Goal: Task Accomplishment & Management: Manage account settings

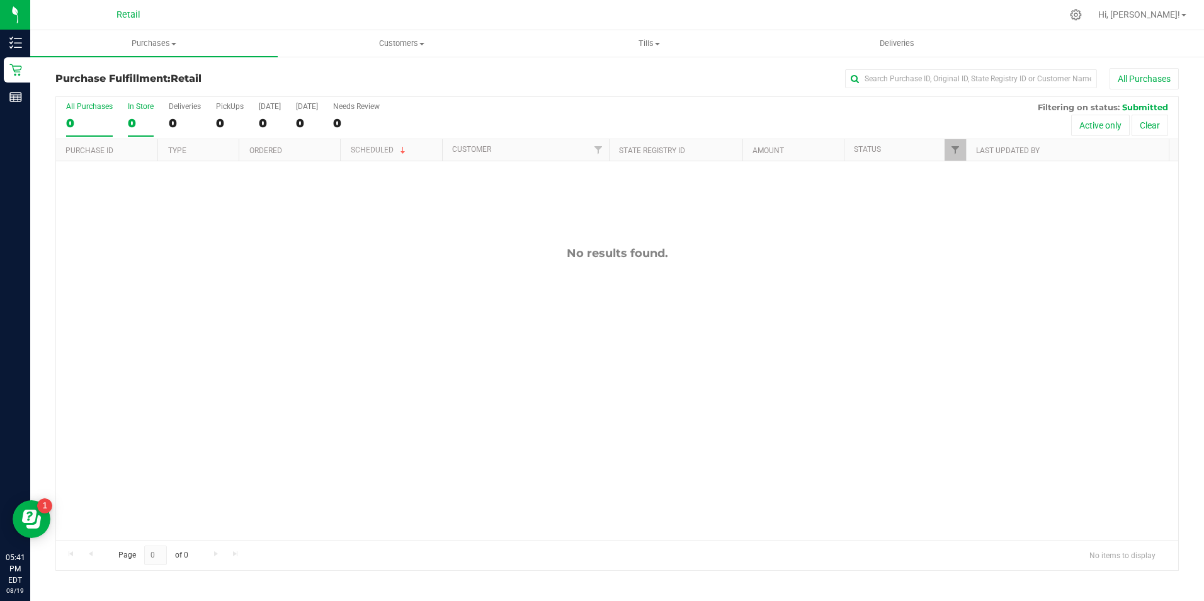
click at [147, 106] on div "In Store" at bounding box center [141, 106] width 26 height 9
click at [0, 0] on input "In Store 0" at bounding box center [0, 0] width 0 height 0
drag, startPoint x: 145, startPoint y: 95, endPoint x: 139, endPoint y: 115, distance: 20.9
click at [139, 115] on div "Purchase Fulfillment: Retail All Purchases All Purchases 0 In Store 0 Deliverie…" at bounding box center [616, 319] width 1123 height 502
click at [139, 116] on div "0" at bounding box center [141, 123] width 26 height 14
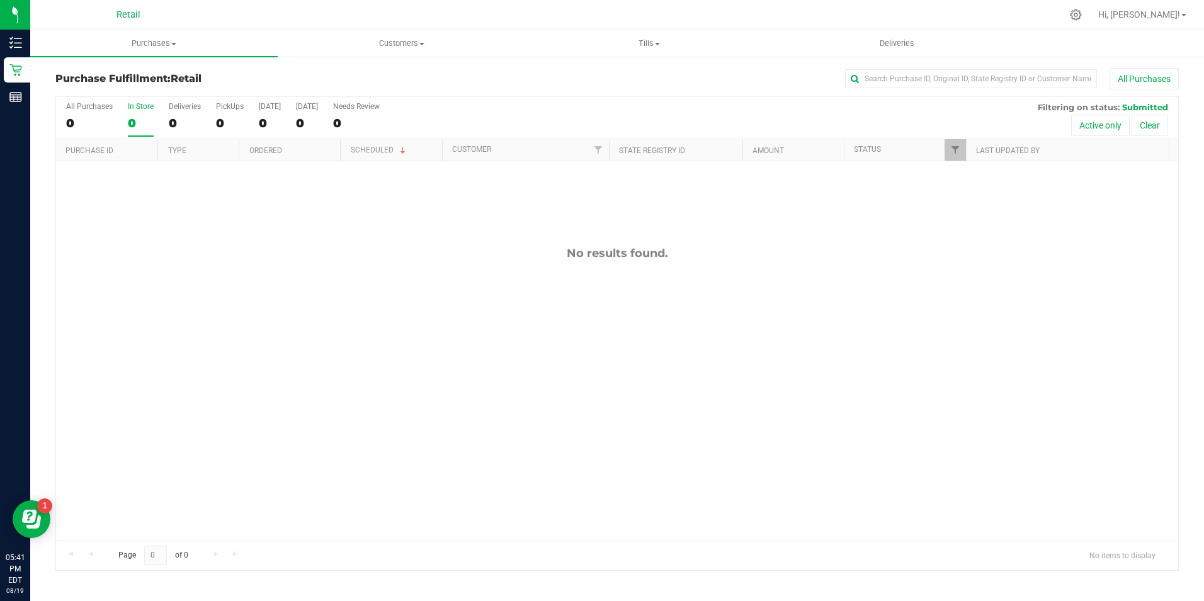
click at [0, 0] on input "In Store 0" at bounding box center [0, 0] width 0 height 0
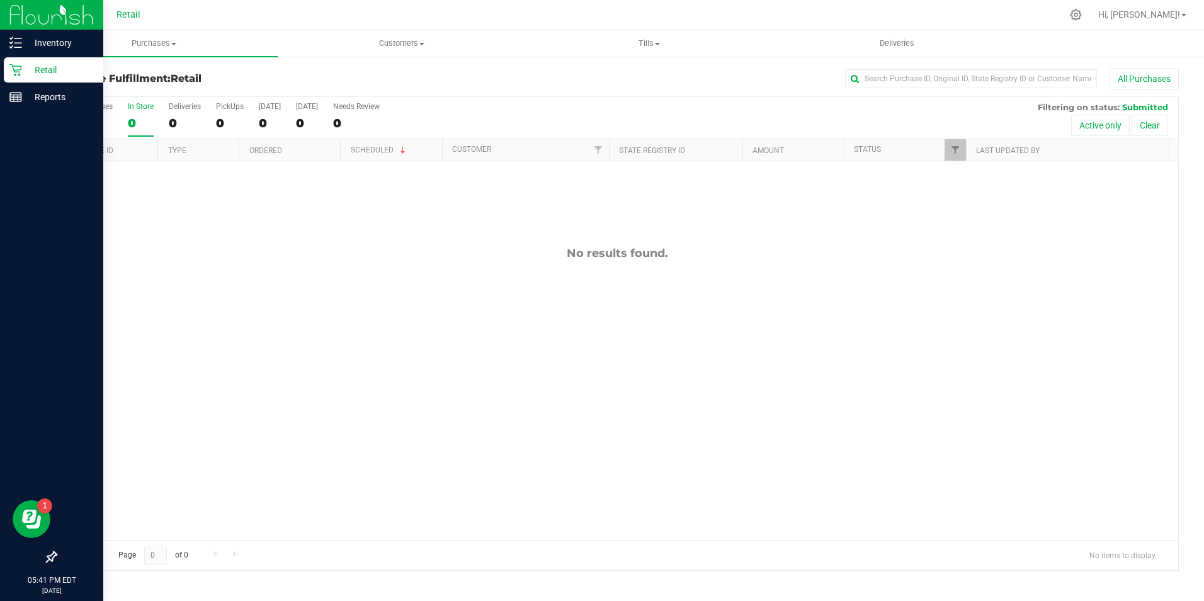
click at [8, 71] on div "Retail" at bounding box center [53, 69] width 99 height 25
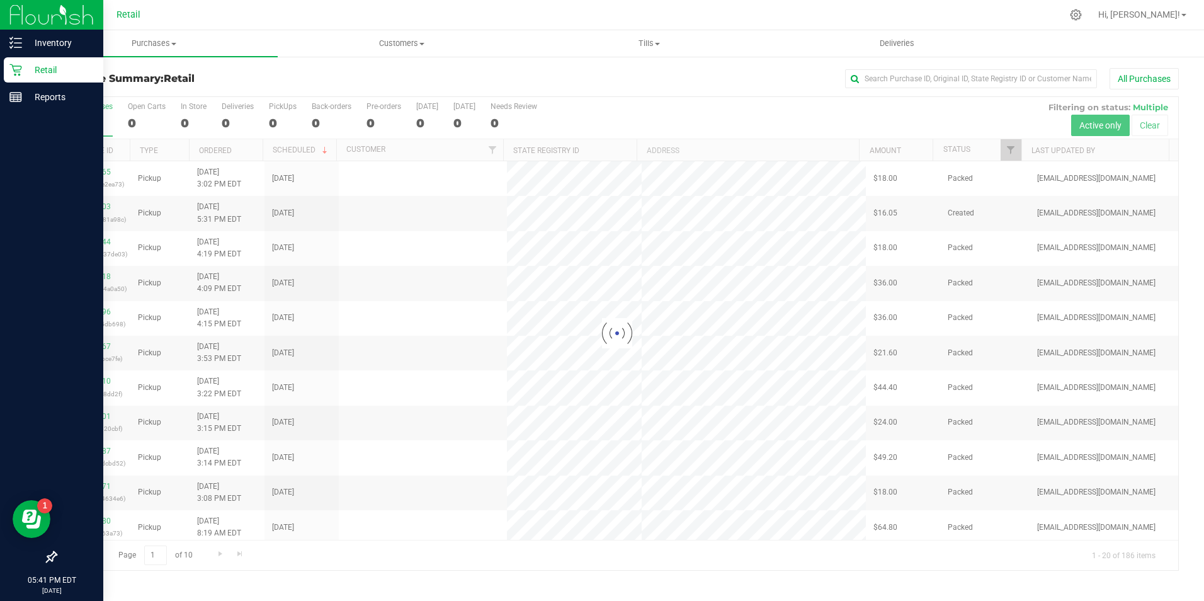
click at [8, 71] on div "Retail" at bounding box center [53, 69] width 99 height 25
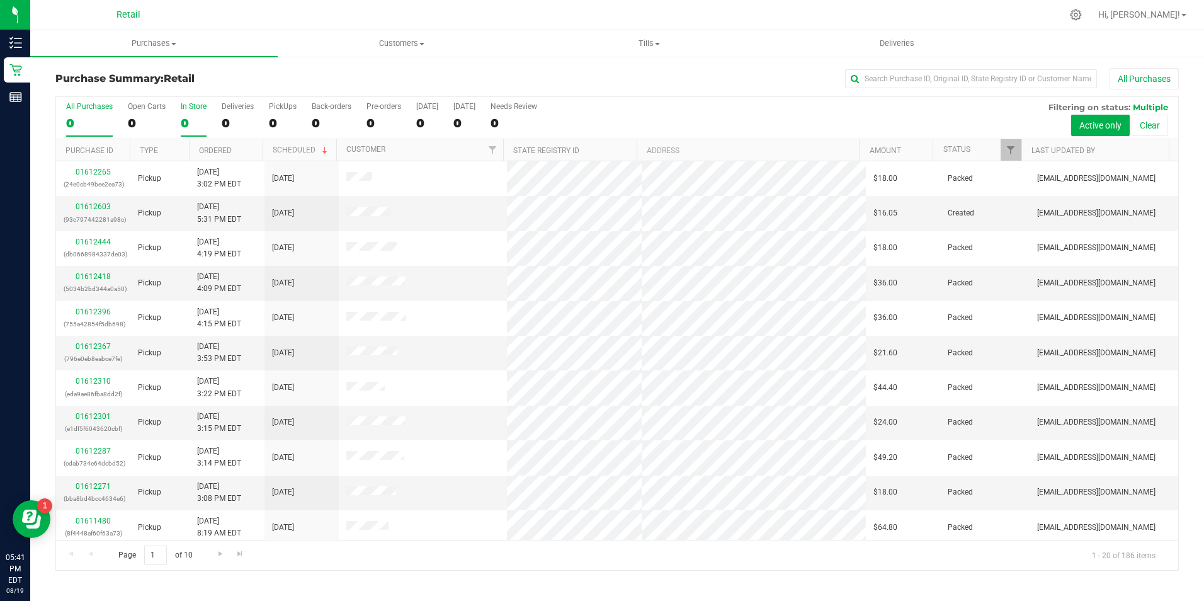
click at [190, 135] on label "In Store 0" at bounding box center [194, 119] width 26 height 35
click at [0, 0] on input "In Store 0" at bounding box center [0, 0] width 0 height 0
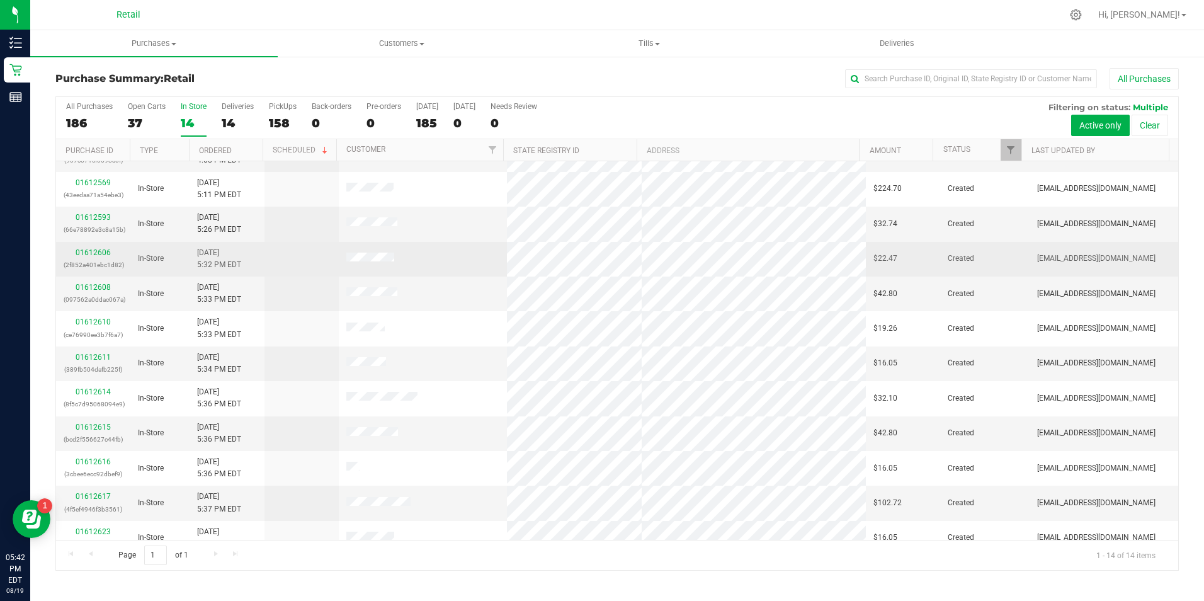
scroll to position [63, 0]
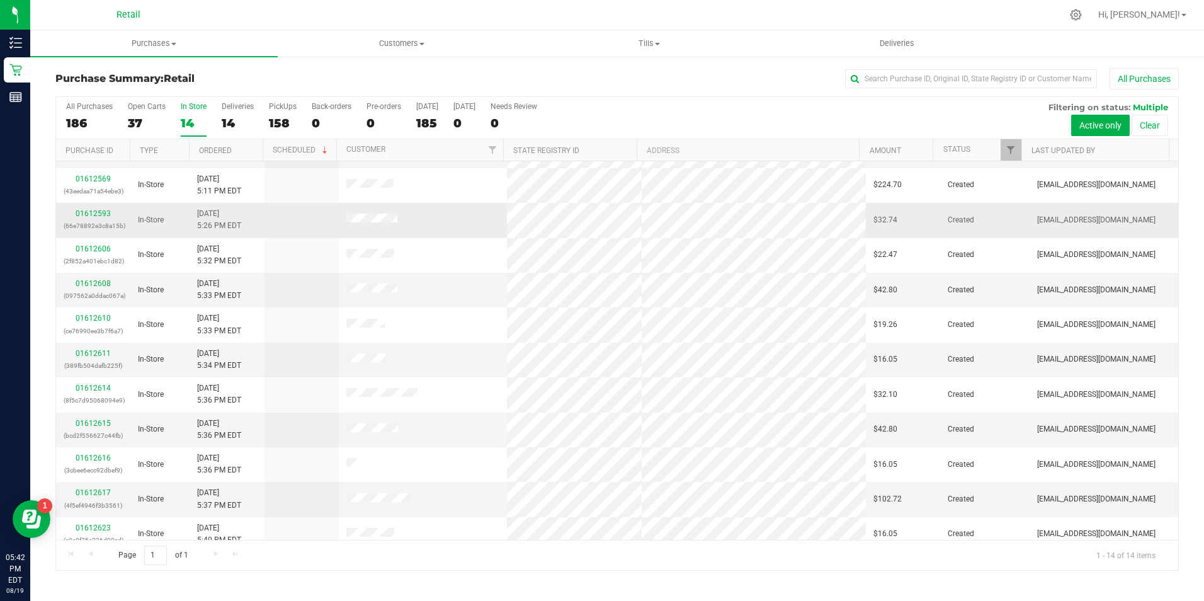
click at [81, 206] on td "01612593 (66e78892e3c8a15b)" at bounding box center [93, 220] width 74 height 35
click at [83, 211] on link "01612593" at bounding box center [93, 213] width 35 height 9
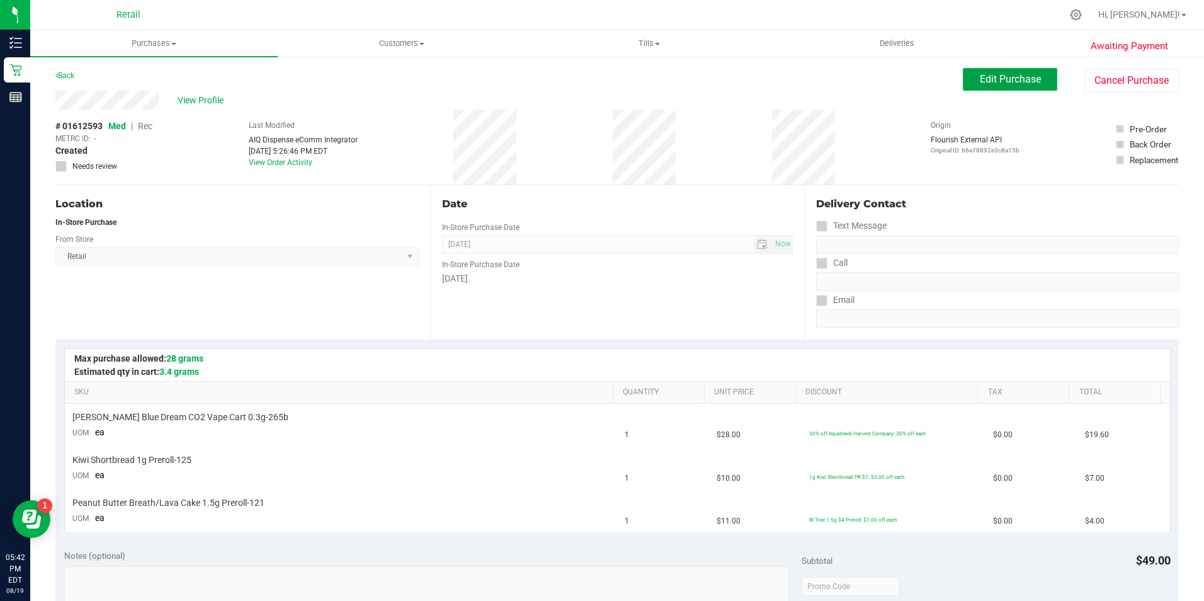
click at [969, 83] on button "Edit Purchase" at bounding box center [1010, 79] width 94 height 23
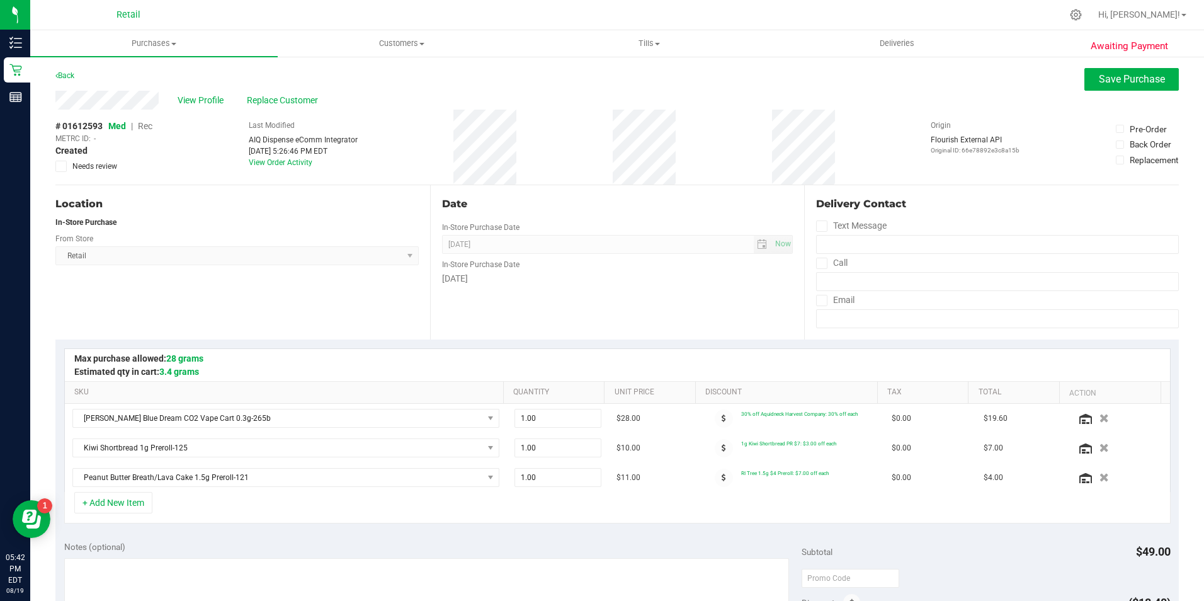
click at [145, 127] on span "Rec" at bounding box center [145, 126] width 14 height 10
click at [1097, 72] on button "Save Purchase" at bounding box center [1131, 79] width 94 height 23
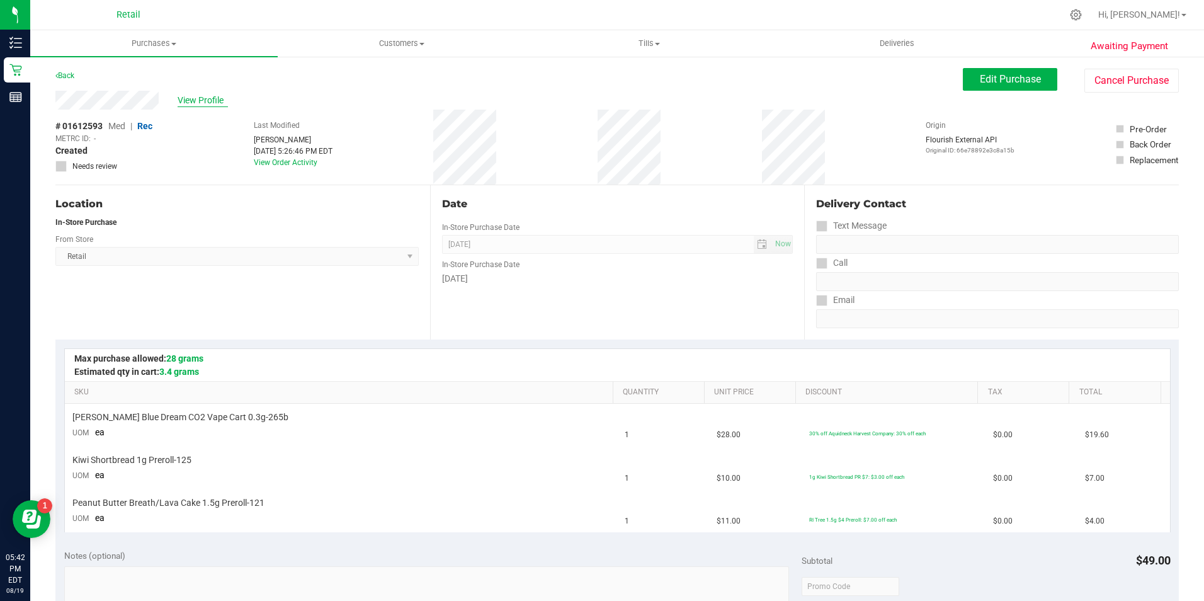
click at [201, 100] on span "View Profile" at bounding box center [203, 100] width 50 height 13
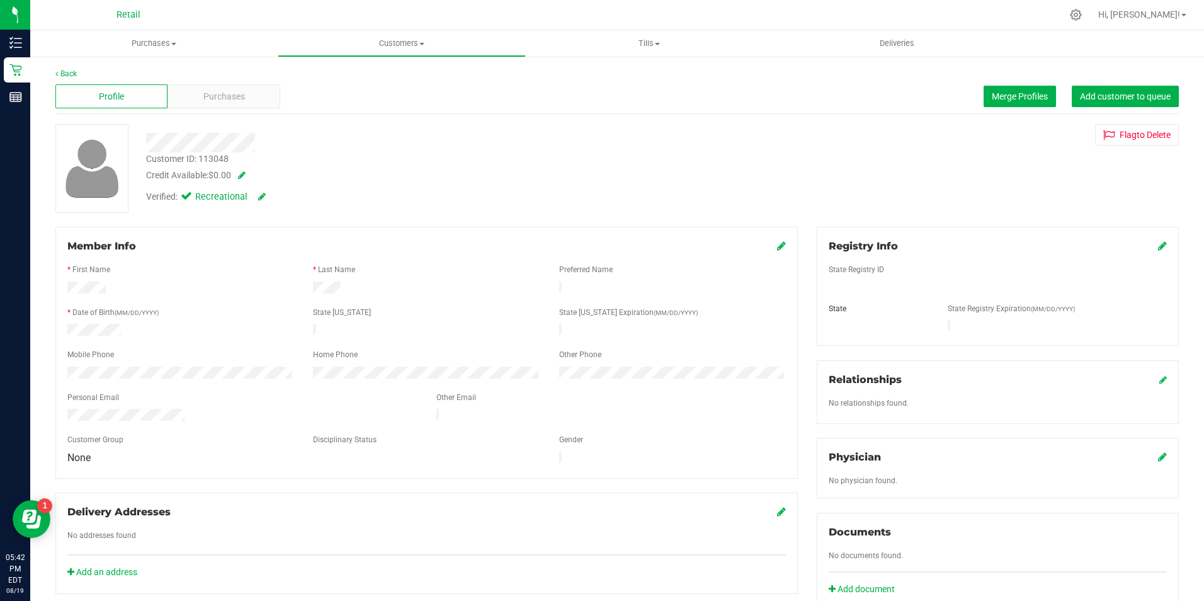
click at [191, 82] on div "Profile Purchases Merge Profiles Add customer to queue" at bounding box center [616, 96] width 1123 height 35
click at [240, 115] on div "Back Profile Purchases Merge Profiles Add customer to queue Customer ID: 113048…" at bounding box center [616, 467] width 1123 height 798
click at [246, 95] on div "Purchases" at bounding box center [223, 96] width 112 height 24
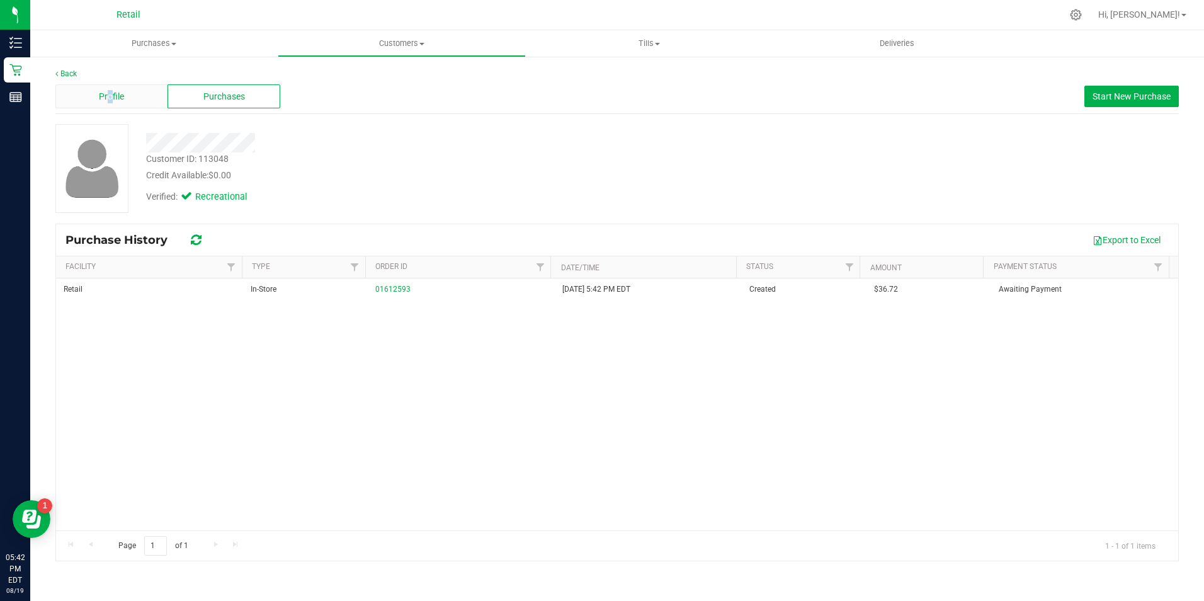
drag, startPoint x: 108, startPoint y: 102, endPoint x: 116, endPoint y: 99, distance: 8.8
click at [116, 99] on span "Profile" at bounding box center [111, 96] width 25 height 13
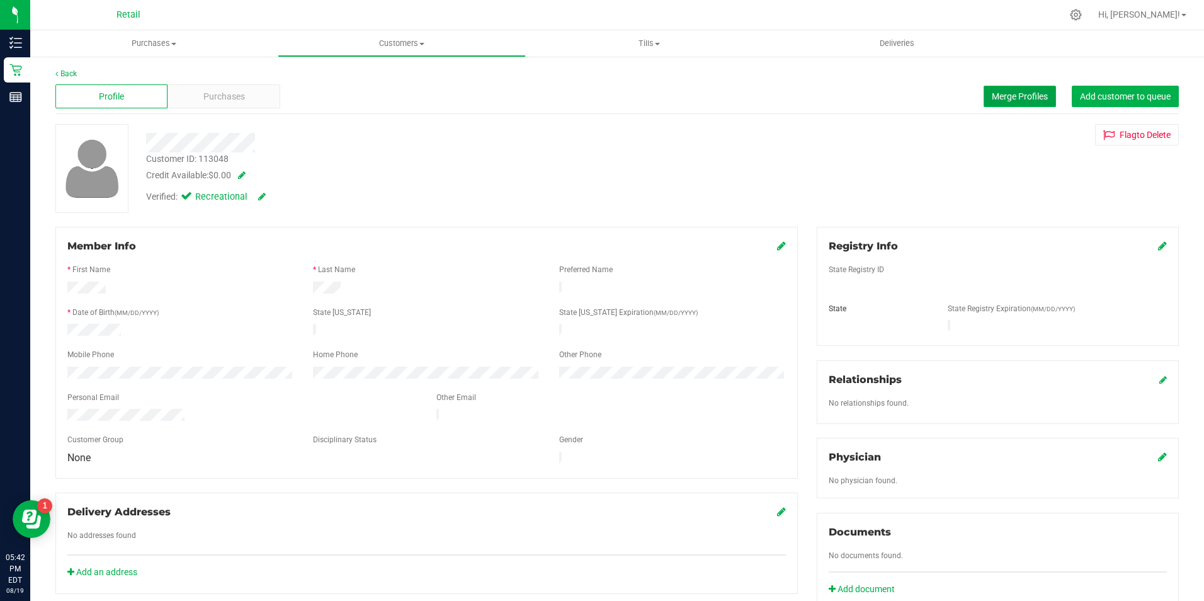
click at [995, 94] on span "Merge Profiles" at bounding box center [1020, 96] width 56 height 10
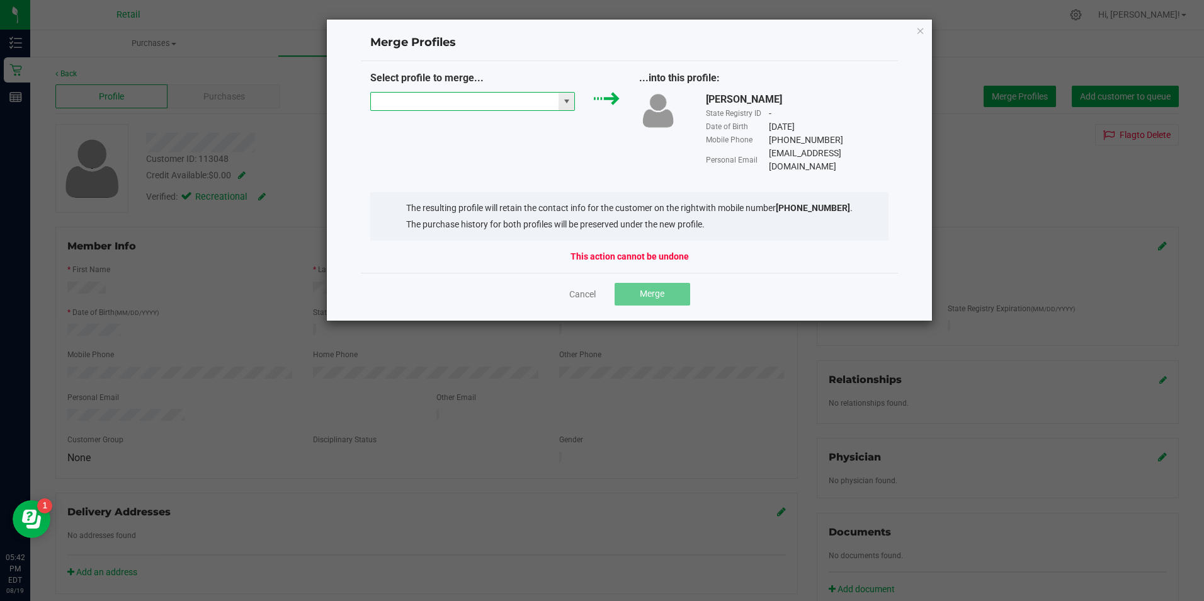
click at [404, 107] on input "NO DATA FOUND" at bounding box center [465, 102] width 188 height 18
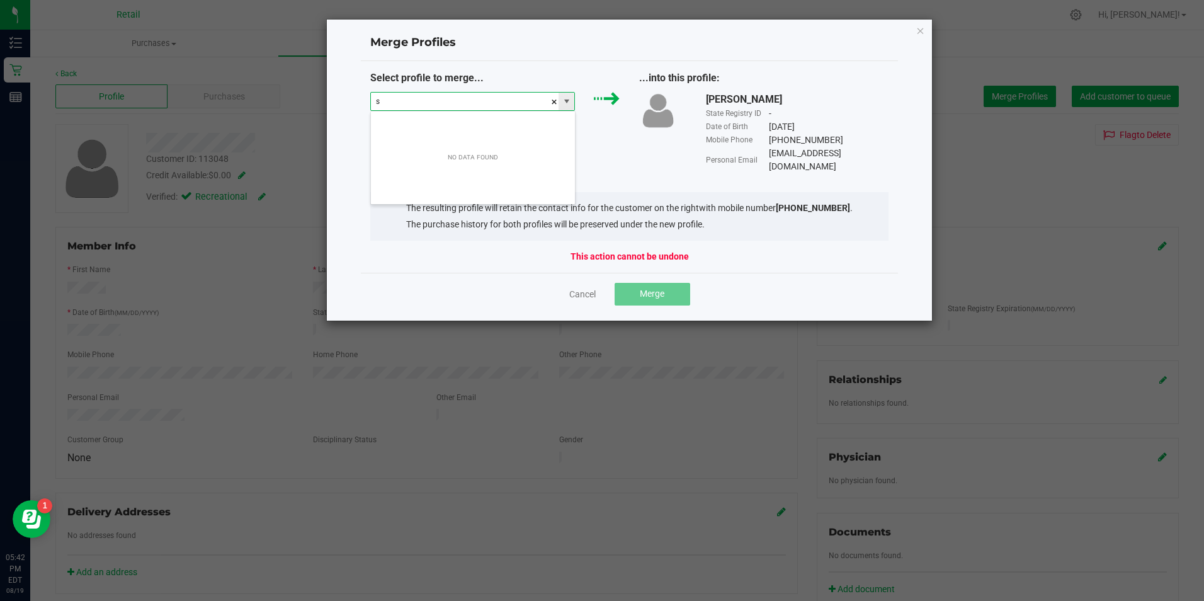
scroll to position [19, 205]
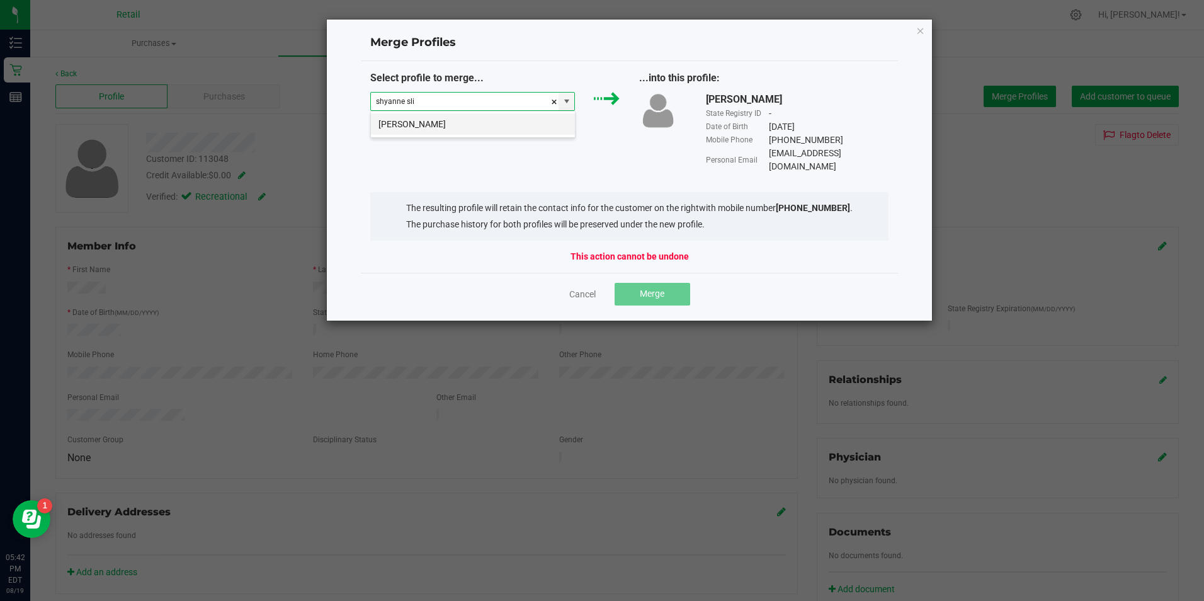
click at [450, 118] on li "Shyanne Slinko" at bounding box center [473, 123] width 204 height 21
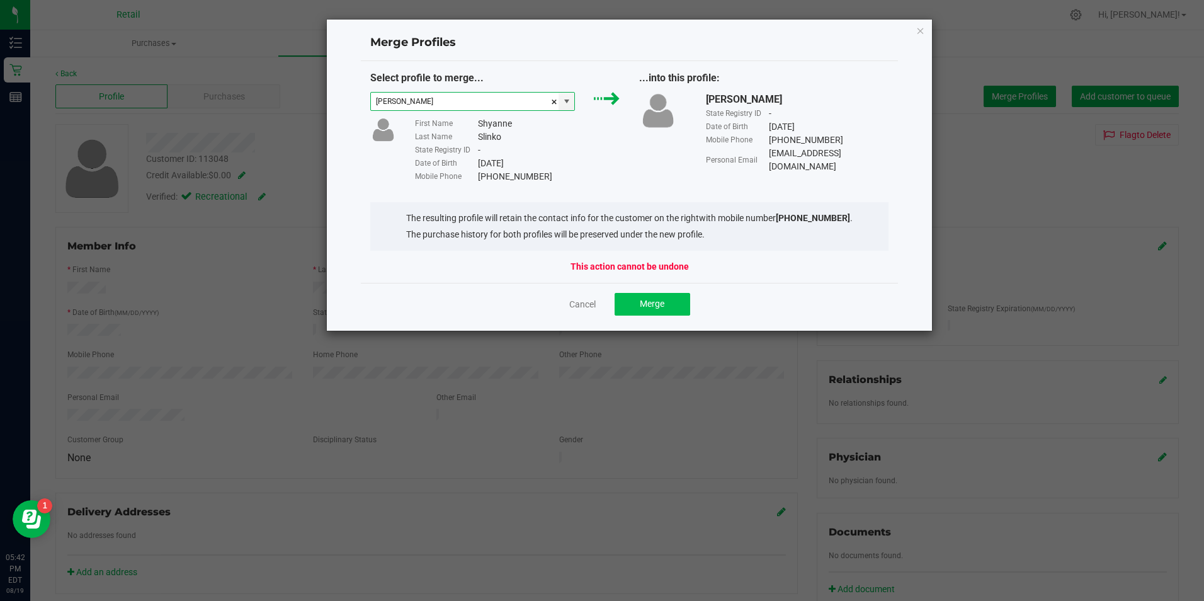
type input "Shyanne Slinko"
click at [635, 303] on button "Merge" at bounding box center [652, 304] width 76 height 23
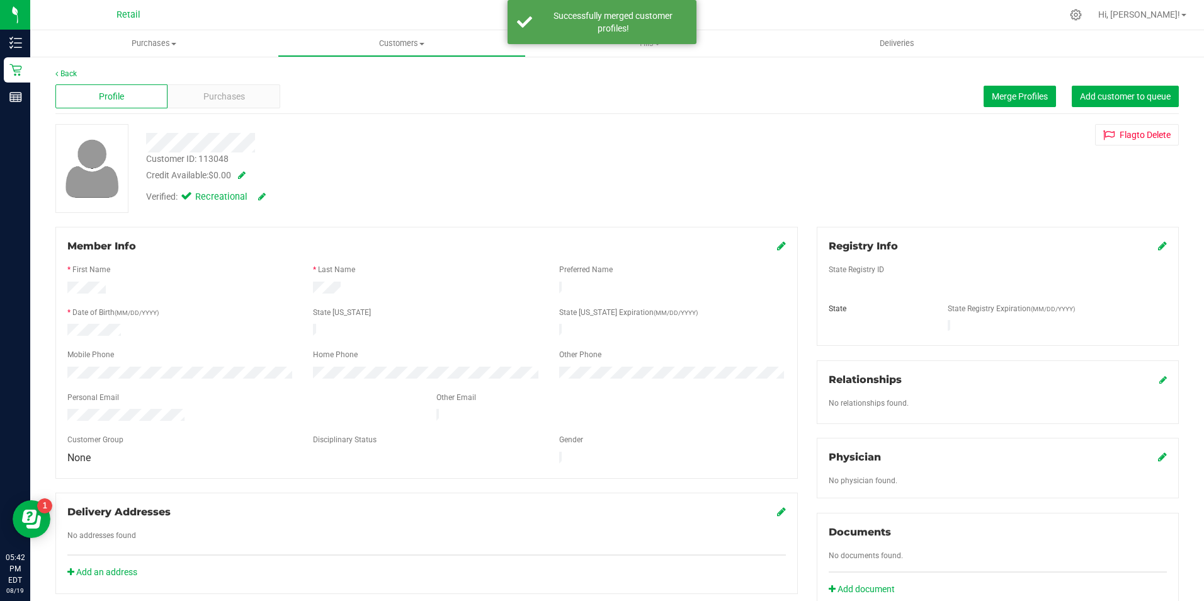
click at [229, 80] on div "Profile Purchases Merge Profiles Add customer to queue" at bounding box center [616, 96] width 1123 height 35
click at [229, 83] on div "Profile Purchases Merge Profiles Add customer to queue" at bounding box center [616, 96] width 1123 height 35
click at [232, 90] on span "Purchases" at bounding box center [224, 96] width 42 height 13
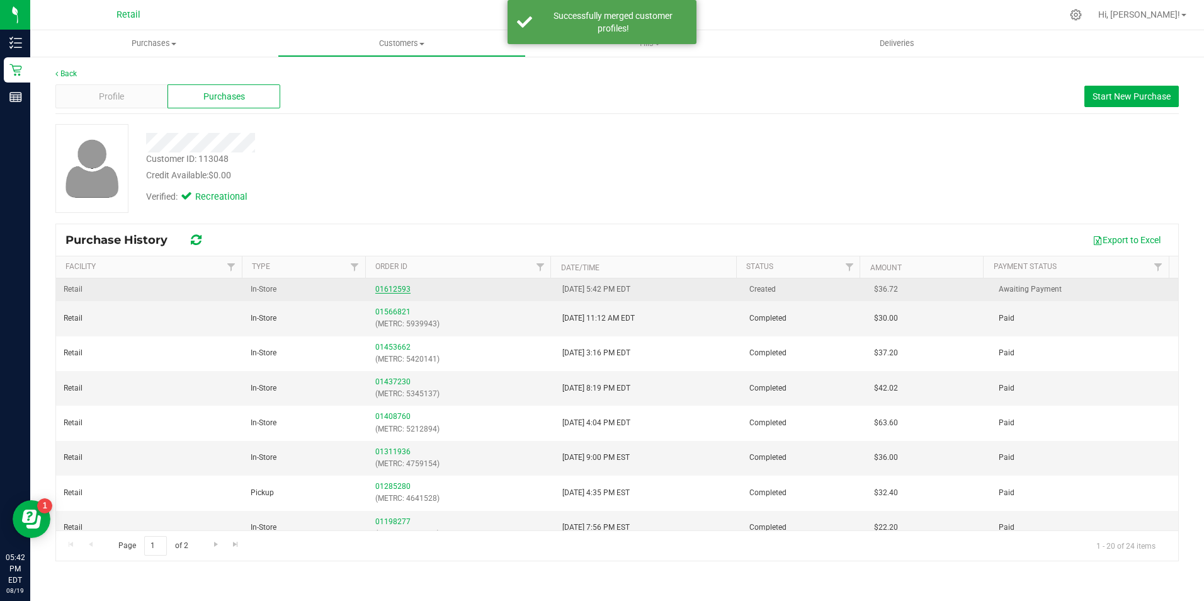
click at [395, 285] on link "01612593" at bounding box center [392, 289] width 35 height 9
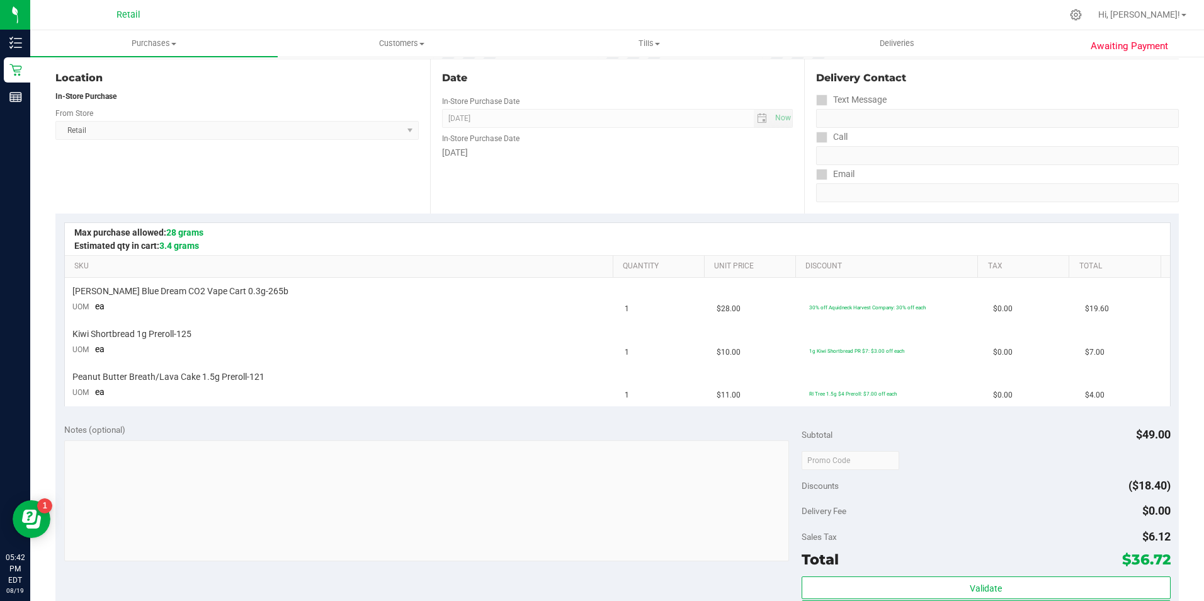
scroll to position [315, 0]
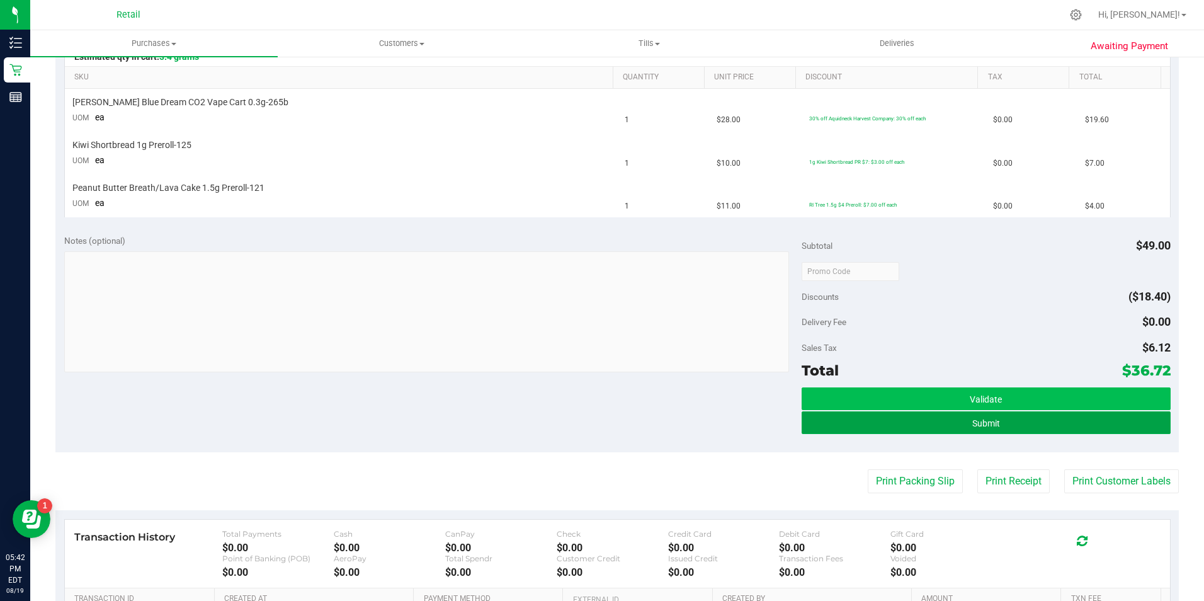
drag, startPoint x: 917, startPoint y: 417, endPoint x: 868, endPoint y: 402, distance: 51.2
click at [916, 417] on button "Submit" at bounding box center [985, 422] width 369 height 23
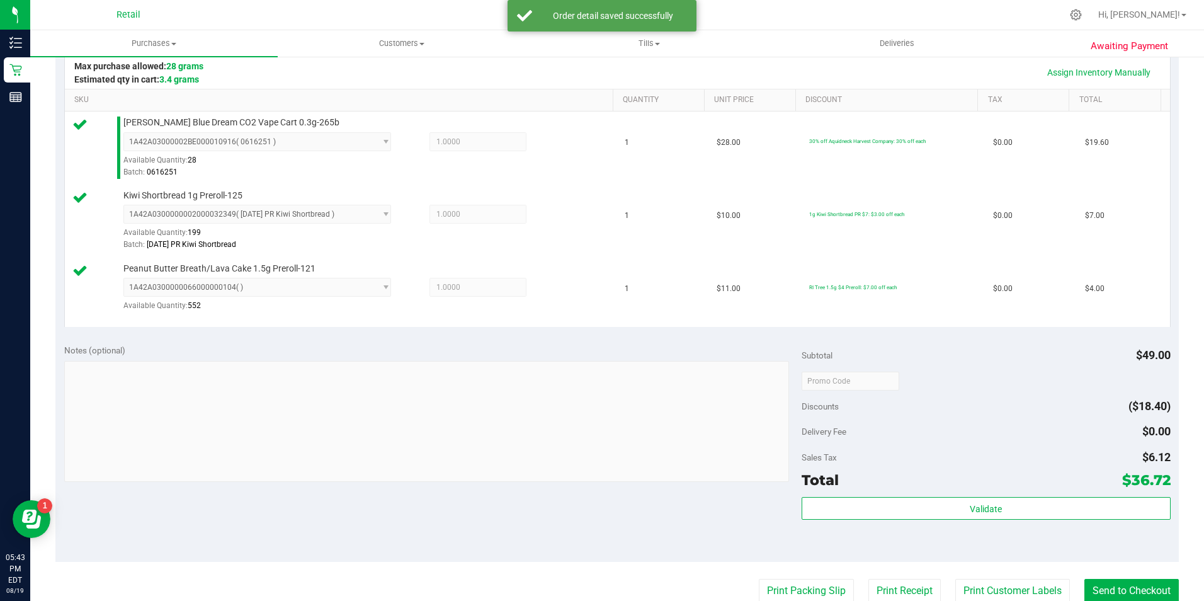
scroll to position [378, 0]
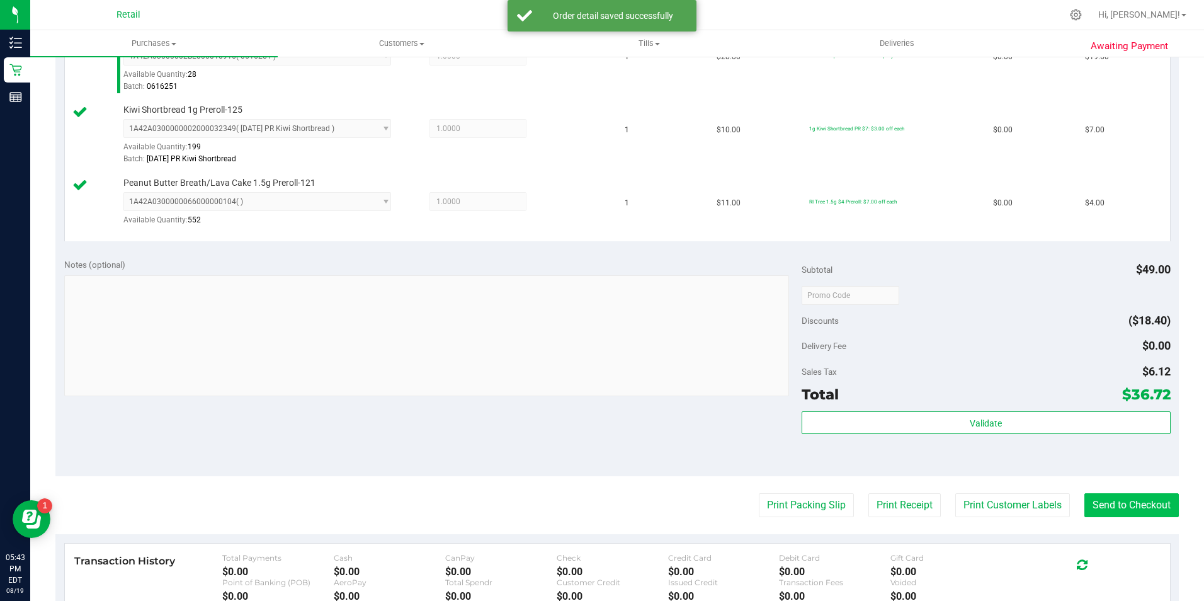
drag, startPoint x: 1142, startPoint y: 487, endPoint x: 1141, endPoint y: 495, distance: 7.7
click at [1141, 495] on purchase-details "Back Edit Purchase Cancel Purchase View Profile # 01612593 Med | Rec METRC ID: …" at bounding box center [616, 229] width 1123 height 1079
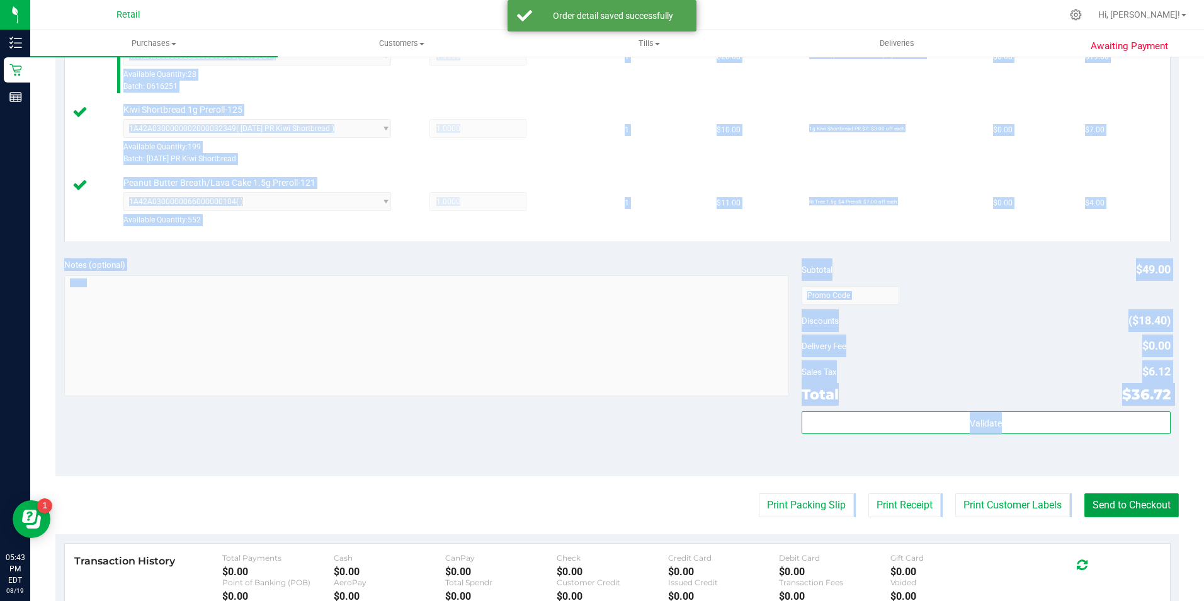
click at [1140, 495] on button "Send to Checkout" at bounding box center [1131, 505] width 94 height 24
click at [1126, 516] on button "Send to Checkout" at bounding box center [1126, 505] width 105 height 24
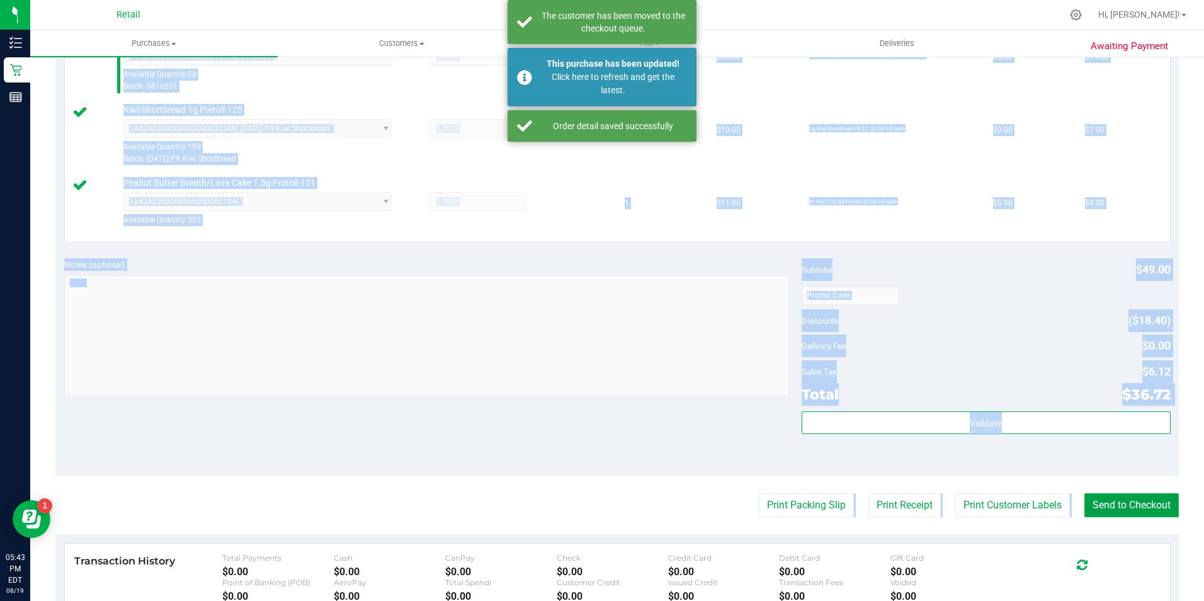
click at [1114, 495] on button "Send to Checkout" at bounding box center [1131, 505] width 94 height 24
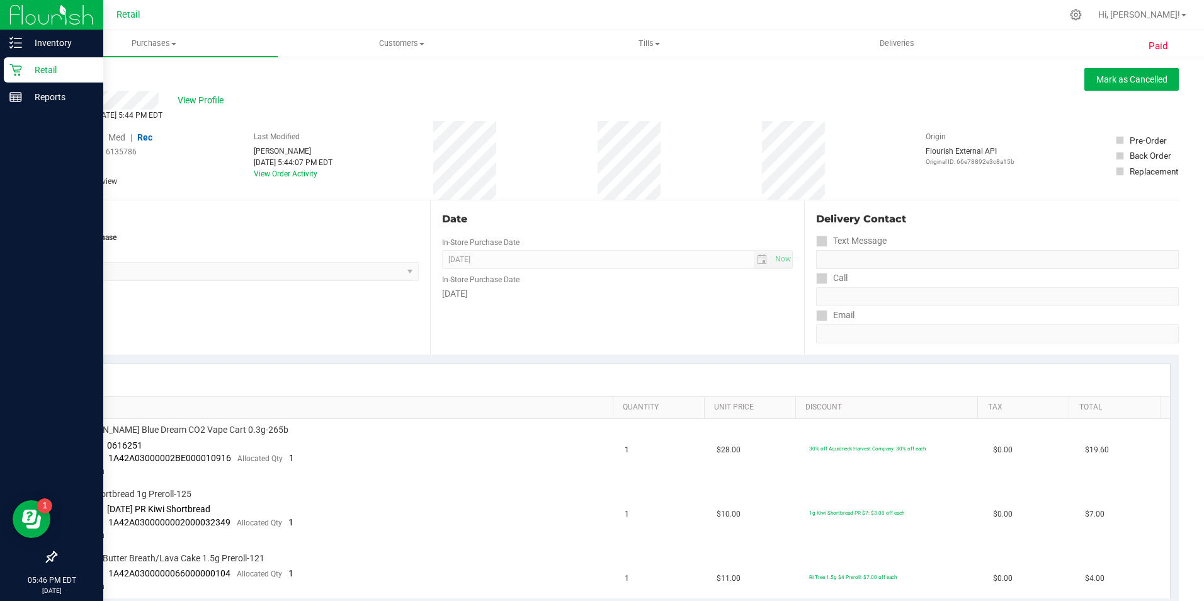
click at [66, 79] on div "Retail" at bounding box center [53, 69] width 99 height 25
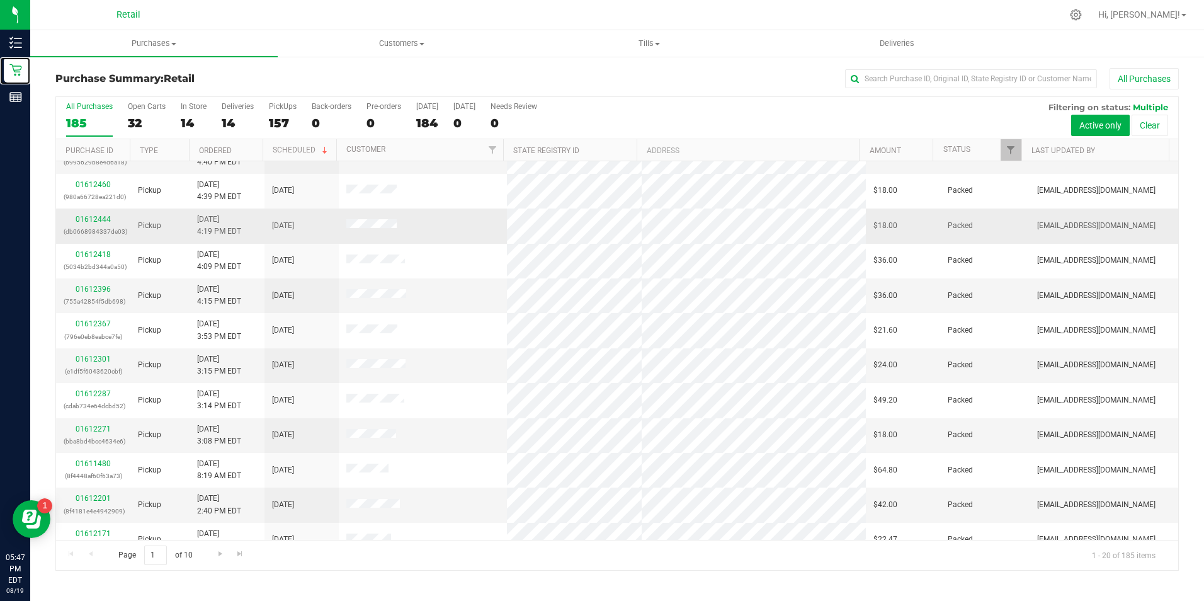
scroll to position [126, 0]
click at [181, 114] on label "In Store 14" at bounding box center [194, 119] width 26 height 35
click at [0, 0] on input "In Store 14" at bounding box center [0, 0] width 0 height 0
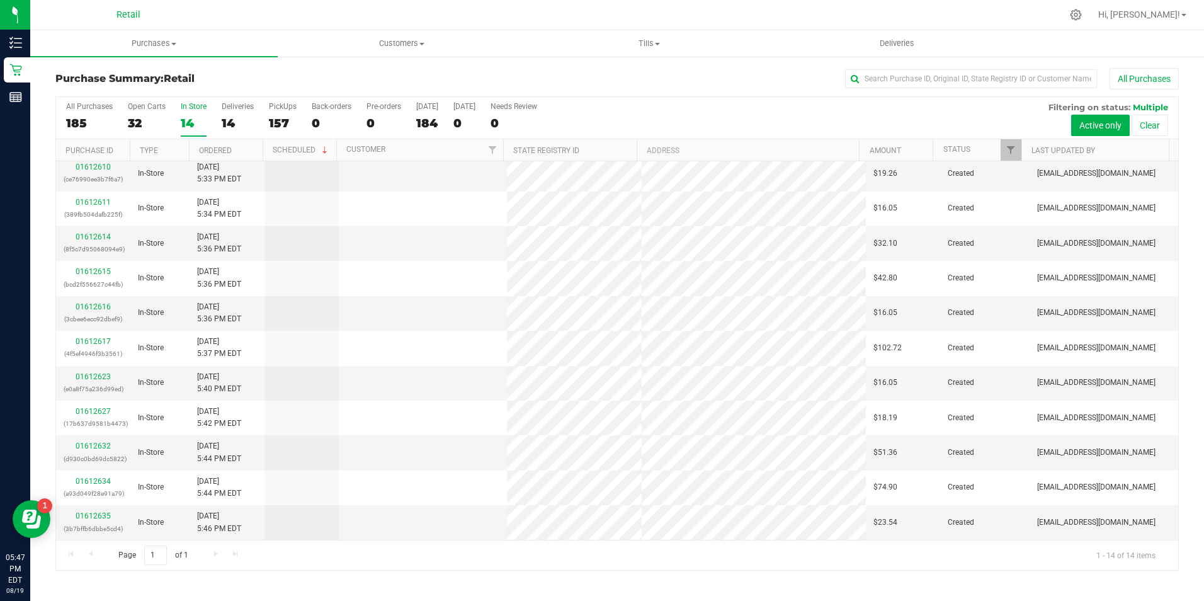
scroll to position [0, 0]
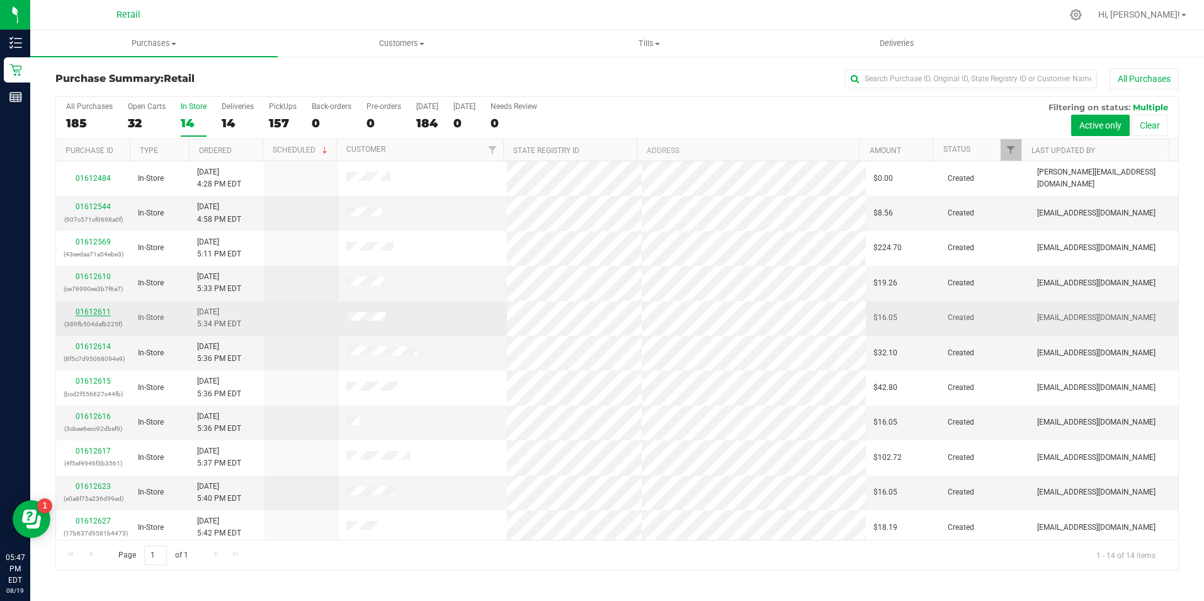
click at [103, 314] on link "01612611" at bounding box center [93, 311] width 35 height 9
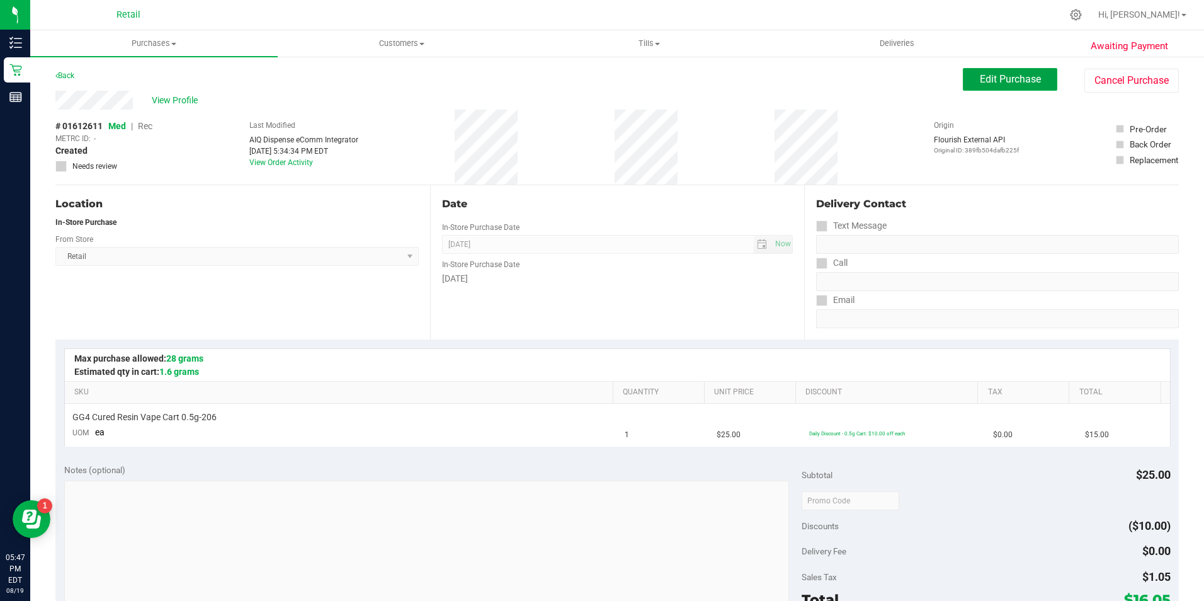
drag, startPoint x: 1037, startPoint y: 80, endPoint x: 597, endPoint y: 75, distance: 440.1
click at [1032, 82] on button "Edit Purchase" at bounding box center [1010, 79] width 94 height 23
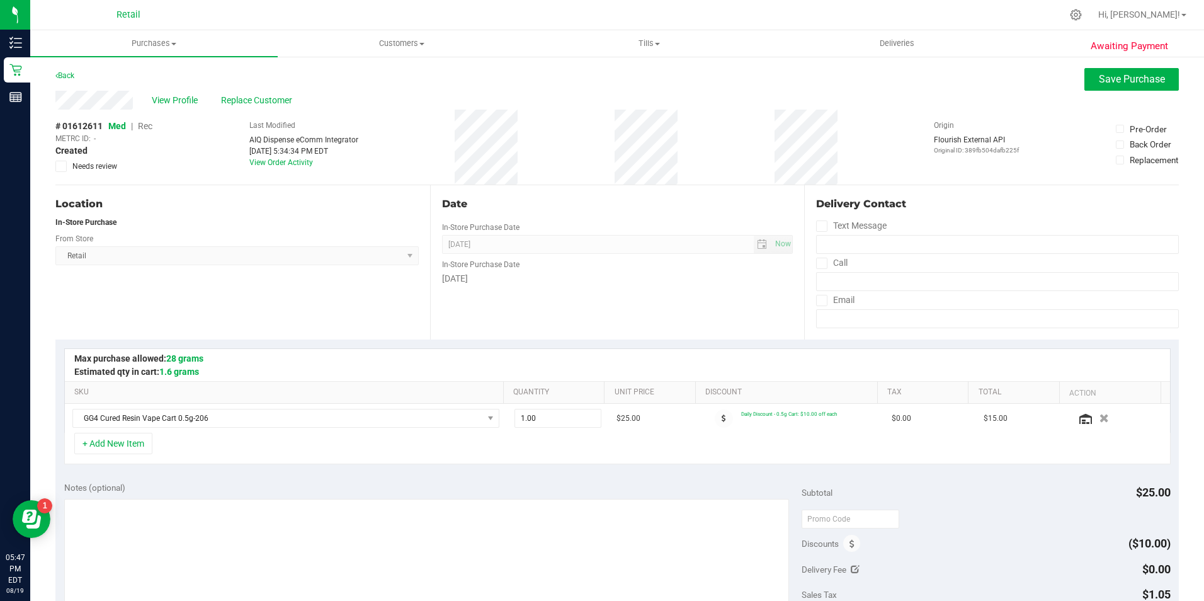
click at [148, 126] on span "Rec" at bounding box center [145, 126] width 14 height 10
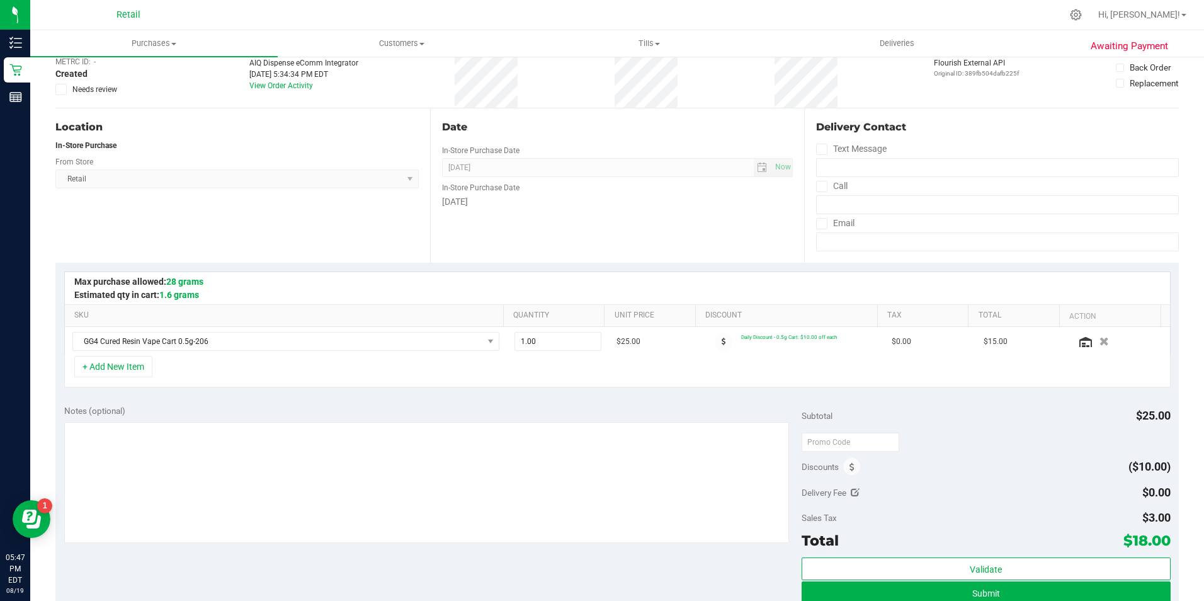
scroll to position [189, 0]
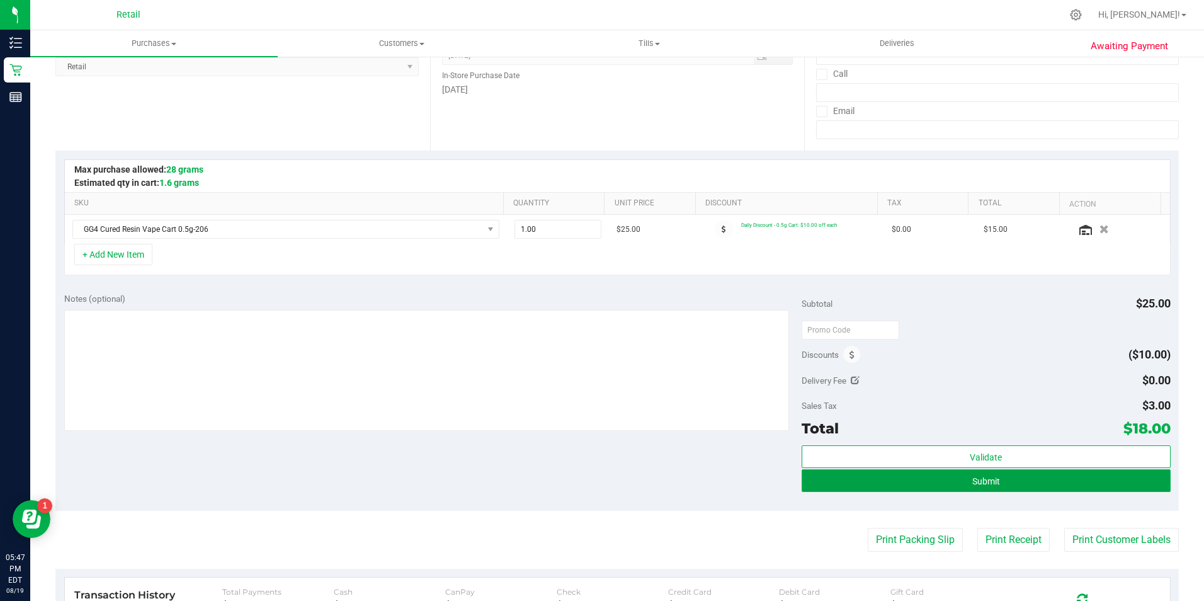
click at [1029, 472] on button "Submit" at bounding box center [985, 480] width 369 height 23
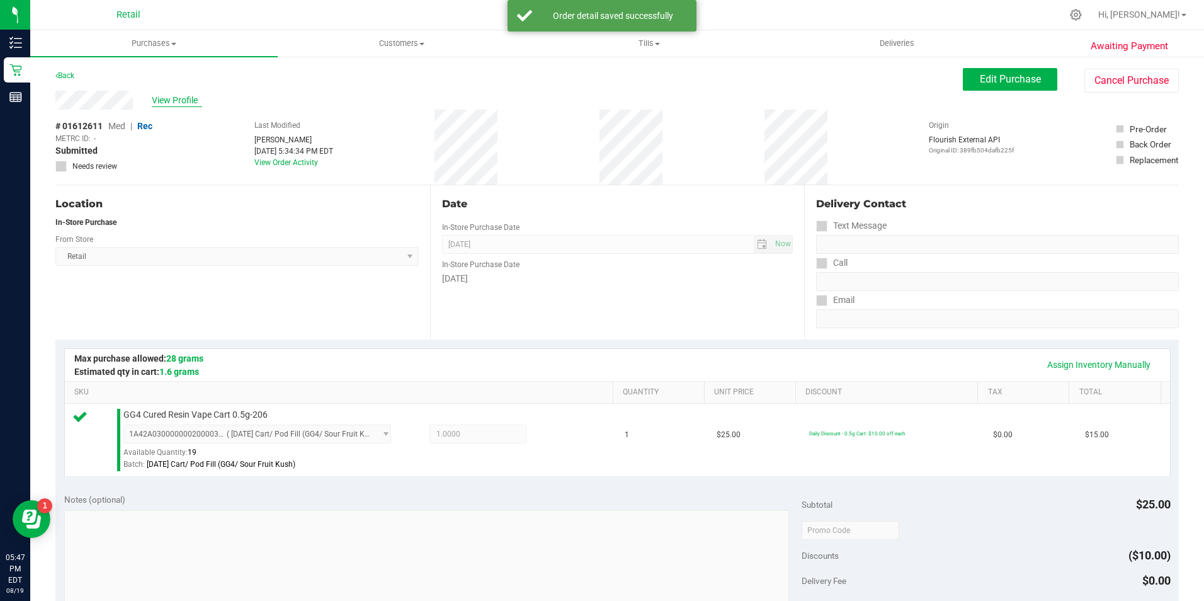
click at [190, 105] on span "View Profile" at bounding box center [177, 100] width 50 height 13
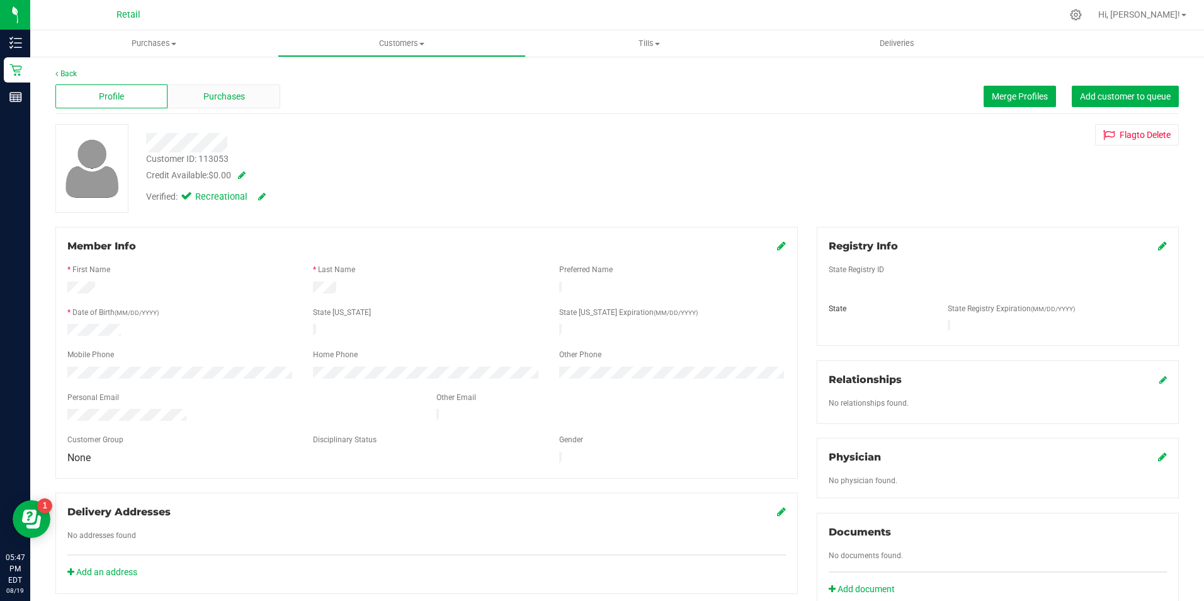
click at [193, 94] on div "Purchases" at bounding box center [223, 96] width 112 height 24
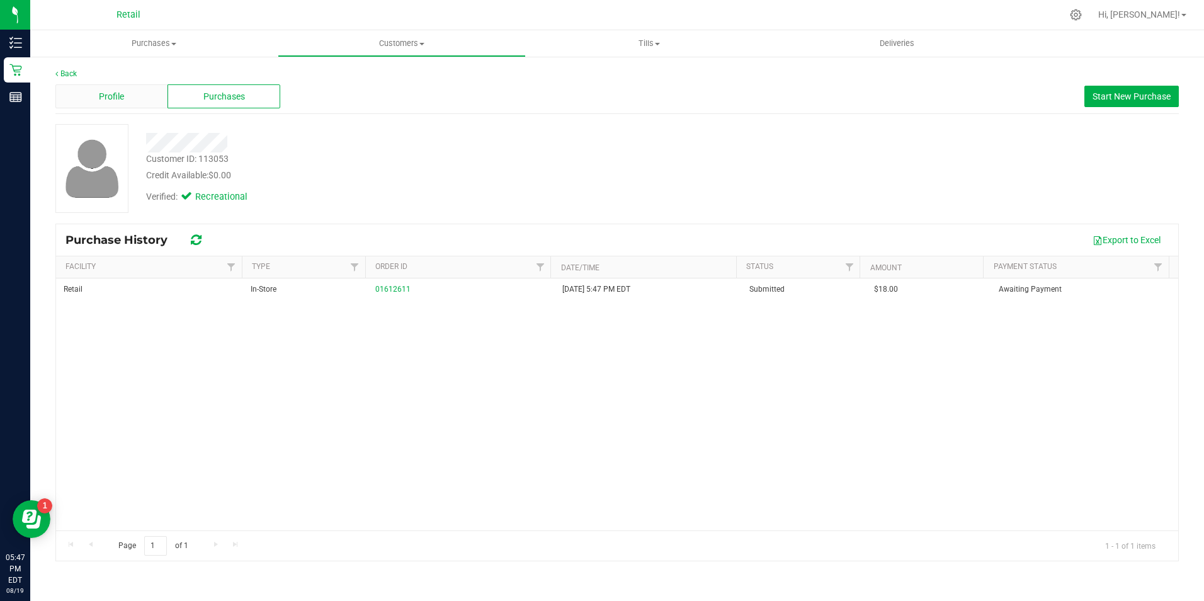
click at [110, 99] on span "Profile" at bounding box center [111, 96] width 25 height 13
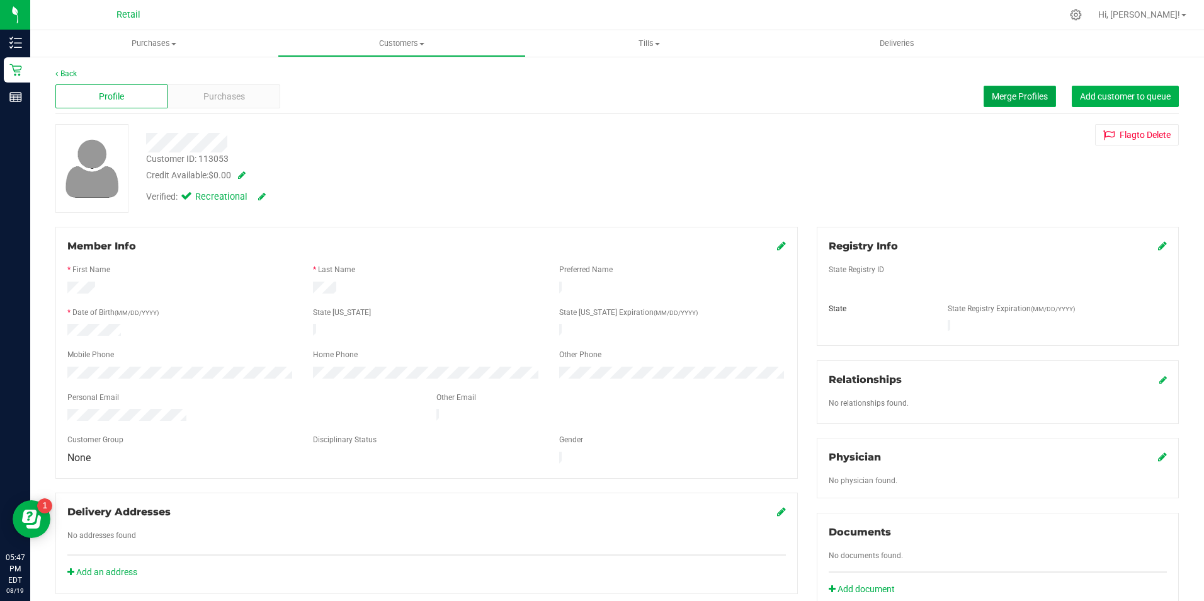
click at [997, 99] on span "Merge Profiles" at bounding box center [1020, 96] width 56 height 10
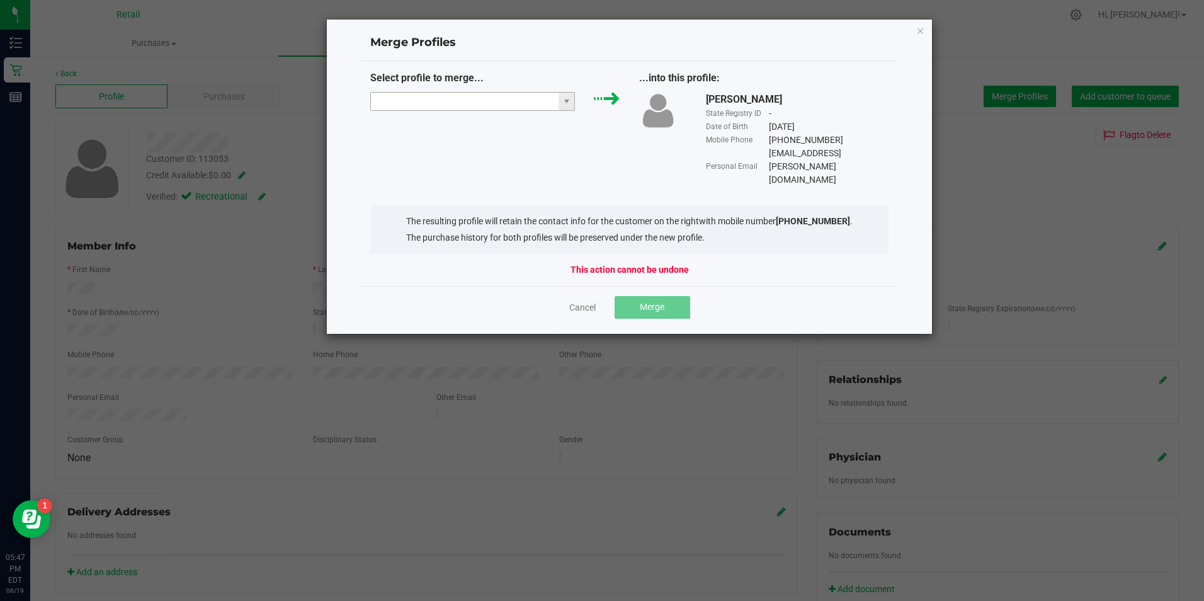
click at [427, 101] on input "NO DATA FOUND" at bounding box center [465, 102] width 188 height 18
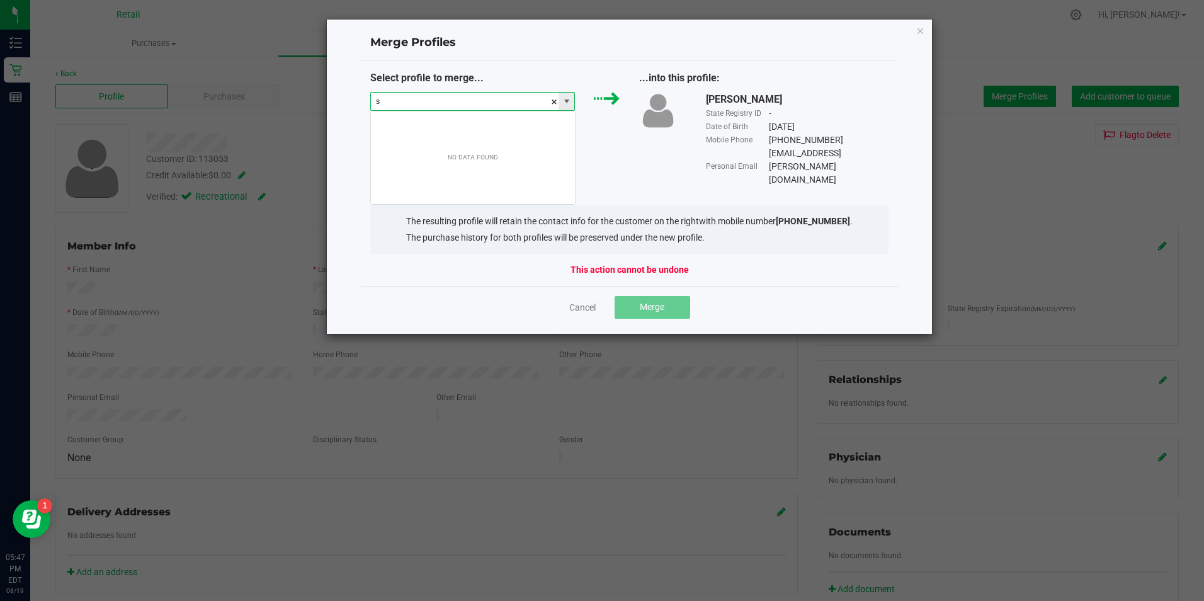
scroll to position [19, 205]
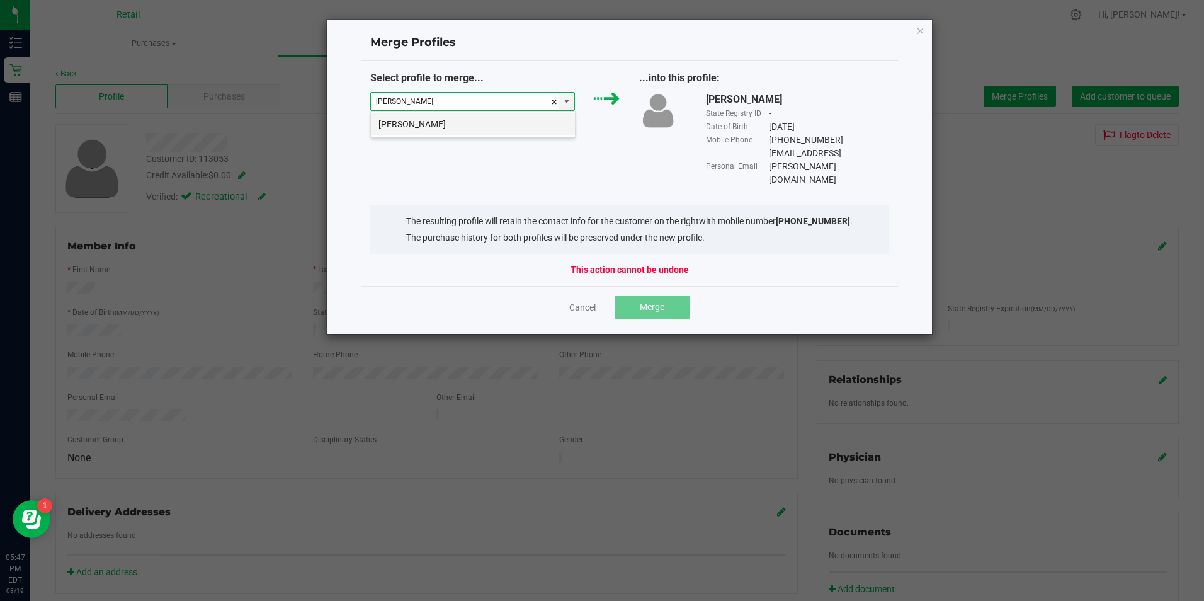
click at [416, 131] on li "Sasha koch" at bounding box center [473, 123] width 204 height 21
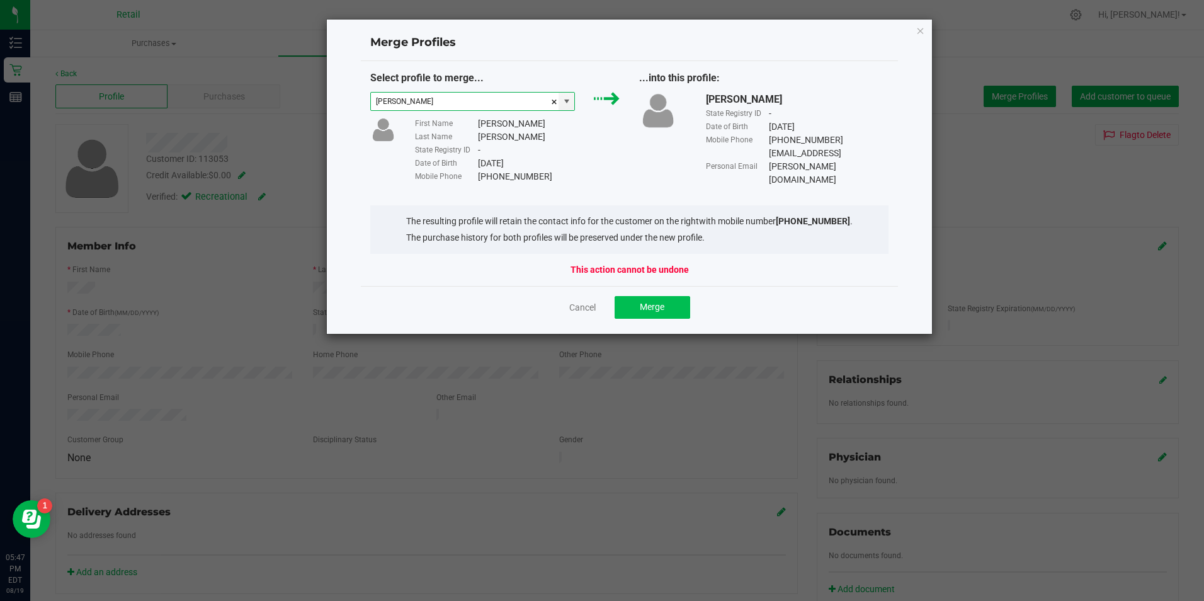
type input "Sasha koch"
click at [633, 298] on button "Merge" at bounding box center [652, 307] width 76 height 23
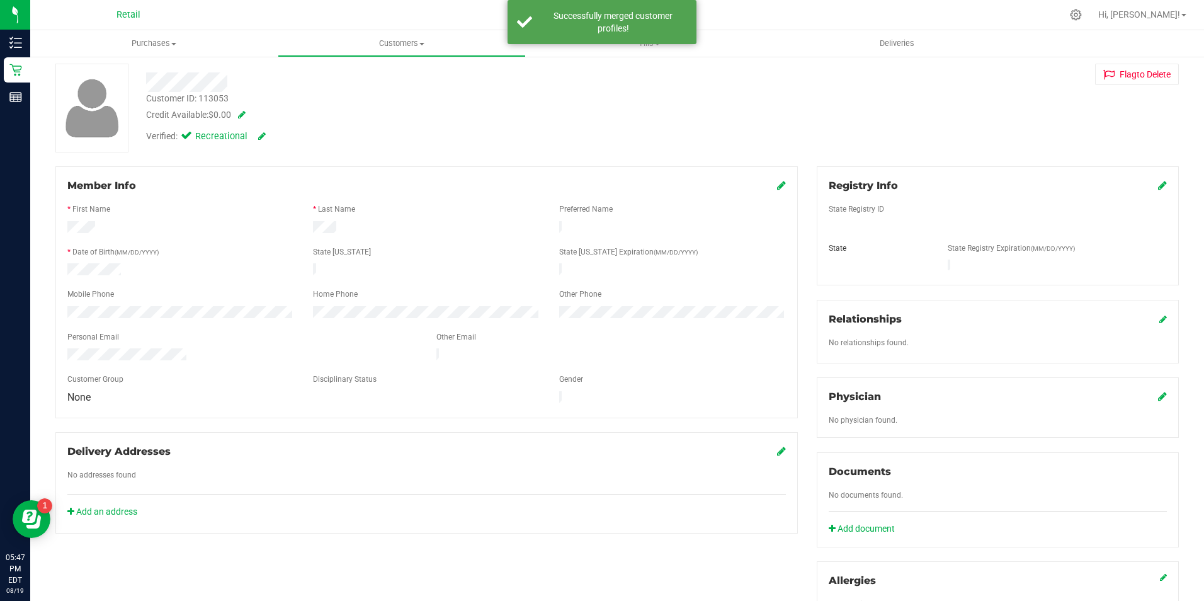
scroll to position [0, 0]
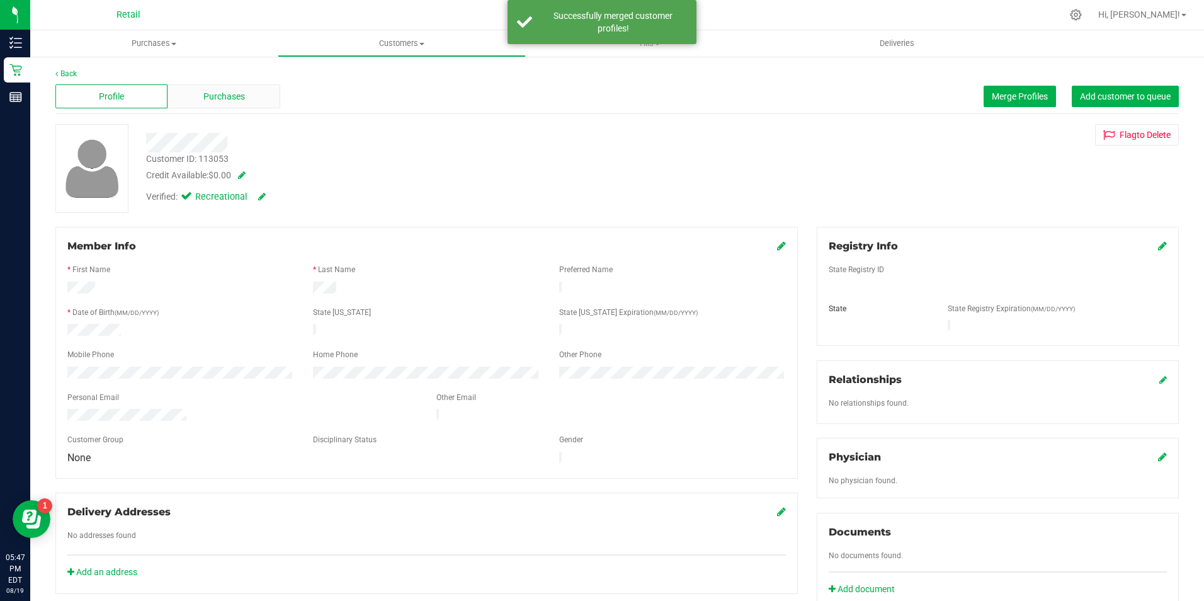
click at [196, 101] on div "Purchases" at bounding box center [223, 96] width 112 height 24
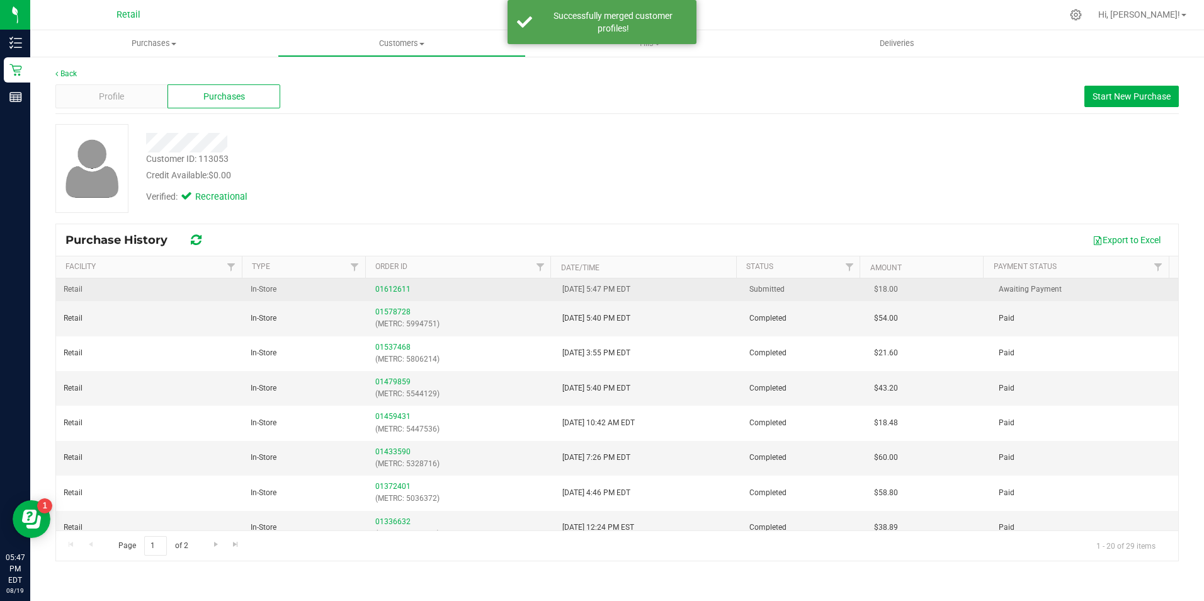
click at [382, 282] on td "01612611" at bounding box center [461, 289] width 187 height 23
click at [385, 285] on link "01612611" at bounding box center [392, 289] width 35 height 9
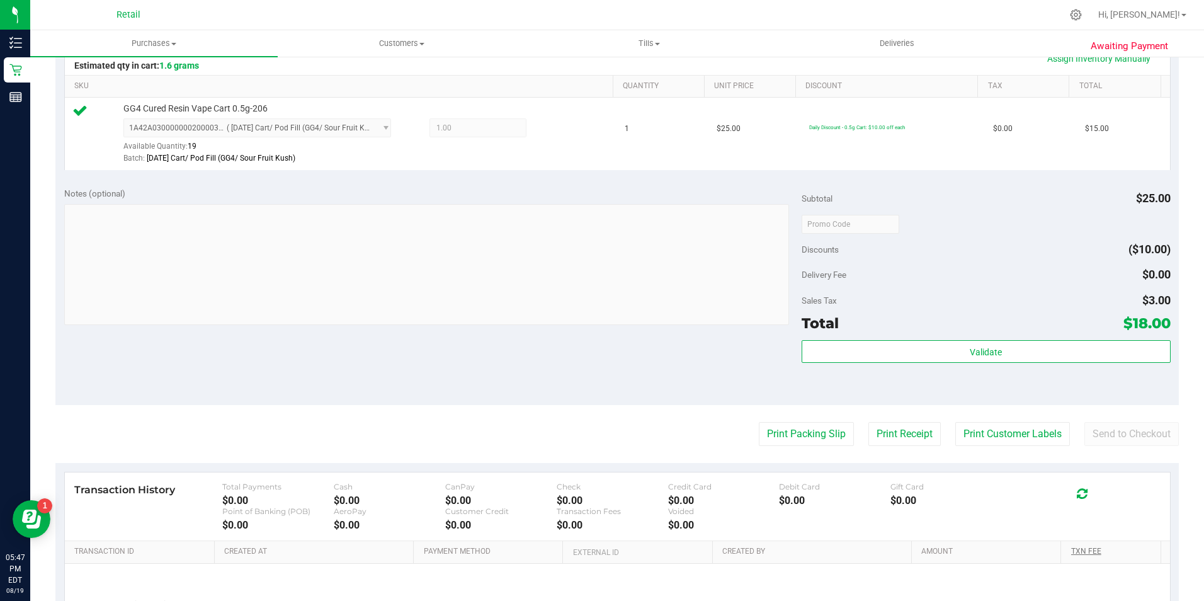
scroll to position [315, 0]
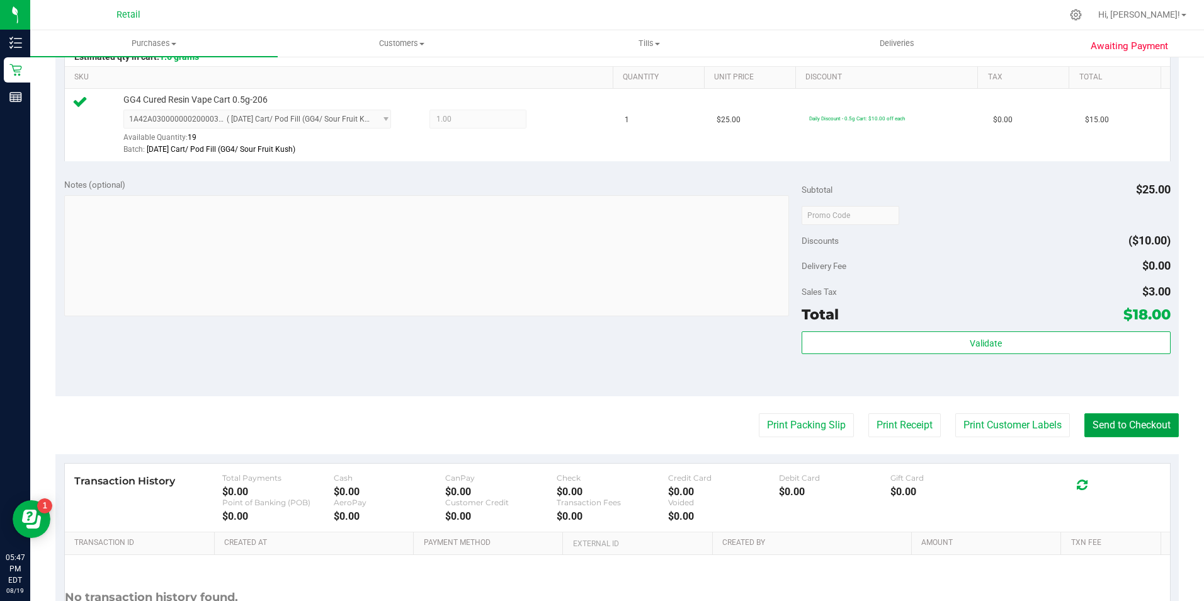
click at [1109, 412] on purchase-details "Back Edit Purchase Cancel Purchase View Profile # 01612611 Med | Rec METRC ID: …" at bounding box center [616, 221] width 1123 height 936
click at [1166, 434] on button "Send to Checkout" at bounding box center [1131, 425] width 94 height 24
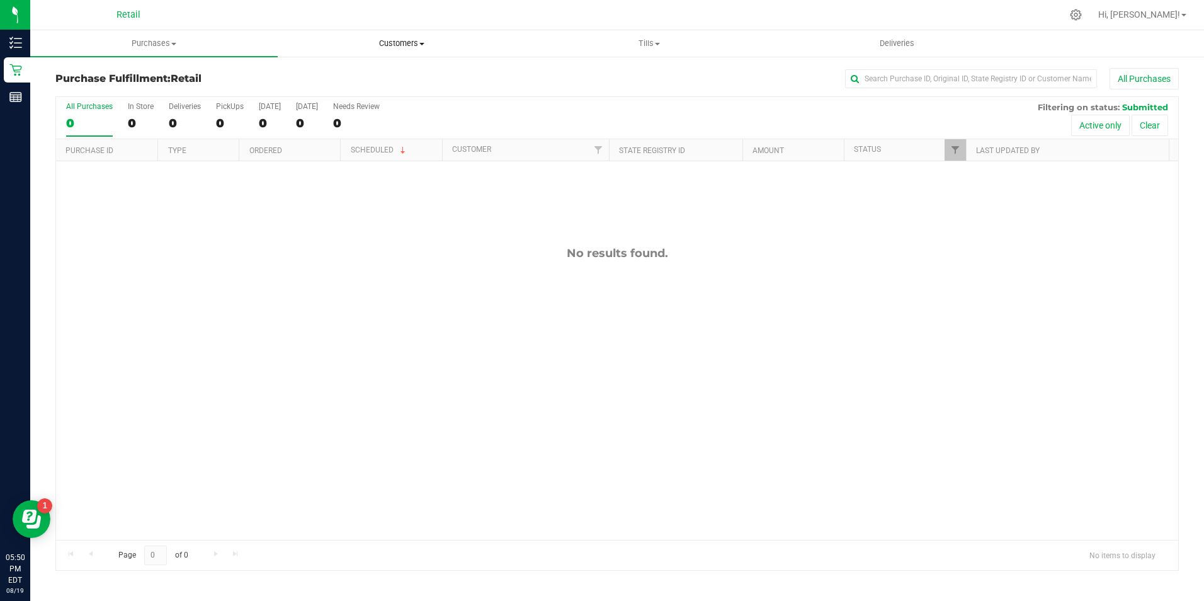
click at [387, 41] on span "Customers" at bounding box center [401, 43] width 246 height 11
click at [319, 76] on span "All customers" at bounding box center [323, 76] width 91 height 11
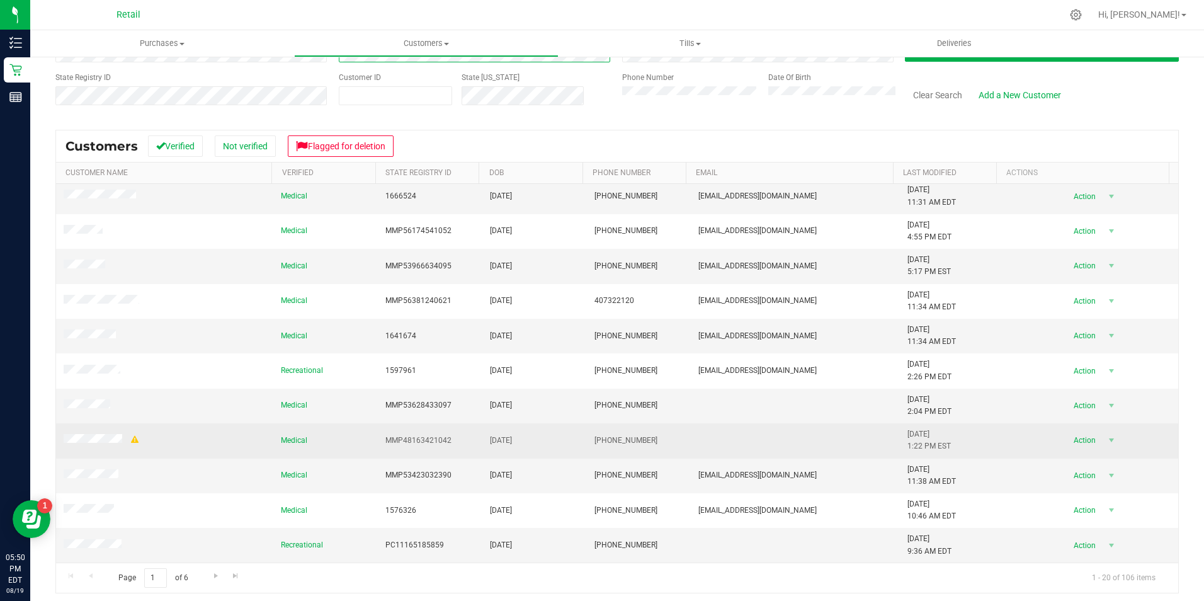
scroll to position [103, 0]
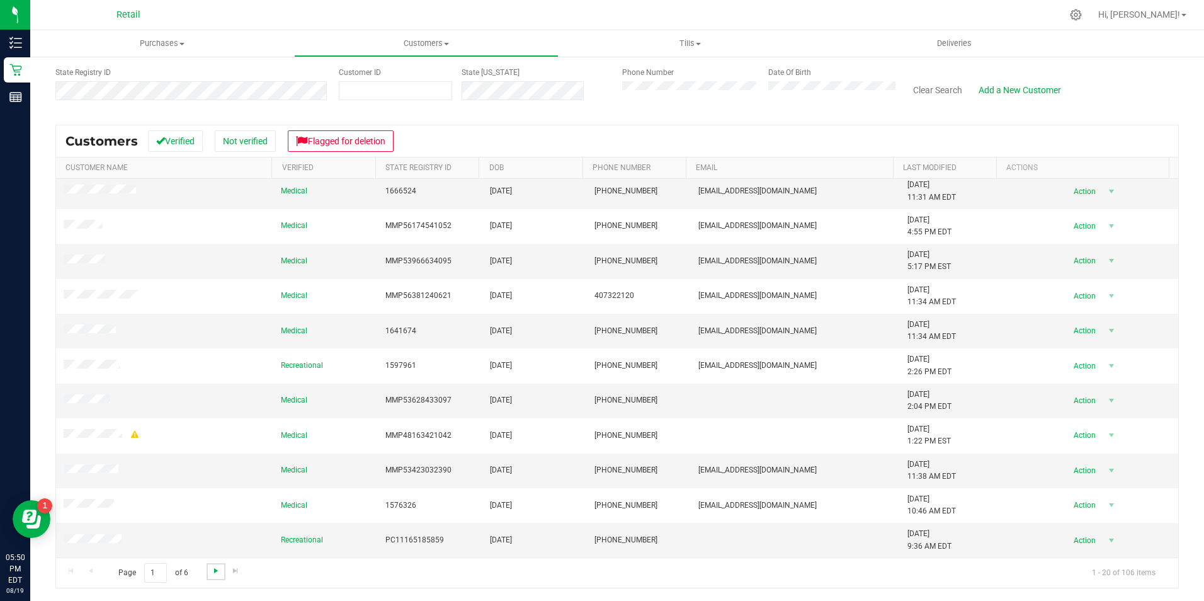
click at [211, 573] on span "Go to the next page" at bounding box center [216, 570] width 10 height 10
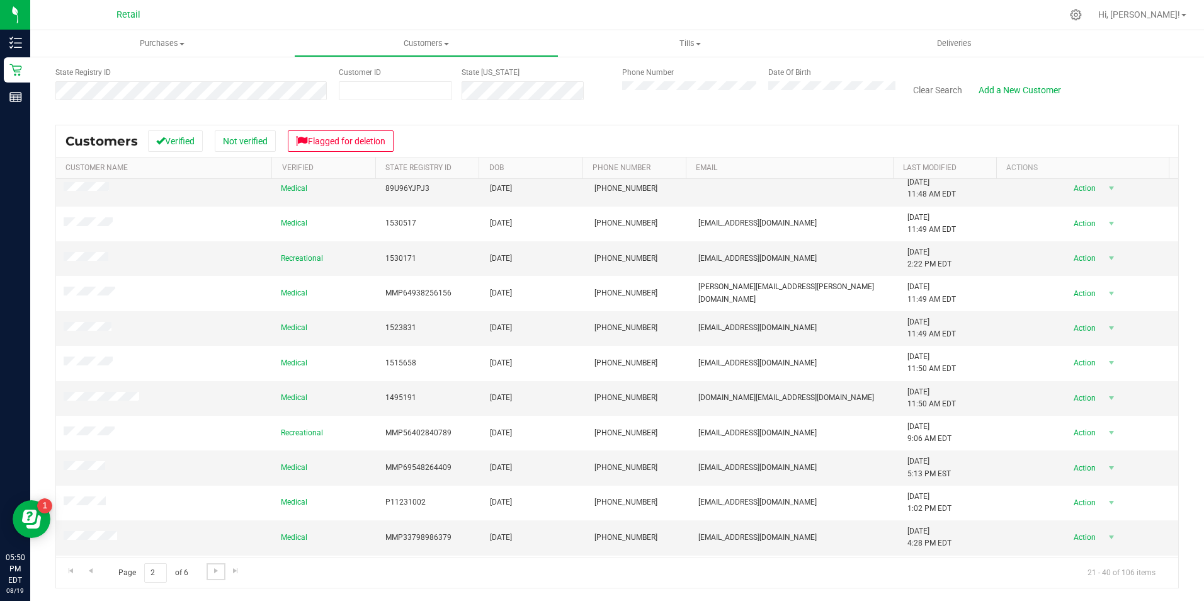
scroll to position [126, 0]
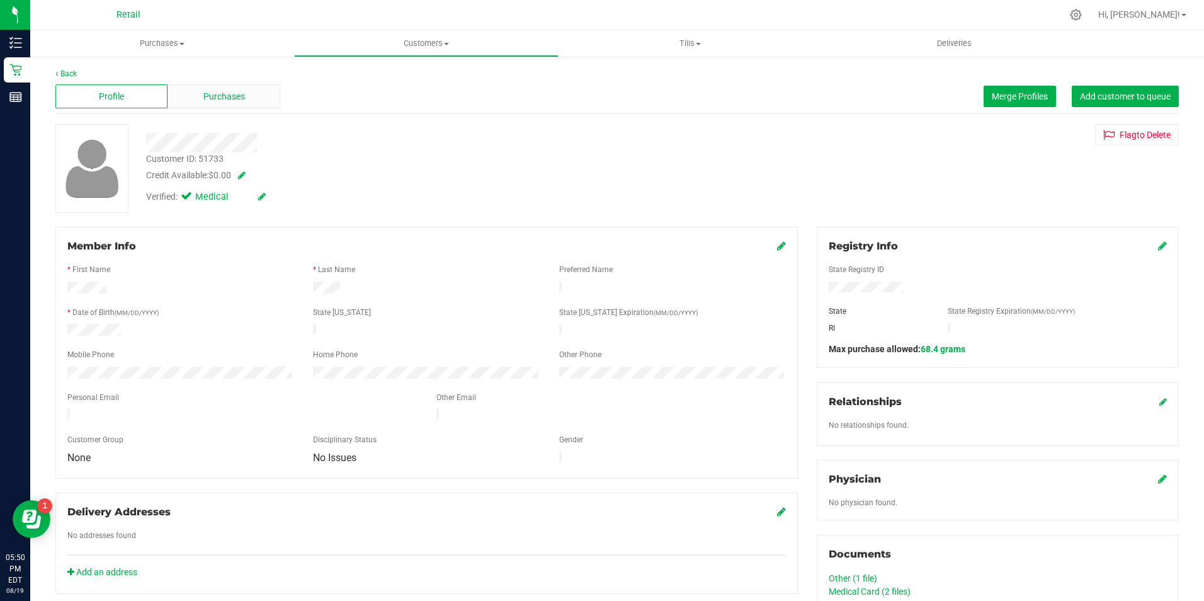
click at [249, 105] on div "Purchases" at bounding box center [223, 96] width 112 height 24
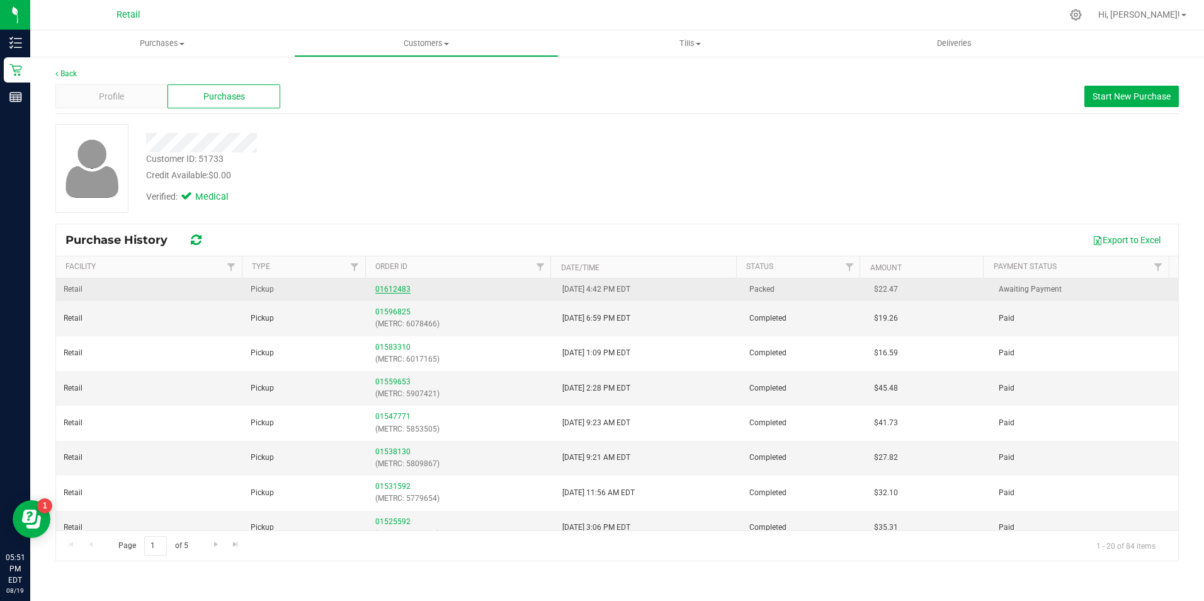
click at [402, 287] on link "01612483" at bounding box center [392, 289] width 35 height 9
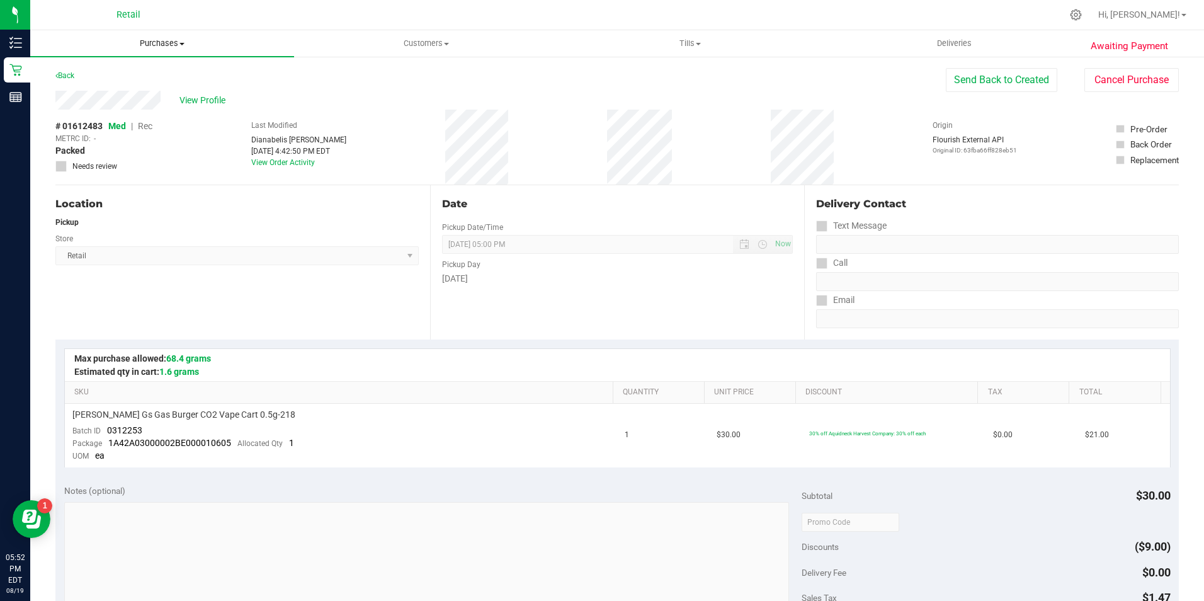
click at [164, 43] on span "Purchases" at bounding box center [162, 43] width 264 height 11
click at [179, 93] on li "Fulfillment" at bounding box center [162, 91] width 264 height 15
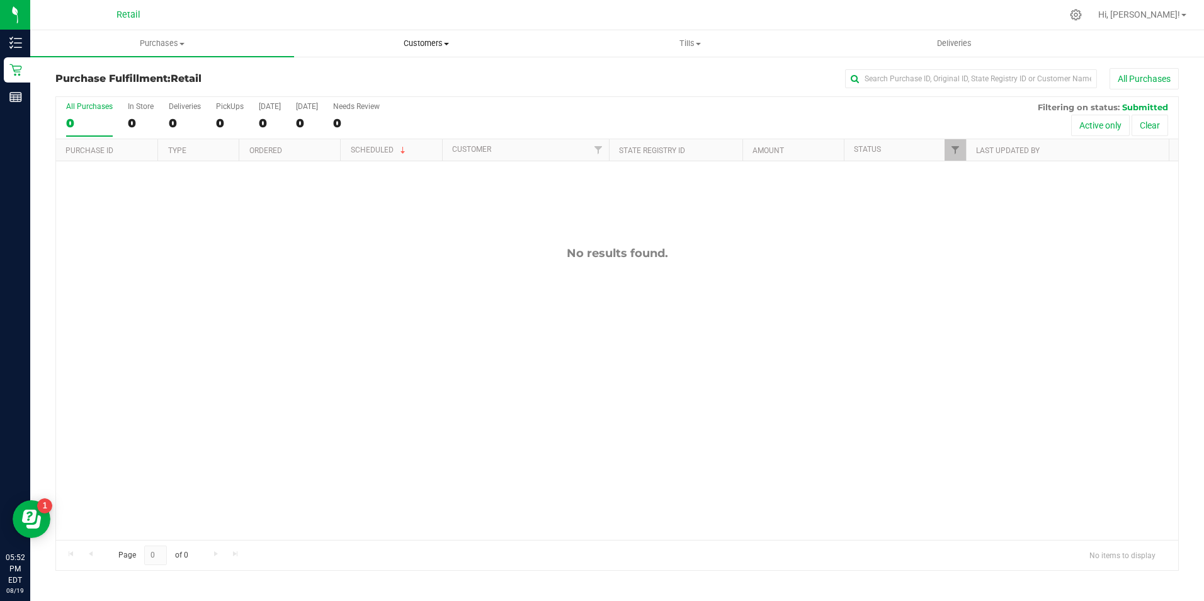
click at [407, 48] on span "Customers" at bounding box center [426, 43] width 263 height 11
click at [348, 74] on span "All customers" at bounding box center [339, 76] width 91 height 11
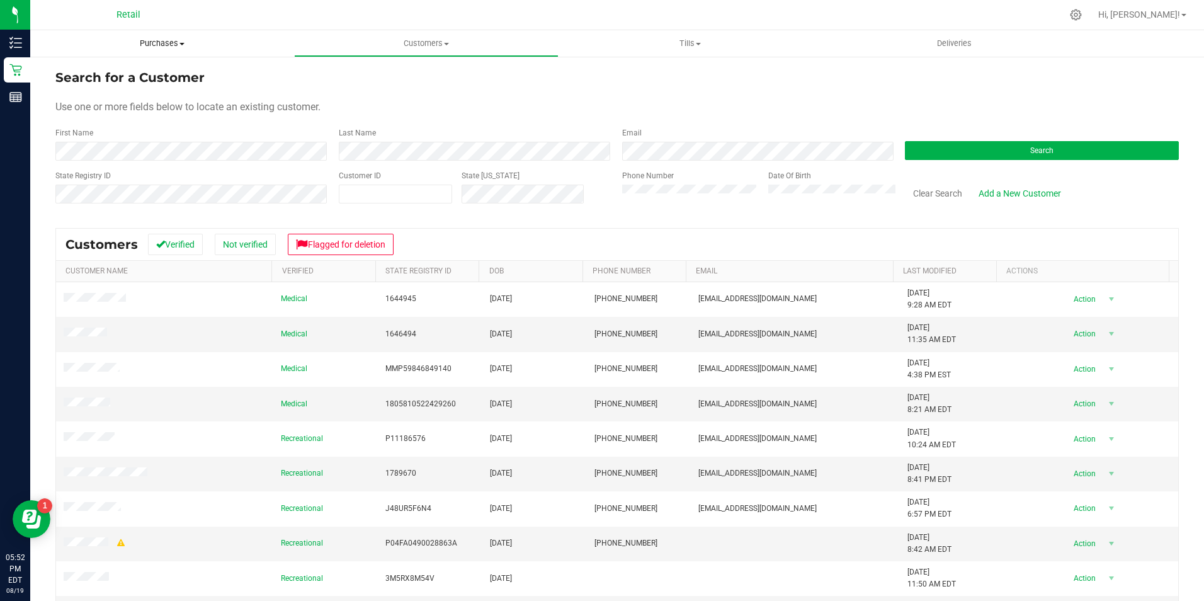
click at [182, 35] on uib-tab-heading "Purchases Summary of purchases Fulfillment All purchases" at bounding box center [162, 43] width 264 height 26
click at [176, 46] on span "Purchases" at bounding box center [162, 43] width 264 height 11
click at [138, 82] on li "Summary of purchases" at bounding box center [162, 76] width 264 height 15
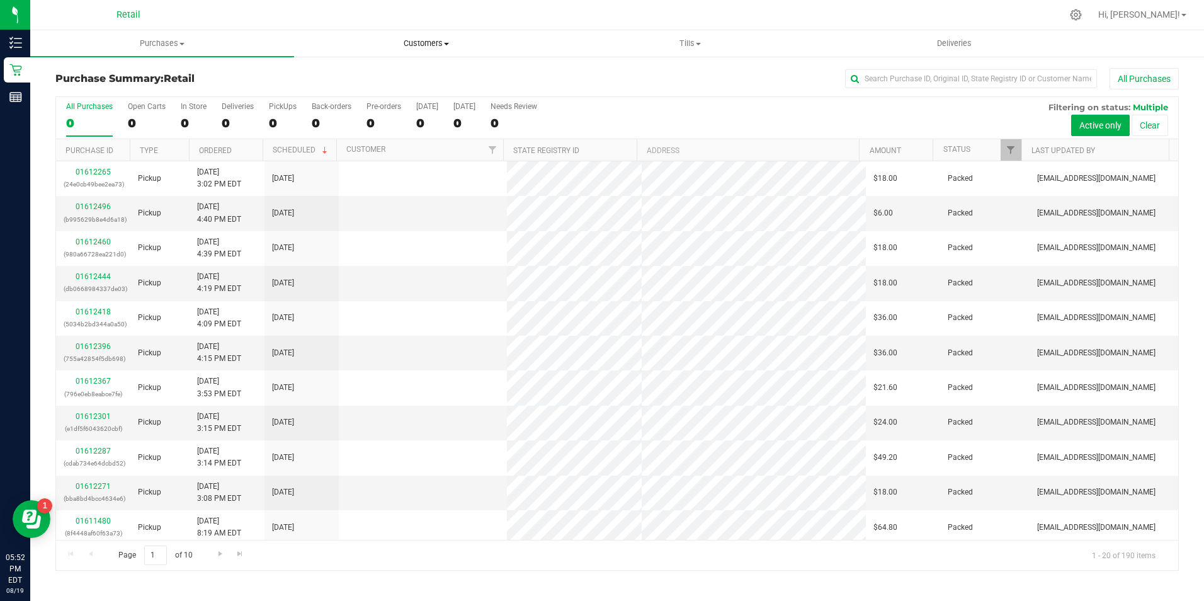
click at [422, 52] on uib-tab-heading "Customers All customers Add a new customer All physicians" at bounding box center [426, 43] width 263 height 25
click at [757, 86] on div "All Purchases" at bounding box center [804, 78] width 749 height 21
click at [199, 119] on div "0" at bounding box center [194, 123] width 26 height 14
click at [0, 0] on input "In Store 0" at bounding box center [0, 0] width 0 height 0
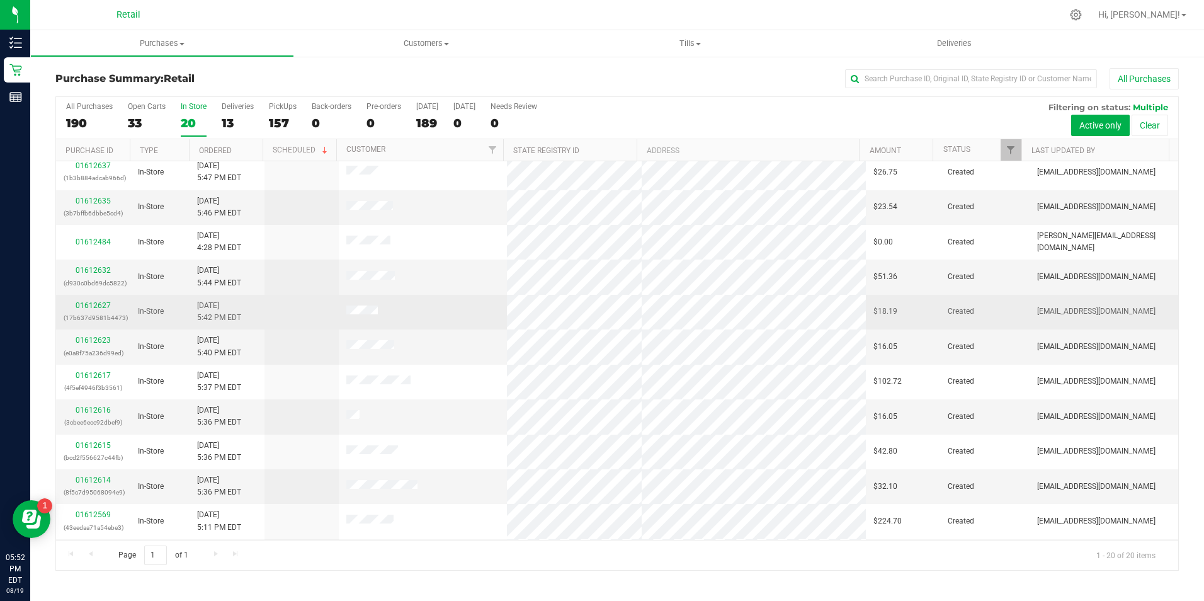
scroll to position [315, 0]
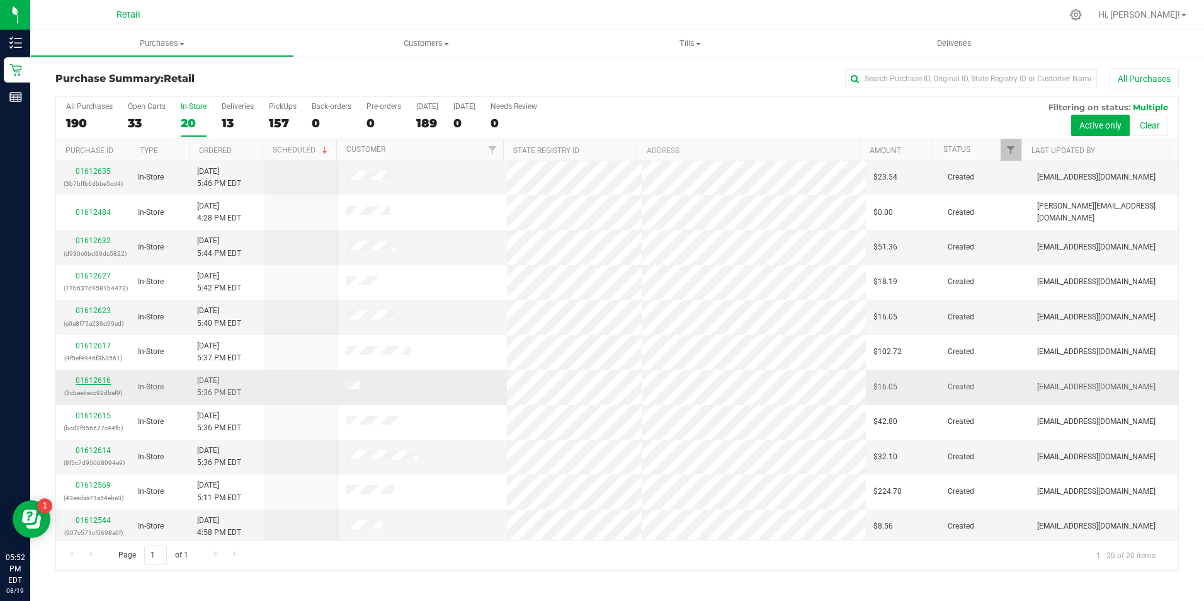
click at [93, 380] on link "01612616" at bounding box center [93, 380] width 35 height 9
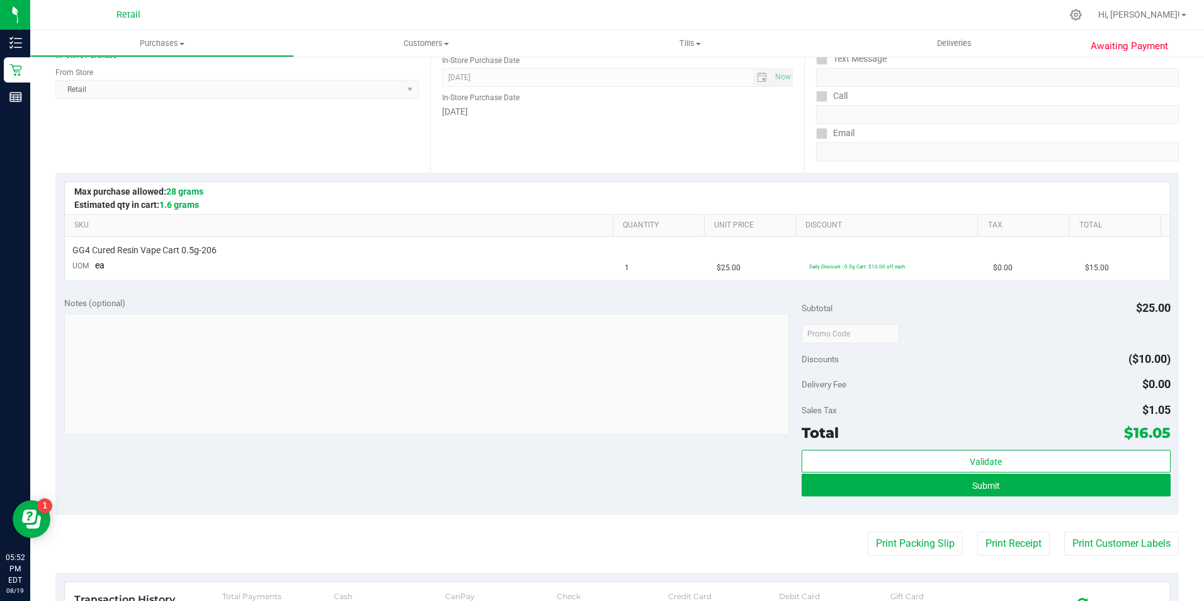
scroll to position [189, 0]
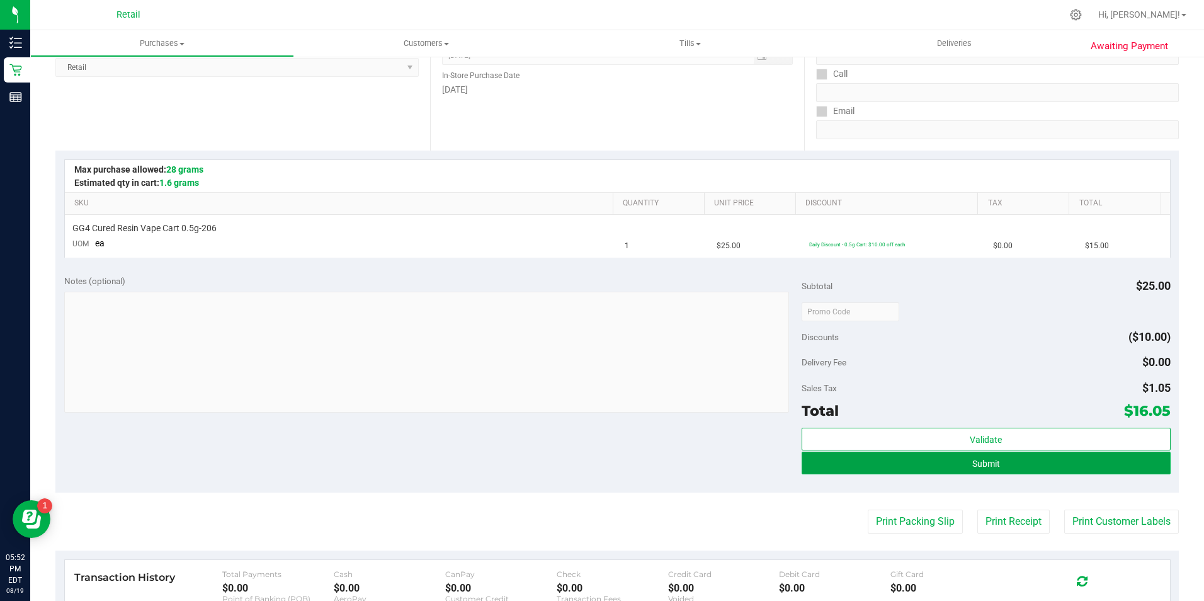
click at [840, 453] on button "Submit" at bounding box center [985, 462] width 369 height 23
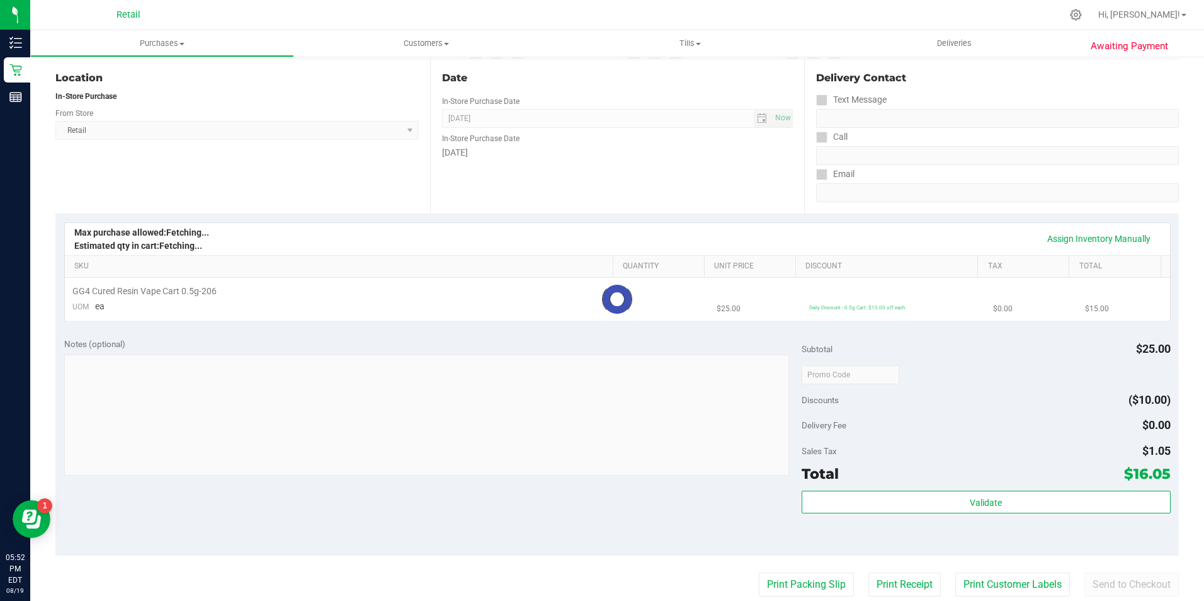
scroll to position [0, 0]
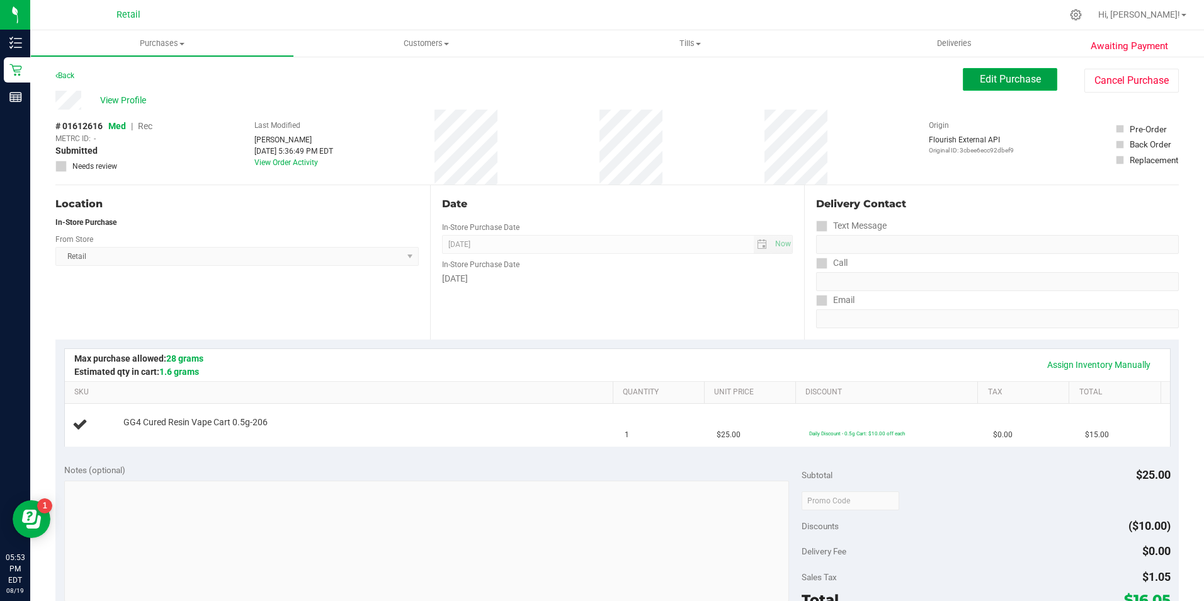
click at [981, 85] on button "Edit Purchase" at bounding box center [1010, 79] width 94 height 23
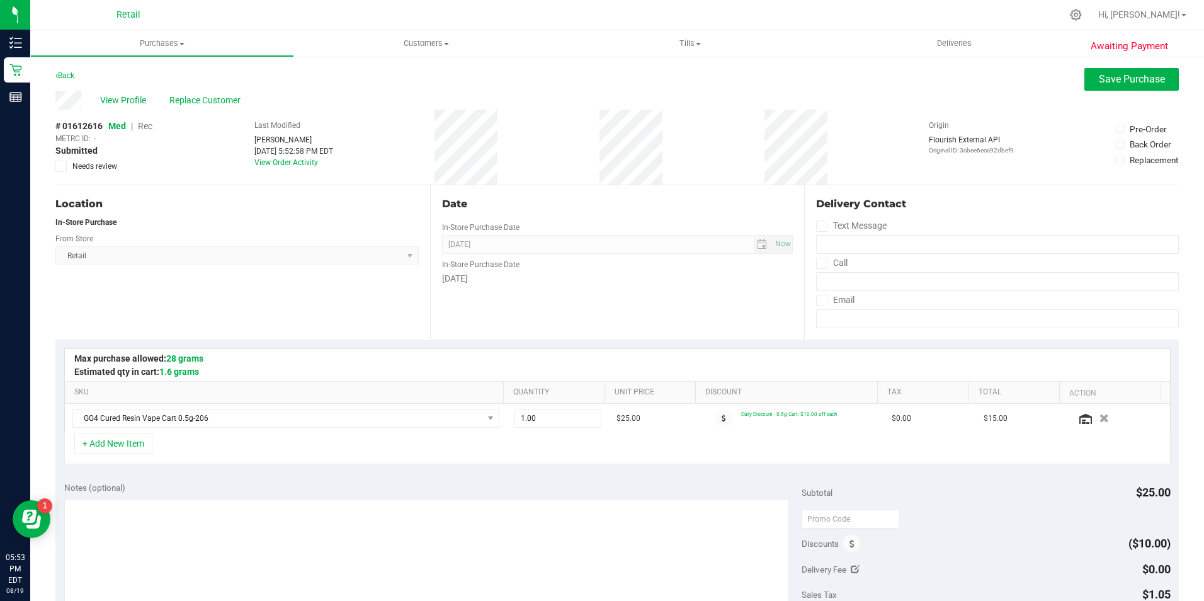
click at [147, 122] on span "Rec" at bounding box center [145, 126] width 14 height 10
click at [1113, 81] on span "Save Purchase" at bounding box center [1132, 79] width 66 height 12
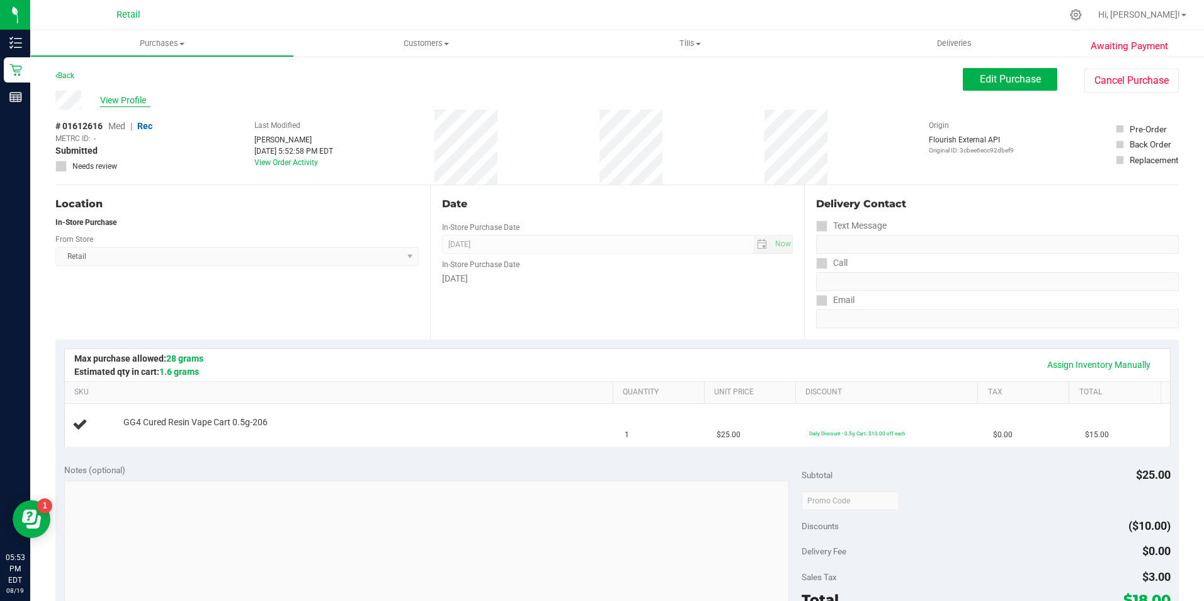
click at [138, 104] on span "View Profile" at bounding box center [125, 100] width 50 height 13
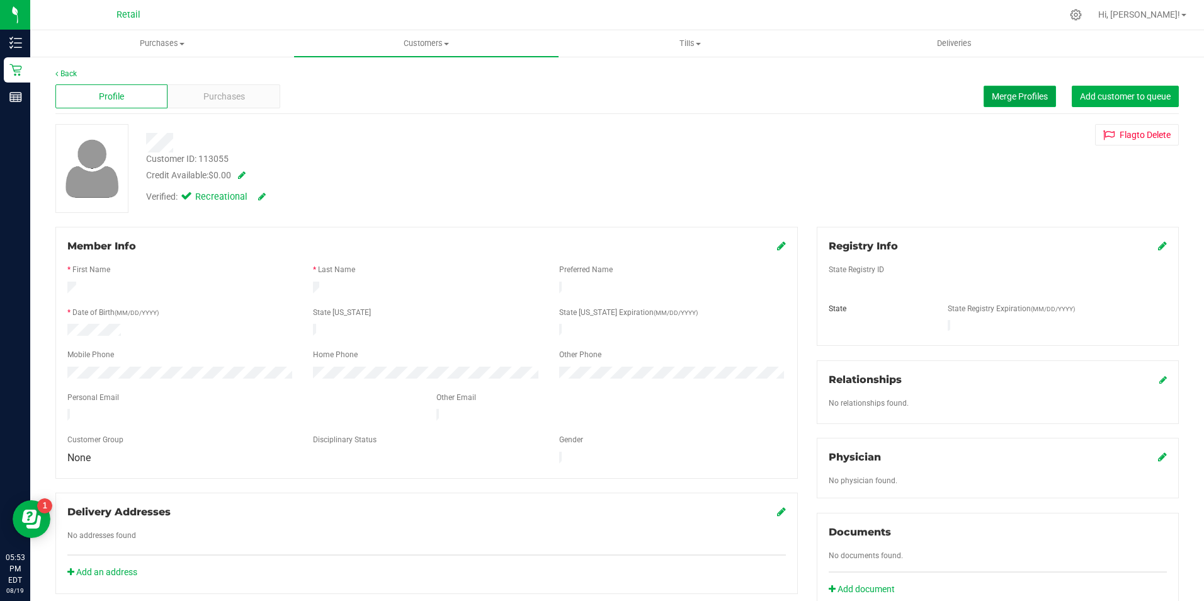
click at [1007, 95] on span "Merge Profiles" at bounding box center [1020, 96] width 56 height 10
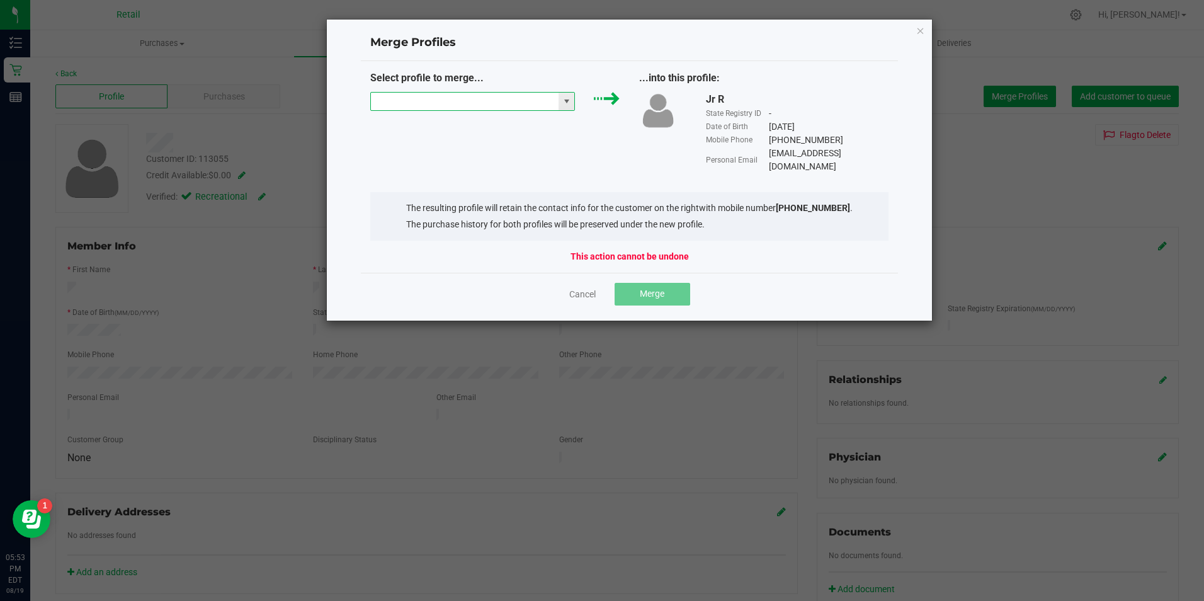
click at [423, 101] on input "NO DATA FOUND" at bounding box center [465, 102] width 188 height 18
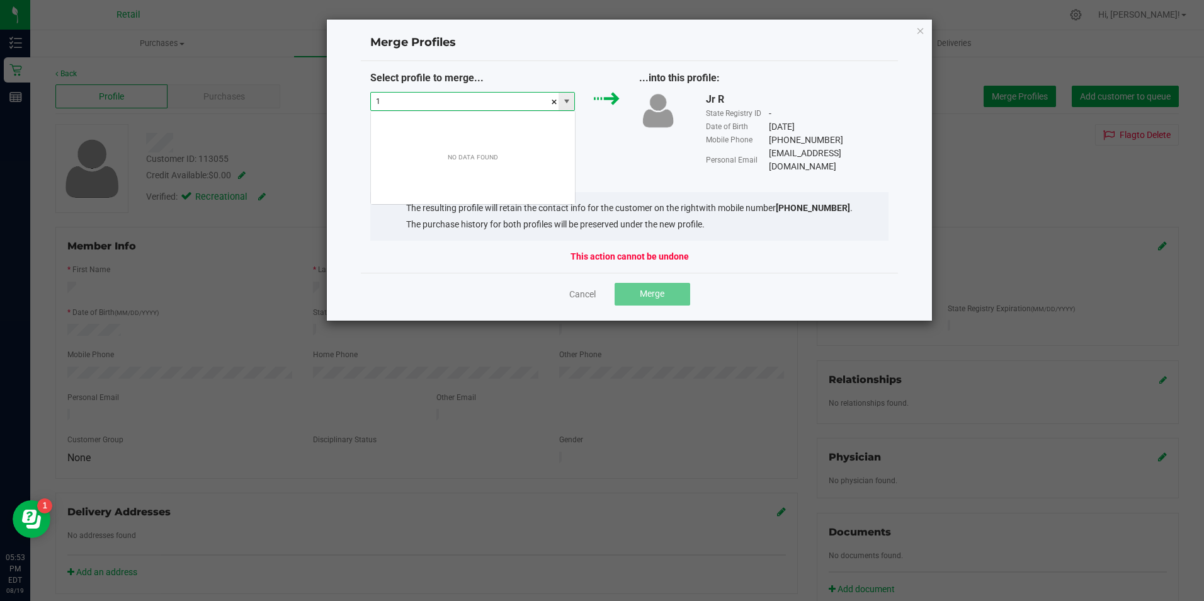
scroll to position [19, 205]
type input "10011983"
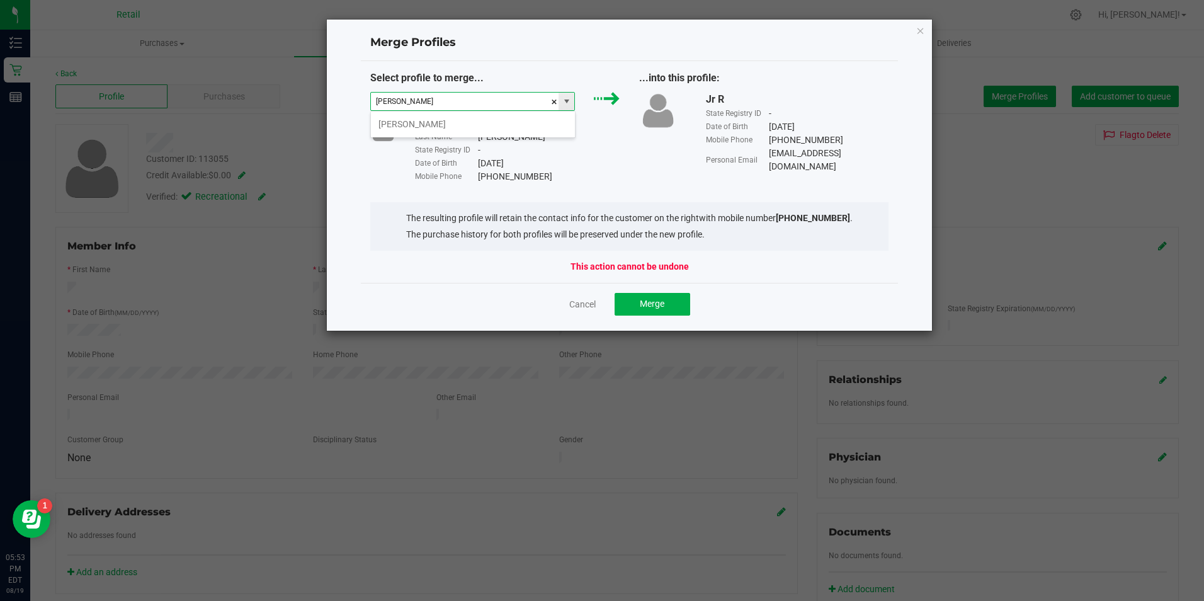
scroll to position [0, 0]
click at [412, 123] on li "Rafael Rivera" at bounding box center [473, 123] width 204 height 21
click at [426, 118] on li "Rafael Rivera" at bounding box center [473, 123] width 204 height 21
type input "Rafael RiveraDDK1"
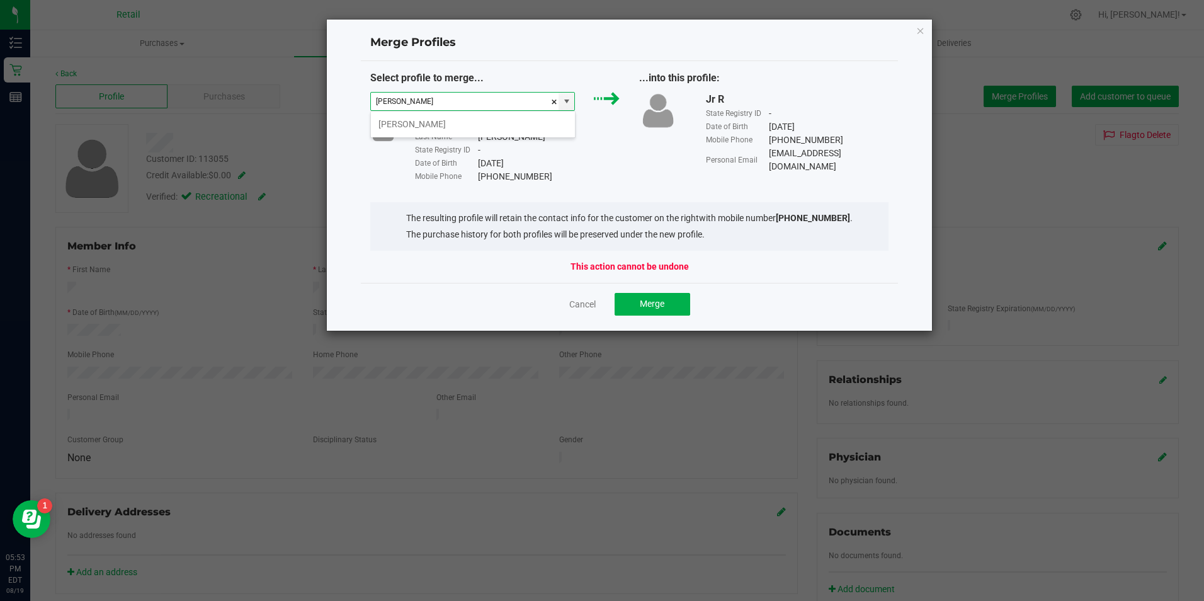
click at [423, 118] on div "First Name" at bounding box center [446, 123] width 63 height 11
type input "Rafael Rivera"
click at [654, 312] on button "Merge" at bounding box center [652, 304] width 76 height 23
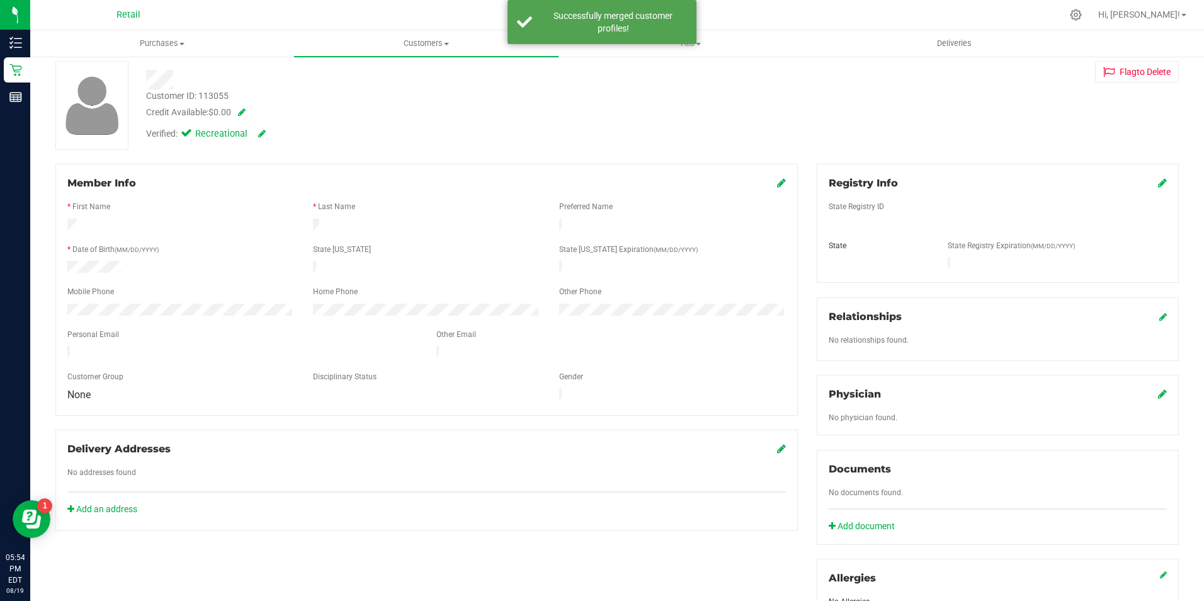
scroll to position [0, 0]
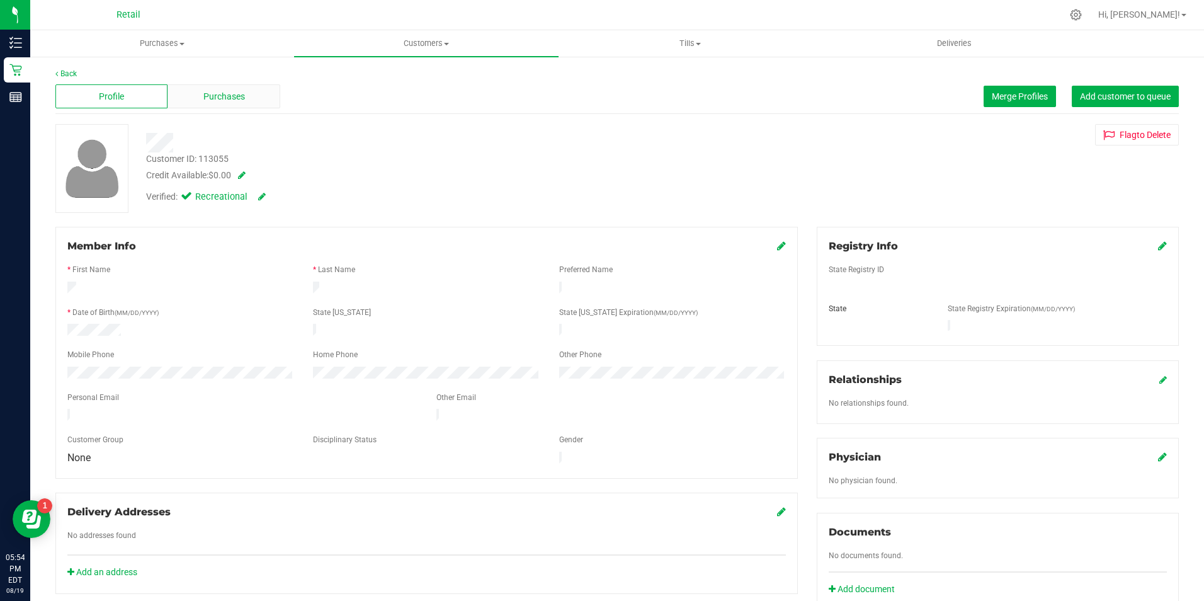
click at [245, 87] on div "Purchases" at bounding box center [223, 96] width 112 height 24
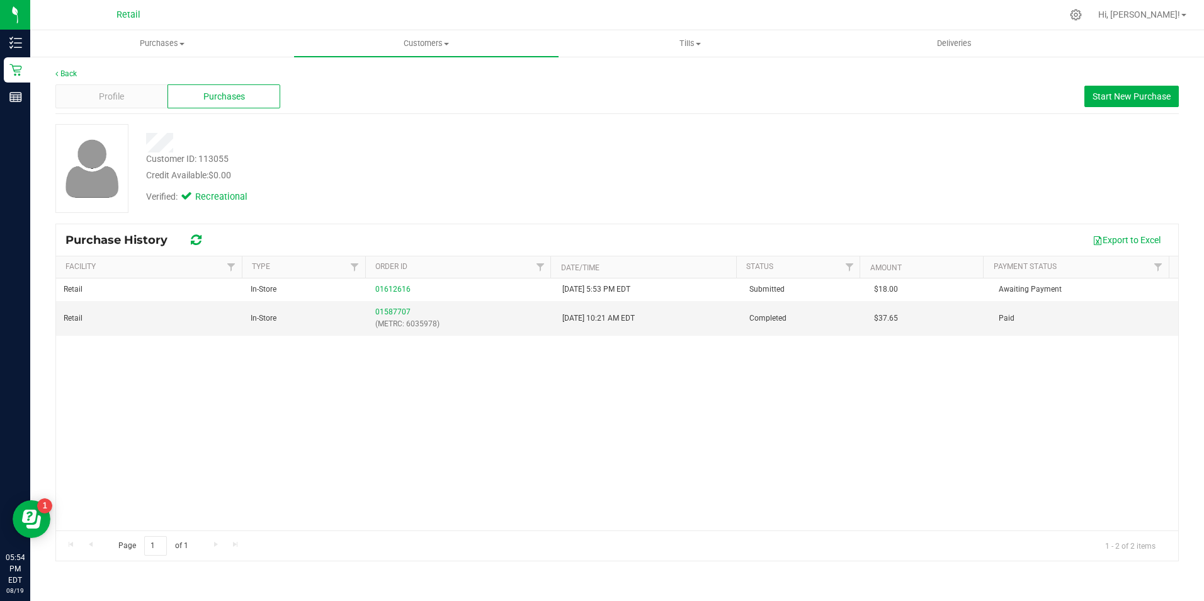
drag, startPoint x: 144, startPoint y: 71, endPoint x: 144, endPoint y: 79, distance: 8.8
click at [143, 71] on div "Back" at bounding box center [616, 73] width 1123 height 11
click at [147, 88] on div "Profile" at bounding box center [111, 96] width 112 height 24
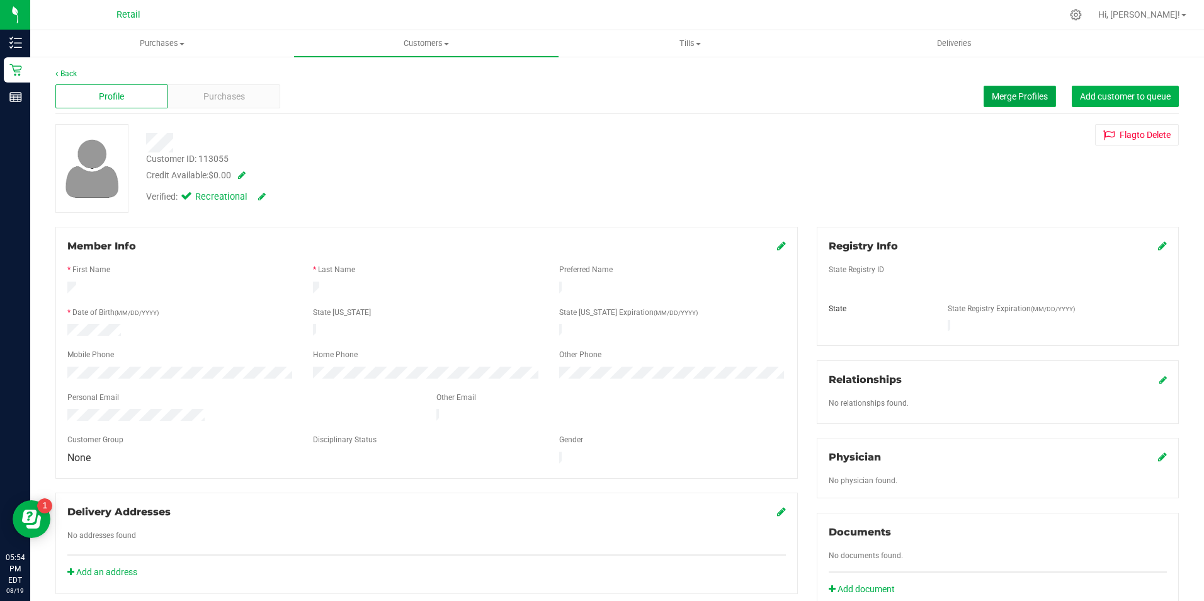
click at [997, 95] on span "Merge Profiles" at bounding box center [1020, 96] width 56 height 10
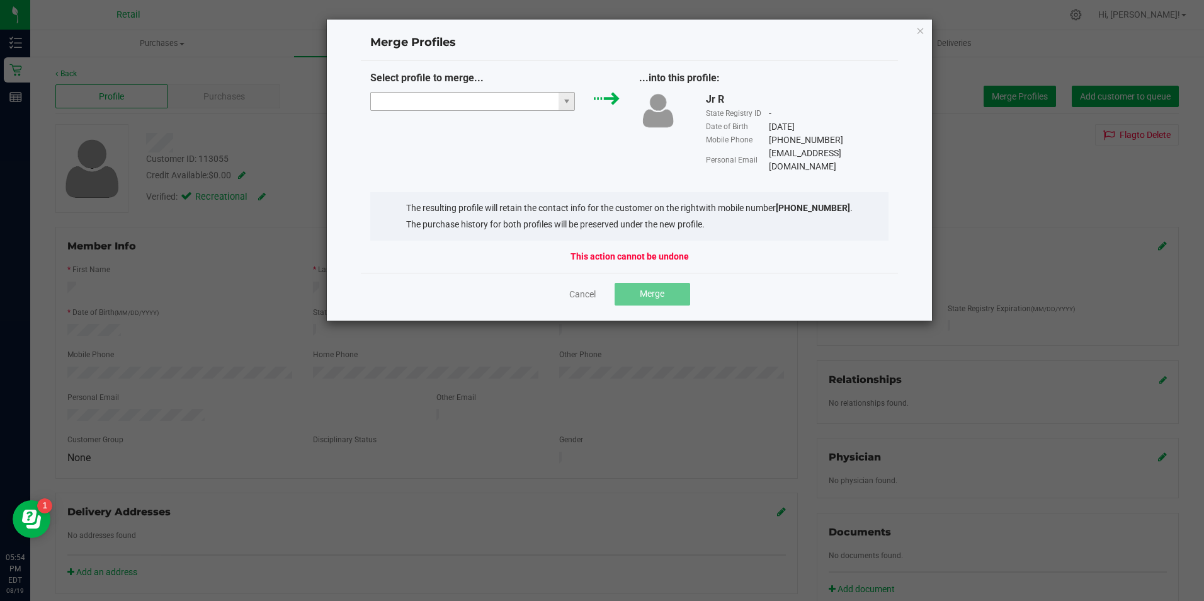
click at [485, 98] on input "NO DATA FOUND" at bounding box center [465, 102] width 188 height 18
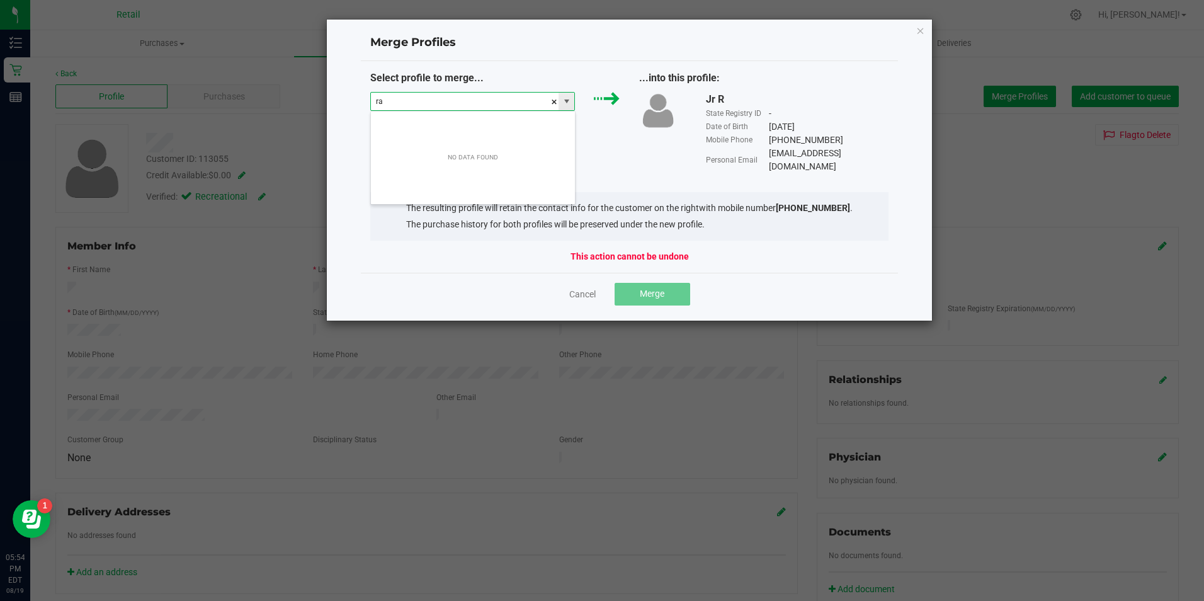
scroll to position [19, 205]
type input "rafael riveras"
type input "rafael rivas"
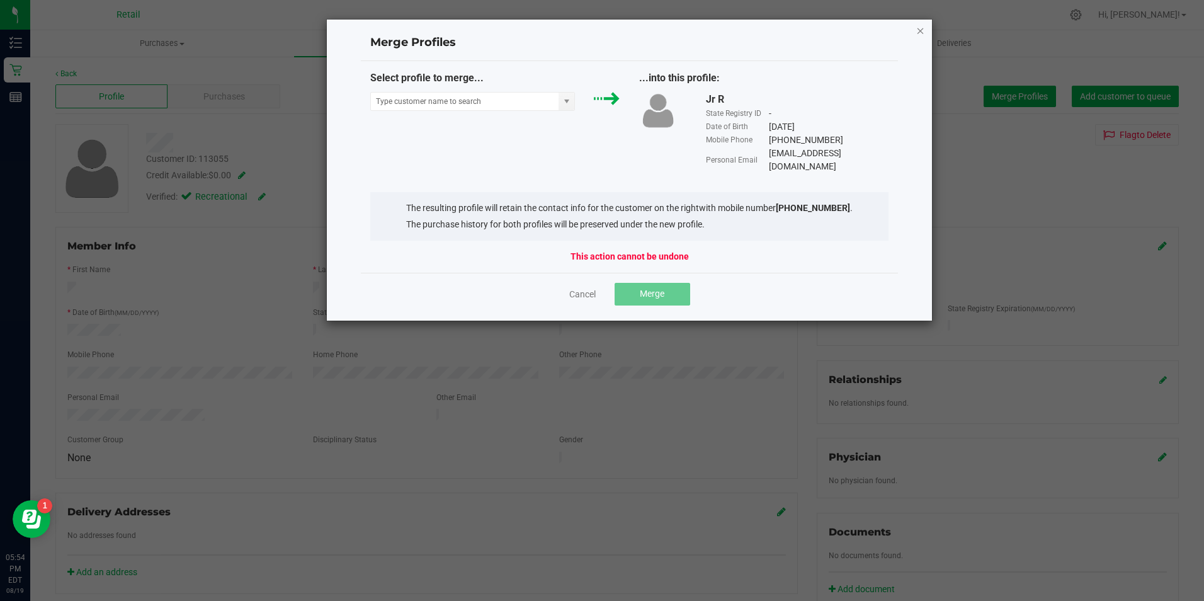
click at [919, 31] on icon "Close" at bounding box center [920, 30] width 9 height 15
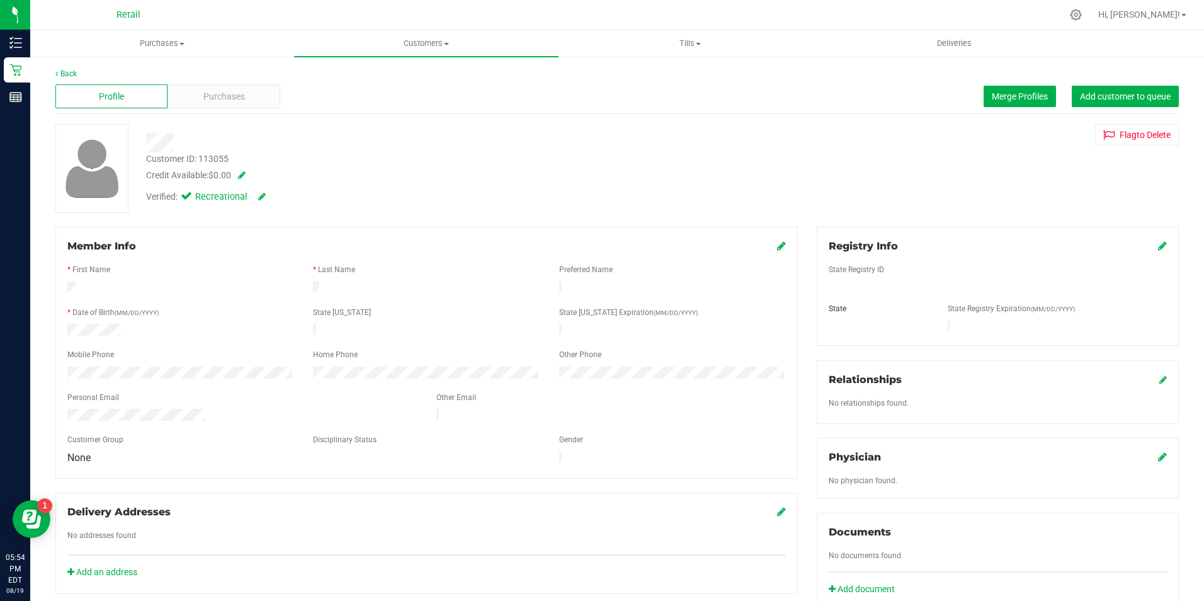
click at [769, 247] on div "Member Info" at bounding box center [426, 246] width 718 height 15
click at [777, 248] on icon at bounding box center [781, 245] width 9 height 10
click at [766, 250] on span at bounding box center [769, 246] width 31 height 15
click at [774, 244] on icon at bounding box center [779, 247] width 11 height 10
click at [213, 93] on span "Purchases" at bounding box center [224, 96] width 42 height 13
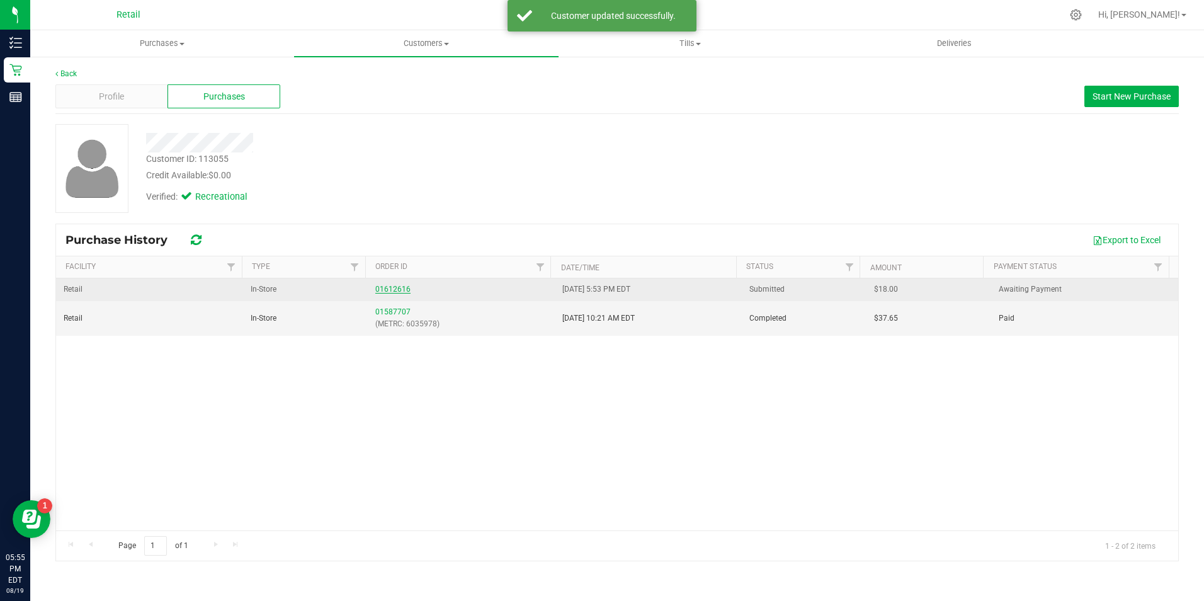
drag, startPoint x: 405, startPoint y: 281, endPoint x: 398, endPoint y: 287, distance: 9.4
click at [398, 287] on td "01612616" at bounding box center [461, 289] width 187 height 23
click at [395, 289] on link "01612616" at bounding box center [392, 289] width 35 height 9
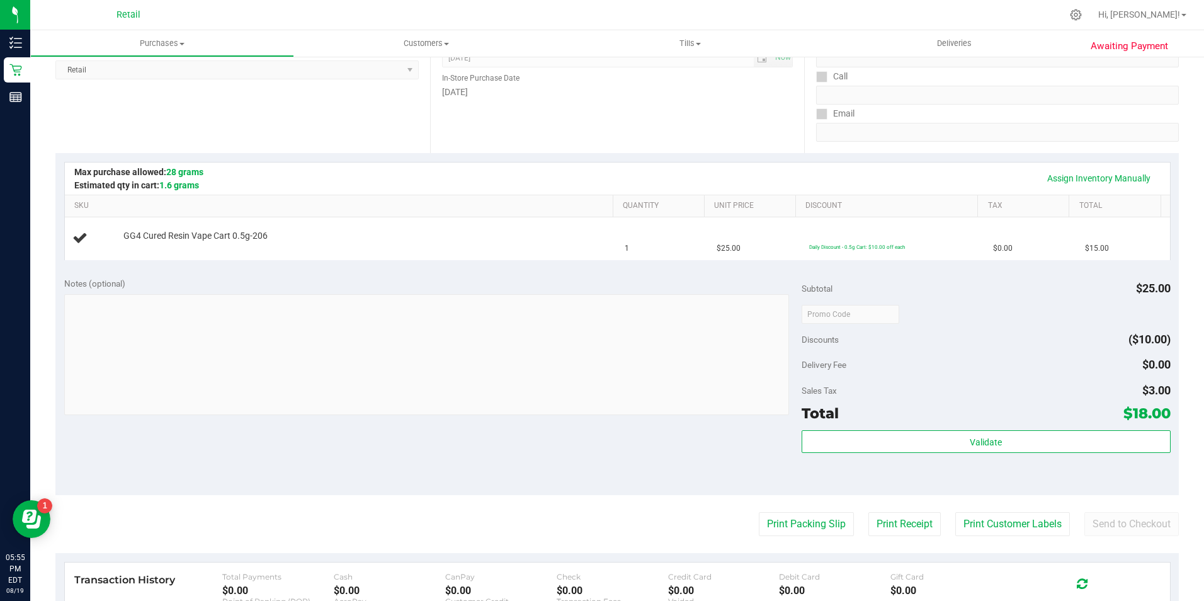
scroll to position [189, 0]
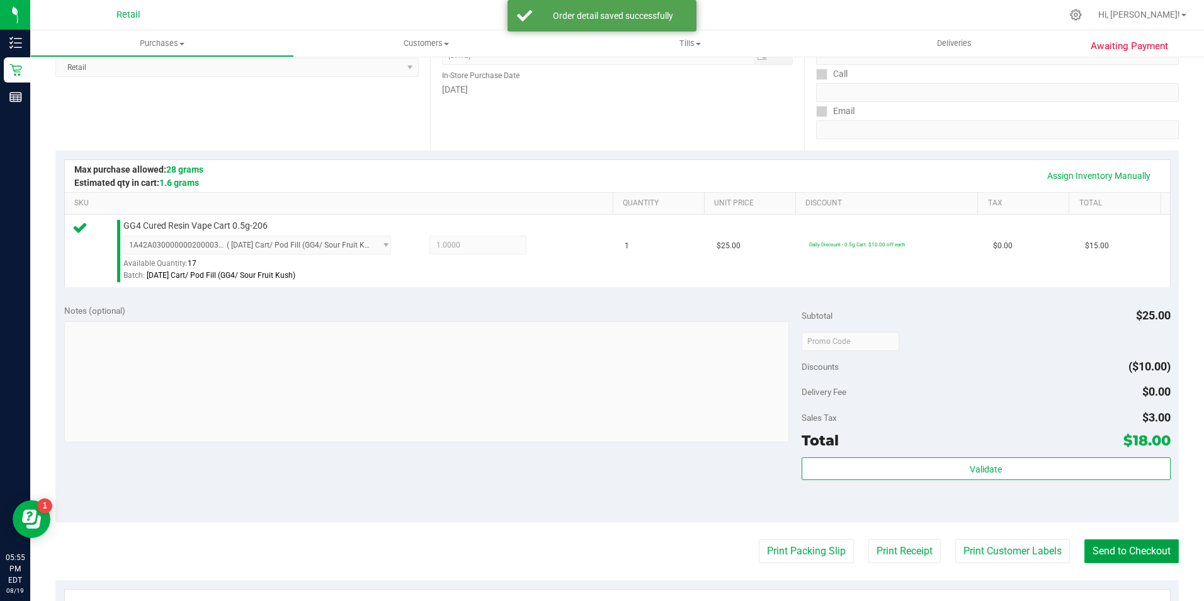
click at [1107, 543] on button "Send to Checkout" at bounding box center [1131, 551] width 94 height 24
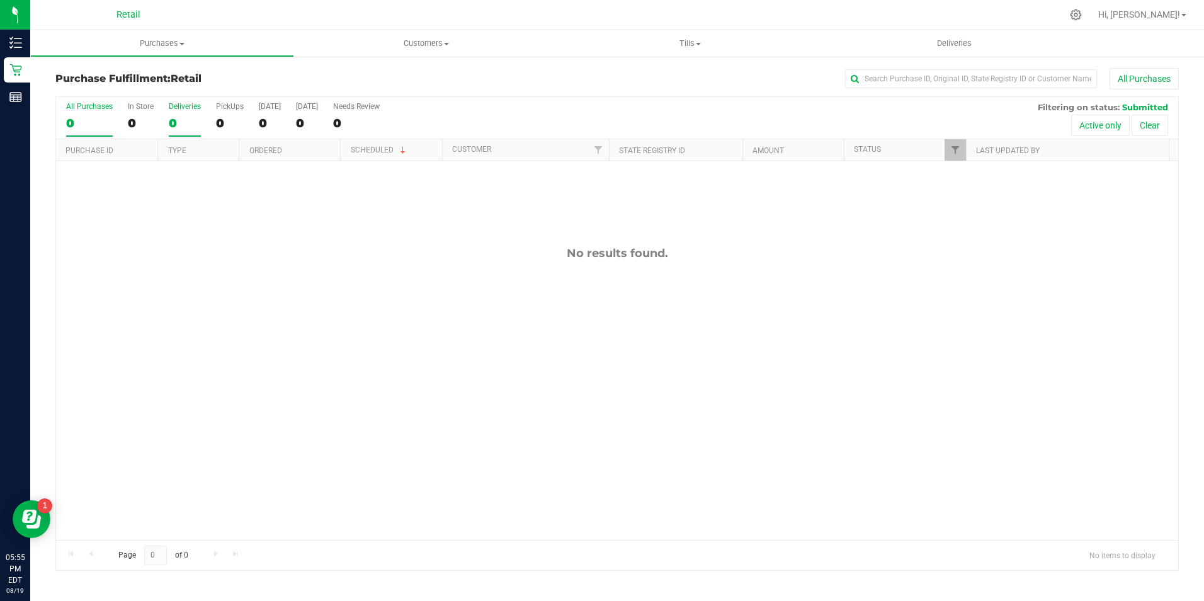
click at [171, 108] on div "Deliveries" at bounding box center [185, 106] width 32 height 9
click at [0, 0] on input "Deliveries 0" at bounding box center [0, 0] width 0 height 0
click at [145, 122] on div "0" at bounding box center [141, 123] width 26 height 14
click at [0, 0] on input "In Store 0" at bounding box center [0, 0] width 0 height 0
click at [141, 122] on div "0" at bounding box center [141, 123] width 26 height 14
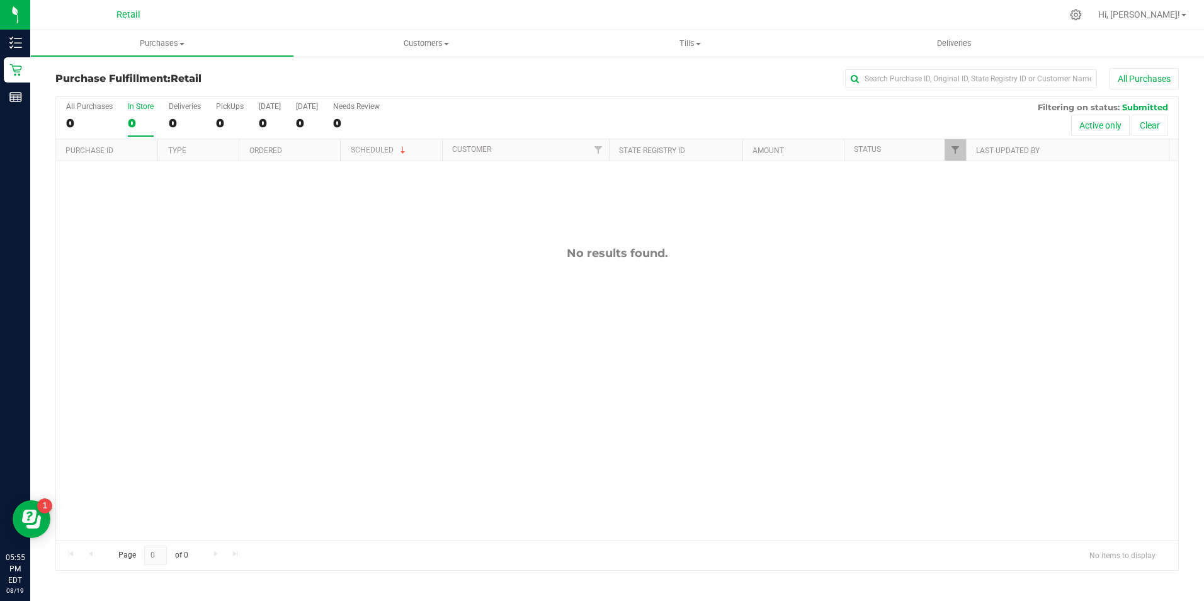
click at [0, 0] on input "In Store 0" at bounding box center [0, 0] width 0 height 0
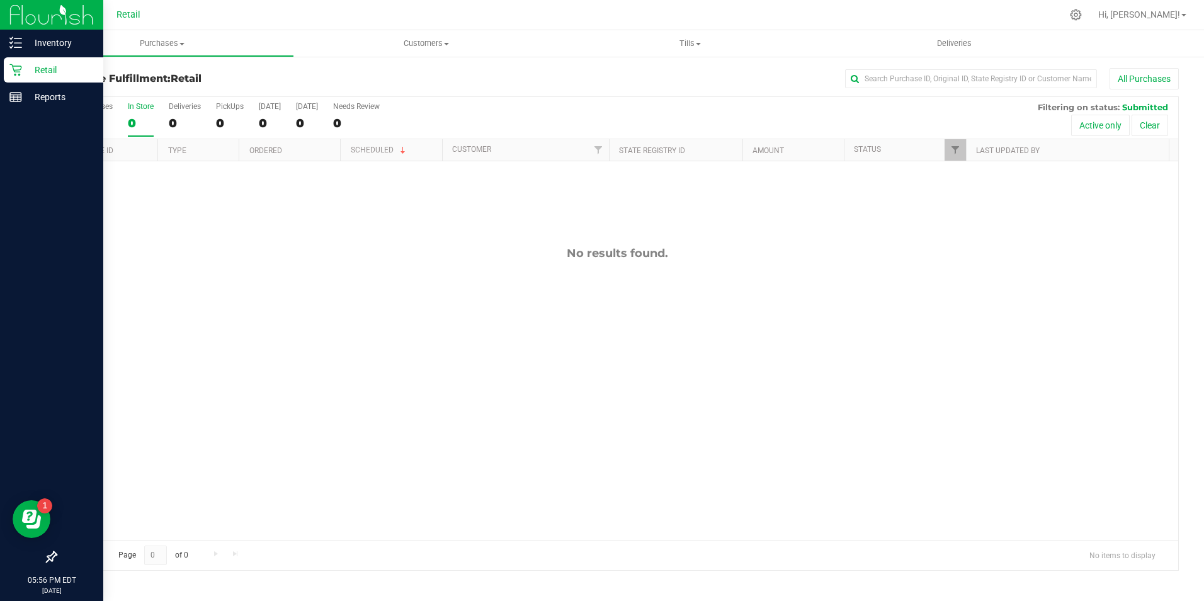
click at [16, 75] on icon at bounding box center [15, 70] width 12 height 12
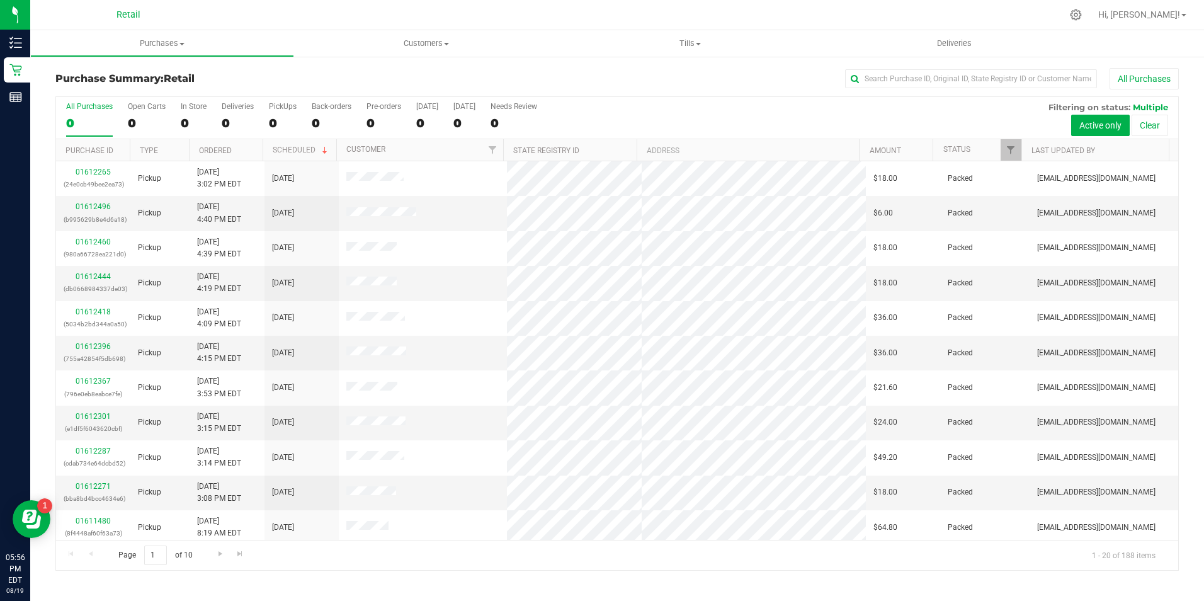
click at [179, 120] on div "All Purchases 0 Open Carts 0 In Store 0 Deliveries 0 PickUps 0 Back-orders 0 Pr…" at bounding box center [617, 118] width 1122 height 42
click at [189, 124] on div "0" at bounding box center [194, 123] width 26 height 14
click at [0, 0] on input "In Store 0" at bounding box center [0, 0] width 0 height 0
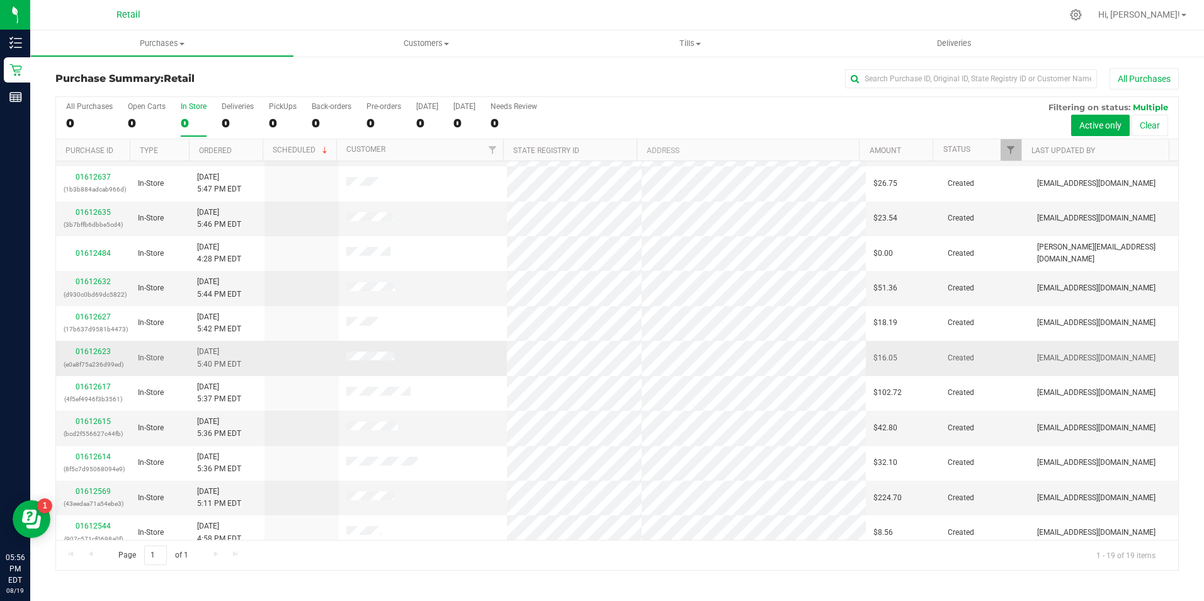
scroll to position [284, 0]
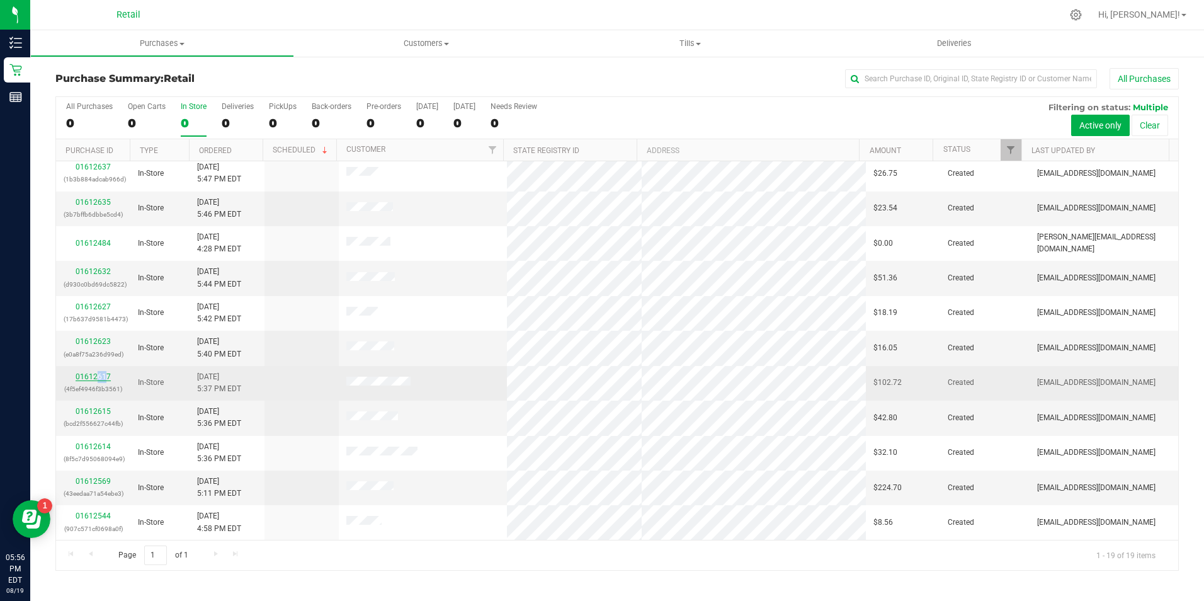
click at [105, 375] on td "01612617 (4f5ef4946f3b3561)" at bounding box center [93, 383] width 74 height 35
click at [105, 375] on link "01612617" at bounding box center [93, 376] width 35 height 9
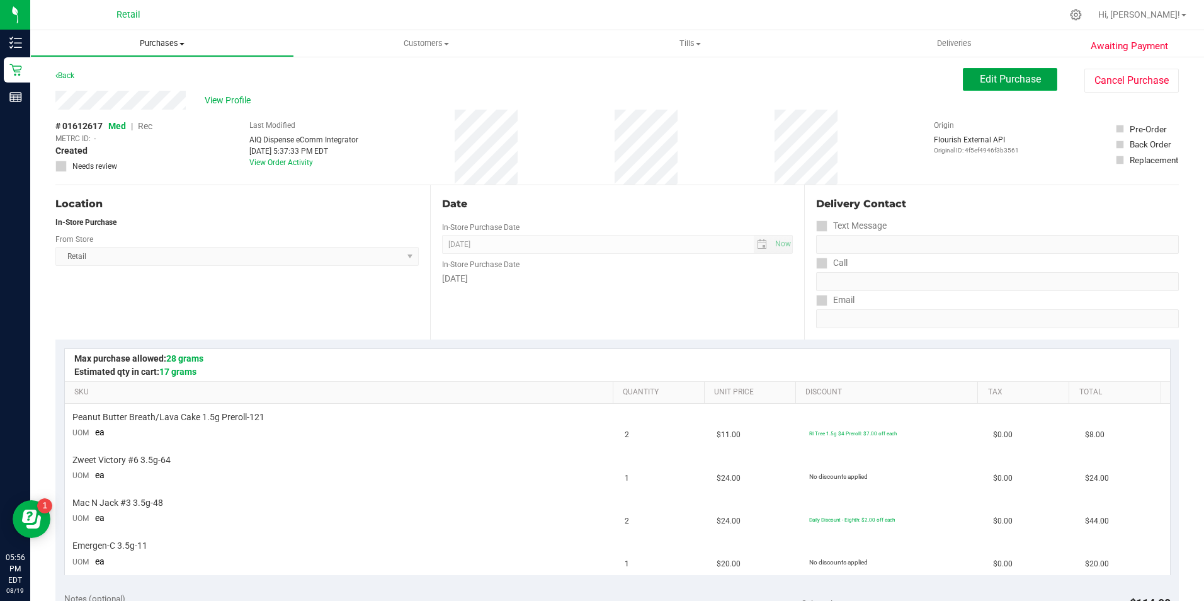
drag, startPoint x: 971, startPoint y: 83, endPoint x: 194, endPoint y: 45, distance: 777.8
click at [968, 82] on button "Edit Purchase" at bounding box center [1010, 79] width 94 height 23
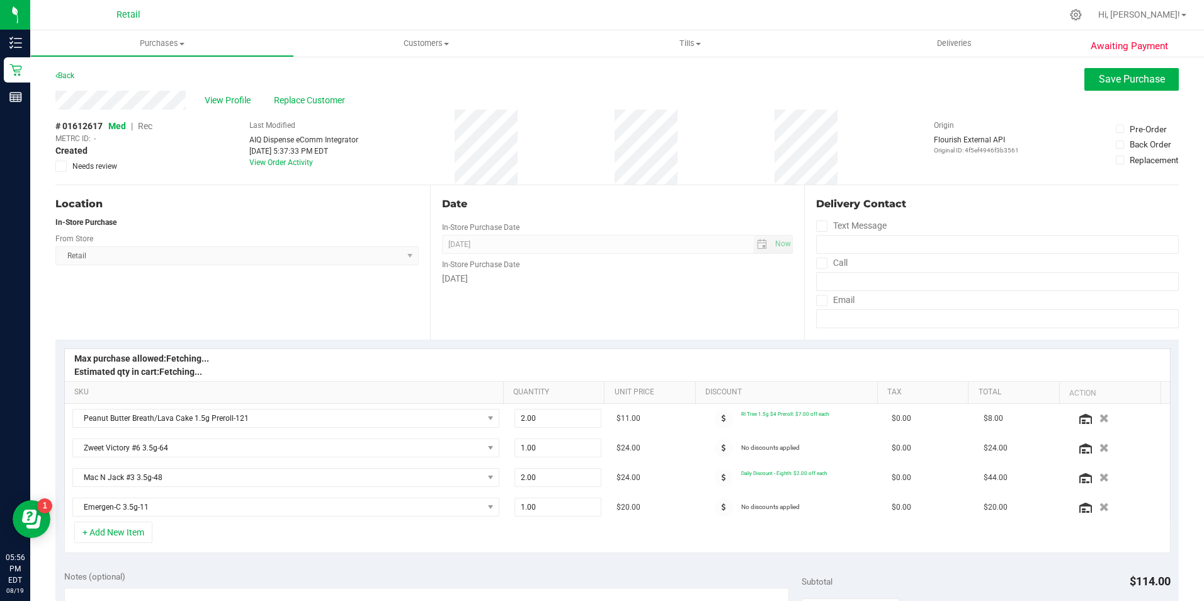
click at [140, 126] on span "Rec" at bounding box center [145, 126] width 14 height 10
click at [1099, 74] on span "Save Purchase" at bounding box center [1132, 79] width 66 height 12
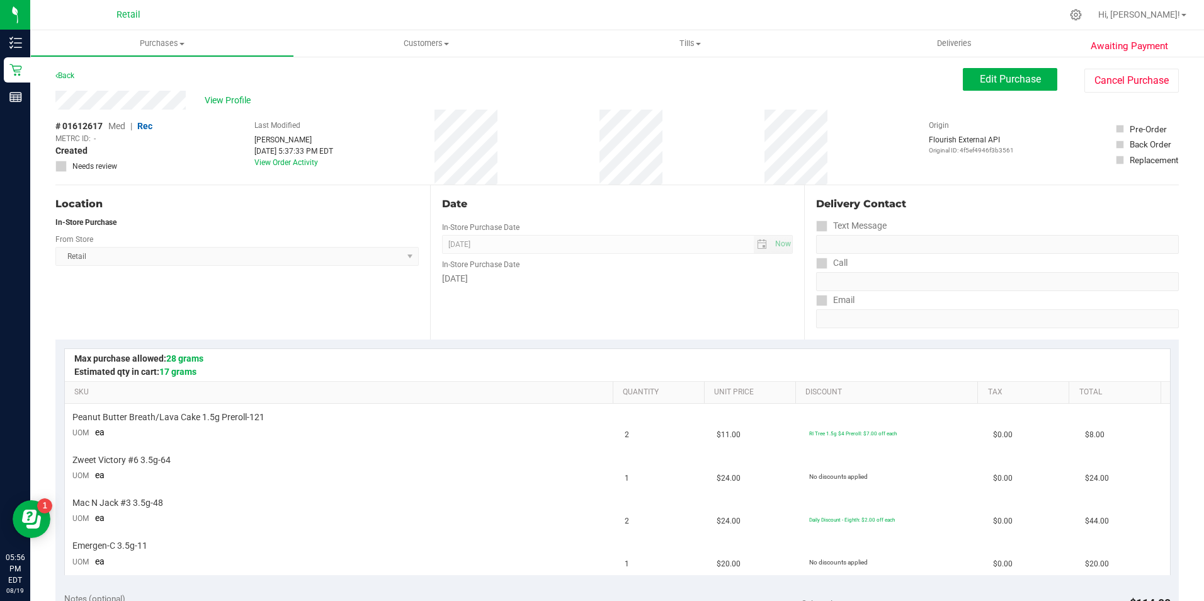
click at [225, 102] on span "View Profile" at bounding box center [230, 100] width 50 height 13
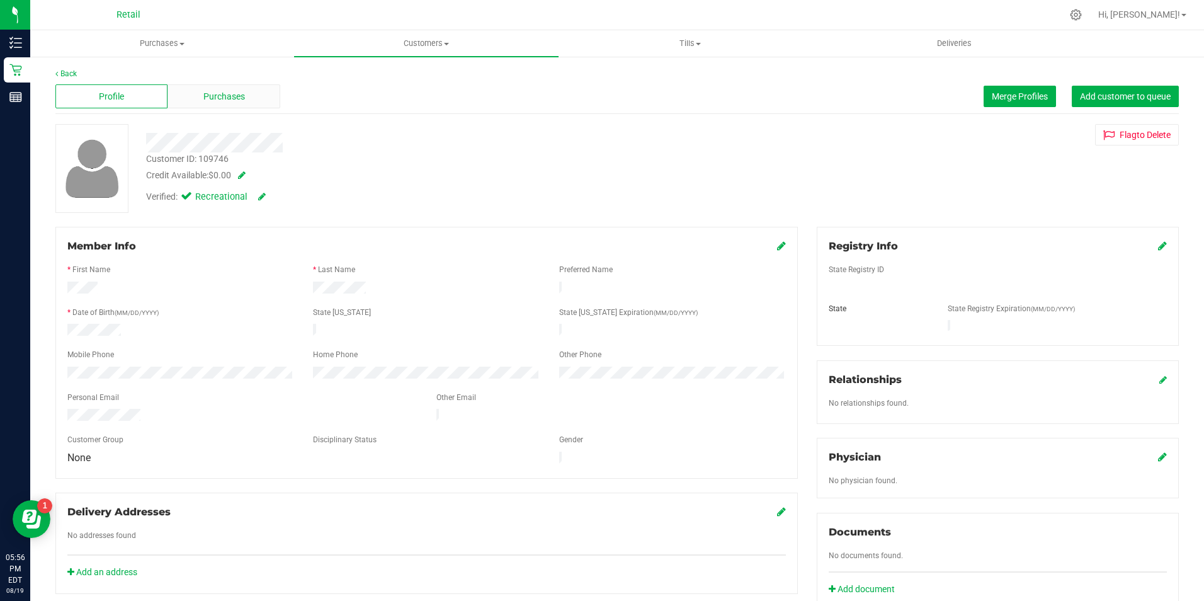
click at [222, 91] on span "Purchases" at bounding box center [224, 96] width 42 height 13
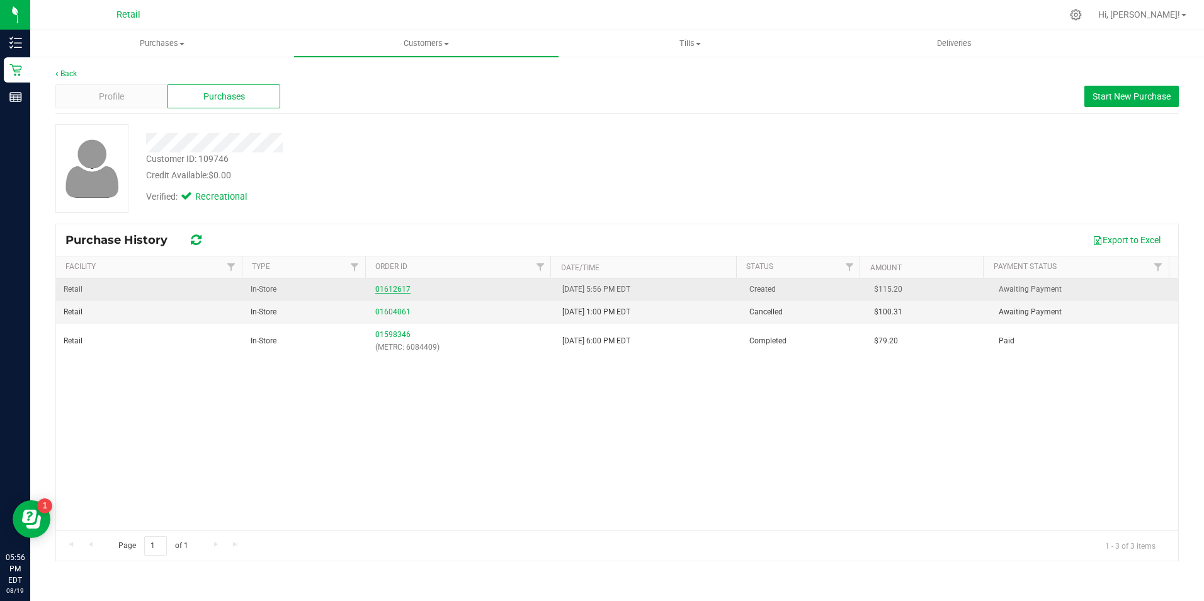
click at [403, 293] on link "01612617" at bounding box center [392, 289] width 35 height 9
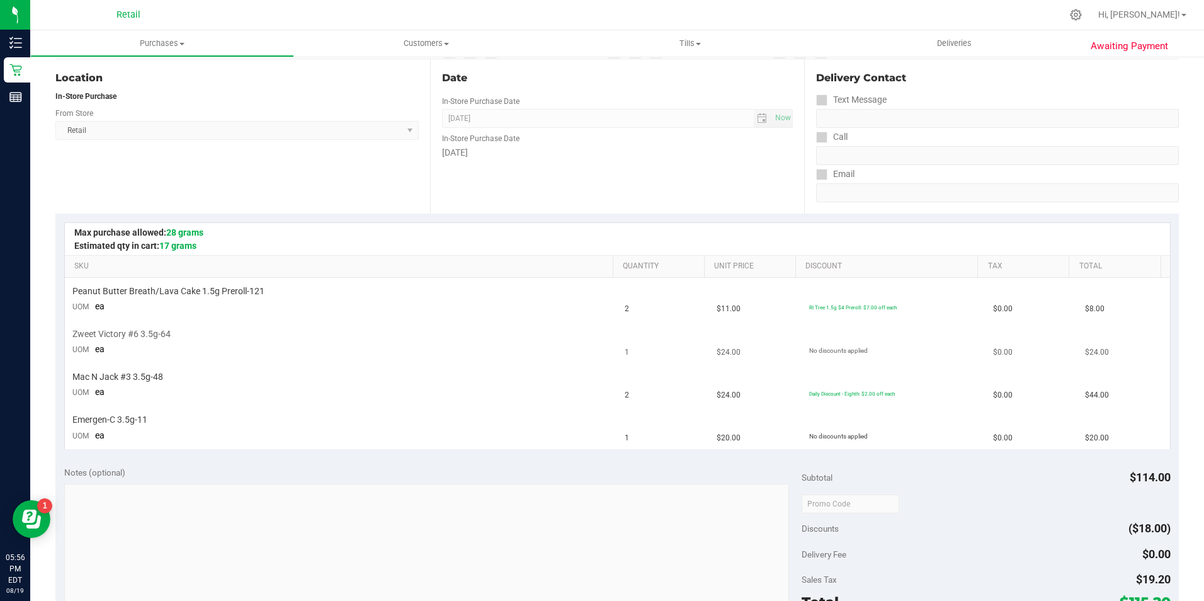
scroll to position [189, 0]
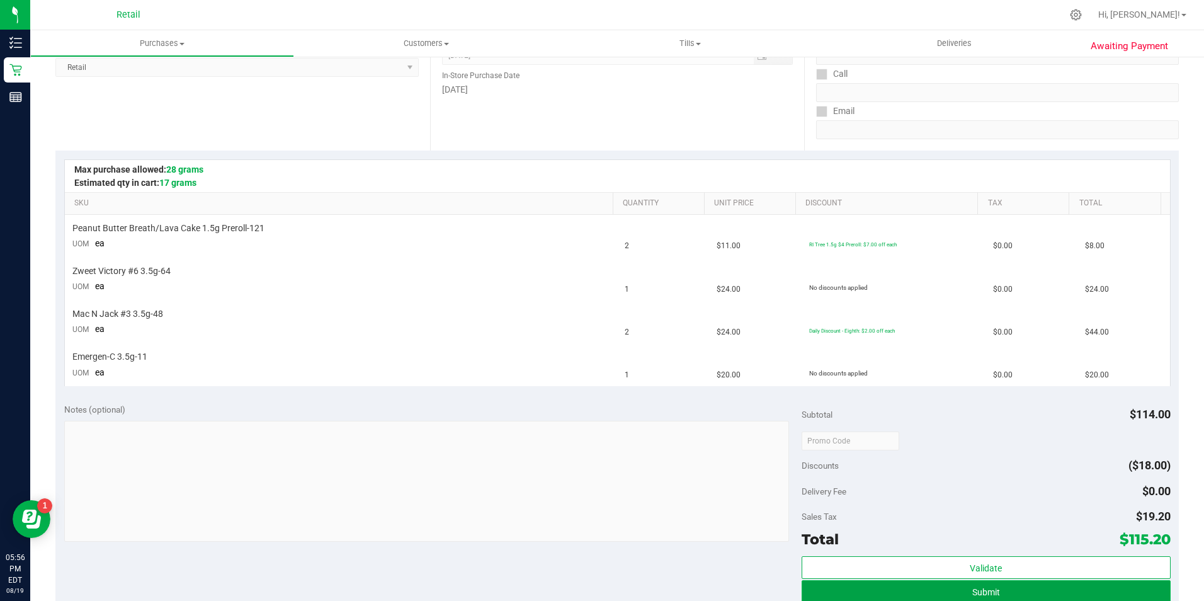
click at [1108, 583] on button "Submit" at bounding box center [985, 591] width 369 height 23
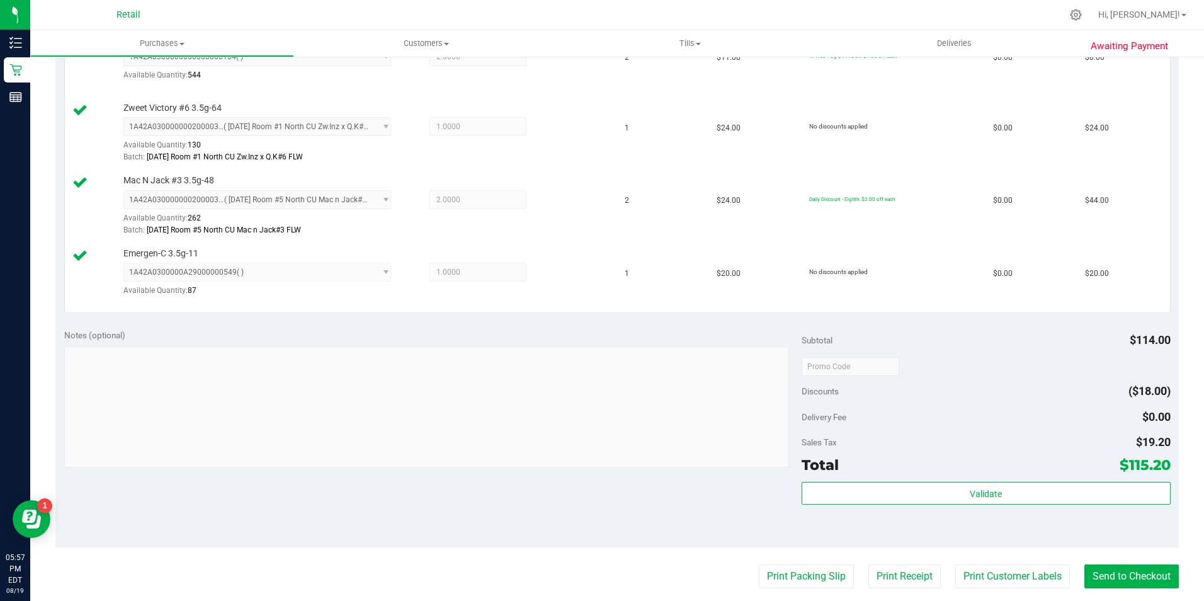
scroll to position [378, 0]
click at [1128, 567] on button "Send to Checkout" at bounding box center [1131, 575] width 94 height 24
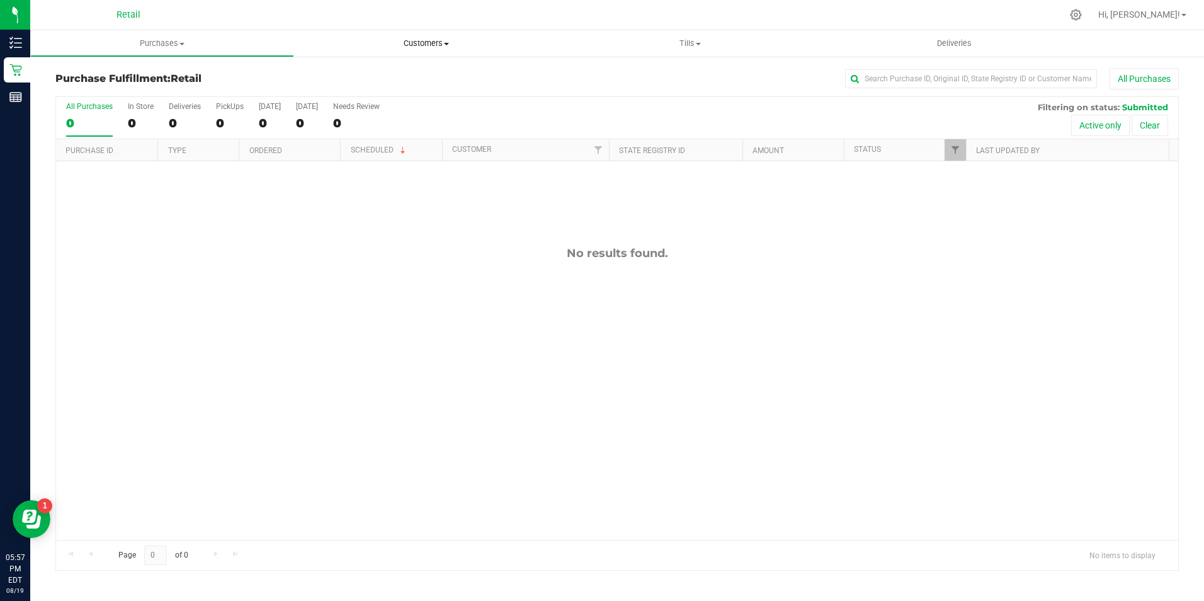
click at [414, 44] on span "Customers" at bounding box center [426, 43] width 264 height 11
click at [372, 72] on span "All customers" at bounding box center [339, 76] width 91 height 11
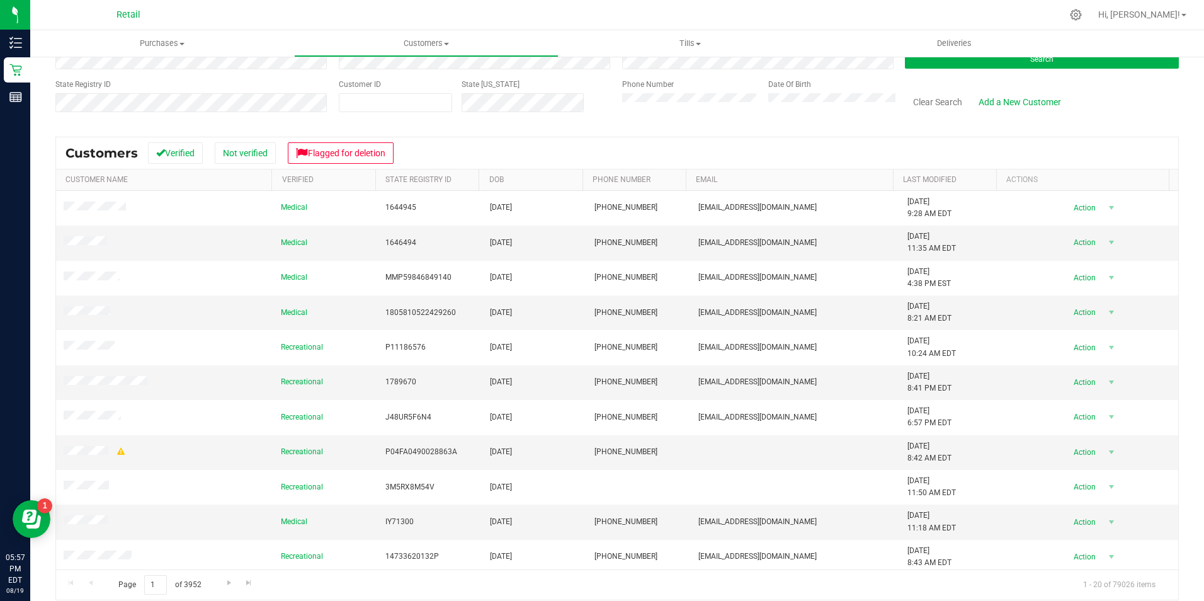
scroll to position [103, 0]
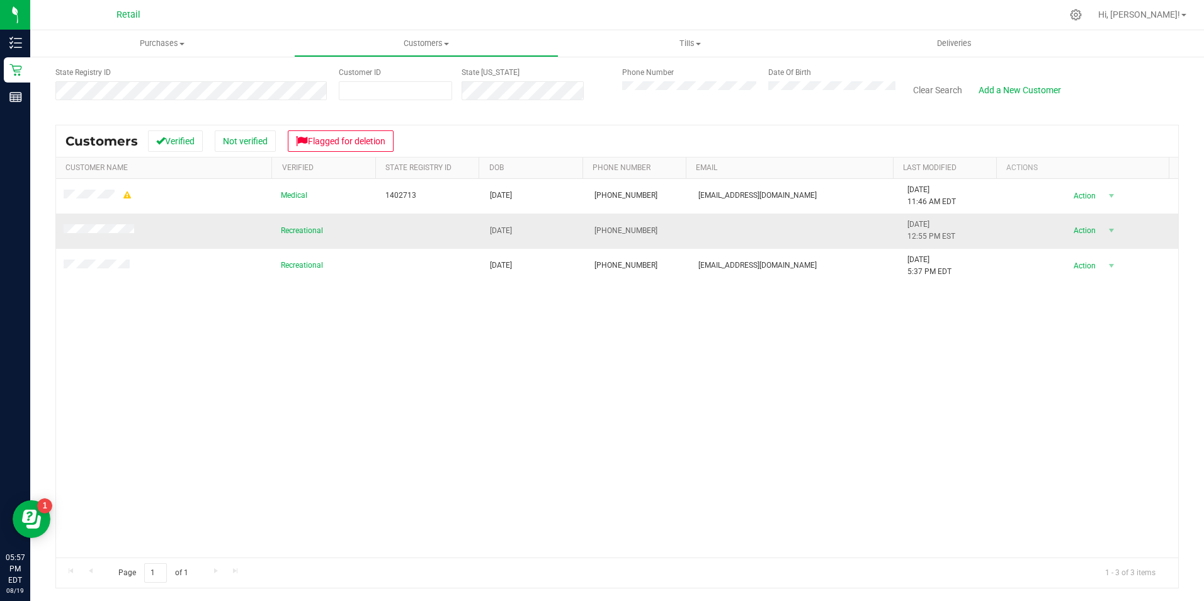
click at [106, 237] on td at bounding box center [164, 230] width 217 height 35
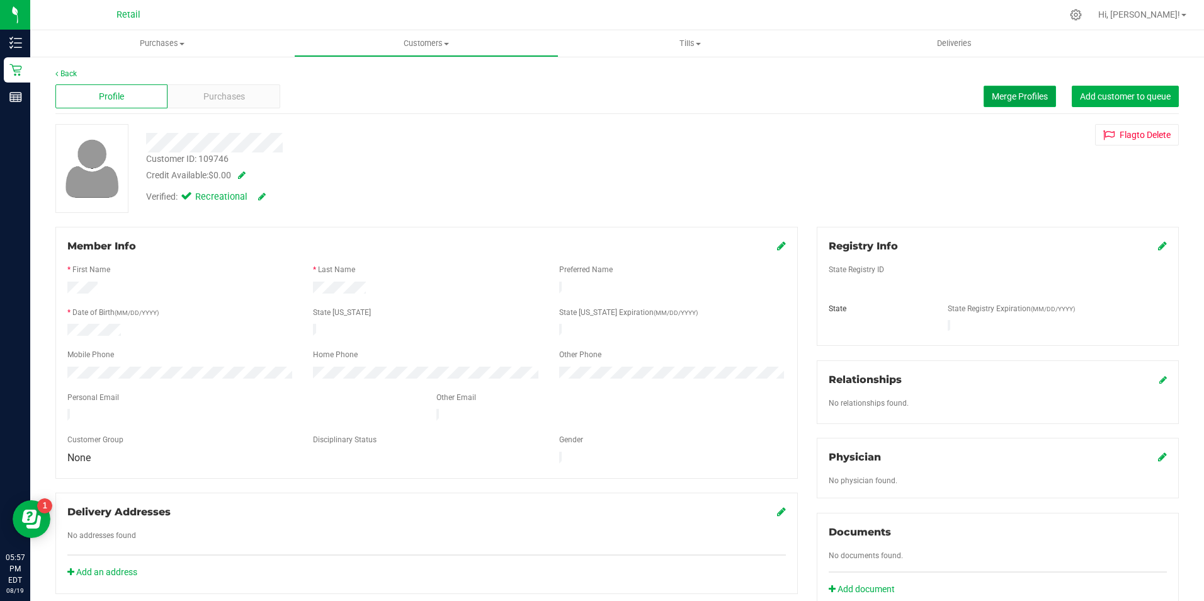
drag, startPoint x: 1016, startPoint y: 88, endPoint x: 1009, endPoint y: 88, distance: 6.9
click at [1009, 88] on button "Merge Profiles" at bounding box center [1019, 96] width 72 height 21
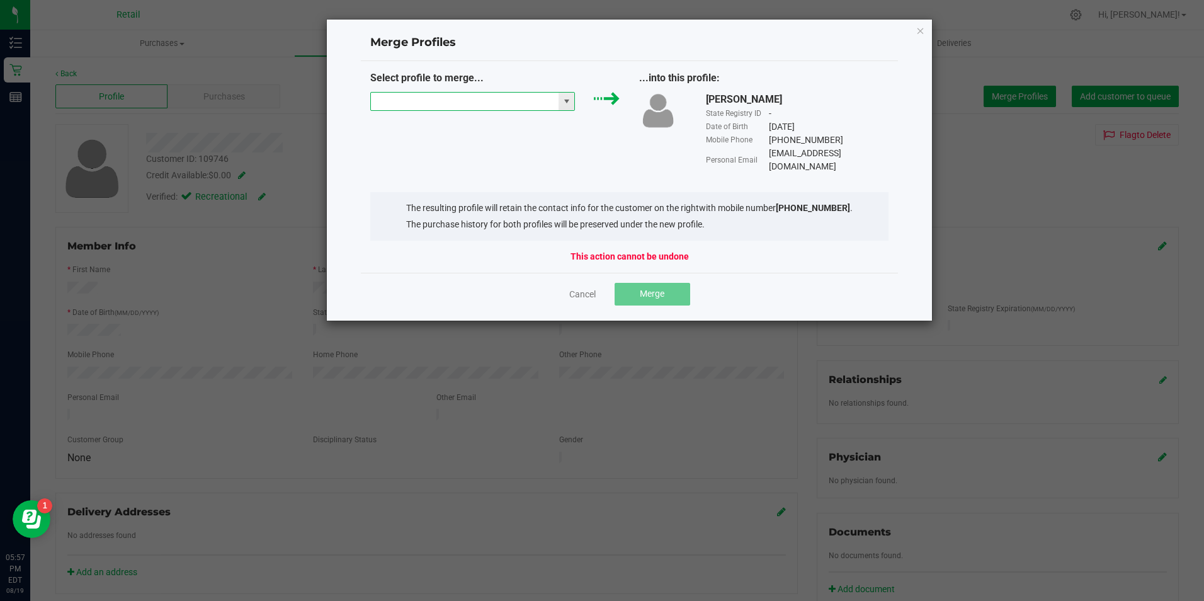
click at [523, 100] on input "NO DATA FOUND" at bounding box center [465, 102] width 188 height 18
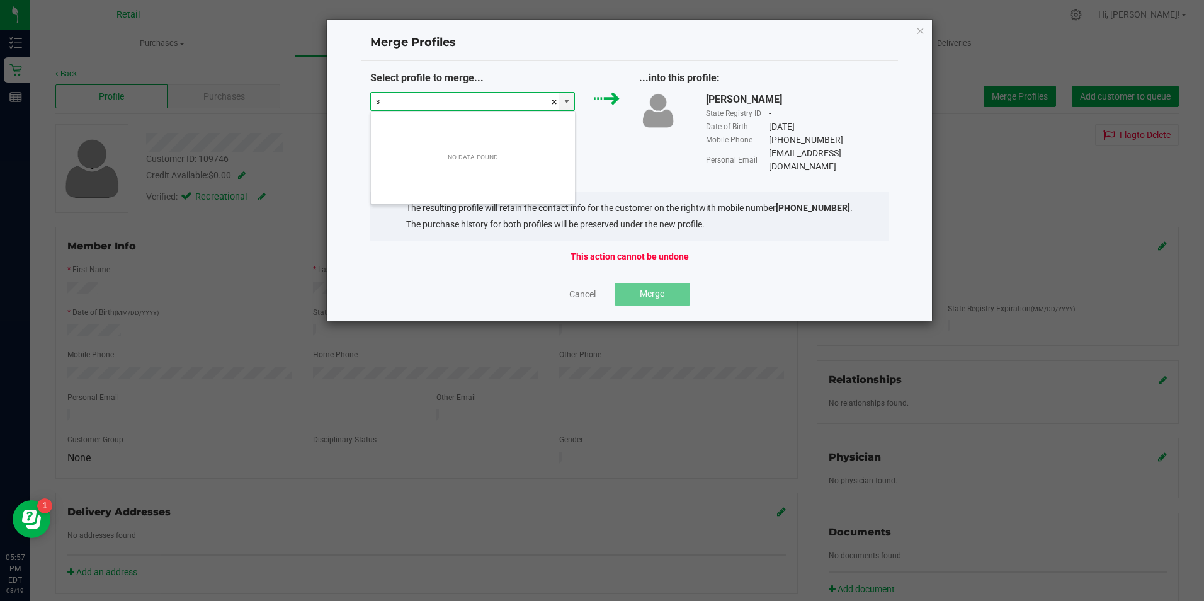
scroll to position [19, 205]
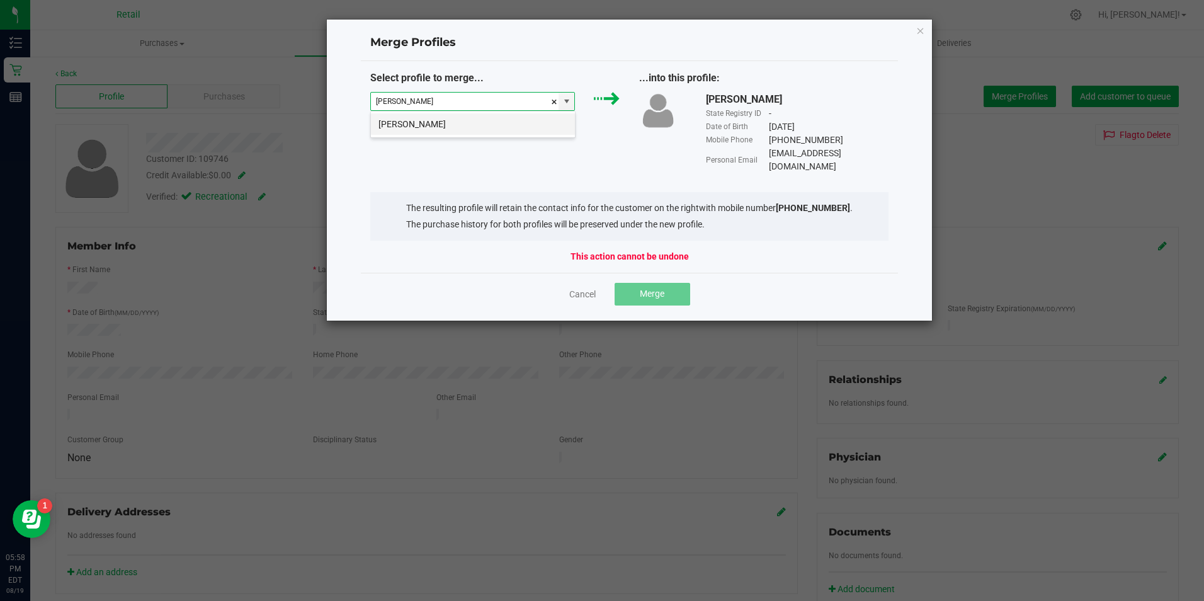
click at [508, 131] on li "Steven Hopfenbberg" at bounding box center [473, 123] width 204 height 21
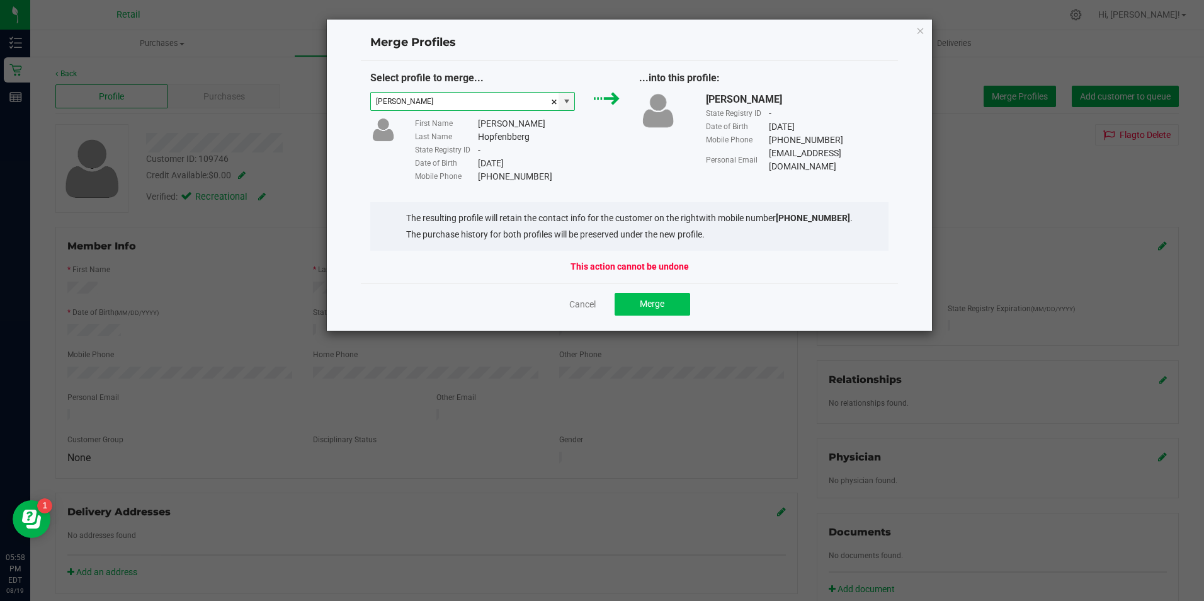
type input "Steven Hopfenbberg"
click at [640, 300] on span "Merge" at bounding box center [652, 303] width 25 height 10
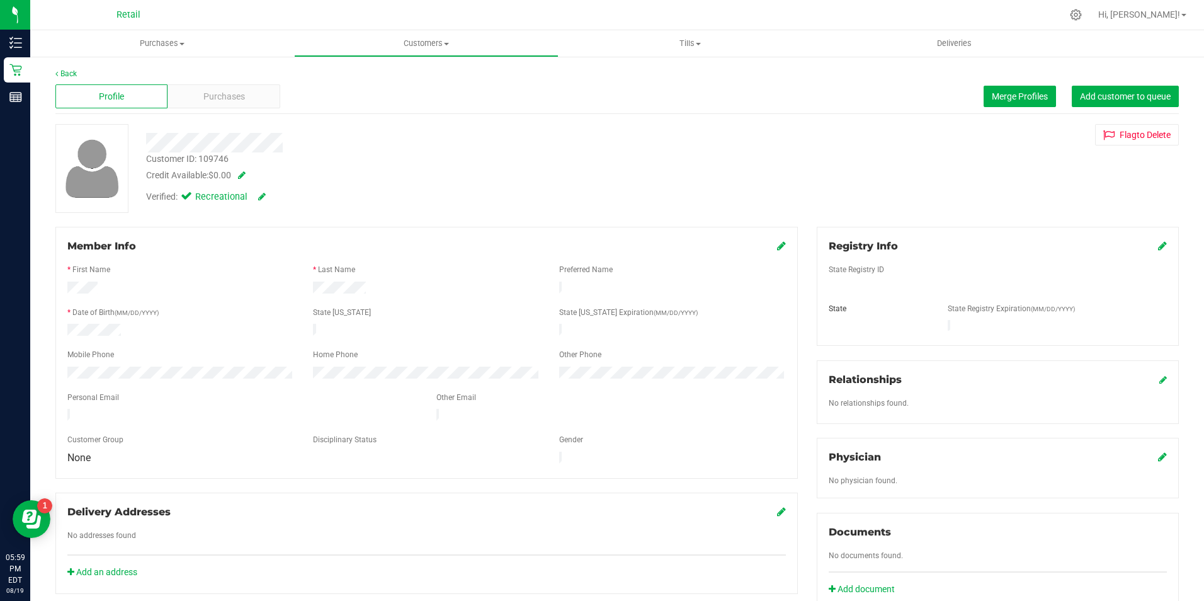
click at [167, 26] on div "Retail" at bounding box center [131, 15] width 189 height 25
click at [37, 72] on div "Back Profile Purchases Merge Profiles Add customer to queue Customer ID: 109746…" at bounding box center [617, 481] width 1174 height 852
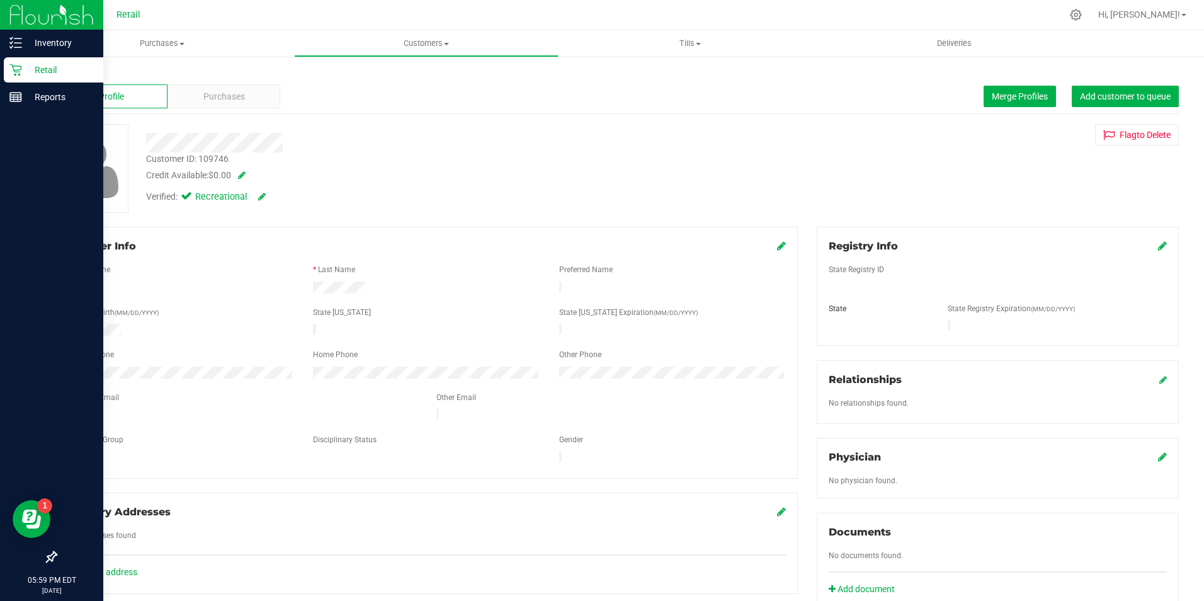
click at [11, 71] on icon at bounding box center [15, 70] width 13 height 13
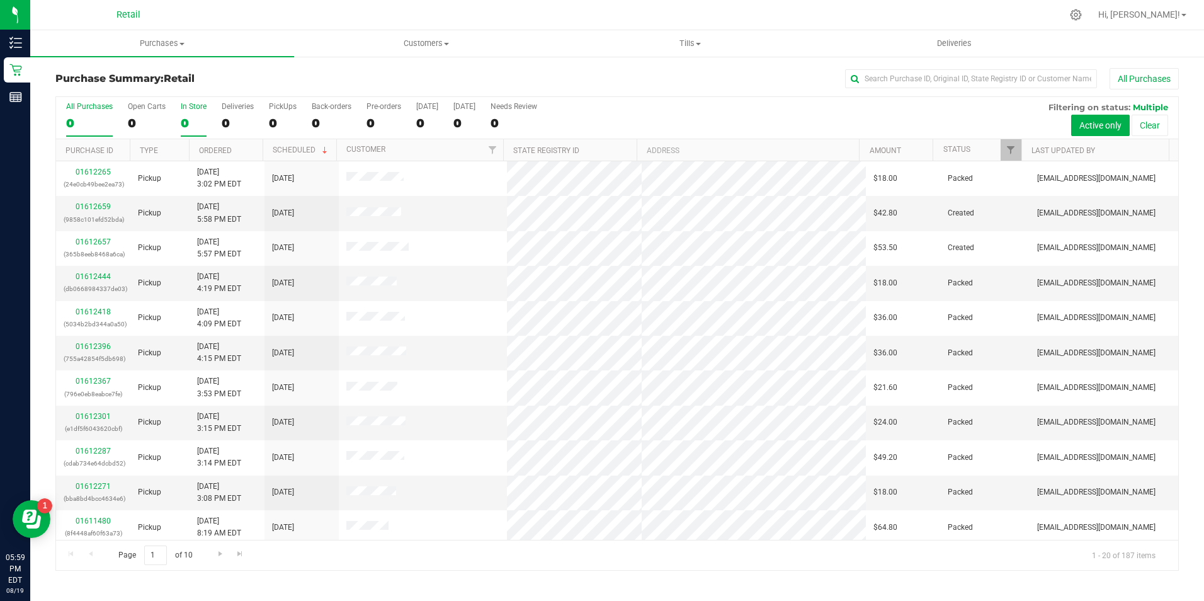
click at [201, 127] on div "0" at bounding box center [194, 123] width 26 height 14
click at [0, 0] on input "In Store 0" at bounding box center [0, 0] width 0 height 0
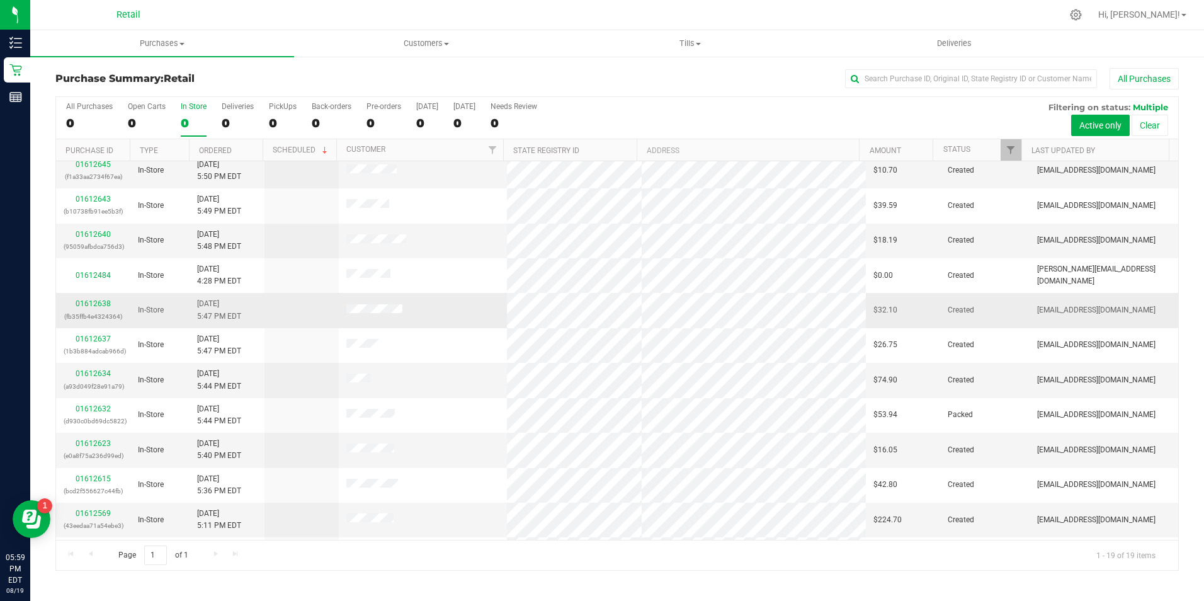
scroll to position [284, 0]
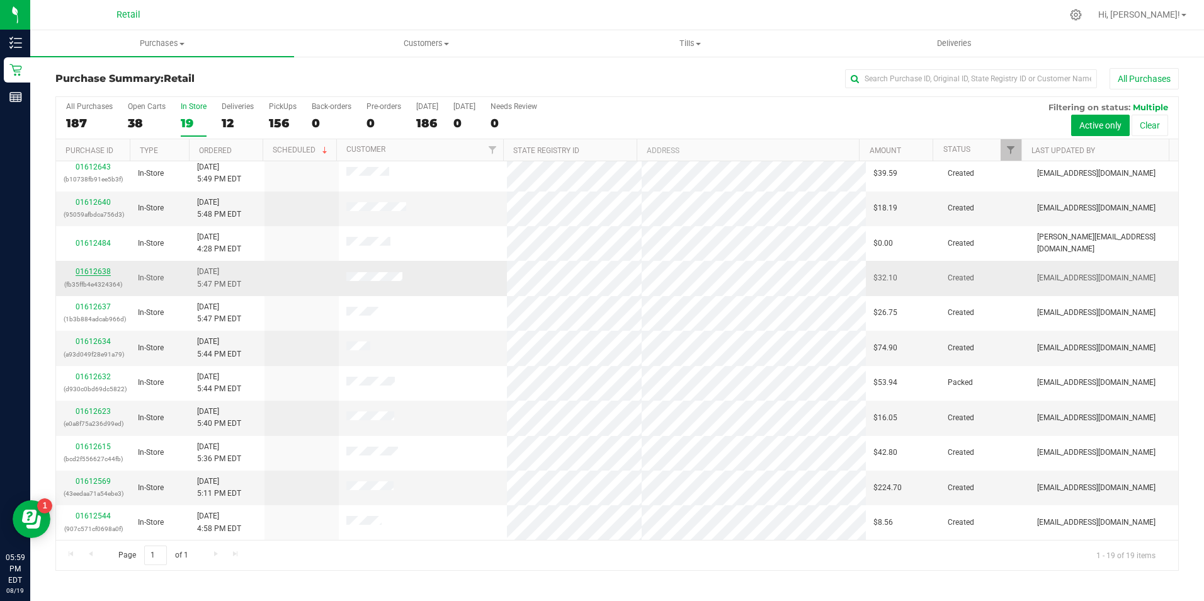
click at [96, 274] on link "01612638" at bounding box center [93, 271] width 35 height 9
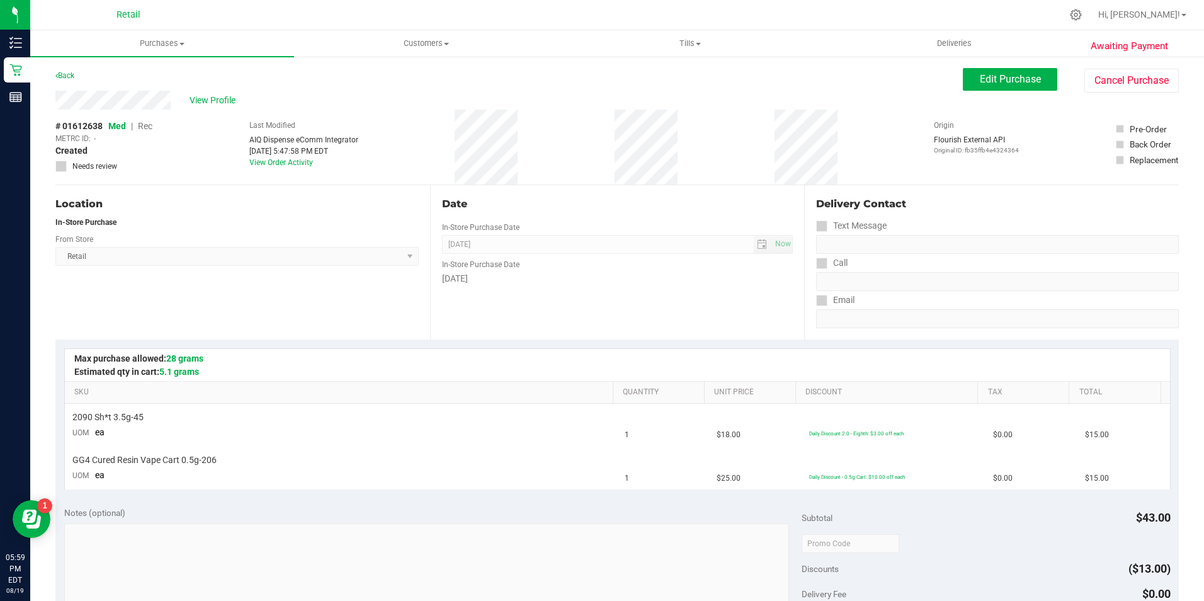
click at [968, 62] on div "Awaiting Payment Back Edit Purchase Cancel Purchase View Profile # 01612638 Med…" at bounding box center [617, 548] width 1174 height 987
click at [966, 71] on button "Edit Purchase" at bounding box center [1010, 79] width 94 height 23
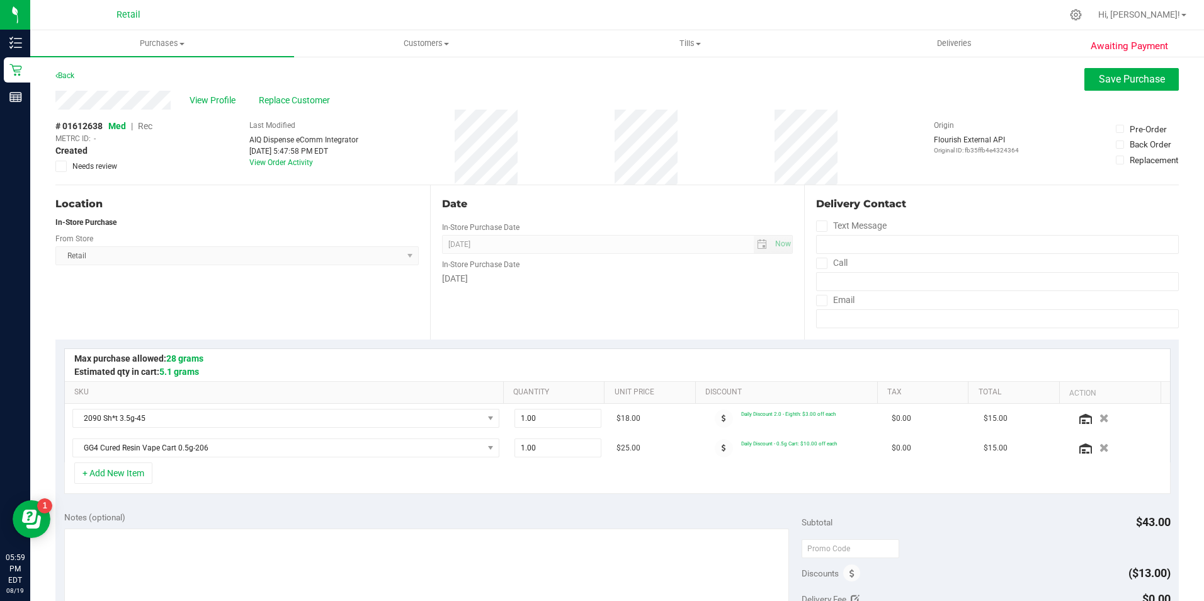
click at [152, 129] on span "Rec" at bounding box center [145, 126] width 14 height 10
click at [1123, 70] on button "Save Purchase" at bounding box center [1131, 79] width 94 height 23
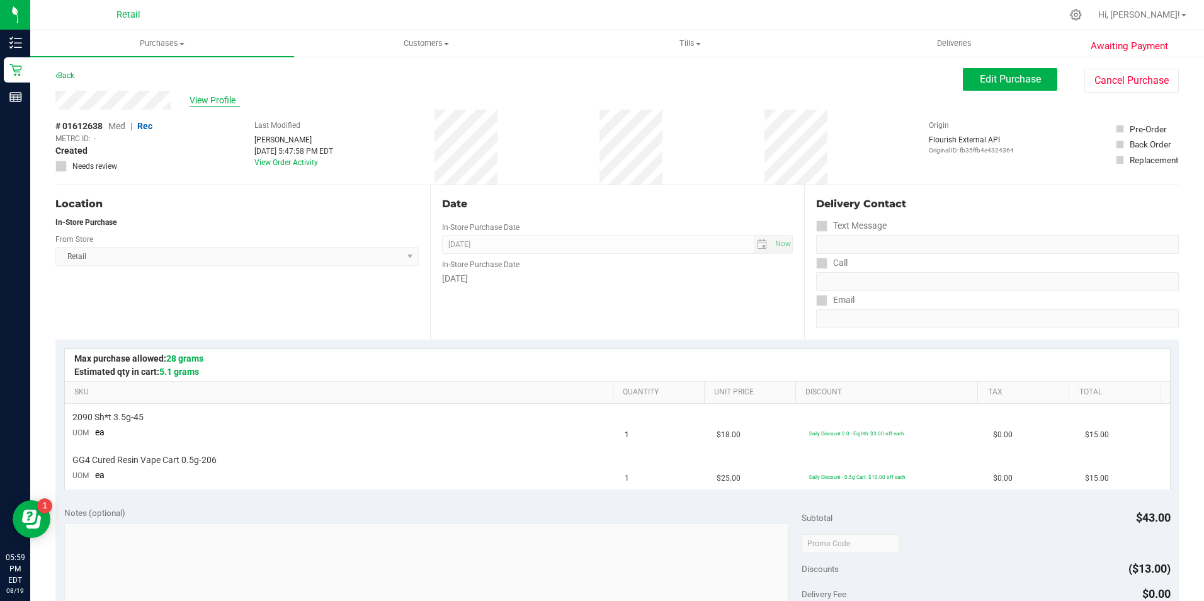
click at [213, 96] on span "View Profile" at bounding box center [215, 100] width 50 height 13
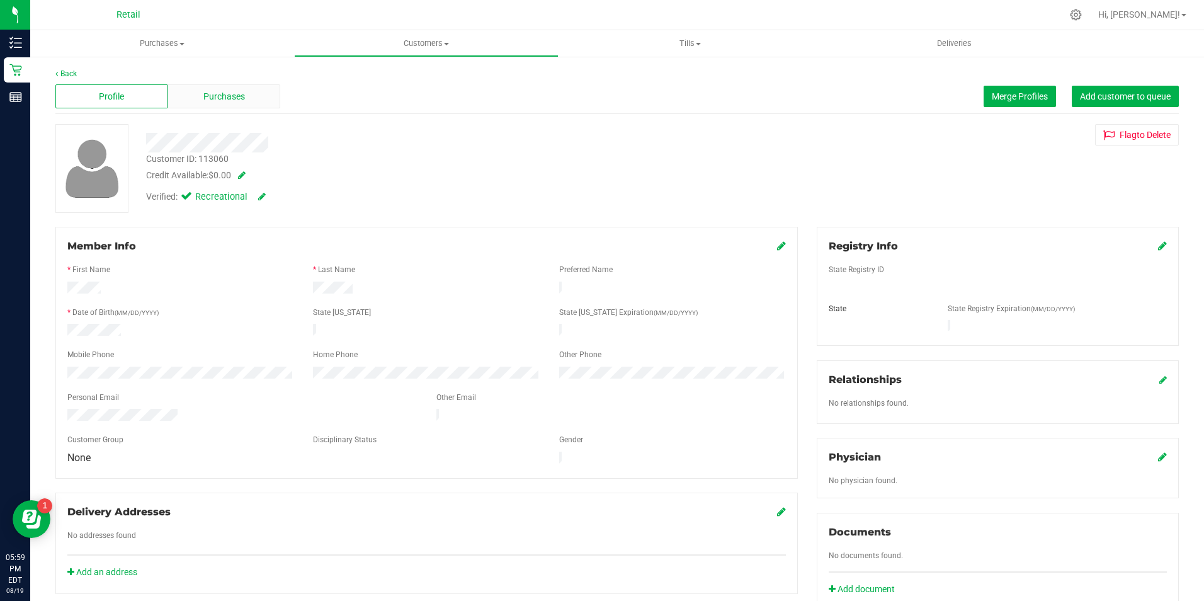
click at [213, 96] on span "Purchases" at bounding box center [224, 96] width 42 height 13
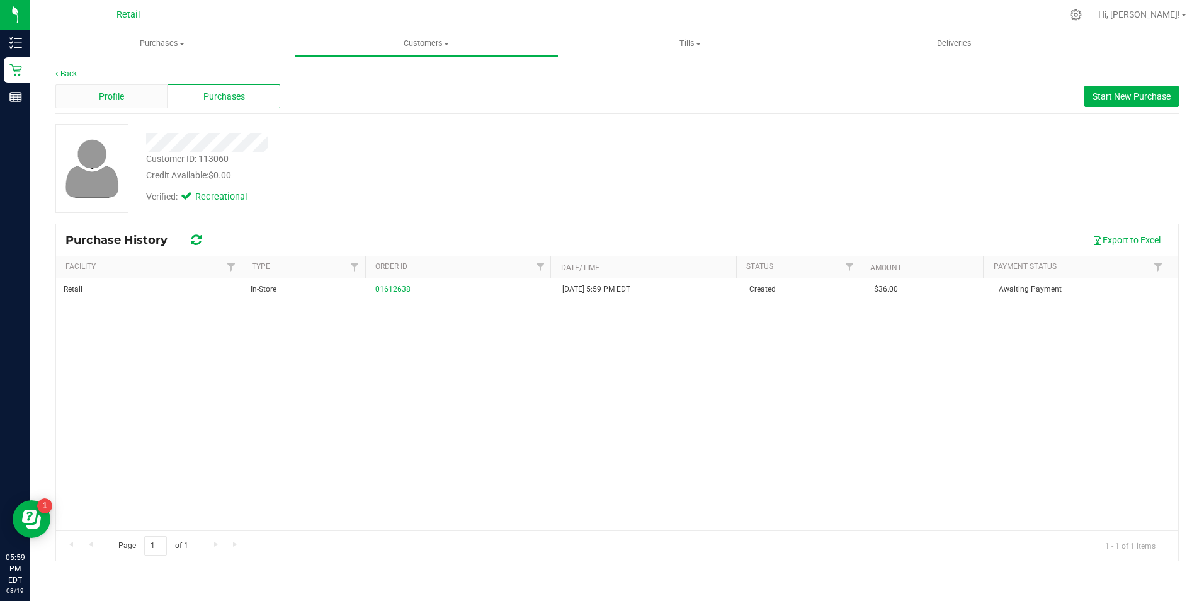
click at [146, 104] on div "Profile" at bounding box center [111, 96] width 112 height 24
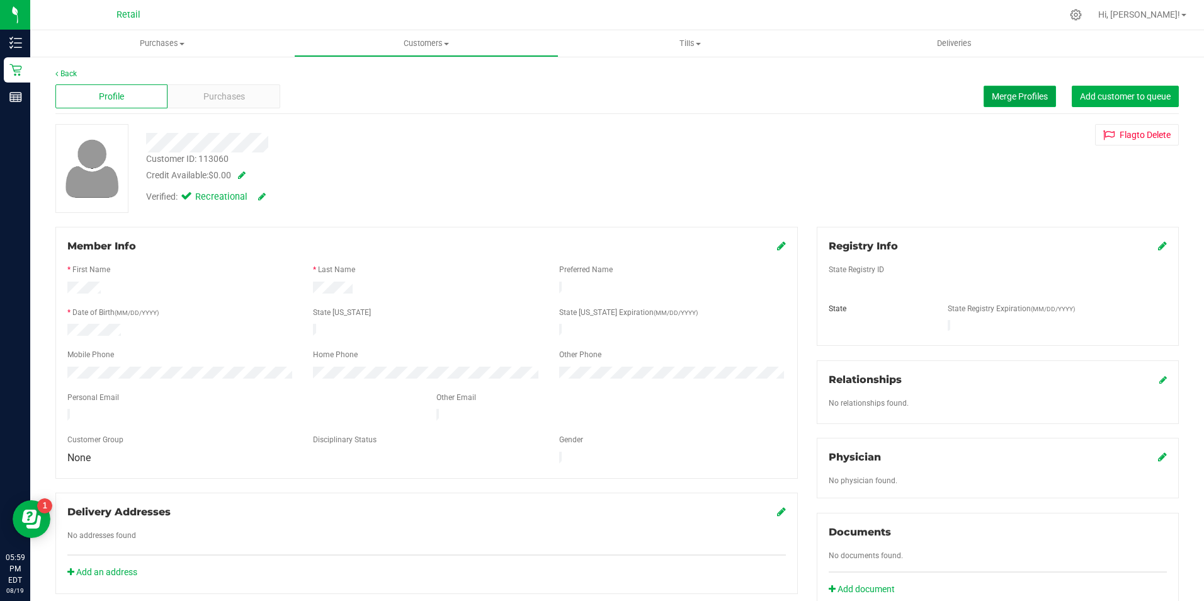
click at [1004, 93] on span "Merge Profiles" at bounding box center [1020, 96] width 56 height 10
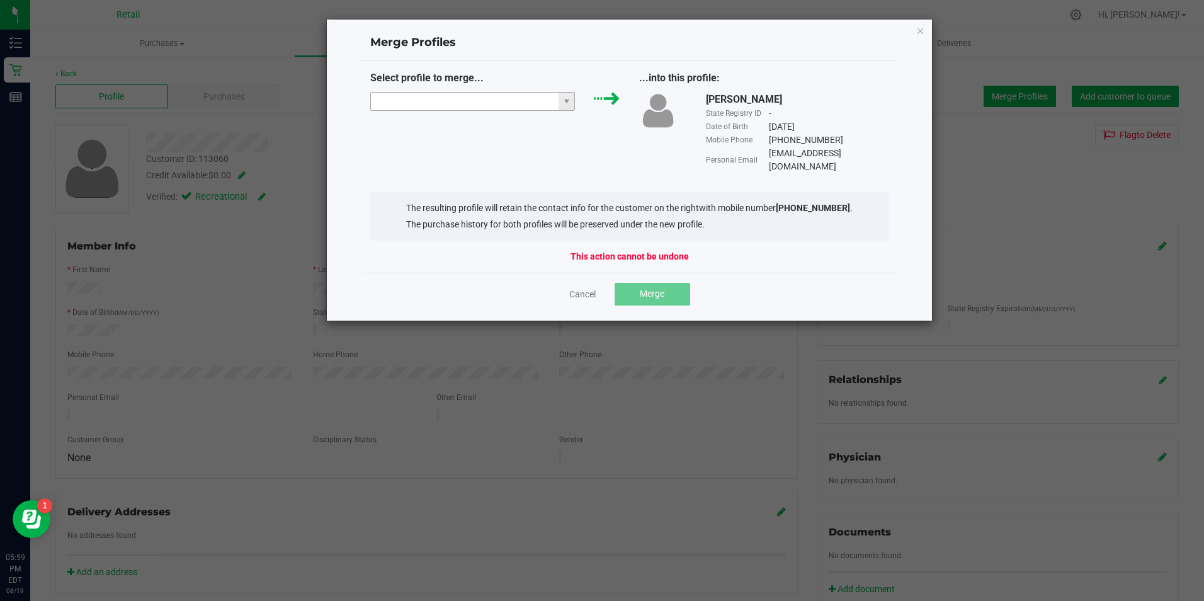
click at [402, 104] on input "NO DATA FOUND" at bounding box center [465, 102] width 188 height 18
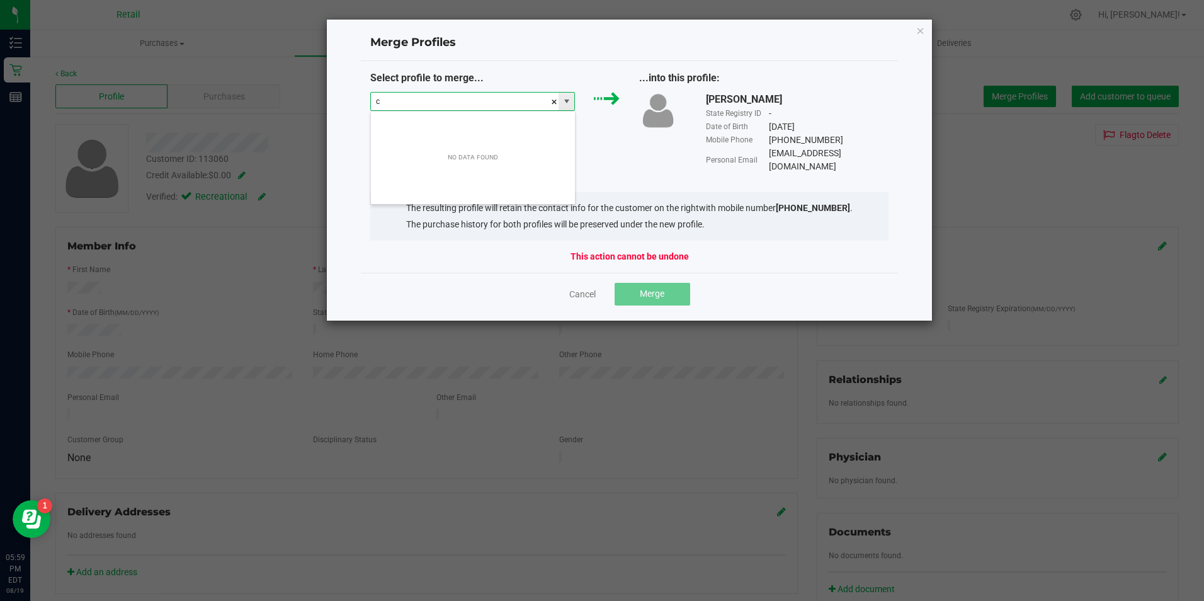
scroll to position [19, 205]
type input "cynthia andrew"
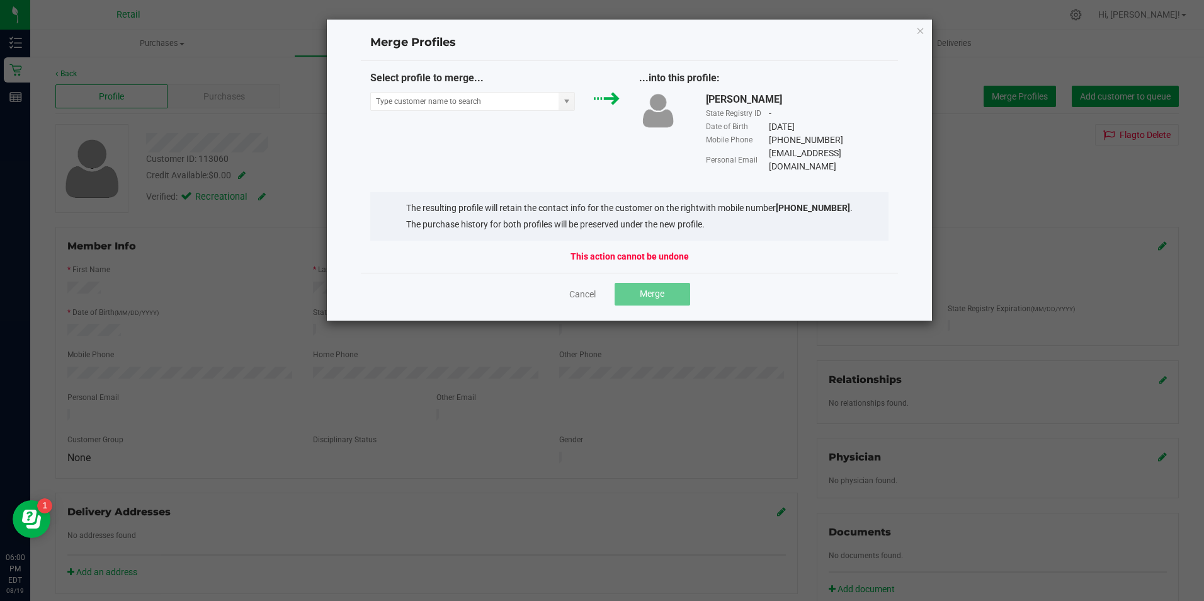
click at [925, 38] on div "Merge Profiles Select profile to merge... ...into this profile: Cynthia Andrews…" at bounding box center [629, 170] width 607 height 302
click at [924, 31] on icon "Close" at bounding box center [920, 30] width 9 height 15
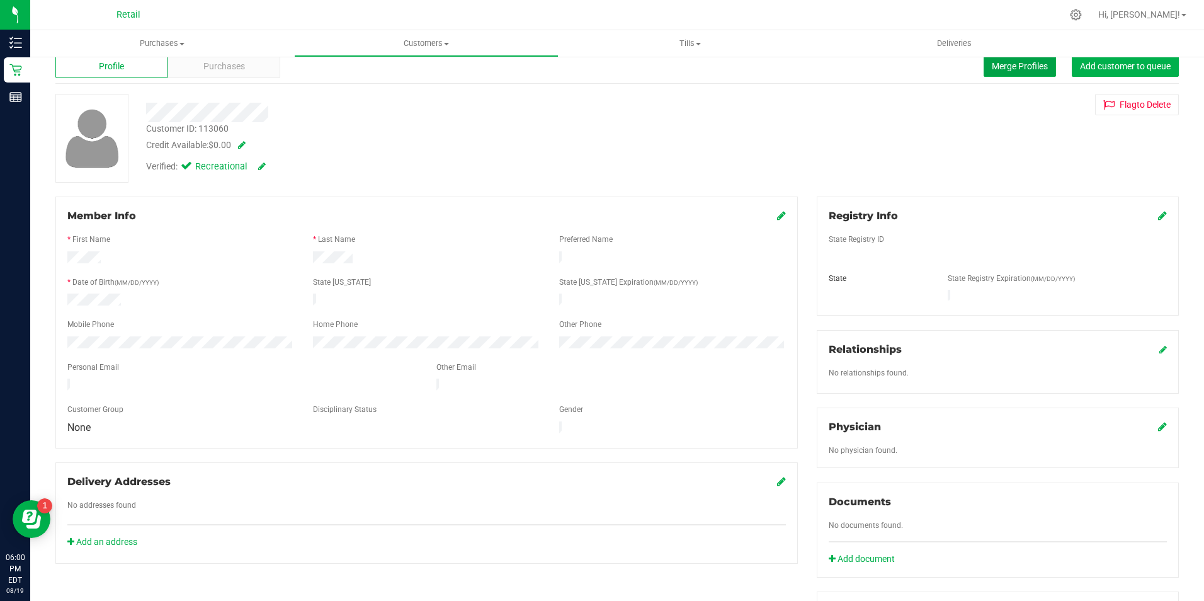
scroll to position [0, 0]
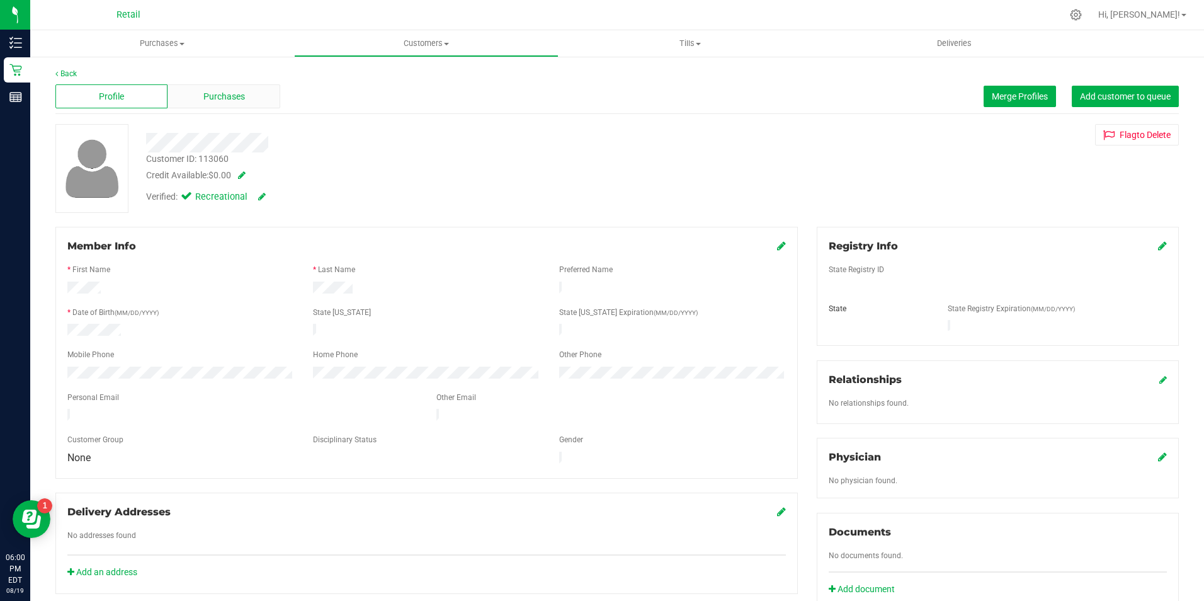
click at [237, 96] on span "Purchases" at bounding box center [224, 96] width 42 height 13
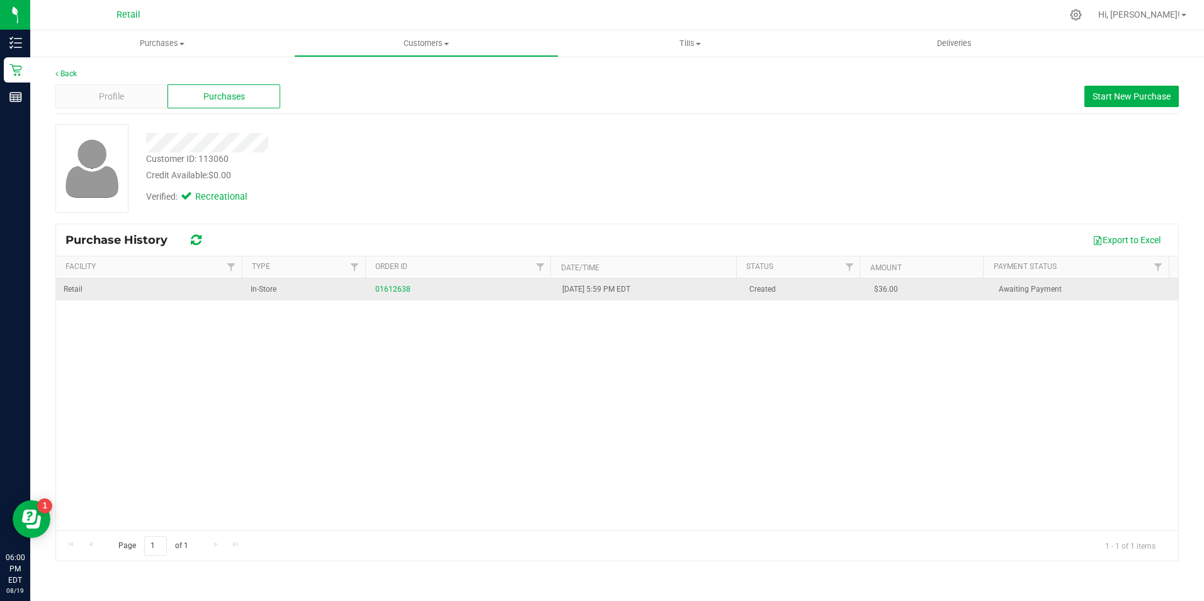
drag, startPoint x: 364, startPoint y: 268, endPoint x: 366, endPoint y: 290, distance: 21.6
click at [364, 289] on div "Purchase History Export to Excel Facility Type Order ID Date/Time Status Amount…" at bounding box center [616, 391] width 1123 height 337
click at [455, 289] on td "01612638" at bounding box center [528, 289] width 167 height 22
drag, startPoint x: 455, startPoint y: 289, endPoint x: 474, endPoint y: 286, distance: 19.1
click at [474, 286] on link "01612638" at bounding box center [470, 289] width 35 height 9
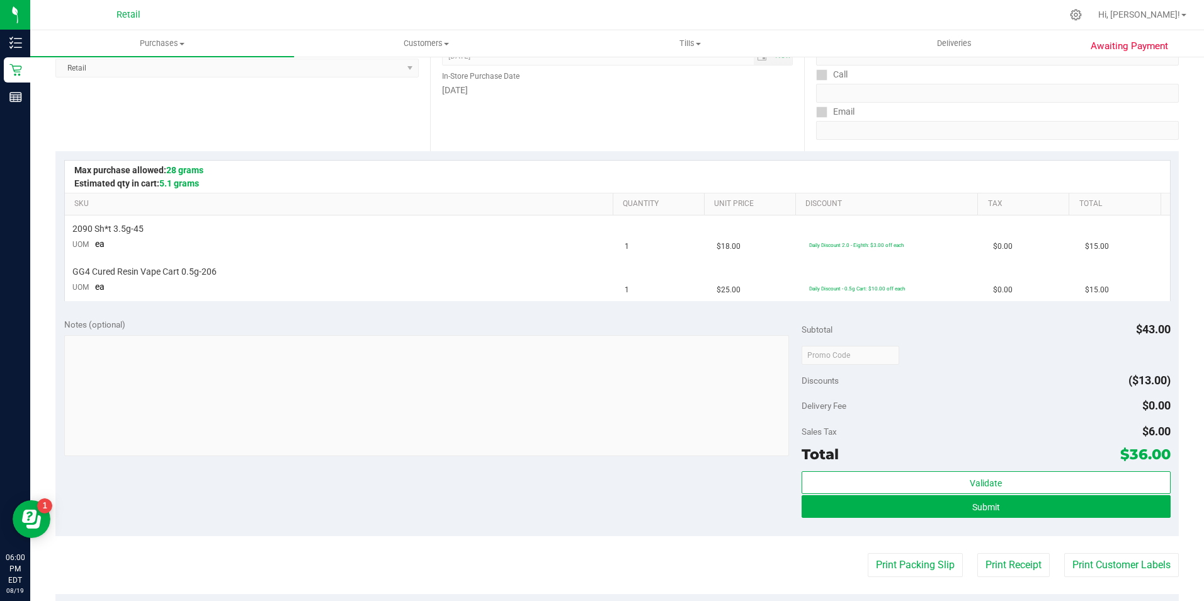
scroll to position [189, 0]
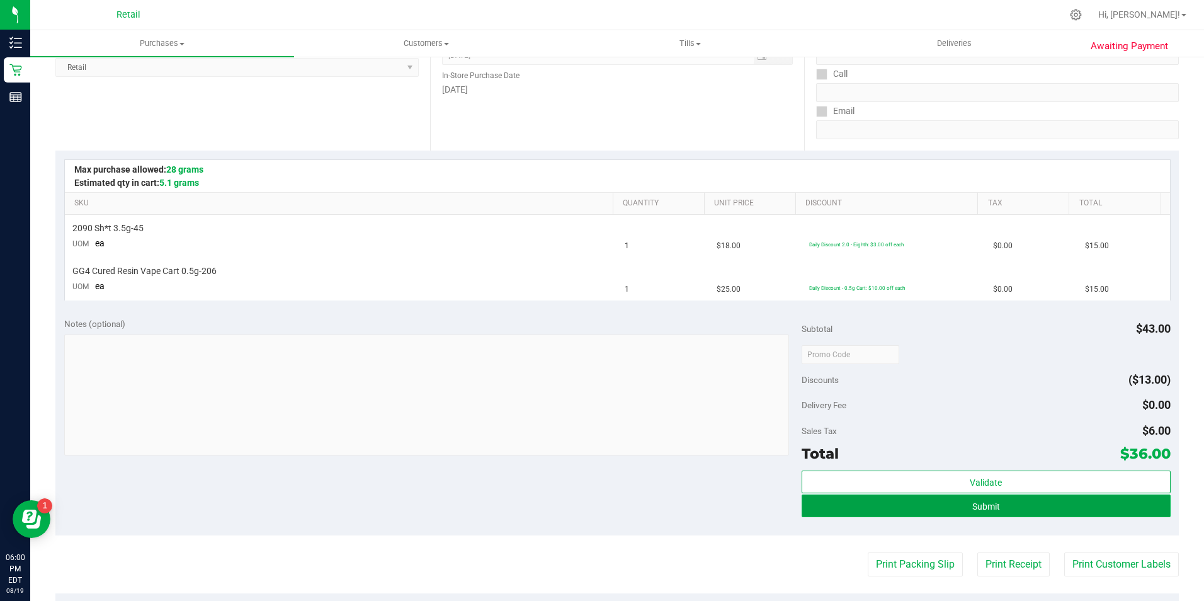
click at [983, 502] on span "Submit" at bounding box center [986, 506] width 28 height 10
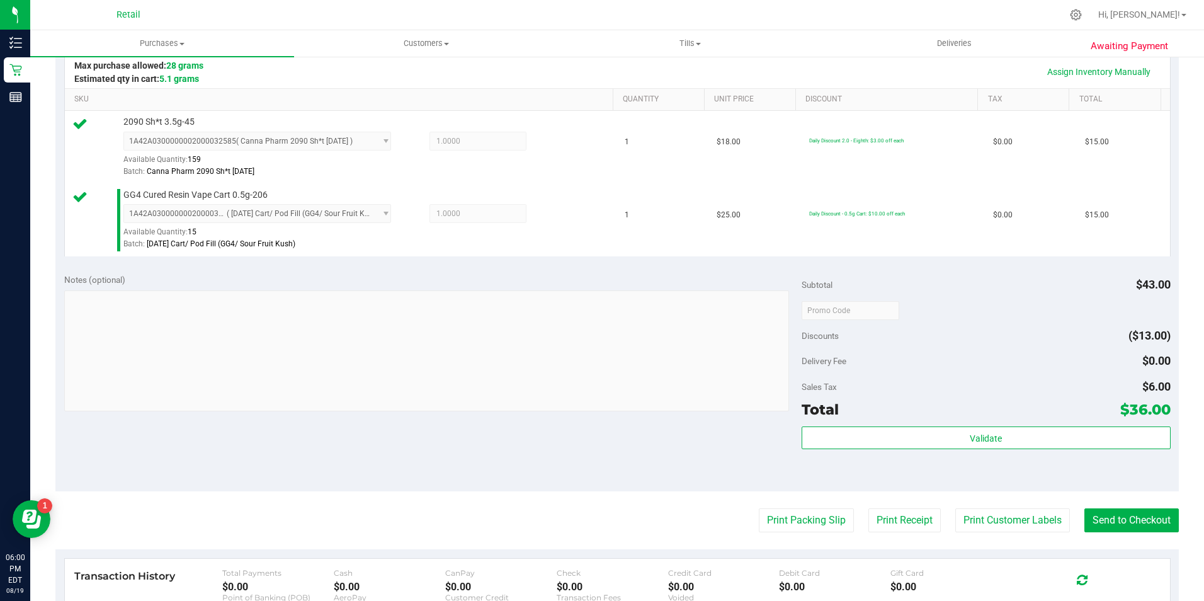
scroll to position [315, 0]
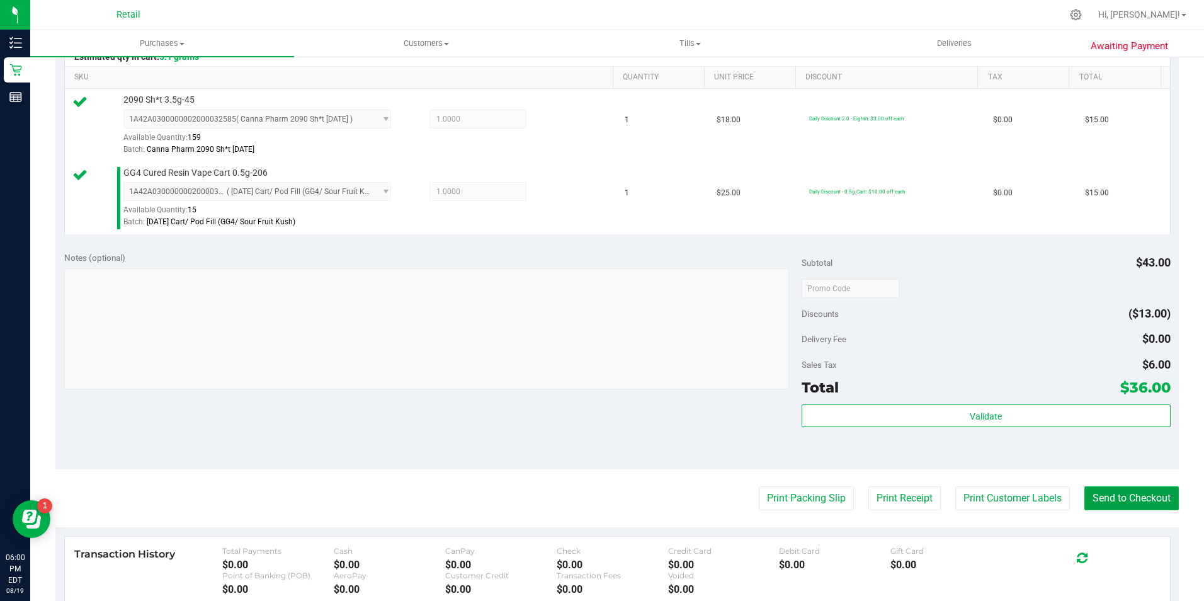
click at [1119, 509] on button "Send to Checkout" at bounding box center [1131, 498] width 94 height 24
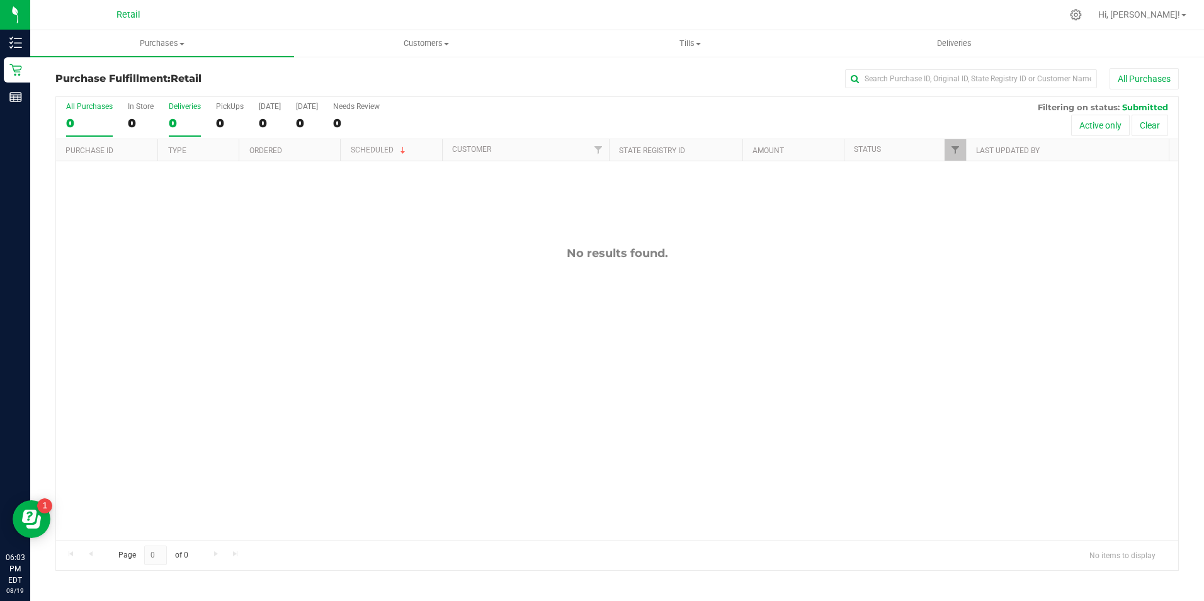
click at [188, 109] on div "Deliveries" at bounding box center [185, 106] width 32 height 9
click at [0, 0] on input "Deliveries 0" at bounding box center [0, 0] width 0 height 0
click at [142, 116] on div "0" at bounding box center [141, 123] width 26 height 14
click at [0, 0] on input "In Store 0" at bounding box center [0, 0] width 0 height 0
click at [159, 46] on span "Purchases" at bounding box center [162, 43] width 264 height 11
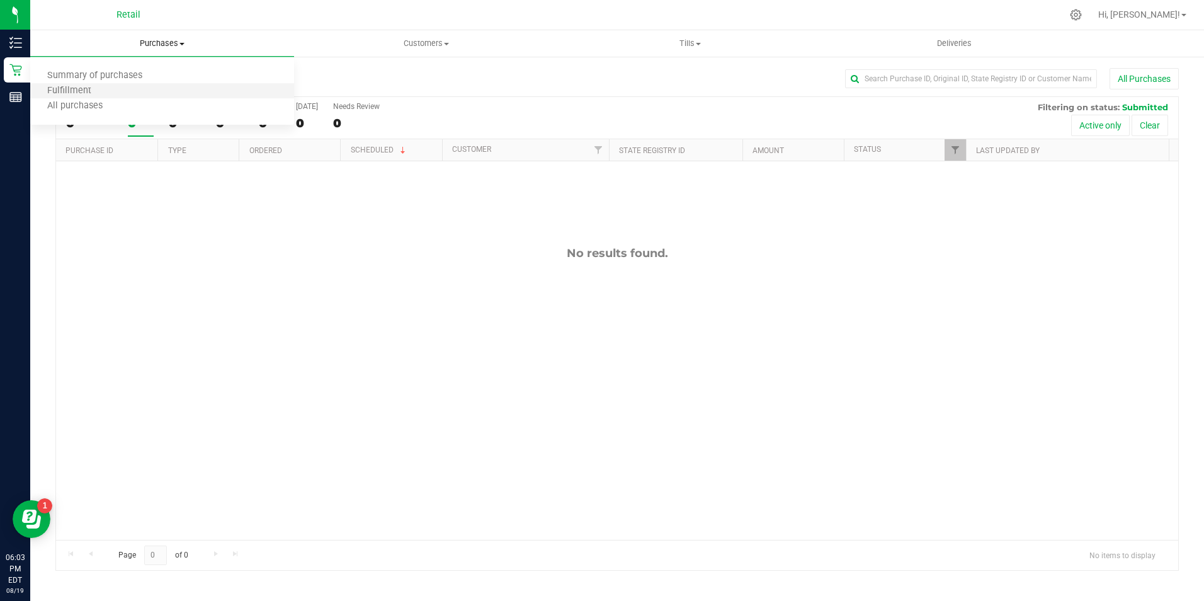
click at [157, 98] on li "Fulfillment" at bounding box center [162, 91] width 264 height 15
click at [139, 111] on label "In Store 0" at bounding box center [141, 119] width 26 height 35
click at [0, 0] on input "In Store 0" at bounding box center [0, 0] width 0 height 0
click at [139, 109] on div "In Store" at bounding box center [141, 106] width 26 height 9
click at [0, 0] on input "In Store 0" at bounding box center [0, 0] width 0 height 0
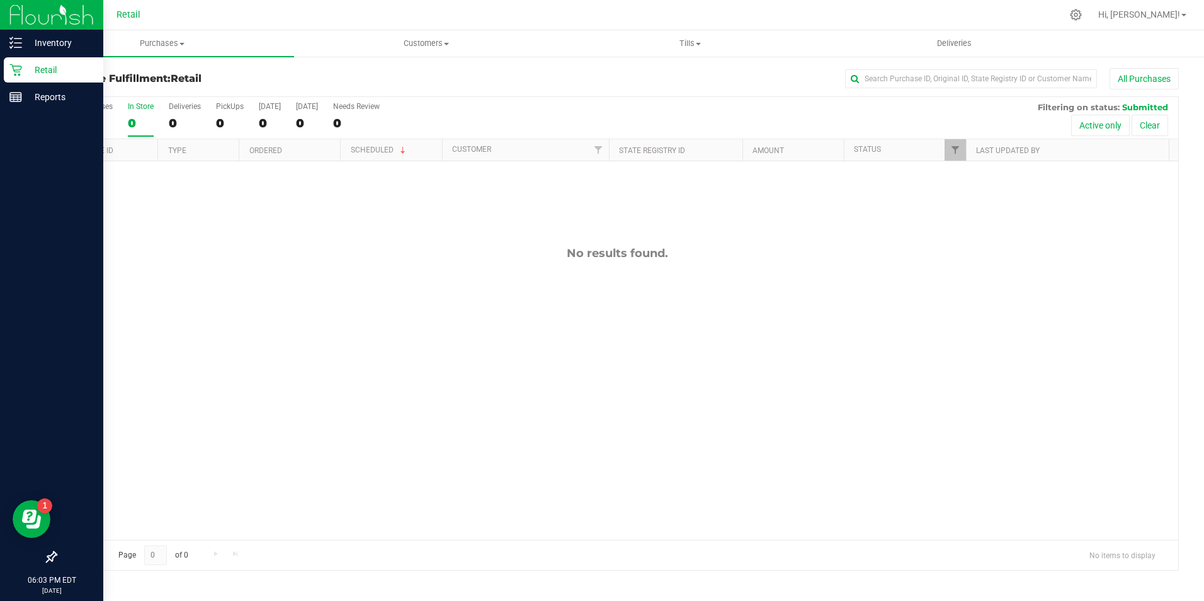
click at [37, 76] on p "Retail" at bounding box center [60, 69] width 76 height 15
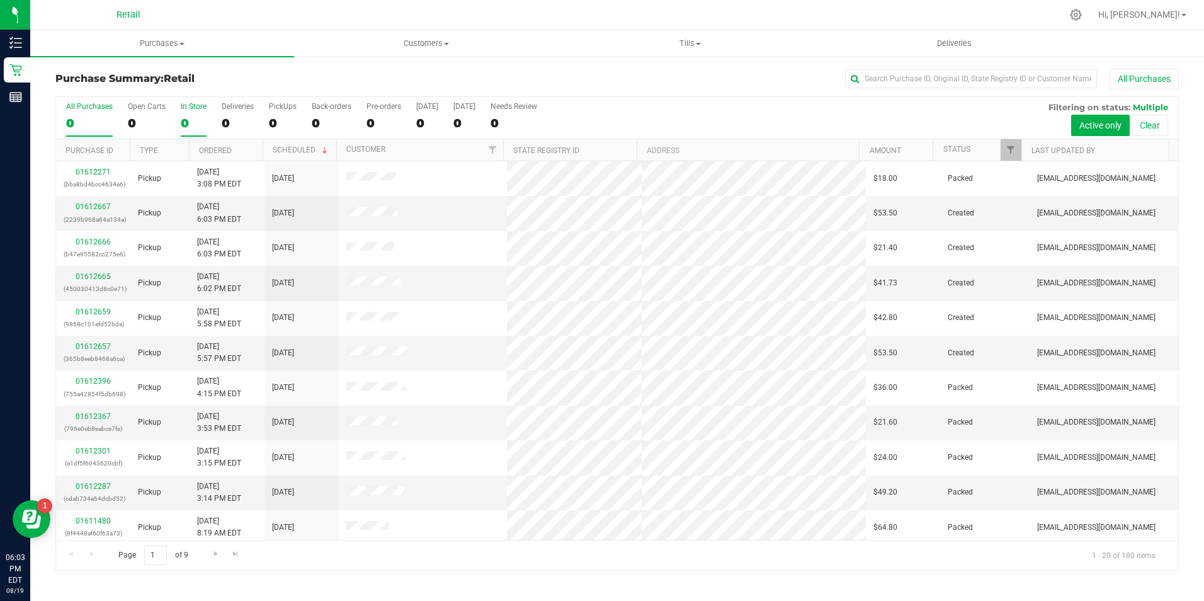
click at [181, 120] on div "0" at bounding box center [194, 123] width 26 height 14
click at [0, 0] on input "In Store 0" at bounding box center [0, 0] width 0 height 0
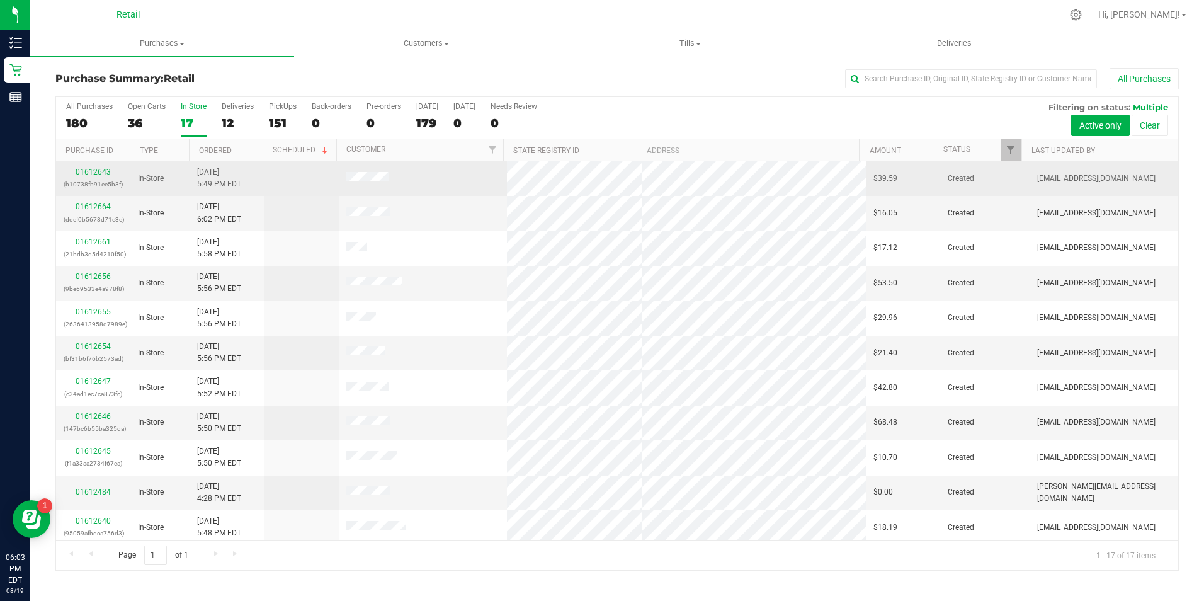
click at [84, 171] on link "01612643" at bounding box center [93, 171] width 35 height 9
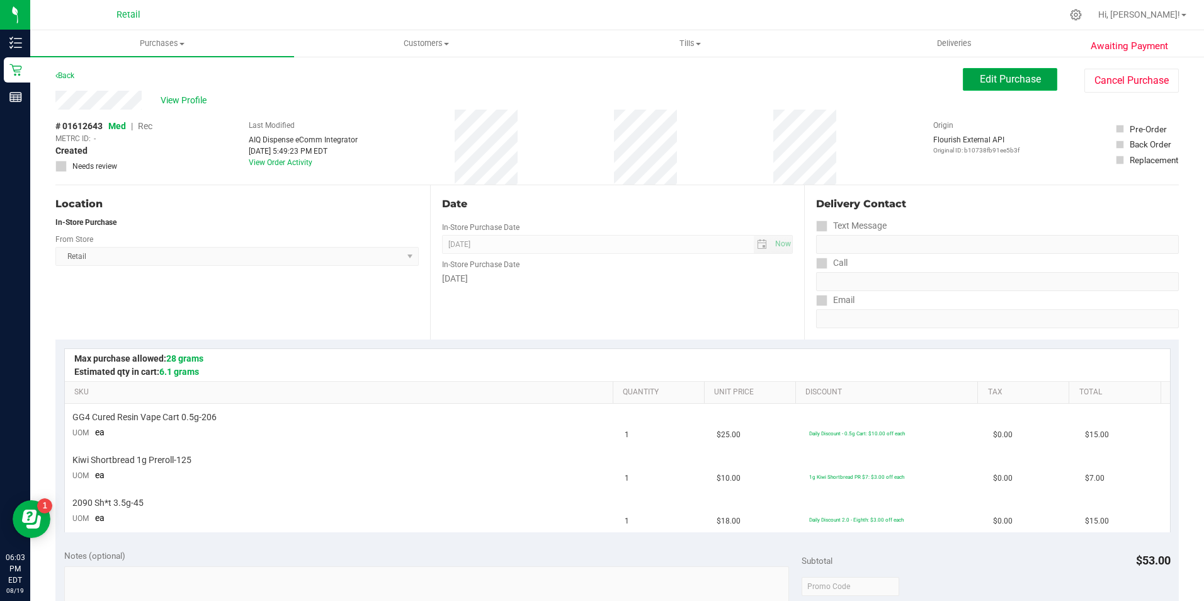
click at [980, 77] on span "Edit Purchase" at bounding box center [1010, 79] width 61 height 12
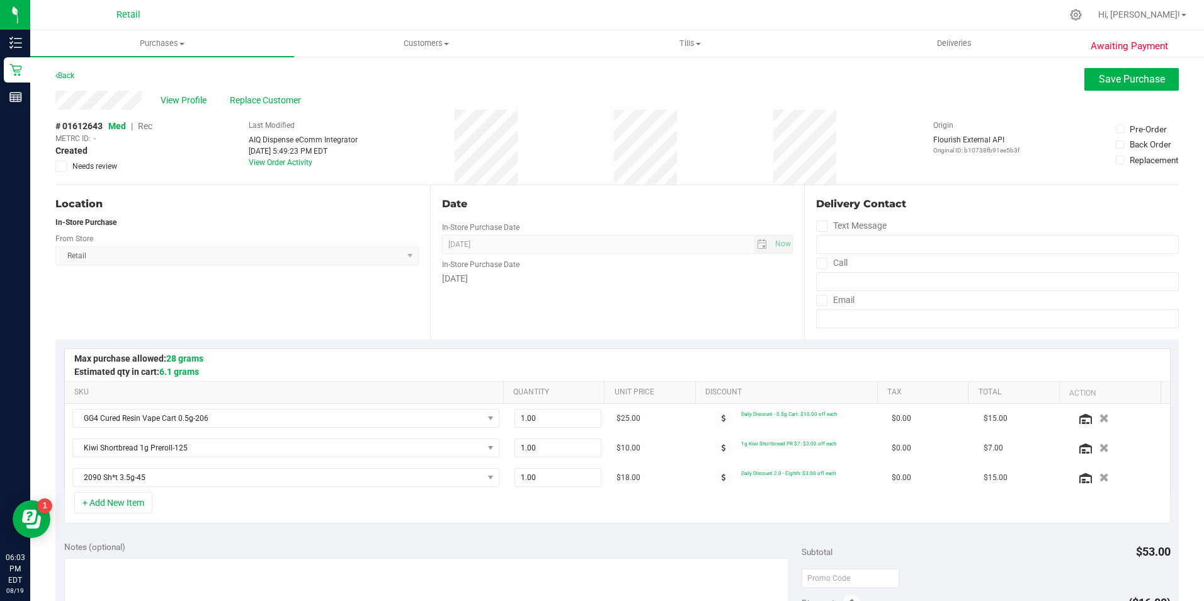
click at [152, 122] on span "Rec" at bounding box center [145, 126] width 14 height 10
click at [1087, 77] on button "Save Purchase" at bounding box center [1131, 79] width 94 height 23
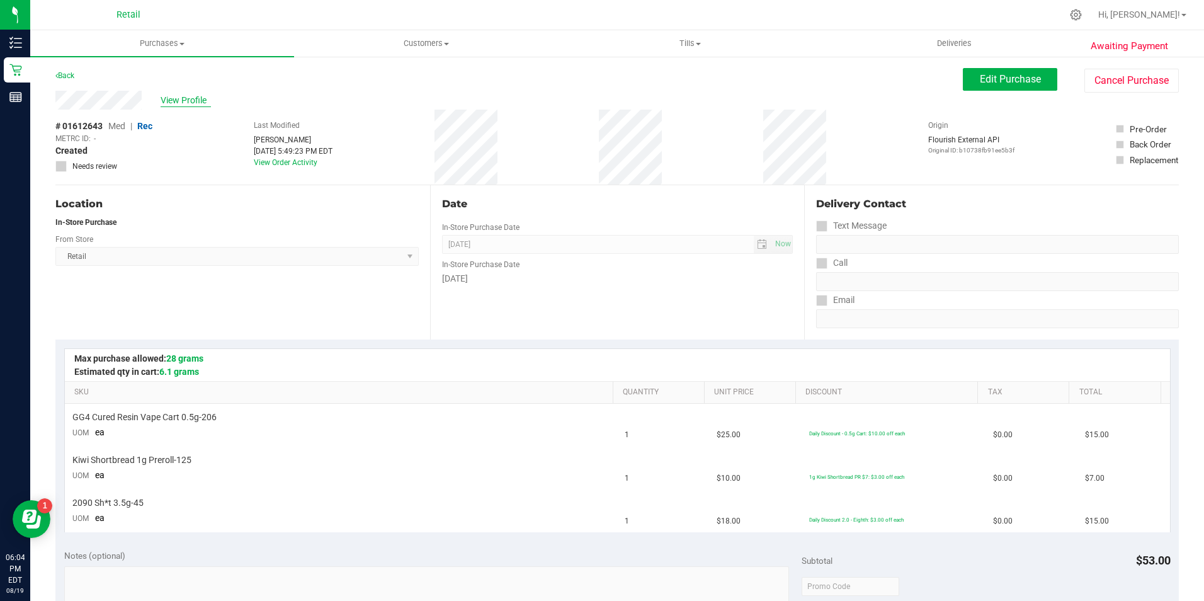
click at [182, 105] on span "View Profile" at bounding box center [186, 100] width 50 height 13
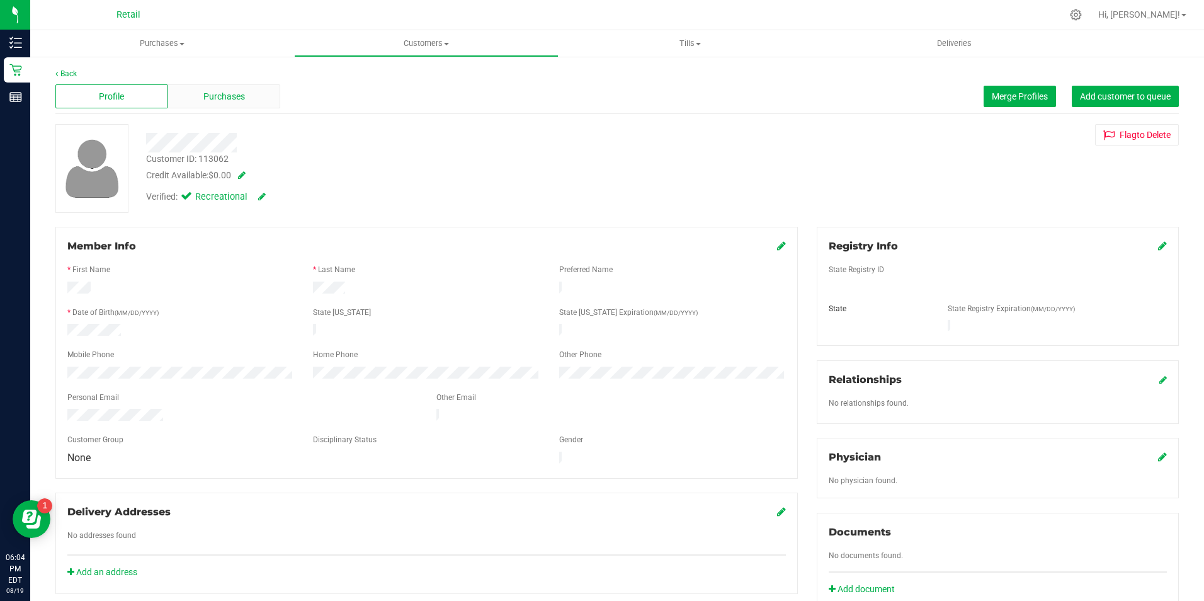
click at [250, 97] on div "Purchases" at bounding box center [223, 96] width 112 height 24
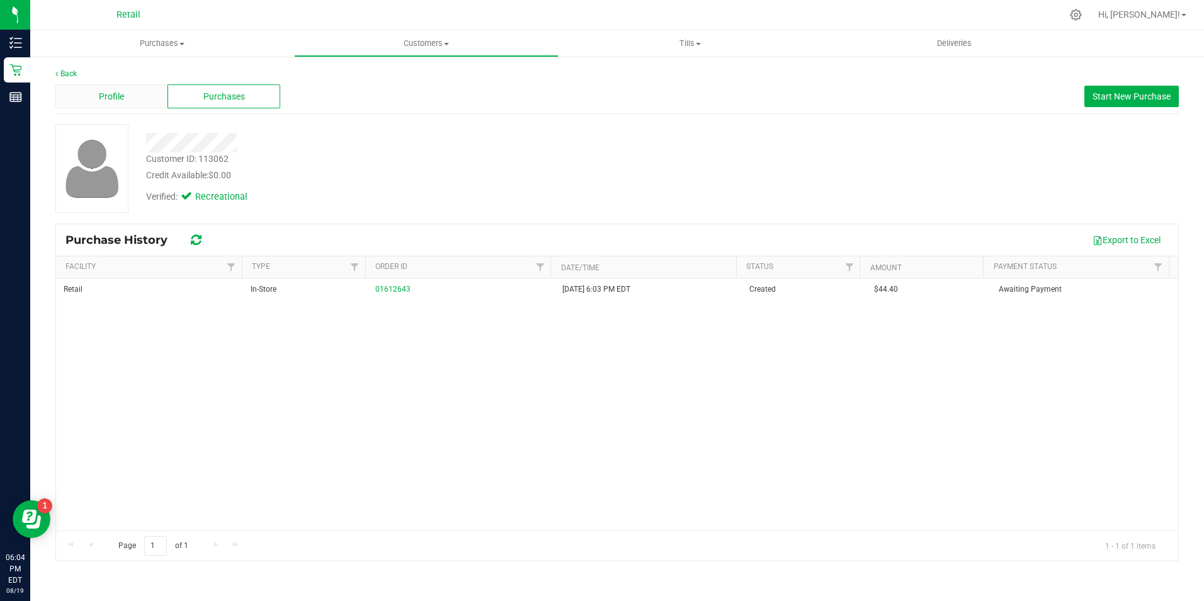
click at [127, 93] on div "Profile" at bounding box center [111, 96] width 112 height 24
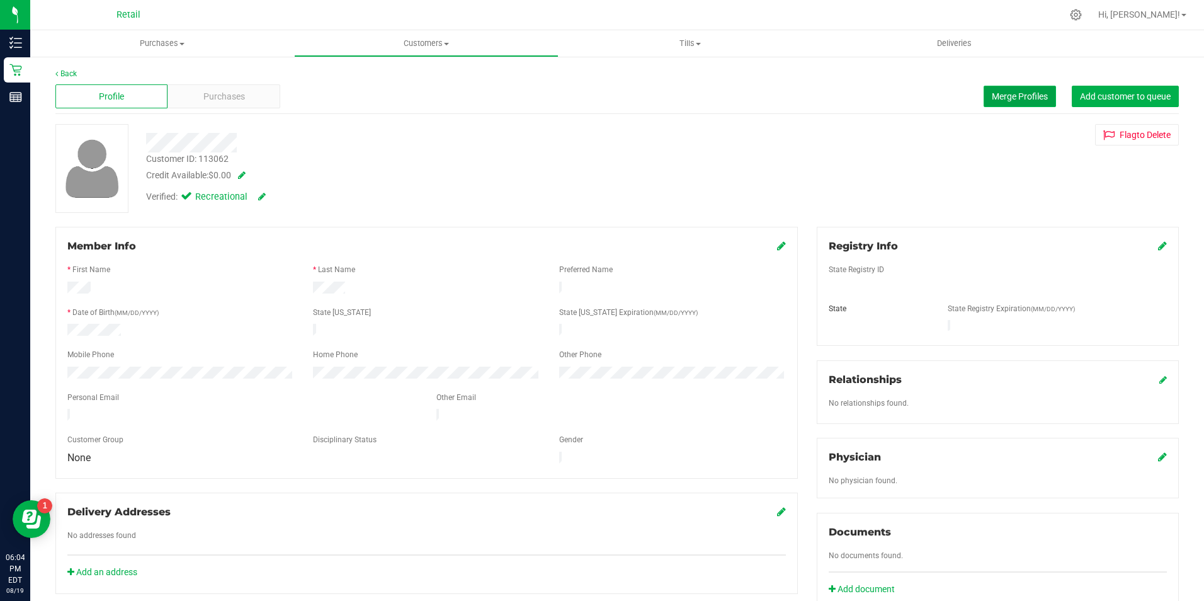
click at [1015, 100] on span "Merge Profiles" at bounding box center [1020, 96] width 56 height 10
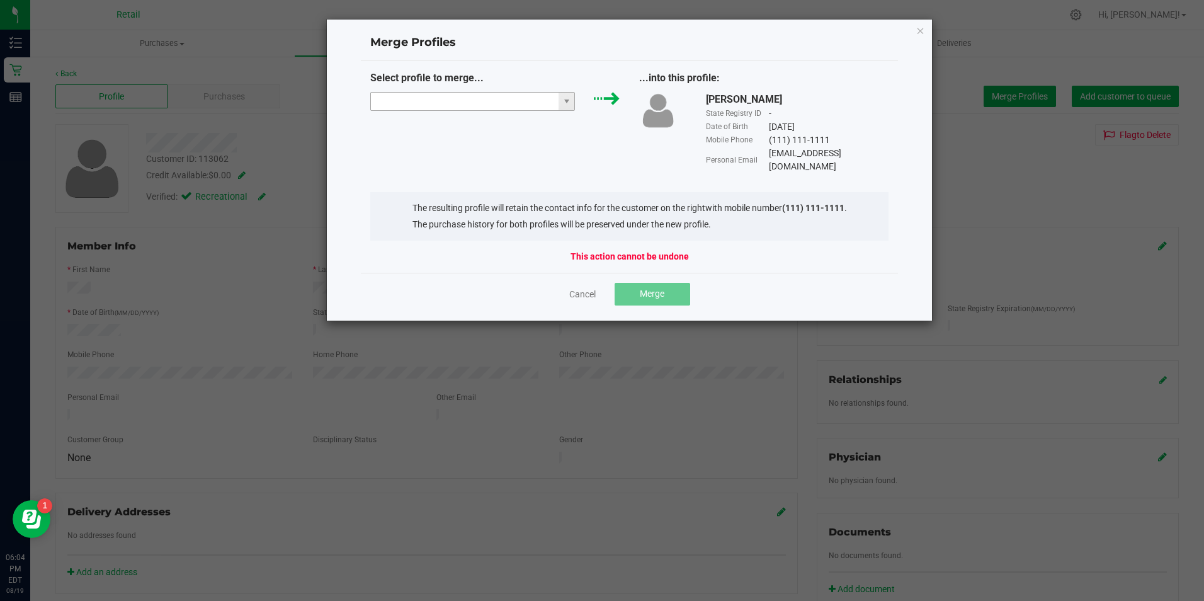
click at [434, 100] on input "NO DATA FOUND" at bounding box center [465, 102] width 188 height 18
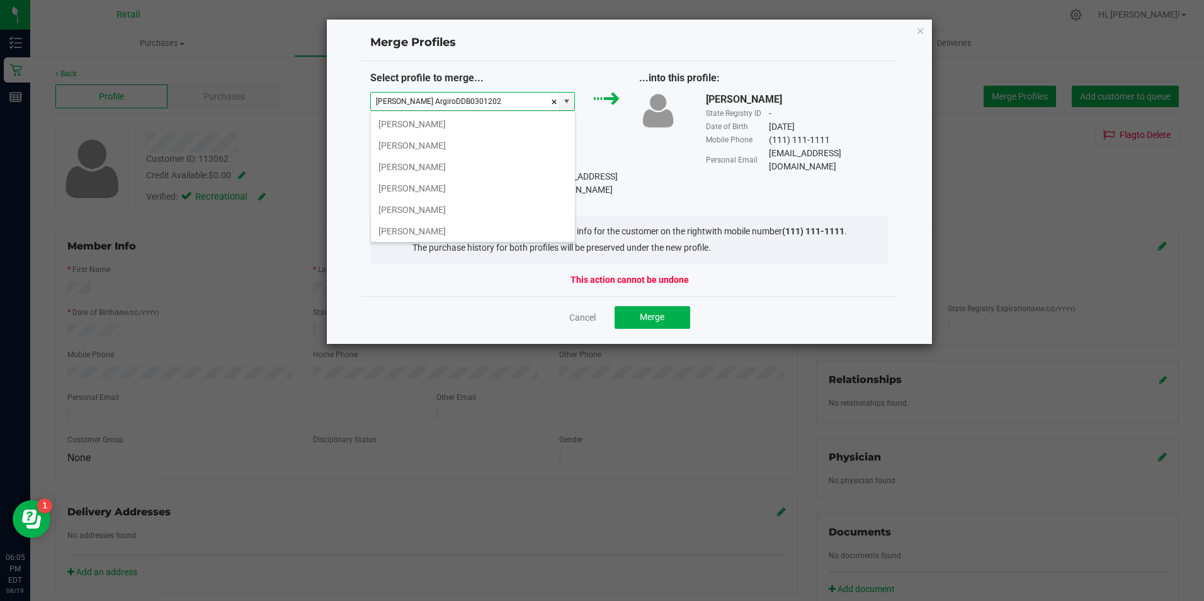
type input "Brian ArgiroDDB03012022"
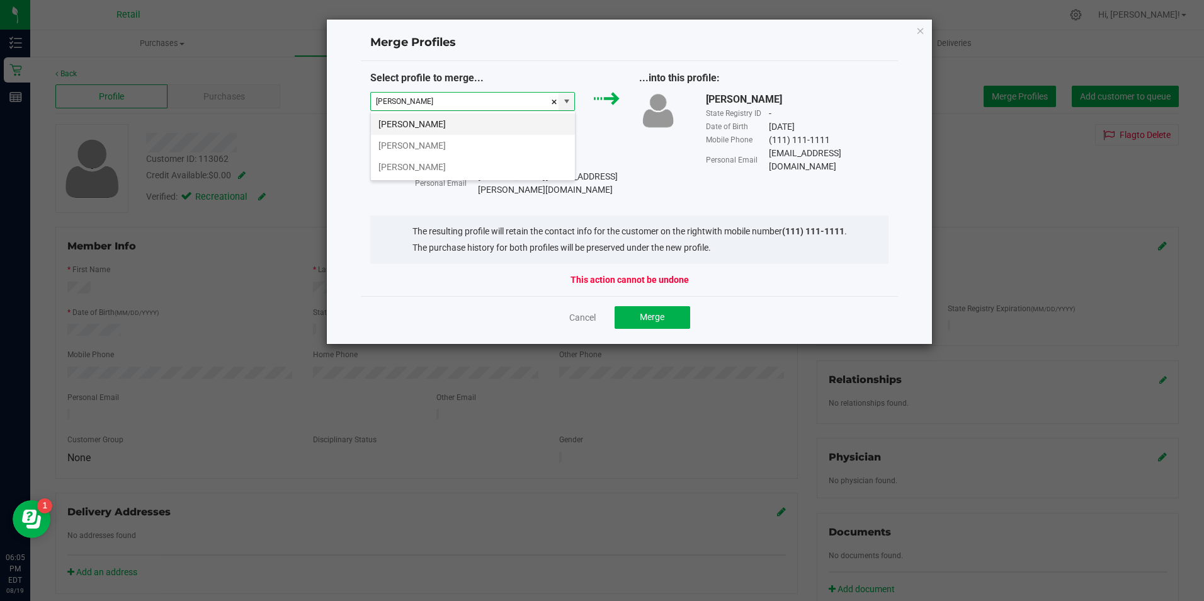
click at [385, 118] on li "Brian Adams" at bounding box center [473, 123] width 204 height 21
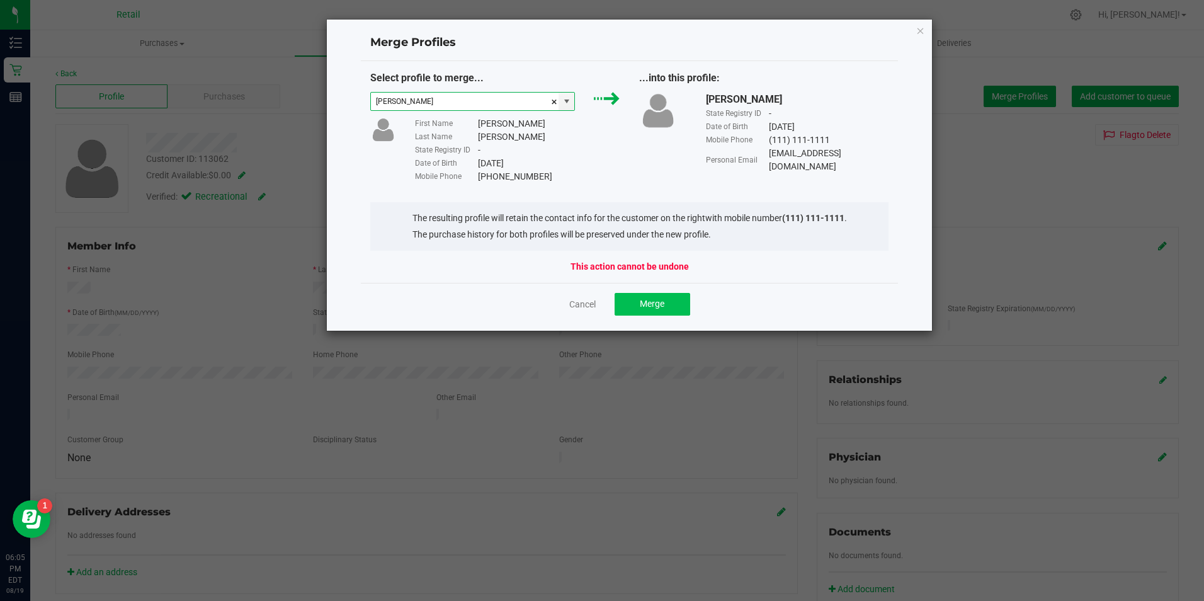
type input "Brian Adams"
click at [670, 303] on button "Merge" at bounding box center [652, 304] width 76 height 23
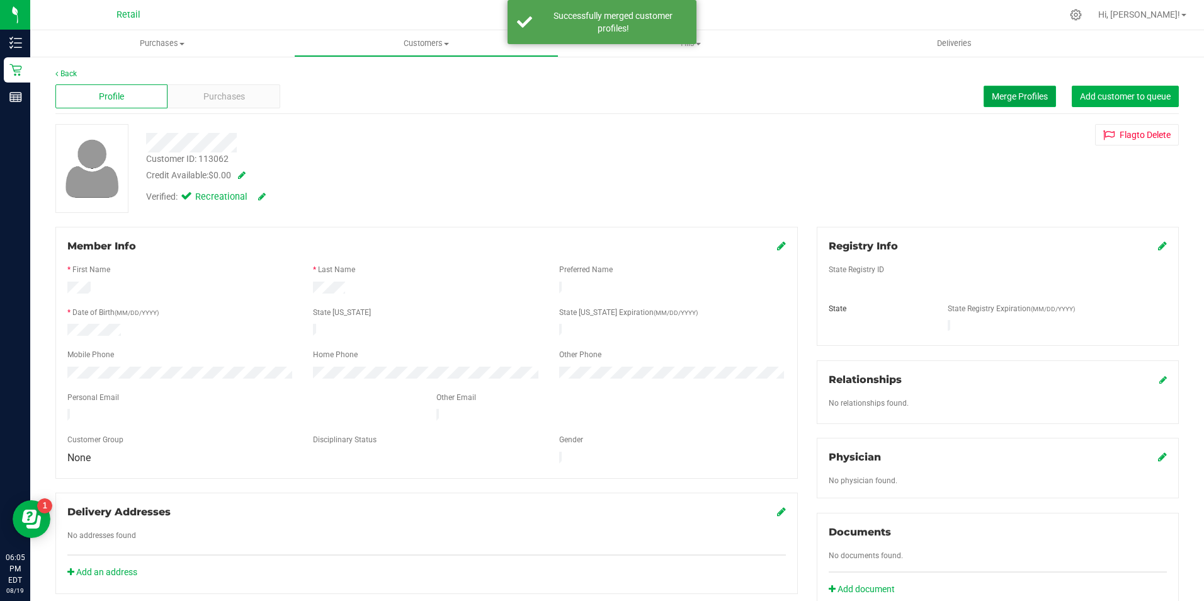
click at [983, 102] on button "Merge Profiles" at bounding box center [1019, 96] width 72 height 21
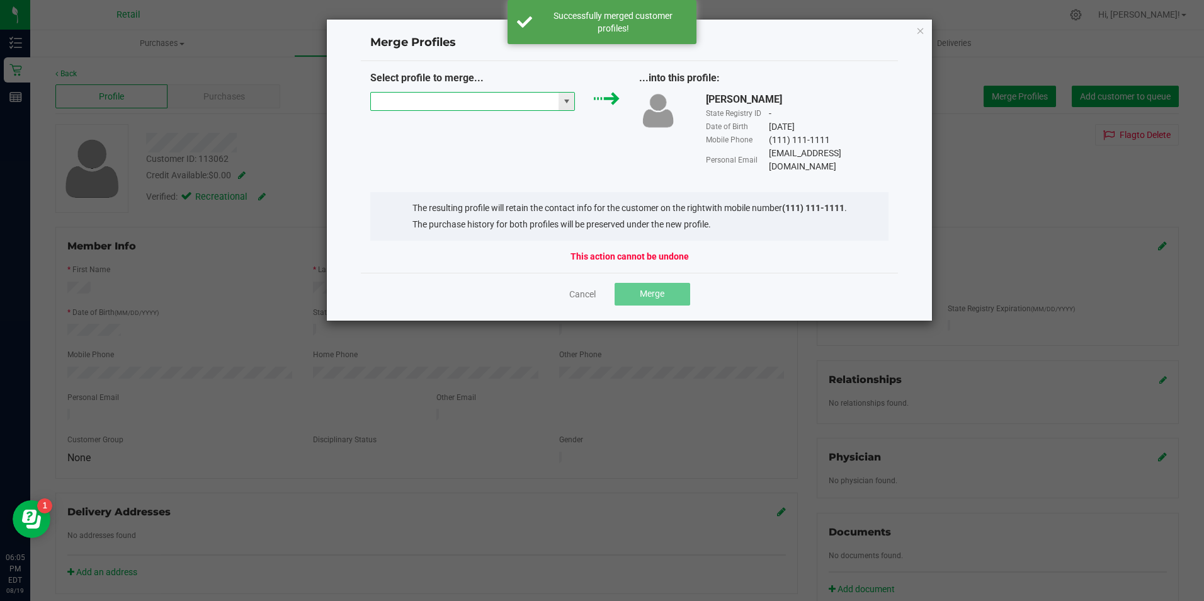
click at [383, 98] on input "NO DATA FOUND" at bounding box center [465, 102] width 188 height 18
type input "v"
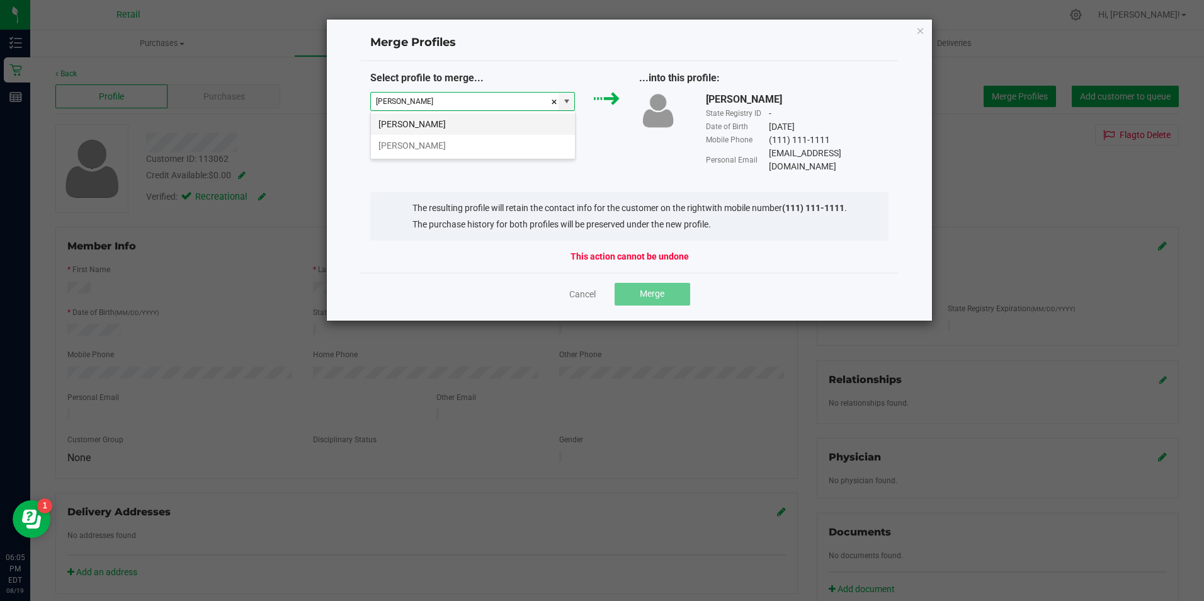
click at [414, 119] on li "Brian Adams" at bounding box center [473, 123] width 204 height 21
type input "Brian Adams"
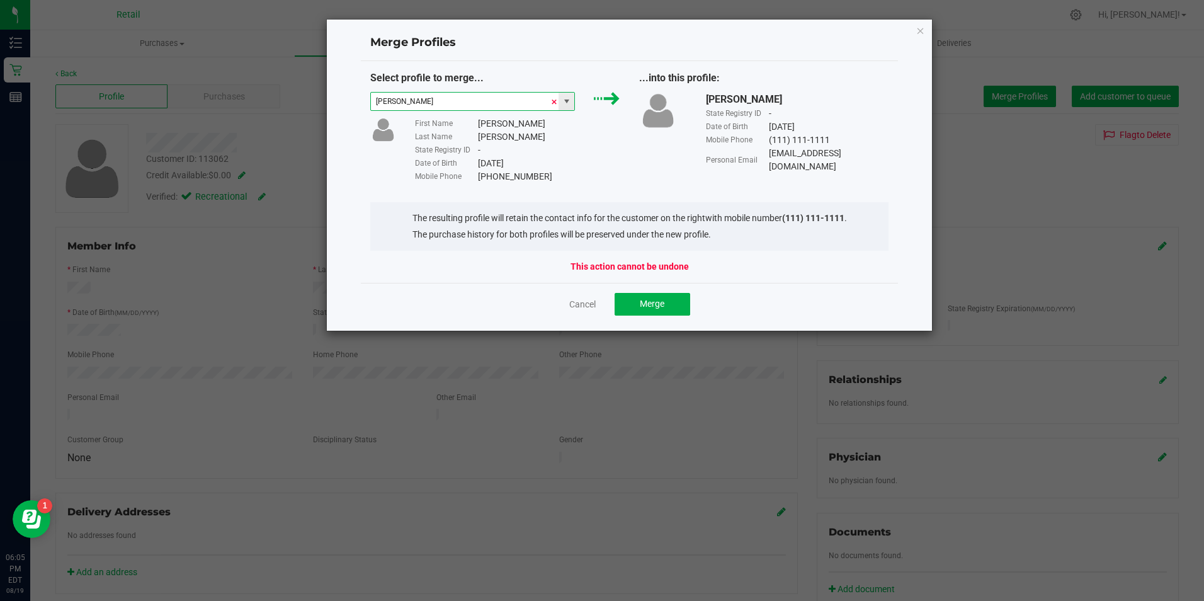
click at [557, 102] on span at bounding box center [554, 102] width 8 height 19
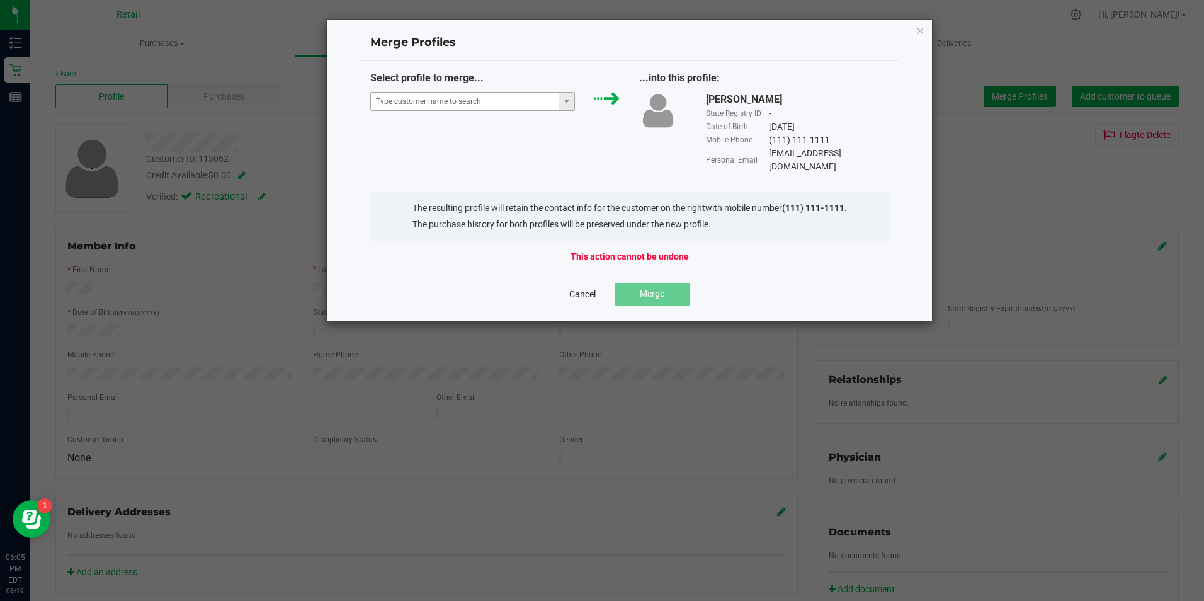
click at [588, 288] on link "Cancel" at bounding box center [582, 294] width 26 height 13
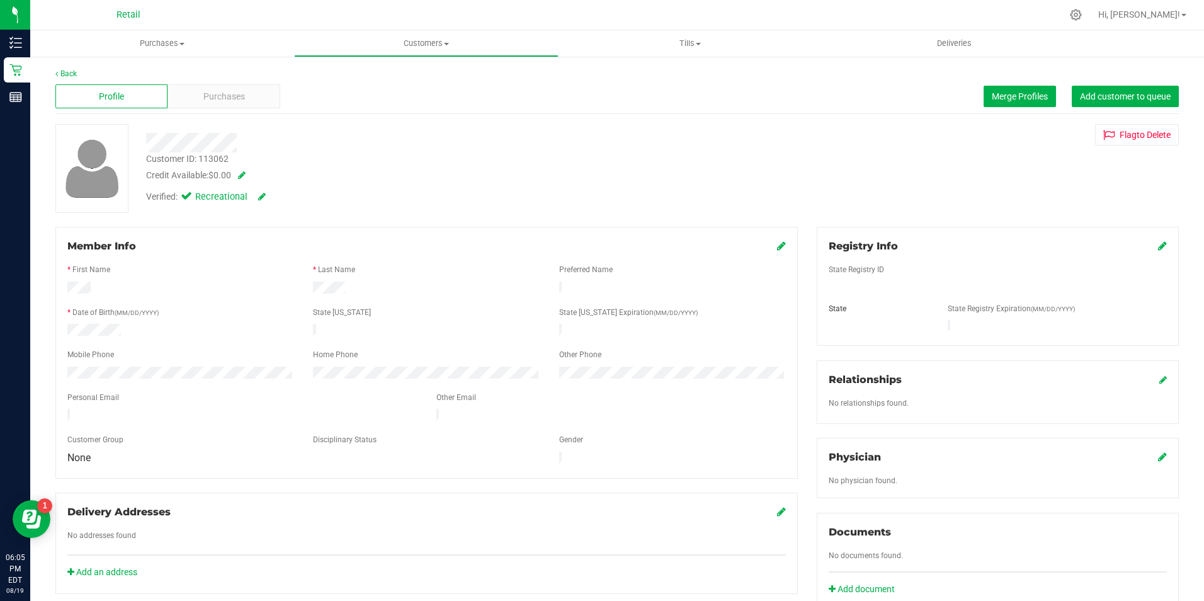
click at [777, 246] on icon at bounding box center [781, 245] width 9 height 10
click at [154, 393] on div at bounding box center [426, 391] width 718 height 10
click at [776, 247] on icon at bounding box center [779, 247] width 11 height 10
click at [203, 88] on div "Purchases" at bounding box center [223, 96] width 112 height 24
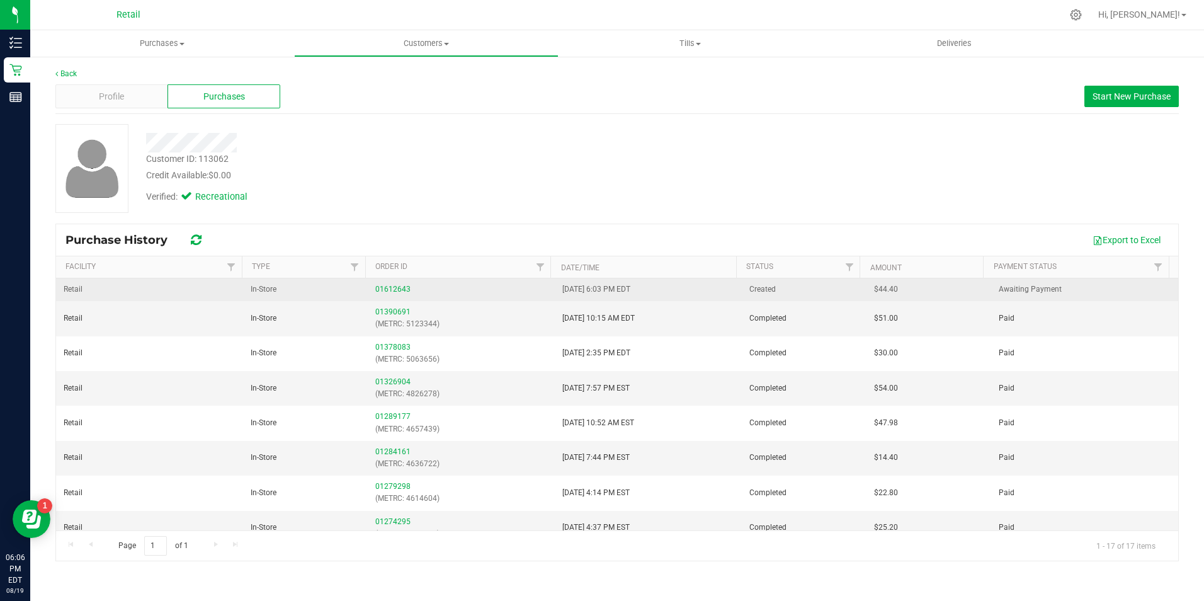
click at [380, 294] on div "01612643" at bounding box center [461, 289] width 172 height 12
click at [389, 283] on div "01612643" at bounding box center [461, 289] width 172 height 12
click at [390, 283] on div "01612643" at bounding box center [461, 289] width 172 height 12
click at [391, 286] on link "01612643" at bounding box center [392, 289] width 35 height 9
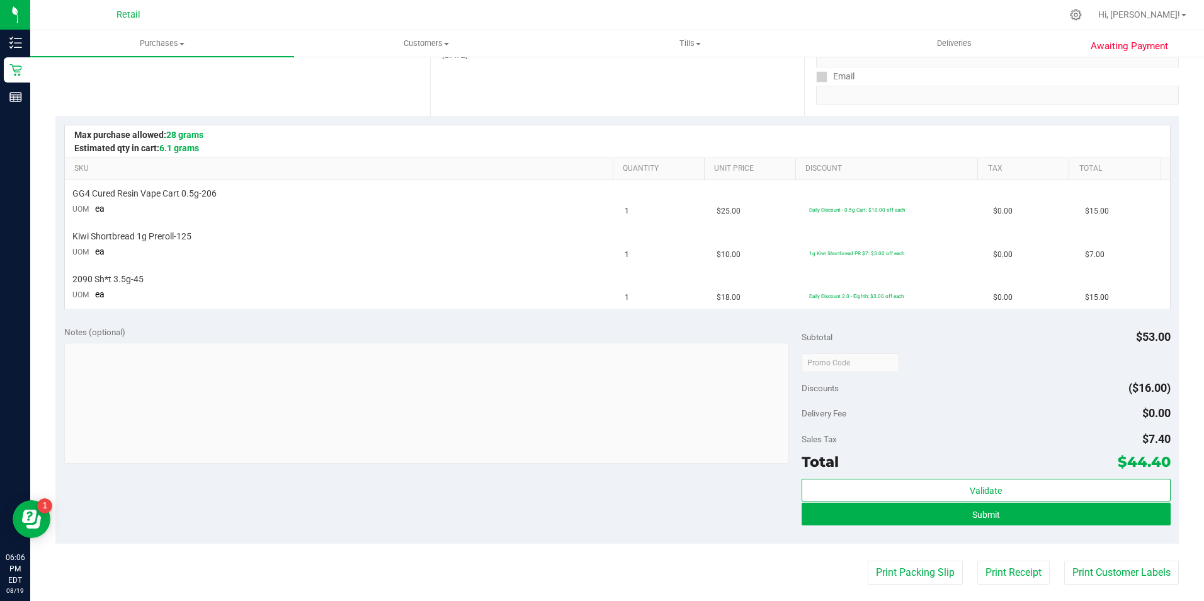
scroll to position [233, 0]
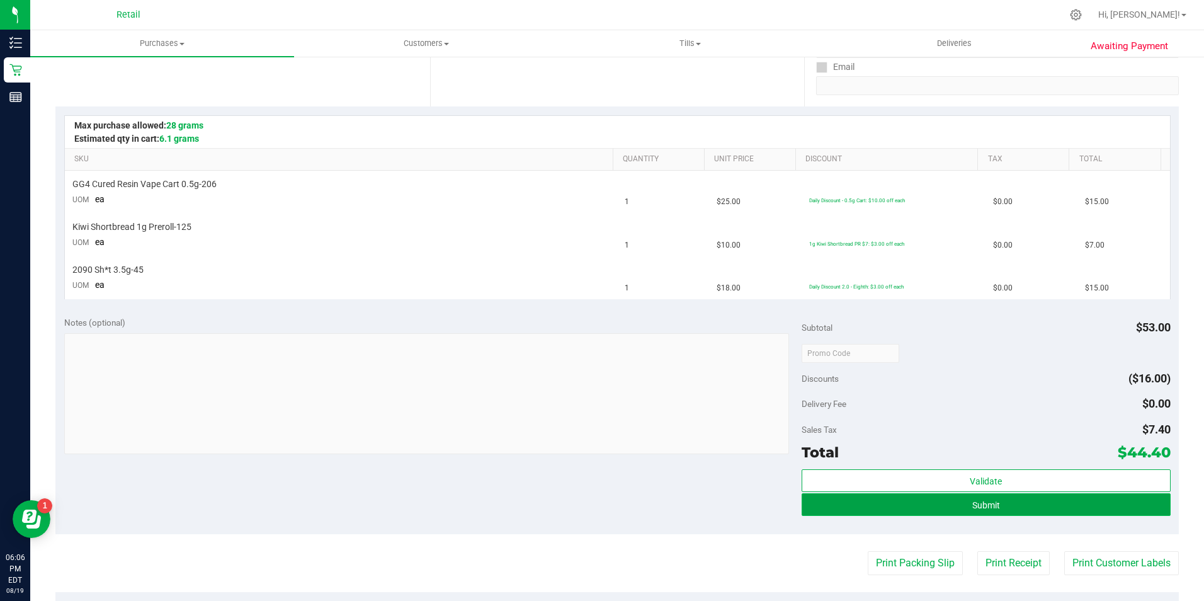
click at [932, 503] on button "Submit" at bounding box center [985, 504] width 369 height 23
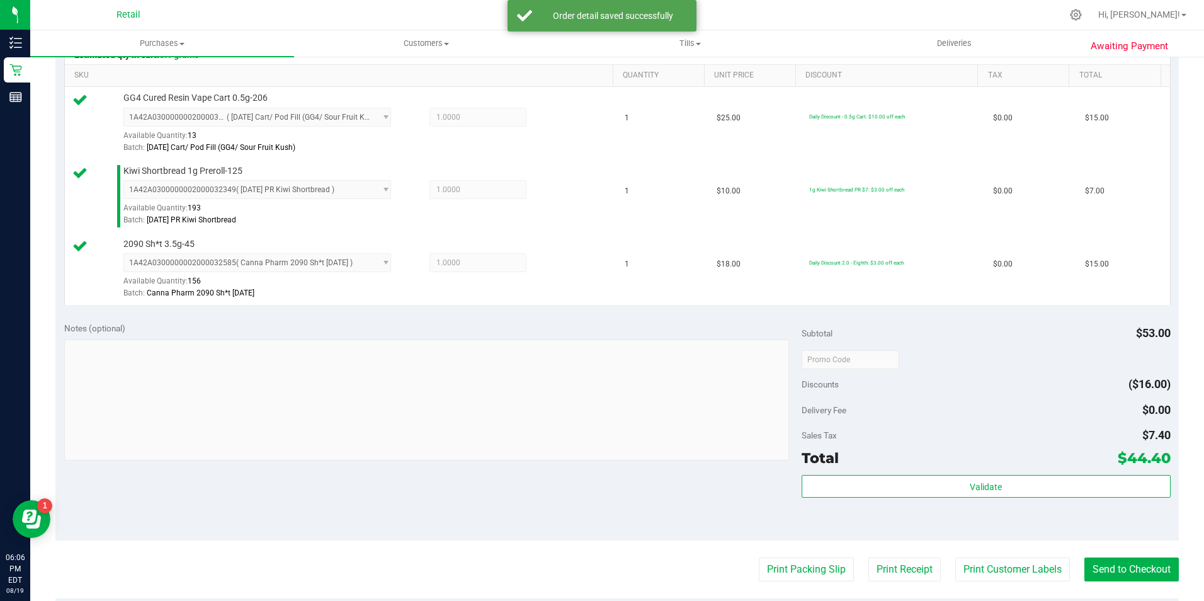
scroll to position [378, 0]
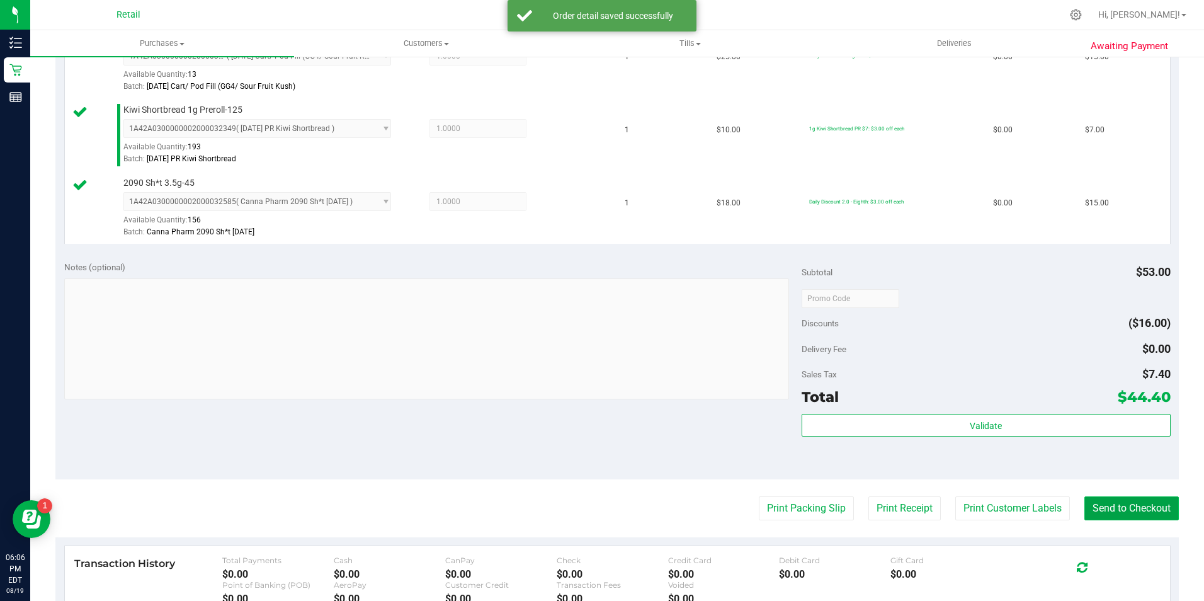
click at [1116, 506] on button "Send to Checkout" at bounding box center [1131, 508] width 94 height 24
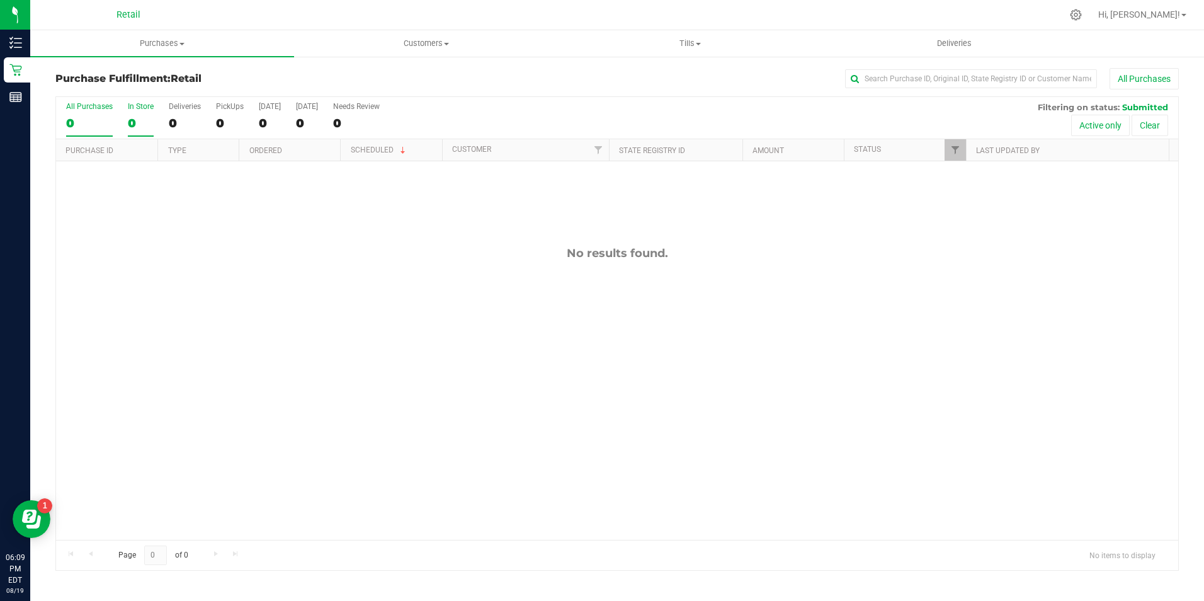
click at [137, 120] on div "0" at bounding box center [141, 123] width 26 height 14
click at [0, 0] on input "In Store 0" at bounding box center [0, 0] width 0 height 0
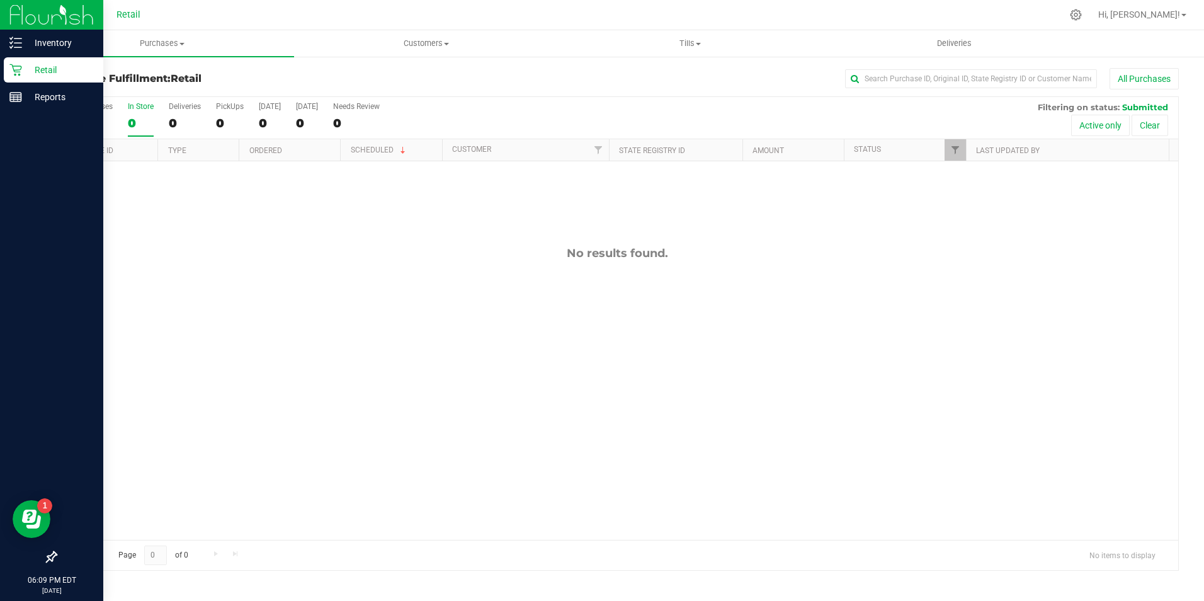
click at [15, 72] on icon at bounding box center [15, 70] width 13 height 13
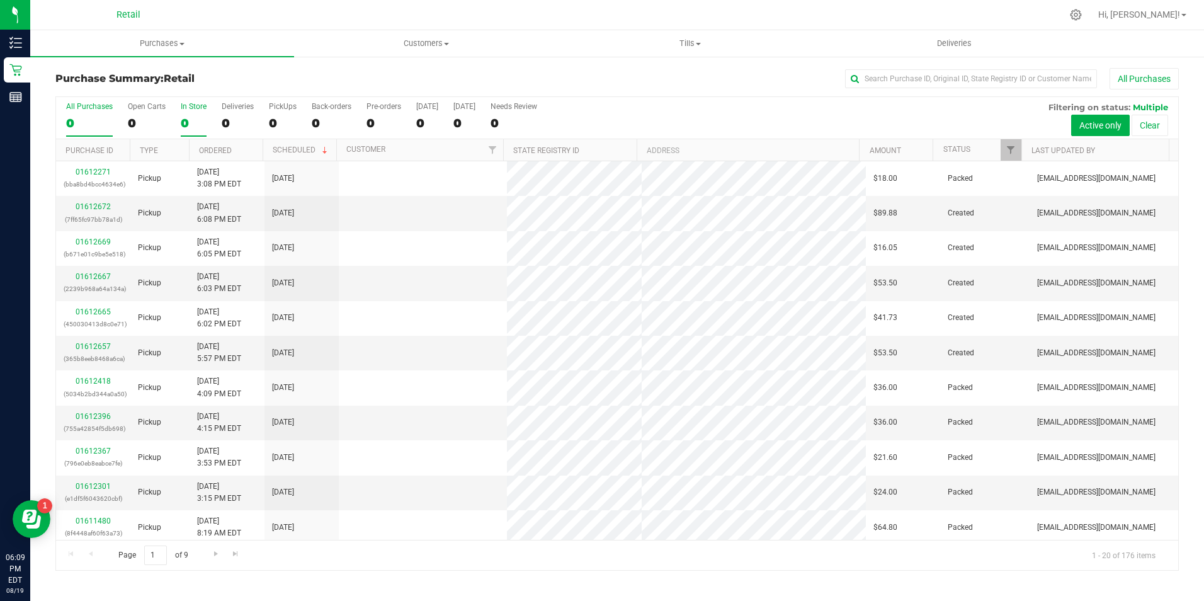
click at [191, 112] on label "In Store 0" at bounding box center [194, 119] width 26 height 35
click at [0, 0] on input "In Store 0" at bounding box center [0, 0] width 0 height 0
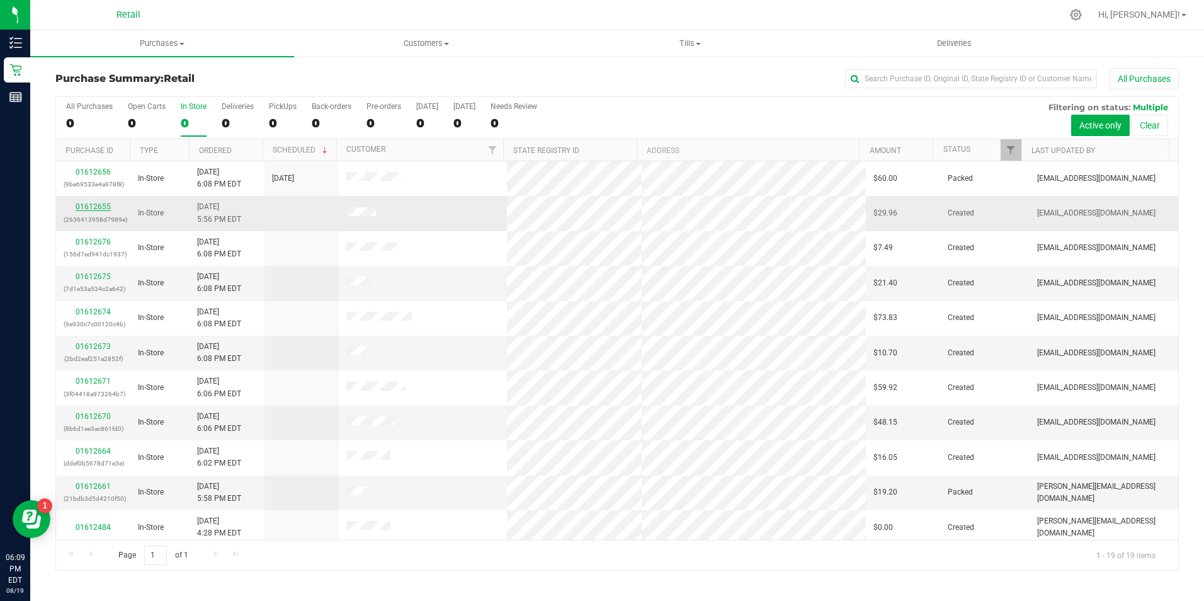
click at [92, 208] on link "01612655" at bounding box center [93, 206] width 35 height 9
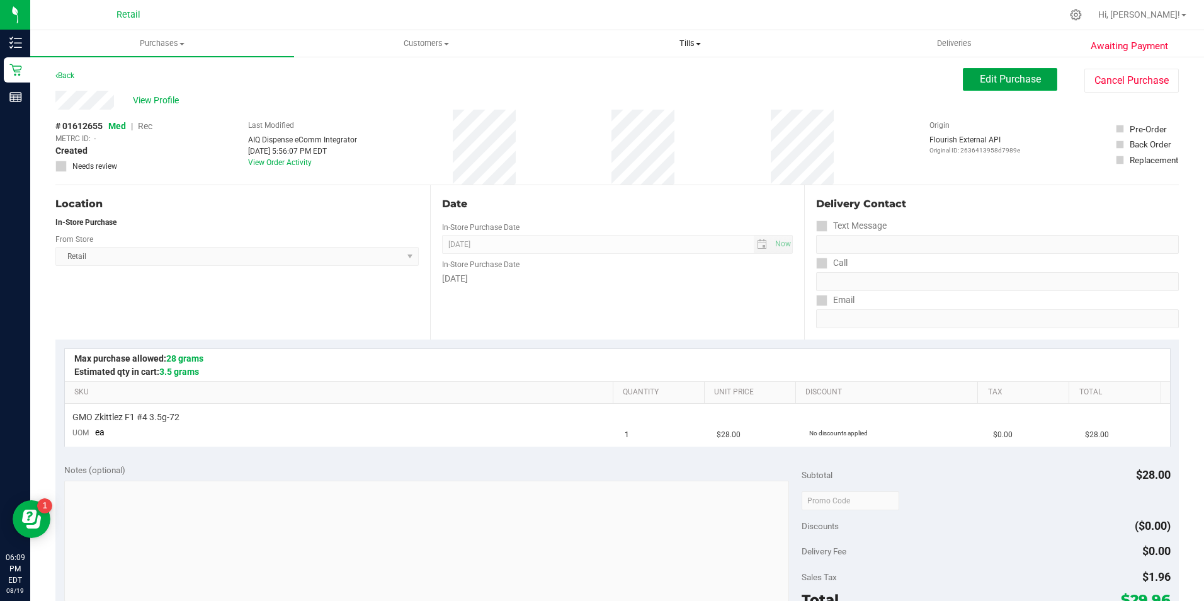
drag, startPoint x: 1002, startPoint y: 84, endPoint x: 708, endPoint y: 44, distance: 297.3
click at [1002, 83] on span "Edit Purchase" at bounding box center [1010, 79] width 61 height 12
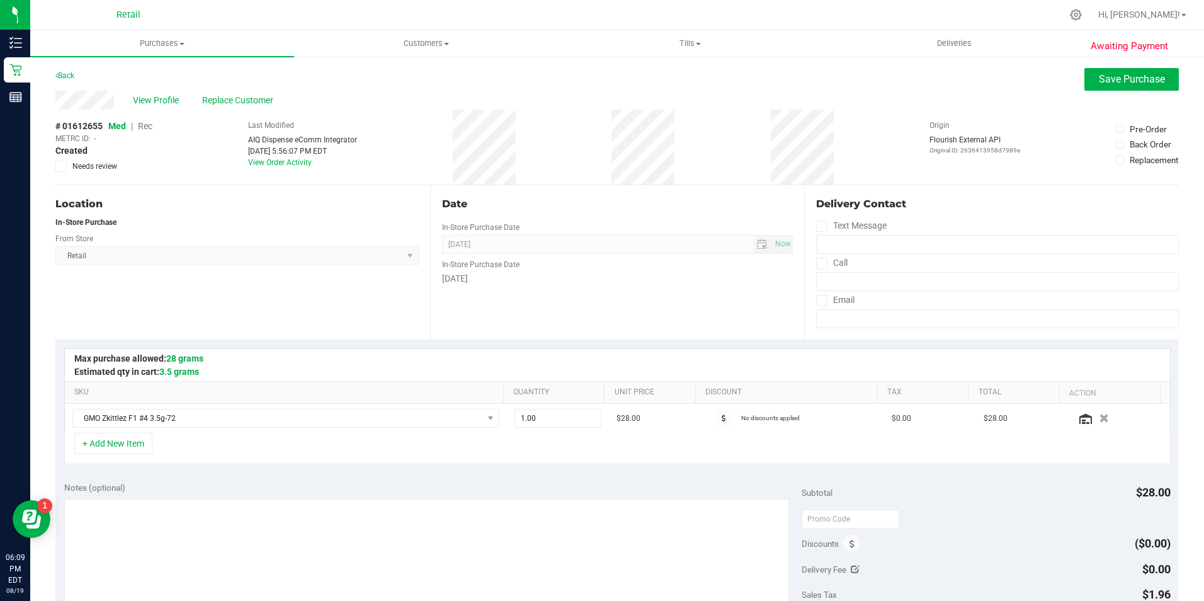
click at [149, 127] on span "Rec" at bounding box center [145, 126] width 14 height 10
click at [1138, 80] on span "Save Purchase" at bounding box center [1132, 79] width 66 height 12
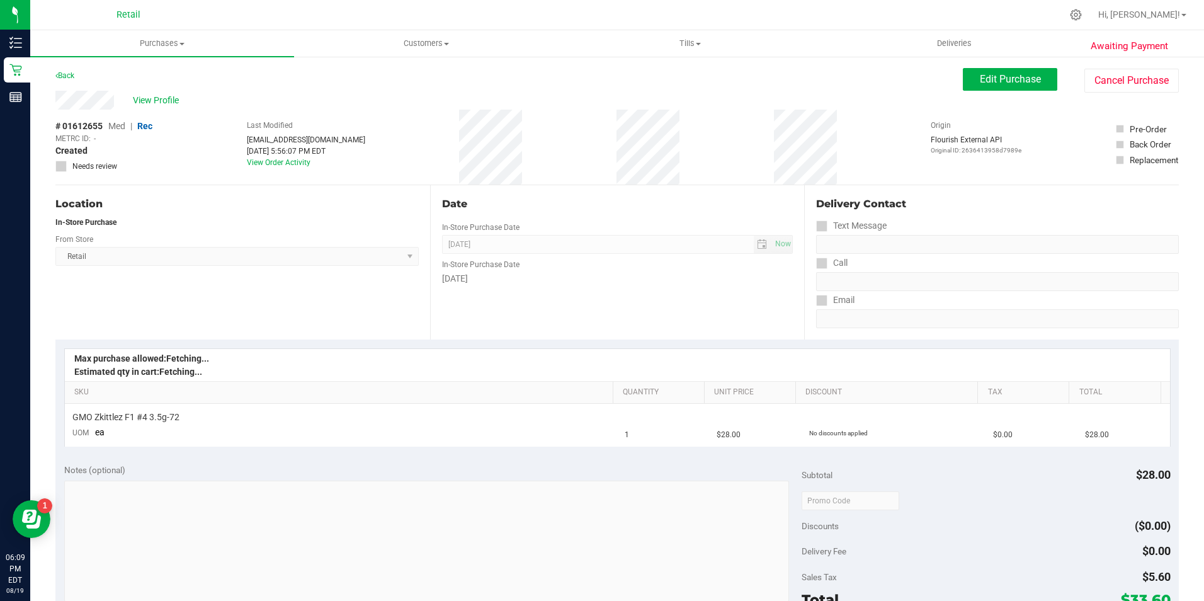
click at [159, 99] on span "View Profile" at bounding box center [158, 100] width 50 height 13
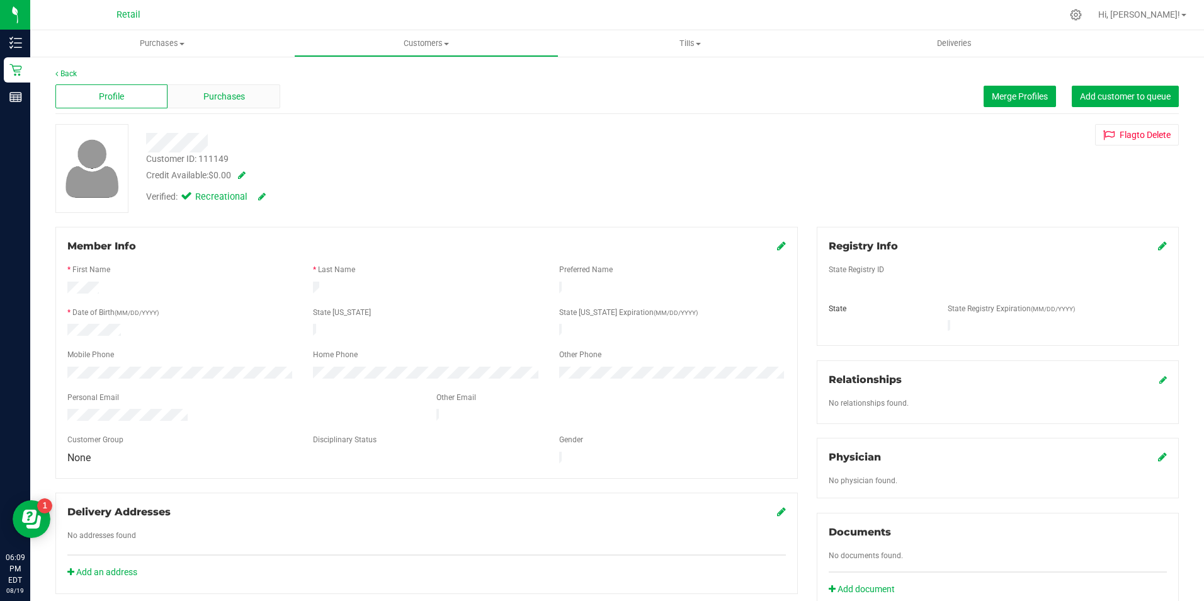
click at [239, 94] on span "Purchases" at bounding box center [224, 96] width 42 height 13
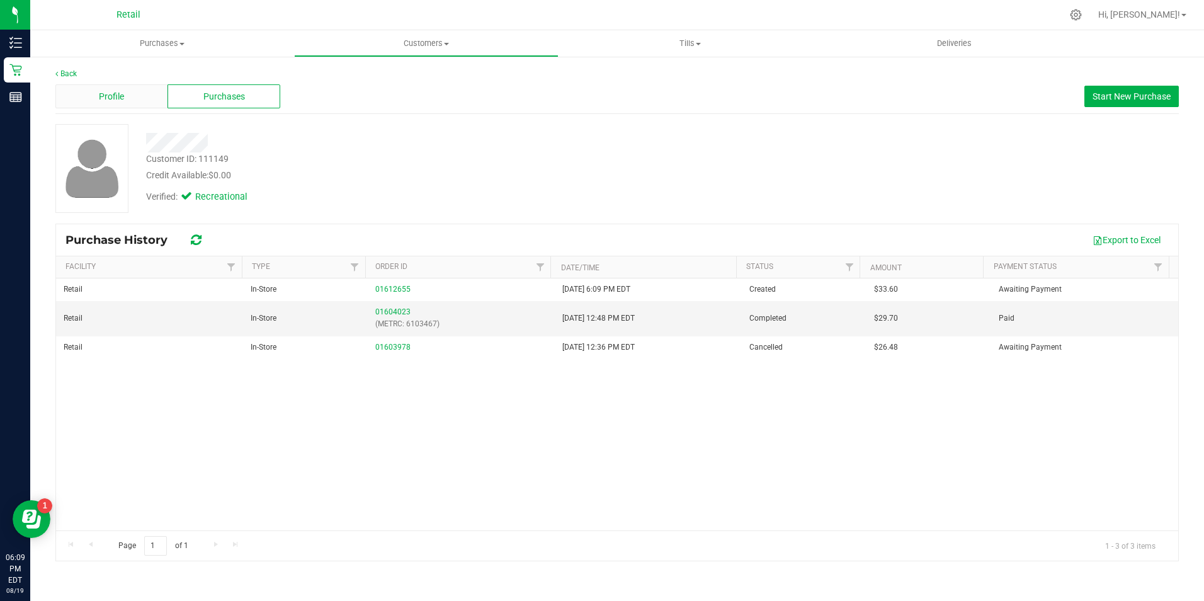
click at [123, 92] on span "Profile" at bounding box center [111, 96] width 25 height 13
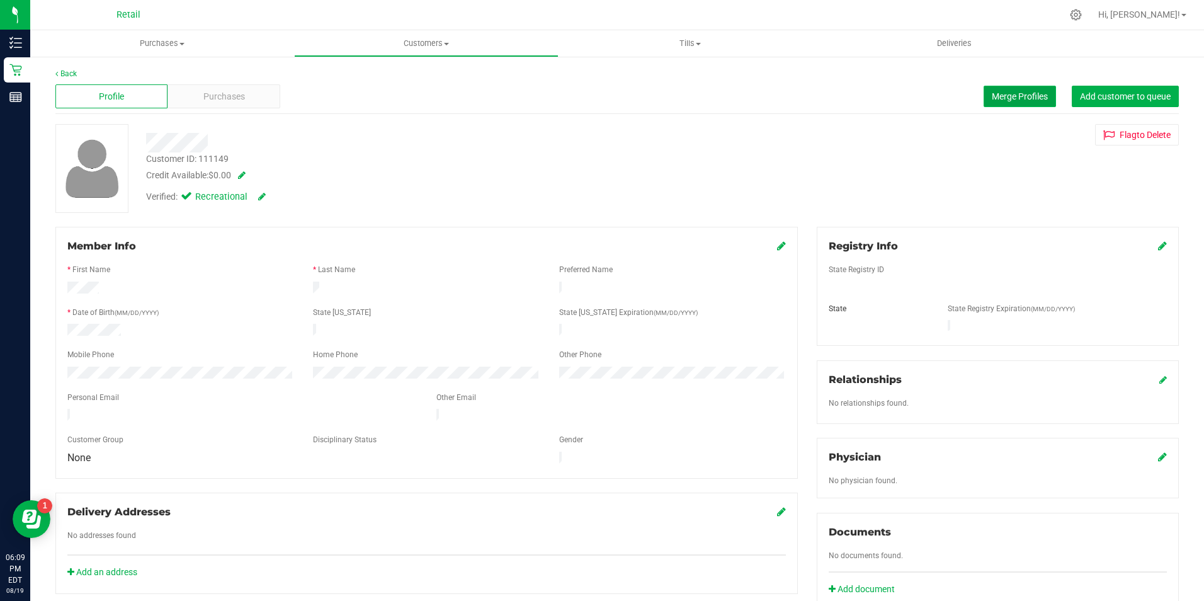
click at [992, 99] on span "Merge Profiles" at bounding box center [1020, 96] width 56 height 10
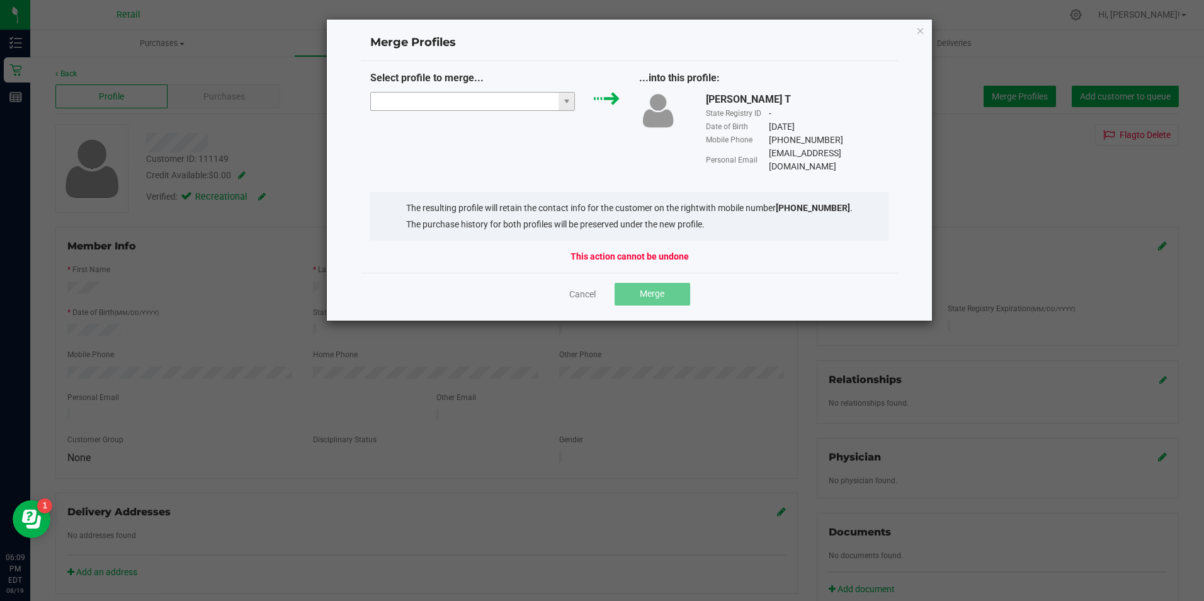
click at [461, 106] on input "NO DATA FOUND" at bounding box center [465, 102] width 188 height 18
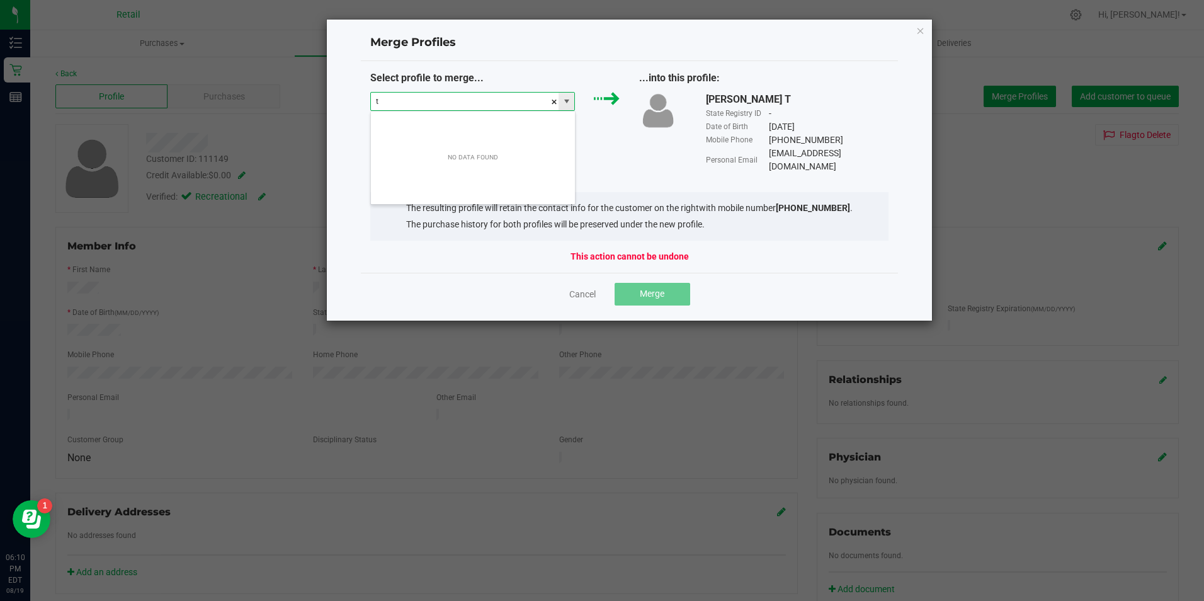
scroll to position [19, 205]
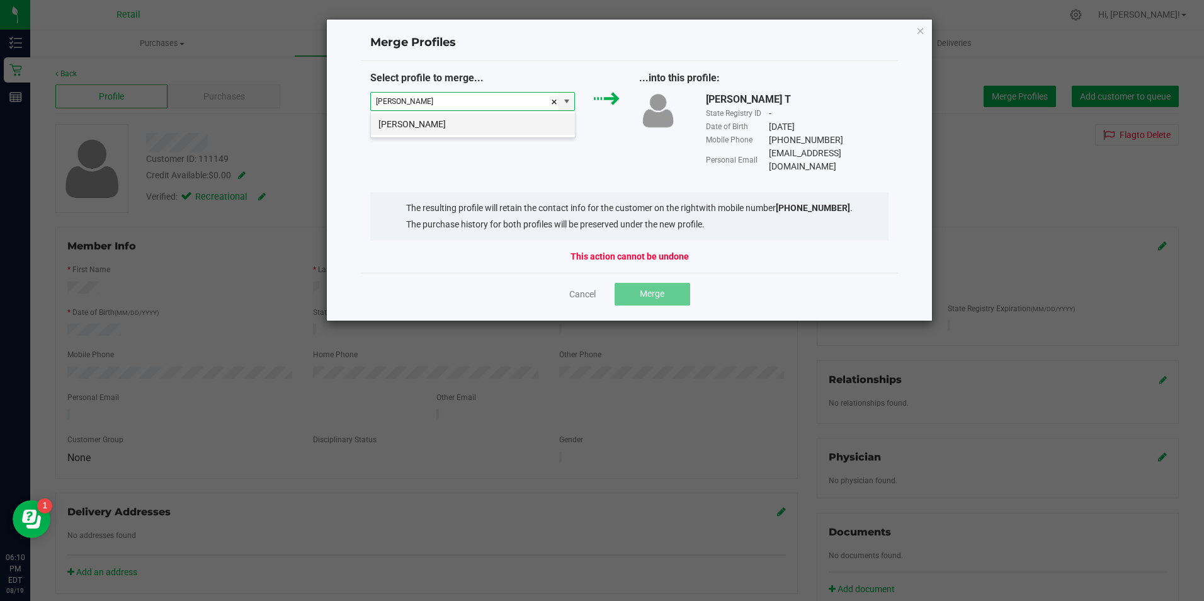
click at [468, 125] on li "Theard Tomar" at bounding box center [473, 123] width 204 height 21
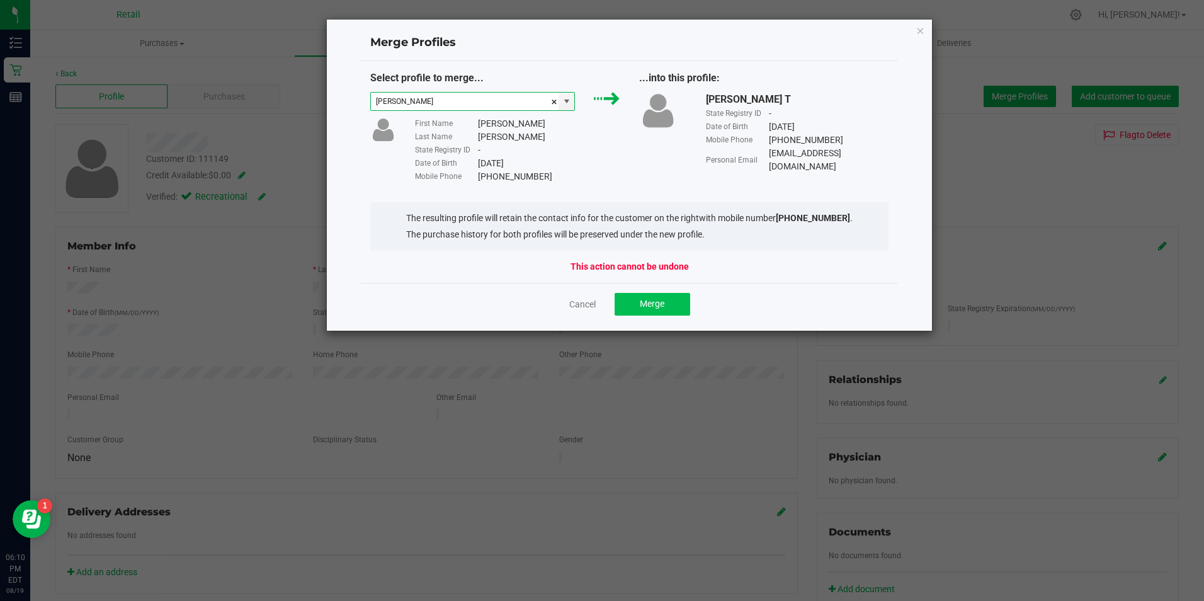
type input "Theard Tomar"
click at [680, 308] on button "Merge" at bounding box center [652, 304] width 76 height 23
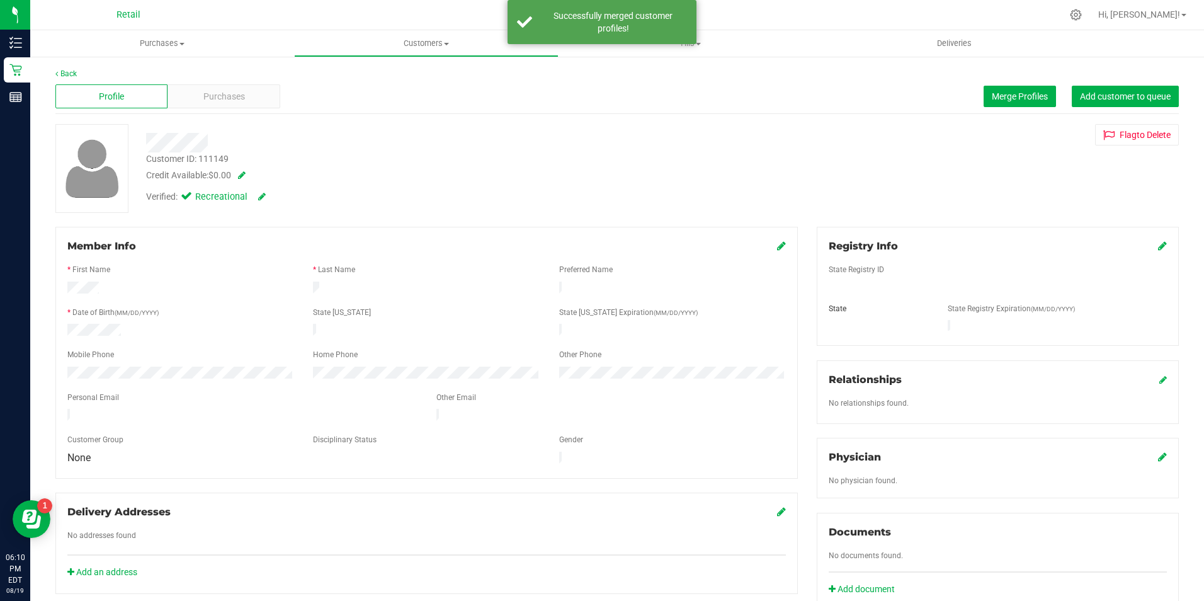
click at [777, 246] on icon at bounding box center [781, 245] width 9 height 10
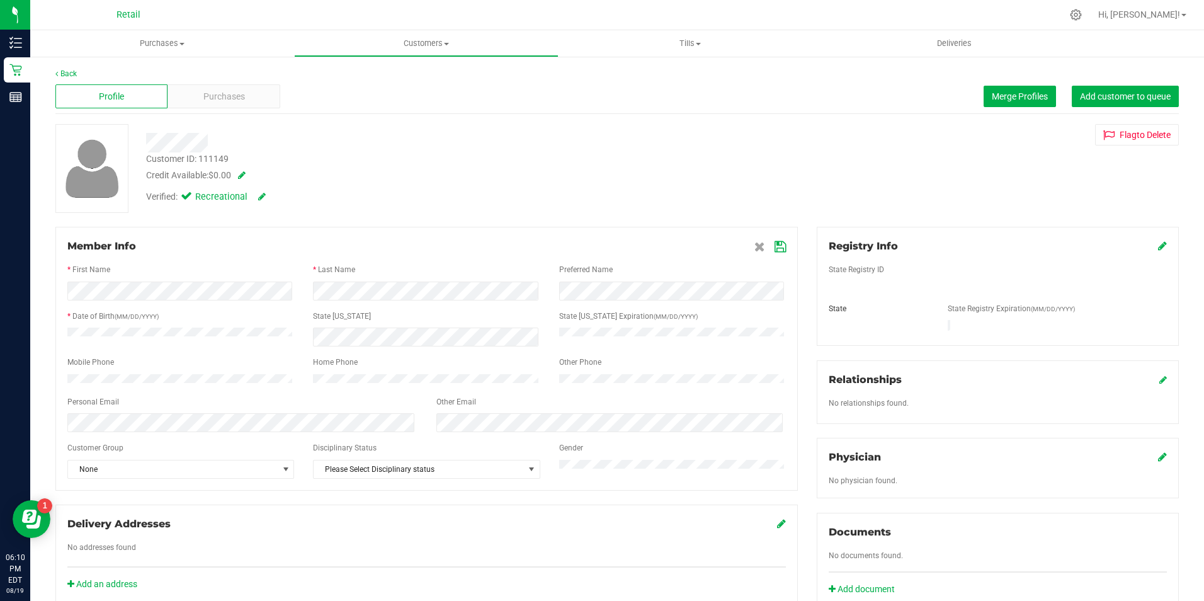
click at [778, 242] on icon at bounding box center [779, 247] width 11 height 10
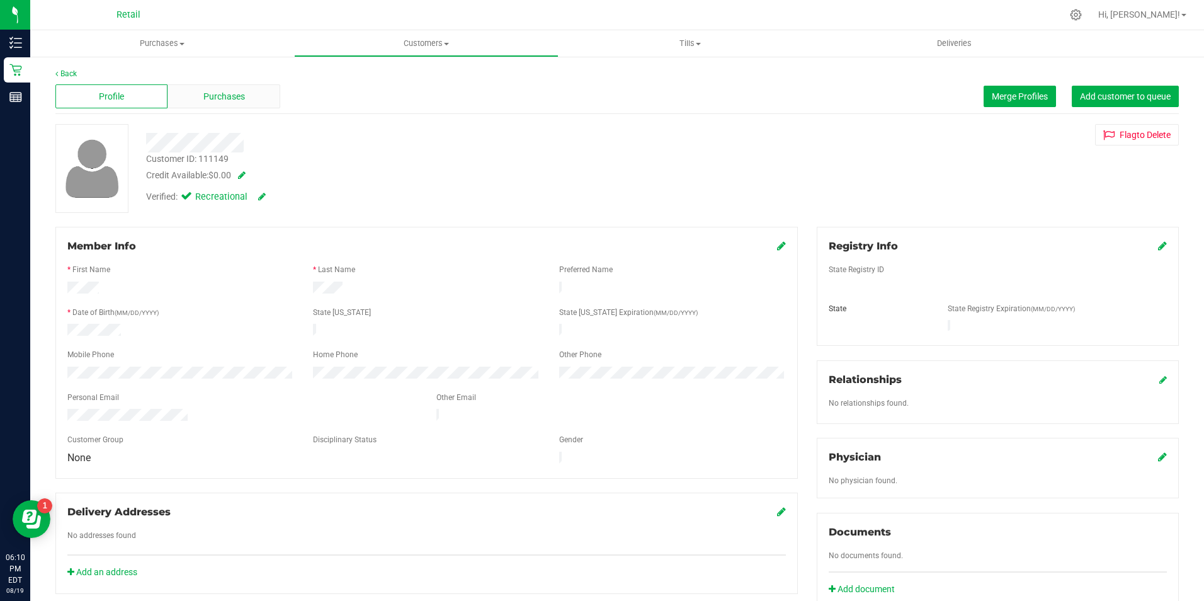
click at [234, 102] on span "Purchases" at bounding box center [224, 96] width 42 height 13
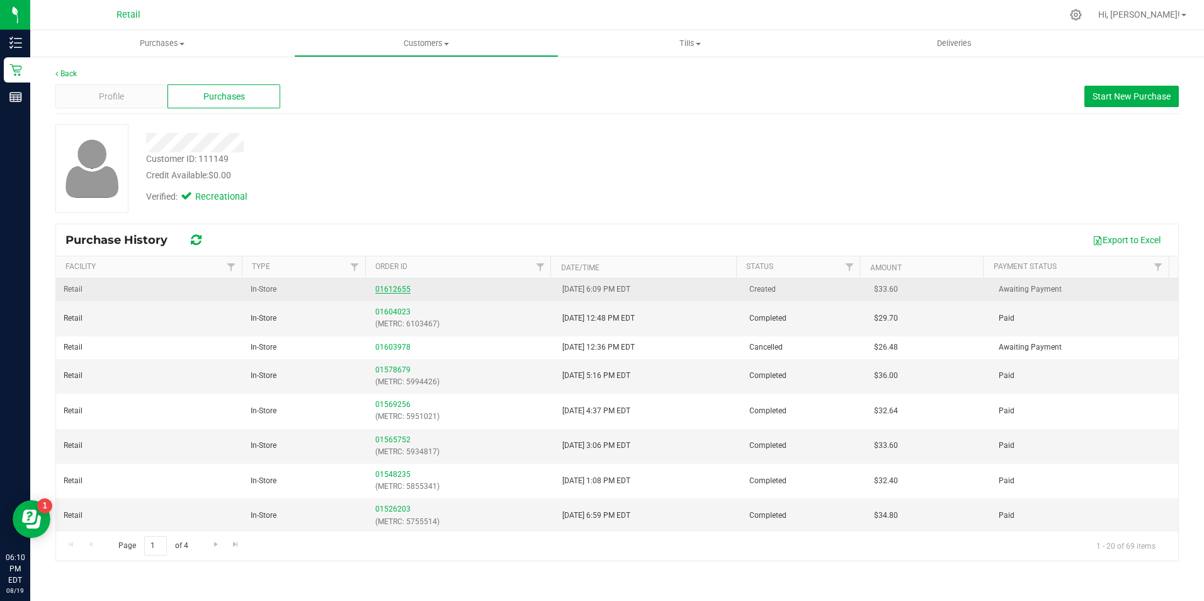
click at [388, 293] on div "01612655" at bounding box center [461, 289] width 172 height 12
click at [383, 286] on link "01612655" at bounding box center [392, 289] width 35 height 9
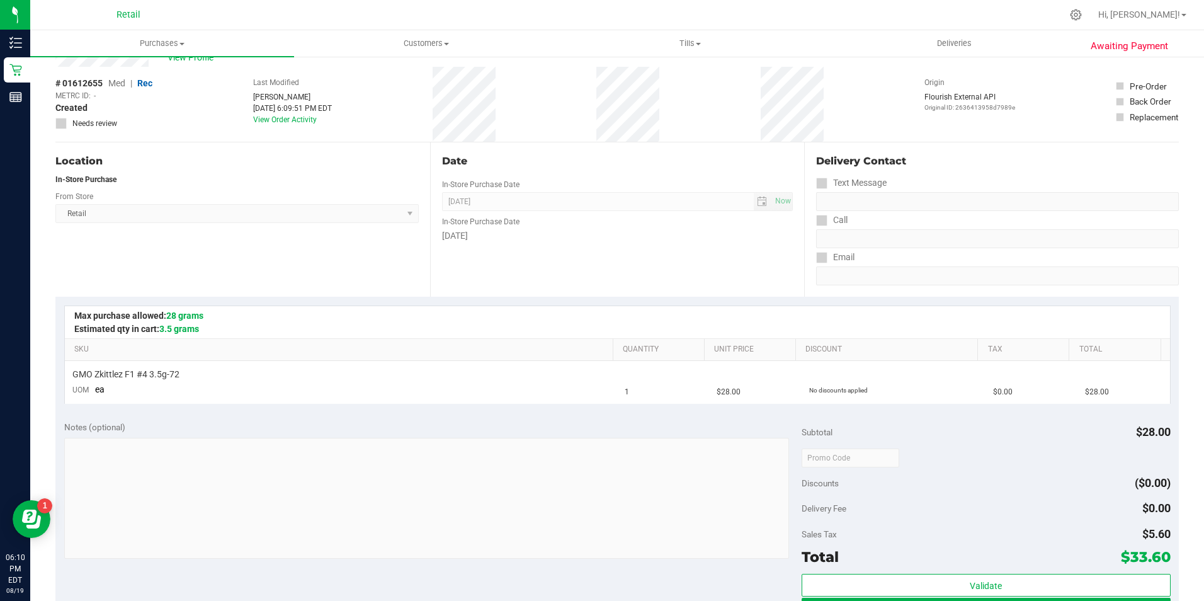
scroll to position [63, 0]
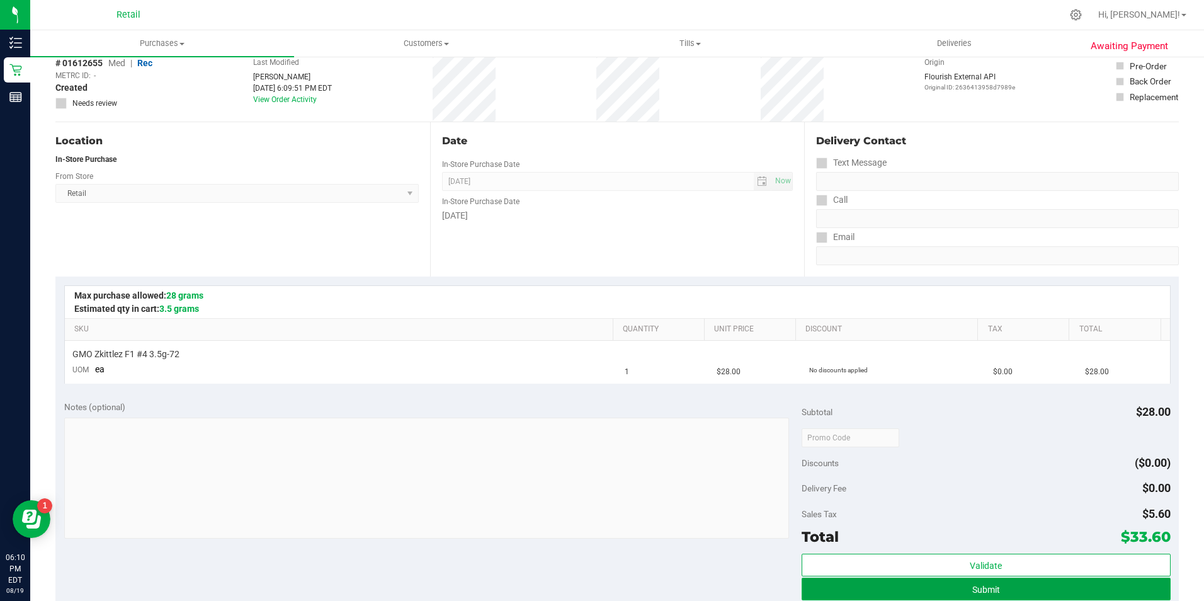
click at [831, 589] on button "Submit" at bounding box center [985, 588] width 369 height 23
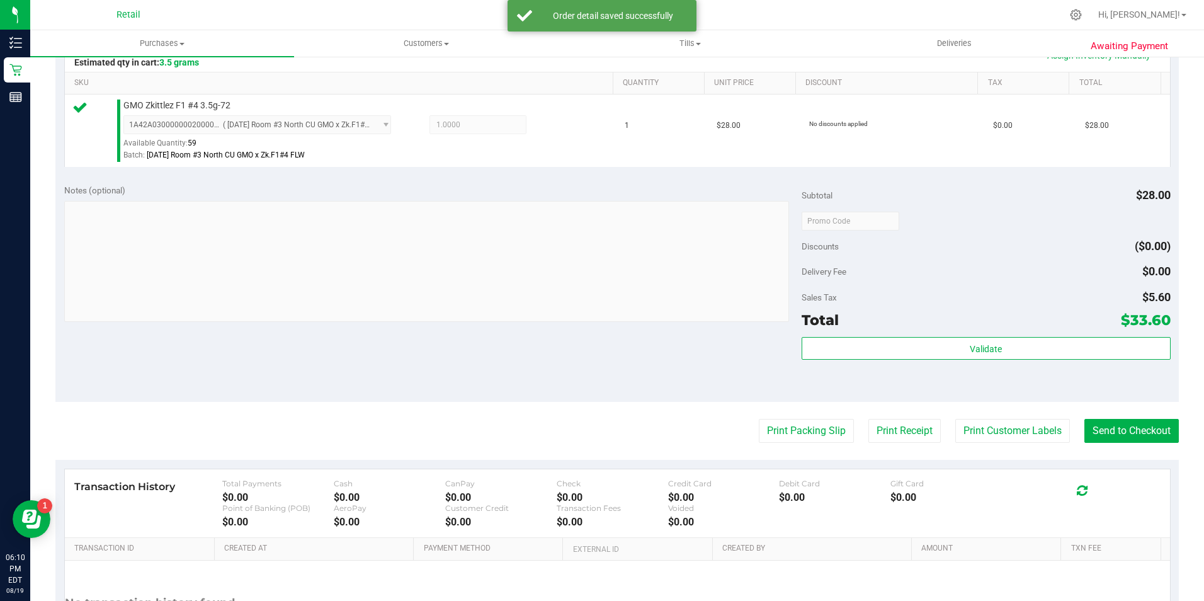
scroll to position [315, 0]
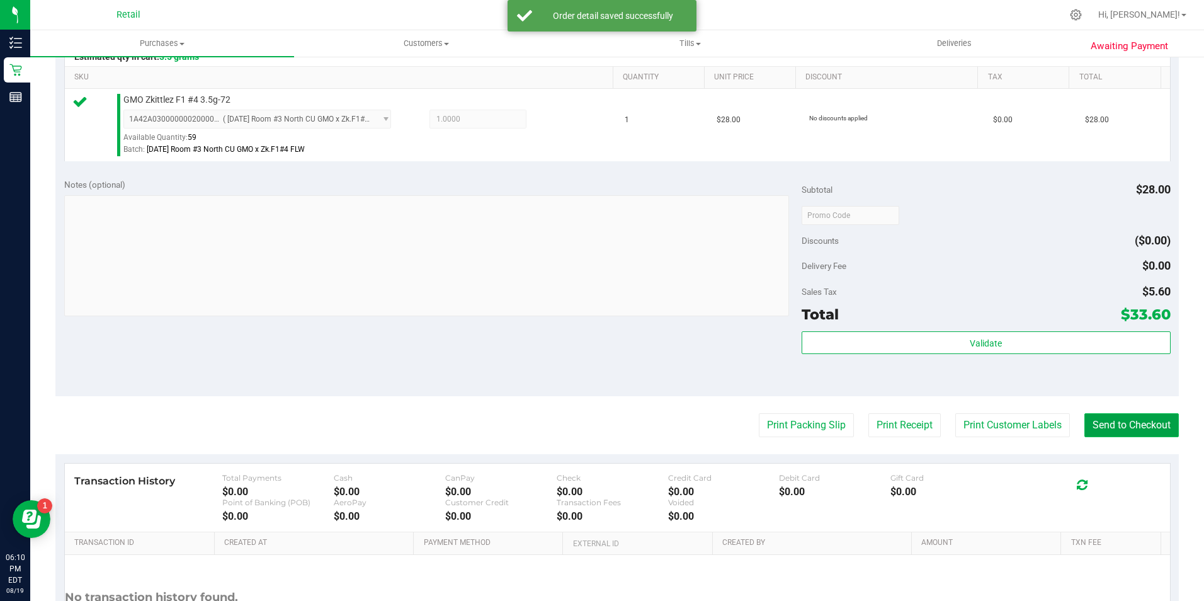
click at [1106, 421] on button "Send to Checkout" at bounding box center [1131, 425] width 94 height 24
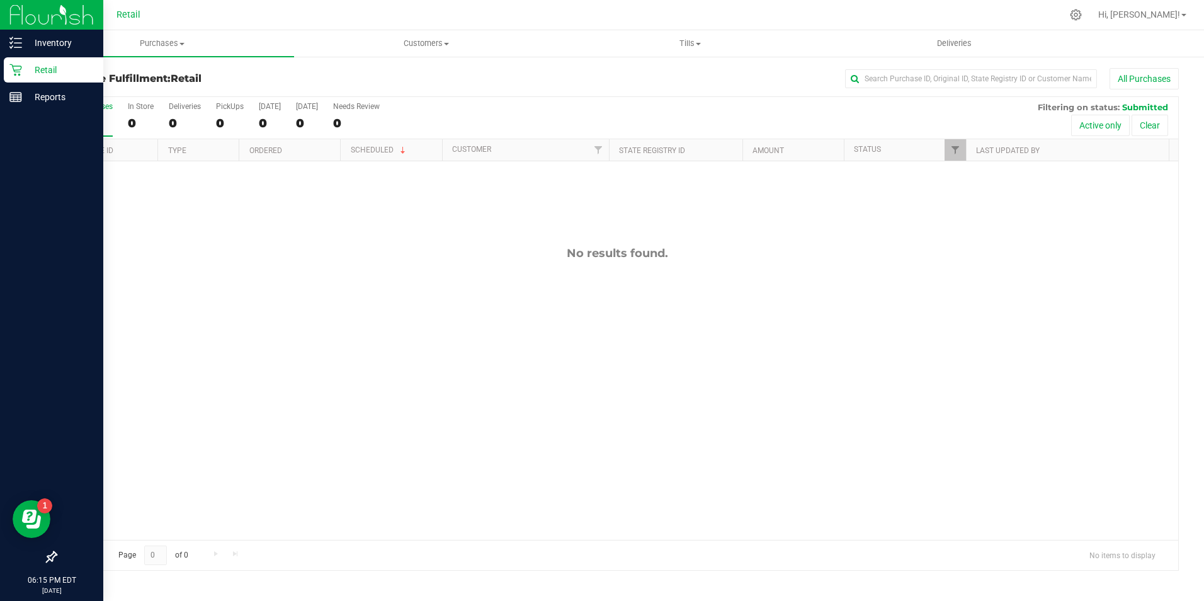
click at [22, 62] on div "Retail" at bounding box center [53, 69] width 99 height 25
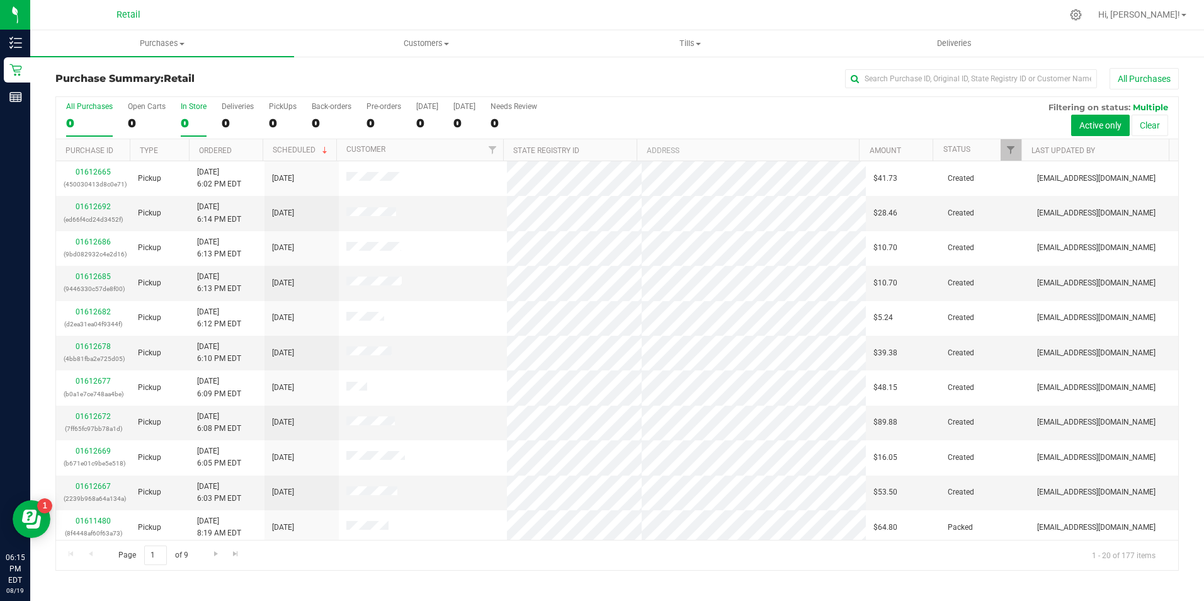
click at [191, 126] on div "0" at bounding box center [194, 123] width 26 height 14
click at [0, 0] on input "In Store 0" at bounding box center [0, 0] width 0 height 0
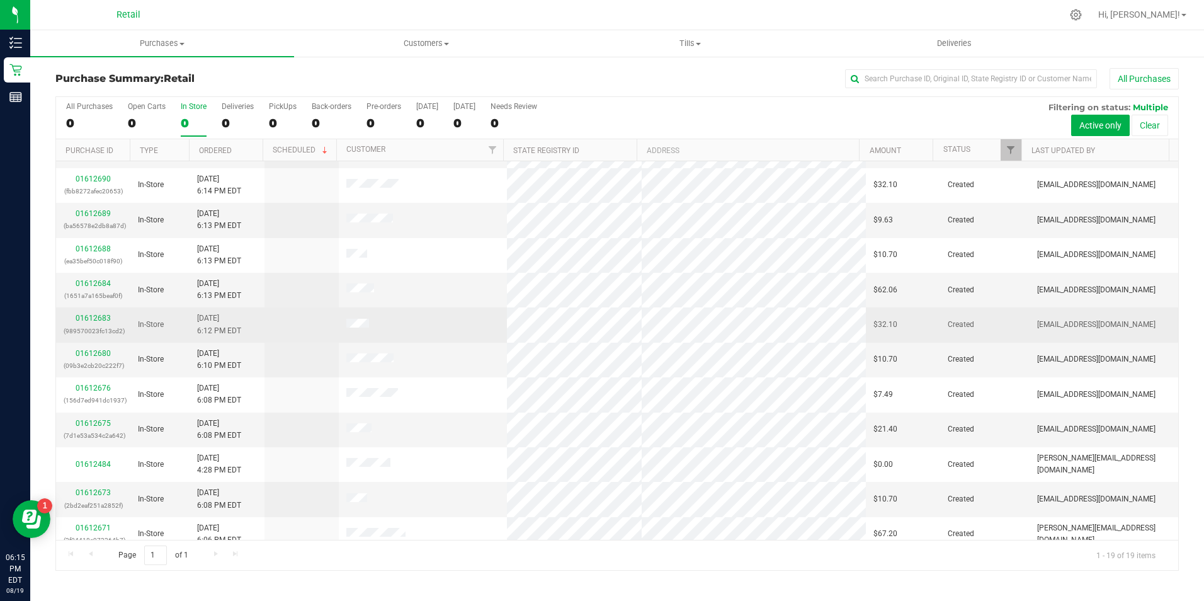
scroll to position [126, 0]
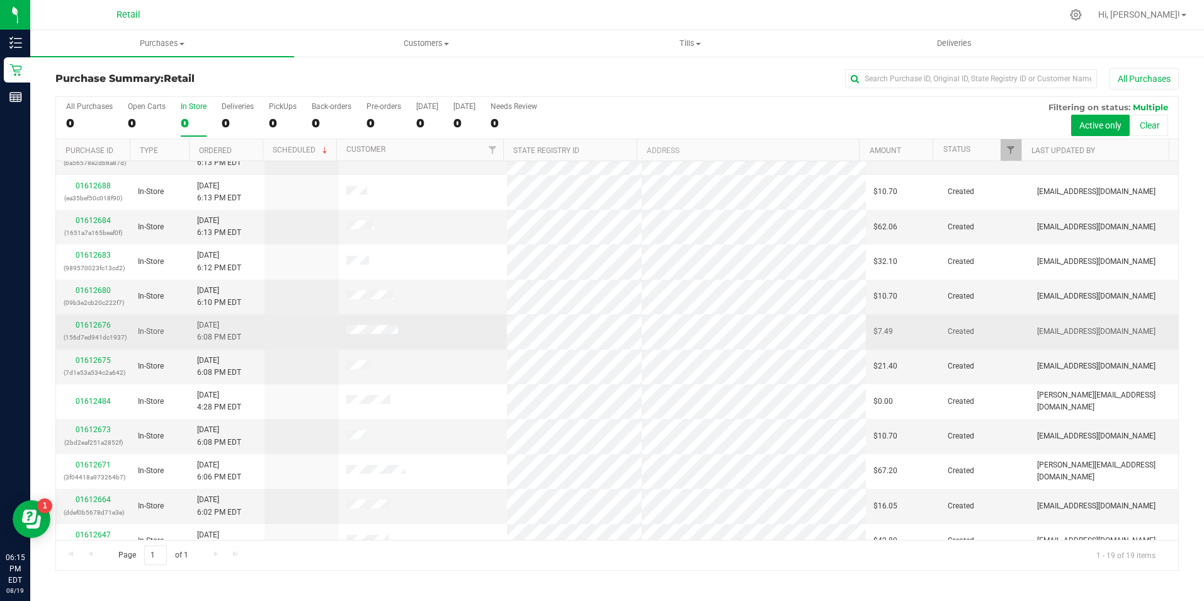
click at [89, 319] on td "01612676 (156d7ed941dc1937)" at bounding box center [93, 331] width 74 height 35
click at [94, 320] on div "01612676 (156d7ed941dc1937)" at bounding box center [93, 331] width 59 height 24
drag, startPoint x: 94, startPoint y: 320, endPoint x: 109, endPoint y: 322, distance: 15.3
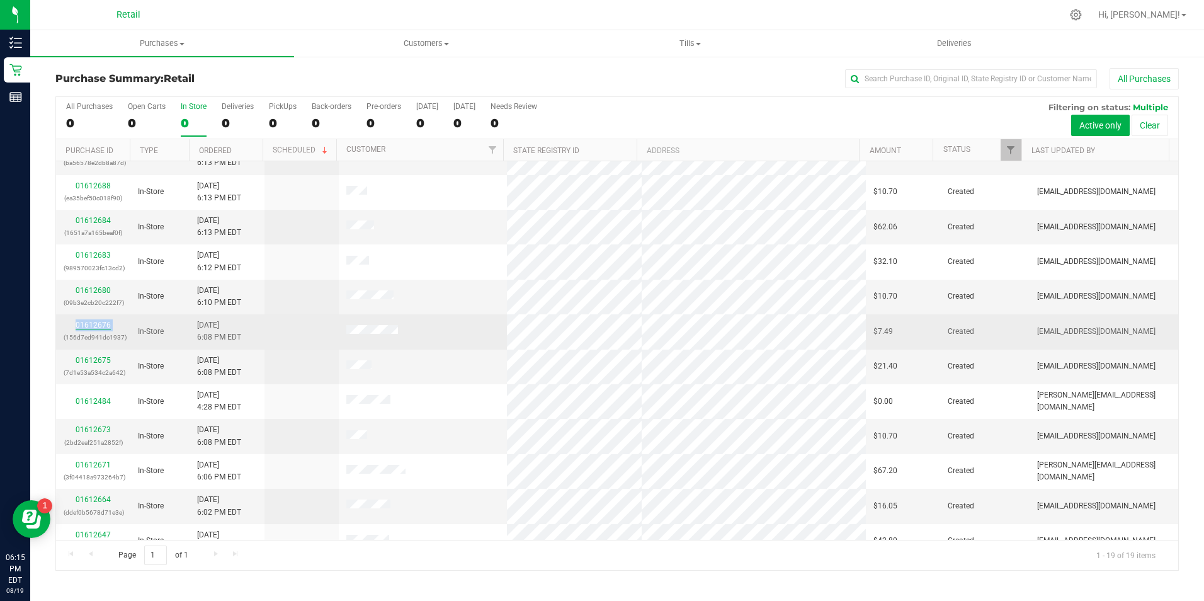
click at [109, 322] on link "01612676" at bounding box center [93, 324] width 35 height 9
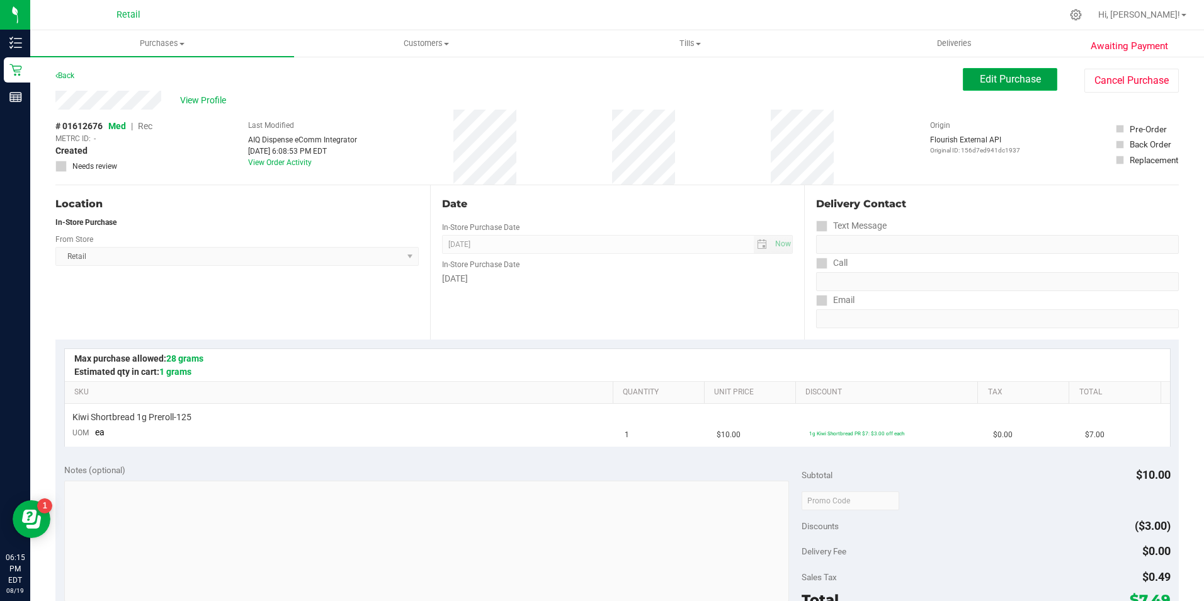
click at [963, 87] on button "Edit Purchase" at bounding box center [1010, 79] width 94 height 23
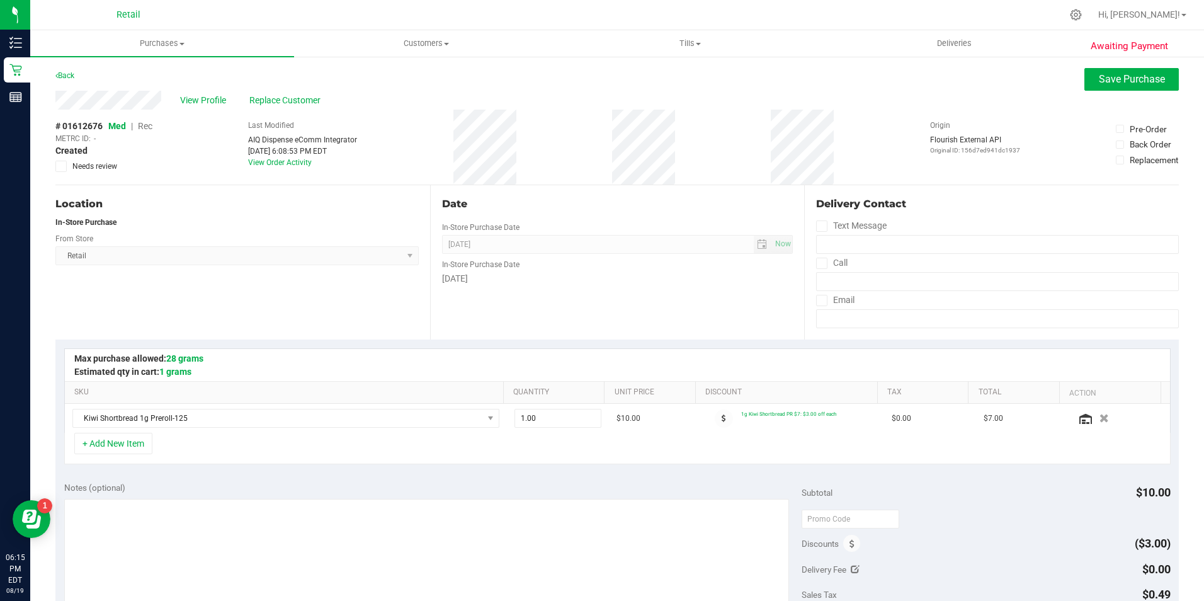
drag, startPoint x: 139, startPoint y: 122, endPoint x: 146, endPoint y: 122, distance: 7.6
click at [145, 122] on span "Med | Rec" at bounding box center [130, 126] width 44 height 10
click at [159, 127] on div "# 01612676 Med | Rec METRC ID: - Created Needs review Last Modified AIQ Dispens…" at bounding box center [616, 147] width 1123 height 75
click at [144, 127] on span "Rec" at bounding box center [145, 126] width 14 height 10
click at [1088, 79] on button "Save Purchase" at bounding box center [1131, 79] width 94 height 23
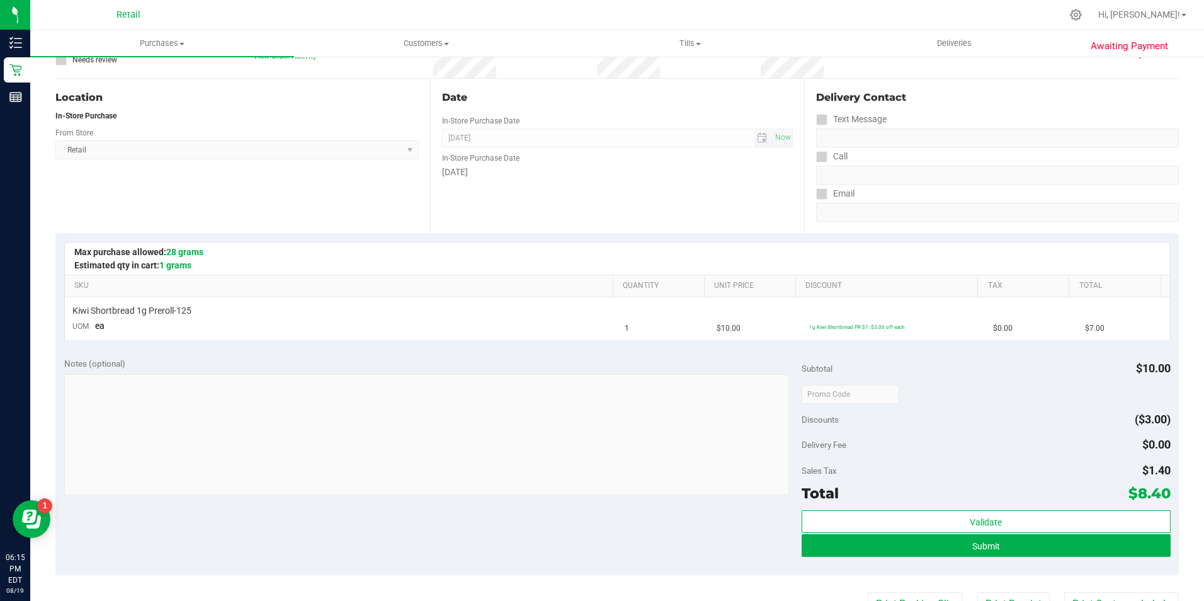
scroll to position [252, 0]
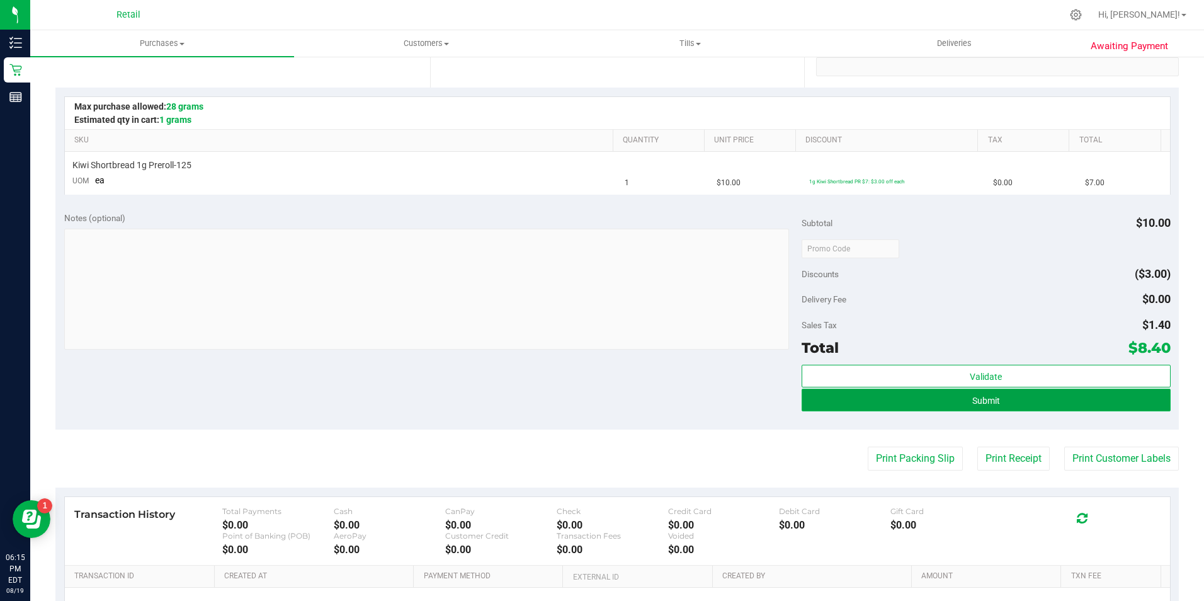
click at [958, 407] on button "Submit" at bounding box center [985, 399] width 369 height 23
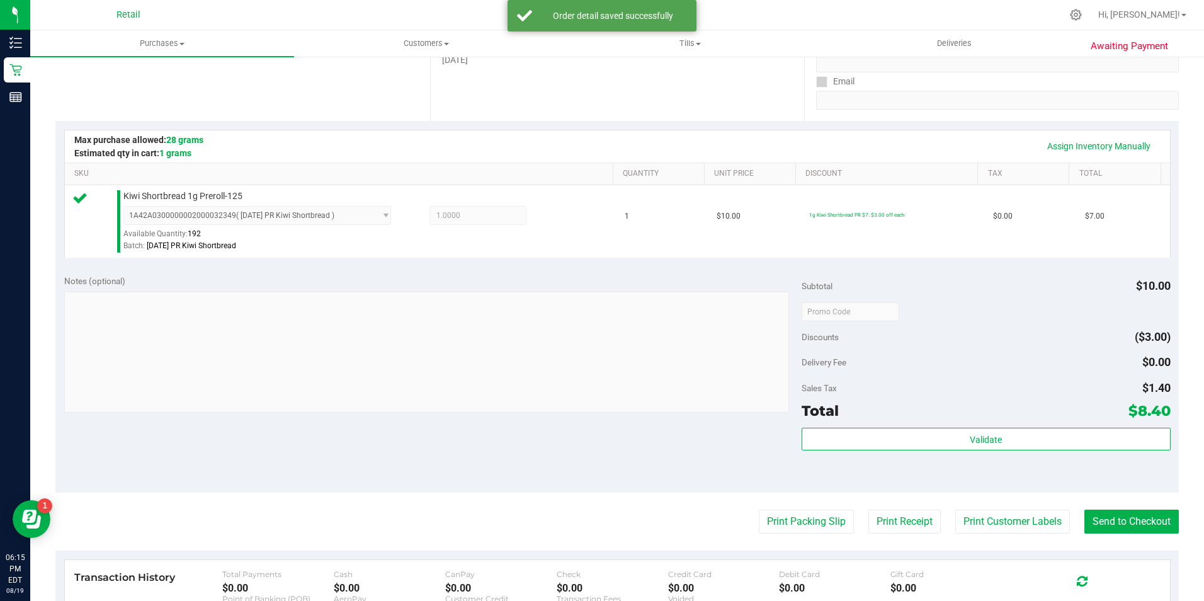
scroll to position [315, 0]
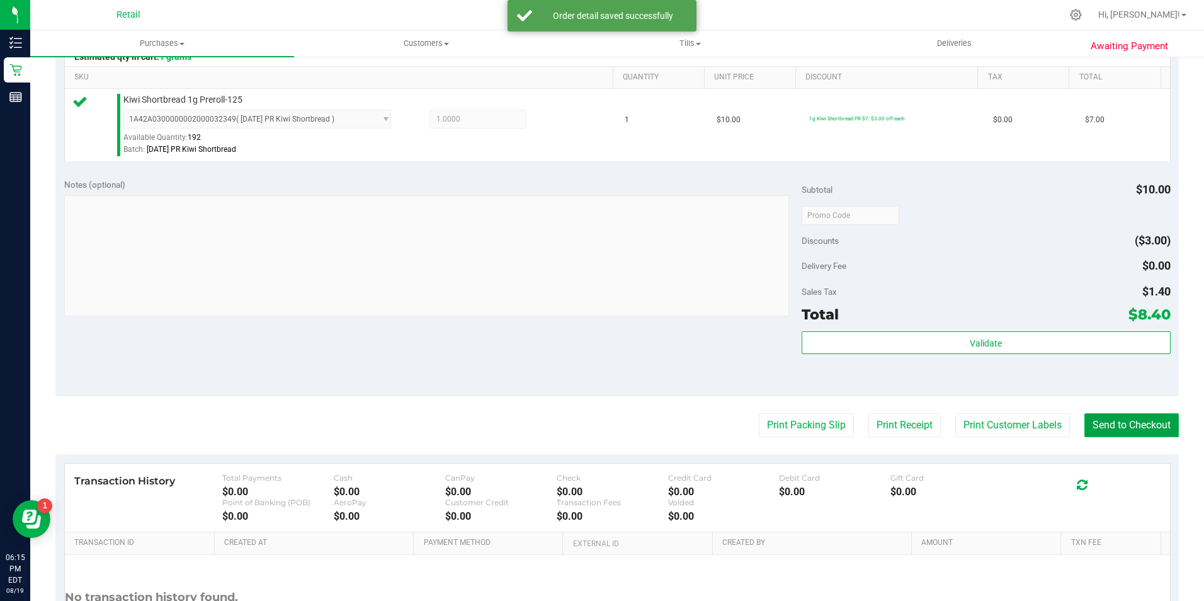
click at [1089, 419] on button "Send to Checkout" at bounding box center [1131, 425] width 94 height 24
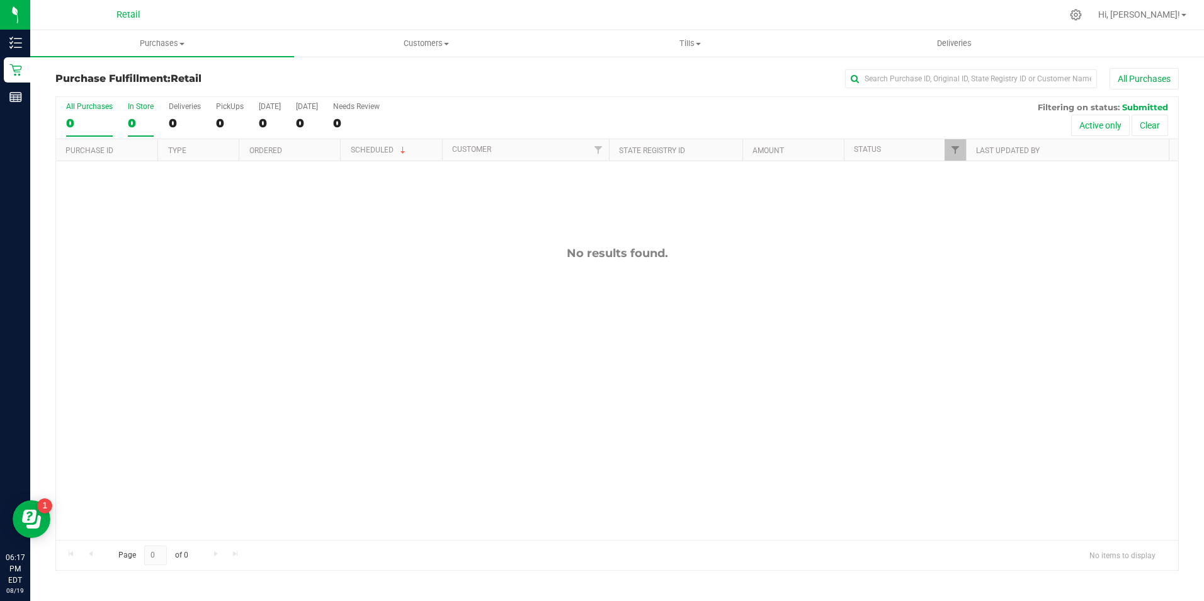
click at [136, 124] on div "0" at bounding box center [141, 123] width 26 height 14
click at [0, 0] on input "In Store 0" at bounding box center [0, 0] width 0 height 0
click at [125, 123] on div "All Purchases 1 In Store 0 Deliveries 0 PickUps 1 [DATE] 1 [DATE] 0 Needs Revie…" at bounding box center [617, 118] width 1122 height 42
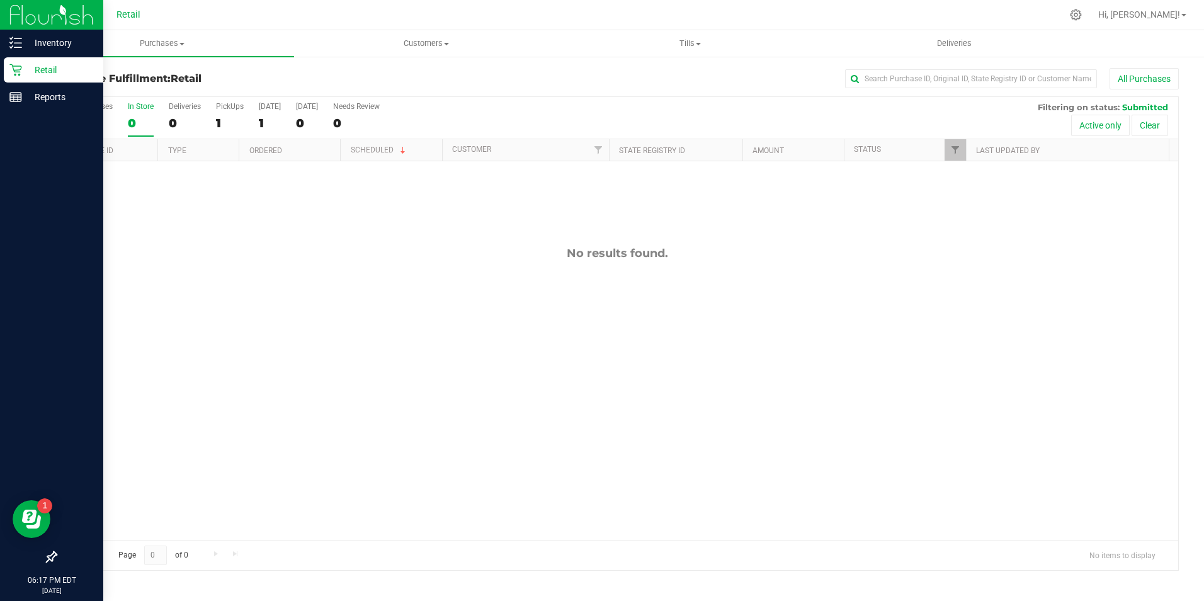
click at [25, 68] on p "Retail" at bounding box center [60, 69] width 76 height 15
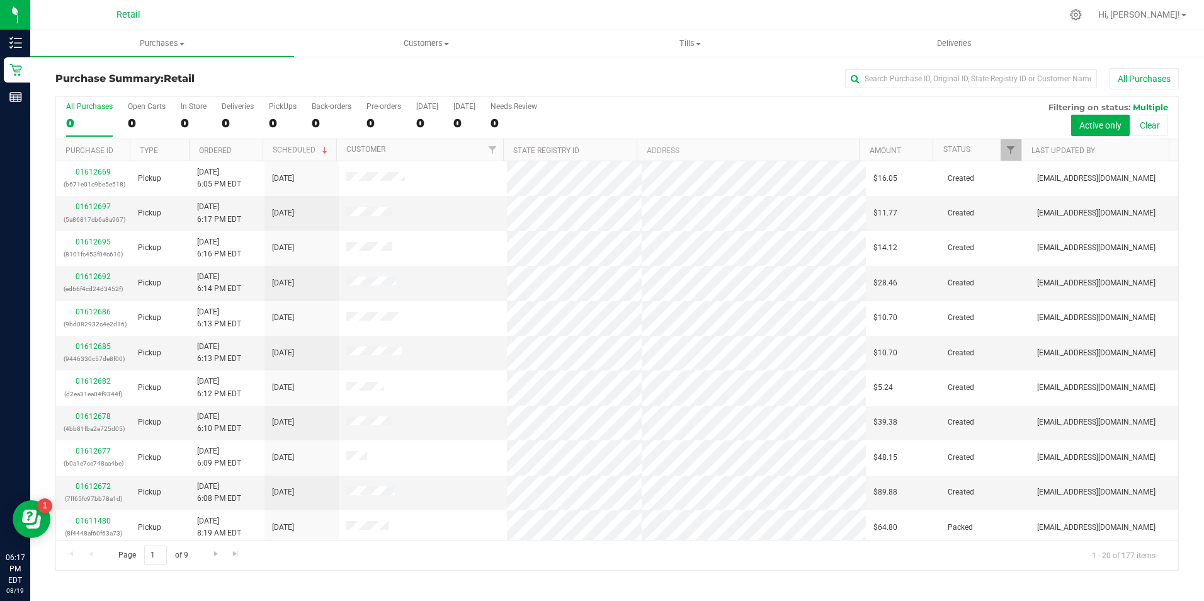
click at [177, 118] on div "All Purchases 0 Open Carts 0 In Store 0 Deliveries 0 PickUps 0 Back-orders 0 Pr…" at bounding box center [617, 118] width 1122 height 42
click at [200, 120] on div "0" at bounding box center [194, 123] width 26 height 14
click at [0, 0] on input "In Store 0" at bounding box center [0, 0] width 0 height 0
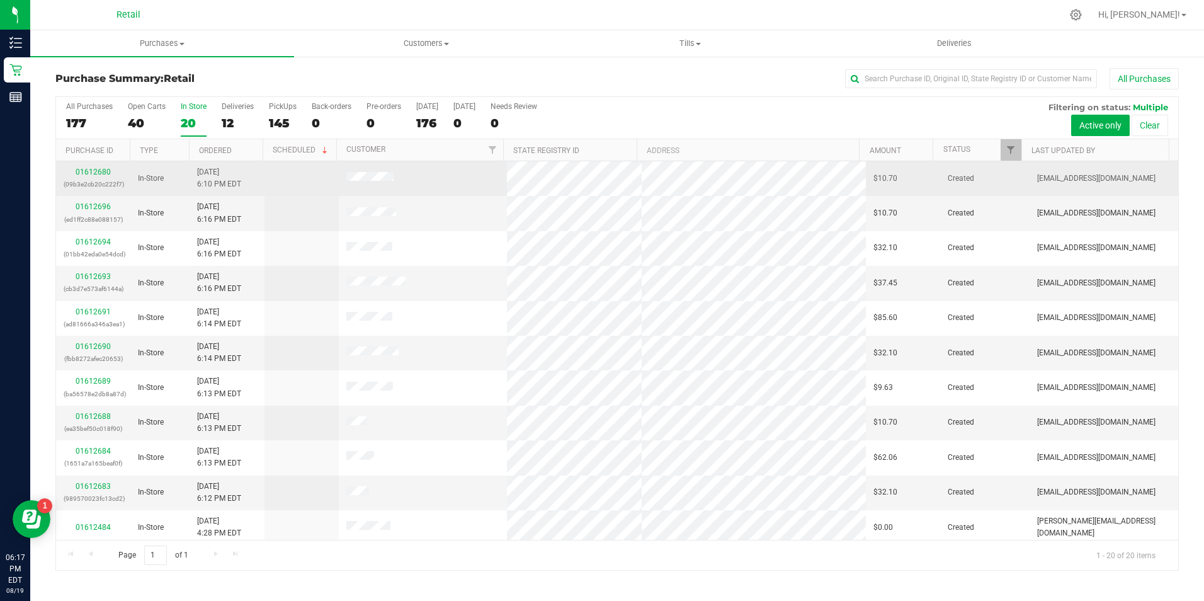
click at [101, 177] on div "01612680 (09b3e2cb20c222f7)" at bounding box center [93, 178] width 59 height 24
click at [101, 174] on link "01612680" at bounding box center [93, 171] width 35 height 9
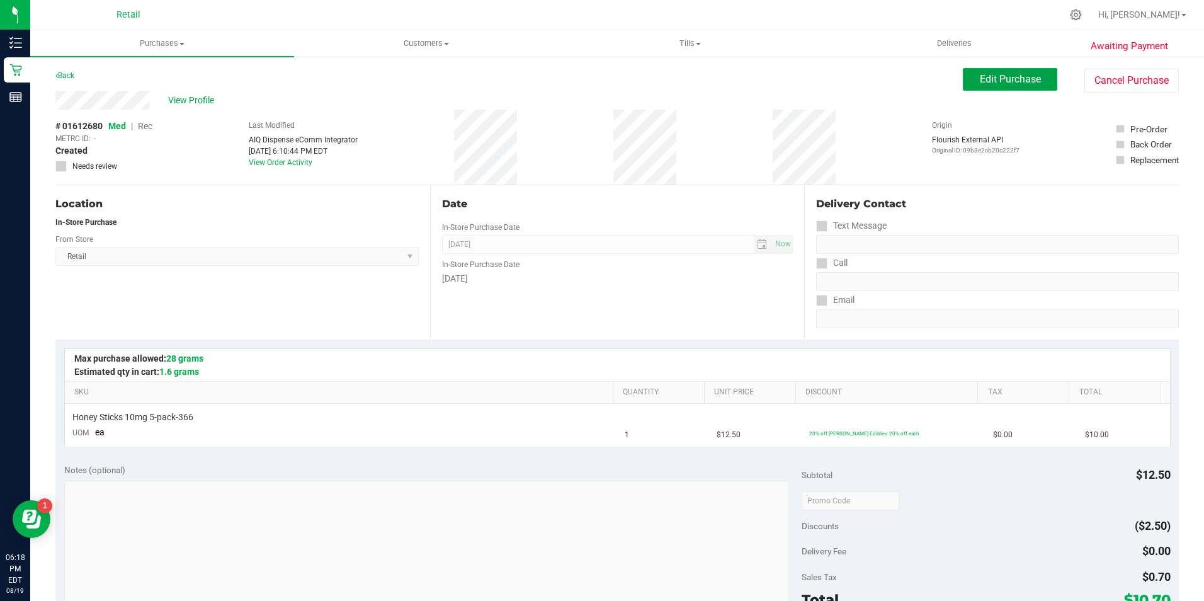
click at [998, 85] on button "Edit Purchase" at bounding box center [1010, 79] width 94 height 23
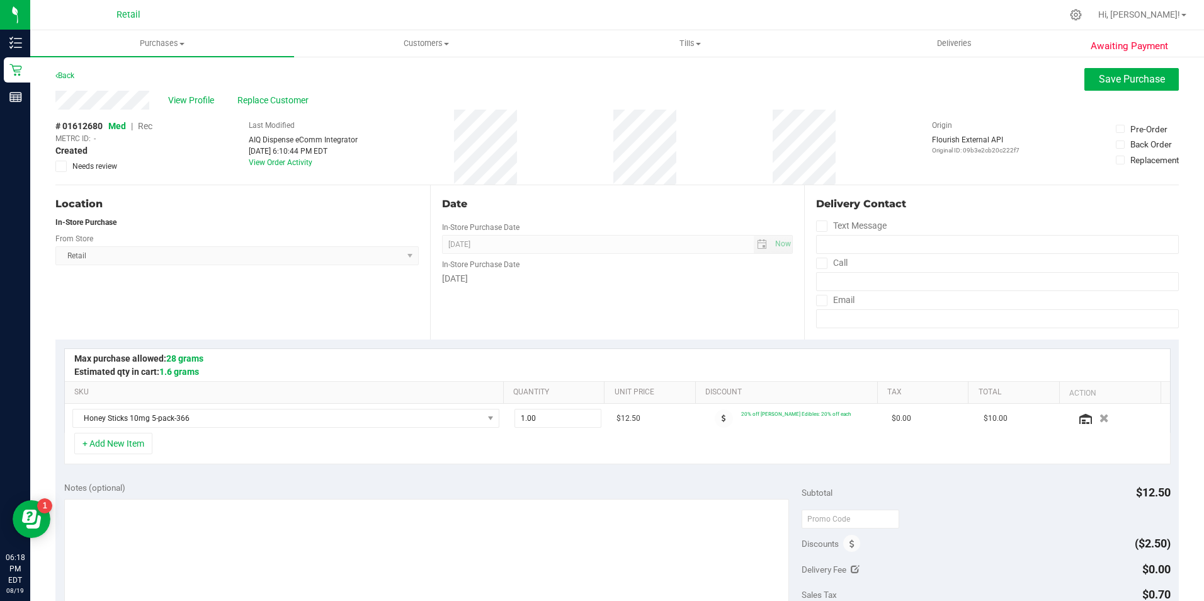
click at [151, 130] on span "Rec" at bounding box center [145, 126] width 14 height 10
click at [1113, 82] on span "Save Purchase" at bounding box center [1132, 79] width 66 height 12
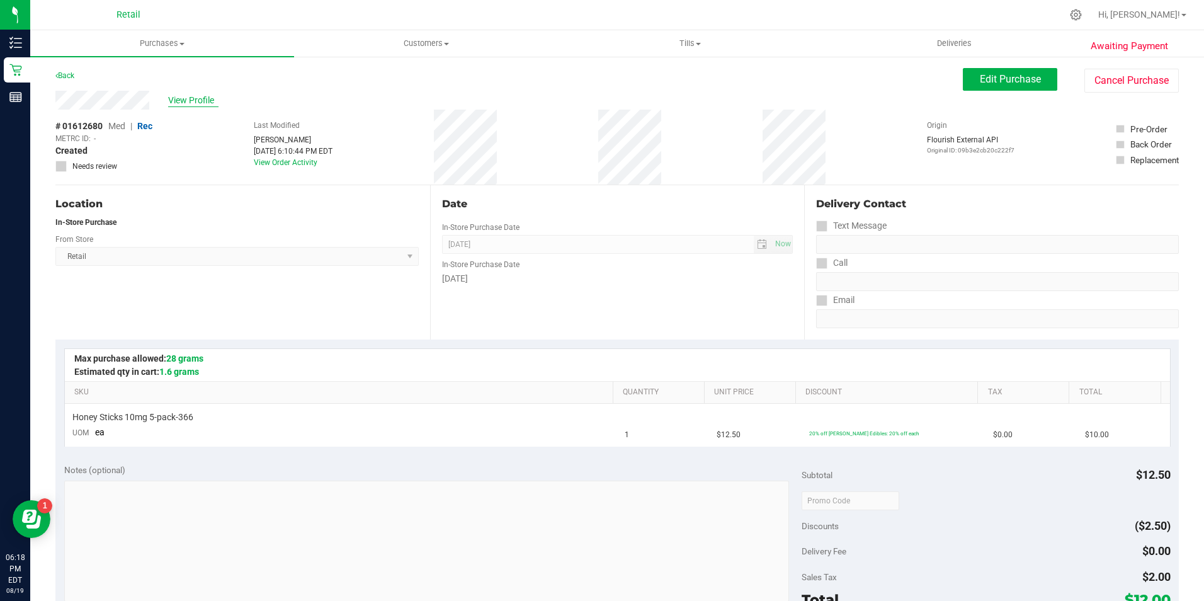
click at [203, 105] on span "View Profile" at bounding box center [193, 100] width 50 height 13
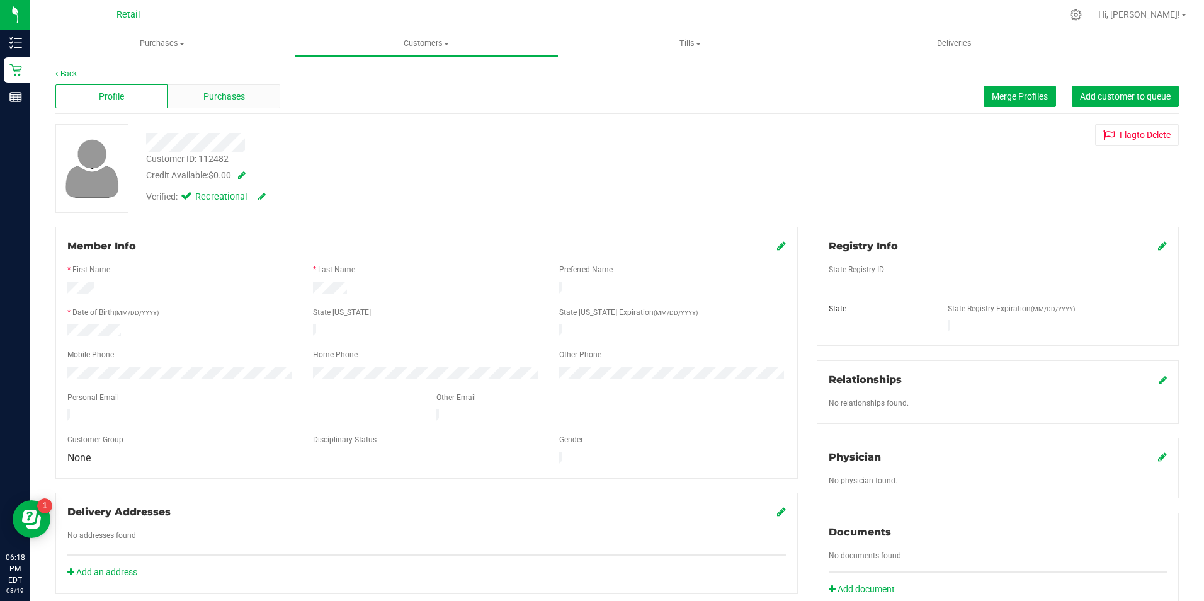
click at [216, 99] on span "Purchases" at bounding box center [224, 96] width 42 height 13
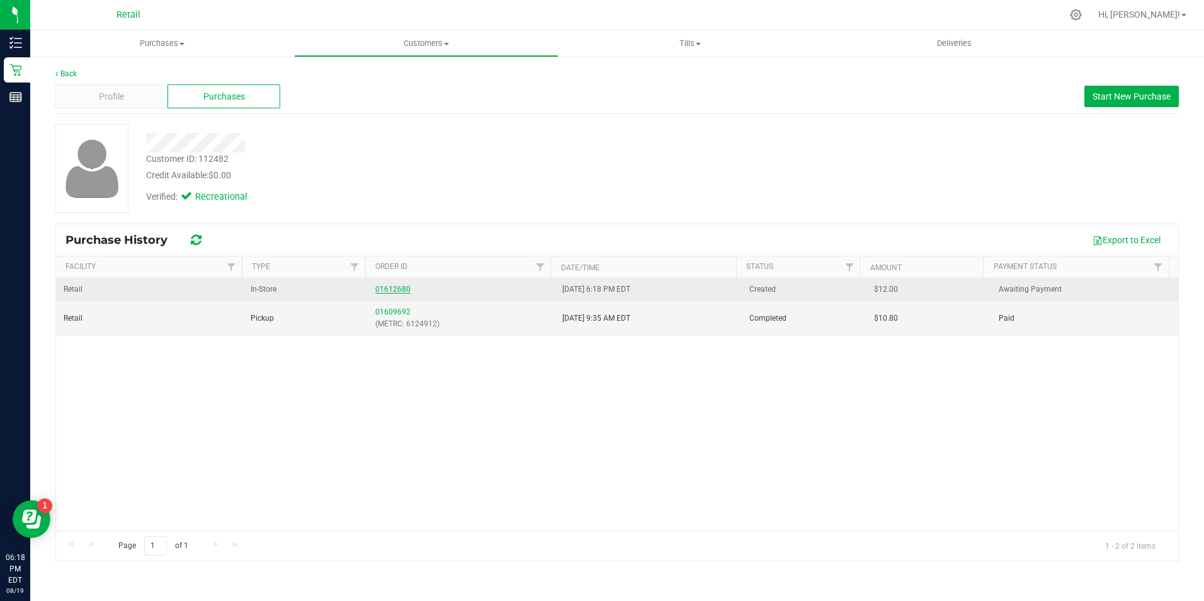
click at [376, 289] on link "01612680" at bounding box center [392, 289] width 35 height 9
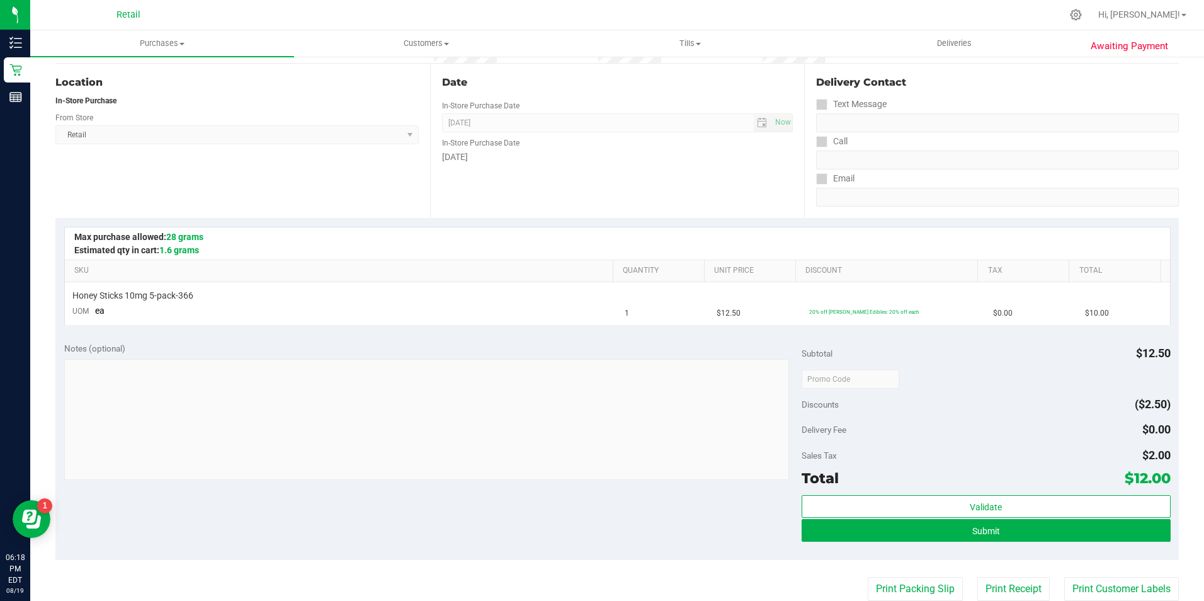
scroll to position [126, 0]
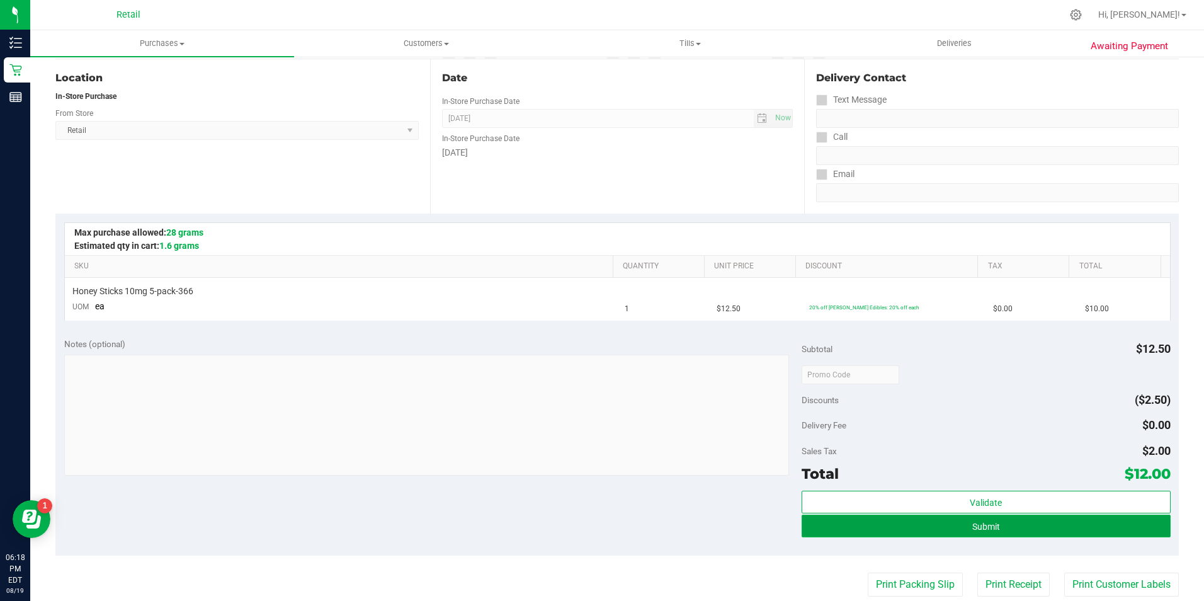
click at [1089, 530] on button "Submit" at bounding box center [985, 525] width 369 height 23
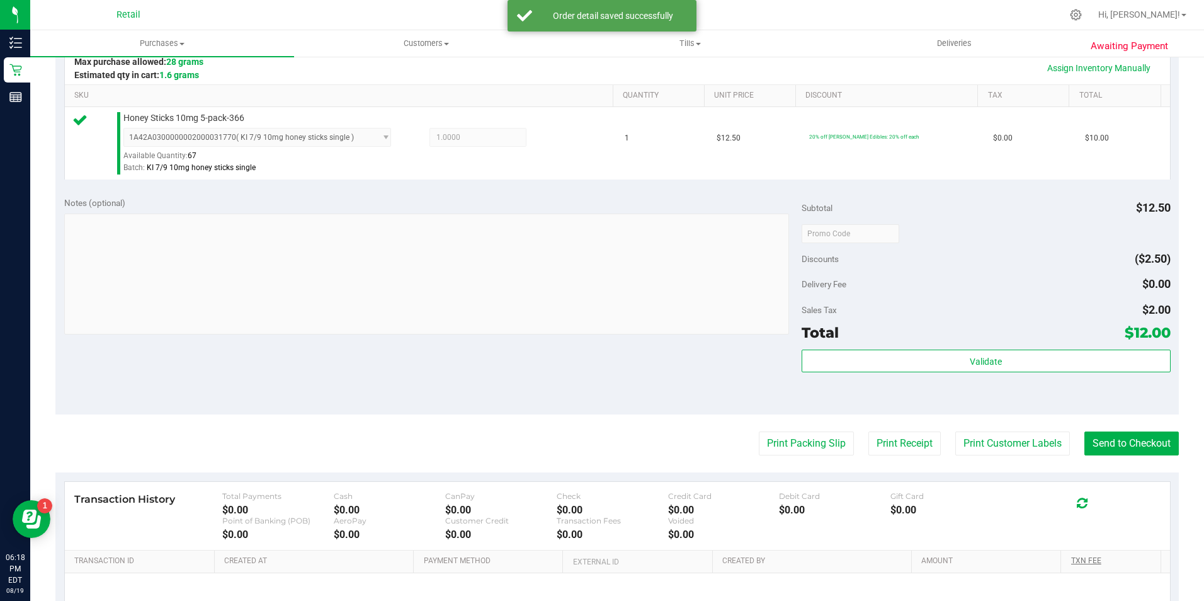
scroll to position [315, 0]
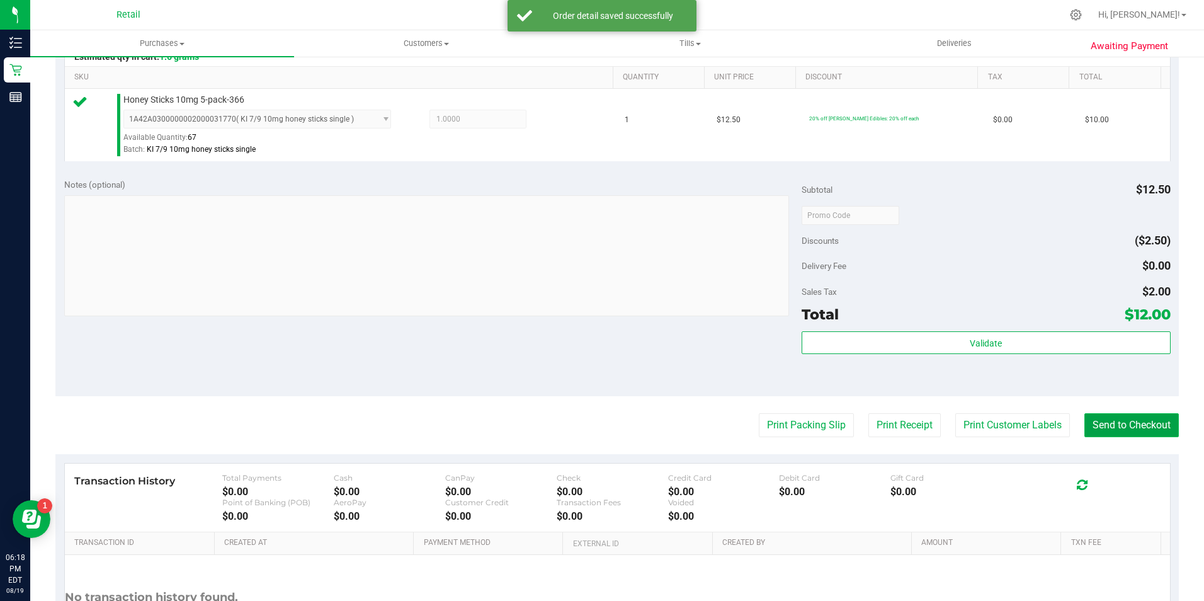
click at [1098, 417] on button "Send to Checkout" at bounding box center [1131, 425] width 94 height 24
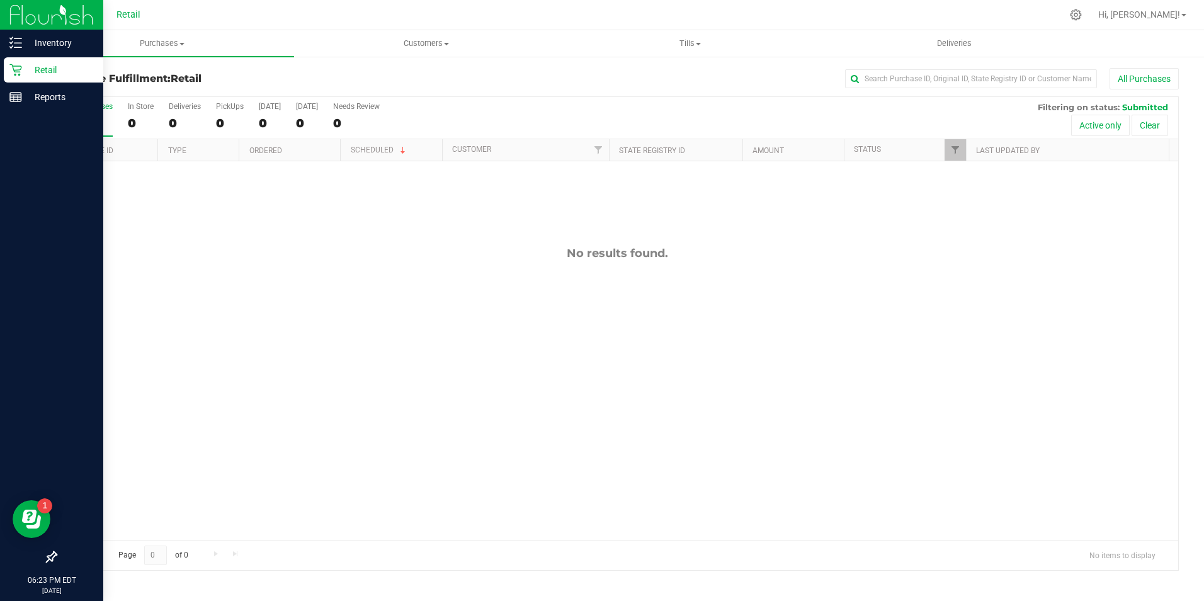
click at [23, 77] on p "Retail" at bounding box center [60, 69] width 76 height 15
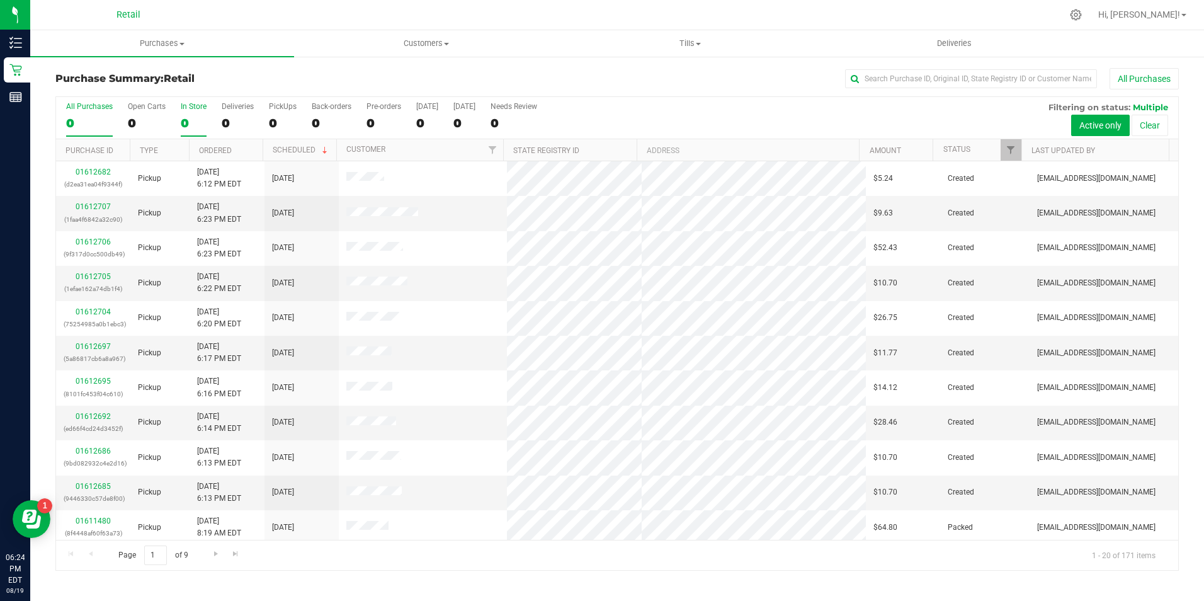
click at [184, 114] on label "In Store 0" at bounding box center [194, 119] width 26 height 35
click at [0, 0] on input "In Store 0" at bounding box center [0, 0] width 0 height 0
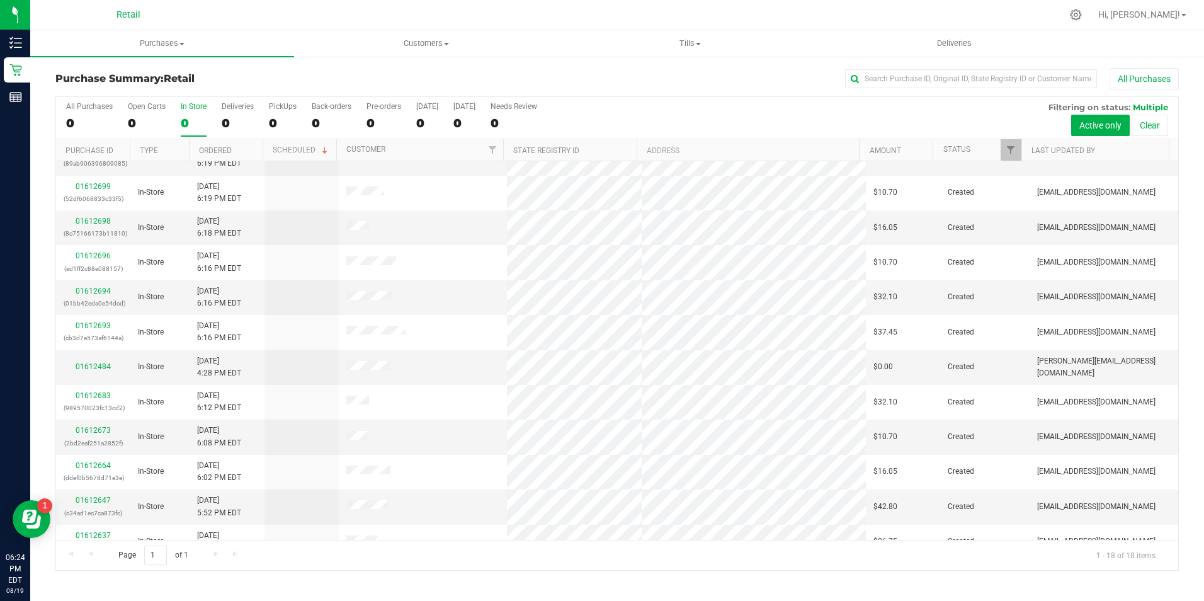
scroll to position [126, 0]
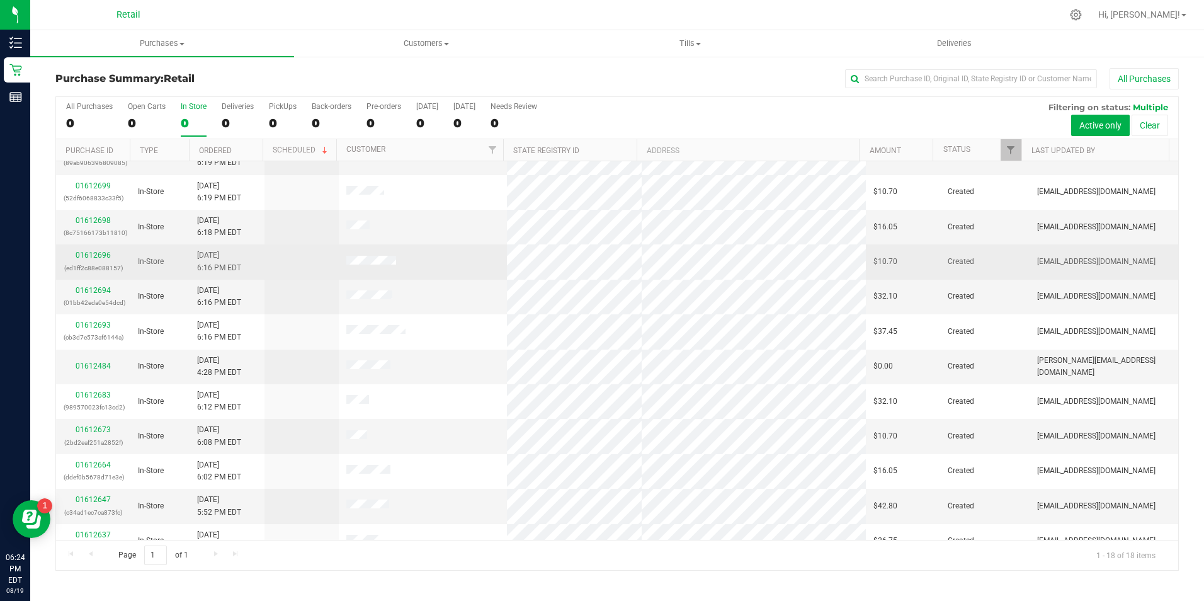
click at [101, 259] on div "01612696 (ed1ff2c88e088157)" at bounding box center [93, 261] width 59 height 24
click at [106, 251] on link "01612696" at bounding box center [93, 255] width 35 height 9
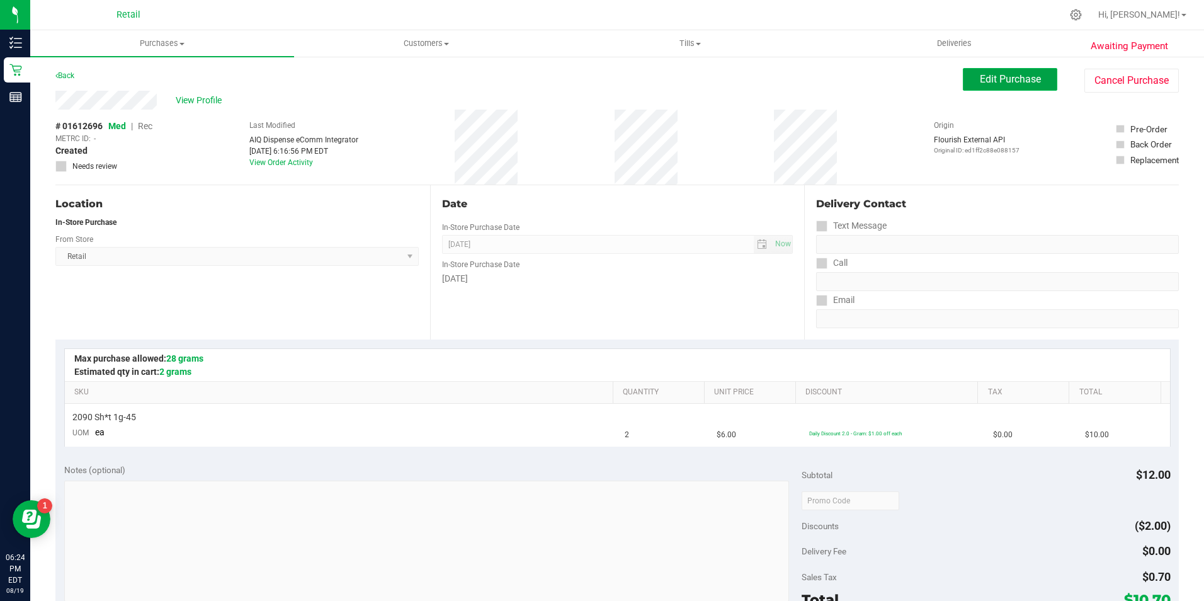
click at [1012, 76] on span "Edit Purchase" at bounding box center [1010, 79] width 61 height 12
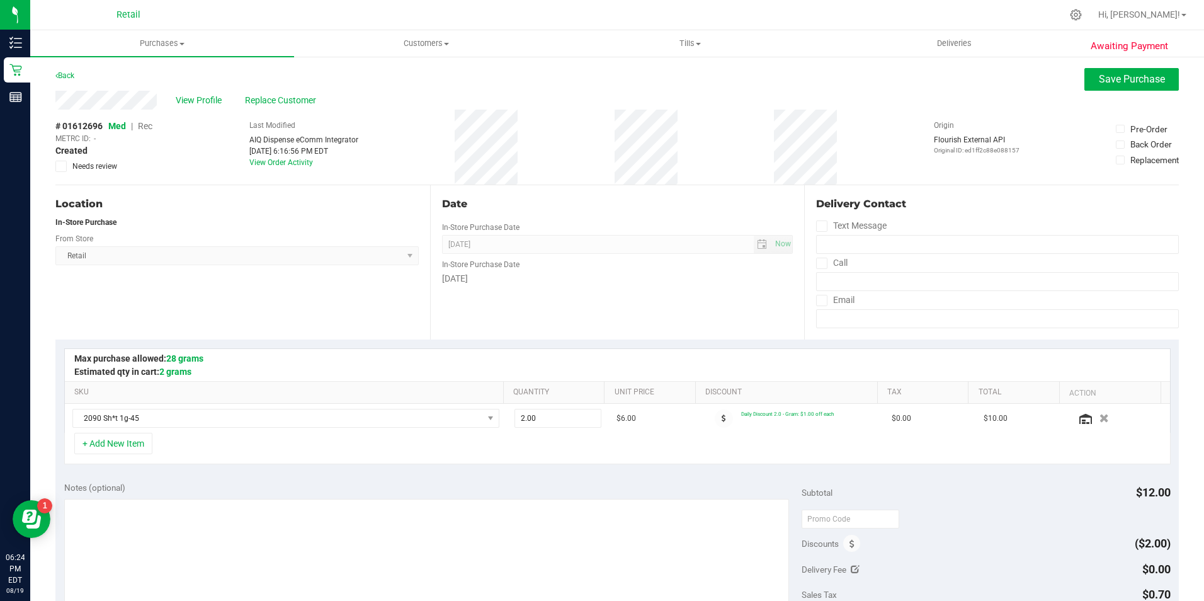
click at [142, 124] on span "Rec" at bounding box center [145, 126] width 14 height 10
click at [1143, 76] on span "Save Purchase" at bounding box center [1132, 79] width 66 height 12
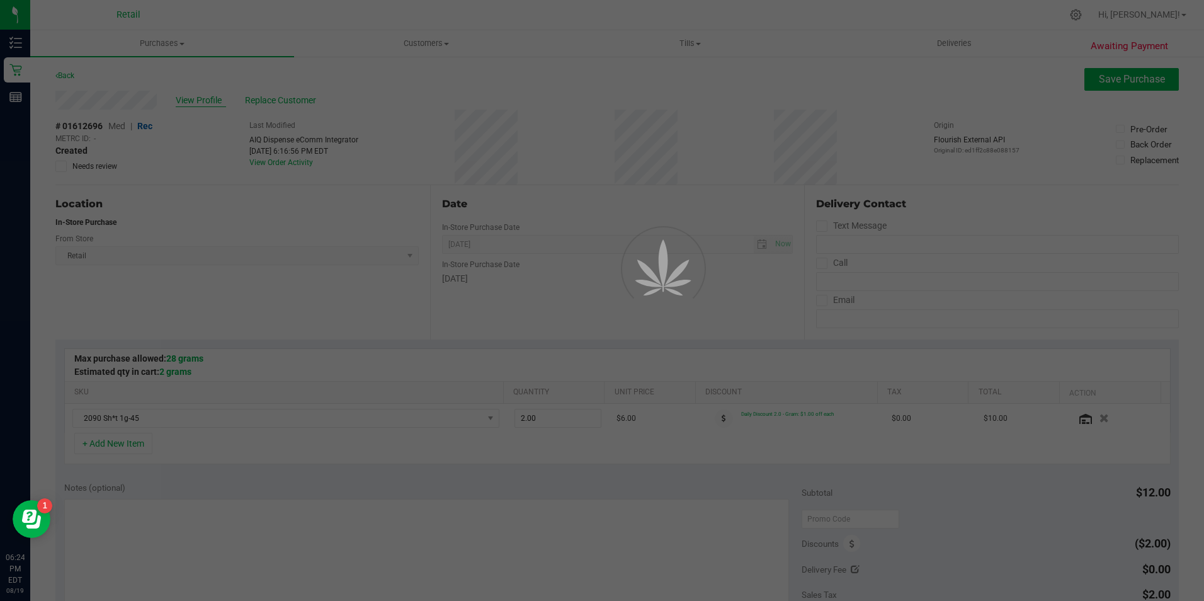
click at [220, 99] on div at bounding box center [602, 300] width 1204 height 601
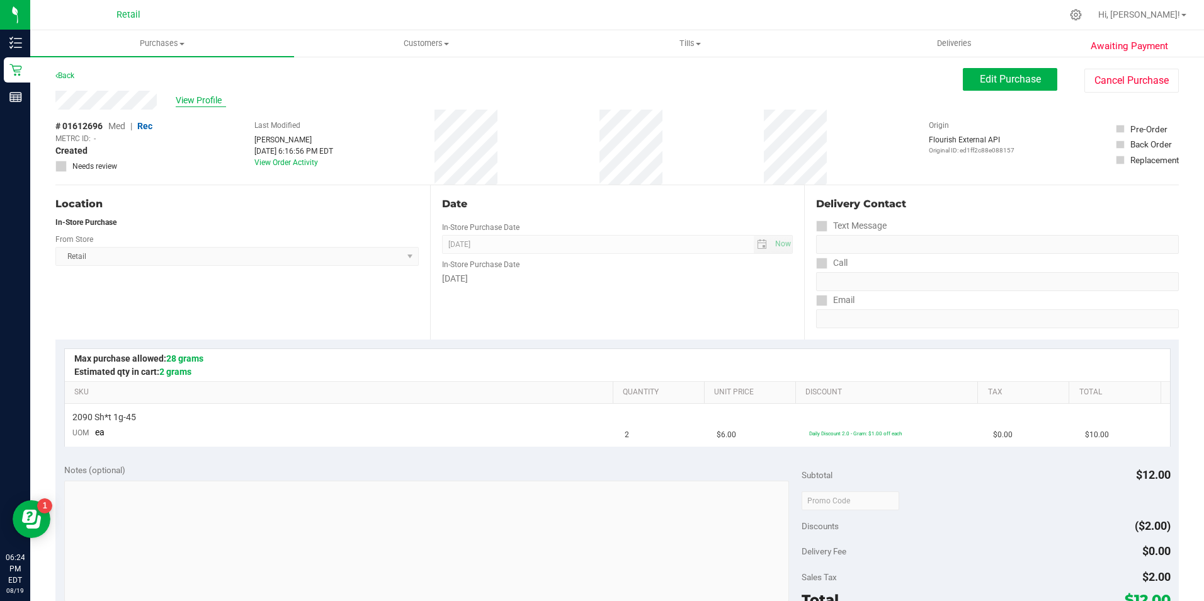
click at [215, 99] on span "View Profile" at bounding box center [201, 100] width 50 height 13
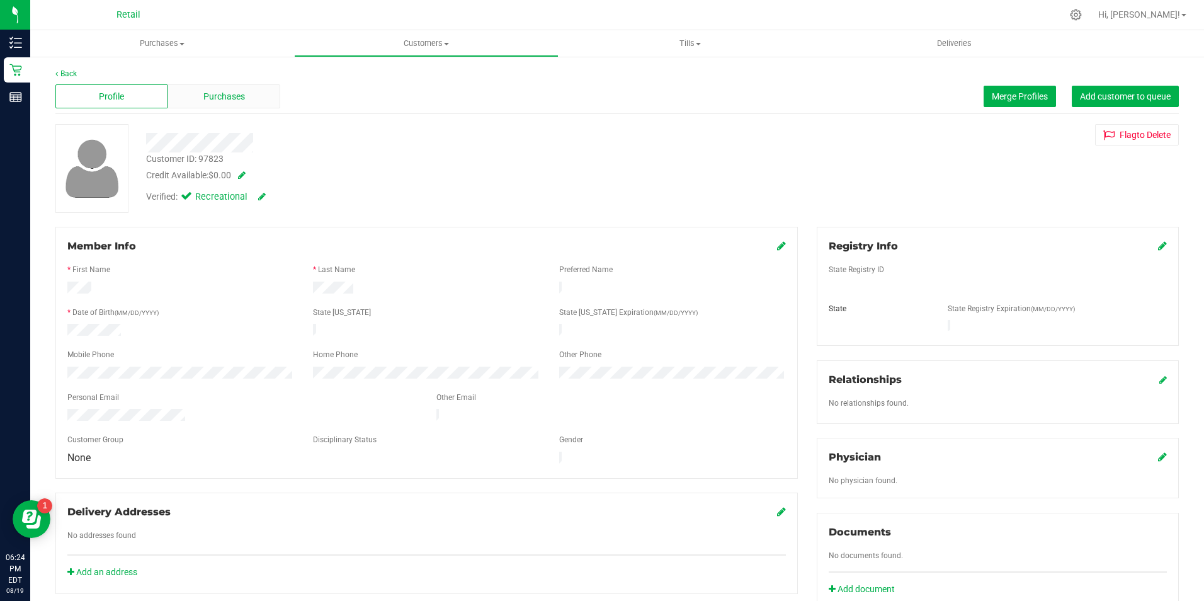
click at [205, 94] on span "Purchases" at bounding box center [224, 96] width 42 height 13
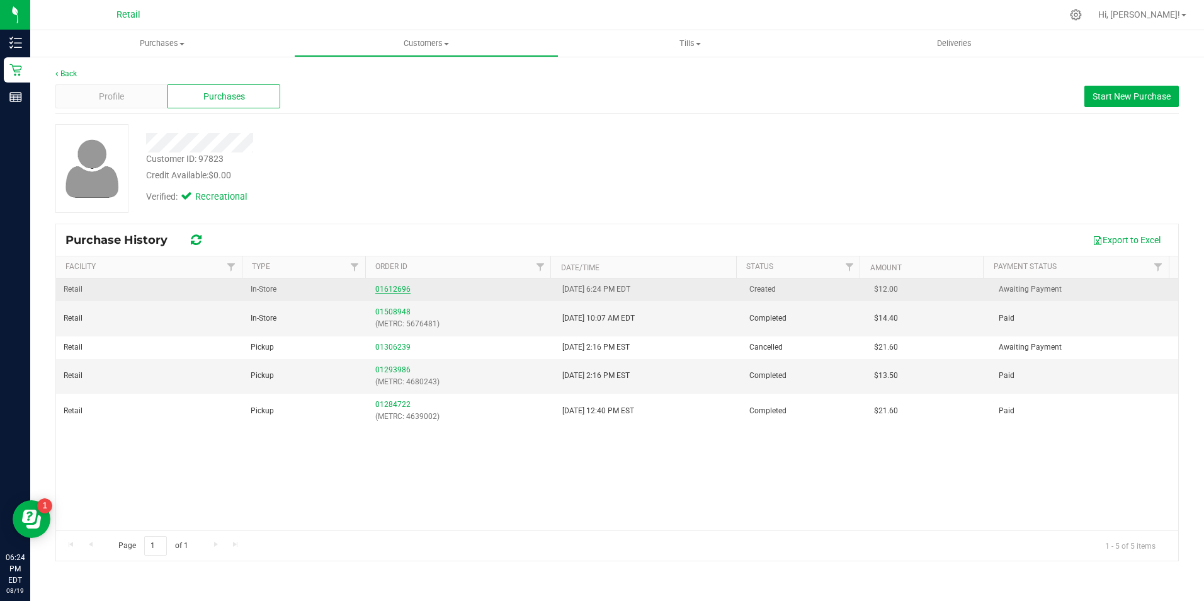
click at [378, 286] on link "01612696" at bounding box center [392, 289] width 35 height 9
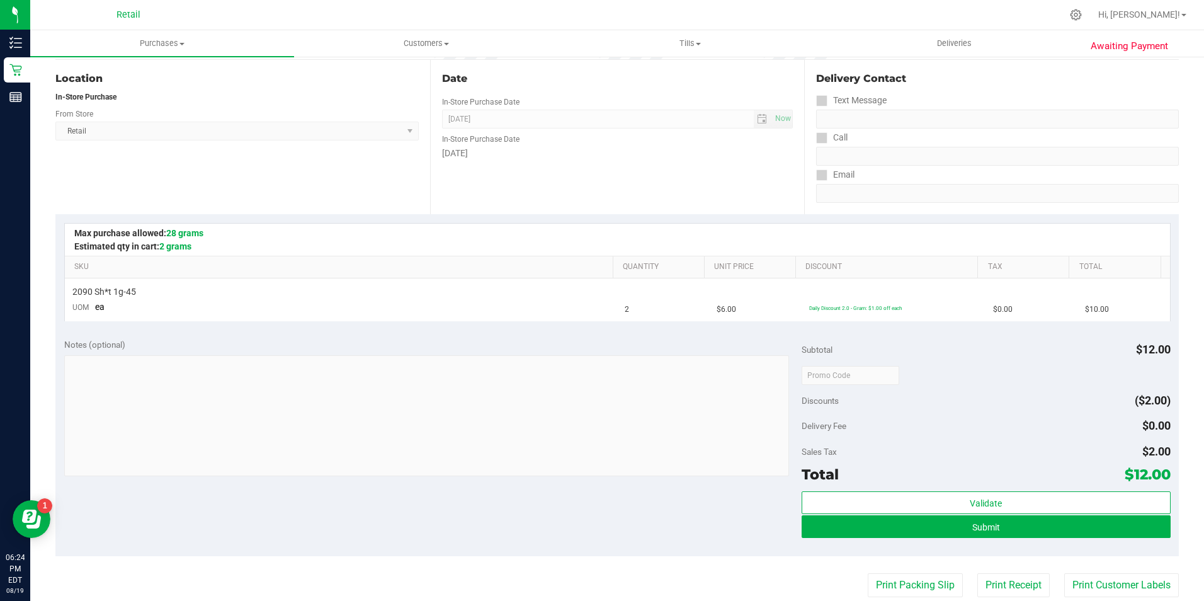
scroll to position [126, 0]
click at [939, 518] on button "Submit" at bounding box center [985, 525] width 369 height 23
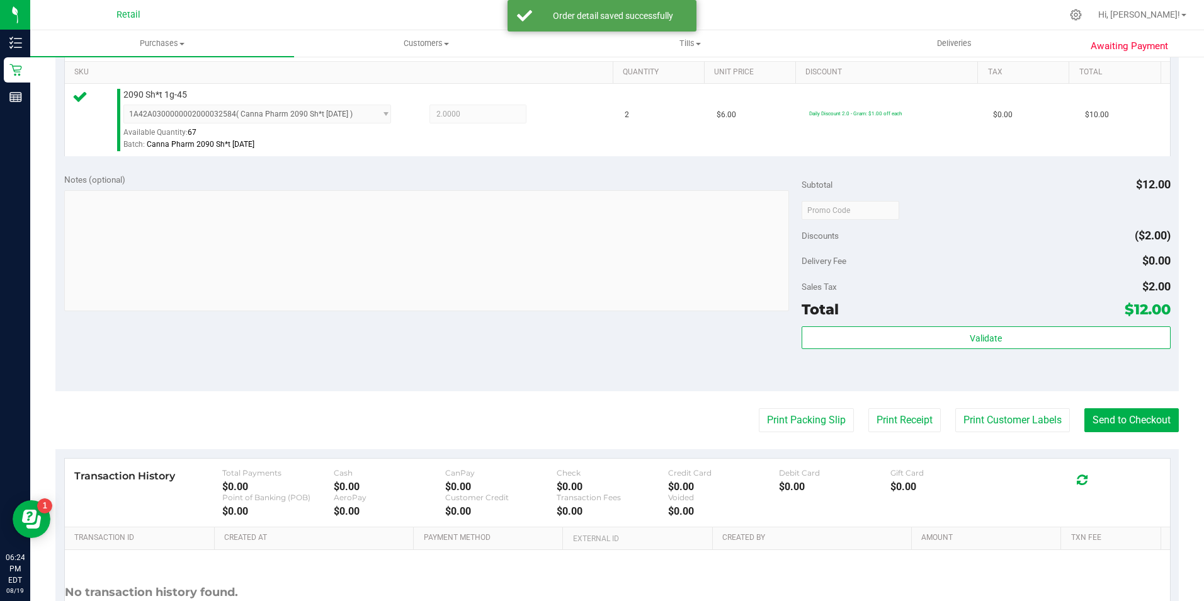
scroll to position [378, 0]
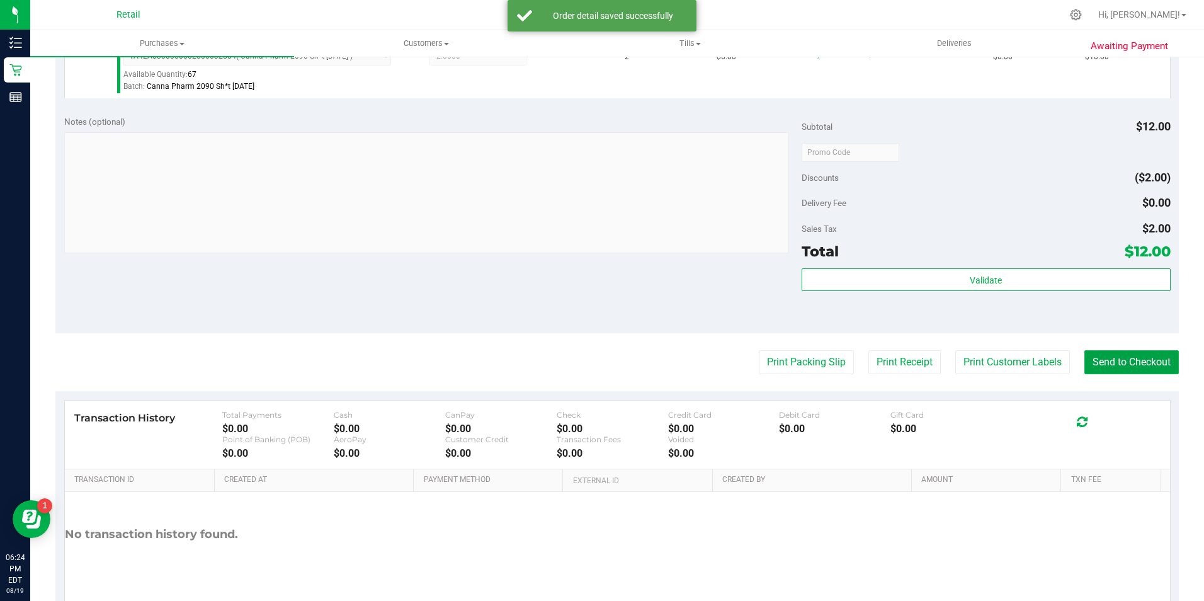
click at [1105, 370] on button "Send to Checkout" at bounding box center [1131, 362] width 94 height 24
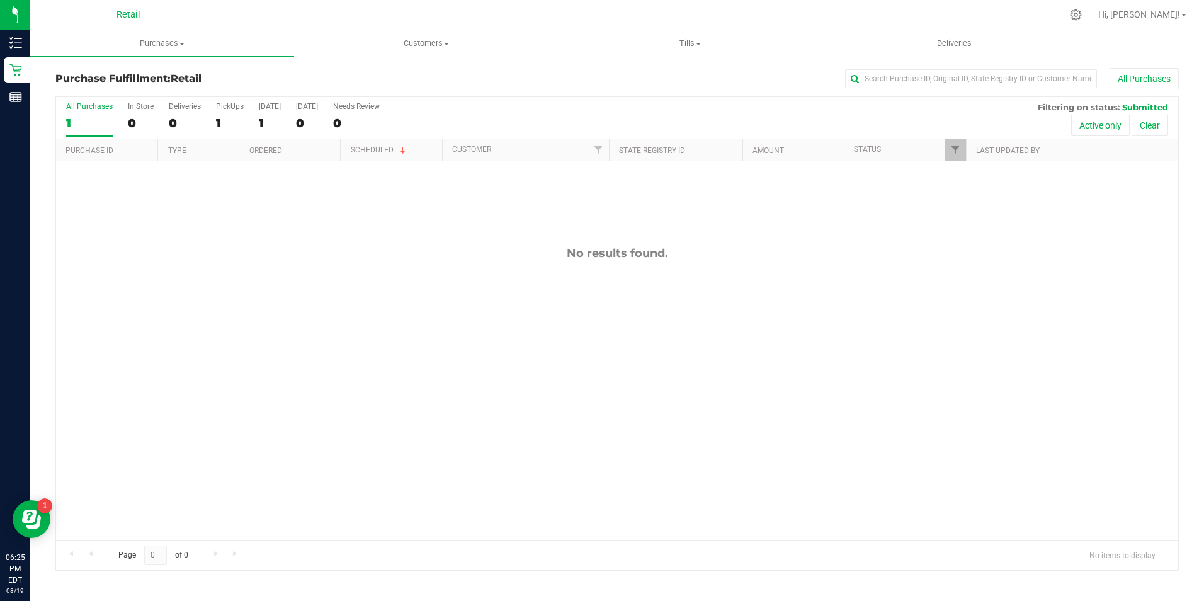
click at [163, 125] on div "All Purchases 1 In Store 0 Deliveries 0 PickUps 1 [DATE] 1 [DATE] 0 Needs Revie…" at bounding box center [617, 118] width 1122 height 42
click at [140, 122] on div "0" at bounding box center [141, 123] width 26 height 14
click at [0, 0] on input "In Store 0" at bounding box center [0, 0] width 0 height 0
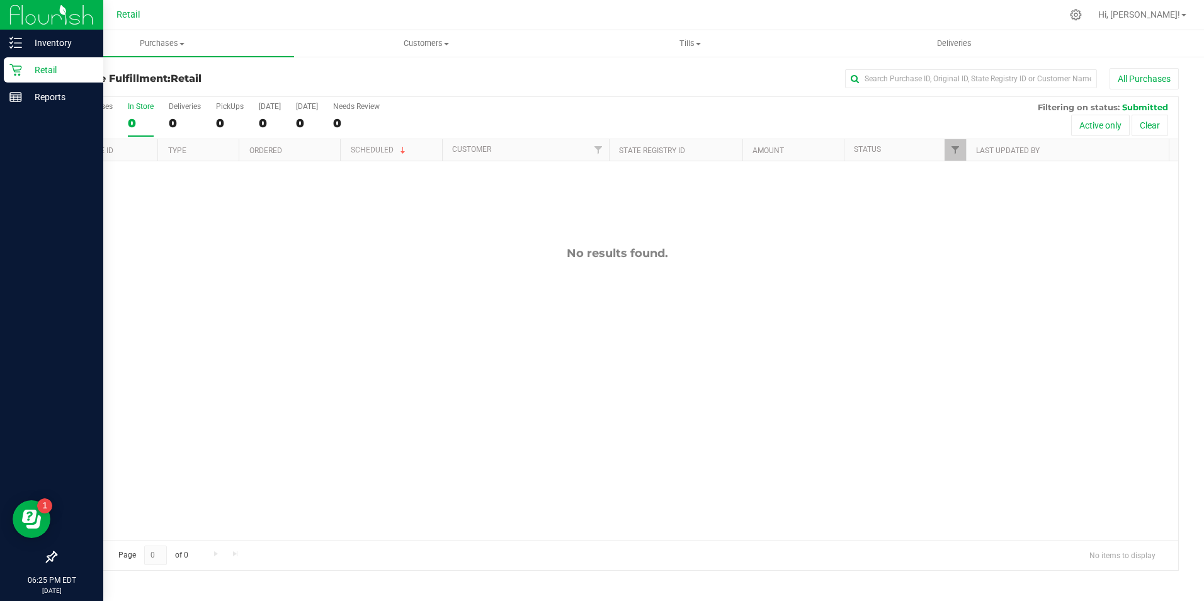
click at [23, 77] on p "Retail" at bounding box center [60, 69] width 76 height 15
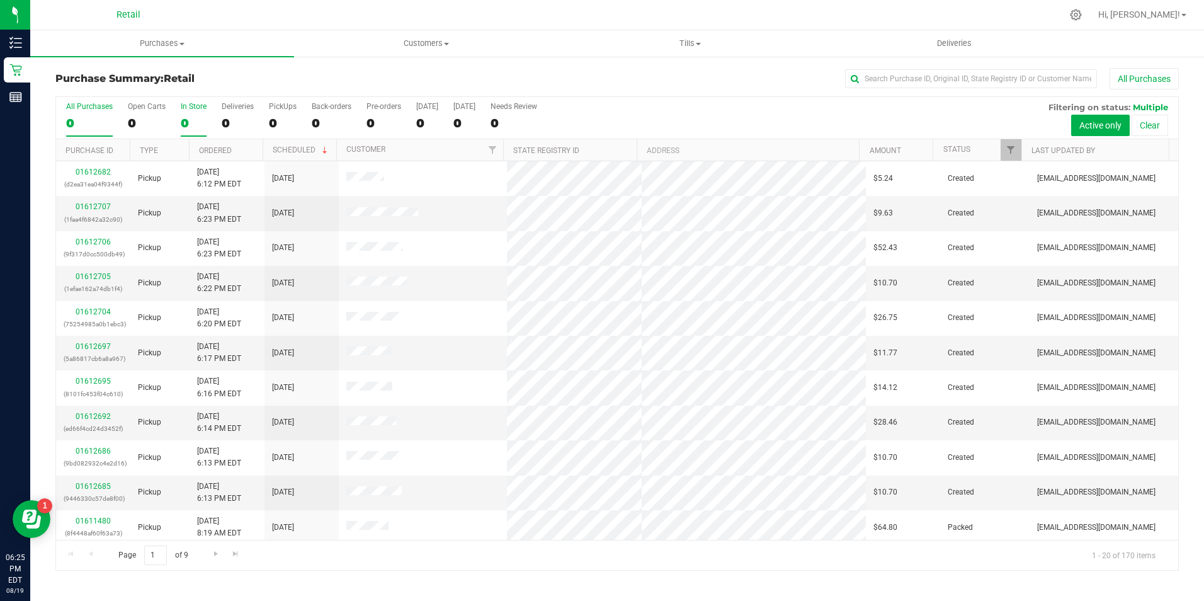
click at [182, 130] on label "In Store 0" at bounding box center [194, 119] width 26 height 35
click at [0, 0] on input "In Store 0" at bounding box center [0, 0] width 0 height 0
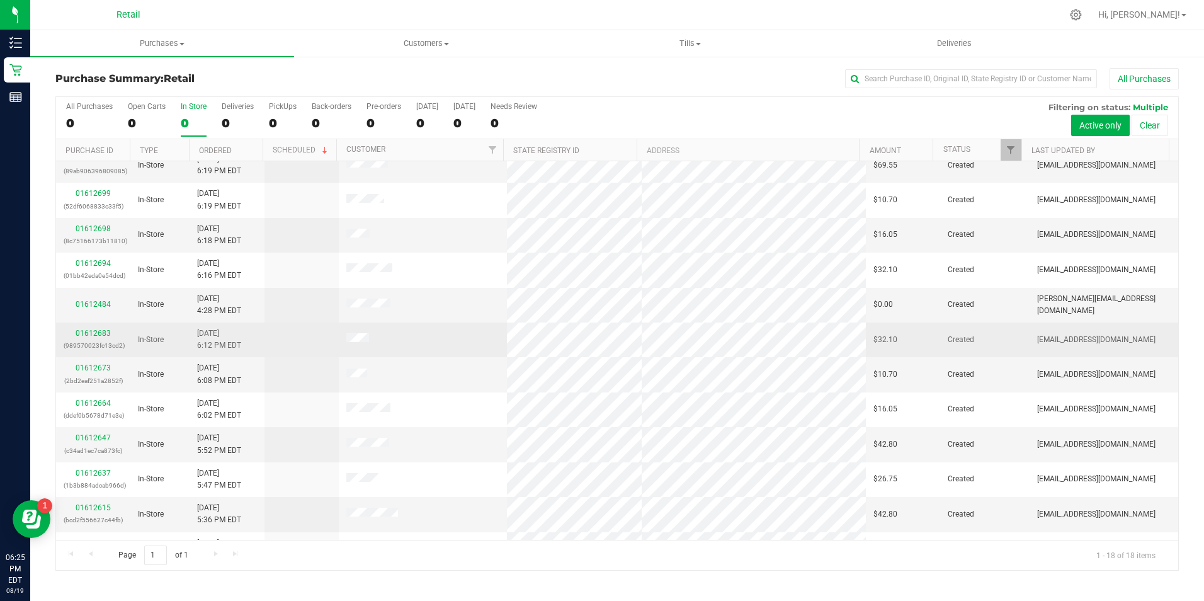
scroll to position [189, 0]
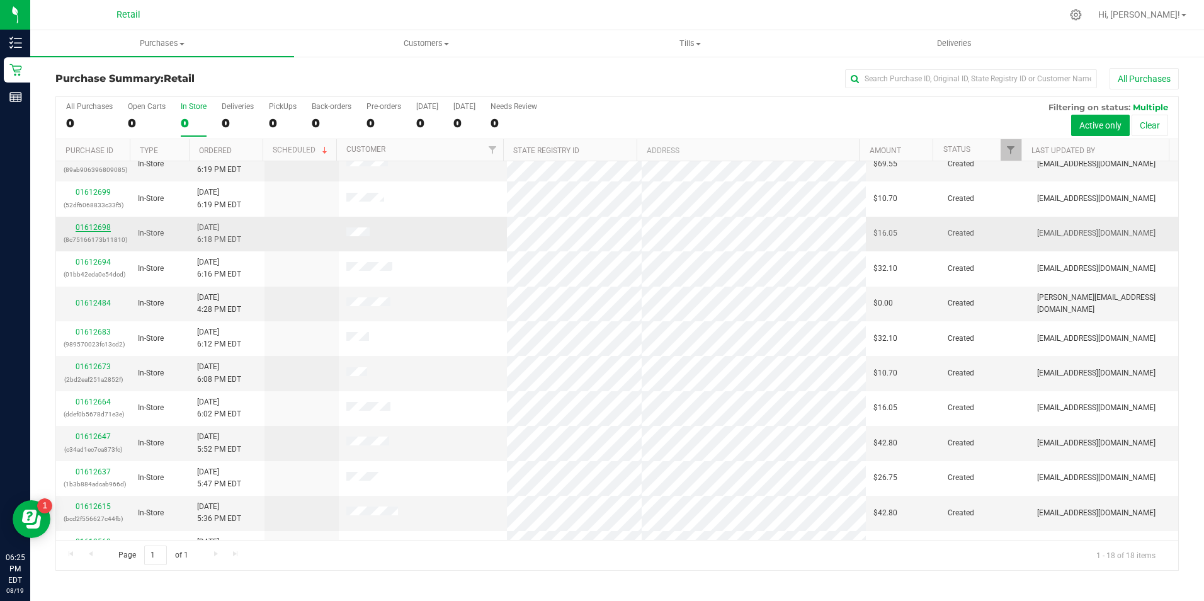
click at [108, 228] on link "01612698" at bounding box center [93, 227] width 35 height 9
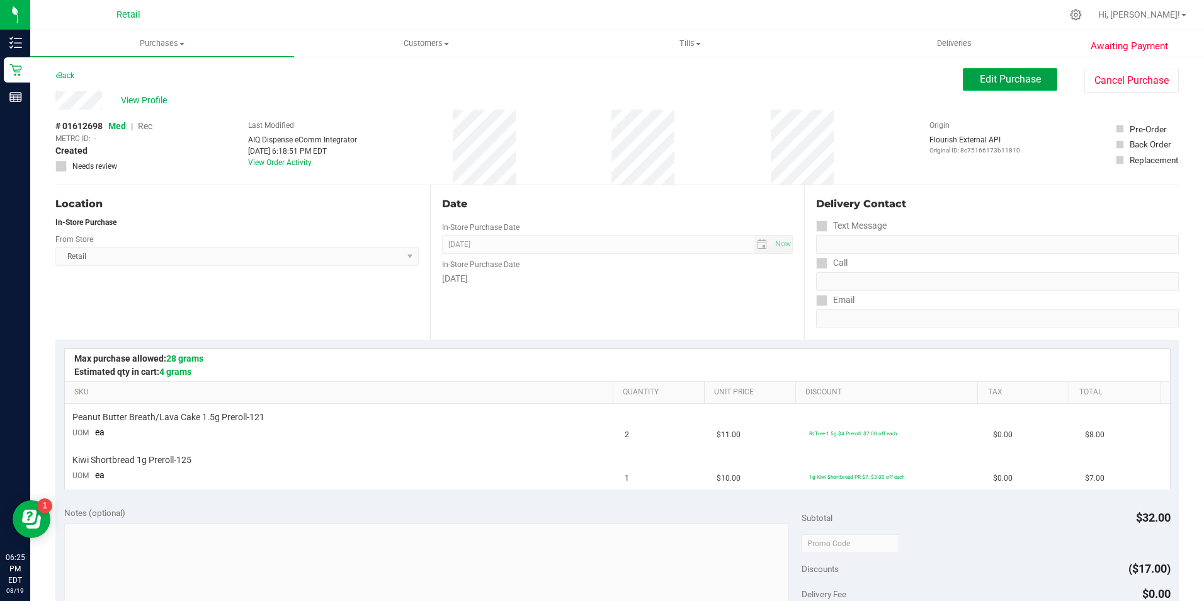
click at [989, 77] on span "Edit Purchase" at bounding box center [1010, 79] width 61 height 12
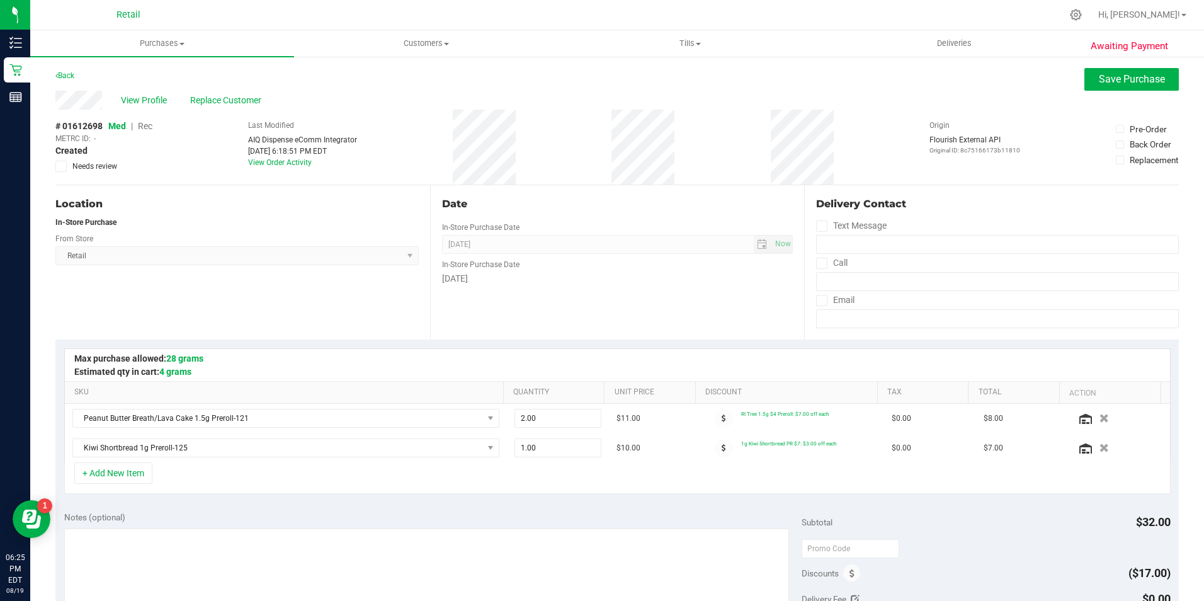
click at [147, 123] on span "Rec" at bounding box center [145, 126] width 14 height 10
click at [1153, 91] on div "View Profile Replace Customer" at bounding box center [616, 100] width 1123 height 19
click at [1100, 81] on span "Save Purchase" at bounding box center [1132, 79] width 66 height 12
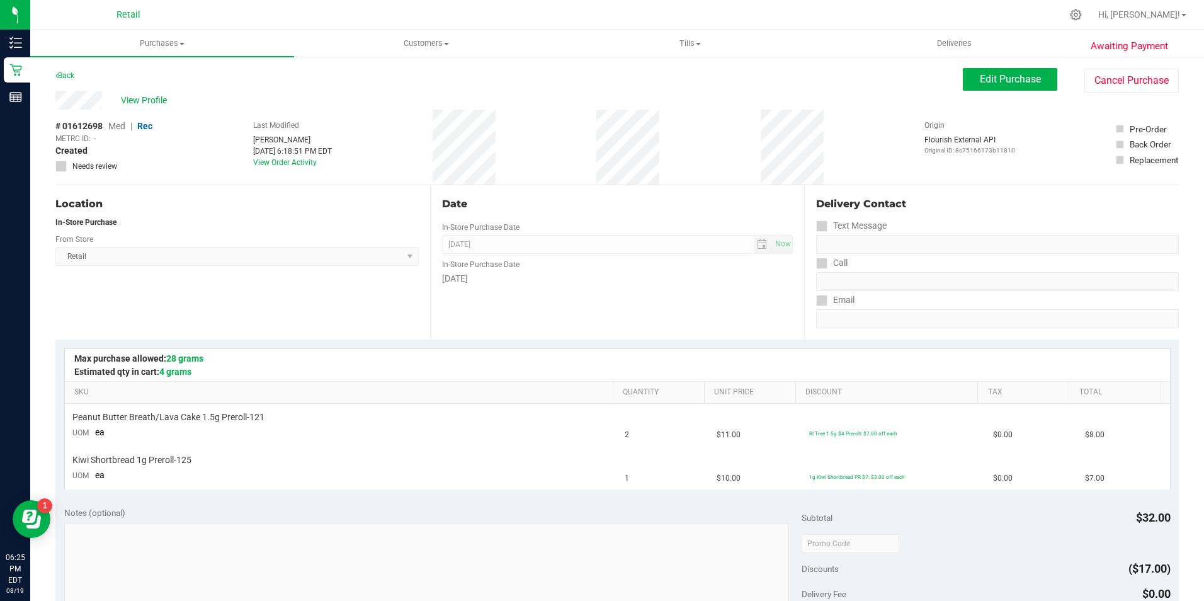
click at [145, 98] on span "View Profile" at bounding box center [146, 100] width 50 height 13
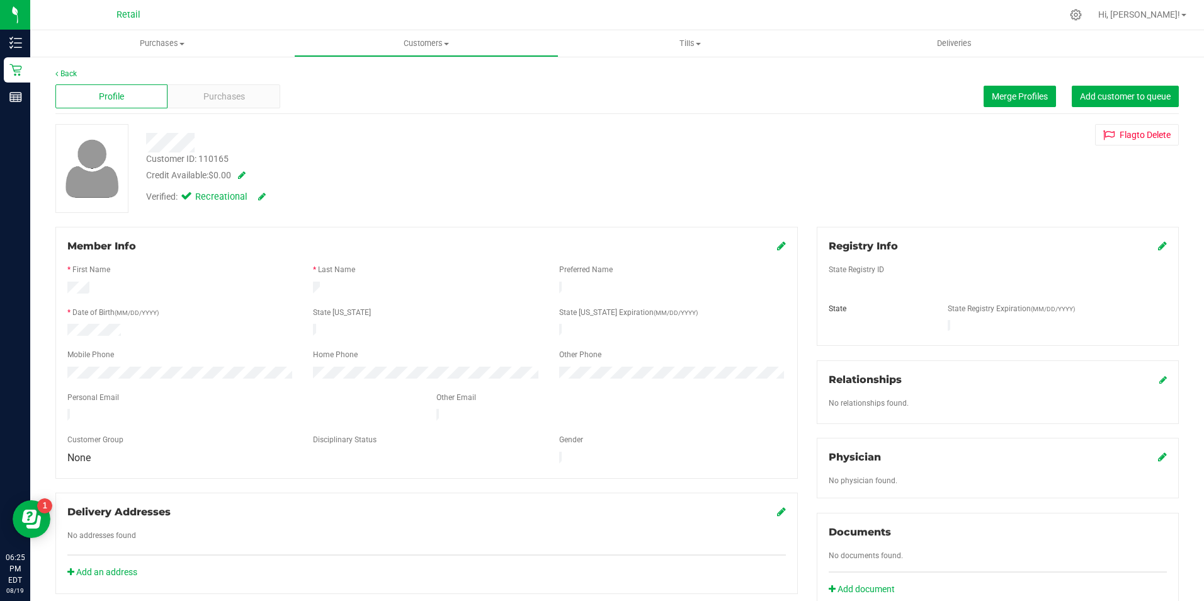
click at [215, 84] on div "Profile Purchases Merge Profiles Add customer to queue" at bounding box center [616, 96] width 1123 height 35
click at [216, 89] on div "Purchases" at bounding box center [223, 96] width 112 height 24
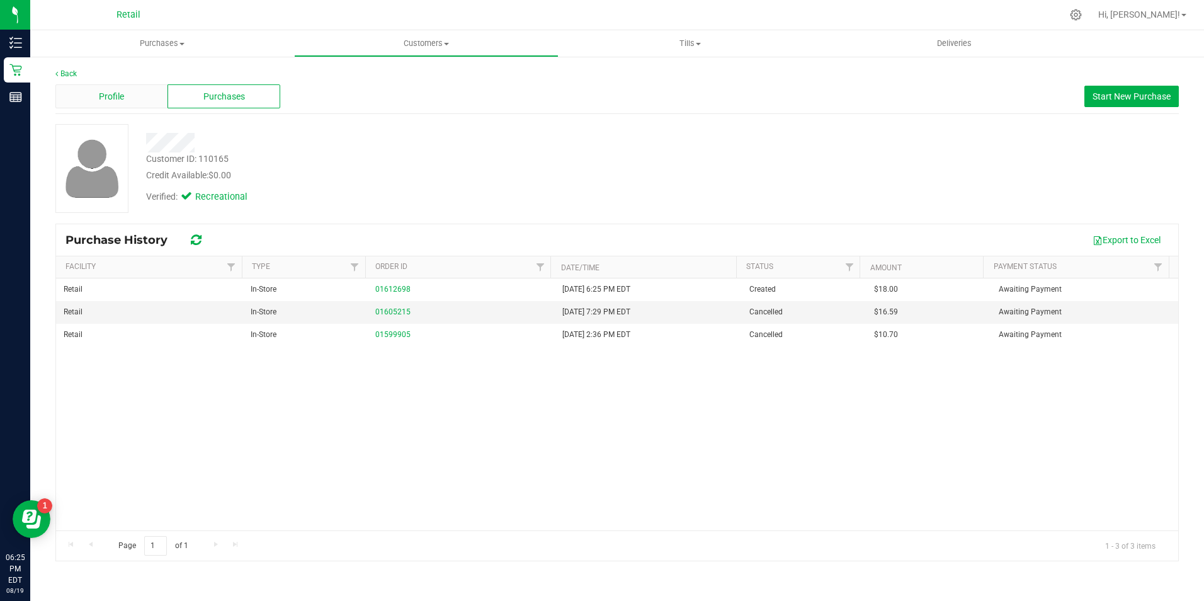
click at [130, 106] on div "Profile" at bounding box center [111, 96] width 112 height 24
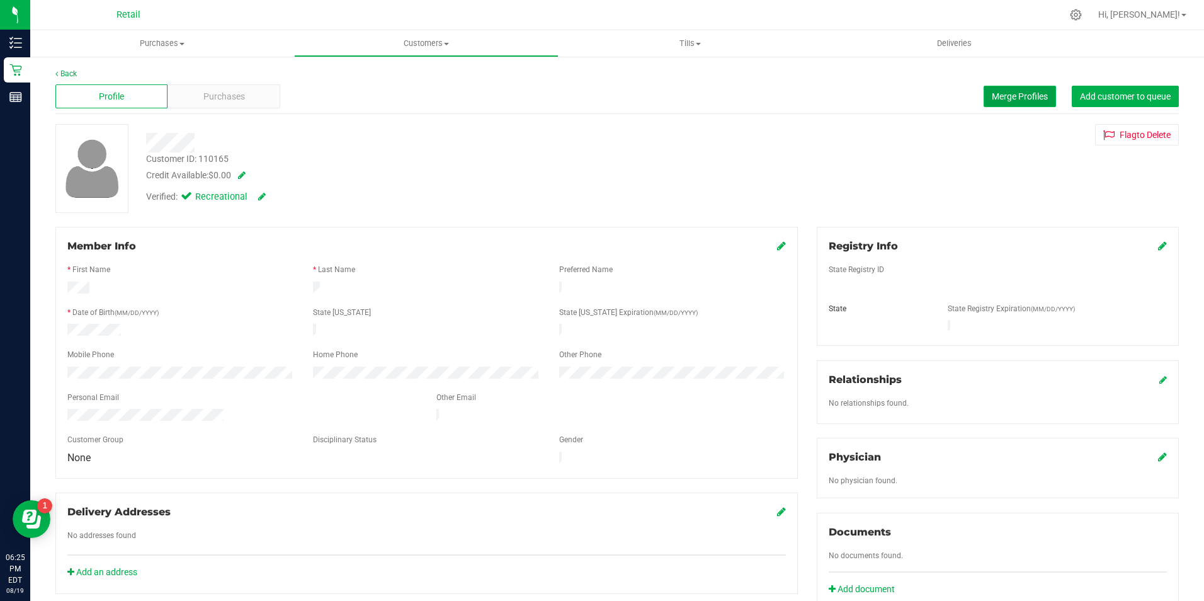
click at [1029, 99] on span "Merge Profiles" at bounding box center [1020, 96] width 56 height 10
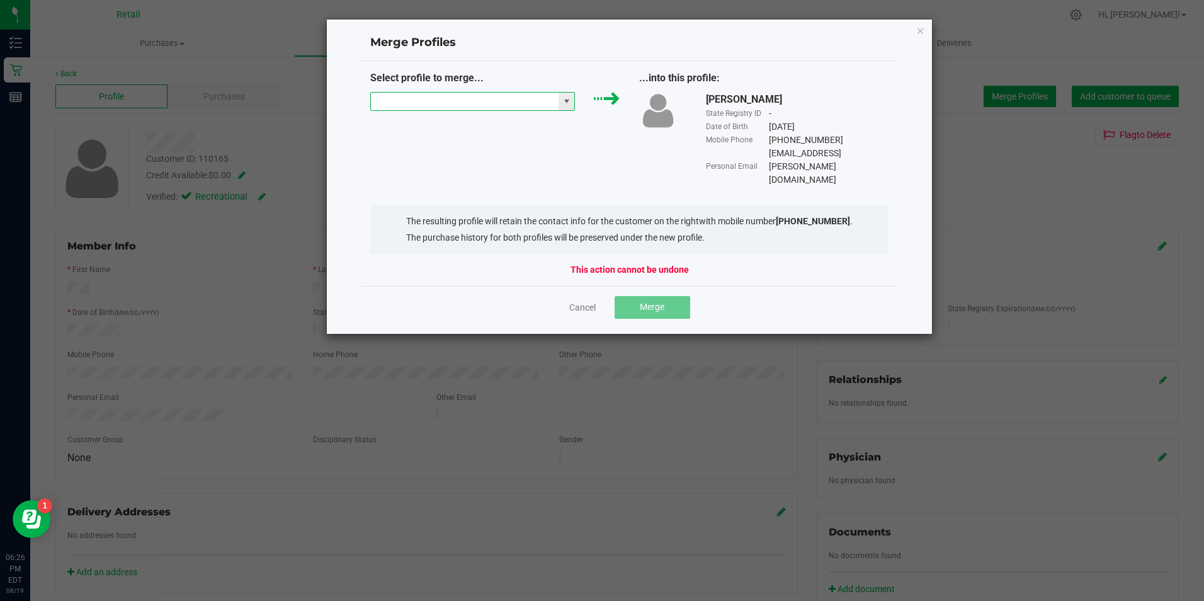
drag, startPoint x: 531, startPoint y: 106, endPoint x: 516, endPoint y: 113, distance: 17.2
click at [529, 107] on input "NO DATA FOUND" at bounding box center [465, 102] width 188 height 18
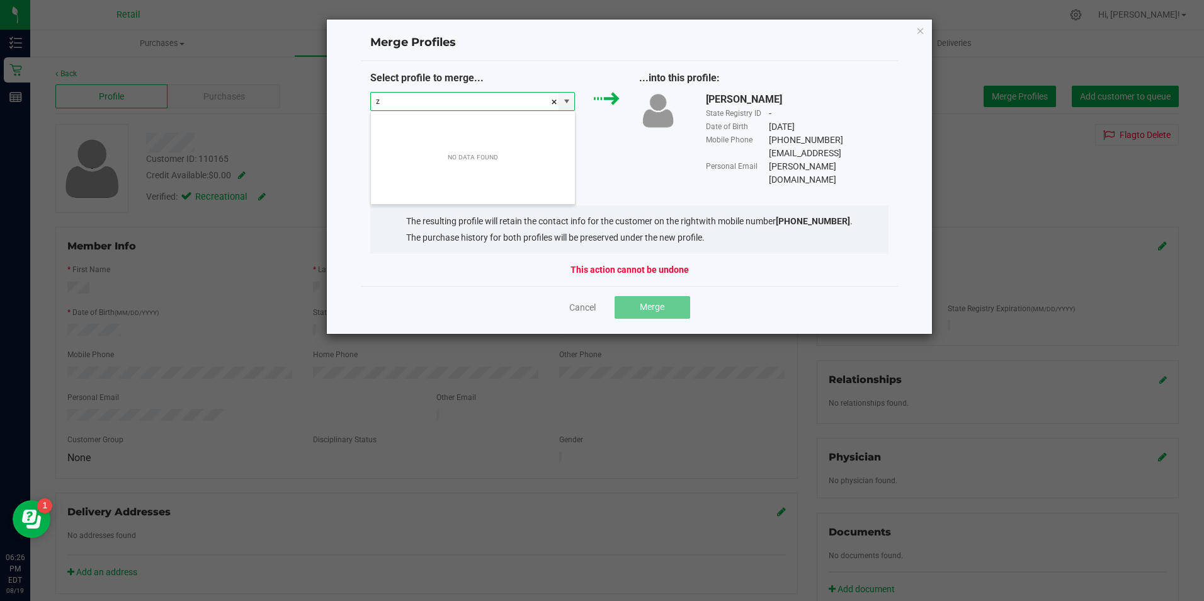
scroll to position [19, 205]
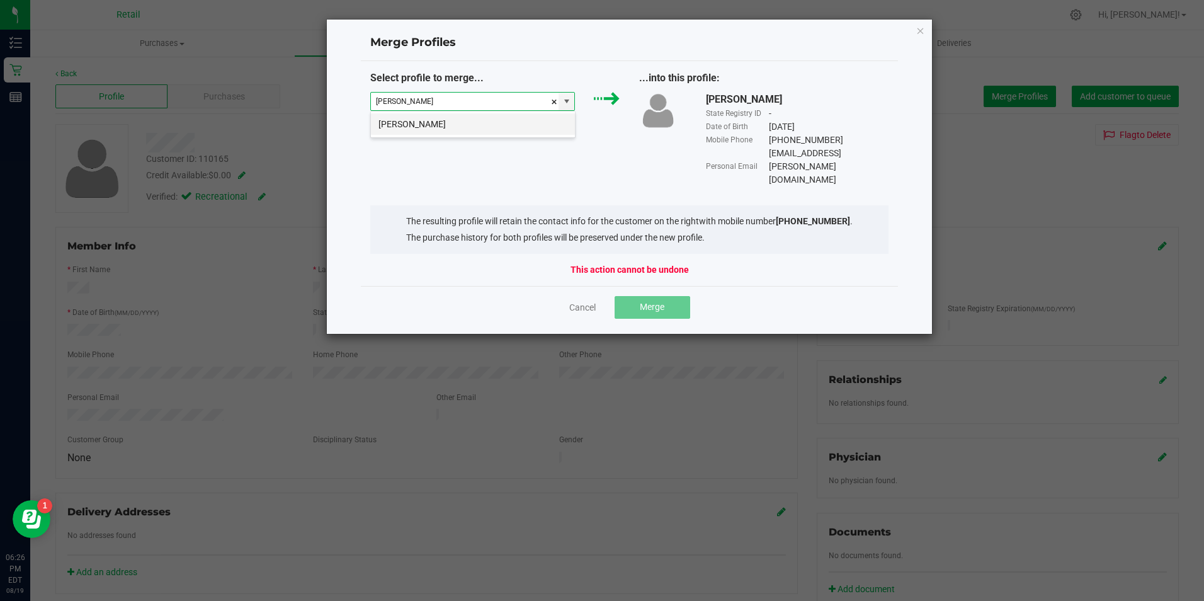
click at [487, 126] on li "Zachary Guerra" at bounding box center [473, 123] width 204 height 21
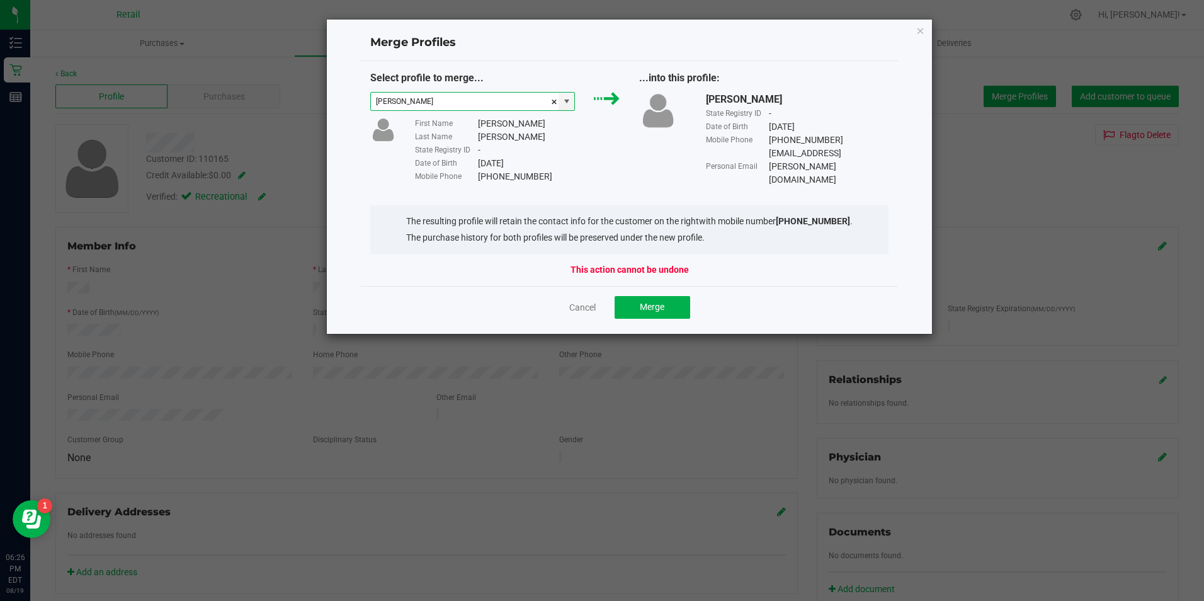
type input "Zachary Guerra"
click at [658, 291] on div "Cancel Merge" at bounding box center [630, 307] width 538 height 42
click at [655, 303] on span "Merge" at bounding box center [652, 307] width 25 height 10
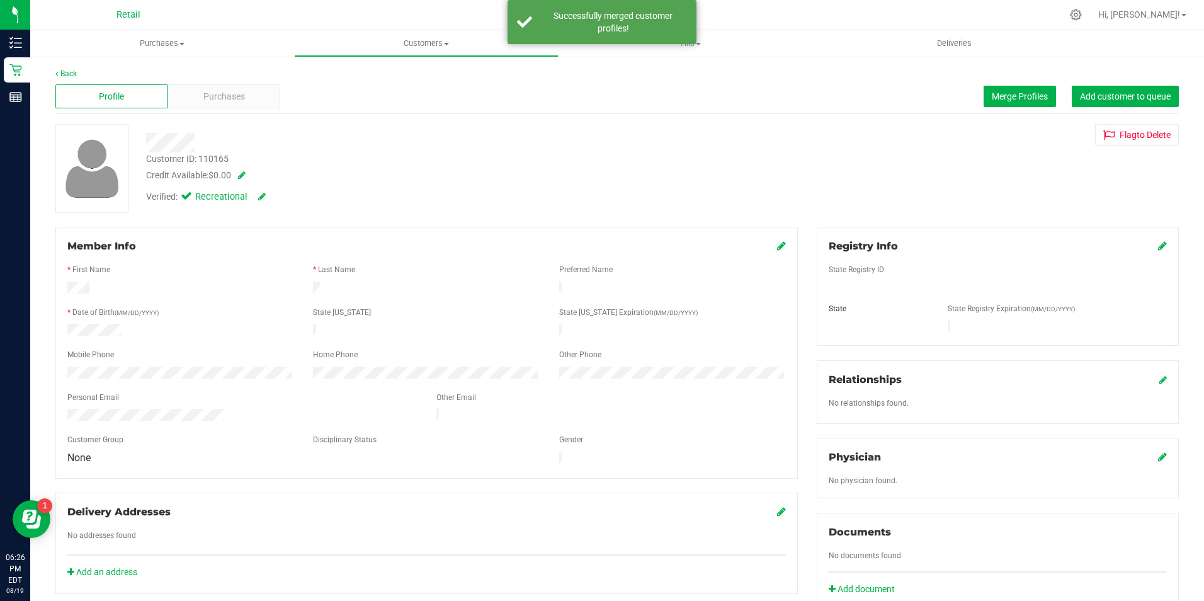
click at [777, 248] on icon at bounding box center [781, 245] width 9 height 10
click at [388, 277] on div "* Last Name" at bounding box center [426, 271] width 246 height 14
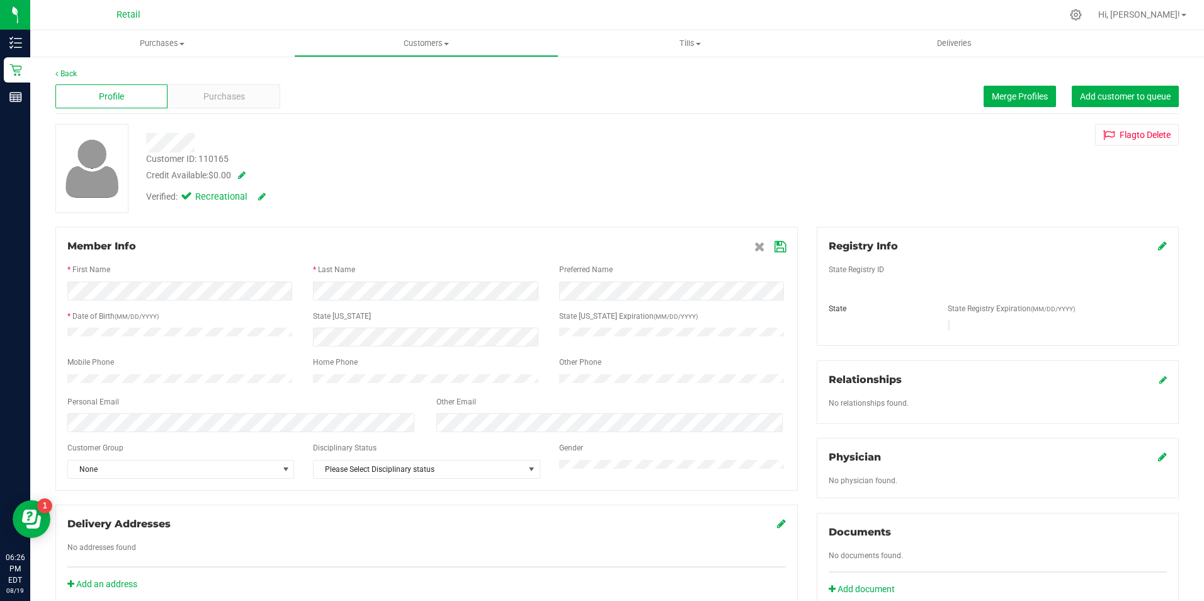
click at [774, 246] on icon at bounding box center [779, 247] width 11 height 10
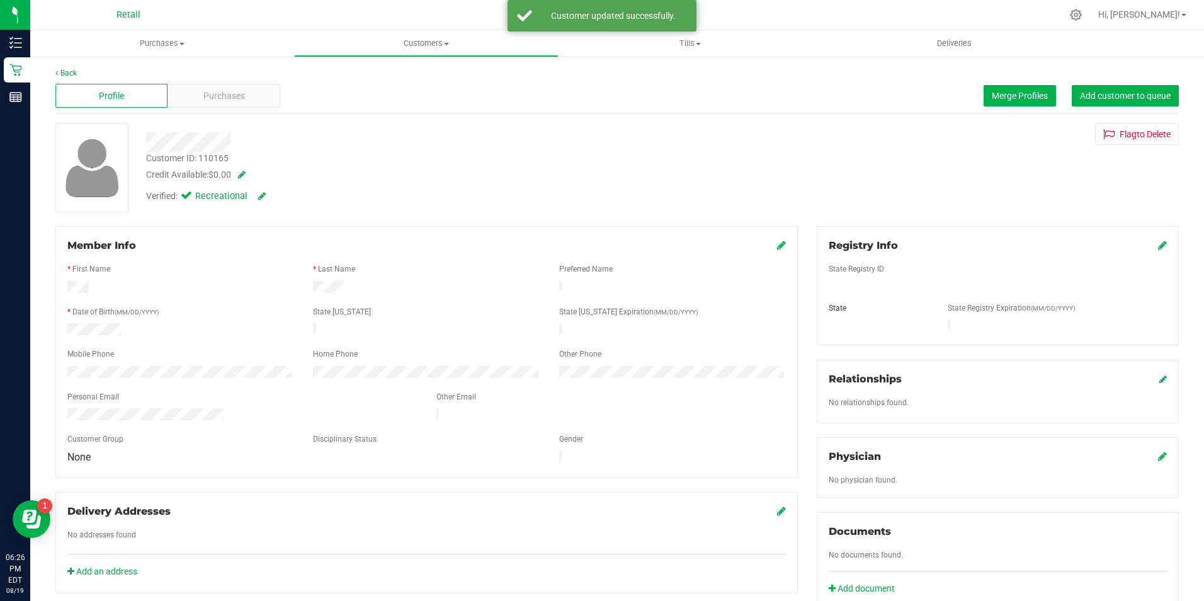
scroll to position [0, 0]
click at [271, 99] on div "Purchases" at bounding box center [223, 96] width 112 height 24
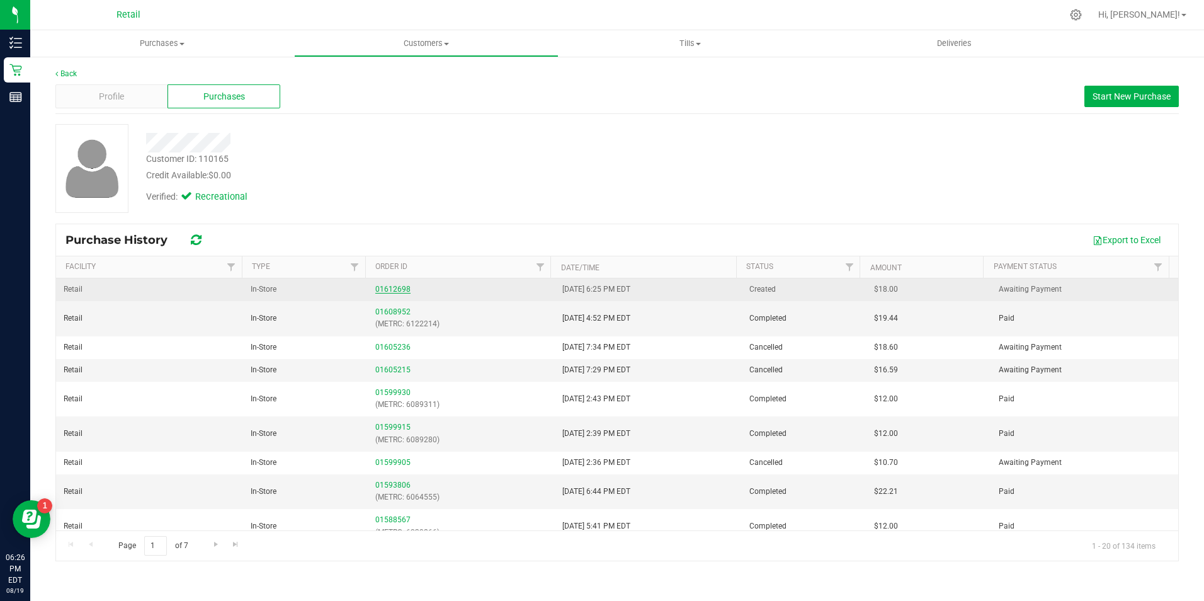
click at [393, 285] on link "01612698" at bounding box center [392, 289] width 35 height 9
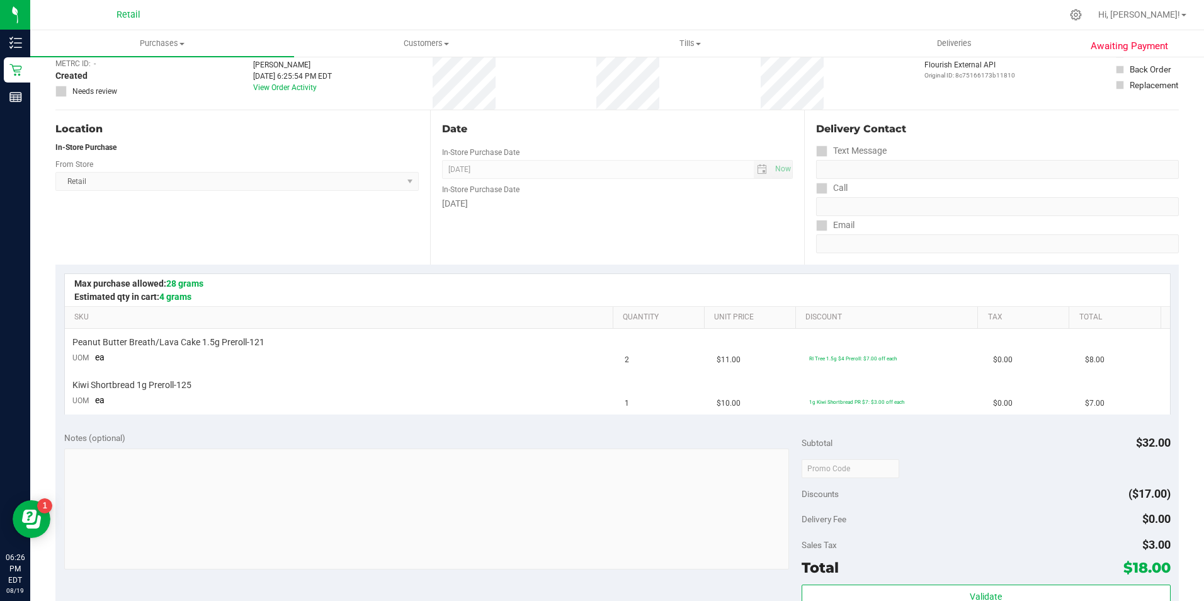
scroll to position [189, 0]
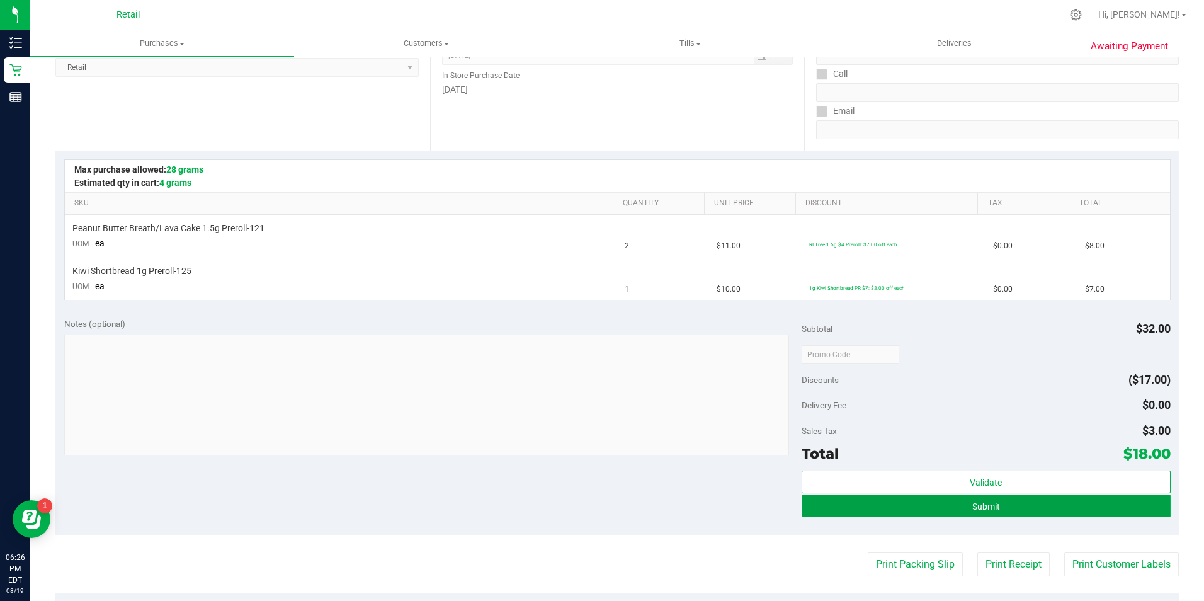
click at [993, 499] on button "Submit" at bounding box center [985, 505] width 369 height 23
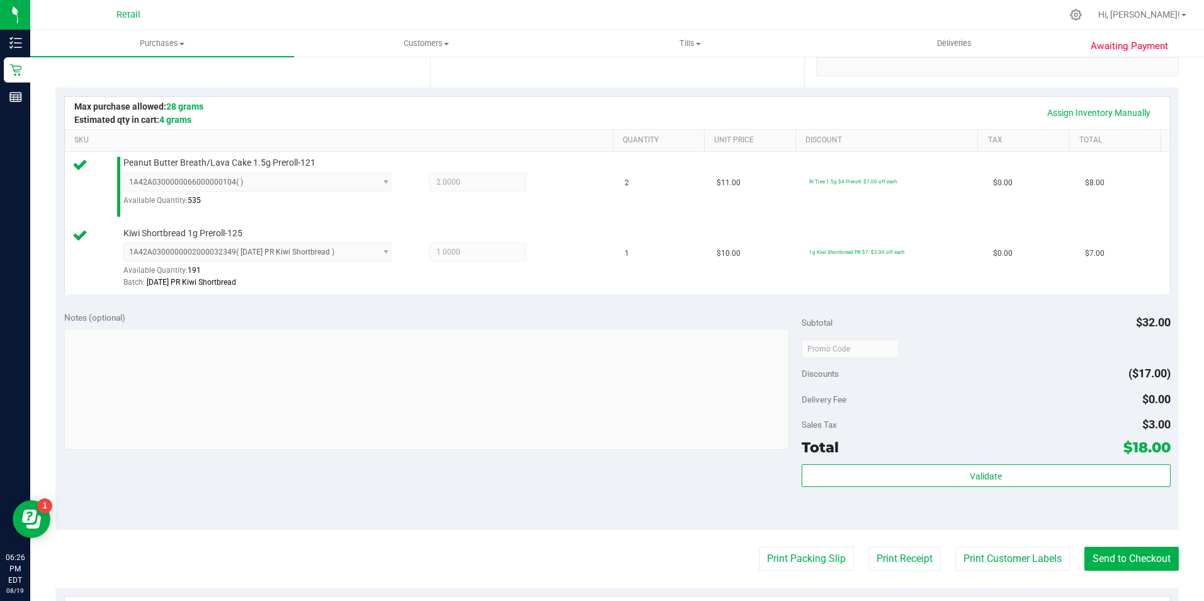
scroll to position [378, 0]
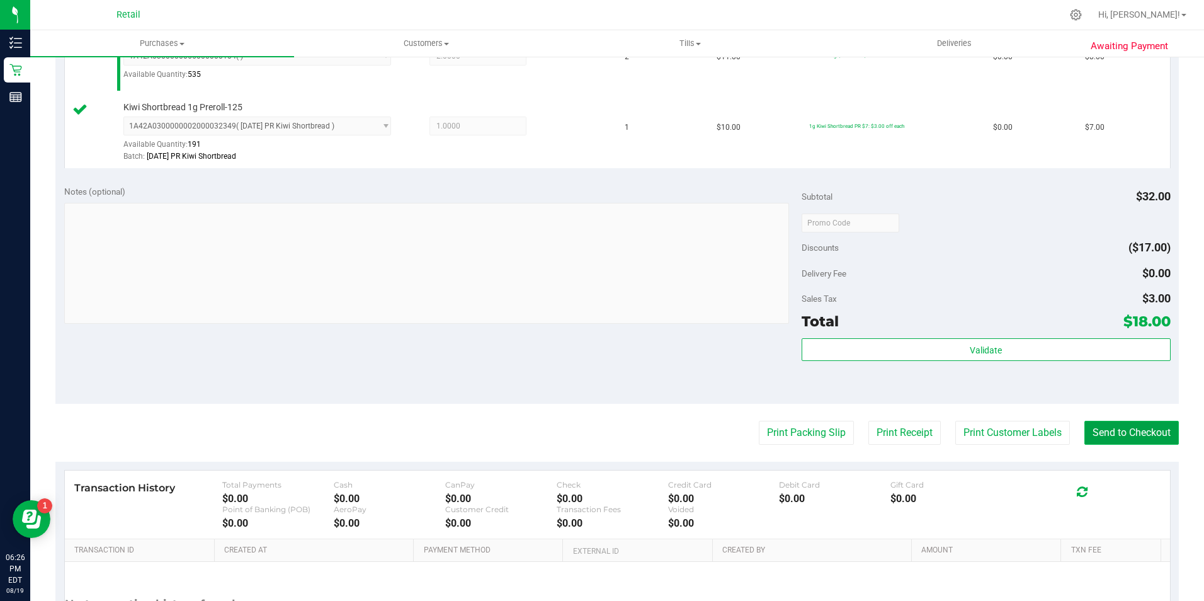
click at [1084, 439] on button "Send to Checkout" at bounding box center [1131, 433] width 94 height 24
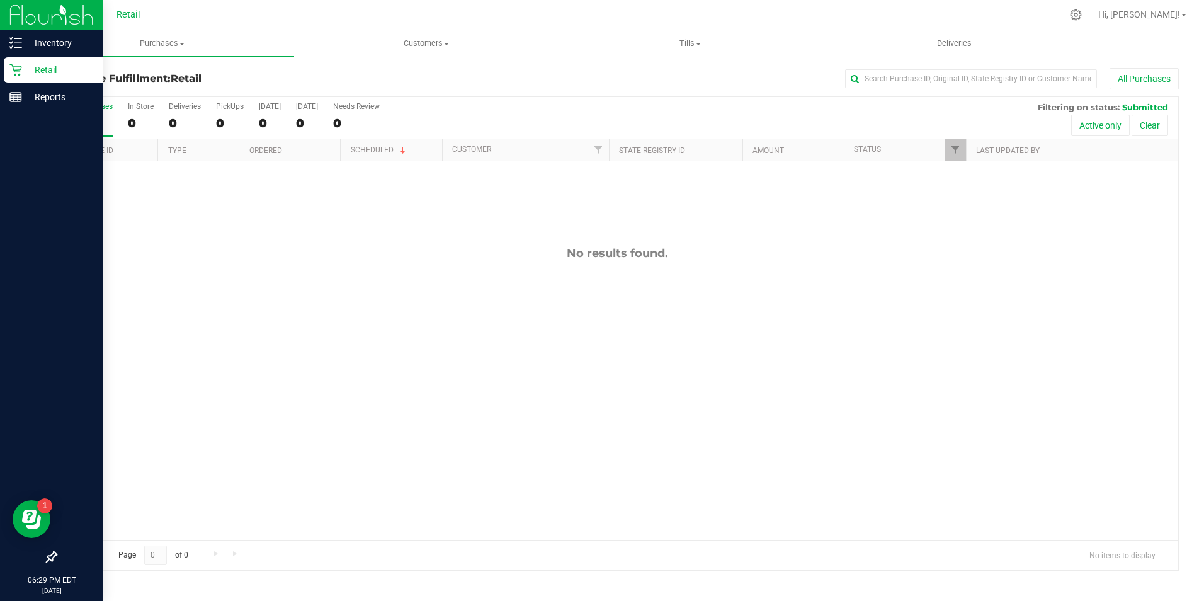
click at [14, 66] on icon at bounding box center [15, 70] width 12 height 12
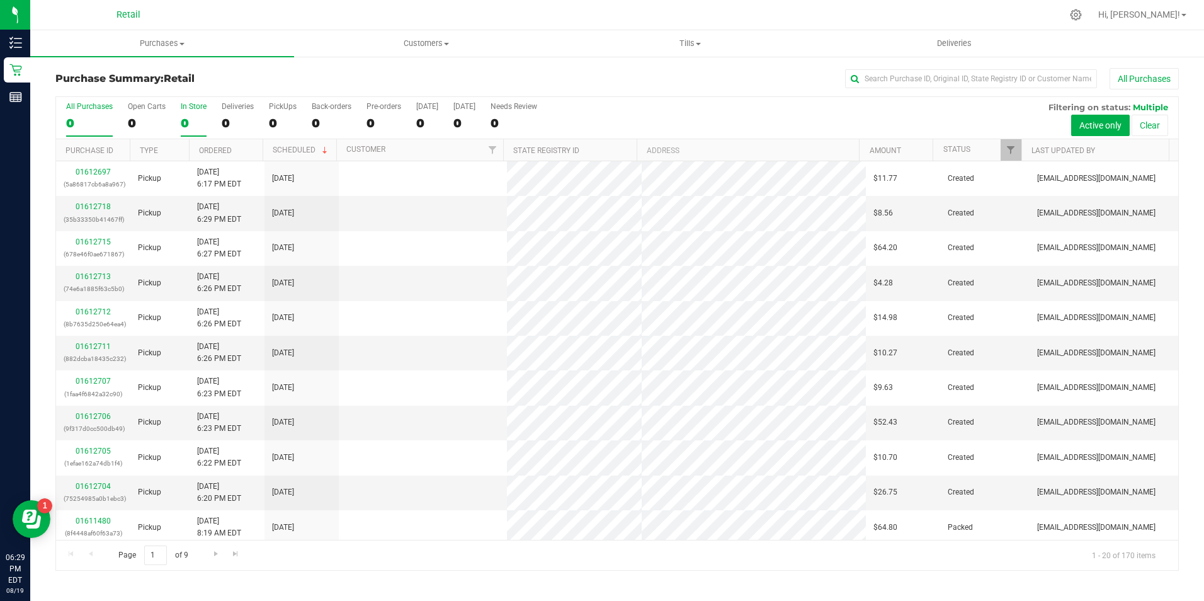
click at [193, 107] on div "In Store" at bounding box center [194, 106] width 26 height 9
click at [0, 0] on input "In Store 0" at bounding box center [0, 0] width 0 height 0
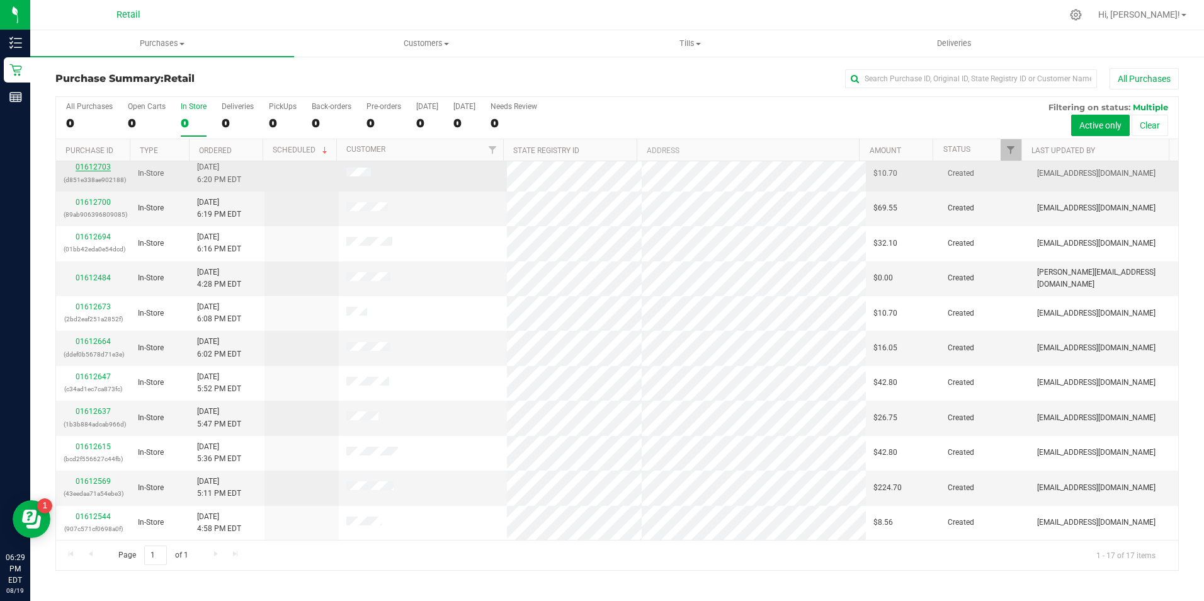
click at [85, 168] on link "01612703" at bounding box center [93, 166] width 35 height 9
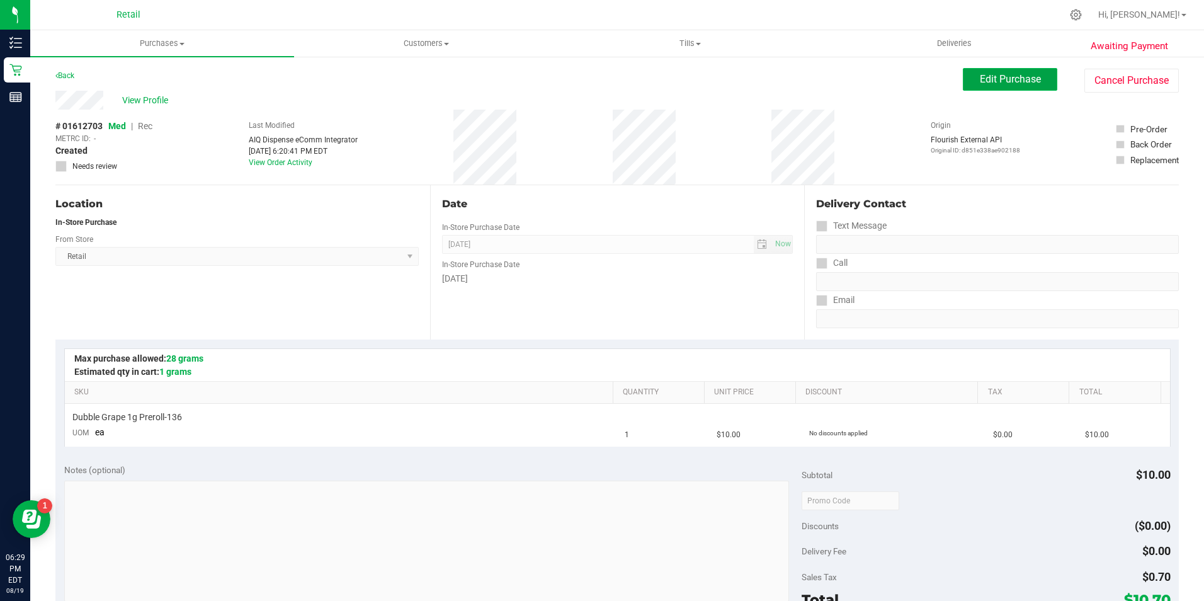
click at [1010, 73] on span "Edit Purchase" at bounding box center [1010, 79] width 61 height 12
click at [150, 125] on div "# 01612703 Med | Rec METRC ID: - Created Needs review" at bounding box center [103, 146] width 97 height 52
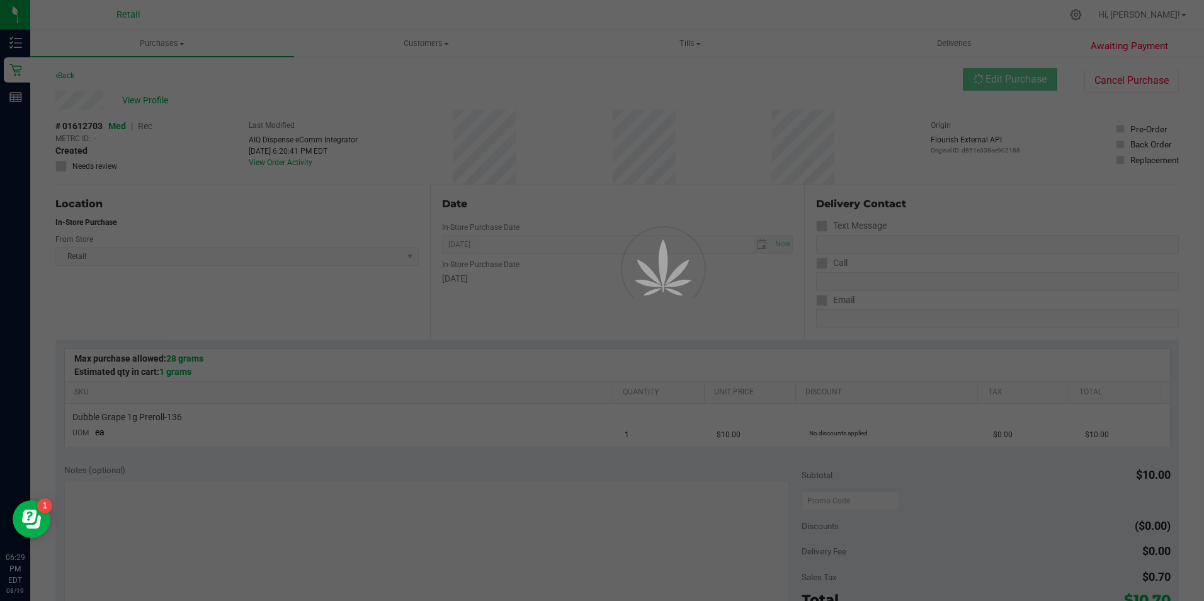
click at [142, 123] on div at bounding box center [602, 300] width 1204 height 601
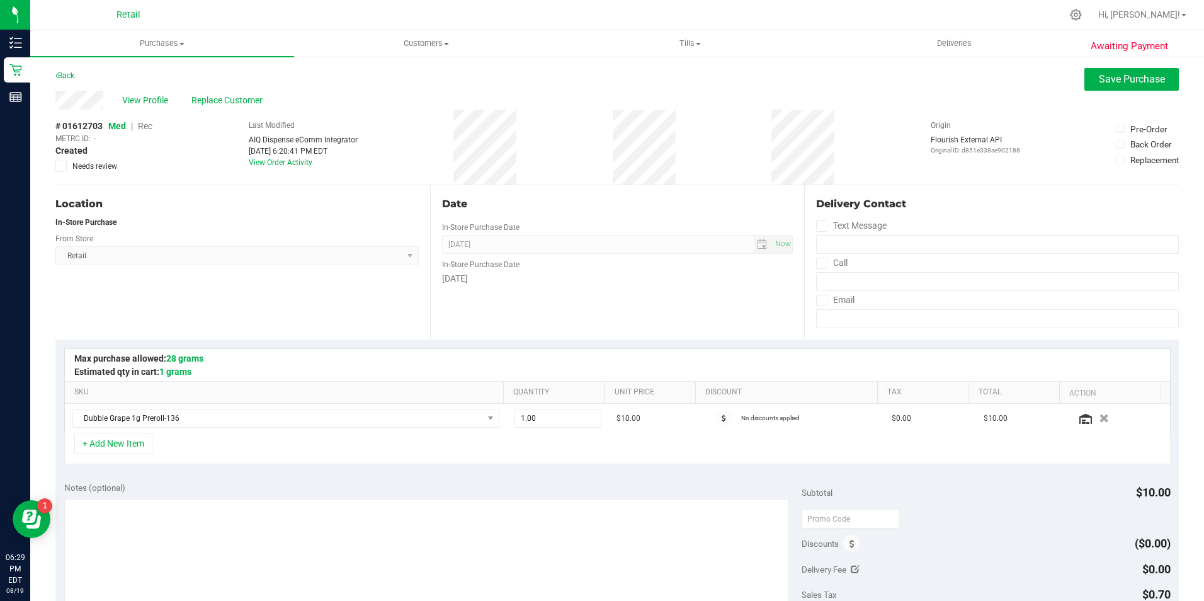
click at [139, 130] on span "Rec" at bounding box center [145, 126] width 14 height 10
click at [157, 125] on div "# 01612703 Med | Rec METRC ID: - Created Needs review Last Modified AIQ Dispens…" at bounding box center [616, 147] width 1123 height 75
click at [1153, 78] on span "Save Purchase" at bounding box center [1132, 79] width 66 height 12
click at [128, 96] on div "Purchases Summary of purchases Fulfillment All purchases Customers All customer…" at bounding box center [617, 315] width 1174 height 570
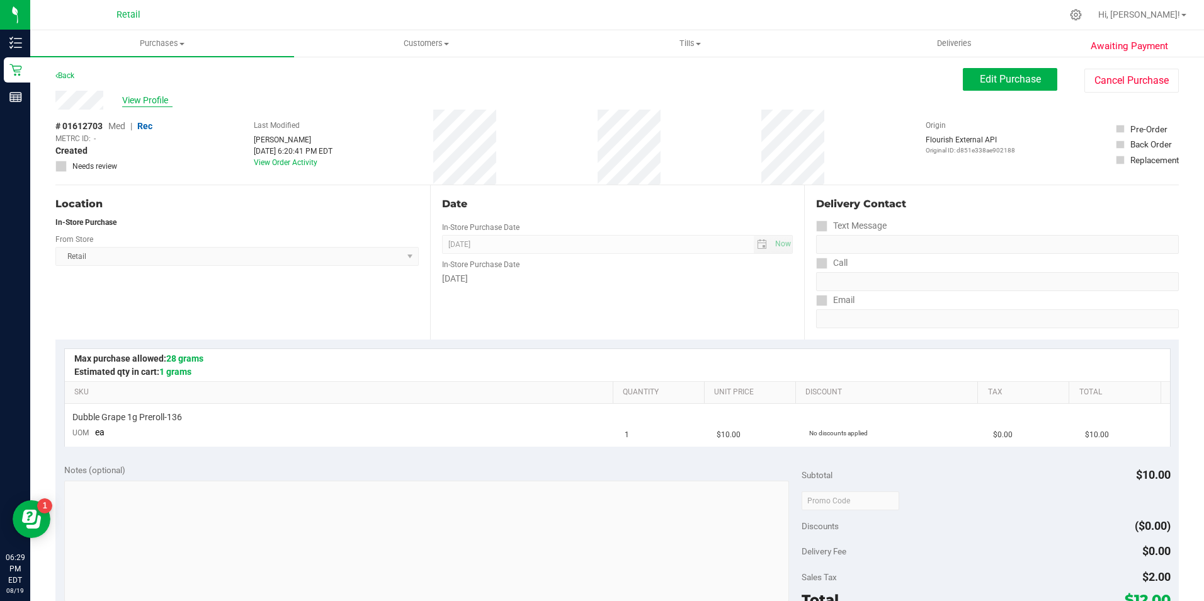
click at [164, 101] on span "View Profile" at bounding box center [147, 100] width 50 height 13
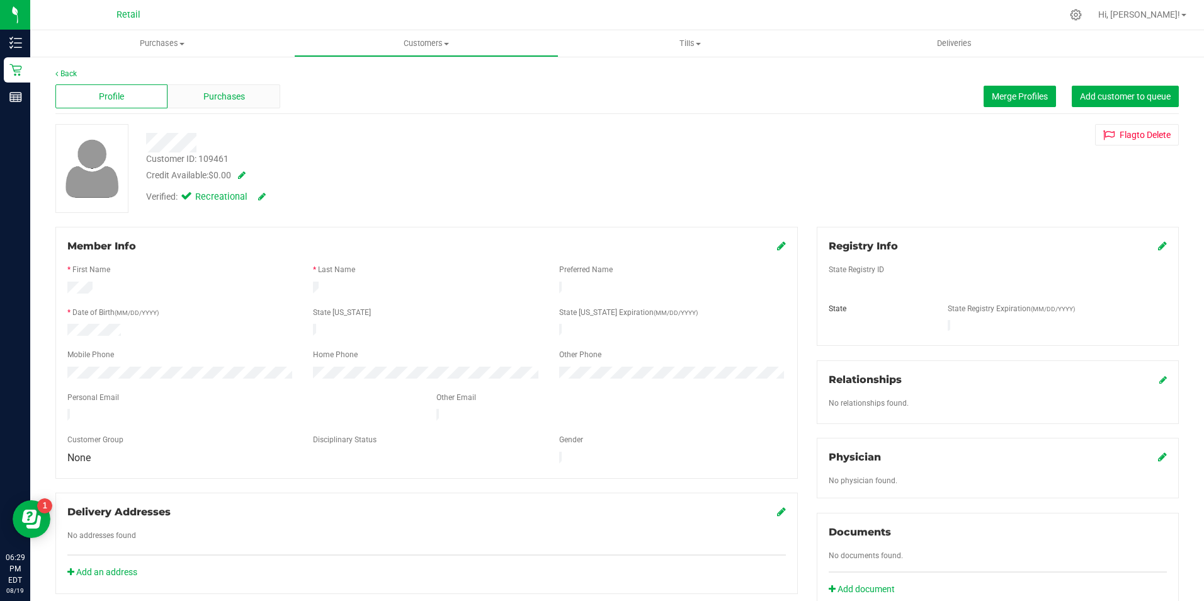
click at [220, 90] on span "Purchases" at bounding box center [224, 96] width 42 height 13
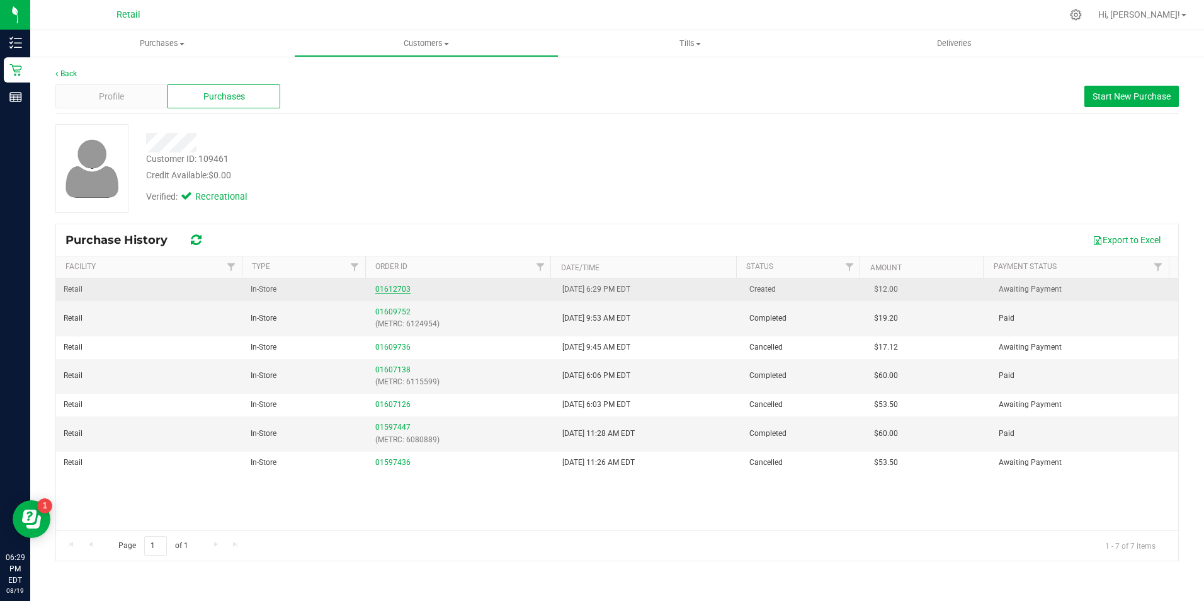
click at [396, 287] on link "01612703" at bounding box center [392, 289] width 35 height 9
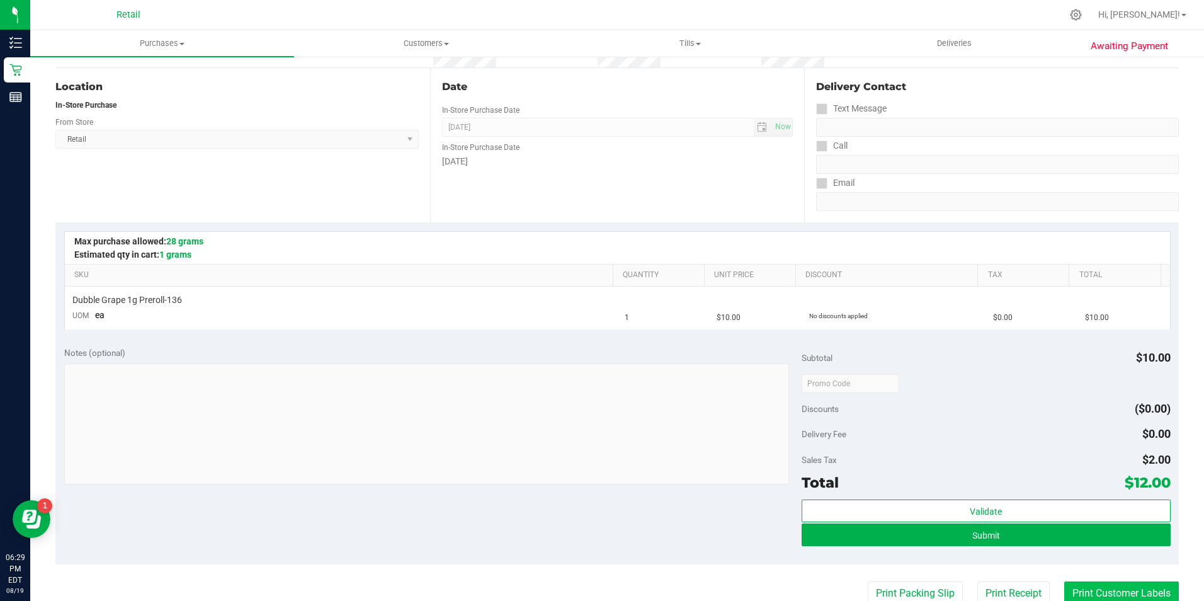
scroll to position [126, 0]
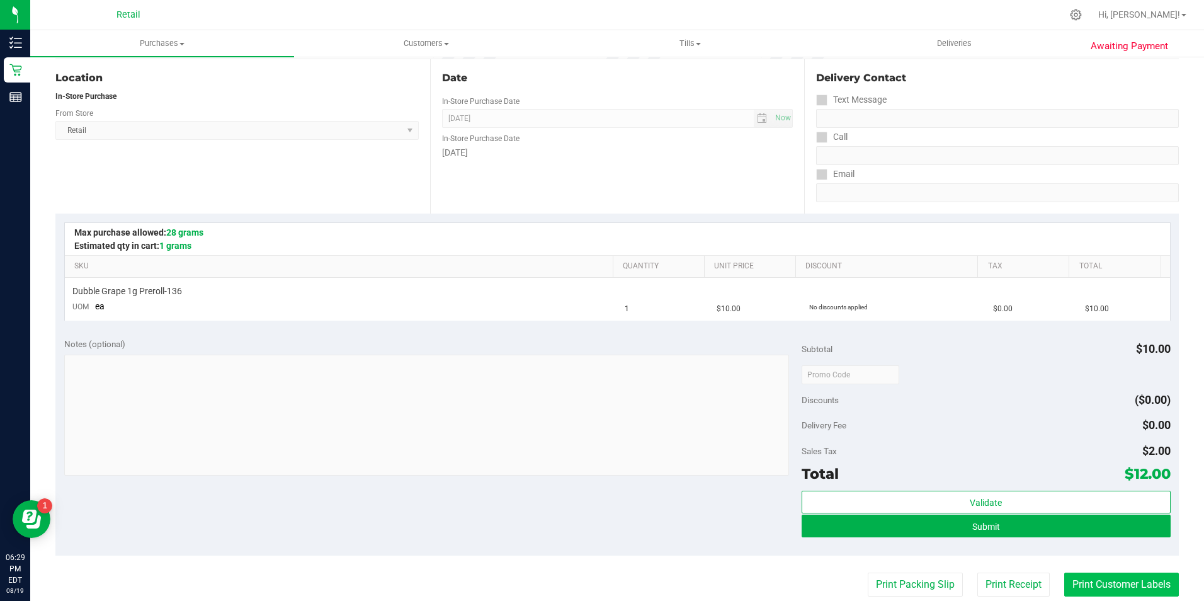
click at [1123, 586] on button "Print Customer Labels" at bounding box center [1121, 584] width 115 height 24
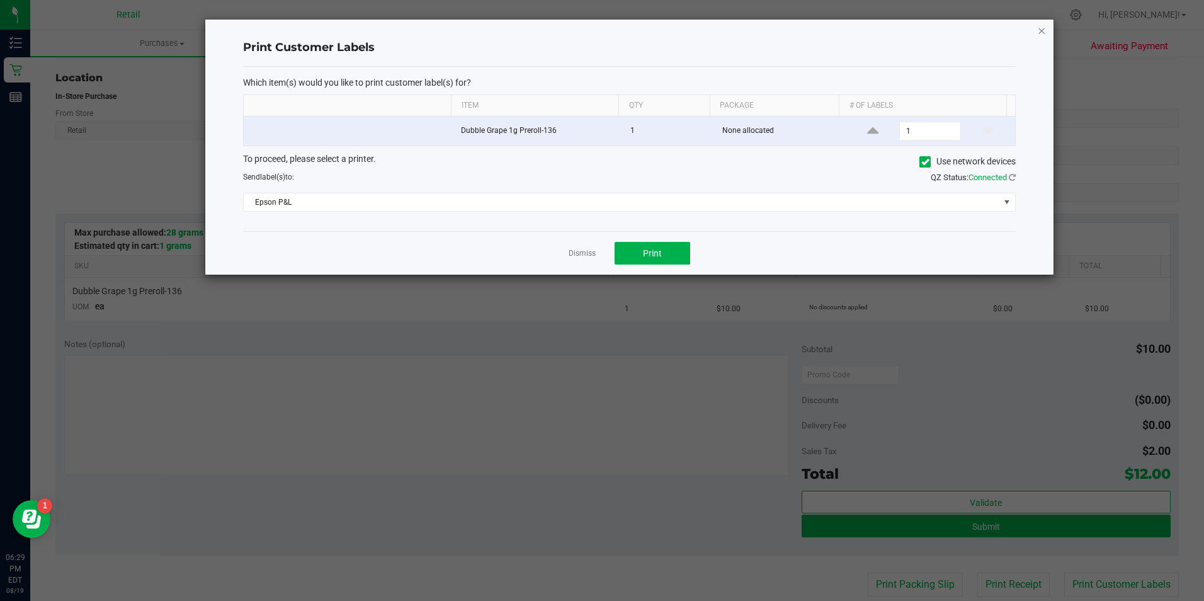
click at [1043, 33] on icon "button" at bounding box center [1041, 30] width 9 height 15
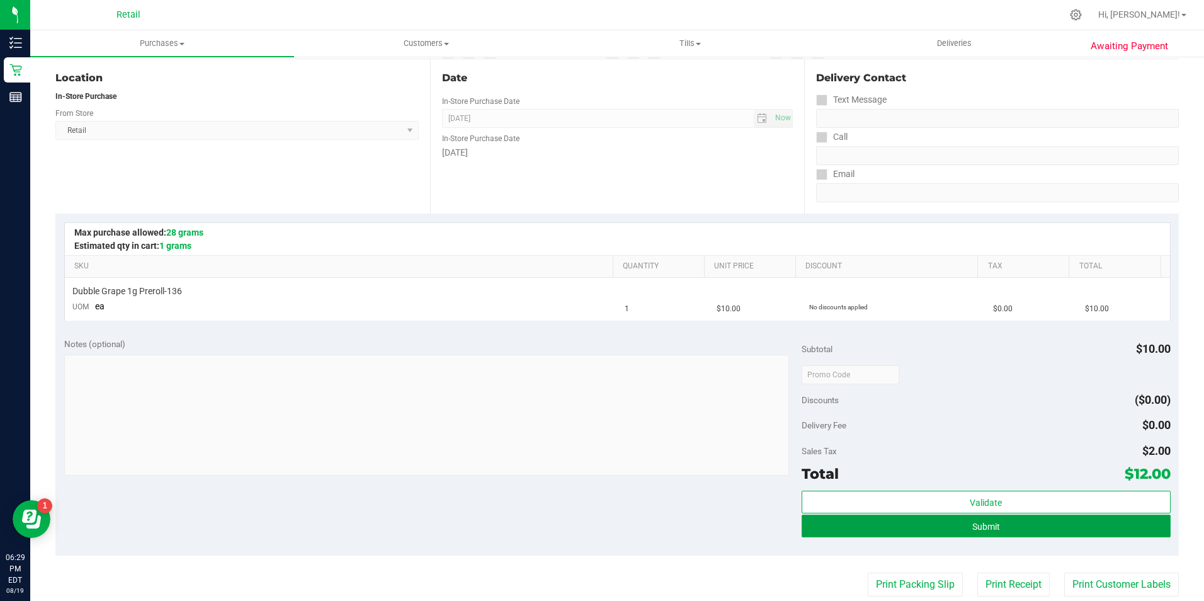
drag, startPoint x: 953, startPoint y: 531, endPoint x: 922, endPoint y: 560, distance: 42.8
click at [954, 527] on button "Submit" at bounding box center [985, 525] width 369 height 23
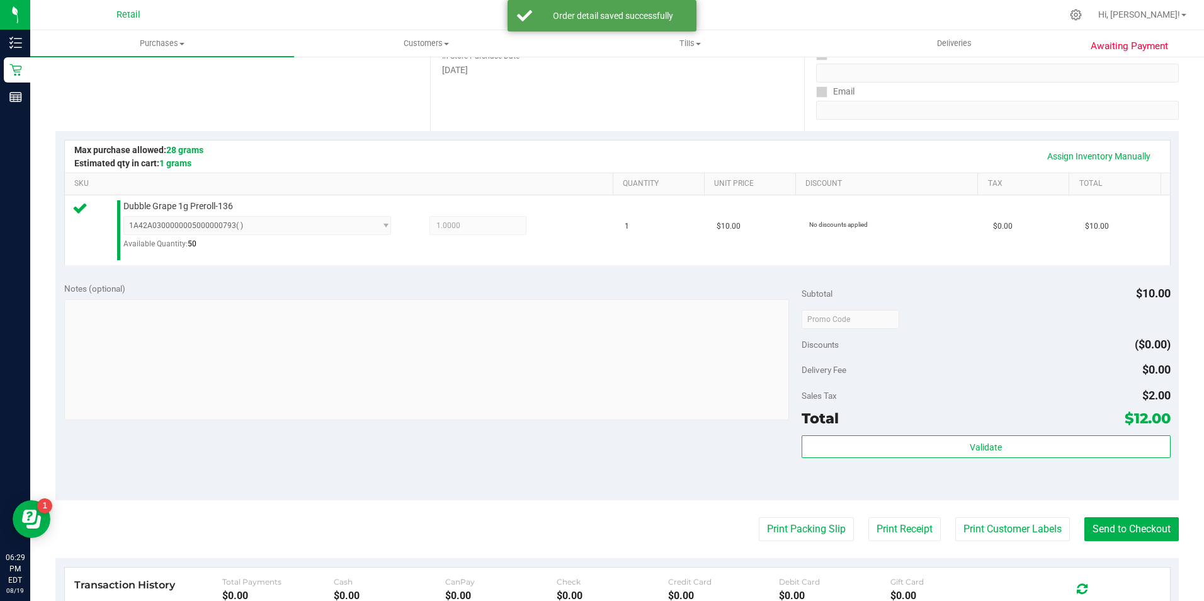
scroll to position [252, 0]
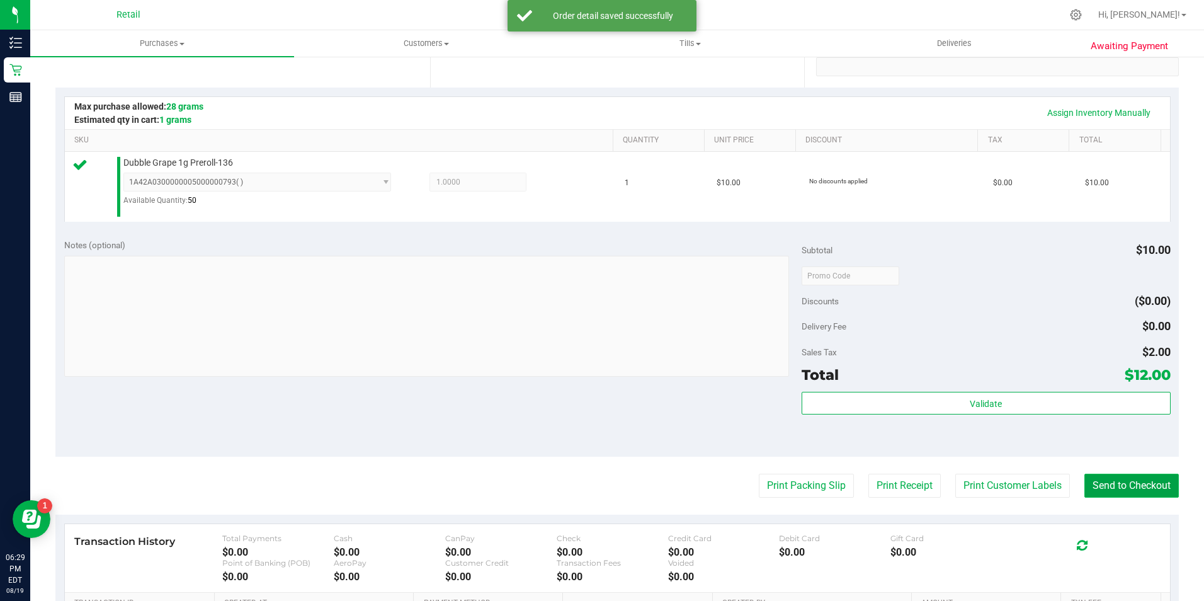
click at [1100, 480] on button "Send to Checkout" at bounding box center [1131, 485] width 94 height 24
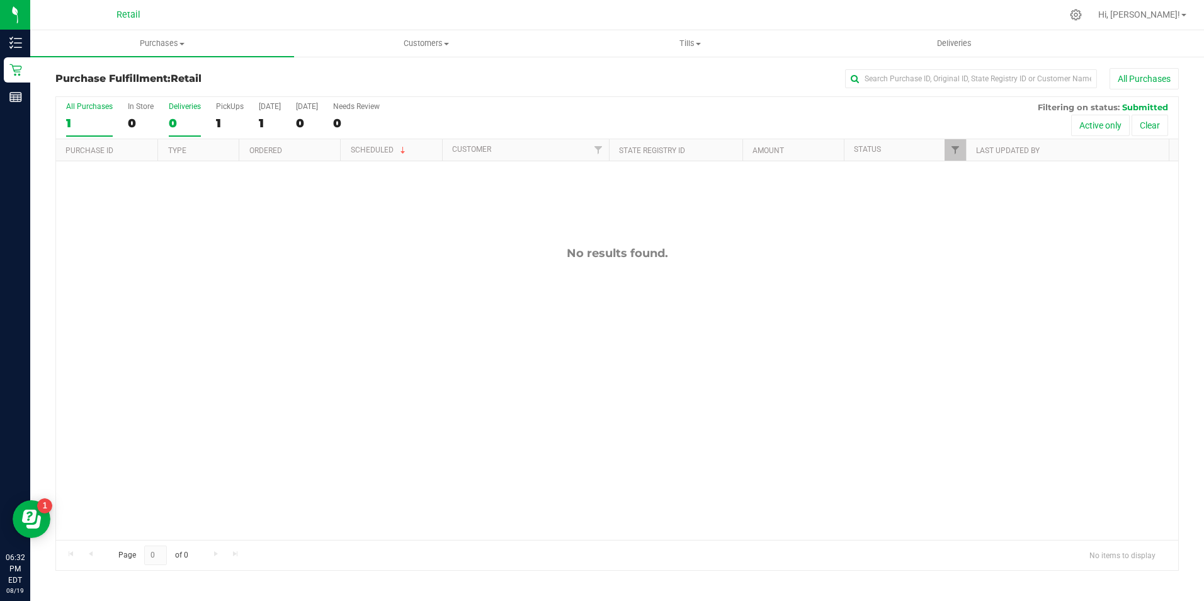
click at [172, 118] on div "0" at bounding box center [185, 123] width 32 height 14
drag, startPoint x: 172, startPoint y: 118, endPoint x: 101, endPoint y: 109, distance: 71.1
click at [101, 109] on div "All Purchases" at bounding box center [89, 106] width 47 height 9
click at [0, 0] on input "All Purchases 0" at bounding box center [0, 0] width 0 height 0
click at [123, 111] on div "All Purchases 0 In Store 0 Deliveries 0 PickUps 0 [DATE] 0 [DATE] 0 Needs Revie…" at bounding box center [617, 118] width 1122 height 42
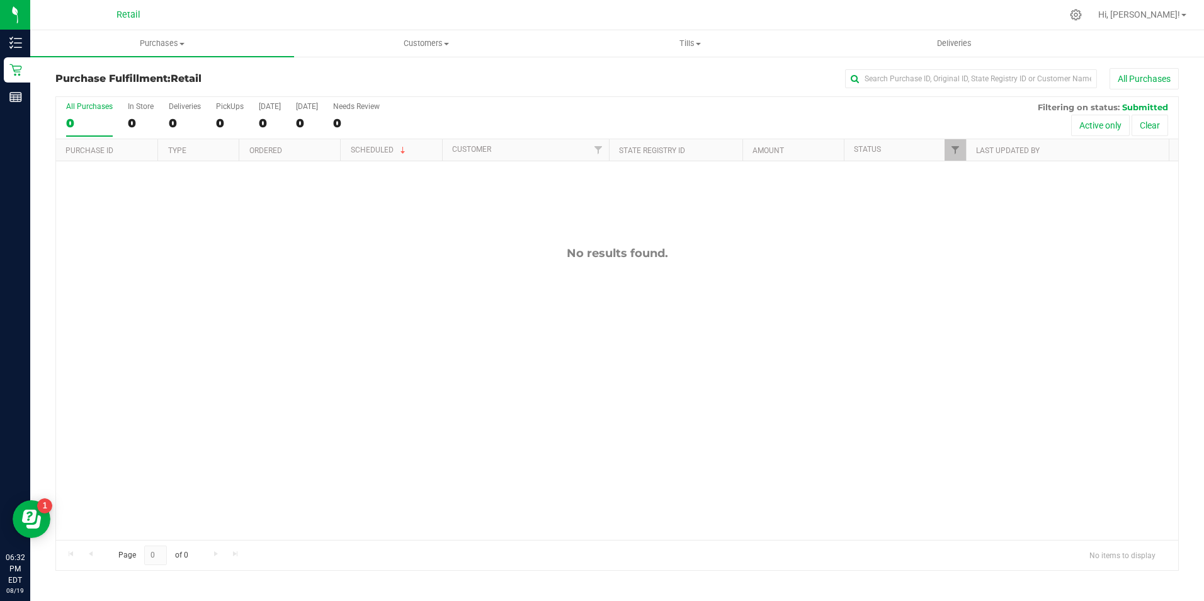
click at [124, 110] on div "All Purchases 0 In Store 0 Deliveries 0 PickUps 0 [DATE] 0 [DATE] 0 Needs Revie…" at bounding box center [617, 118] width 1122 height 42
click at [132, 110] on div "In Store" at bounding box center [141, 106] width 26 height 9
click at [0, 0] on input "In Store 0" at bounding box center [0, 0] width 0 height 0
click at [156, 45] on span "Purchases" at bounding box center [162, 43] width 264 height 11
click at [109, 86] on li "Fulfillment" at bounding box center [162, 91] width 264 height 15
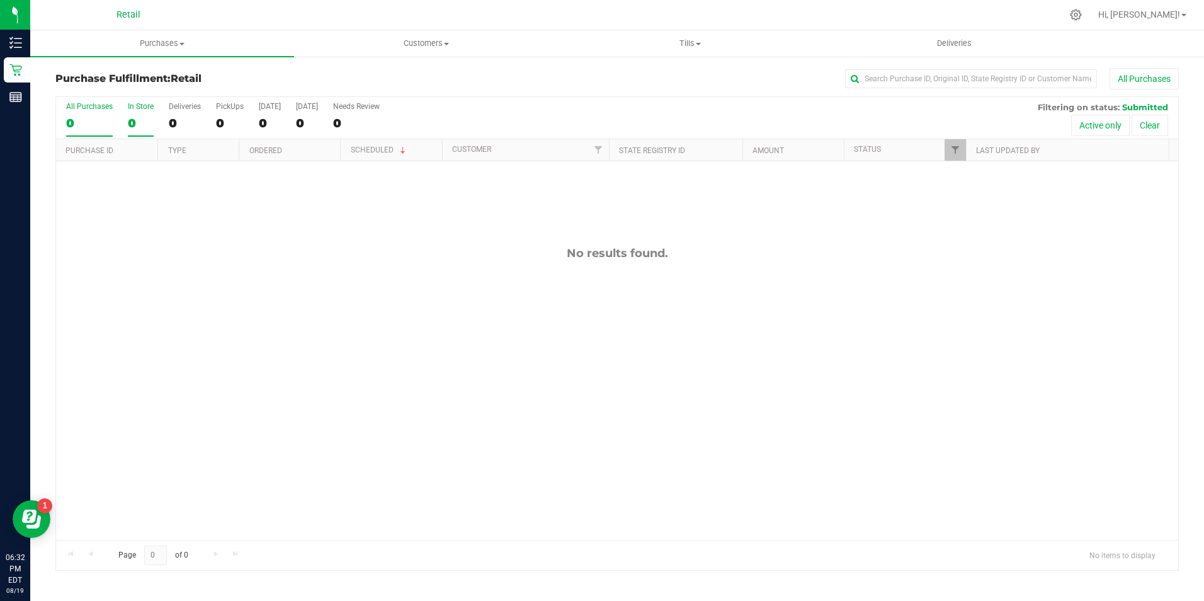
click at [128, 113] on label "In Store 0" at bounding box center [141, 119] width 26 height 35
click at [0, 0] on input "In Store 0" at bounding box center [0, 0] width 0 height 0
click at [149, 115] on label "In Store 0" at bounding box center [141, 119] width 26 height 35
click at [0, 0] on input "In Store 0" at bounding box center [0, 0] width 0 height 0
click at [144, 113] on label "In Store 0" at bounding box center [141, 119] width 26 height 35
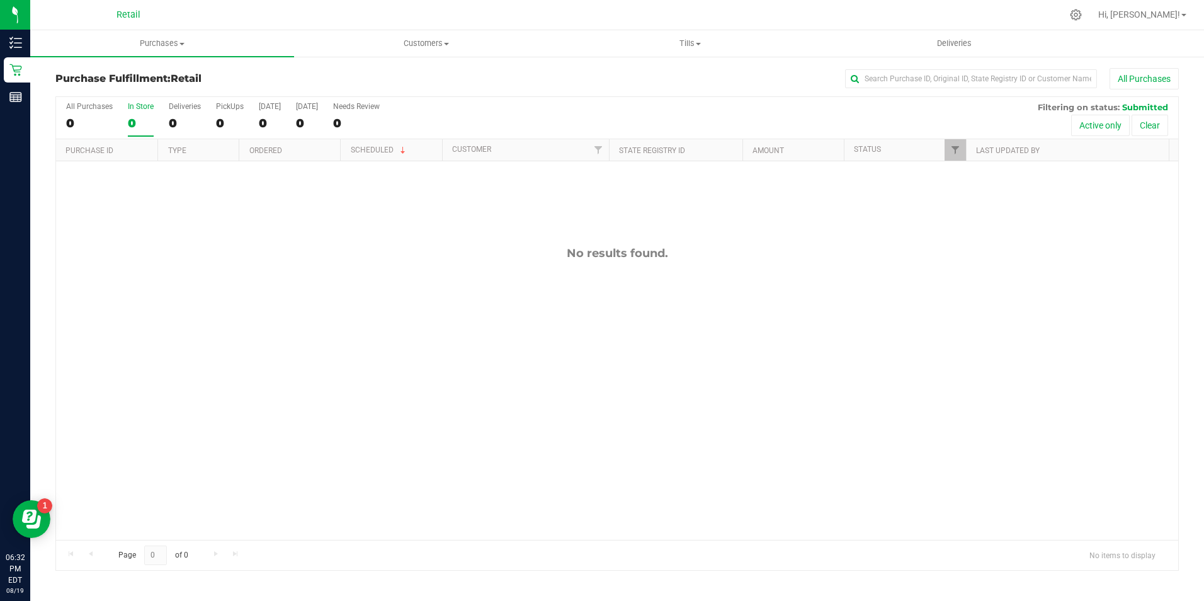
click at [0, 0] on input "In Store 0" at bounding box center [0, 0] width 0 height 0
click at [139, 119] on div "0" at bounding box center [141, 123] width 26 height 14
click at [0, 0] on input "In Store 0" at bounding box center [0, 0] width 0 height 0
click at [138, 119] on div "0" at bounding box center [141, 123] width 26 height 14
click at [0, 0] on input "In Store 0" at bounding box center [0, 0] width 0 height 0
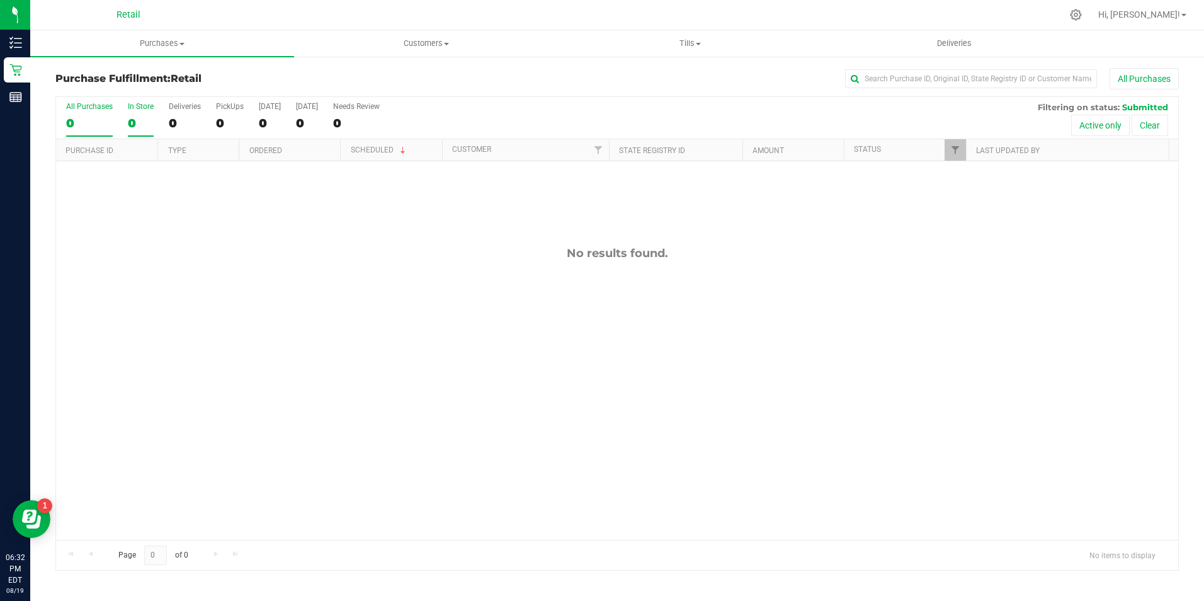
click at [145, 123] on div "0" at bounding box center [141, 123] width 26 height 14
click at [0, 0] on input "In Store 0" at bounding box center [0, 0] width 0 height 0
click at [142, 103] on div "All Purchases 0 In Store 0 Deliveries 0 PickUps 0 [DATE] 0 [DATE] 0 Needs Revie…" at bounding box center [617, 102] width 1122 height 10
drag, startPoint x: 140, startPoint y: 106, endPoint x: 137, endPoint y: 116, distance: 10.6
click at [137, 116] on div "0" at bounding box center [141, 123] width 26 height 14
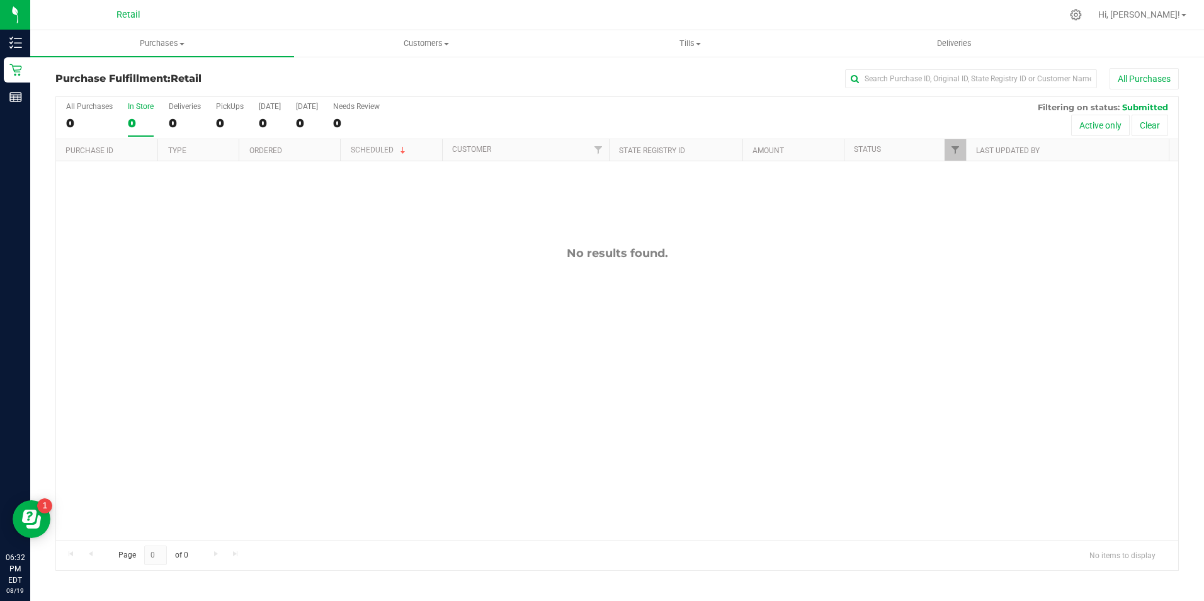
click at [0, 0] on input "In Store 0" at bounding box center [0, 0] width 0 height 0
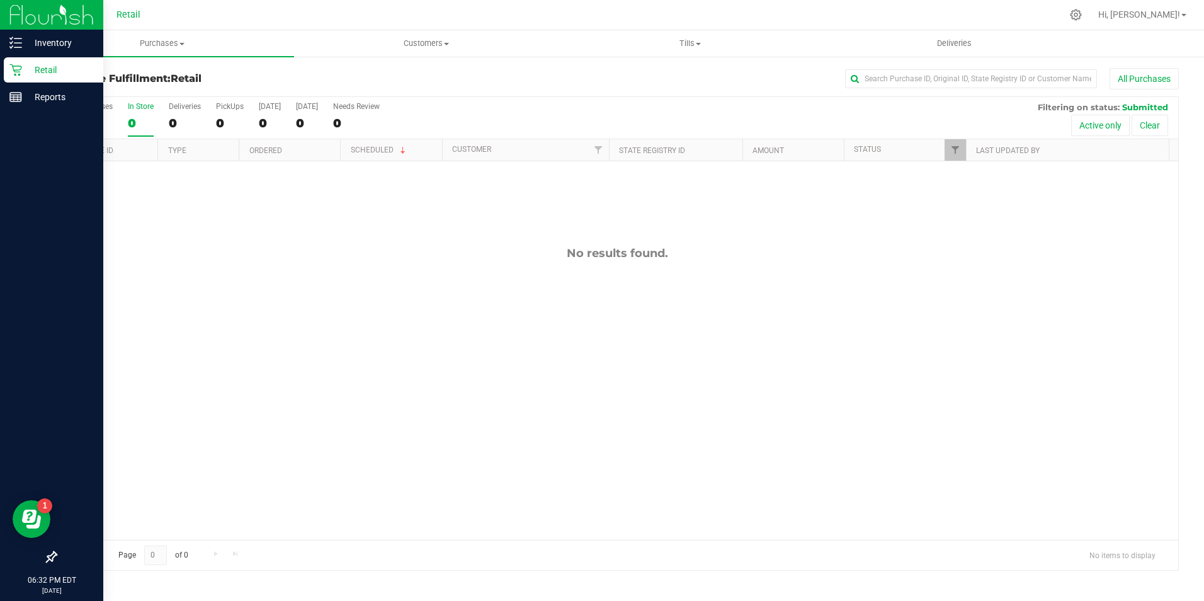
click at [11, 62] on div "Retail" at bounding box center [53, 69] width 99 height 25
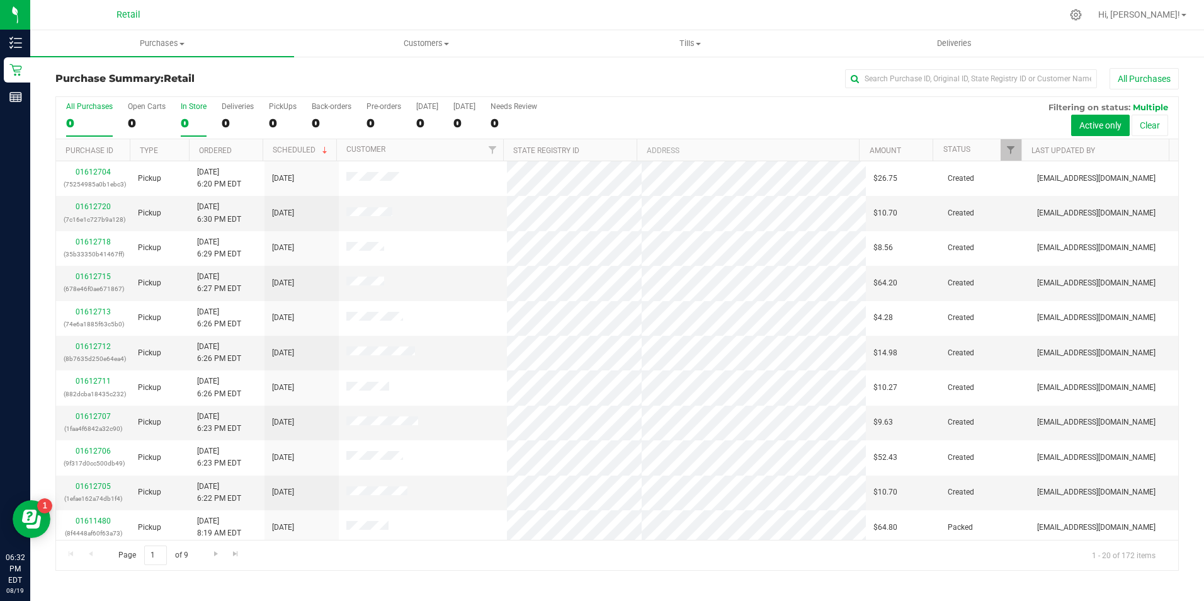
click at [190, 122] on div "0" at bounding box center [194, 123] width 26 height 14
click at [0, 0] on input "In Store 0" at bounding box center [0, 0] width 0 height 0
click at [188, 119] on div "0" at bounding box center [194, 123] width 26 height 14
click at [0, 0] on input "In Store 0" at bounding box center [0, 0] width 0 height 0
click at [187, 118] on div "0" at bounding box center [194, 123] width 26 height 14
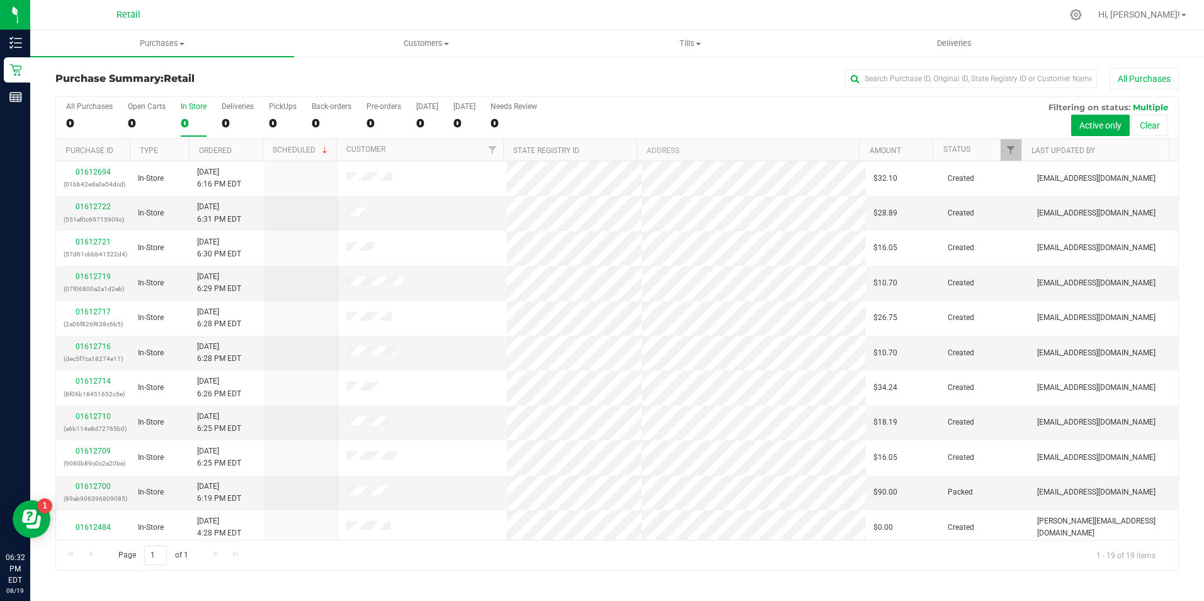
click at [0, 0] on input "In Store 0" at bounding box center [0, 0] width 0 height 0
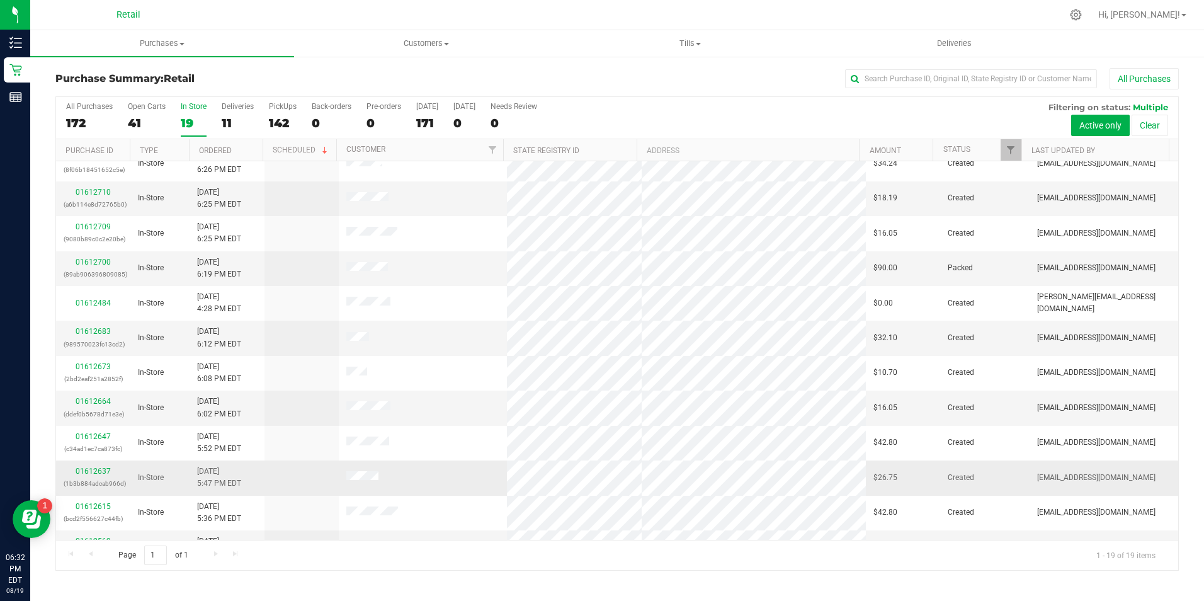
scroll to position [158, 0]
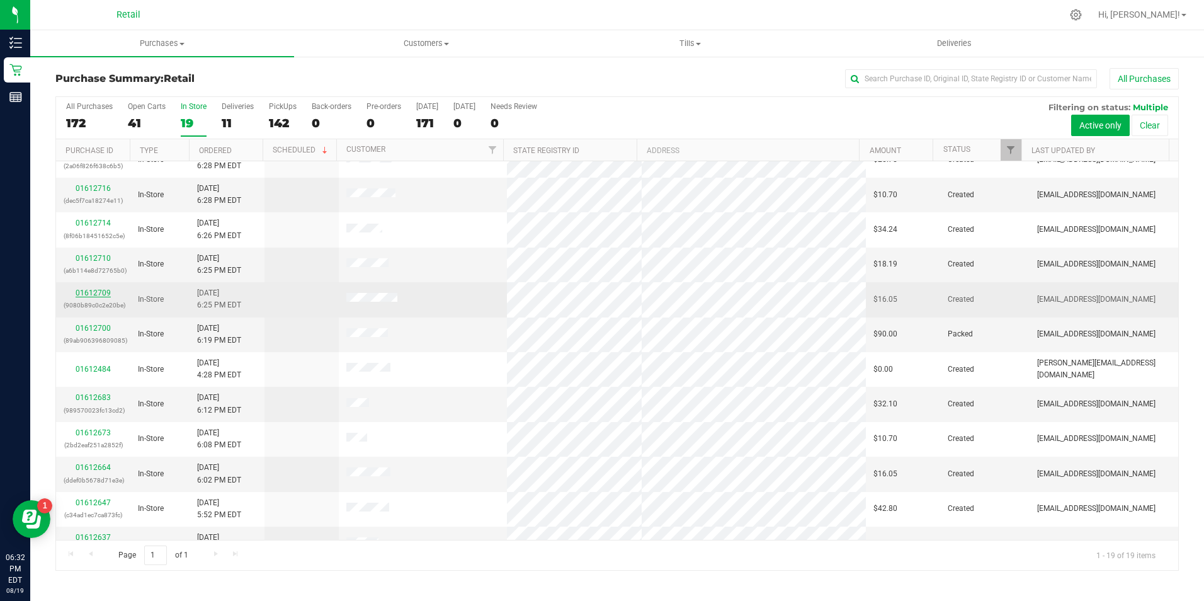
click at [103, 296] on link "01612709" at bounding box center [93, 292] width 35 height 9
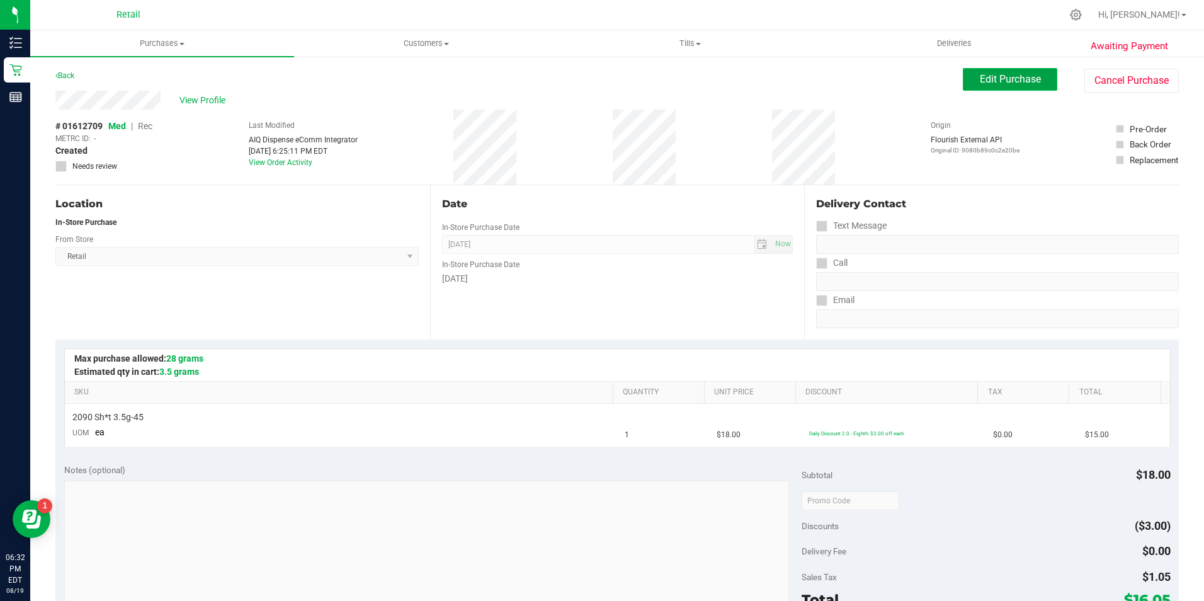
click at [980, 82] on span "Edit Purchase" at bounding box center [1010, 79] width 61 height 12
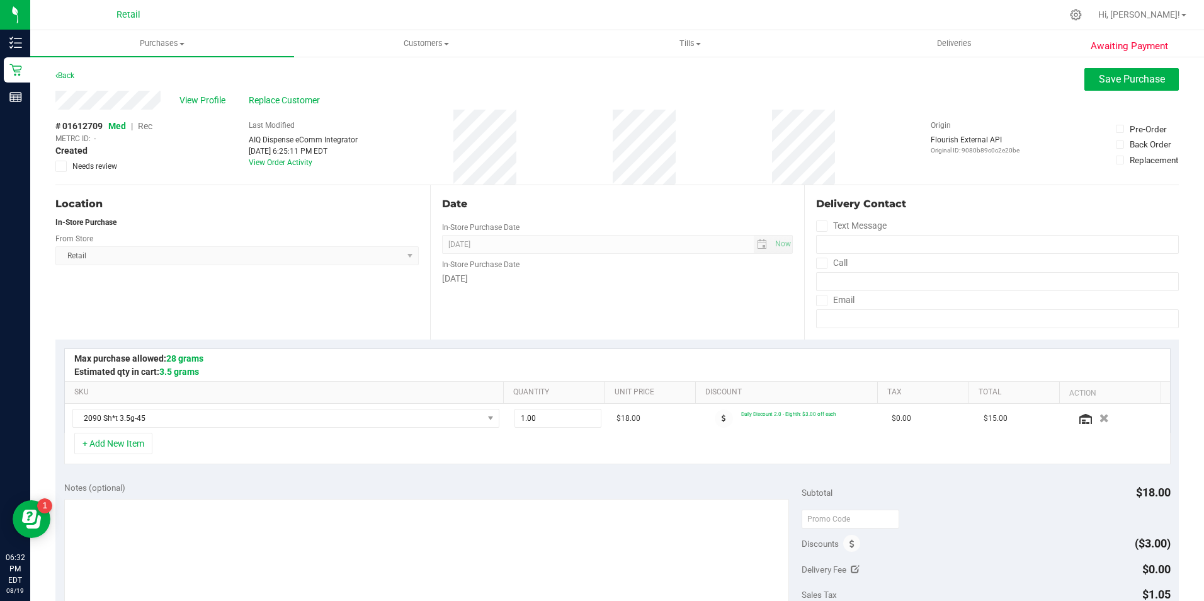
click at [145, 127] on span "Rec" at bounding box center [145, 126] width 14 height 10
click at [1134, 87] on button "Save Purchase" at bounding box center [1131, 79] width 94 height 23
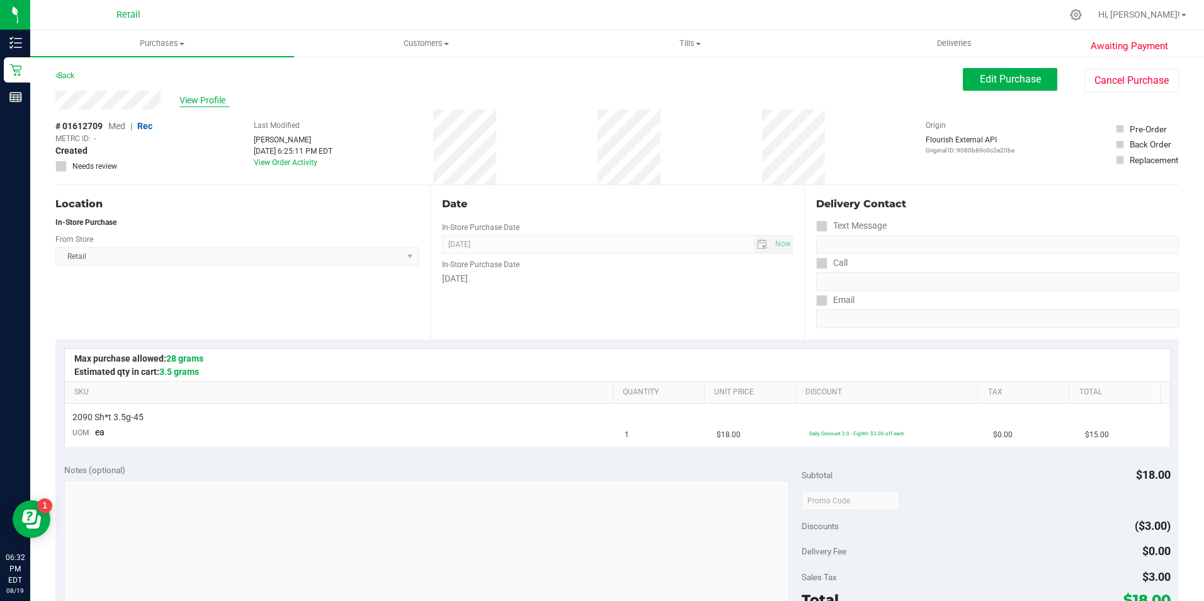
click at [216, 102] on span "View Profile" at bounding box center [204, 100] width 50 height 13
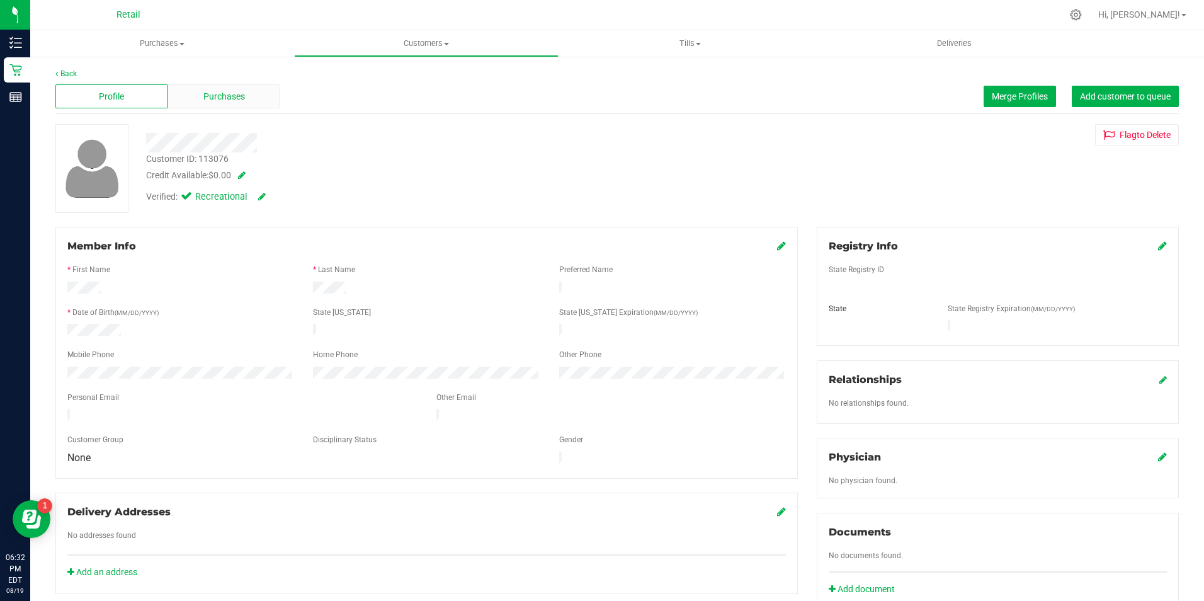
click at [217, 99] on span "Purchases" at bounding box center [224, 96] width 42 height 13
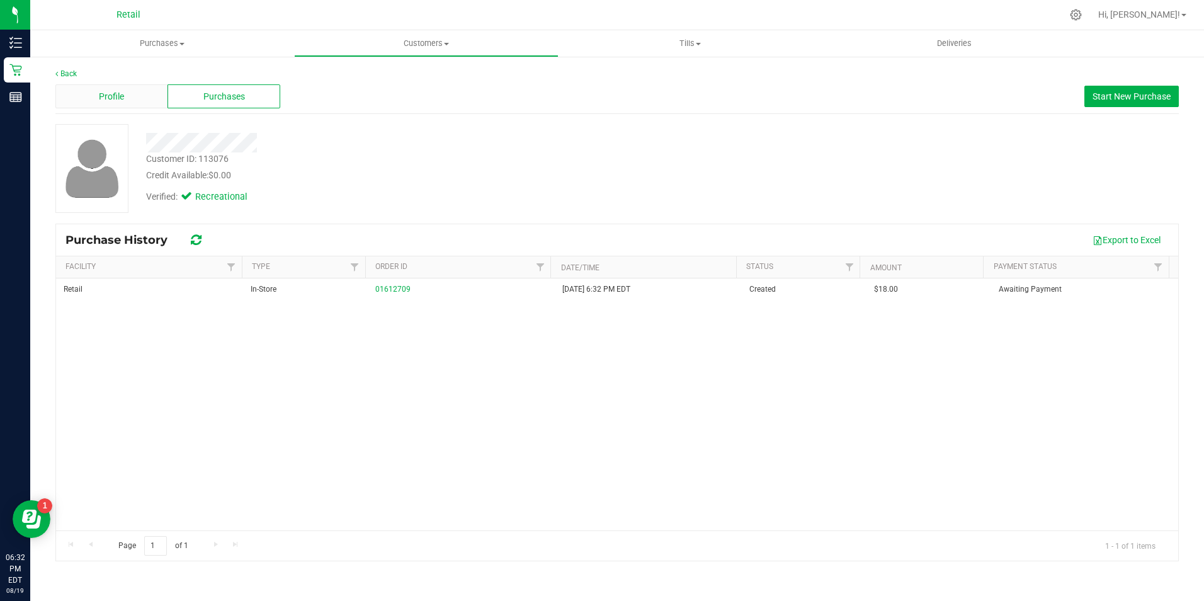
click at [140, 89] on div "Profile" at bounding box center [111, 96] width 112 height 24
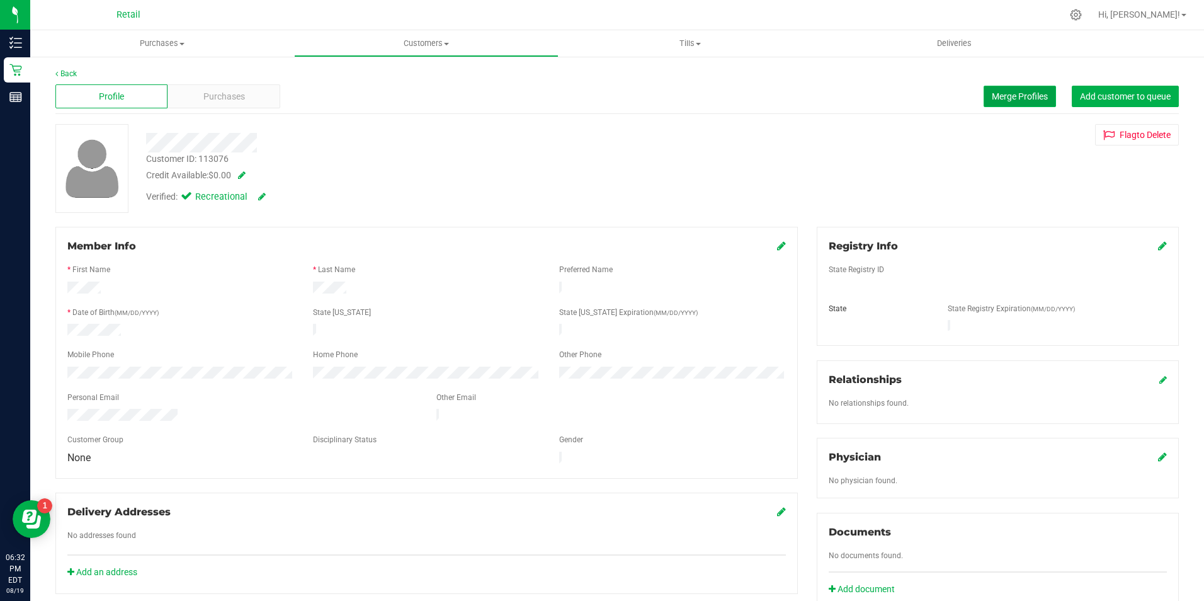
click at [1003, 101] on button "Merge Profiles" at bounding box center [1019, 96] width 72 height 21
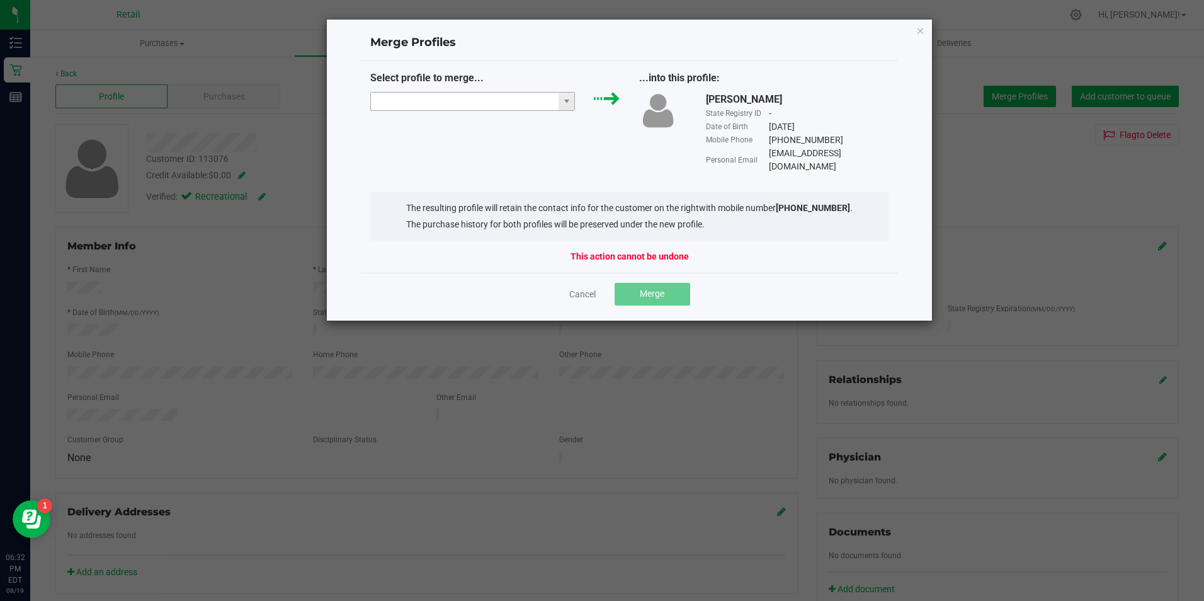
click at [435, 96] on input "NO DATA FOUND" at bounding box center [465, 102] width 188 height 18
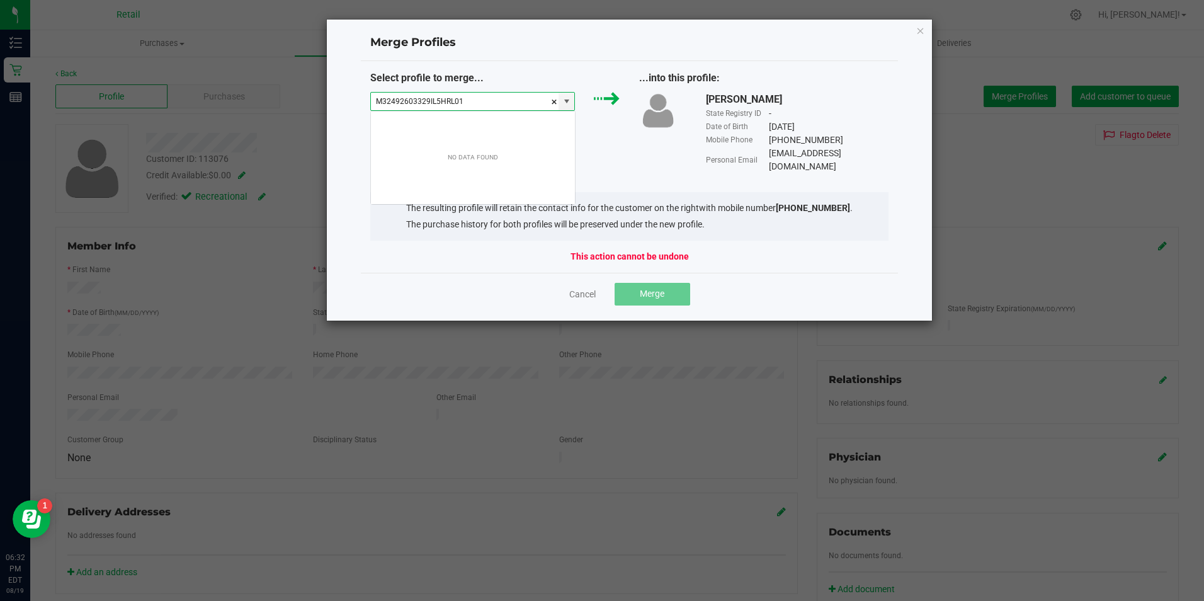
scroll to position [19, 205]
type input "M"
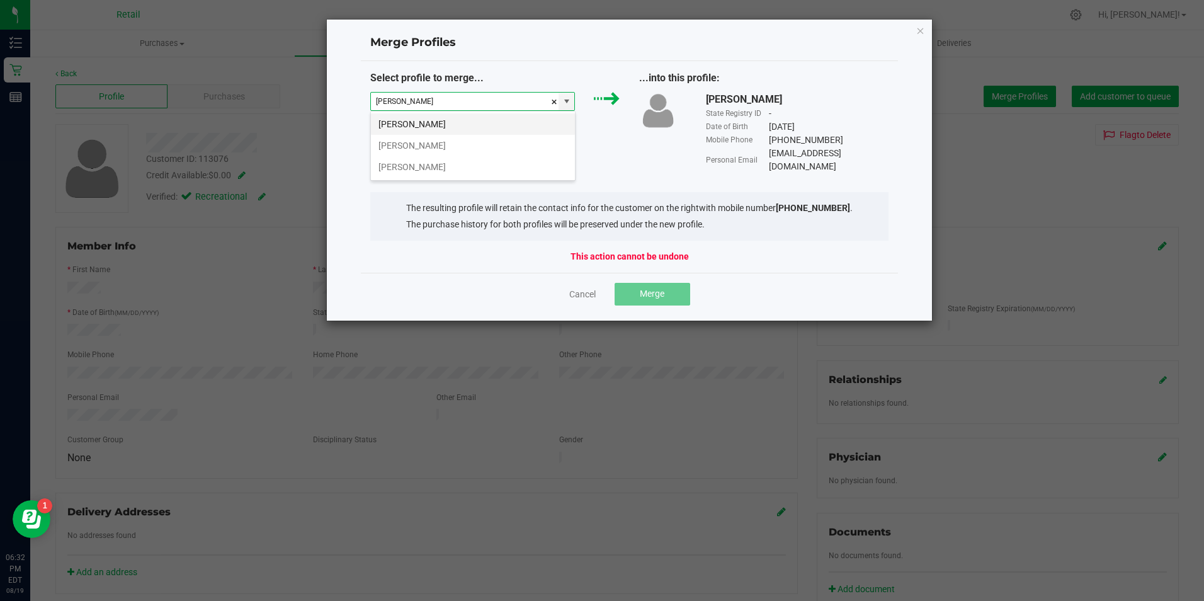
click at [476, 116] on li "[PERSON_NAME]" at bounding box center [473, 123] width 204 height 21
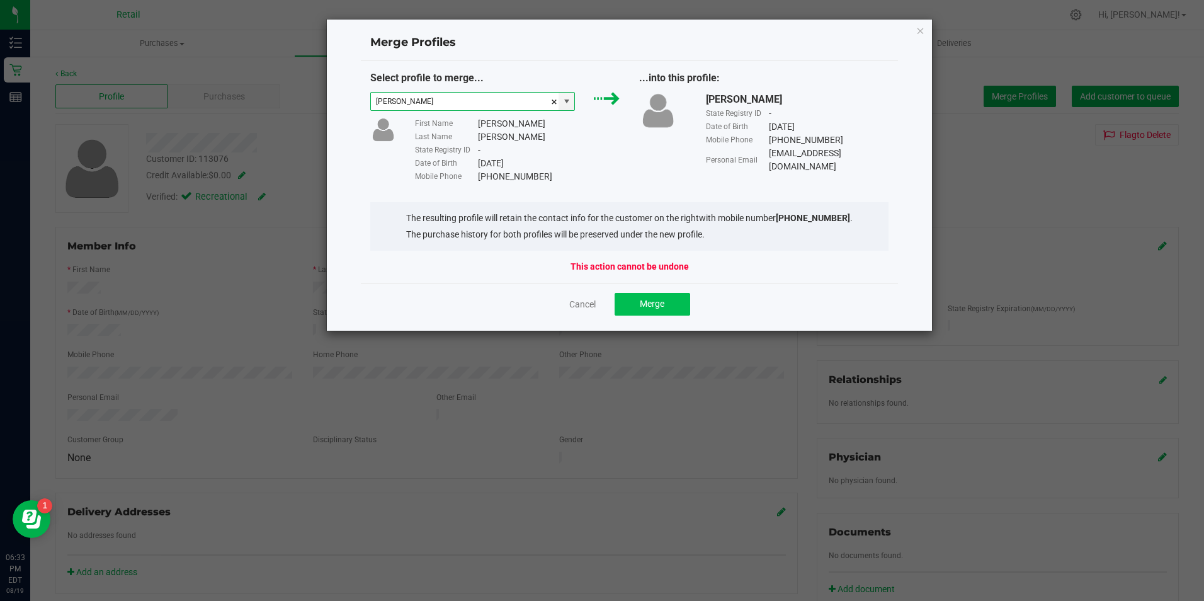
type input "[PERSON_NAME]"
click at [638, 308] on button "Merge" at bounding box center [652, 304] width 76 height 23
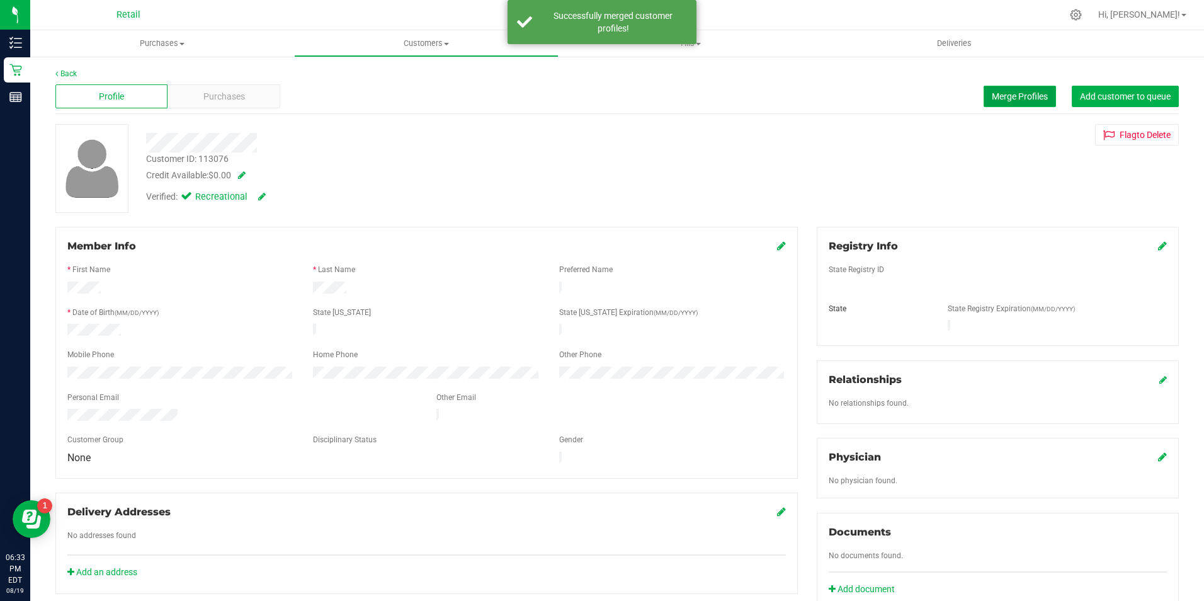
click at [1016, 103] on button "Merge Profiles" at bounding box center [1019, 96] width 72 height 21
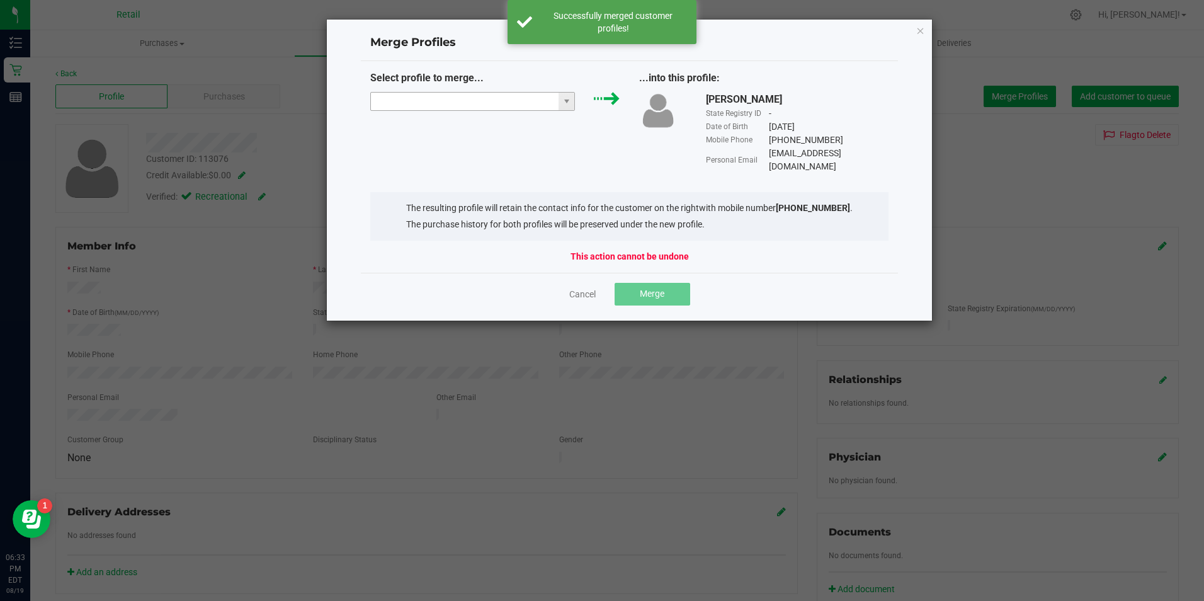
click at [460, 105] on input "NO DATA FOUND" at bounding box center [465, 102] width 188 height 18
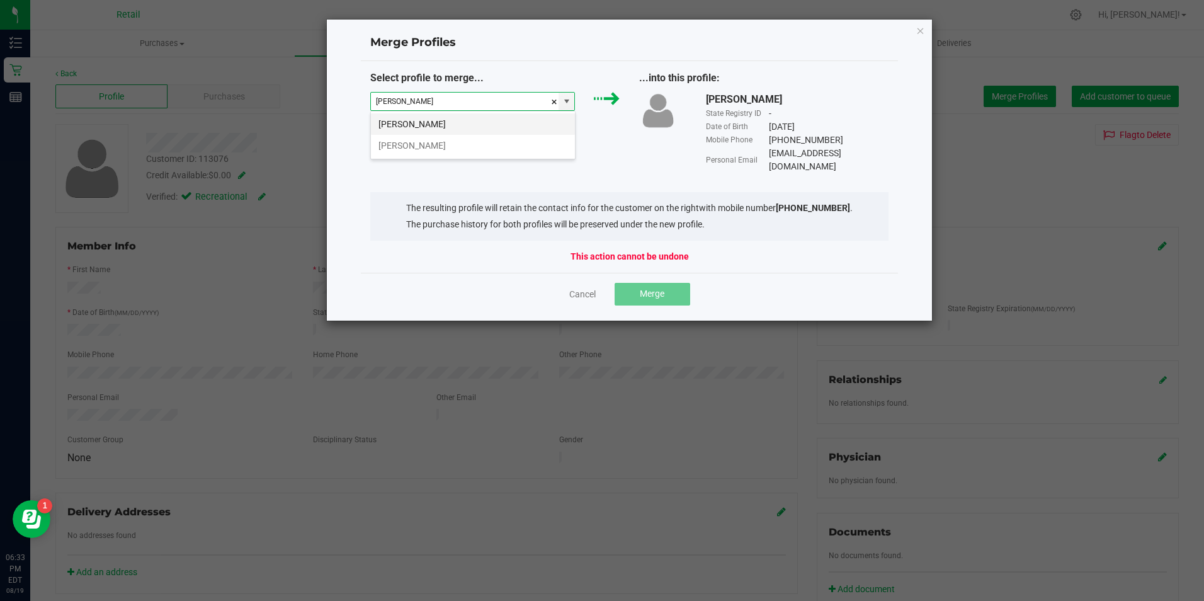
click at [421, 122] on li "[PERSON_NAME]" at bounding box center [473, 123] width 204 height 21
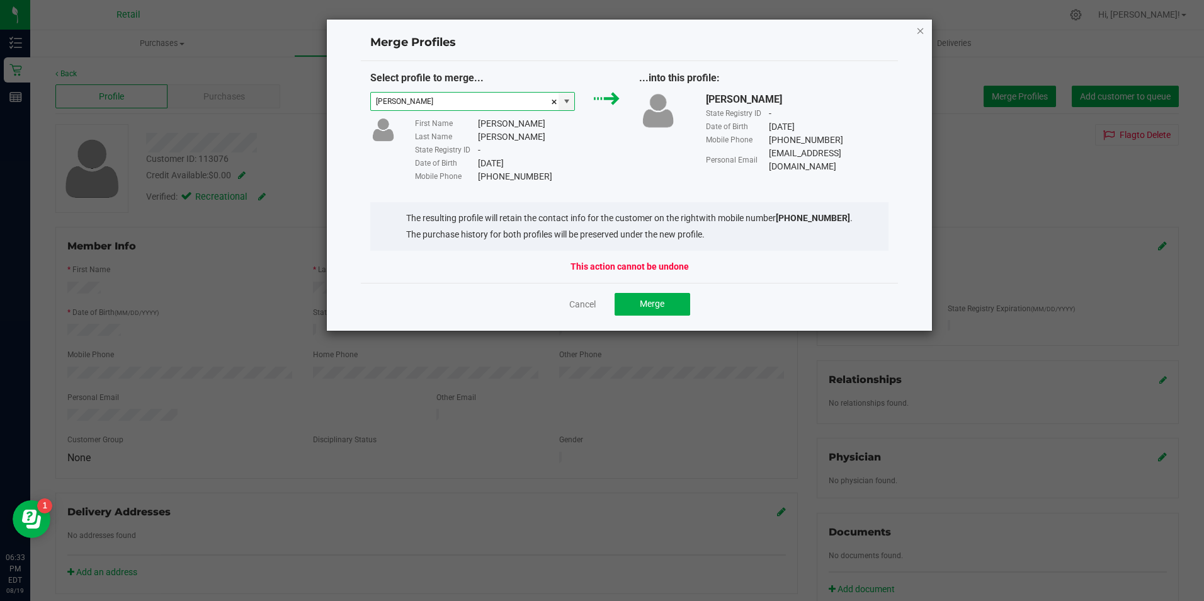
type input "[PERSON_NAME]"
click at [917, 36] on icon "Close" at bounding box center [920, 30] width 9 height 15
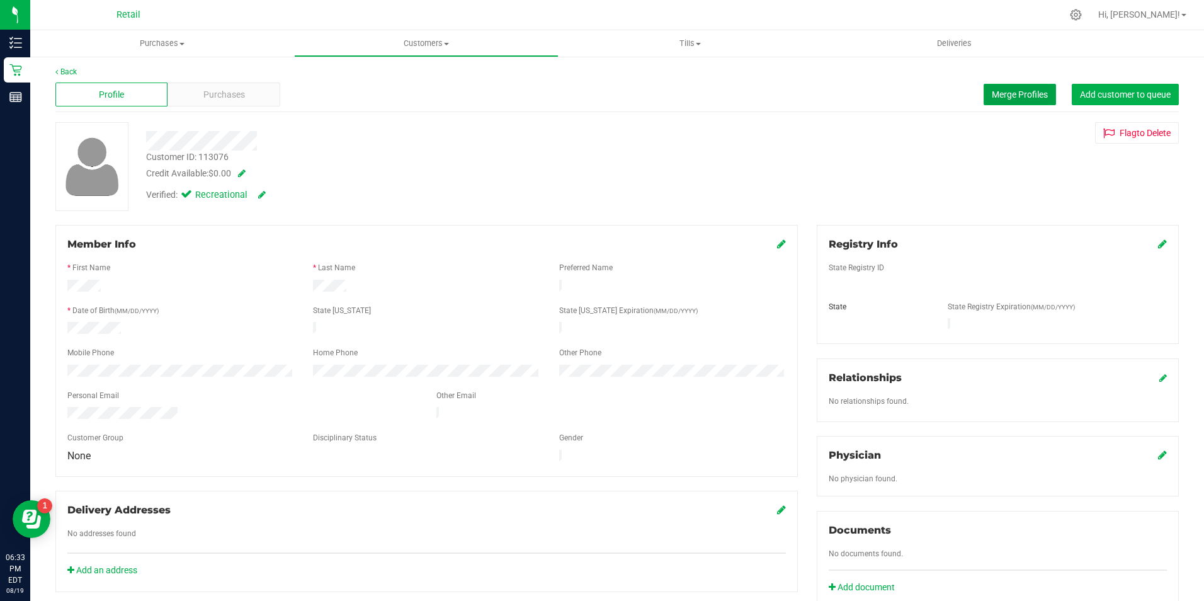
scroll to position [0, 0]
click at [236, 88] on div "Purchases" at bounding box center [223, 96] width 112 height 24
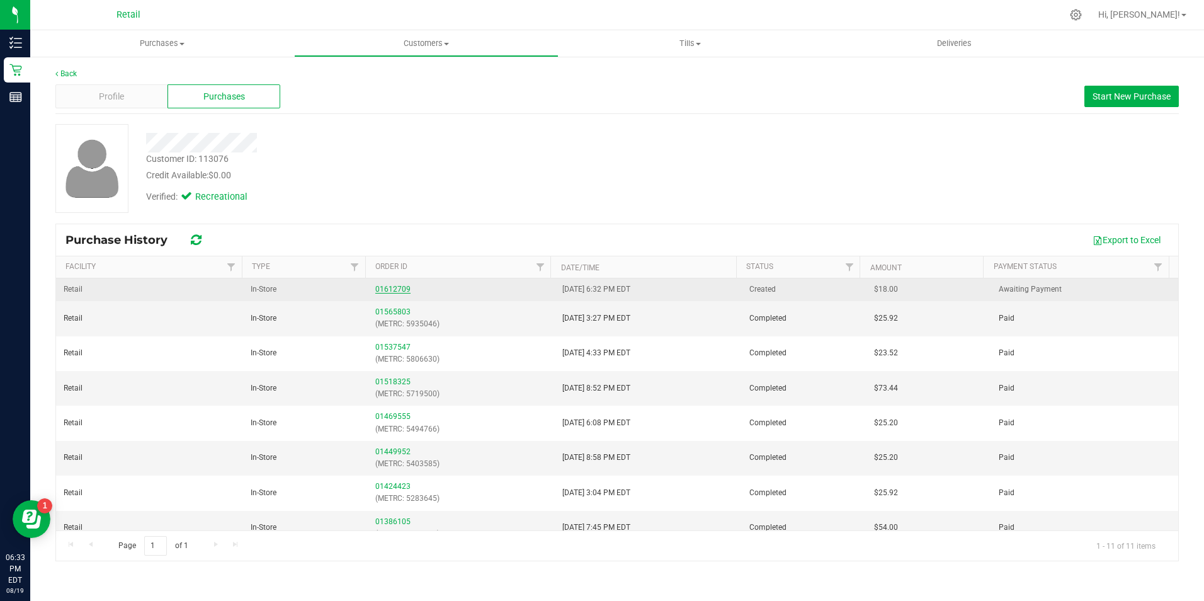
click at [393, 287] on link "01612709" at bounding box center [392, 289] width 35 height 9
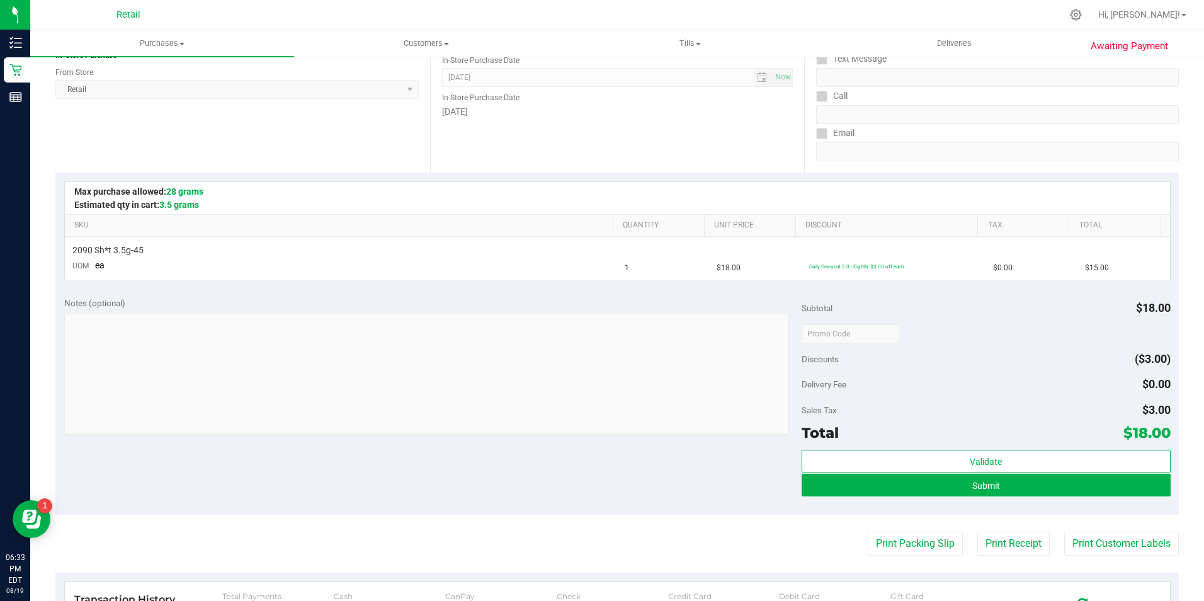
scroll to position [189, 0]
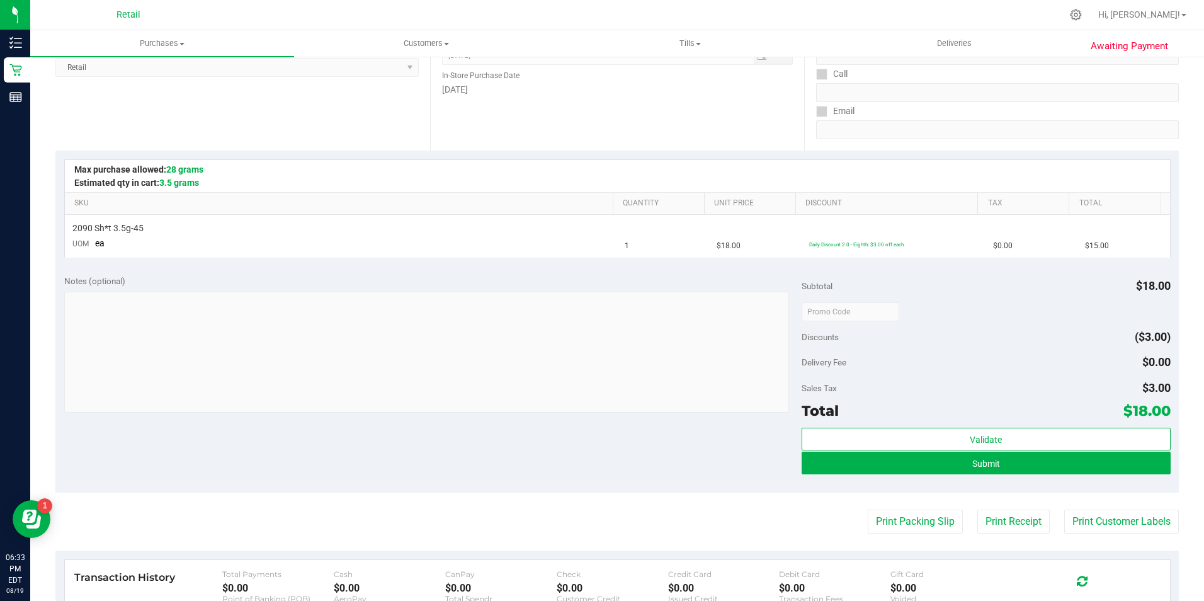
click at [874, 476] on div "Validate Submit" at bounding box center [985, 455] width 369 height 57
click at [877, 468] on button "Submit" at bounding box center [985, 462] width 369 height 23
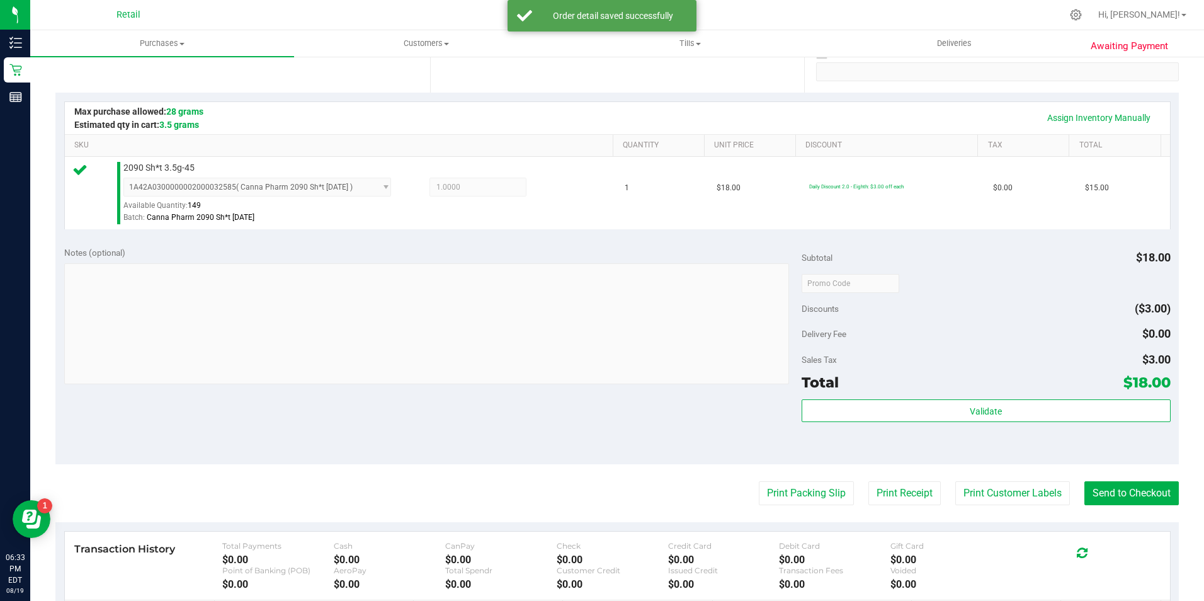
scroll to position [252, 0]
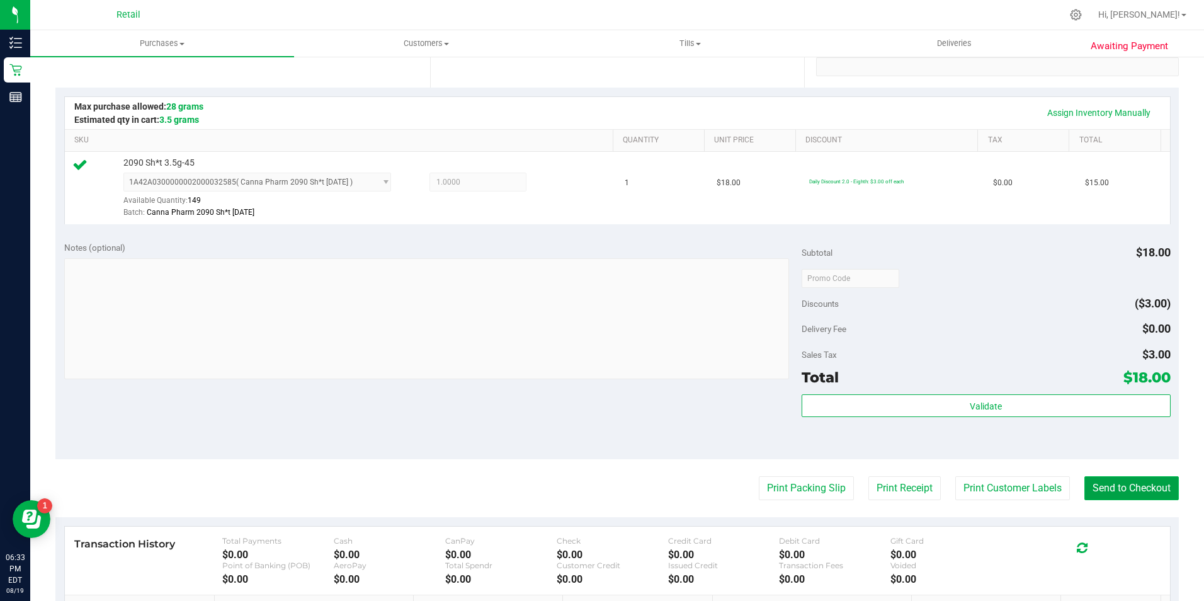
click at [1121, 495] on button "Send to Checkout" at bounding box center [1131, 488] width 94 height 24
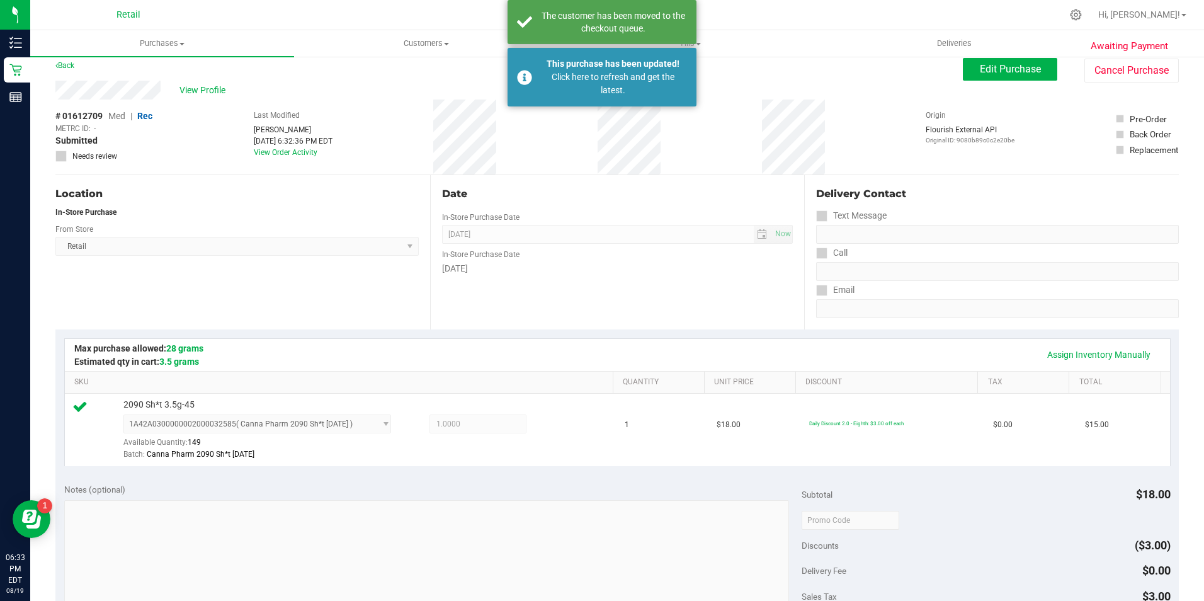
scroll to position [0, 0]
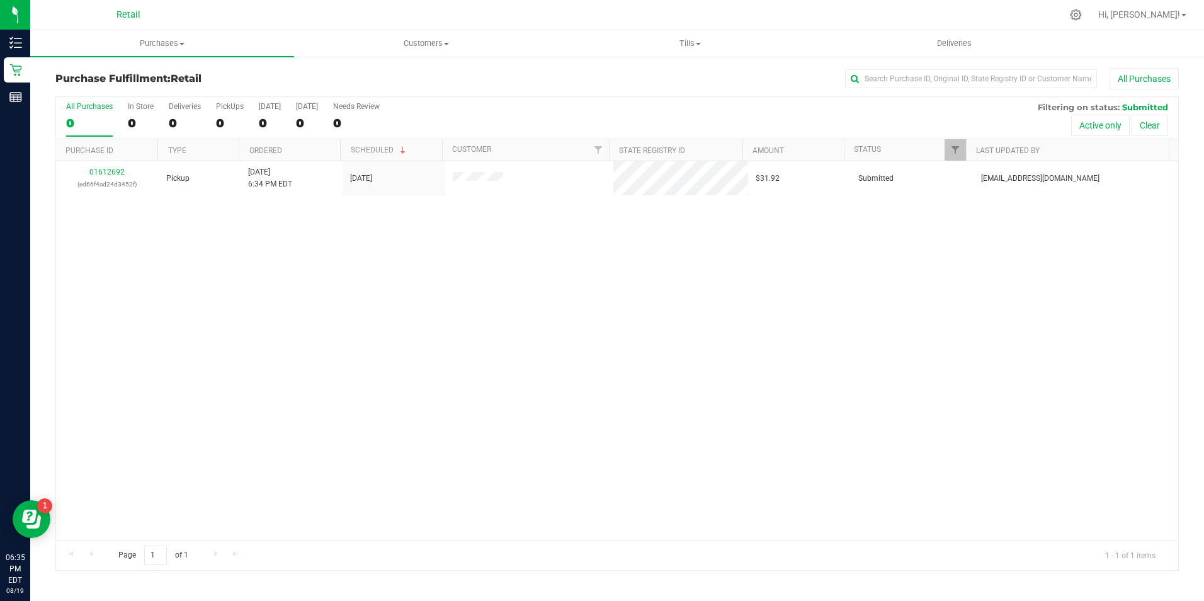
click at [946, 59] on div "Purchase Fulfillment: Retail All Purchases All Purchases 0 In Store 0 Deliverie…" at bounding box center [617, 319] width 1174 height 528
click at [961, 49] on uib-tab-heading "Deliveries" at bounding box center [954, 43] width 263 height 25
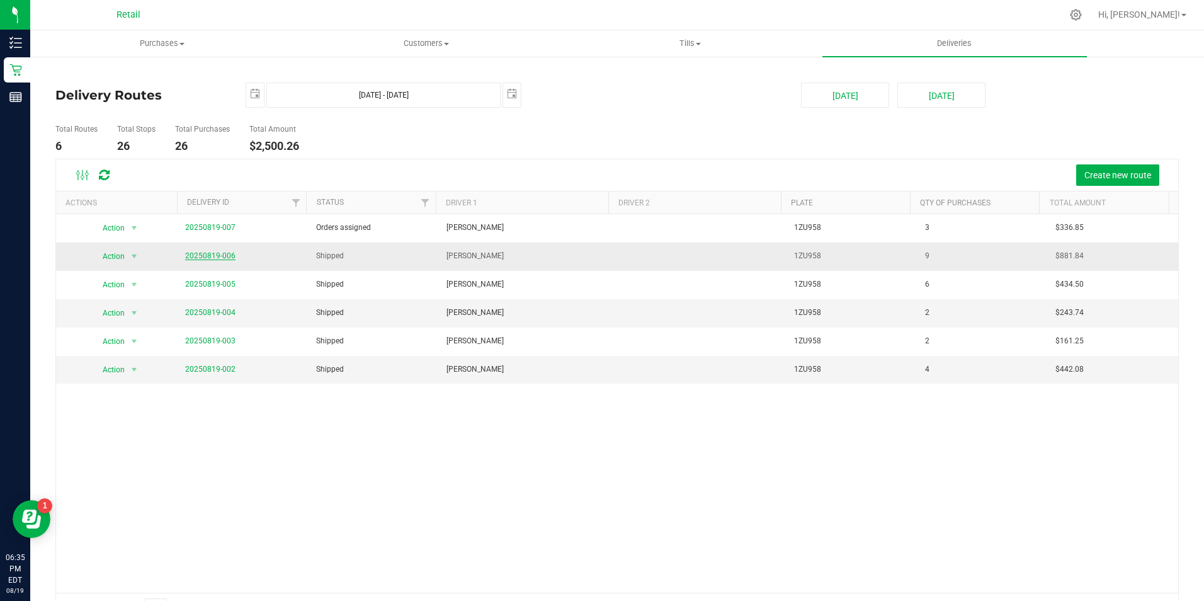
click at [212, 257] on link "20250819-006" at bounding box center [210, 255] width 50 height 9
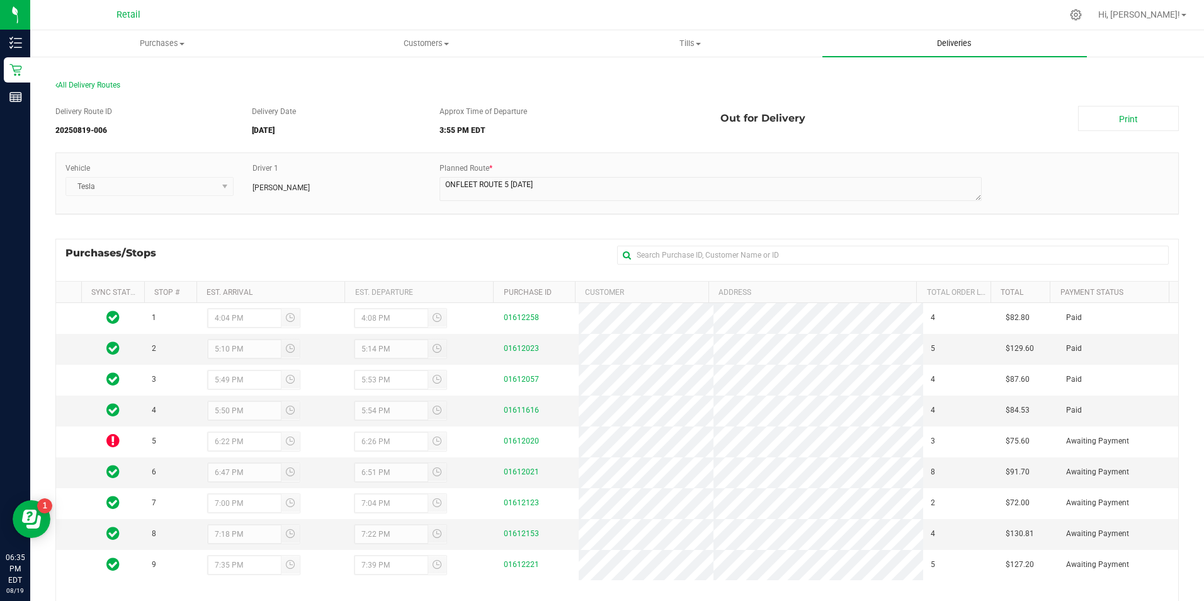
click at [937, 40] on span "Deliveries" at bounding box center [954, 43] width 69 height 11
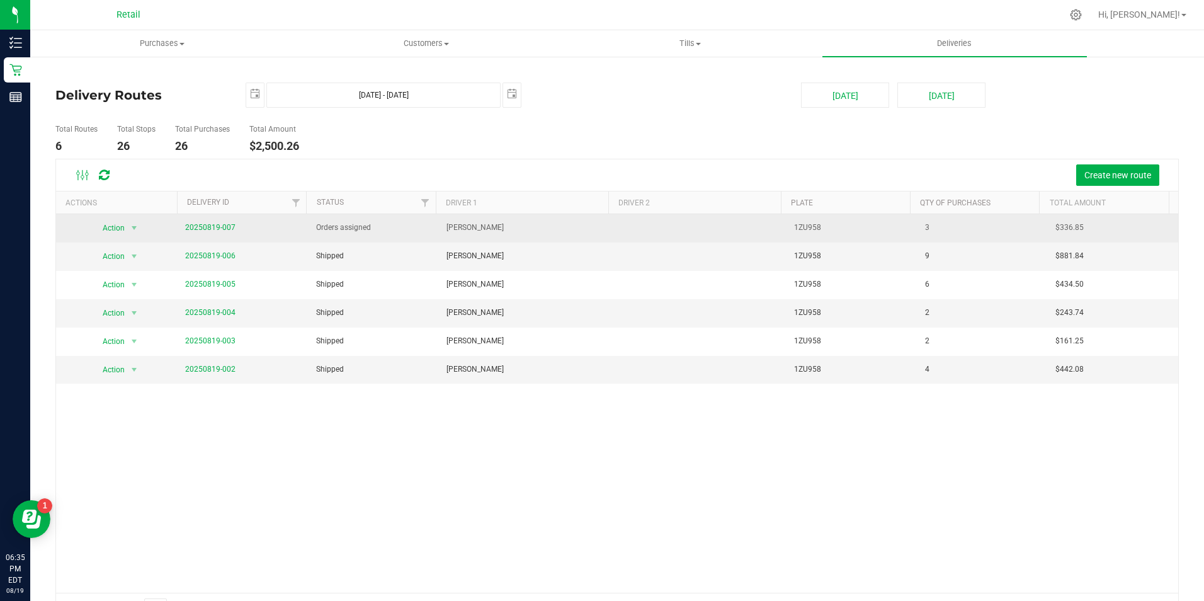
click at [223, 220] on td "20250819-007" at bounding box center [243, 228] width 130 height 28
click at [218, 222] on span "20250819-007" at bounding box center [210, 228] width 50 height 12
click at [223, 229] on link "20250819-007" at bounding box center [210, 227] width 50 height 9
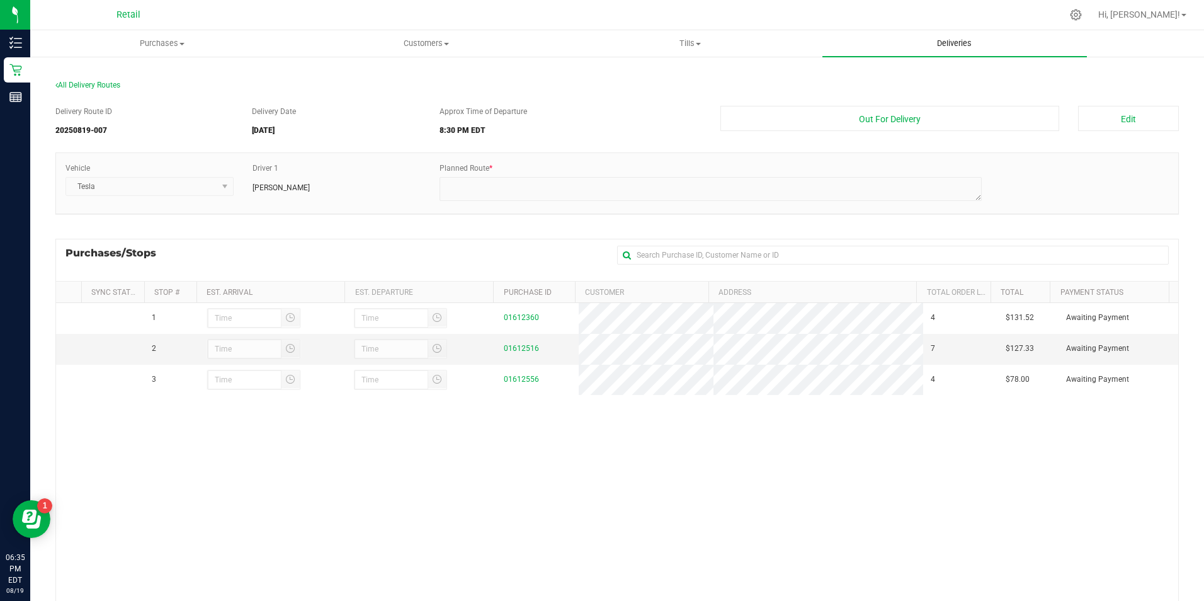
click at [957, 49] on uib-tab-heading "Deliveries" at bounding box center [954, 43] width 264 height 26
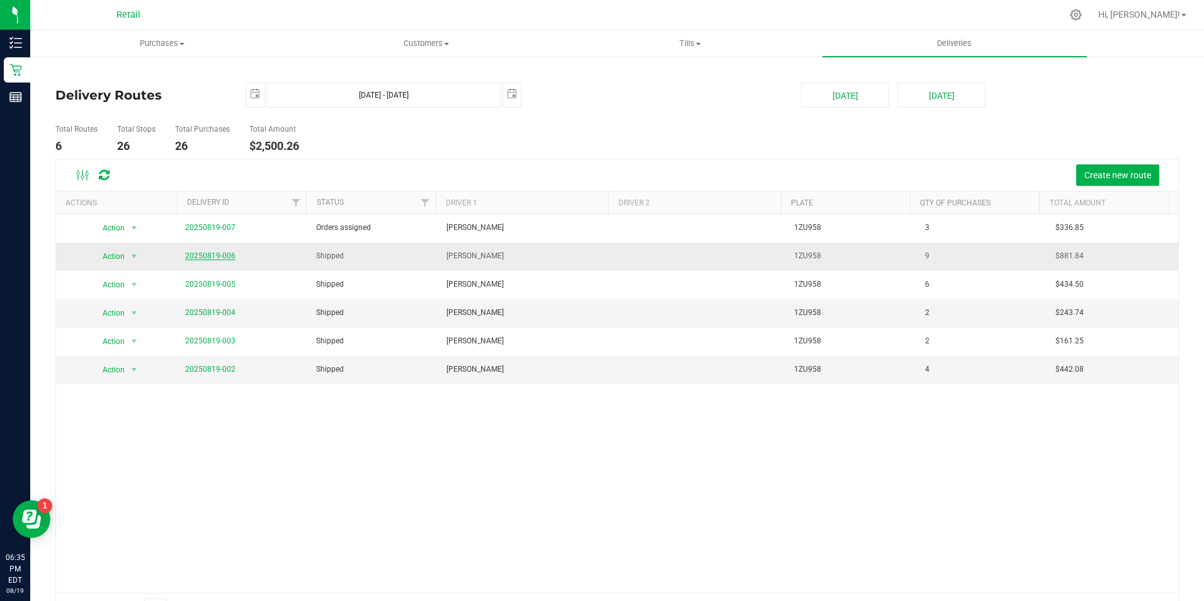
click at [211, 253] on link "20250819-006" at bounding box center [210, 255] width 50 height 9
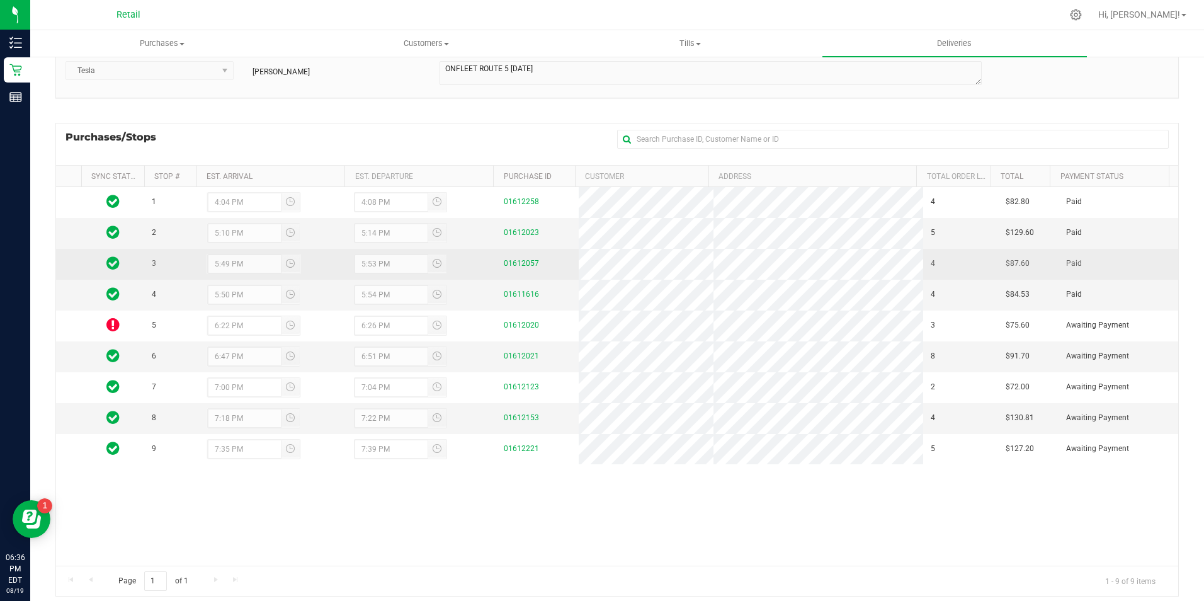
scroll to position [126, 0]
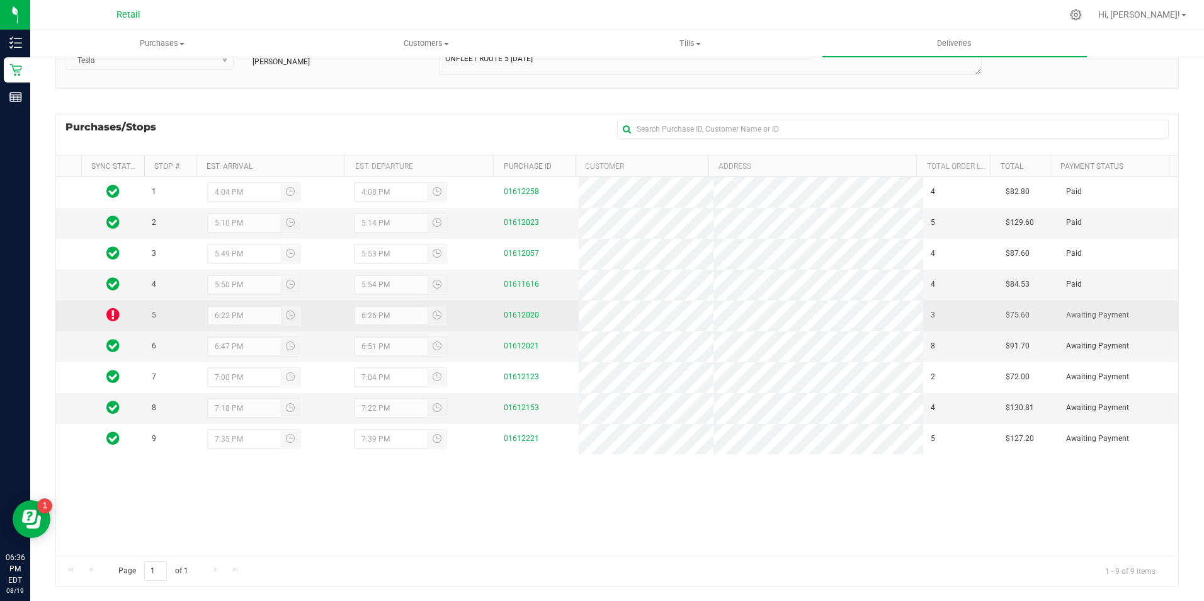
click at [123, 315] on td at bounding box center [112, 315] width 63 height 31
click at [116, 315] on icon at bounding box center [112, 314] width 13 height 15
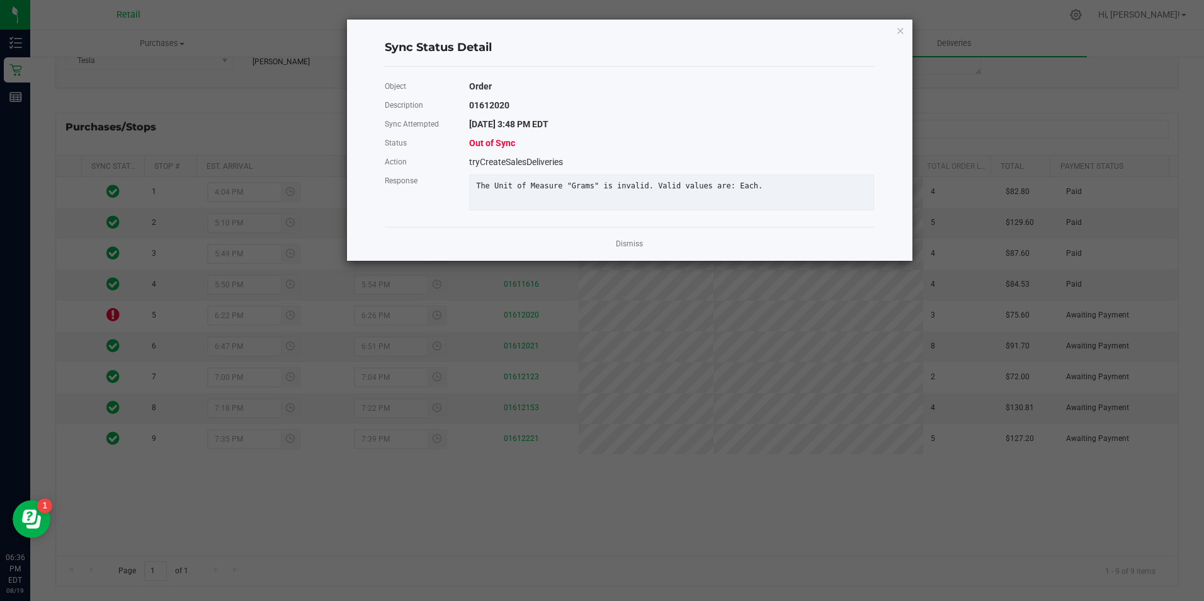
drag, startPoint x: 496, startPoint y: 137, endPoint x: 490, endPoint y: 160, distance: 23.4
click at [490, 160] on div "Object Order Description 01612020 Sync Attempted [DATE] 3:48 PM EDT Status Out …" at bounding box center [629, 147] width 509 height 140
drag, startPoint x: 490, startPoint y: 160, endPoint x: 665, endPoint y: 210, distance: 182.0
click at [667, 207] on div "The Unit of Measure "Grams" is invalid. Valid values are: Each." at bounding box center [671, 192] width 405 height 36
drag, startPoint x: 644, startPoint y: 248, endPoint x: 625, endPoint y: 256, distance: 20.3
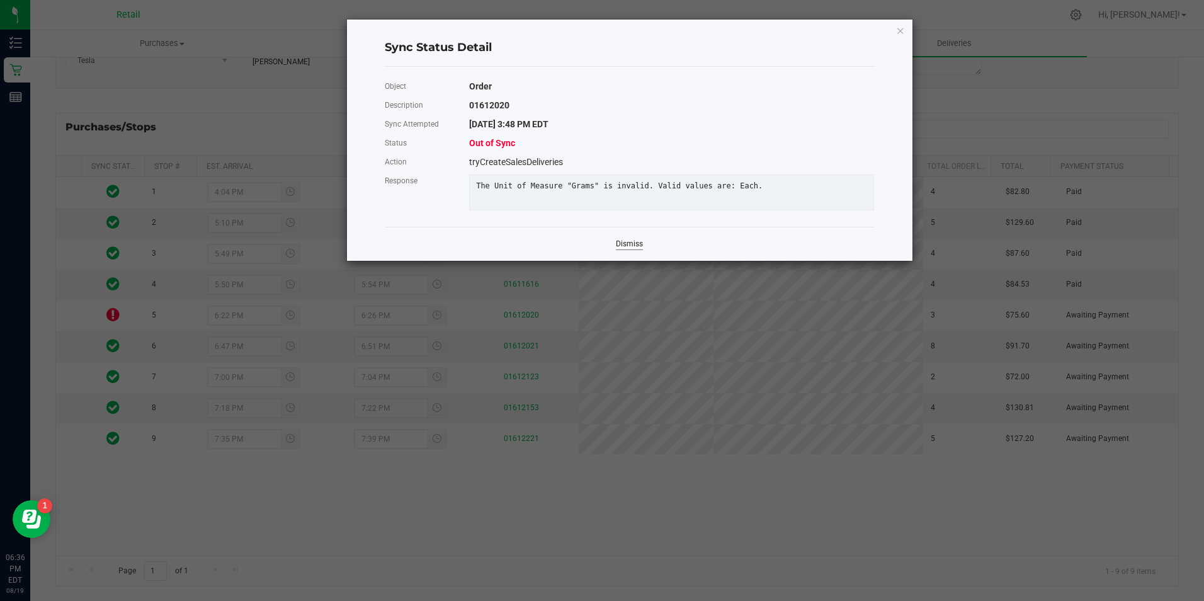
click at [641, 251] on div "Dismiss" at bounding box center [630, 244] width 490 height 34
click at [625, 249] on link "Dismiss" at bounding box center [629, 244] width 27 height 11
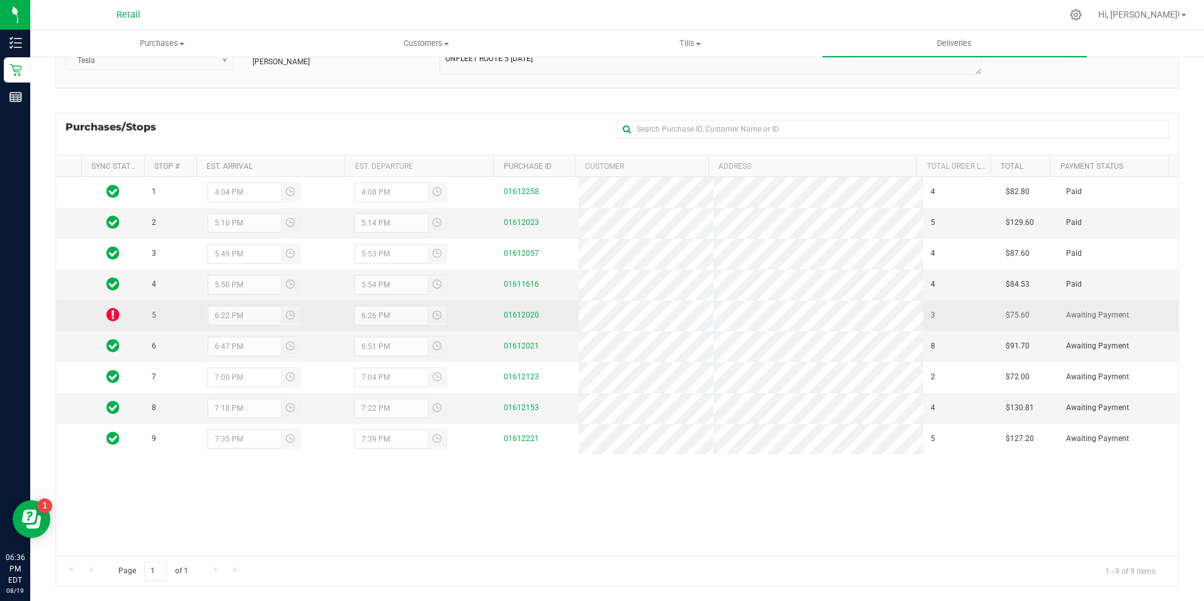
click at [112, 310] on icon at bounding box center [112, 314] width 13 height 15
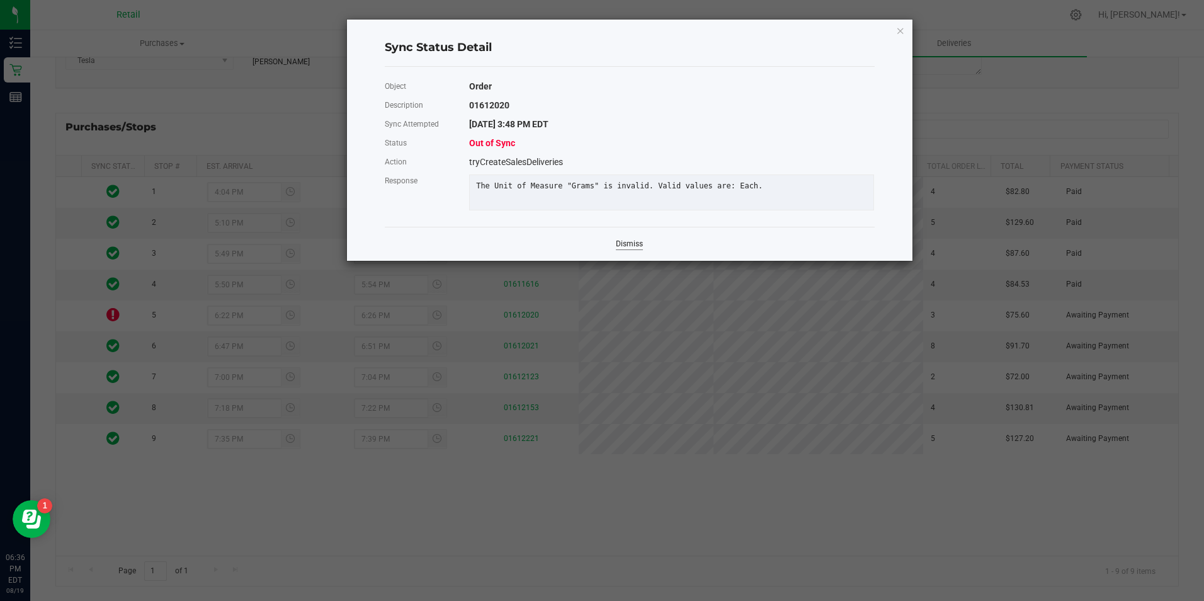
drag, startPoint x: 112, startPoint y: 310, endPoint x: 642, endPoint y: 254, distance: 532.5
click at [642, 249] on link "Dismiss" at bounding box center [629, 244] width 27 height 11
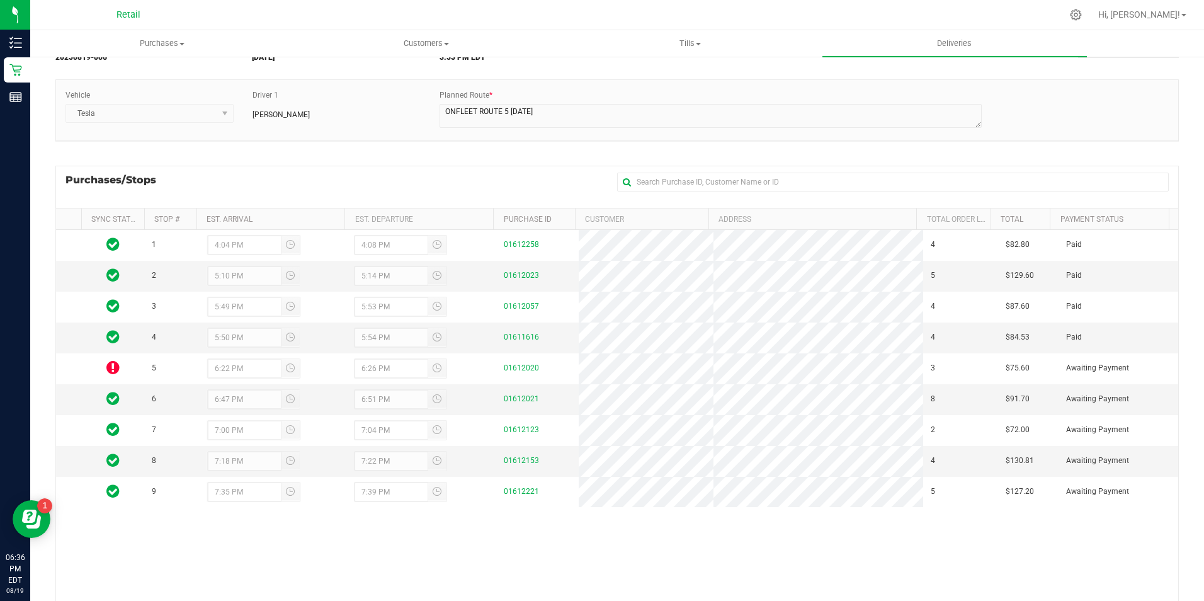
scroll to position [0, 0]
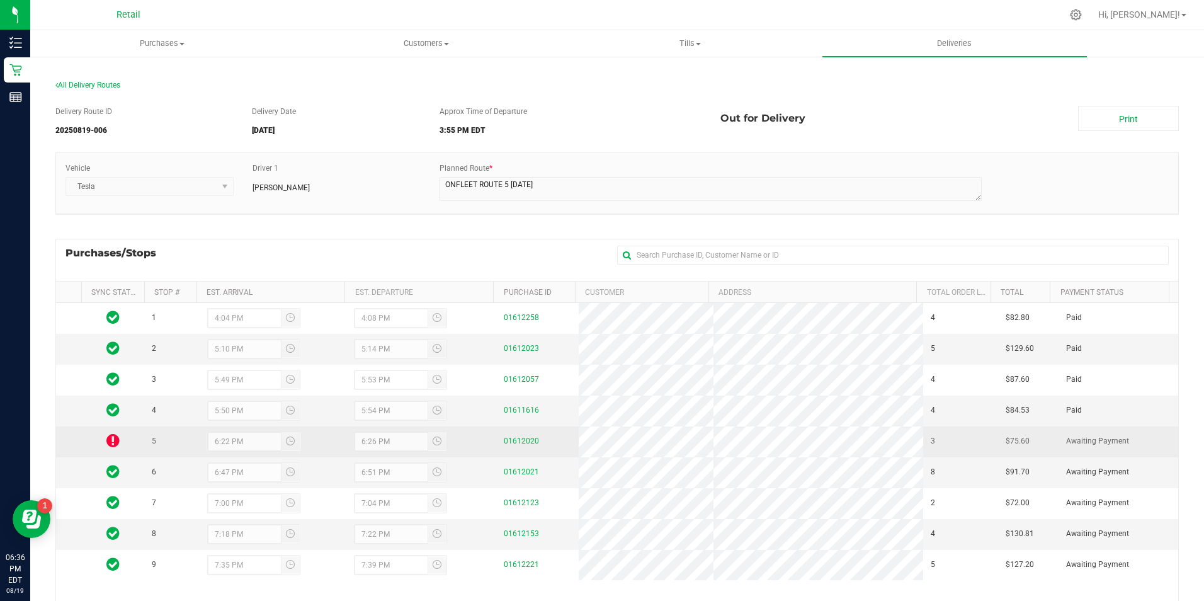
click at [121, 446] on td at bounding box center [112, 441] width 63 height 31
click at [516, 441] on link "01612020" at bounding box center [521, 440] width 35 height 9
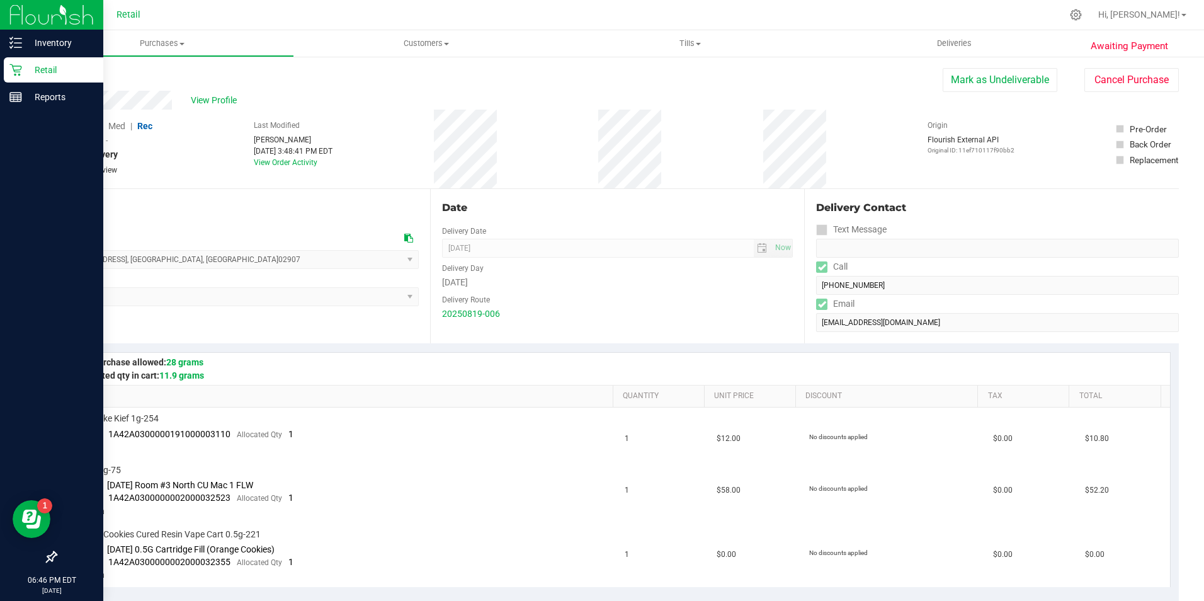
click at [16, 68] on icon at bounding box center [15, 70] width 13 height 13
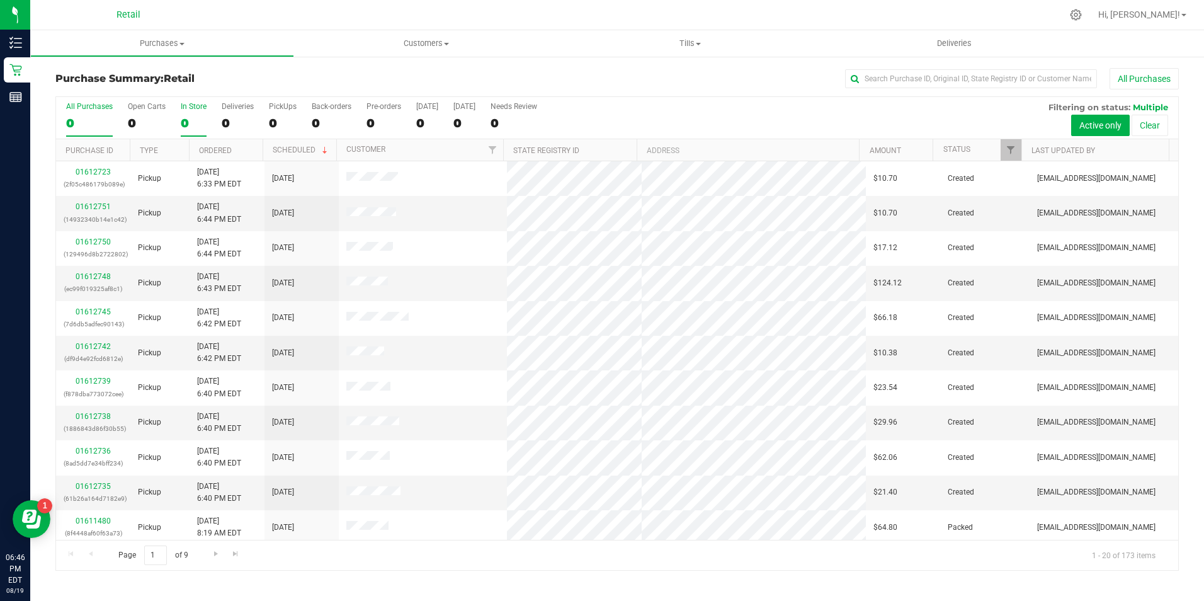
click at [184, 113] on label "In Store 0" at bounding box center [194, 119] width 26 height 35
click at [0, 0] on input "In Store 0" at bounding box center [0, 0] width 0 height 0
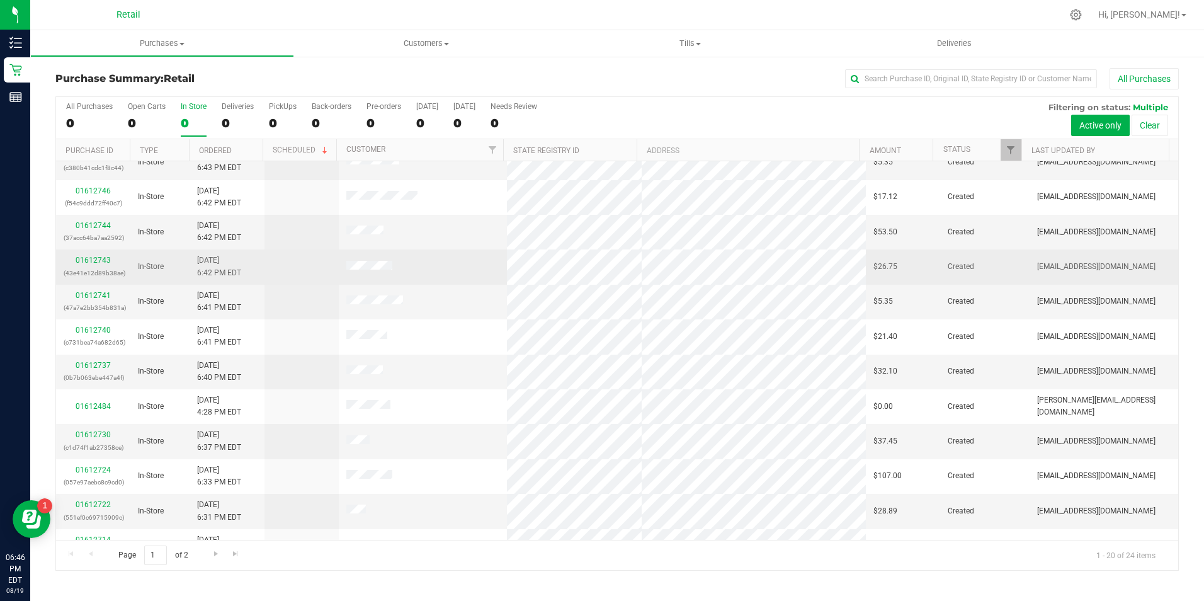
scroll to position [126, 0]
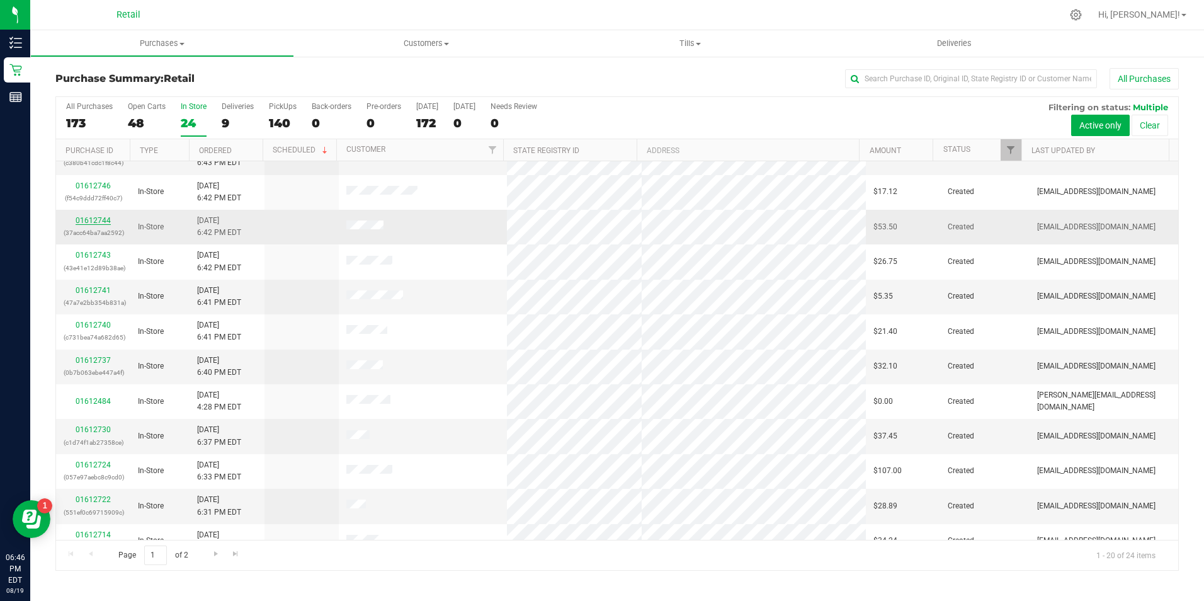
click at [93, 218] on link "01612744" at bounding box center [93, 220] width 35 height 9
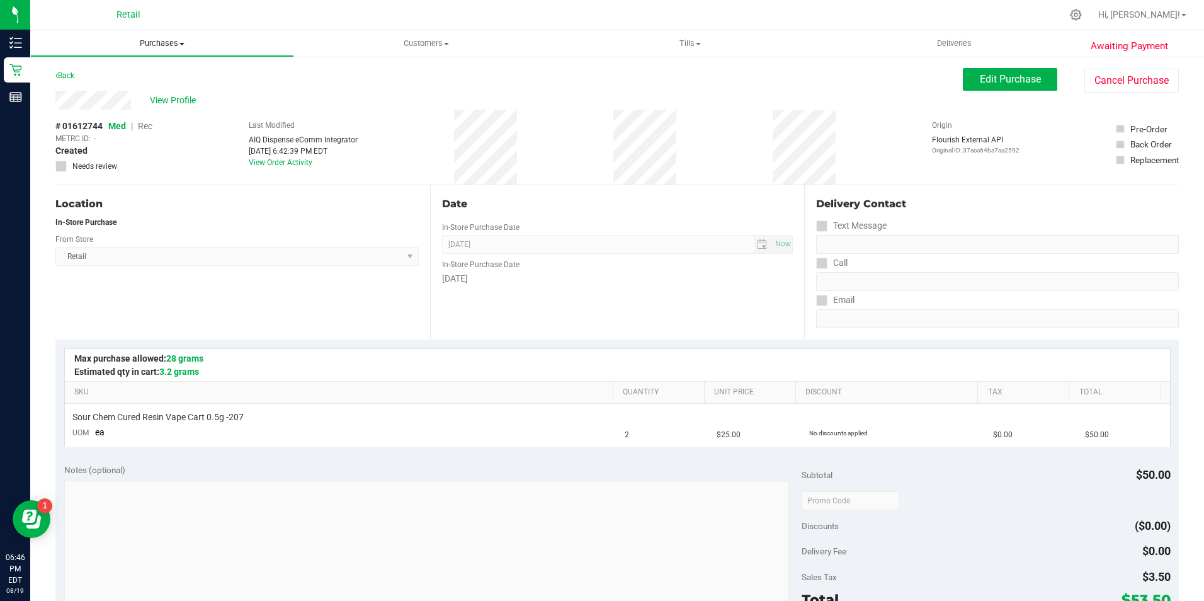
click at [160, 47] on span "Purchases" at bounding box center [162, 43] width 263 height 11
click at [123, 95] on li "Fulfillment" at bounding box center [162, 91] width 264 height 15
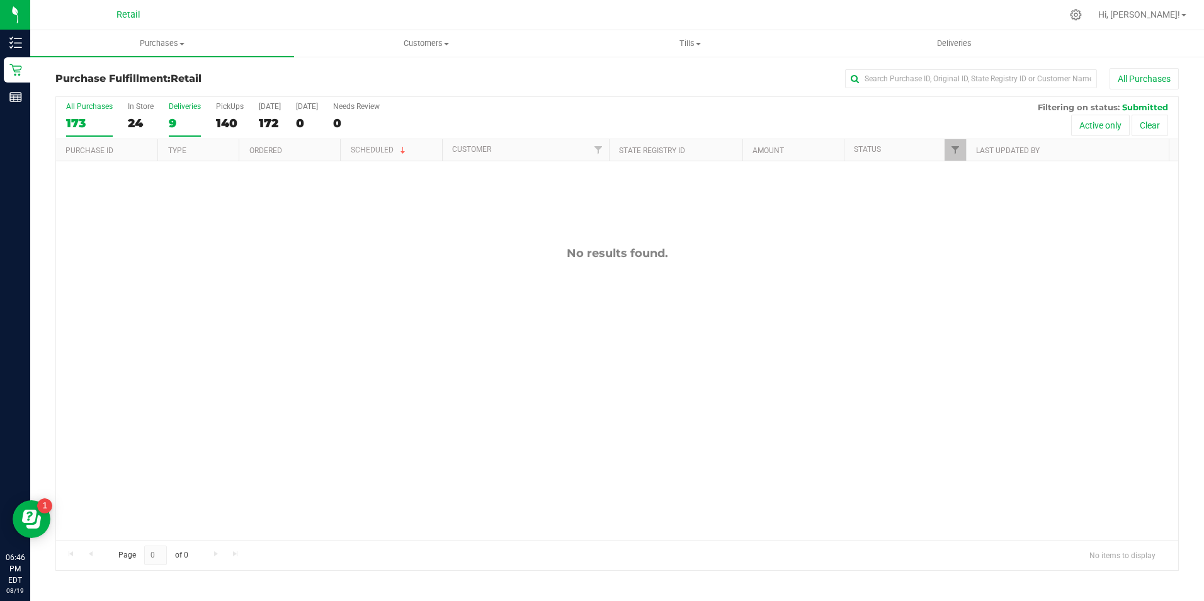
click at [179, 116] on div "9" at bounding box center [185, 123] width 32 height 14
click at [0, 0] on input "Deliveries 9" at bounding box center [0, 0] width 0 height 0
click at [147, 118] on div "0" at bounding box center [141, 123] width 26 height 14
click at [0, 0] on input "In Store 0" at bounding box center [0, 0] width 0 height 0
click at [142, 119] on div "0" at bounding box center [141, 123] width 26 height 14
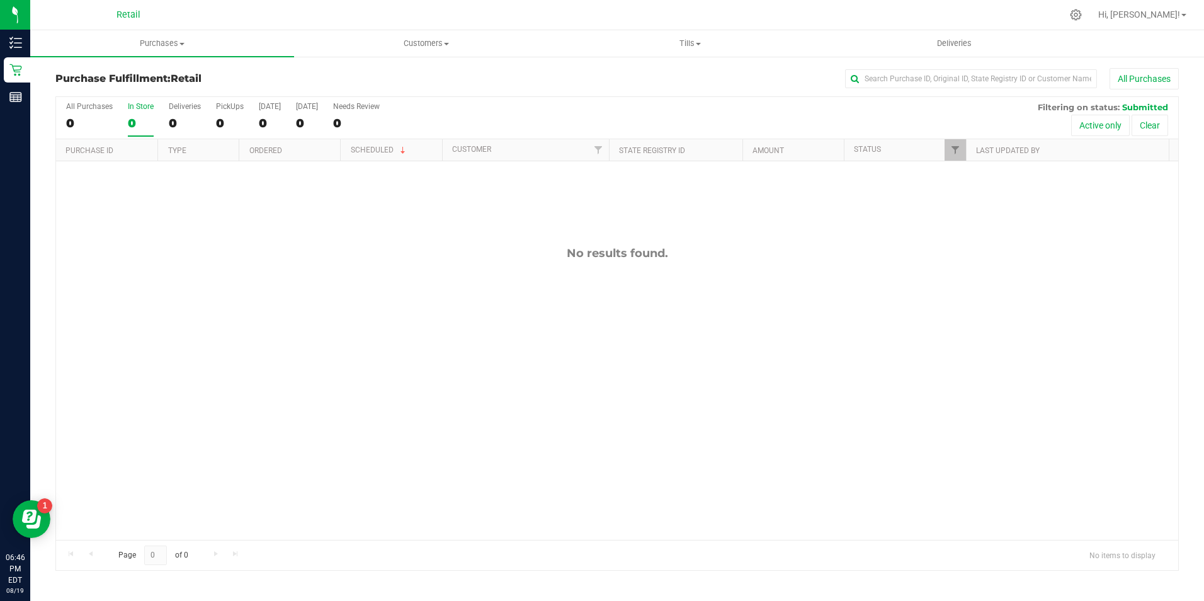
click at [0, 0] on input "In Store 0" at bounding box center [0, 0] width 0 height 0
click at [127, 144] on th "Purchase ID" at bounding box center [106, 150] width 101 height 22
click at [131, 122] on div at bounding box center [617, 333] width 1122 height 473
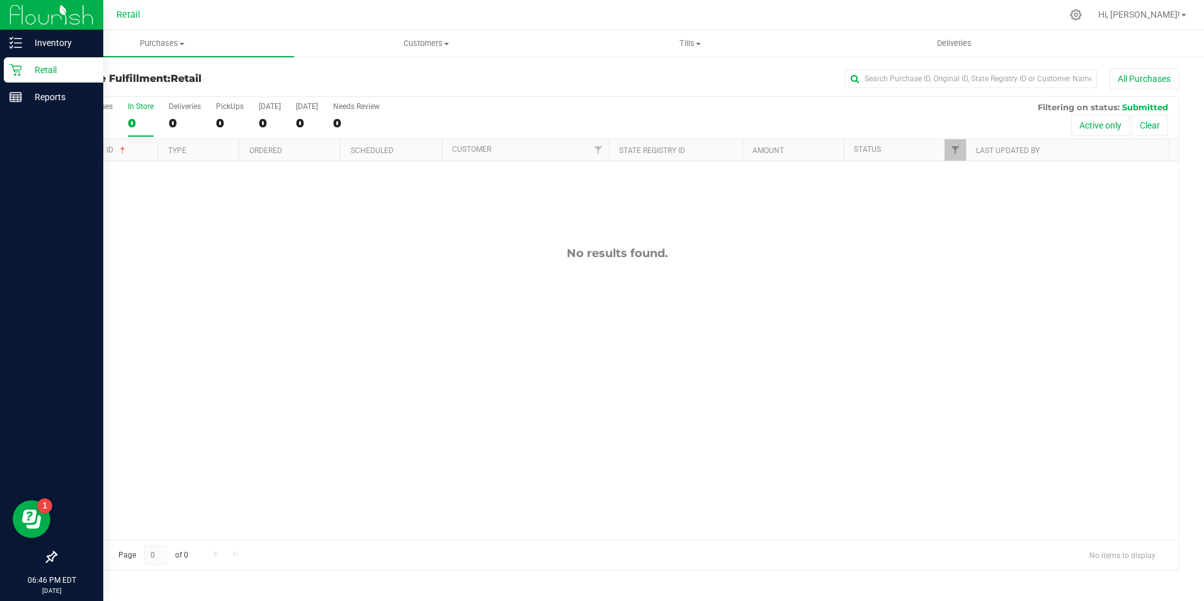
click at [23, 72] on p "Retail" at bounding box center [60, 69] width 76 height 15
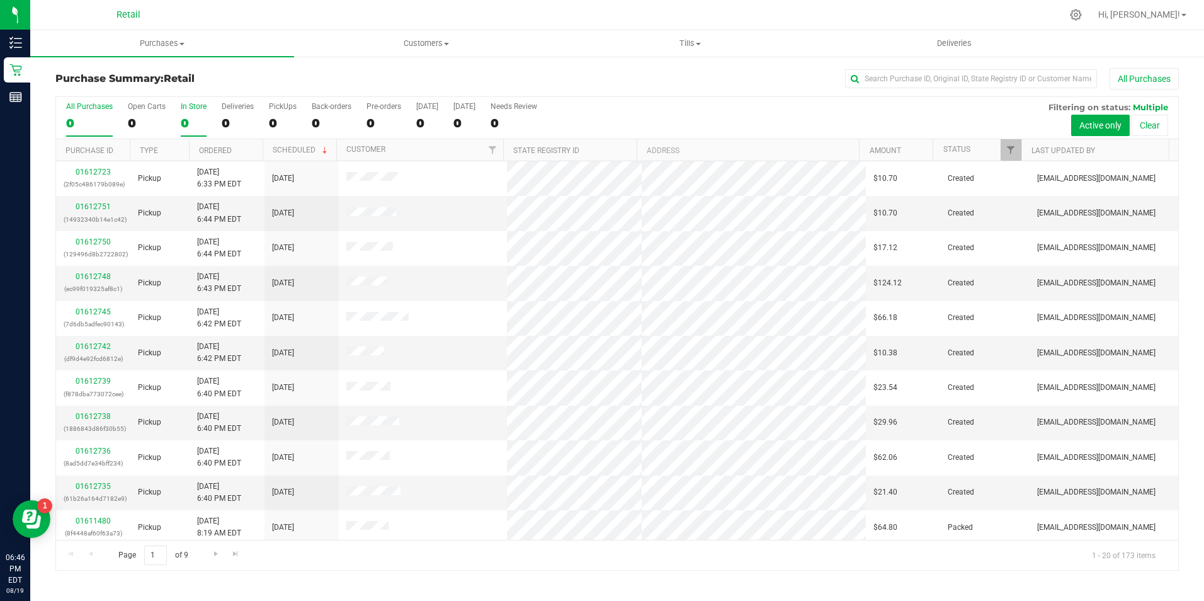
click at [183, 125] on div "0" at bounding box center [194, 123] width 26 height 14
click at [0, 0] on input "In Store 0" at bounding box center [0, 0] width 0 height 0
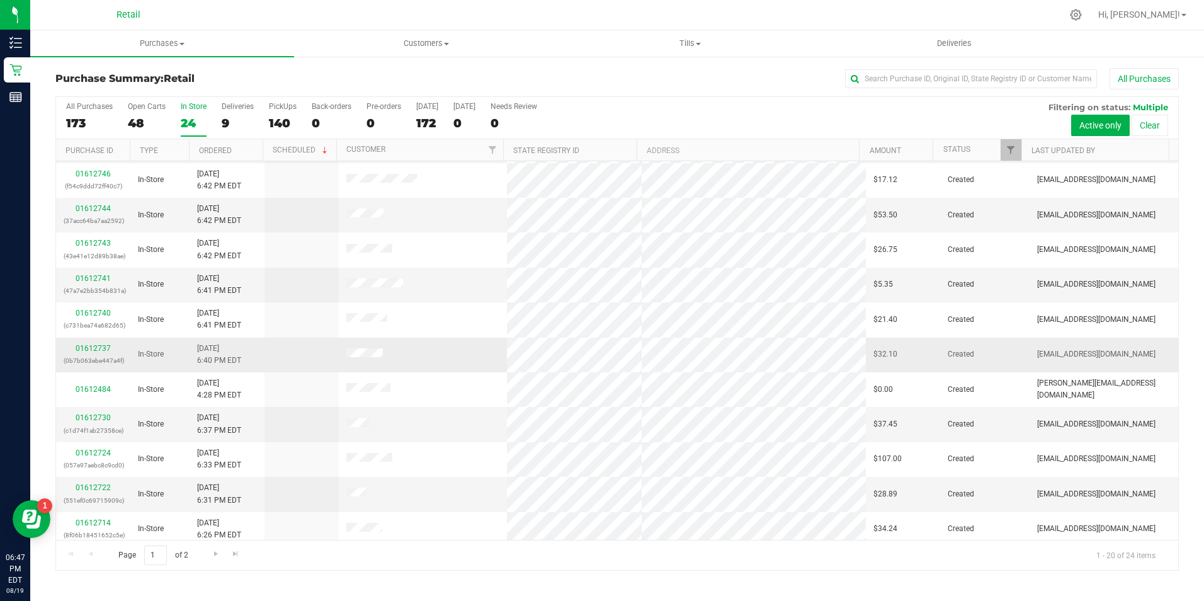
scroll to position [189, 0]
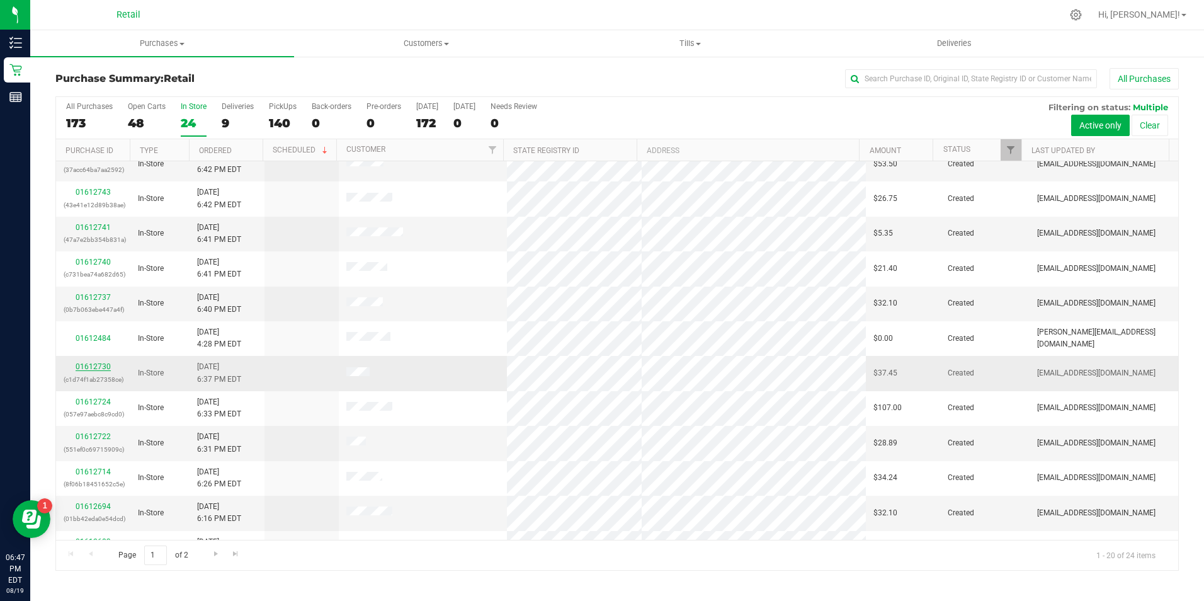
click at [102, 365] on link "01612730" at bounding box center [93, 366] width 35 height 9
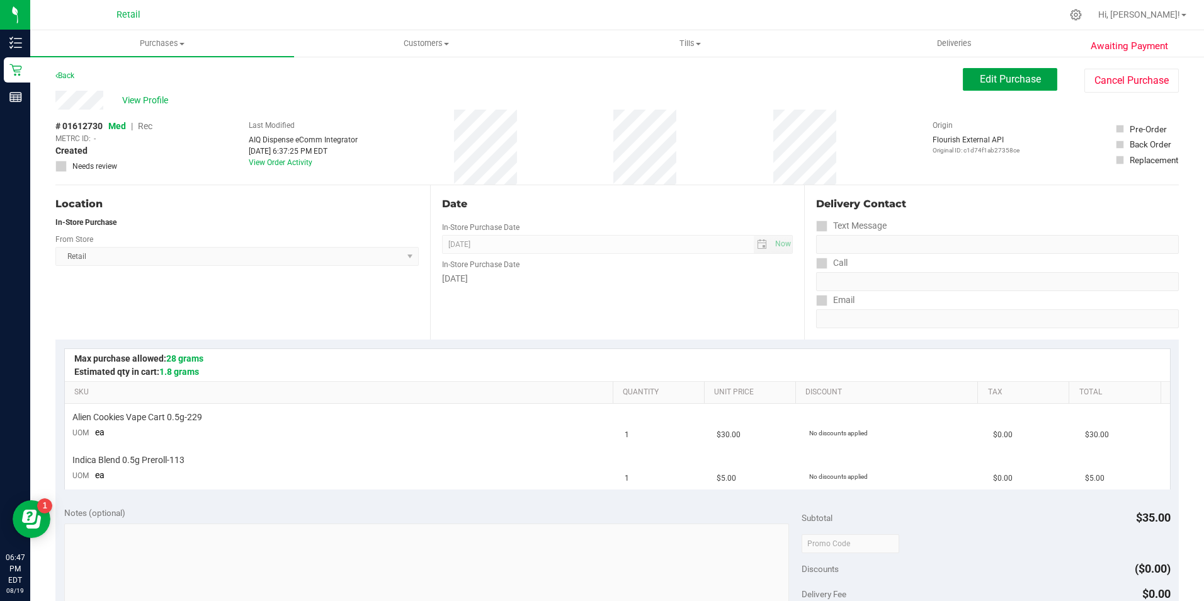
drag, startPoint x: 990, startPoint y: 80, endPoint x: 943, endPoint y: 82, distance: 47.3
click at [983, 92] on div "Edit Purchase Cancel Purchase" at bounding box center [1071, 80] width 216 height 25
click at [963, 89] on button "Edit Purchase" at bounding box center [1010, 79] width 94 height 23
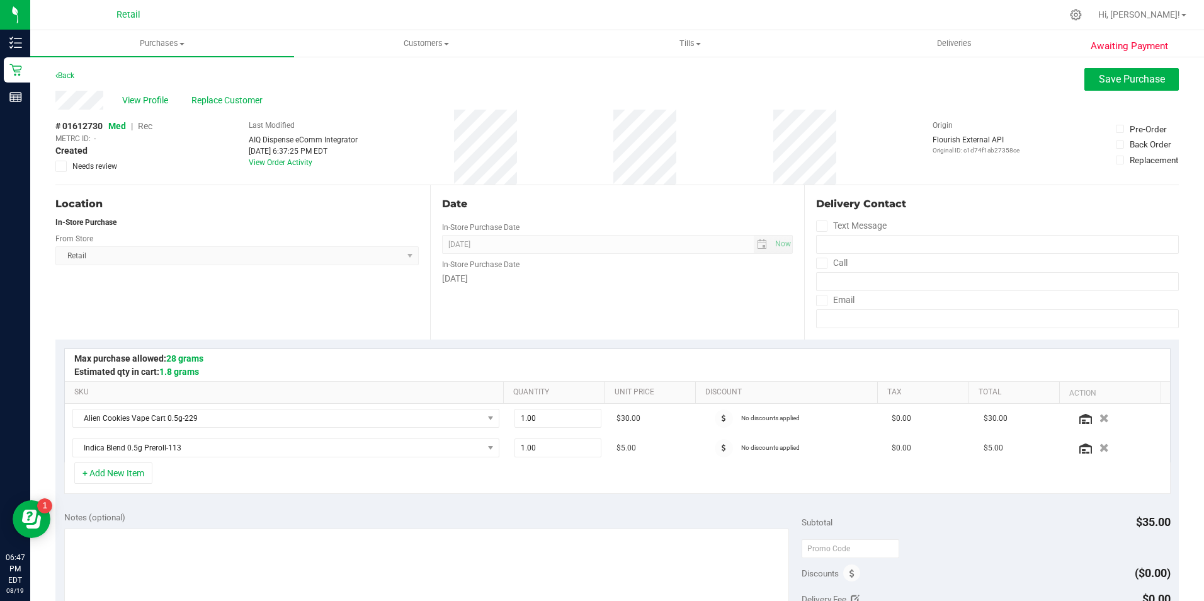
drag, startPoint x: 157, startPoint y: 116, endPoint x: 144, endPoint y: 125, distance: 16.1
click at [144, 125] on span "Rec" at bounding box center [145, 126] width 14 height 10
drag, startPoint x: 1109, startPoint y: 75, endPoint x: 844, endPoint y: 76, distance: 264.4
click at [1106, 75] on span "Save Purchase" at bounding box center [1132, 79] width 66 height 12
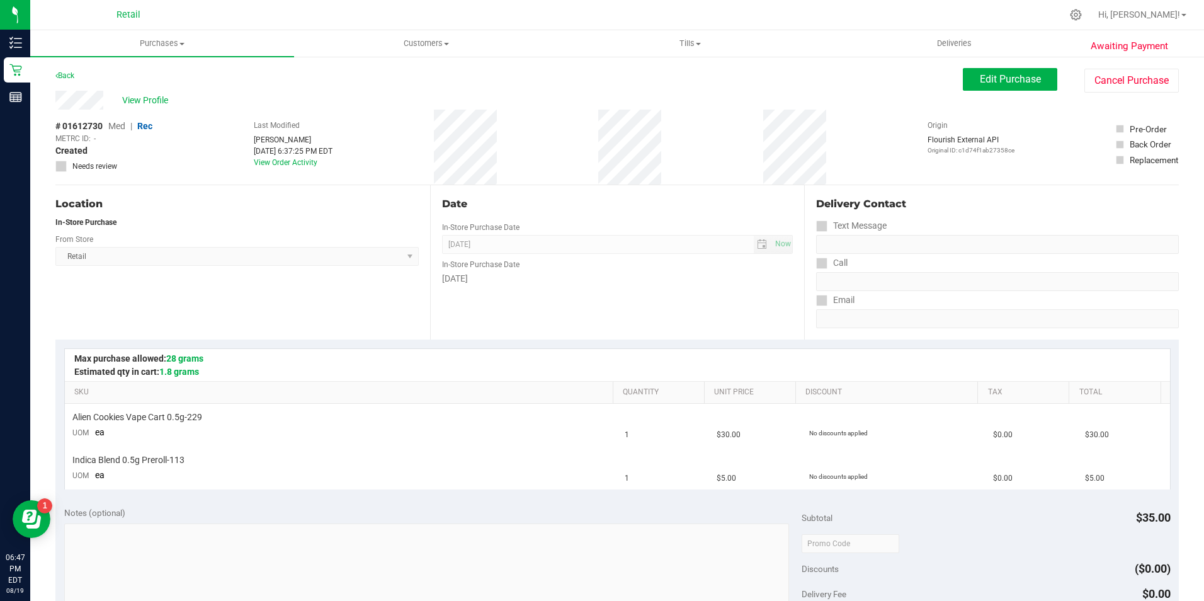
click at [152, 99] on span "View Profile" at bounding box center [147, 100] width 50 height 13
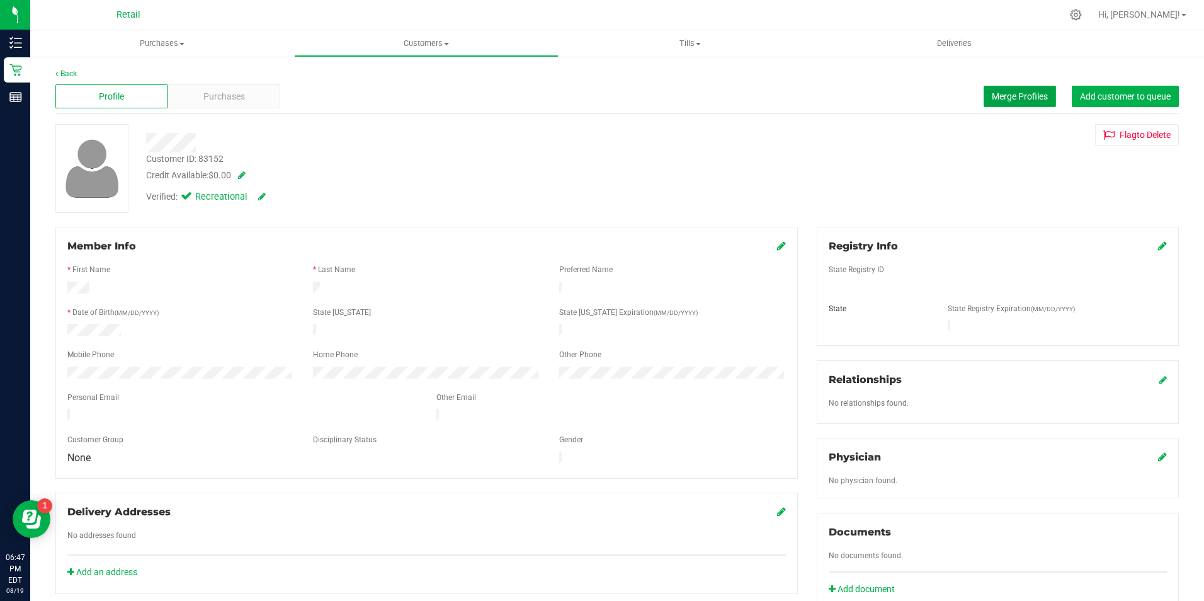
click at [983, 96] on button "Merge Profiles" at bounding box center [1019, 96] width 72 height 21
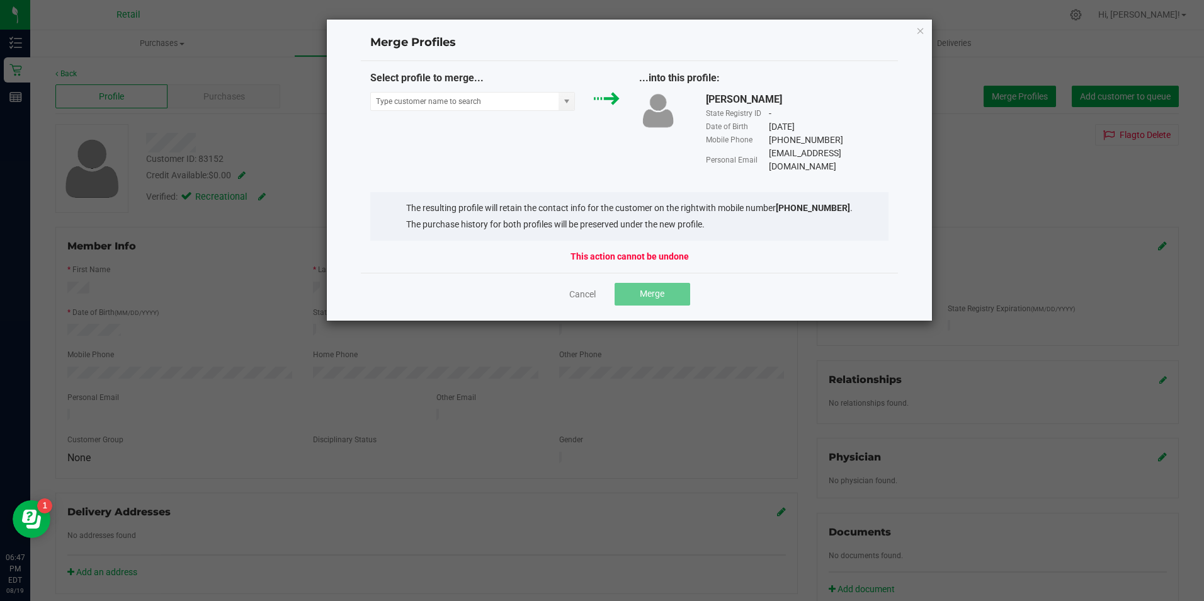
click at [491, 111] on div "Select profile to merge..." at bounding box center [495, 94] width 269 height 47
click at [495, 107] on input "NO DATA FOUND" at bounding box center [465, 102] width 188 height 18
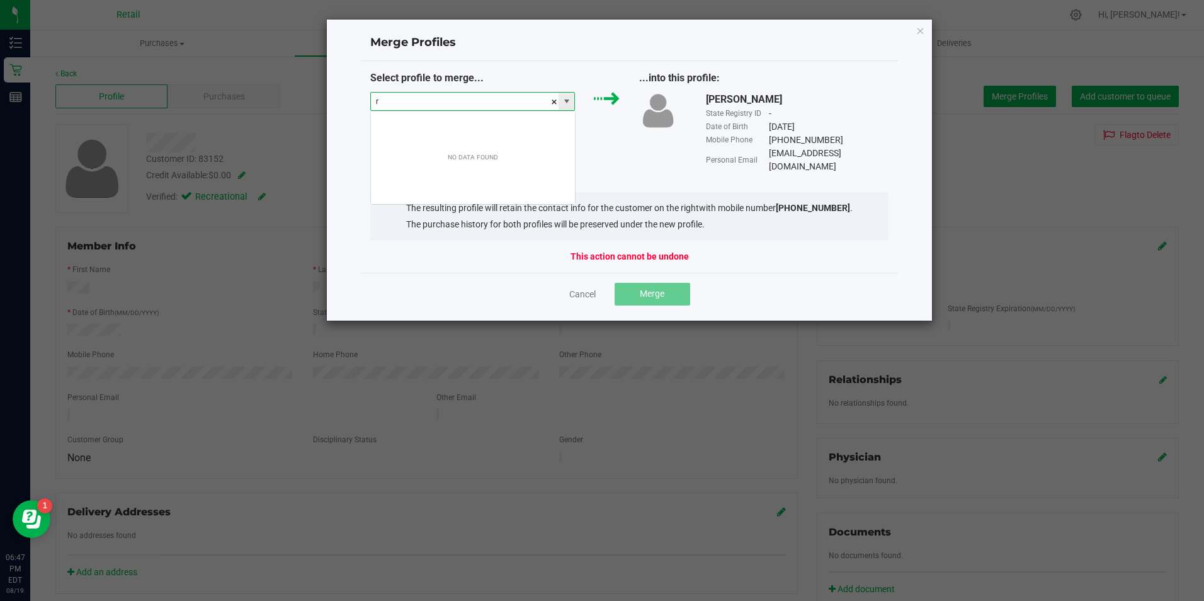
scroll to position [19, 205]
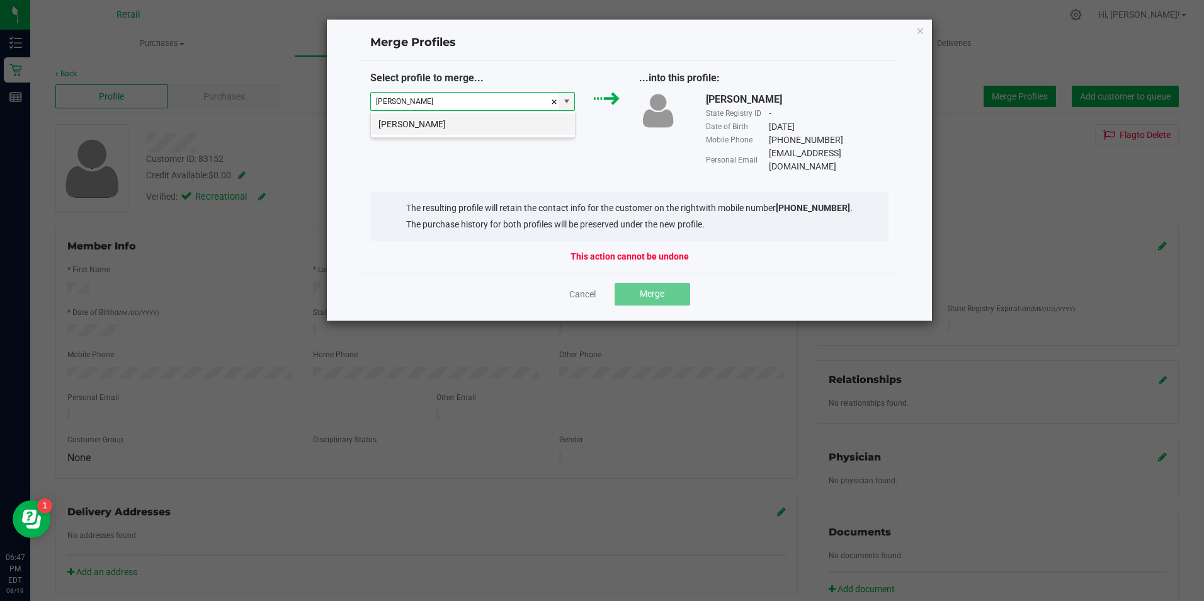
click at [417, 127] on li "[PERSON_NAME]" at bounding box center [473, 123] width 204 height 21
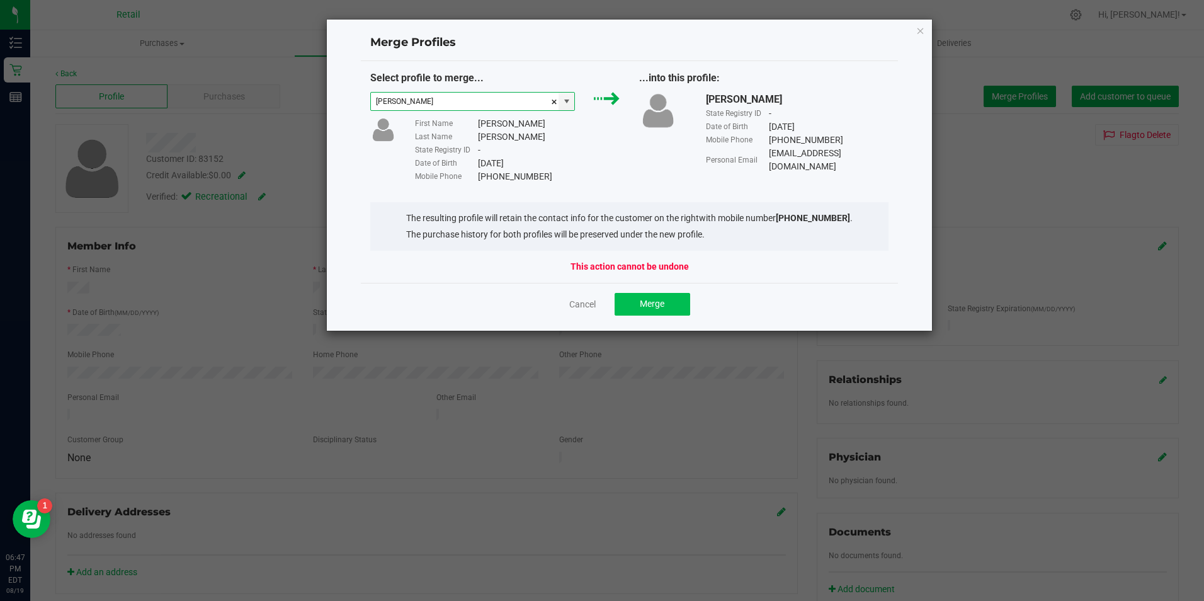
type input "[PERSON_NAME]"
click at [678, 297] on button "Merge" at bounding box center [652, 304] width 76 height 23
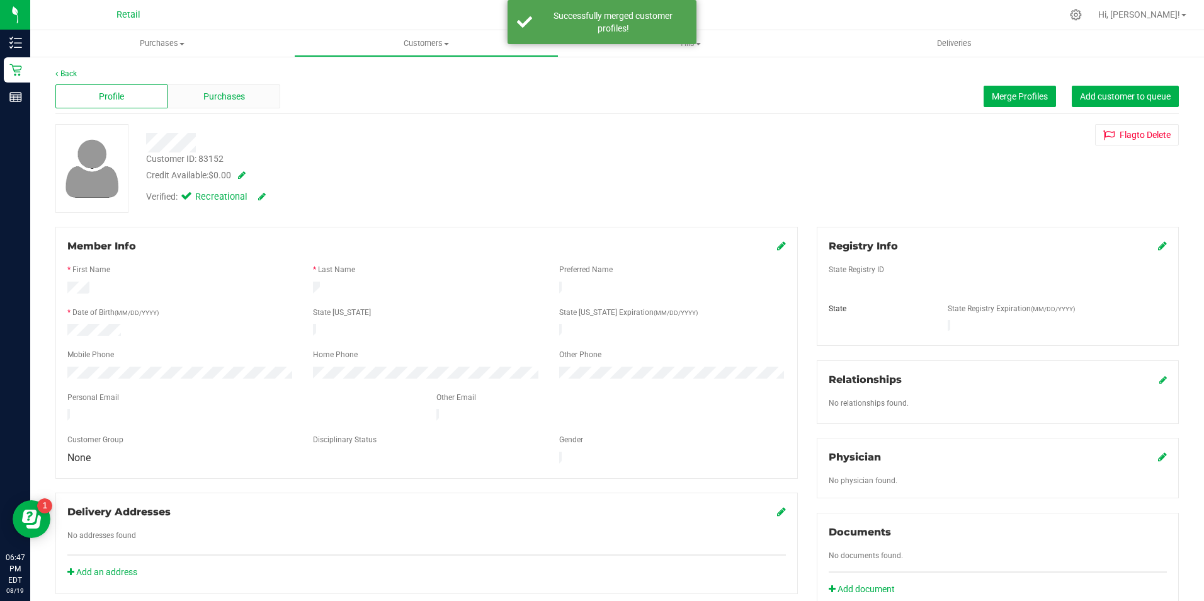
drag, startPoint x: 281, startPoint y: 98, endPoint x: 271, endPoint y: 103, distance: 12.1
click at [273, 102] on div "Profile Purchases Merge Profiles Add customer to queue" at bounding box center [616, 96] width 1123 height 35
click at [767, 251] on div "Member Info" at bounding box center [426, 246] width 718 height 15
click at [781, 247] on div "Member Info * First Name * Last Name Preferred Name * Date of Birth (MM/DD/YYYY…" at bounding box center [426, 353] width 742 height 252
click at [778, 247] on icon at bounding box center [781, 245] width 9 height 10
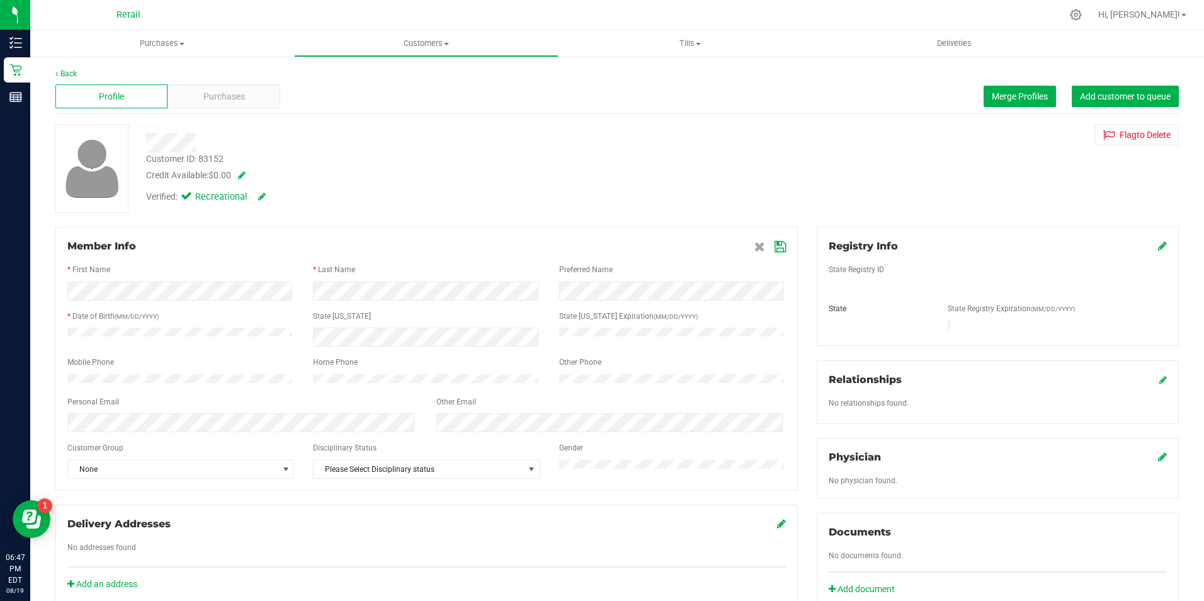
click at [767, 245] on span at bounding box center [769, 246] width 31 height 15
click at [767, 246] on span at bounding box center [769, 246] width 31 height 15
click at [770, 253] on span at bounding box center [769, 246] width 31 height 15
click at [775, 252] on icon at bounding box center [779, 247] width 11 height 10
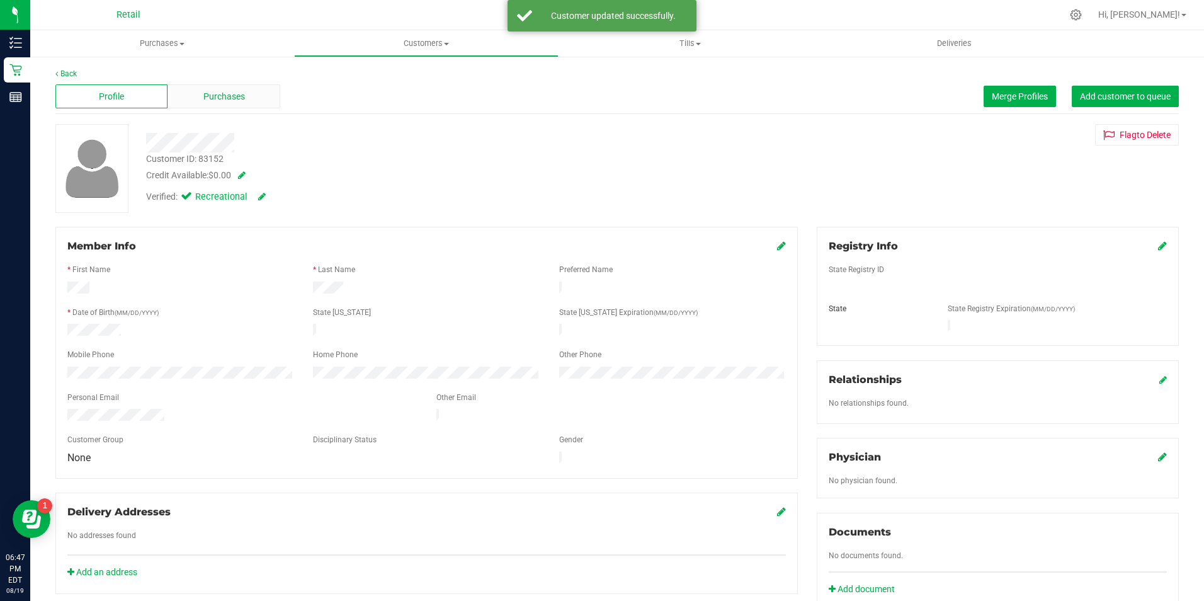
click at [239, 98] on span "Purchases" at bounding box center [224, 96] width 42 height 13
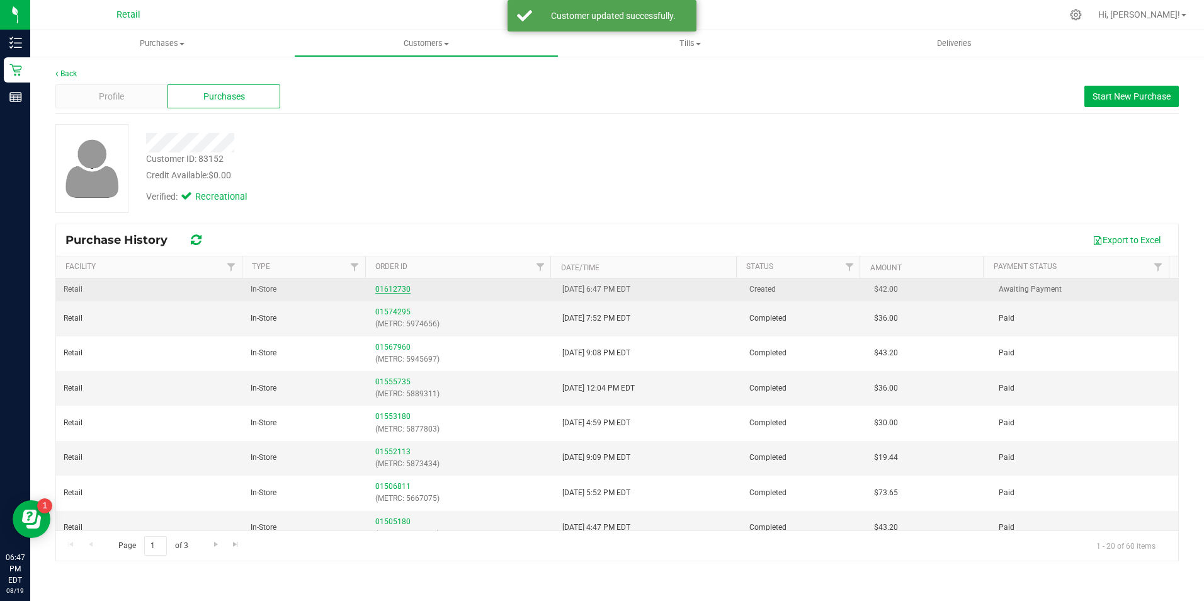
click at [387, 290] on link "01612730" at bounding box center [392, 289] width 35 height 9
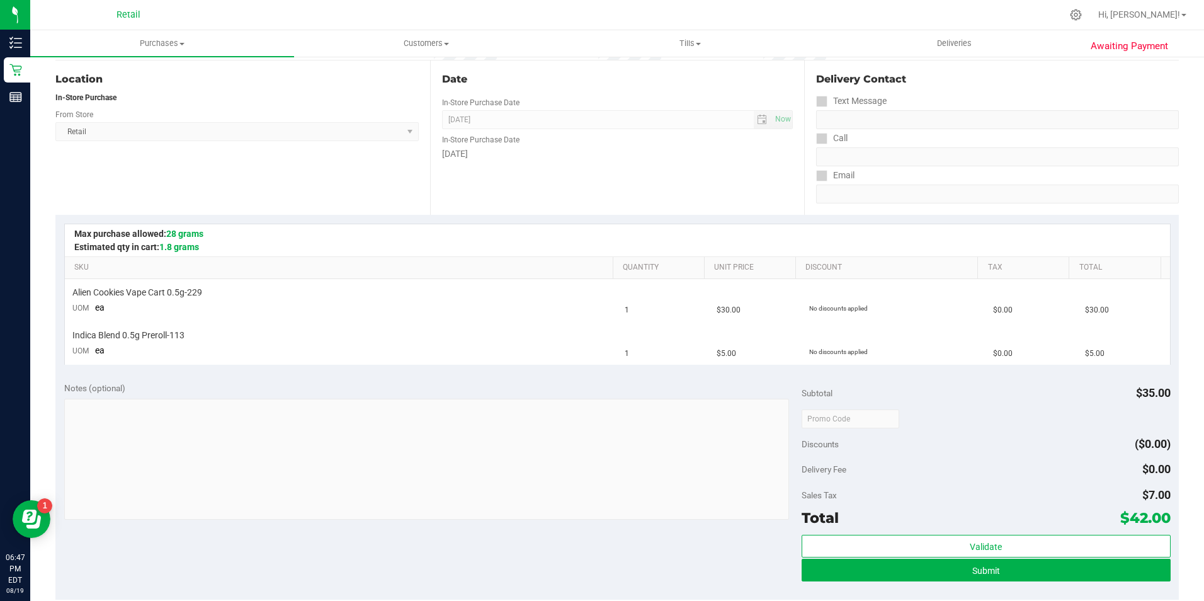
scroll to position [126, 0]
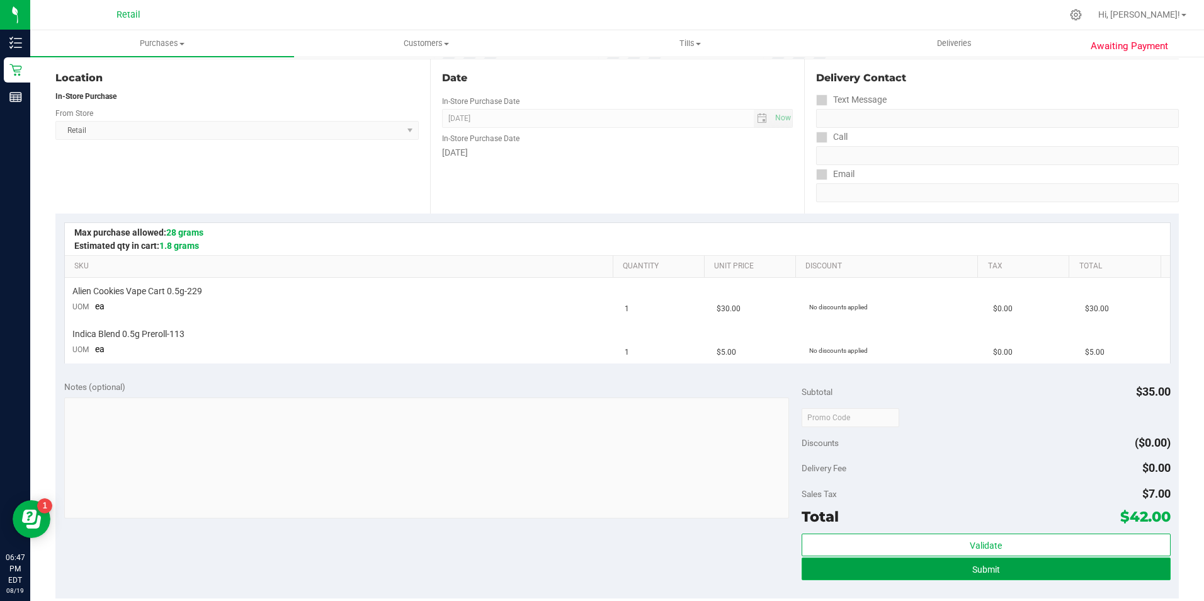
click at [1029, 560] on button "Submit" at bounding box center [985, 568] width 369 height 23
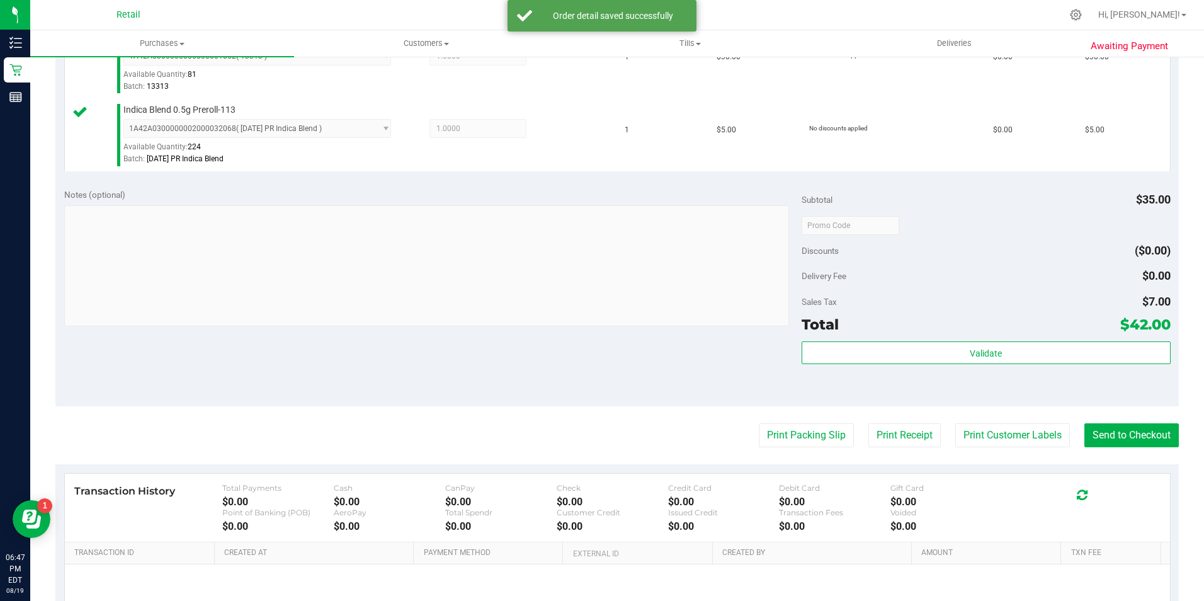
scroll to position [315, 0]
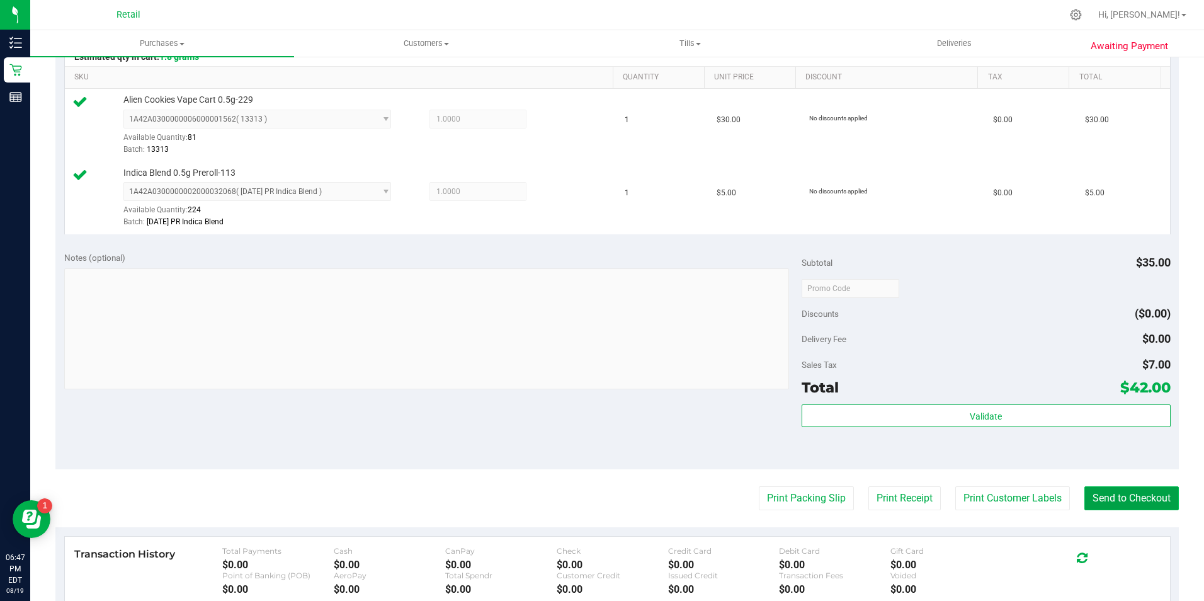
click at [1119, 502] on button "Send to Checkout" at bounding box center [1131, 498] width 94 height 24
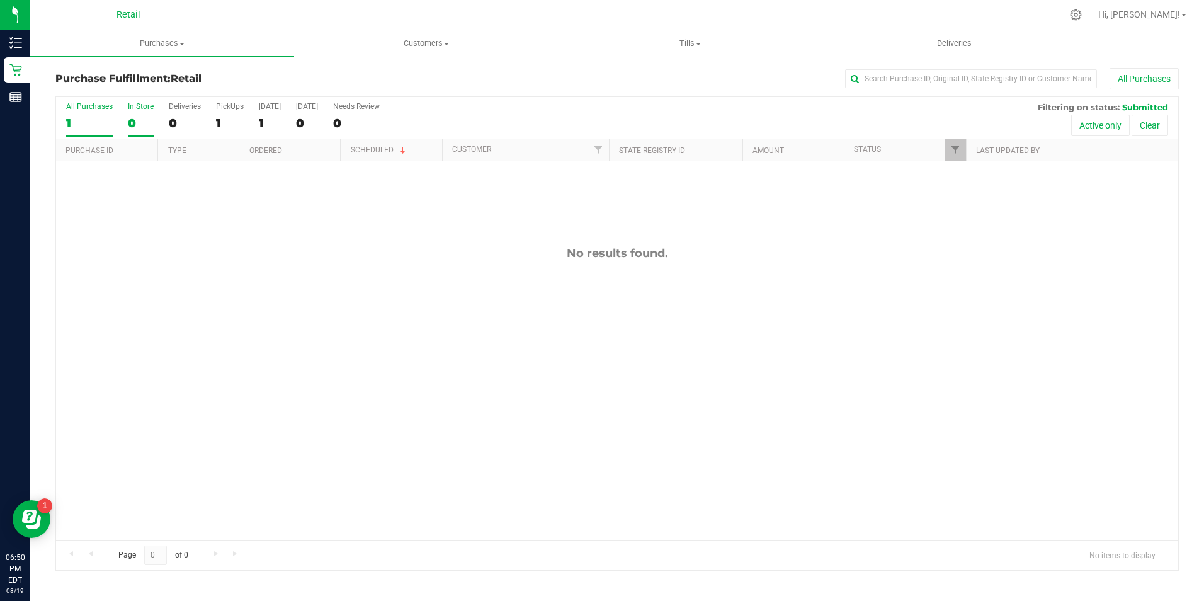
click at [128, 128] on div "0" at bounding box center [141, 123] width 26 height 14
click at [0, 0] on input "In Store 0" at bounding box center [0, 0] width 0 height 0
click at [145, 119] on div "0" at bounding box center [141, 123] width 26 height 14
click at [0, 0] on input "In Store 0" at bounding box center [0, 0] width 0 height 0
click at [142, 111] on label "In Store 0" at bounding box center [141, 119] width 26 height 35
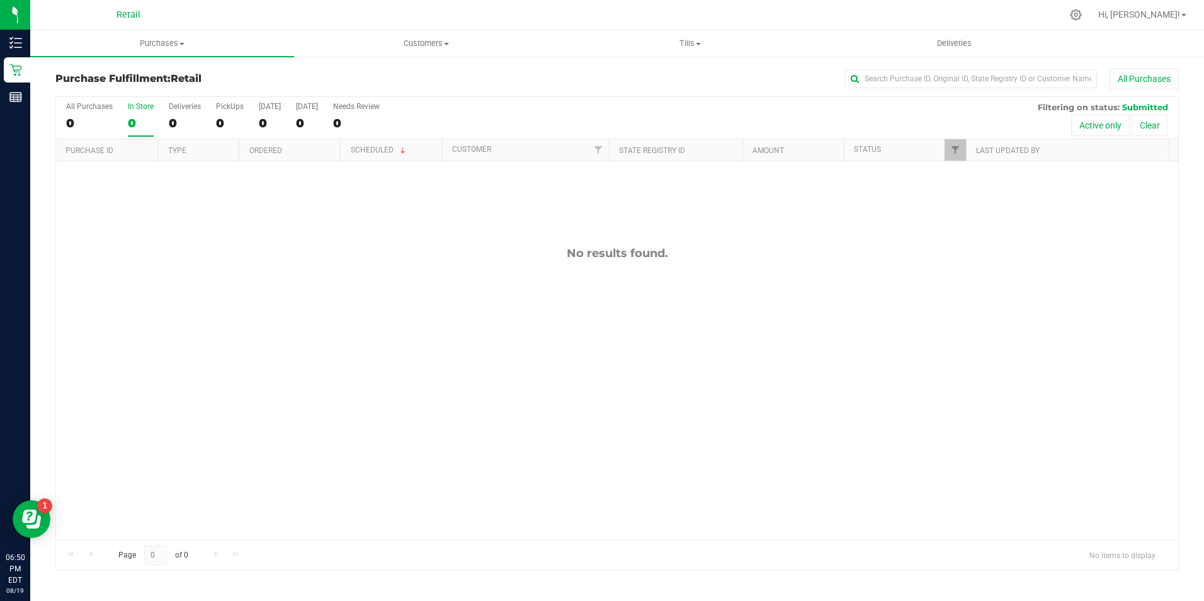
click at [0, 0] on input "In Store 0" at bounding box center [0, 0] width 0 height 0
drag, startPoint x: 184, startPoint y: 42, endPoint x: 154, endPoint y: 48, distance: 30.9
click at [183, 42] on span "Purchases" at bounding box center [162, 43] width 264 height 11
click at [142, 99] on li "All purchases" at bounding box center [162, 106] width 264 height 15
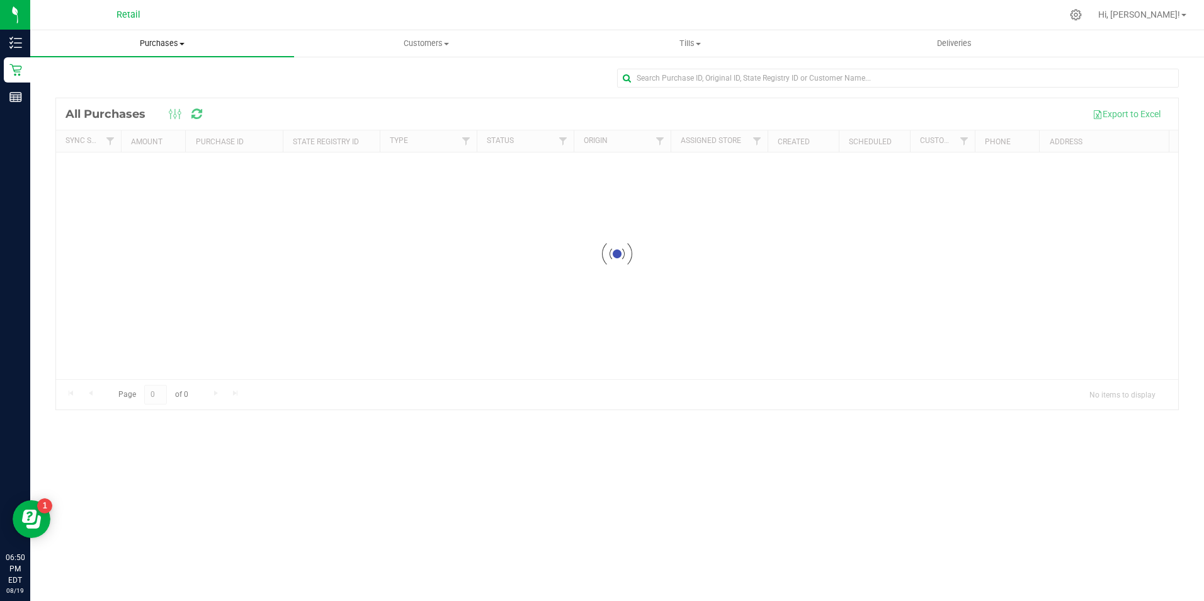
click at [155, 44] on span "Purchases" at bounding box center [162, 43] width 264 height 11
click at [104, 86] on span "Fulfillment" at bounding box center [69, 91] width 78 height 11
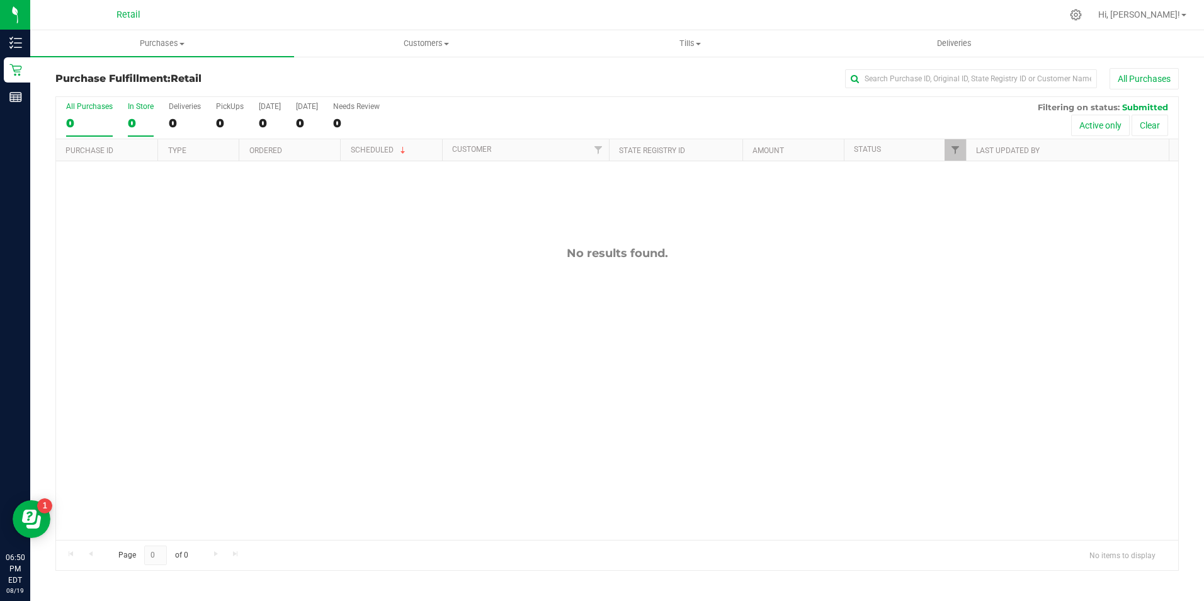
click at [152, 121] on div "0" at bounding box center [141, 123] width 26 height 14
click at [0, 0] on input "In Store 0" at bounding box center [0, 0] width 0 height 0
click at [152, 121] on div "0" at bounding box center [141, 123] width 26 height 14
click at [0, 0] on input "In Store 0" at bounding box center [0, 0] width 0 height 0
click at [150, 120] on div "0" at bounding box center [141, 123] width 26 height 14
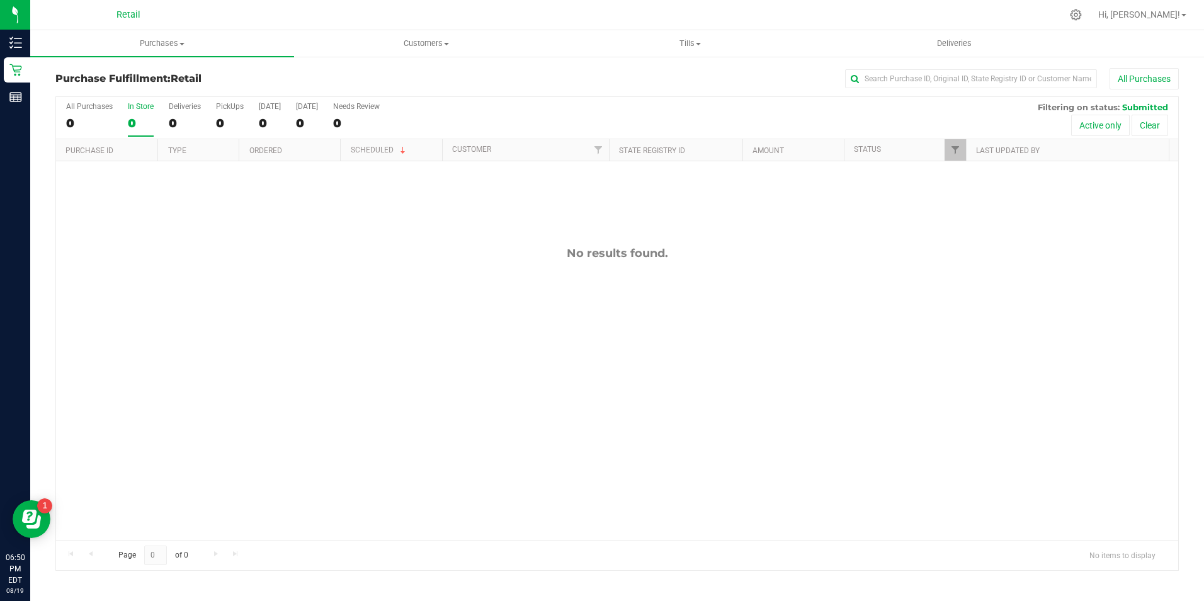
click at [0, 0] on input "In Store 0" at bounding box center [0, 0] width 0 height 0
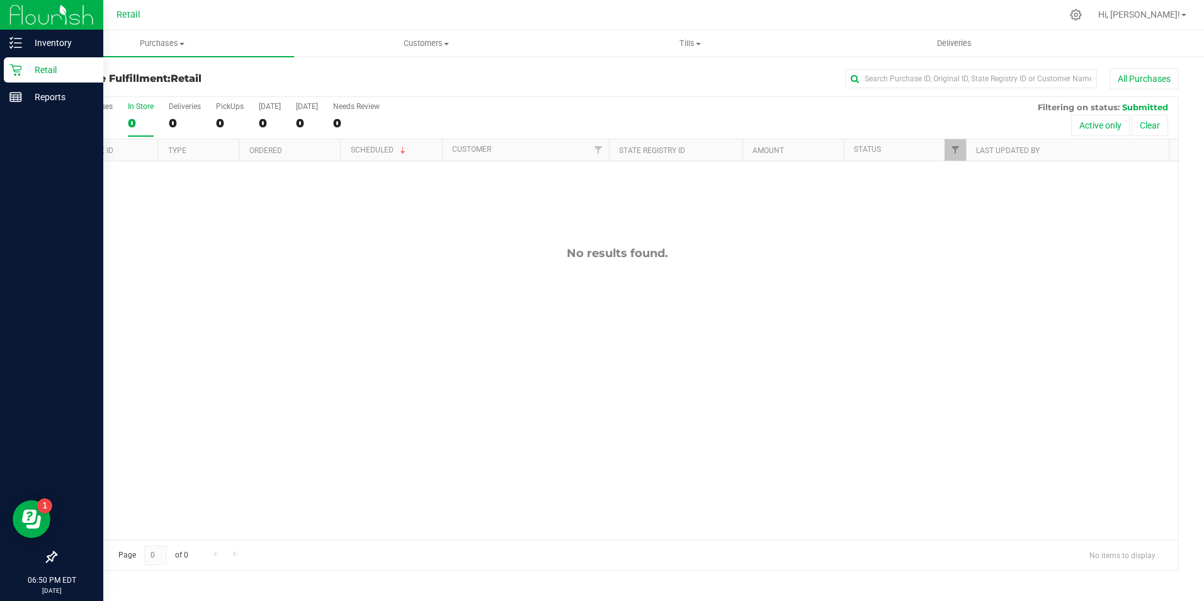
drag, startPoint x: 152, startPoint y: 121, endPoint x: 12, endPoint y: 69, distance: 149.0
click at [12, 69] on icon at bounding box center [15, 70] width 13 height 13
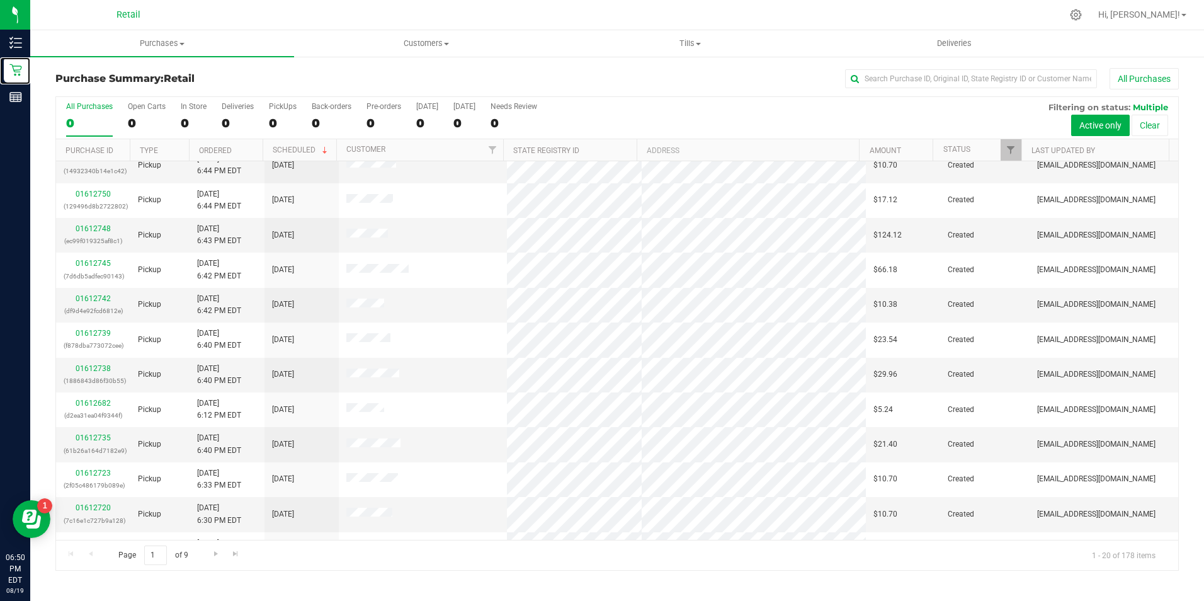
scroll to position [126, 0]
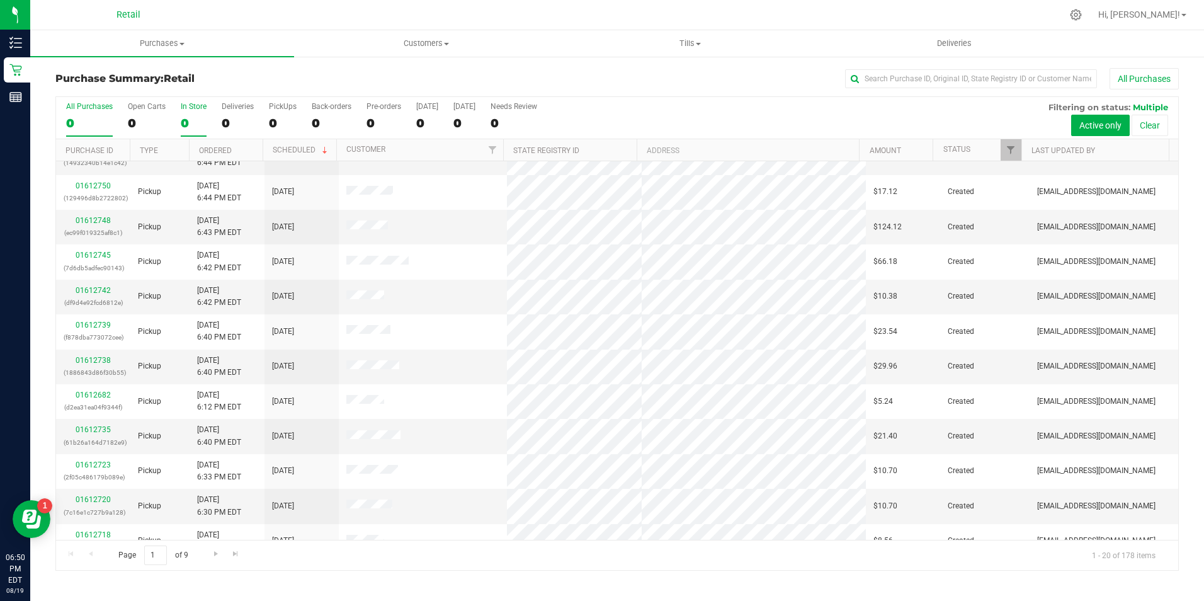
click at [183, 120] on div "0" at bounding box center [194, 123] width 26 height 14
click at [0, 0] on input "In Store 0" at bounding box center [0, 0] width 0 height 0
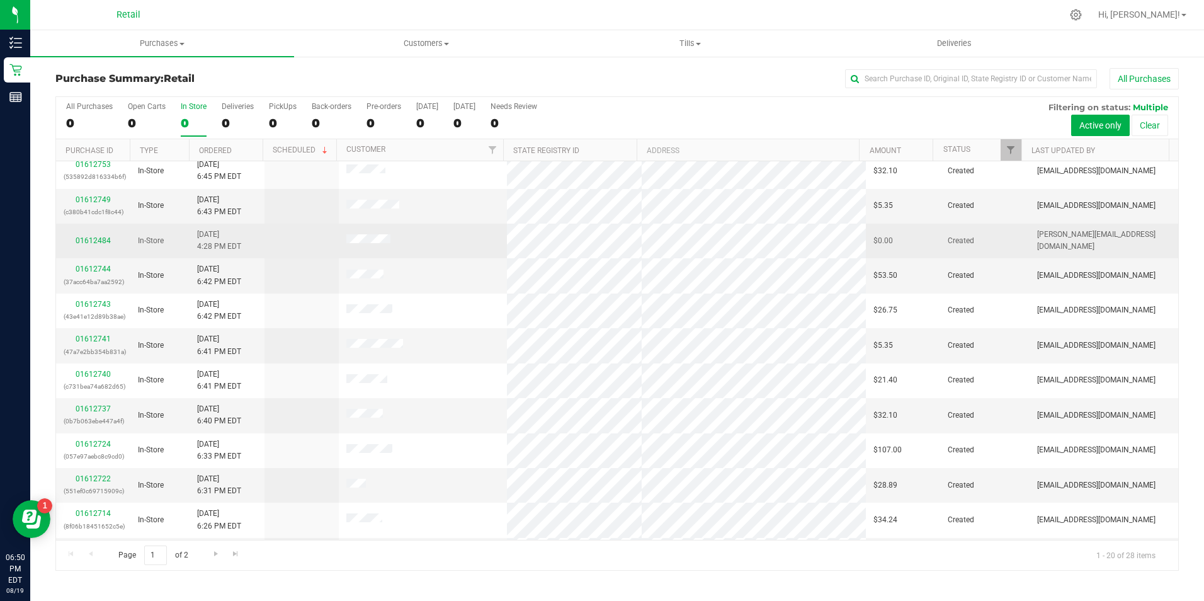
scroll to position [319, 0]
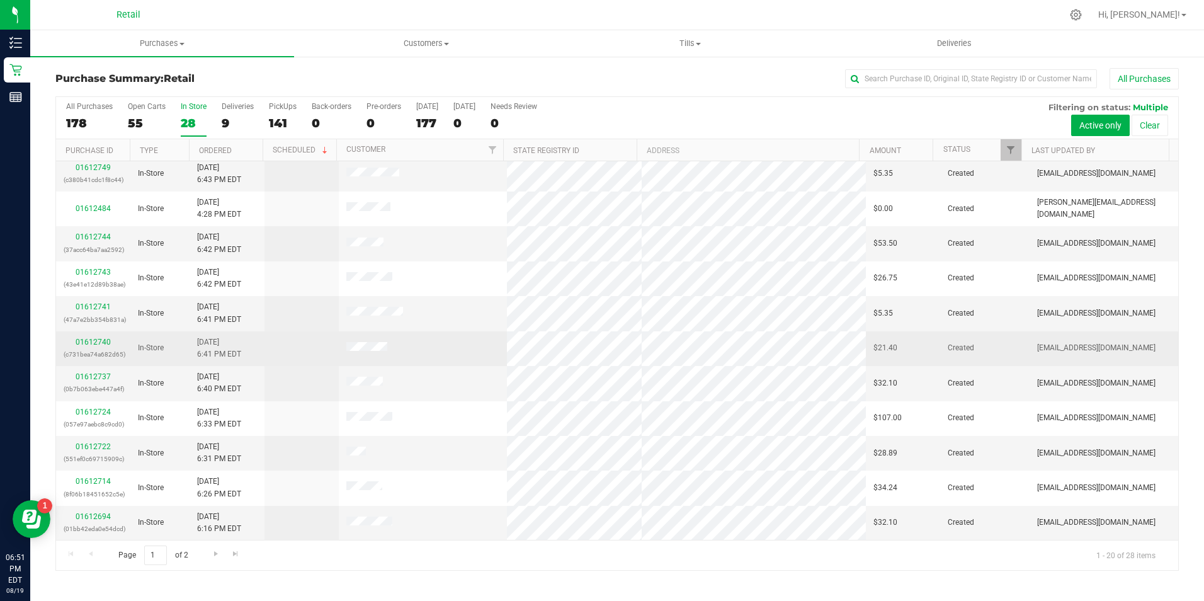
click at [82, 336] on div "01612740 (c731bea74a682d65)" at bounding box center [93, 348] width 59 height 24
click at [84, 343] on link "01612740" at bounding box center [93, 341] width 35 height 9
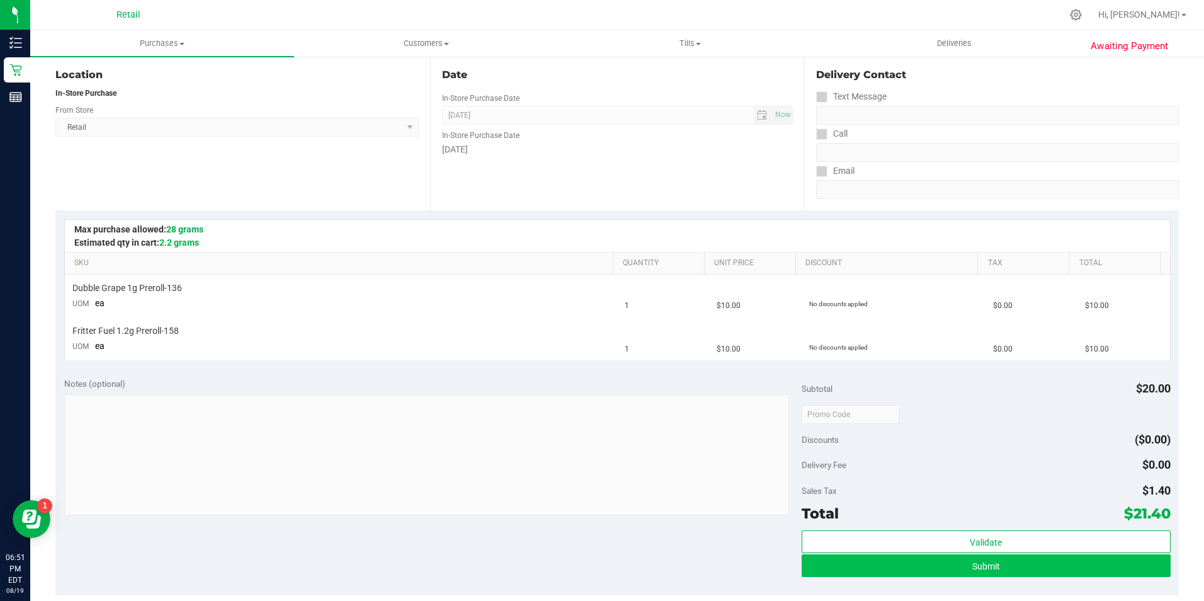
scroll to position [189, 0]
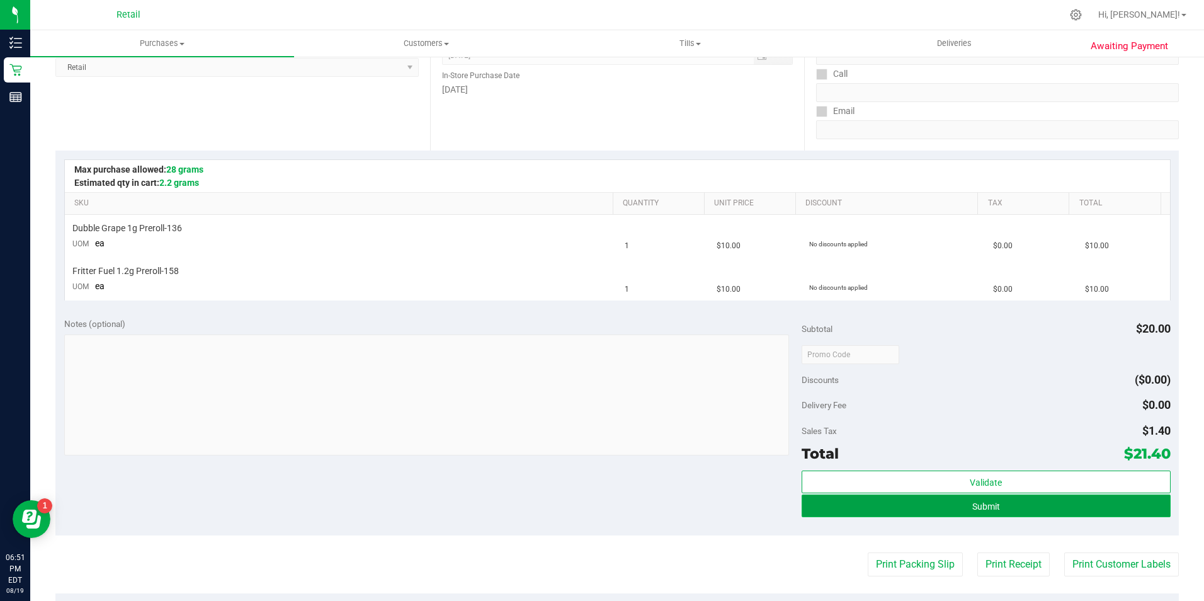
click at [1042, 501] on button "Submit" at bounding box center [985, 505] width 369 height 23
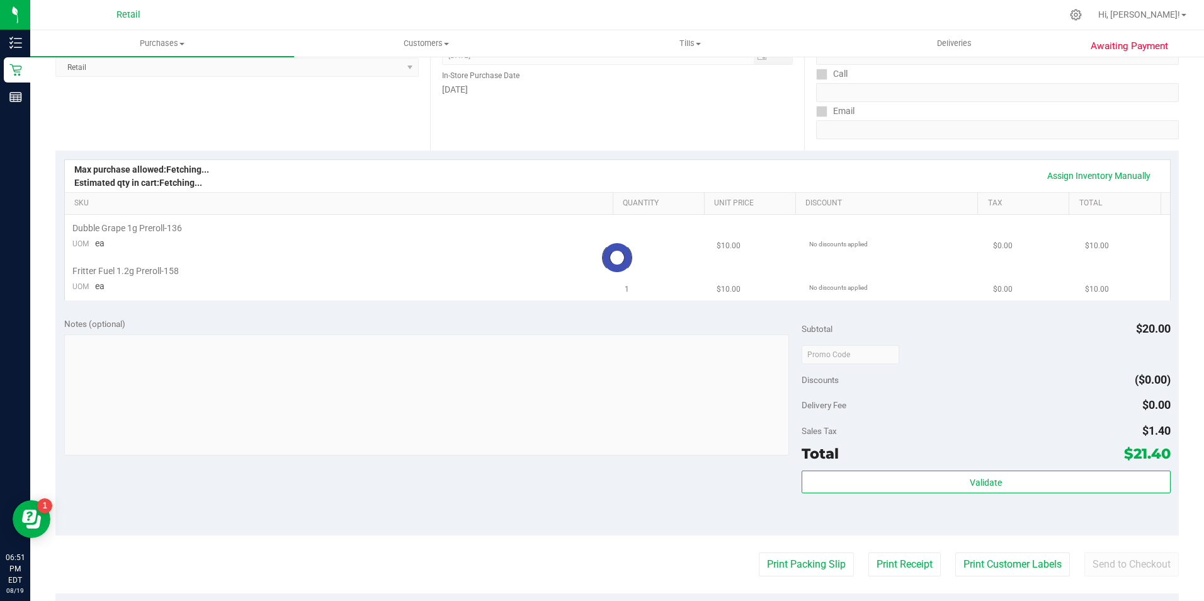
scroll to position [0, 0]
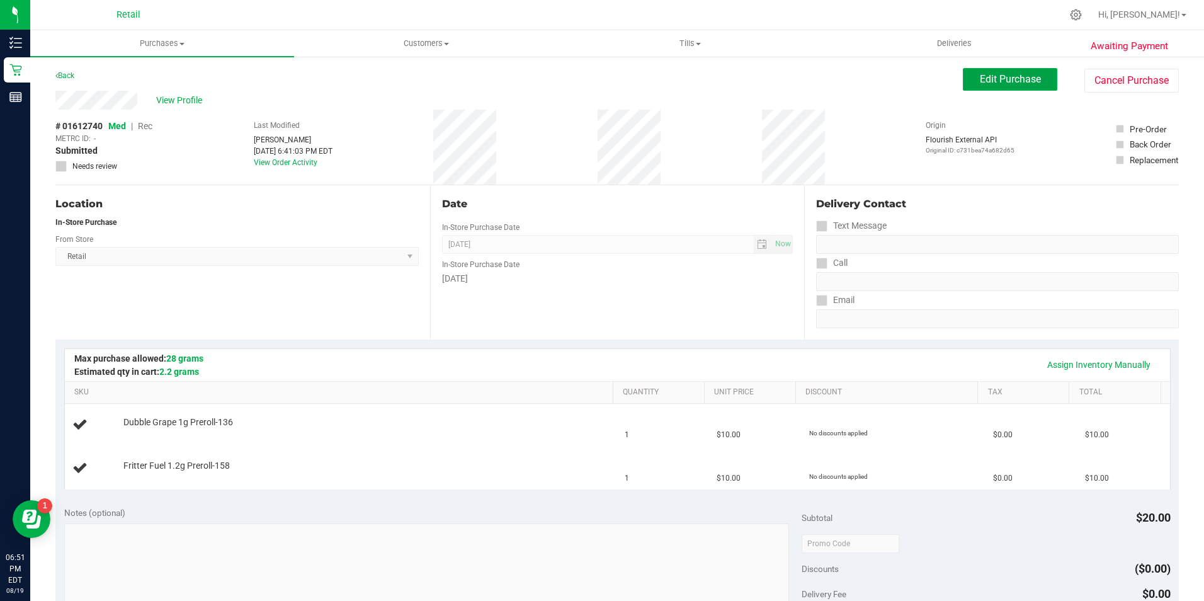
drag, startPoint x: 968, startPoint y: 74, endPoint x: 954, endPoint y: 74, distance: 14.5
click at [969, 74] on button "Edit Purchase" at bounding box center [1010, 79] width 94 height 23
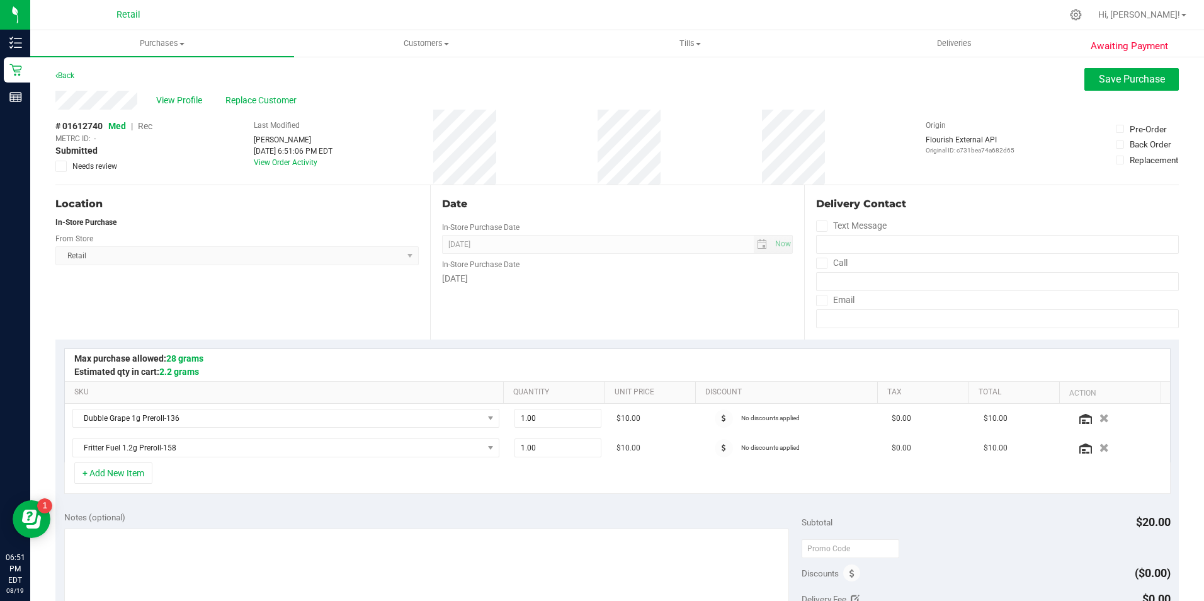
click at [145, 126] on span "Rec" at bounding box center [145, 126] width 14 height 10
click at [1115, 78] on span "Save Purchase" at bounding box center [1132, 79] width 66 height 12
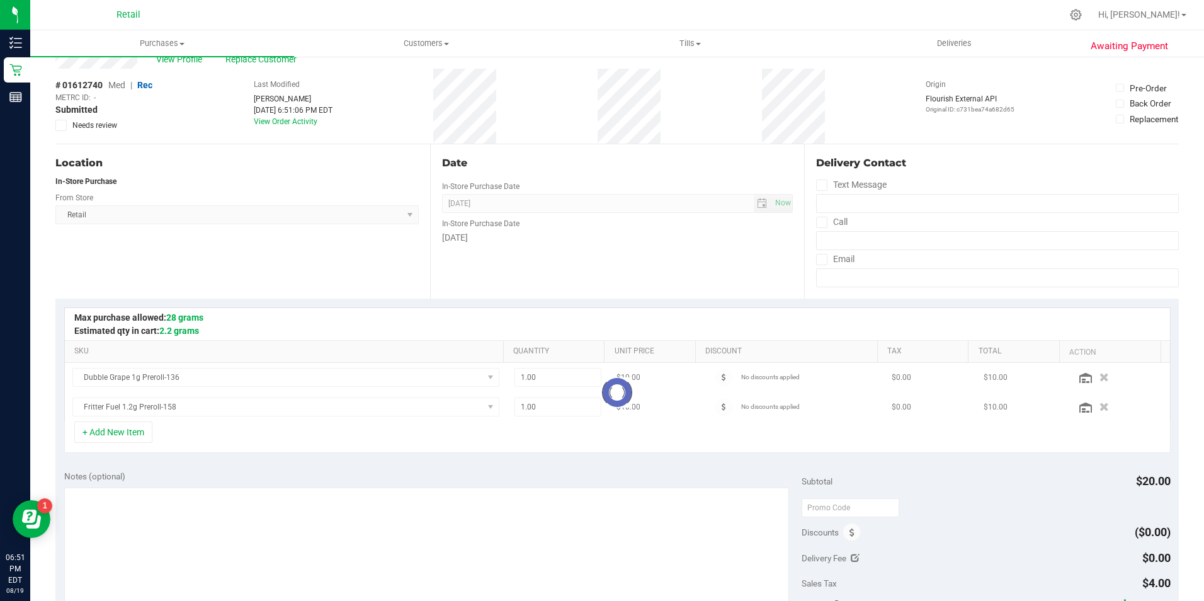
scroll to position [63, 0]
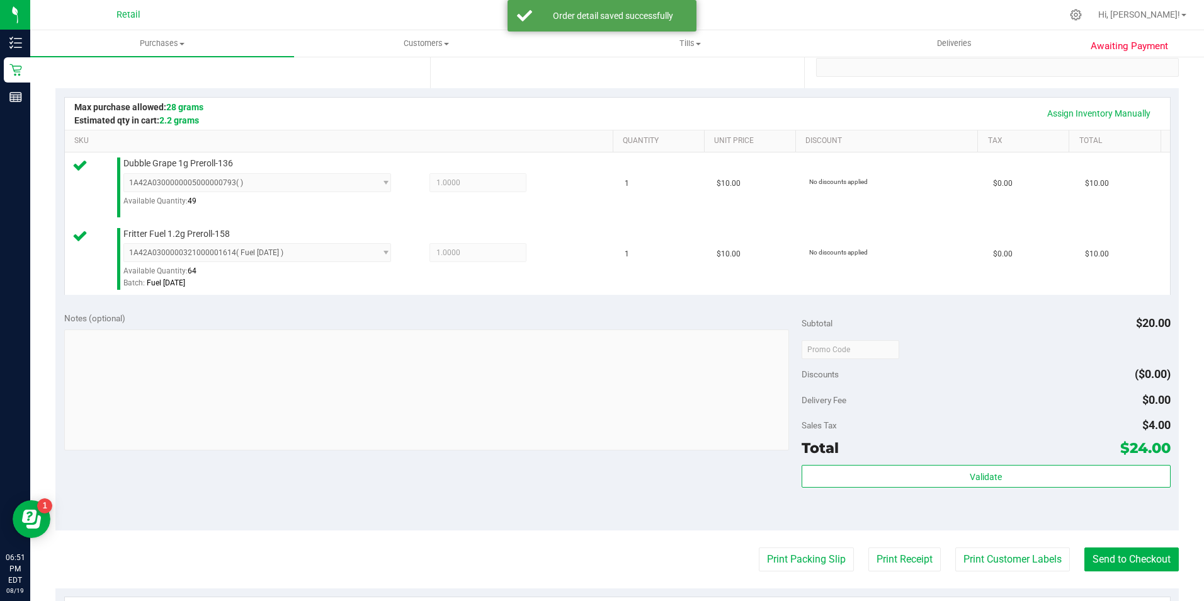
scroll to position [252, 0]
click at [1122, 545] on purchase-details "Back Edit Purchase Cancel Purchase View Profile # 01612740 Med | Rec METRC ID: …" at bounding box center [616, 319] width 1123 height 1007
click at [1123, 546] on button "Send to Checkout" at bounding box center [1131, 558] width 94 height 24
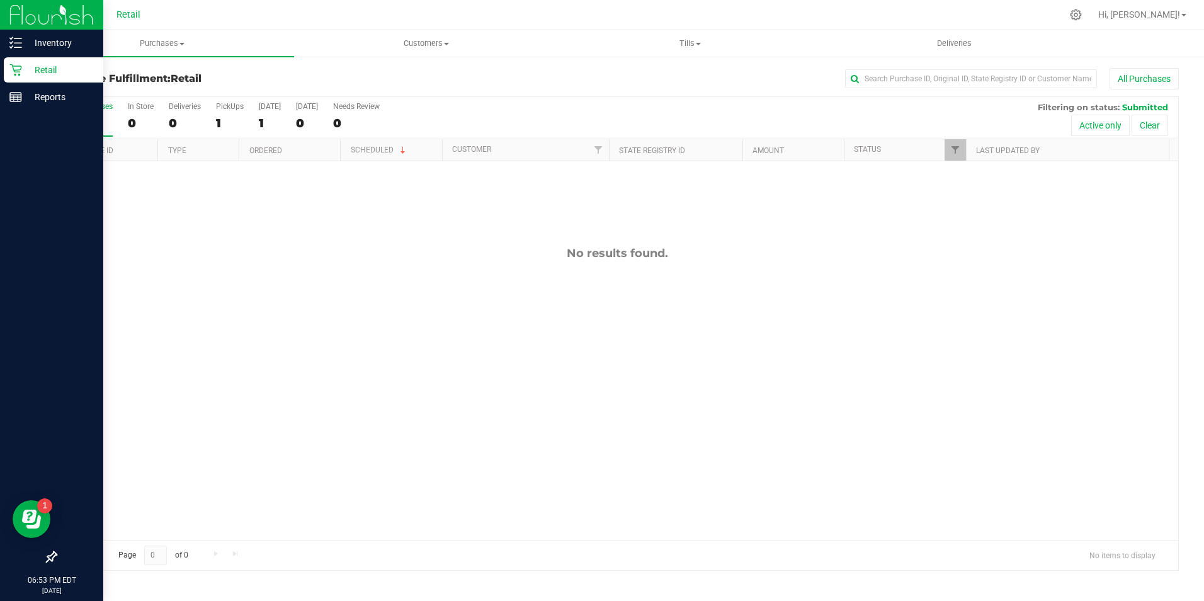
click at [6, 73] on div "Retail" at bounding box center [53, 69] width 99 height 25
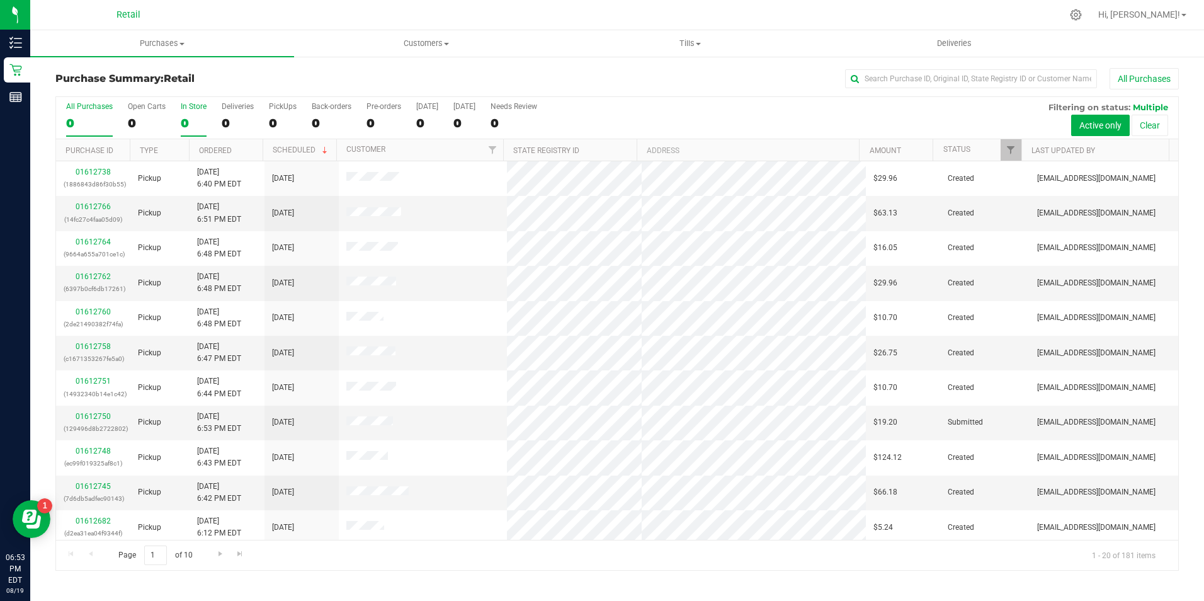
click at [184, 116] on div "0" at bounding box center [194, 123] width 26 height 14
click at [0, 0] on input "In Store 0" at bounding box center [0, 0] width 0 height 0
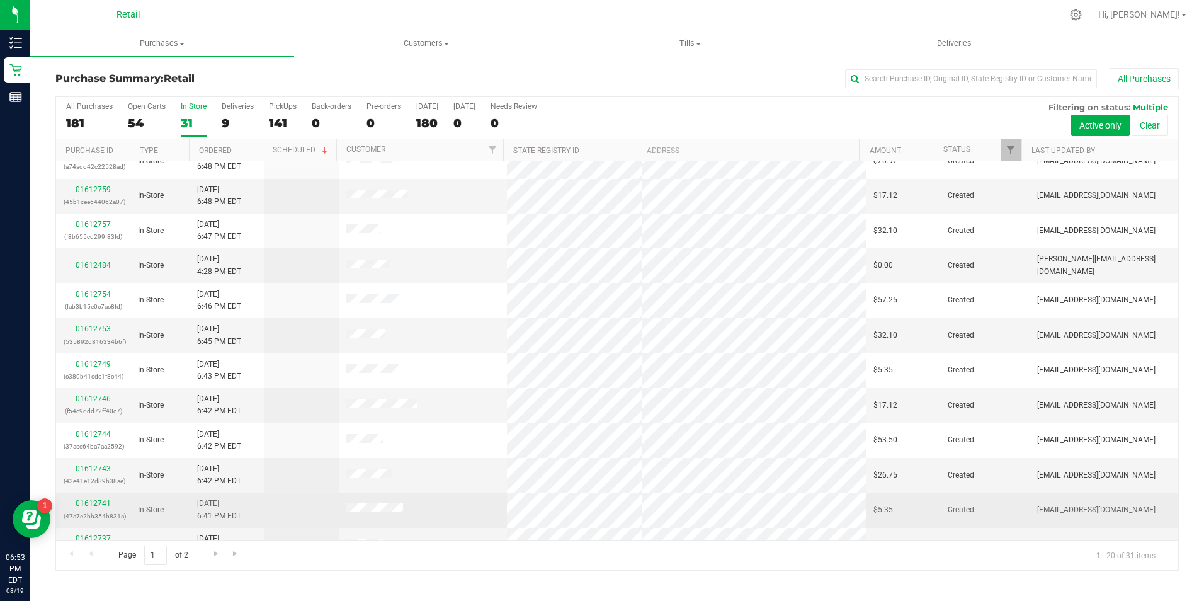
scroll to position [319, 0]
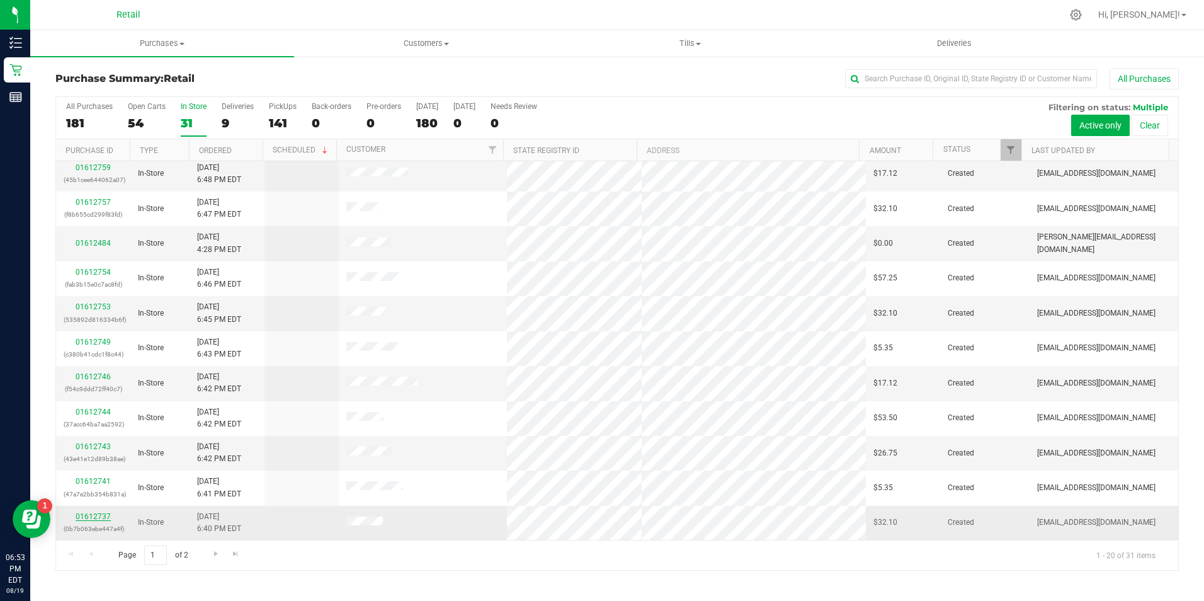
click at [84, 515] on link "01612737" at bounding box center [93, 516] width 35 height 9
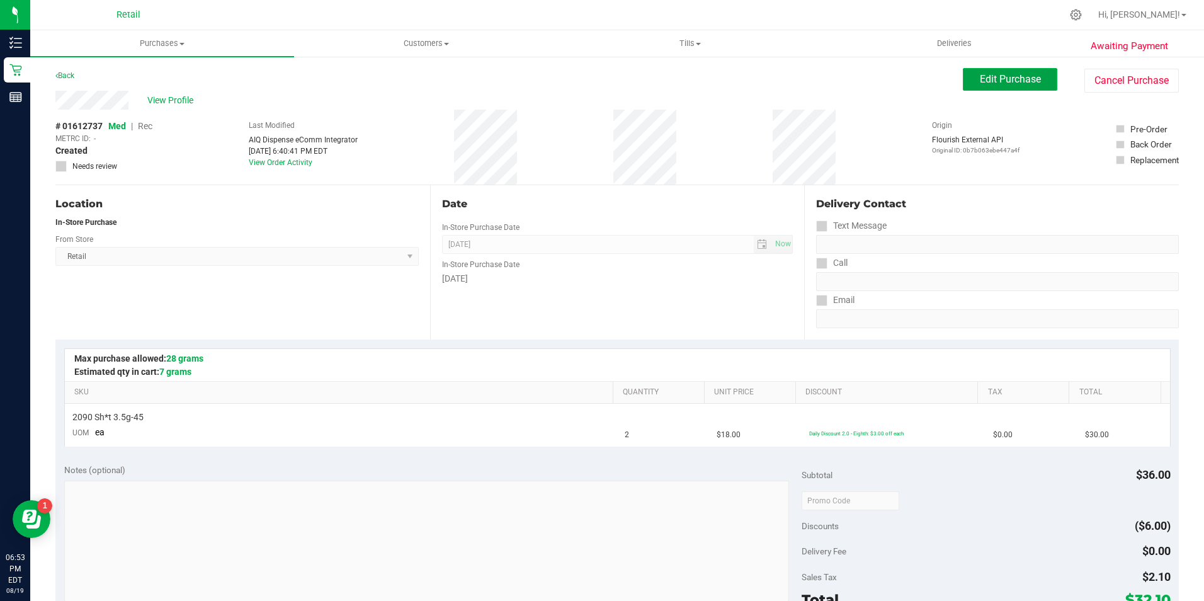
click at [1000, 80] on span "Edit Purchase" at bounding box center [1010, 79] width 61 height 12
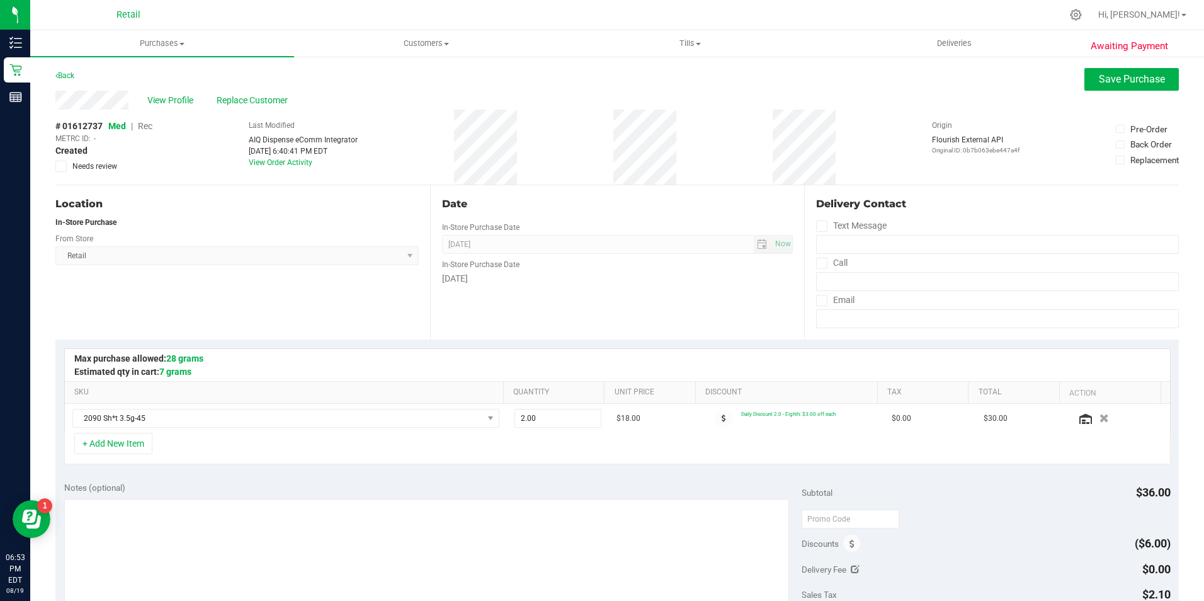
click at [151, 130] on span "Rec" at bounding box center [145, 126] width 14 height 10
click at [1099, 79] on span "Save Purchase" at bounding box center [1132, 79] width 66 height 12
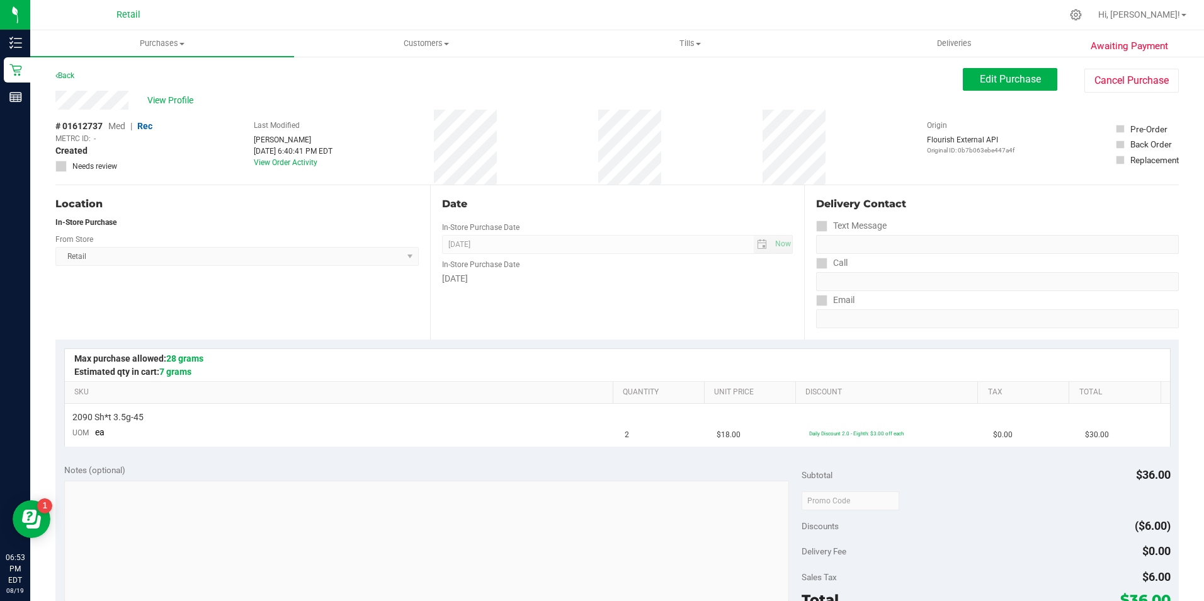
click at [190, 102] on span "View Profile" at bounding box center [172, 100] width 50 height 13
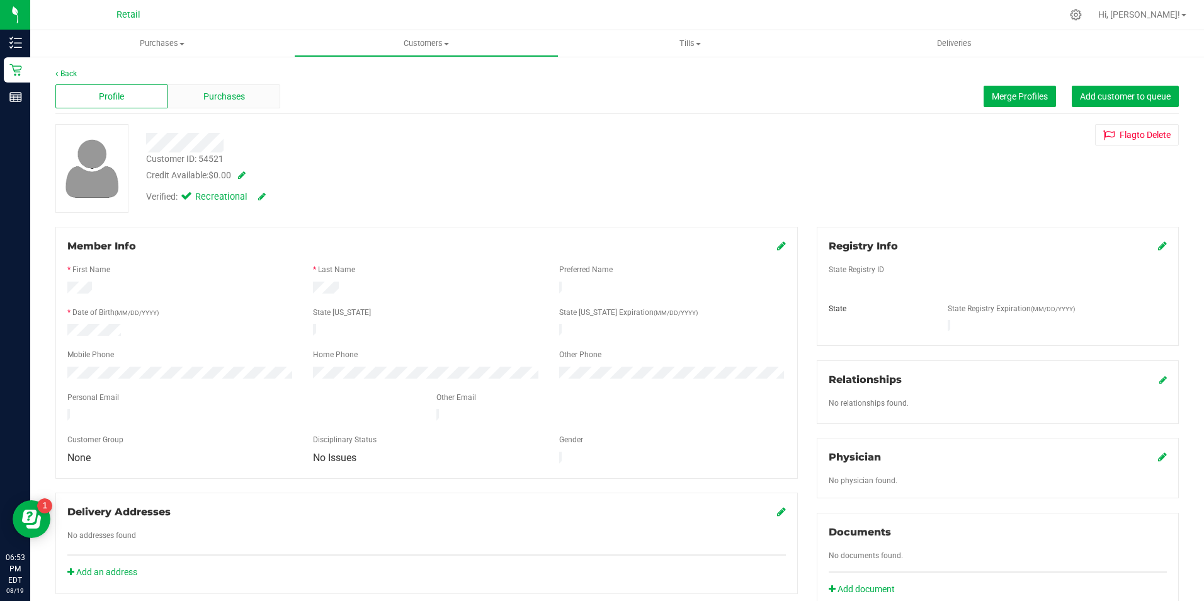
click at [247, 105] on div "Purchases" at bounding box center [223, 96] width 112 height 24
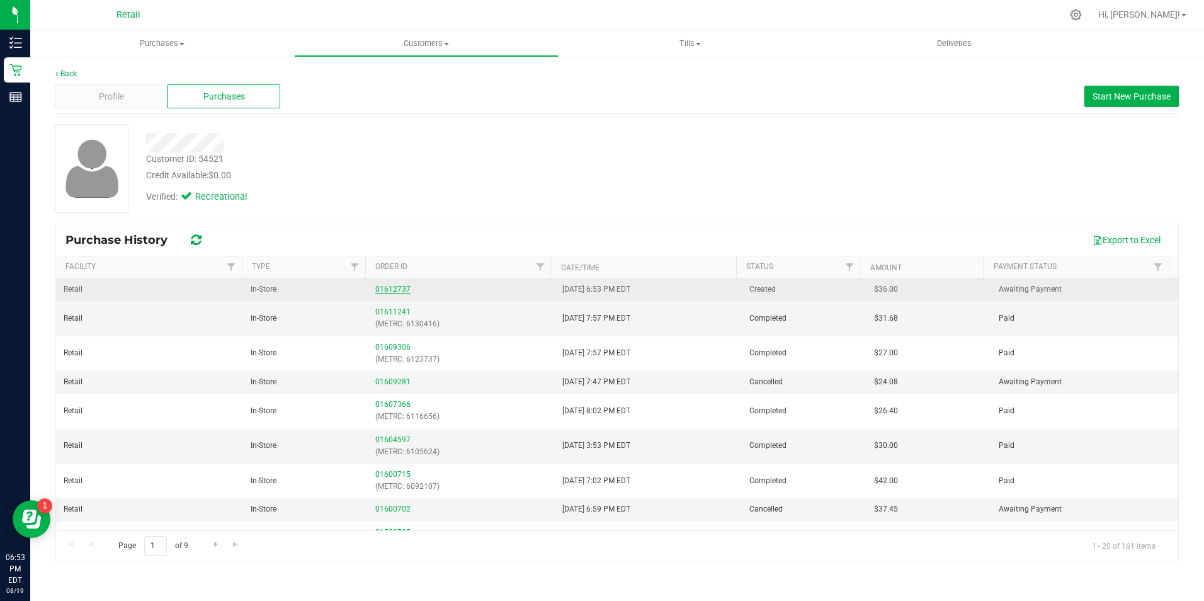
click at [399, 292] on link "01612737" at bounding box center [392, 289] width 35 height 9
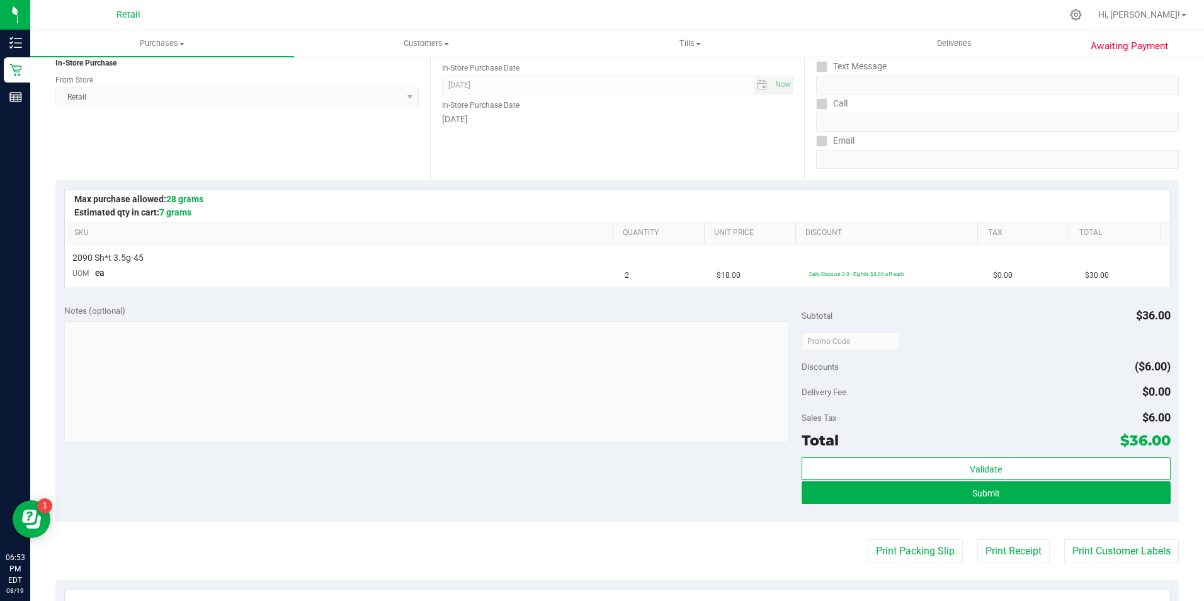
scroll to position [189, 0]
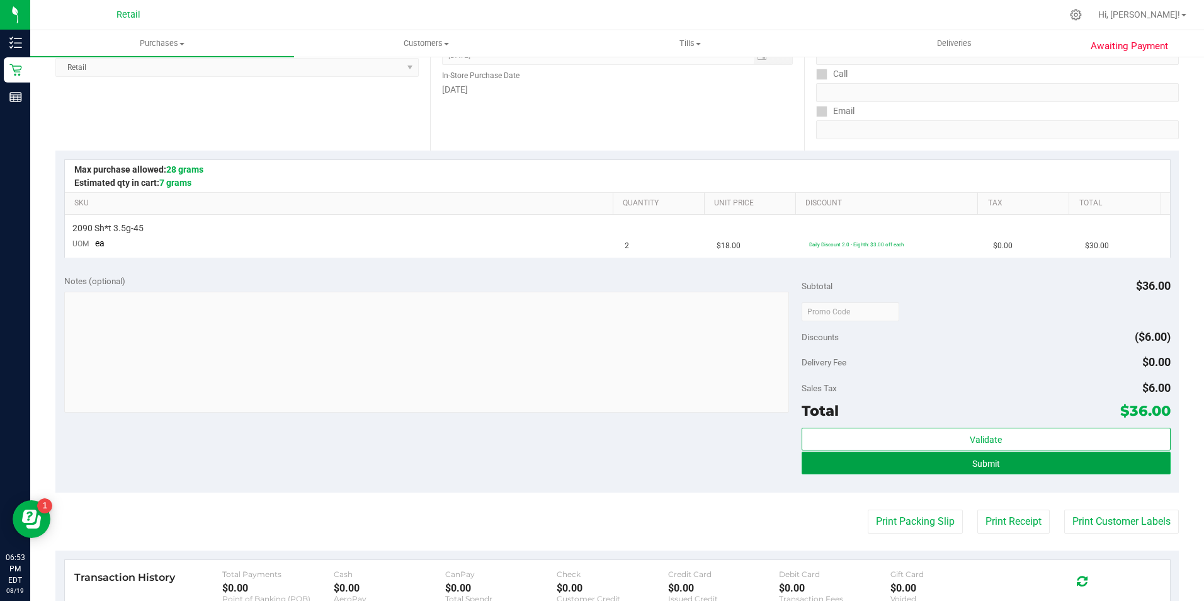
click at [858, 461] on button "Submit" at bounding box center [985, 462] width 369 height 23
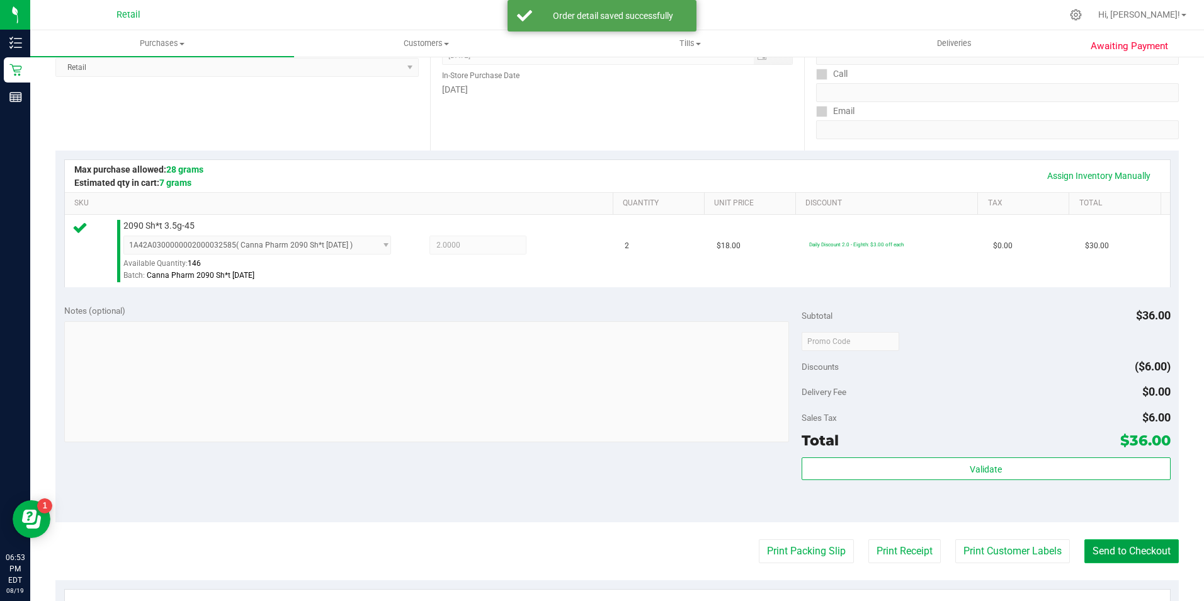
click at [1140, 548] on button "Send to Checkout" at bounding box center [1131, 551] width 94 height 24
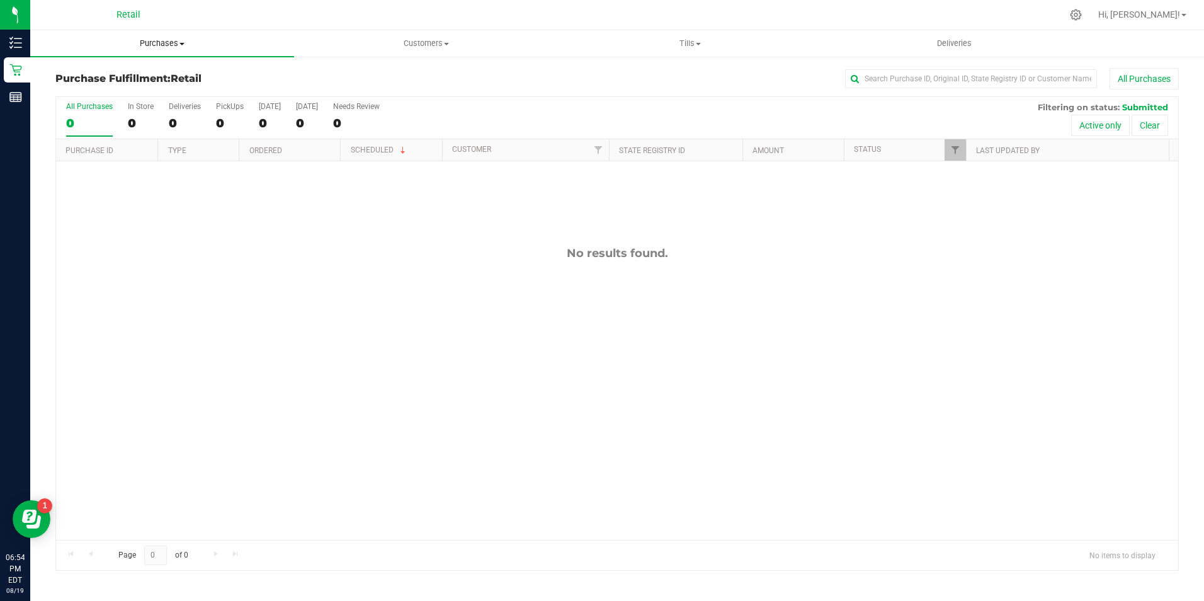
click at [138, 38] on uib-tab-heading "Purchases Summary of purchases Fulfillment All purchases" at bounding box center [162, 43] width 264 height 26
click at [145, 86] on li "Fulfillment" at bounding box center [162, 91] width 264 height 15
click at [131, 111] on label "In Store 0" at bounding box center [141, 119] width 26 height 35
click at [0, 0] on input "In Store 0" at bounding box center [0, 0] width 0 height 0
click at [131, 111] on label "In Store 0" at bounding box center [141, 119] width 26 height 35
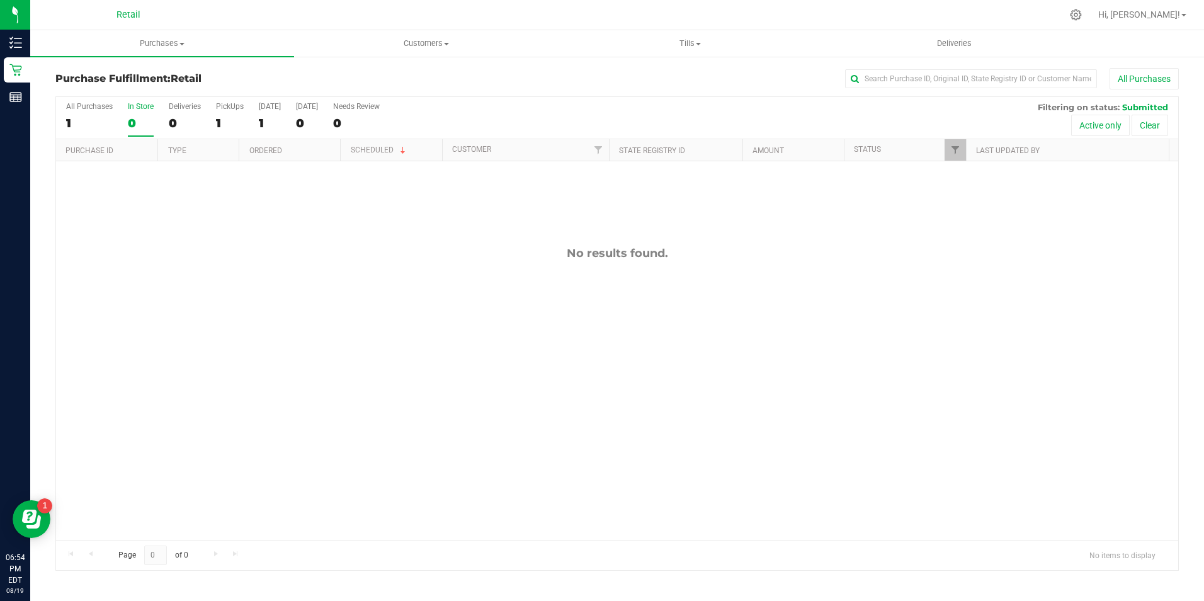
click at [0, 0] on input "In Store 0" at bounding box center [0, 0] width 0 height 0
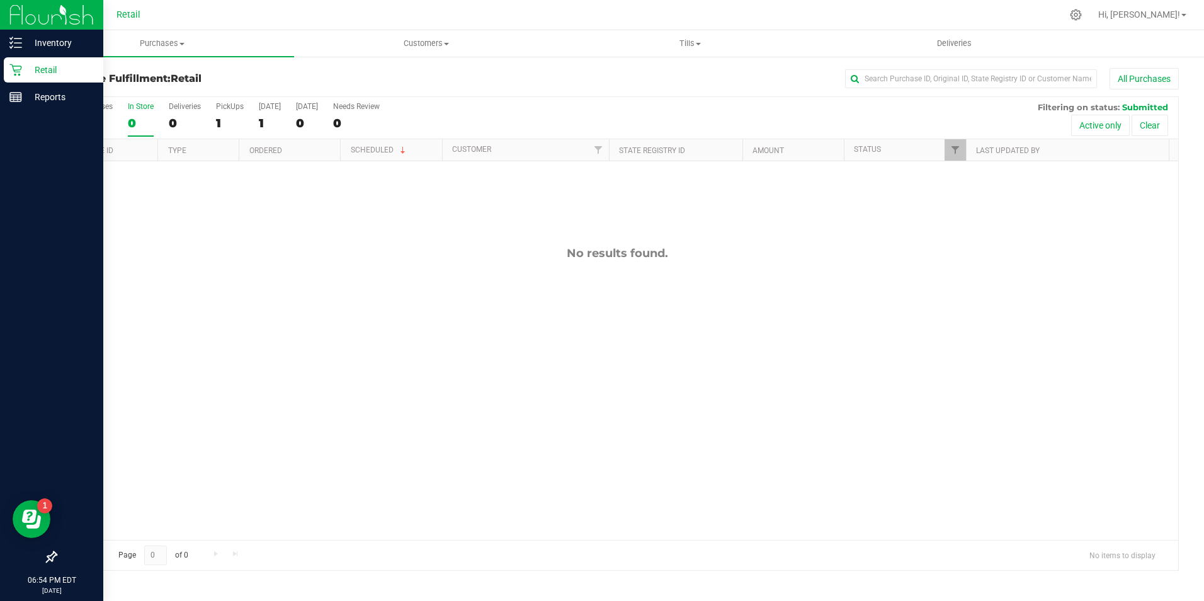
drag, startPoint x: 131, startPoint y: 111, endPoint x: 12, endPoint y: 69, distance: 126.2
click at [8, 69] on div "Retail" at bounding box center [53, 69] width 99 height 25
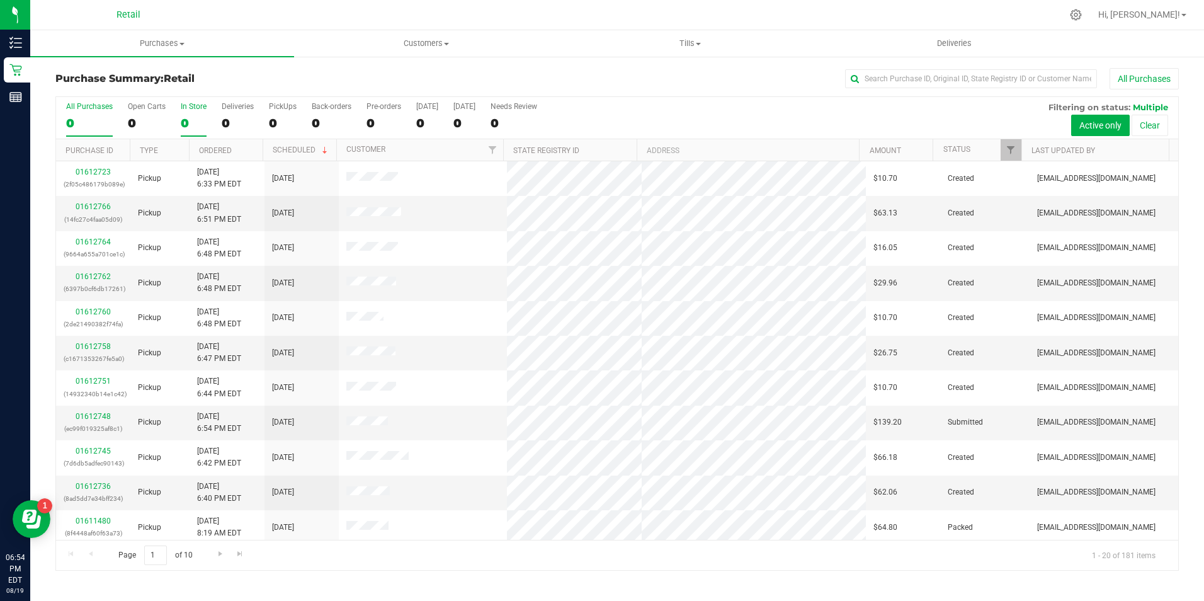
click at [200, 112] on label "In Store 0" at bounding box center [194, 119] width 26 height 35
click at [0, 0] on input "In Store 0" at bounding box center [0, 0] width 0 height 0
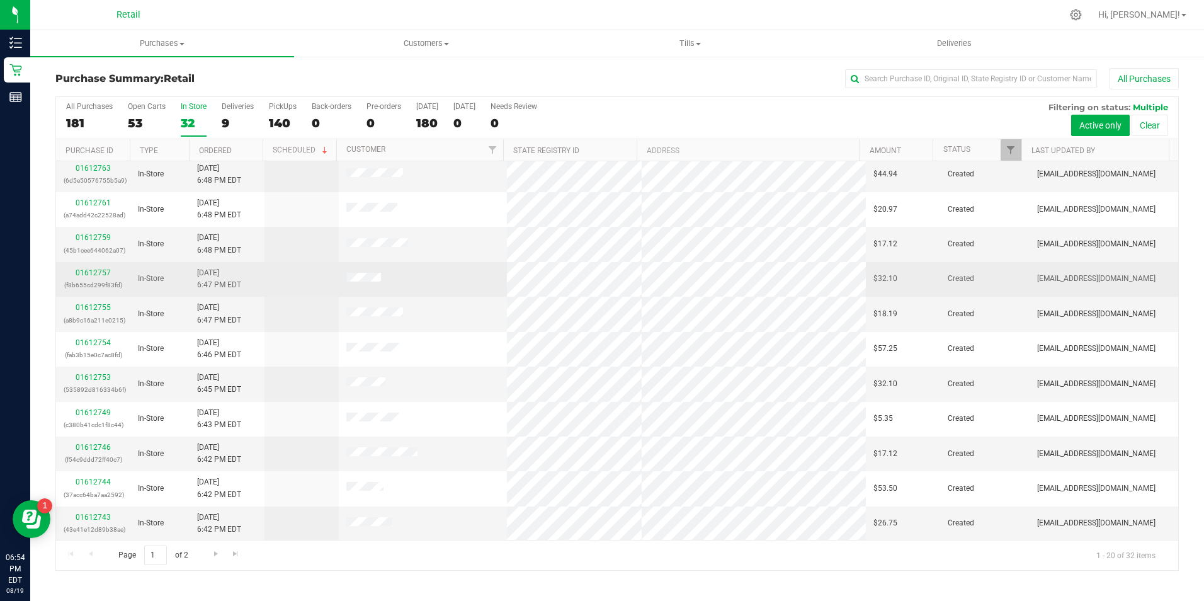
scroll to position [319, 0]
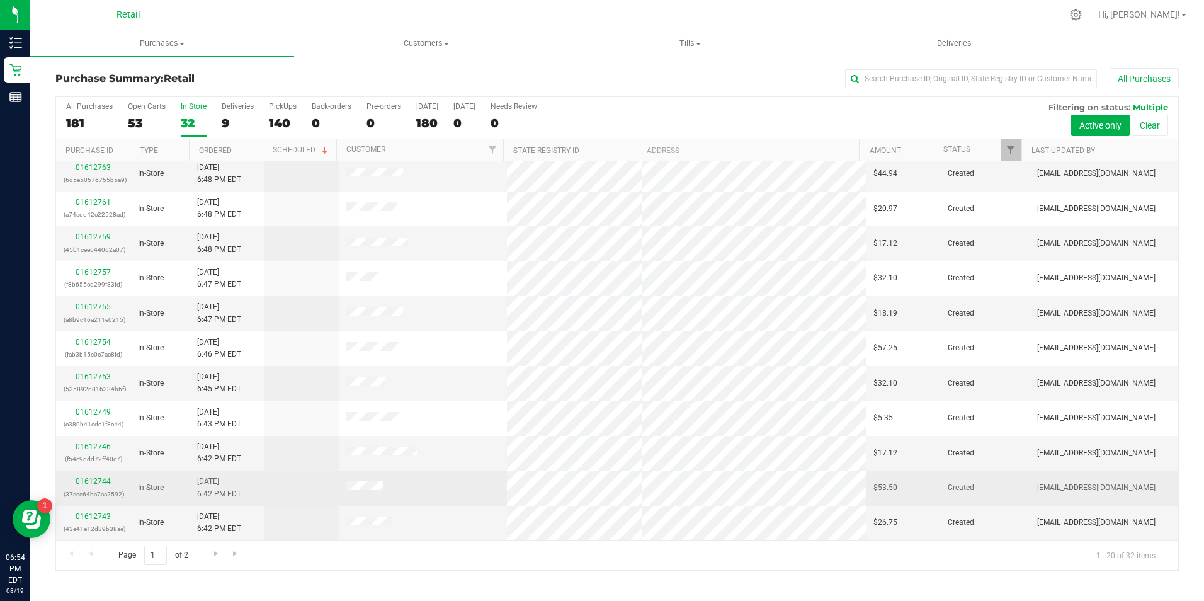
click at [93, 497] on p "(37acc64ba7aa2592)" at bounding box center [93, 494] width 59 height 12
drag, startPoint x: 93, startPoint y: 497, endPoint x: 101, endPoint y: 482, distance: 17.2
click at [101, 482] on link "01612744" at bounding box center [93, 481] width 35 height 9
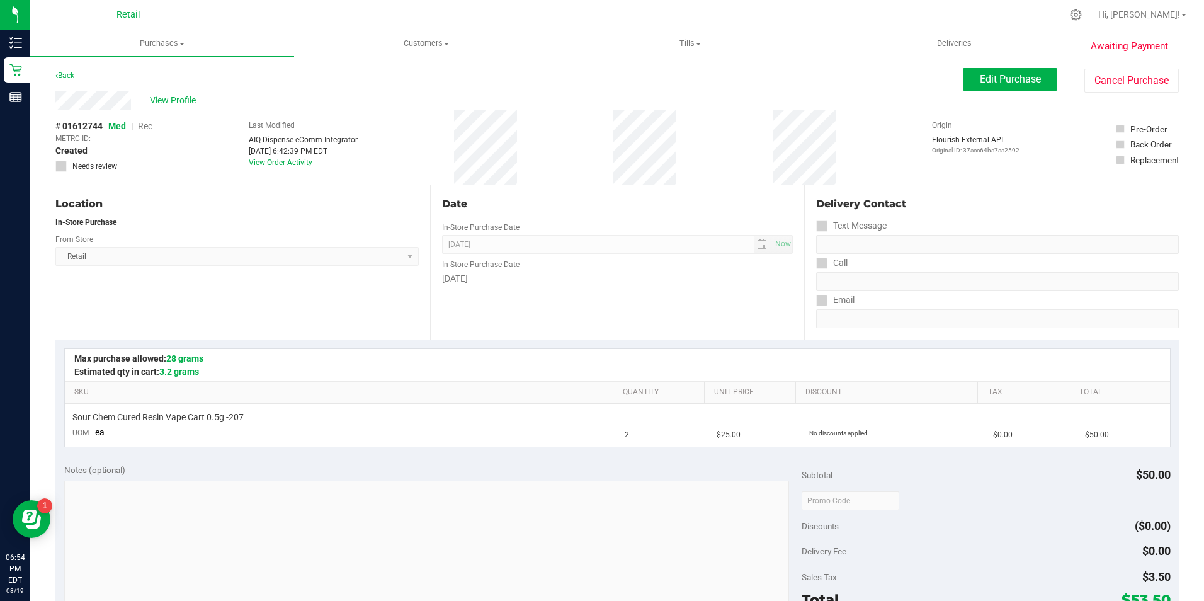
click at [1026, 91] on div "Edit Purchase Cancel Purchase" at bounding box center [1071, 80] width 216 height 25
click at [1016, 82] on span "Edit Purchase" at bounding box center [1010, 79] width 61 height 12
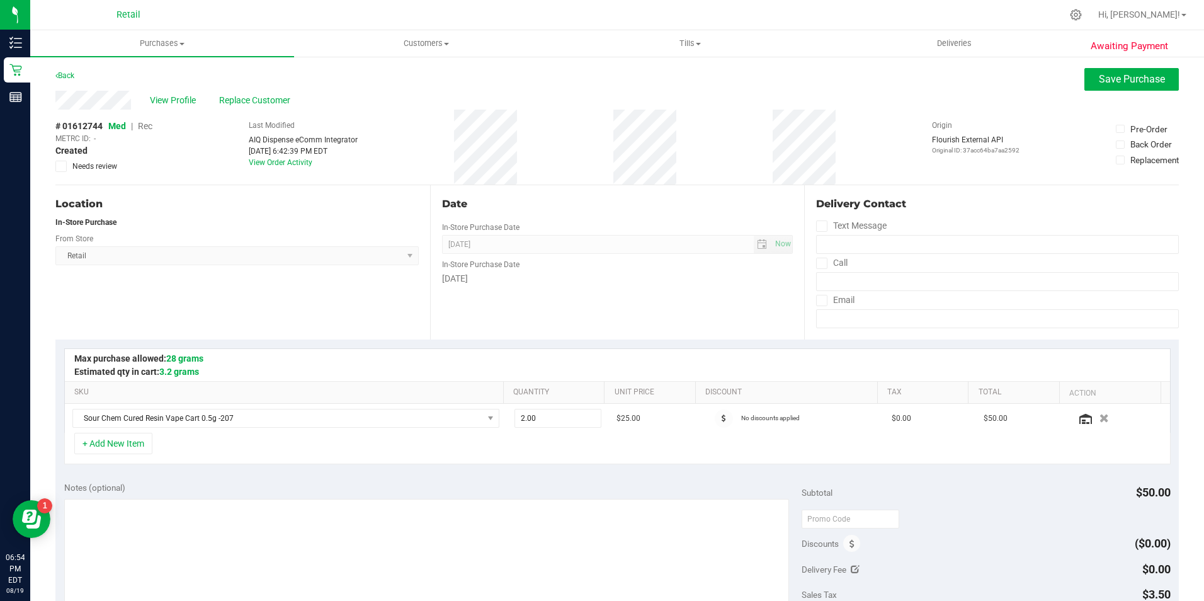
click at [143, 125] on span "Rec" at bounding box center [145, 126] width 14 height 10
click at [1133, 84] on span "Save Purchase" at bounding box center [1132, 79] width 66 height 12
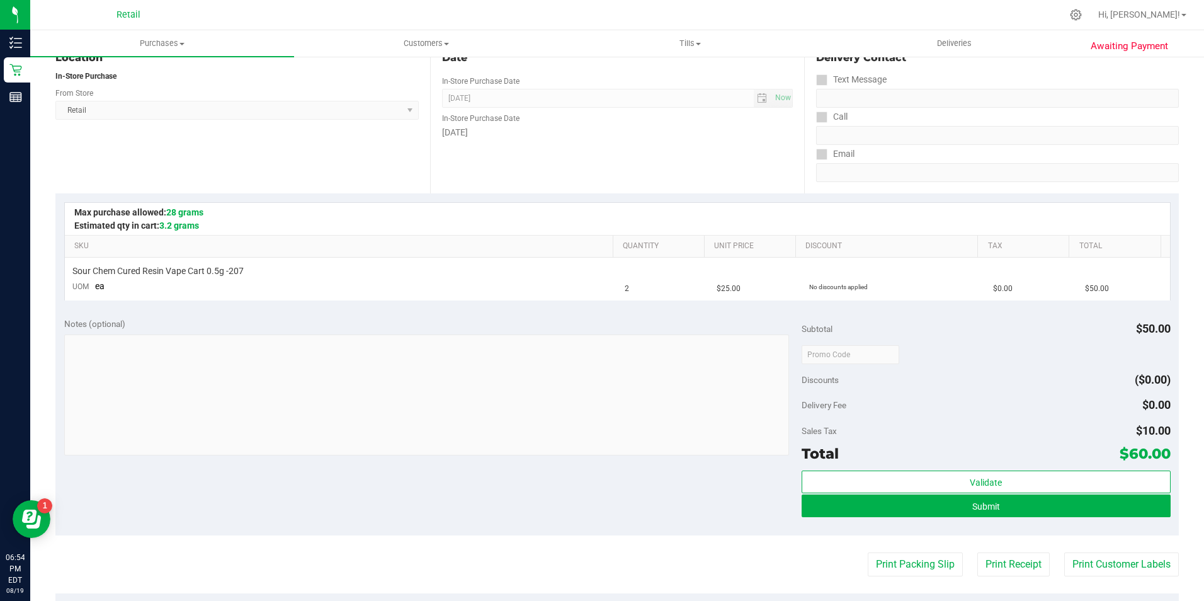
scroll to position [189, 0]
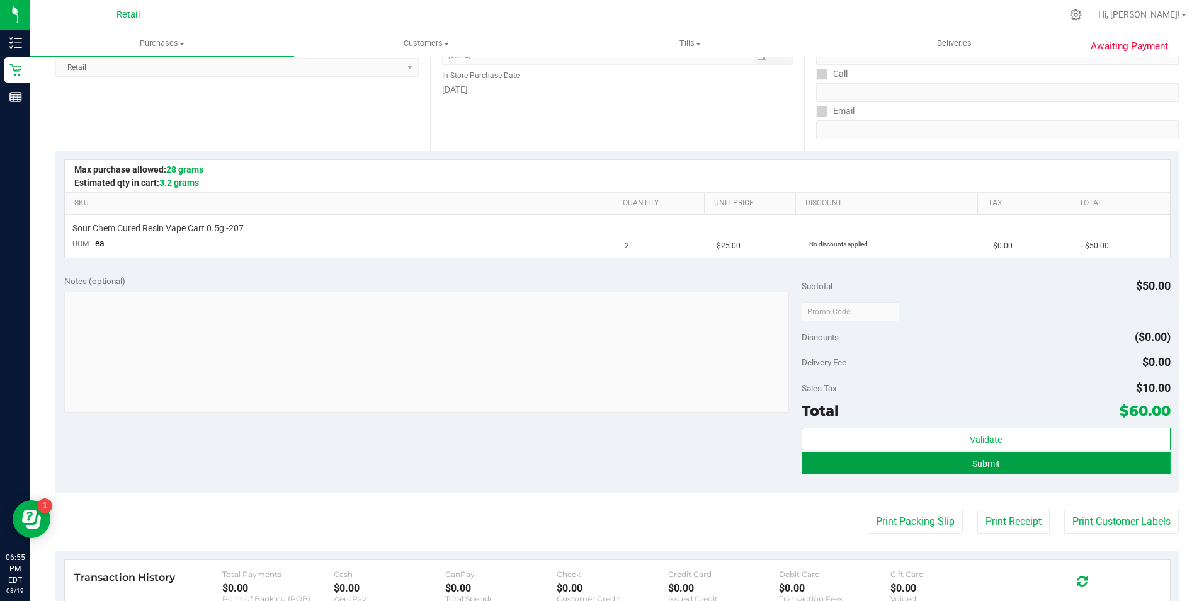
click at [975, 453] on button "Submit" at bounding box center [985, 462] width 369 height 23
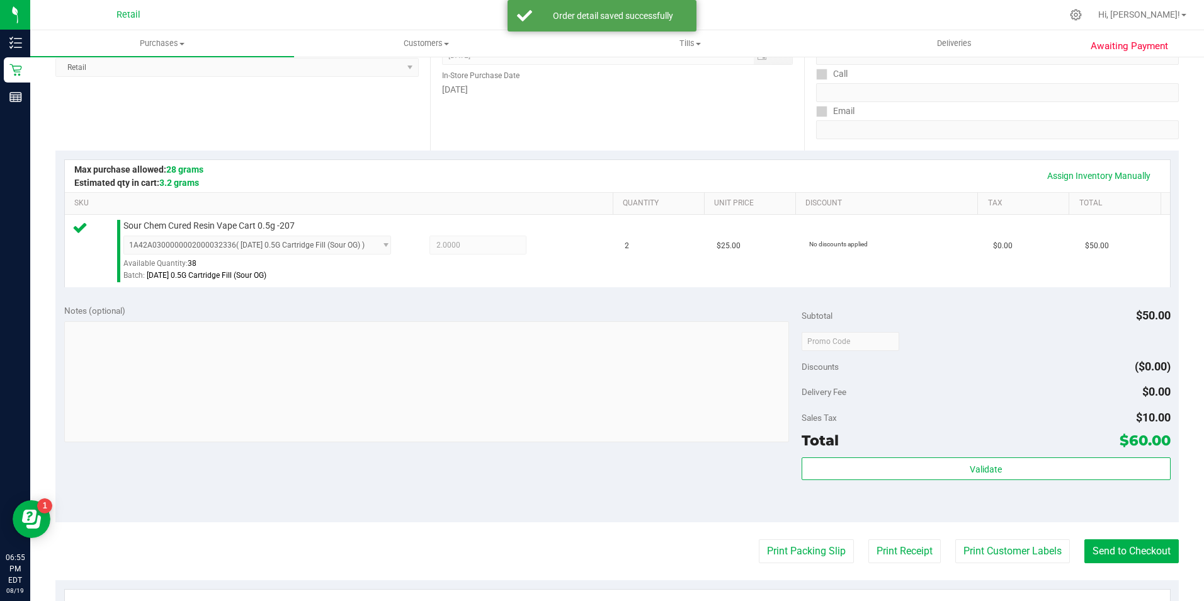
scroll to position [315, 0]
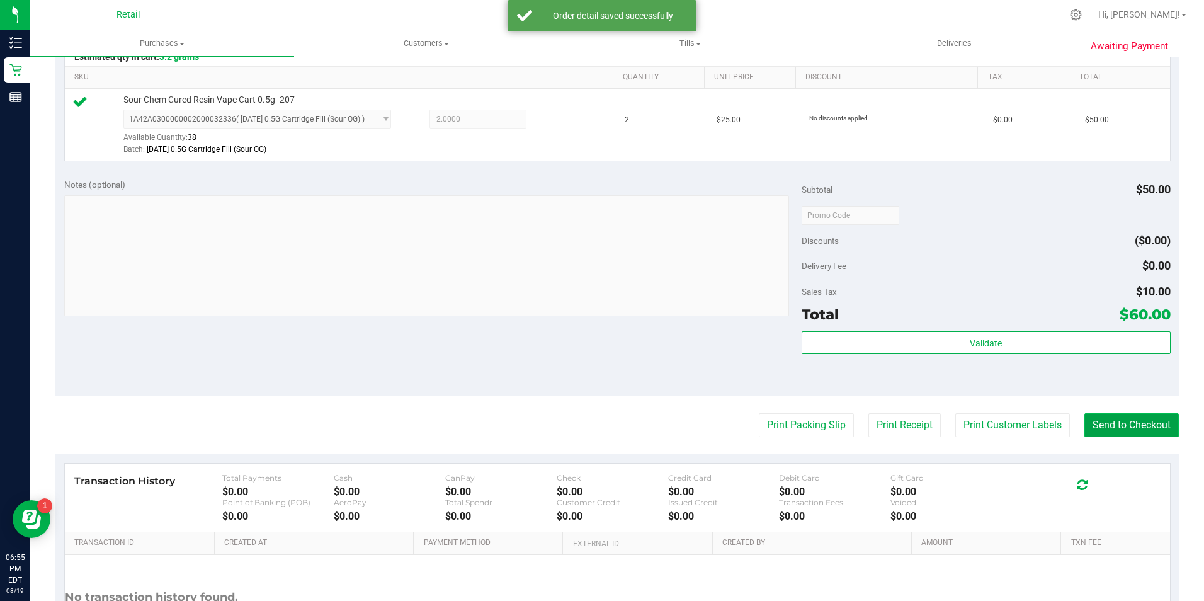
click at [1165, 435] on button "Send to Checkout" at bounding box center [1131, 425] width 94 height 24
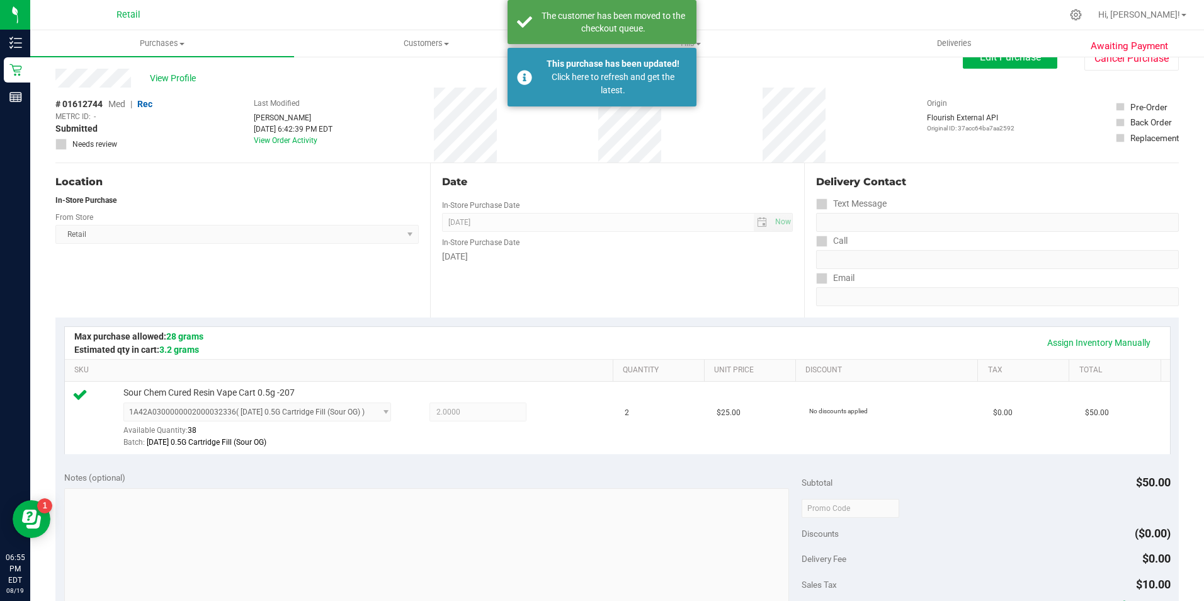
scroll to position [0, 0]
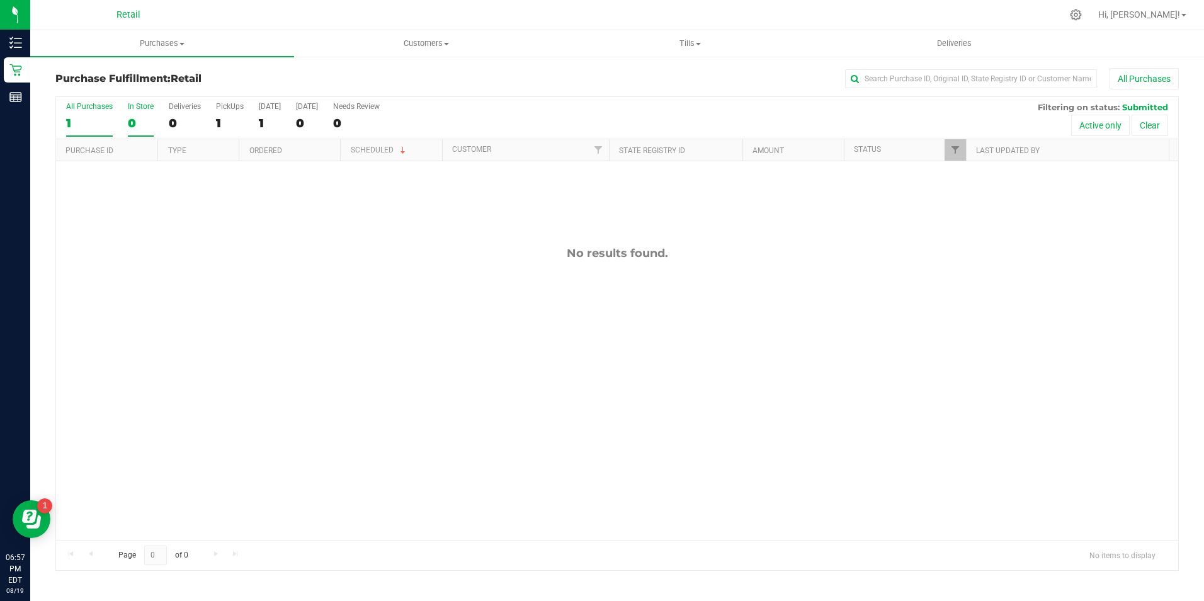
click at [135, 123] on div "0" at bounding box center [141, 123] width 26 height 14
click at [0, 0] on input "In Store 0" at bounding box center [0, 0] width 0 height 0
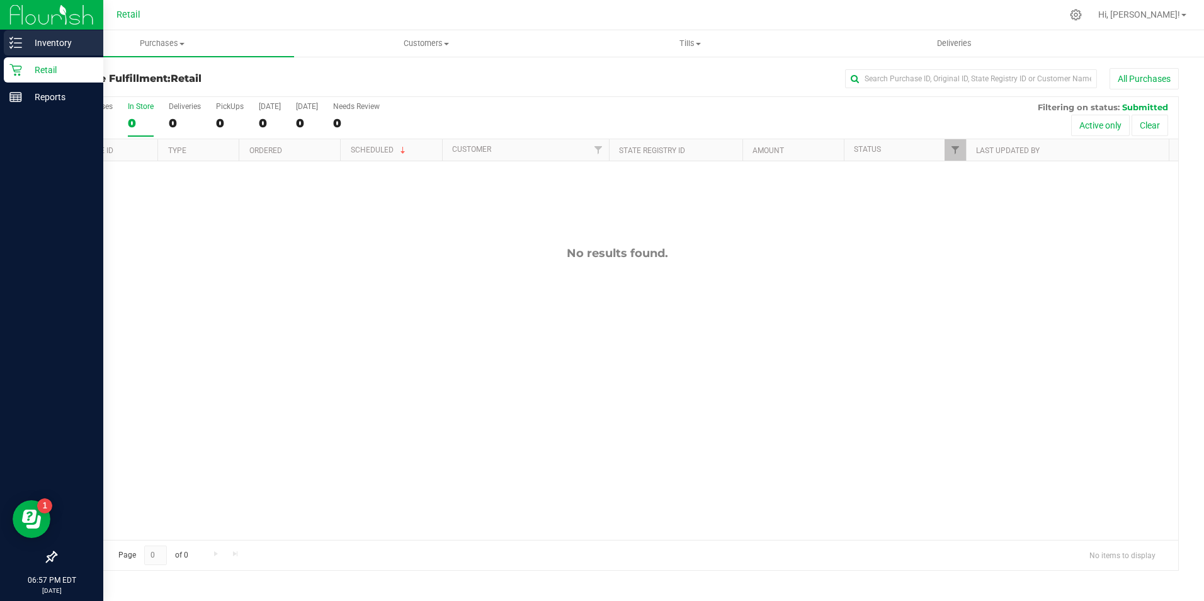
click at [33, 43] on p "Inventory" at bounding box center [60, 42] width 76 height 15
click at [30, 70] on p "Retail" at bounding box center [60, 69] width 76 height 15
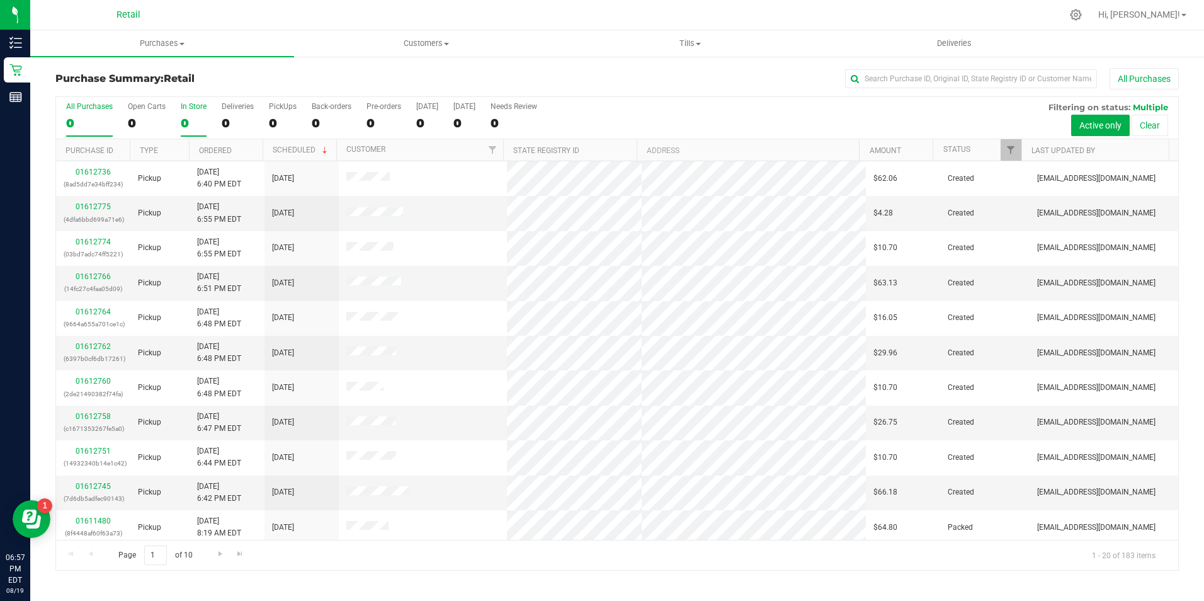
click at [183, 126] on div "0" at bounding box center [194, 123] width 26 height 14
click at [0, 0] on input "In Store 0" at bounding box center [0, 0] width 0 height 0
click at [218, 558] on span "Go to the next page" at bounding box center [216, 553] width 10 height 10
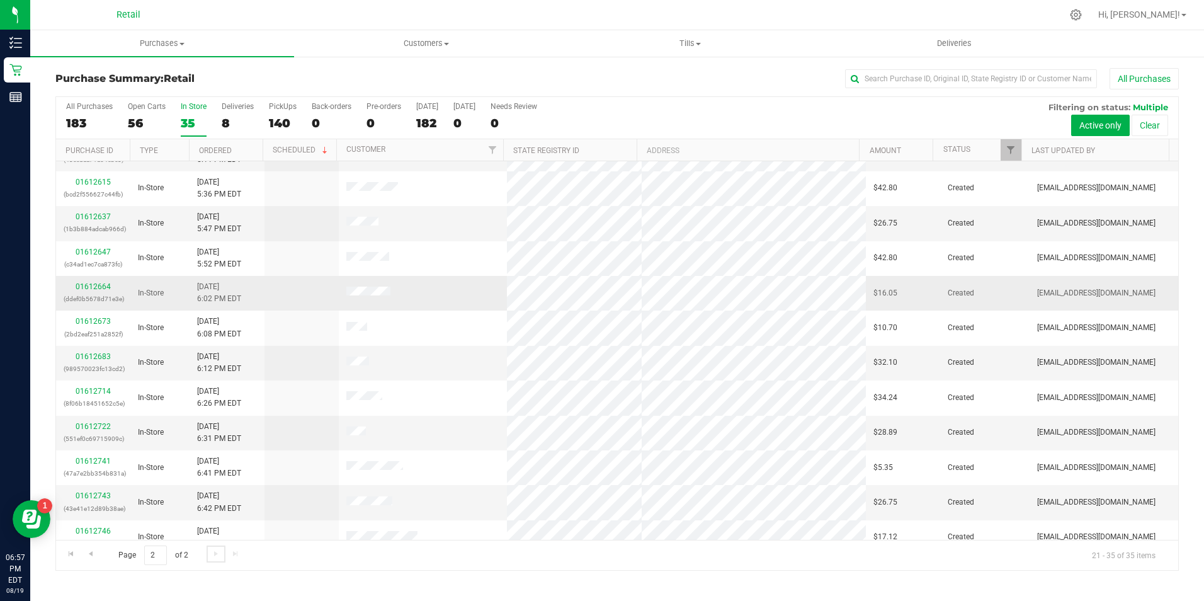
scroll to position [144, 0]
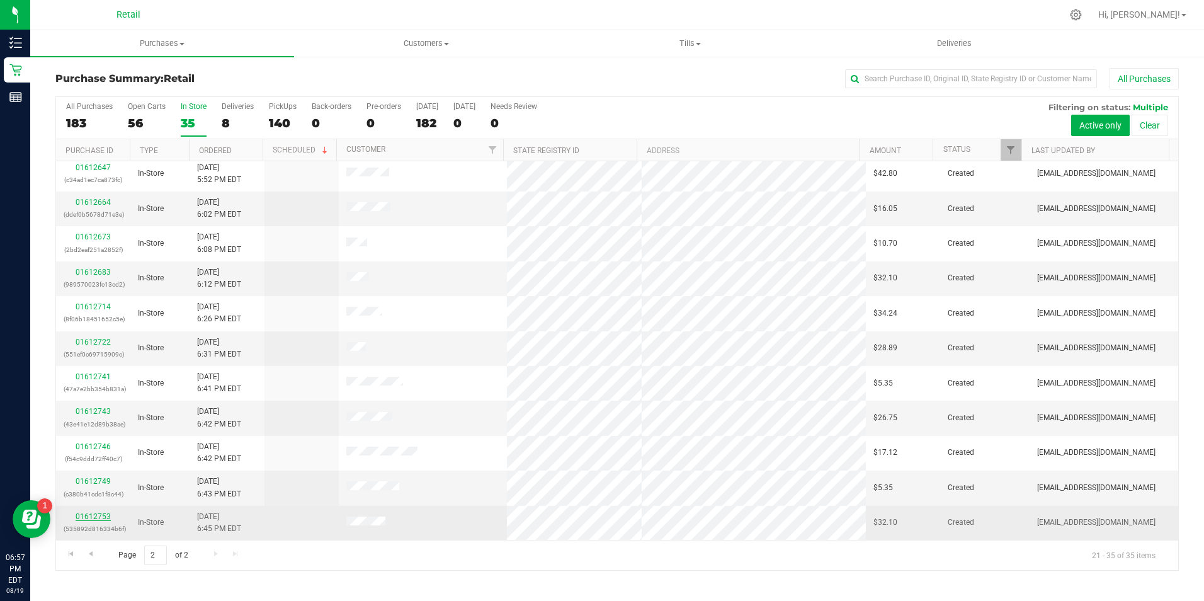
click at [103, 518] on link "01612753" at bounding box center [93, 516] width 35 height 9
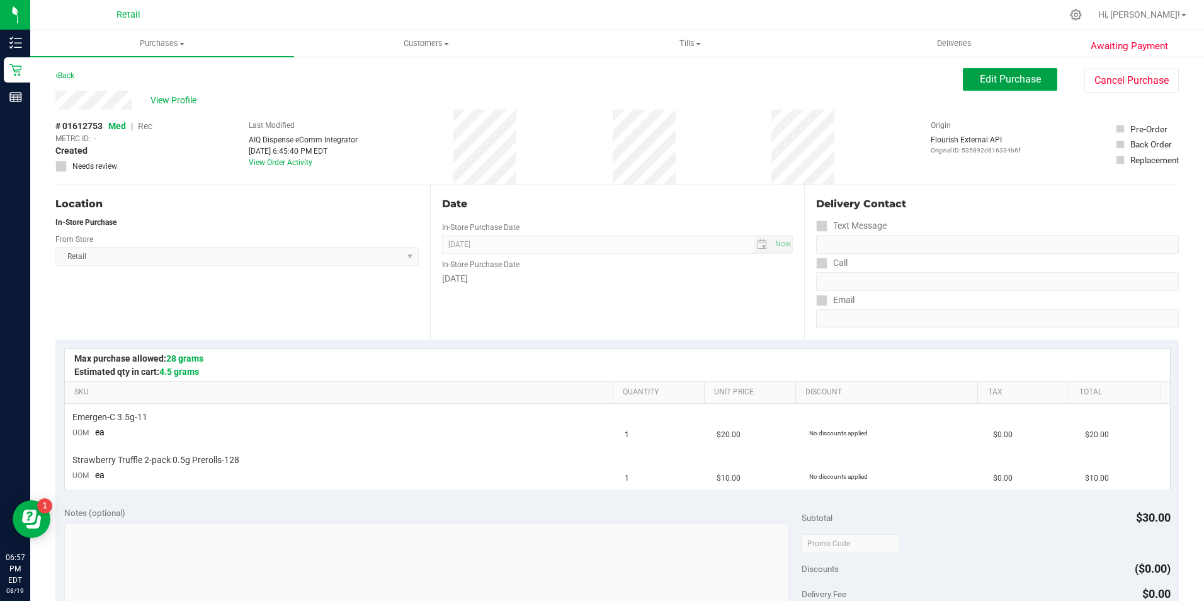
drag, startPoint x: 997, startPoint y: 81, endPoint x: 832, endPoint y: 58, distance: 165.9
click at [994, 81] on span "Edit Purchase" at bounding box center [1010, 79] width 61 height 12
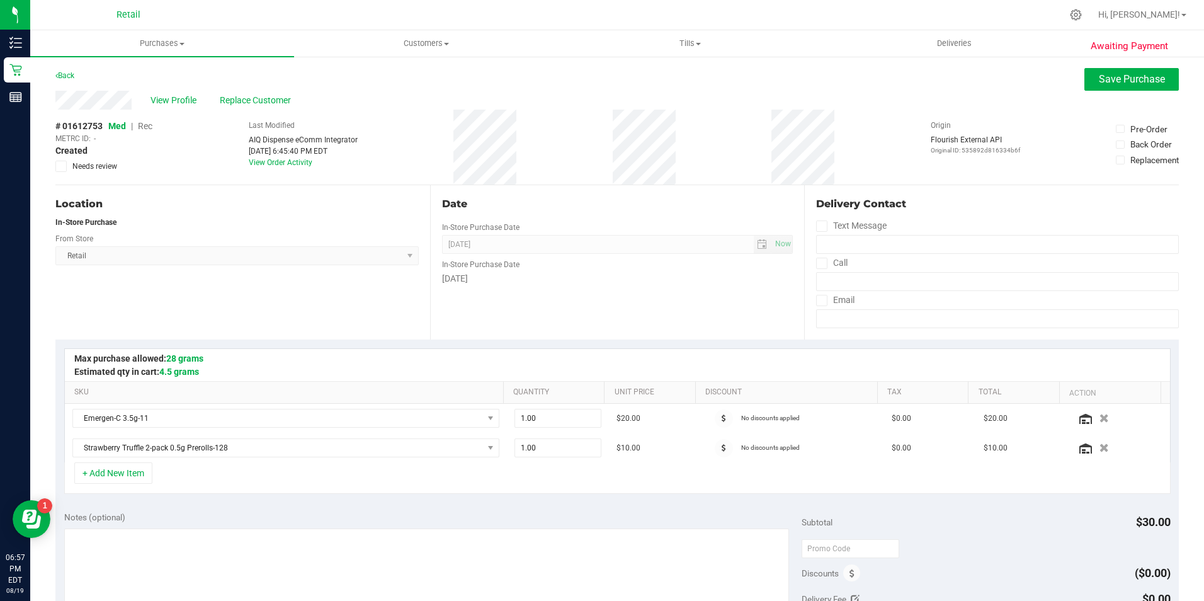
click at [144, 127] on span "Rec" at bounding box center [145, 126] width 14 height 10
click at [1094, 88] on button "Save Purchase" at bounding box center [1131, 79] width 94 height 23
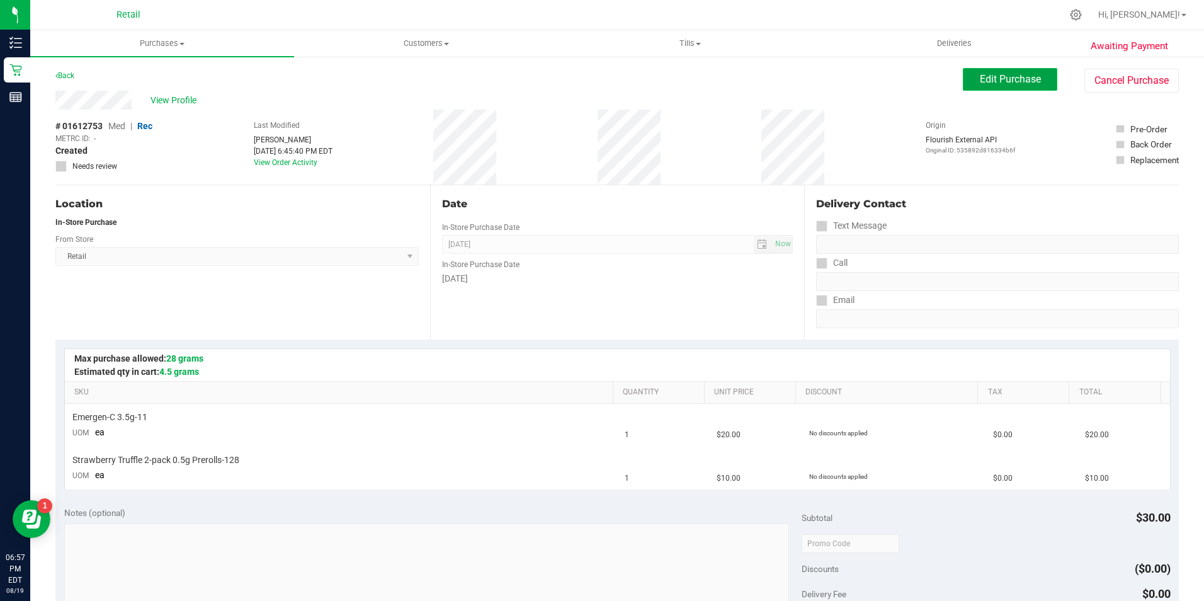
click at [970, 76] on button "Edit Purchase" at bounding box center [1010, 79] width 94 height 23
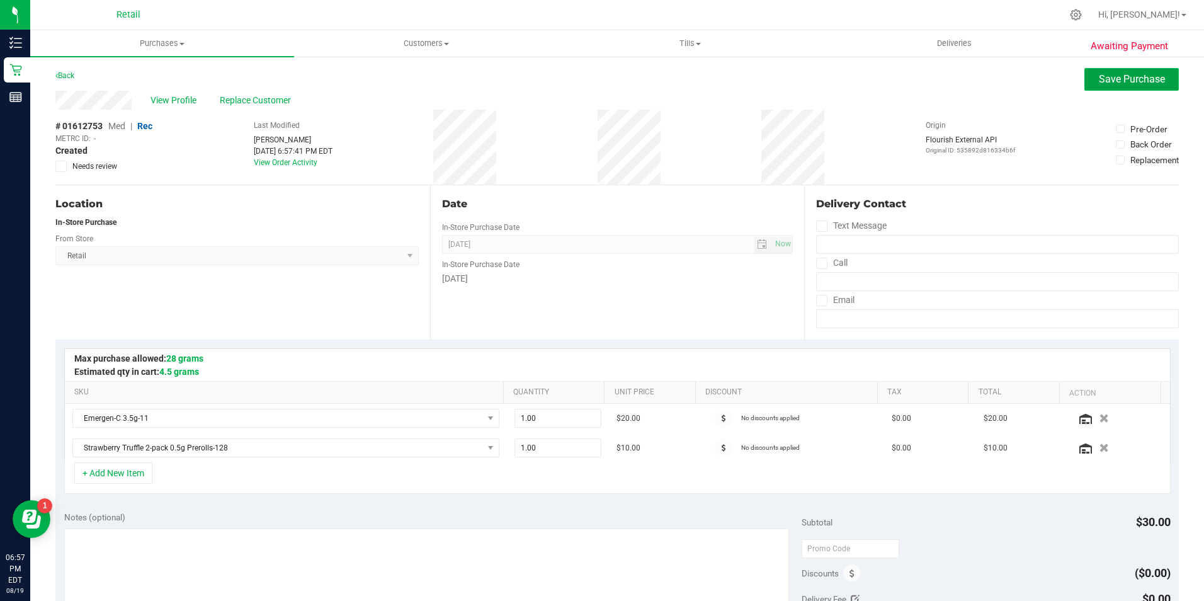
click at [1100, 82] on span "Save Purchase" at bounding box center [1132, 79] width 66 height 12
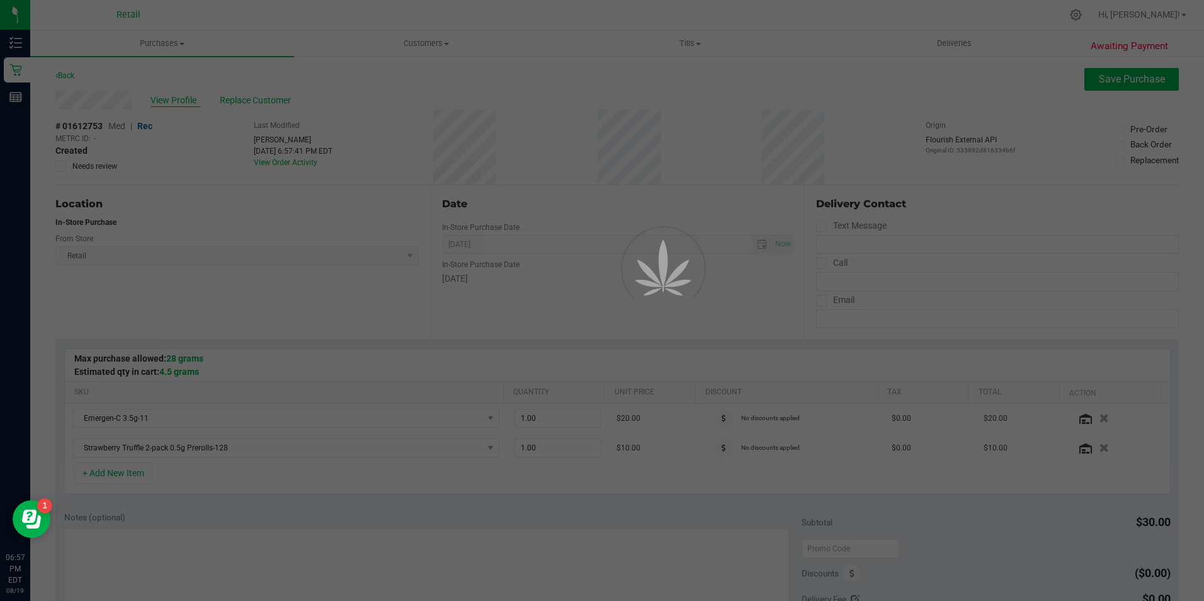
click at [169, 98] on div at bounding box center [602, 300] width 1204 height 601
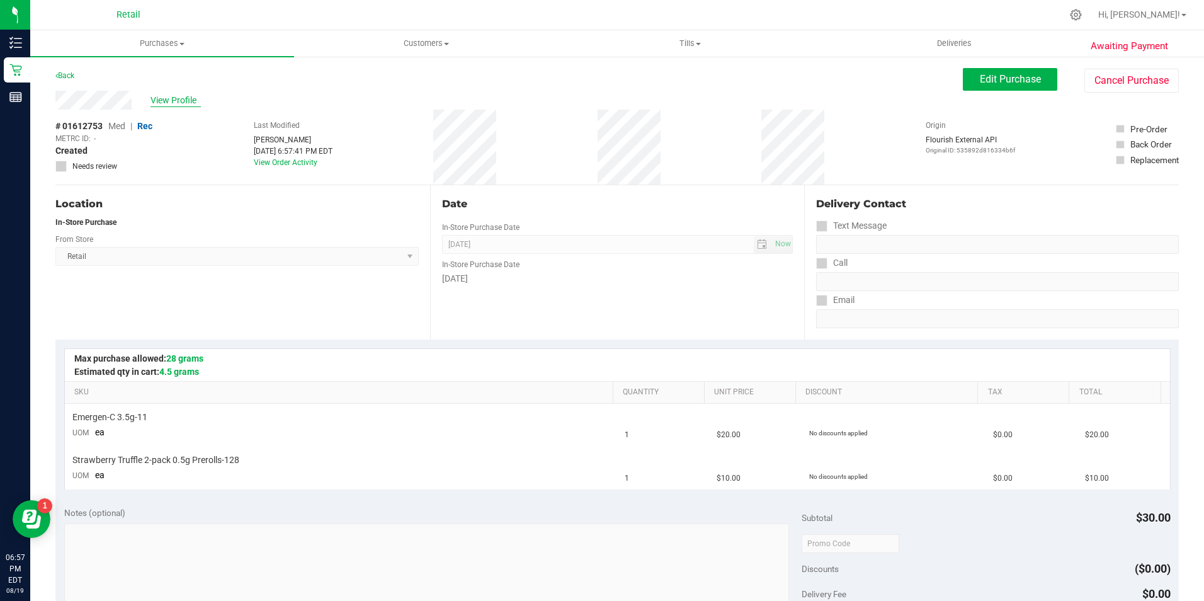
click at [171, 97] on span "View Profile" at bounding box center [175, 100] width 50 height 13
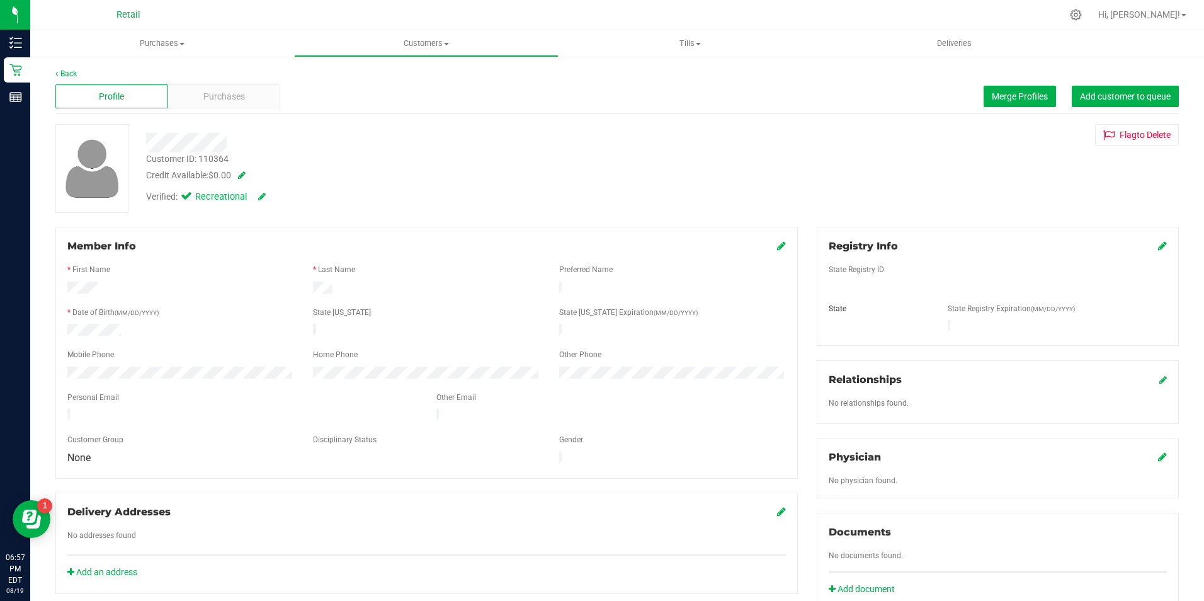
click at [210, 110] on div "Profile Purchases Merge Profiles Add customer to queue" at bounding box center [616, 96] width 1123 height 35
click at [228, 93] on span "Purchases" at bounding box center [224, 96] width 42 height 13
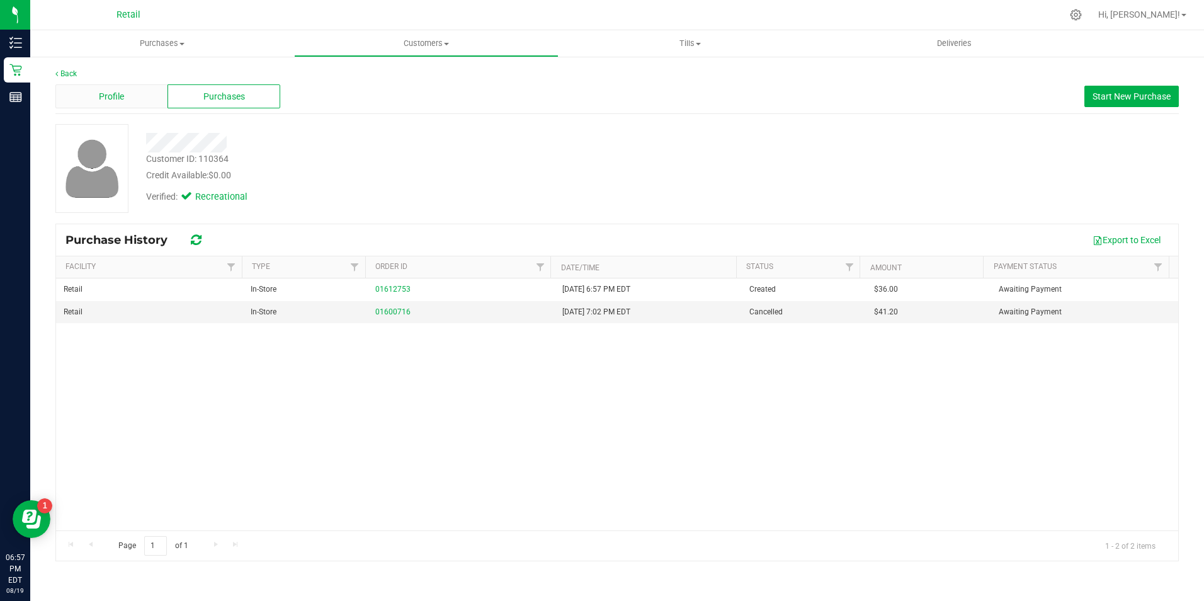
click at [132, 100] on div "Profile" at bounding box center [111, 96] width 112 height 24
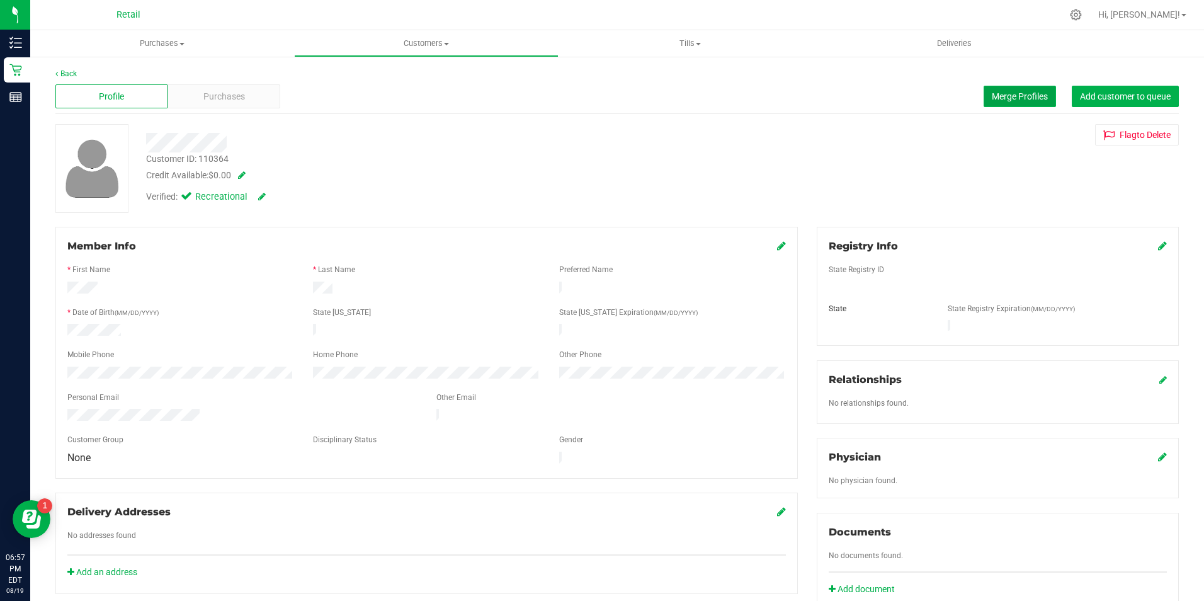
click at [992, 100] on span "Merge Profiles" at bounding box center [1020, 96] width 56 height 10
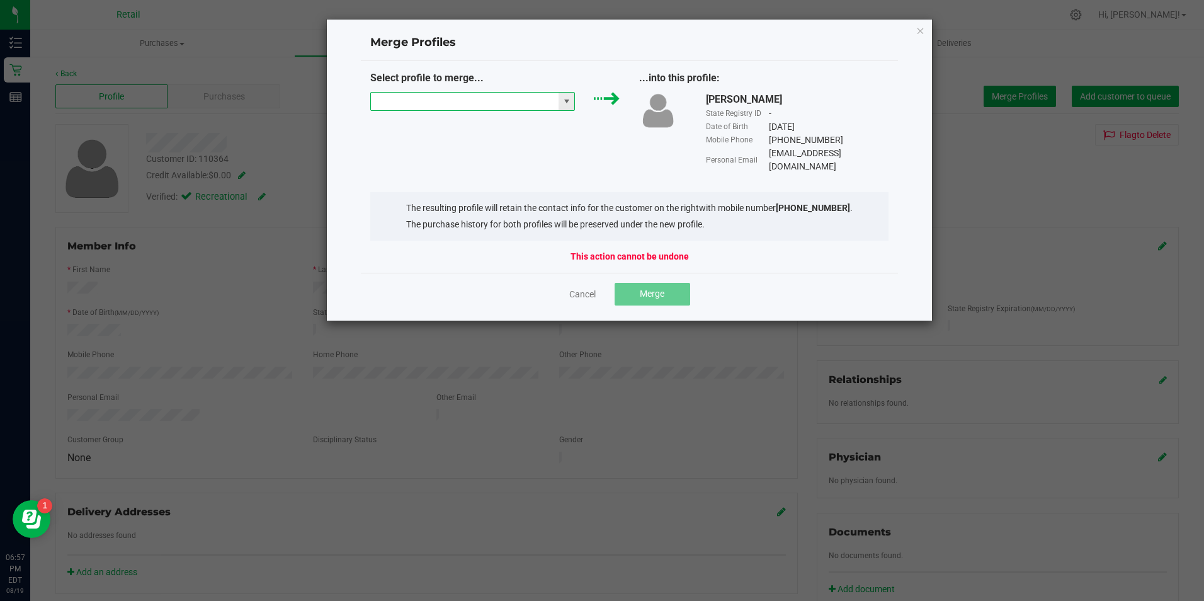
click at [407, 94] on input "NO DATA FOUND" at bounding box center [465, 102] width 188 height 18
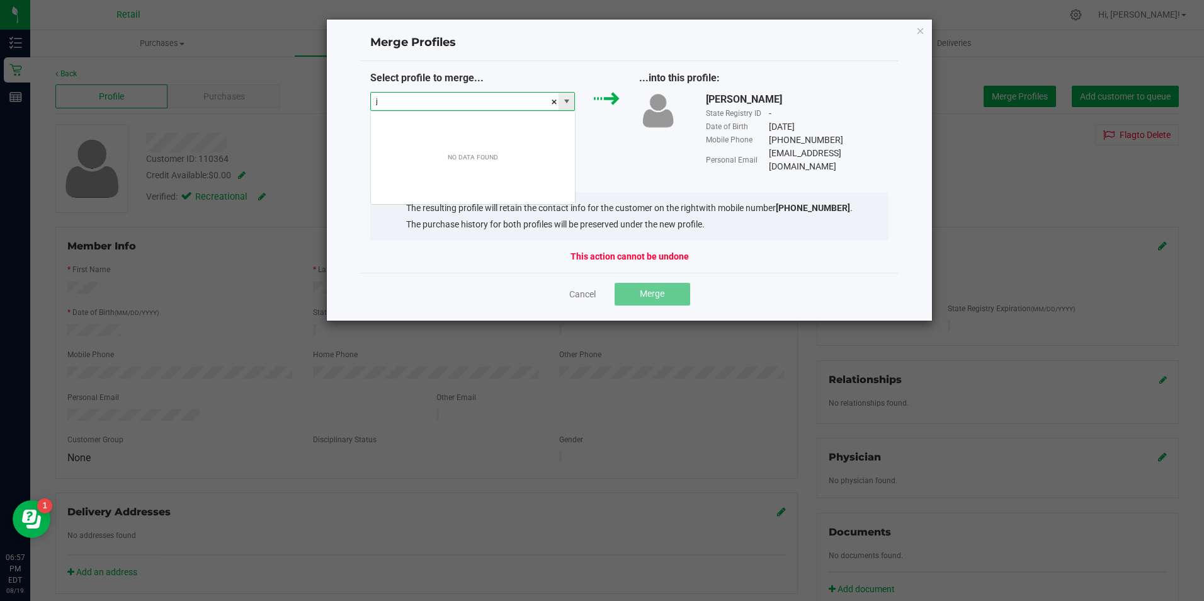
scroll to position [19, 205]
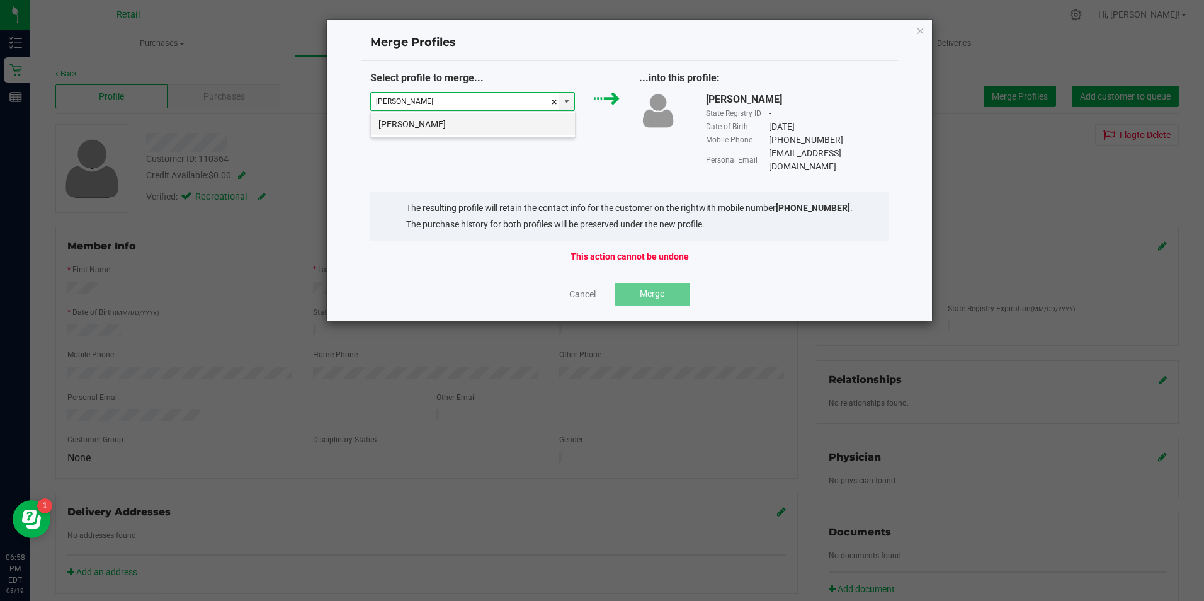
click at [443, 121] on li "[PERSON_NAME]" at bounding box center [473, 123] width 204 height 21
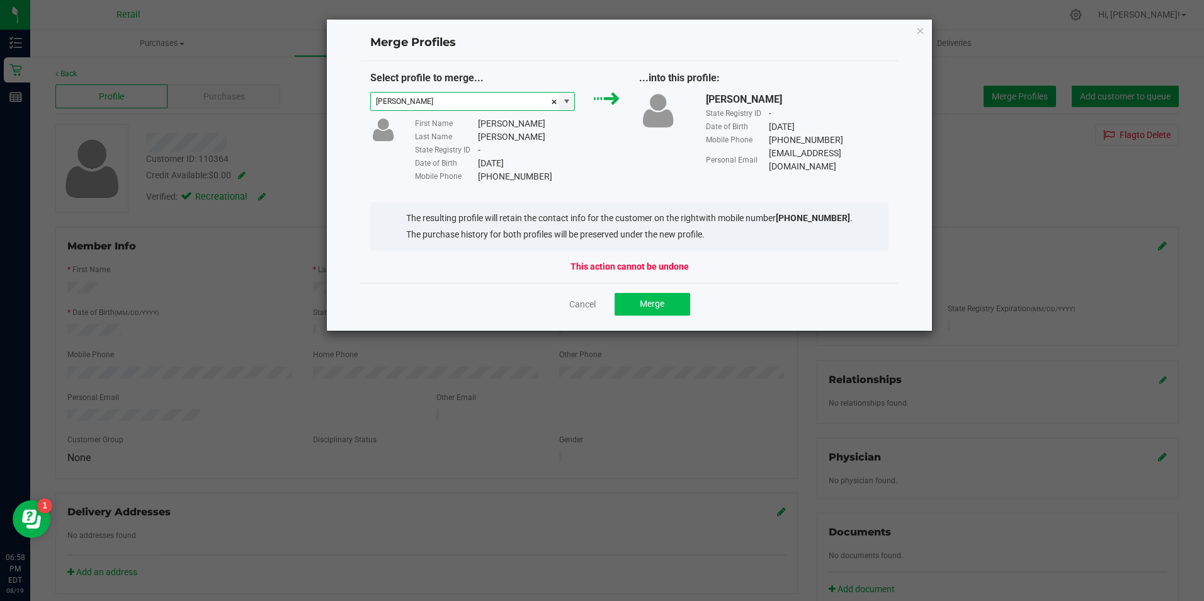
type input "[PERSON_NAME]"
click at [652, 298] on span "Merge" at bounding box center [652, 303] width 25 height 10
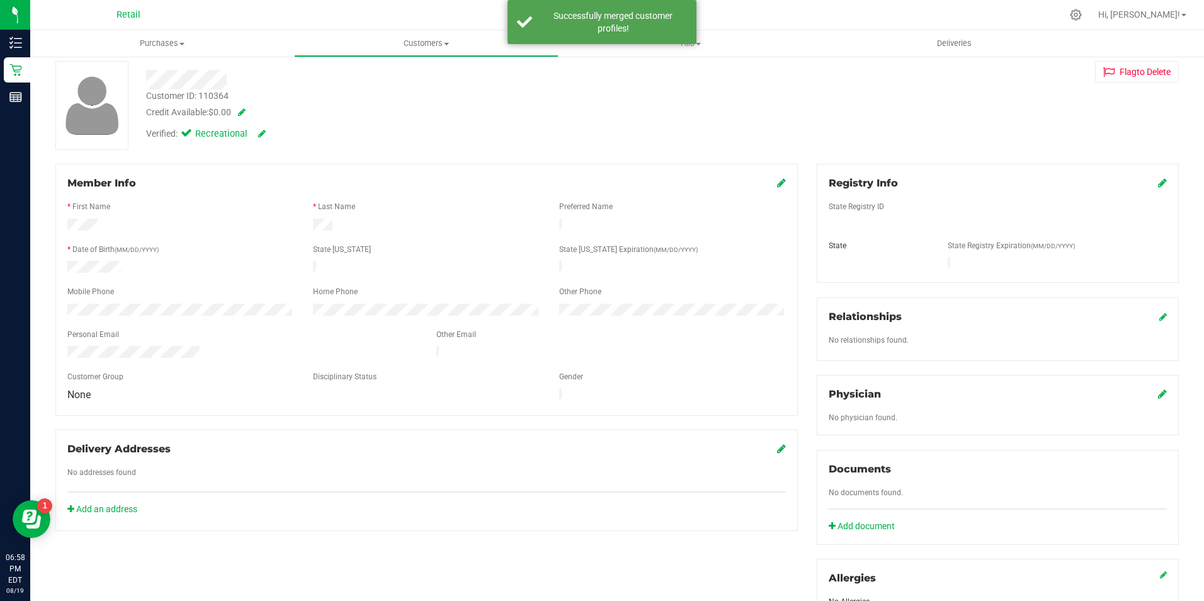
scroll to position [0, 0]
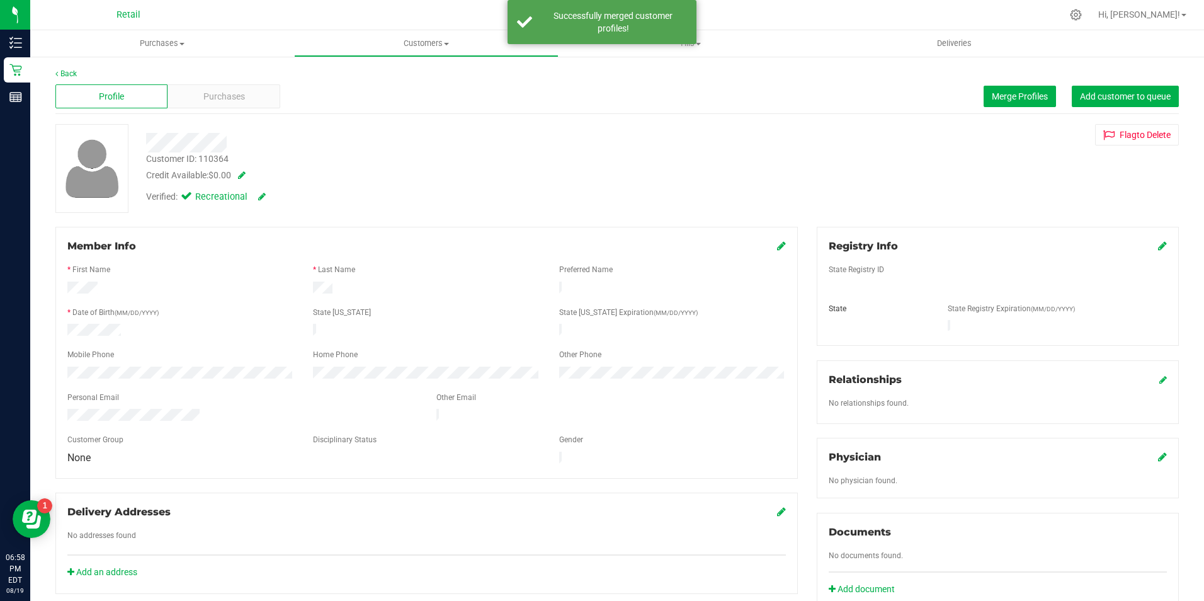
click at [777, 242] on icon at bounding box center [781, 245] width 9 height 10
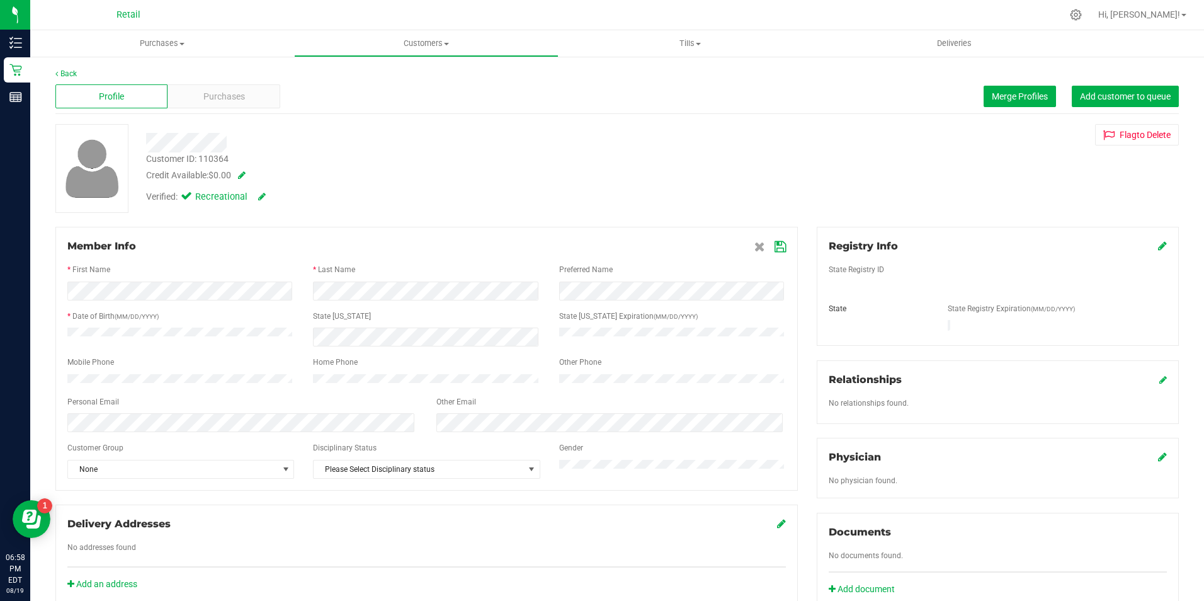
click at [777, 251] on icon at bounding box center [779, 247] width 11 height 10
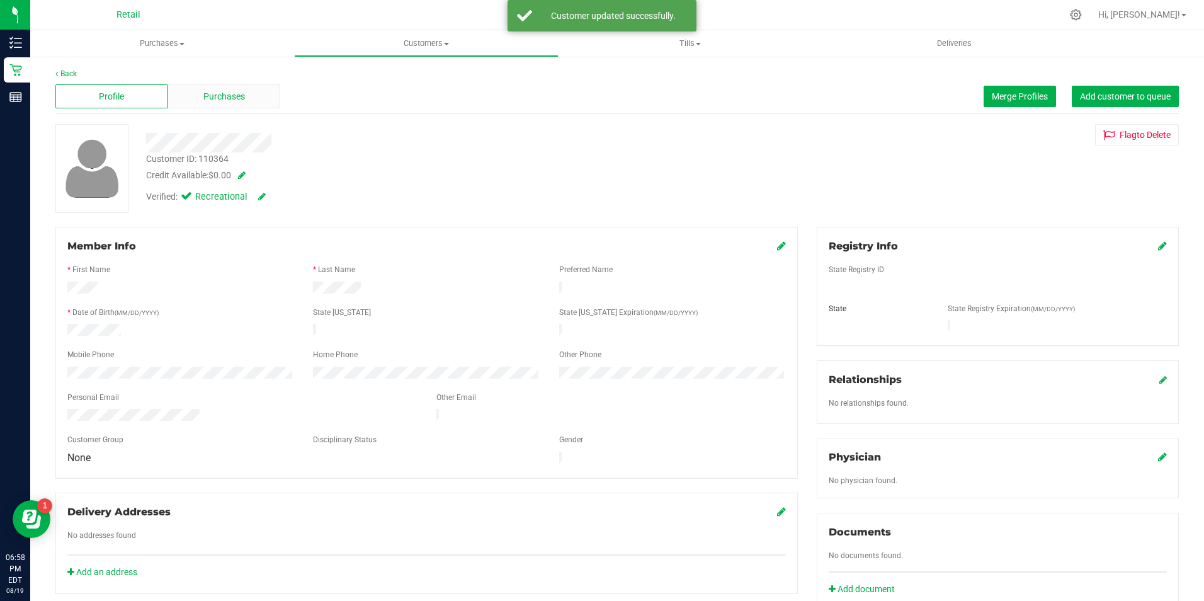
click at [249, 97] on div "Purchases" at bounding box center [223, 96] width 112 height 24
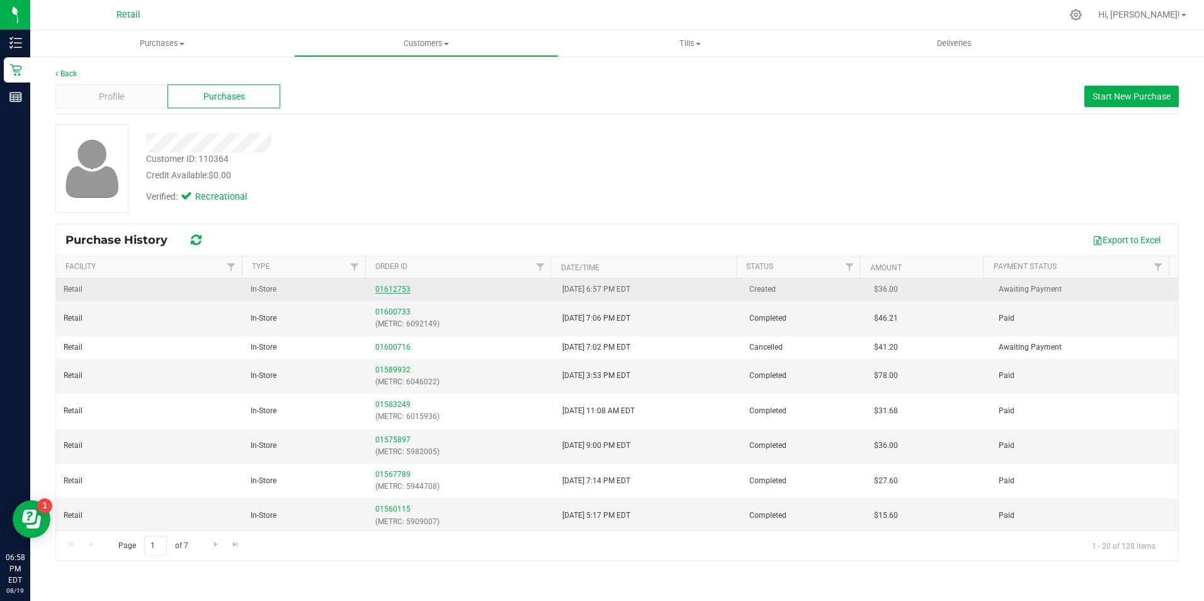
click at [400, 285] on div "01612753" at bounding box center [461, 289] width 172 height 12
click at [402, 286] on link "01612753" at bounding box center [392, 289] width 35 height 9
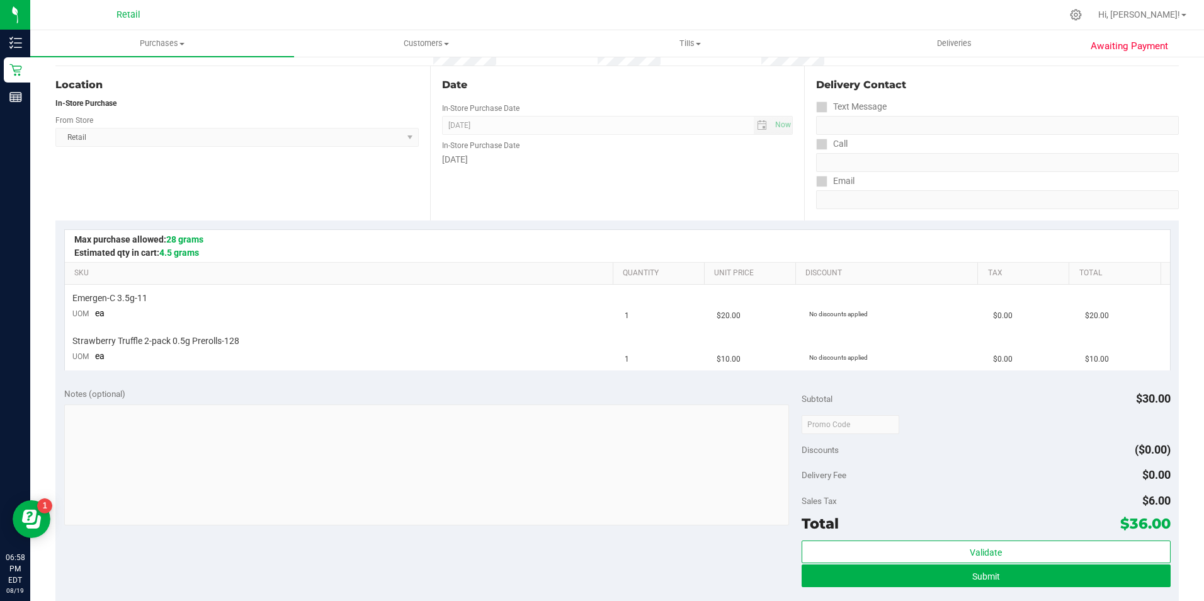
scroll to position [189, 0]
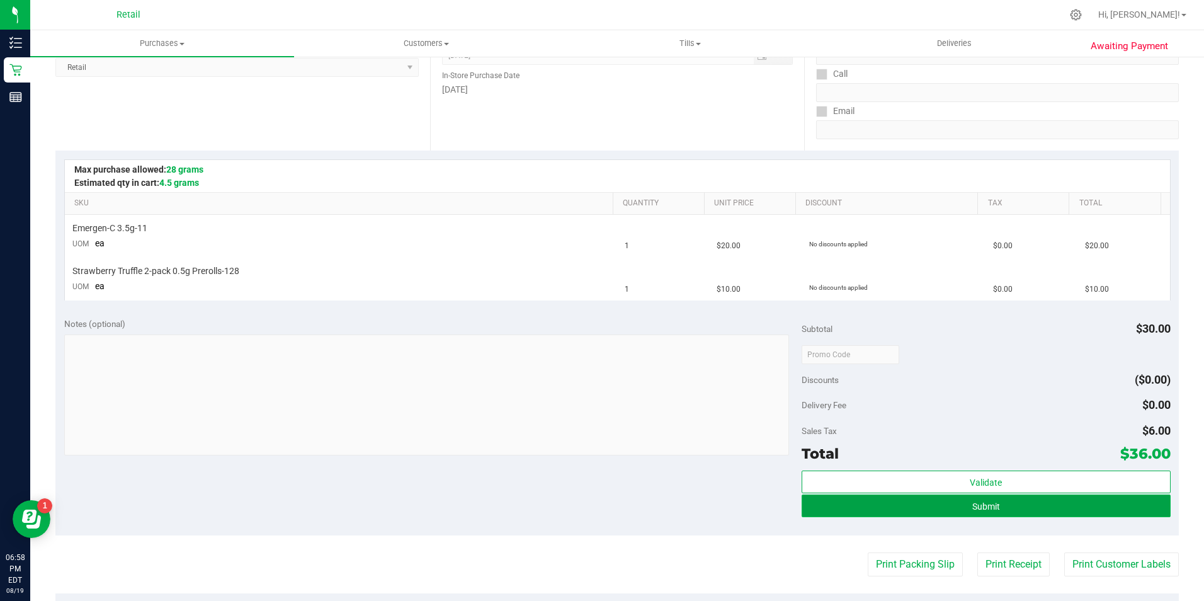
click at [1090, 503] on button "Submit" at bounding box center [985, 505] width 369 height 23
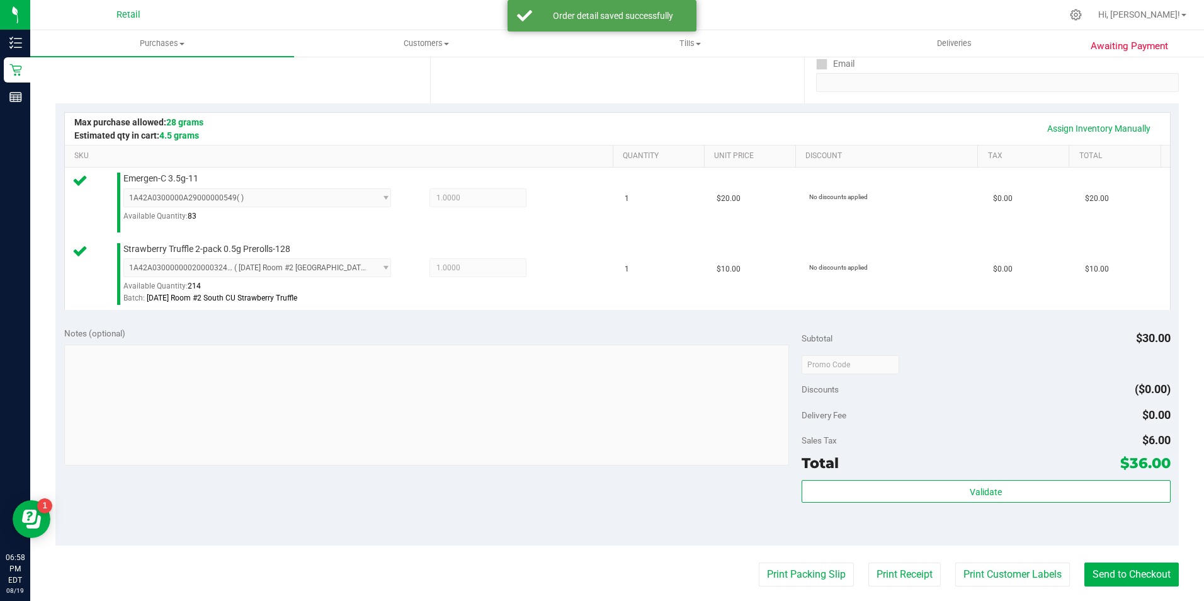
scroll to position [315, 0]
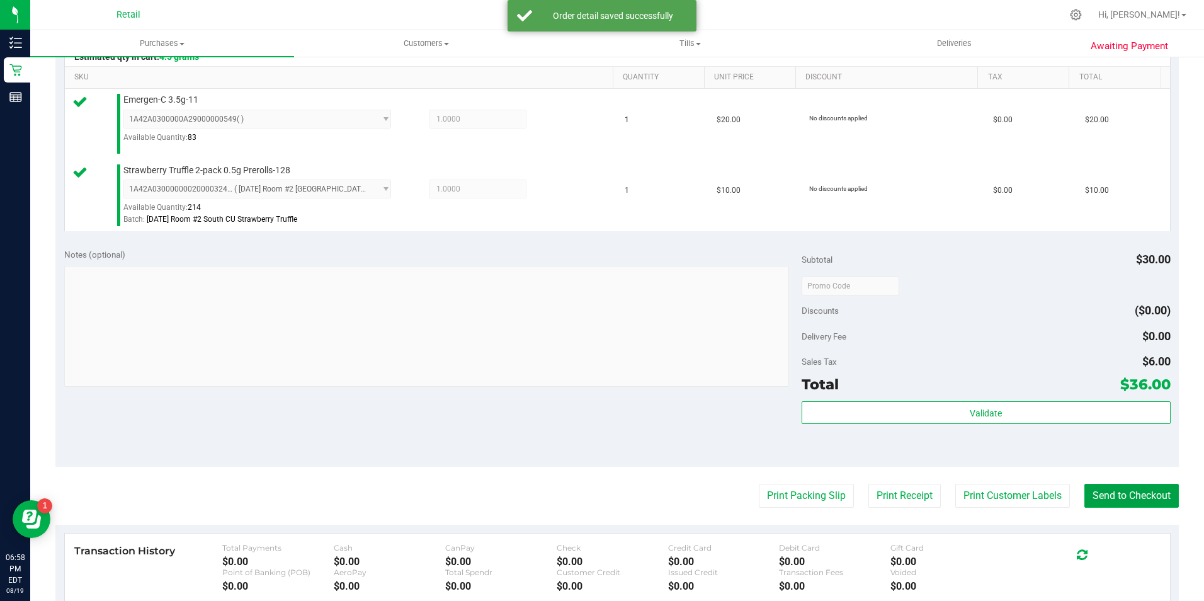
drag, startPoint x: 1124, startPoint y: 499, endPoint x: 1038, endPoint y: 441, distance: 103.7
click at [1124, 500] on button "Send to Checkout" at bounding box center [1131, 496] width 94 height 24
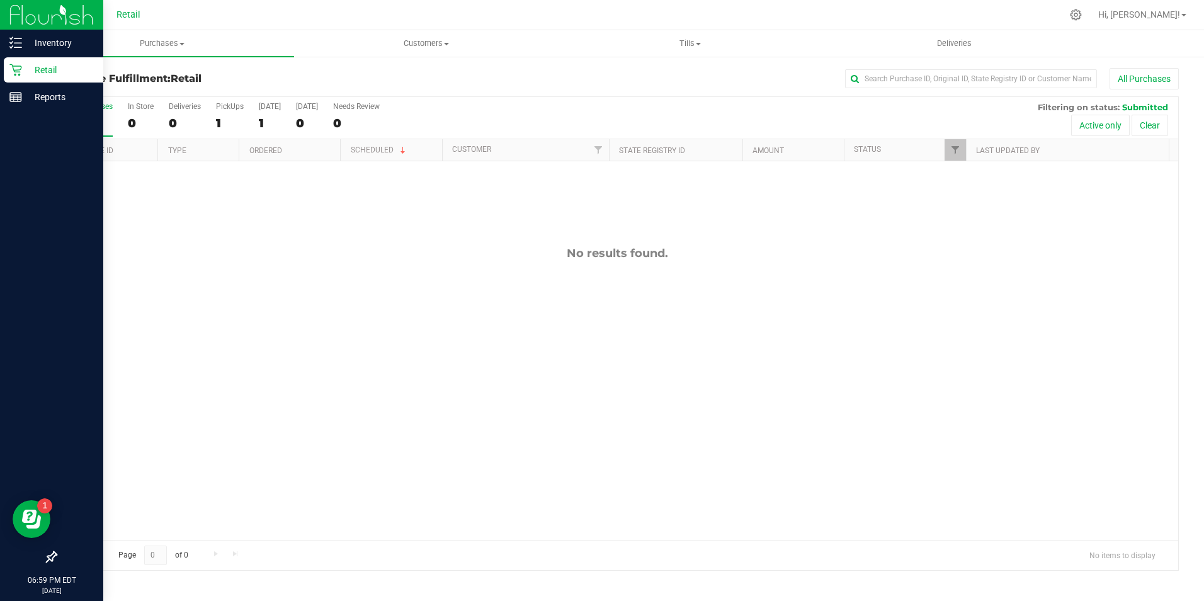
click at [8, 65] on div "Retail" at bounding box center [53, 69] width 99 height 25
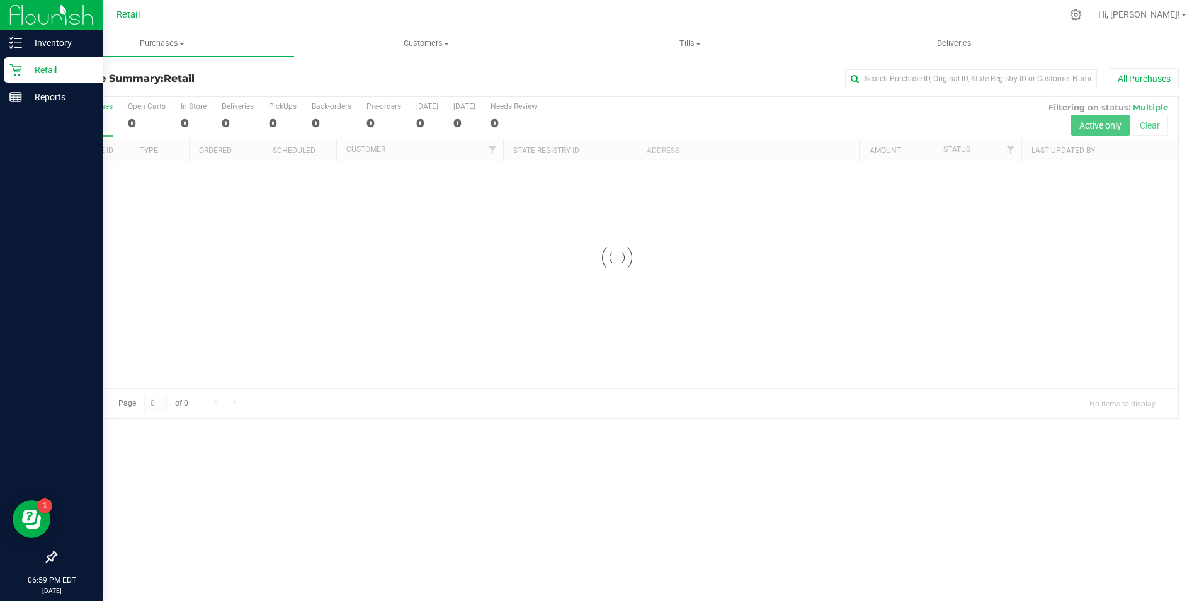
click at [8, 65] on div "Retail" at bounding box center [53, 69] width 99 height 25
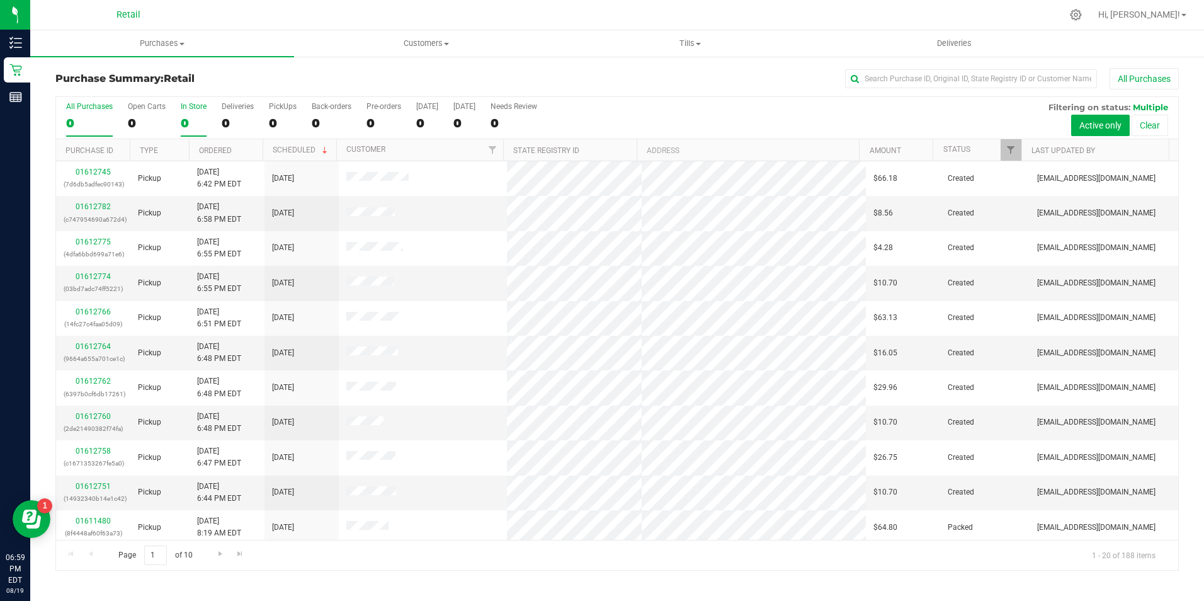
click at [198, 103] on div "In Store" at bounding box center [194, 106] width 26 height 9
click at [0, 0] on input "In Store 0" at bounding box center [0, 0] width 0 height 0
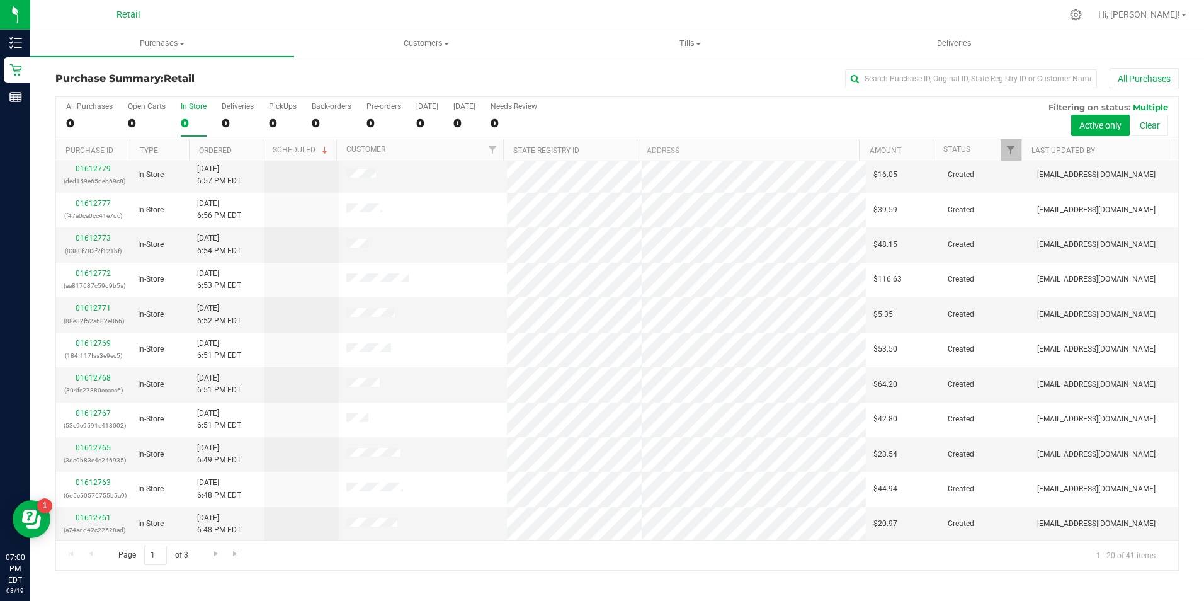
scroll to position [319, 0]
click at [218, 554] on span "Go to the next page" at bounding box center [216, 553] width 10 height 10
click at [217, 553] on span "Go to the next page" at bounding box center [216, 553] width 10 height 10
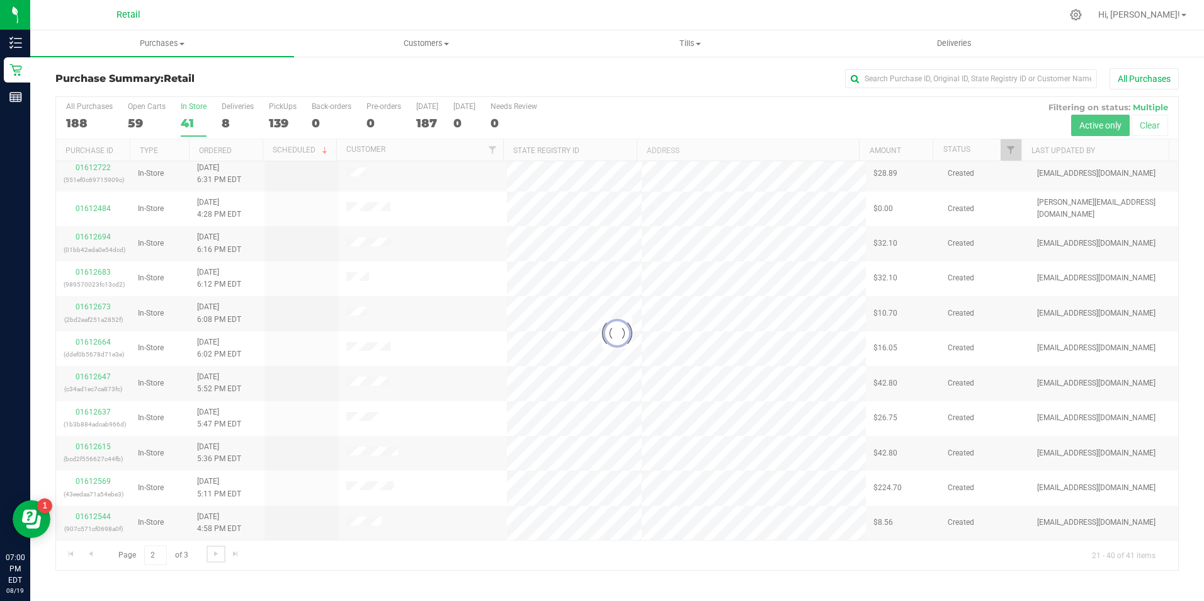
scroll to position [0, 0]
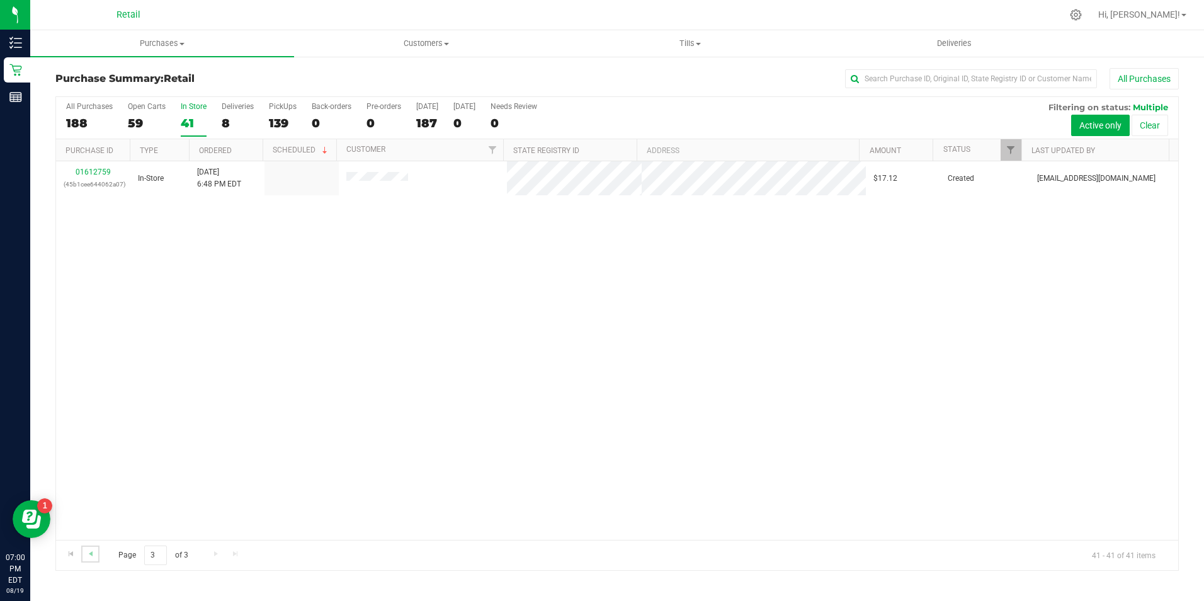
click at [84, 552] on link "Go to the previous page" at bounding box center [90, 553] width 18 height 17
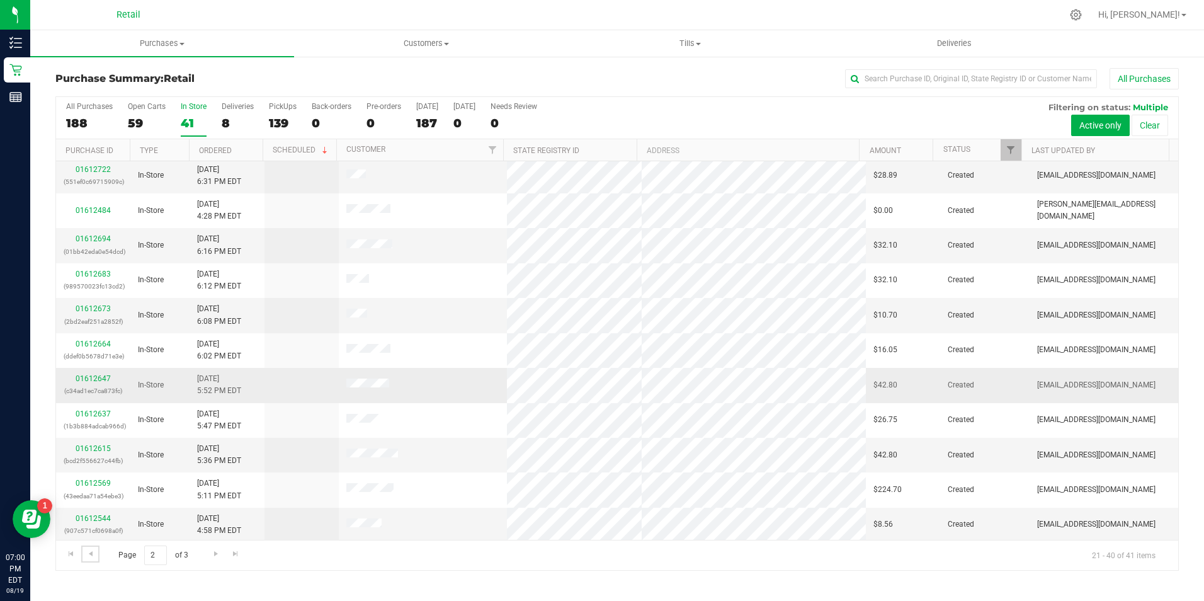
scroll to position [319, 0]
click at [96, 553] on link "Go to the previous page" at bounding box center [90, 553] width 18 height 17
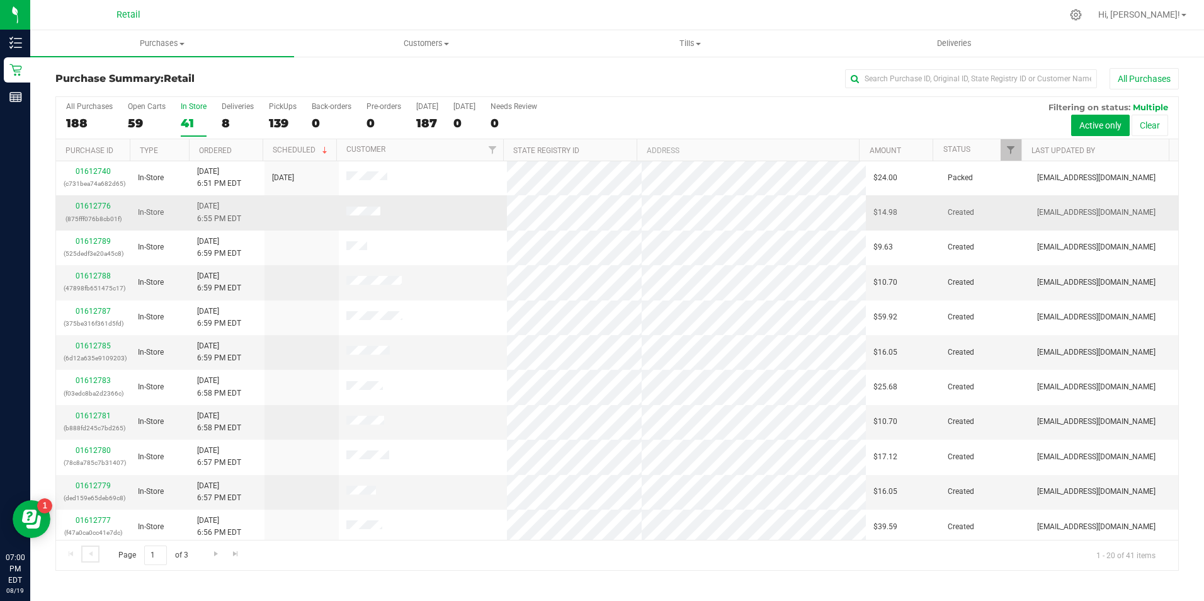
scroll to position [0, 0]
click at [882, 82] on input "text" at bounding box center [971, 78] width 252 height 19
click at [407, 48] on span "Customers" at bounding box center [426, 43] width 263 height 11
click at [341, 77] on span "All customers" at bounding box center [339, 76] width 91 height 11
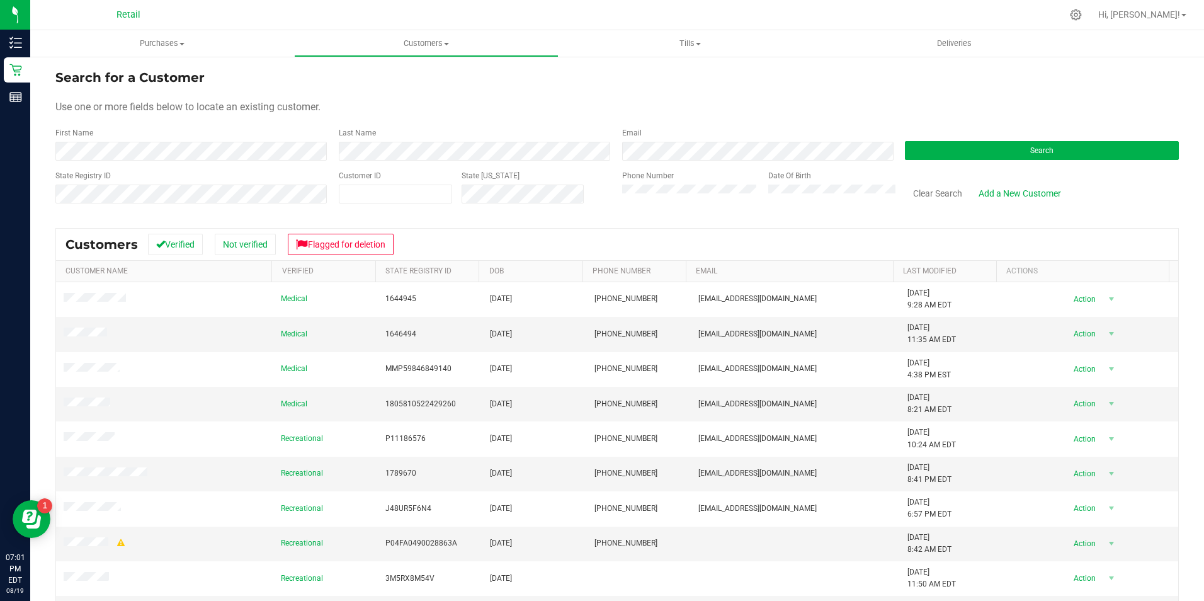
click at [1026, 140] on div "Search" at bounding box center [1036, 143] width 283 height 33
click at [1021, 149] on button "Search" at bounding box center [1042, 150] width 274 height 19
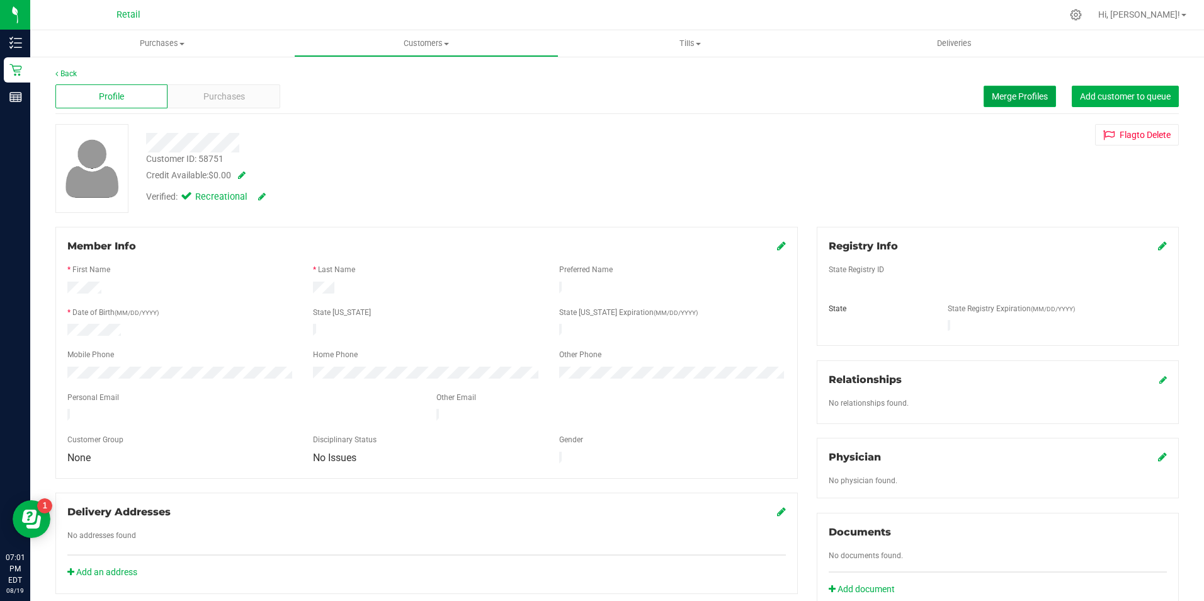
click at [992, 95] on span "Merge Profiles" at bounding box center [1020, 96] width 56 height 10
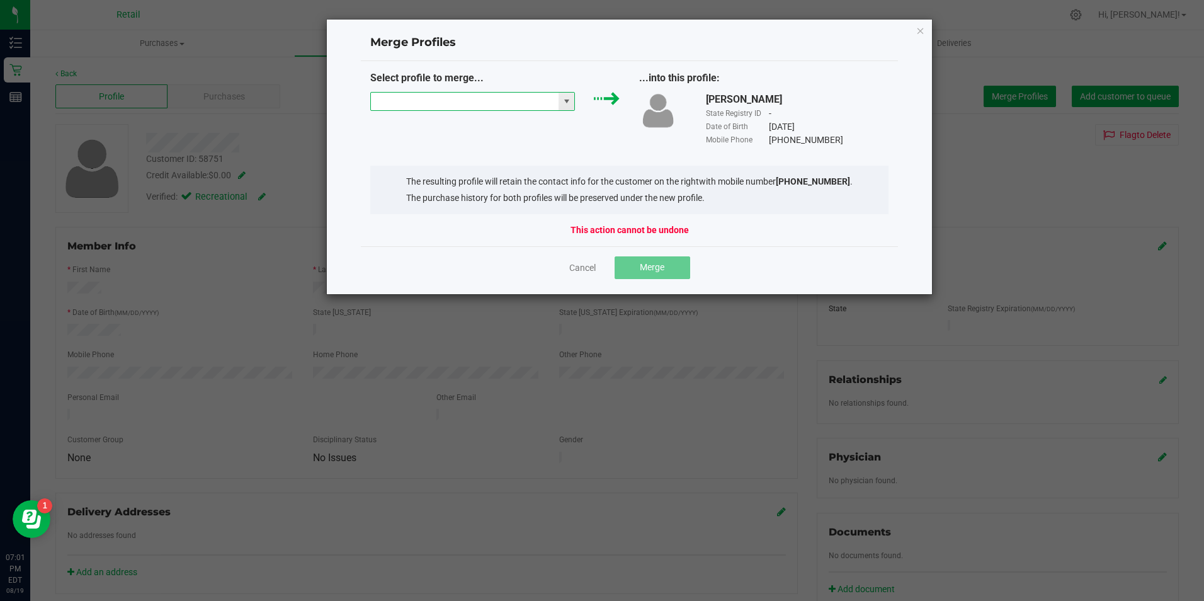
click at [498, 98] on input "NO DATA FOUND" at bounding box center [465, 102] width 188 height 18
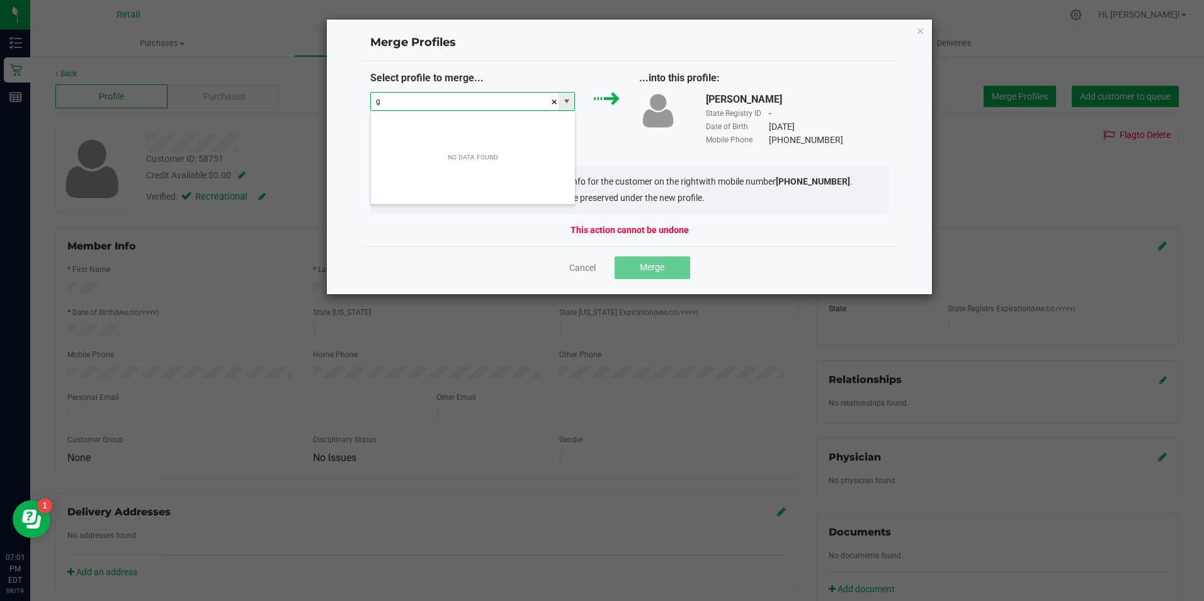
scroll to position [19, 205]
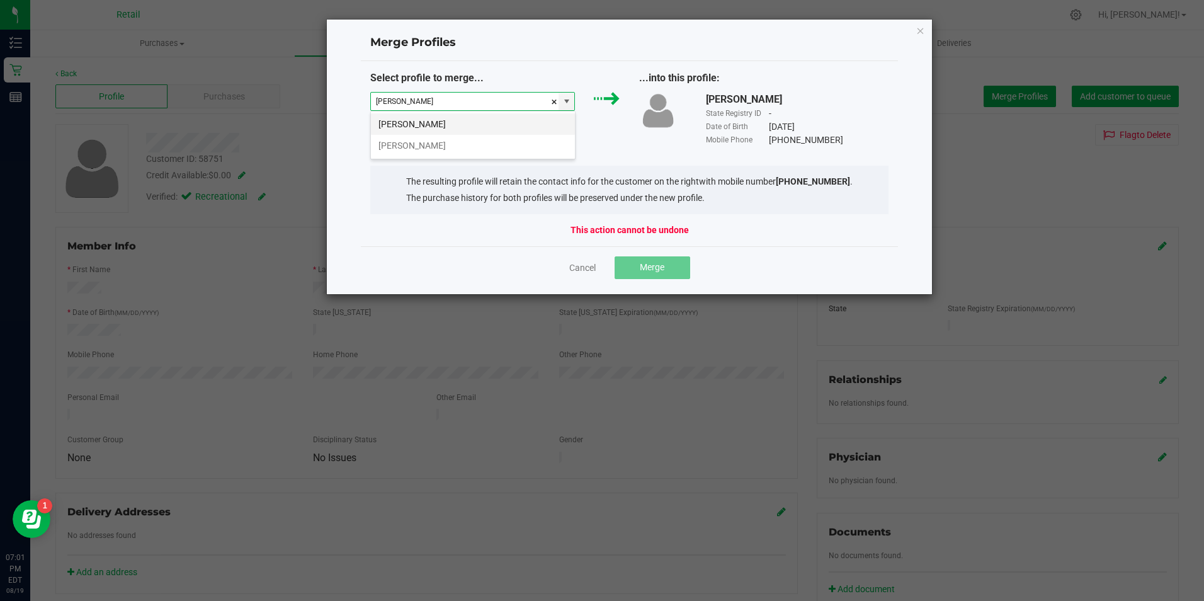
click at [546, 118] on li "[PERSON_NAME]" at bounding box center [473, 123] width 204 height 21
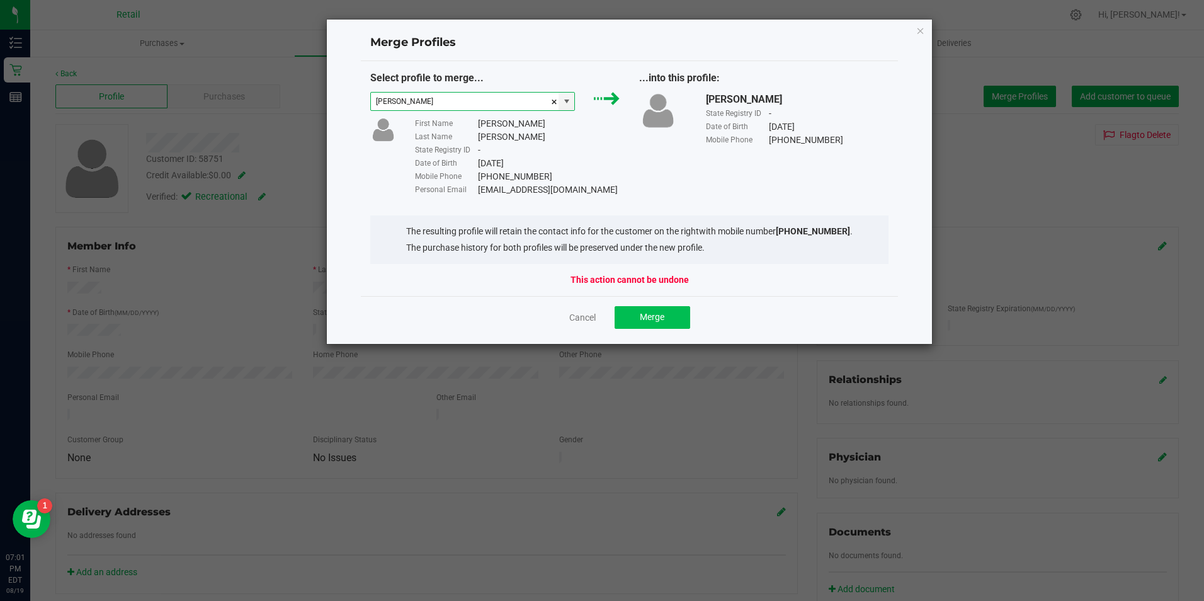
type input "[PERSON_NAME]"
click at [657, 314] on span "Merge" at bounding box center [652, 317] width 25 height 10
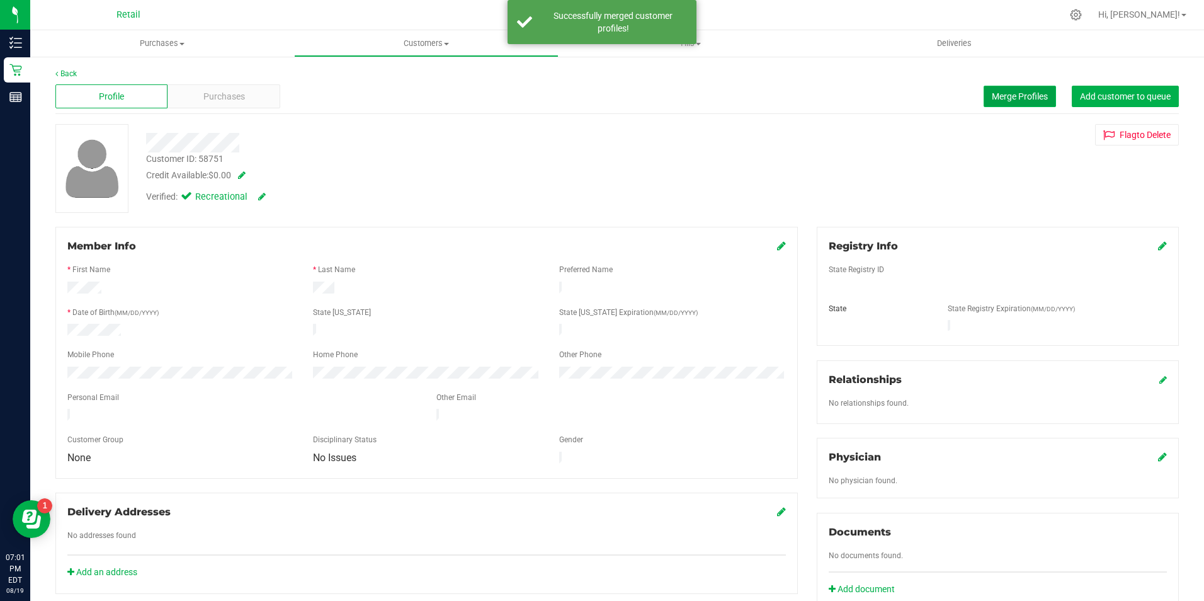
click at [993, 103] on button "Merge Profiles" at bounding box center [1019, 96] width 72 height 21
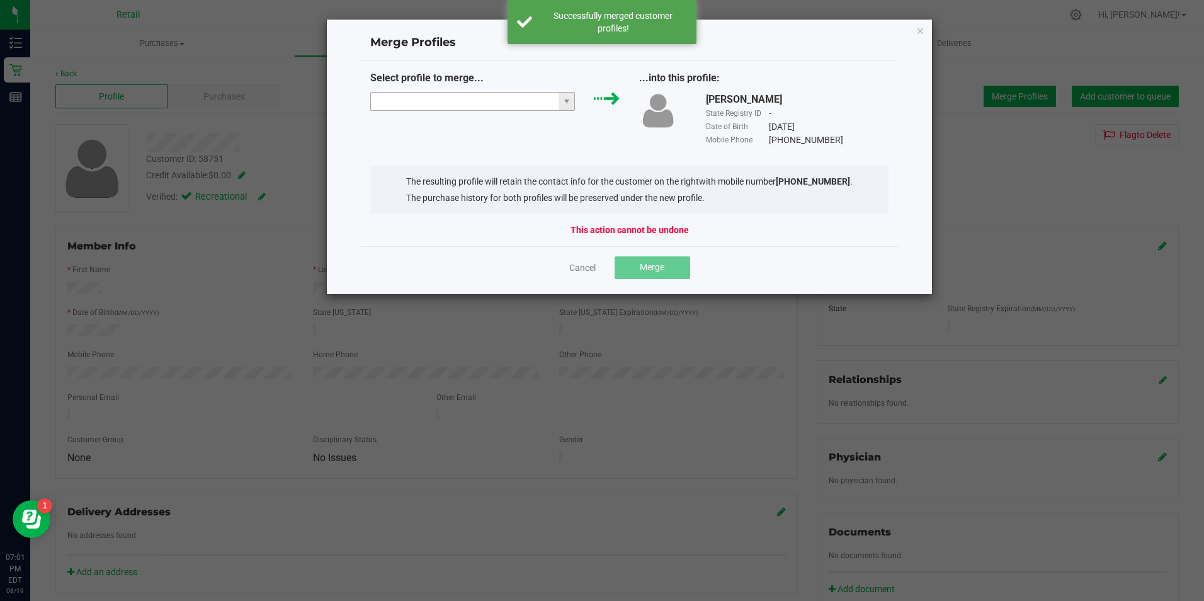
click at [519, 102] on input "NO DATA FOUND" at bounding box center [465, 102] width 188 height 18
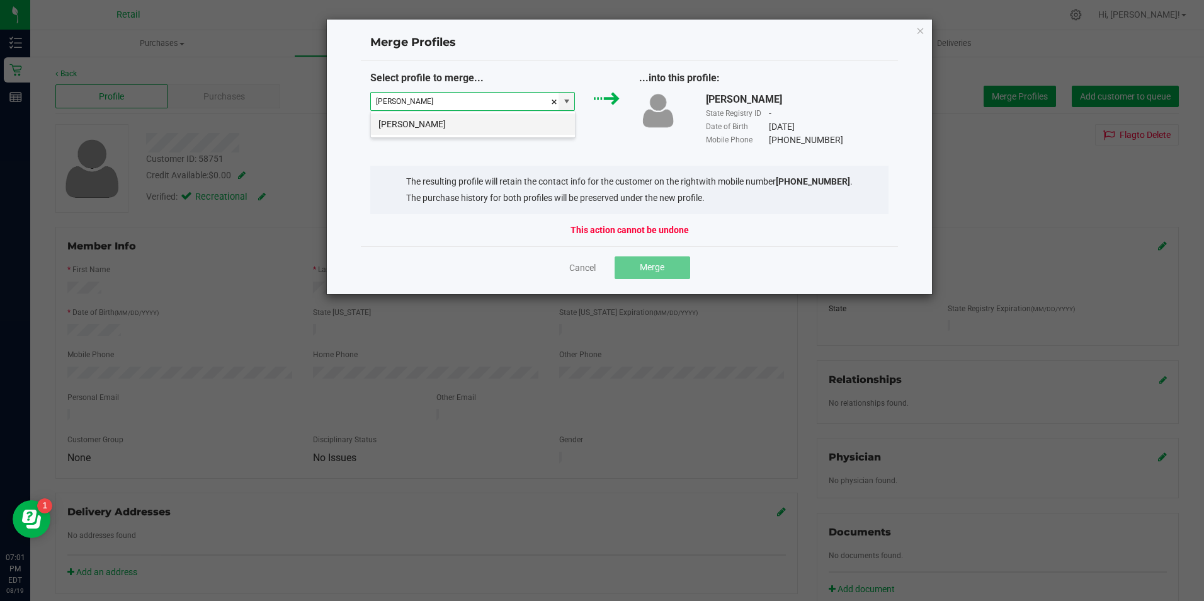
click at [492, 125] on li "[PERSON_NAME]" at bounding box center [473, 123] width 204 height 21
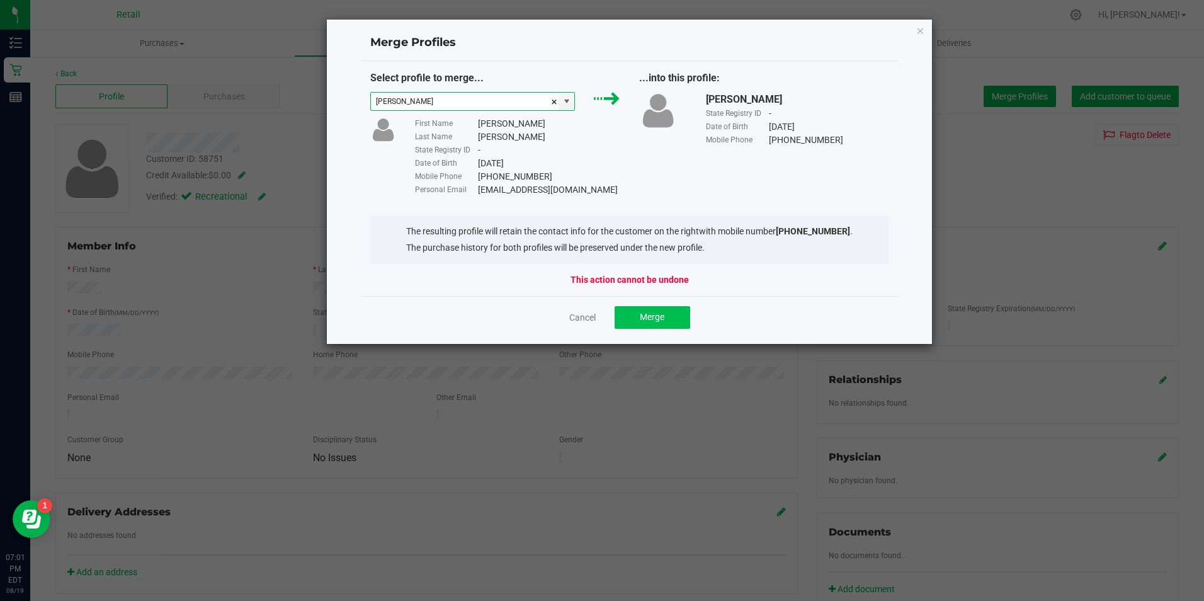
type input "[PERSON_NAME]"
click at [631, 318] on button "Merge" at bounding box center [652, 317] width 76 height 23
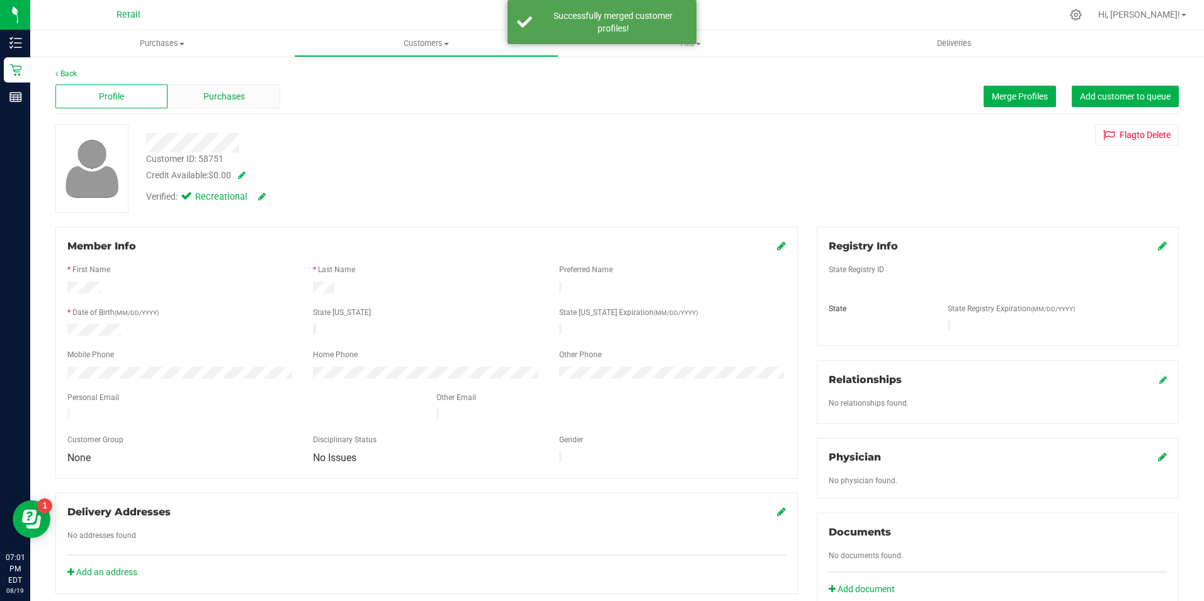
click at [222, 106] on div "Purchases" at bounding box center [223, 96] width 112 height 24
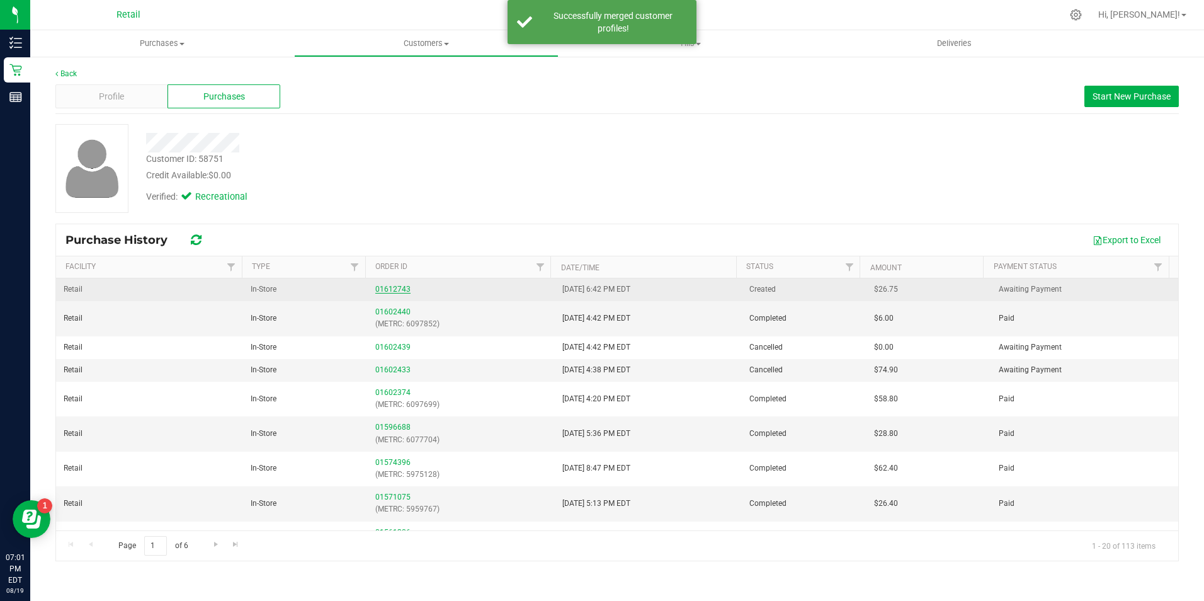
click at [380, 290] on link "01612743" at bounding box center [392, 289] width 35 height 9
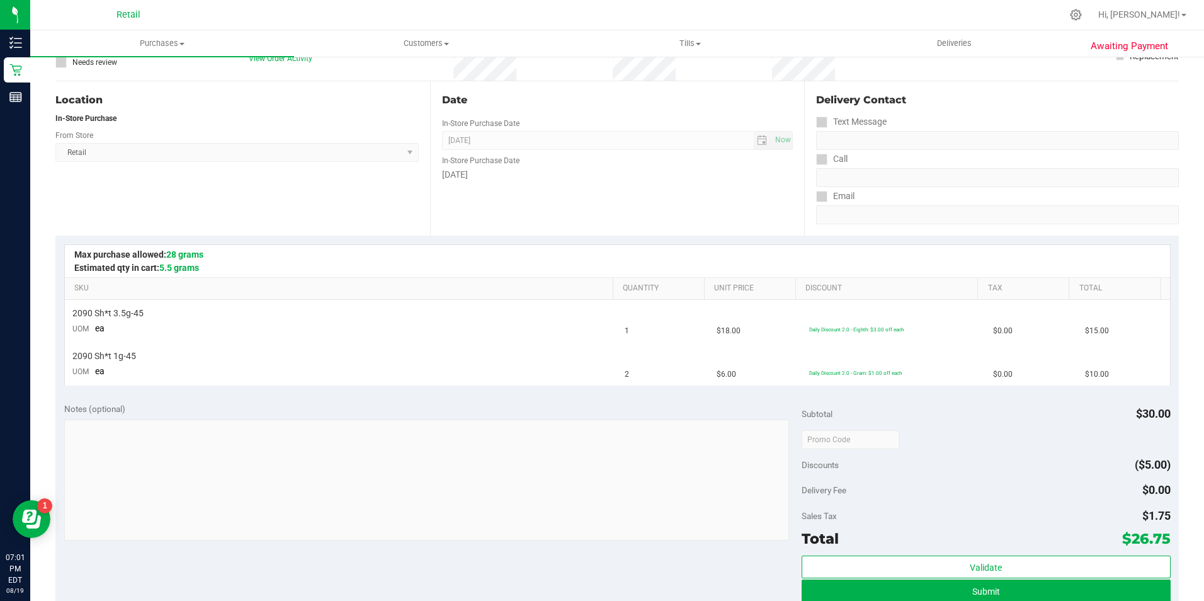
scroll to position [126, 0]
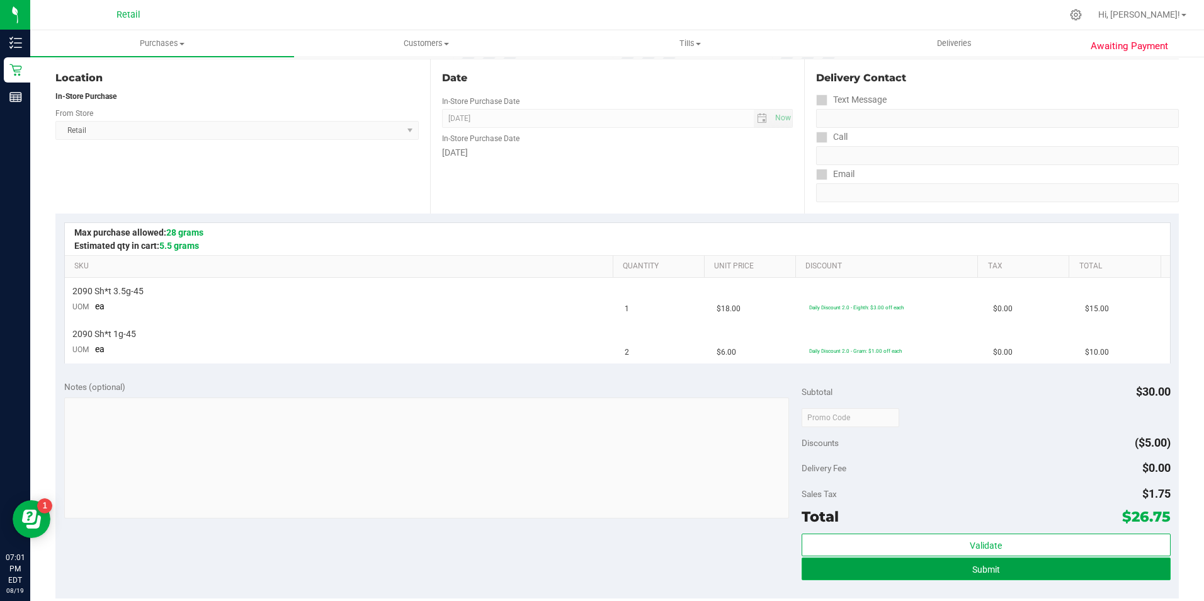
click at [942, 575] on button "Submit" at bounding box center [985, 568] width 369 height 23
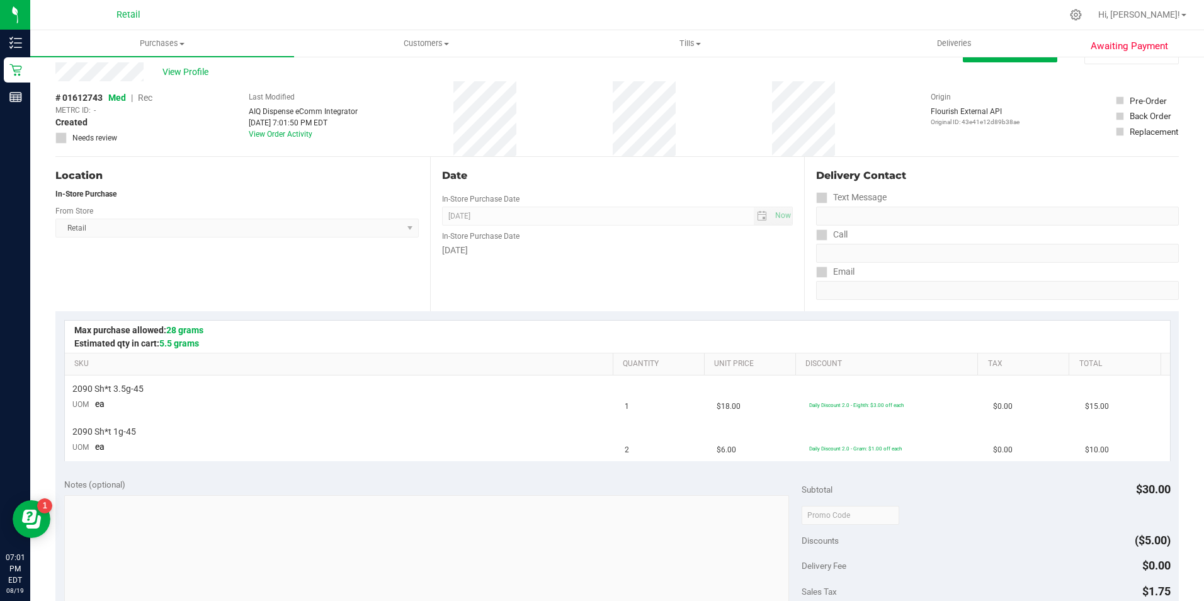
scroll to position [0, 0]
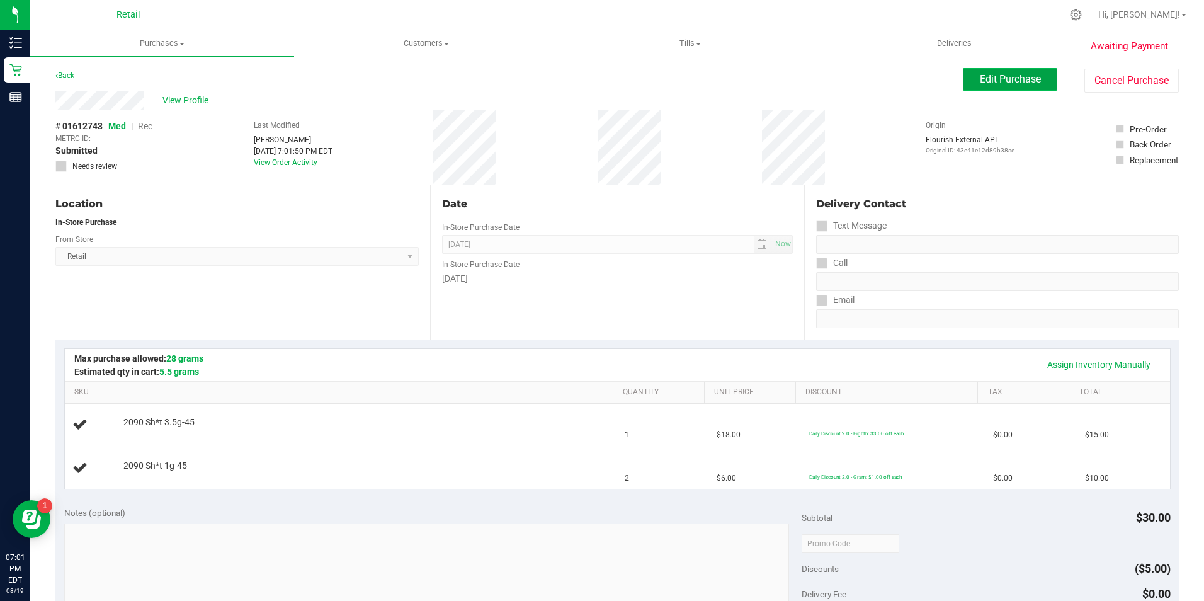
click at [975, 90] on button "Edit Purchase" at bounding box center [1010, 79] width 94 height 23
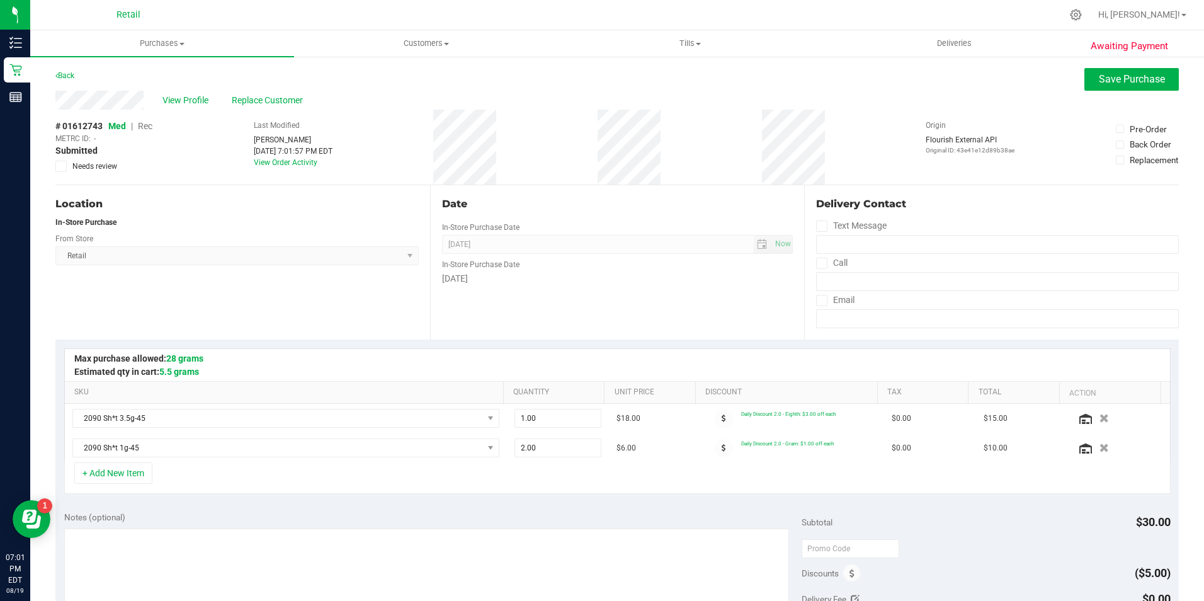
click at [147, 130] on span "Rec" at bounding box center [145, 126] width 14 height 10
click at [1099, 82] on span "Save Purchase" at bounding box center [1132, 79] width 66 height 12
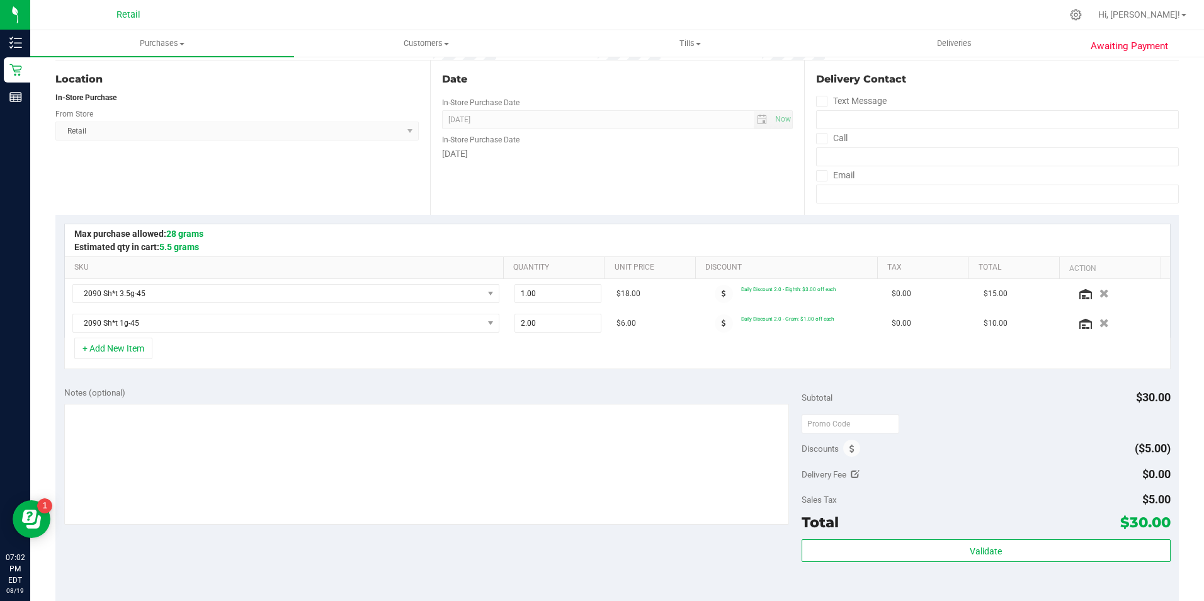
scroll to position [126, 0]
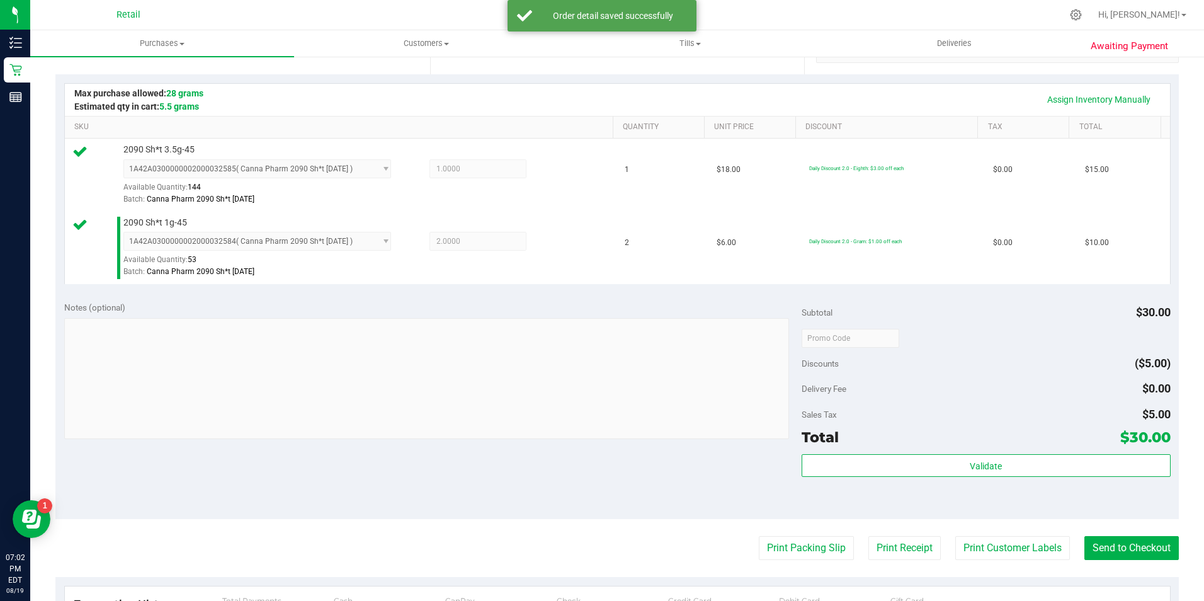
scroll to position [378, 0]
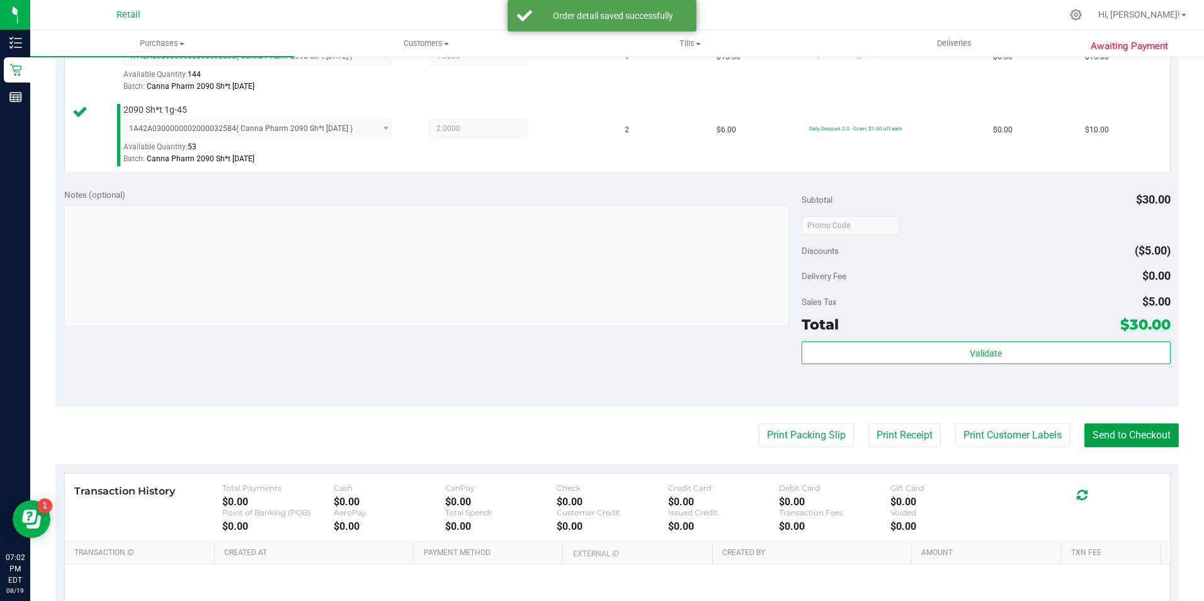
click at [1110, 434] on button "Send to Checkout" at bounding box center [1131, 435] width 94 height 24
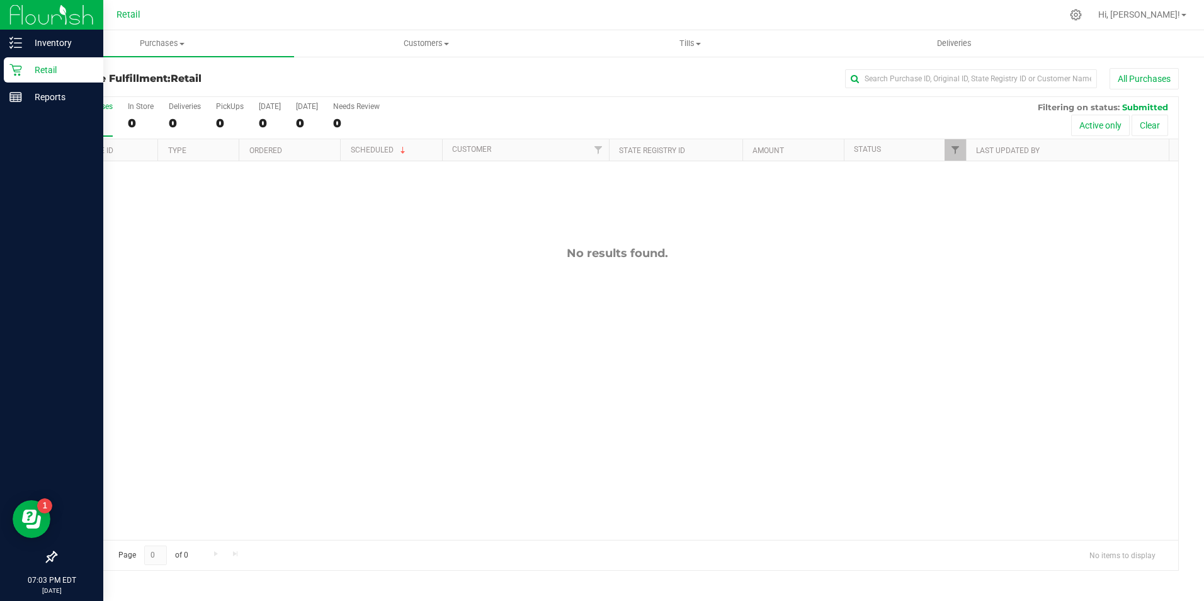
click at [9, 77] on div "Retail" at bounding box center [53, 69] width 99 height 25
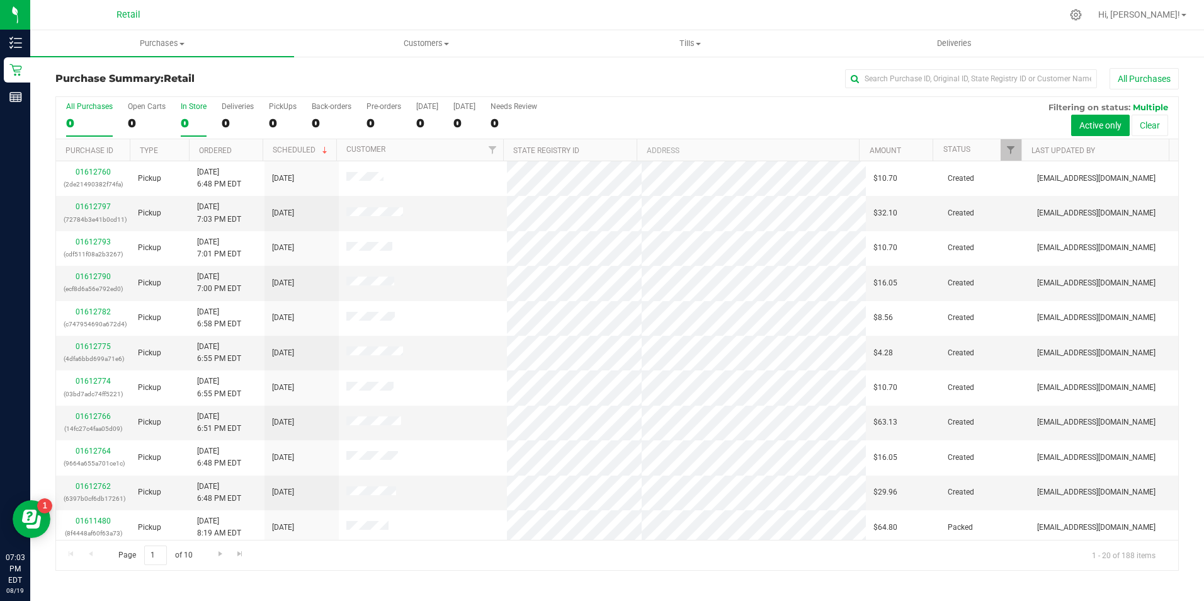
click at [190, 129] on div "0" at bounding box center [194, 123] width 26 height 14
click at [0, 0] on input "In Store 0" at bounding box center [0, 0] width 0 height 0
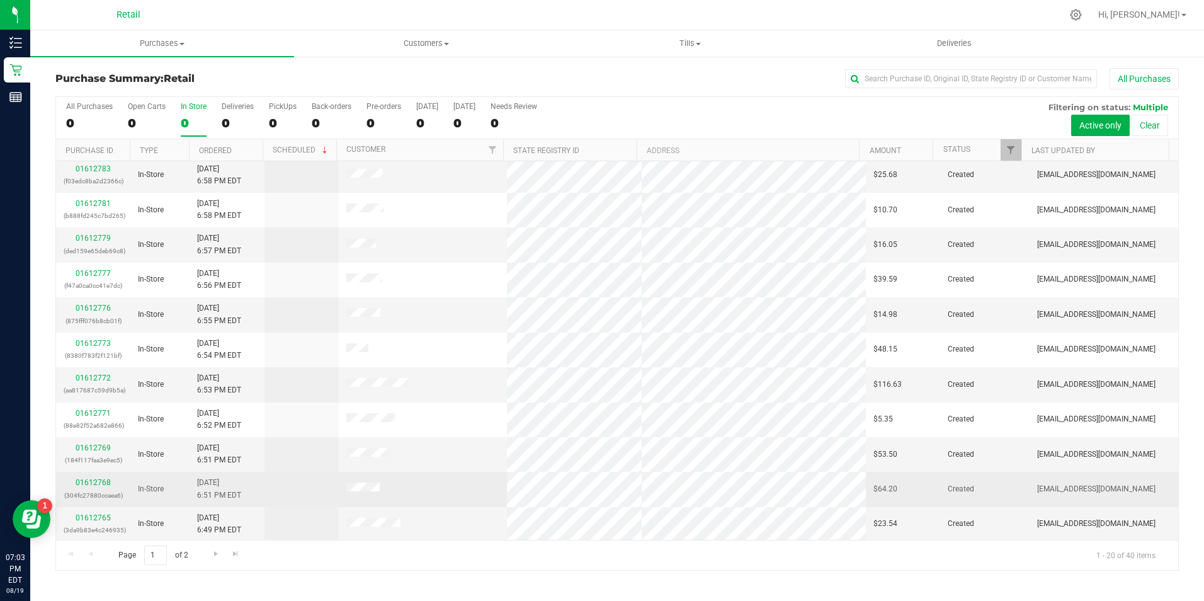
scroll to position [319, 0]
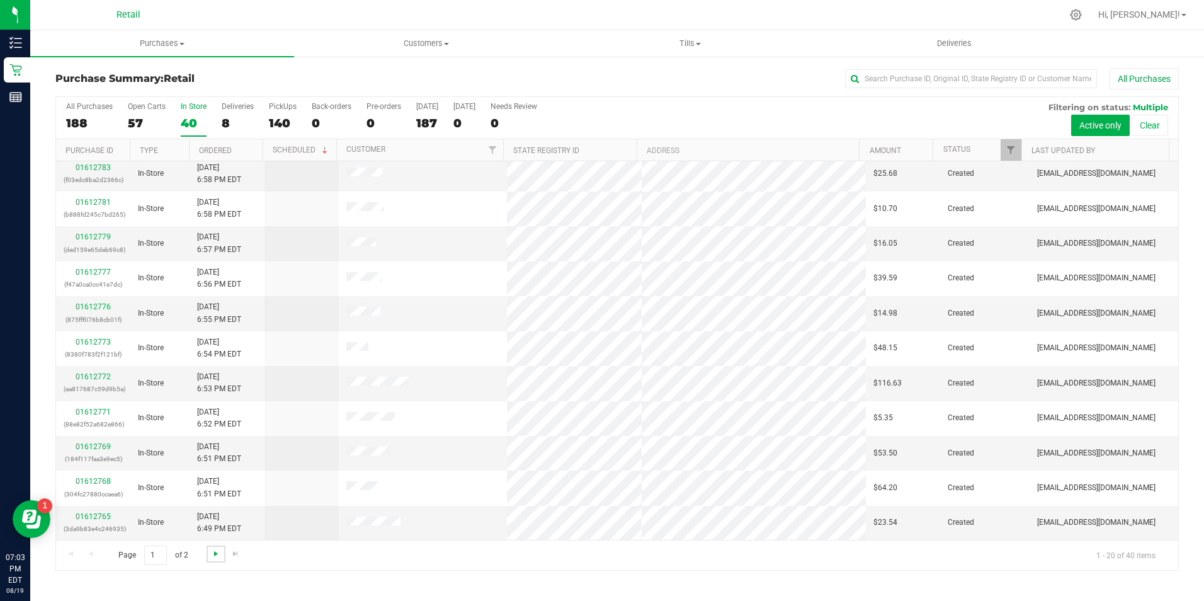
click at [217, 553] on span "Go to the next page" at bounding box center [216, 553] width 10 height 10
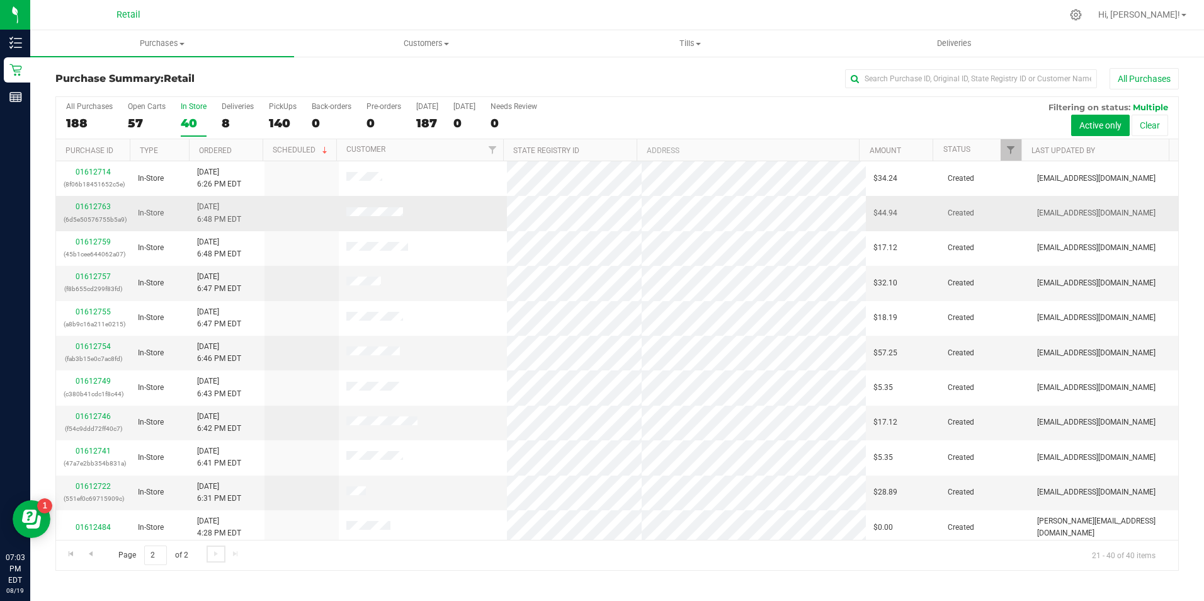
scroll to position [63, 0]
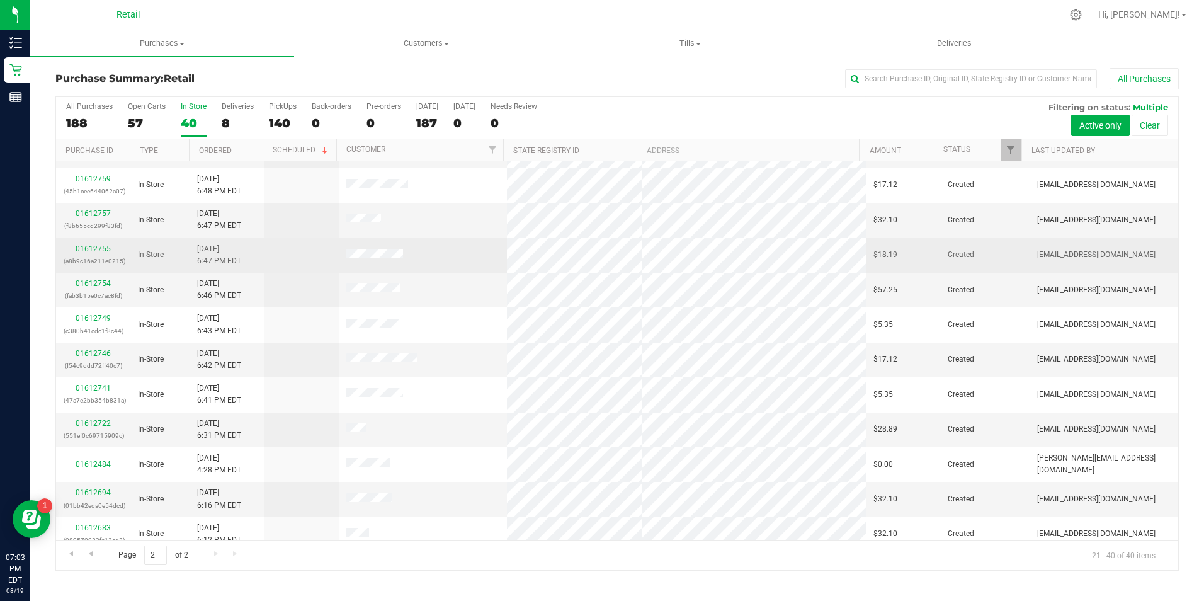
click at [103, 245] on link "01612755" at bounding box center [93, 248] width 35 height 9
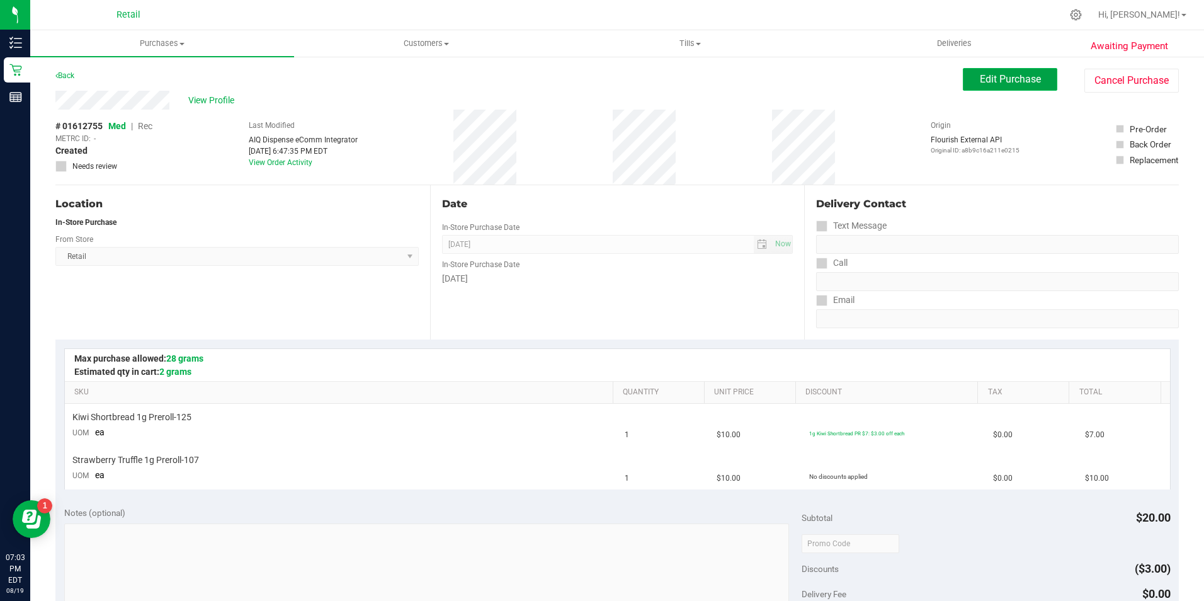
click at [978, 85] on button "Edit Purchase" at bounding box center [1010, 79] width 94 height 23
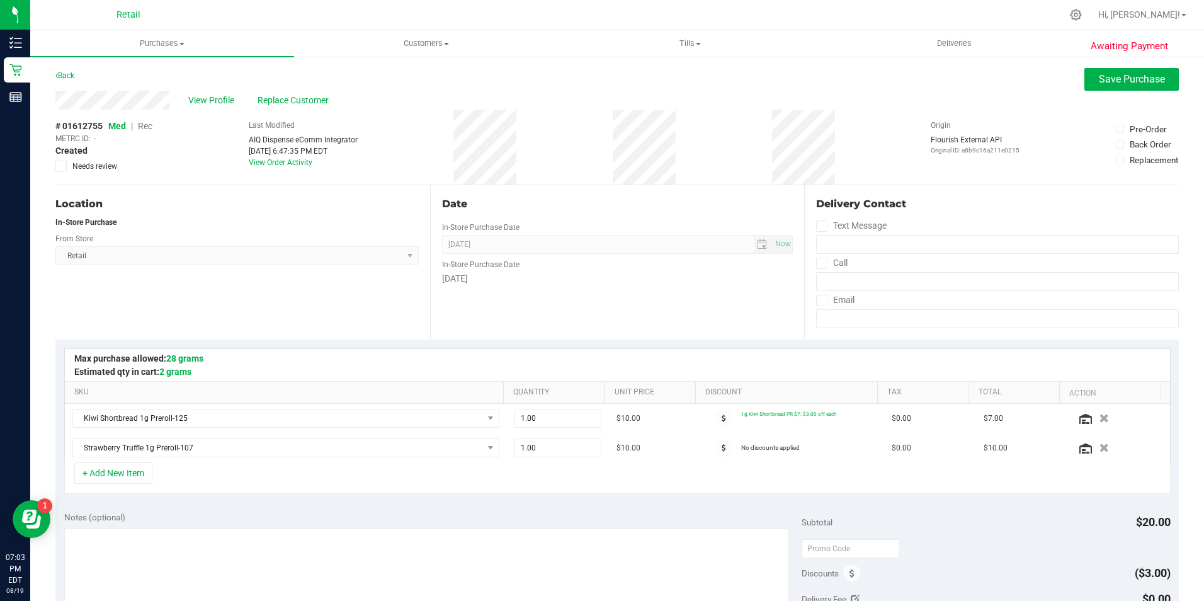
click at [152, 128] on div "# 01612755 Med | Rec METRC ID: - Created Needs review" at bounding box center [103, 146] width 97 height 52
click at [145, 125] on span "Rec" at bounding box center [145, 126] width 14 height 10
click at [1084, 78] on button "Save Purchase" at bounding box center [1131, 79] width 94 height 23
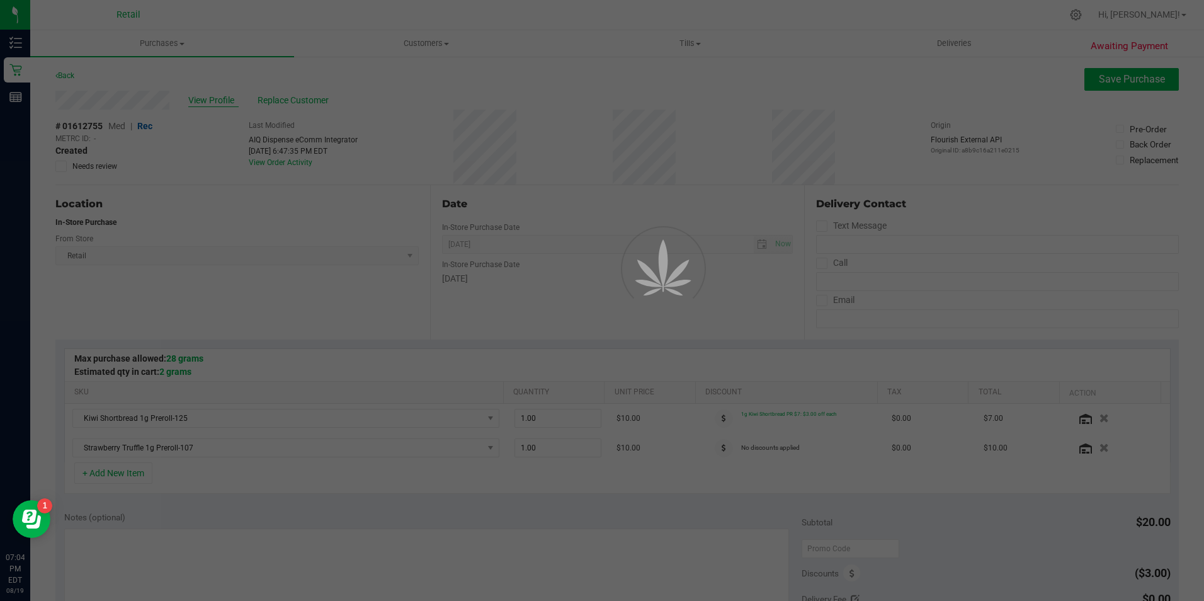
click at [219, 99] on div at bounding box center [602, 300] width 1204 height 601
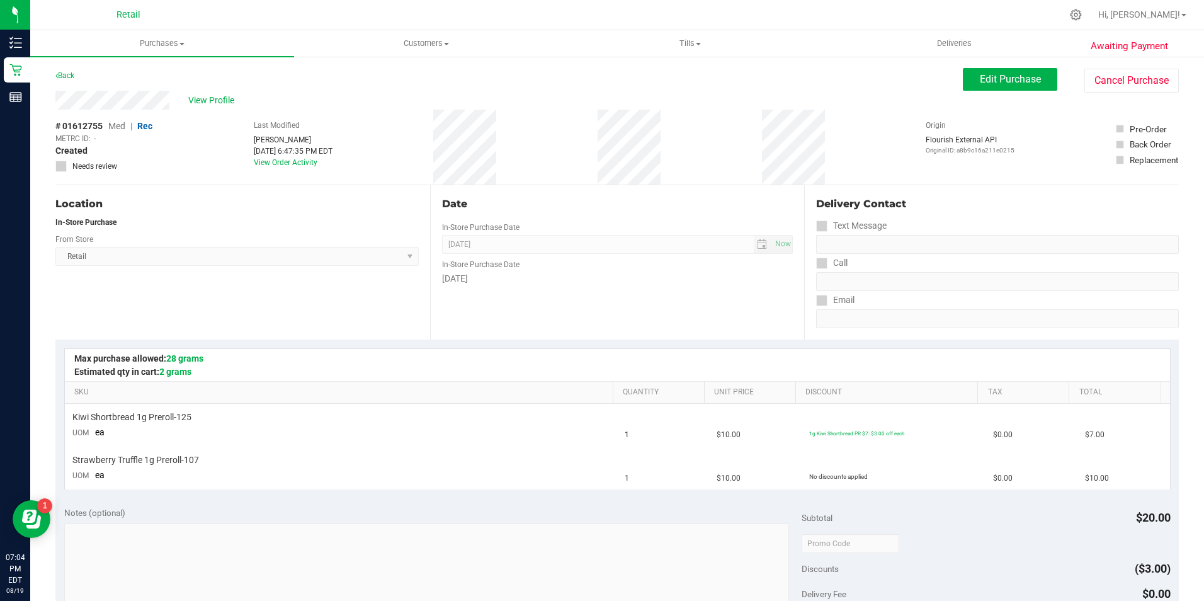
click at [239, 100] on div "View Profile" at bounding box center [508, 100] width 907 height 19
click at [222, 100] on span "View Profile" at bounding box center [213, 100] width 50 height 13
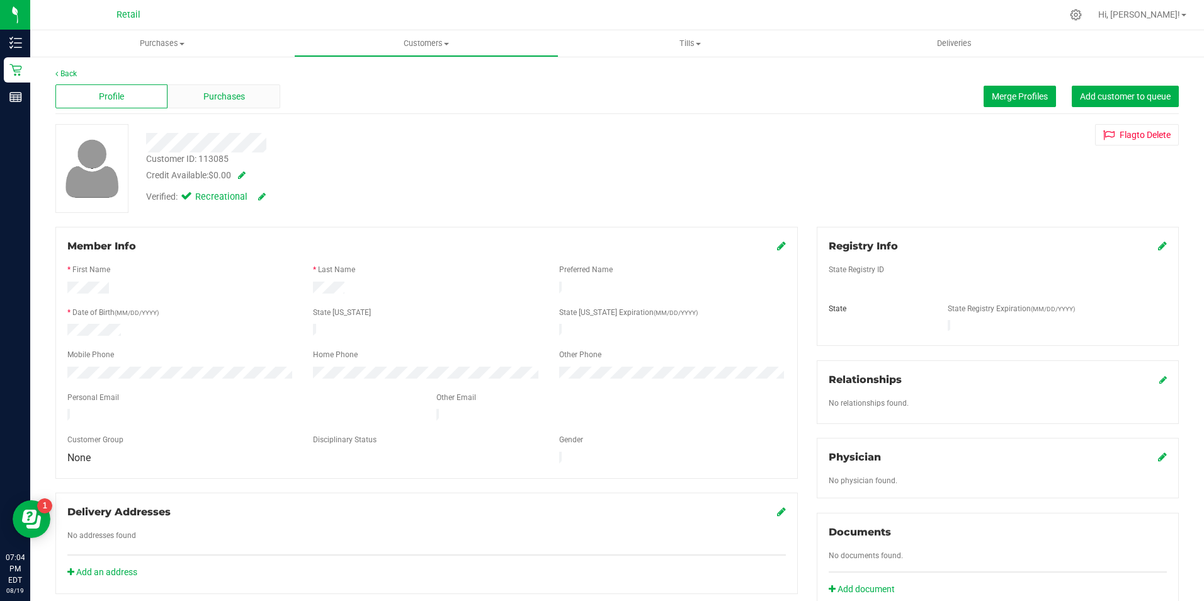
click at [240, 99] on span "Purchases" at bounding box center [224, 96] width 42 height 13
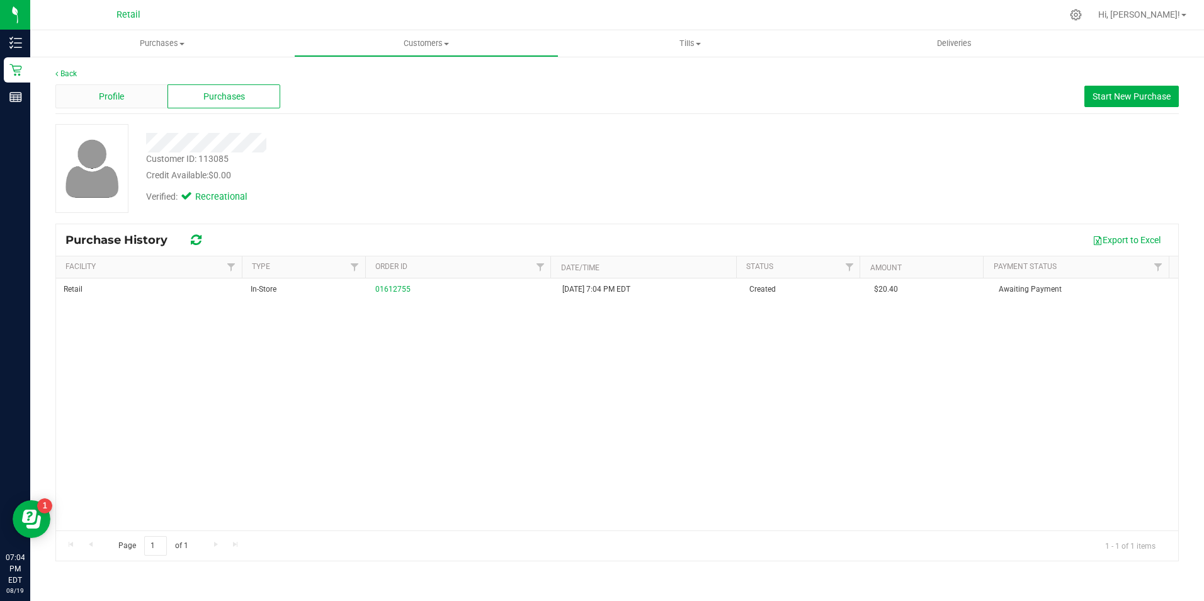
click at [120, 102] on span "Profile" at bounding box center [111, 96] width 25 height 13
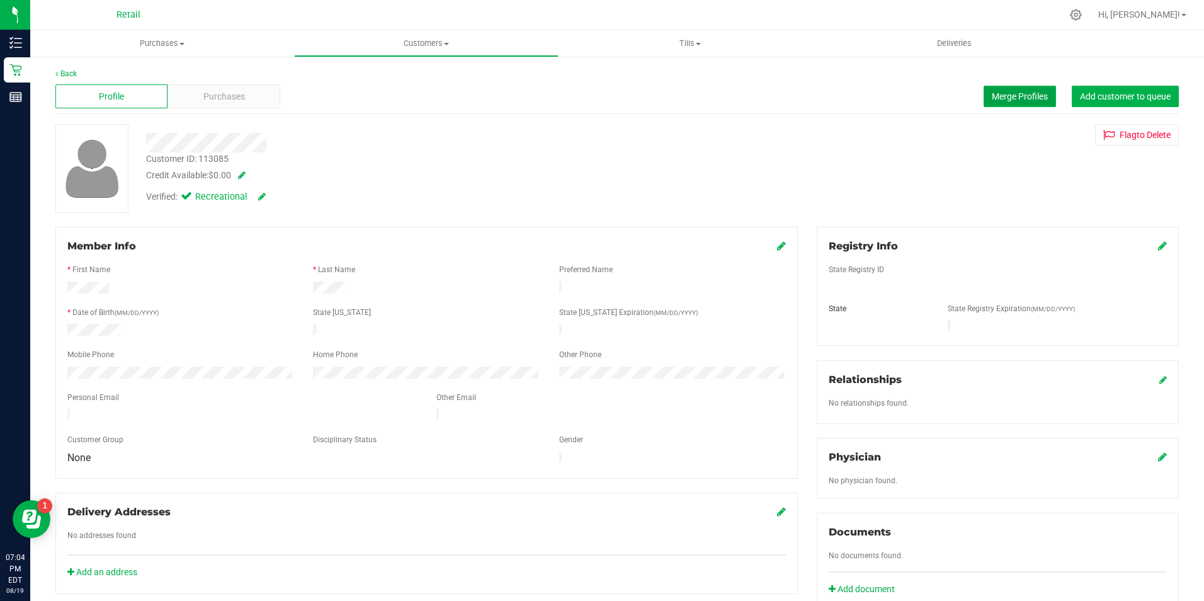
click at [1005, 99] on span "Merge Profiles" at bounding box center [1020, 96] width 56 height 10
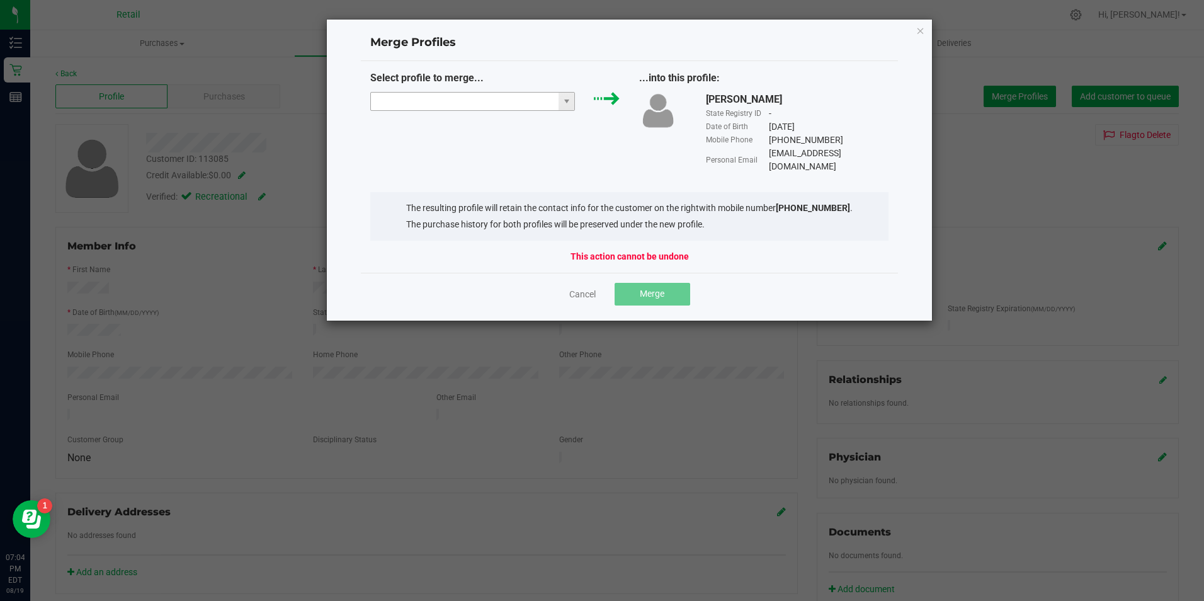
click at [402, 100] on input "NO DATA FOUND" at bounding box center [465, 102] width 188 height 18
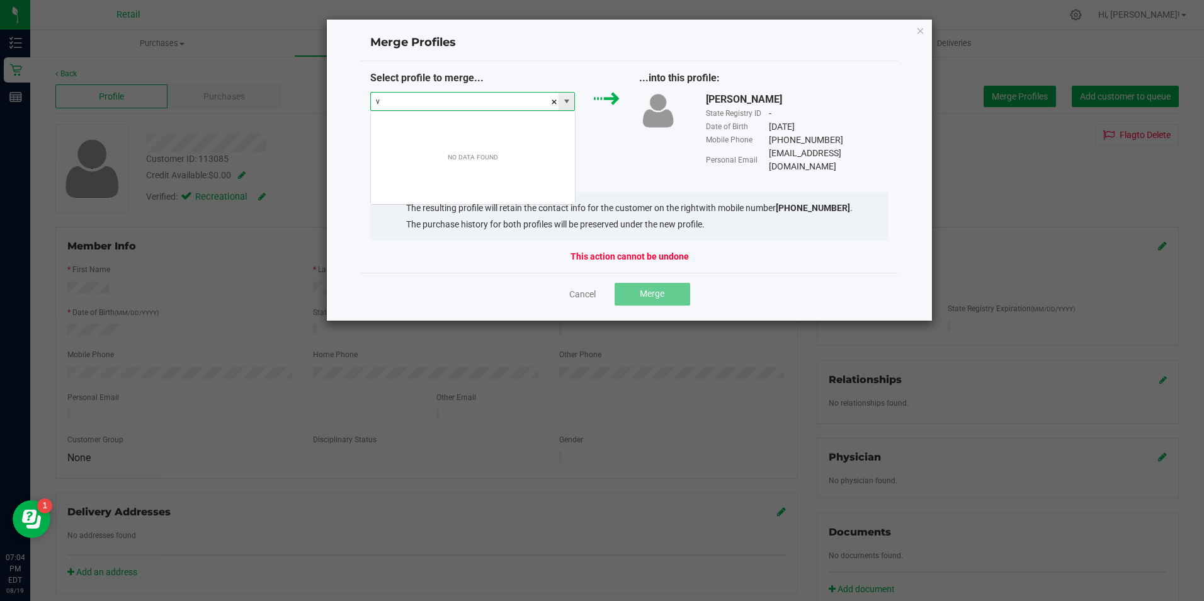
scroll to position [19, 205]
type input "[PERSON_NAME]"
click at [920, 33] on icon "Close" at bounding box center [920, 30] width 9 height 15
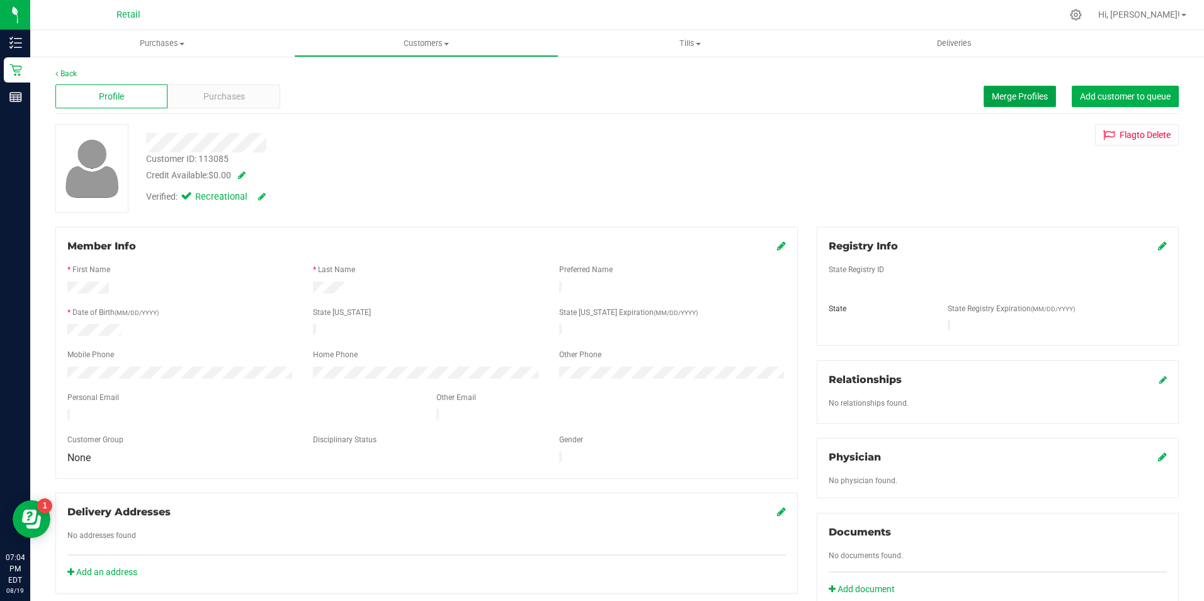
click at [983, 103] on button "Merge Profiles" at bounding box center [1019, 96] width 72 height 21
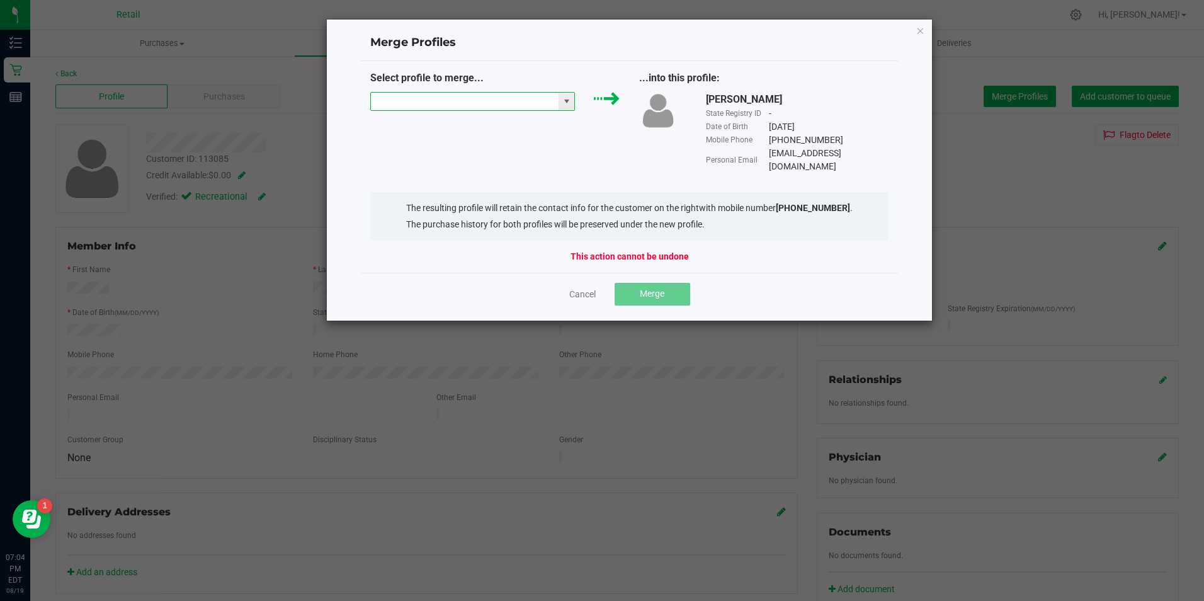
click at [496, 107] on input "NO DATA FOUND" at bounding box center [465, 102] width 188 height 18
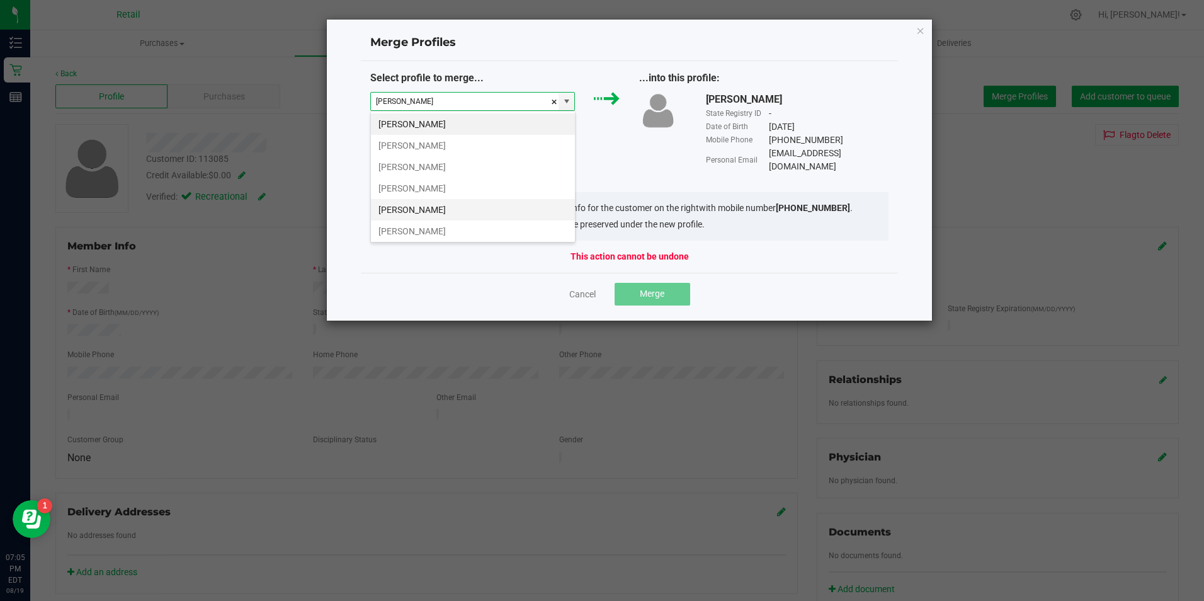
click at [453, 214] on li "[PERSON_NAME]" at bounding box center [473, 209] width 204 height 21
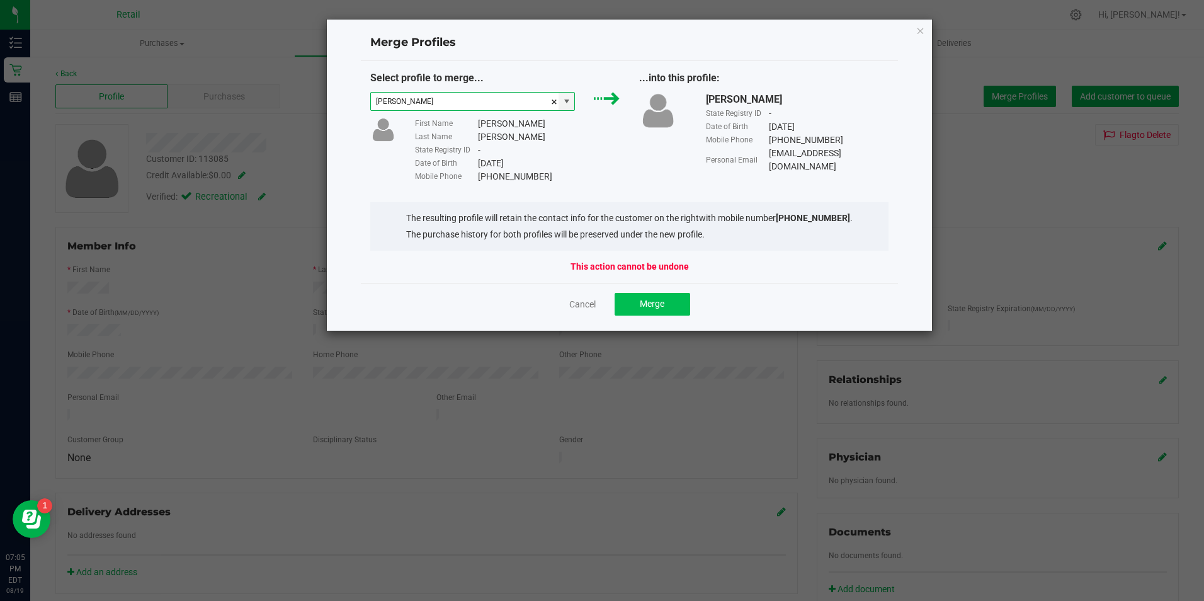
type input "[PERSON_NAME]"
click at [652, 305] on span "Merge" at bounding box center [652, 303] width 25 height 10
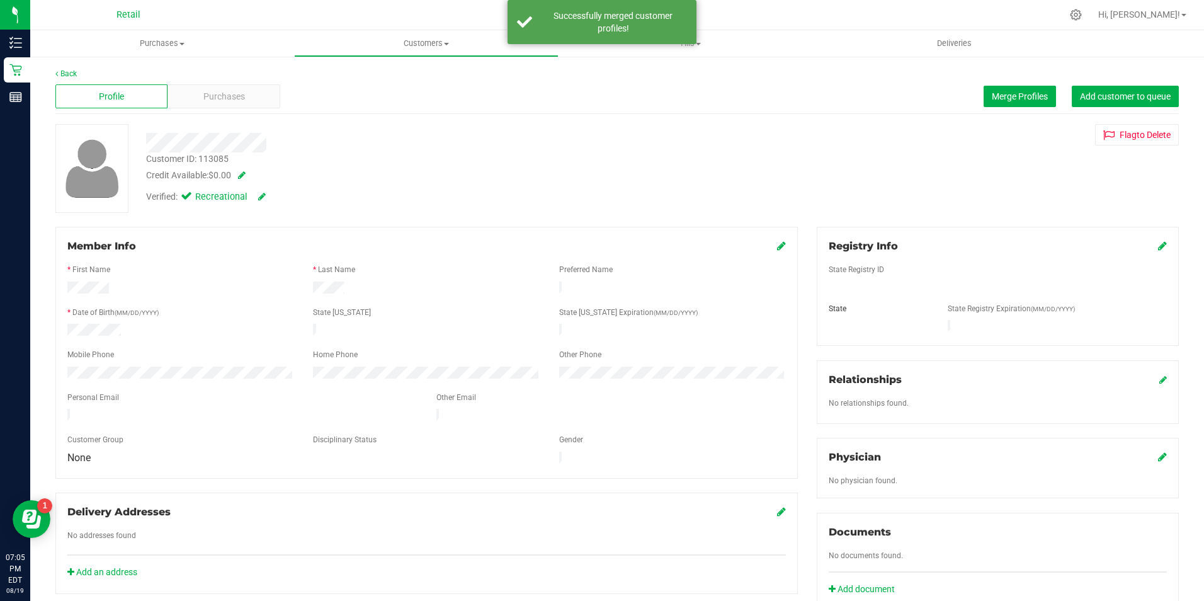
click at [777, 247] on icon at bounding box center [781, 245] width 9 height 10
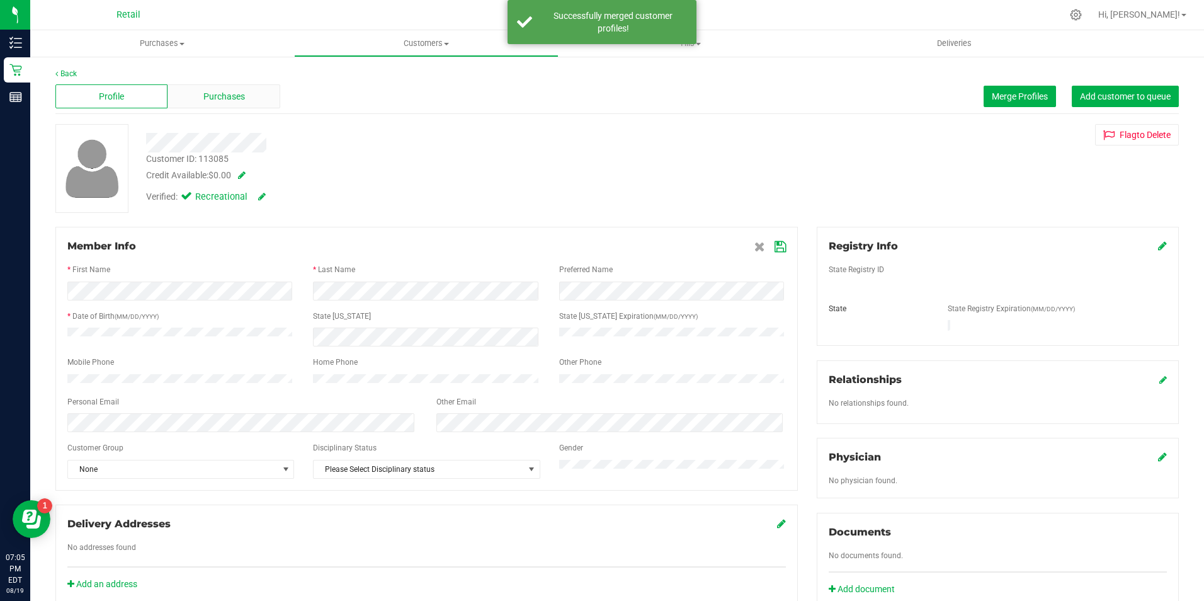
click at [240, 105] on div "Purchases" at bounding box center [223, 96] width 112 height 24
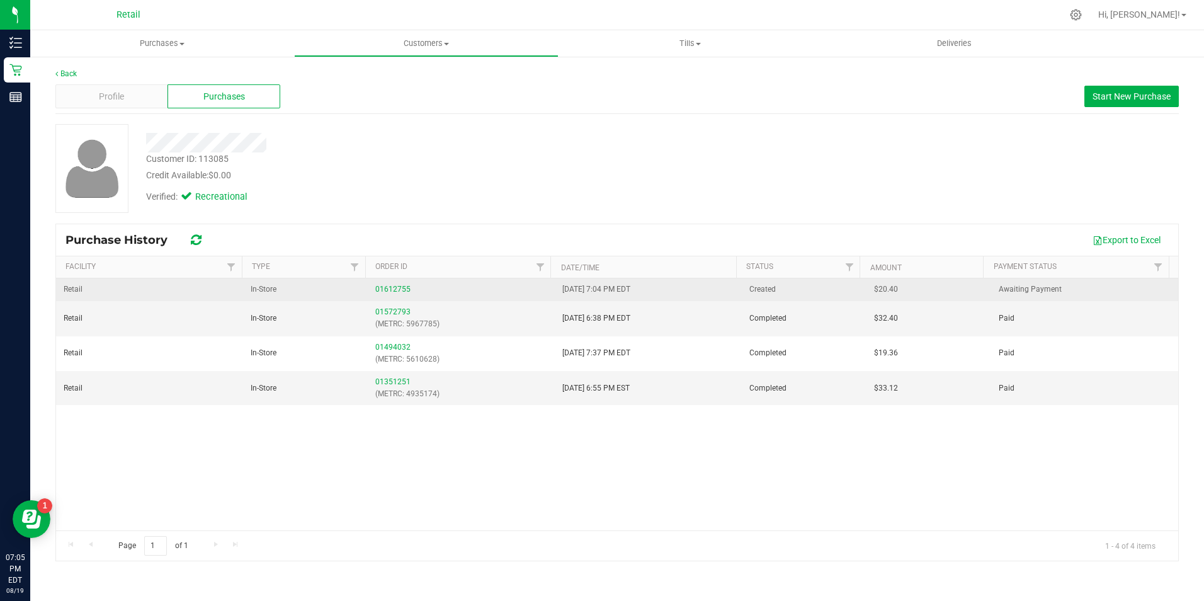
click at [395, 283] on td "01612755" at bounding box center [461, 289] width 187 height 23
drag, startPoint x: 395, startPoint y: 284, endPoint x: 392, endPoint y: 291, distance: 8.2
click at [392, 291] on div "01612755" at bounding box center [461, 289] width 172 height 12
drag, startPoint x: 392, startPoint y: 291, endPoint x: 395, endPoint y: 286, distance: 6.8
click at [395, 286] on link "01612755" at bounding box center [392, 289] width 35 height 9
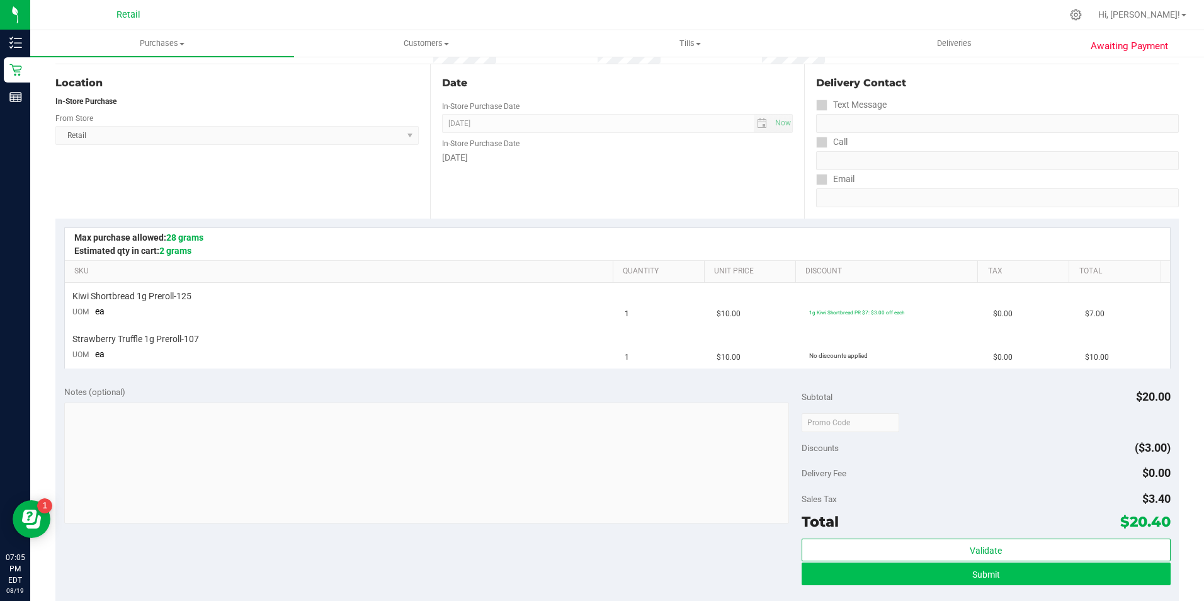
scroll to position [189, 0]
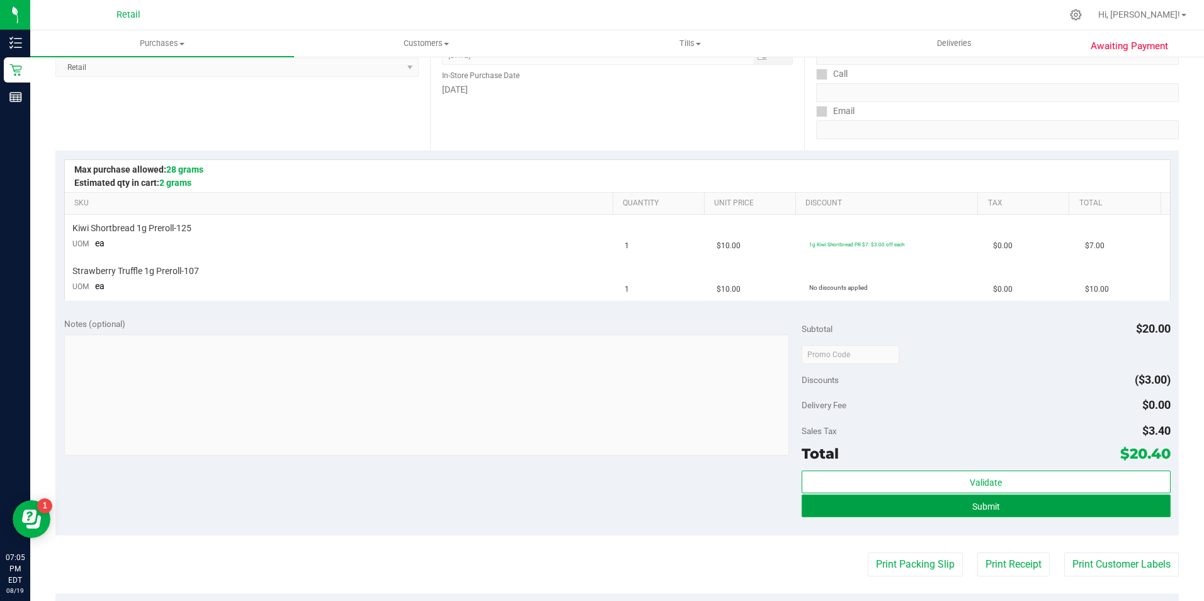
click at [1049, 501] on button "Submit" at bounding box center [985, 505] width 369 height 23
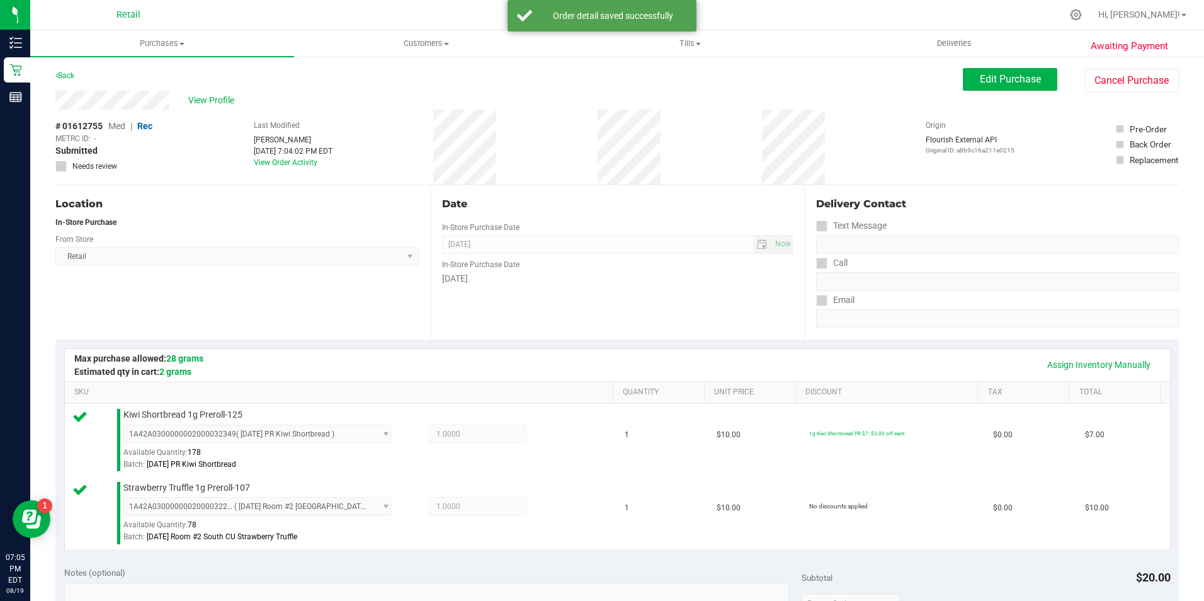
scroll to position [252, 0]
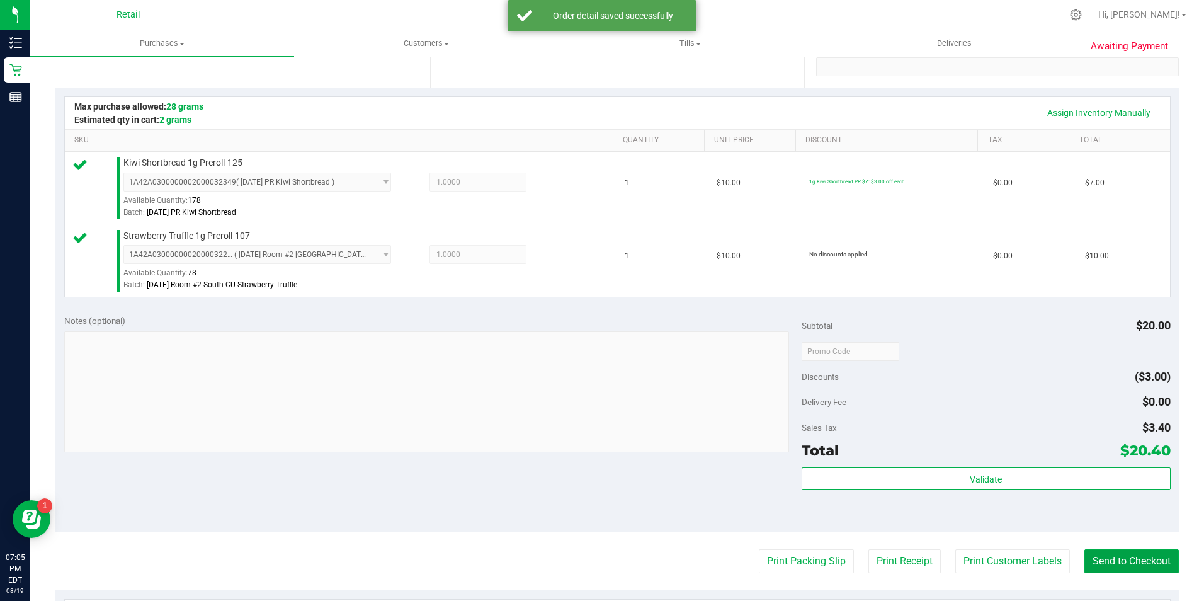
drag, startPoint x: 1080, startPoint y: 560, endPoint x: 768, endPoint y: 382, distance: 359.5
click at [1084, 558] on button "Send to Checkout" at bounding box center [1131, 561] width 94 height 24
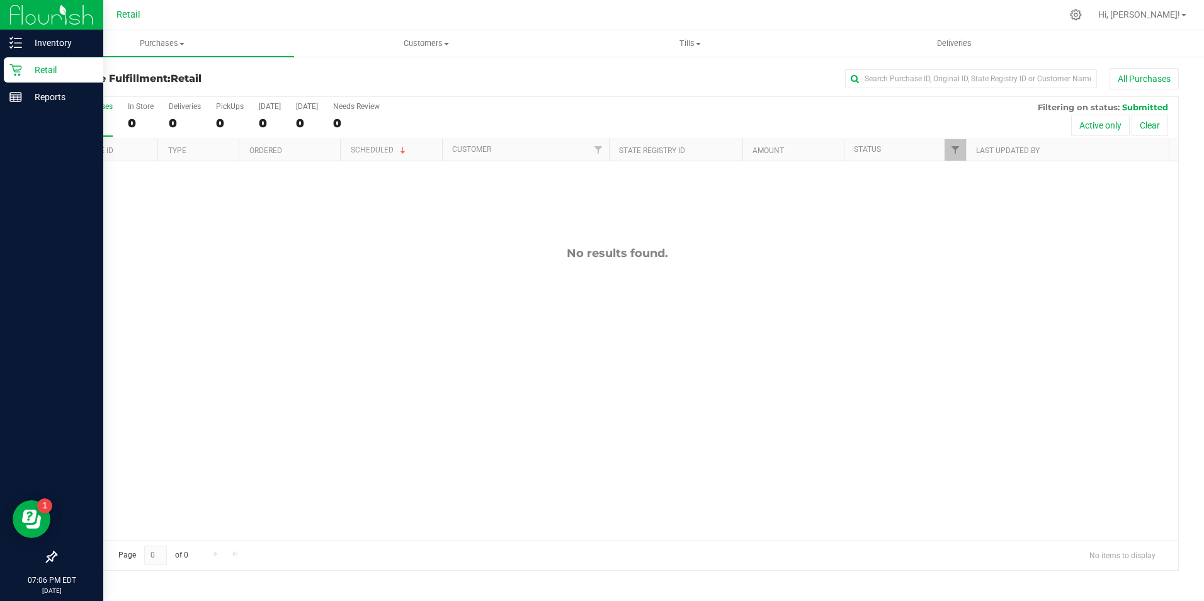
click at [8, 65] on div "Retail" at bounding box center [53, 69] width 99 height 25
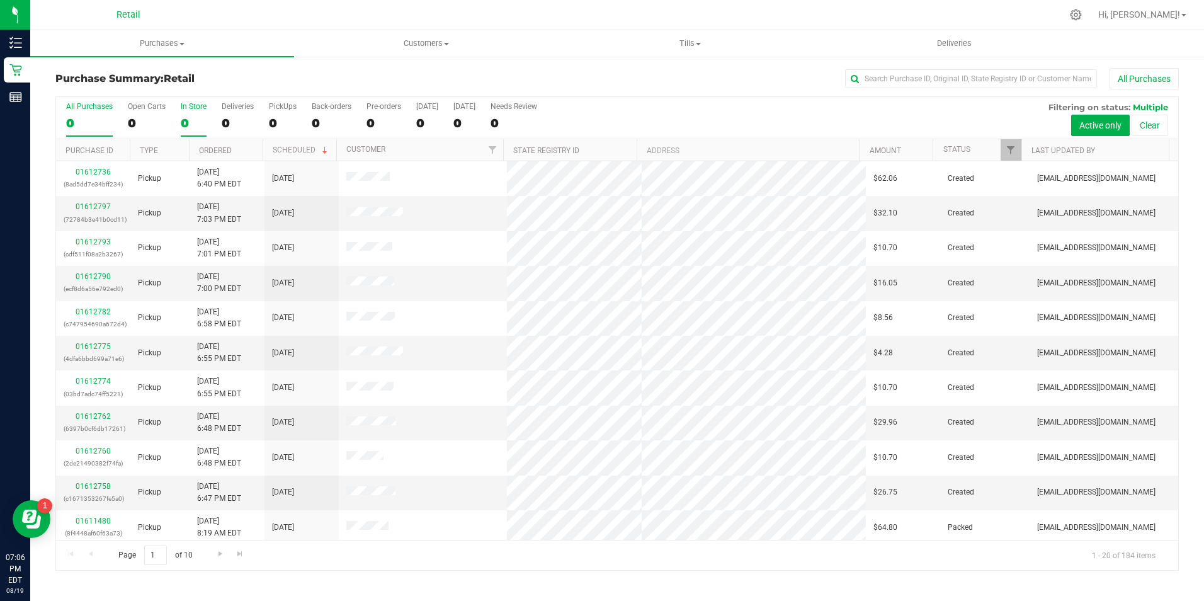
click at [188, 127] on div "0" at bounding box center [194, 123] width 26 height 14
click at [0, 0] on input "In Store 0" at bounding box center [0, 0] width 0 height 0
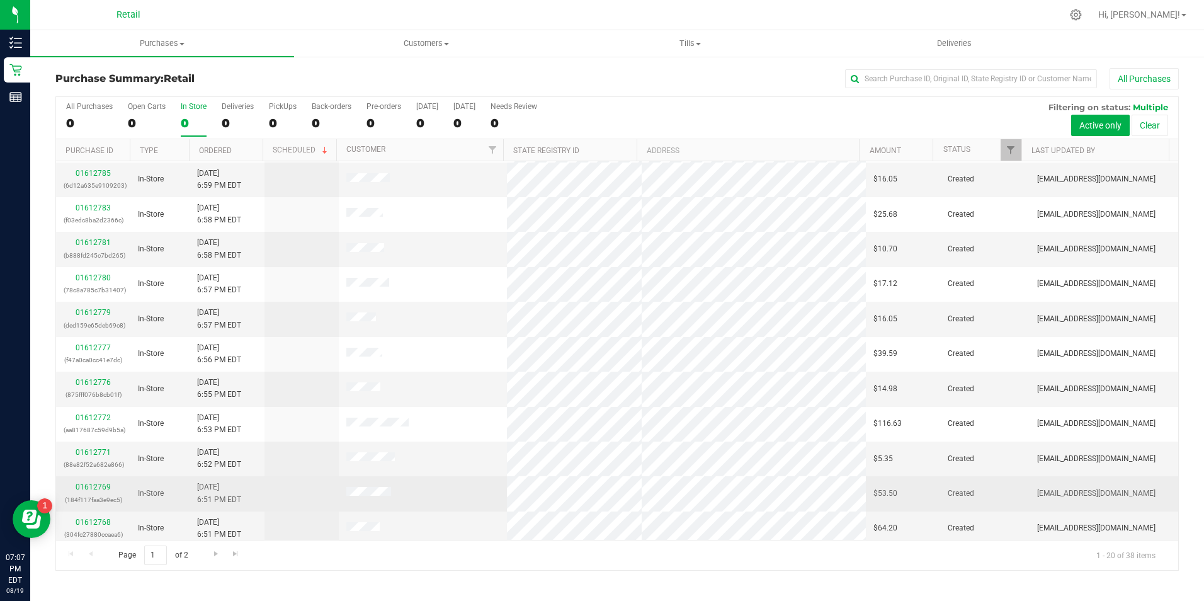
scroll to position [319, 0]
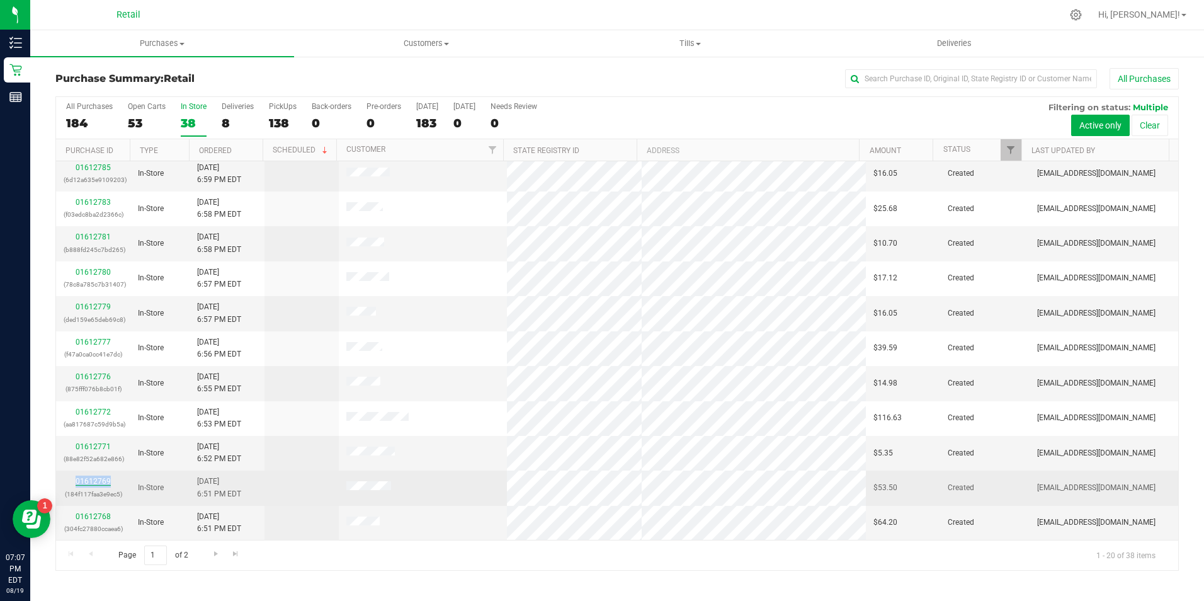
click at [82, 483] on div "01612769 (184f117faa3e9ec5)" at bounding box center [93, 487] width 59 height 24
drag, startPoint x: 82, startPoint y: 483, endPoint x: 93, endPoint y: 477, distance: 12.1
click at [93, 477] on link "01612769" at bounding box center [93, 481] width 35 height 9
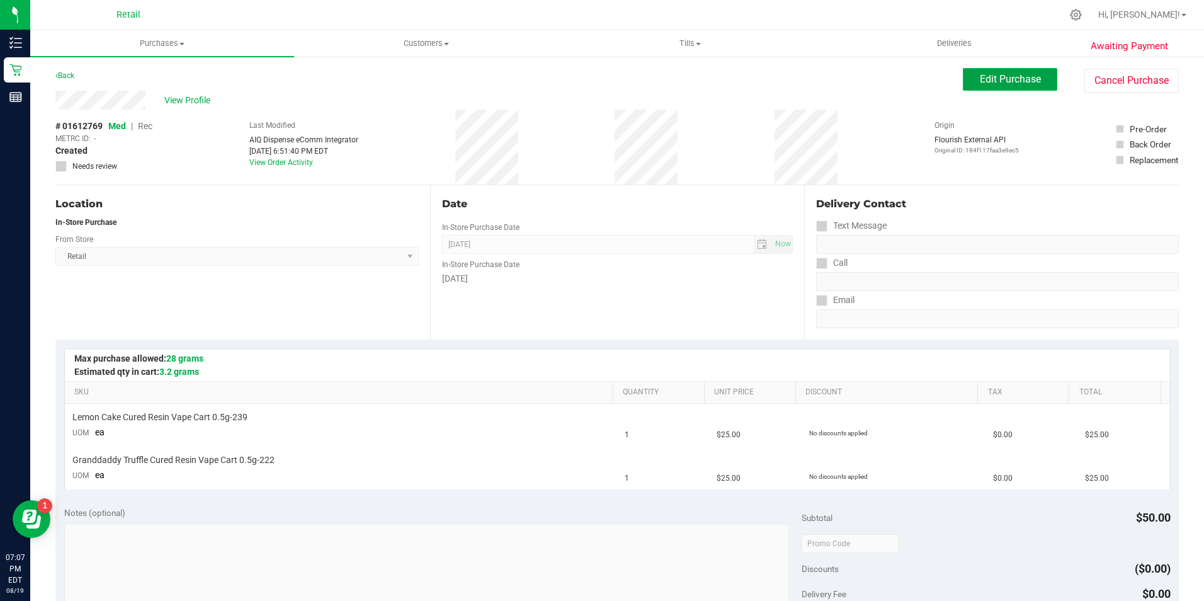
click at [992, 83] on span "Edit Purchase" at bounding box center [1010, 79] width 61 height 12
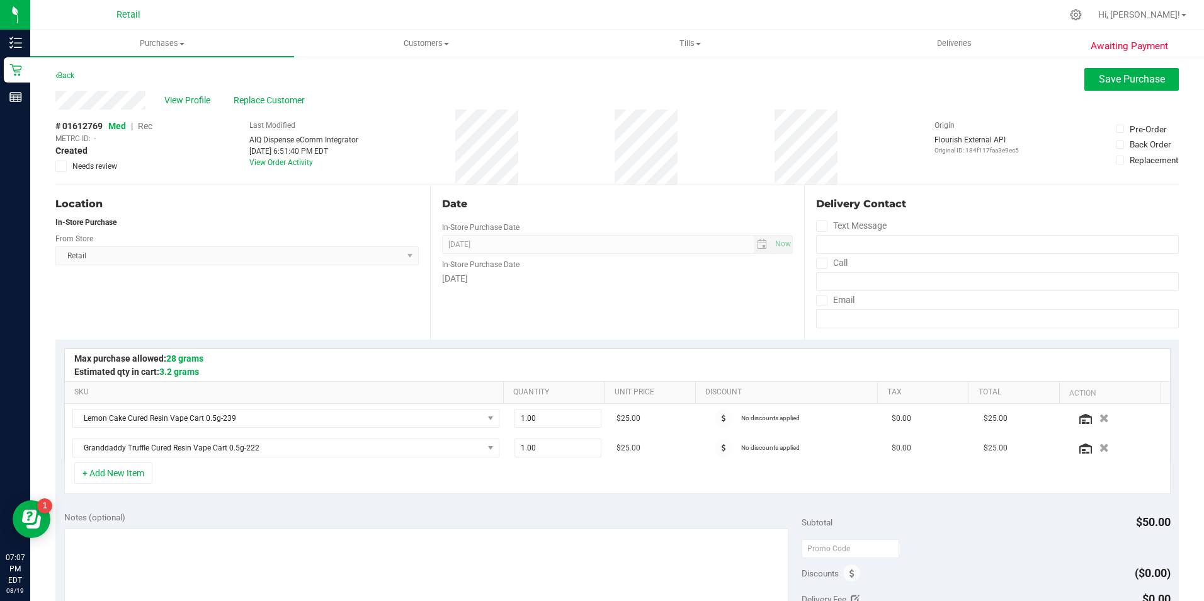
click at [150, 125] on span "Rec" at bounding box center [145, 126] width 14 height 10
click at [1099, 73] on span "Save Purchase" at bounding box center [1132, 79] width 66 height 12
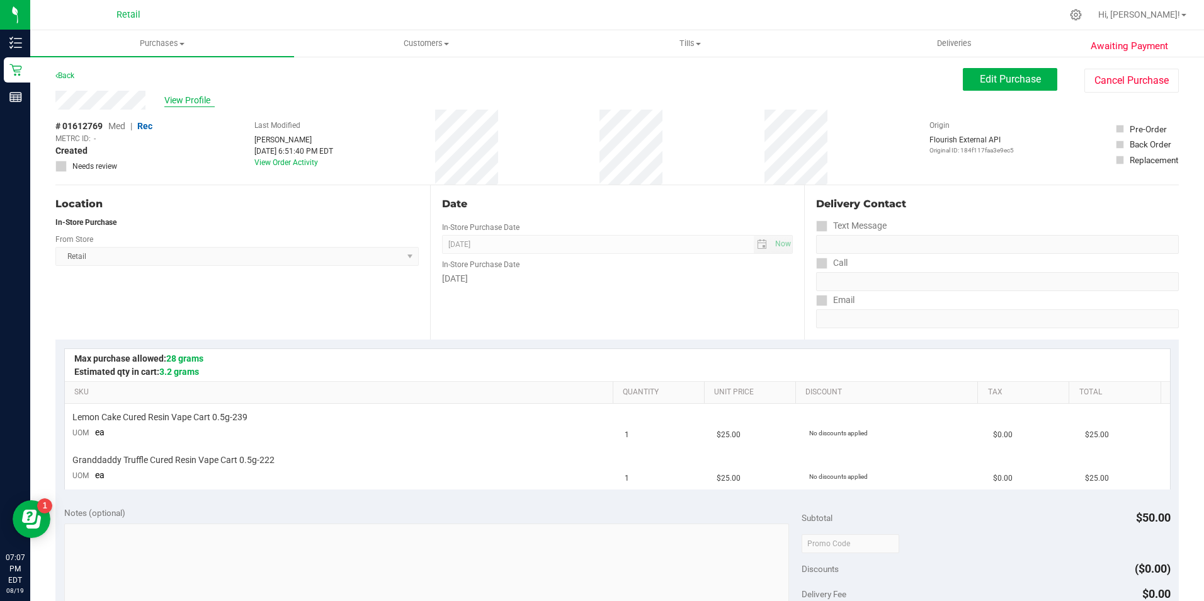
click at [183, 99] on span "View Profile" at bounding box center [189, 100] width 50 height 13
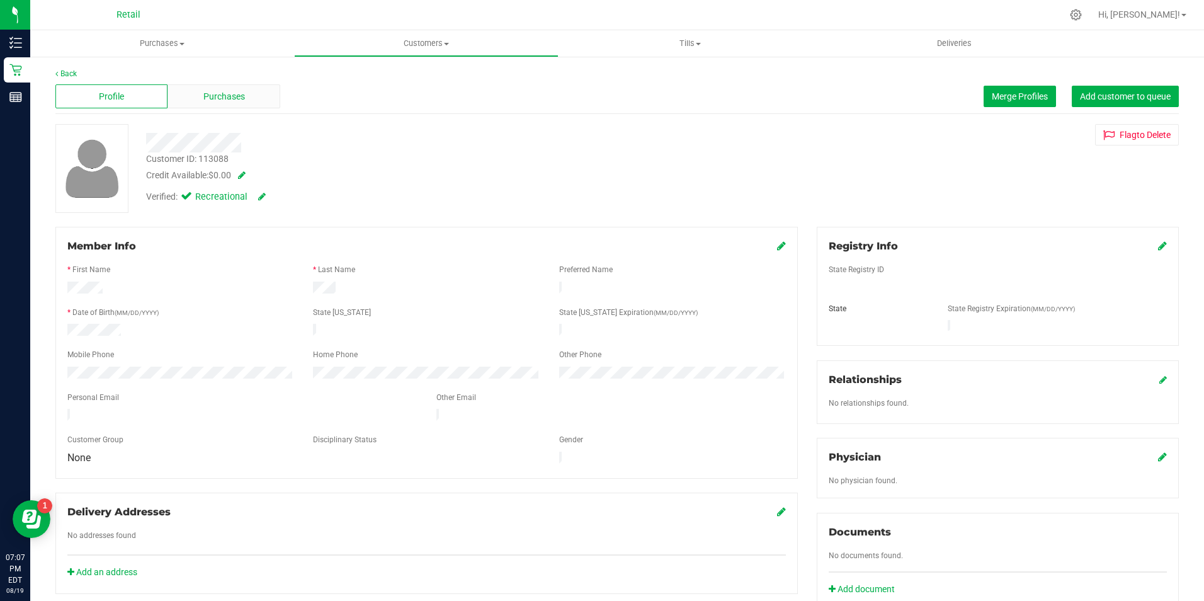
click at [197, 91] on div "Purchases" at bounding box center [223, 96] width 112 height 24
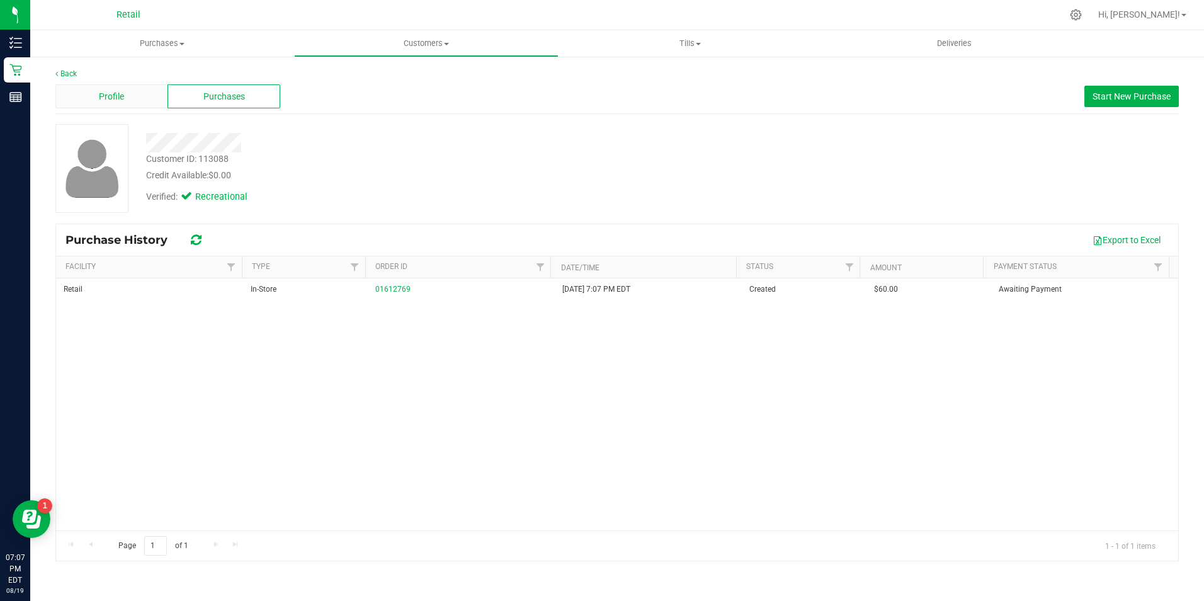
click at [110, 90] on span "Profile" at bounding box center [111, 96] width 25 height 13
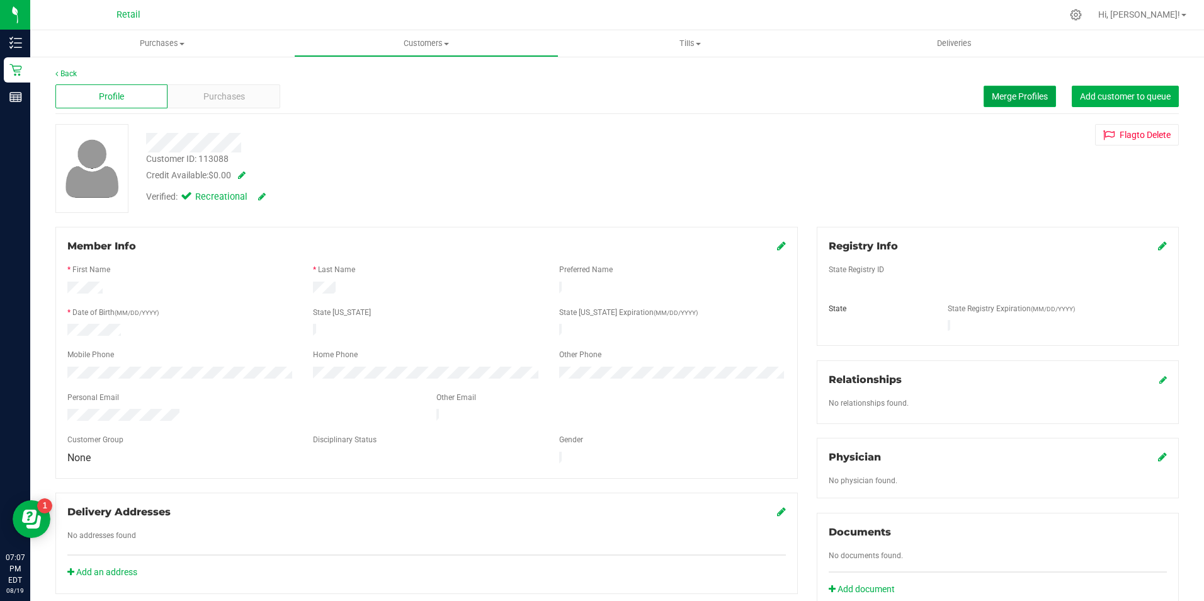
click at [992, 94] on span "Merge Profiles" at bounding box center [1020, 96] width 56 height 10
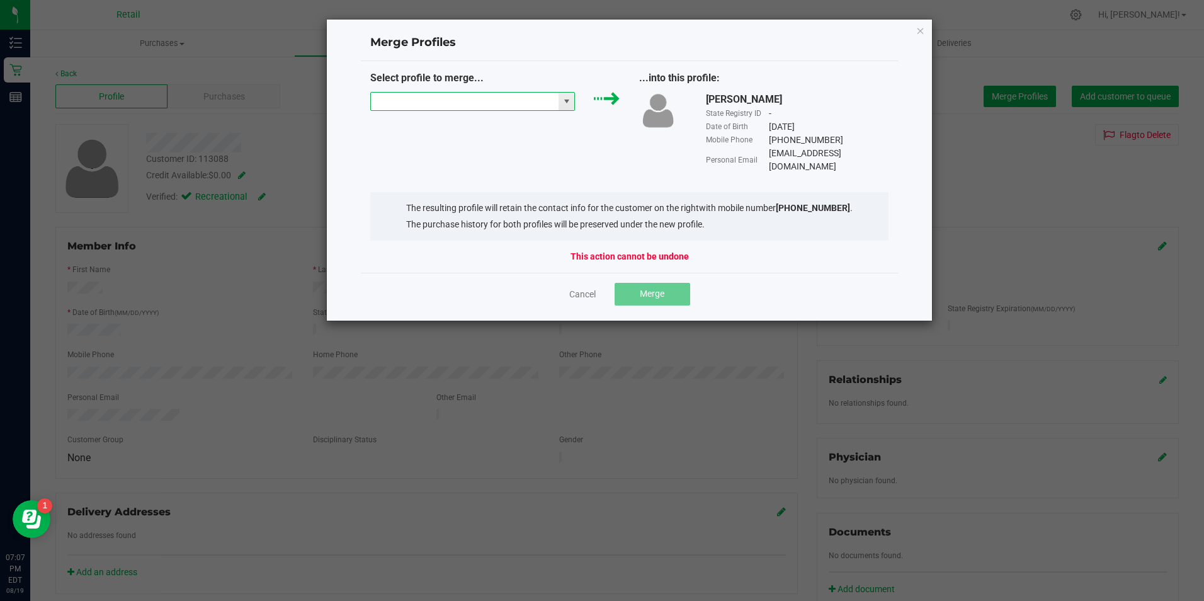
click at [432, 108] on input "NO DATA FOUND" at bounding box center [465, 102] width 188 height 18
click at [920, 38] on div "Merge Profiles Select profile to merge... ...into this profile: [PERSON_NAME] S…" at bounding box center [629, 170] width 607 height 302
click at [920, 35] on icon "Close" at bounding box center [920, 30] width 9 height 15
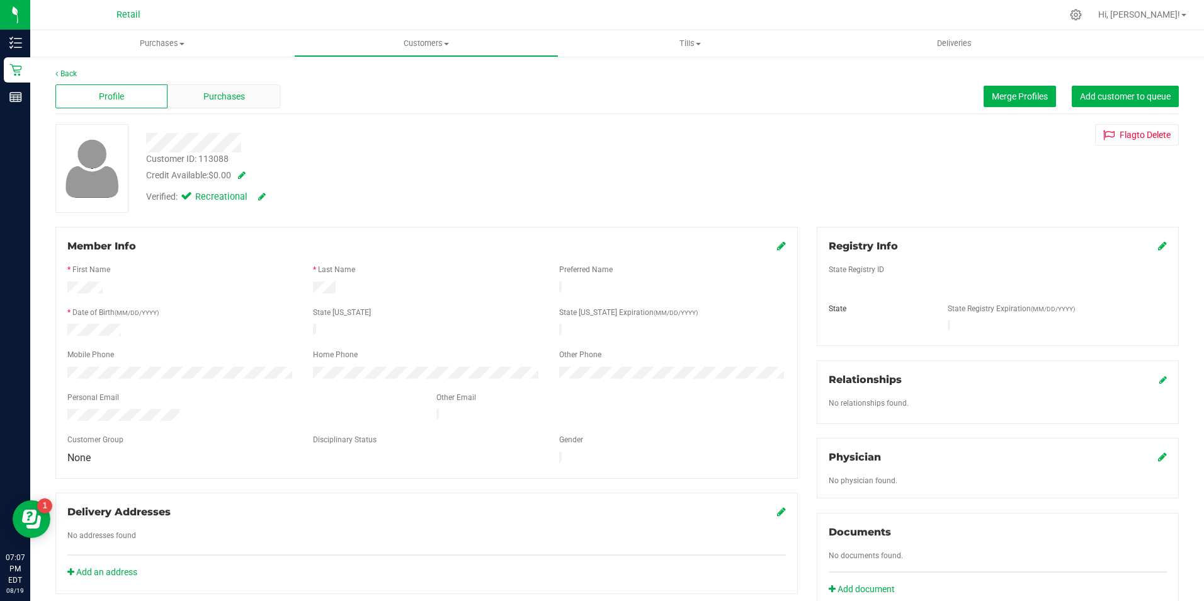
click at [235, 91] on span "Purchases" at bounding box center [224, 96] width 42 height 13
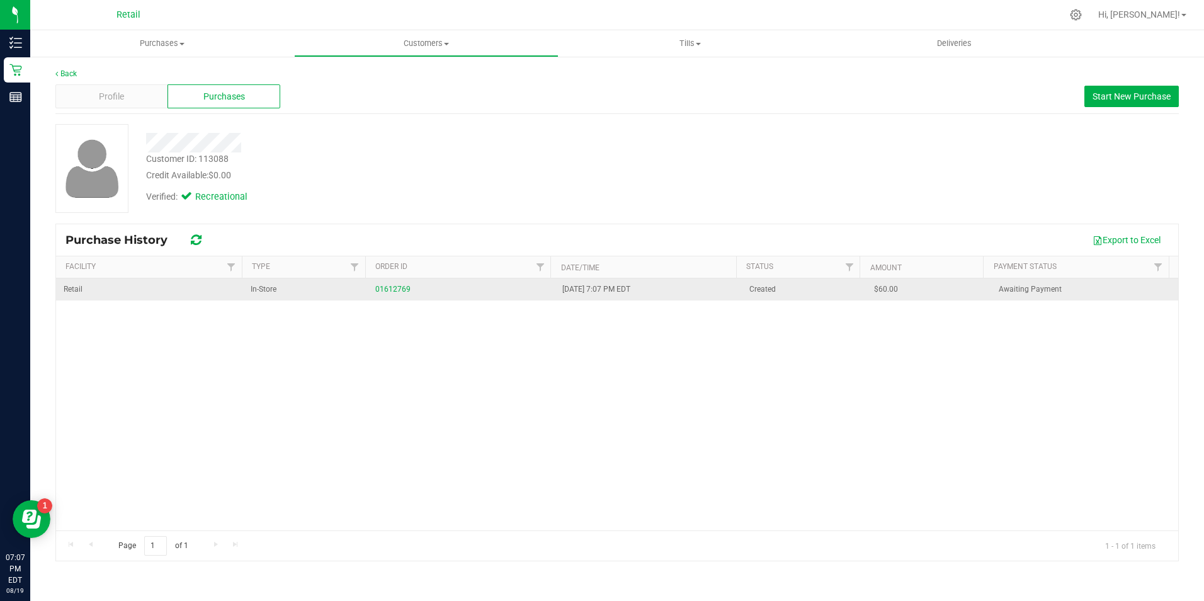
click at [403, 295] on div "01612769" at bounding box center [461, 289] width 172 height 12
click at [396, 287] on link "01612769" at bounding box center [392, 289] width 35 height 9
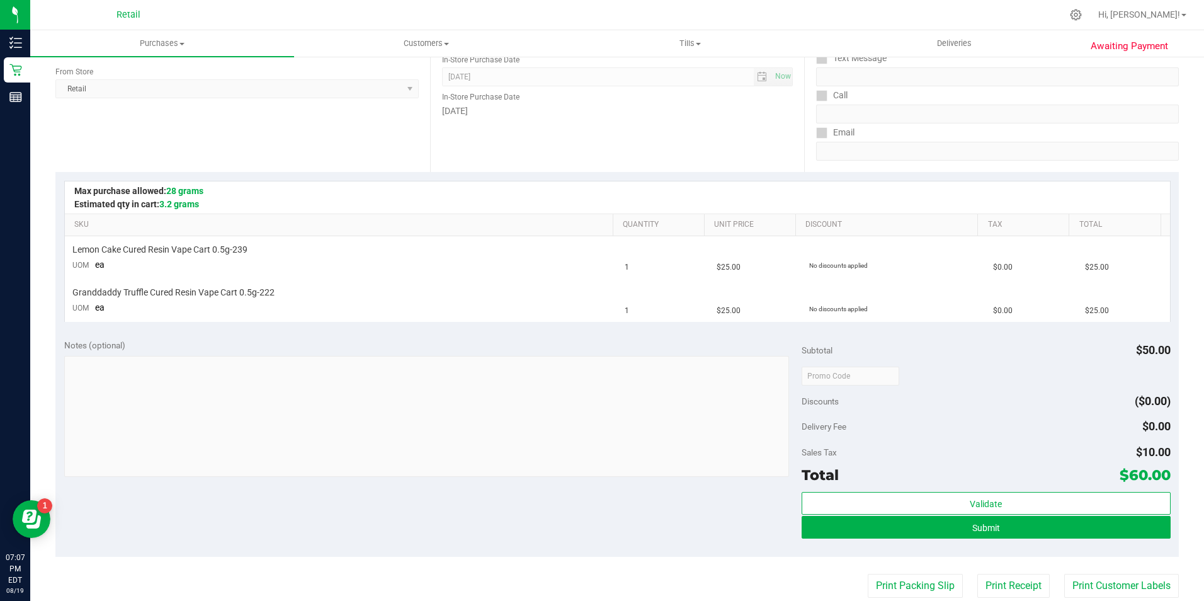
scroll to position [189, 0]
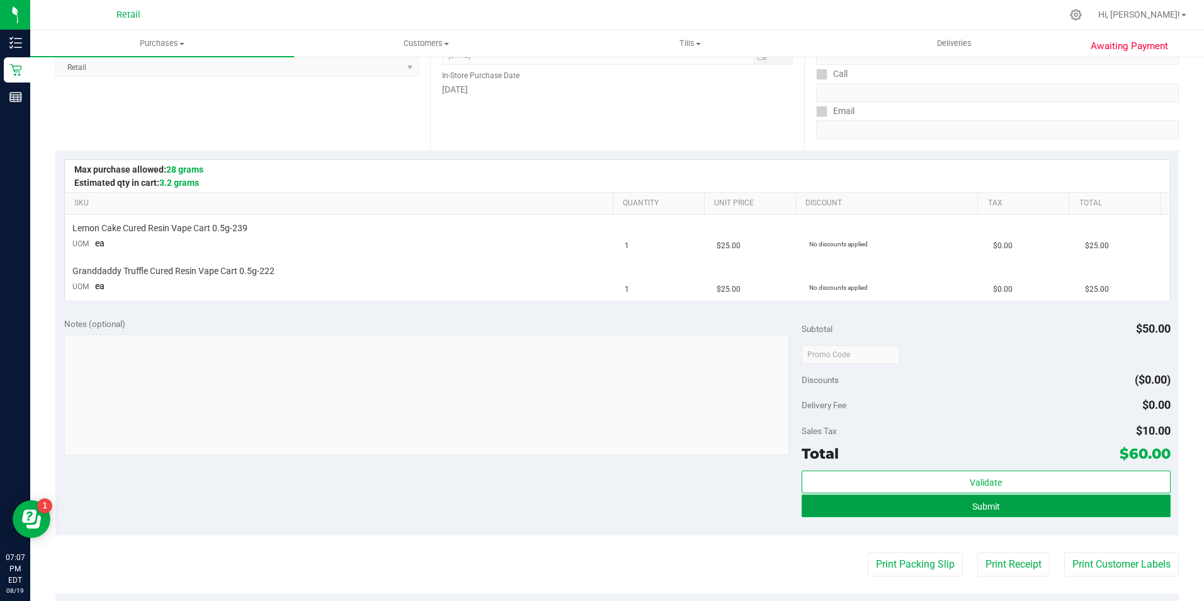
click at [943, 502] on button "Submit" at bounding box center [985, 505] width 369 height 23
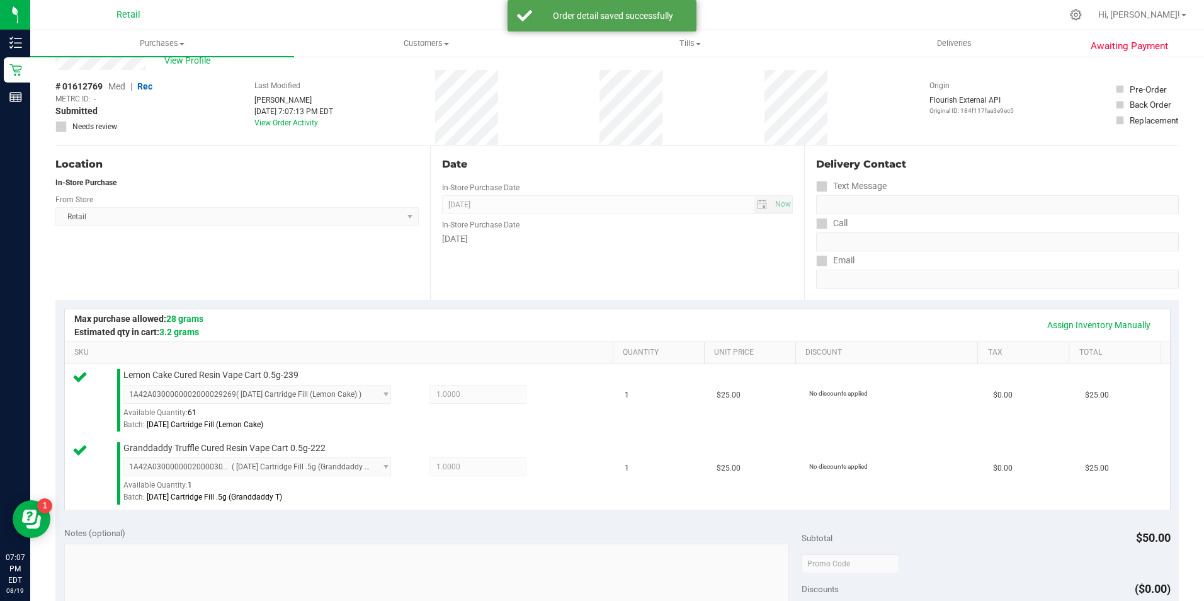
scroll to position [252, 0]
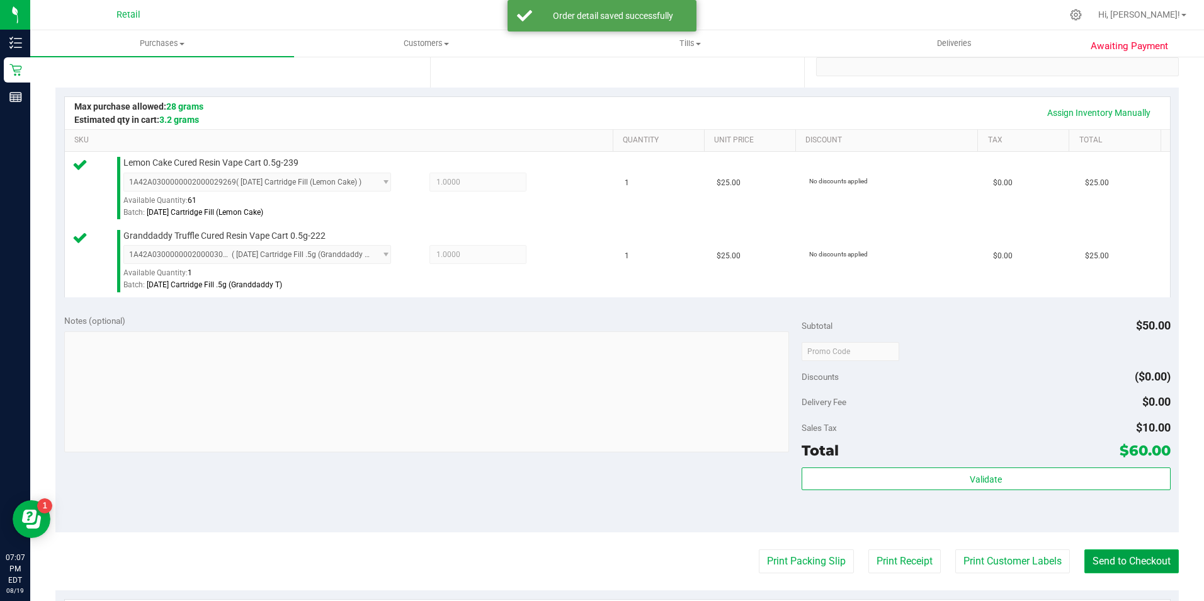
click at [1107, 568] on button "Send to Checkout" at bounding box center [1131, 561] width 94 height 24
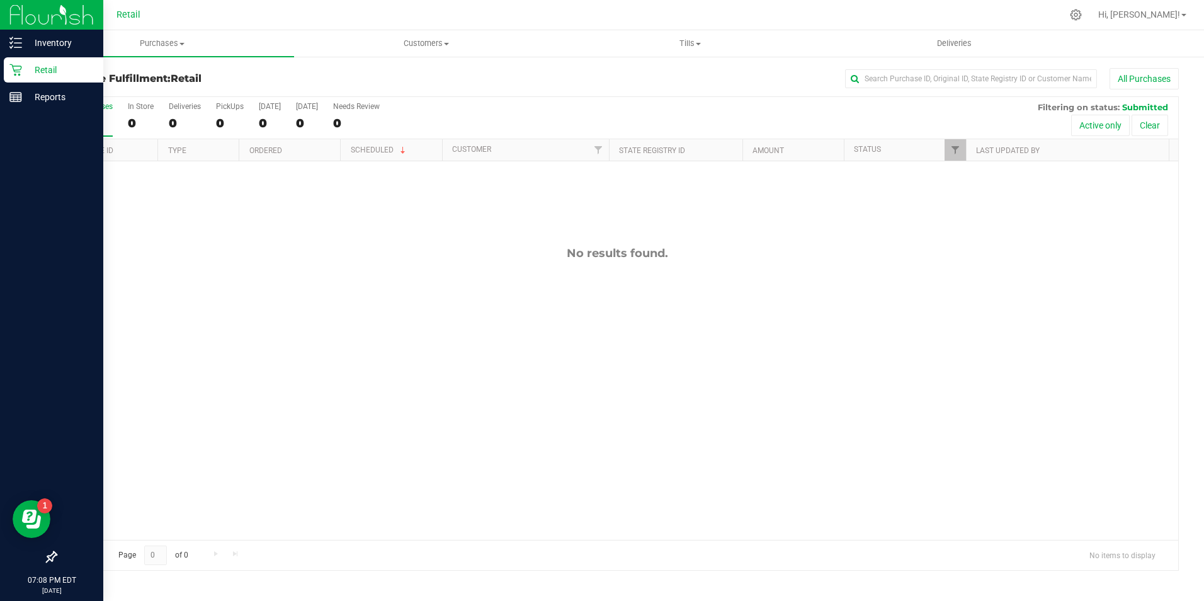
click at [8, 65] on div "Retail" at bounding box center [53, 69] width 99 height 25
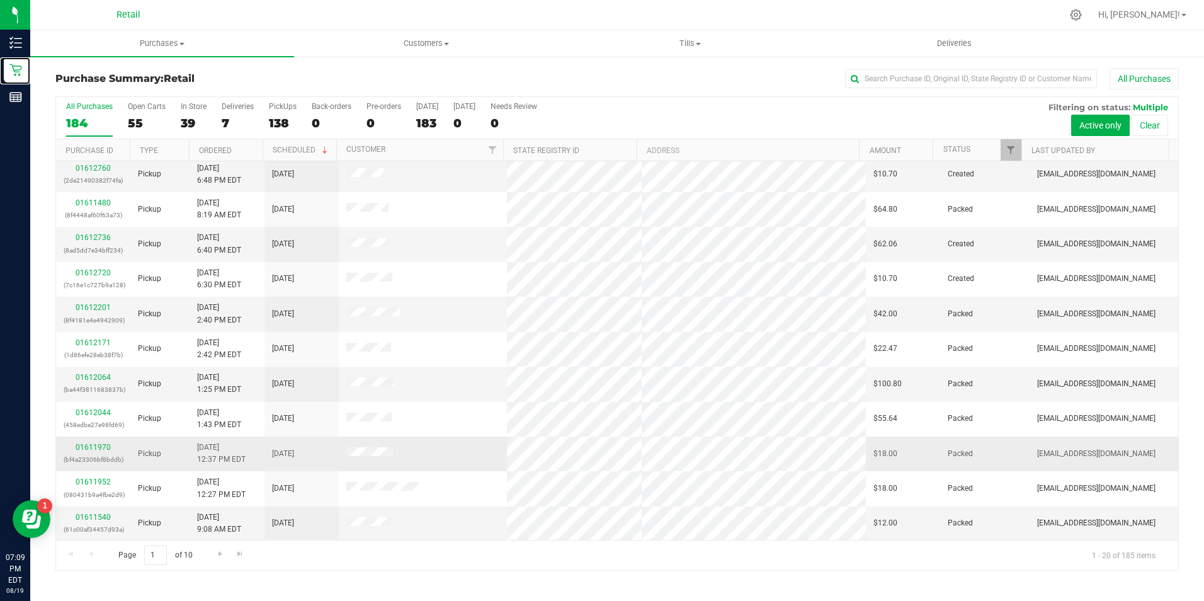
scroll to position [319, 0]
click at [184, 118] on div "39" at bounding box center [194, 123] width 26 height 14
click at [0, 0] on input "In Store 39" at bounding box center [0, 0] width 0 height 0
click at [73, 380] on div "01612779 (ded159e65deb69c8)" at bounding box center [93, 383] width 59 height 24
click at [89, 377] on link "01612779" at bounding box center [93, 376] width 35 height 9
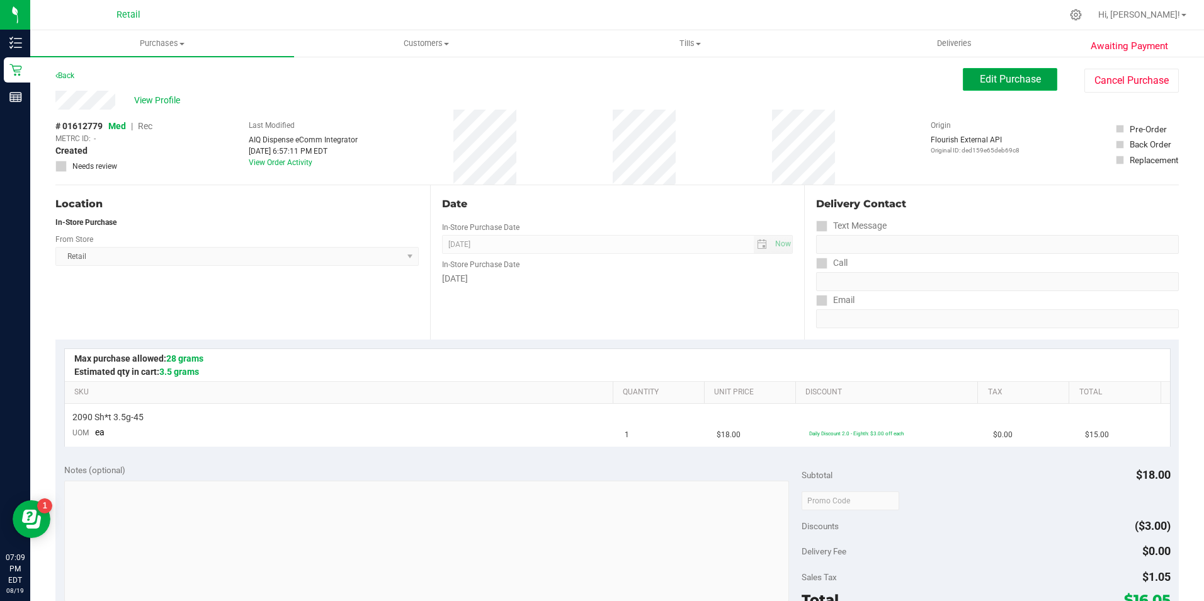
click at [987, 70] on button "Edit Purchase" at bounding box center [1010, 79] width 94 height 23
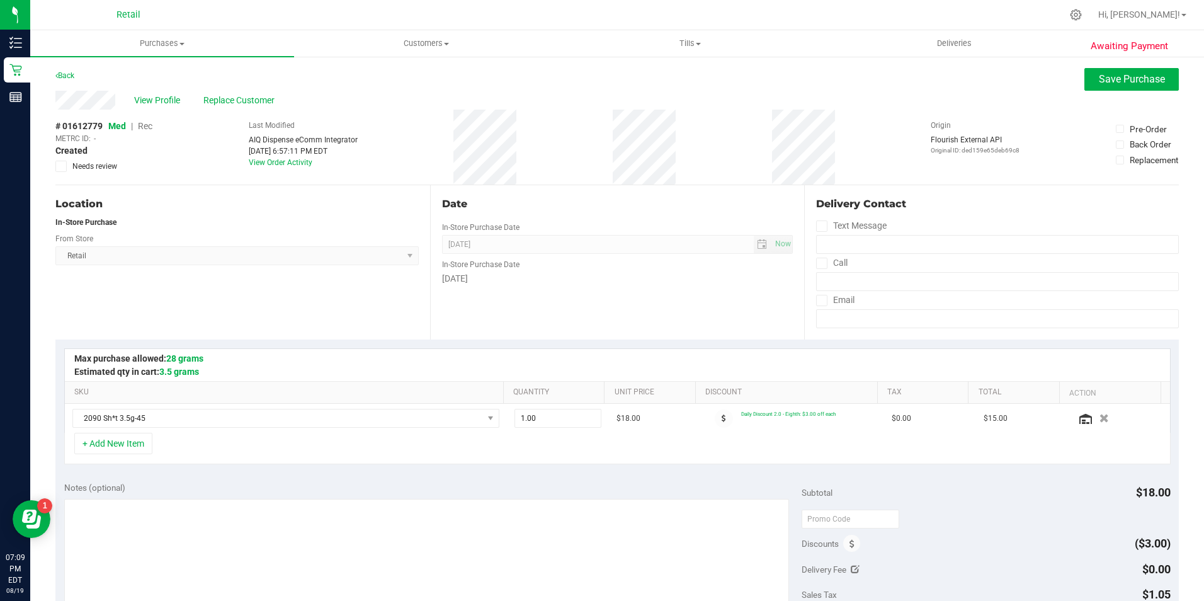
click at [145, 125] on span "Rec" at bounding box center [145, 126] width 14 height 10
click at [1099, 79] on span "Save Purchase" at bounding box center [1132, 79] width 66 height 12
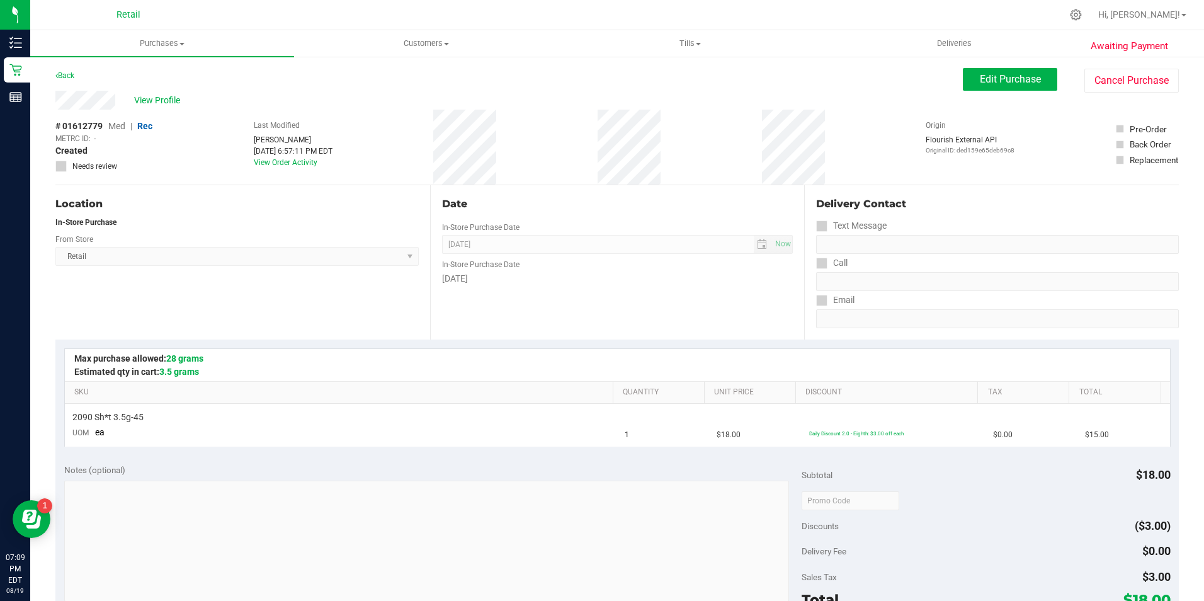
click at [178, 103] on span "View Profile" at bounding box center [159, 100] width 50 height 13
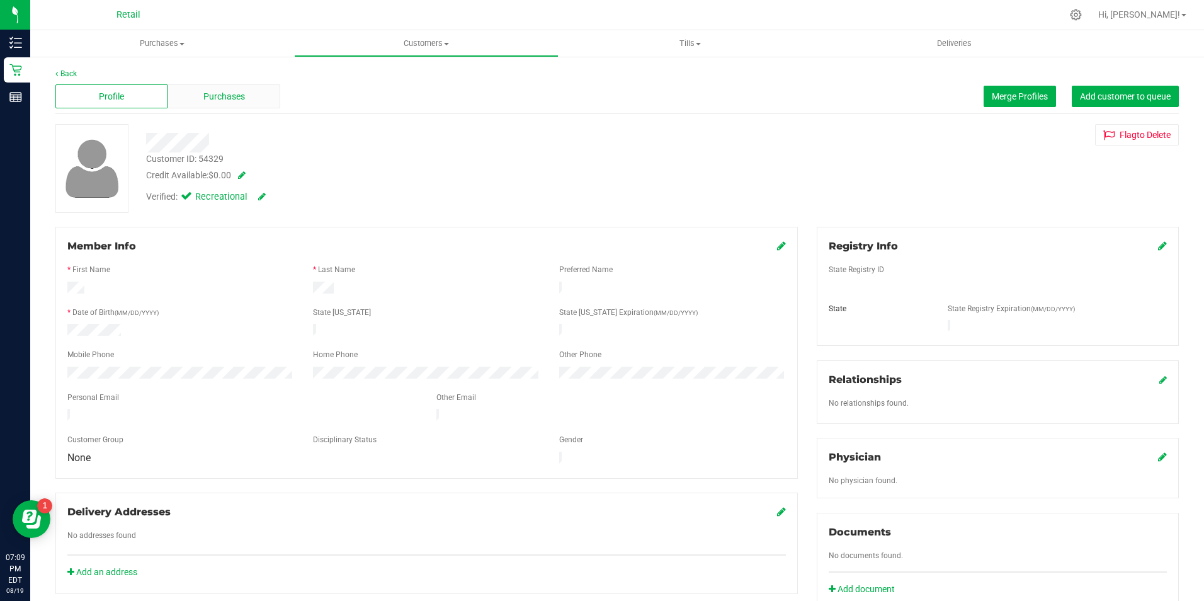
click at [251, 108] on div "Purchases" at bounding box center [223, 96] width 112 height 24
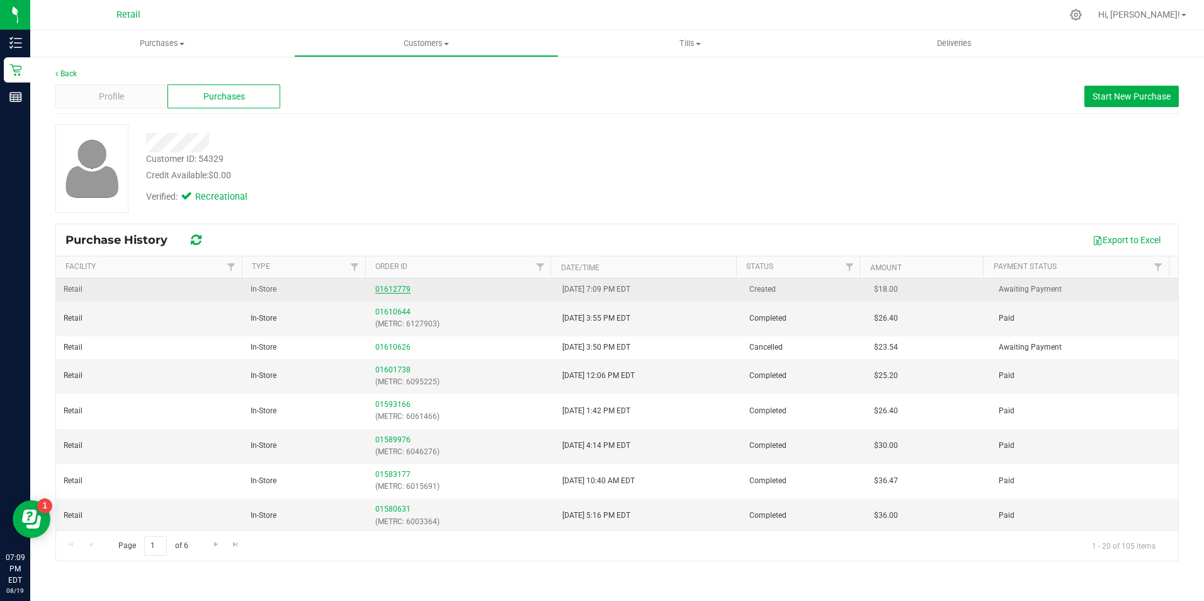
click at [382, 285] on link "01612779" at bounding box center [392, 289] width 35 height 9
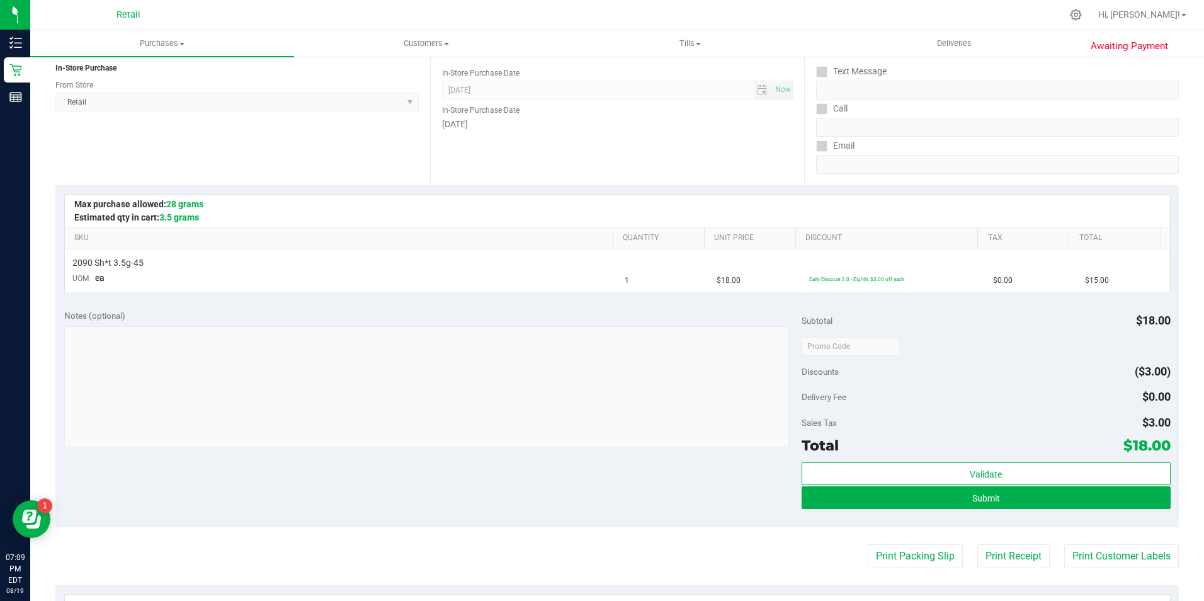
scroll to position [189, 0]
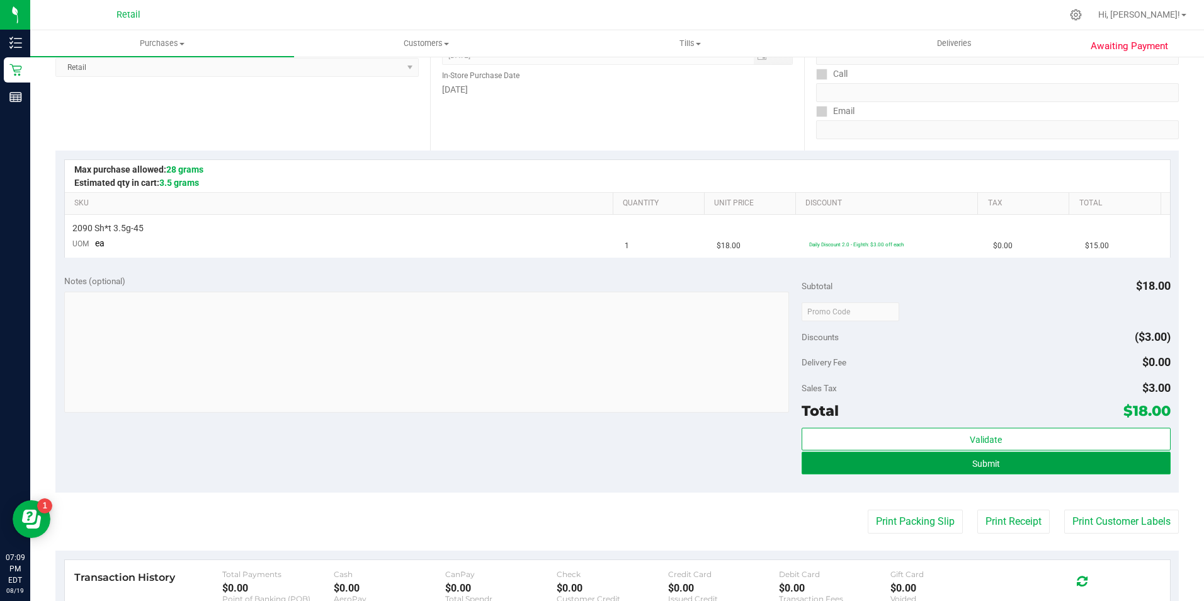
click at [941, 455] on button "Submit" at bounding box center [985, 462] width 369 height 23
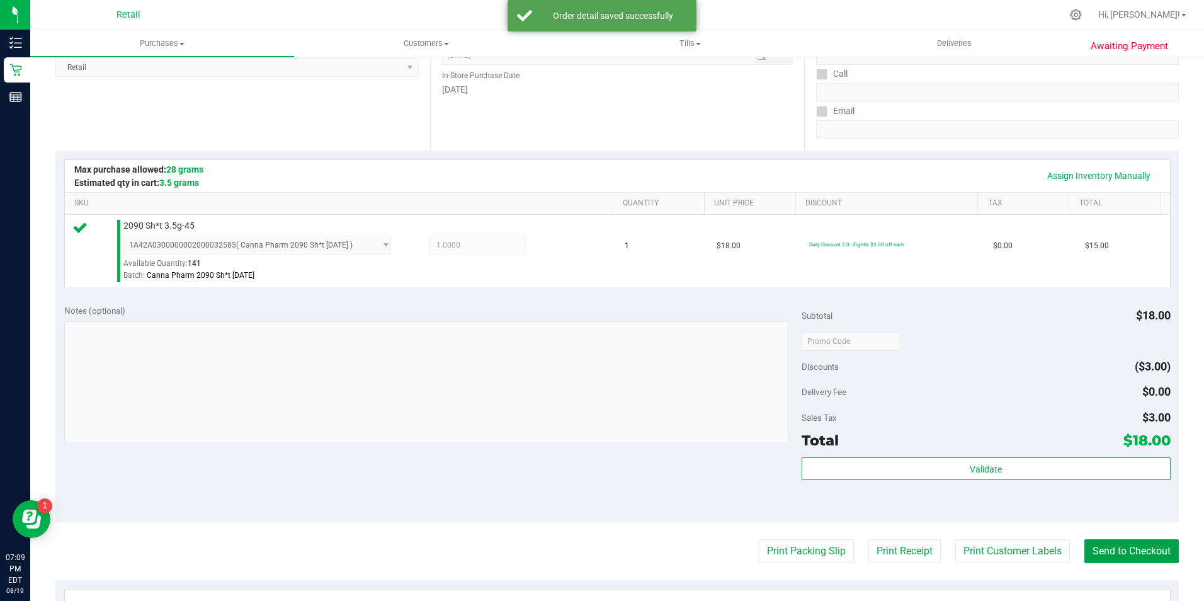
drag, startPoint x: 1080, startPoint y: 543, endPoint x: 730, endPoint y: 354, distance: 398.3
click at [1084, 543] on button "Send to Checkout" at bounding box center [1131, 551] width 94 height 24
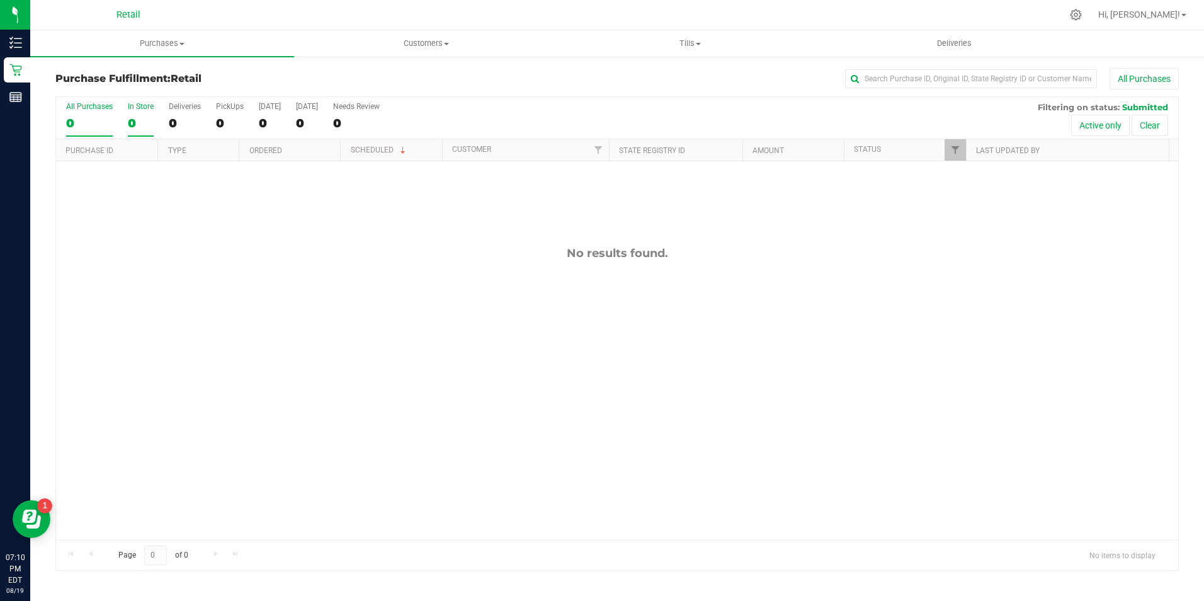
click at [150, 122] on div "0" at bounding box center [141, 123] width 26 height 14
click at [0, 0] on input "In Store 0" at bounding box center [0, 0] width 0 height 0
click at [125, 117] on div "All Purchases 0 In Store 0 Deliveries 0 PickUps 0 [DATE] 0 [DATE] 0 Needs Revie…" at bounding box center [617, 118] width 1122 height 42
click at [123, 108] on div "All Purchases 0 In Store 0 Deliveries 0 PickUps 0 [DATE] 0 [DATE] 0 Needs Revie…" at bounding box center [617, 118] width 1122 height 42
click at [146, 116] on div "All Purchases 0 In Store 0 Deliveries 0 PickUps 0 [DATE] 0 [DATE] 0 Needs Revie…" at bounding box center [617, 118] width 1122 height 42
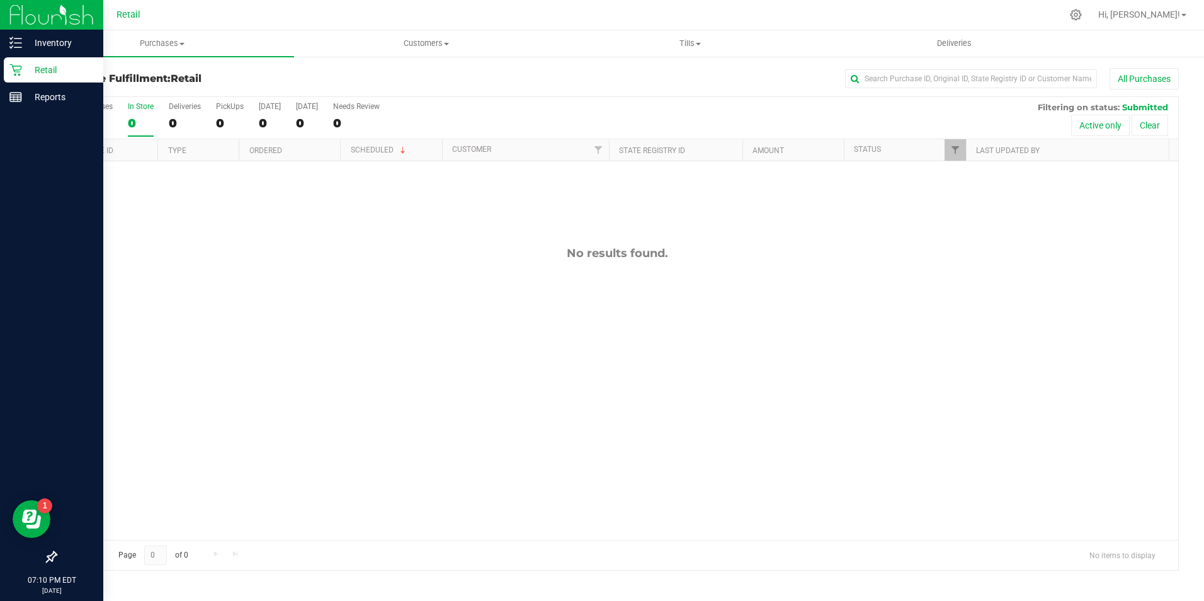
click at [15, 65] on icon at bounding box center [15, 70] width 13 height 13
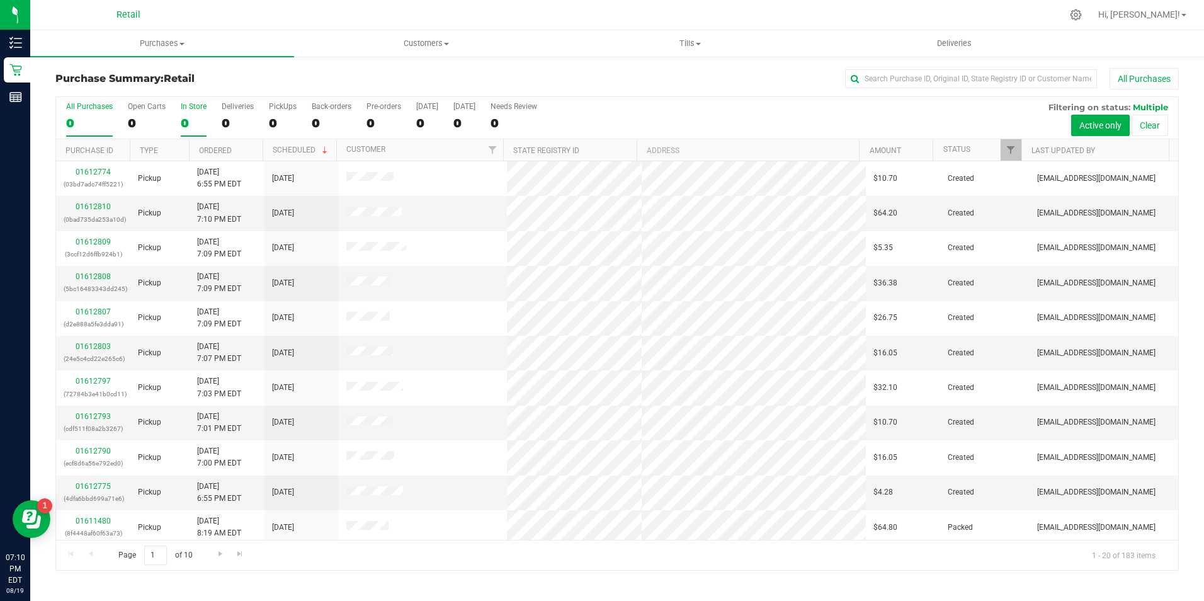
click at [195, 120] on div "0" at bounding box center [194, 123] width 26 height 14
click at [0, 0] on input "In Store 0" at bounding box center [0, 0] width 0 height 0
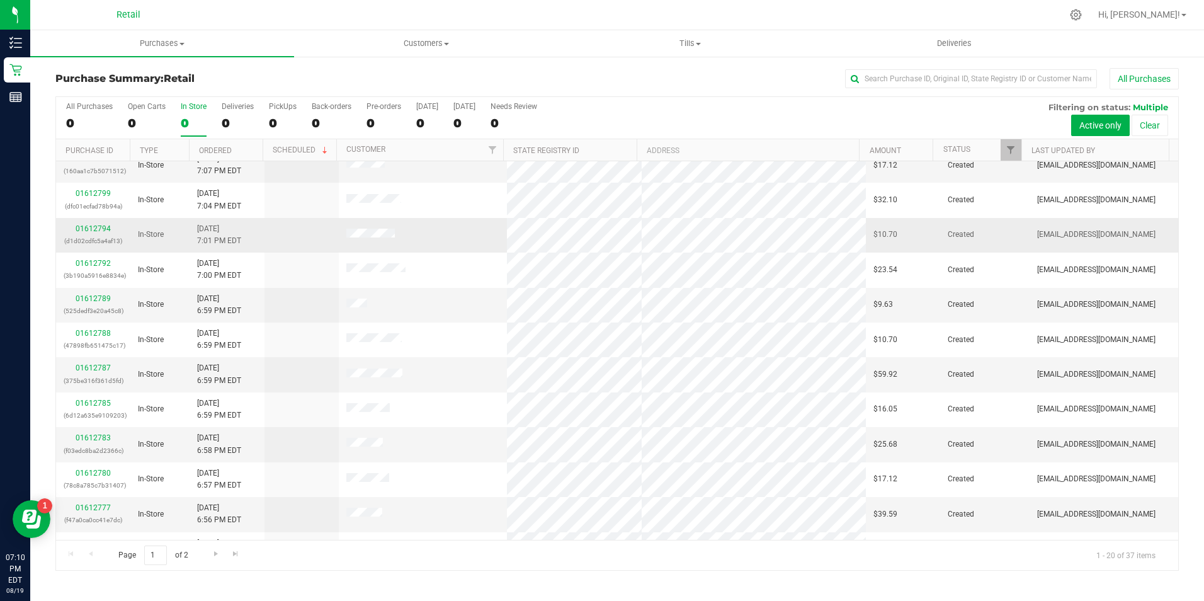
scroll to position [189, 0]
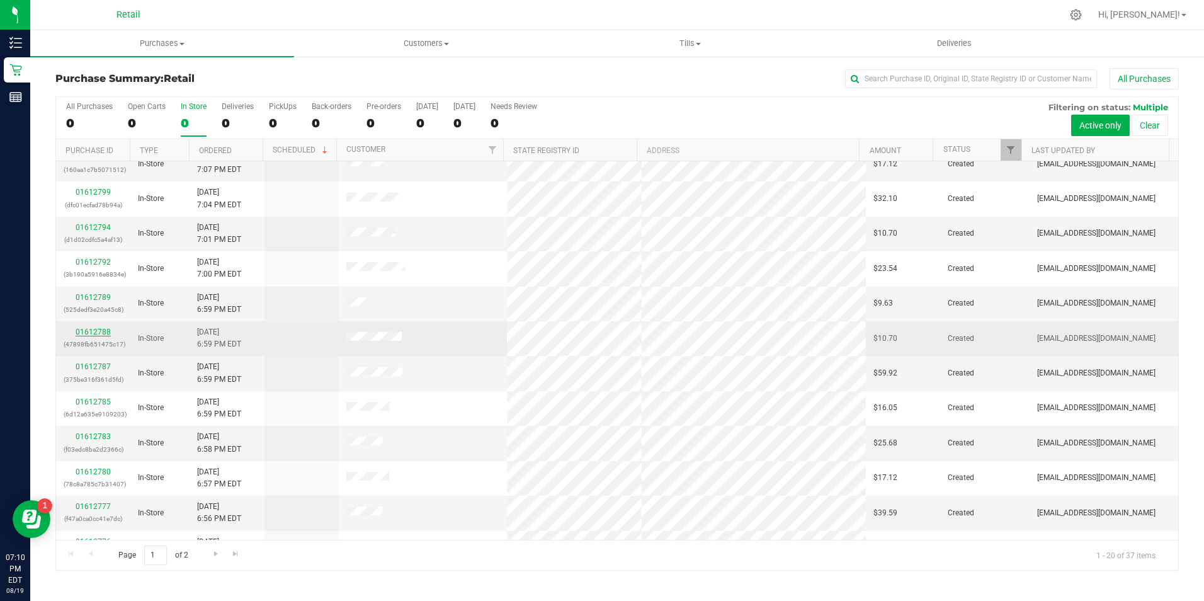
drag, startPoint x: 103, startPoint y: 341, endPoint x: 102, endPoint y: 331, distance: 10.1
click at [102, 331] on div "01612788 (47898fb651475c17)" at bounding box center [93, 338] width 59 height 24
click at [103, 327] on div "01612788 (47898fb651475c17)" at bounding box center [93, 338] width 59 height 24
drag, startPoint x: 98, startPoint y: 326, endPoint x: 97, endPoint y: 347, distance: 20.8
click at [96, 336] on div "01612788 (47898fb651475c17)" at bounding box center [93, 338] width 59 height 24
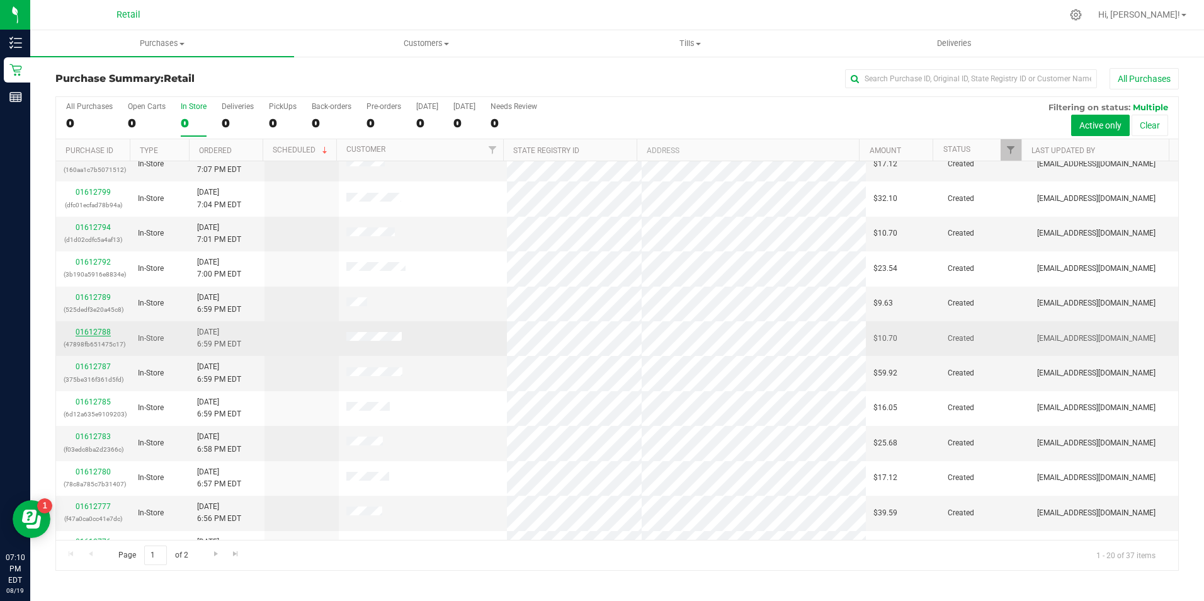
click at [103, 335] on link "01612788" at bounding box center [93, 331] width 35 height 9
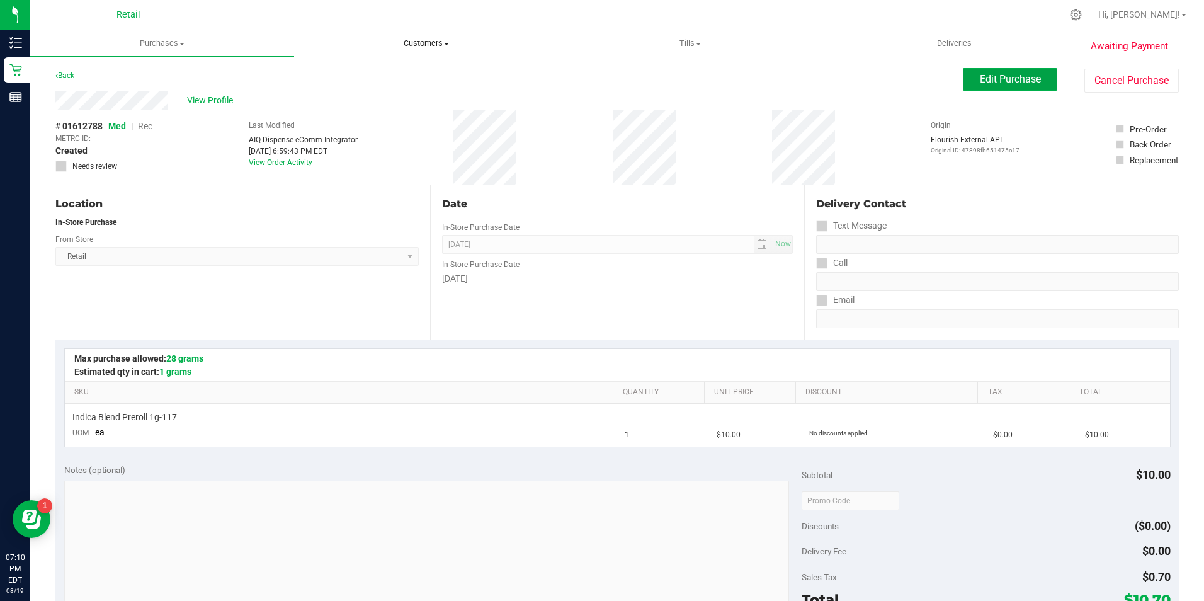
drag, startPoint x: 985, startPoint y: 82, endPoint x: 456, endPoint y: 53, distance: 529.7
click at [983, 83] on span "Edit Purchase" at bounding box center [1010, 79] width 61 height 12
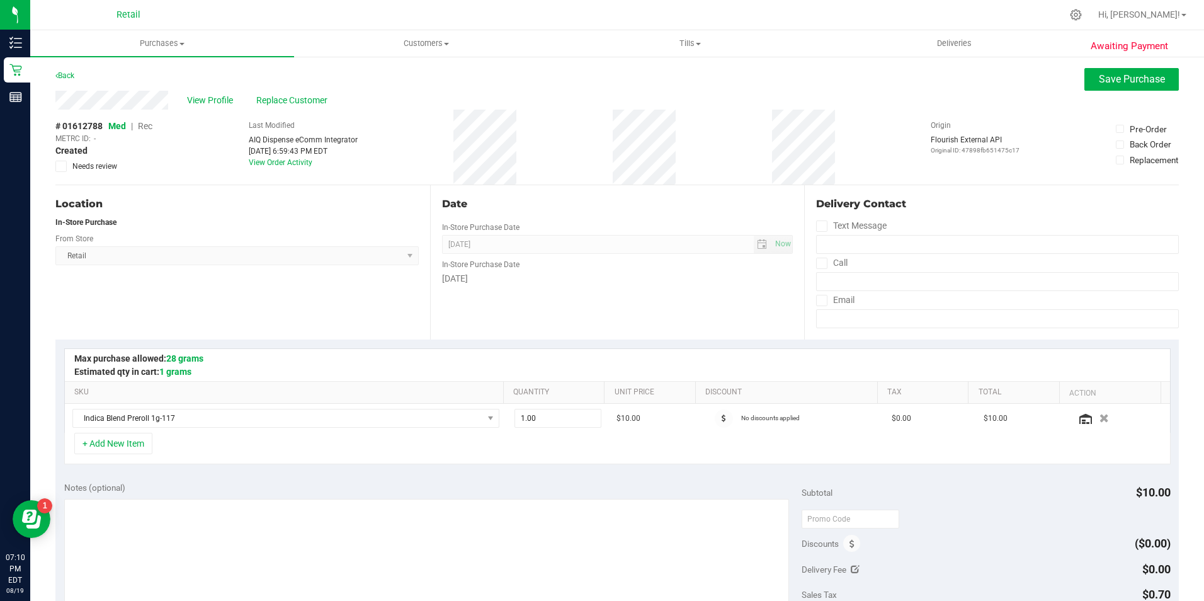
click at [140, 127] on span "Rec" at bounding box center [145, 126] width 14 height 10
drag, startPoint x: 1156, startPoint y: 81, endPoint x: 703, endPoint y: 28, distance: 456.4
click at [1150, 80] on button "Save Purchase" at bounding box center [1131, 79] width 94 height 23
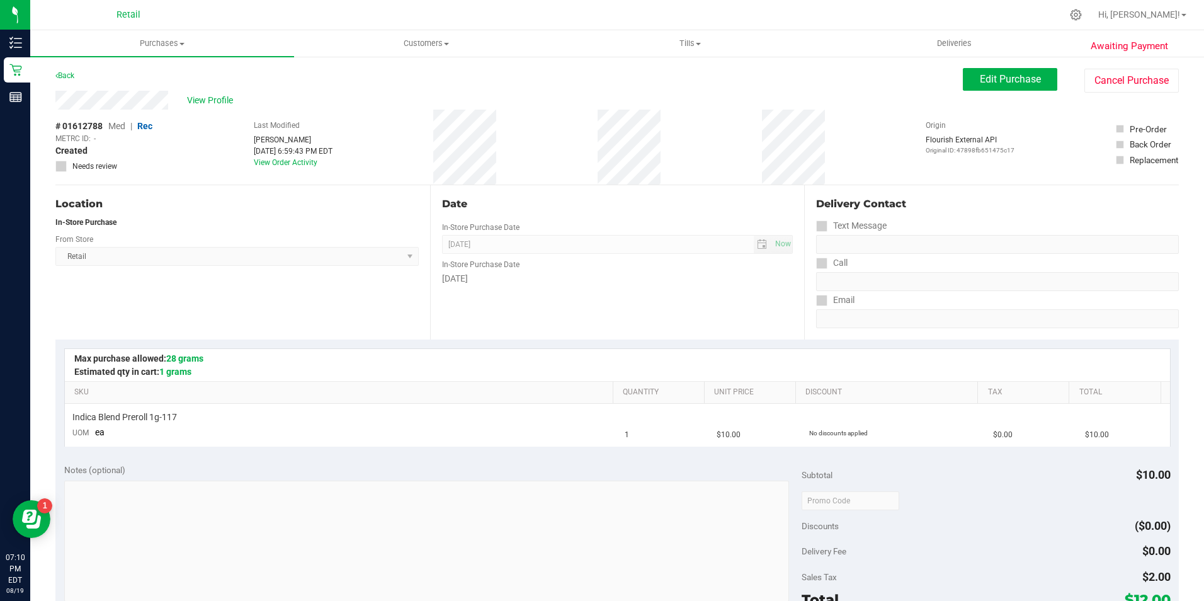
click at [215, 106] on span "View Profile" at bounding box center [212, 100] width 50 height 13
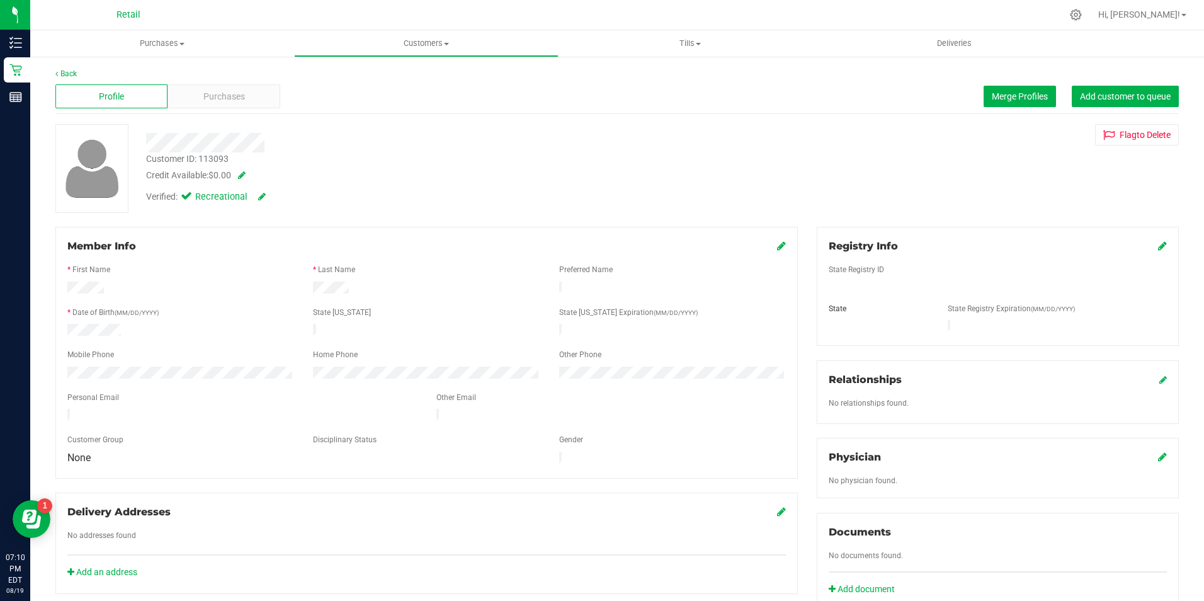
click at [235, 109] on div "Profile Purchases Merge Profiles Add customer to queue" at bounding box center [616, 96] width 1123 height 35
click at [246, 94] on div "Purchases" at bounding box center [223, 96] width 112 height 24
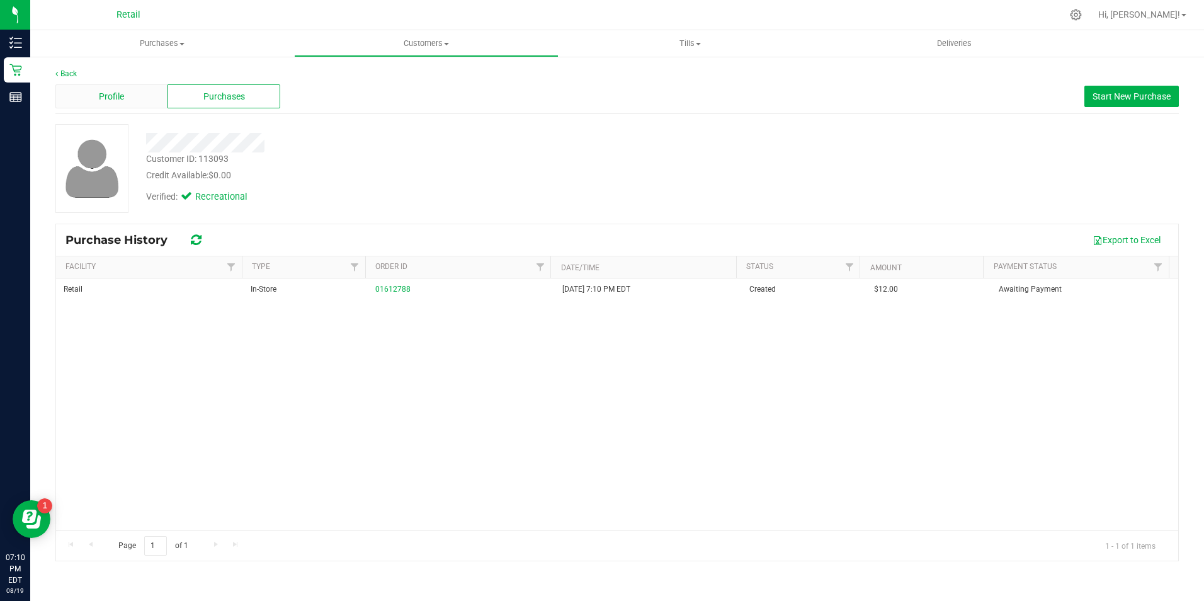
click at [95, 98] on div "Profile" at bounding box center [111, 96] width 112 height 24
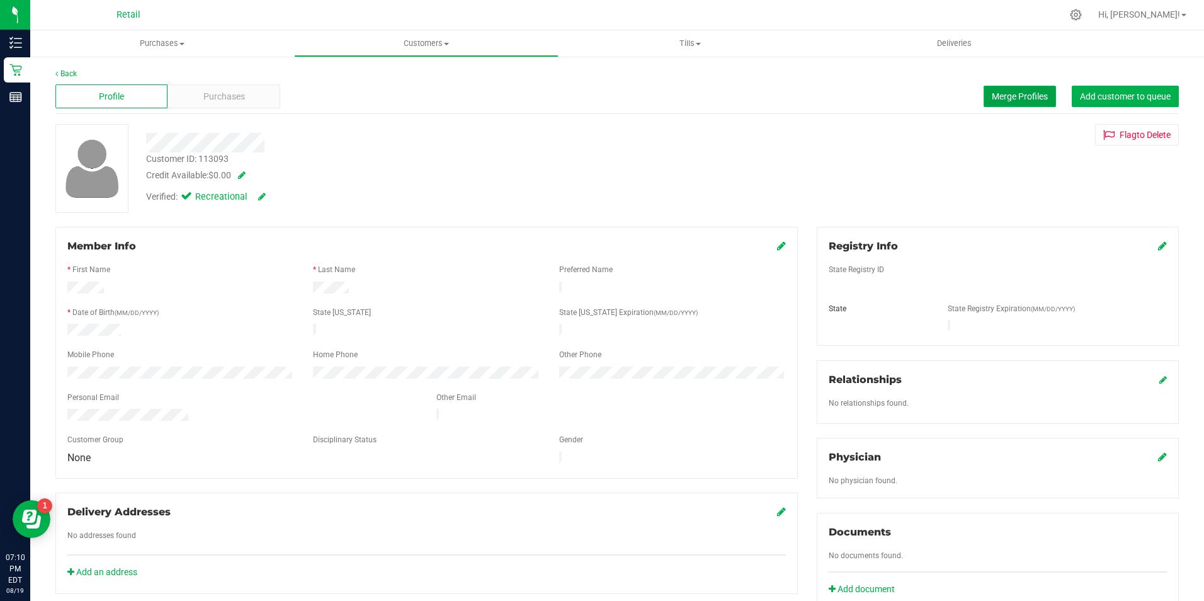
click at [983, 93] on button "Merge Profiles" at bounding box center [1019, 96] width 72 height 21
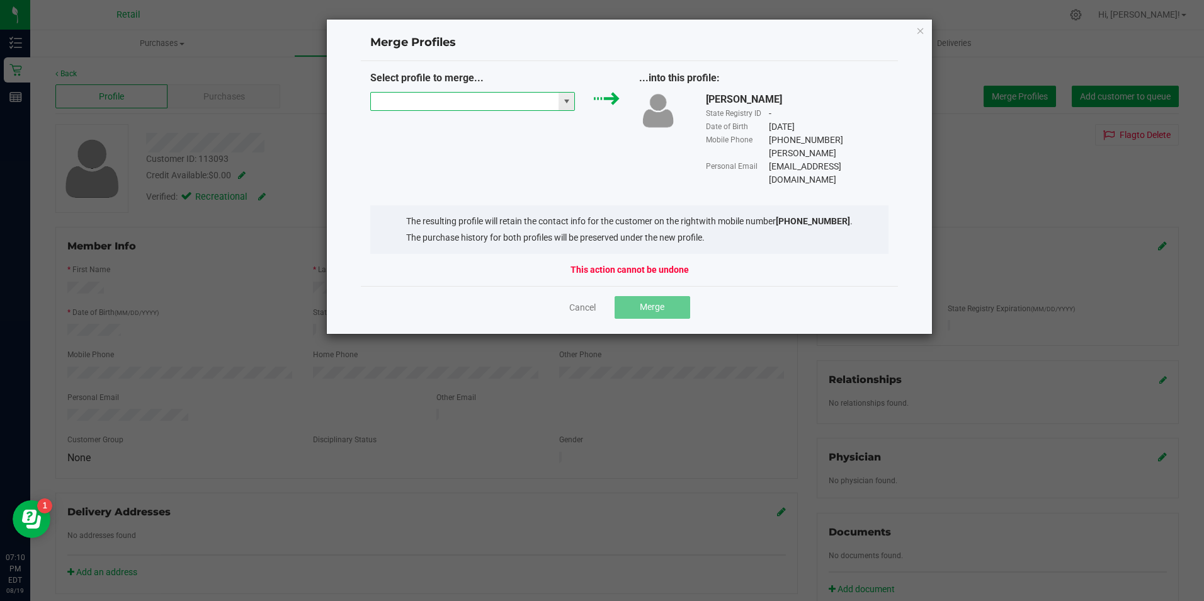
click at [514, 110] on input "NO DATA FOUND" at bounding box center [465, 102] width 188 height 18
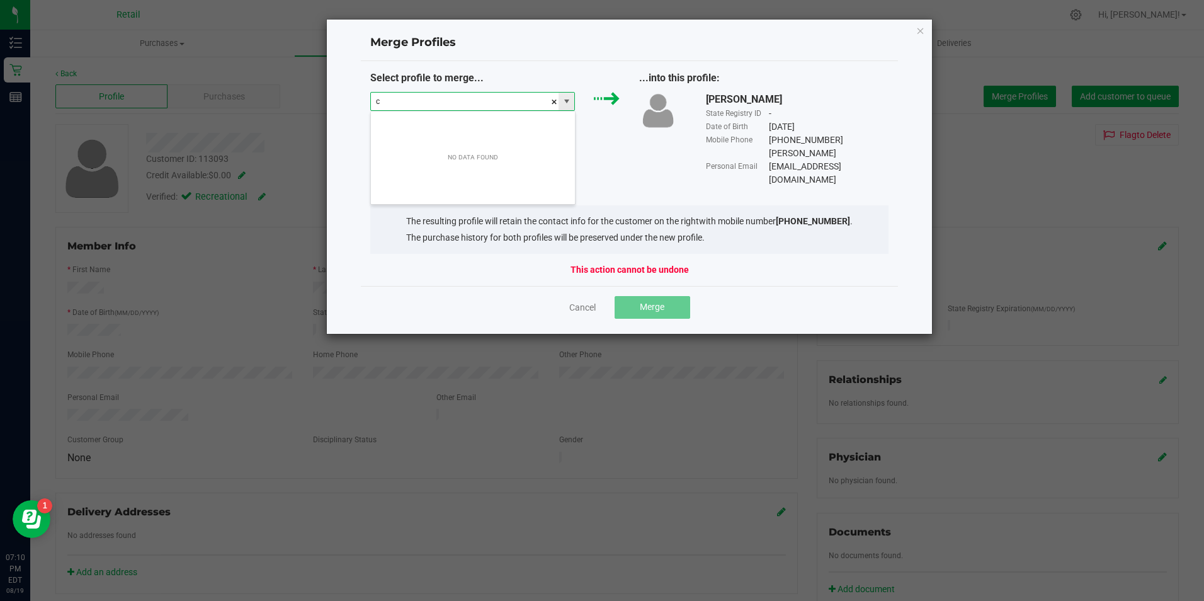
scroll to position [19, 205]
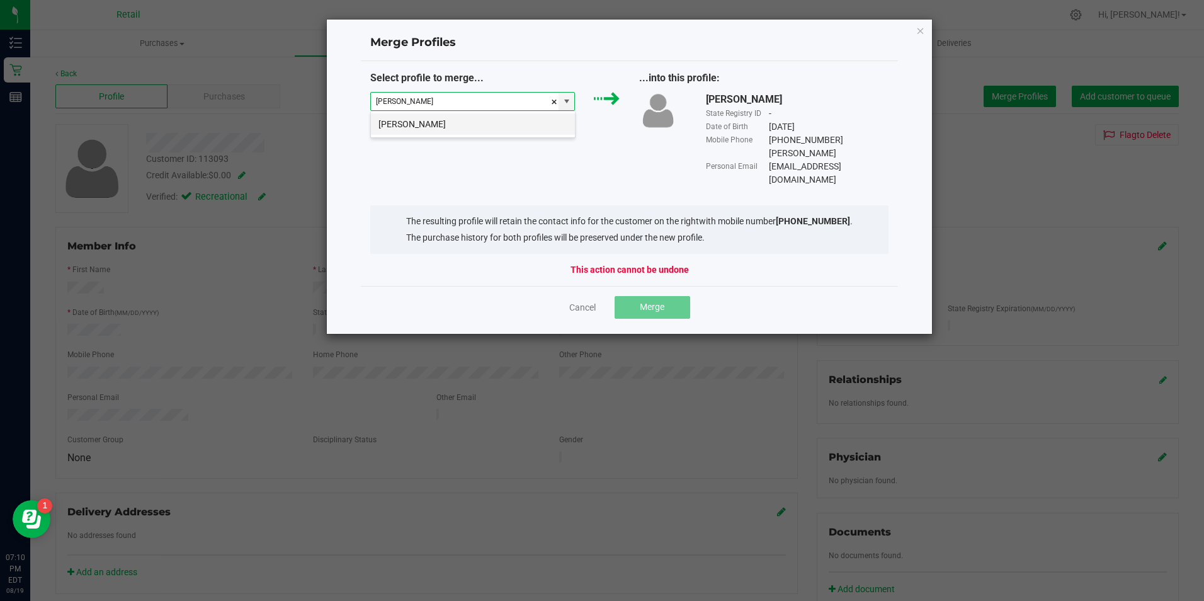
click at [520, 116] on li "[PERSON_NAME]" at bounding box center [473, 123] width 204 height 21
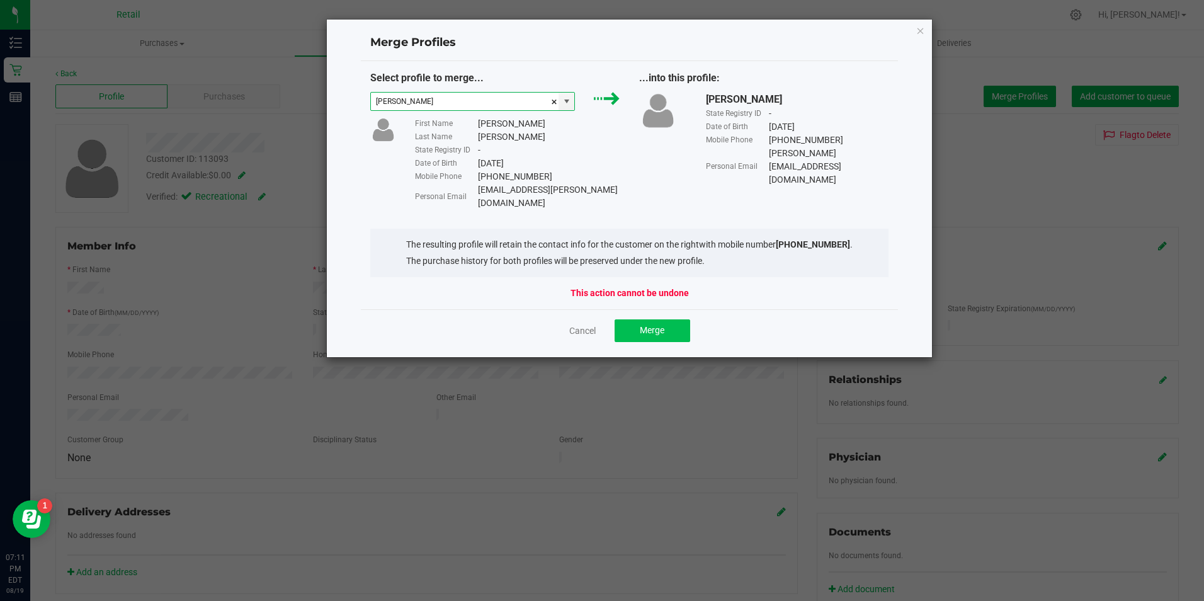
type input "[PERSON_NAME]"
click at [645, 319] on button "Merge" at bounding box center [652, 330] width 76 height 23
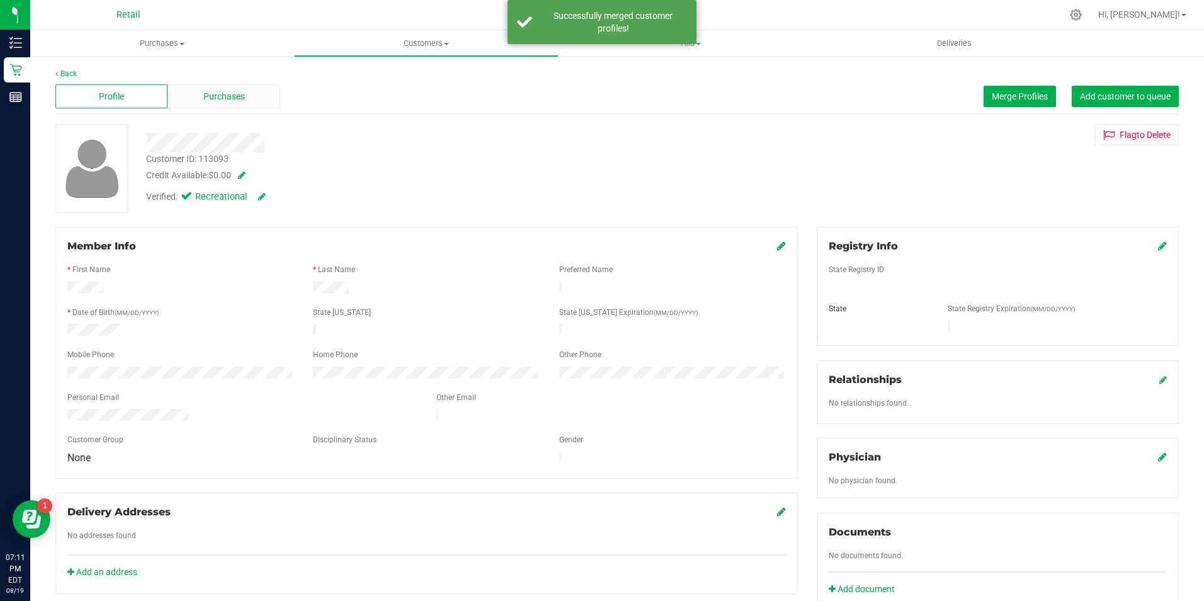
click at [241, 96] on span "Purchases" at bounding box center [224, 96] width 42 height 13
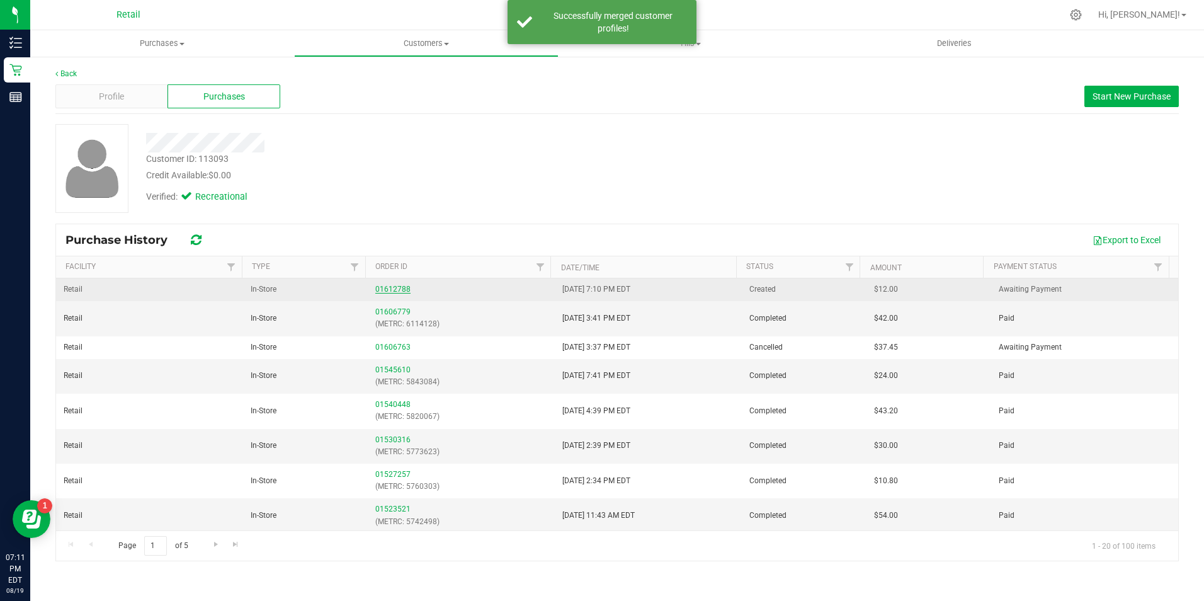
click at [387, 290] on link "01612788" at bounding box center [392, 289] width 35 height 9
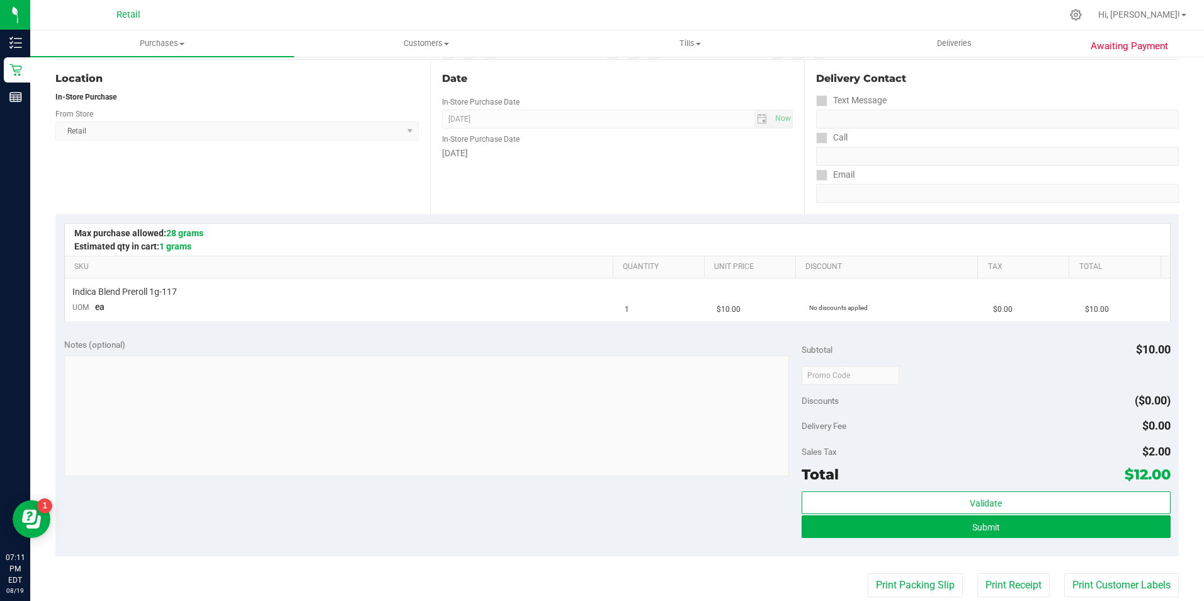
scroll to position [126, 0]
click at [911, 518] on button "Submit" at bounding box center [985, 525] width 369 height 23
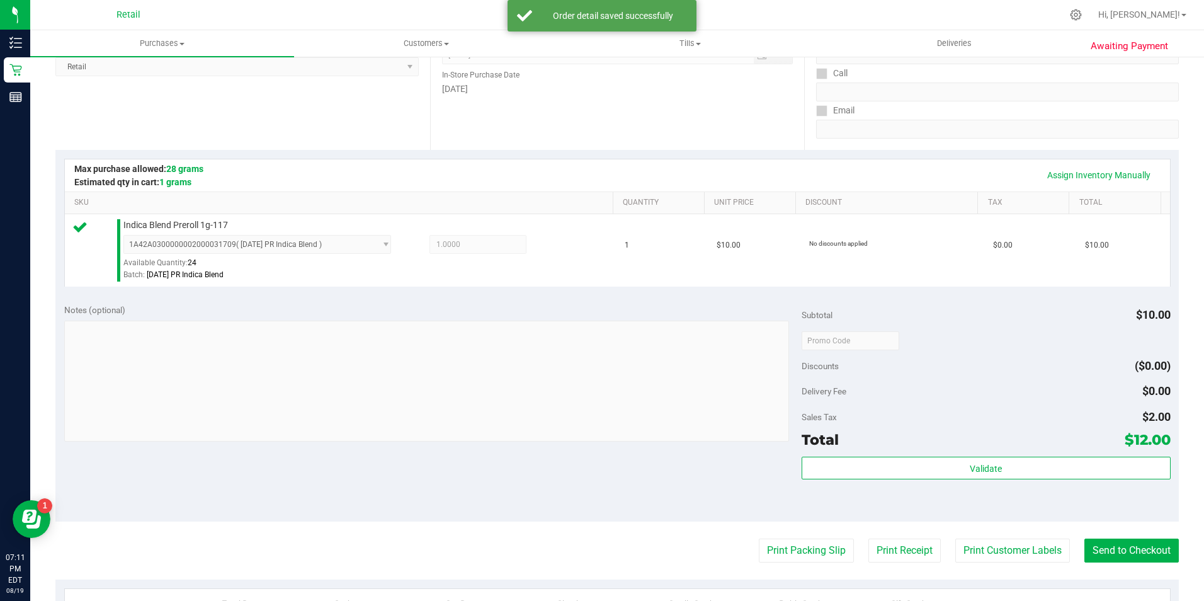
scroll to position [315, 0]
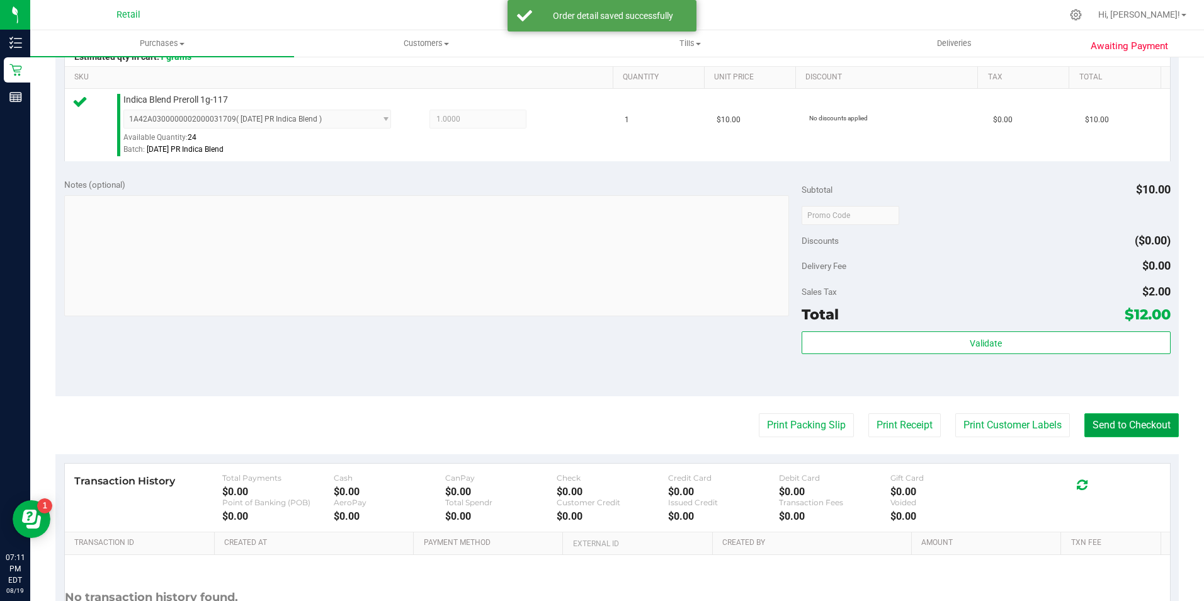
click at [1084, 421] on button "Send to Checkout" at bounding box center [1131, 425] width 94 height 24
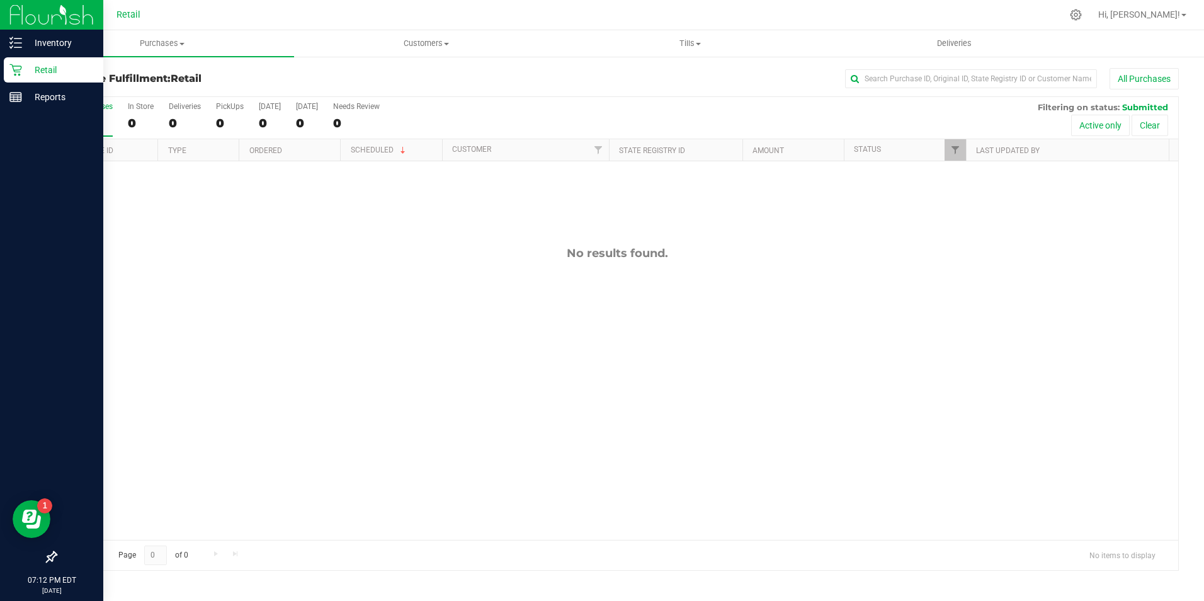
click at [21, 70] on icon at bounding box center [15, 70] width 13 height 13
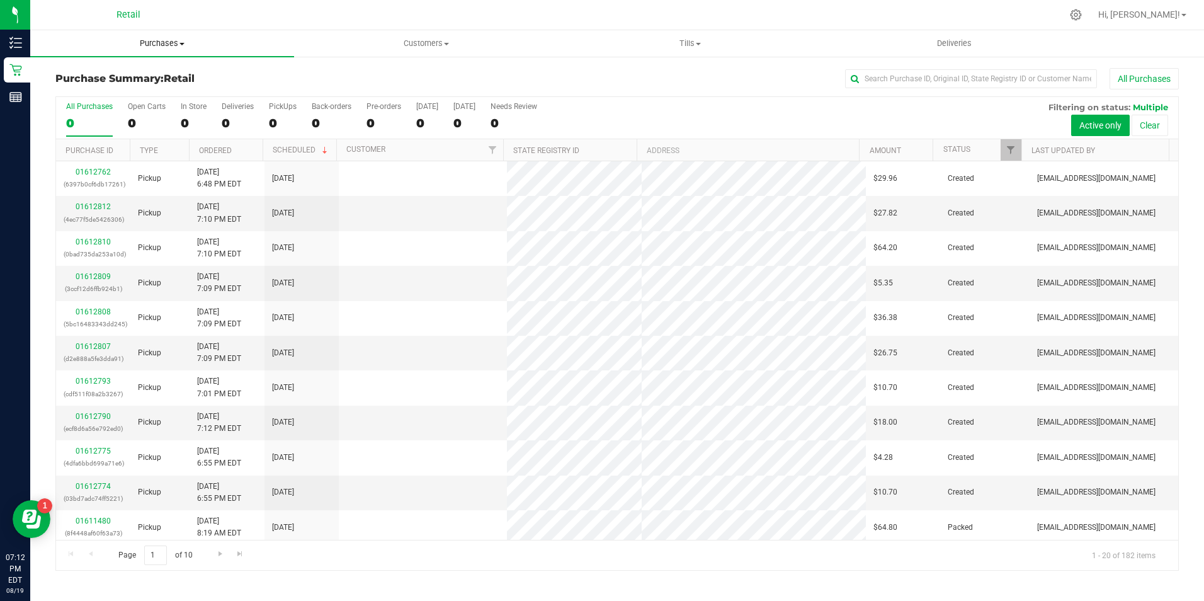
click at [193, 128] on div "0" at bounding box center [194, 123] width 26 height 14
click at [0, 0] on input "In Store 0" at bounding box center [0, 0] width 0 height 0
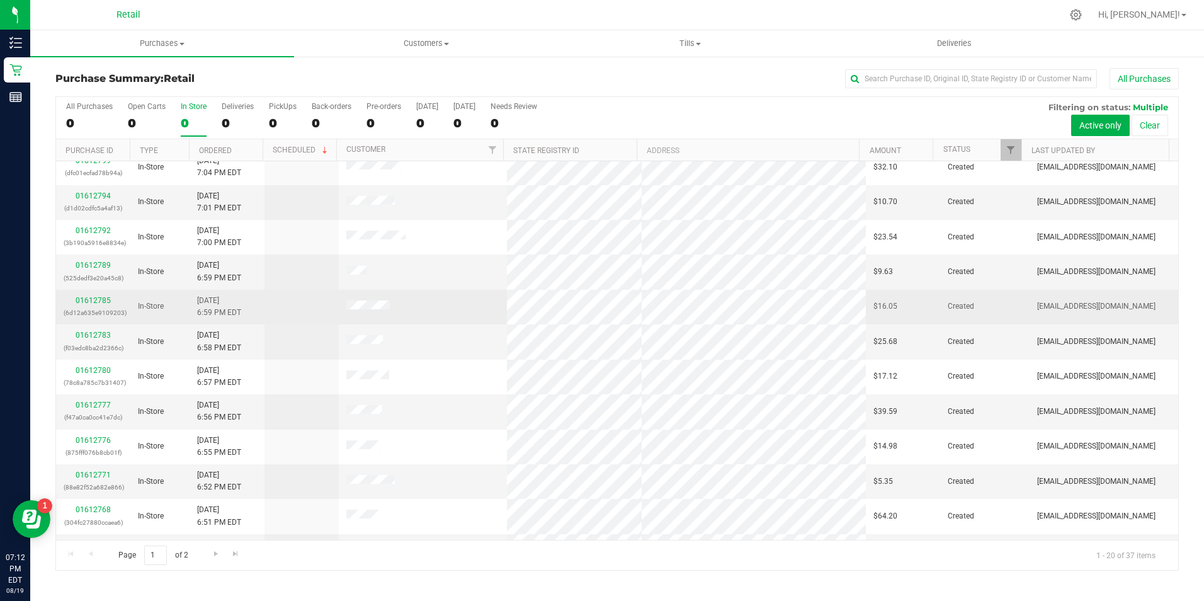
scroll to position [319, 0]
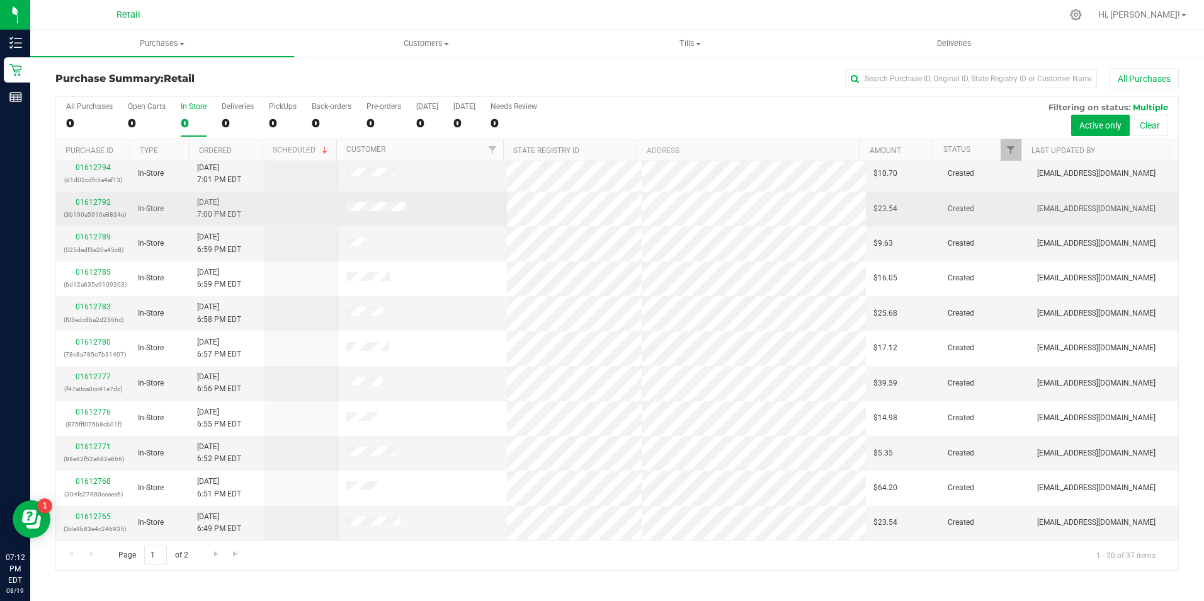
click at [93, 206] on div "01612792 (3b190a5916e8834e)" at bounding box center [93, 208] width 59 height 24
click at [93, 205] on link "01612792" at bounding box center [93, 202] width 35 height 9
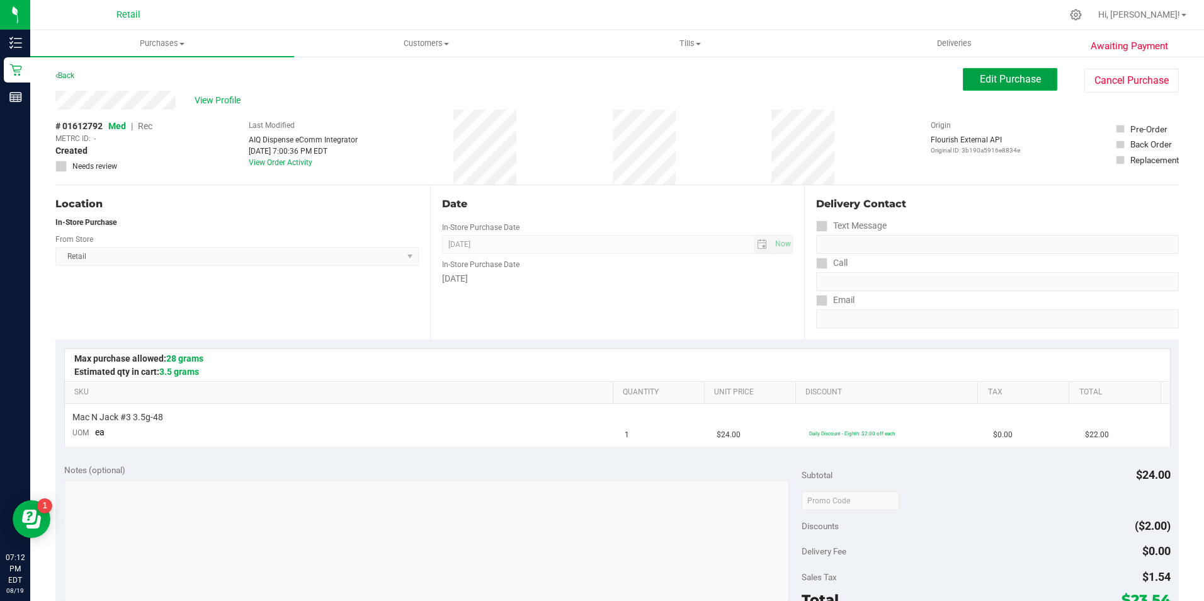
click at [1017, 89] on button "Edit Purchase" at bounding box center [1010, 79] width 94 height 23
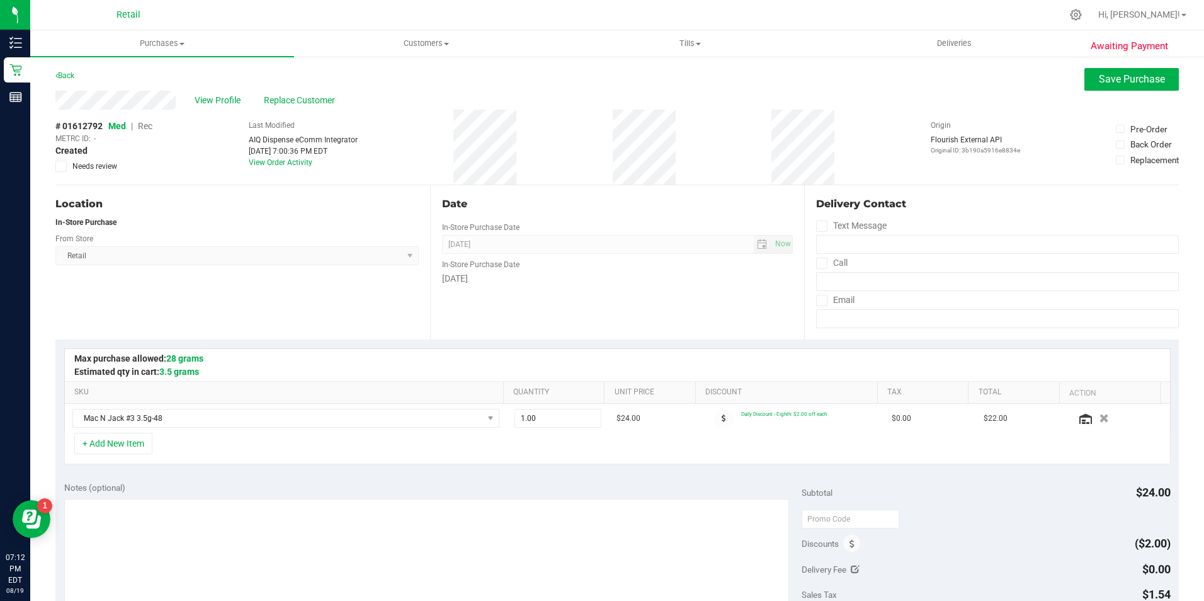
click at [152, 124] on span "Rec" at bounding box center [145, 126] width 14 height 10
click at [1112, 60] on div "Awaiting Payment Back Save Purchase View Profile Replace Customer # 01612792 Me…" at bounding box center [617, 536] width 1174 height 963
click at [1105, 82] on span "Save Purchase" at bounding box center [1132, 79] width 66 height 12
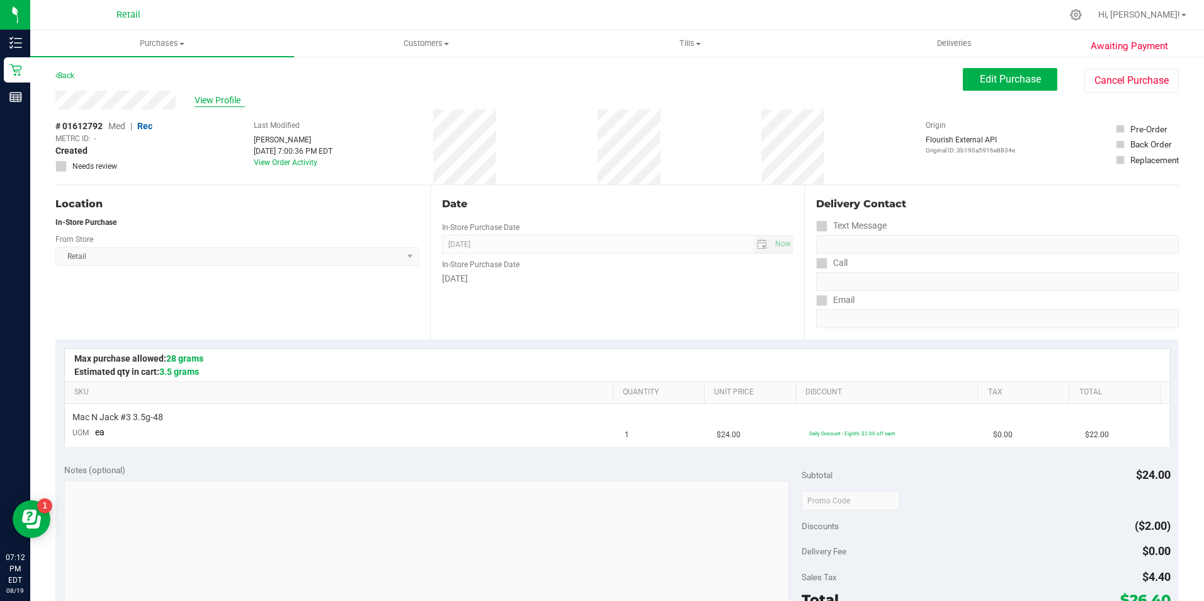
click at [220, 98] on span "View Profile" at bounding box center [220, 100] width 50 height 13
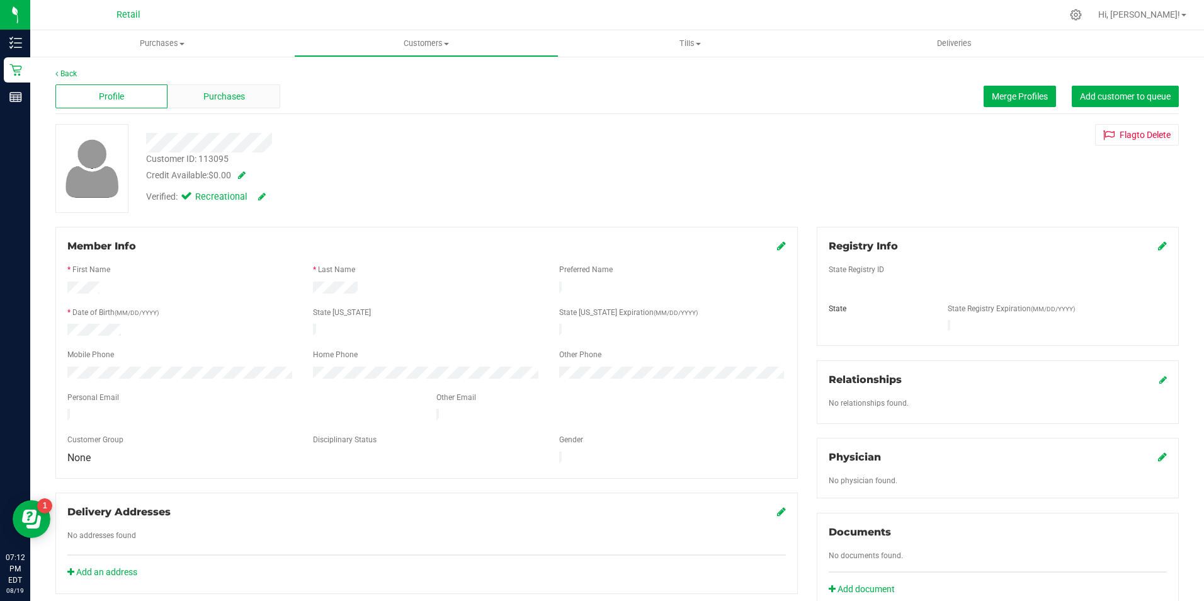
click at [207, 96] on span "Purchases" at bounding box center [224, 96] width 42 height 13
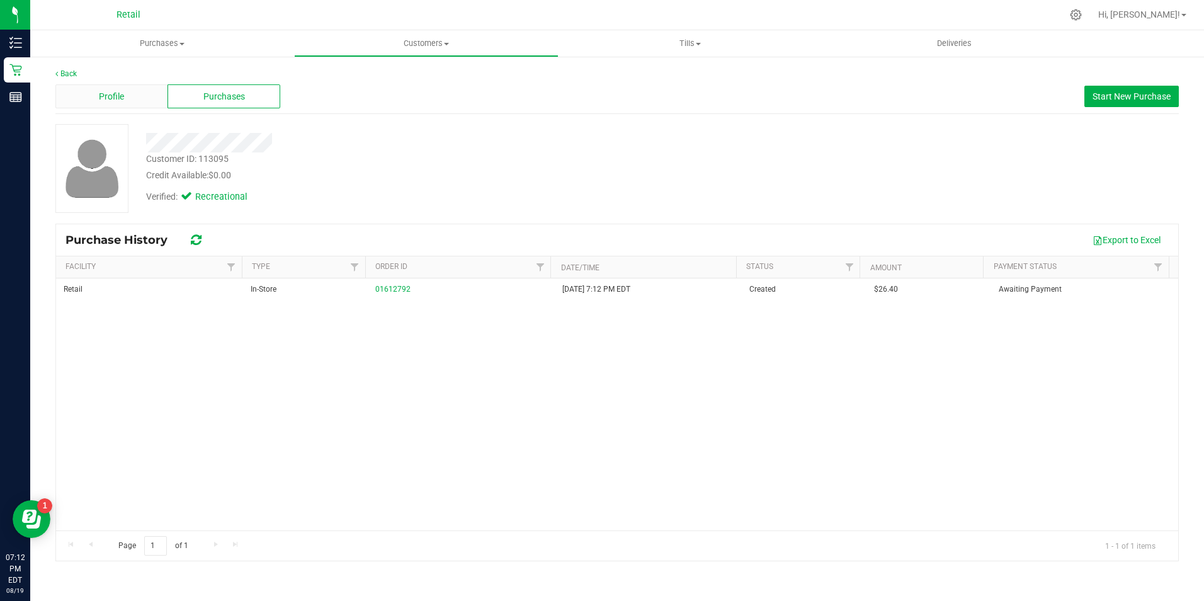
click at [136, 95] on div "Profile" at bounding box center [111, 96] width 112 height 24
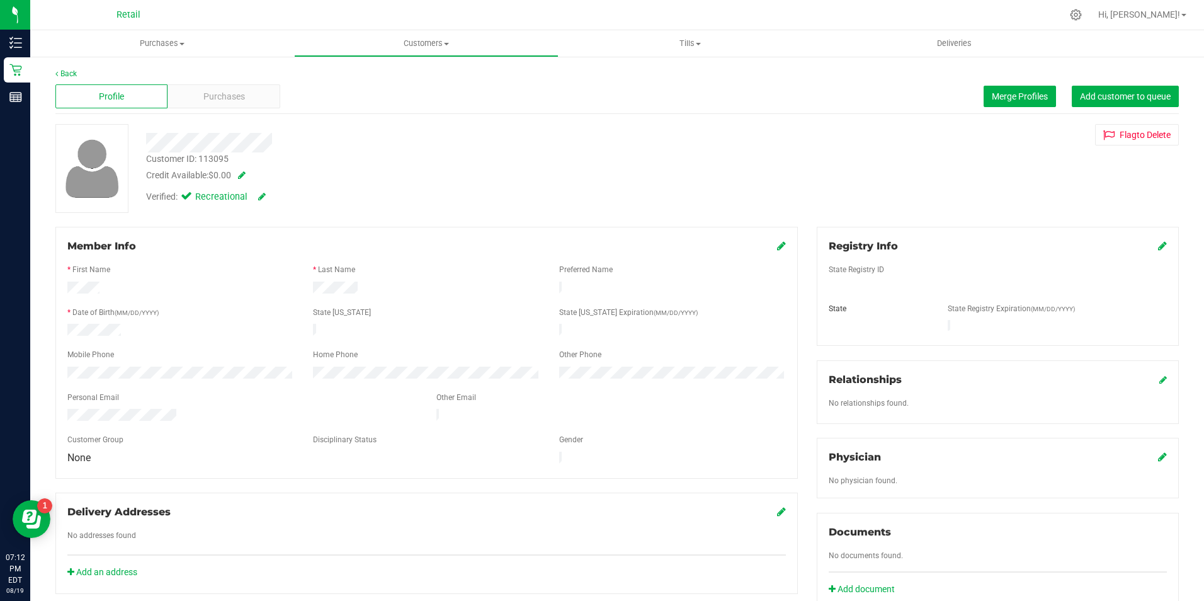
click at [1007, 82] on div "Profile Purchases Merge Profiles Add customer to queue" at bounding box center [616, 96] width 1123 height 35
click at [1004, 90] on button "Merge Profiles" at bounding box center [1019, 96] width 72 height 21
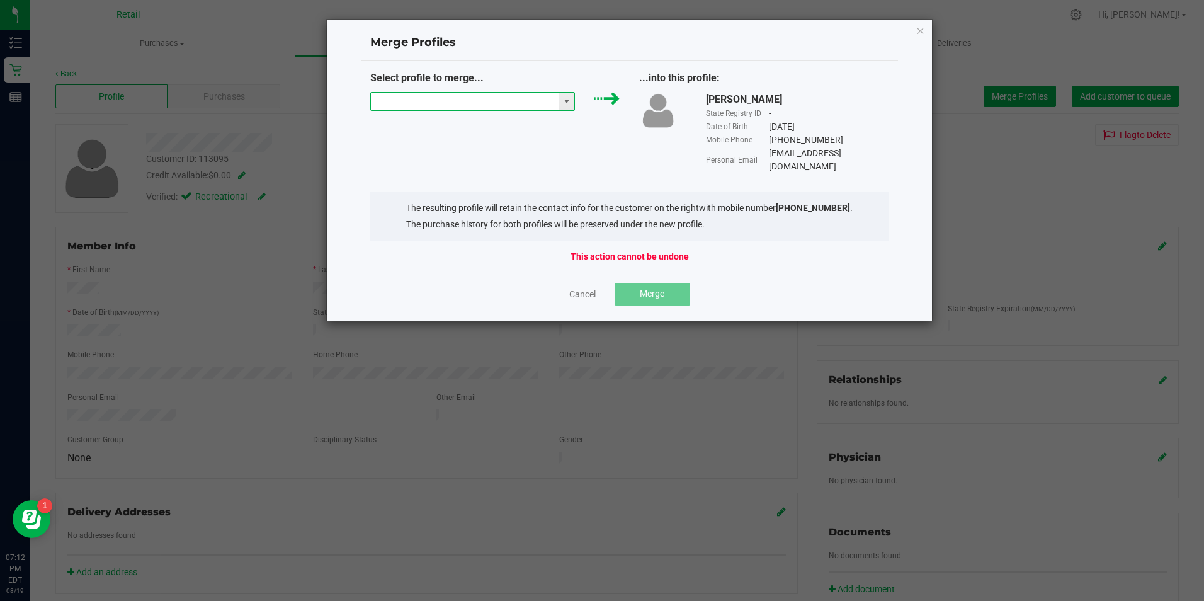
click at [463, 108] on input "NO DATA FOUND" at bounding box center [465, 102] width 188 height 18
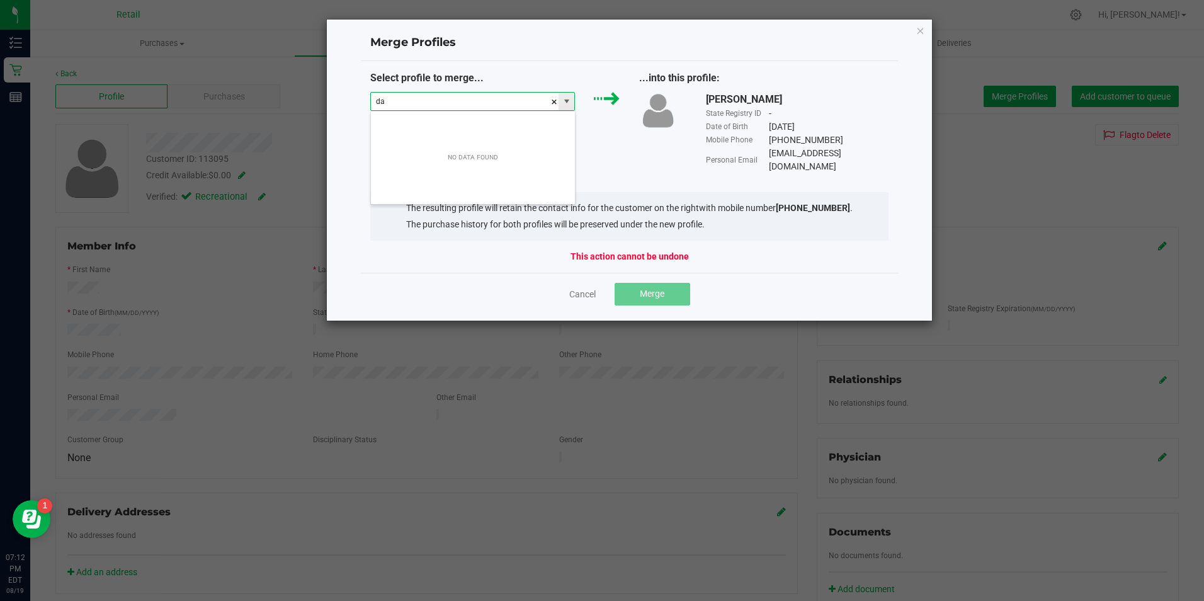
scroll to position [19, 205]
type input "[PERSON_NAME]"
click at [917, 35] on icon "Close" at bounding box center [920, 30] width 9 height 15
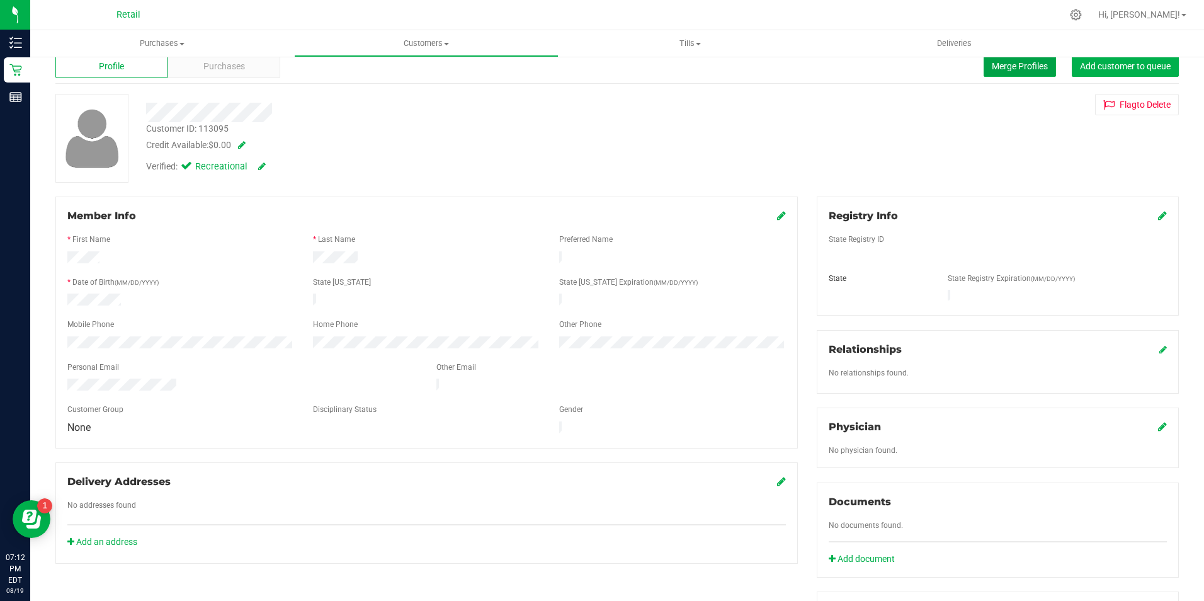
scroll to position [0, 0]
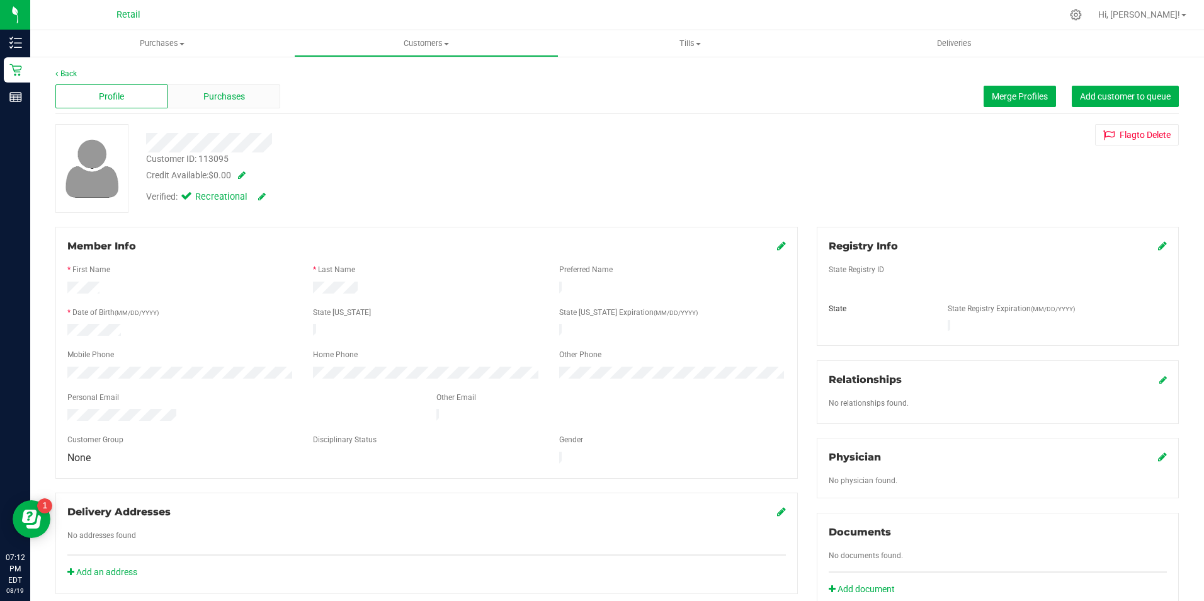
click at [202, 107] on div "Purchases" at bounding box center [223, 96] width 112 height 24
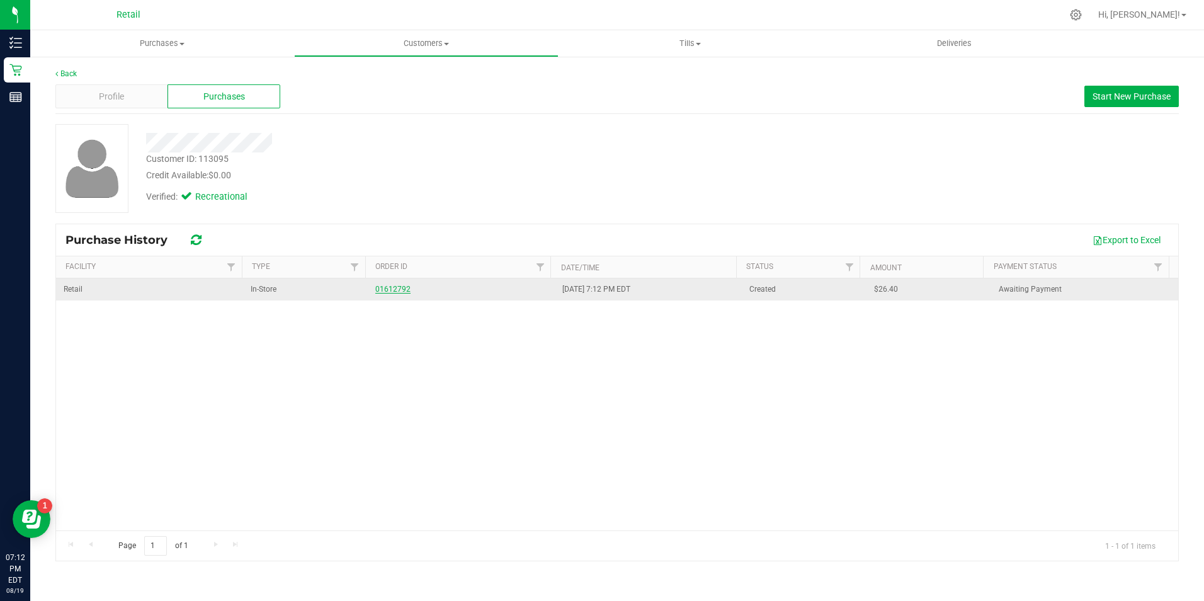
click at [382, 287] on link "01612792" at bounding box center [392, 289] width 35 height 9
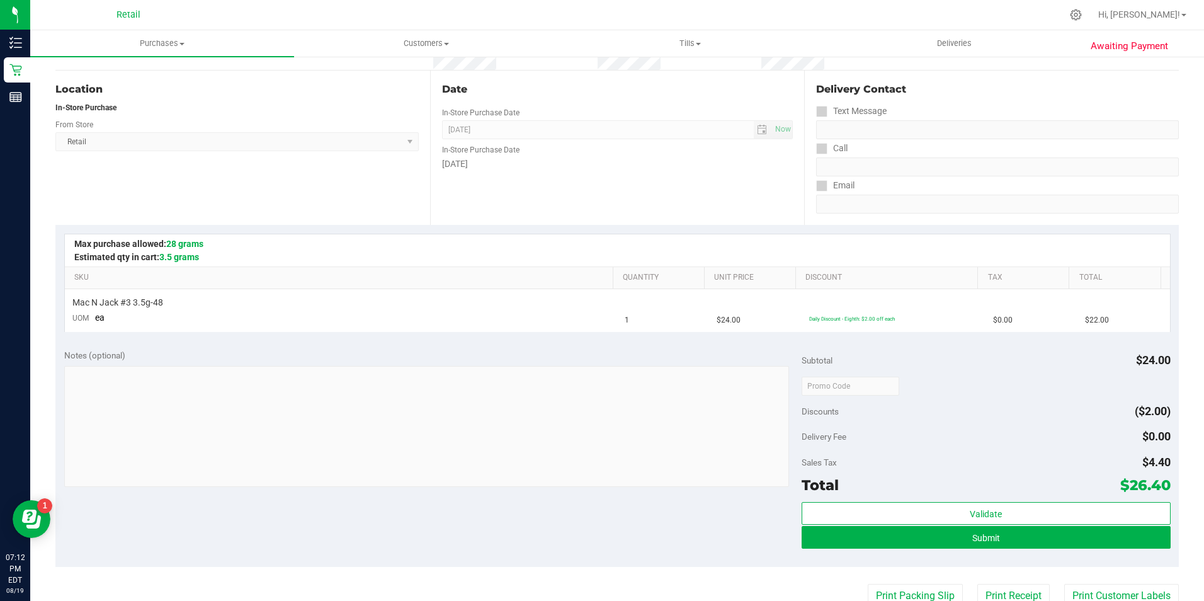
scroll to position [126, 0]
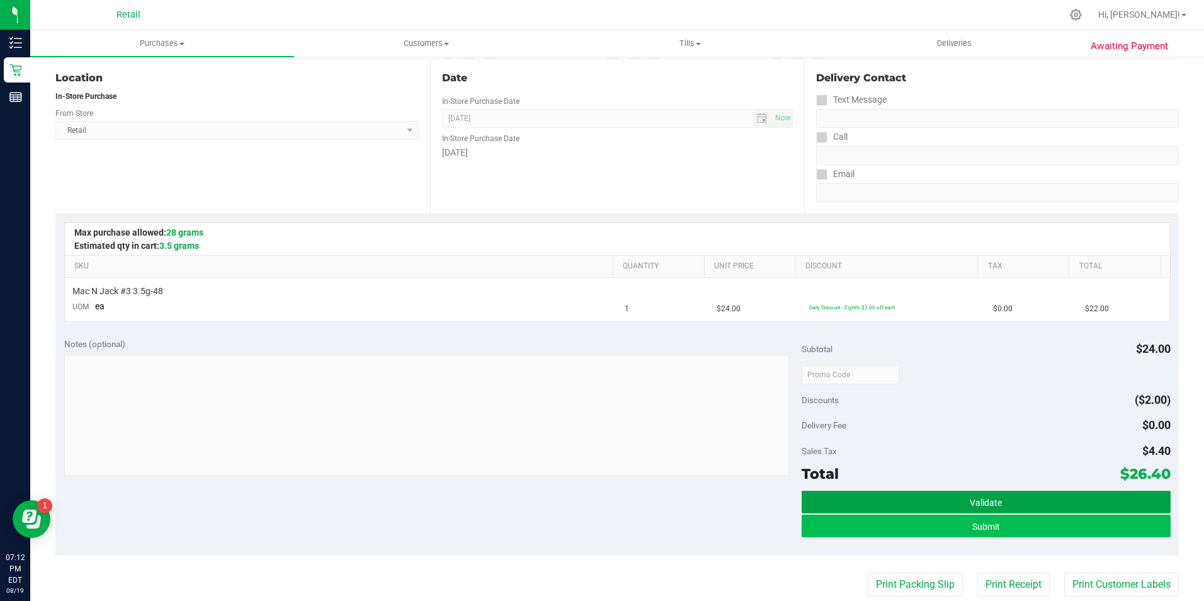
click at [841, 530] on span "Validate Submit" at bounding box center [985, 514] width 369 height 48
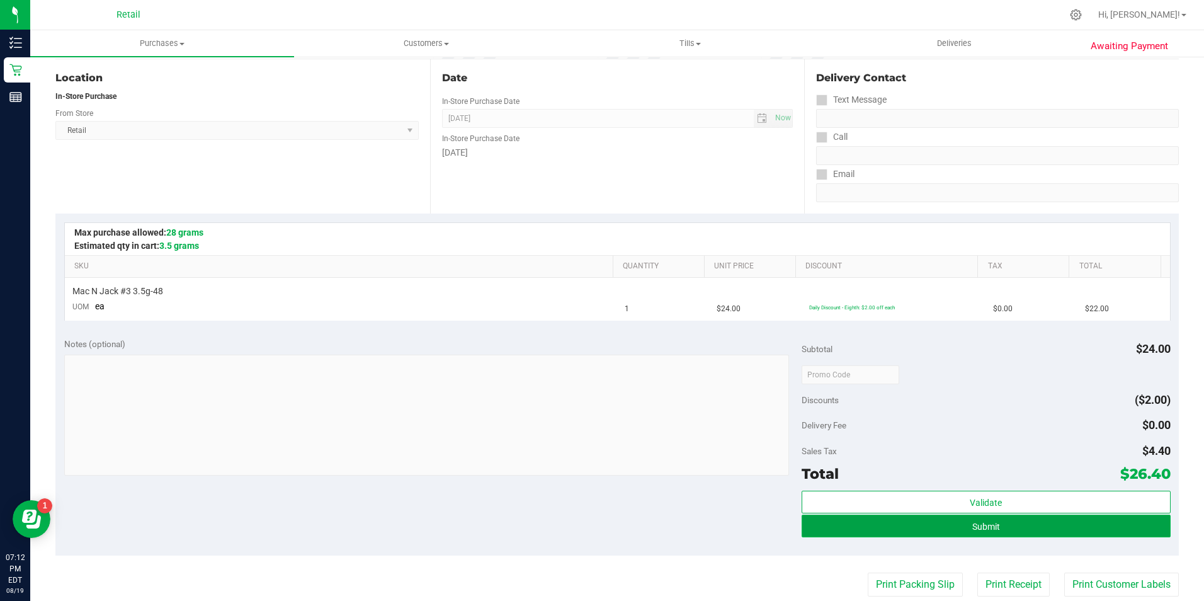
click at [841, 530] on button "Submit" at bounding box center [985, 525] width 369 height 23
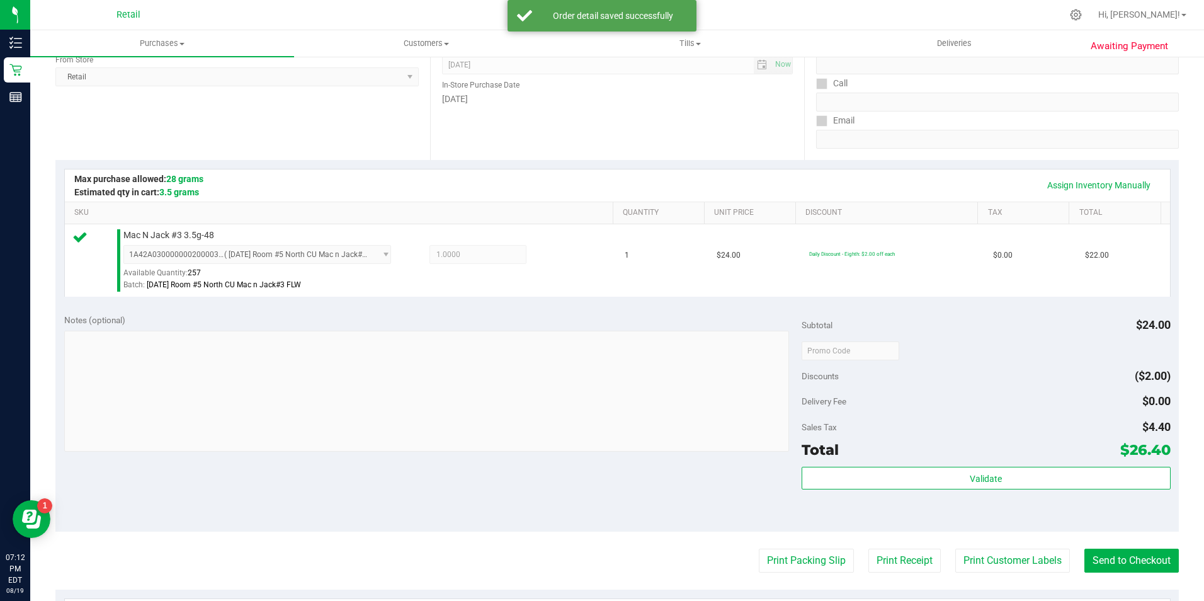
scroll to position [189, 0]
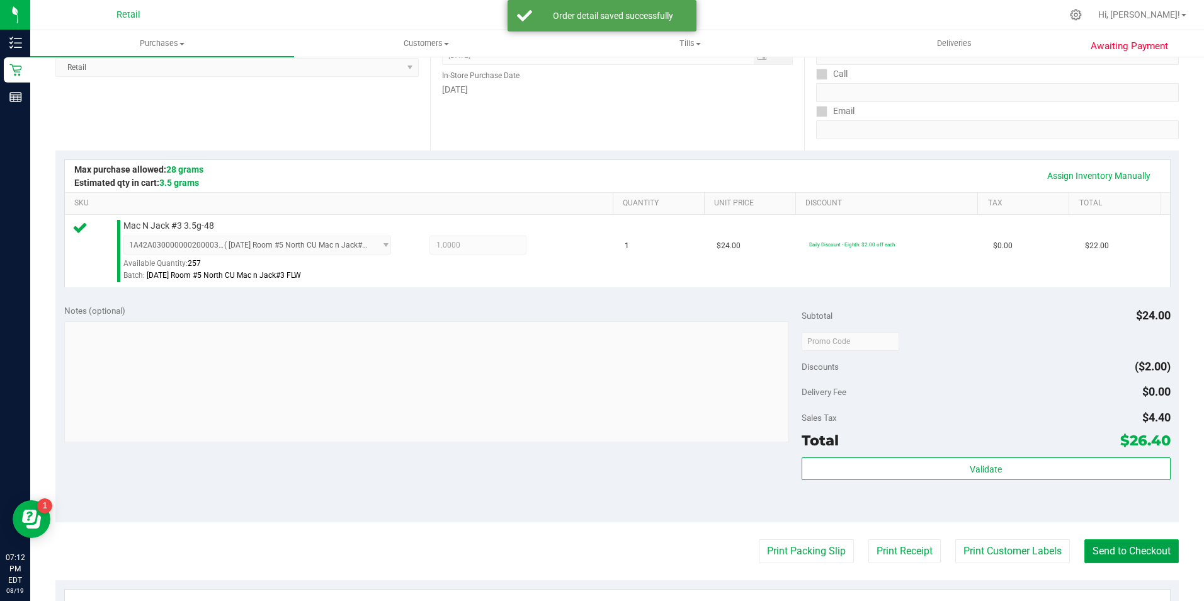
click at [1142, 549] on button "Send to Checkout" at bounding box center [1131, 551] width 94 height 24
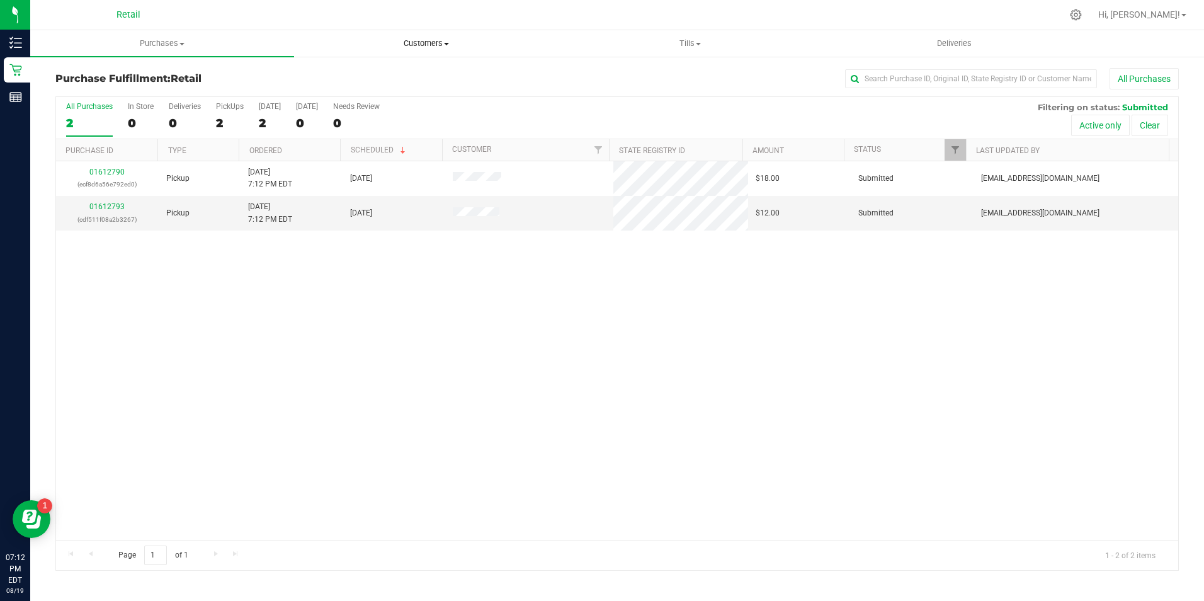
click at [422, 42] on span "Customers" at bounding box center [426, 43] width 263 height 11
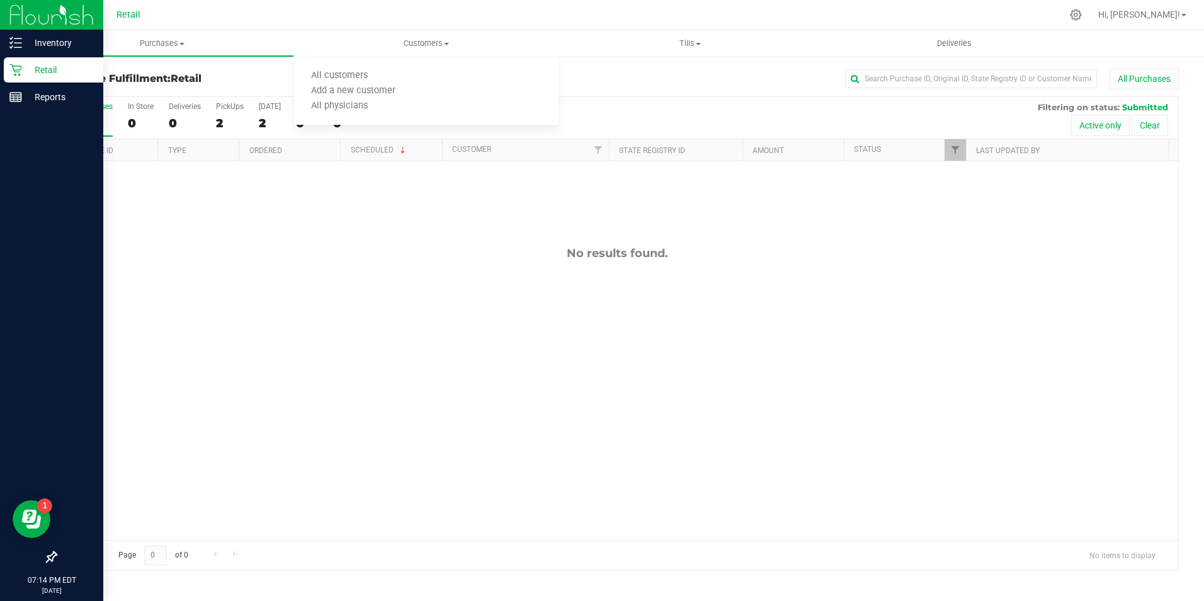
click at [17, 76] on icon at bounding box center [15, 70] width 13 height 13
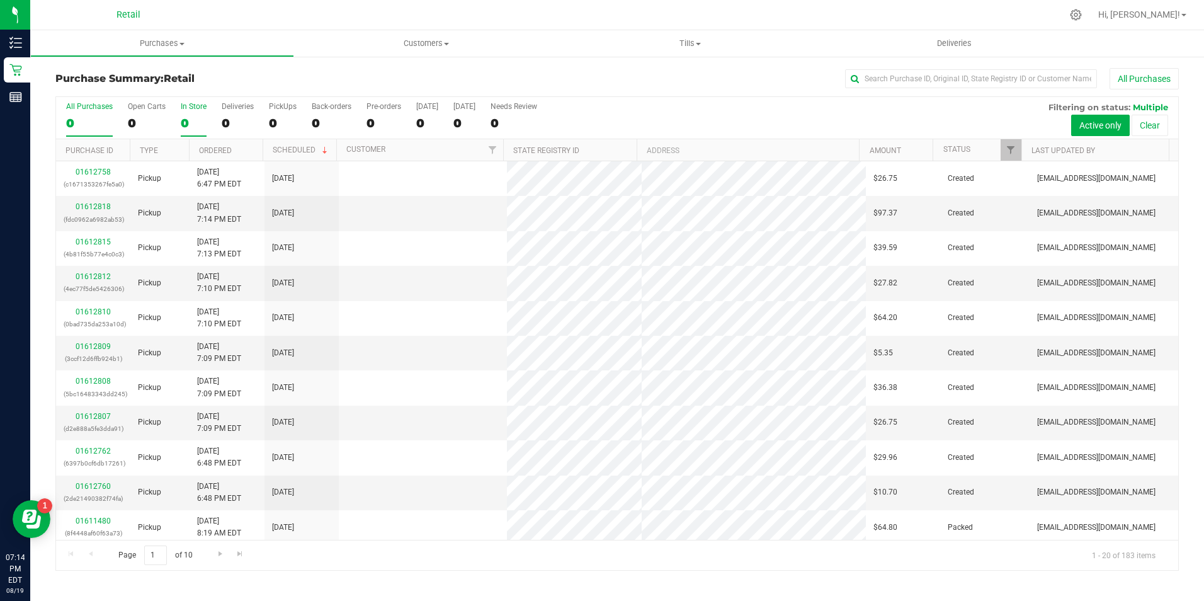
click at [195, 128] on div "0" at bounding box center [194, 123] width 26 height 14
click at [0, 0] on input "In Store 0" at bounding box center [0, 0] width 0 height 0
click at [97, 206] on link "01612789" at bounding box center [93, 206] width 35 height 9
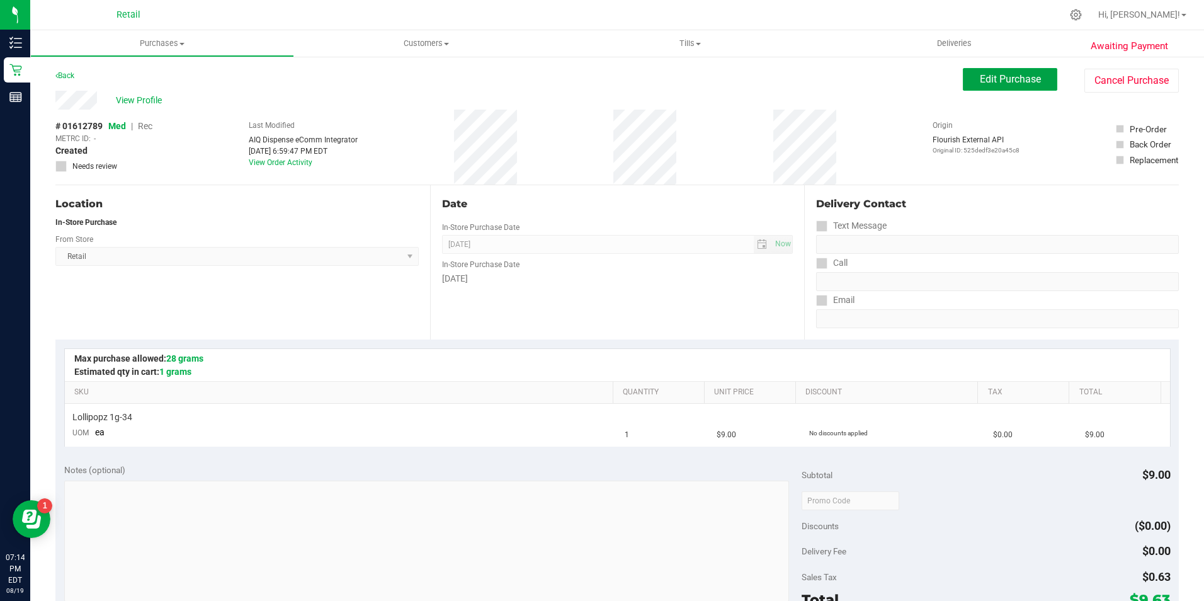
drag, startPoint x: 985, startPoint y: 76, endPoint x: 582, endPoint y: 60, distance: 402.6
click at [980, 77] on span "Edit Purchase" at bounding box center [1010, 79] width 61 height 12
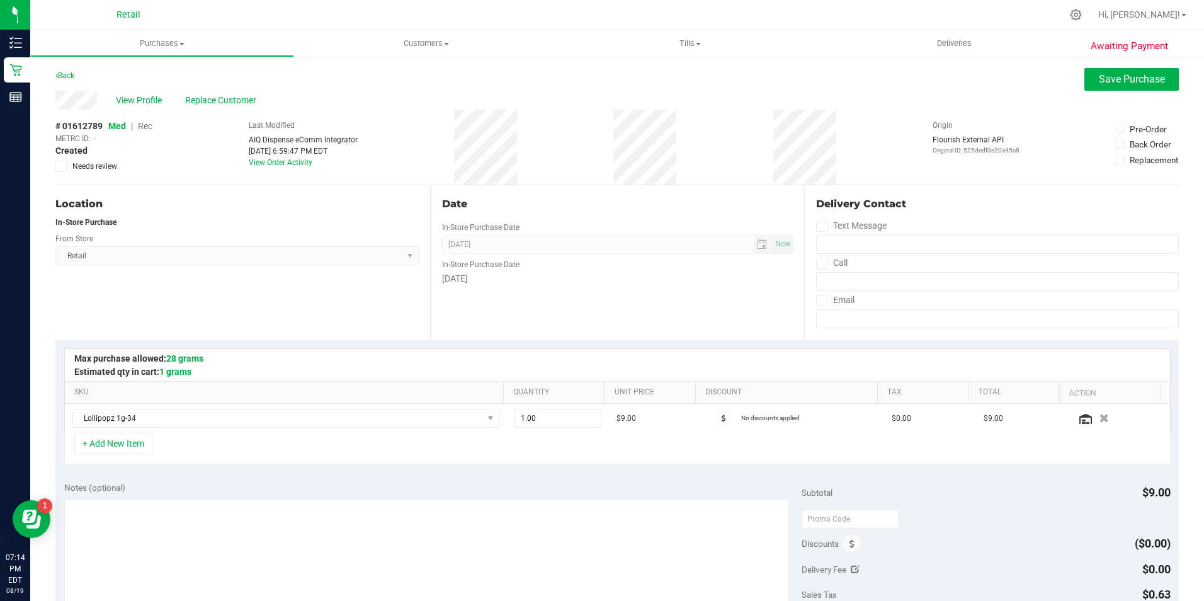
click at [147, 126] on span "Rec" at bounding box center [145, 126] width 14 height 10
click at [1084, 76] on button "Save Purchase" at bounding box center [1131, 79] width 94 height 23
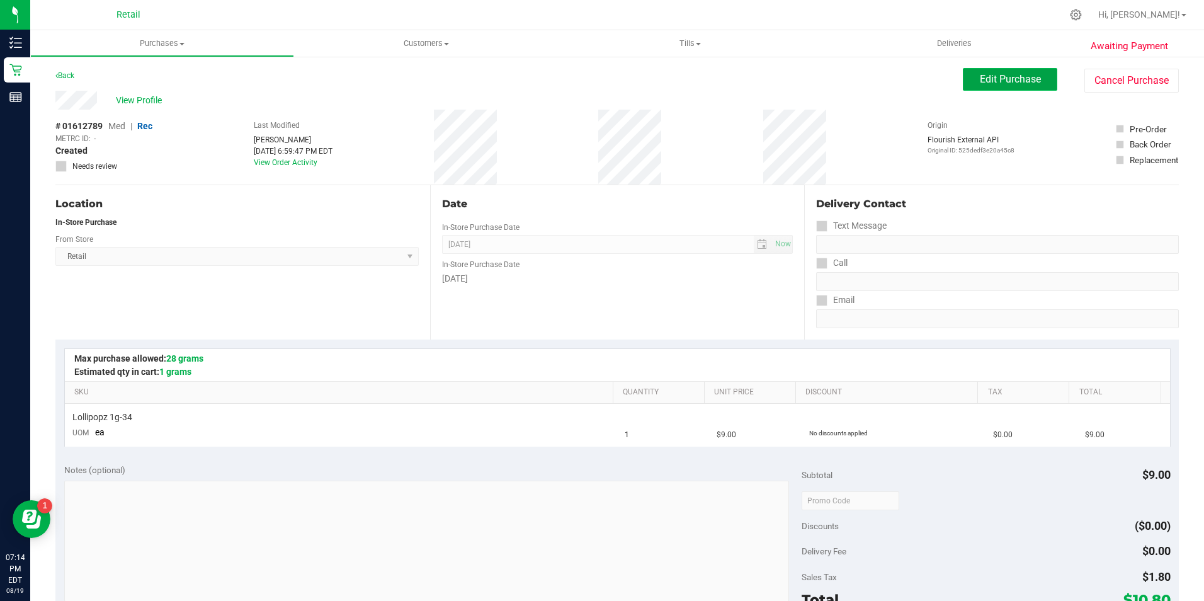
click at [980, 86] on button "Edit Purchase" at bounding box center [1010, 79] width 94 height 23
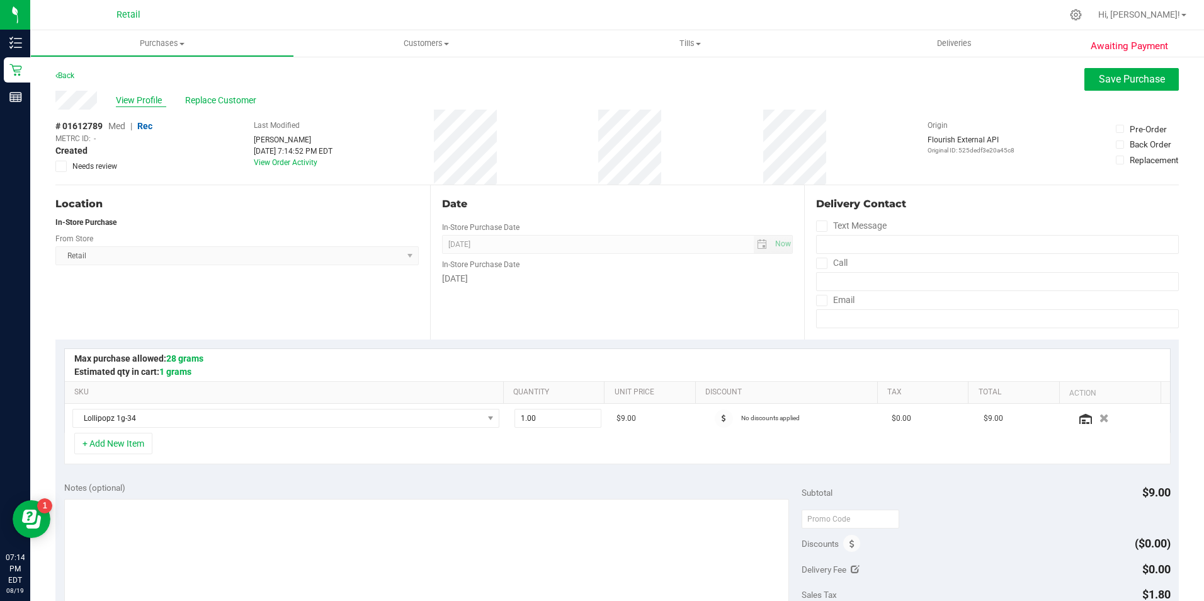
click at [159, 103] on span "View Profile" at bounding box center [141, 100] width 50 height 13
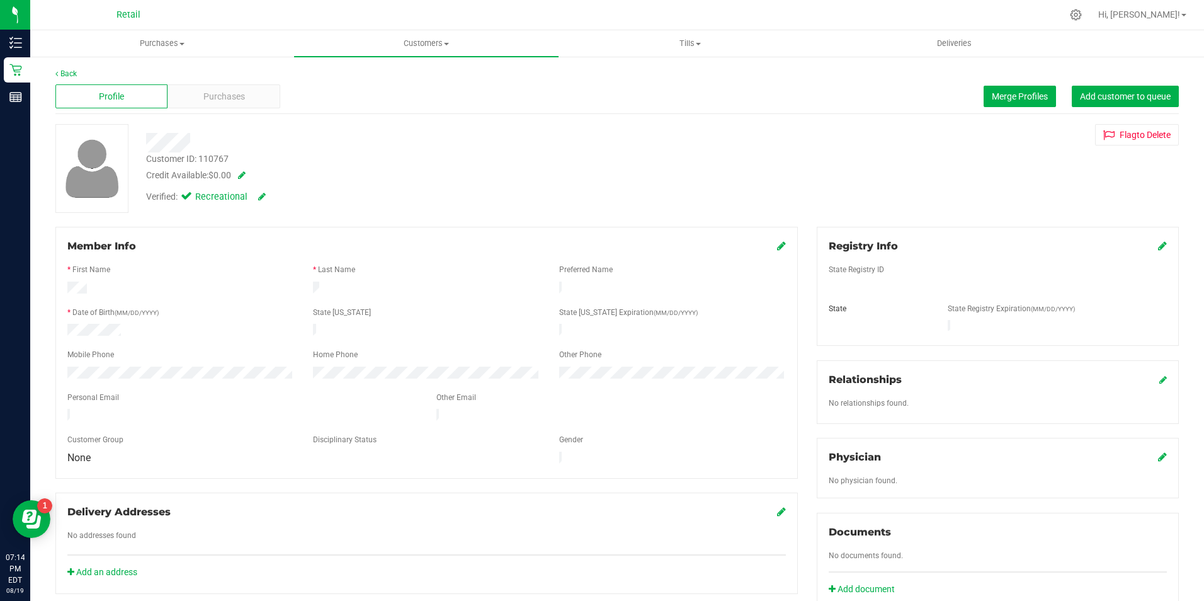
click at [770, 250] on div "Member Info" at bounding box center [426, 246] width 718 height 15
click at [777, 241] on icon at bounding box center [781, 245] width 9 height 10
click at [782, 244] on div "Member Info * First Name * Last Name Preferred Name * Date of Birth (MM/DD/YYYY…" at bounding box center [426, 359] width 742 height 264
click at [765, 254] on div at bounding box center [426, 259] width 718 height 10
click at [774, 247] on icon at bounding box center [779, 247] width 11 height 10
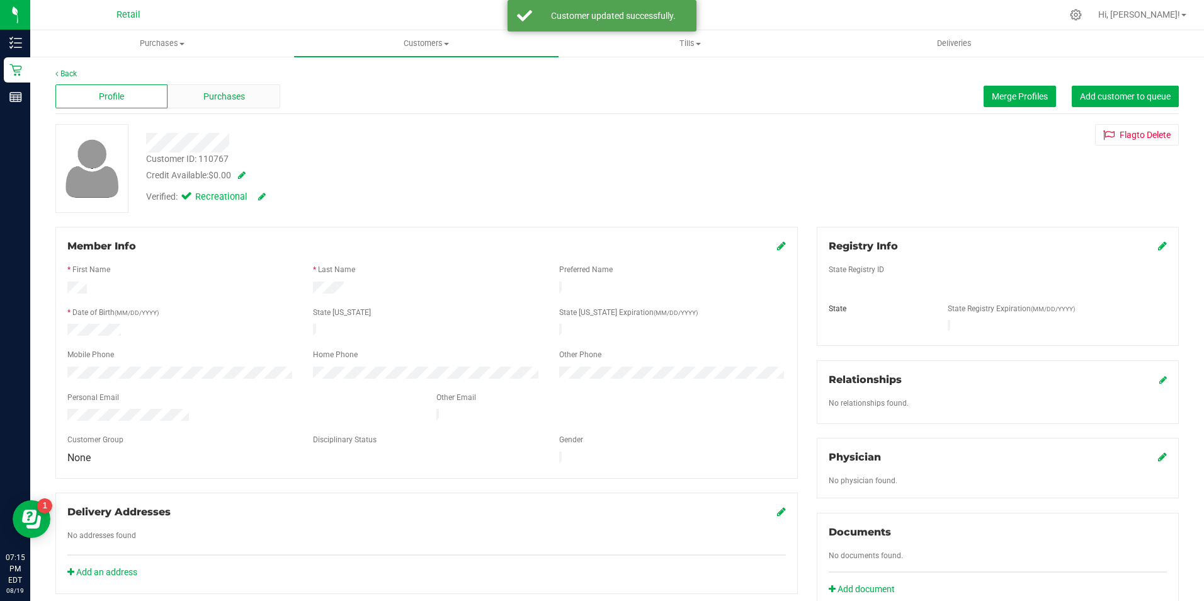
click at [199, 98] on div "Purchases" at bounding box center [223, 96] width 112 height 24
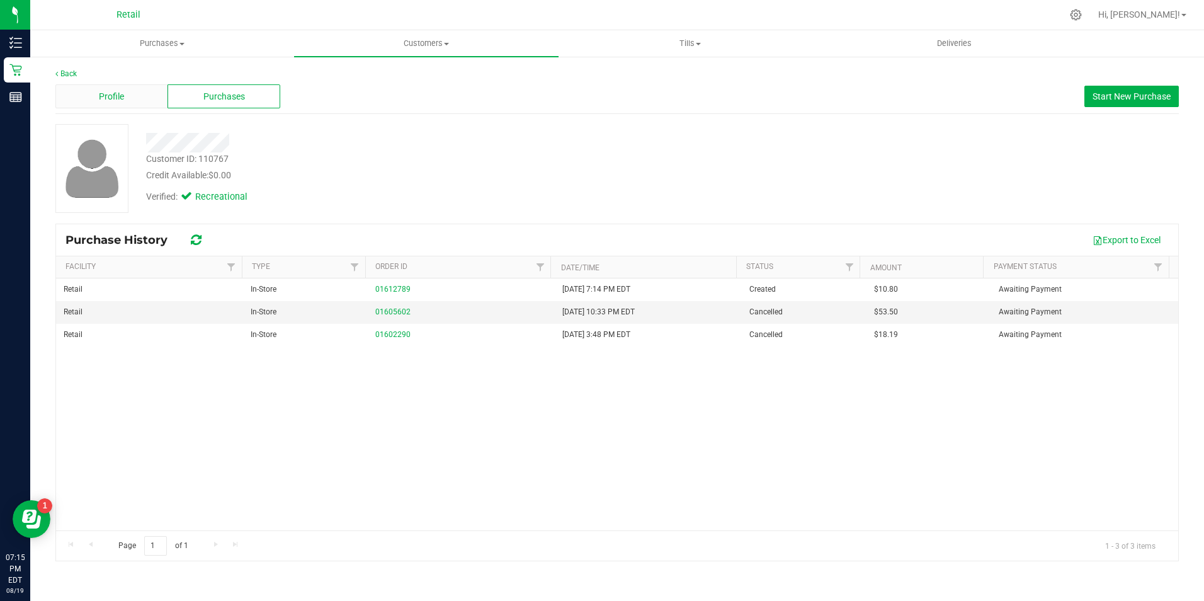
click at [99, 94] on span "Profile" at bounding box center [111, 96] width 25 height 13
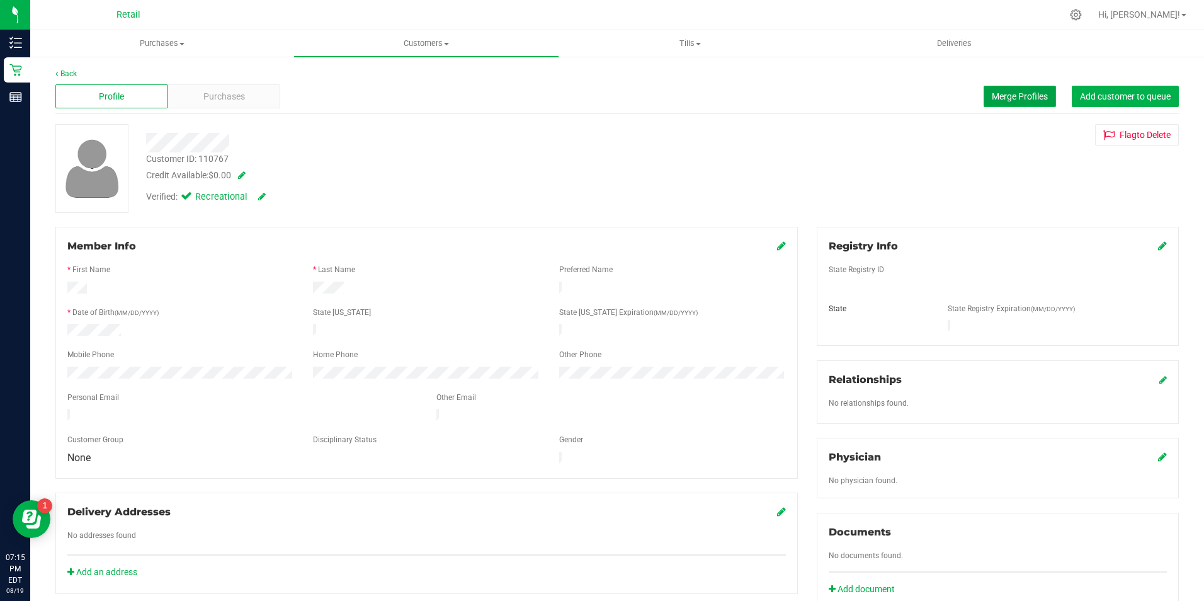
click at [983, 89] on button "Merge Profiles" at bounding box center [1019, 96] width 72 height 21
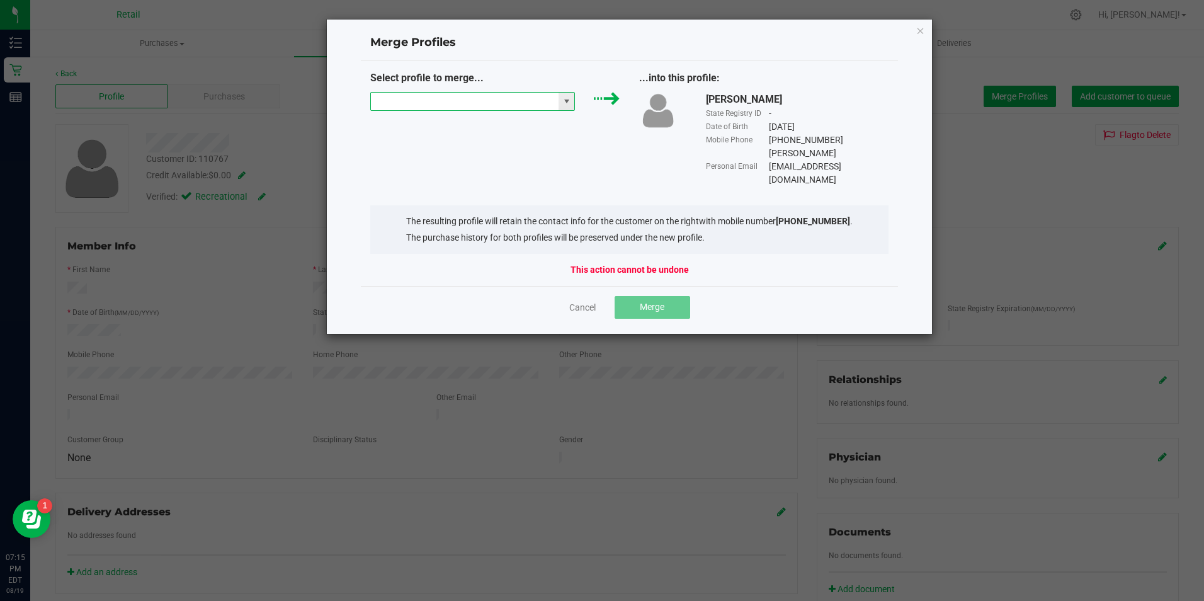
click at [381, 101] on input "NO DATA FOUND" at bounding box center [465, 102] width 188 height 18
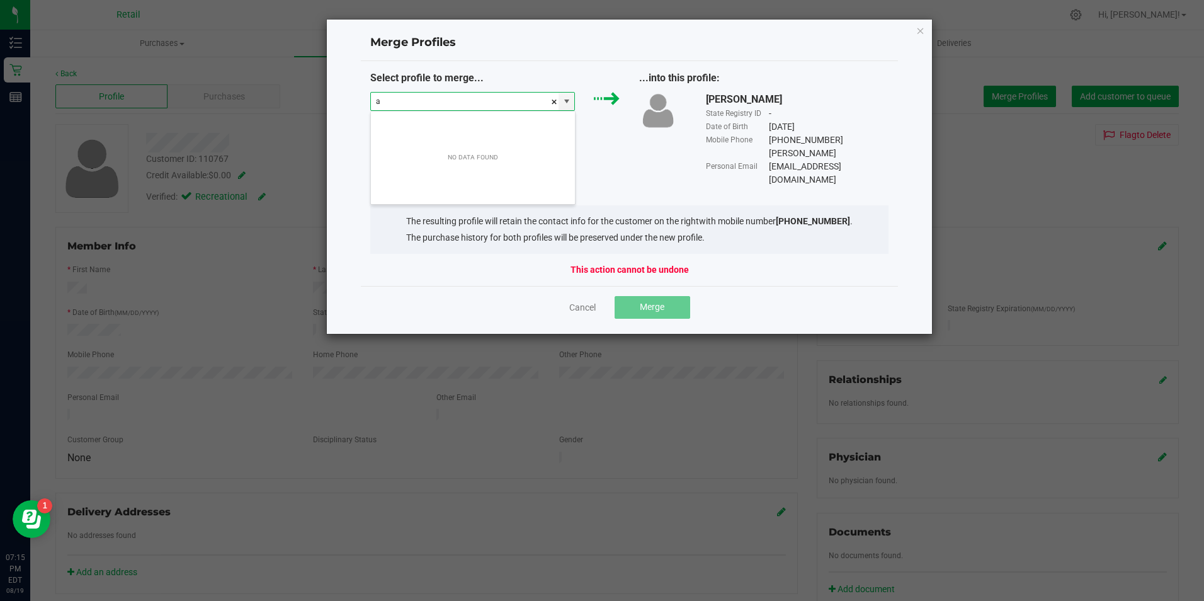
scroll to position [19, 205]
type input "[PERSON_NAME]"
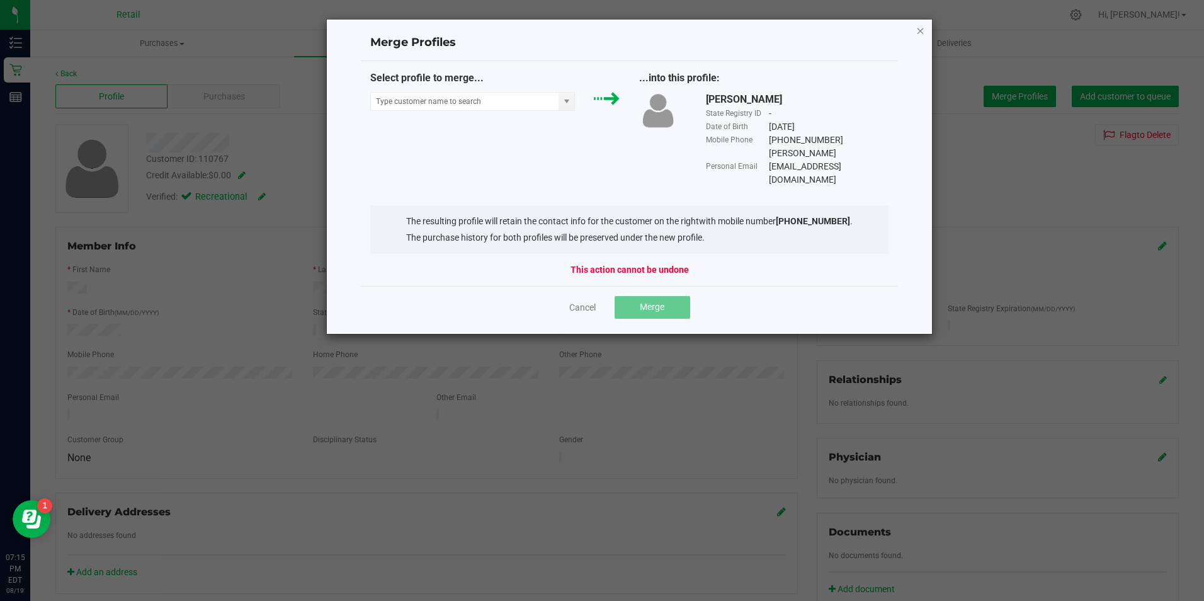
click at [917, 28] on icon "Close" at bounding box center [920, 30] width 9 height 15
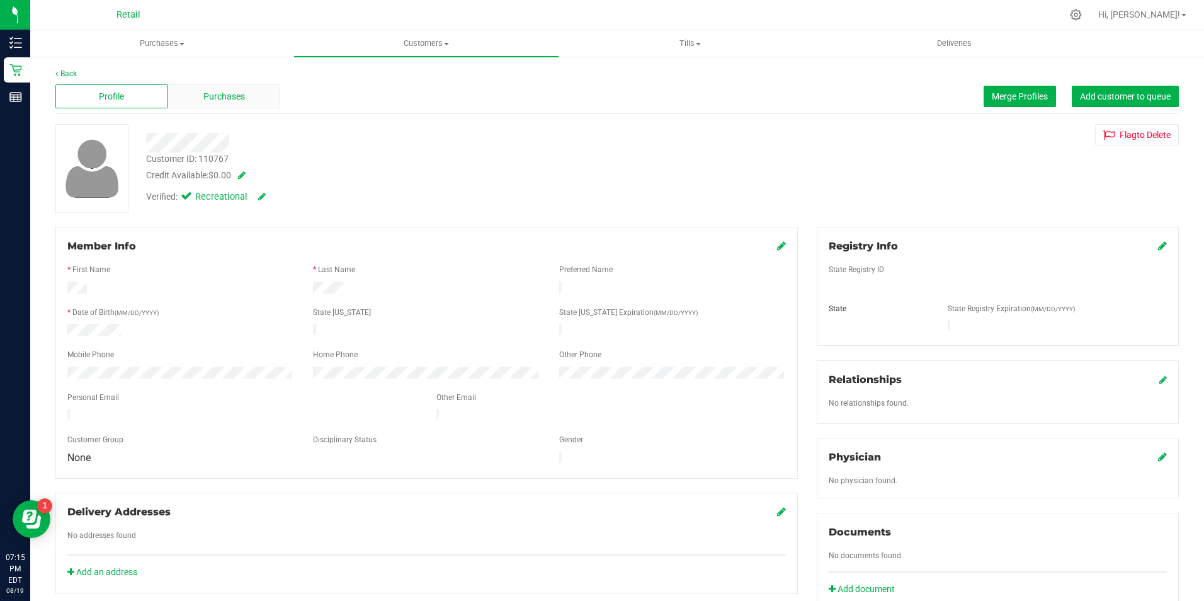
click at [222, 94] on span "Purchases" at bounding box center [224, 96] width 42 height 13
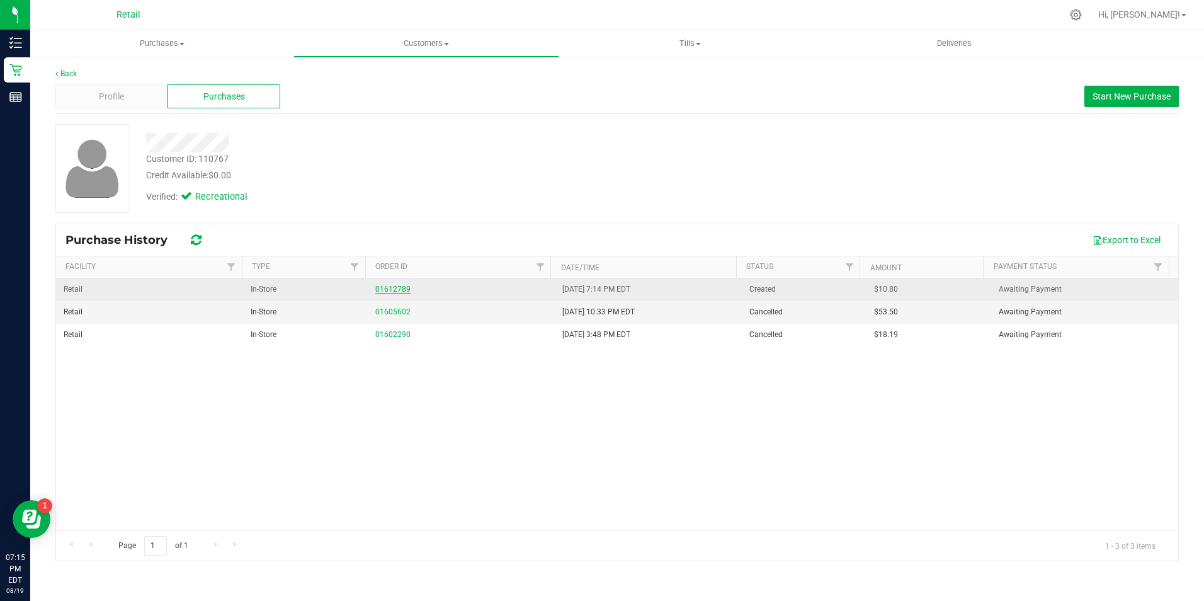
click at [385, 286] on link "01612789" at bounding box center [392, 289] width 35 height 9
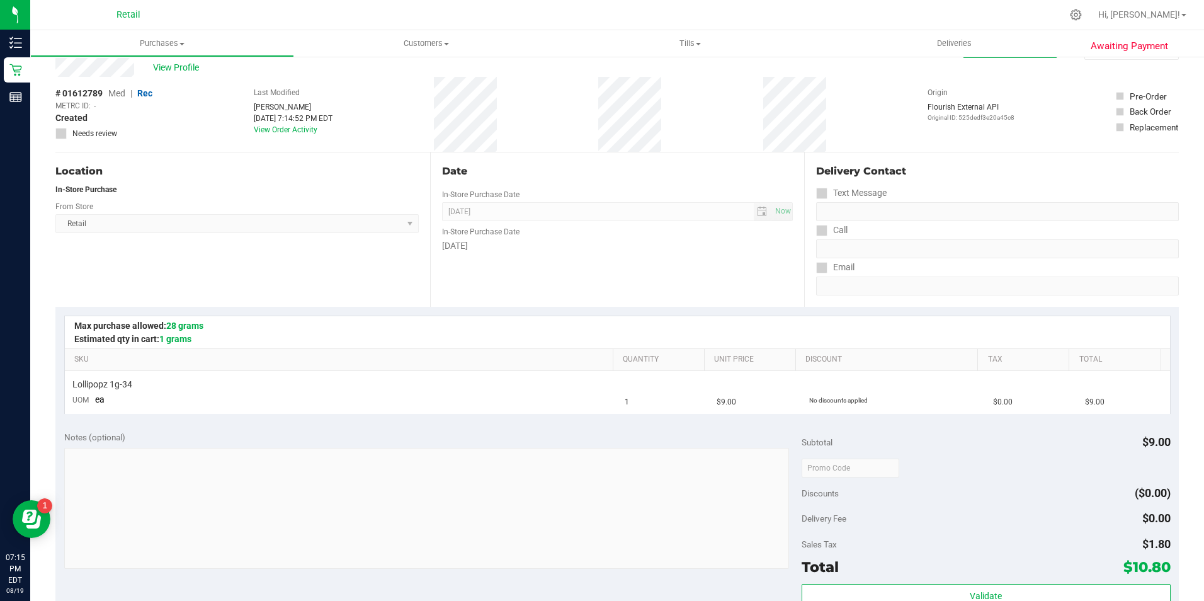
scroll to position [63, 0]
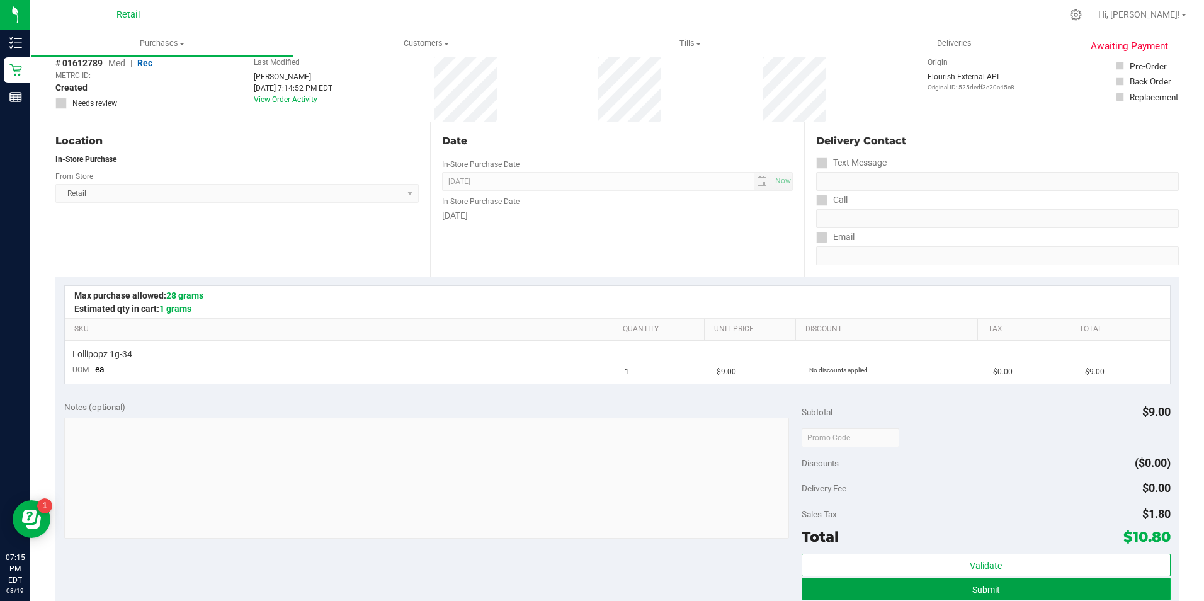
click at [871, 584] on button "Submit" at bounding box center [985, 588] width 369 height 23
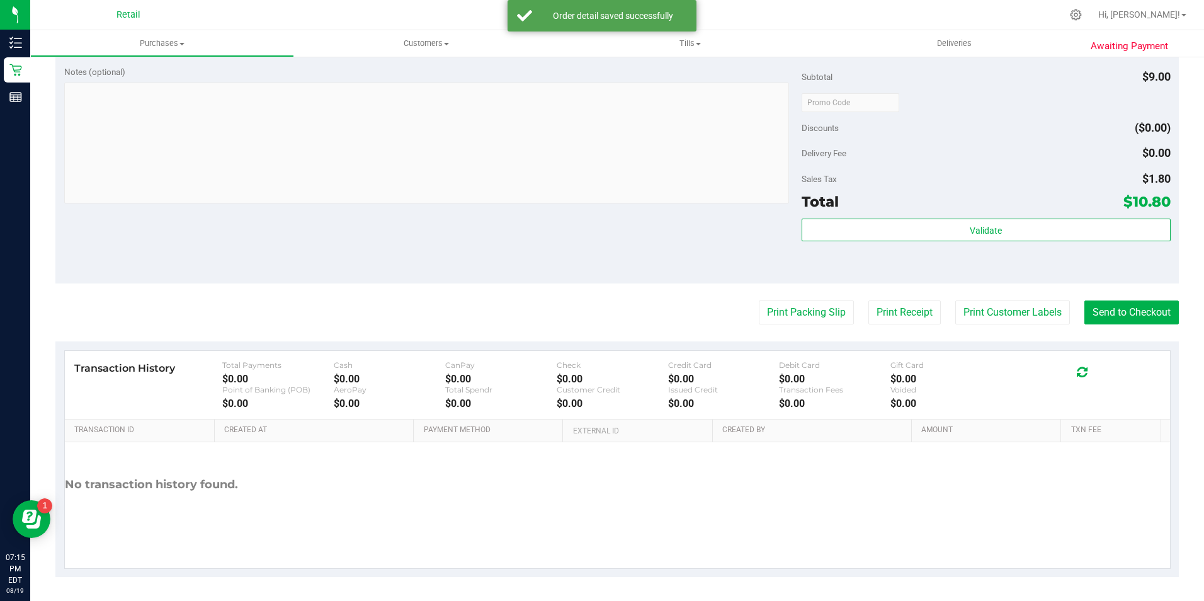
scroll to position [429, 0]
click at [1115, 299] on purchase-details "Back Edit Purchase Cancel Purchase View Profile # 01612789 Med | Rec METRC ID: …" at bounding box center [616, 107] width 1123 height 936
click at [1113, 319] on button "Send to Checkout" at bounding box center [1131, 311] width 94 height 24
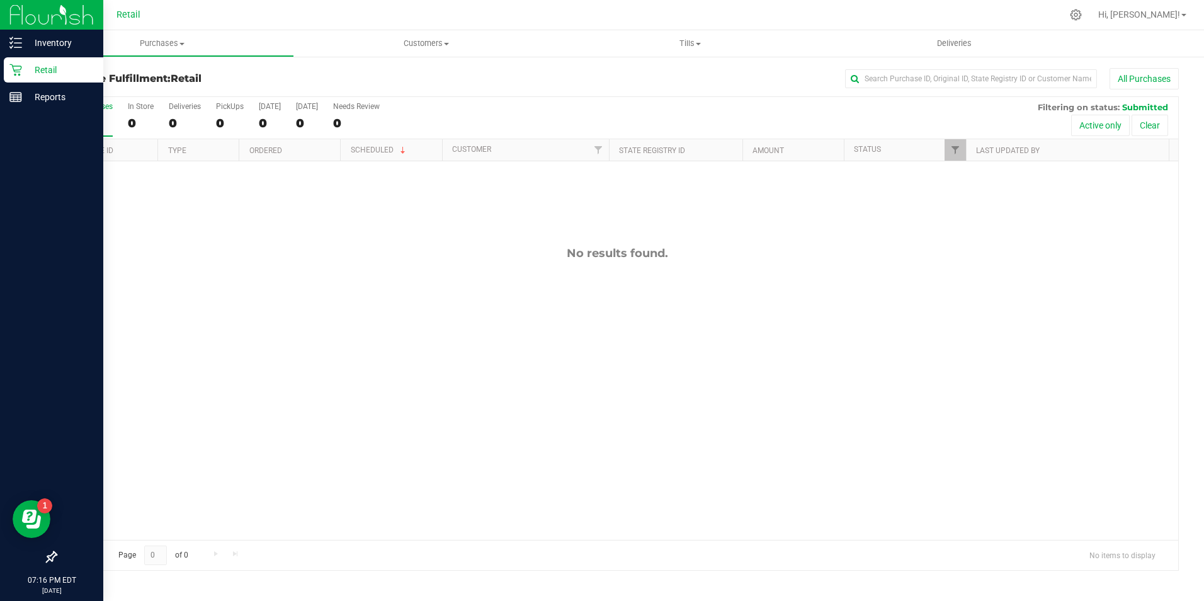
click at [23, 67] on p "Retail" at bounding box center [60, 69] width 76 height 15
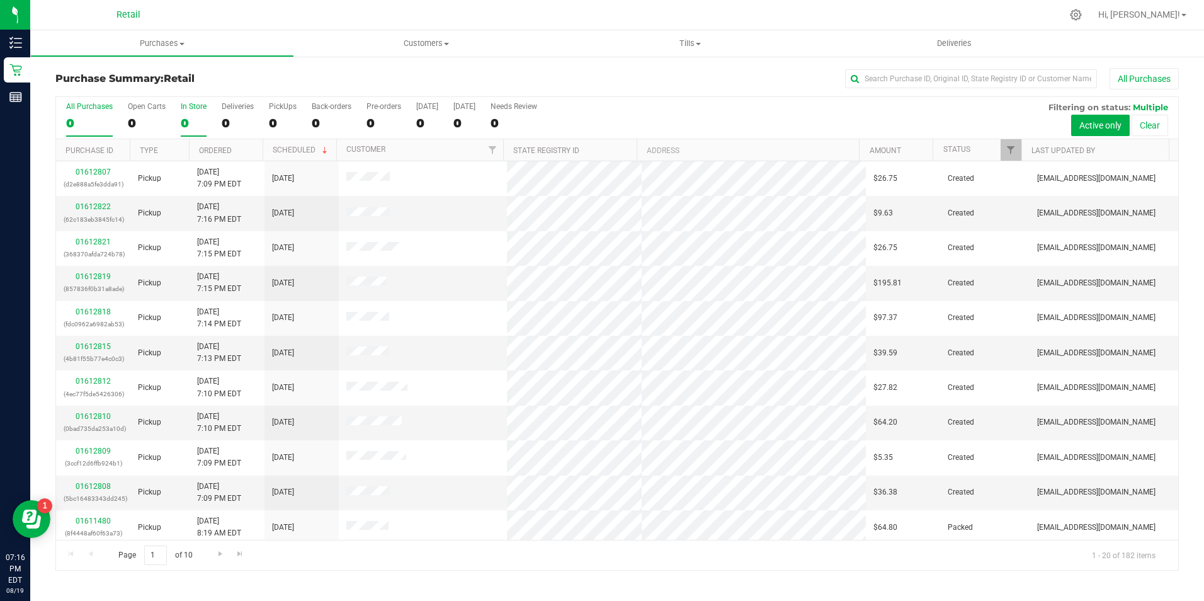
click at [191, 123] on div "0" at bounding box center [194, 123] width 26 height 14
click at [0, 0] on input "In Store 0" at bounding box center [0, 0] width 0 height 0
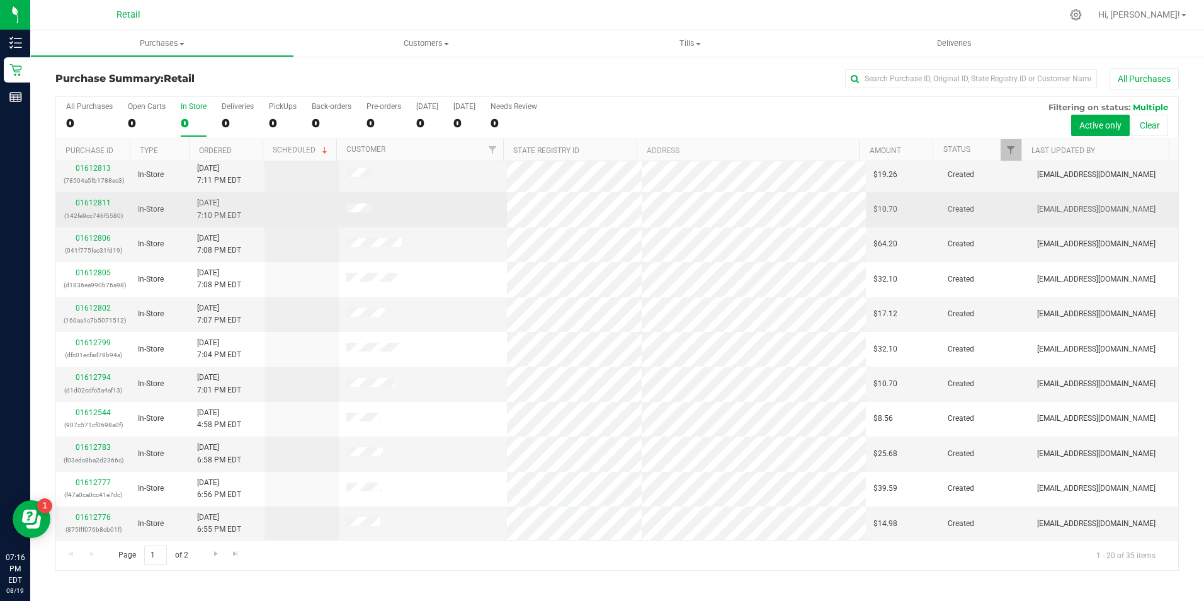
scroll to position [189, 0]
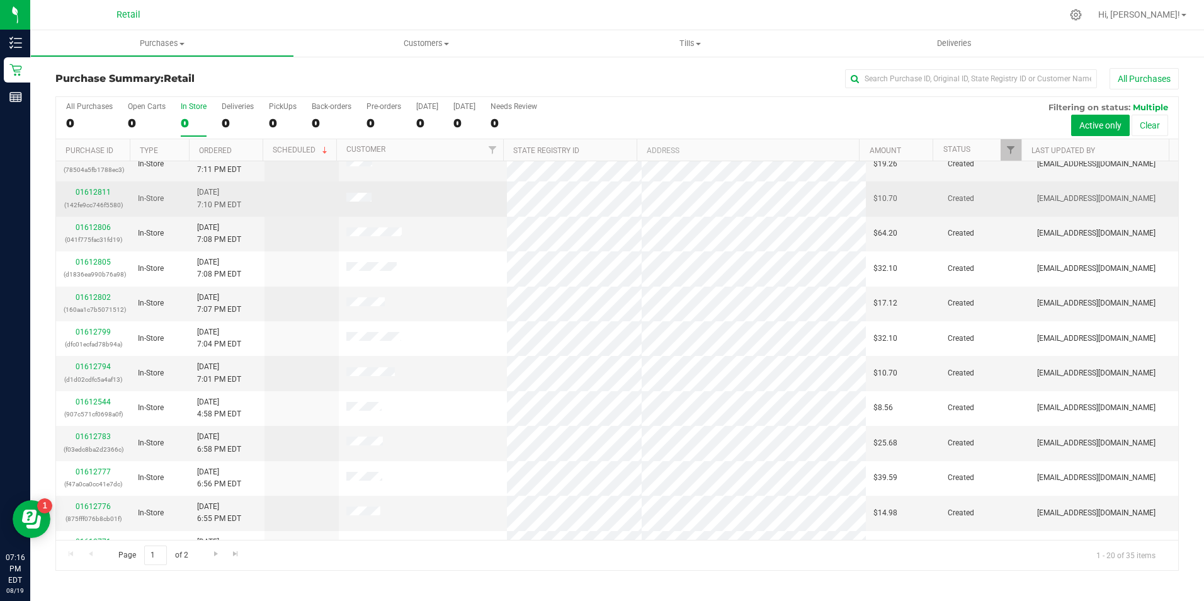
click at [99, 197] on div "01612811 (142fe9cc746f5580)" at bounding box center [93, 198] width 59 height 24
click at [99, 193] on link "01612811" at bounding box center [93, 192] width 35 height 9
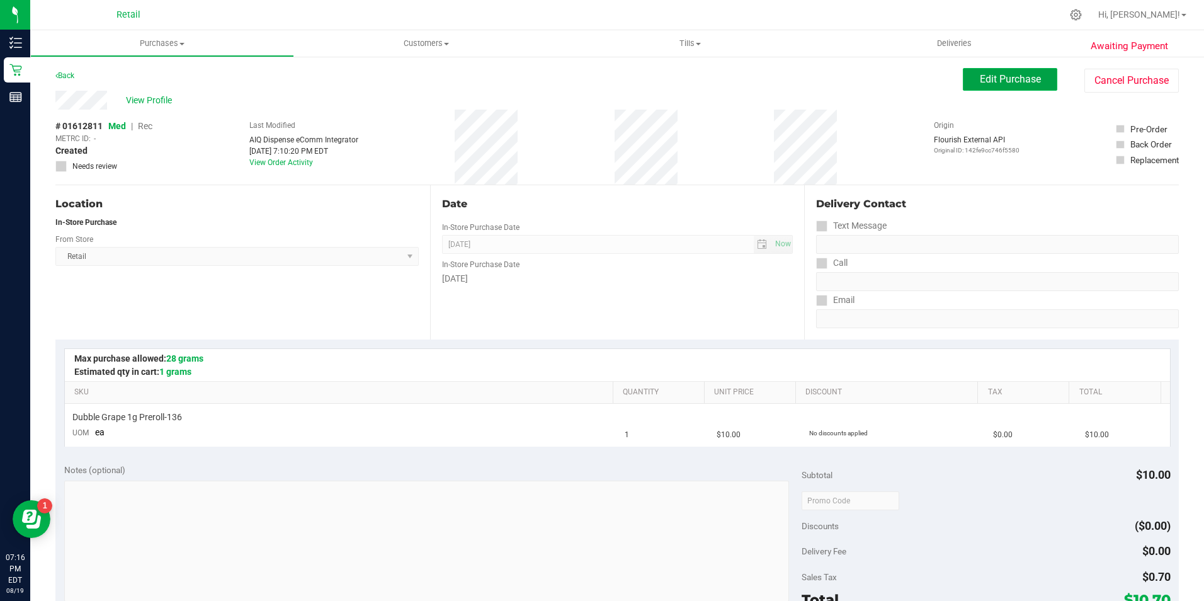
click at [963, 84] on button "Edit Purchase" at bounding box center [1010, 79] width 94 height 23
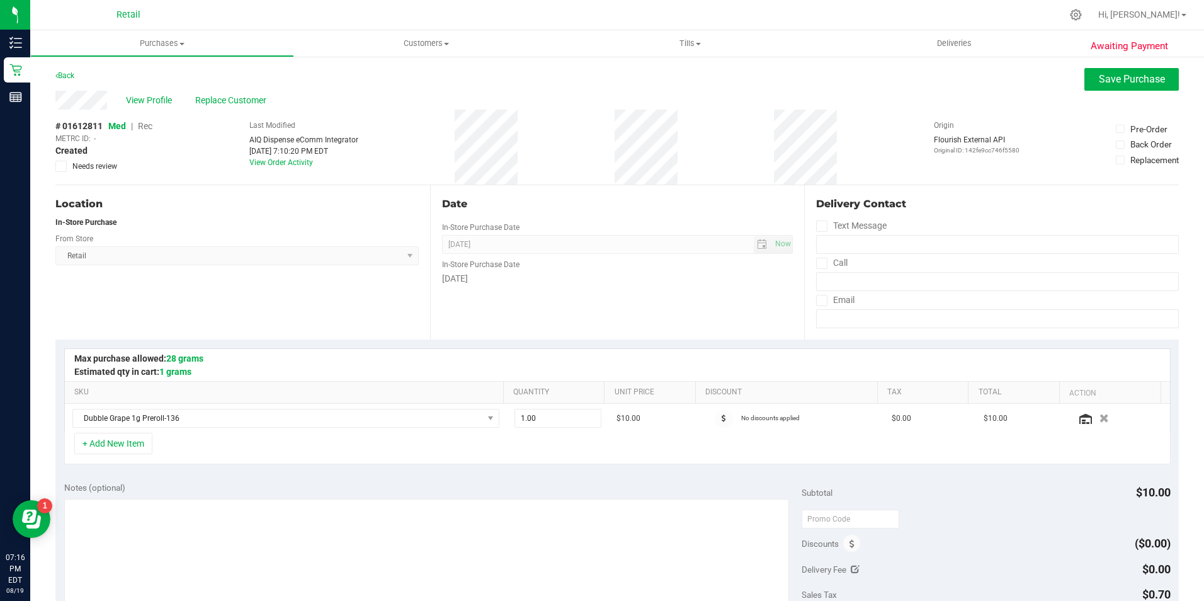
click at [142, 126] on span "Rec" at bounding box center [145, 126] width 14 height 10
click at [1084, 70] on button "Save Purchase" at bounding box center [1131, 79] width 94 height 23
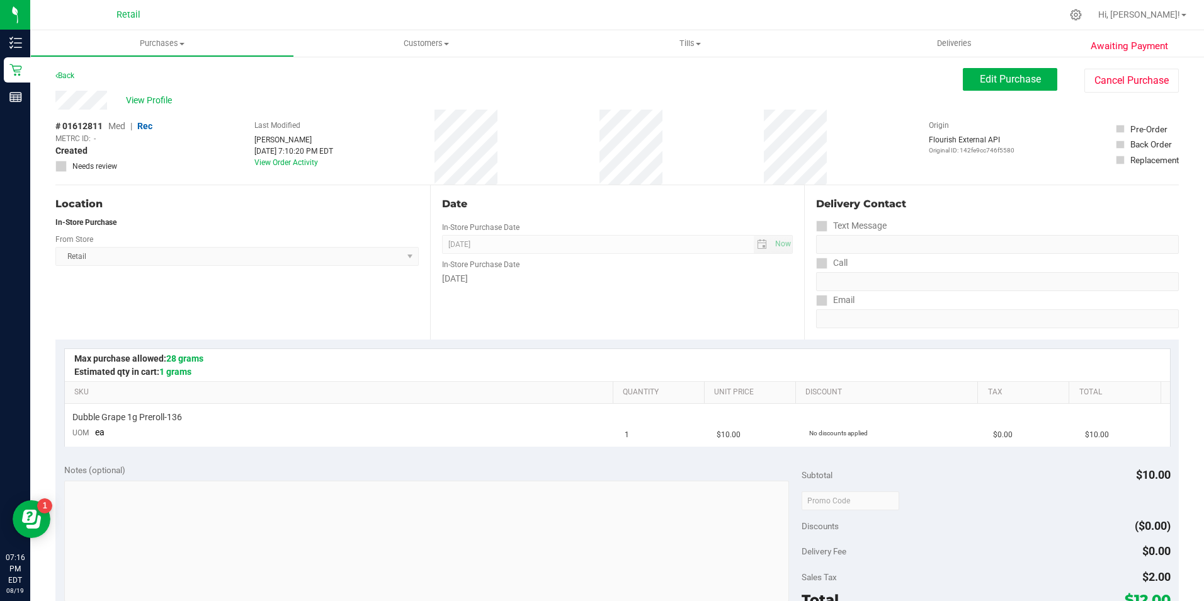
click at [963, 91] on div "Edit Purchase Cancel Purchase" at bounding box center [1071, 80] width 216 height 25
click at [177, 98] on div "View Profile" at bounding box center [508, 100] width 907 height 19
click at [176, 99] on span "View Profile" at bounding box center [151, 100] width 50 height 13
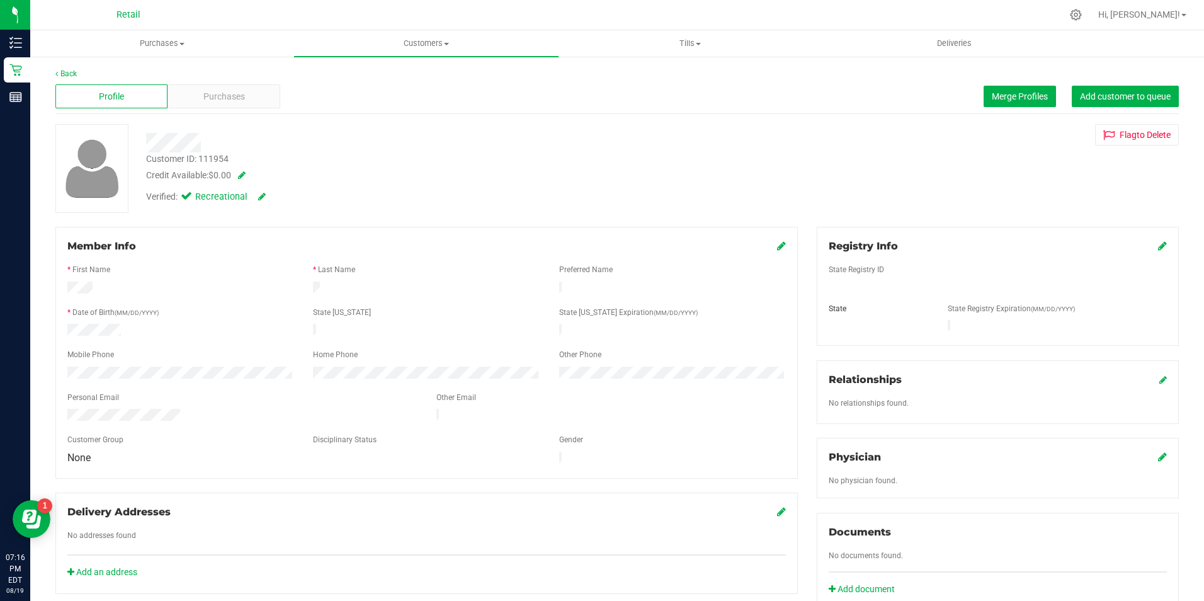
click at [769, 244] on div "Member Info" at bounding box center [426, 246] width 718 height 15
click at [777, 246] on icon at bounding box center [781, 245] width 9 height 10
click at [776, 245] on icon at bounding box center [779, 247] width 11 height 10
click at [257, 101] on div "Purchases" at bounding box center [223, 96] width 112 height 24
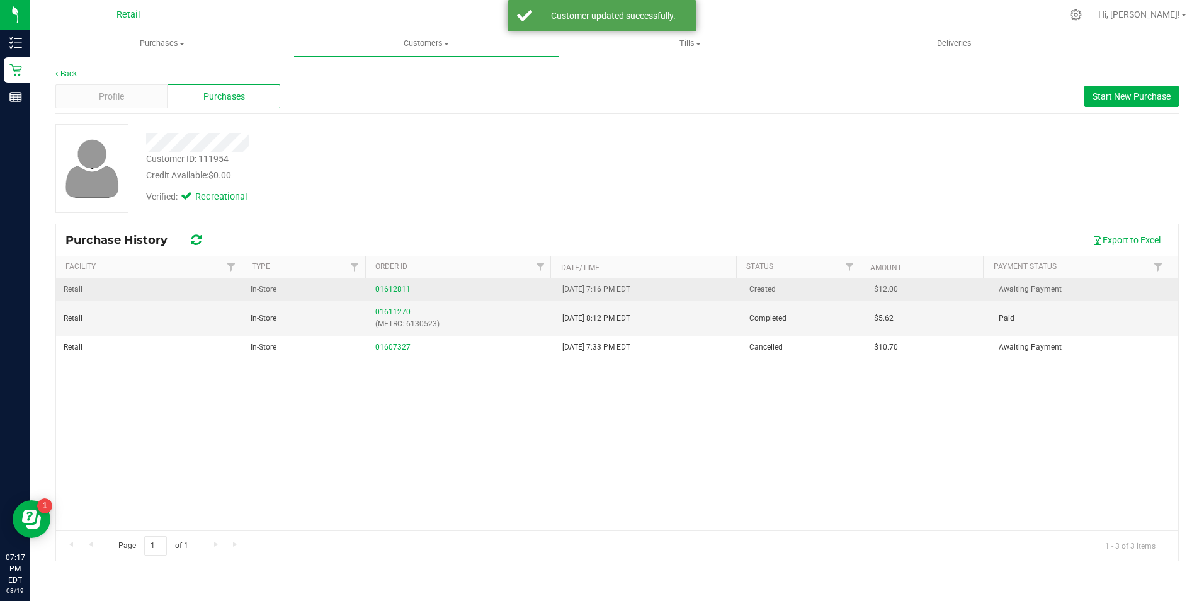
click at [402, 293] on div "01612811" at bounding box center [461, 289] width 172 height 12
click at [401, 290] on link "01612811" at bounding box center [392, 289] width 35 height 9
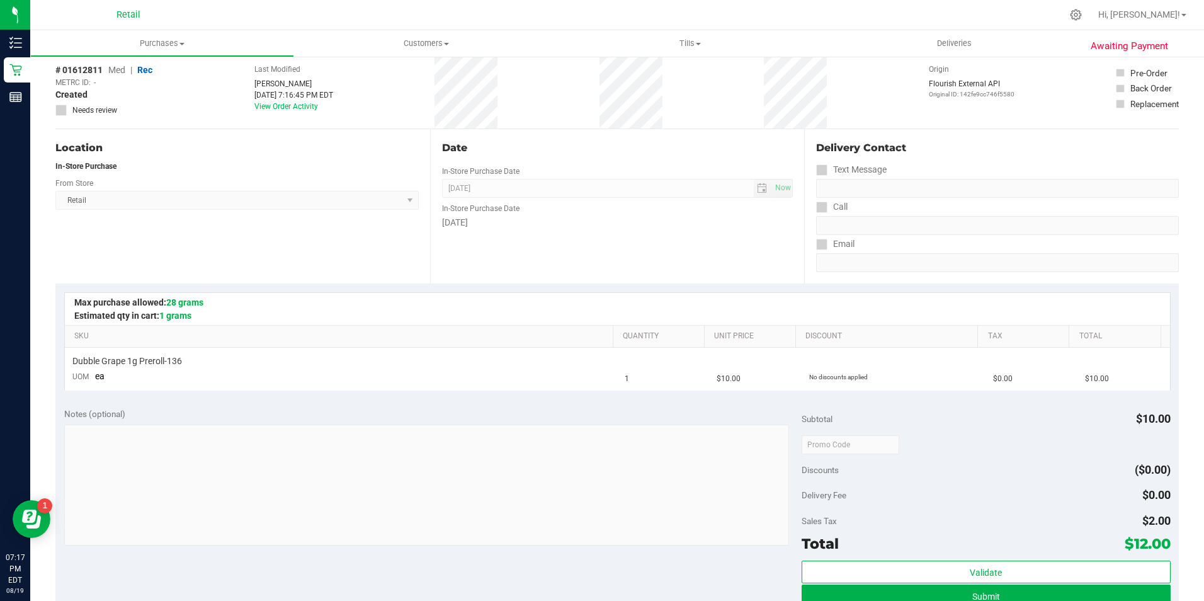
scroll to position [63, 0]
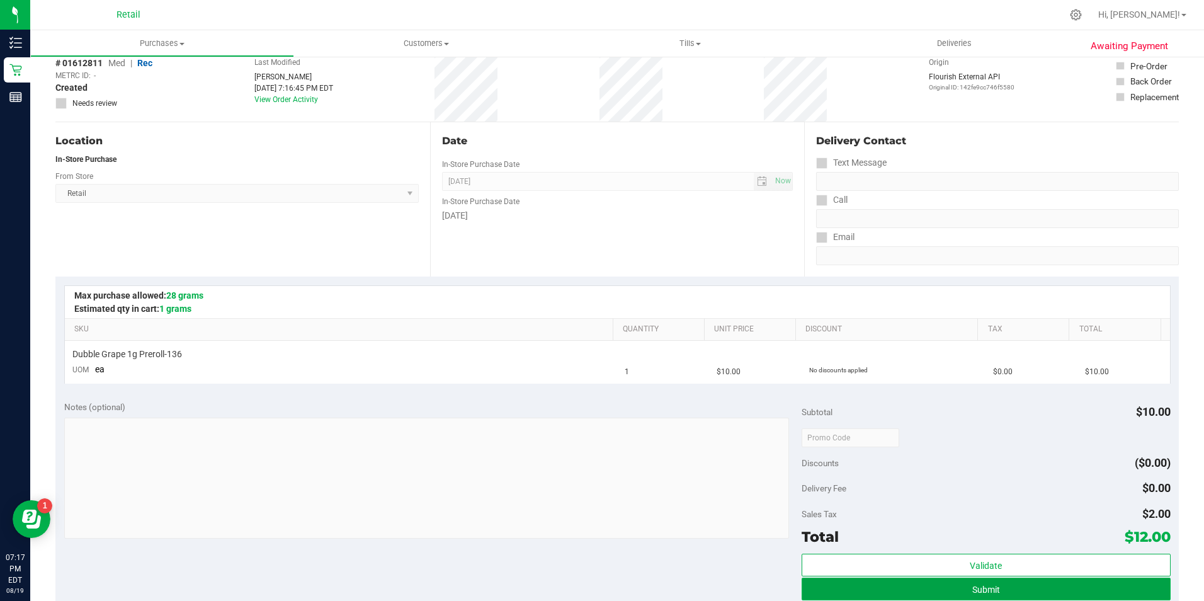
click at [1014, 584] on button "Submit" at bounding box center [985, 588] width 369 height 23
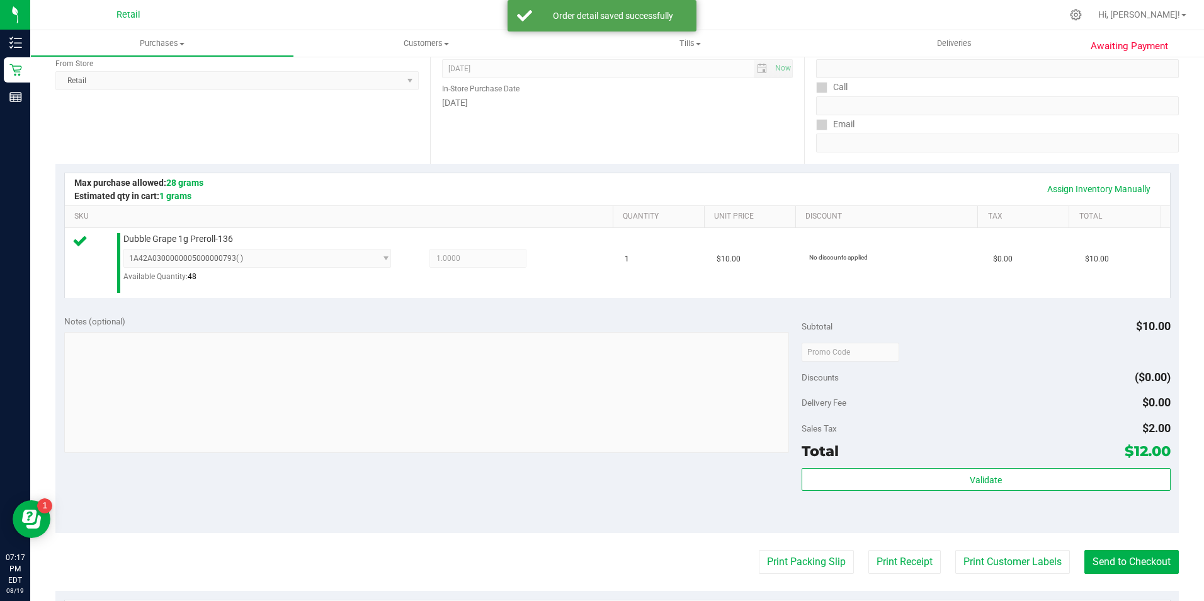
scroll to position [189, 0]
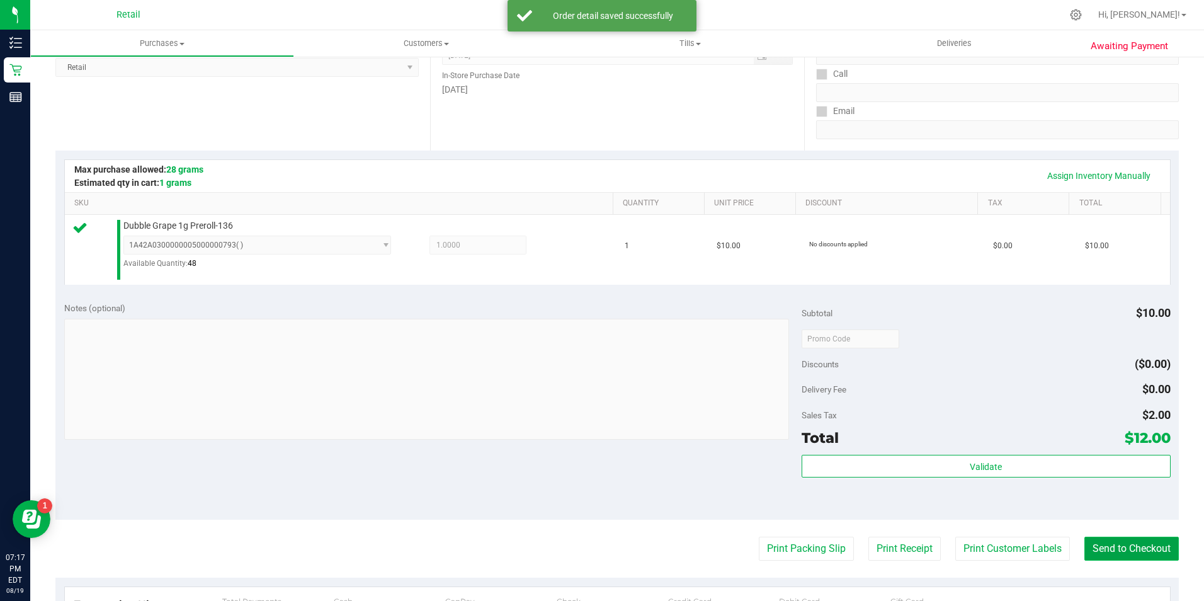
click at [1098, 553] on button "Send to Checkout" at bounding box center [1131, 548] width 94 height 24
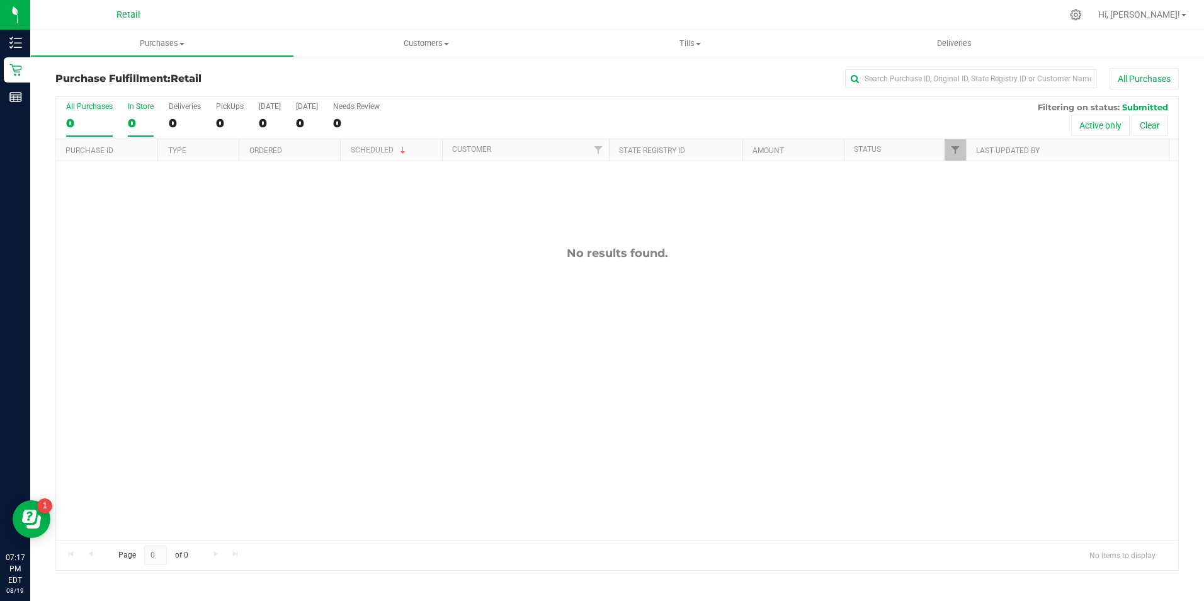
click at [142, 115] on label "In Store 0" at bounding box center [141, 119] width 26 height 35
click at [0, 0] on input "In Store 0" at bounding box center [0, 0] width 0 height 0
click at [138, 123] on div "0" at bounding box center [141, 123] width 26 height 14
click at [0, 0] on input "In Store 0" at bounding box center [0, 0] width 0 height 0
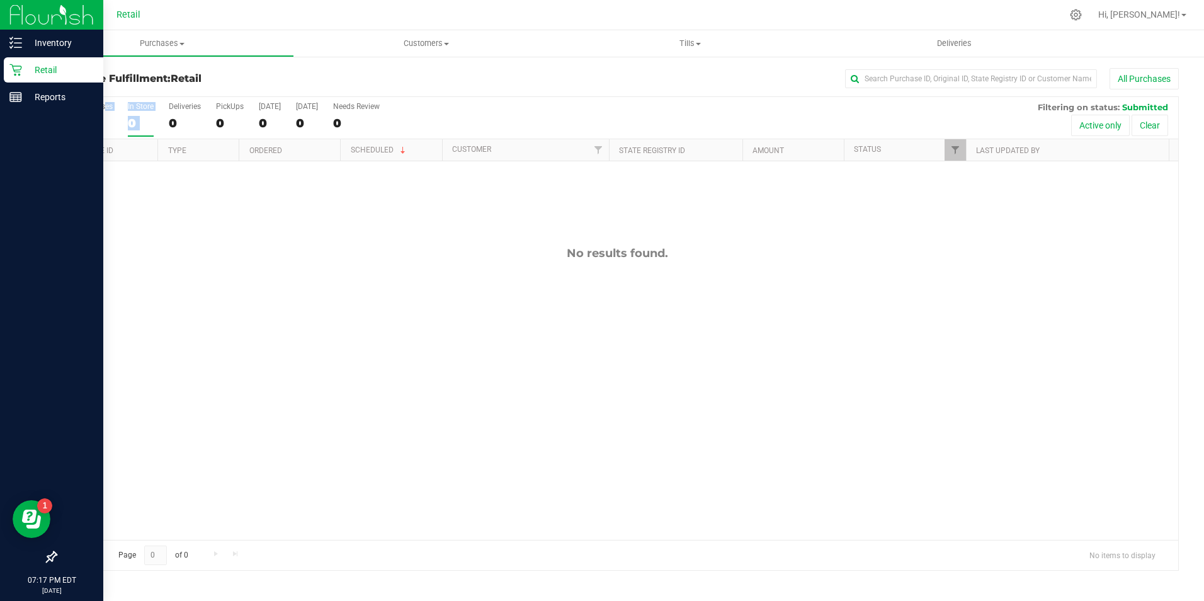
click at [14, 72] on icon at bounding box center [15, 70] width 13 height 13
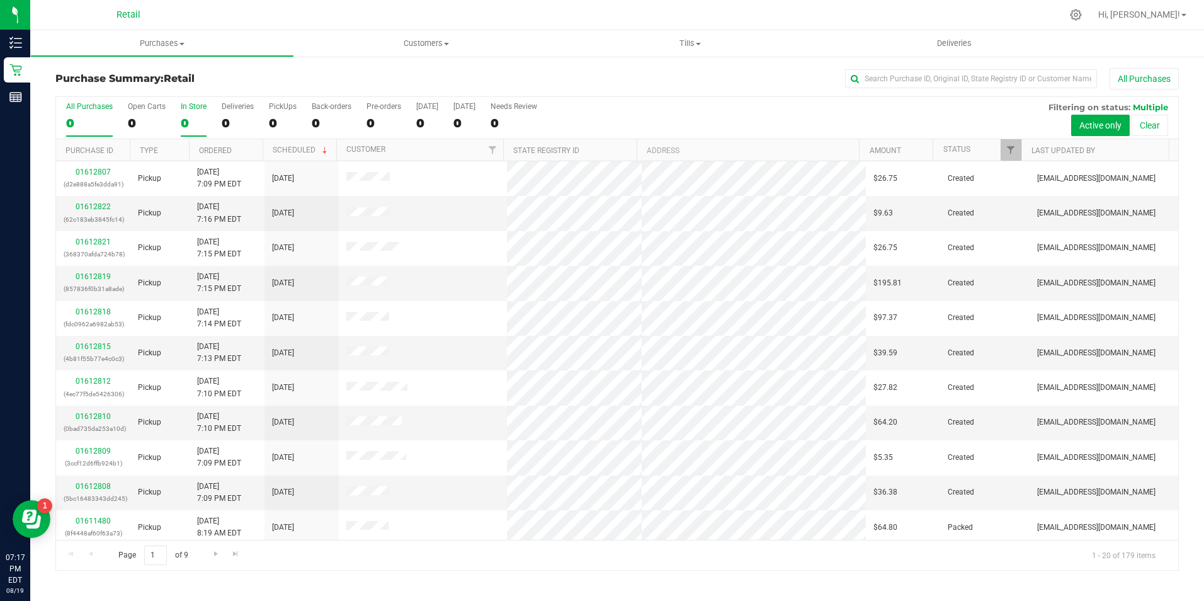
click at [181, 115] on label "In Store 0" at bounding box center [194, 119] width 26 height 35
click at [0, 0] on input "In Store 0" at bounding box center [0, 0] width 0 height 0
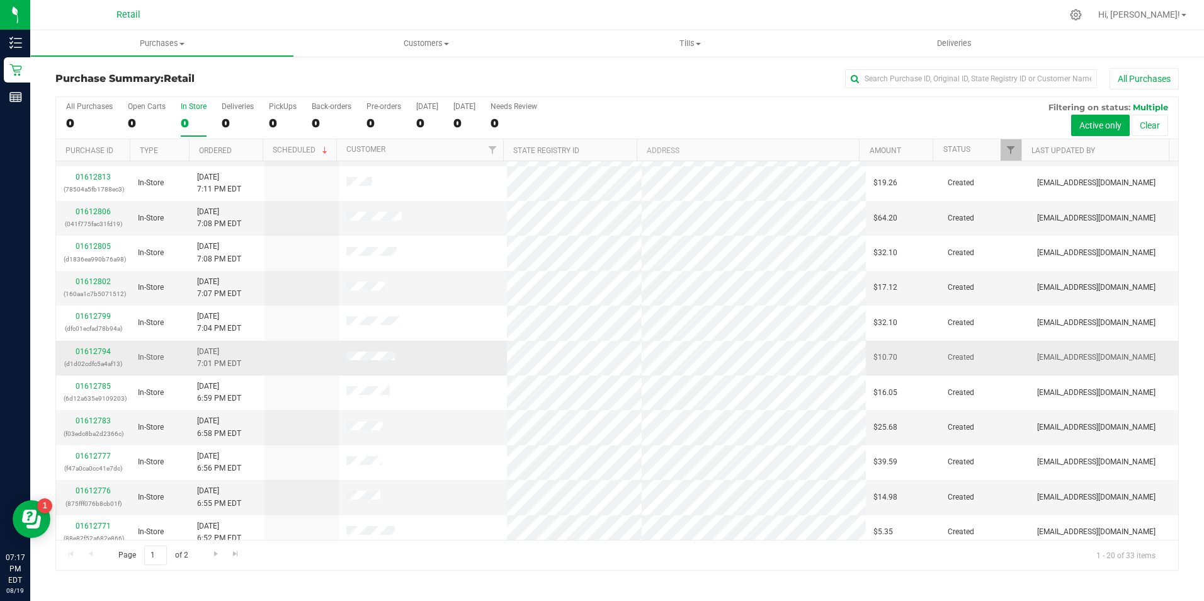
scroll to position [189, 0]
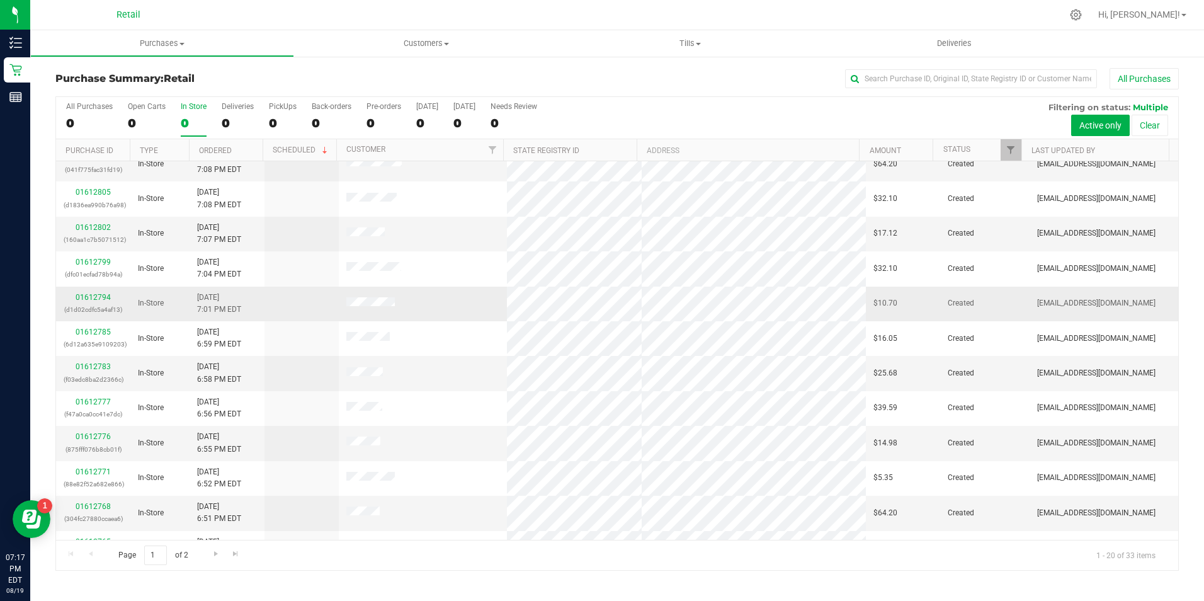
click at [104, 302] on div "01612794 (d1d02cdfc5a4af13)" at bounding box center [93, 303] width 59 height 24
click at [104, 297] on link "01612794" at bounding box center [93, 297] width 35 height 9
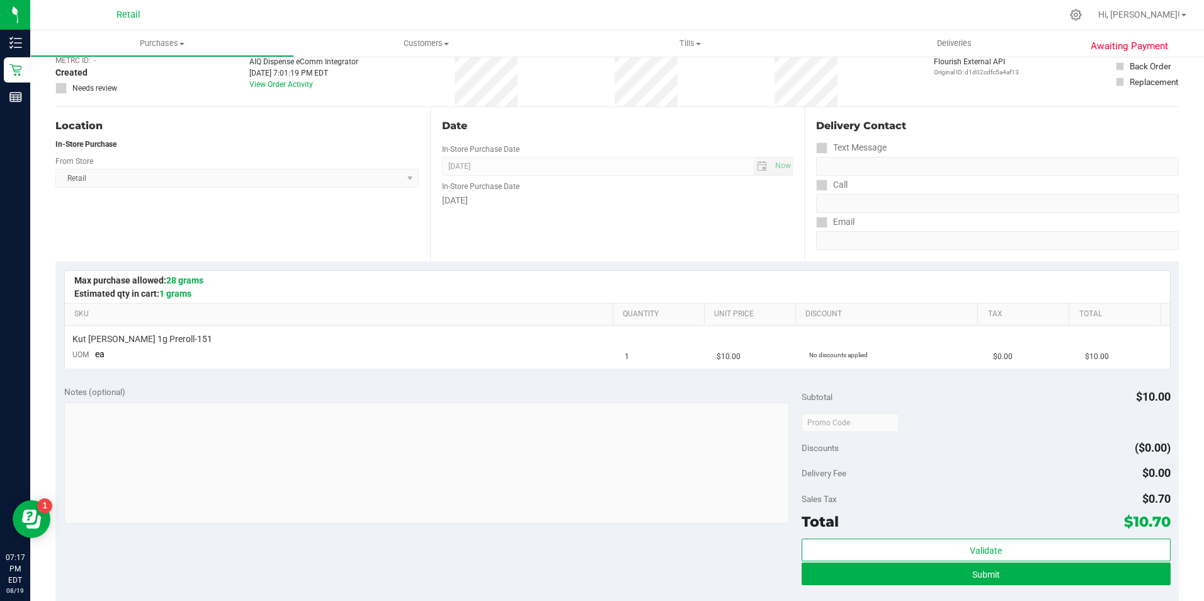
scroll to position [189, 0]
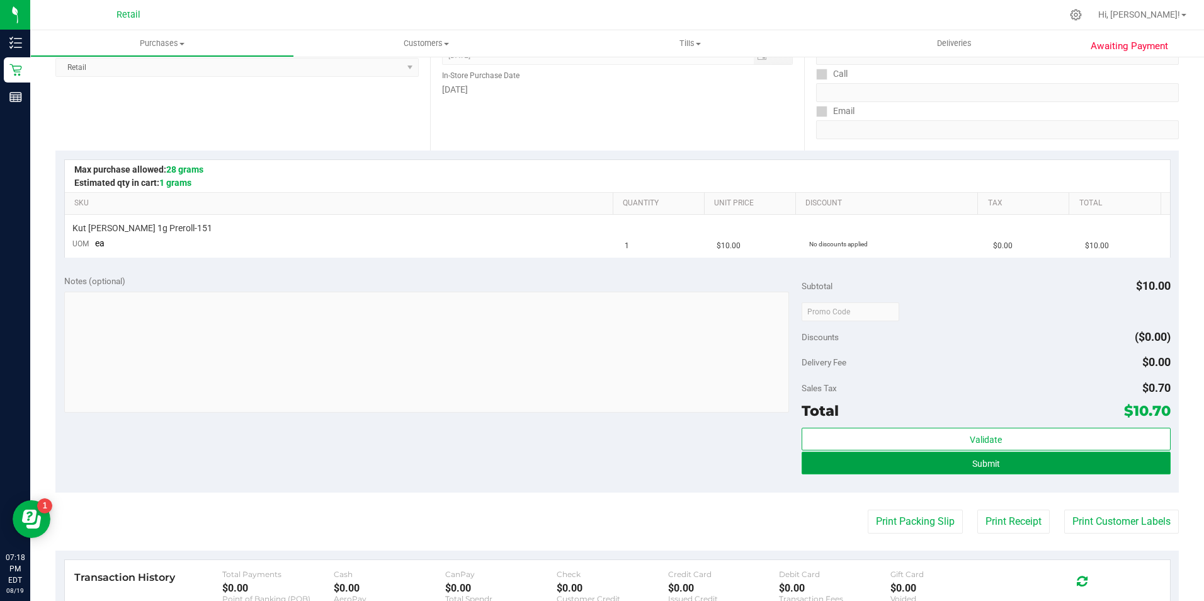
click at [856, 469] on button "Submit" at bounding box center [985, 462] width 369 height 23
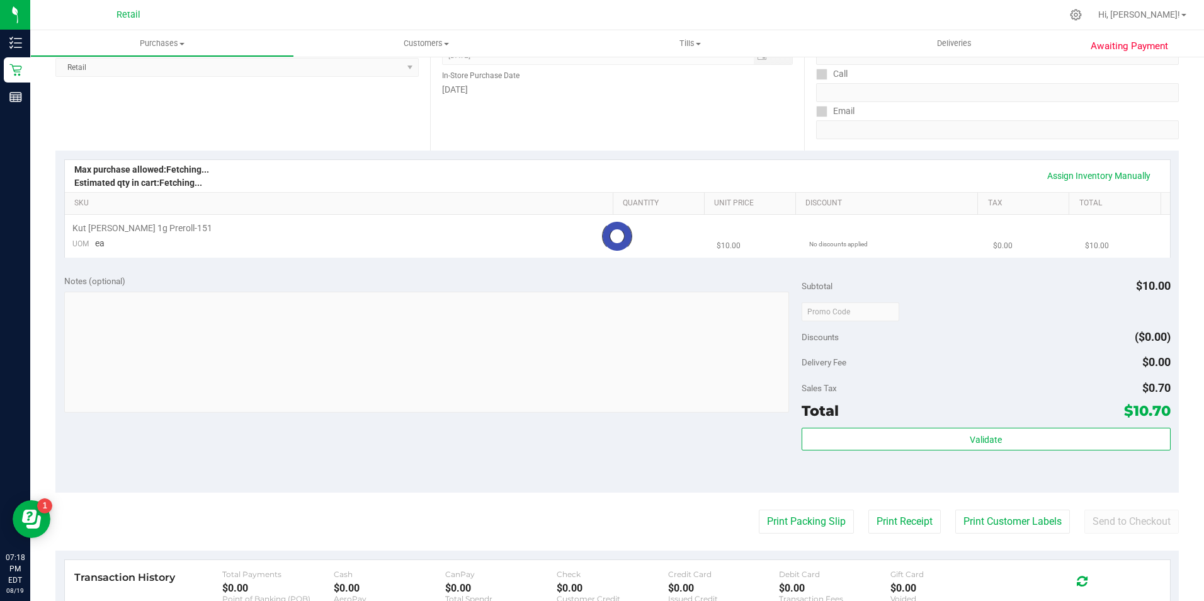
scroll to position [0, 0]
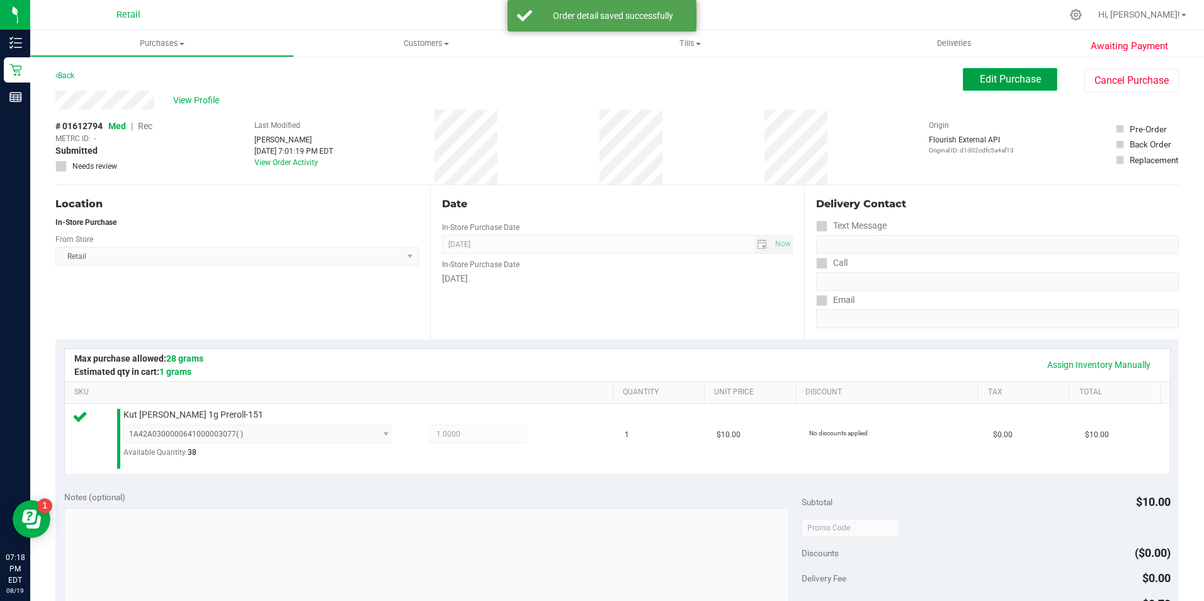
click at [1000, 89] on button "Edit Purchase" at bounding box center [1010, 79] width 94 height 23
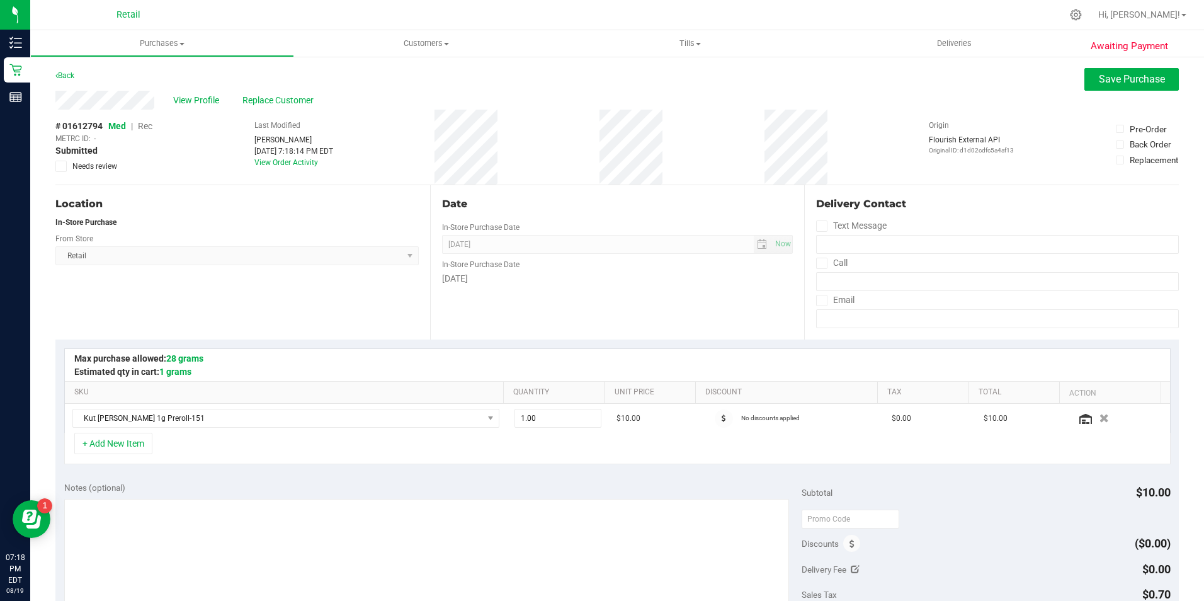
click at [147, 129] on span "Rec" at bounding box center [145, 126] width 14 height 10
click at [1111, 80] on span "Save Purchase" at bounding box center [1132, 79] width 66 height 12
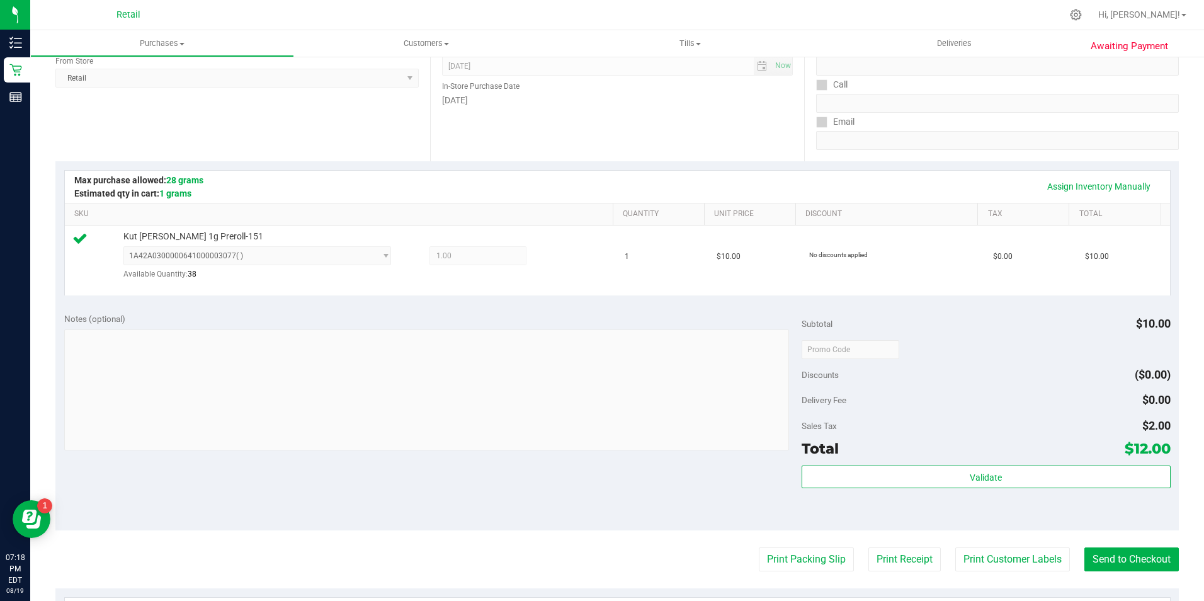
scroll to position [184, 0]
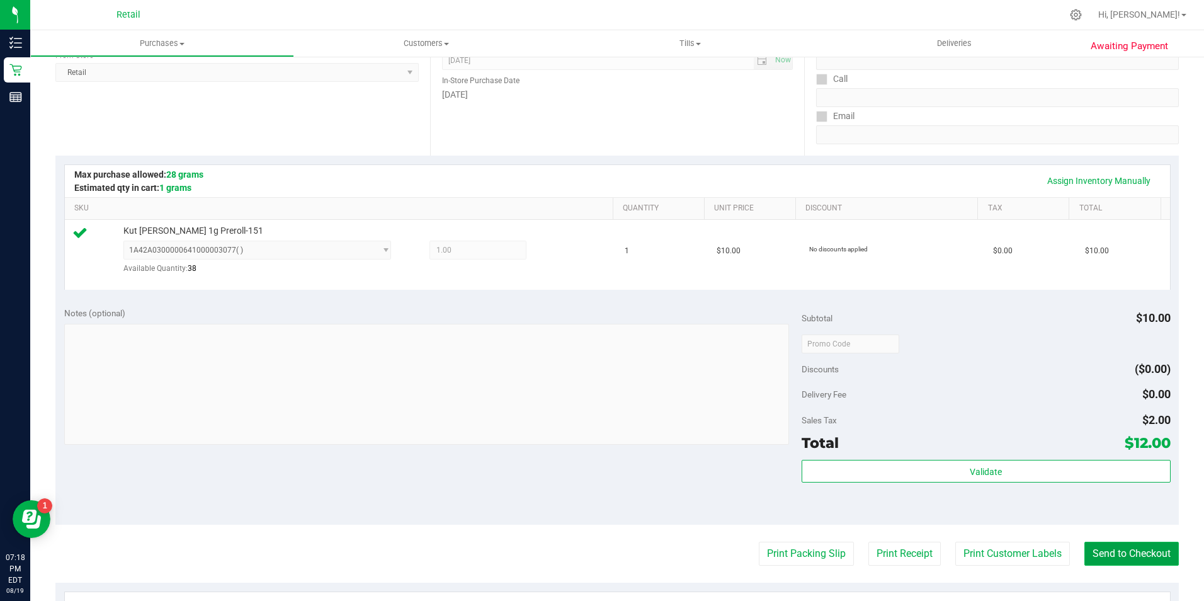
click at [1111, 550] on button "Send to Checkout" at bounding box center [1131, 553] width 94 height 24
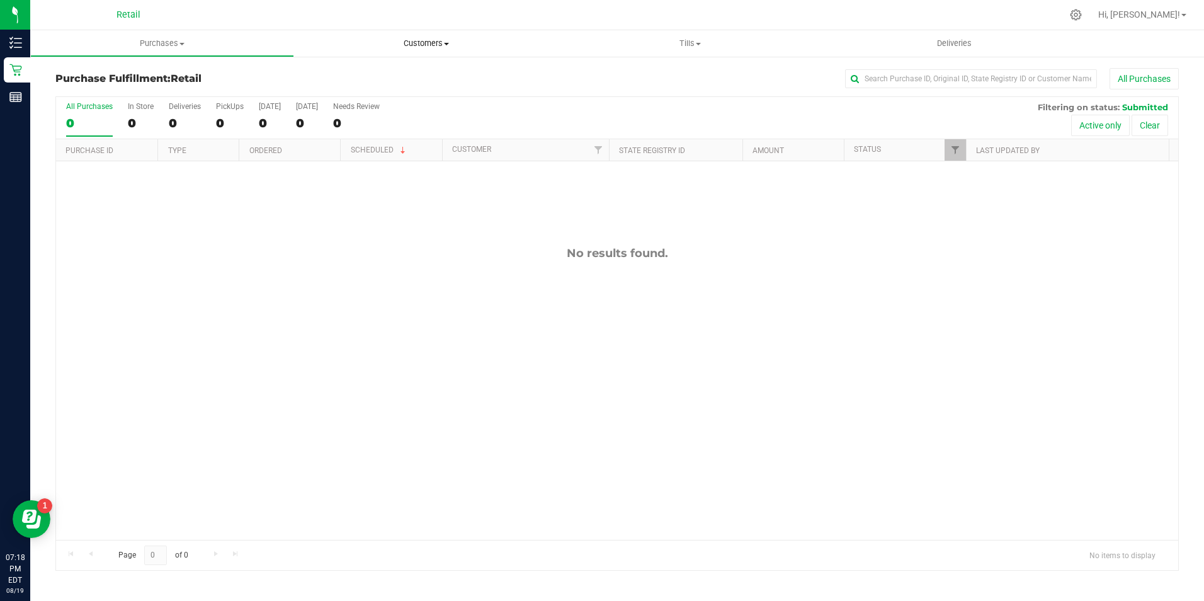
click at [436, 38] on span "Customers" at bounding box center [426, 43] width 264 height 11
click at [415, 48] on span "Customers" at bounding box center [426, 43] width 264 height 11
click at [432, 43] on span "Customers" at bounding box center [426, 43] width 264 height 11
click at [356, 82] on li "All customers" at bounding box center [426, 76] width 264 height 15
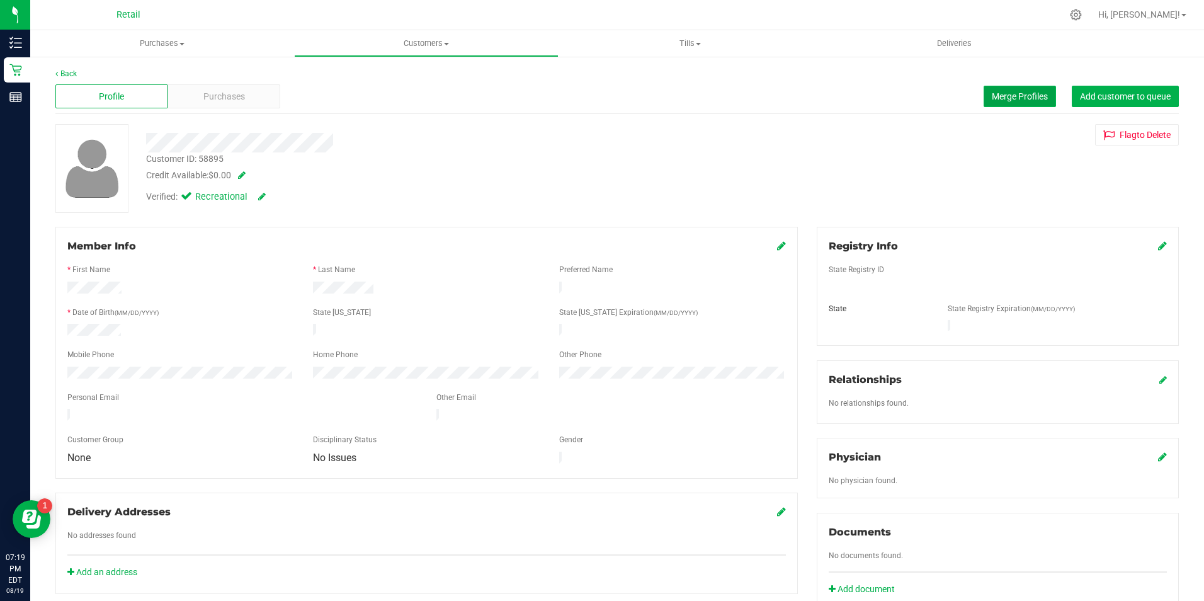
click at [995, 86] on button "Merge Profiles" at bounding box center [1019, 96] width 72 height 21
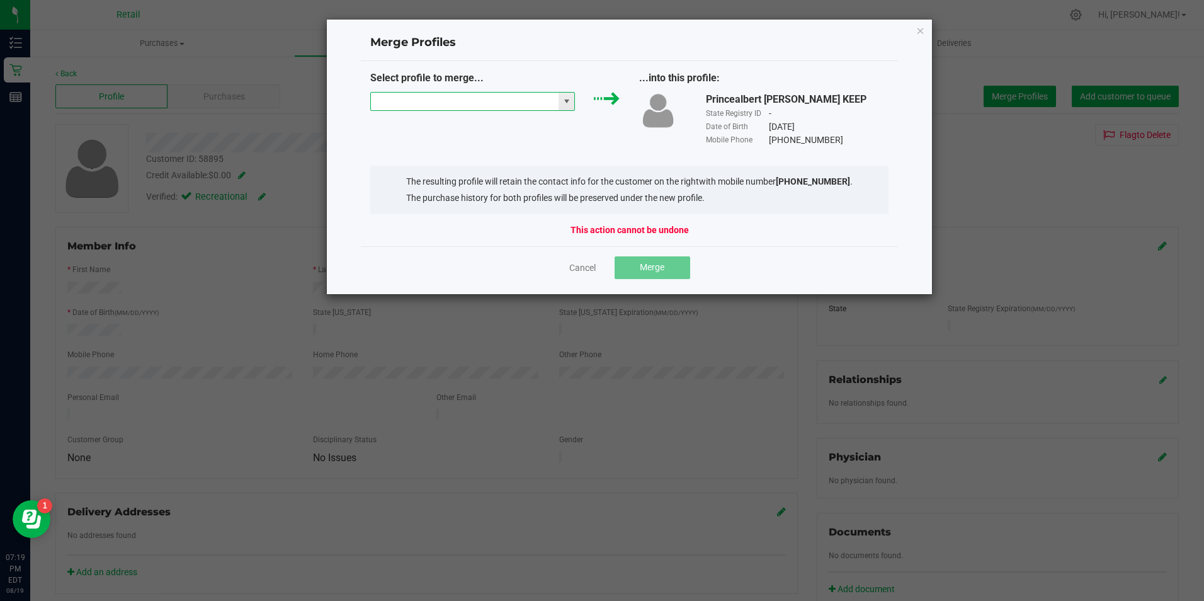
click at [455, 101] on input "NO DATA FOUND" at bounding box center [465, 102] width 188 height 18
click at [456, 129] on li "Prince [PERSON_NAME]" at bounding box center [473, 123] width 204 height 21
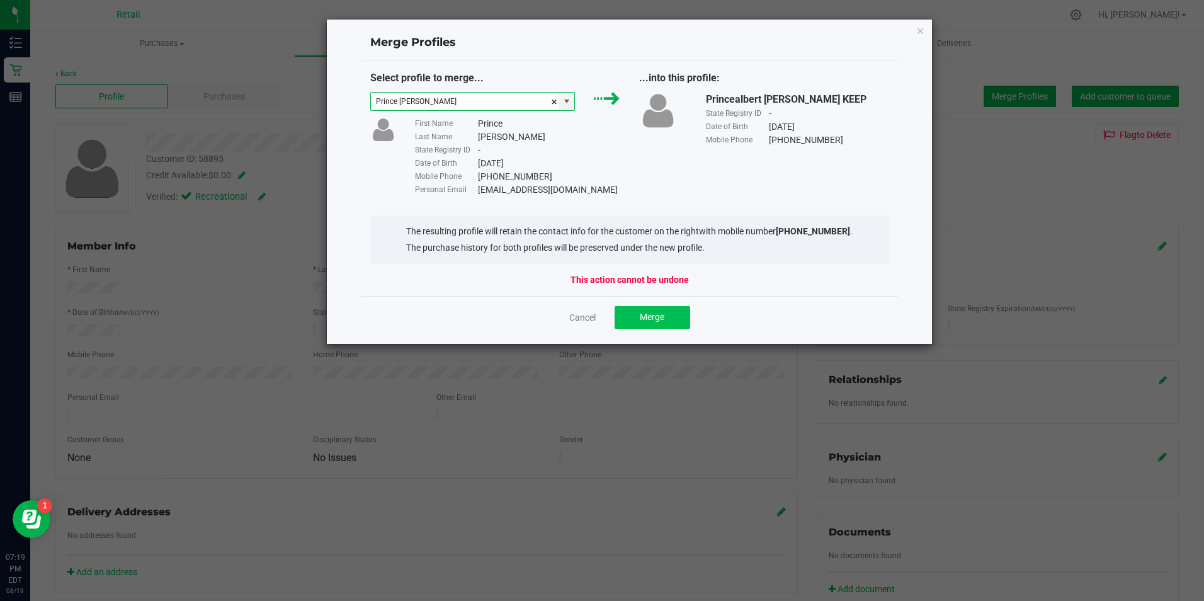
type input "Prince [PERSON_NAME]"
click at [652, 324] on button "Merge" at bounding box center [652, 317] width 76 height 23
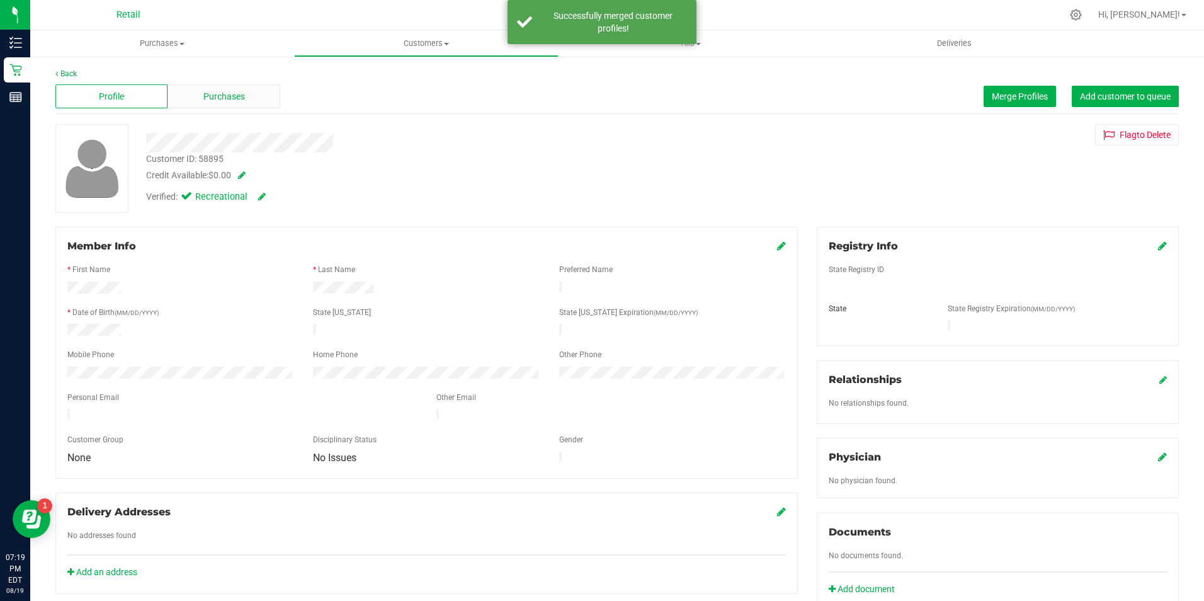
click at [244, 98] on div "Purchases" at bounding box center [223, 96] width 112 height 24
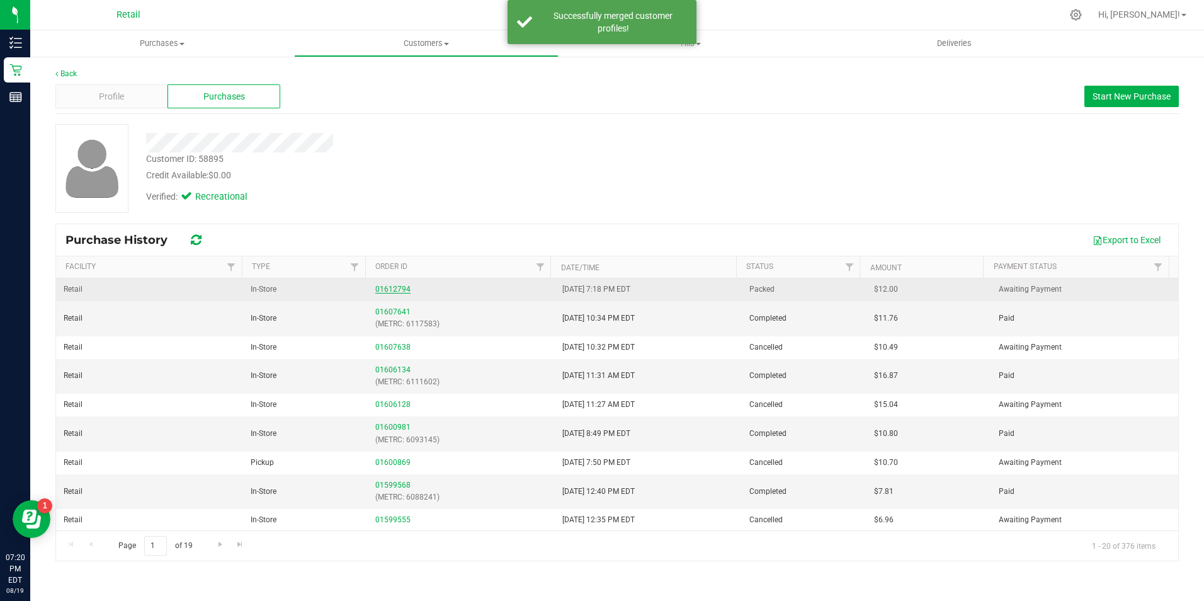
drag, startPoint x: 372, startPoint y: 290, endPoint x: 388, endPoint y: 290, distance: 16.4
click at [385, 290] on td "01612794" at bounding box center [461, 289] width 187 height 23
drag, startPoint x: 388, startPoint y: 290, endPoint x: 410, endPoint y: 290, distance: 22.0
click at [410, 290] on div "01612794" at bounding box center [461, 289] width 172 height 12
click at [409, 293] on div "01612794" at bounding box center [461, 289] width 172 height 12
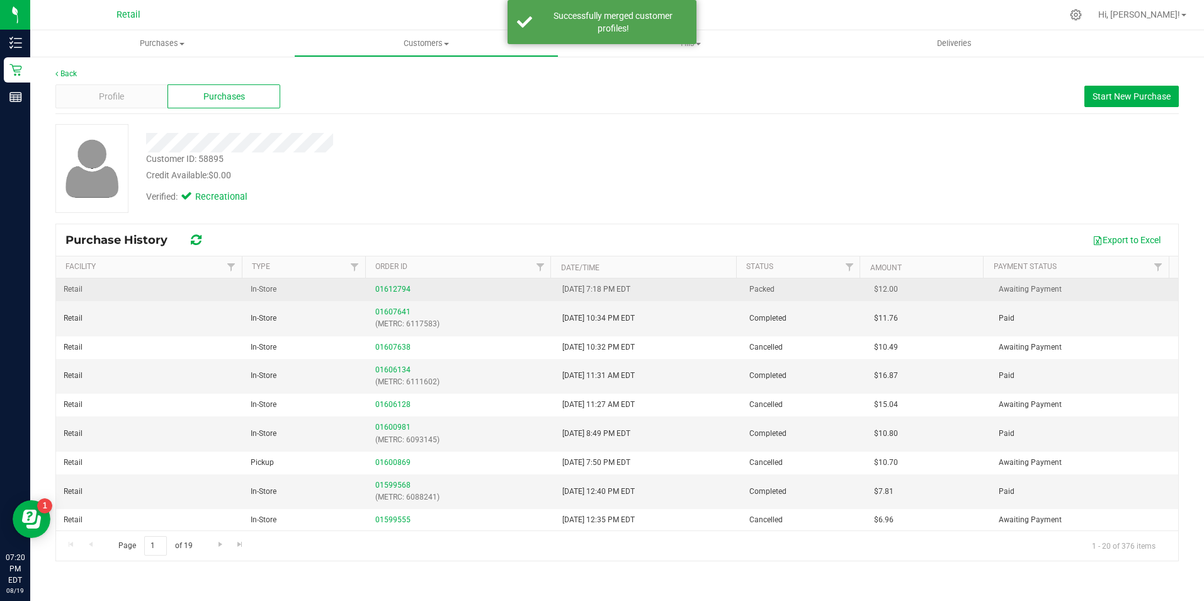
click at [403, 293] on div "01612794" at bounding box center [461, 289] width 172 height 12
click at [399, 293] on div "01612794" at bounding box center [461, 289] width 172 height 12
click at [399, 291] on link "01612794" at bounding box center [392, 289] width 35 height 9
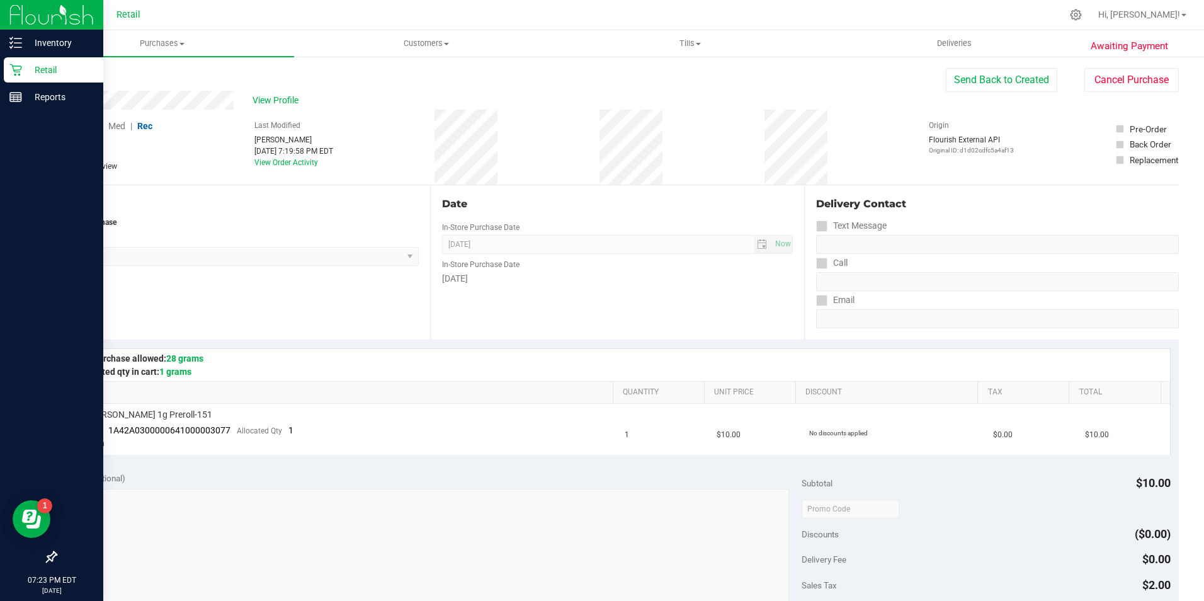
click at [12, 65] on icon at bounding box center [15, 70] width 12 height 12
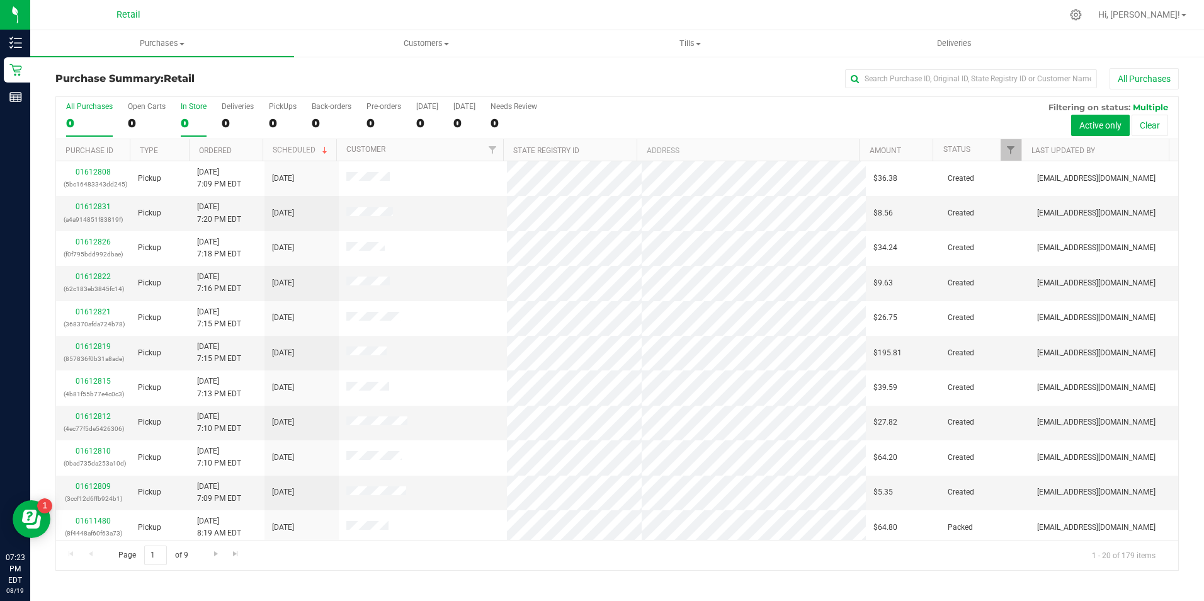
click at [191, 116] on div "0" at bounding box center [194, 123] width 26 height 14
click at [0, 0] on input "In Store 0" at bounding box center [0, 0] width 0 height 0
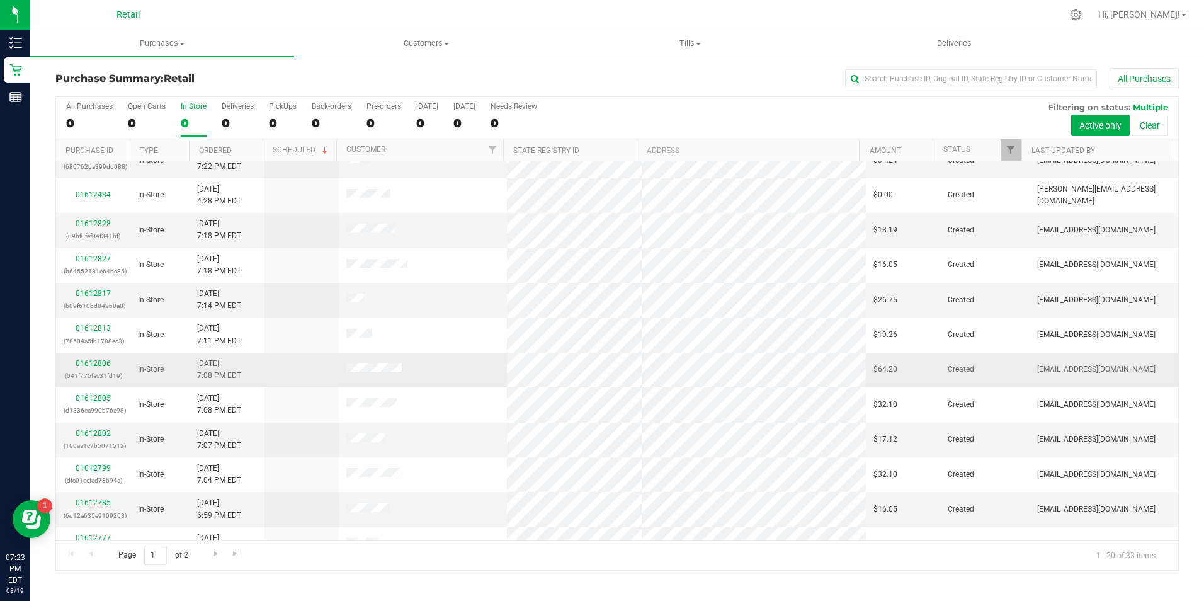
scroll to position [126, 0]
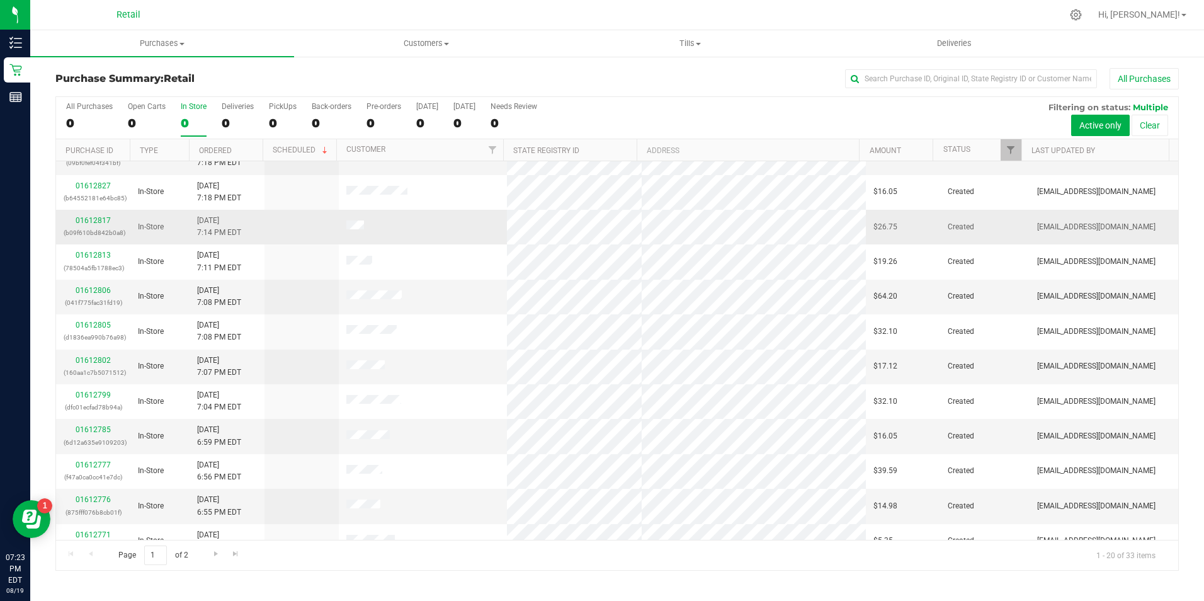
click at [104, 227] on p "(b09f610bd842b0a8)" at bounding box center [93, 233] width 59 height 12
click at [104, 219] on link "01612817" at bounding box center [93, 220] width 35 height 9
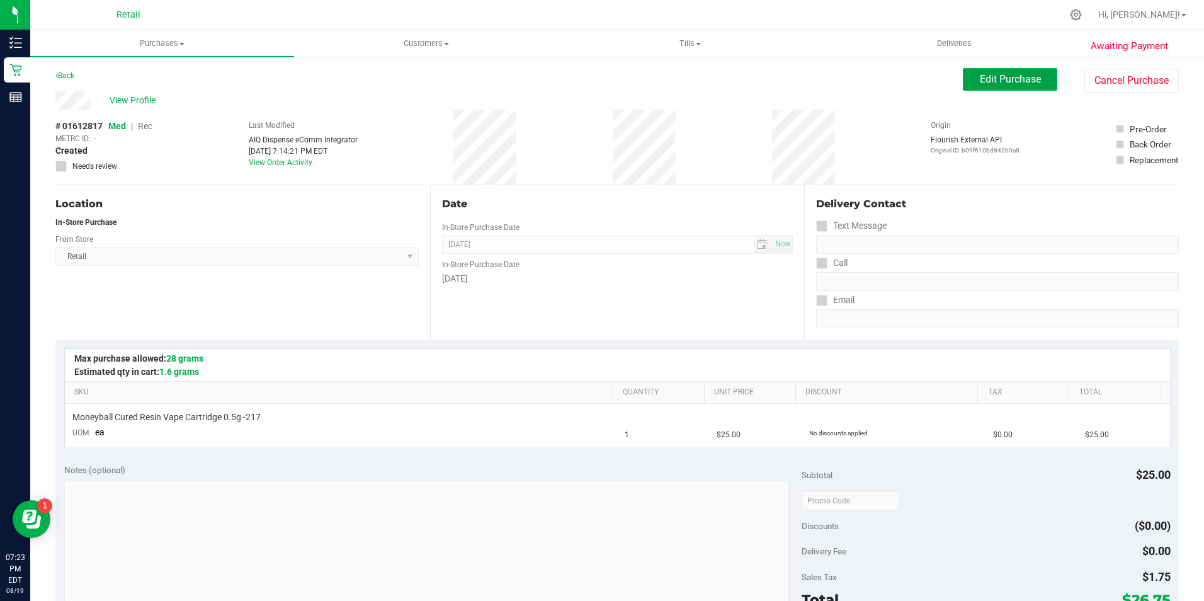
click at [983, 85] on button "Edit Purchase" at bounding box center [1010, 79] width 94 height 23
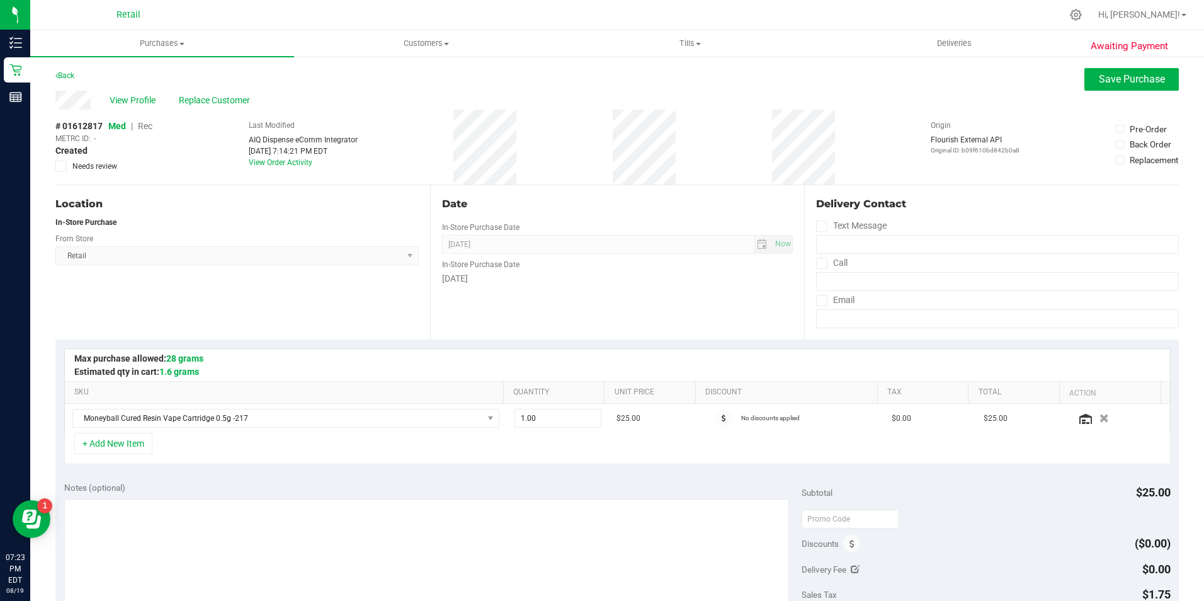
click at [149, 128] on span "Rec" at bounding box center [145, 126] width 14 height 10
click at [1099, 78] on span "Save Purchase" at bounding box center [1132, 79] width 66 height 12
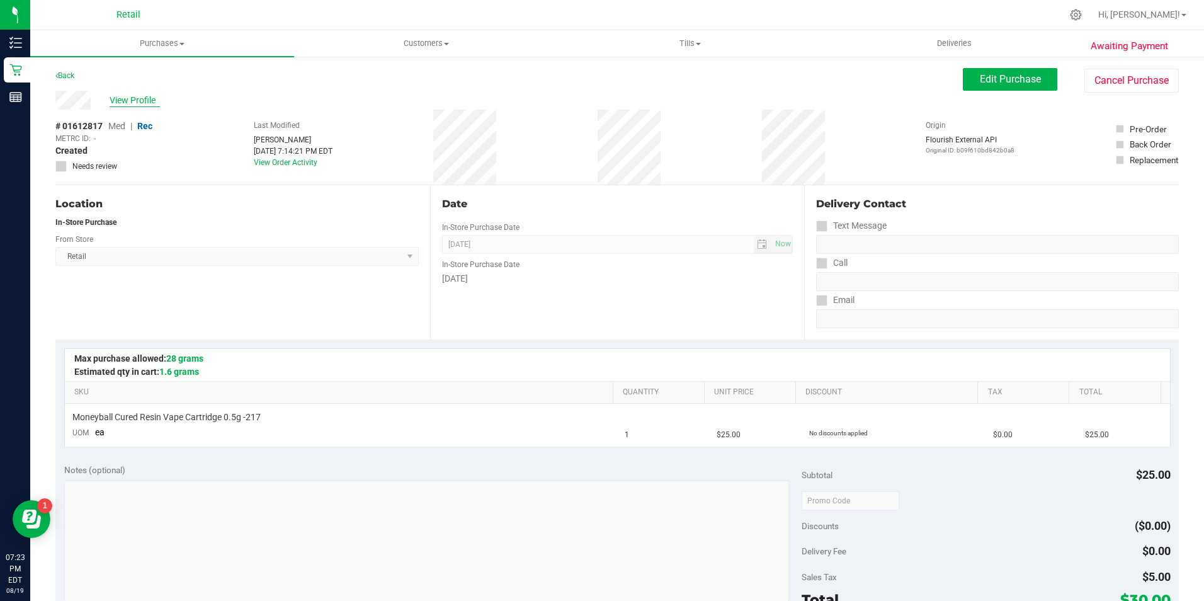
drag, startPoint x: 132, startPoint y: 106, endPoint x: 143, endPoint y: 98, distance: 13.5
click at [143, 98] on span "View Profile" at bounding box center [135, 100] width 50 height 13
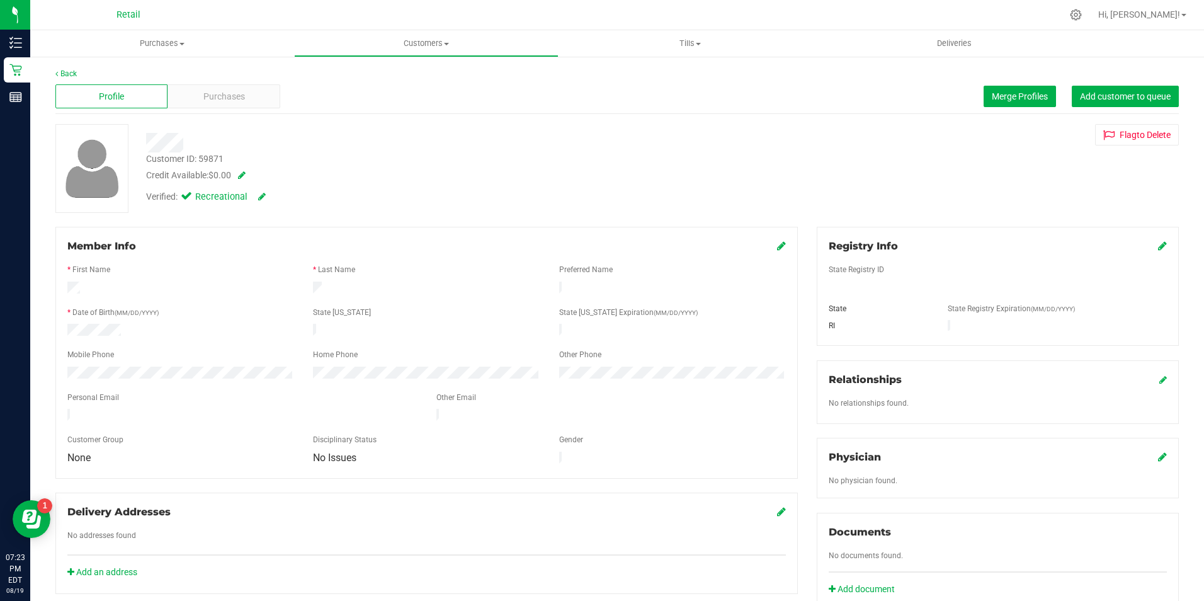
click at [780, 244] on div "Member Info * First Name * Last Name Preferred Name * Date of Birth (MM/DD/YYYY…" at bounding box center [426, 353] width 742 height 252
click at [777, 248] on icon at bounding box center [781, 245] width 9 height 10
click at [774, 244] on icon at bounding box center [779, 247] width 11 height 10
click at [238, 98] on span "Purchases" at bounding box center [224, 96] width 42 height 13
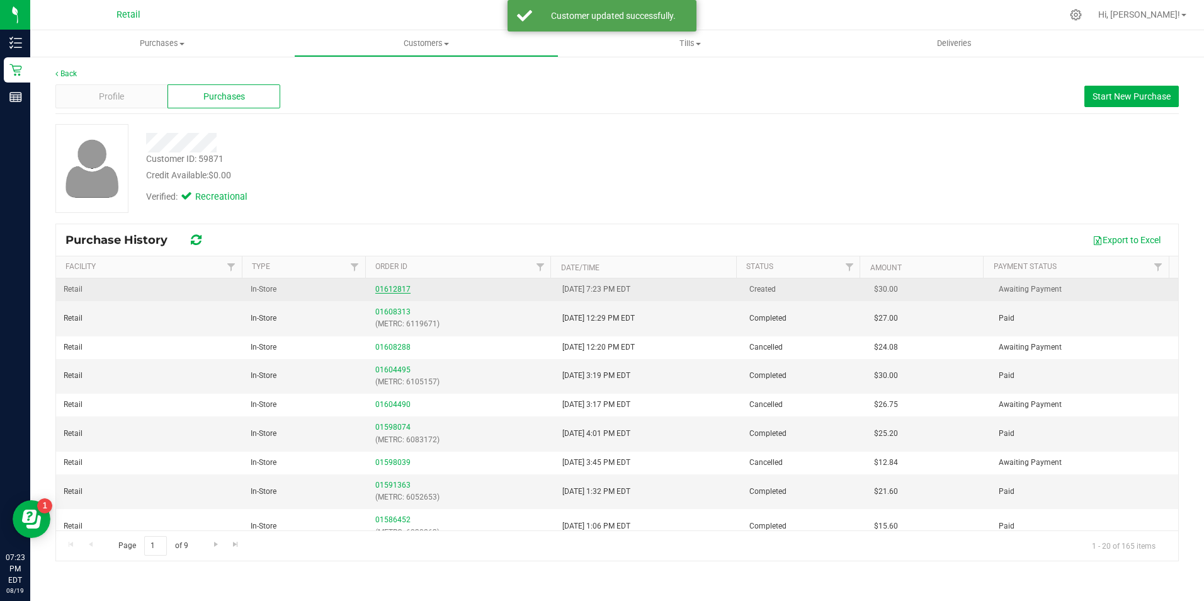
click at [385, 288] on link "01612817" at bounding box center [392, 289] width 35 height 9
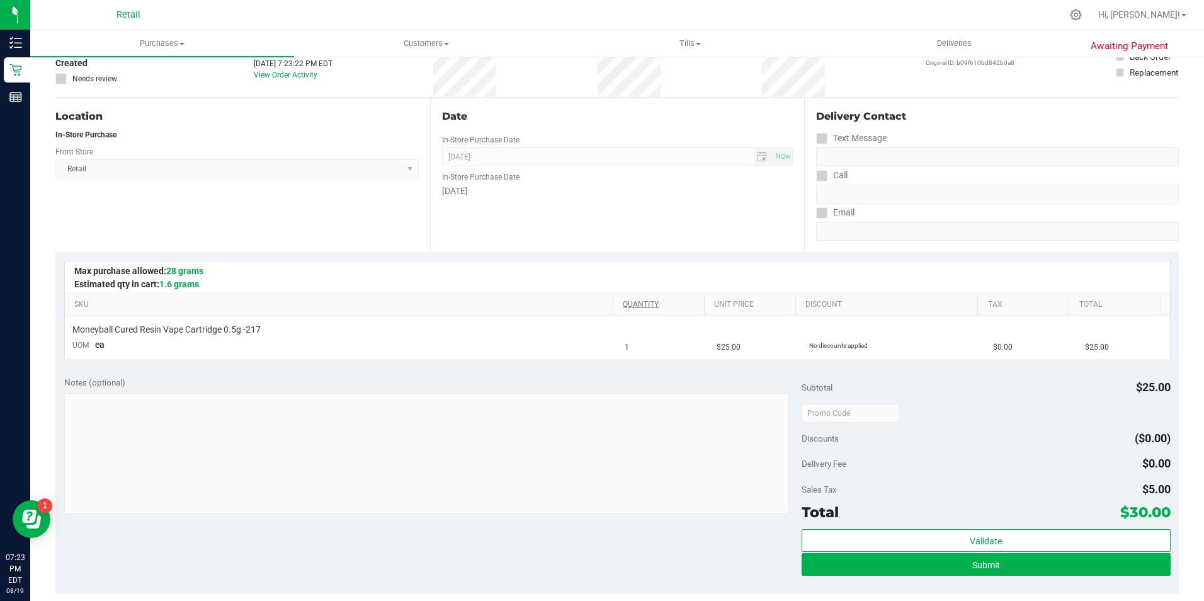
scroll to position [126, 0]
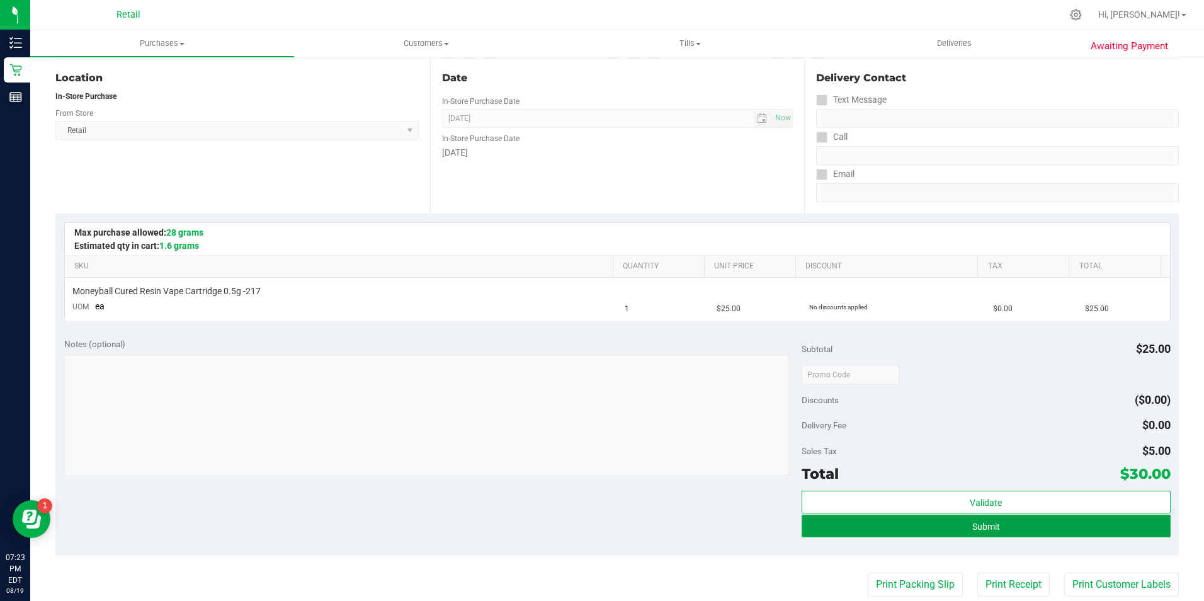
click at [914, 521] on button "Submit" at bounding box center [985, 525] width 369 height 23
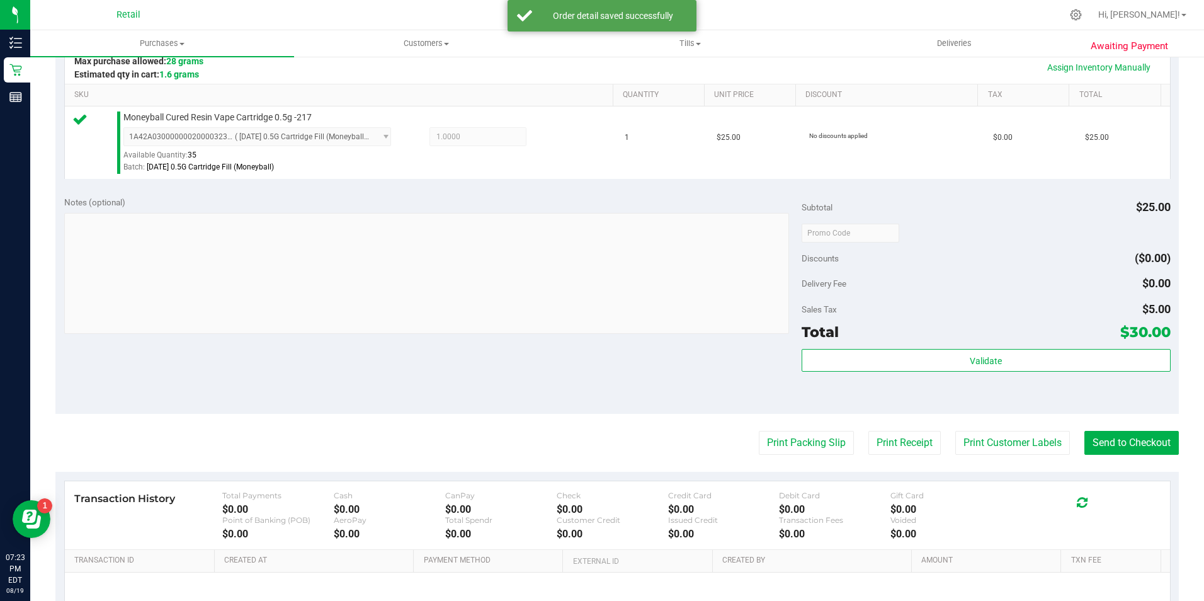
scroll to position [315, 0]
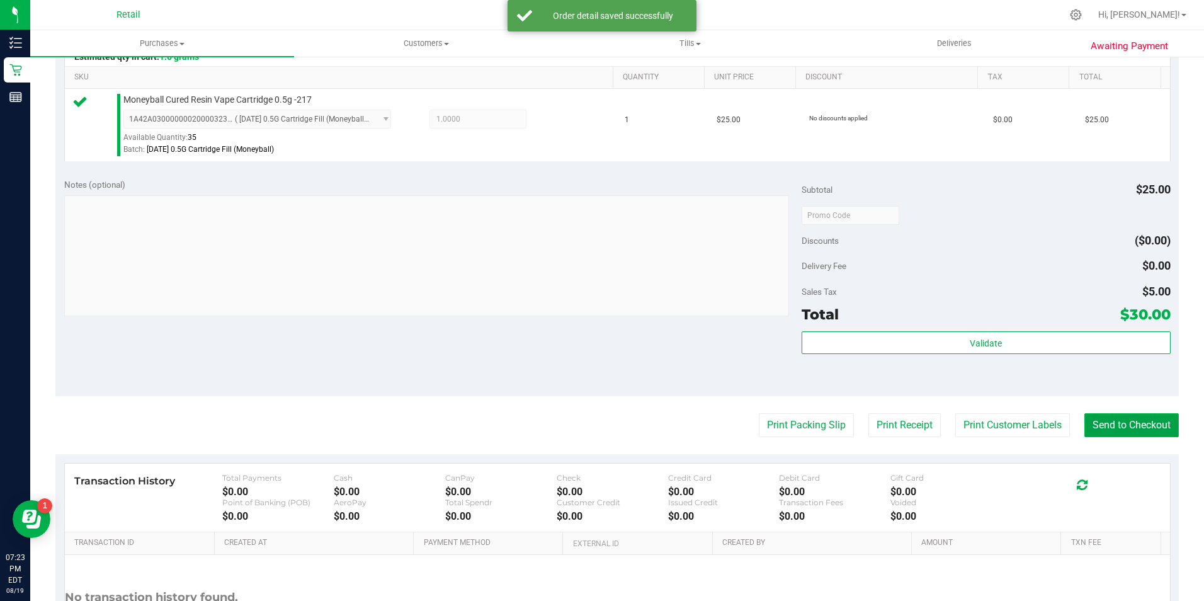
drag, startPoint x: 1114, startPoint y: 424, endPoint x: 1103, endPoint y: 426, distance: 11.5
click at [1107, 426] on button "Send to Checkout" at bounding box center [1131, 425] width 94 height 24
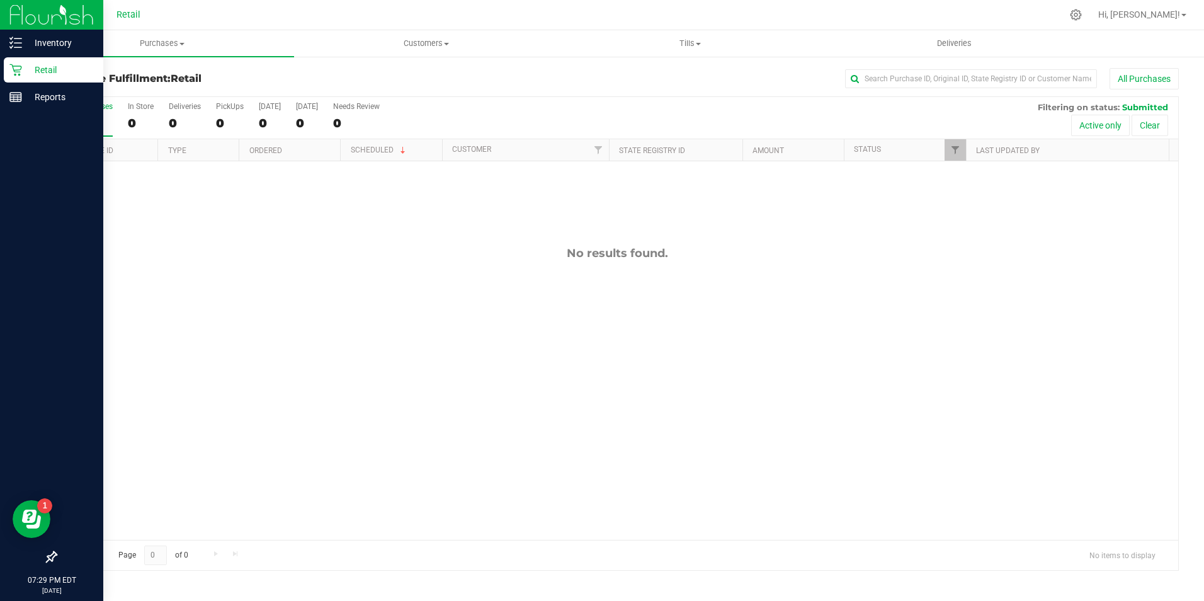
click at [10, 74] on icon at bounding box center [15, 70] width 13 height 13
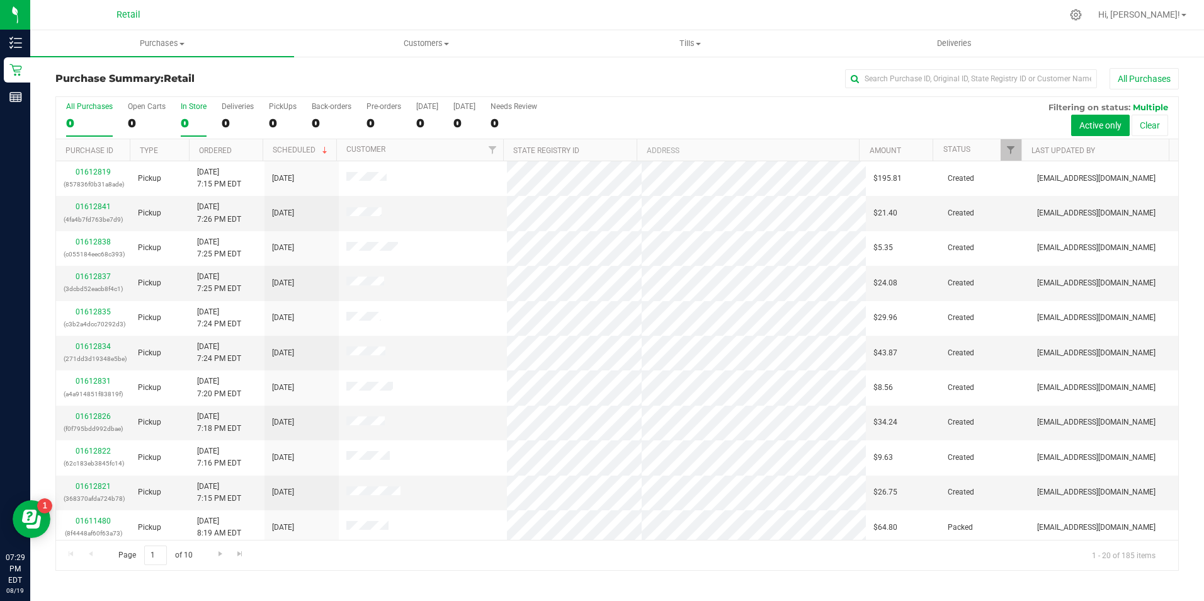
click at [182, 128] on div "0" at bounding box center [194, 123] width 26 height 14
click at [0, 0] on input "In Store 0" at bounding box center [0, 0] width 0 height 0
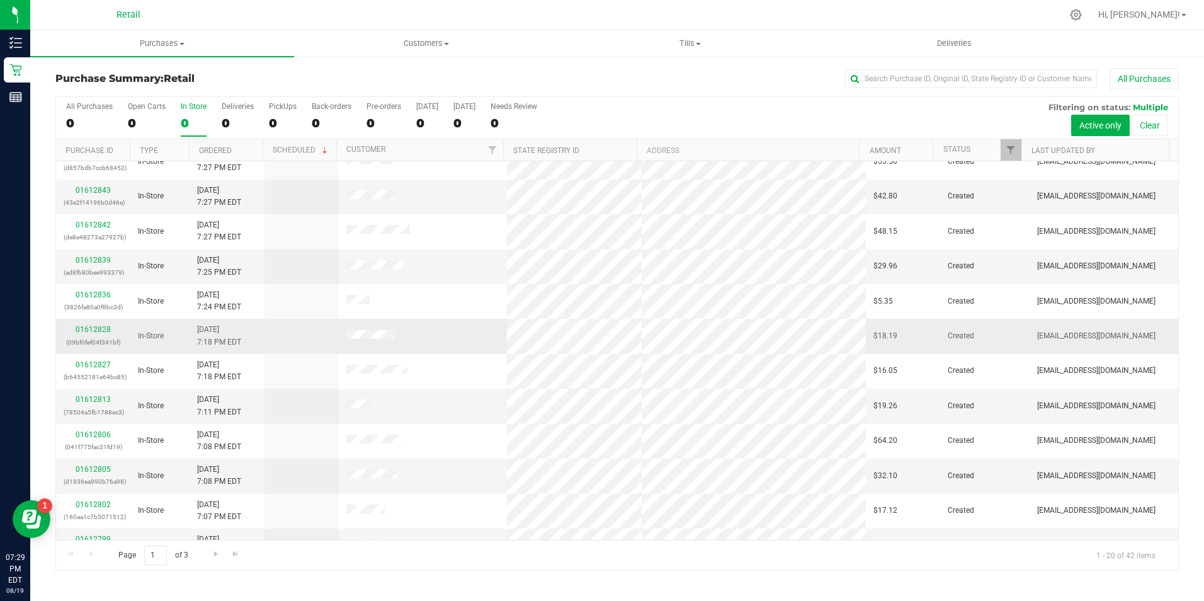
scroll to position [252, 0]
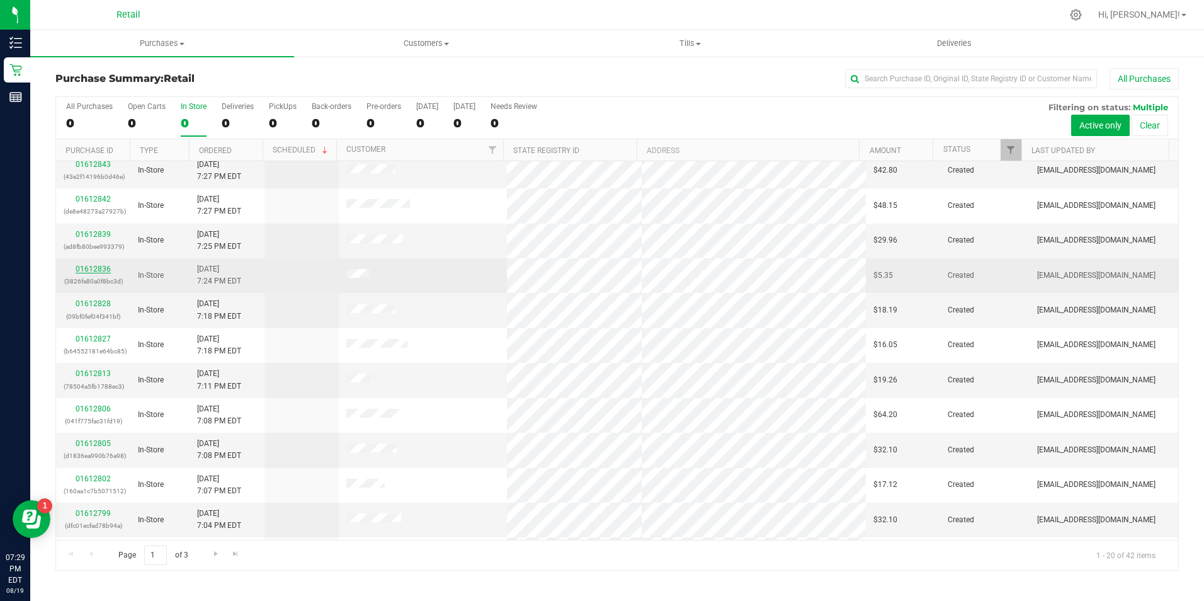
click at [108, 266] on link "01612836" at bounding box center [93, 268] width 35 height 9
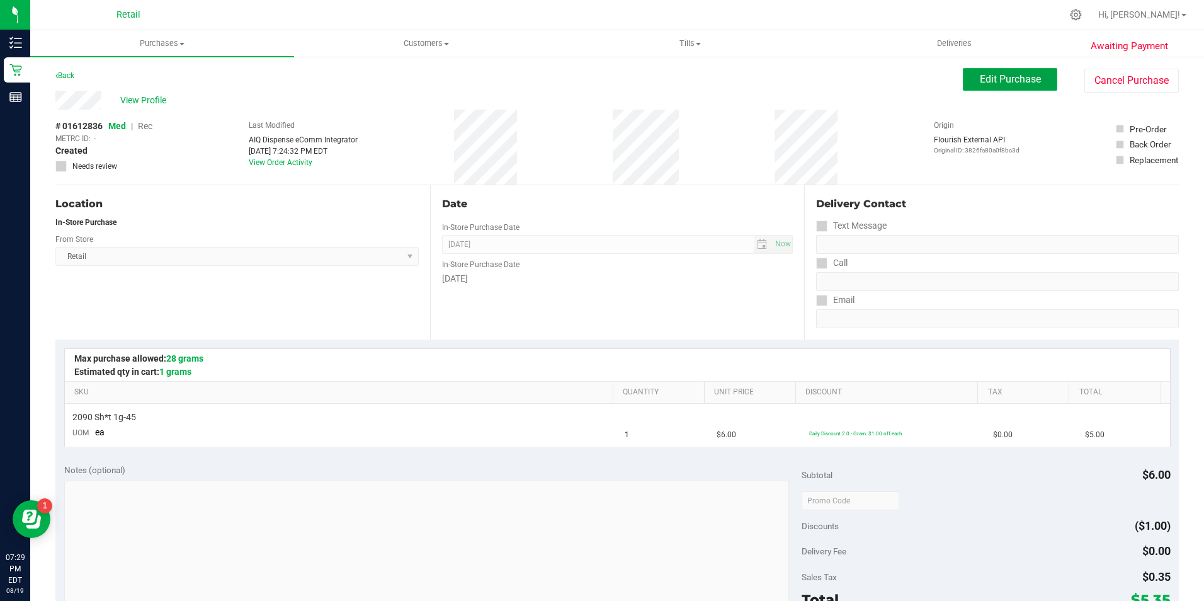
click at [980, 84] on span "Edit Purchase" at bounding box center [1010, 79] width 61 height 12
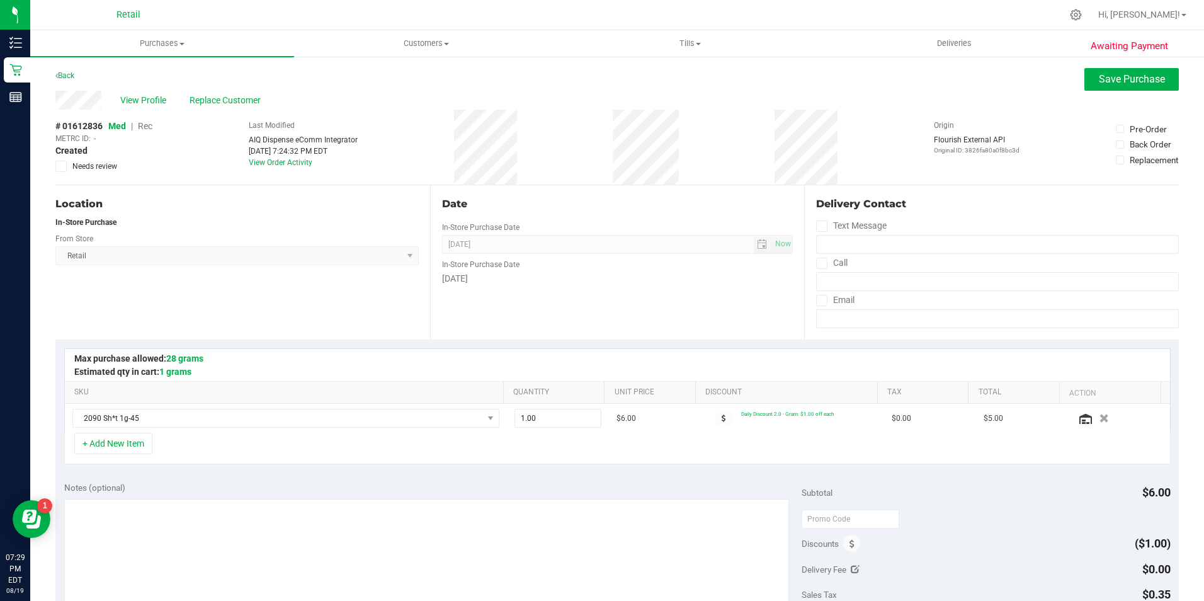
click at [150, 127] on span "Rec" at bounding box center [145, 126] width 14 height 10
click at [1100, 79] on span "Save Purchase" at bounding box center [1132, 79] width 66 height 12
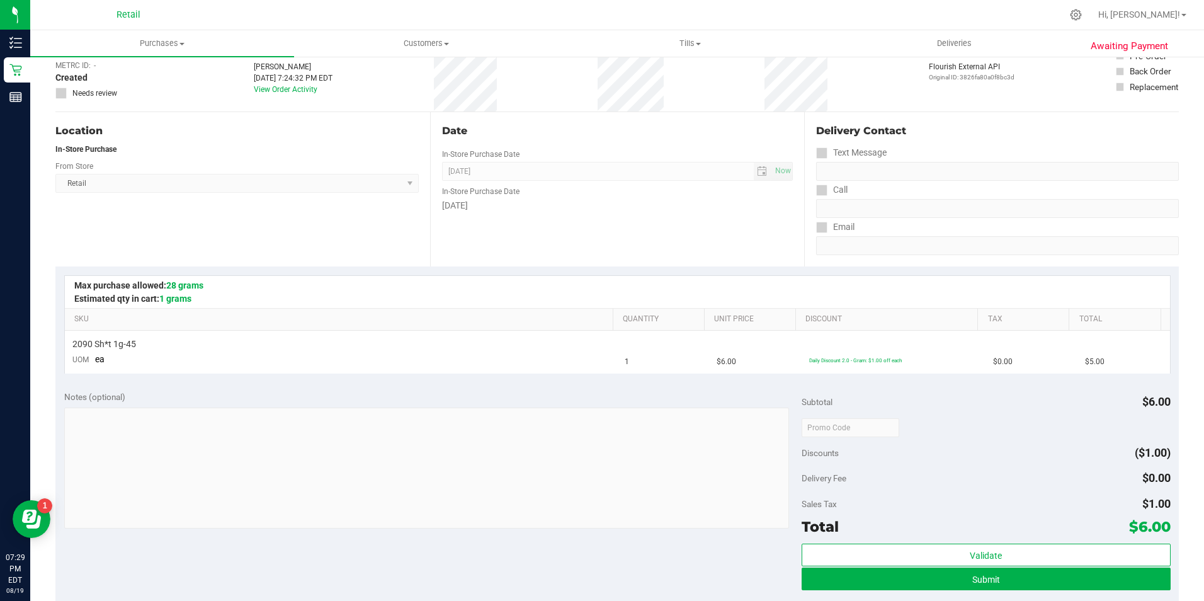
scroll to position [189, 0]
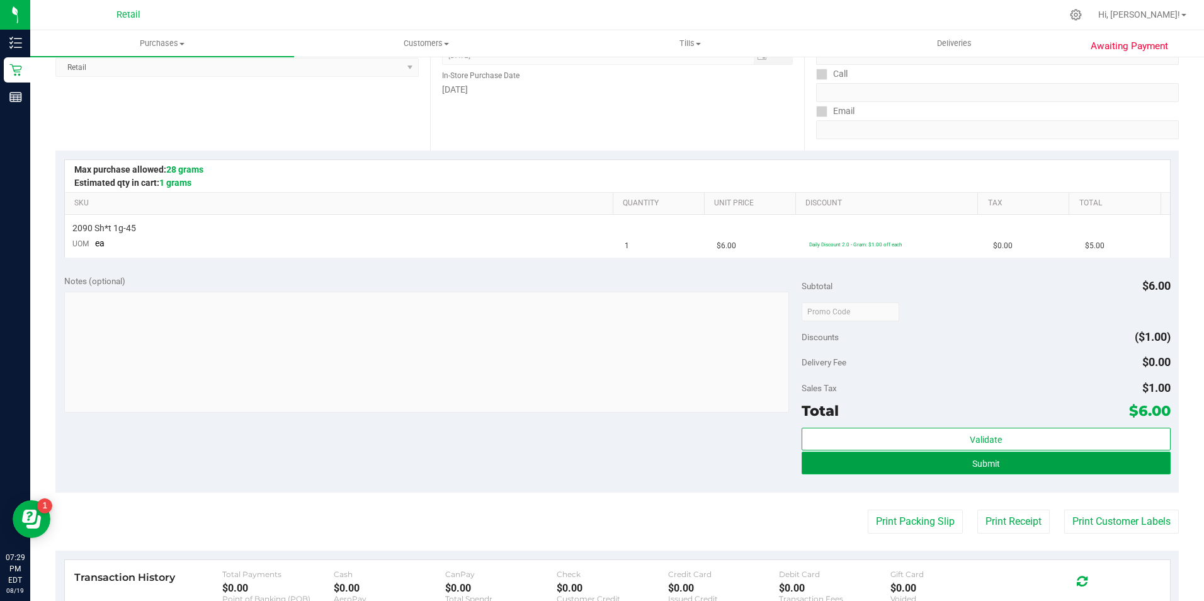
click at [945, 456] on button "Submit" at bounding box center [985, 462] width 369 height 23
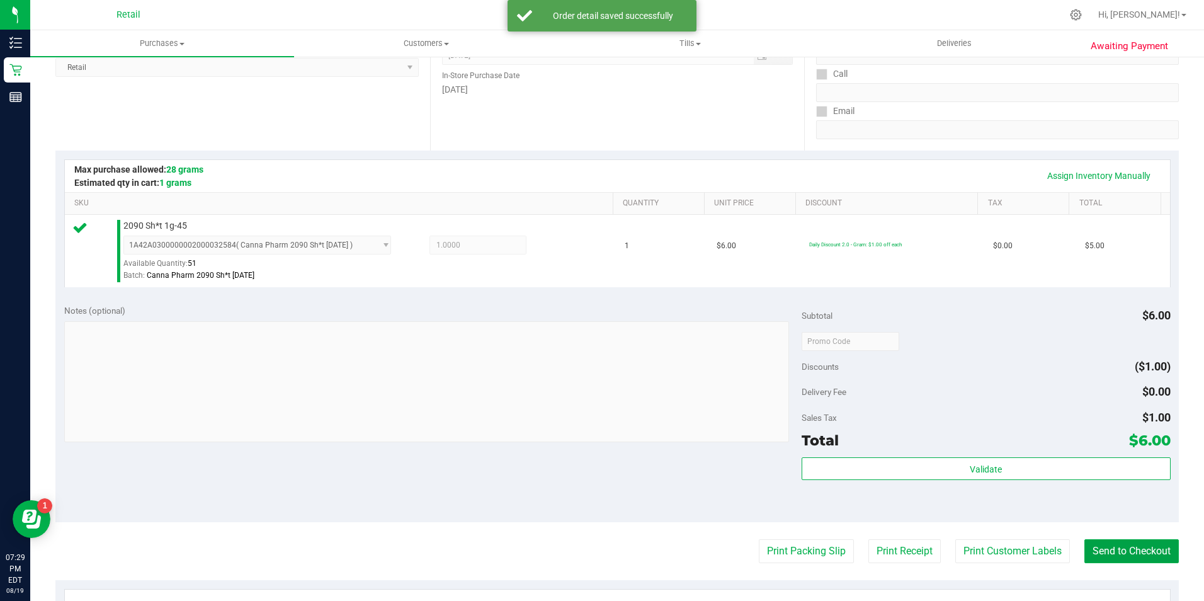
drag, startPoint x: 1092, startPoint y: 544, endPoint x: 1036, endPoint y: 519, distance: 61.2
click at [1092, 544] on button "Send to Checkout" at bounding box center [1131, 551] width 94 height 24
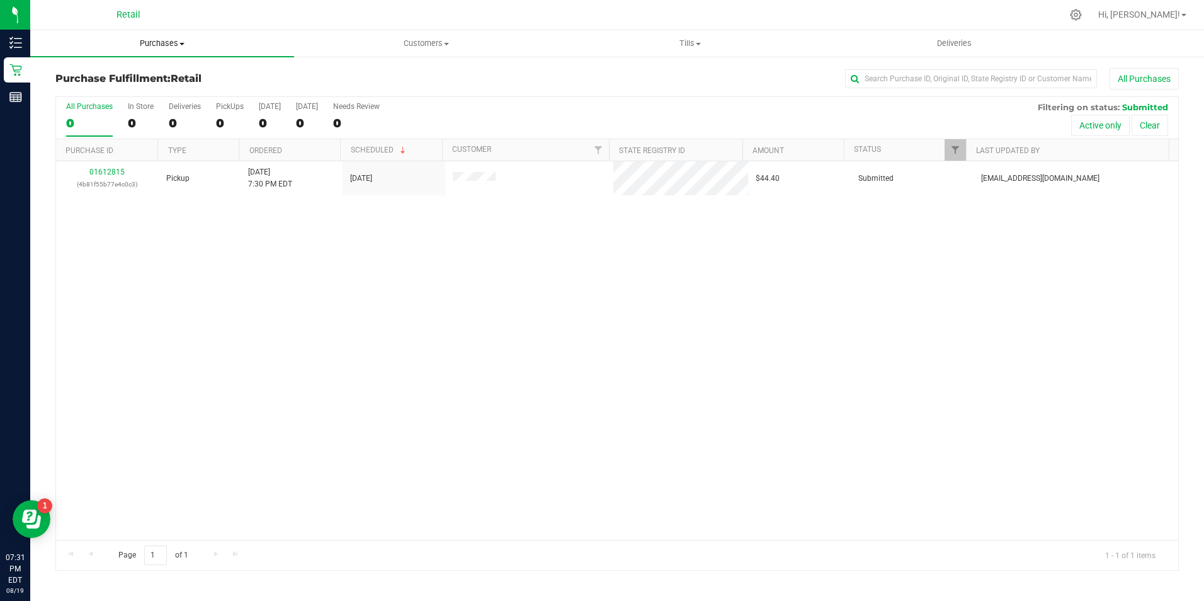
click at [139, 48] on span "Purchases" at bounding box center [162, 43] width 264 height 11
click at [145, 94] on li "Fulfillment" at bounding box center [162, 91] width 264 height 15
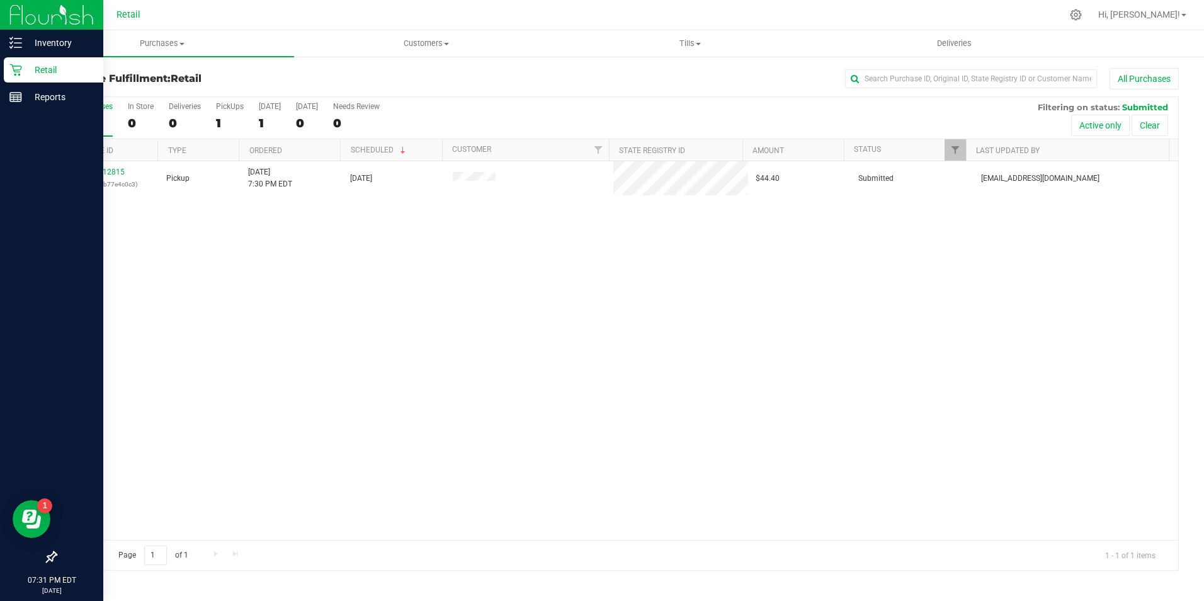
click at [23, 69] on p "Retail" at bounding box center [60, 69] width 76 height 15
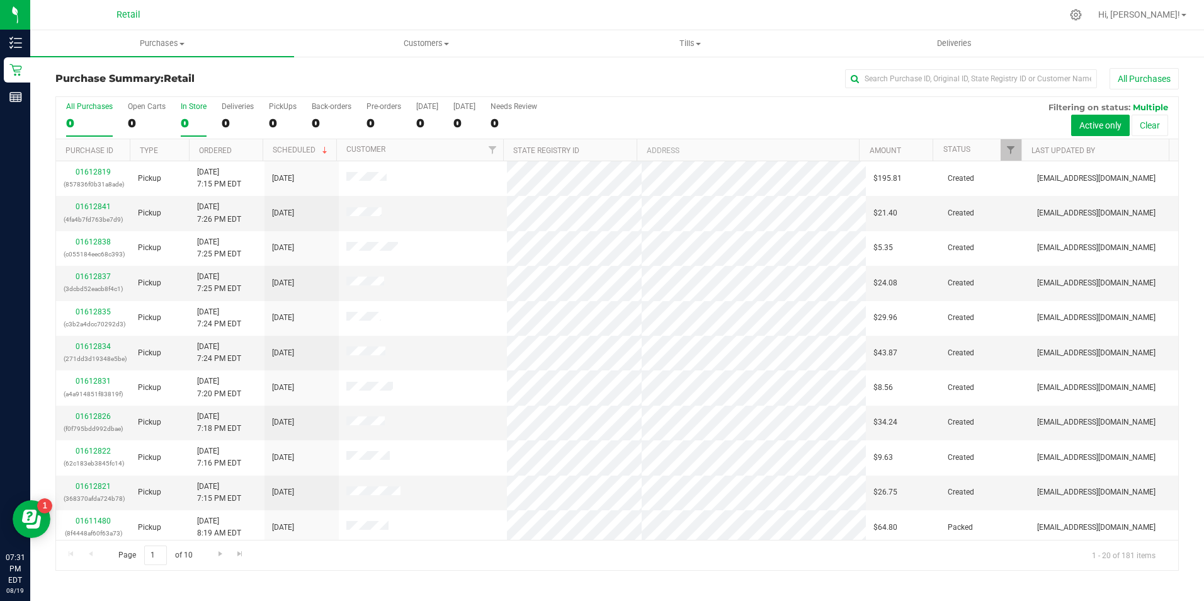
click at [195, 119] on div "0" at bounding box center [194, 123] width 26 height 14
click at [0, 0] on input "In Store 0" at bounding box center [0, 0] width 0 height 0
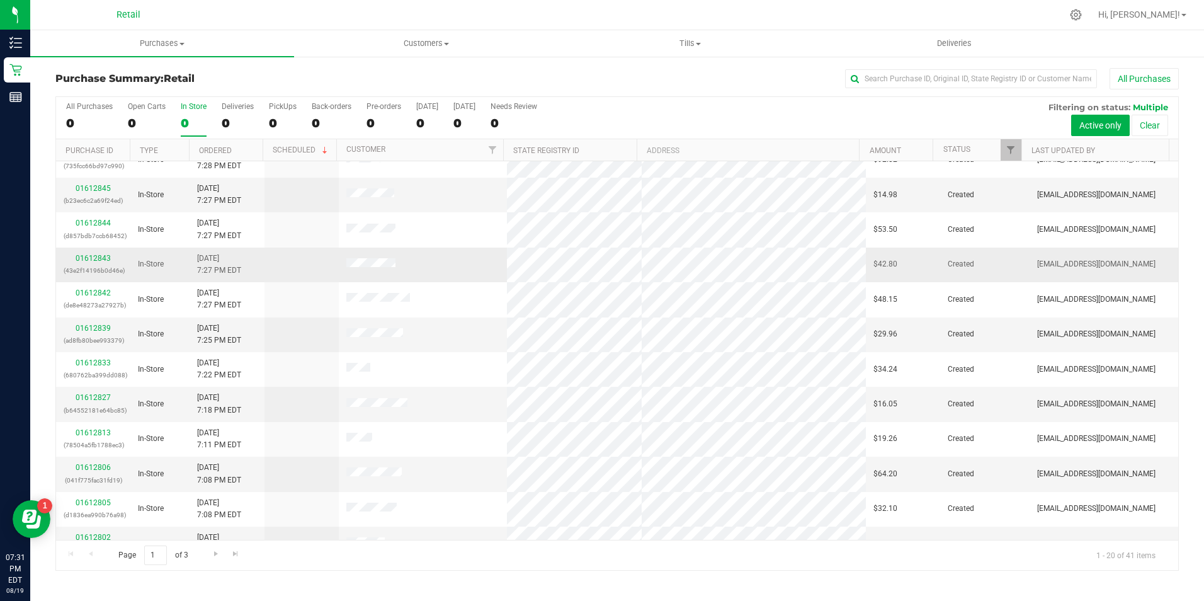
scroll to position [189, 0]
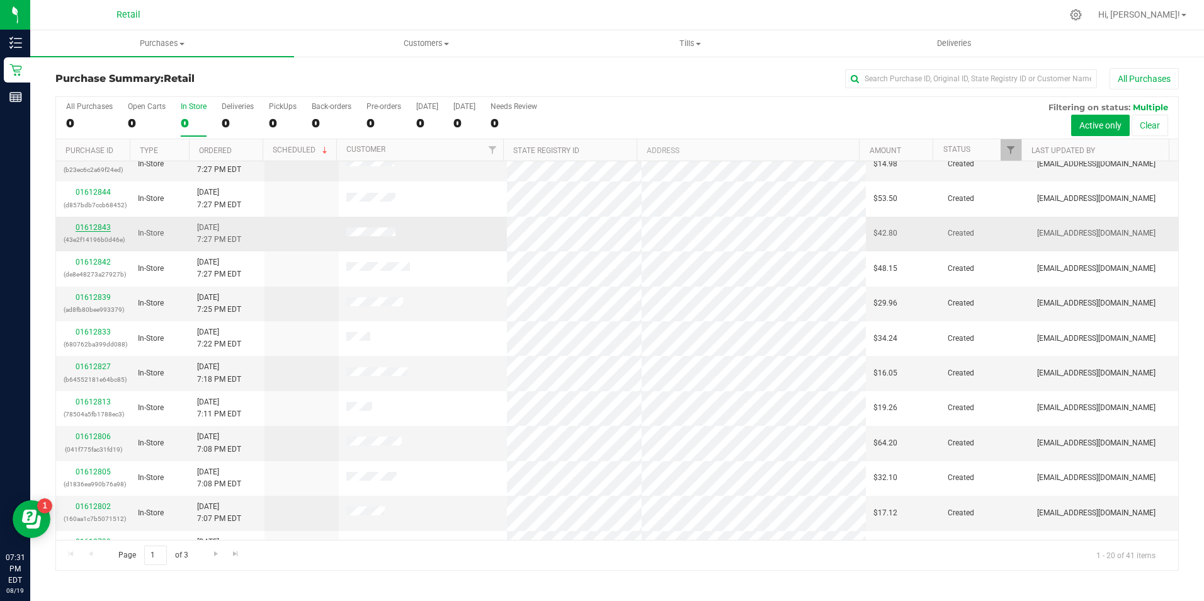
click at [102, 229] on link "01612843" at bounding box center [93, 227] width 35 height 9
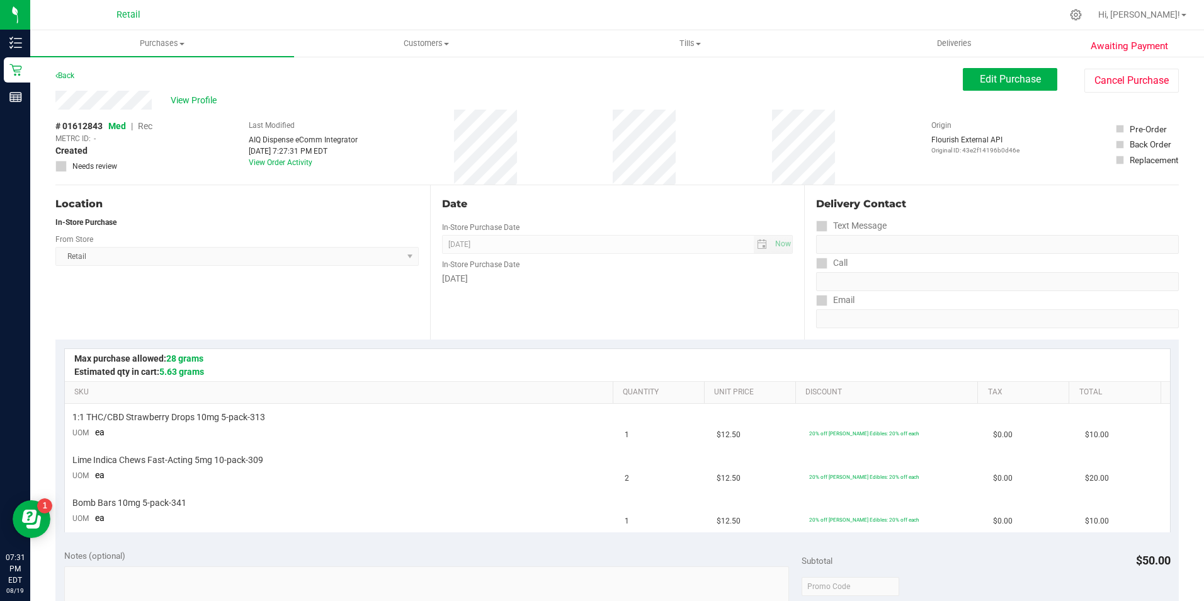
click at [949, 88] on div "Back Edit Purchase Cancel Purchase" at bounding box center [616, 79] width 1123 height 23
click at [963, 86] on button "Edit Purchase" at bounding box center [1010, 79] width 94 height 23
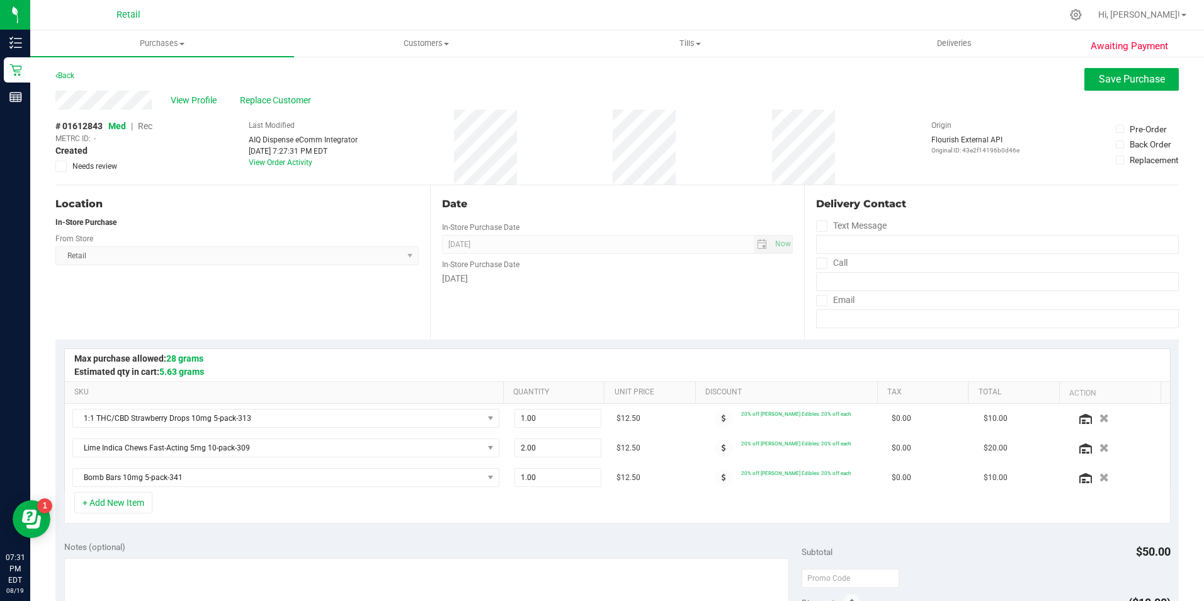
click at [150, 122] on span "Rec" at bounding box center [145, 126] width 14 height 10
drag, startPoint x: 1116, startPoint y: 72, endPoint x: 958, endPoint y: 99, distance: 160.9
click at [1110, 75] on button "Save Purchase" at bounding box center [1131, 79] width 94 height 23
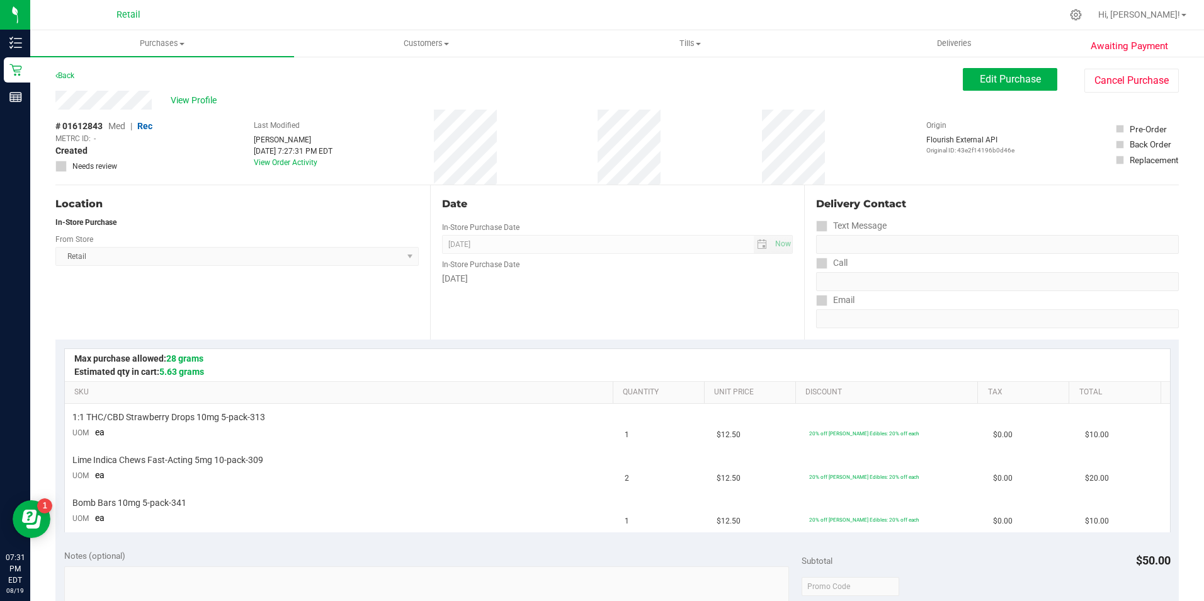
click at [200, 99] on span "View Profile" at bounding box center [196, 100] width 50 height 13
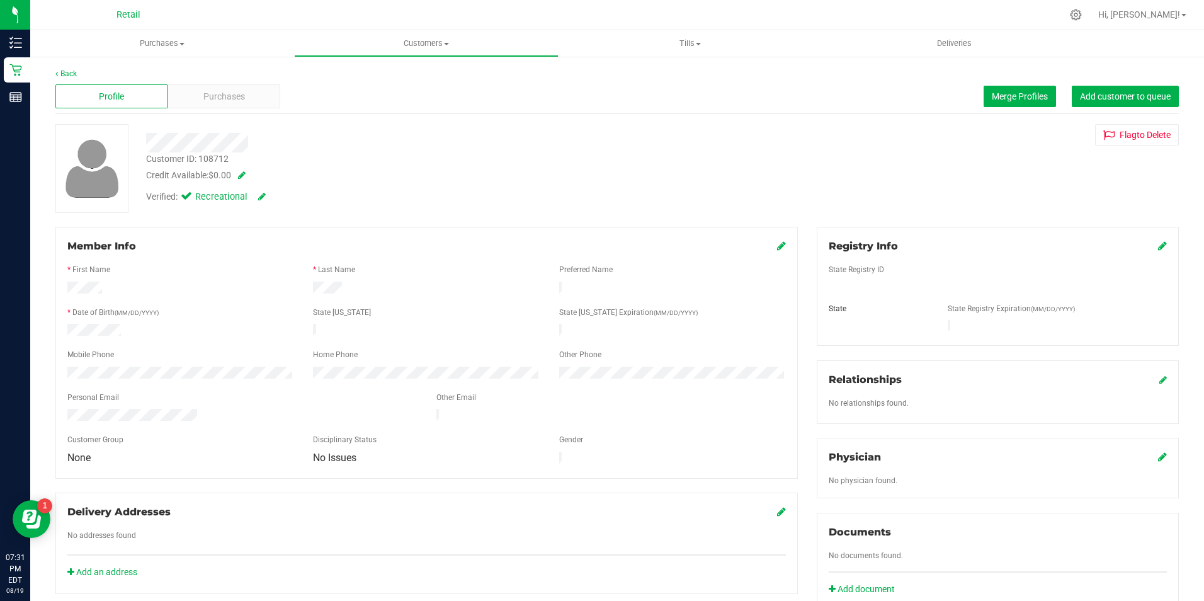
click at [219, 108] on div "Profile Purchases Merge Profiles Add customer to queue" at bounding box center [616, 96] width 1123 height 35
click at [246, 98] on div "Purchases" at bounding box center [223, 96] width 112 height 24
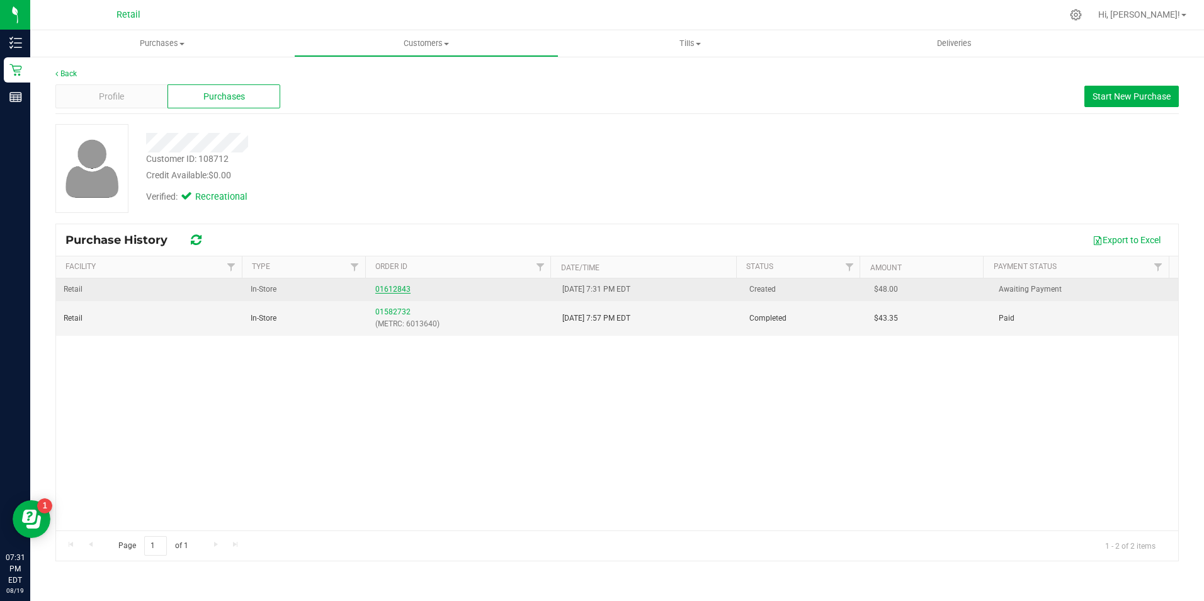
click at [382, 288] on link "01612843" at bounding box center [392, 289] width 35 height 9
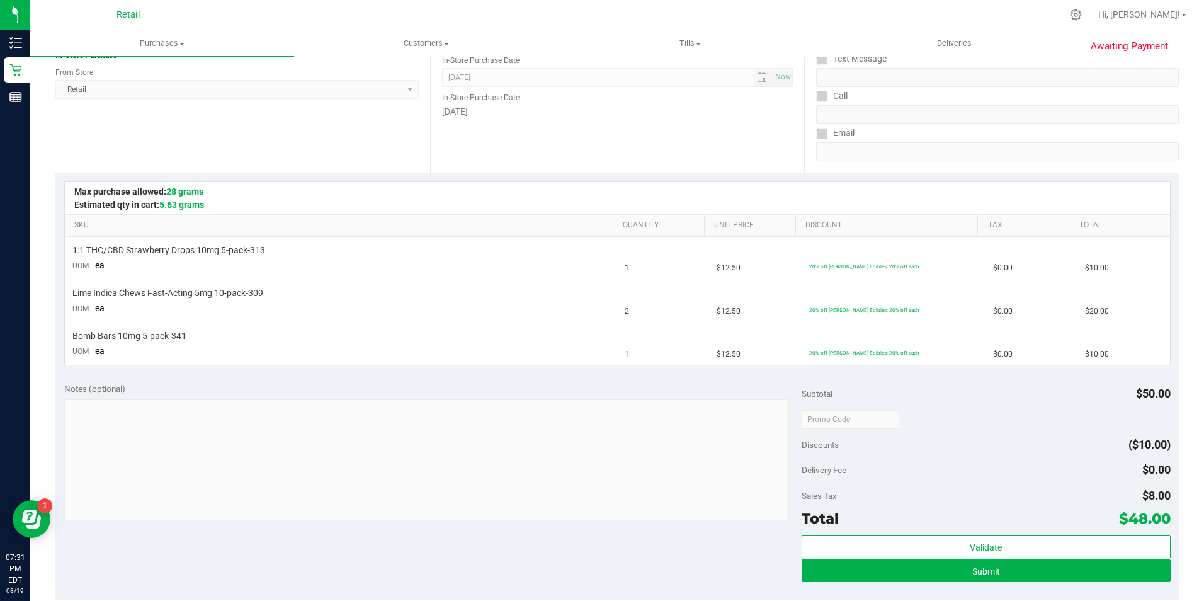
scroll to position [189, 0]
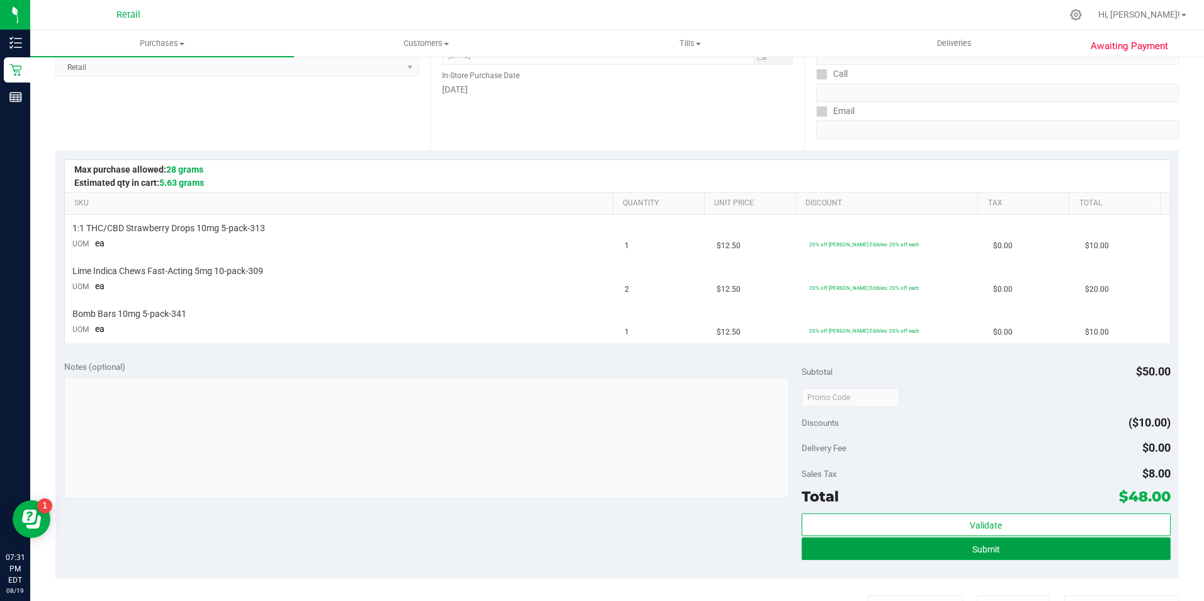
click at [1063, 550] on button "Submit" at bounding box center [985, 548] width 369 height 23
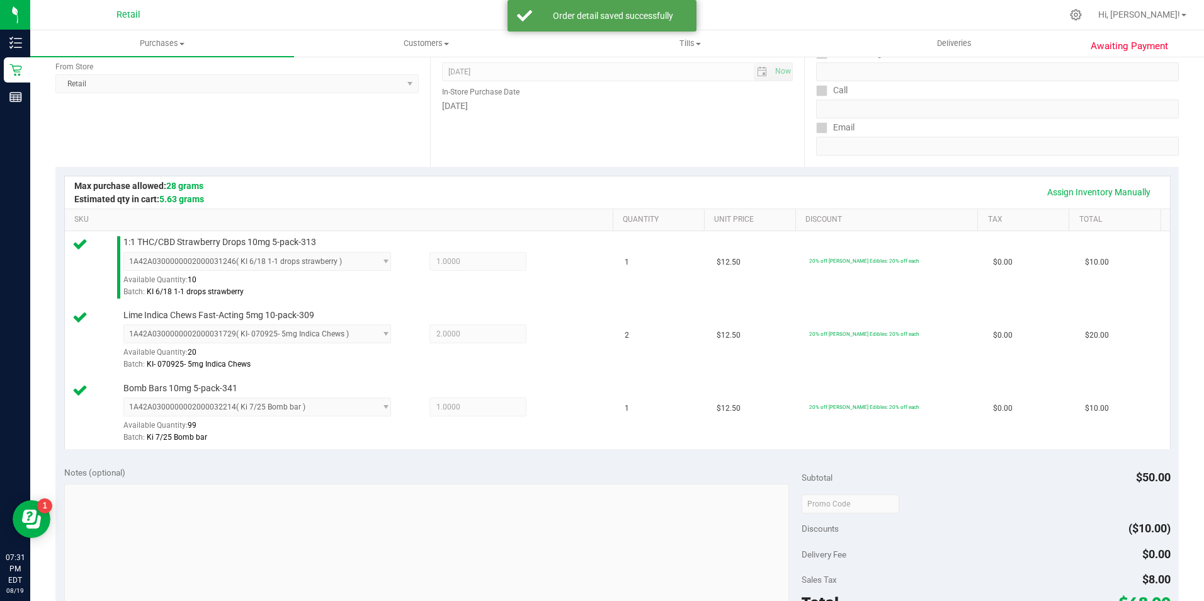
scroll to position [252, 0]
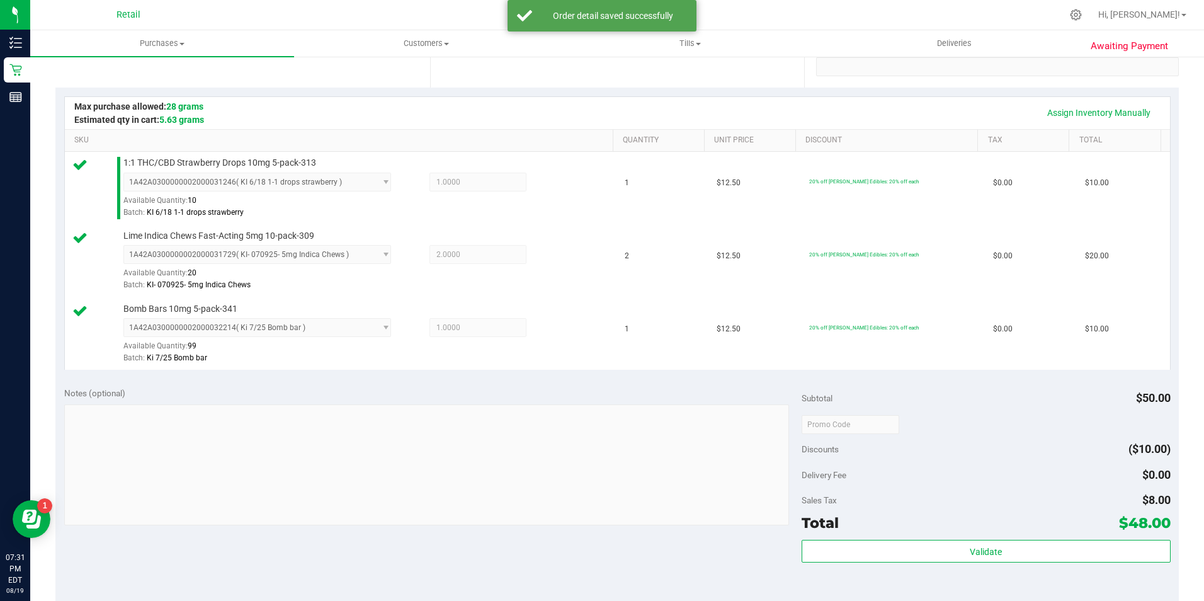
click at [1119, 528] on span "$48.00" at bounding box center [1145, 523] width 52 height 18
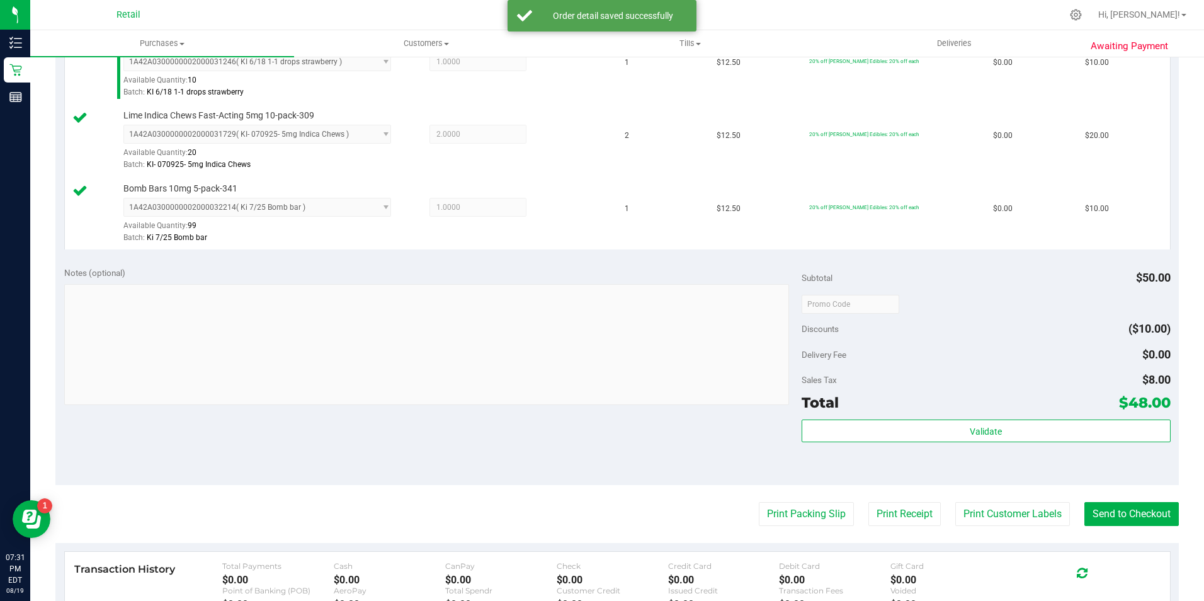
scroll to position [378, 0]
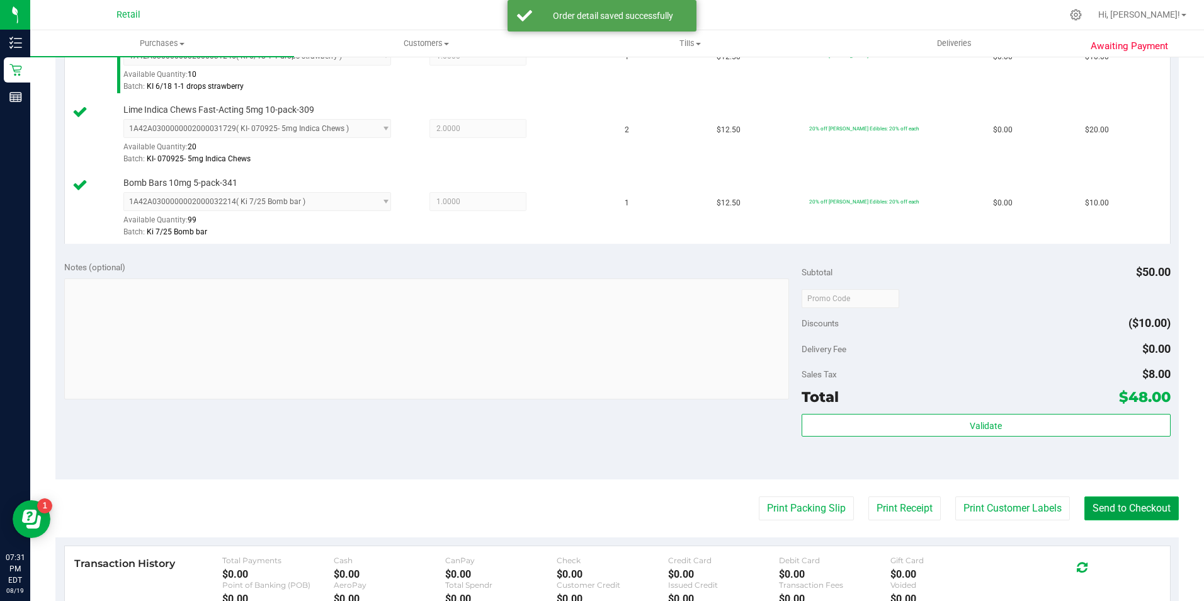
click at [1124, 506] on button "Send to Checkout" at bounding box center [1131, 508] width 94 height 24
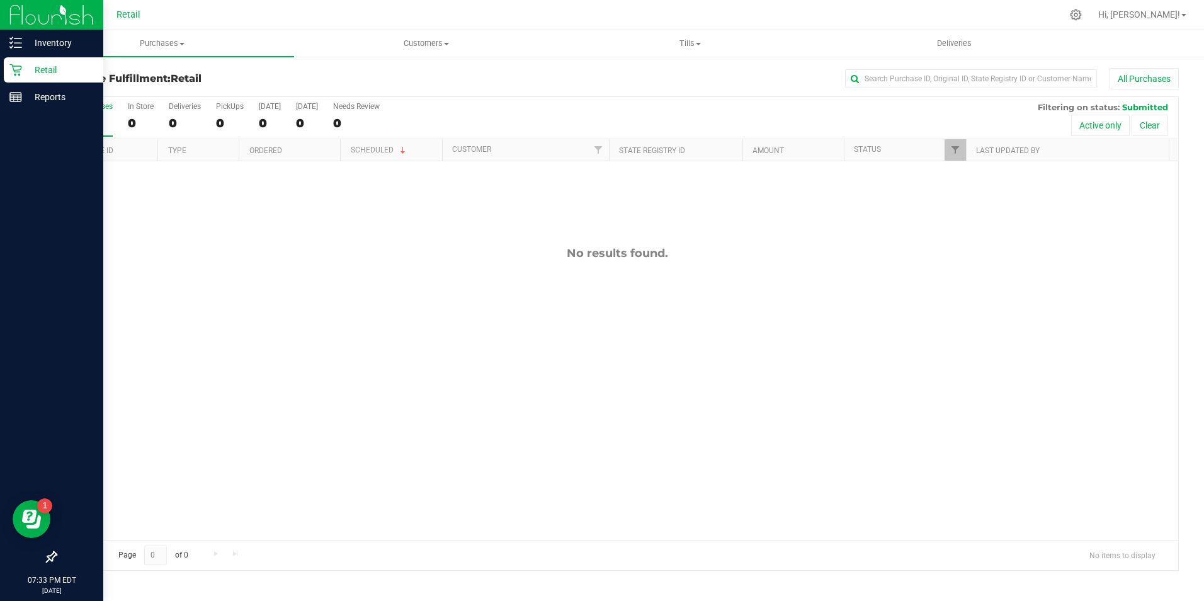
click at [14, 74] on icon at bounding box center [15, 70] width 13 height 13
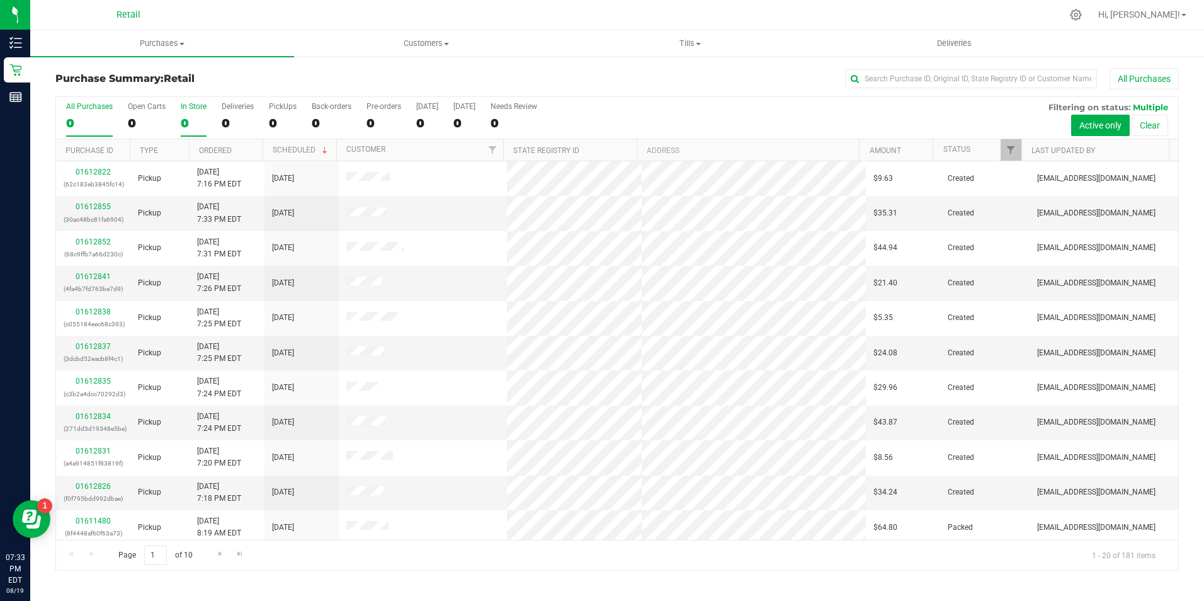
click at [184, 125] on div "0" at bounding box center [194, 123] width 26 height 14
click at [0, 0] on input "In Store 0" at bounding box center [0, 0] width 0 height 0
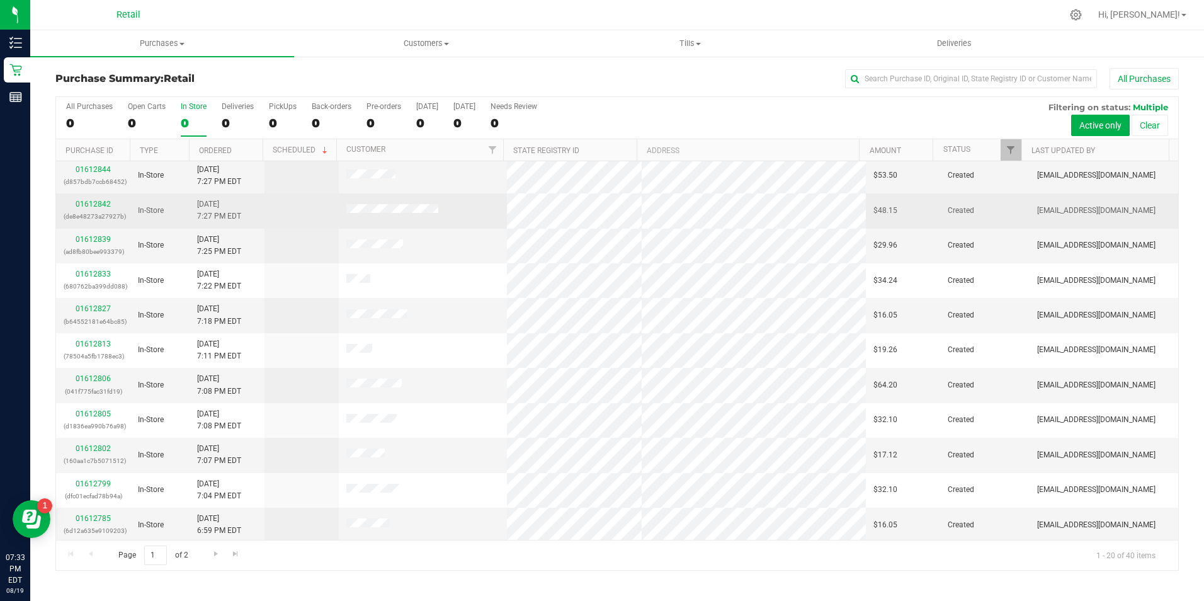
scroll to position [252, 0]
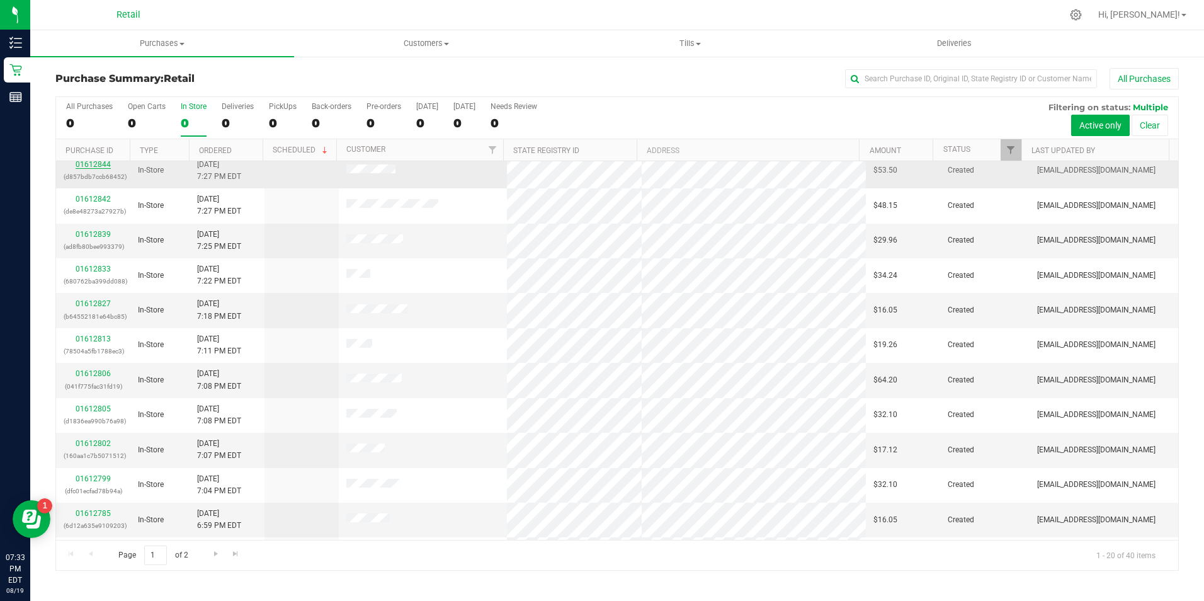
click at [92, 166] on link "01612844" at bounding box center [93, 164] width 35 height 9
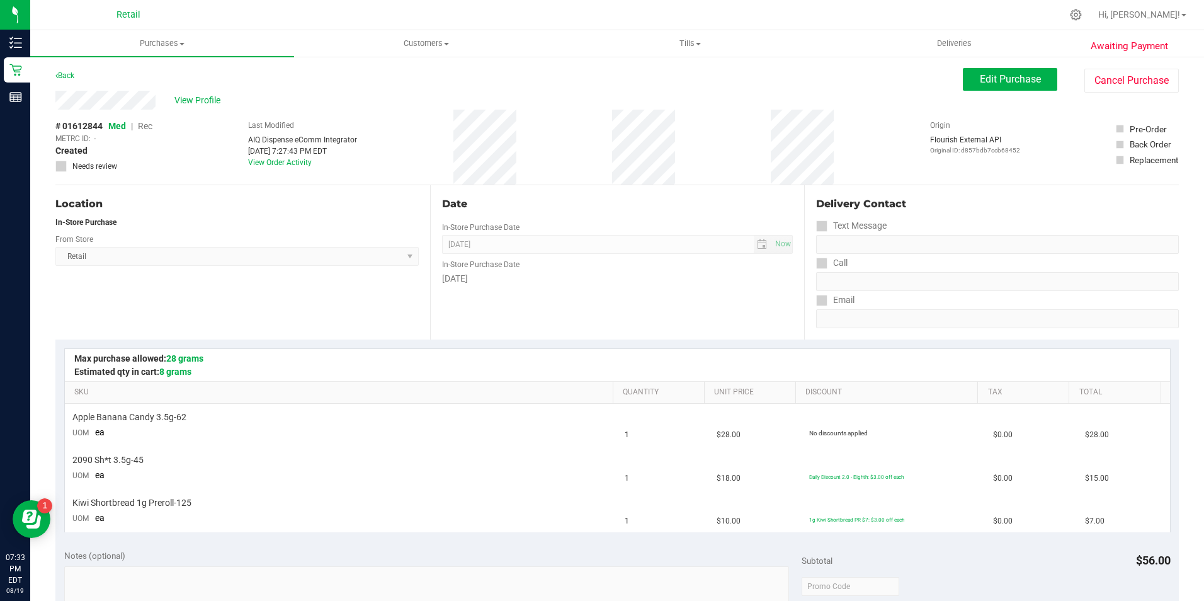
drag, startPoint x: 50, startPoint y: 152, endPoint x: 424, endPoint y: 314, distance: 407.5
click at [430, 319] on div "Date In-Store Purchase Date [DATE] Now In-Store Purchase Date [DATE]" at bounding box center [617, 262] width 375 height 154
click at [966, 77] on button "Edit Purchase" at bounding box center [1010, 79] width 94 height 23
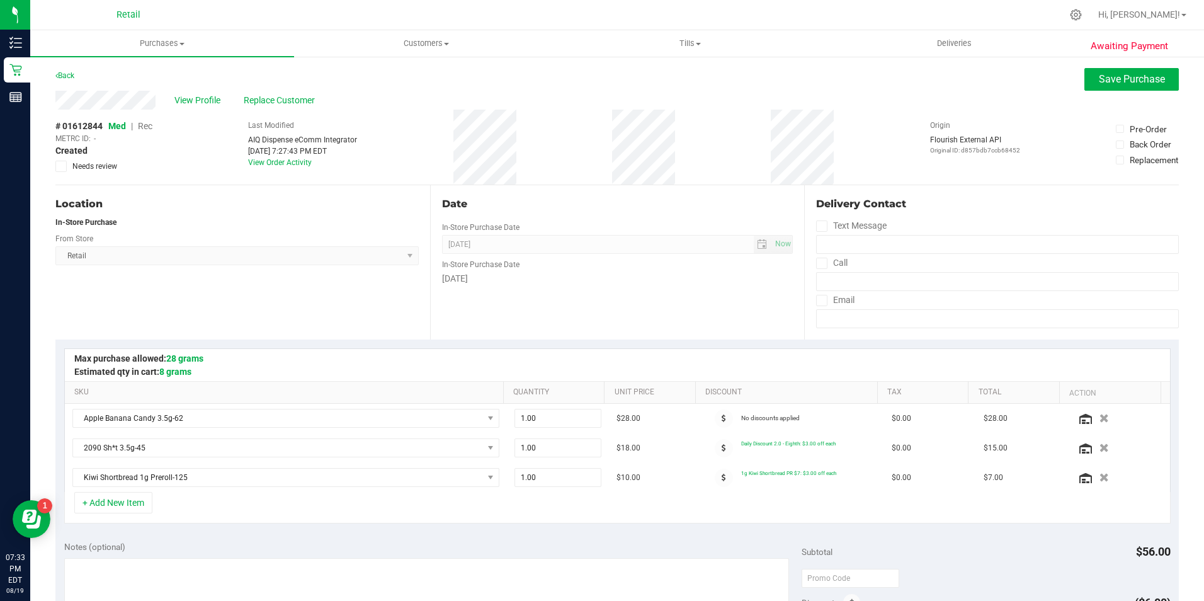
click at [150, 131] on span "Rec" at bounding box center [145, 126] width 14 height 10
click at [150, 131] on span "Rec" at bounding box center [144, 126] width 15 height 10
click at [1147, 81] on span "Save Purchase" at bounding box center [1132, 79] width 66 height 12
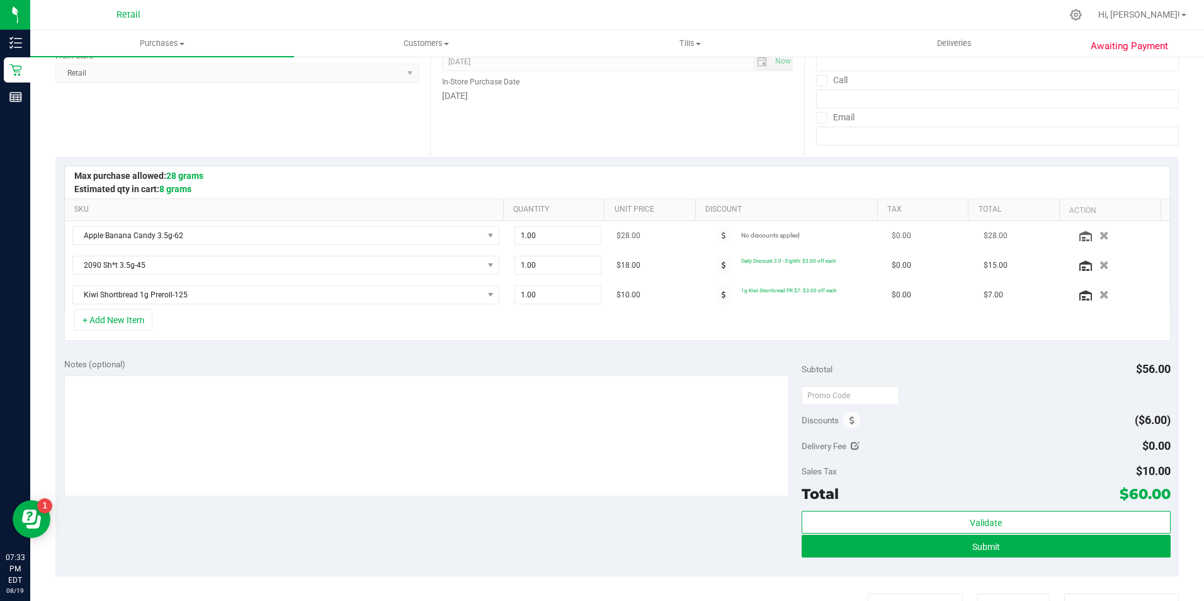
scroll to position [189, 0]
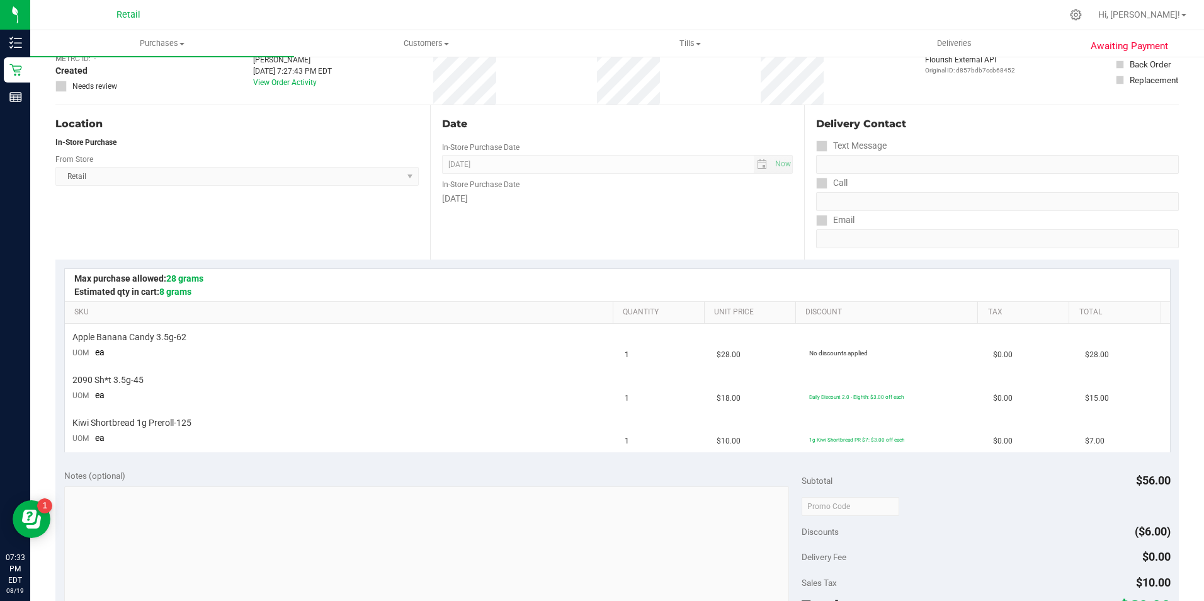
scroll to position [189, 0]
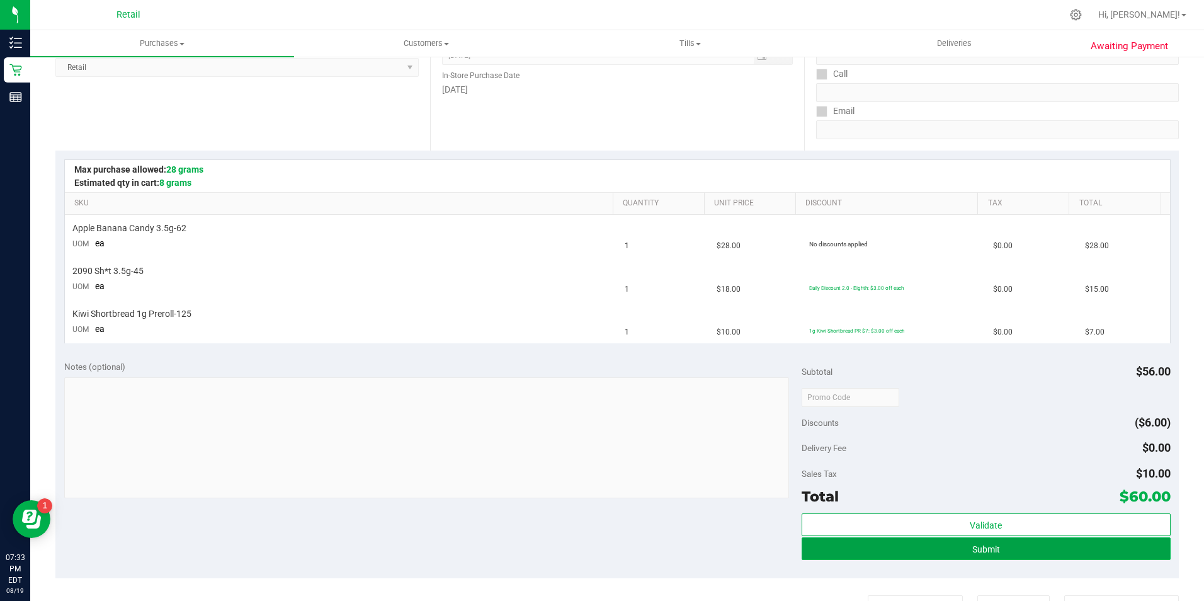
click at [1062, 553] on button "Submit" at bounding box center [985, 548] width 369 height 23
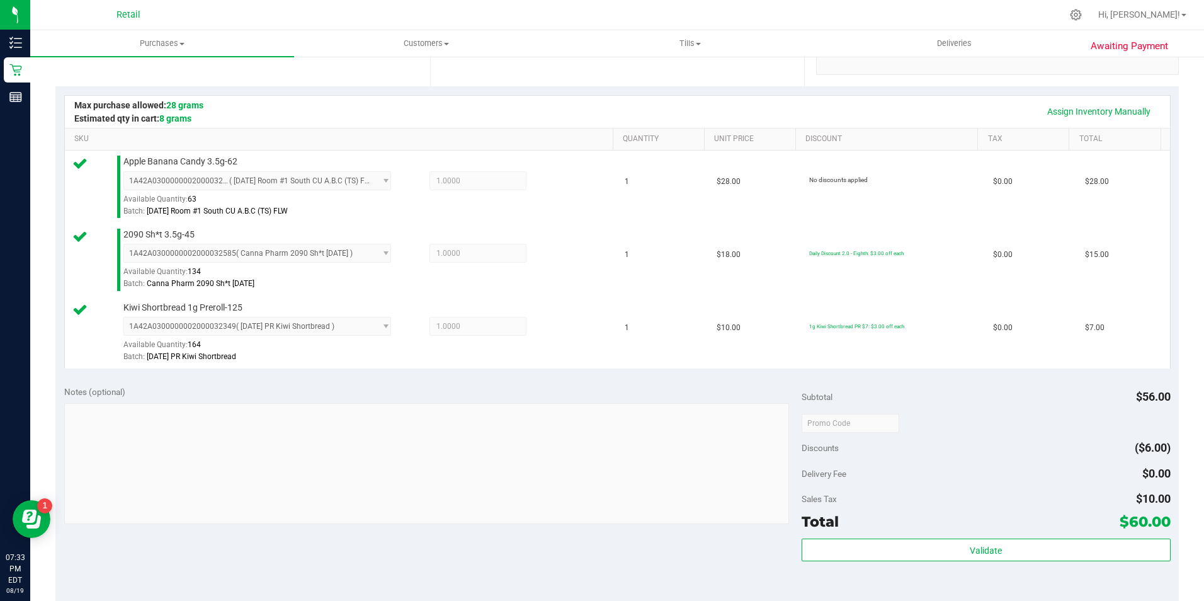
scroll to position [315, 0]
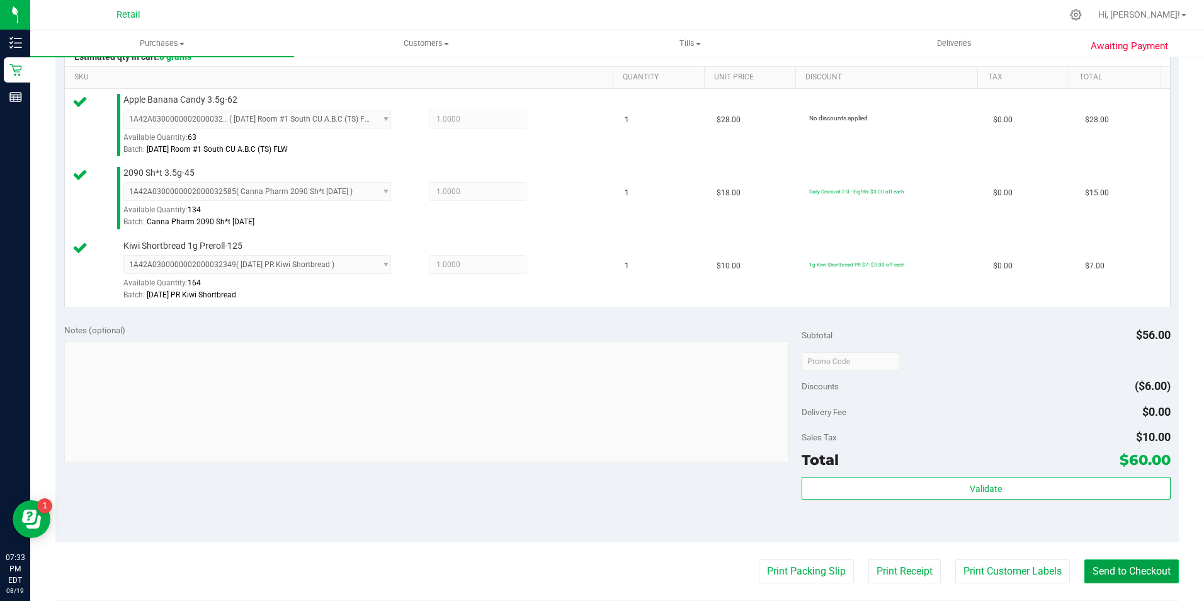
click at [1140, 564] on button "Send to Checkout" at bounding box center [1131, 571] width 94 height 24
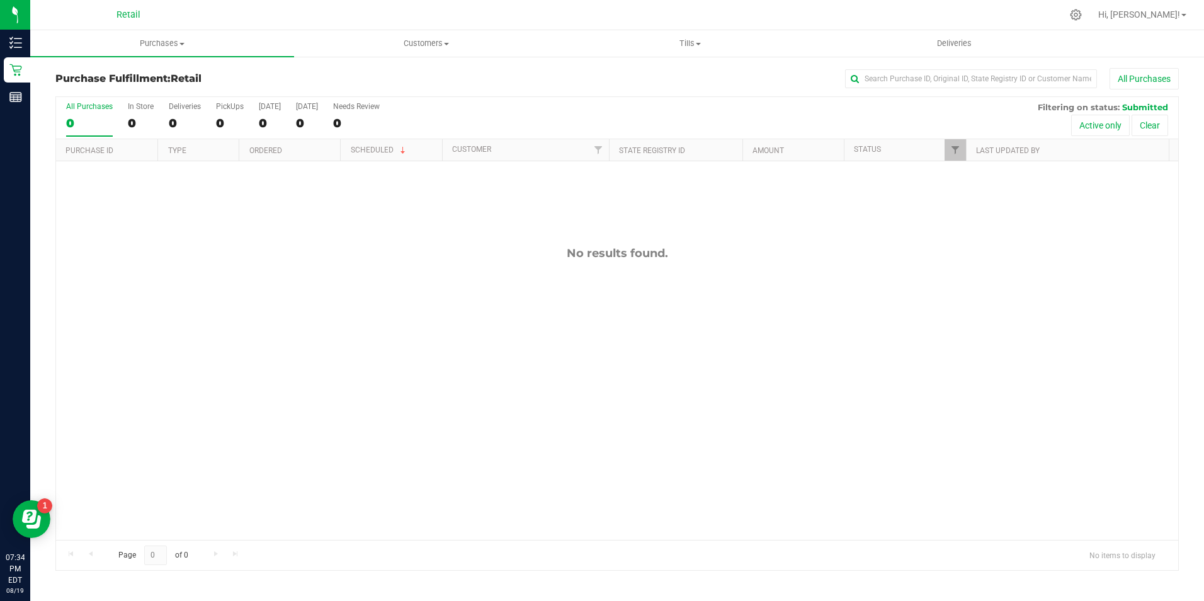
click at [30, 74] on div "Purchase Fulfillment: Retail All Purchases All Purchases 0 In Store 0 Deliverie…" at bounding box center [617, 319] width 1174 height 528
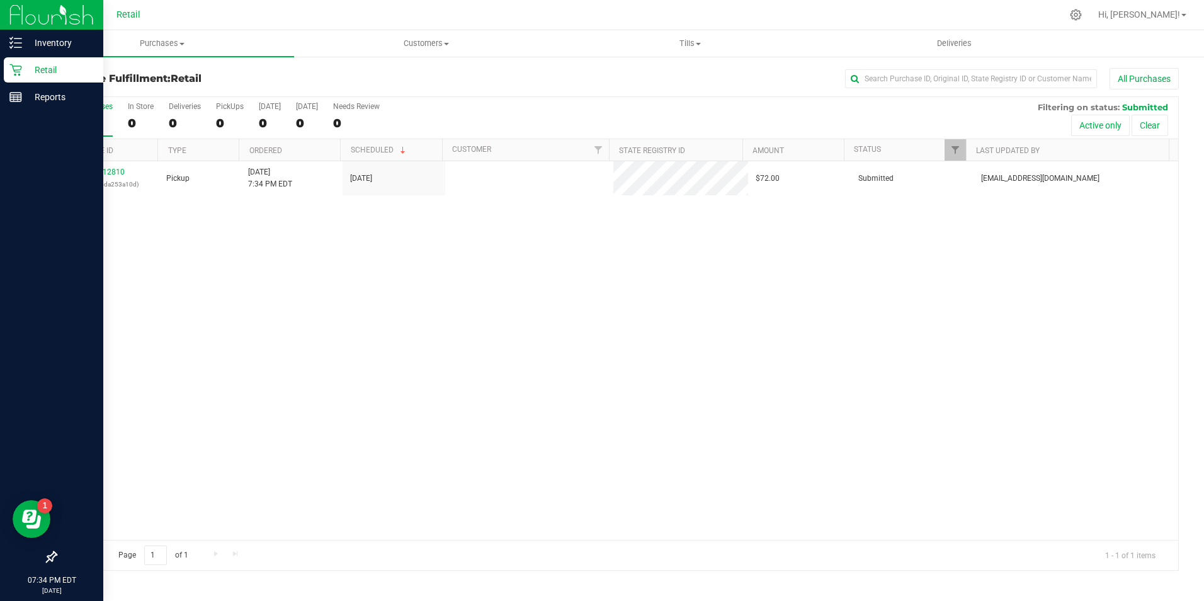
click at [0, 73] on html "Inventory Retail Reports 07:34 PM EDT [DATE] 08/19 Retail Hi, [PERSON_NAME]! Pu…" at bounding box center [602, 300] width 1204 height 601
click at [18, 67] on icon at bounding box center [15, 70] width 13 height 13
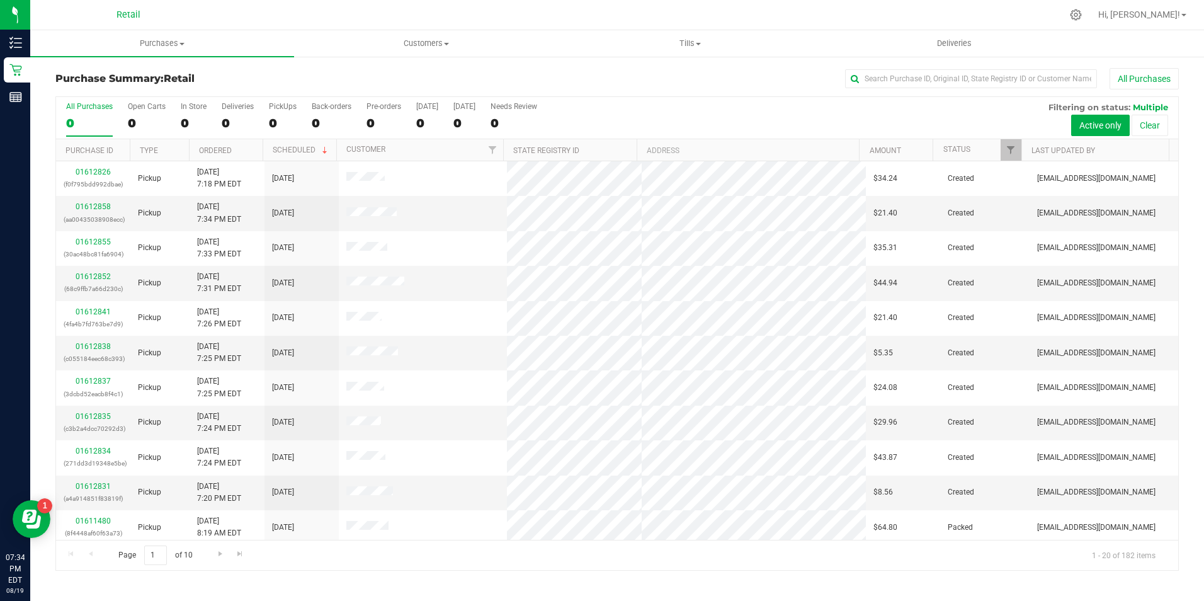
click at [175, 123] on div "All Purchases 0 Open Carts 0 In Store 0 Deliveries 0 PickUps 0 Back-orders 0 Pr…" at bounding box center [617, 118] width 1122 height 42
click at [185, 118] on div "0" at bounding box center [194, 123] width 26 height 14
click at [0, 0] on input "In Store 0" at bounding box center [0, 0] width 0 height 0
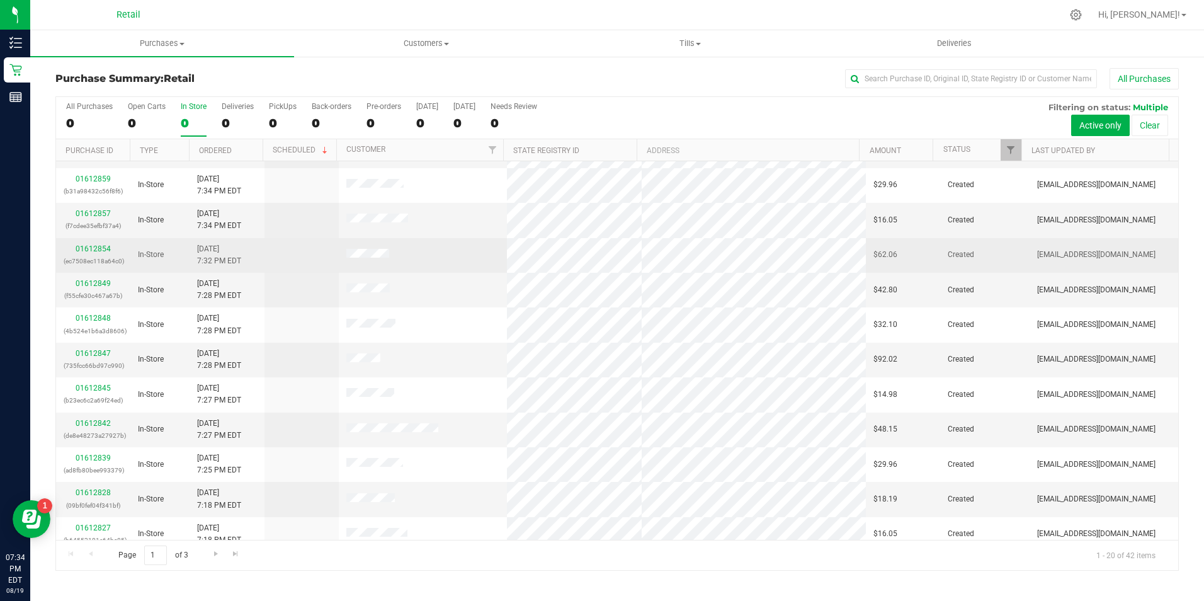
scroll to position [126, 0]
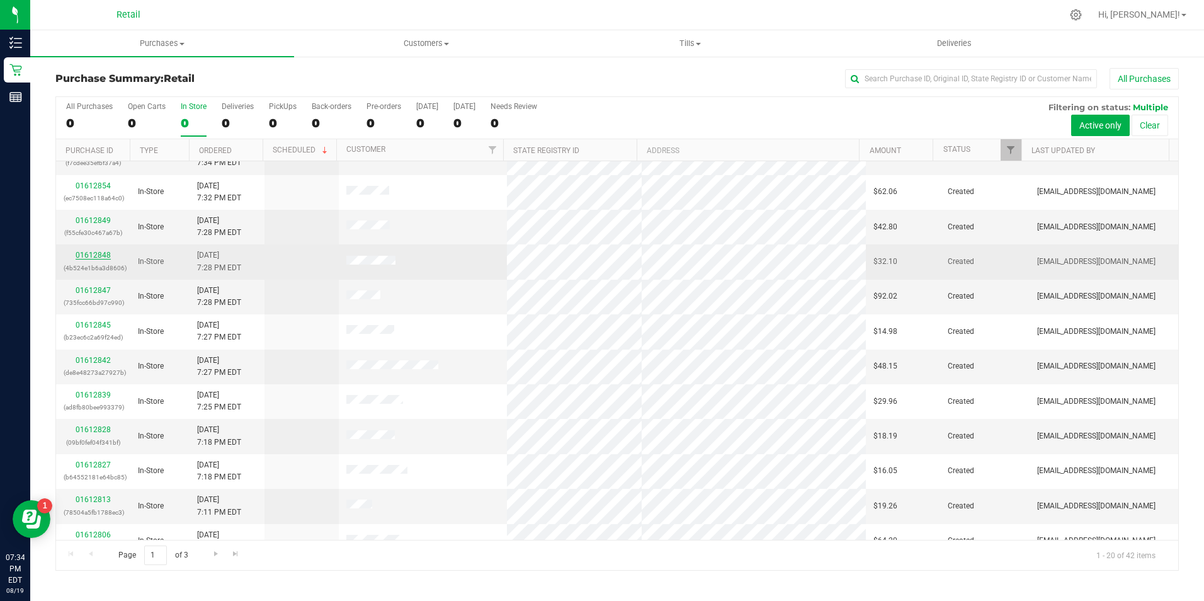
click at [89, 253] on link "01612848" at bounding box center [93, 255] width 35 height 9
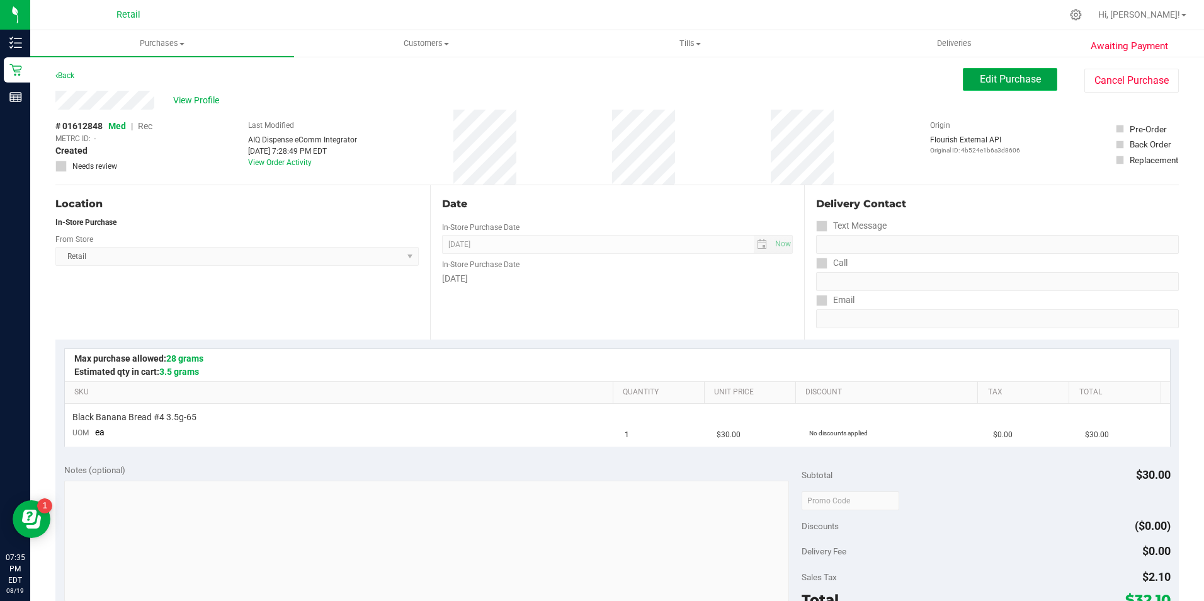
click at [1025, 74] on span "Edit Purchase" at bounding box center [1010, 79] width 61 height 12
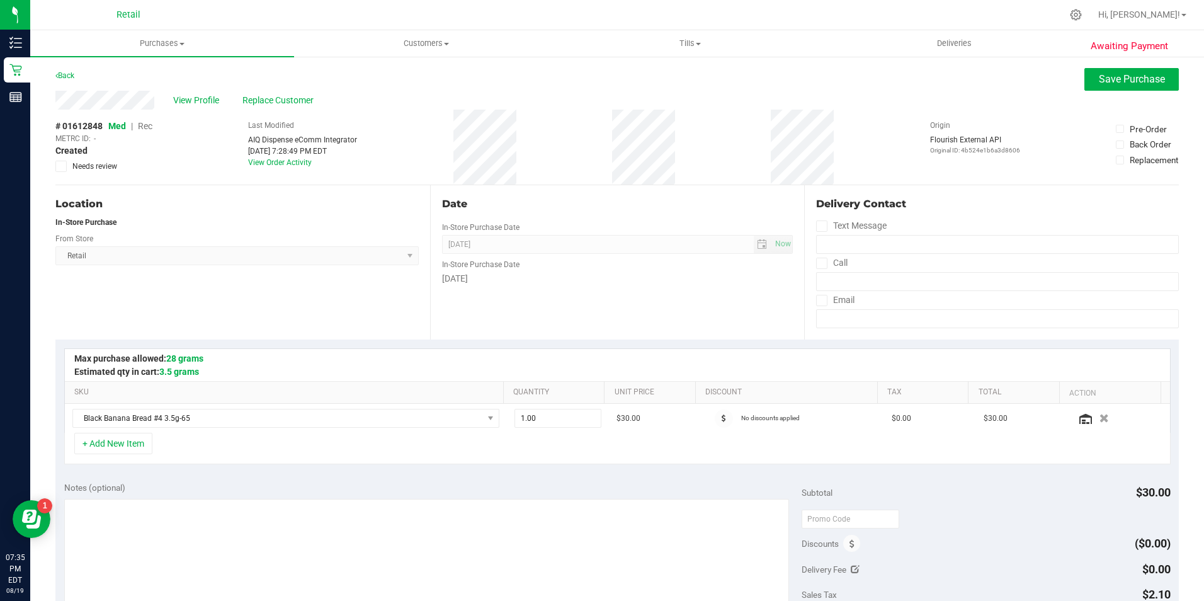
click at [149, 125] on span "Rec" at bounding box center [145, 126] width 14 height 10
click at [1087, 71] on button "Save Purchase" at bounding box center [1131, 79] width 94 height 23
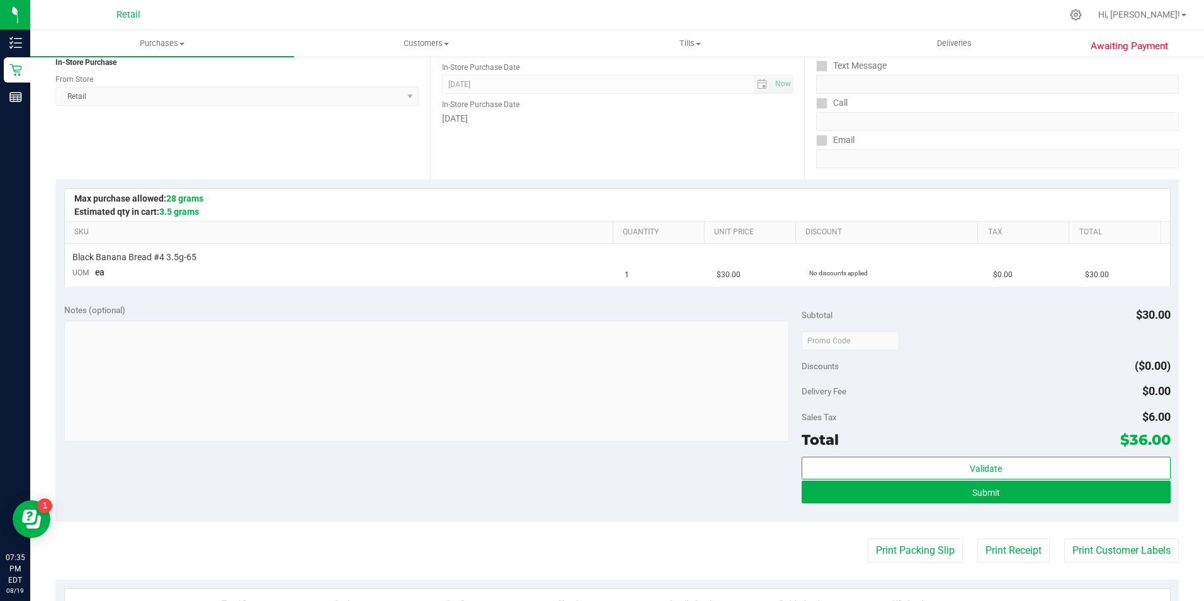
scroll to position [189, 0]
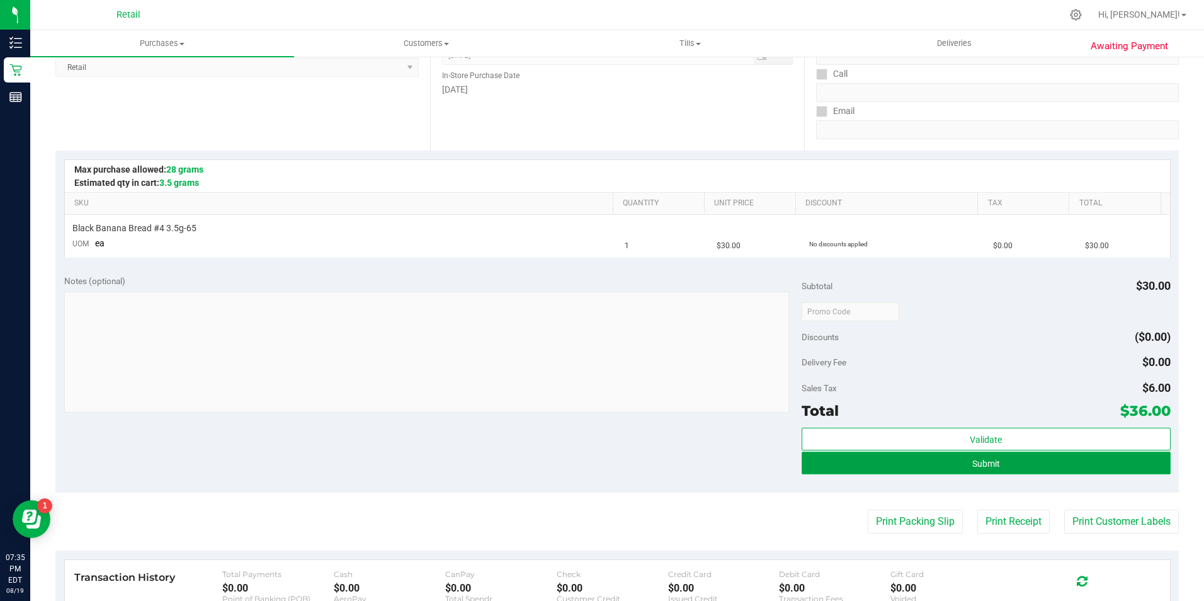
click at [912, 473] on button "Submit" at bounding box center [985, 462] width 369 height 23
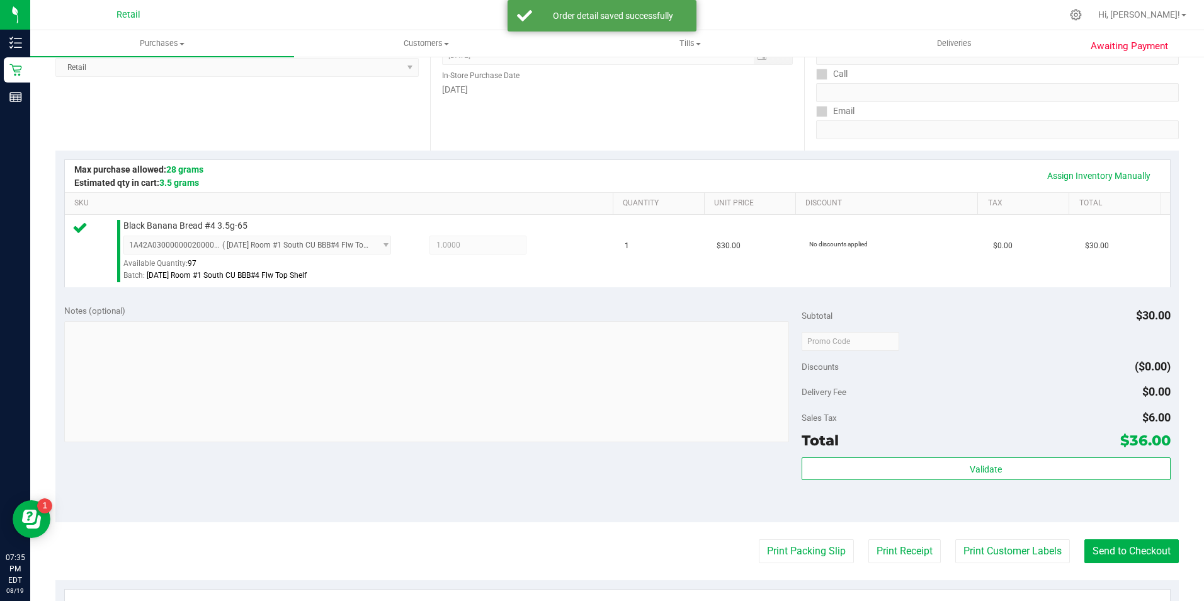
click at [1151, 535] on purchase-details "Back Edit Purchase Cancel Purchase View Profile # 01612848 Med | Rec METRC ID: …" at bounding box center [616, 347] width 1123 height 936
click at [1149, 546] on button "Send to Checkout" at bounding box center [1131, 551] width 94 height 24
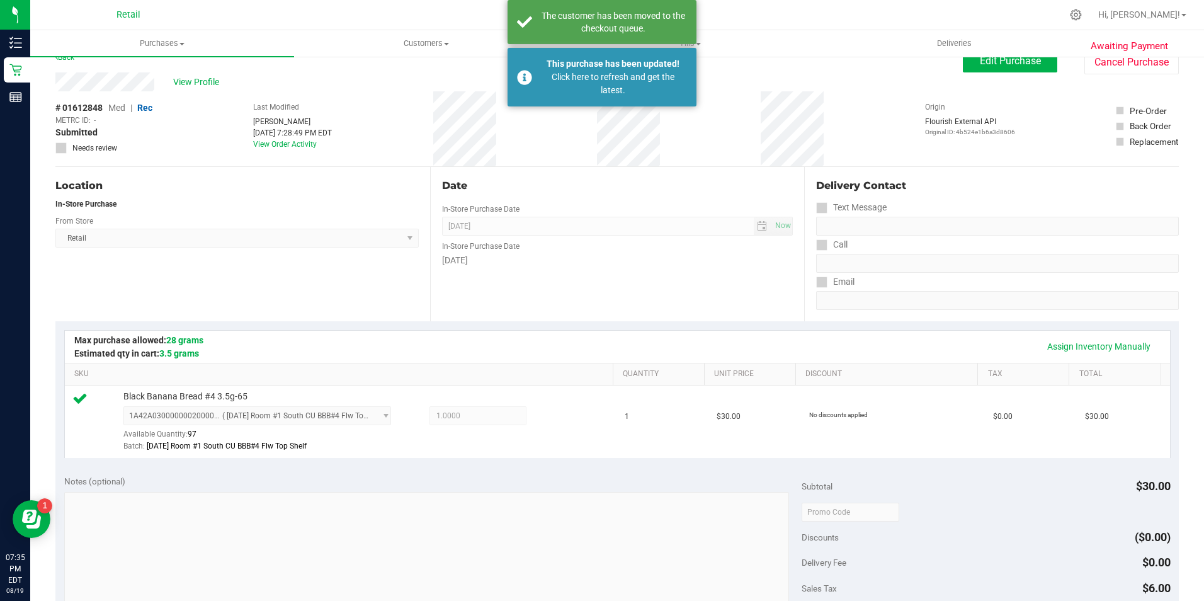
scroll to position [0, 0]
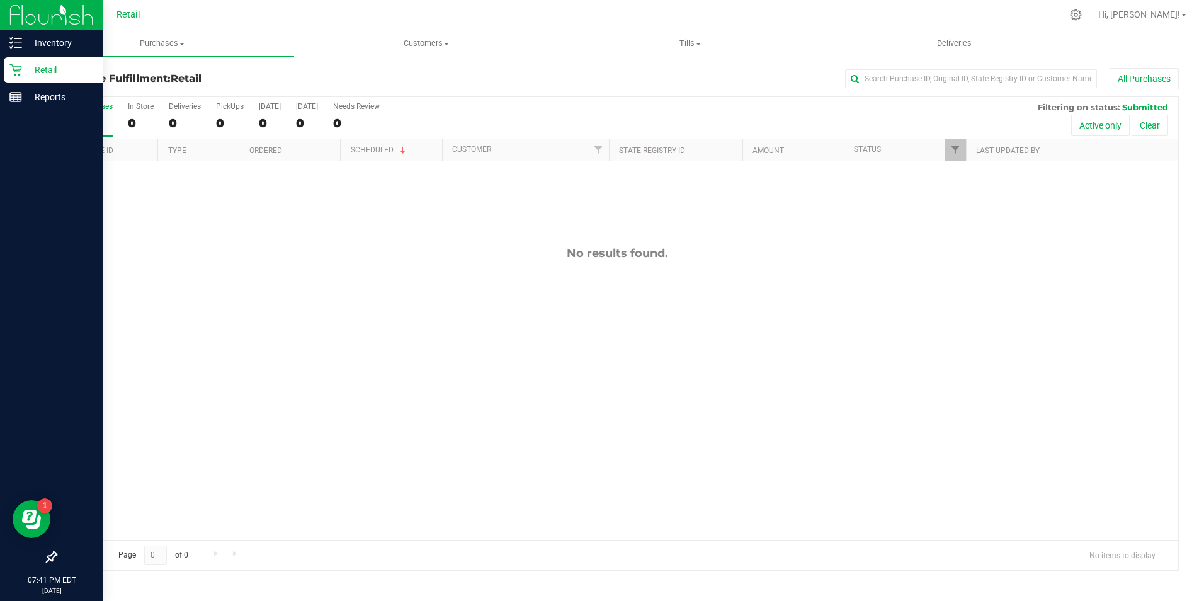
click at [12, 76] on icon at bounding box center [15, 70] width 13 height 13
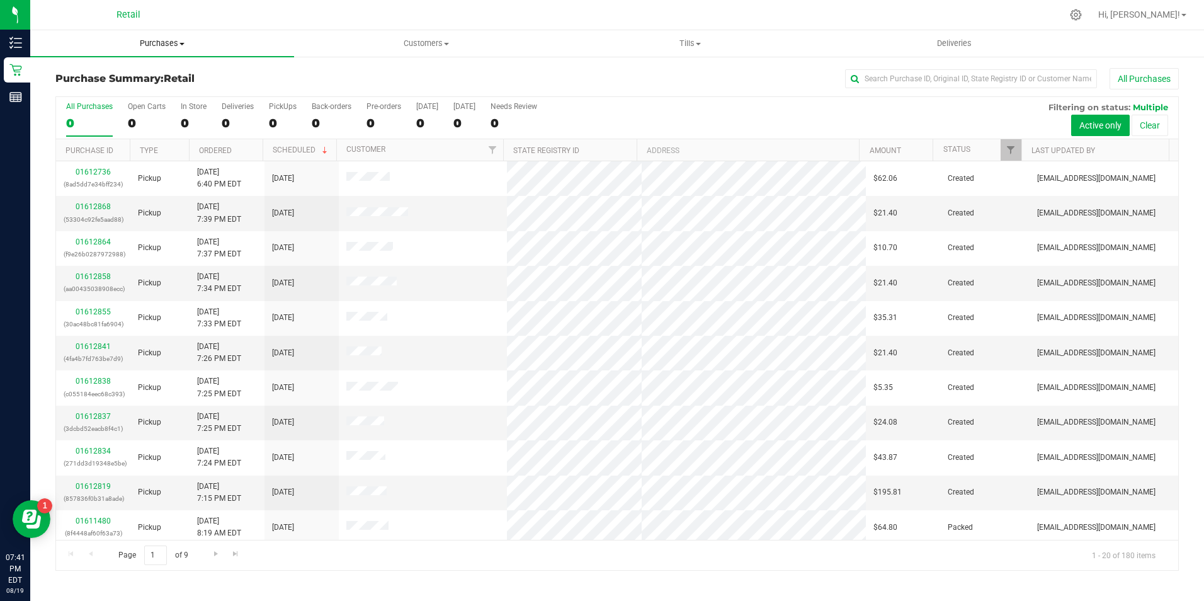
click at [176, 47] on span "Purchases" at bounding box center [162, 43] width 264 height 11
click at [145, 128] on div "0" at bounding box center [147, 123] width 38 height 14
click at [0, 0] on input "Open Carts 0" at bounding box center [0, 0] width 0 height 0
click at [184, 123] on div "0" at bounding box center [194, 123] width 26 height 14
click at [0, 0] on input "In Store 0" at bounding box center [0, 0] width 0 height 0
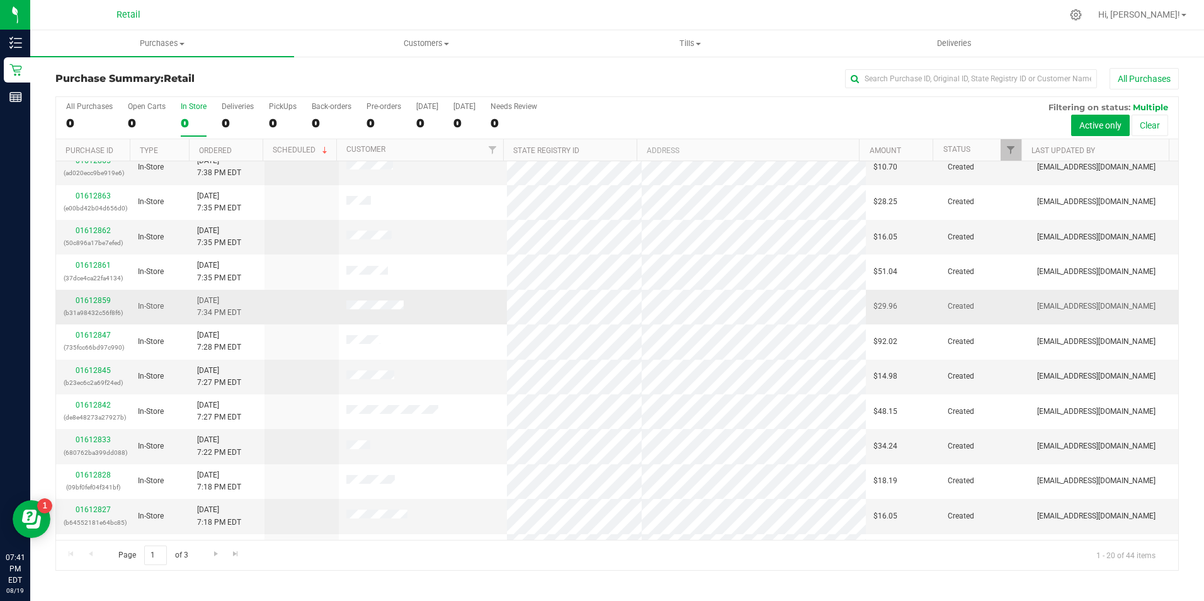
scroll to position [126, 0]
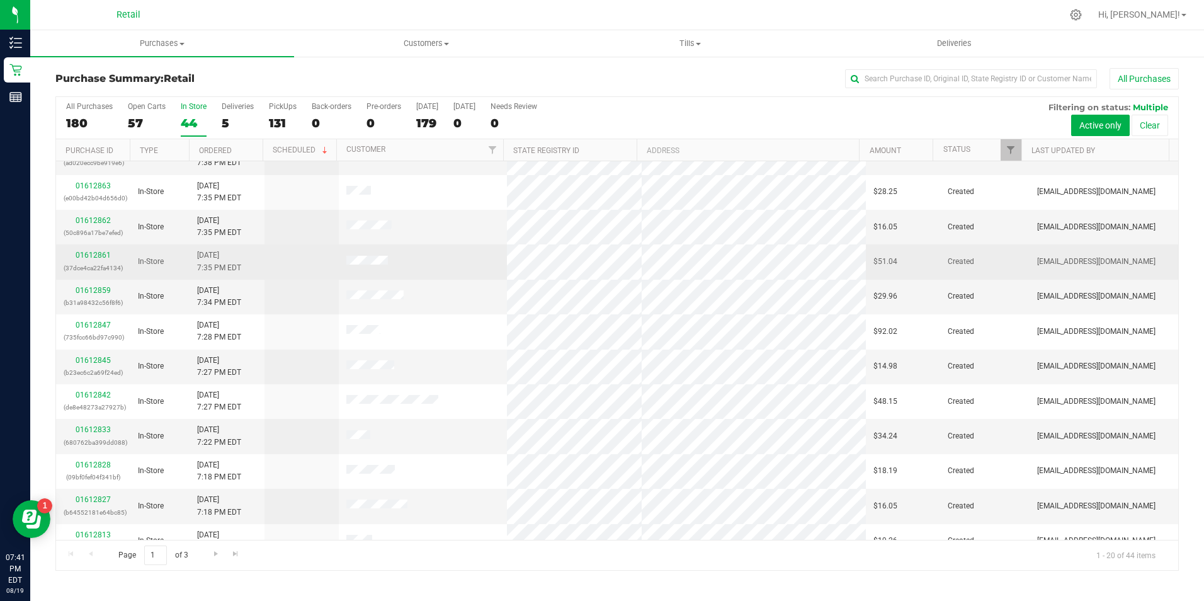
click at [111, 252] on div "01612861 (37dce4ca22fa4134)" at bounding box center [93, 261] width 59 height 24
click at [101, 256] on link "01612861" at bounding box center [93, 255] width 35 height 9
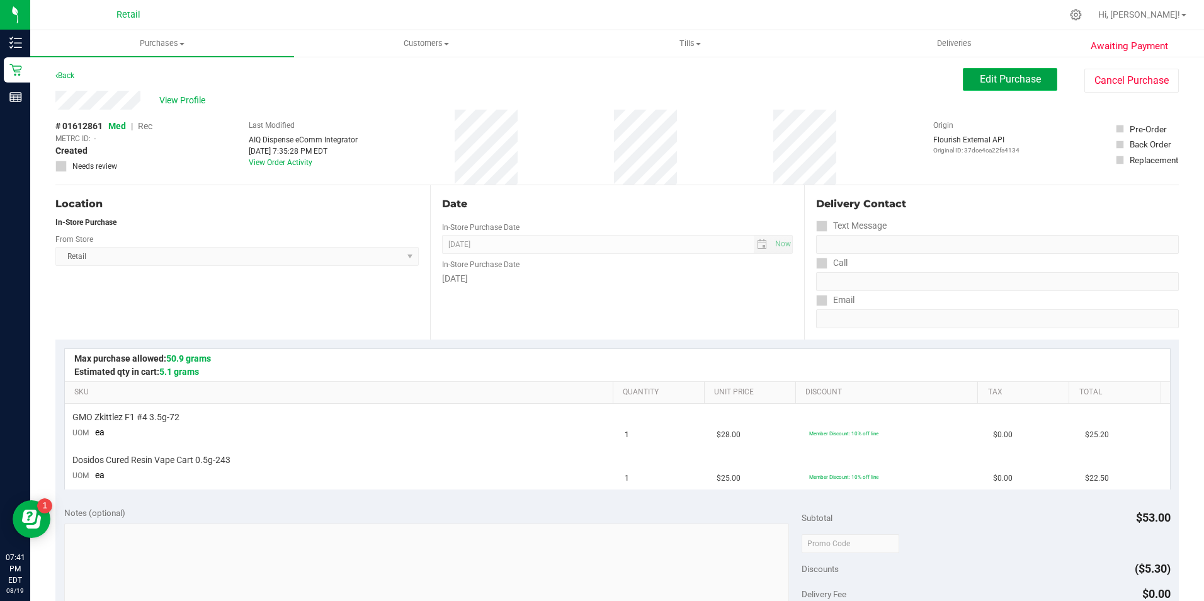
click at [1005, 84] on span "Edit Purchase" at bounding box center [1010, 79] width 61 height 12
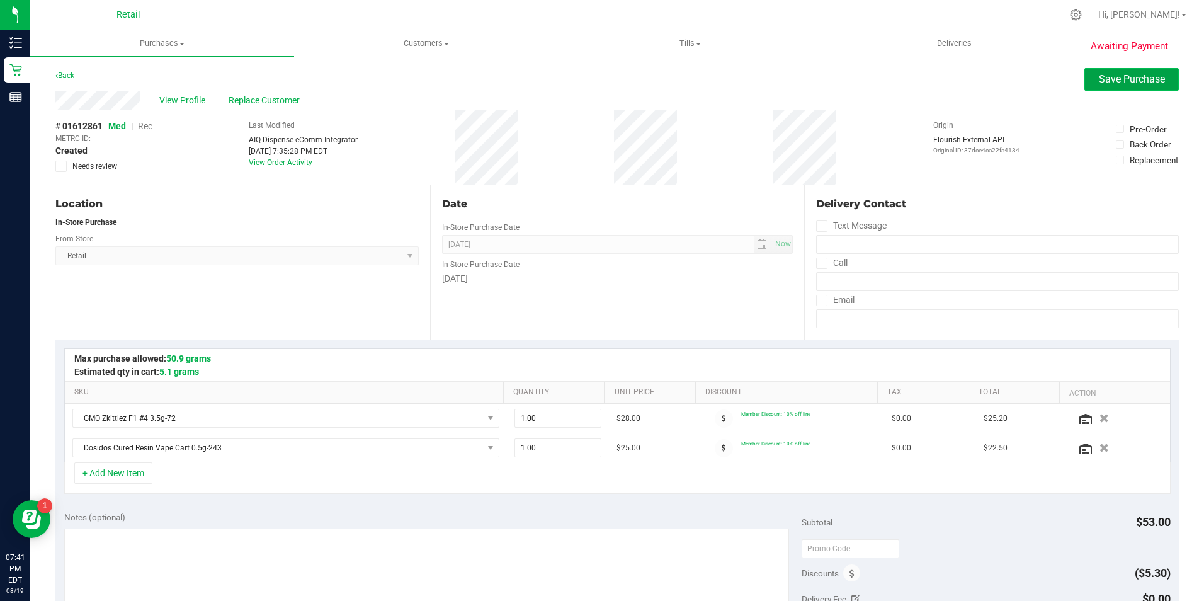
click at [1087, 74] on button "Save Purchase" at bounding box center [1131, 79] width 94 height 23
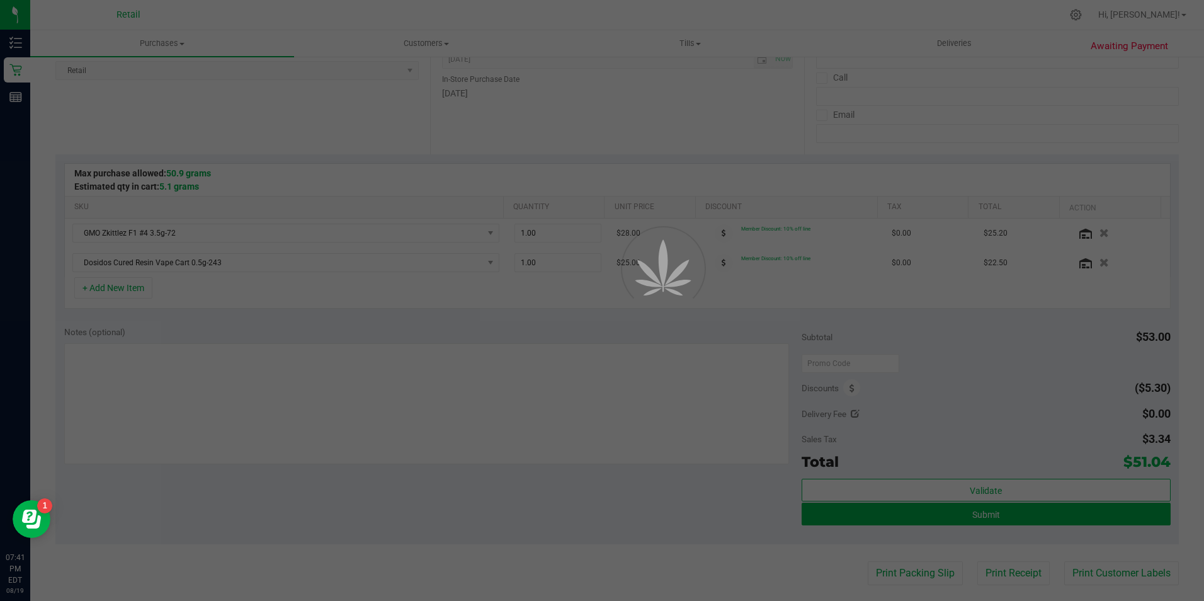
scroll to position [189, 0]
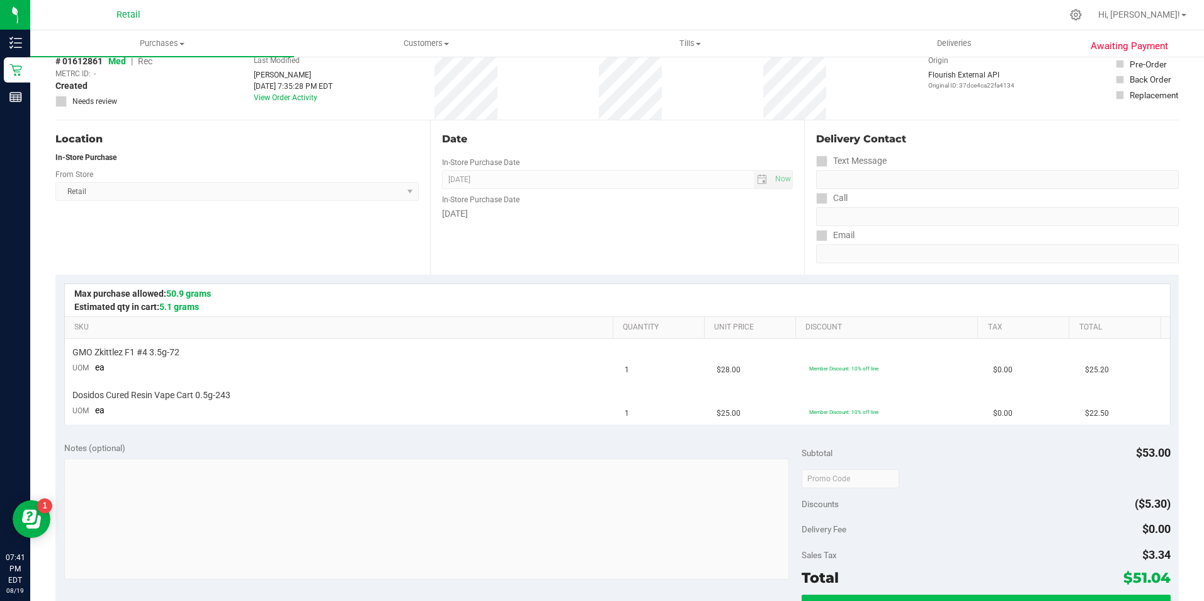
scroll to position [126, 0]
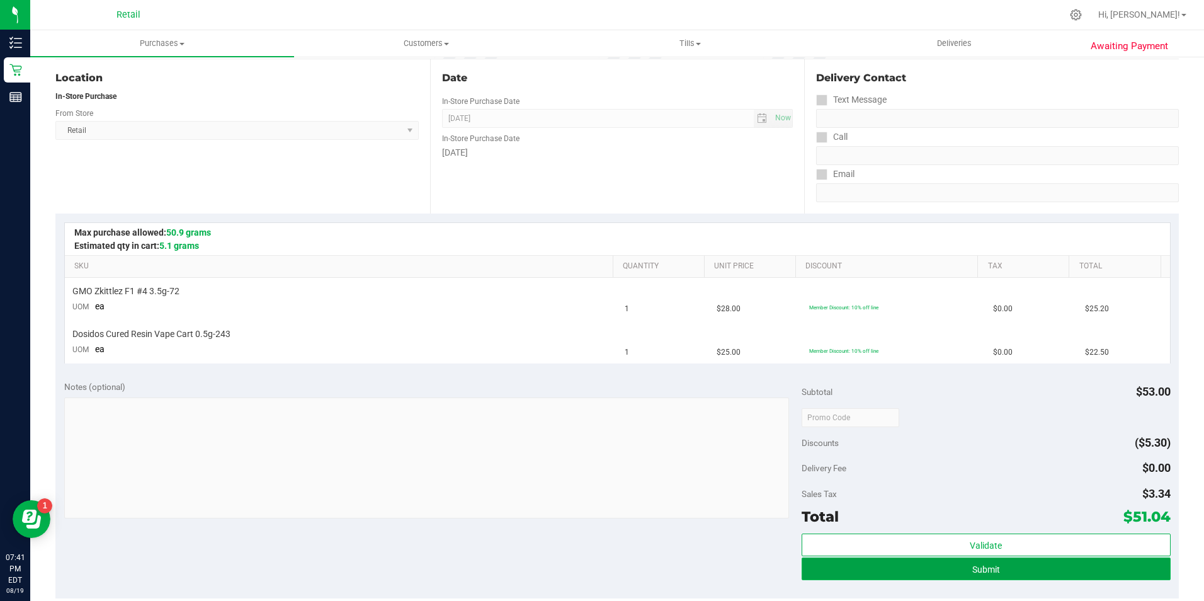
click at [1015, 558] on button "Submit" at bounding box center [985, 568] width 369 height 23
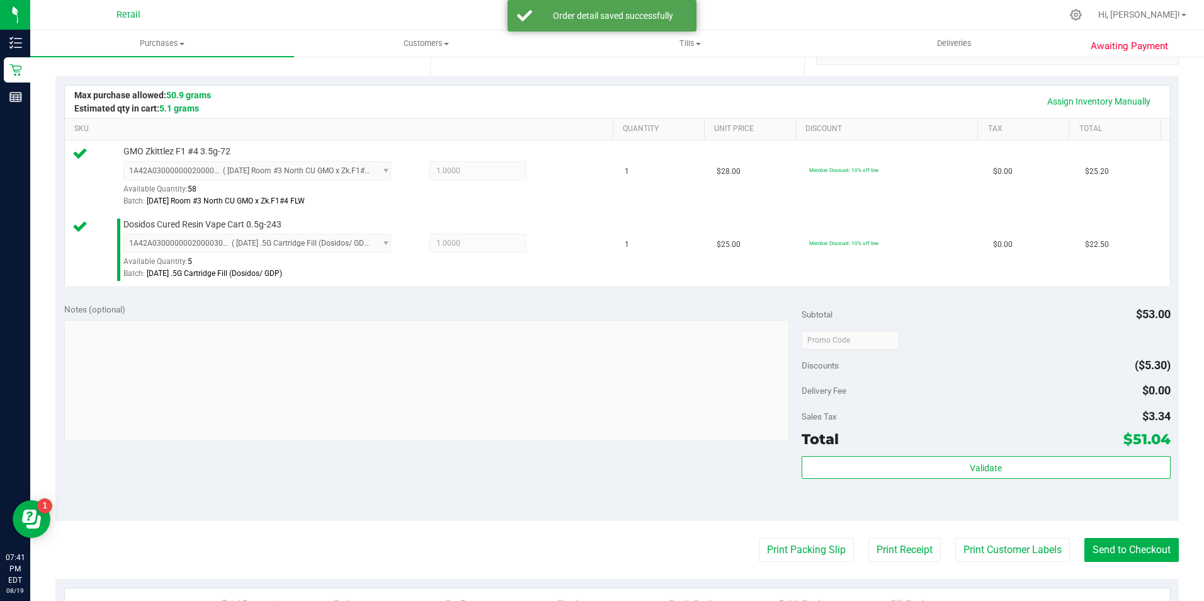
scroll to position [378, 0]
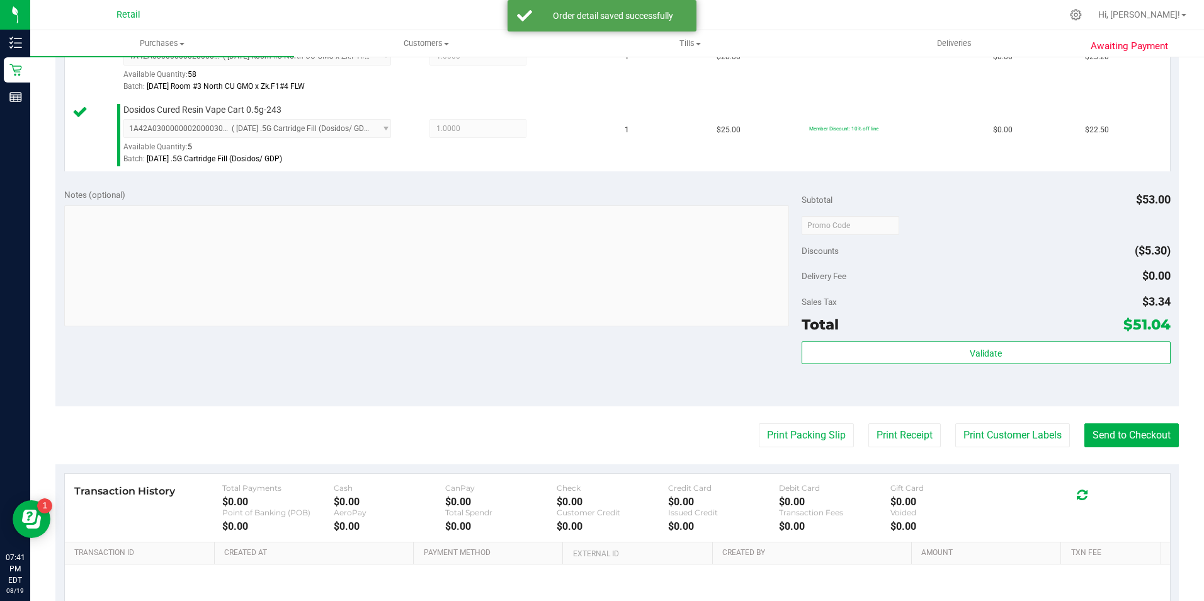
click at [1114, 422] on purchase-details "Back Edit Purchase Cancel Purchase View Profile # 01612861 Med | Rec METRC ID: …" at bounding box center [616, 194] width 1123 height 1009
click at [1097, 427] on button "Send to Checkout" at bounding box center [1131, 435] width 94 height 24
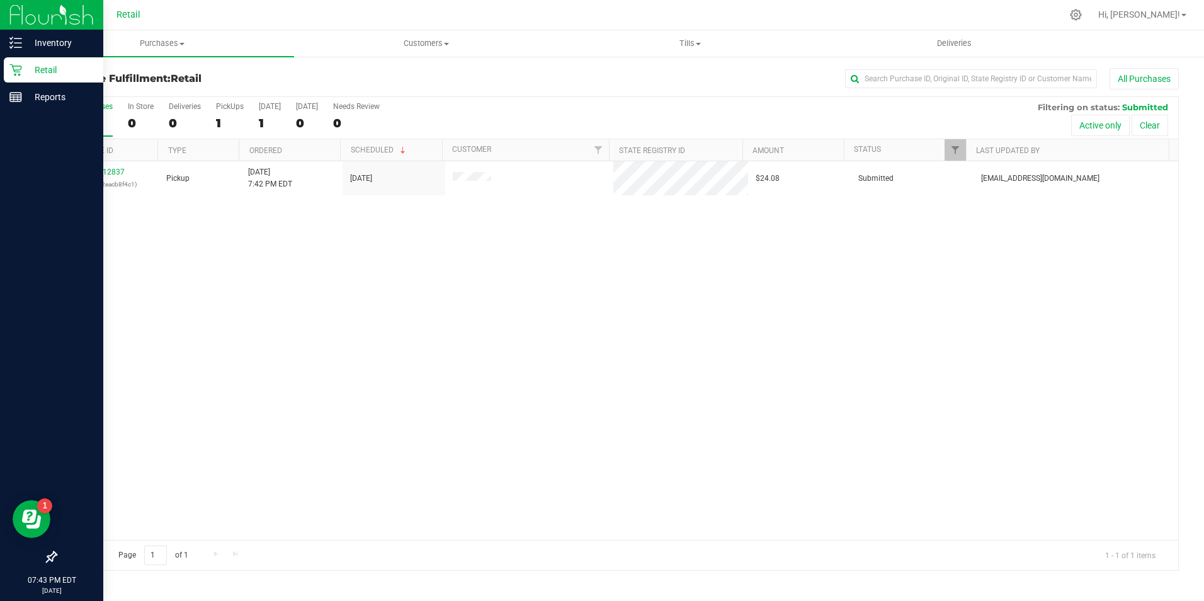
click at [12, 68] on icon at bounding box center [15, 70] width 13 height 13
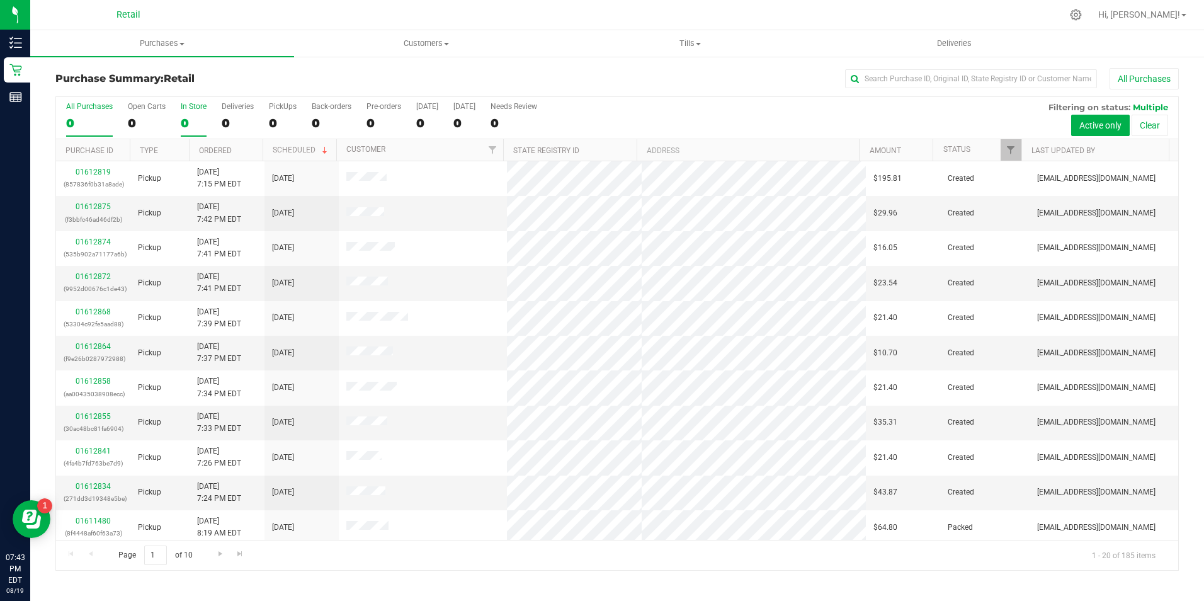
drag, startPoint x: 200, startPoint y: 118, endPoint x: 193, endPoint y: 122, distance: 7.0
click at [193, 122] on div "0" at bounding box center [194, 123] width 26 height 14
click at [0, 0] on input "In Store 0" at bounding box center [0, 0] width 0 height 0
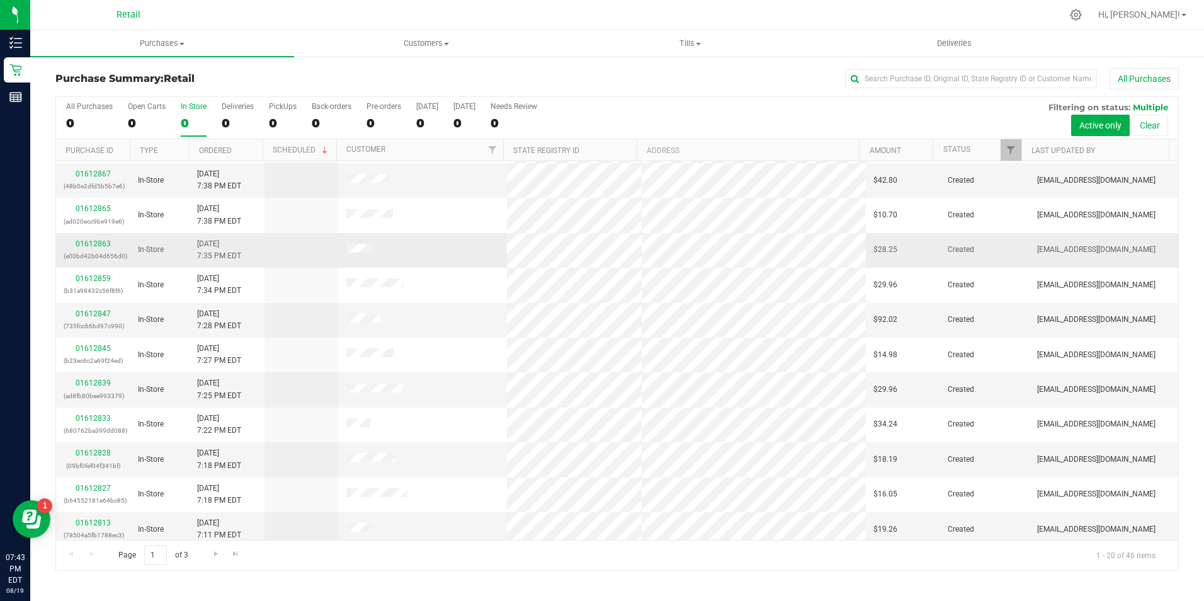
scroll to position [189, 0]
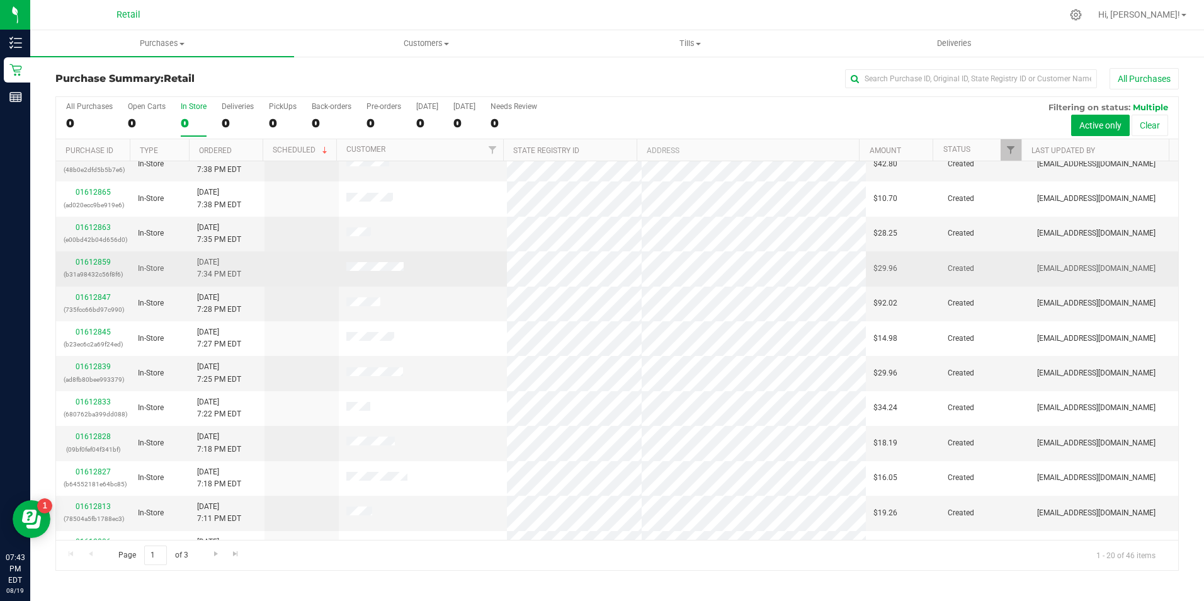
click at [71, 269] on p "(b31a98432c56f8f6)" at bounding box center [93, 274] width 59 height 12
drag, startPoint x: 71, startPoint y: 269, endPoint x: 103, endPoint y: 269, distance: 31.5
click at [103, 269] on p "(b31a98432c56f8f6)" at bounding box center [93, 274] width 59 height 12
click at [94, 263] on link "01612859" at bounding box center [93, 261] width 35 height 9
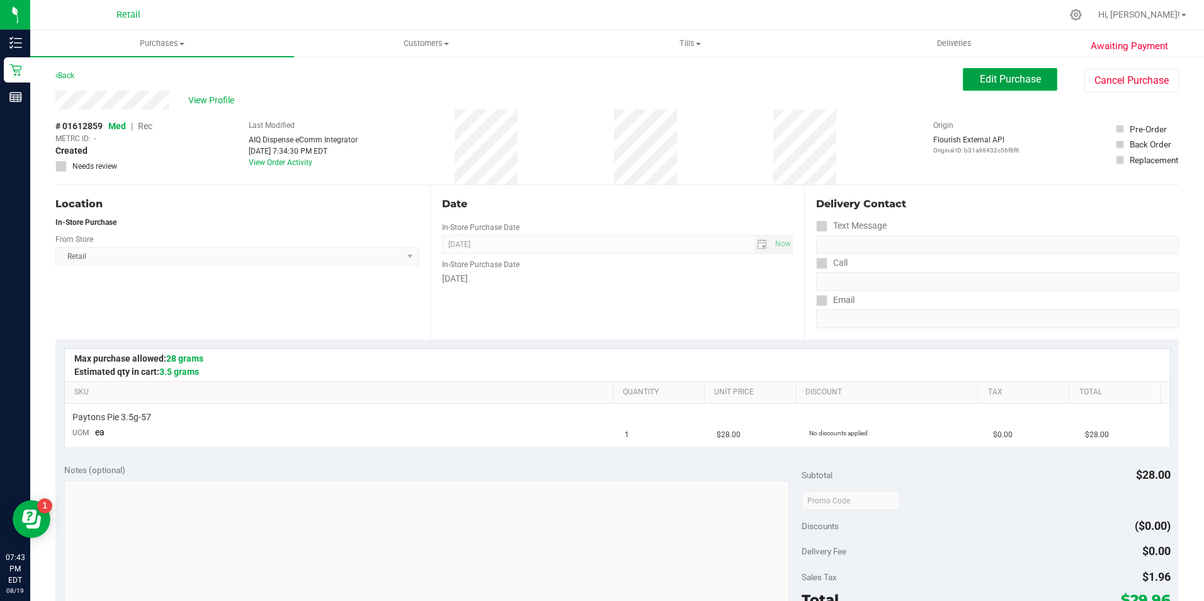
click at [987, 89] on button "Edit Purchase" at bounding box center [1010, 79] width 94 height 23
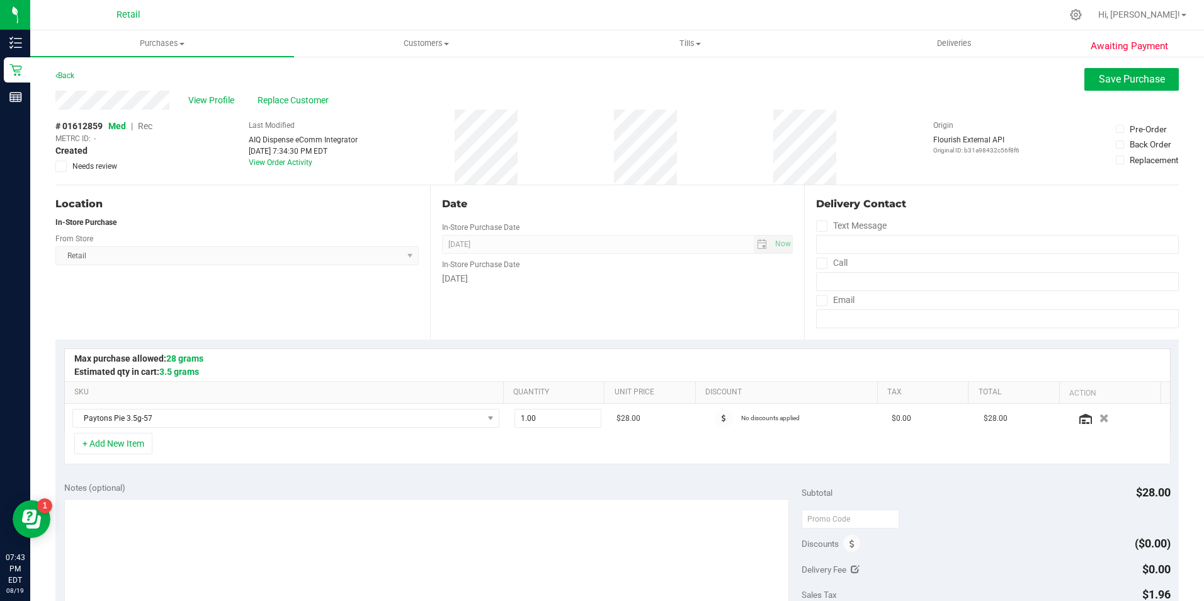
click at [149, 130] on span "Rec" at bounding box center [145, 126] width 14 height 10
click at [1088, 73] on button "Save Purchase" at bounding box center [1131, 79] width 94 height 23
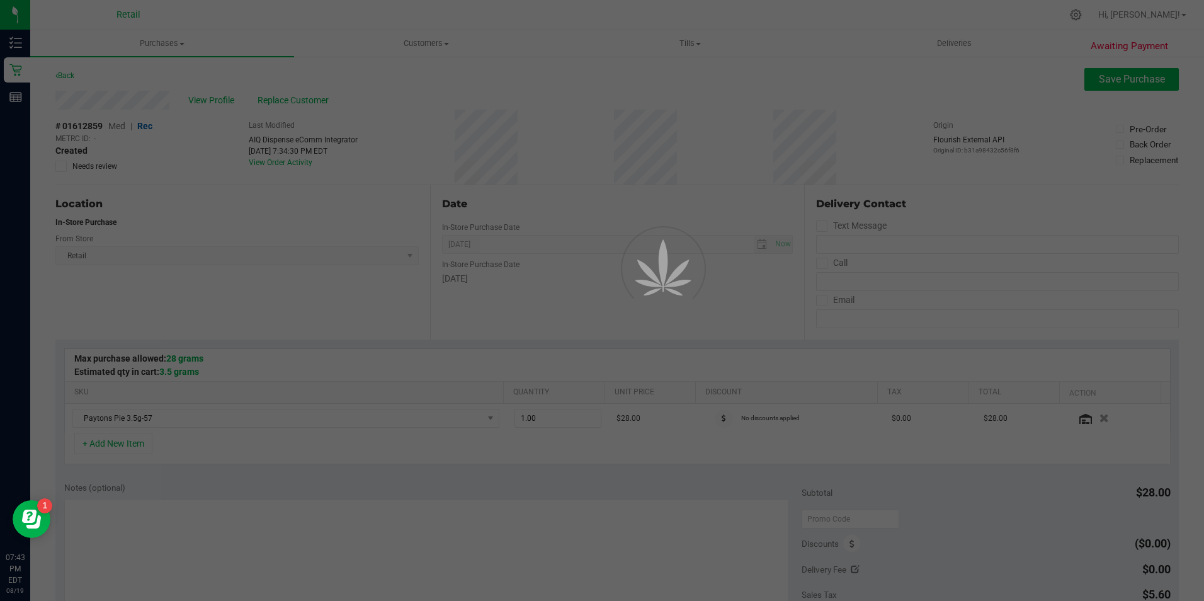
click at [200, 99] on div at bounding box center [602, 300] width 1204 height 601
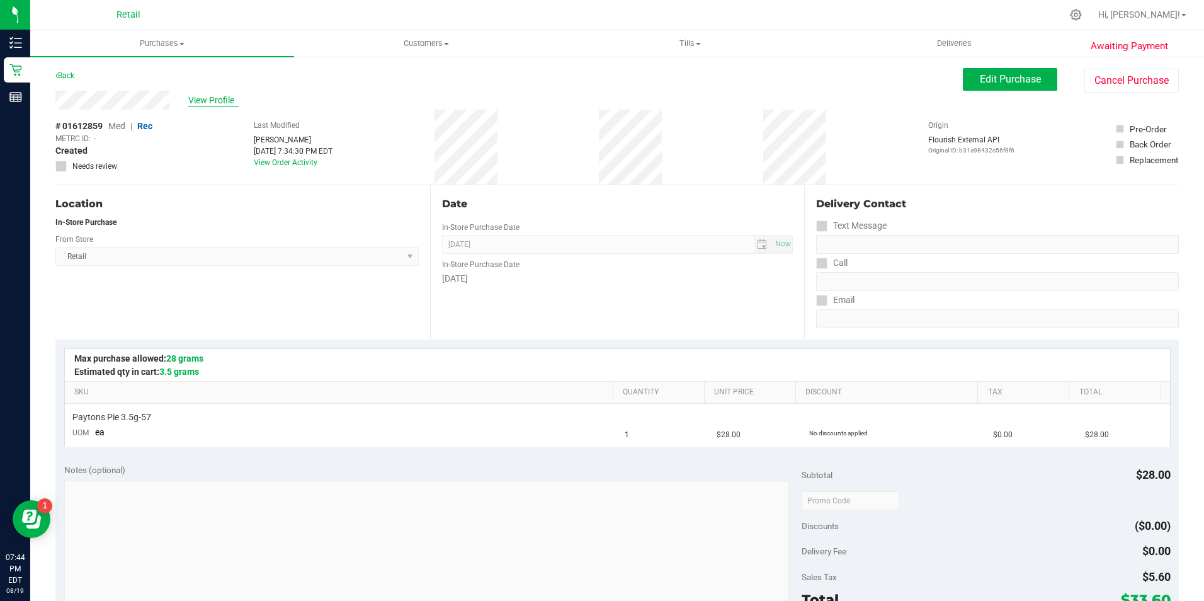
click at [224, 96] on span "View Profile" at bounding box center [213, 100] width 50 height 13
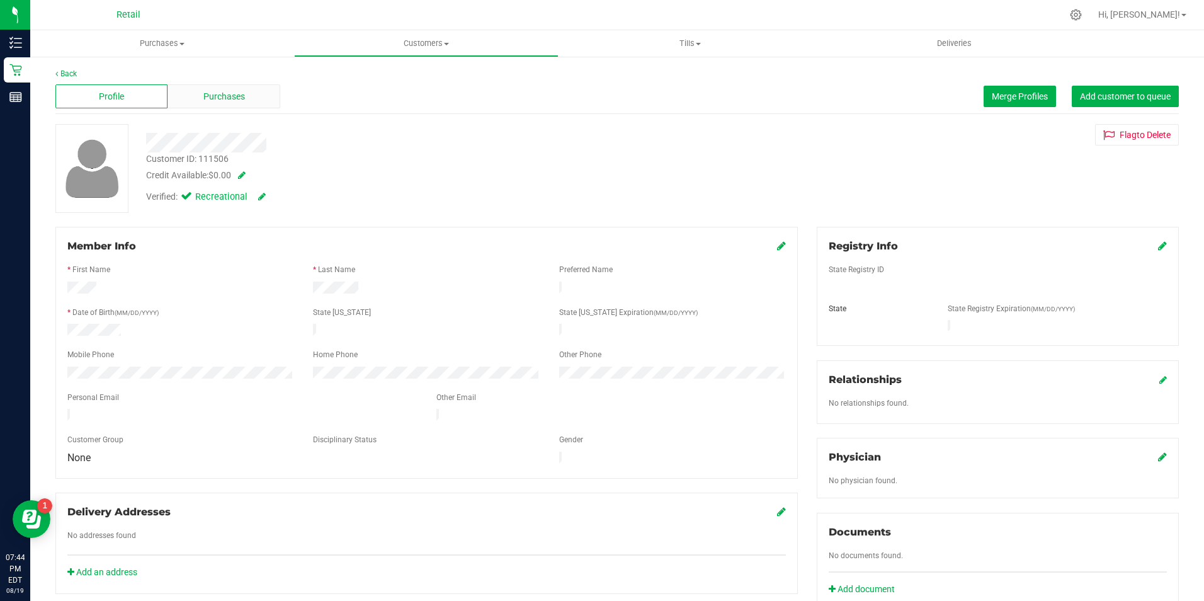
click at [220, 97] on span "Purchases" at bounding box center [224, 96] width 42 height 13
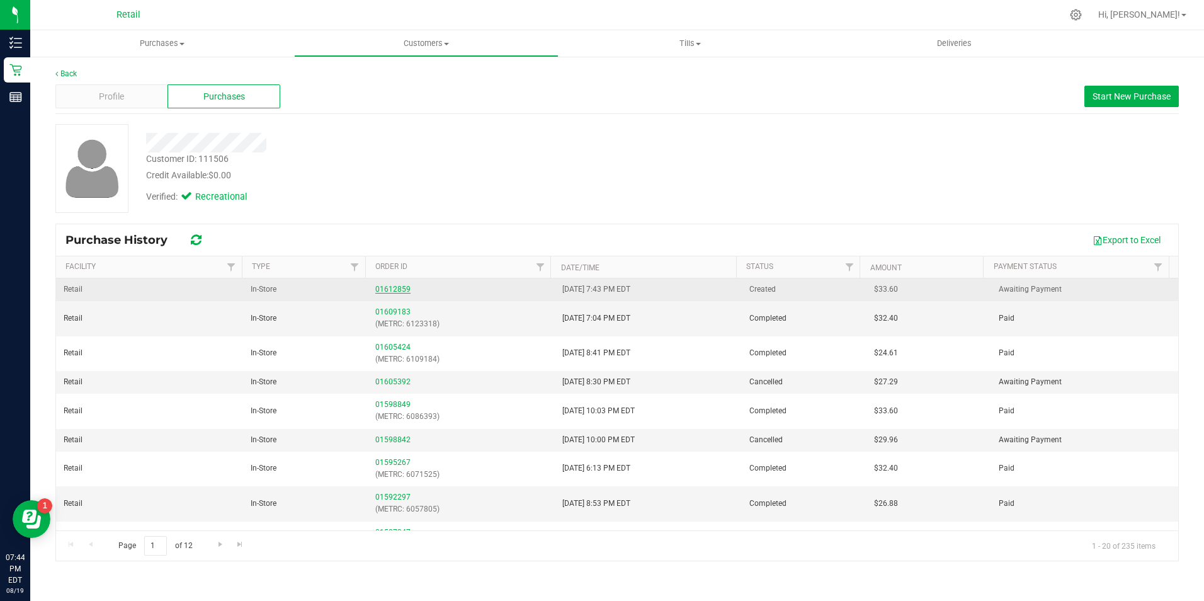
click at [399, 287] on link "01612859" at bounding box center [392, 289] width 35 height 9
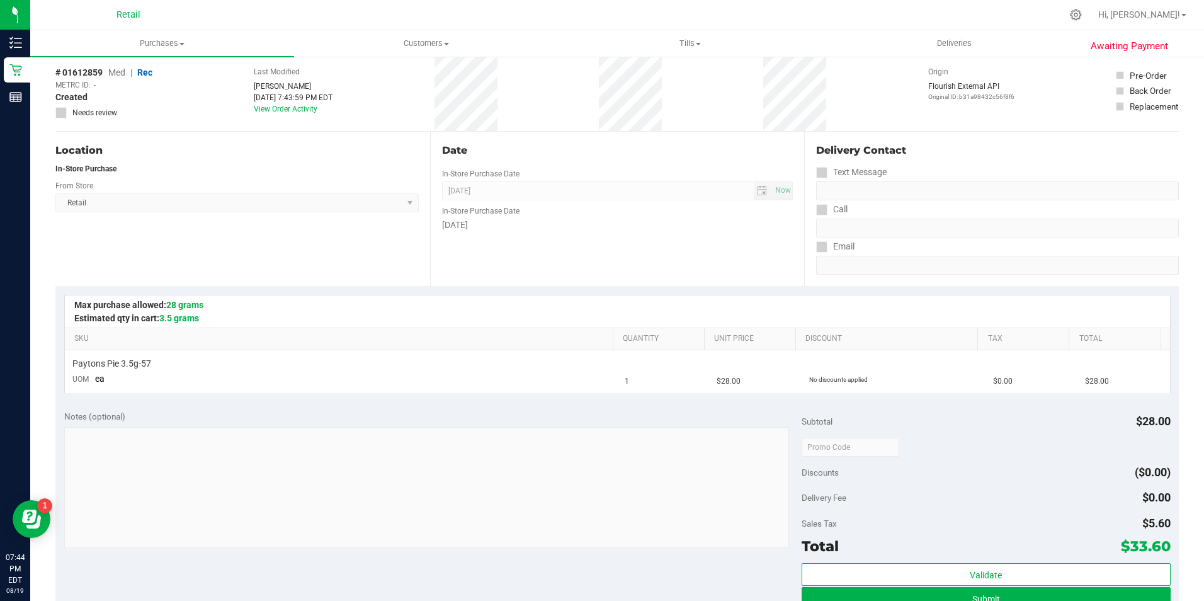
scroll to position [63, 0]
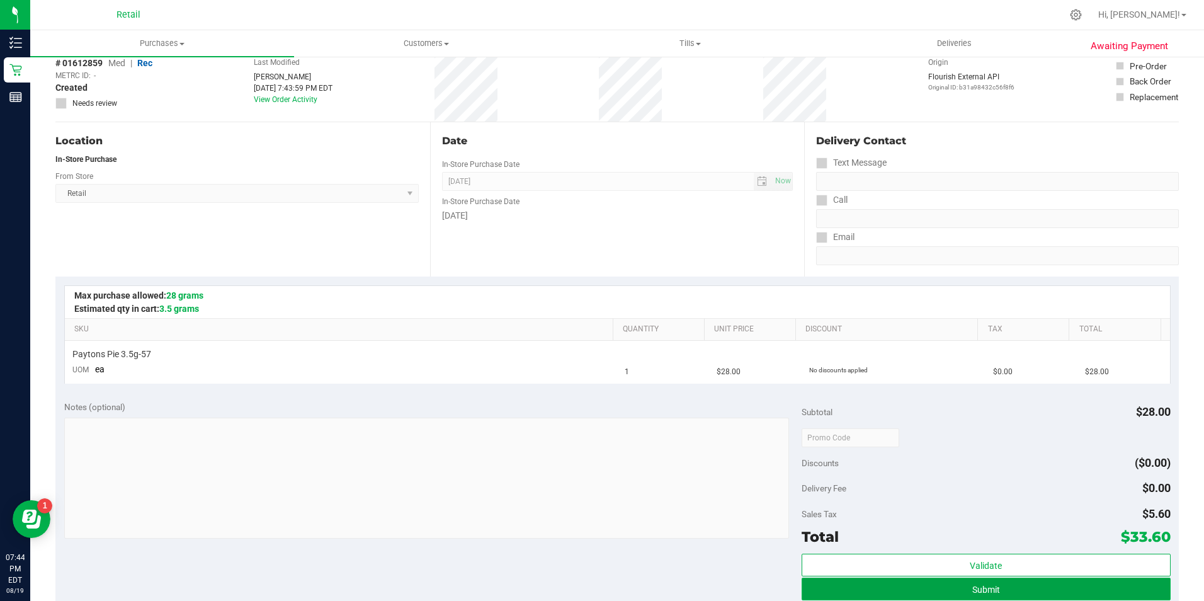
click at [919, 591] on button "Submit" at bounding box center [985, 588] width 369 height 23
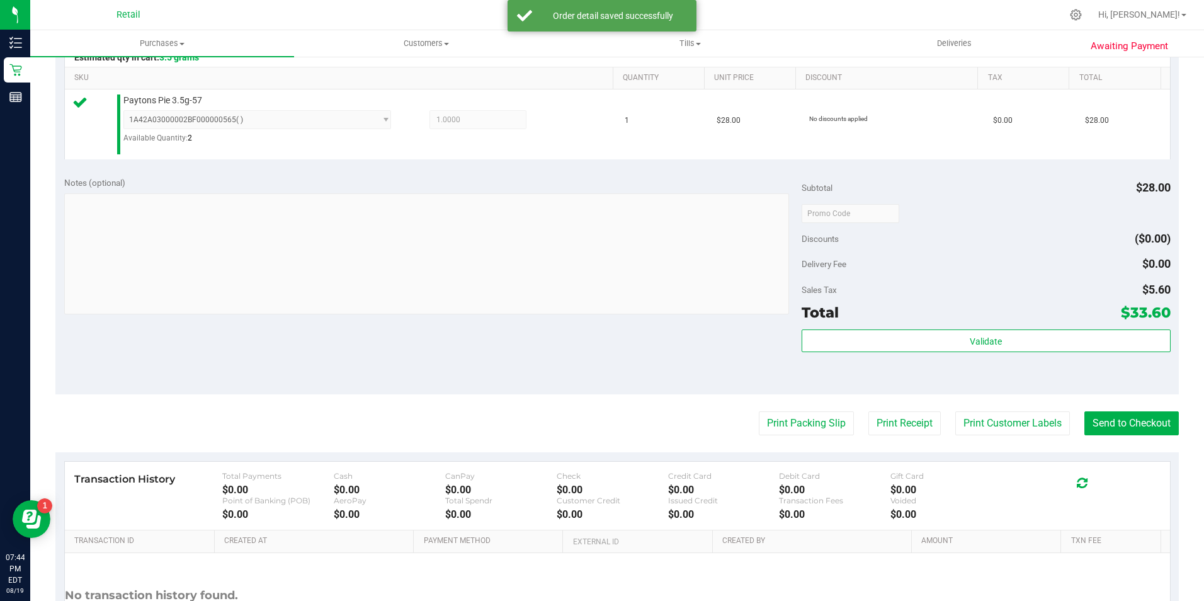
scroll to position [315, 0]
drag, startPoint x: 1112, startPoint y: 419, endPoint x: 509, endPoint y: 230, distance: 632.0
click at [1106, 419] on button "Send to Checkout" at bounding box center [1131, 422] width 94 height 24
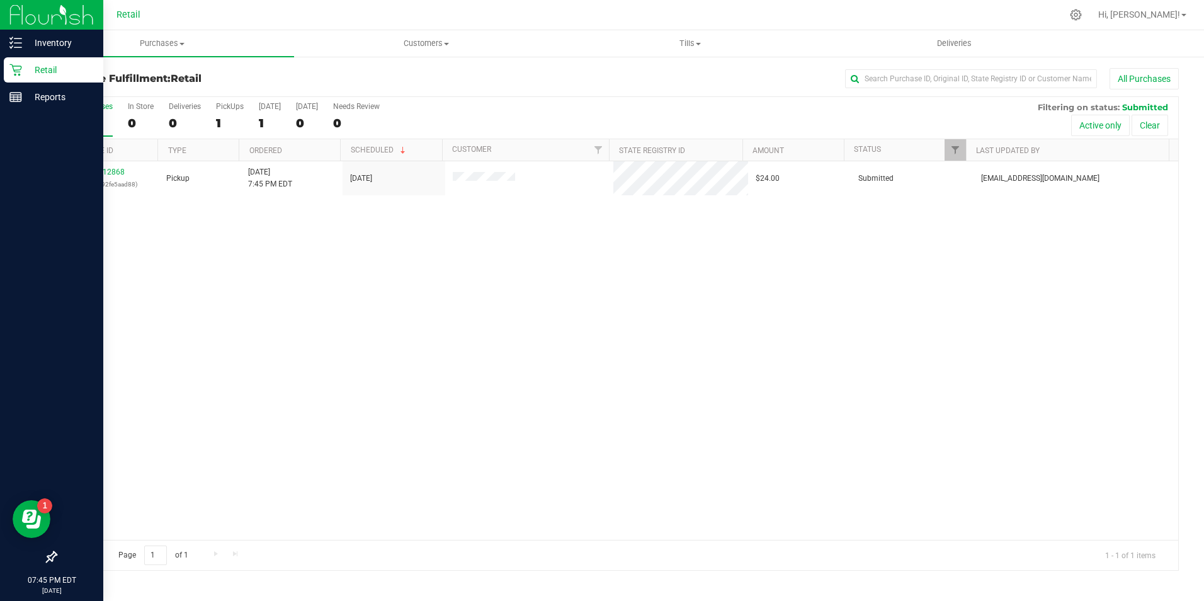
click at [28, 76] on p "Retail" at bounding box center [60, 69] width 76 height 15
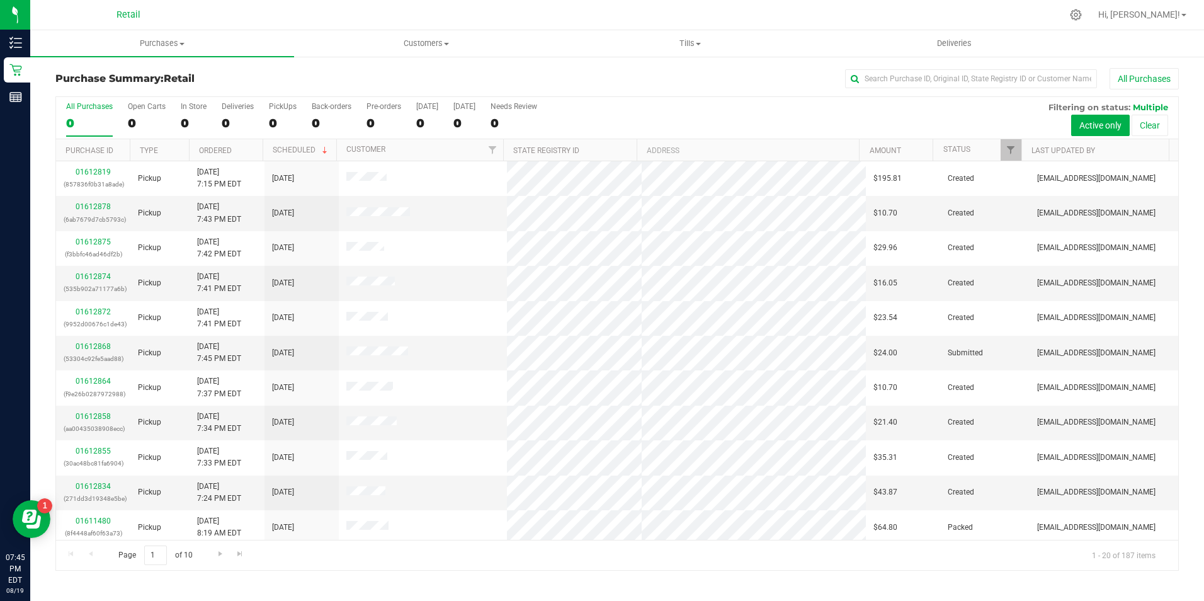
click at [176, 119] on div "All Purchases 0 Open Carts 0 In Store 0 Deliveries 0 PickUps 0 Back-orders 0 Pr…" at bounding box center [617, 118] width 1122 height 42
click at [185, 118] on div "0" at bounding box center [194, 123] width 26 height 14
click at [0, 0] on input "In Store 0" at bounding box center [0, 0] width 0 height 0
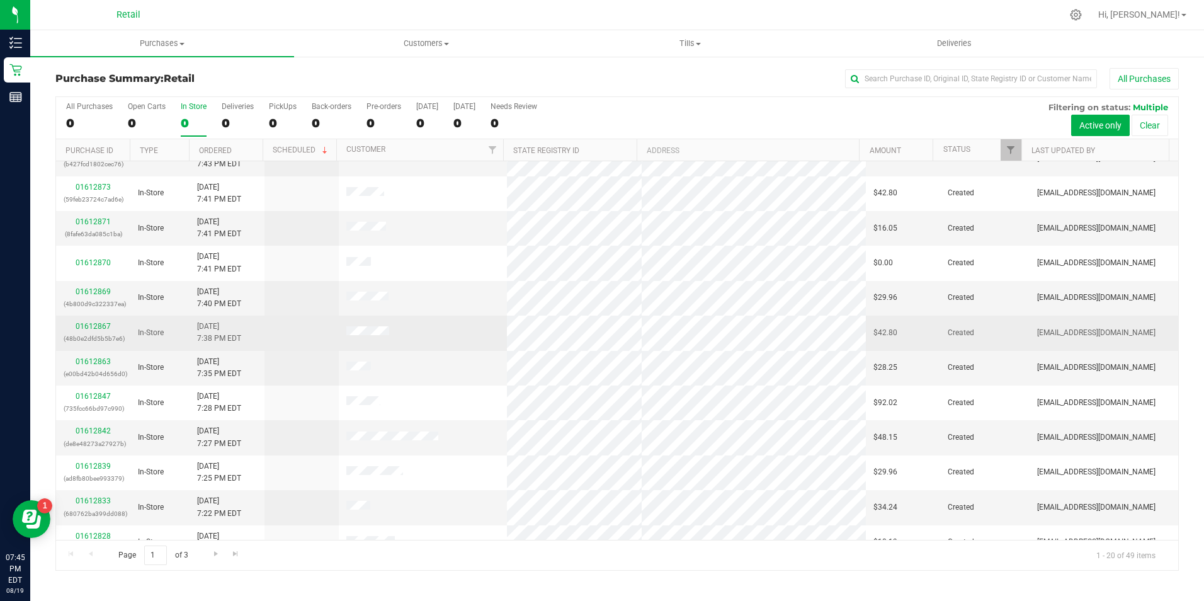
scroll to position [126, 0]
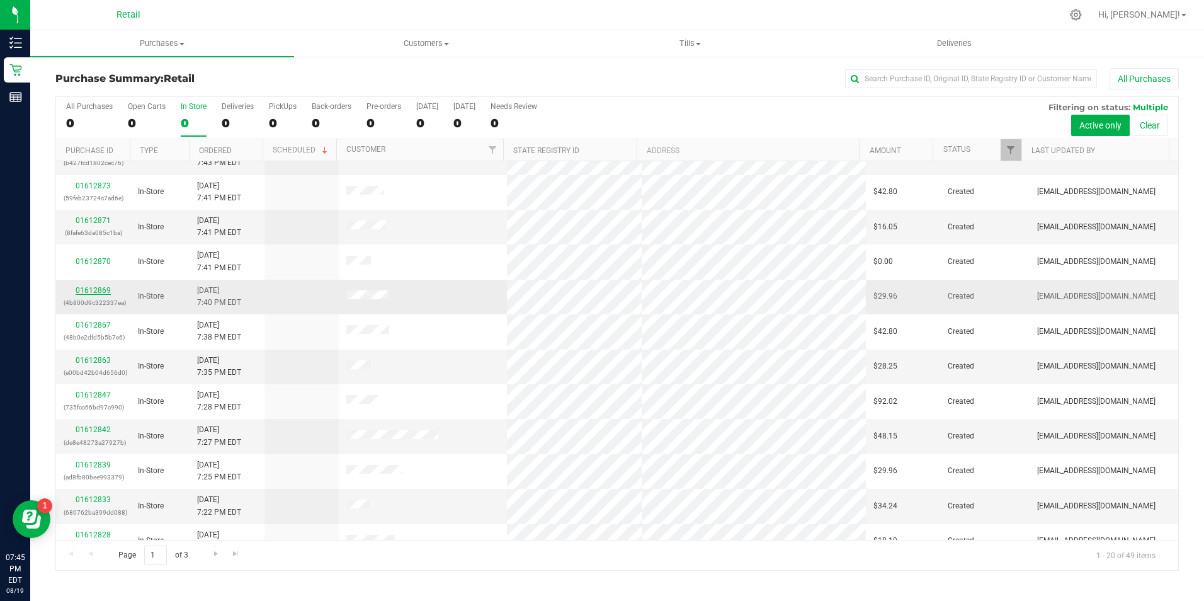
click at [90, 294] on link "01612869" at bounding box center [93, 290] width 35 height 9
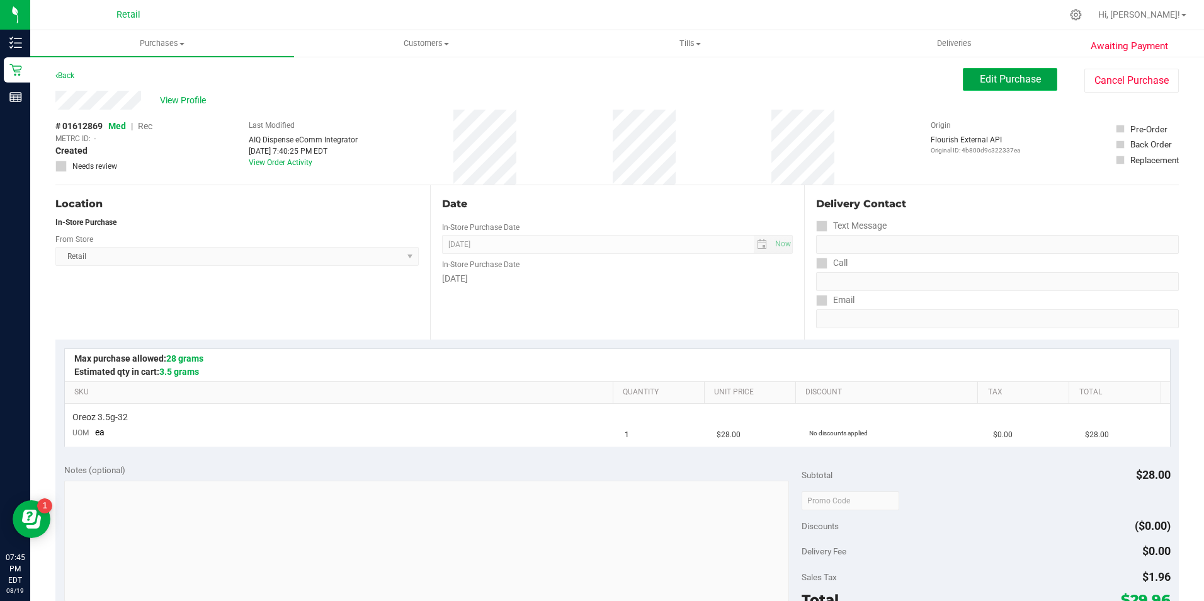
click at [1000, 86] on button "Edit Purchase" at bounding box center [1010, 79] width 94 height 23
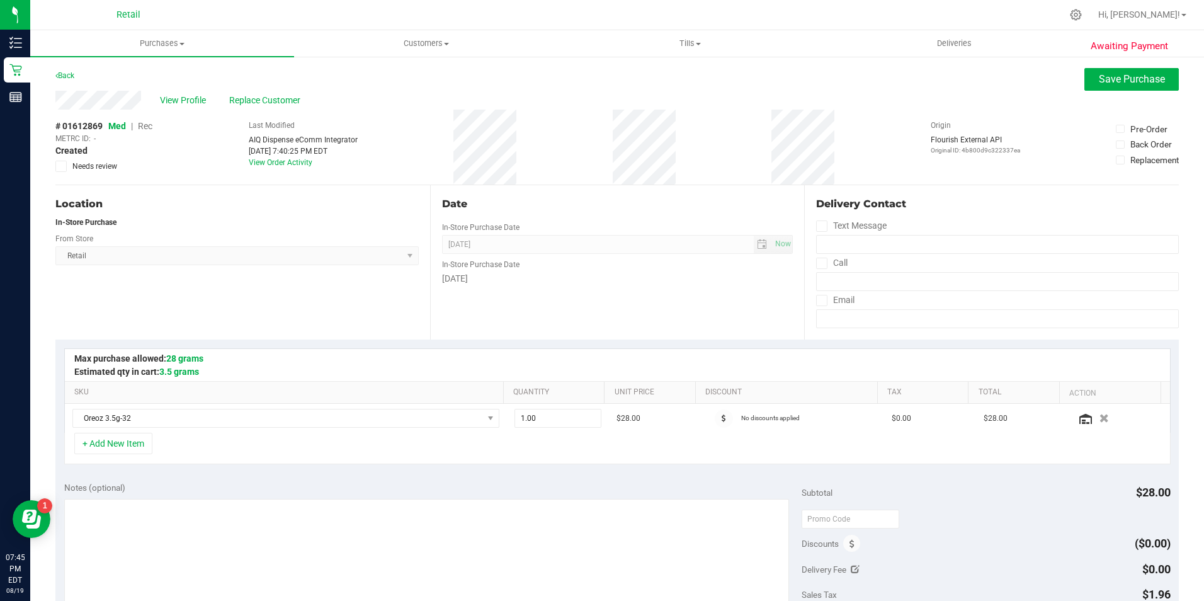
click at [151, 122] on span "Rec" at bounding box center [145, 126] width 14 height 10
click at [1099, 84] on span "Save Purchase" at bounding box center [1132, 79] width 66 height 12
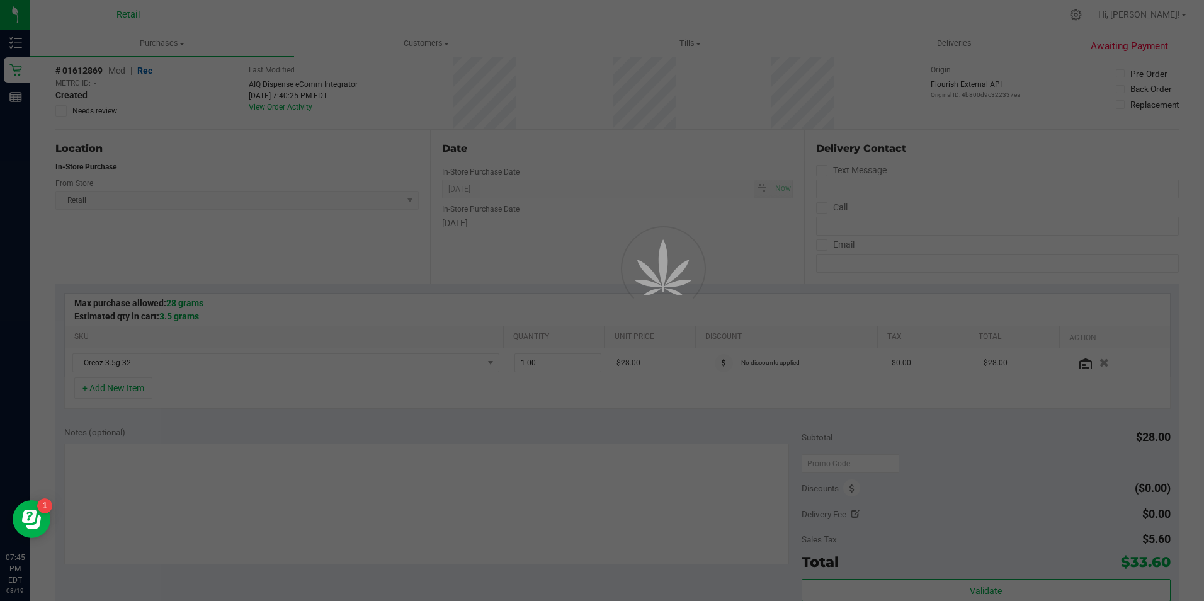
scroll to position [63, 0]
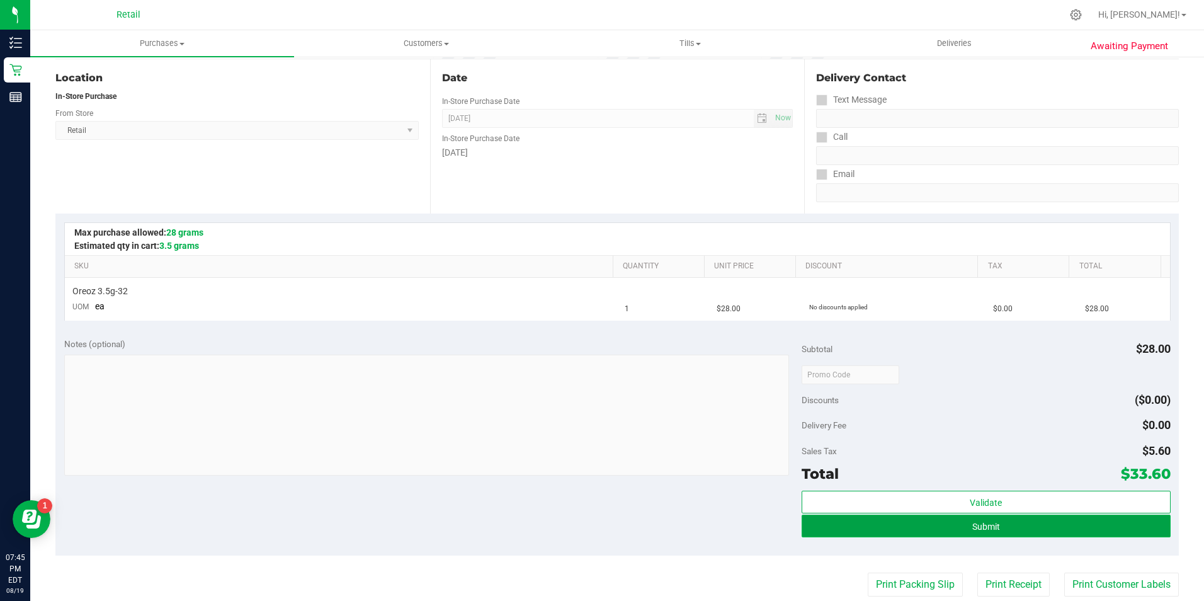
click at [1048, 523] on button "Submit" at bounding box center [985, 525] width 369 height 23
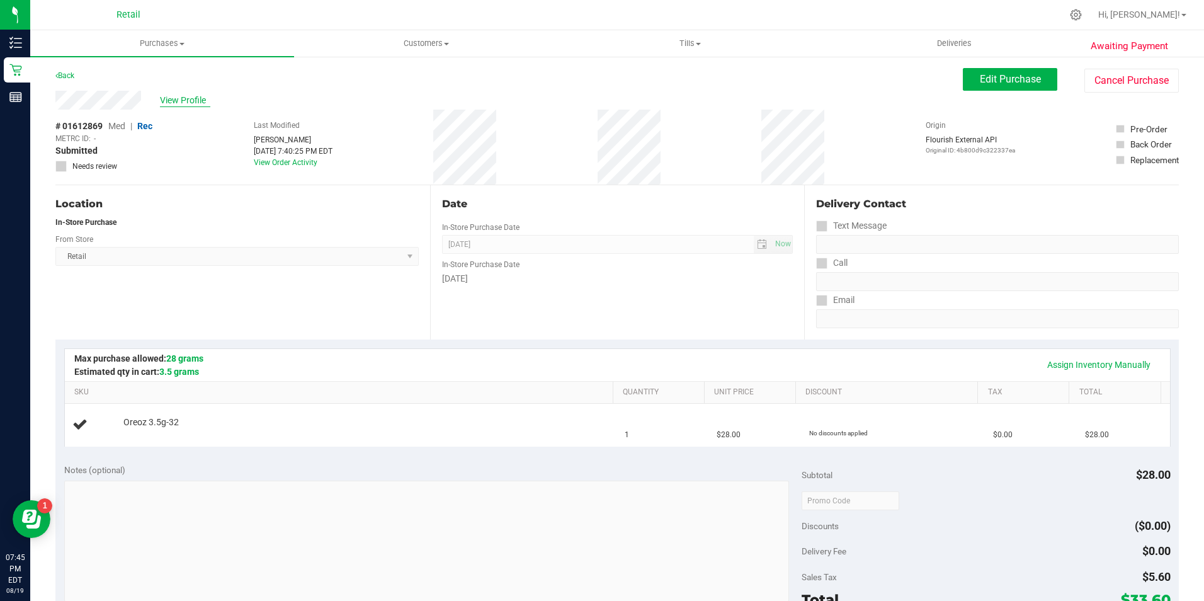
click at [191, 103] on span "View Profile" at bounding box center [185, 100] width 50 height 13
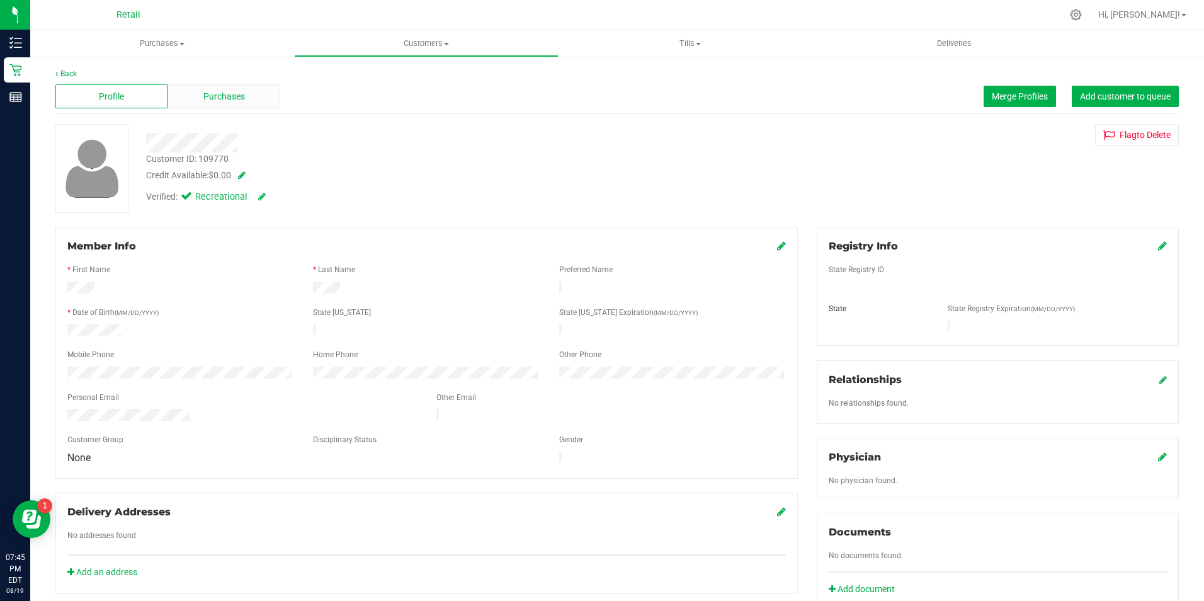
click at [223, 98] on span "Purchases" at bounding box center [224, 96] width 42 height 13
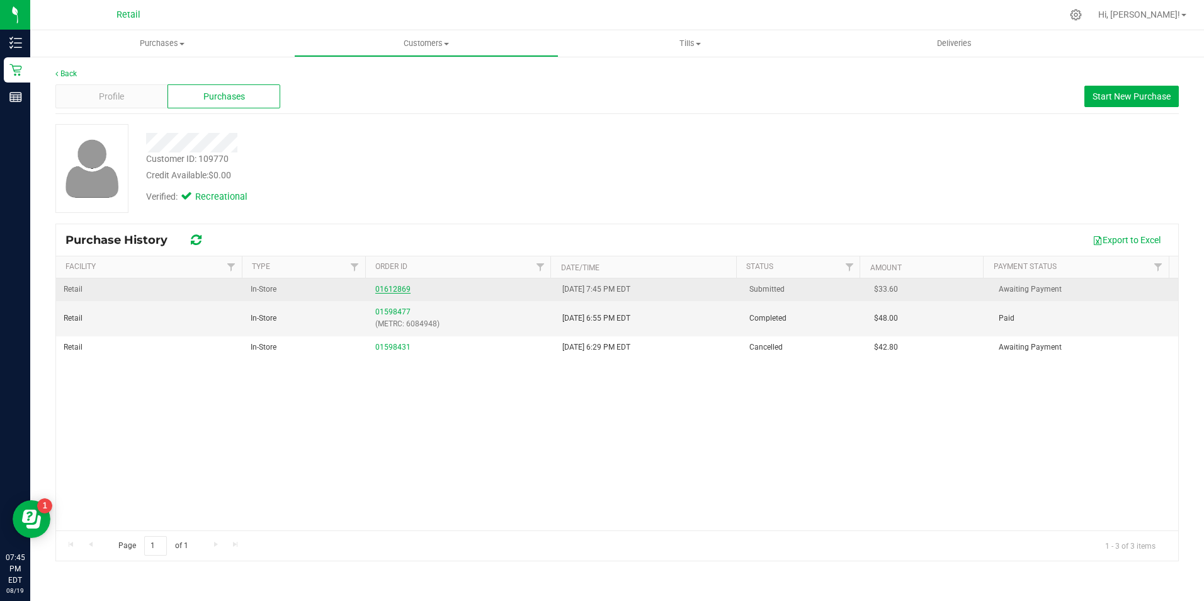
click at [393, 291] on link "01612869" at bounding box center [392, 289] width 35 height 9
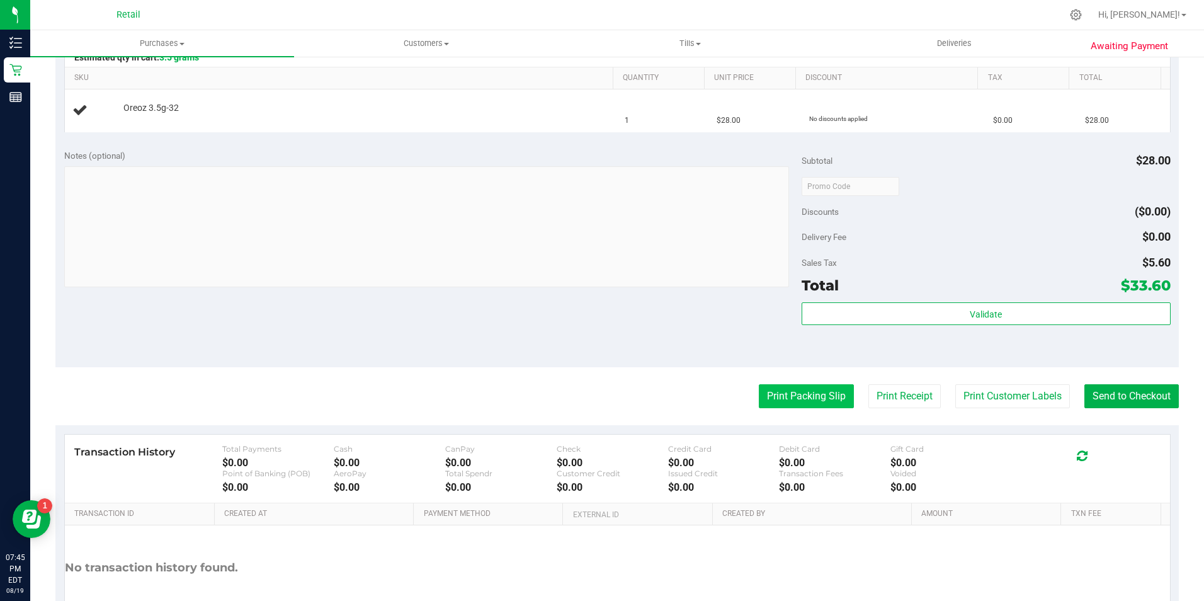
scroll to position [315, 0]
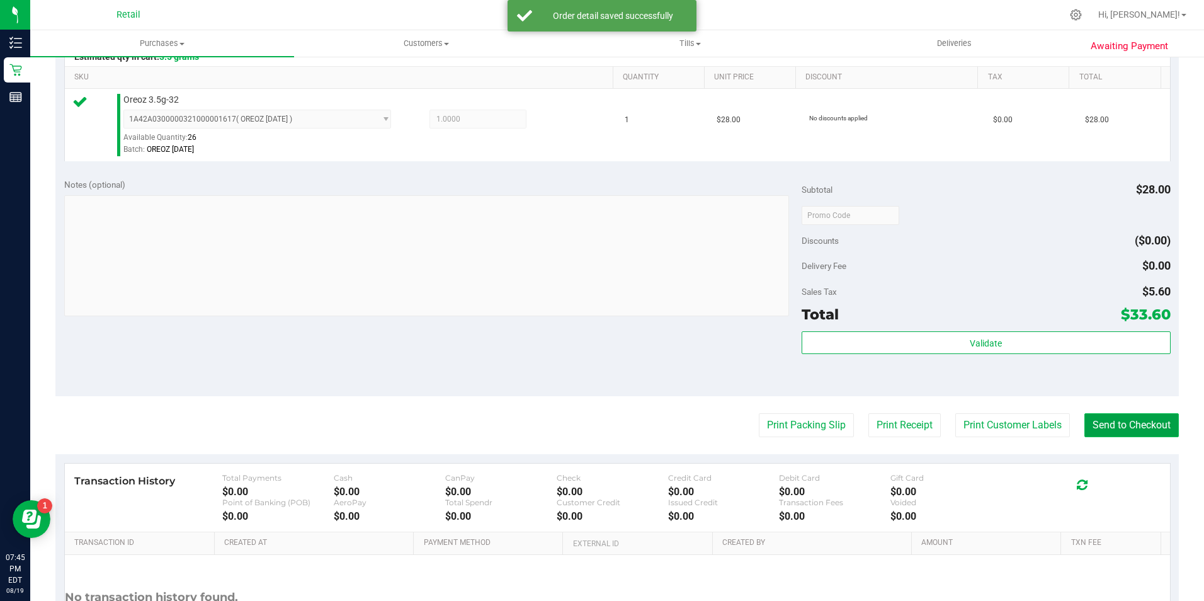
drag, startPoint x: 1120, startPoint y: 416, endPoint x: 1082, endPoint y: 413, distance: 37.9
click at [1117, 418] on button "Send to Checkout" at bounding box center [1131, 425] width 94 height 24
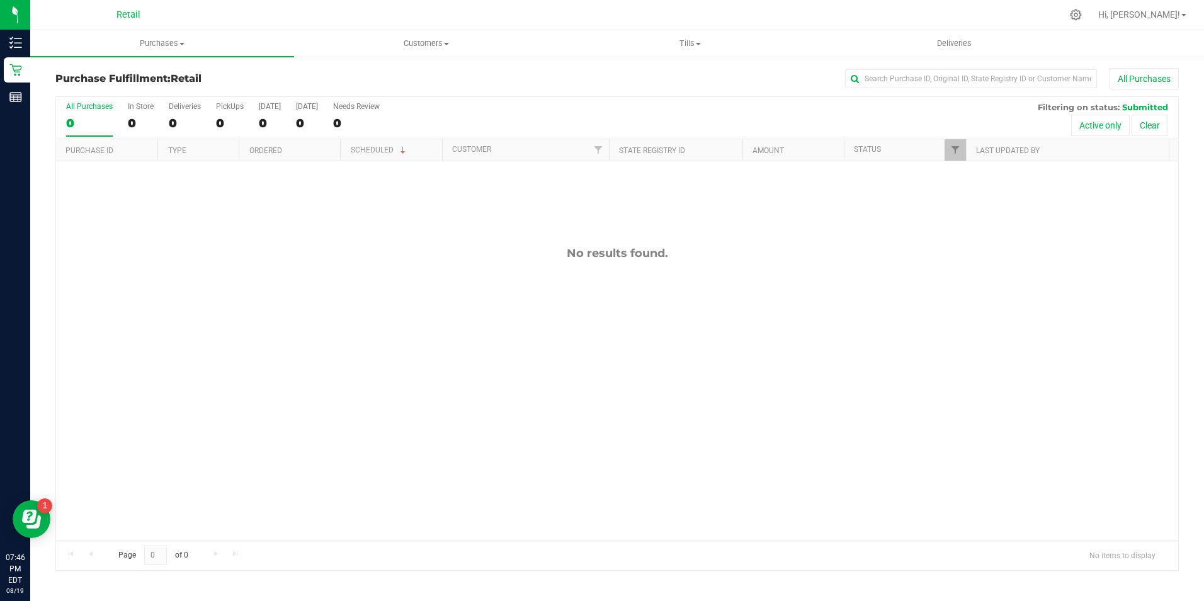
click at [166, 118] on div "All Purchases 0 In Store 0 Deliveries 0 PickUps 0 [DATE] 0 [DATE] 0 Needs Revie…" at bounding box center [617, 118] width 1122 height 42
click at [144, 119] on div "0" at bounding box center [141, 123] width 26 height 14
click at [0, 0] on input "In Store 0" at bounding box center [0, 0] width 0 height 0
click at [143, 121] on div "0" at bounding box center [141, 123] width 26 height 14
click at [0, 0] on input "In Store 0" at bounding box center [0, 0] width 0 height 0
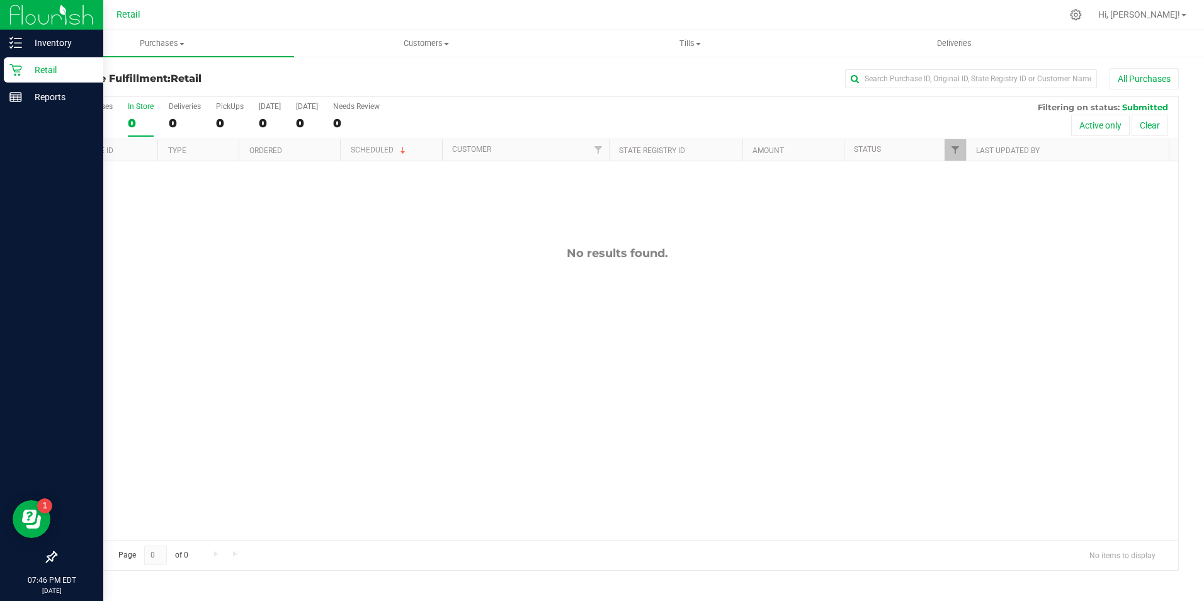
drag, startPoint x: 22, startPoint y: 71, endPoint x: 30, endPoint y: 69, distance: 7.8
click at [22, 71] on p "Retail" at bounding box center [60, 69] width 76 height 15
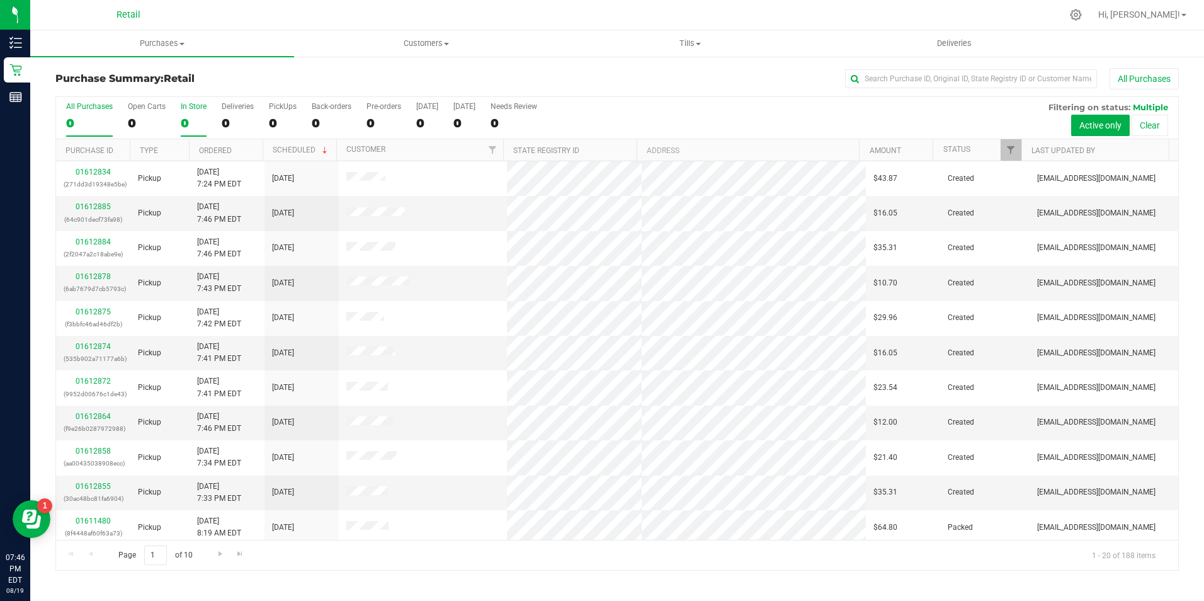
click at [184, 123] on div "0" at bounding box center [194, 123] width 26 height 14
drag, startPoint x: 184, startPoint y: 123, endPoint x: 185, endPoint y: 110, distance: 13.2
click at [185, 110] on div "In Store" at bounding box center [194, 106] width 26 height 9
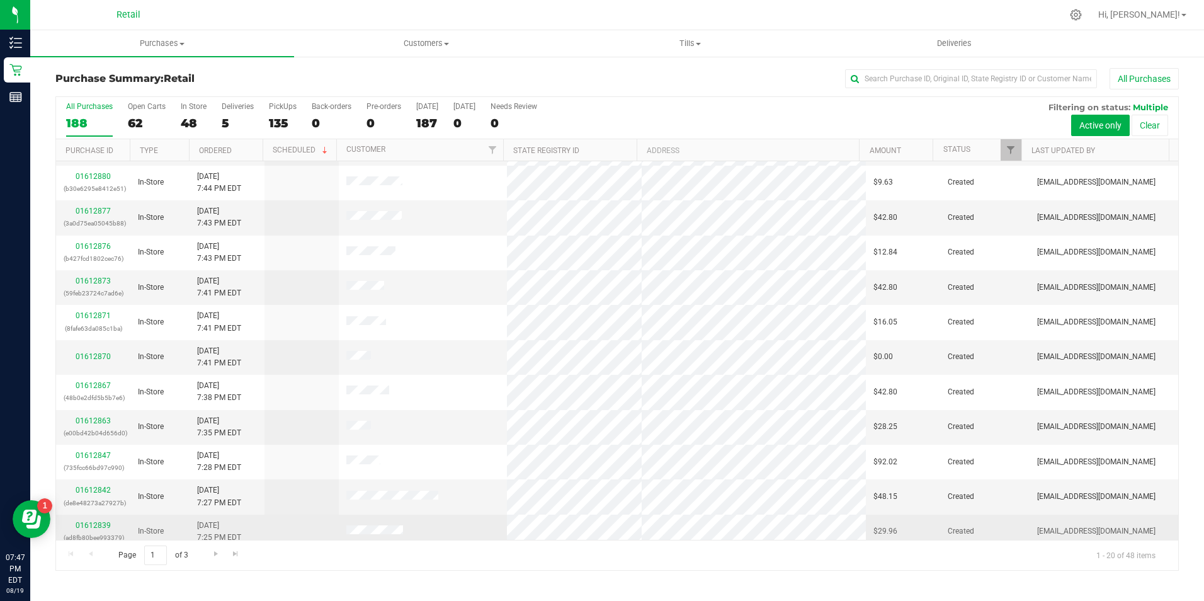
scroll to position [126, 0]
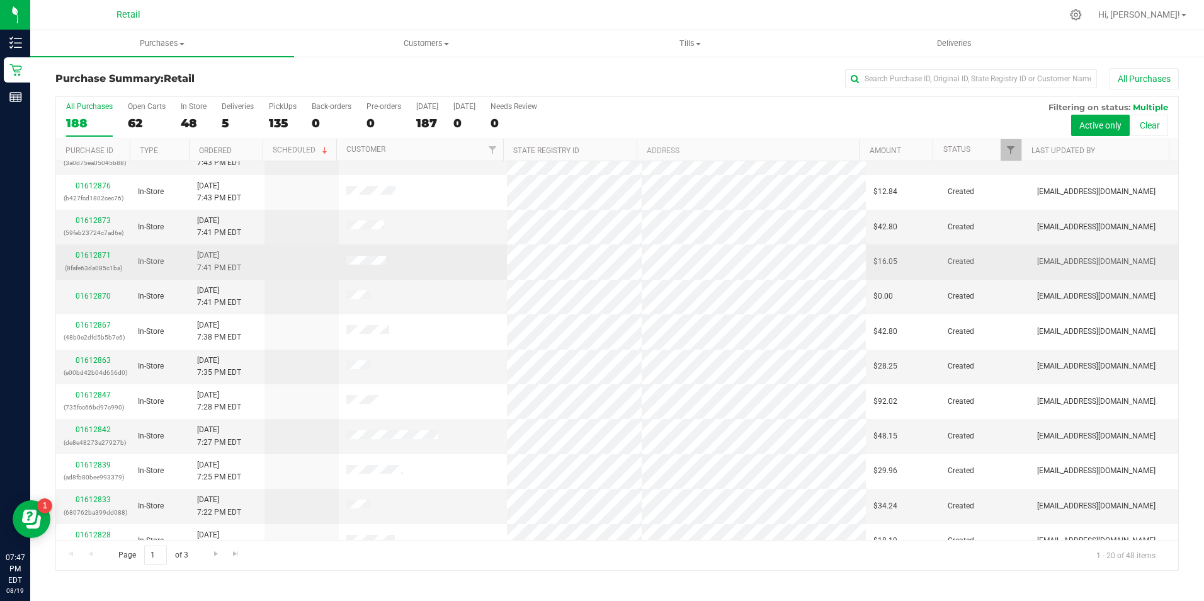
click at [103, 260] on div "01612871 (8fafe63da085c1ba)" at bounding box center [93, 261] width 59 height 24
click at [103, 256] on link "01612871" at bounding box center [93, 255] width 35 height 9
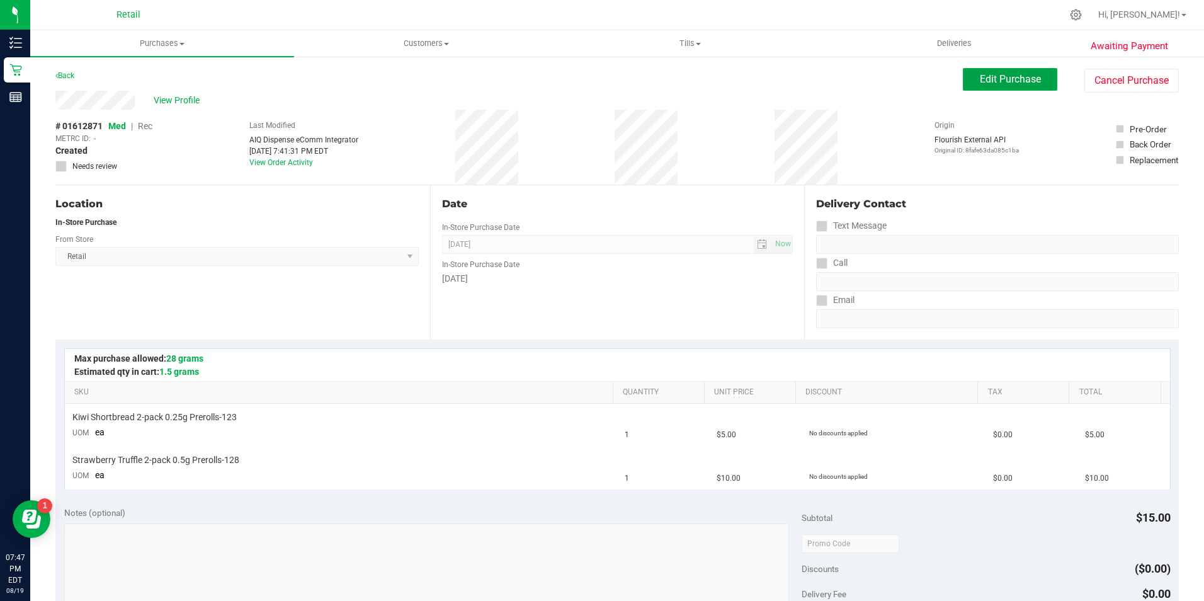
click at [1035, 81] on button "Edit Purchase" at bounding box center [1010, 79] width 94 height 23
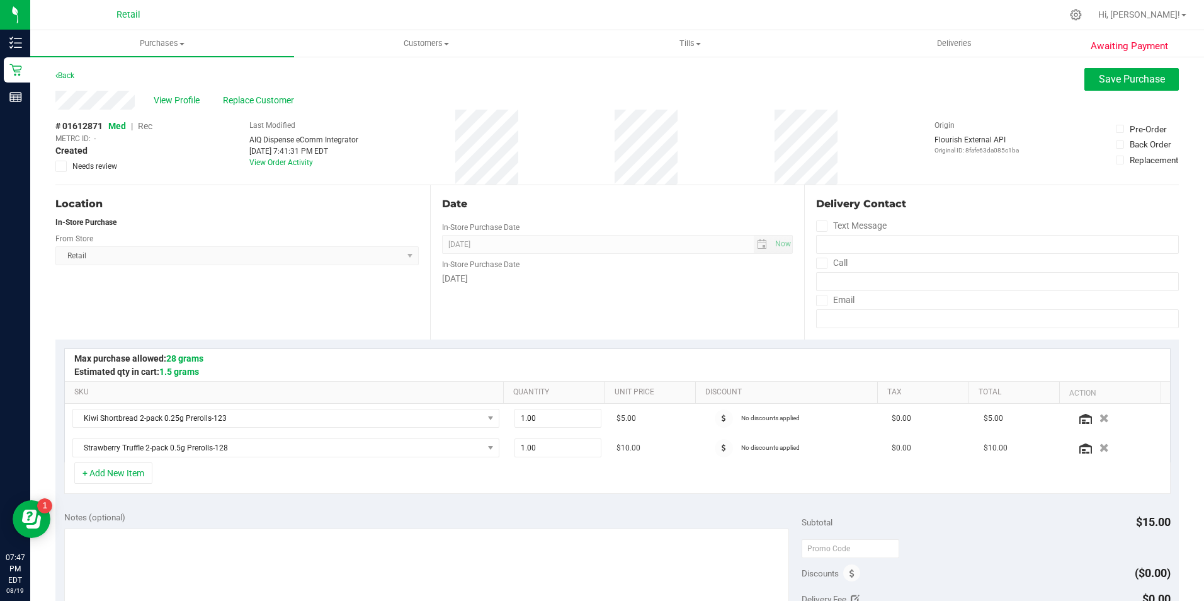
click at [152, 130] on span "Rec" at bounding box center [145, 126] width 14 height 10
click at [1136, 72] on button "Save Purchase" at bounding box center [1131, 79] width 94 height 23
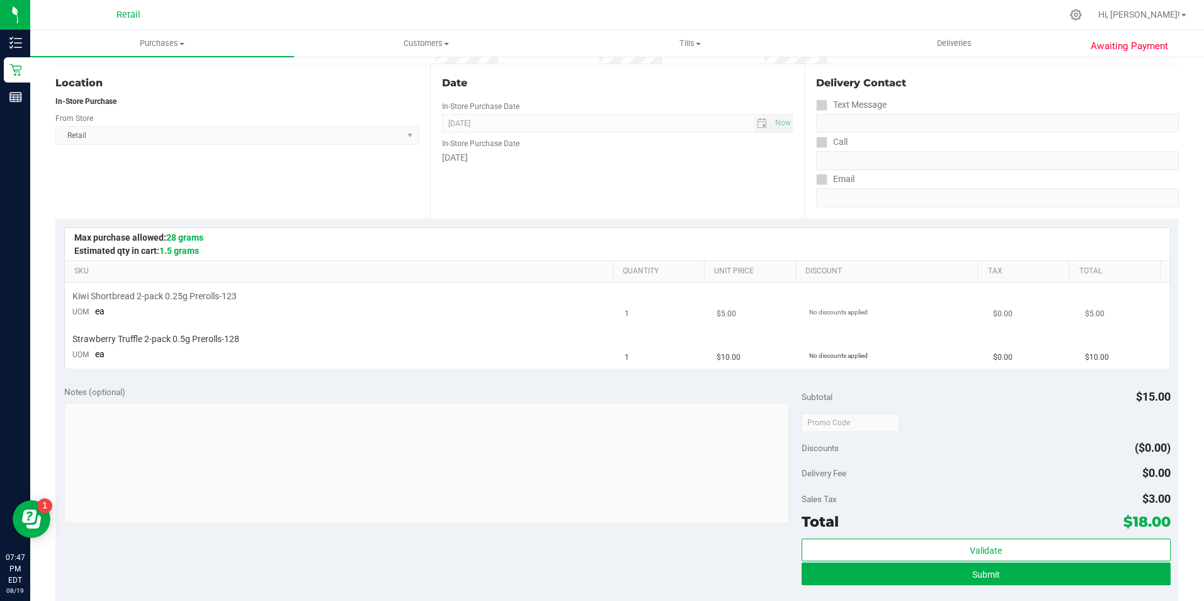
scroll to position [126, 0]
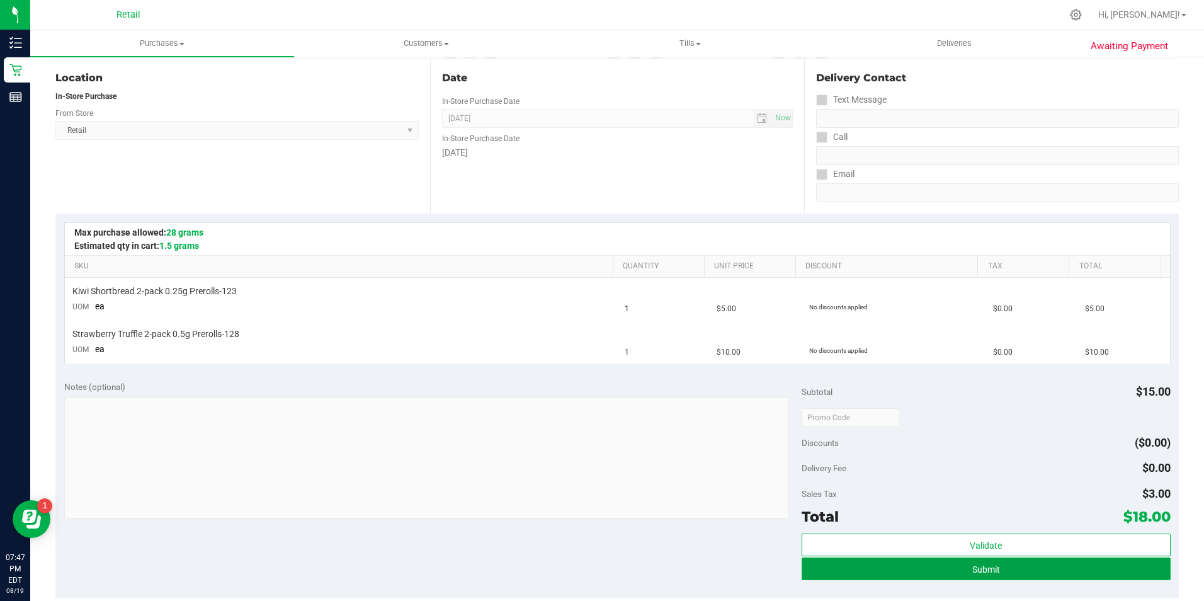
drag, startPoint x: 924, startPoint y: 574, endPoint x: 922, endPoint y: 567, distance: 7.2
click at [924, 573] on button "Submit" at bounding box center [985, 568] width 369 height 23
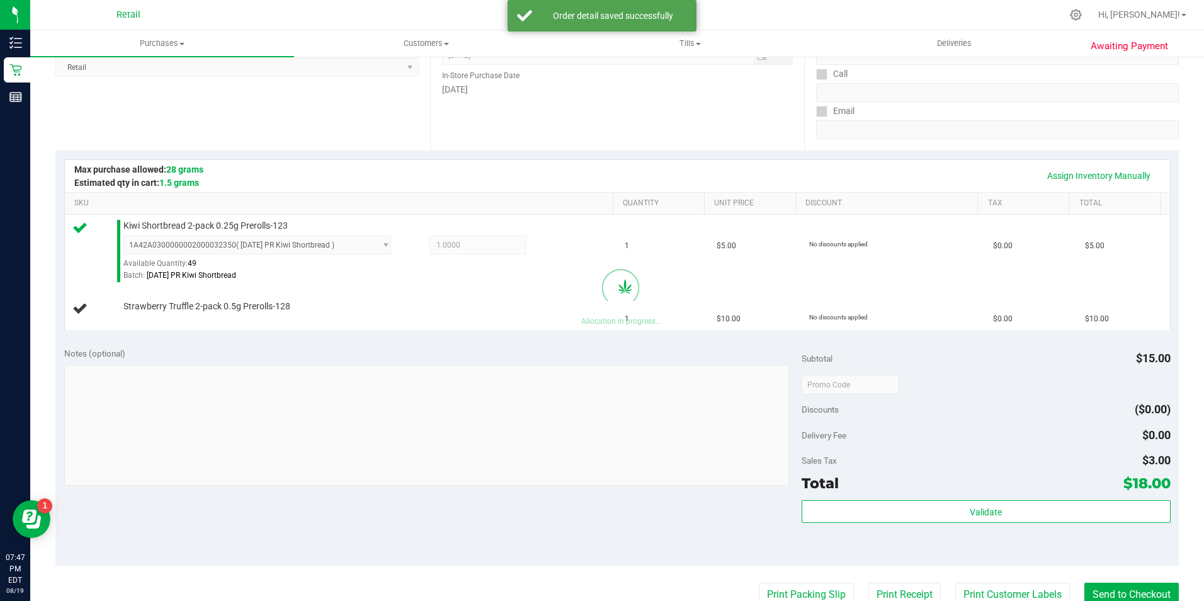
scroll to position [378, 0]
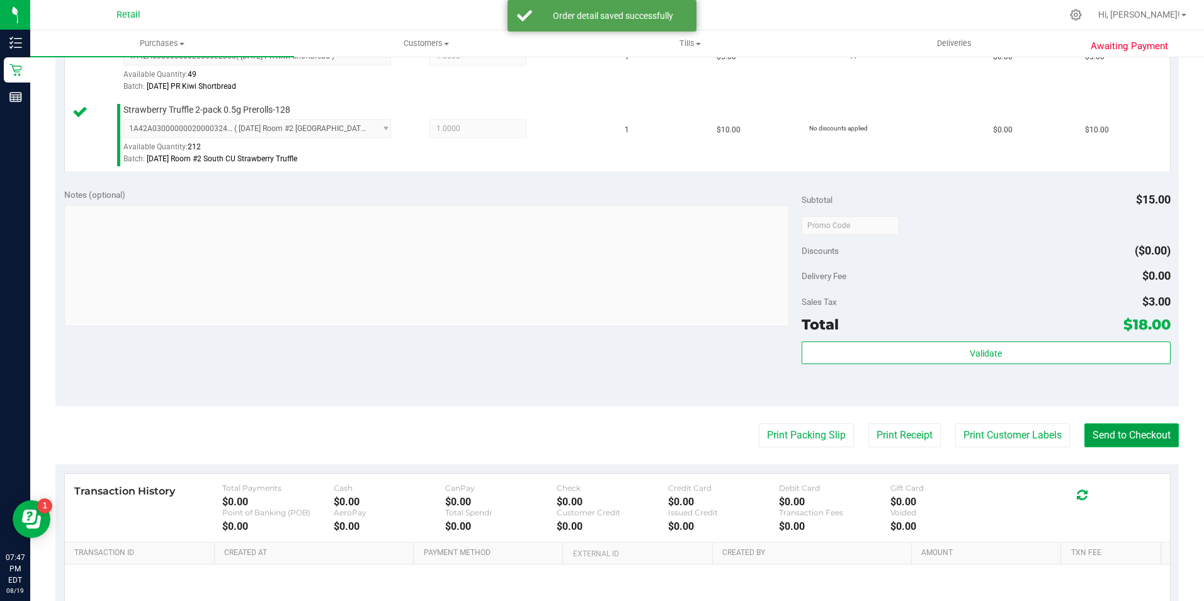
click at [1102, 426] on button "Send to Checkout" at bounding box center [1131, 435] width 94 height 24
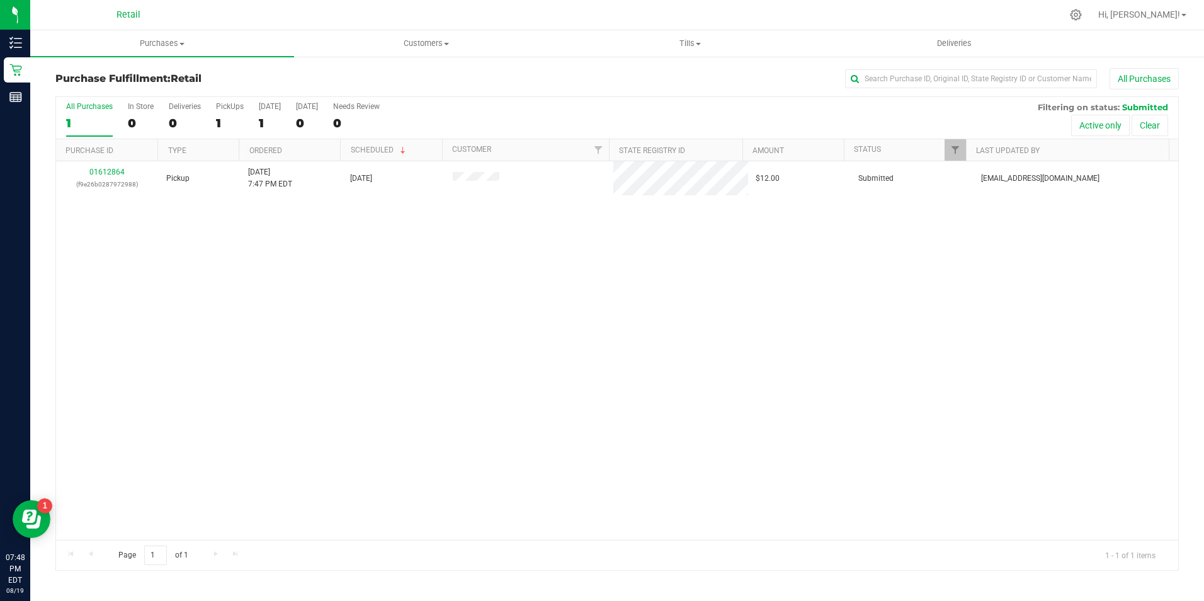
click at [164, 119] on div "All Purchases 1 In Store 0 Deliveries 0 PickUps 1 [DATE] 1 [DATE] 0 Needs Revie…" at bounding box center [617, 118] width 1122 height 42
click at [137, 118] on div "0" at bounding box center [141, 123] width 26 height 14
click at [0, 0] on input "In Store 0" at bounding box center [0, 0] width 0 height 0
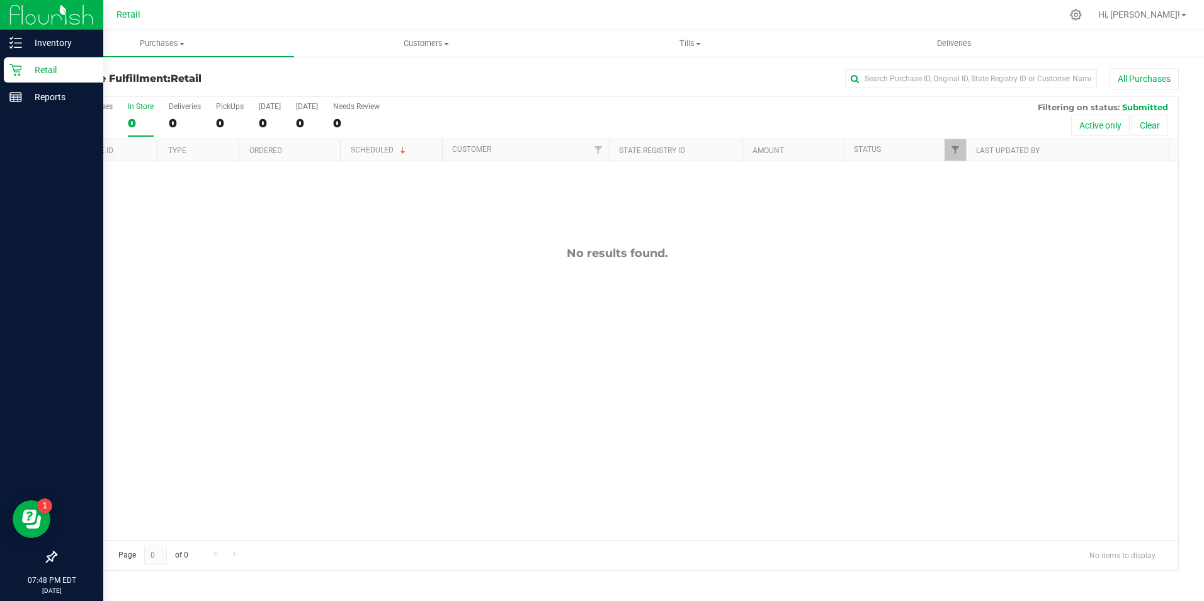
click at [9, 65] on div "Retail" at bounding box center [53, 69] width 99 height 25
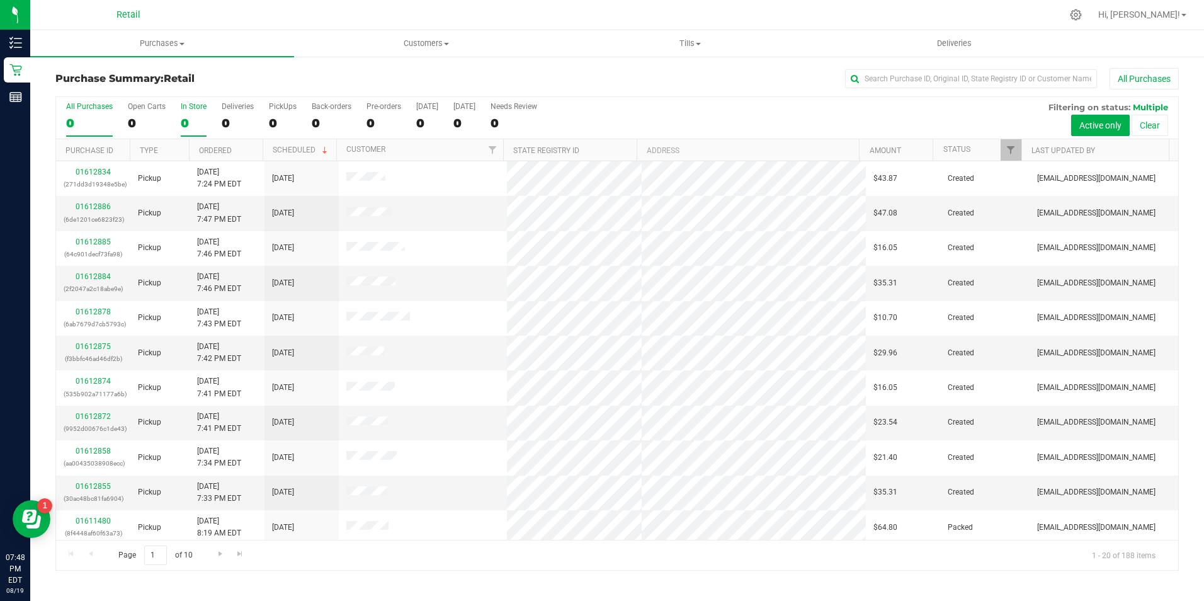
click at [191, 120] on div "0" at bounding box center [194, 123] width 26 height 14
click at [0, 0] on input "In Store 0" at bounding box center [0, 0] width 0 height 0
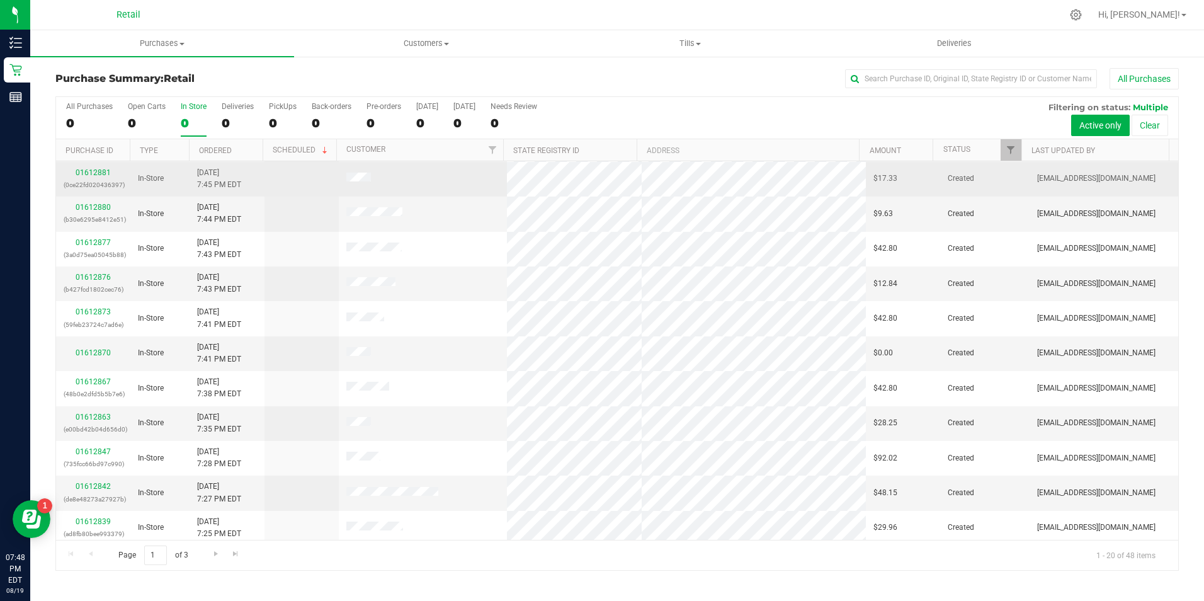
scroll to position [189, 0]
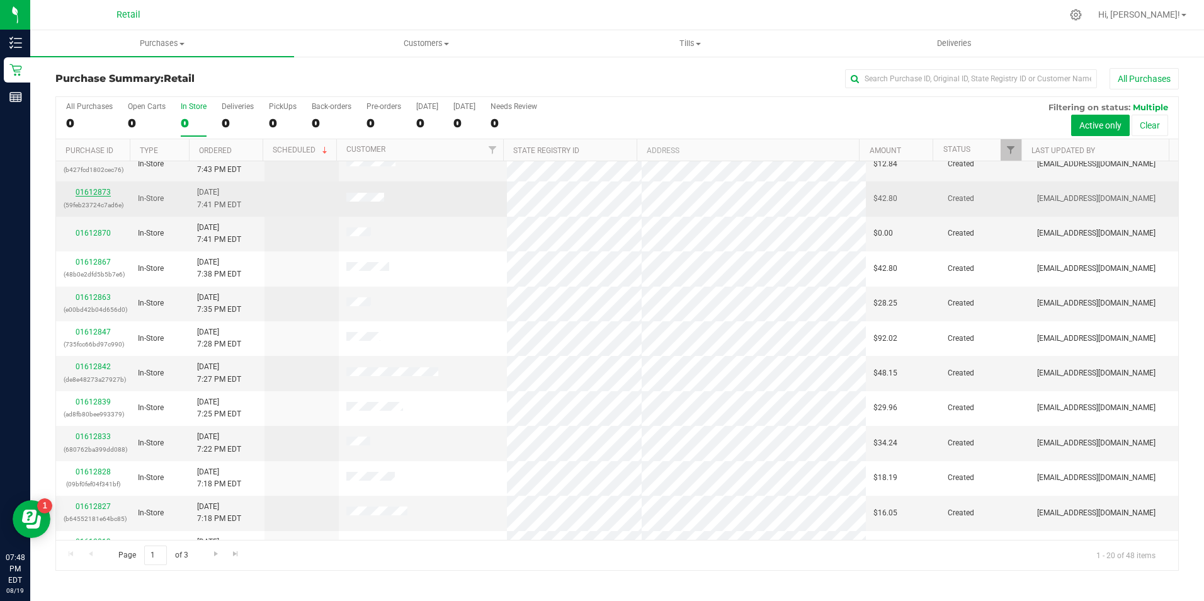
click at [76, 195] on link "01612873" at bounding box center [93, 192] width 35 height 9
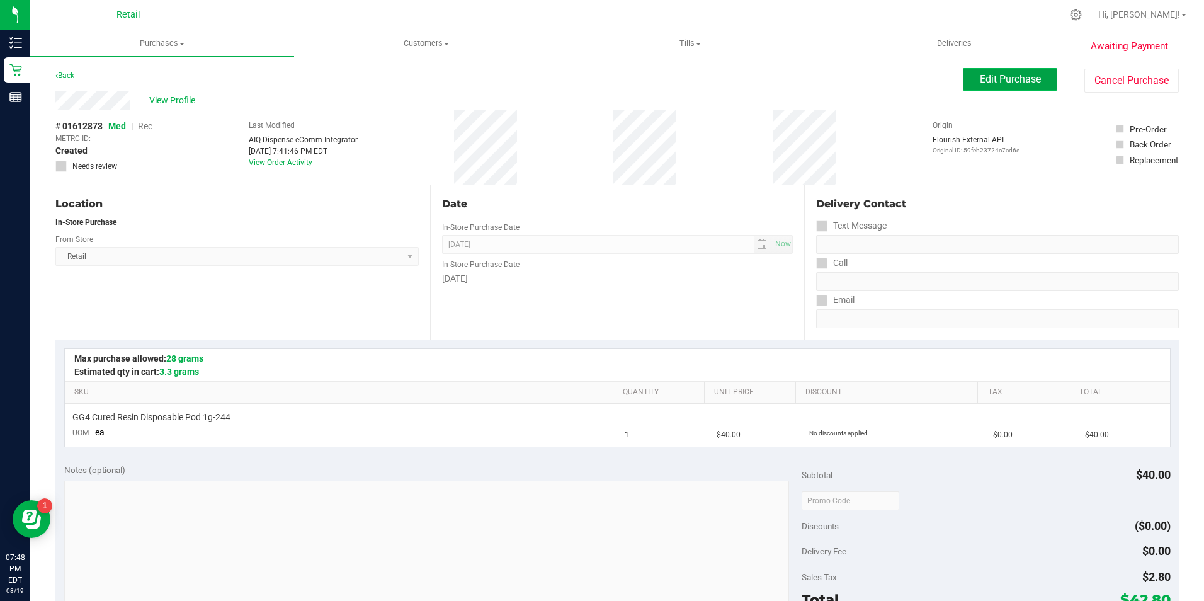
click at [980, 76] on span "Edit Purchase" at bounding box center [1010, 79] width 61 height 12
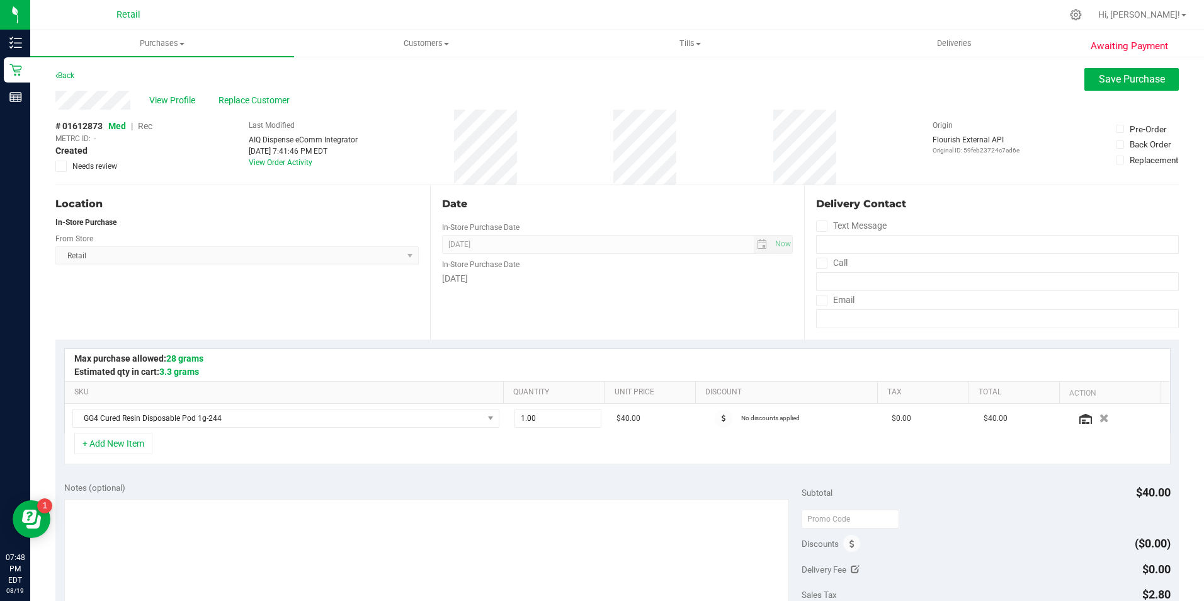
click at [144, 128] on span "Rec" at bounding box center [145, 126] width 14 height 10
drag, startPoint x: 1151, startPoint y: 86, endPoint x: 951, endPoint y: 60, distance: 201.9
click at [1147, 86] on button "Save Purchase" at bounding box center [1131, 79] width 94 height 23
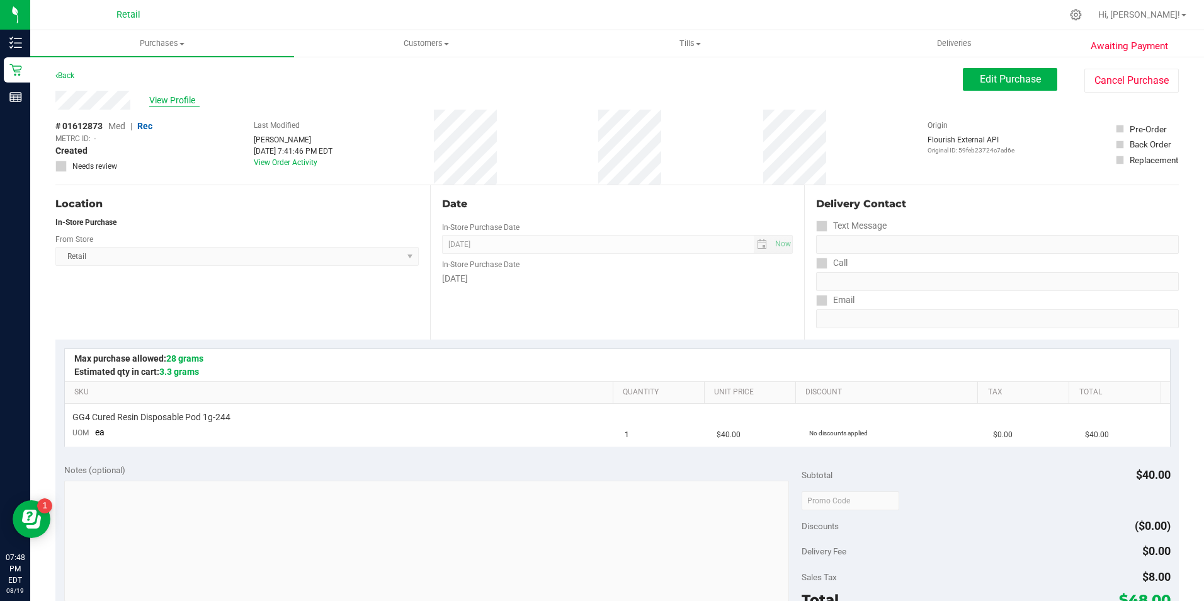
click at [165, 101] on span "View Profile" at bounding box center [174, 100] width 50 height 13
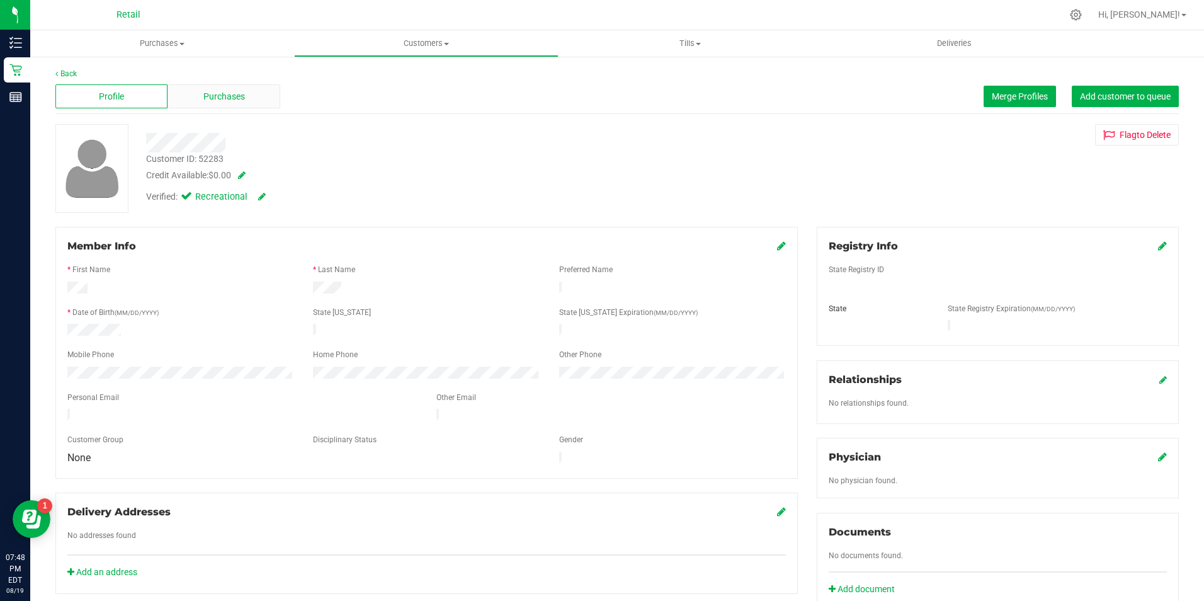
click at [246, 102] on div "Purchases" at bounding box center [223, 96] width 112 height 24
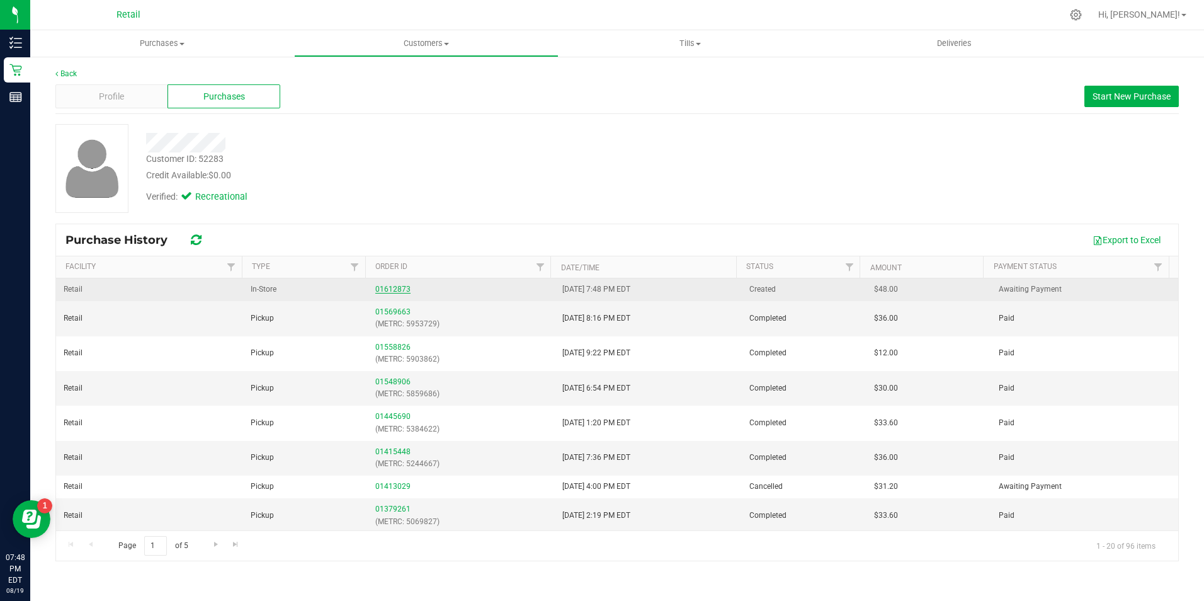
click at [388, 290] on link "01612873" at bounding box center [392, 289] width 35 height 9
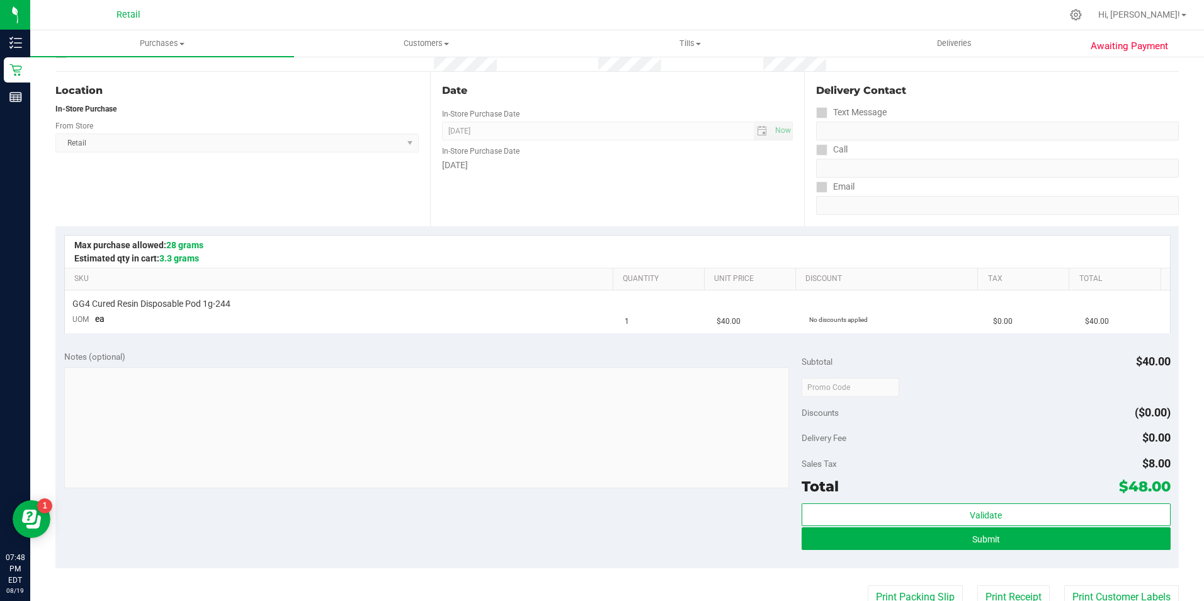
scroll to position [189, 0]
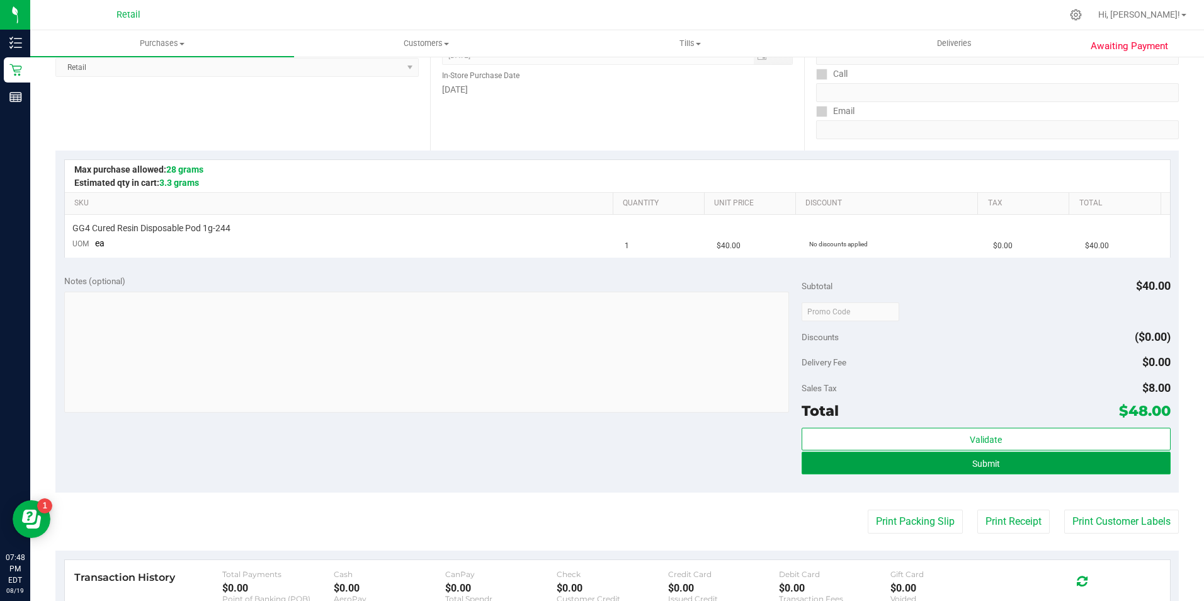
click at [884, 451] on button "Submit" at bounding box center [985, 462] width 369 height 23
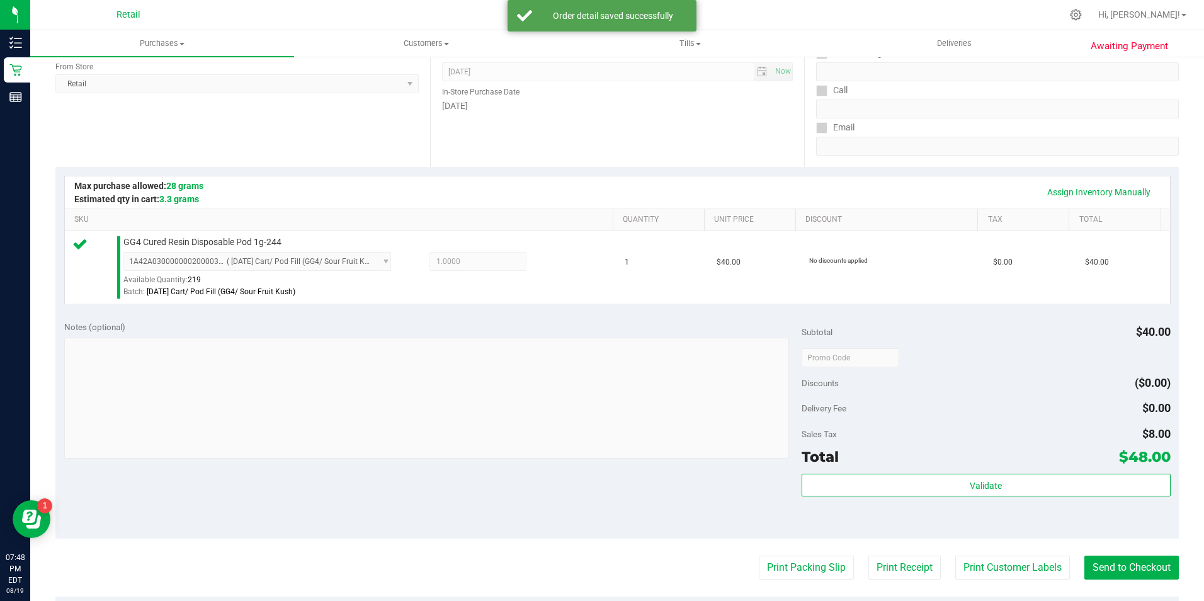
scroll to position [252, 0]
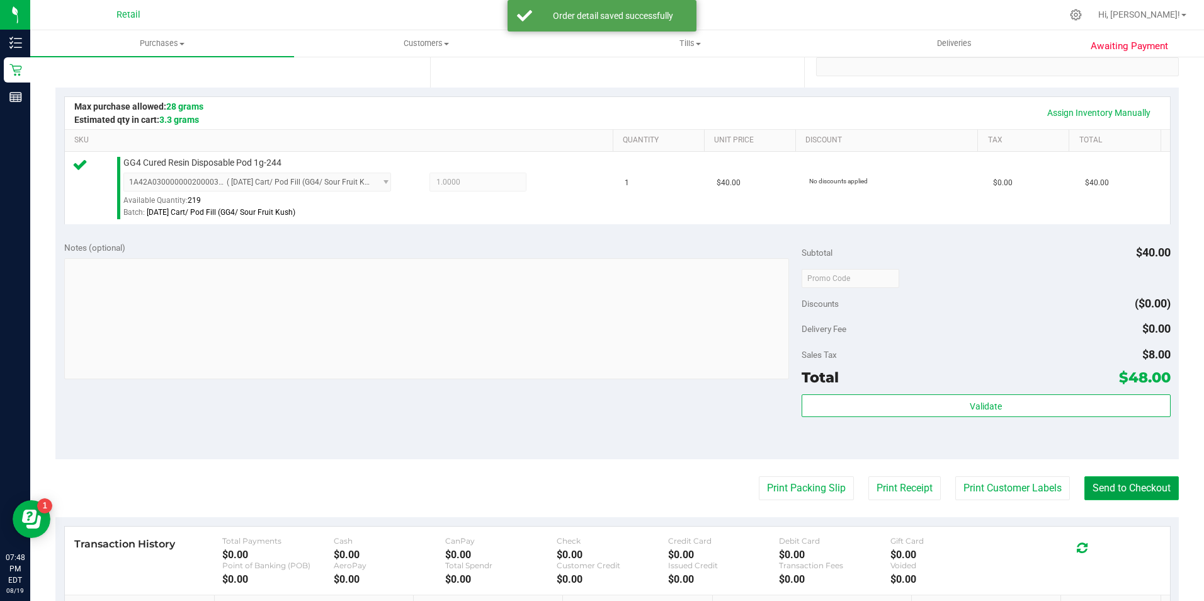
click at [1134, 479] on button "Send to Checkout" at bounding box center [1131, 488] width 94 height 24
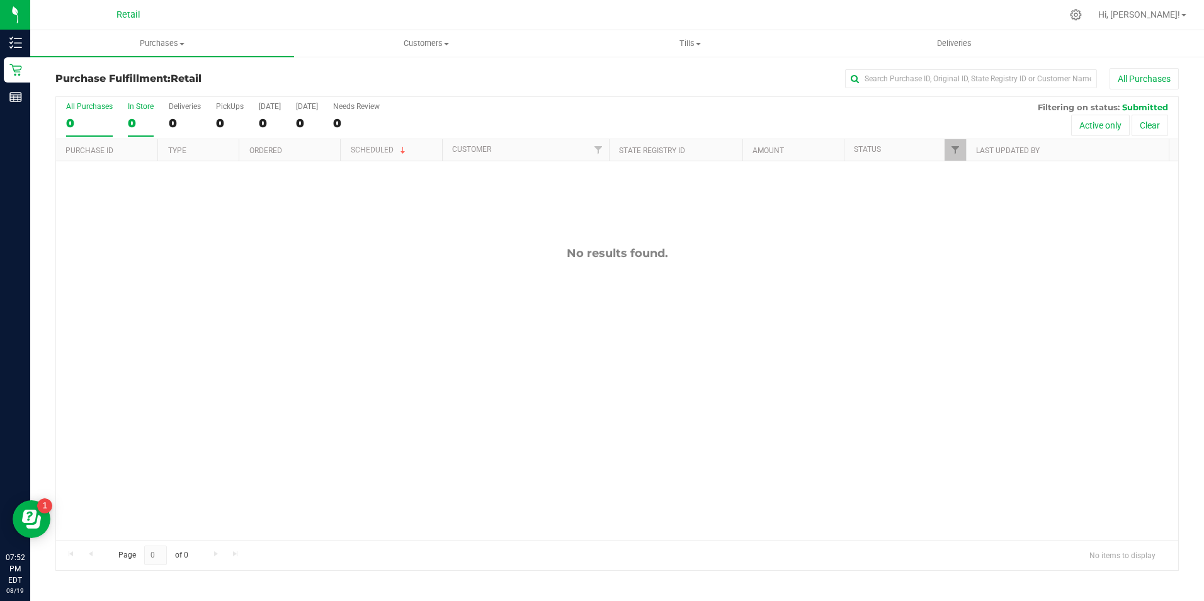
click at [143, 132] on label "In Store 0" at bounding box center [141, 119] width 26 height 35
click at [0, 0] on input "In Store 0" at bounding box center [0, 0] width 0 height 0
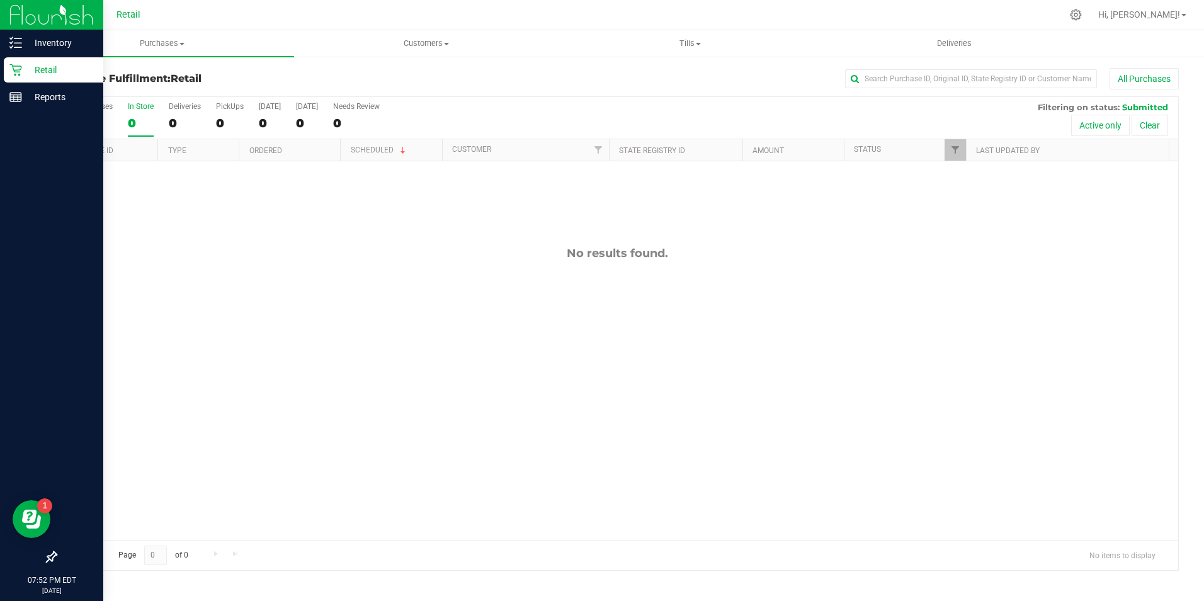
click at [18, 74] on icon at bounding box center [15, 70] width 13 height 13
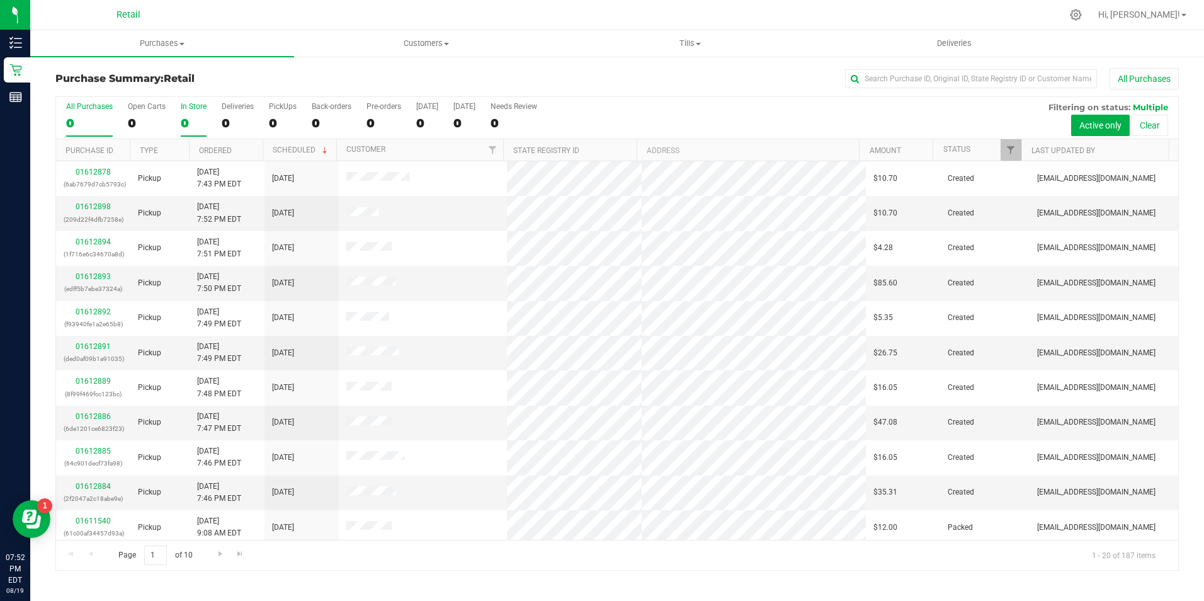
click at [190, 118] on div "0" at bounding box center [194, 123] width 26 height 14
click at [0, 0] on input "In Store 0" at bounding box center [0, 0] width 0 height 0
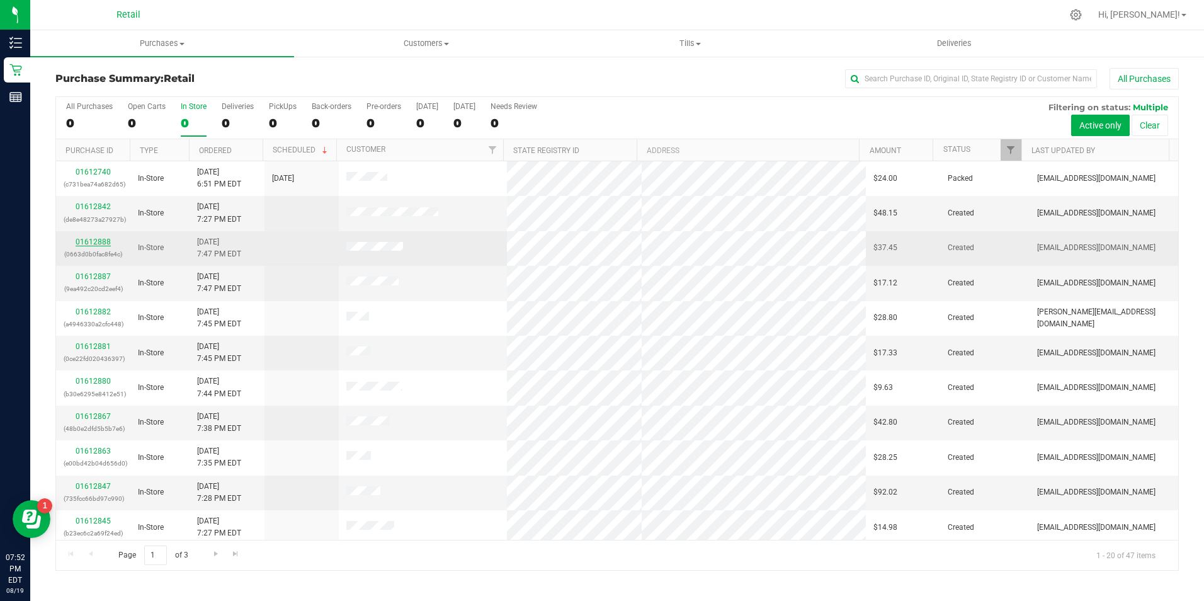
click at [97, 242] on link "01612888" at bounding box center [93, 241] width 35 height 9
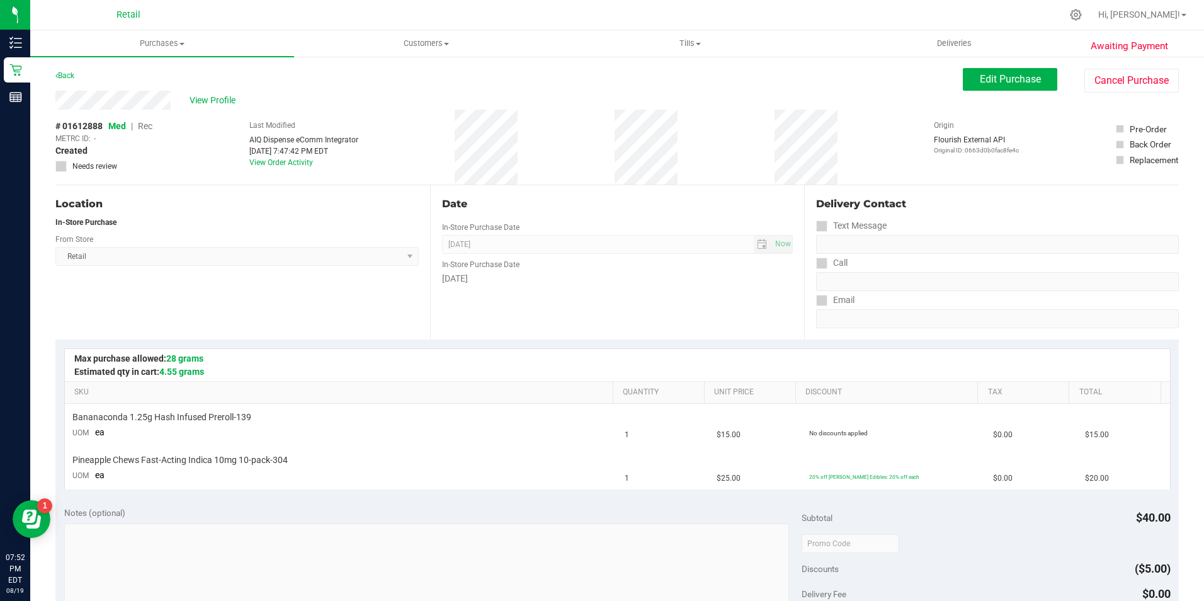
click at [973, 67] on div "Awaiting Payment Back Edit Purchase Cancel Purchase View Profile # 01612888 Med…" at bounding box center [617, 548] width 1174 height 987
click at [971, 88] on button "Edit Purchase" at bounding box center [1010, 79] width 94 height 23
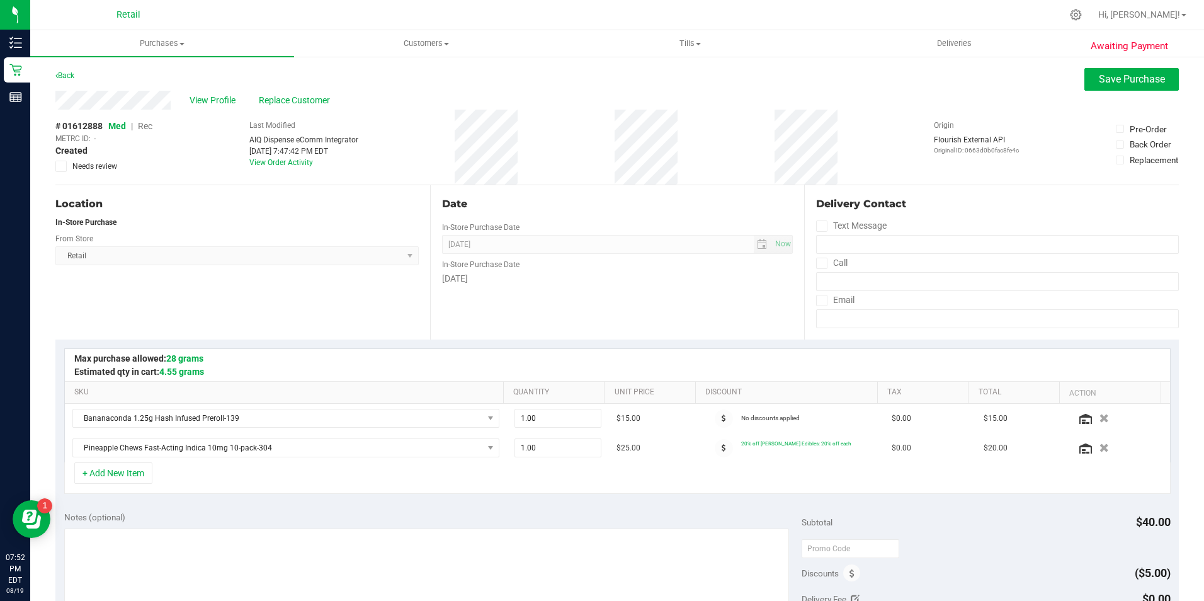
click at [149, 132] on div "# 01612888 Med | Rec METRC ID: - Created Needs review" at bounding box center [103, 146] width 97 height 52
click at [149, 127] on span "Rec" at bounding box center [145, 126] width 14 height 10
click at [1106, 75] on span "Save Purchase" at bounding box center [1132, 79] width 66 height 12
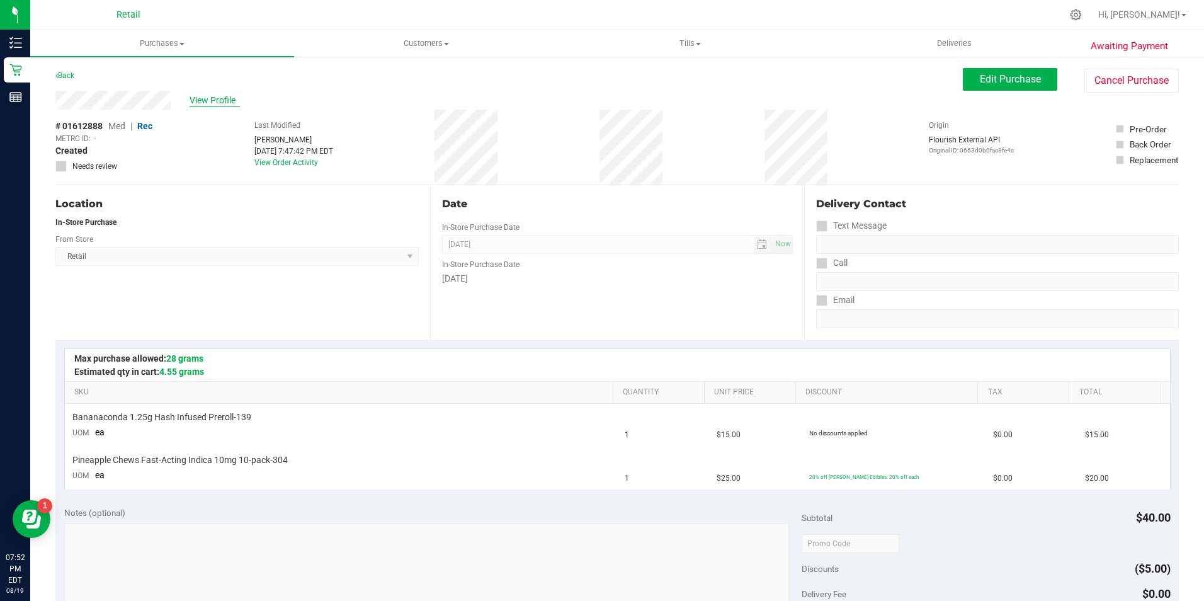
click at [229, 104] on span "View Profile" at bounding box center [215, 100] width 50 height 13
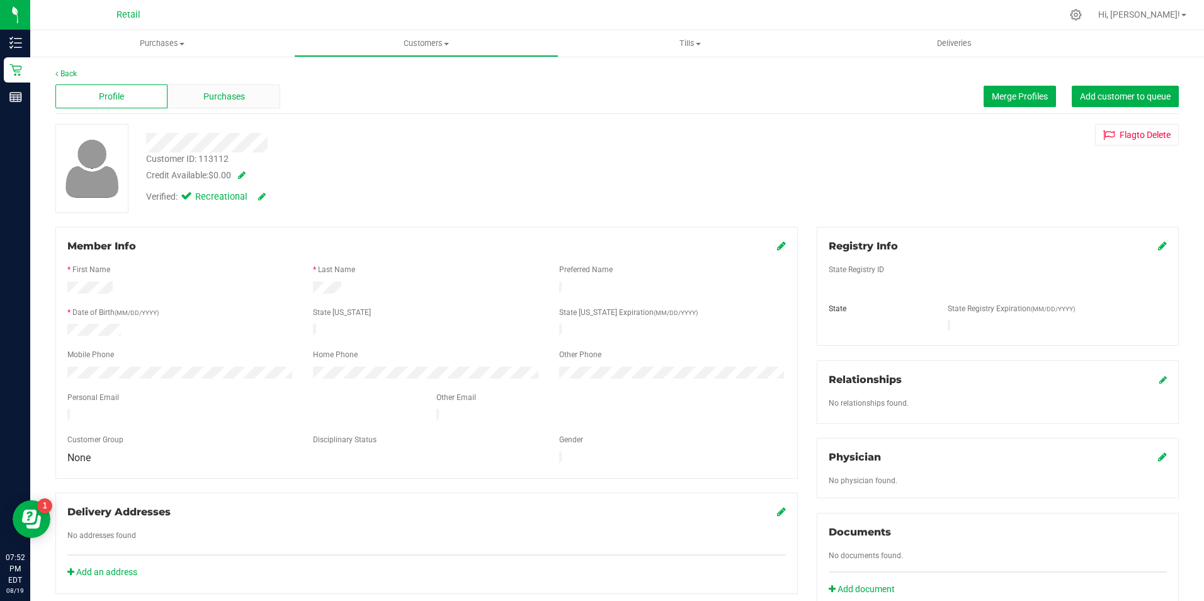
click at [217, 103] on div "Purchases" at bounding box center [223, 96] width 112 height 24
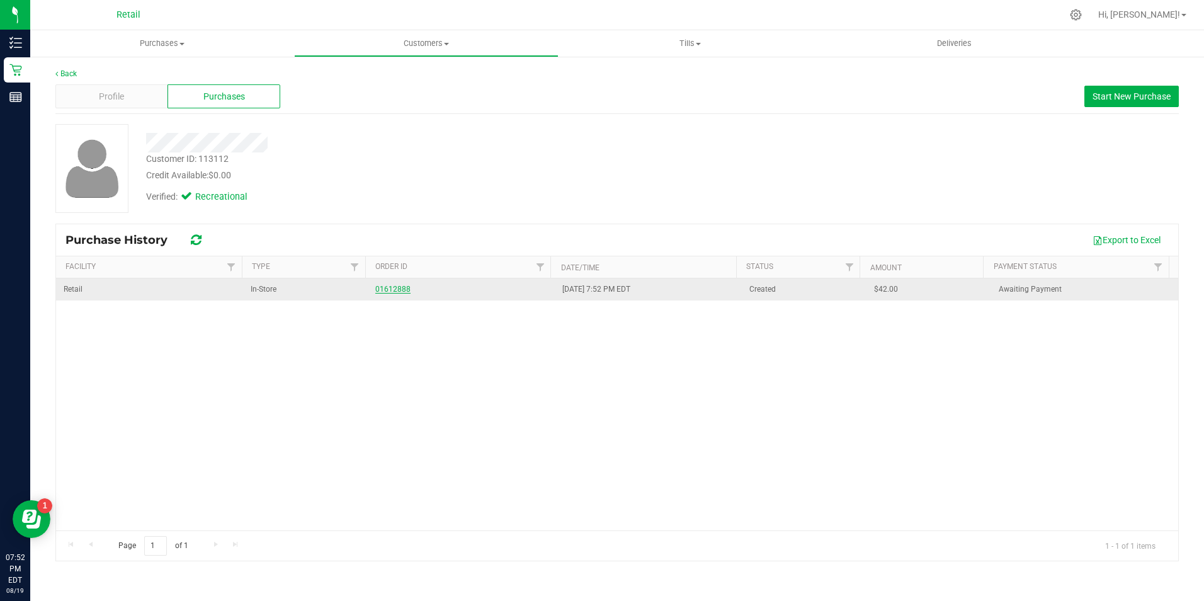
click at [385, 286] on link "01612888" at bounding box center [392, 289] width 35 height 9
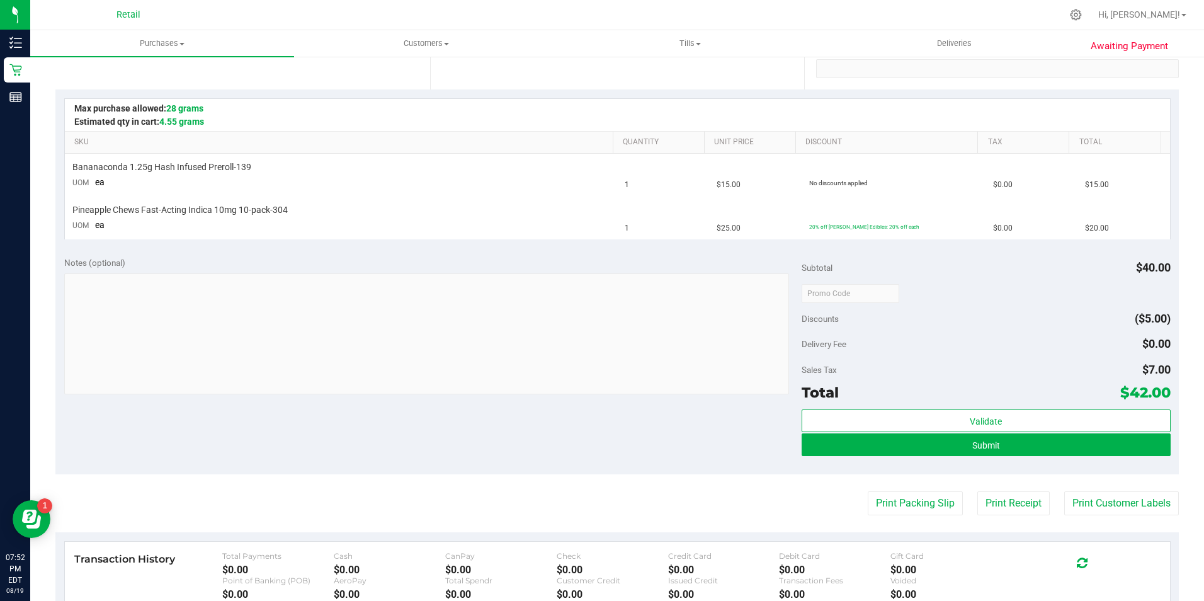
scroll to position [252, 0]
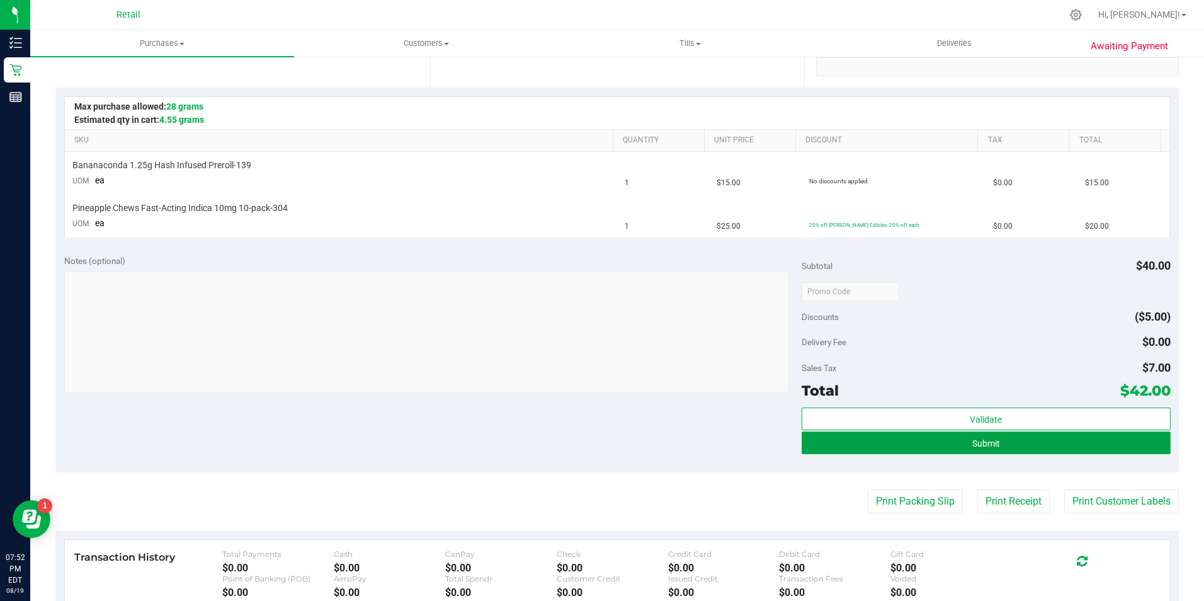
click at [923, 448] on button "Submit" at bounding box center [985, 442] width 369 height 23
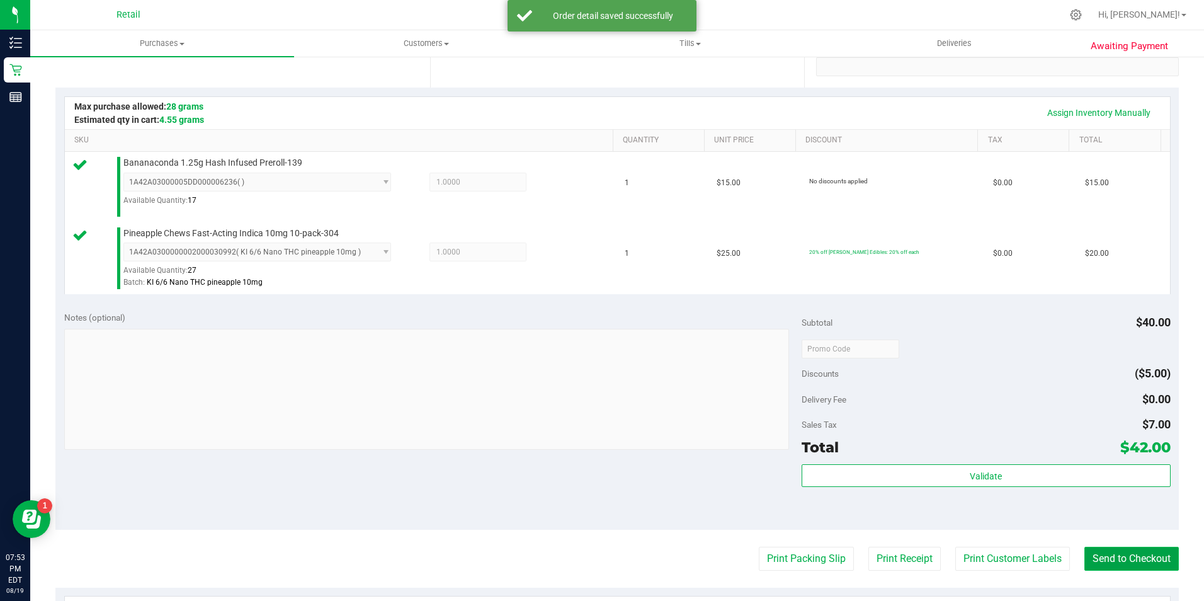
click at [1107, 558] on button "Send to Checkout" at bounding box center [1131, 558] width 94 height 24
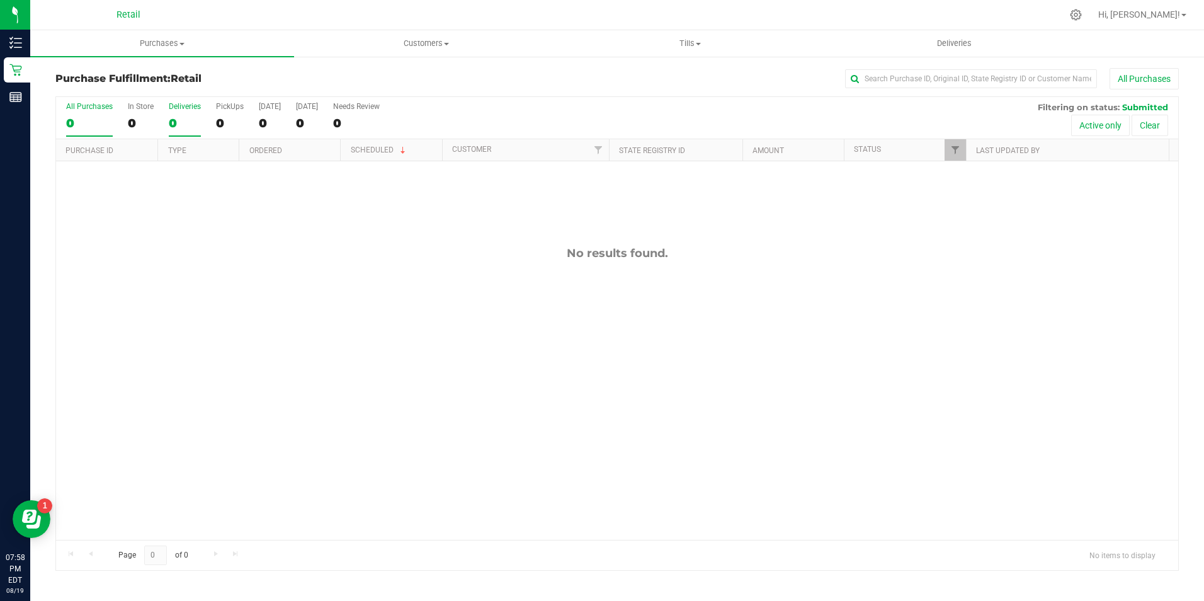
click at [181, 117] on div "0" at bounding box center [185, 123] width 32 height 14
click at [0, 0] on input "Deliveries 0" at bounding box center [0, 0] width 0 height 0
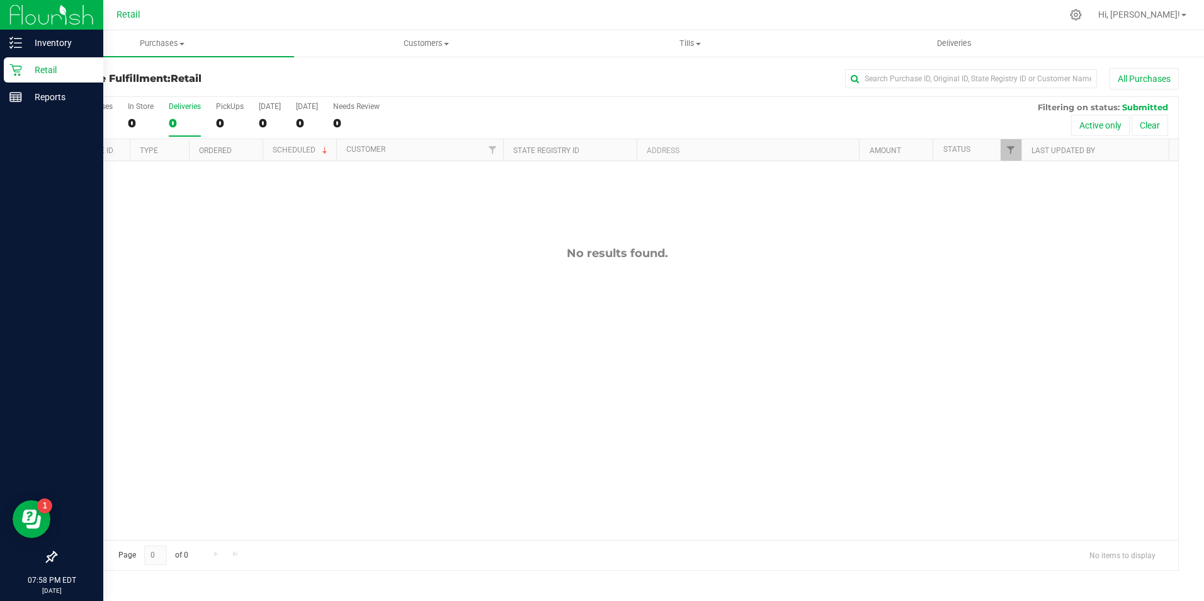
click at [24, 60] on div "Retail" at bounding box center [53, 69] width 99 height 25
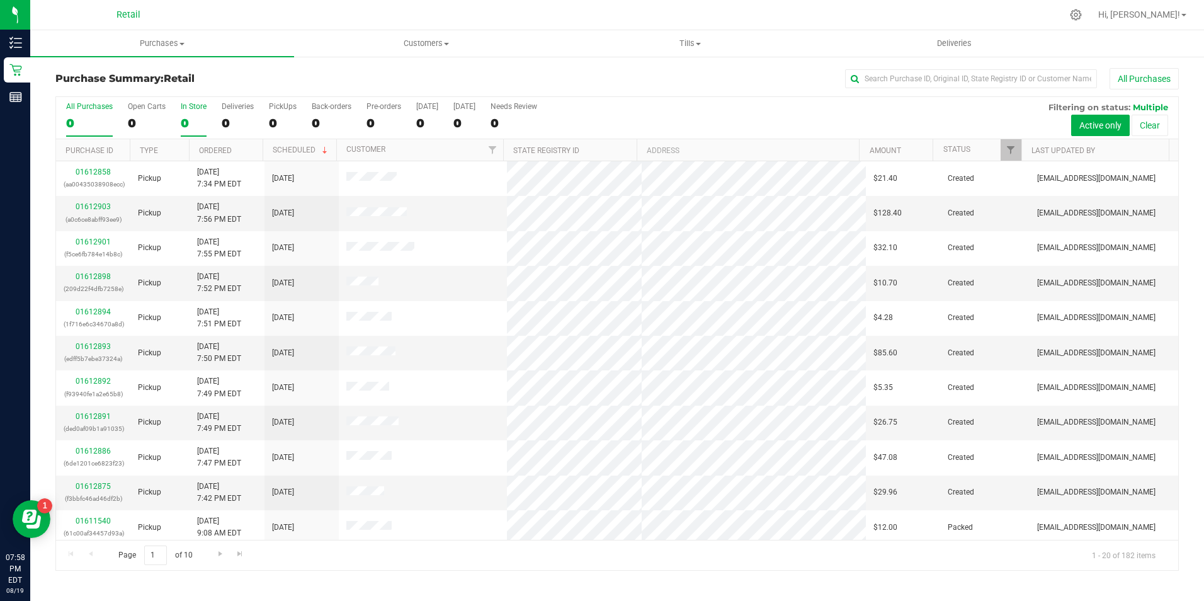
click at [193, 127] on div "0" at bounding box center [194, 123] width 26 height 14
click at [0, 0] on input "In Store 0" at bounding box center [0, 0] width 0 height 0
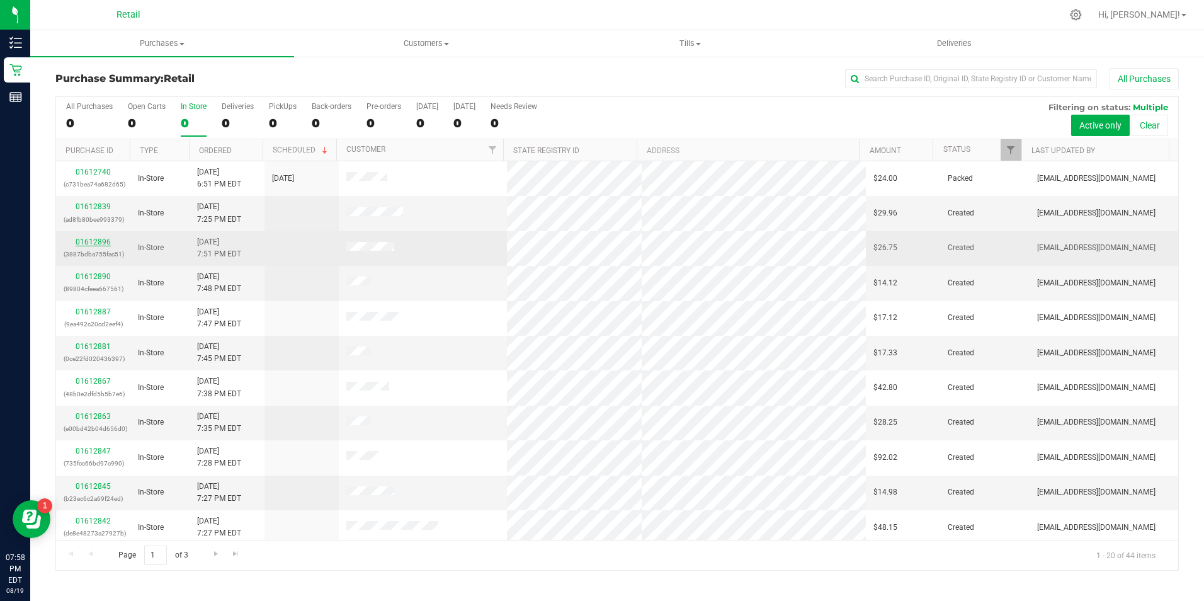
click at [99, 246] on link "01612896" at bounding box center [93, 241] width 35 height 9
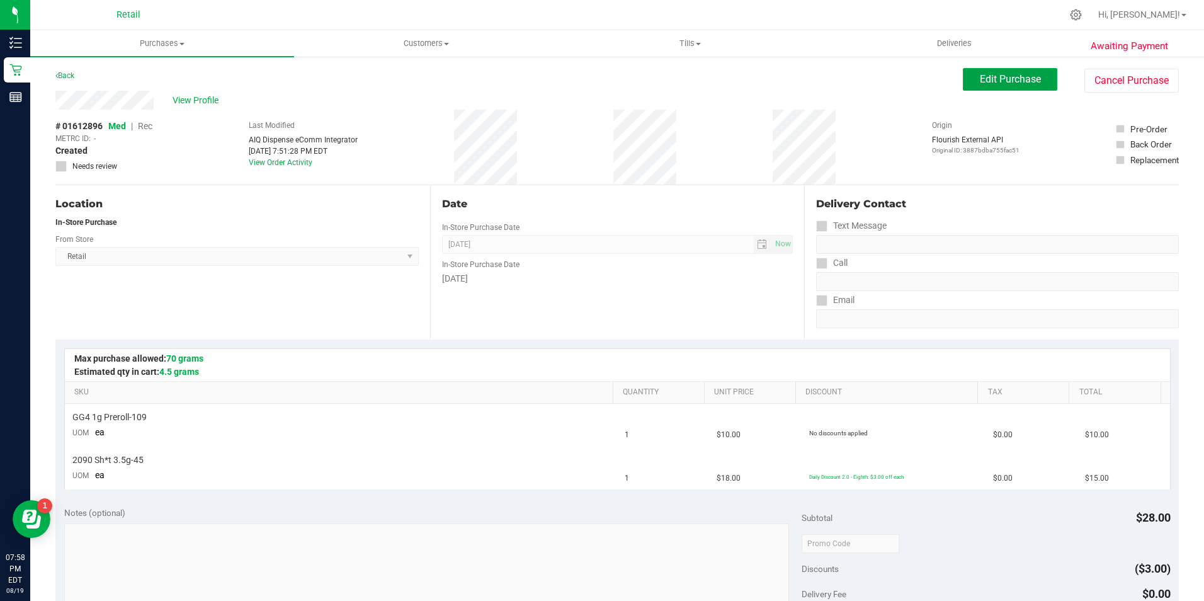
click at [983, 78] on span "Edit Purchase" at bounding box center [1010, 79] width 61 height 12
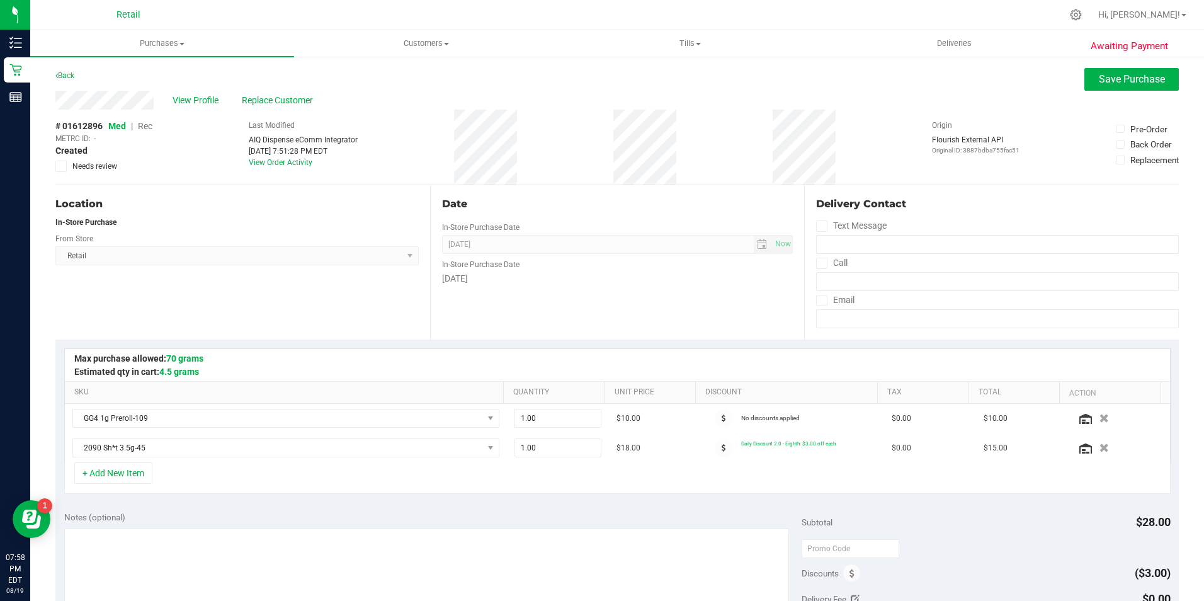
click at [152, 127] on span "Rec" at bounding box center [145, 126] width 14 height 10
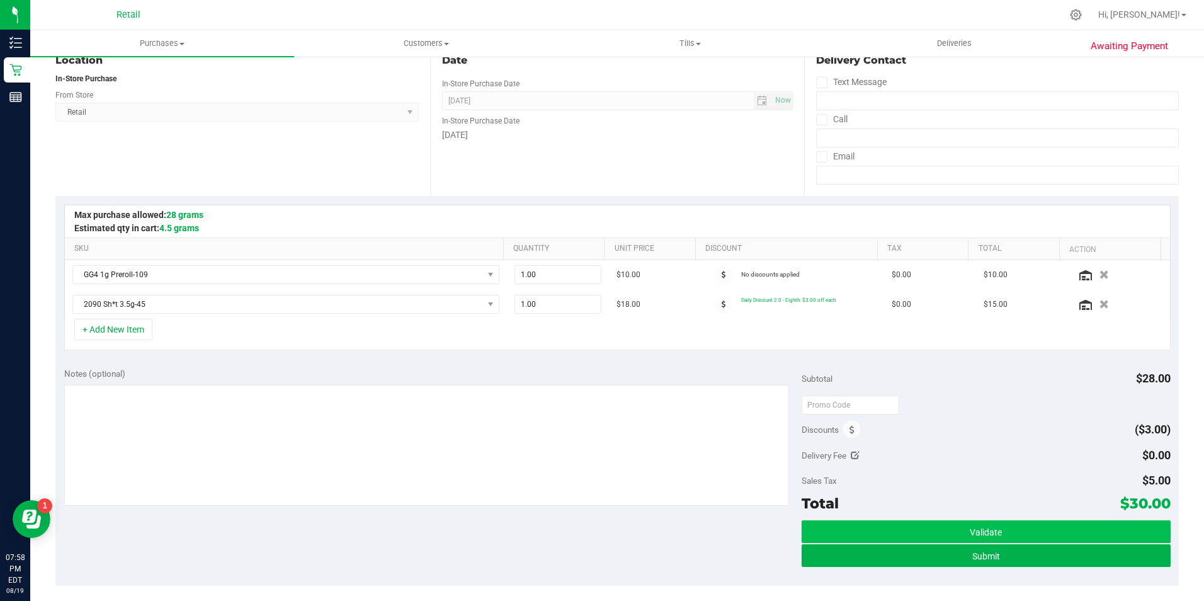
scroll to position [189, 0]
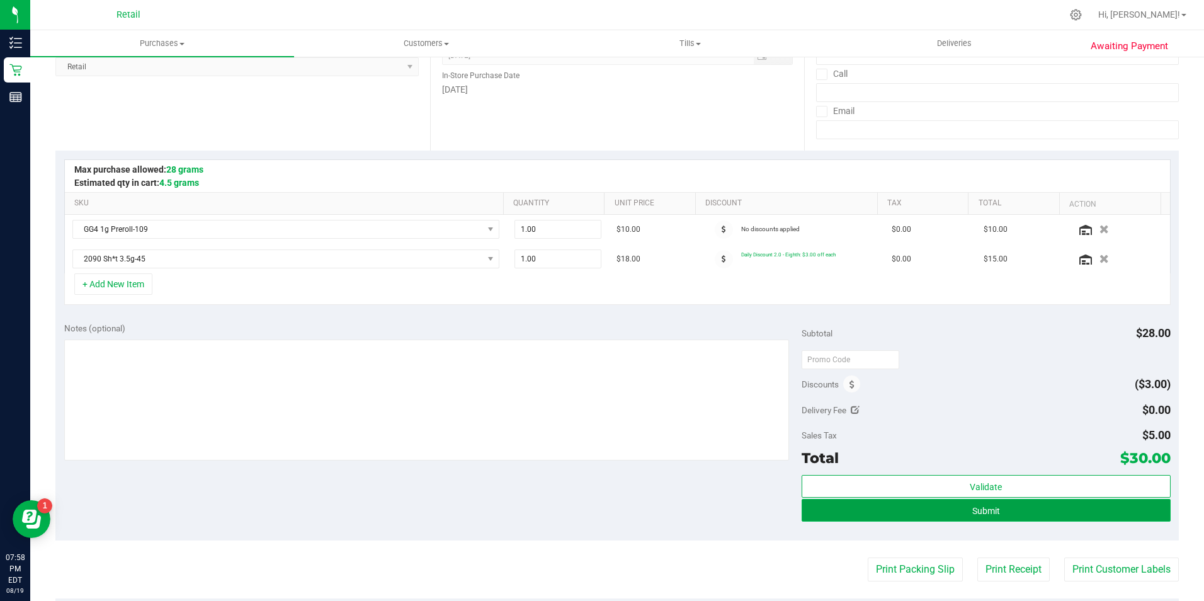
click at [972, 508] on span "Submit" at bounding box center [986, 511] width 28 height 10
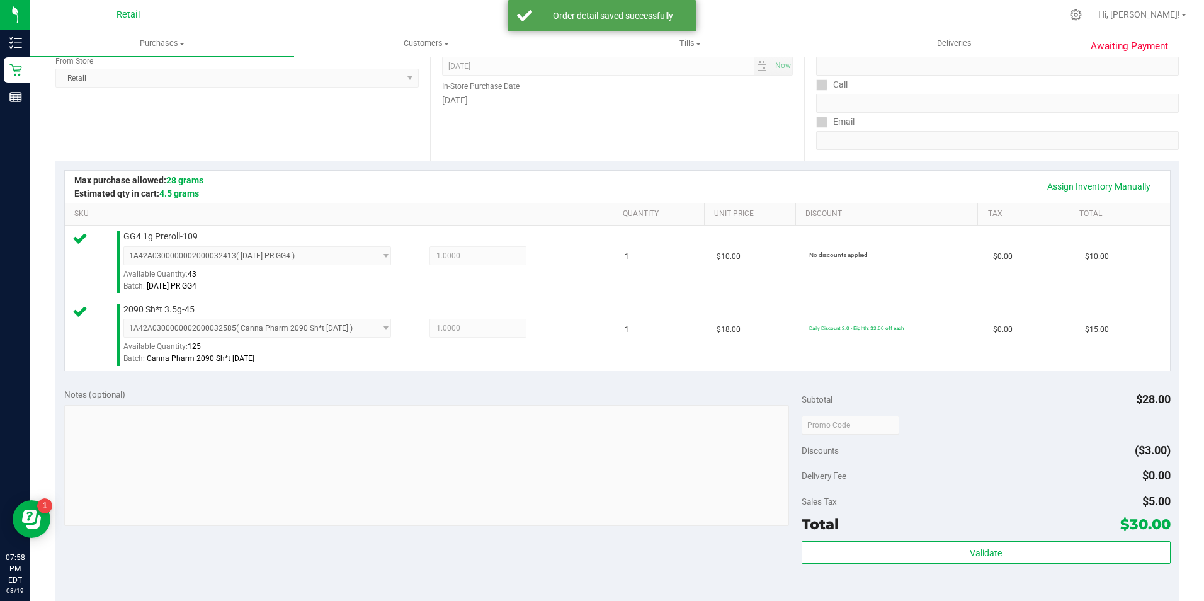
scroll to position [315, 0]
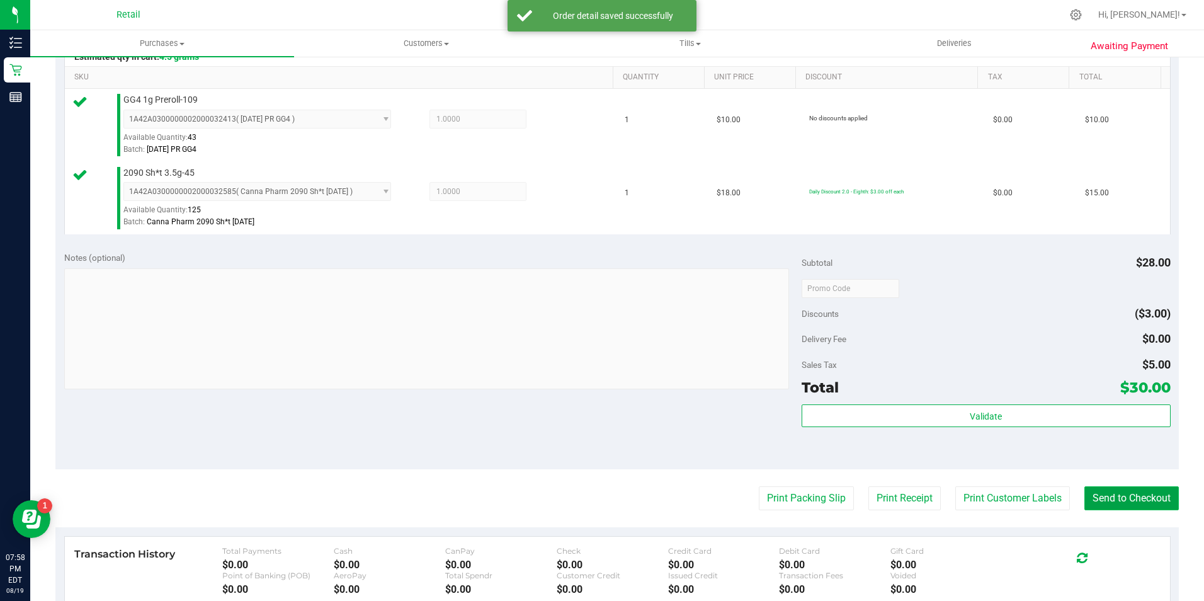
click at [1099, 498] on button "Send to Checkout" at bounding box center [1131, 498] width 94 height 24
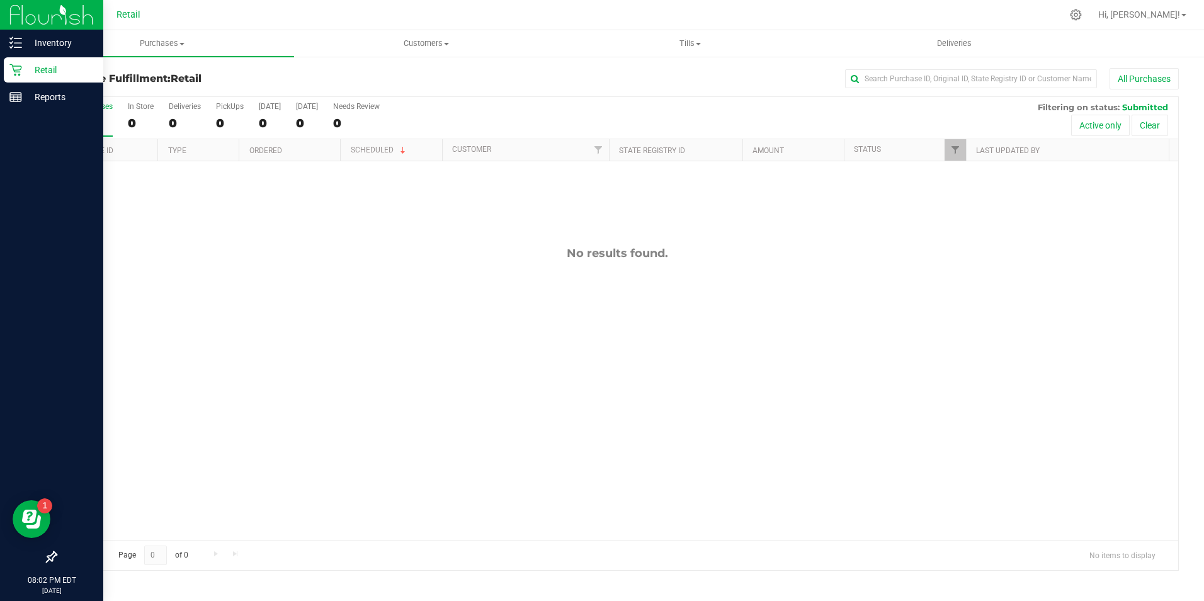
click at [2, 74] on link "Retail" at bounding box center [51, 70] width 103 height 27
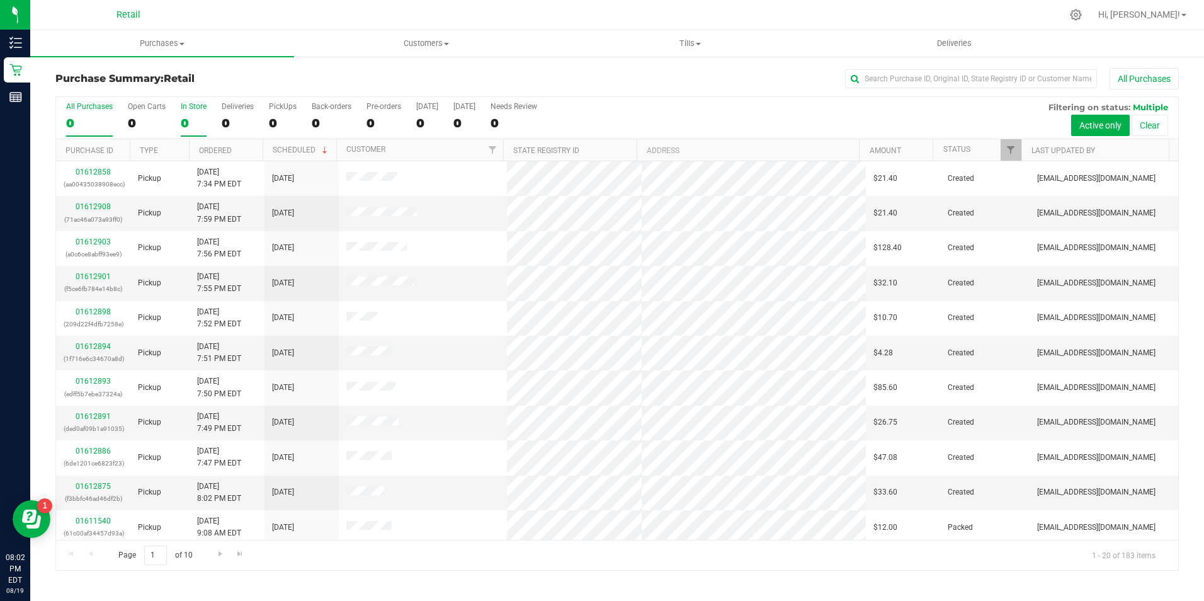
click at [181, 111] on label "In Store 0" at bounding box center [194, 119] width 26 height 35
click at [0, 0] on input "In Store 0" at bounding box center [0, 0] width 0 height 0
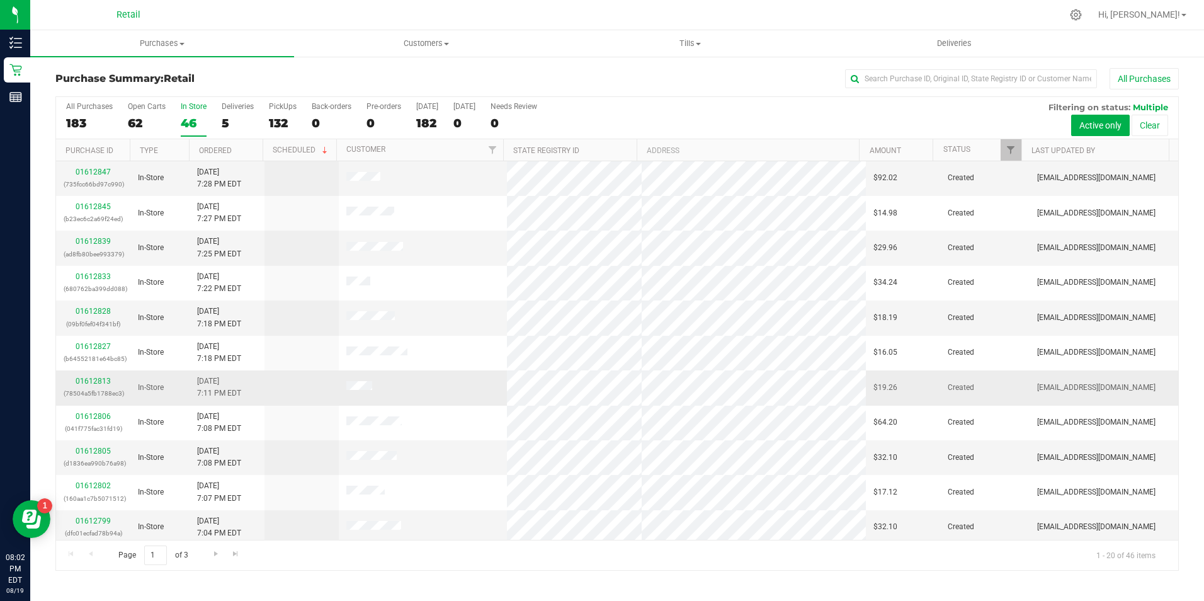
scroll to position [319, 0]
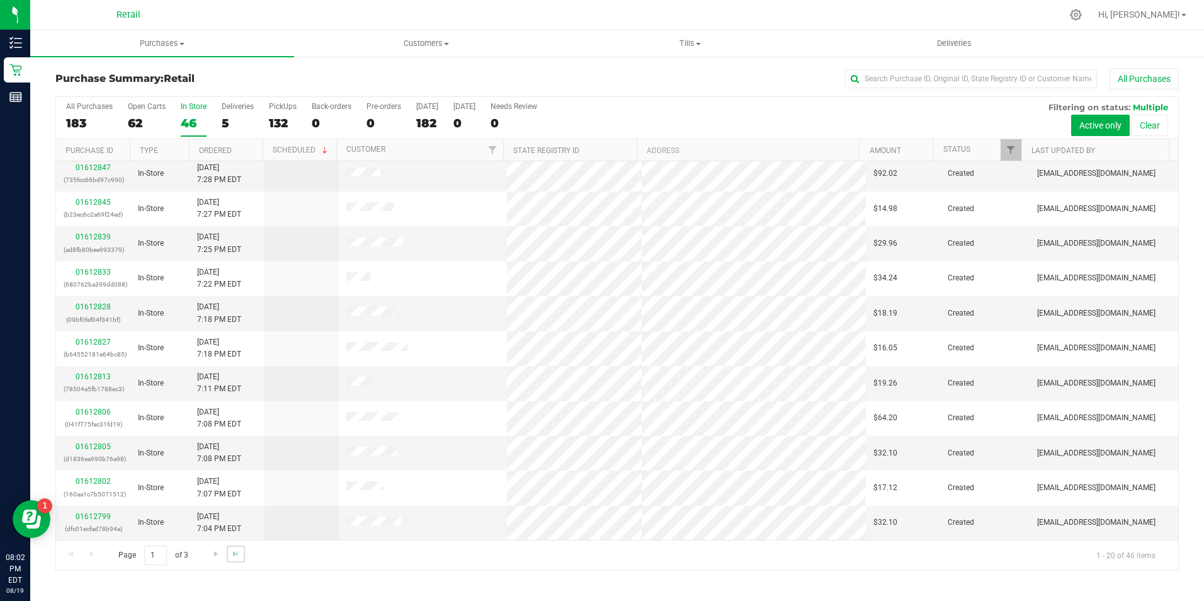
click at [229, 552] on link "Go to the last page" at bounding box center [236, 553] width 18 height 17
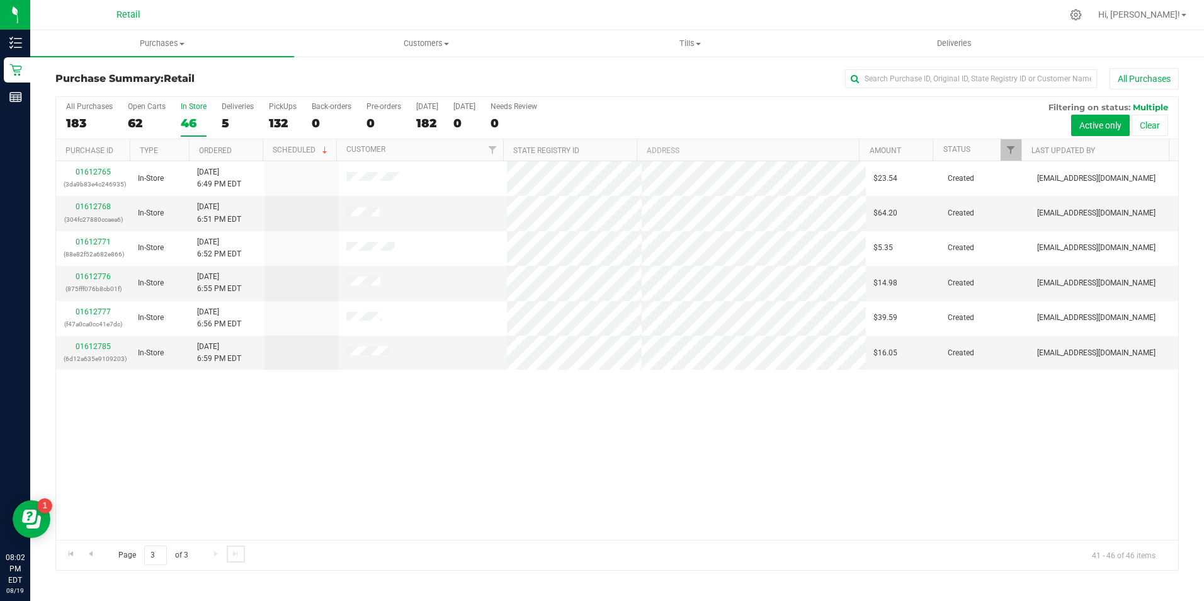
scroll to position [0, 0]
drag, startPoint x: 210, startPoint y: 555, endPoint x: 217, endPoint y: 555, distance: 6.9
click at [211, 555] on div "Page 3 of 3 41 - 46 of 46 items" at bounding box center [617, 555] width 1122 height 30
click at [84, 551] on link "Go to the previous page" at bounding box center [90, 553] width 18 height 17
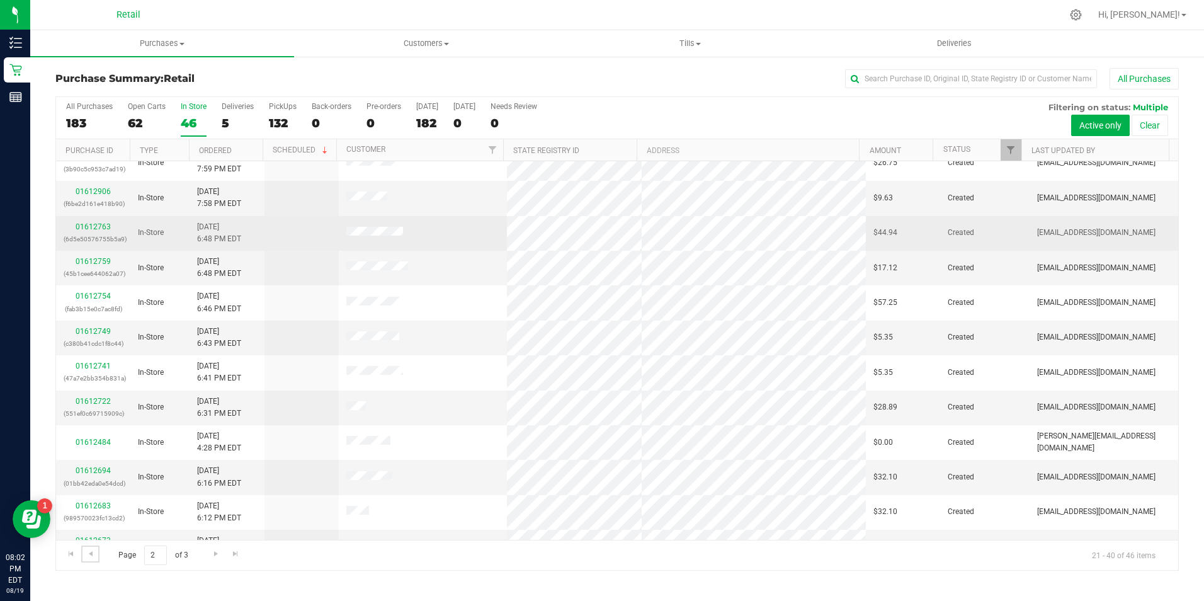
scroll to position [63, 0]
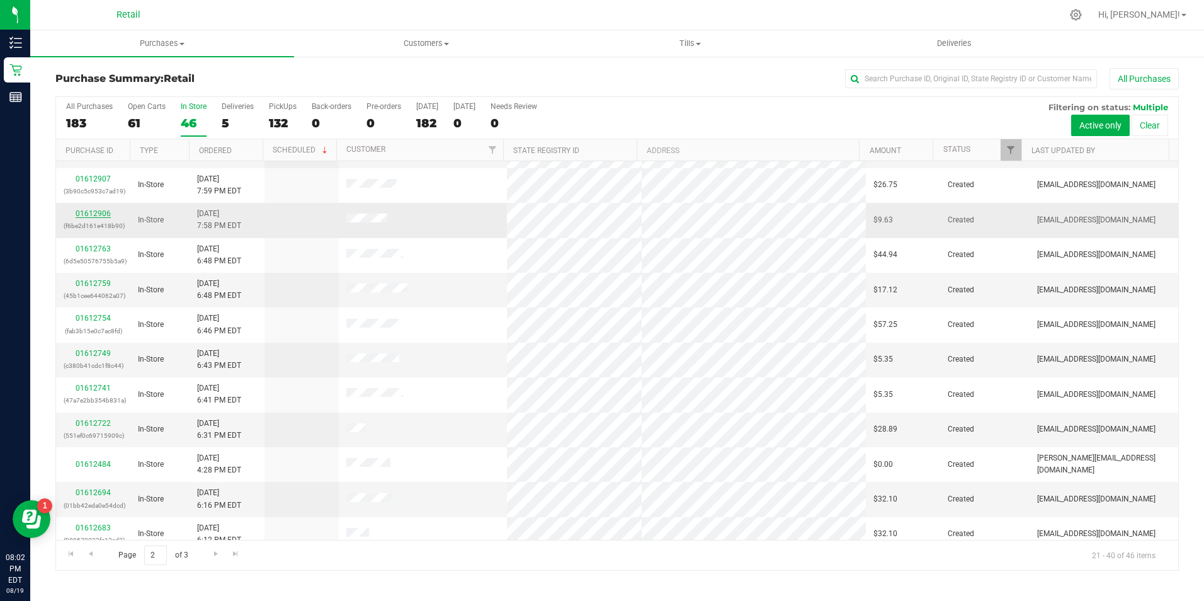
click at [105, 215] on link "01612906" at bounding box center [93, 213] width 35 height 9
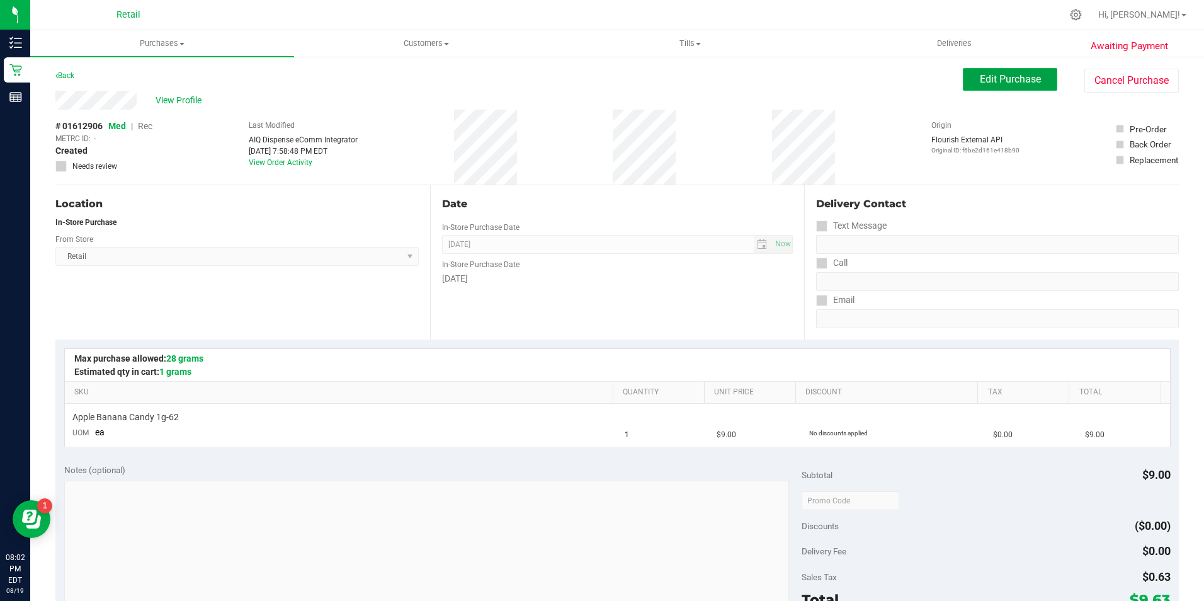
click at [1010, 76] on span "Edit Purchase" at bounding box center [1010, 79] width 61 height 12
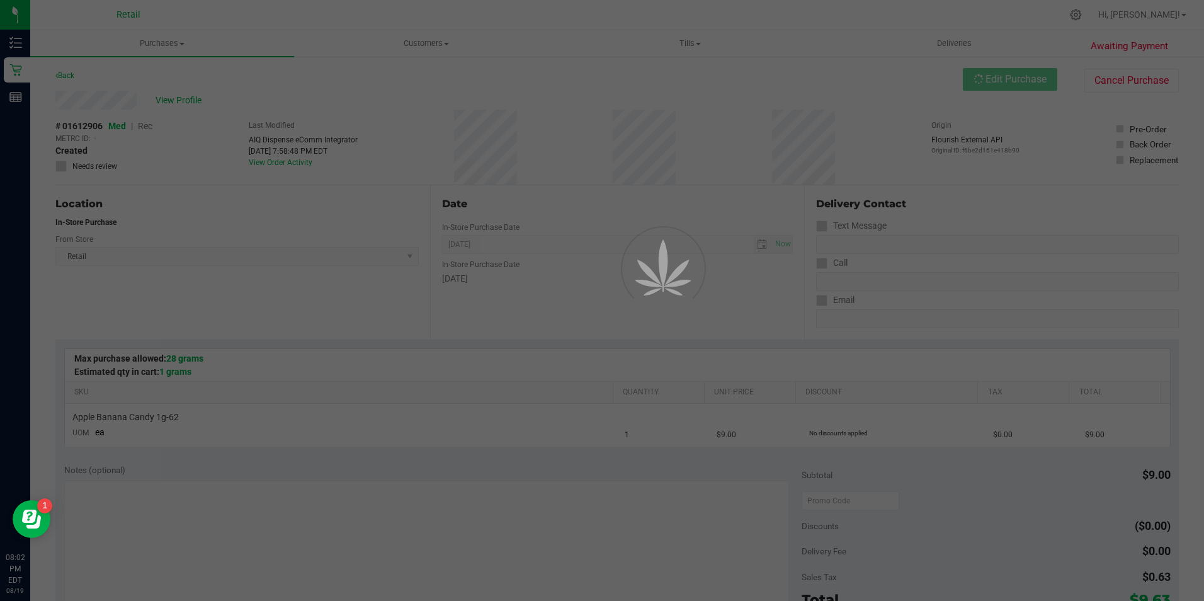
click at [146, 124] on div at bounding box center [602, 300] width 1204 height 601
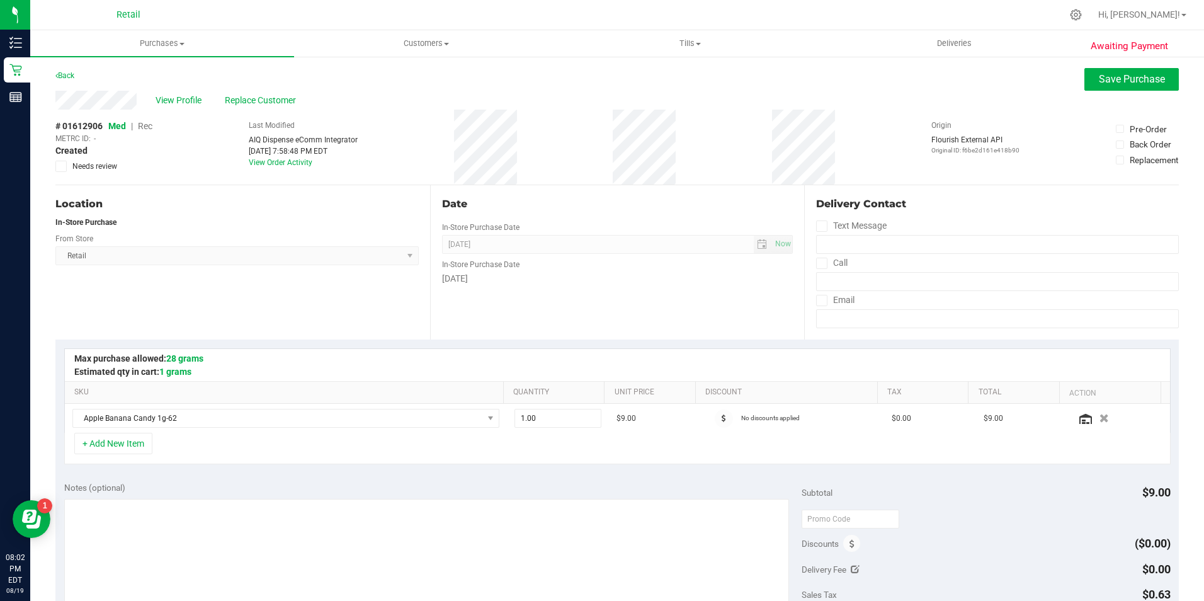
click at [146, 124] on span "Rec" at bounding box center [145, 126] width 14 height 10
click at [1097, 87] on button "Save Purchase" at bounding box center [1131, 79] width 94 height 23
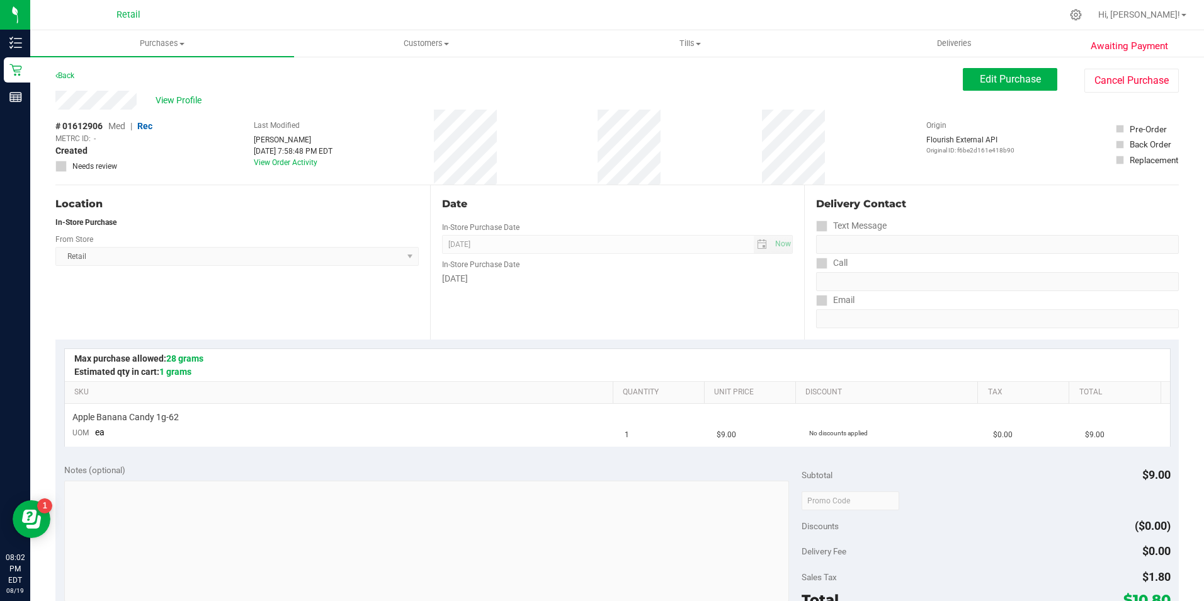
click at [183, 99] on span "View Profile" at bounding box center [181, 100] width 50 height 13
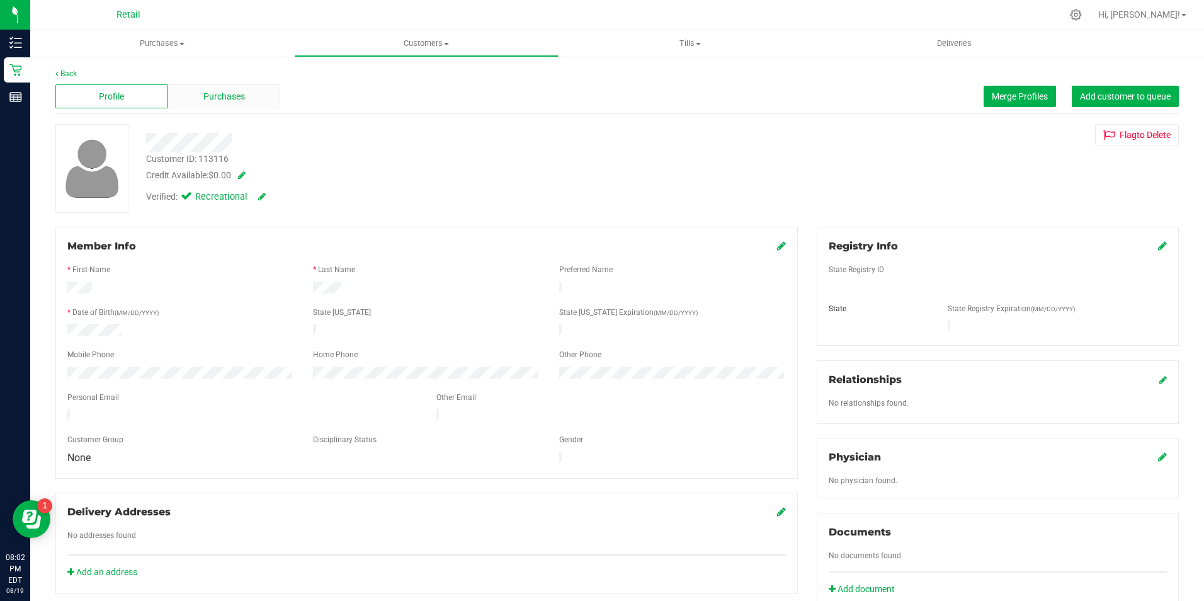
click at [218, 103] on div "Purchases" at bounding box center [223, 96] width 112 height 24
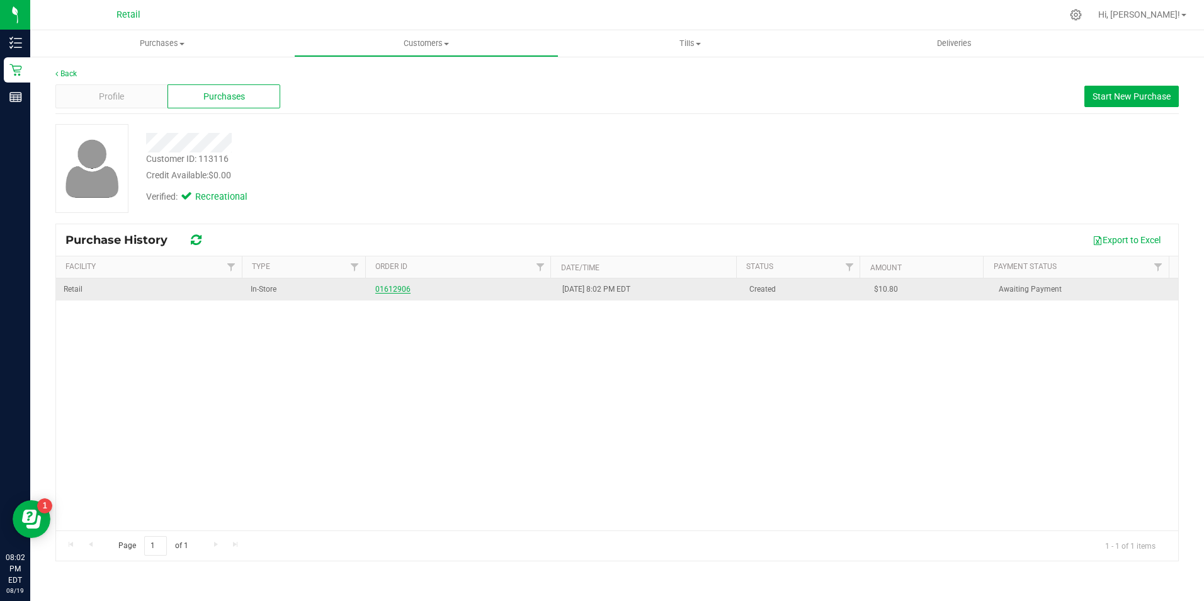
click at [394, 285] on link "01612906" at bounding box center [392, 289] width 35 height 9
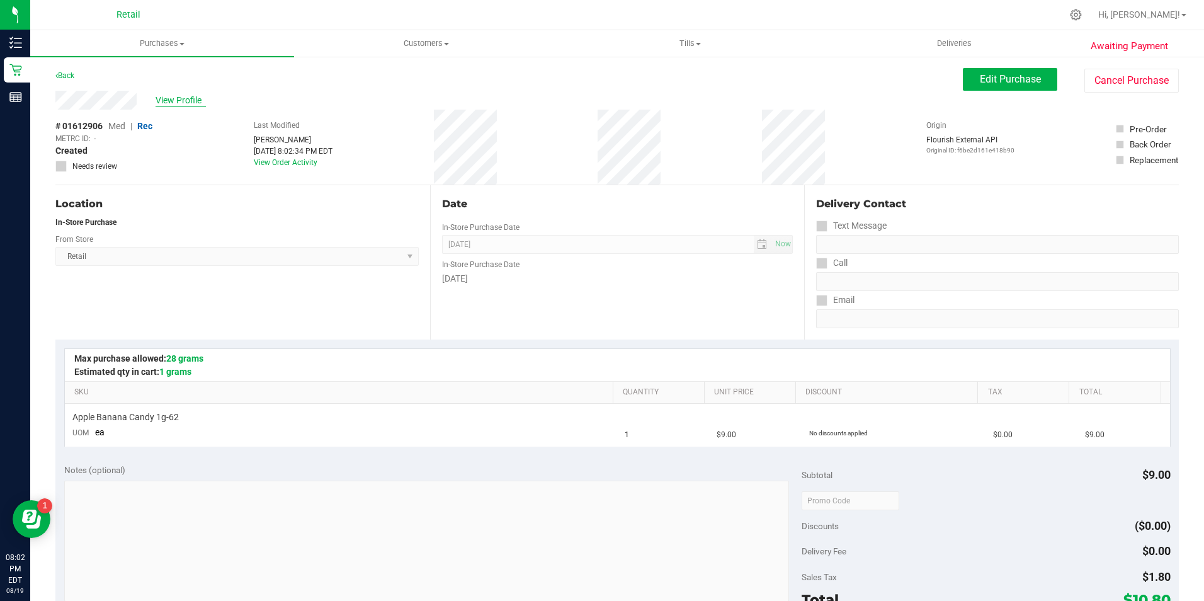
click at [197, 105] on span "View Profile" at bounding box center [181, 100] width 50 height 13
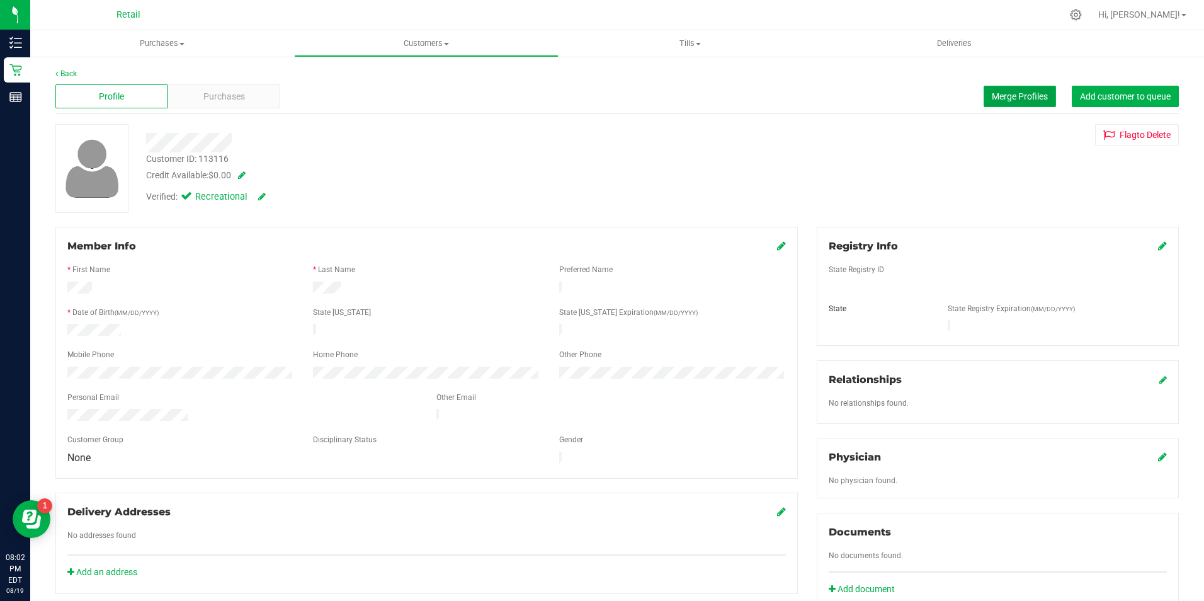
click at [984, 89] on button "Merge Profiles" at bounding box center [1019, 96] width 72 height 21
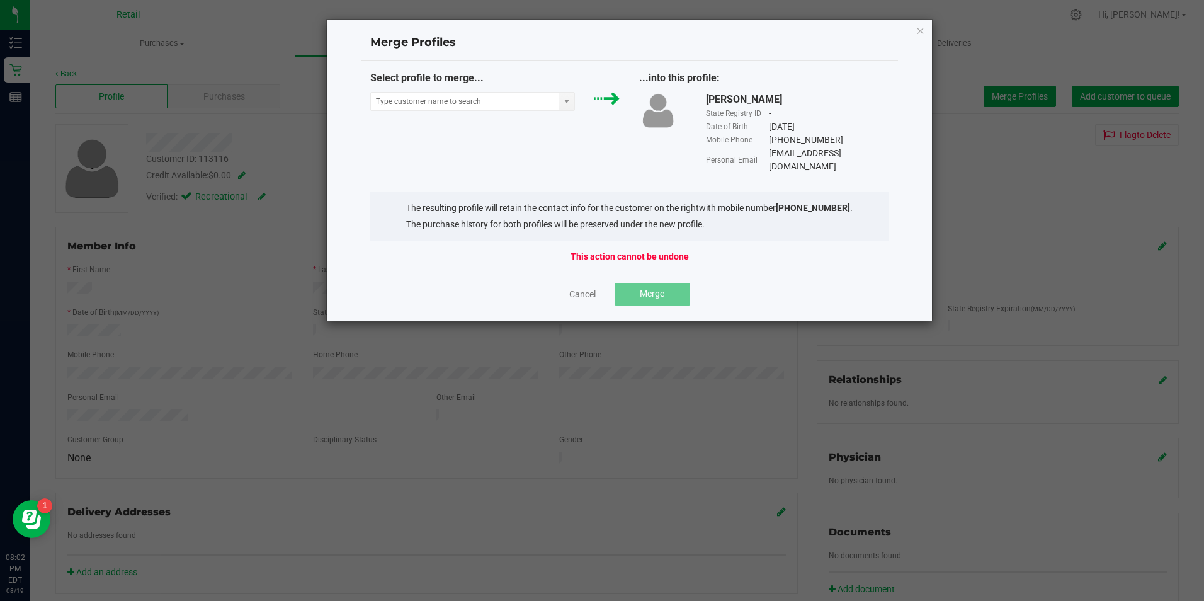
click at [387, 88] on div "Select profile to merge..." at bounding box center [495, 94] width 269 height 47
click at [385, 94] on input "NO DATA FOUND" at bounding box center [465, 102] width 188 height 18
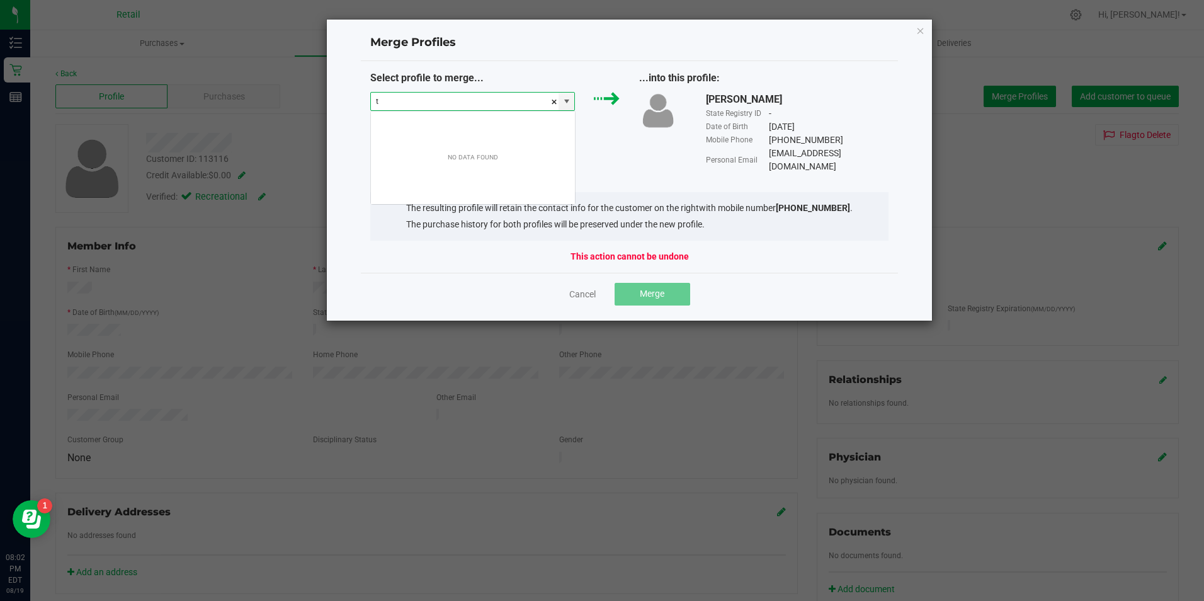
scroll to position [19, 205]
type input "teala"
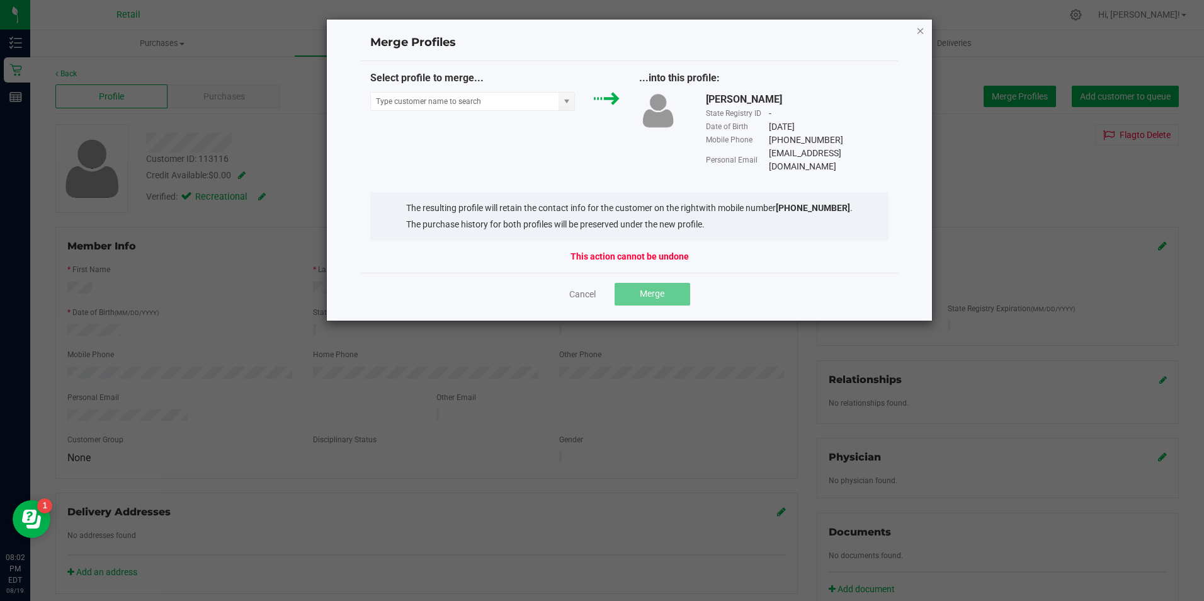
click at [918, 31] on icon "Close" at bounding box center [920, 30] width 9 height 15
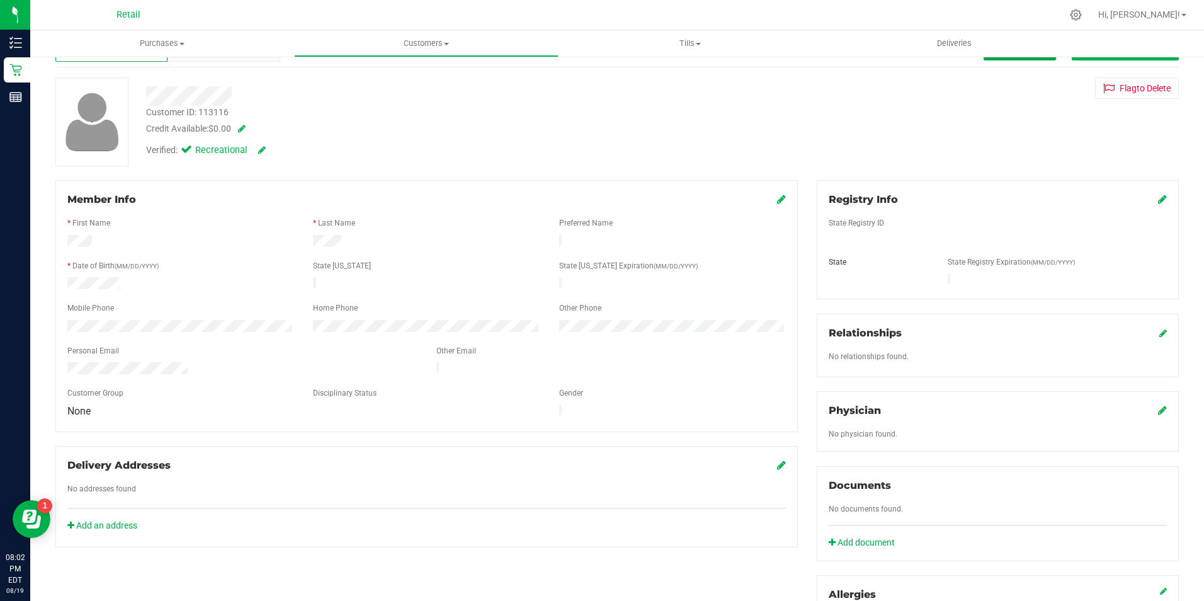
scroll to position [0, 0]
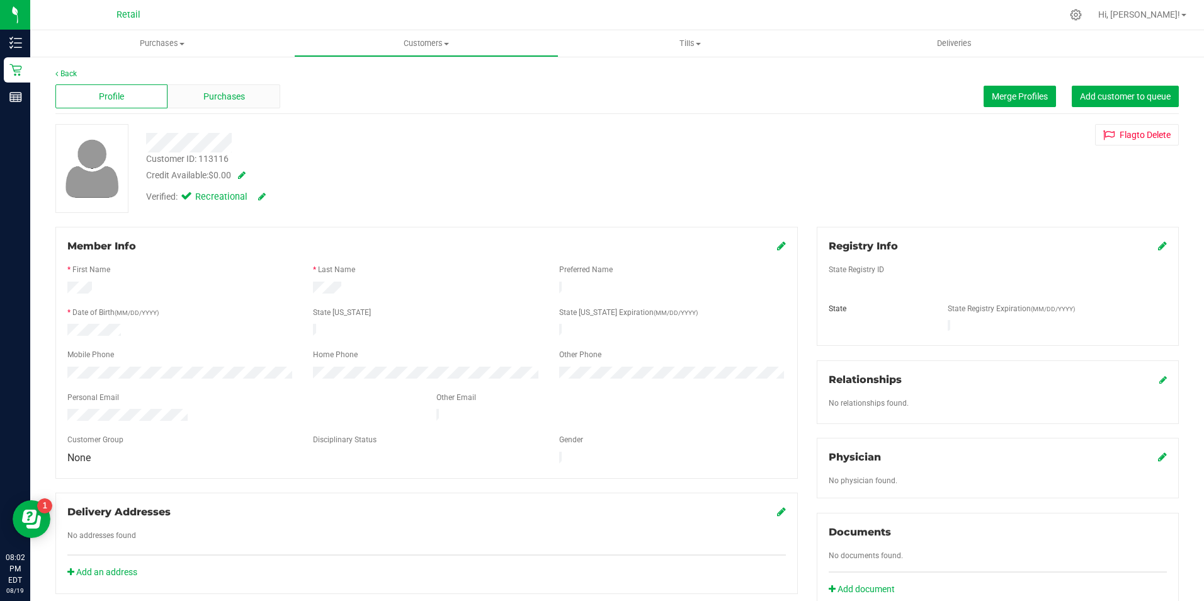
click at [232, 97] on span "Purchases" at bounding box center [224, 96] width 42 height 13
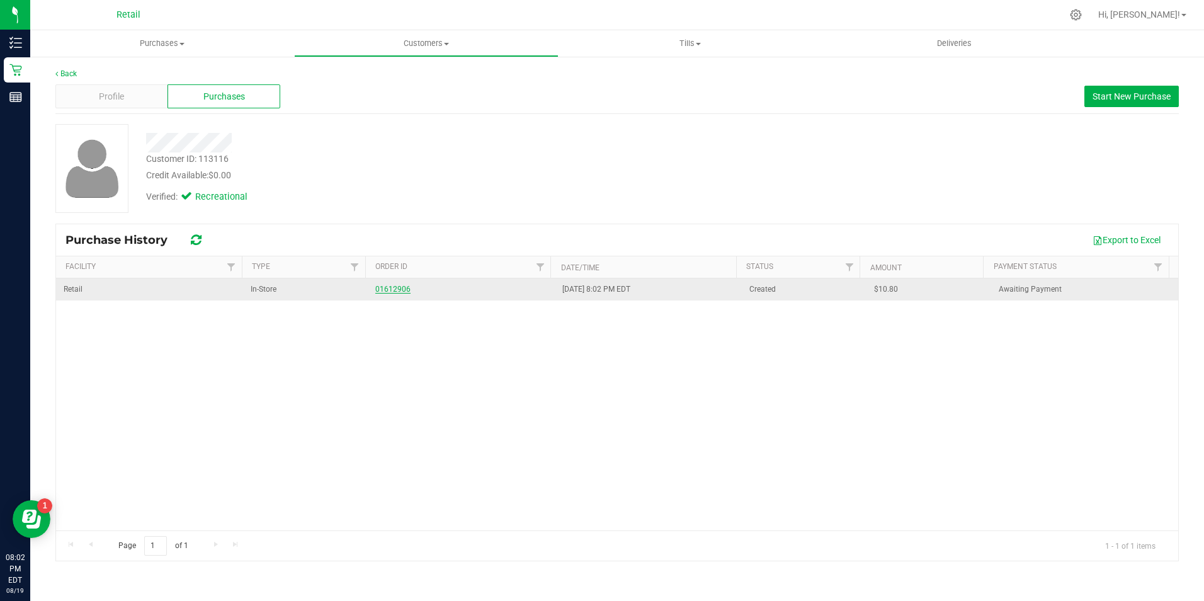
click at [376, 288] on link "01612906" at bounding box center [392, 289] width 35 height 9
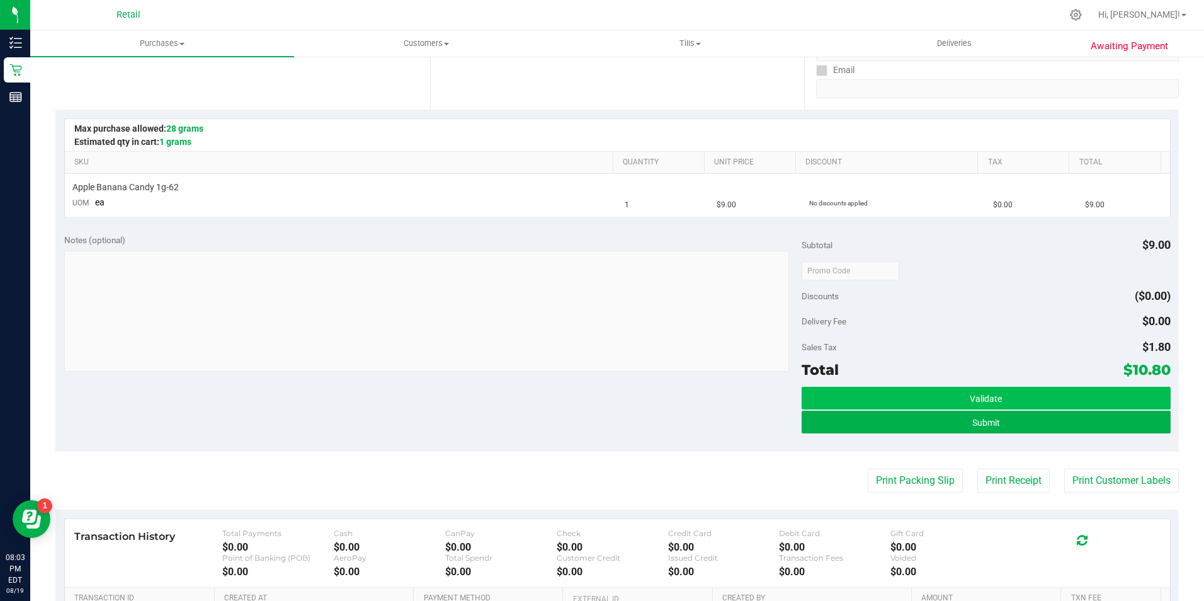
scroll to position [252, 0]
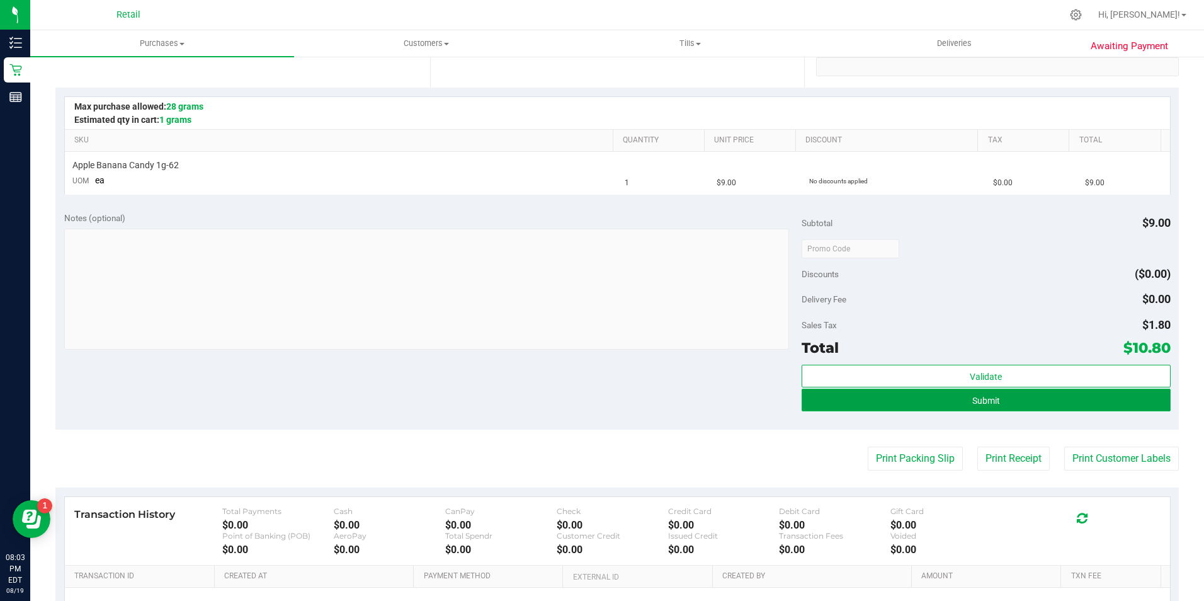
click at [911, 388] on button "Submit" at bounding box center [985, 399] width 369 height 23
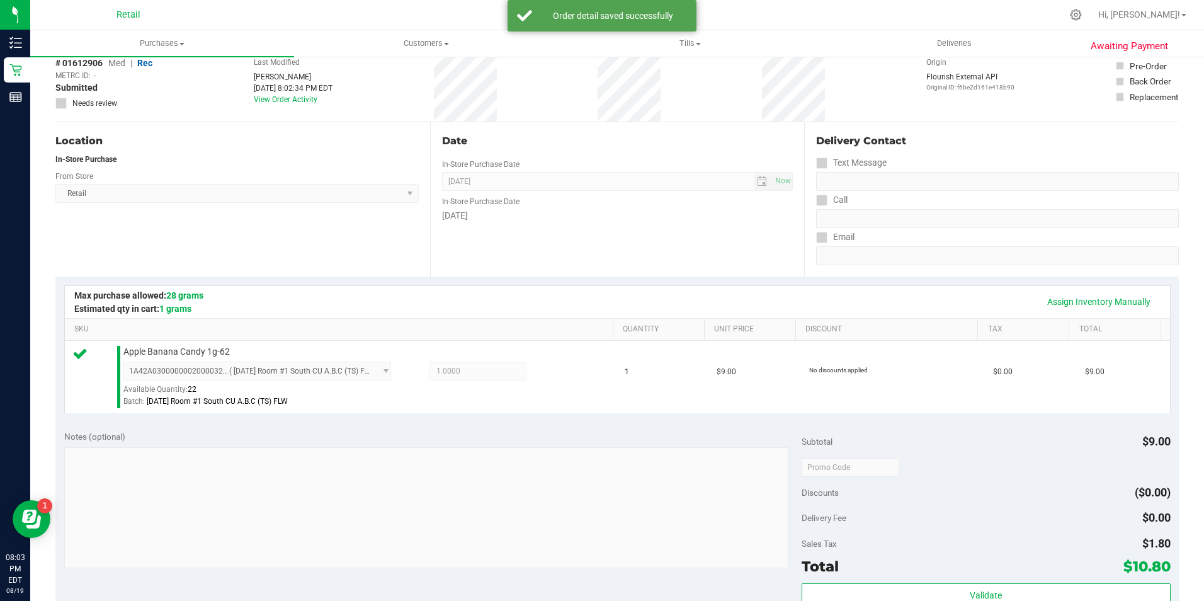
scroll to position [189, 0]
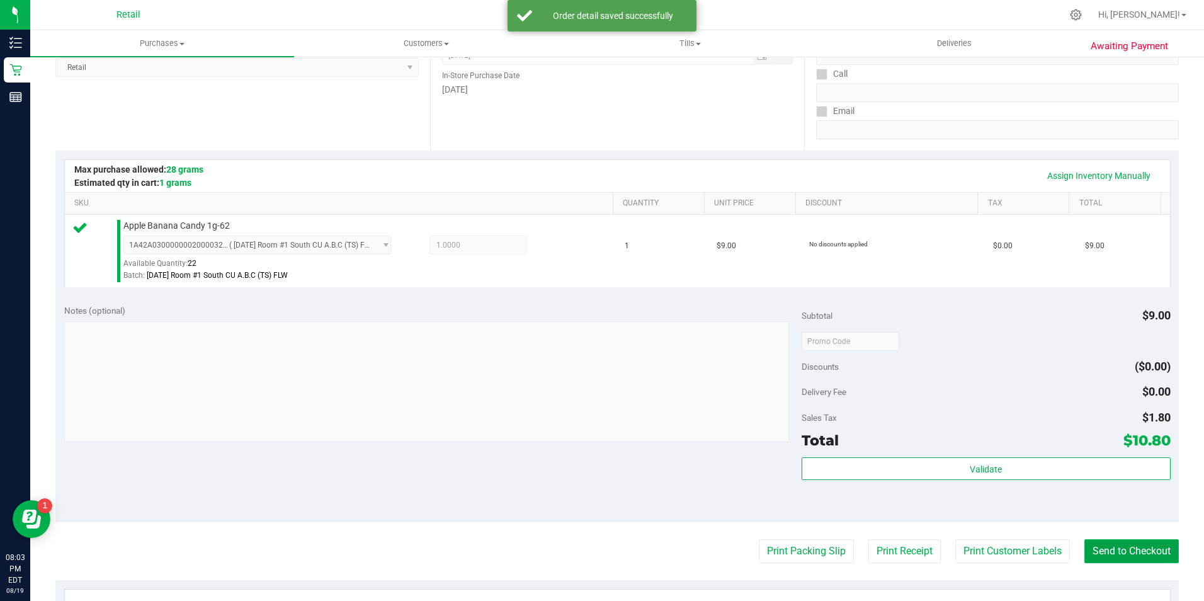
click at [1087, 553] on button "Send to Checkout" at bounding box center [1131, 551] width 94 height 24
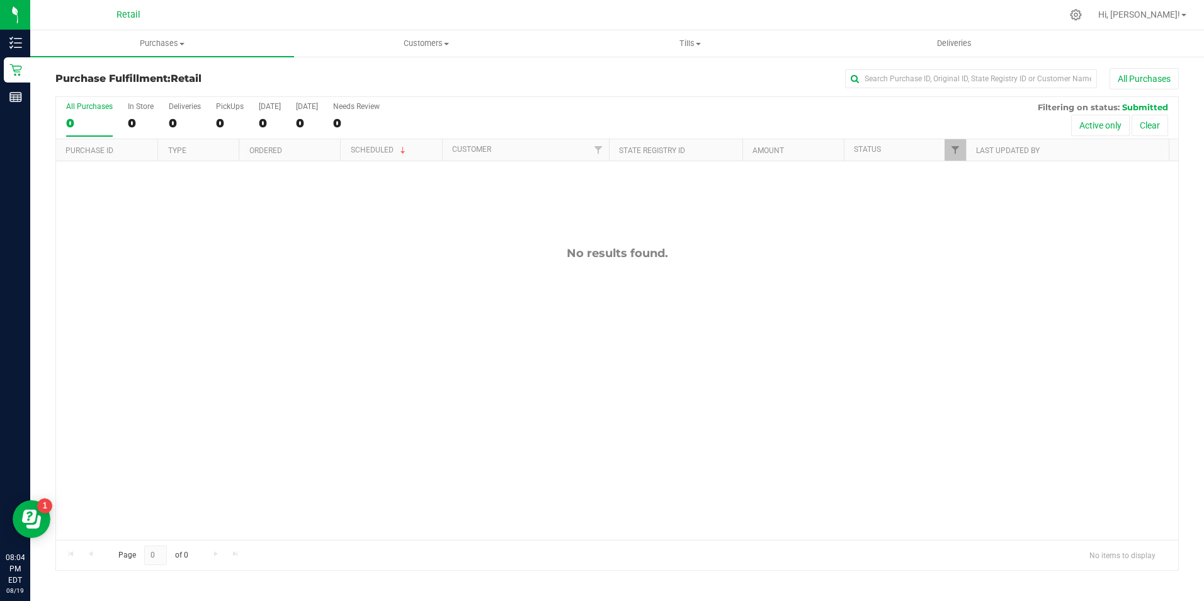
click at [123, 114] on div "All Purchases 0 In Store 0 Deliveries 0 PickUps 0 [DATE] 0 [DATE] 0 Needs Revie…" at bounding box center [617, 118] width 1122 height 42
click at [139, 114] on label "In Store 0" at bounding box center [141, 119] width 26 height 35
click at [0, 0] on input "In Store 0" at bounding box center [0, 0] width 0 height 0
click at [155, 125] on div "All Purchases 0 In Store 0 Deliveries 0 PickUps 0 [DATE] 0 [DATE] 0 Needs Revie…" at bounding box center [617, 118] width 1122 height 42
click at [142, 125] on div "0" at bounding box center [141, 123] width 26 height 14
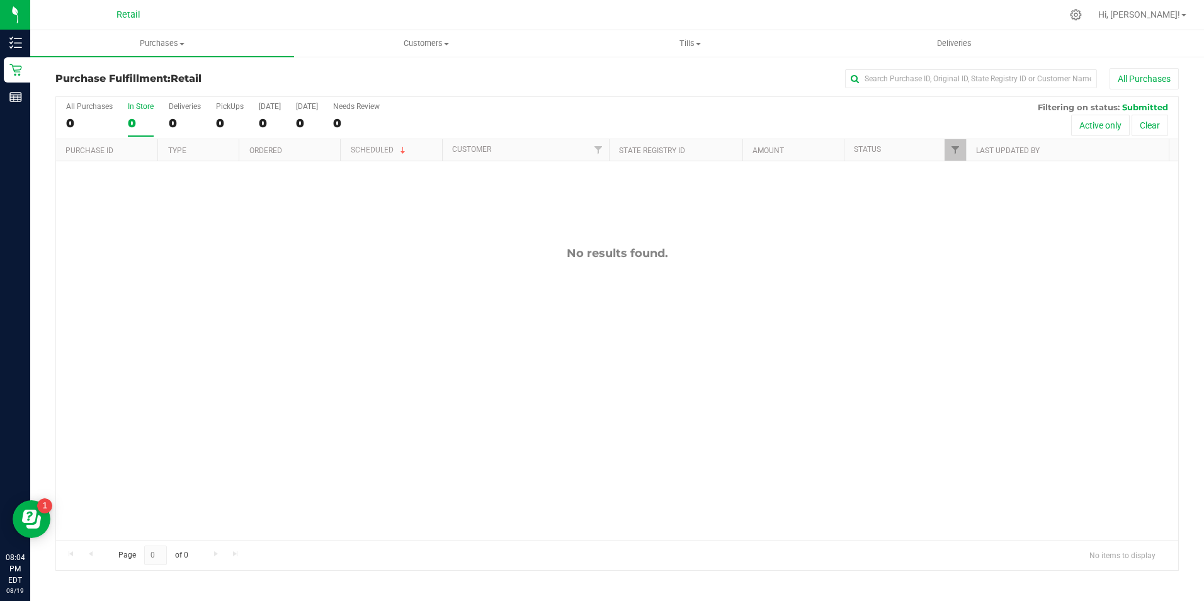
click at [0, 0] on input "In Store 0" at bounding box center [0, 0] width 0 height 0
click at [139, 127] on div "0" at bounding box center [141, 123] width 26 height 14
click at [0, 0] on input "In Store 0" at bounding box center [0, 0] width 0 height 0
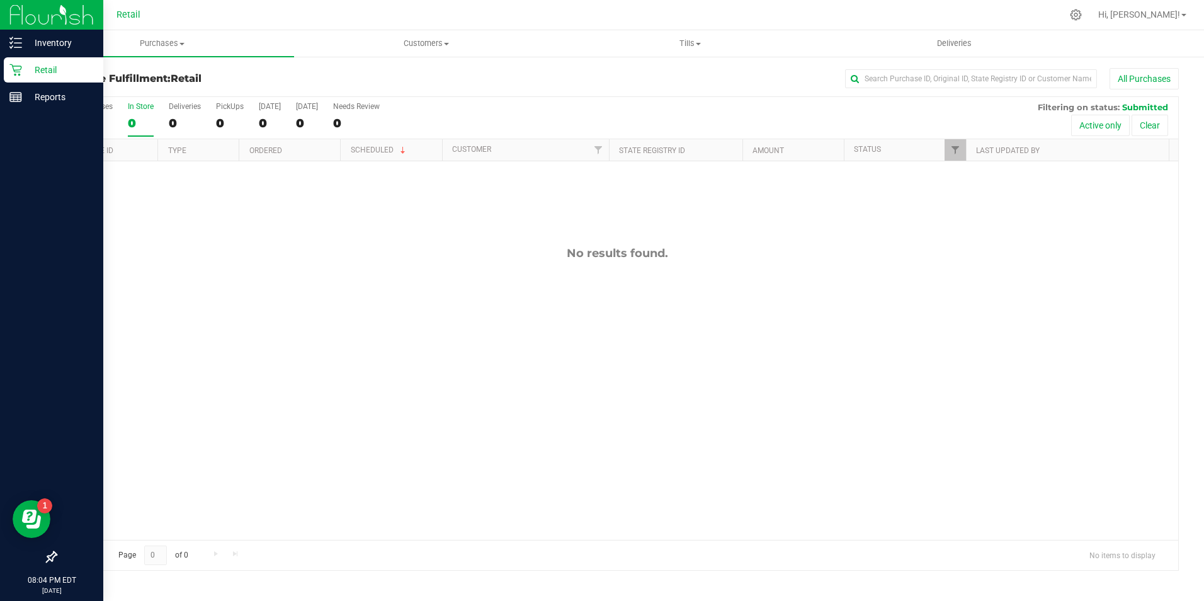
click at [28, 79] on div "Retail" at bounding box center [53, 69] width 99 height 25
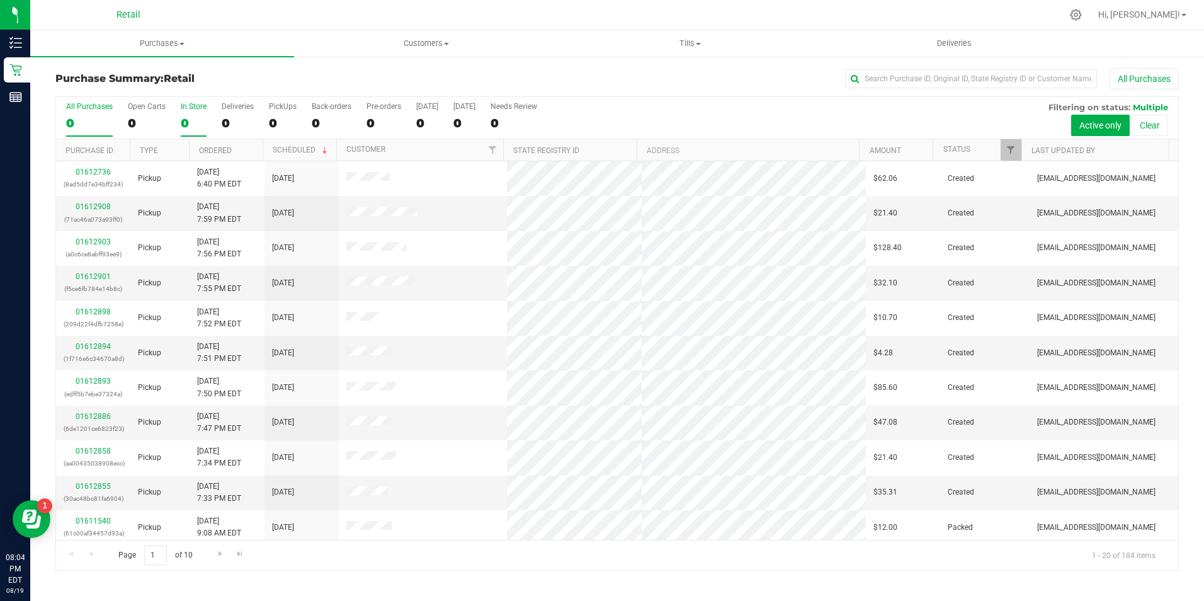
click at [196, 111] on label "In Store 0" at bounding box center [194, 119] width 26 height 35
click at [0, 0] on input "In Store 0" at bounding box center [0, 0] width 0 height 0
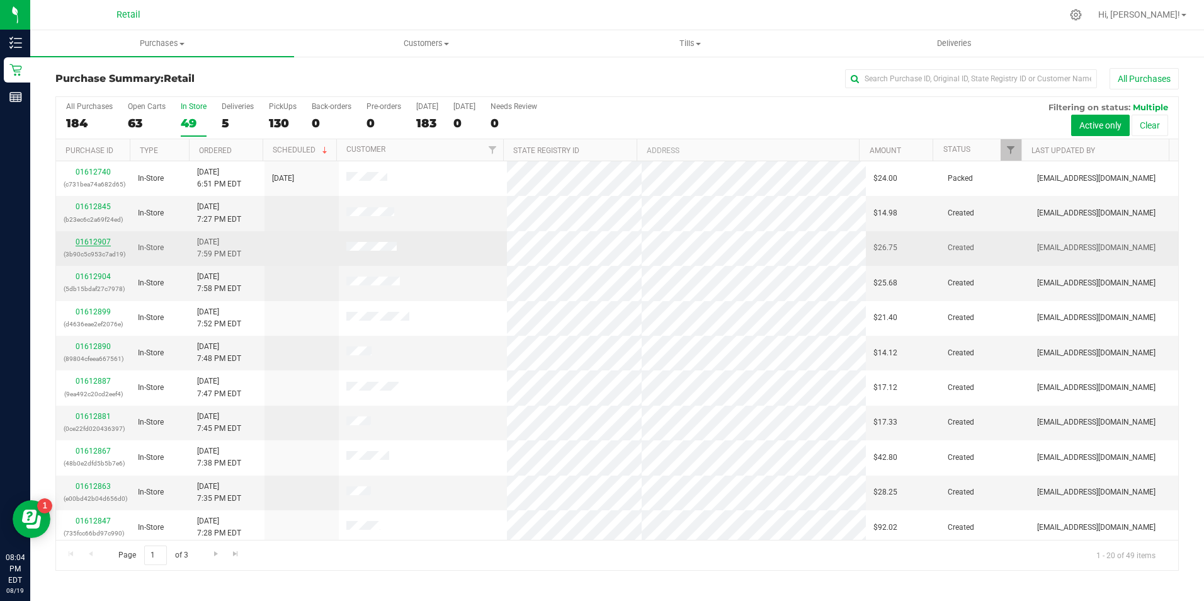
click at [102, 239] on link "01612907" at bounding box center [93, 241] width 35 height 9
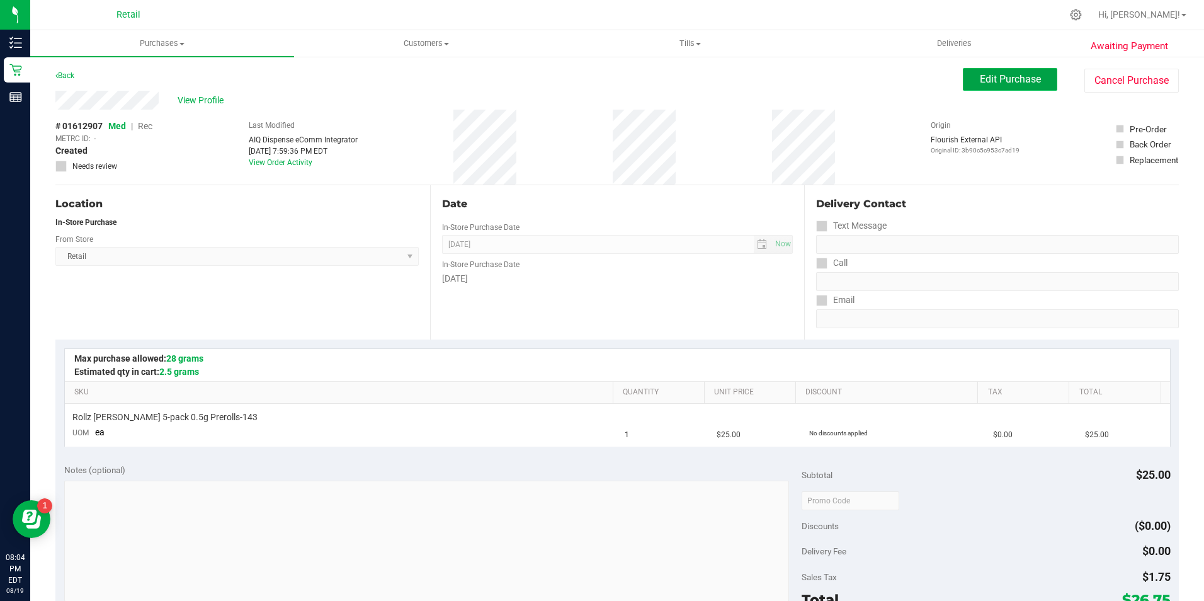
click at [1026, 72] on button "Edit Purchase" at bounding box center [1010, 79] width 94 height 23
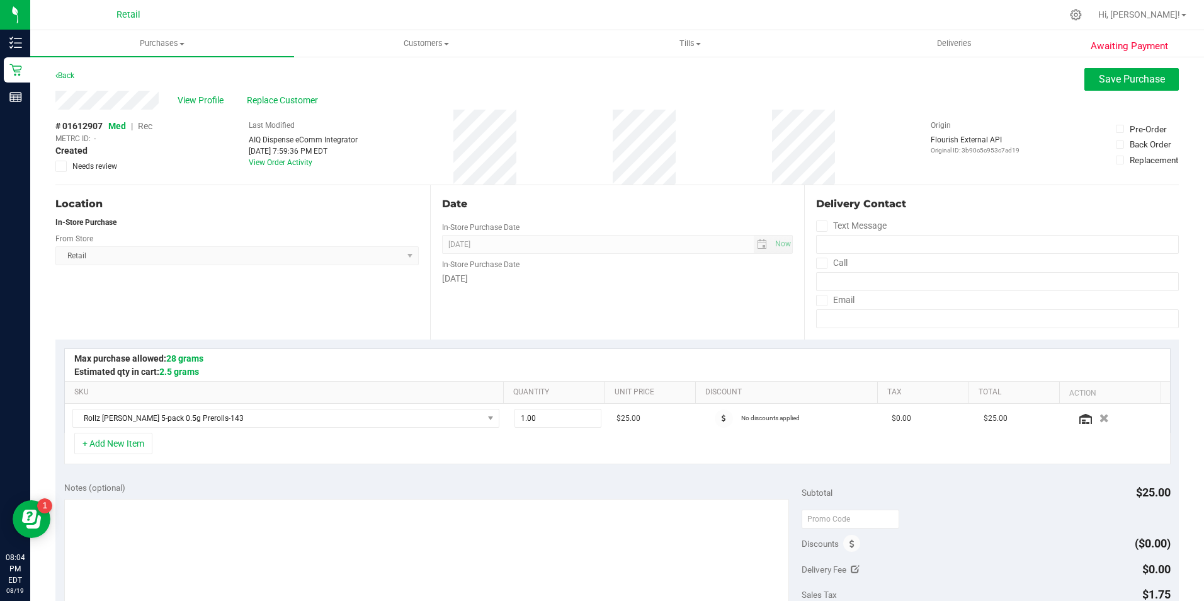
click at [146, 127] on span "Rec" at bounding box center [145, 126] width 14 height 10
click at [1099, 82] on span "Save Purchase" at bounding box center [1132, 79] width 66 height 12
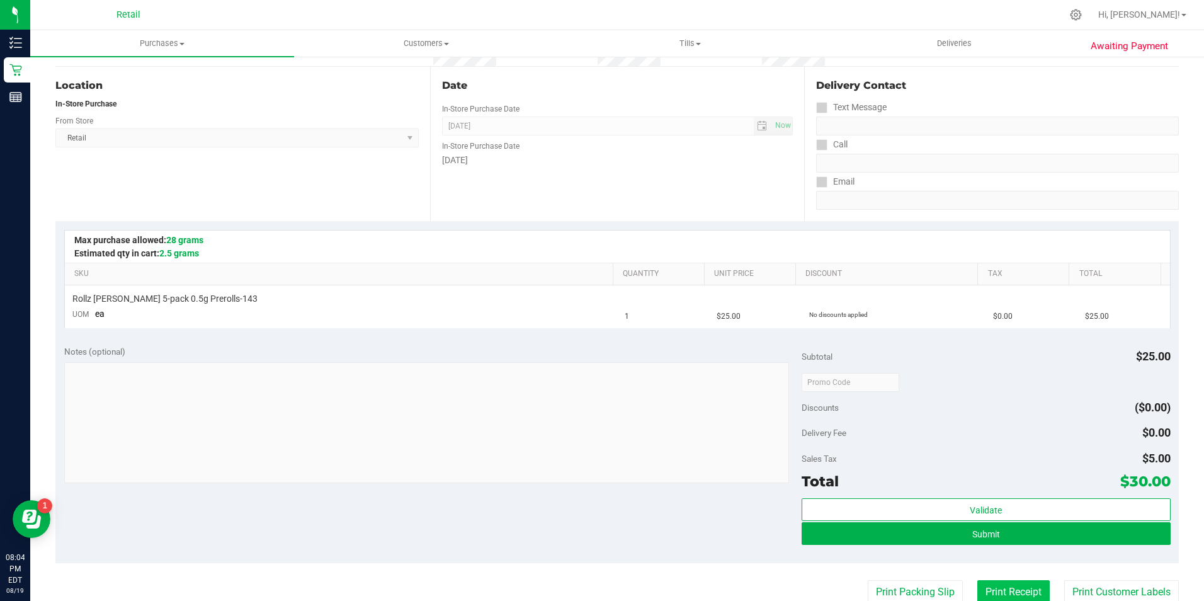
scroll to position [189, 0]
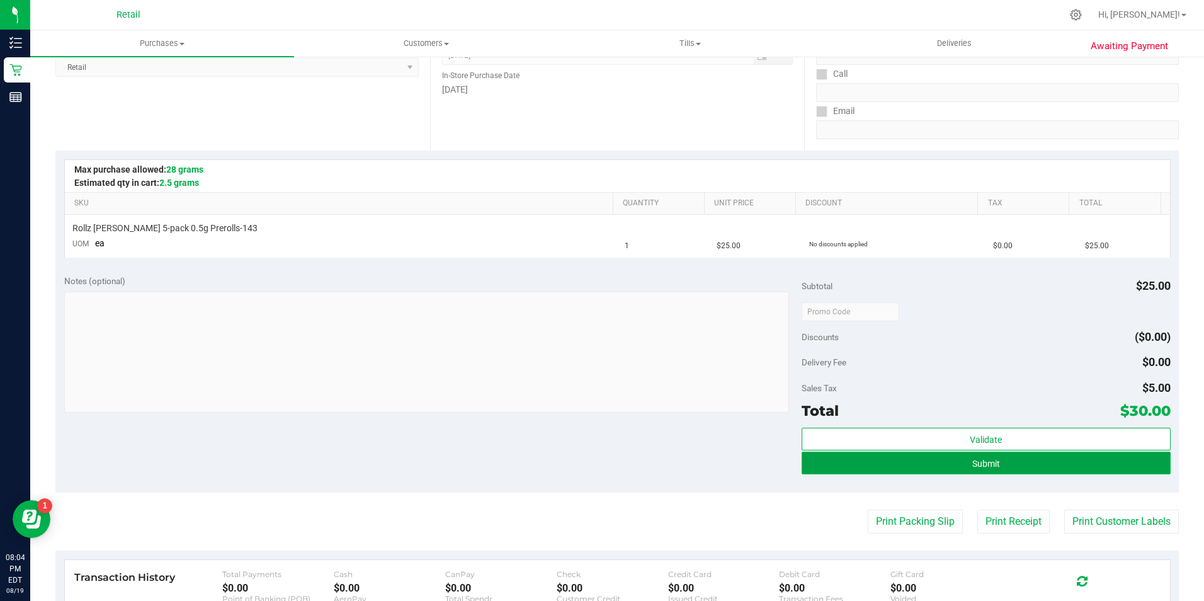
click at [936, 467] on button "Submit" at bounding box center [985, 462] width 369 height 23
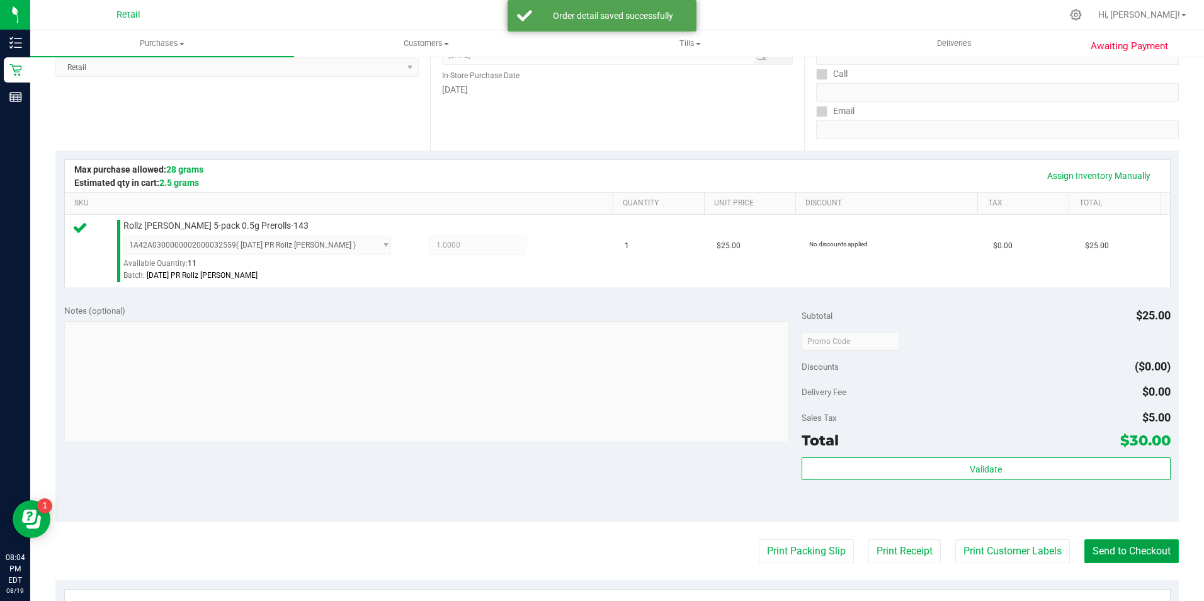
click at [1127, 540] on button "Send to Checkout" at bounding box center [1131, 551] width 94 height 24
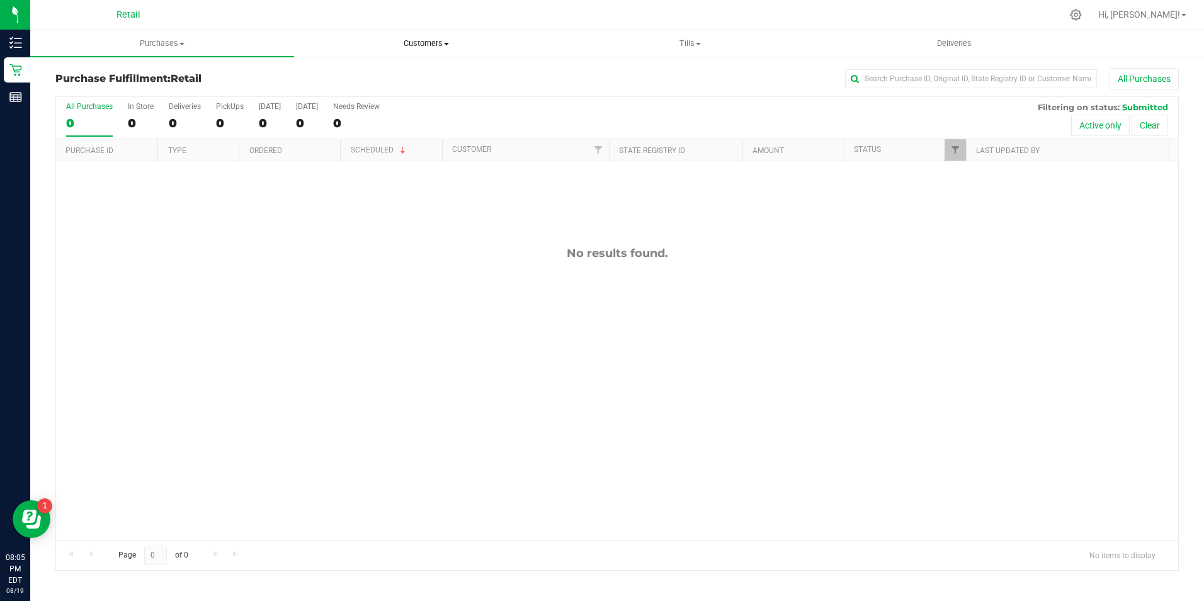
click at [417, 52] on uib-tab-heading "Customers All customers Add a new customer All physicians" at bounding box center [426, 43] width 263 height 25
click at [141, 121] on div "0" at bounding box center [141, 123] width 26 height 14
click at [0, 0] on input "In Store 0" at bounding box center [0, 0] width 0 height 0
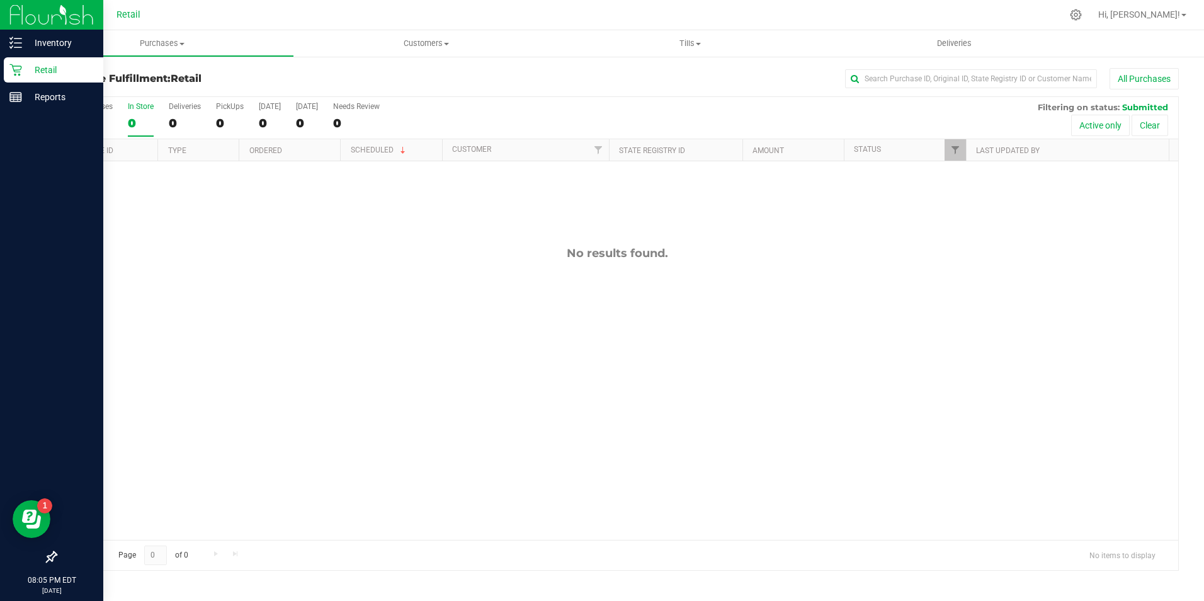
click at [29, 77] on p "Retail" at bounding box center [60, 69] width 76 height 15
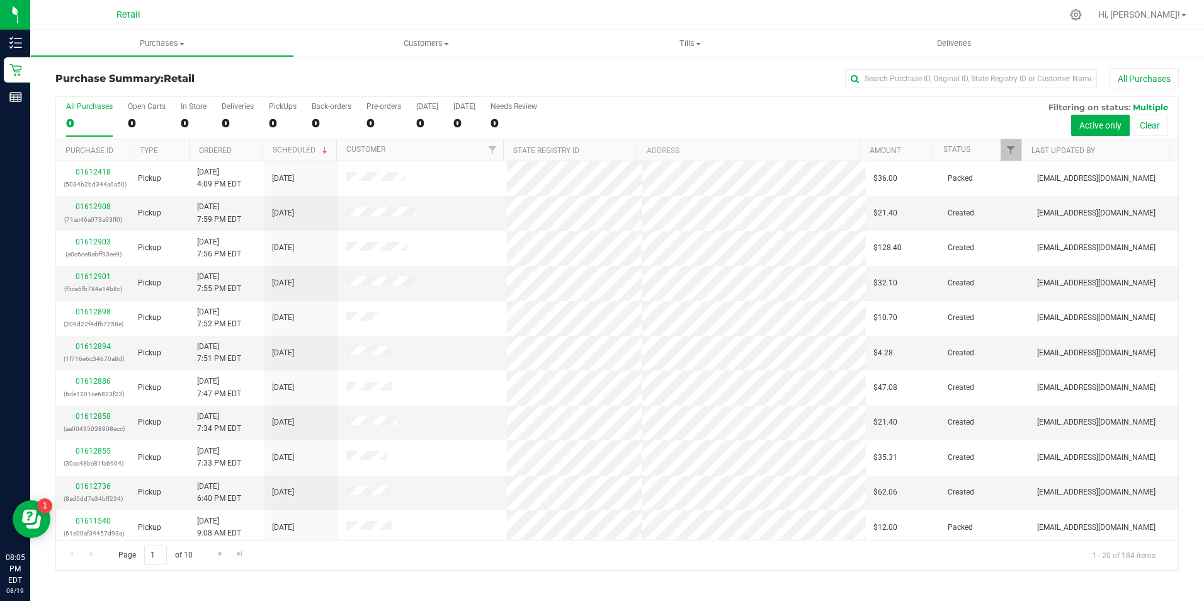
click at [176, 120] on div "All Purchases 0 Open Carts 0 In Store 0 Deliveries 0 PickUps 0 Back-orders 0 Pr…" at bounding box center [617, 118] width 1122 height 42
click at [183, 119] on div "0" at bounding box center [194, 123] width 26 height 14
click at [0, 0] on input "In Store 0" at bounding box center [0, 0] width 0 height 0
drag, startPoint x: 86, startPoint y: 271, endPoint x: 68, endPoint y: 273, distance: 17.8
click at [72, 273] on div "01612910 (0e6b019773fa969a)" at bounding box center [93, 283] width 59 height 24
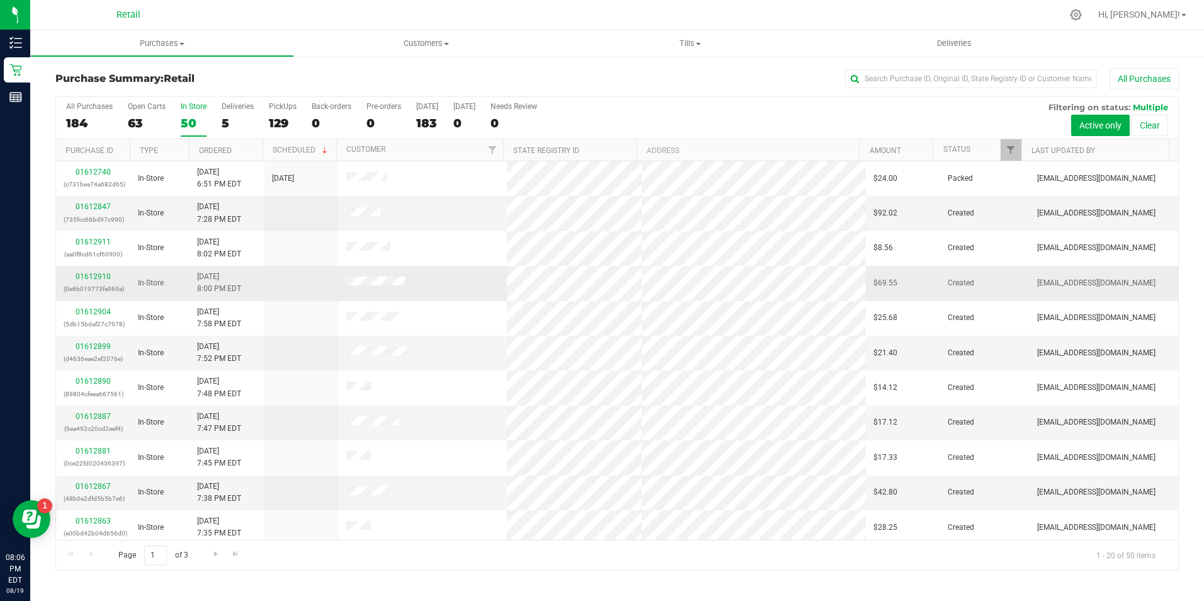
click at [57, 276] on div "All Purchases 184 Open Carts 63 In Store 50 Deliveries 5 PickUps 129 Back-order…" at bounding box center [617, 333] width 1142 height 475
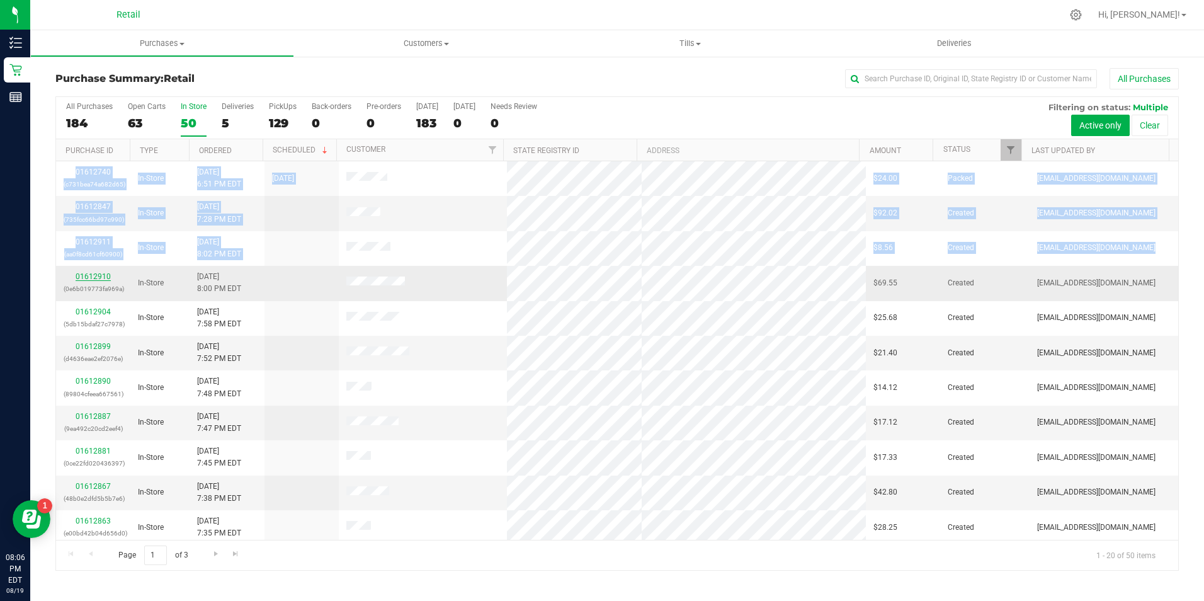
drag, startPoint x: 65, startPoint y: 274, endPoint x: 85, endPoint y: 273, distance: 20.2
click at [85, 273] on link "01612910" at bounding box center [93, 276] width 35 height 9
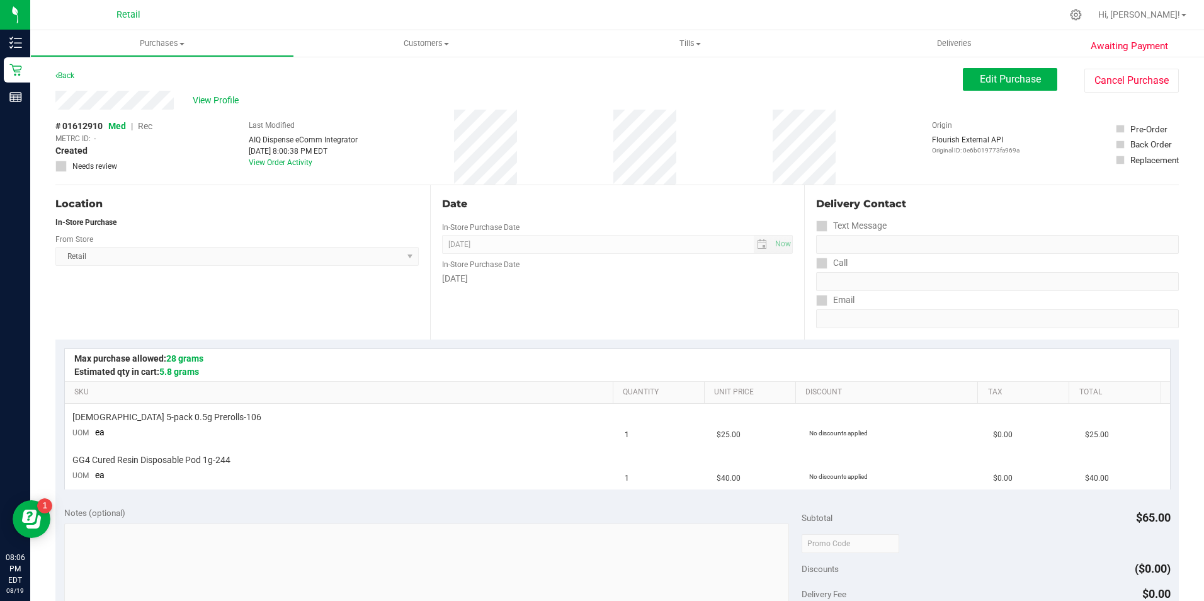
click at [145, 128] on span "Rec" at bounding box center [145, 126] width 14 height 10
click at [980, 86] on button "Edit Purchase" at bounding box center [1010, 79] width 94 height 23
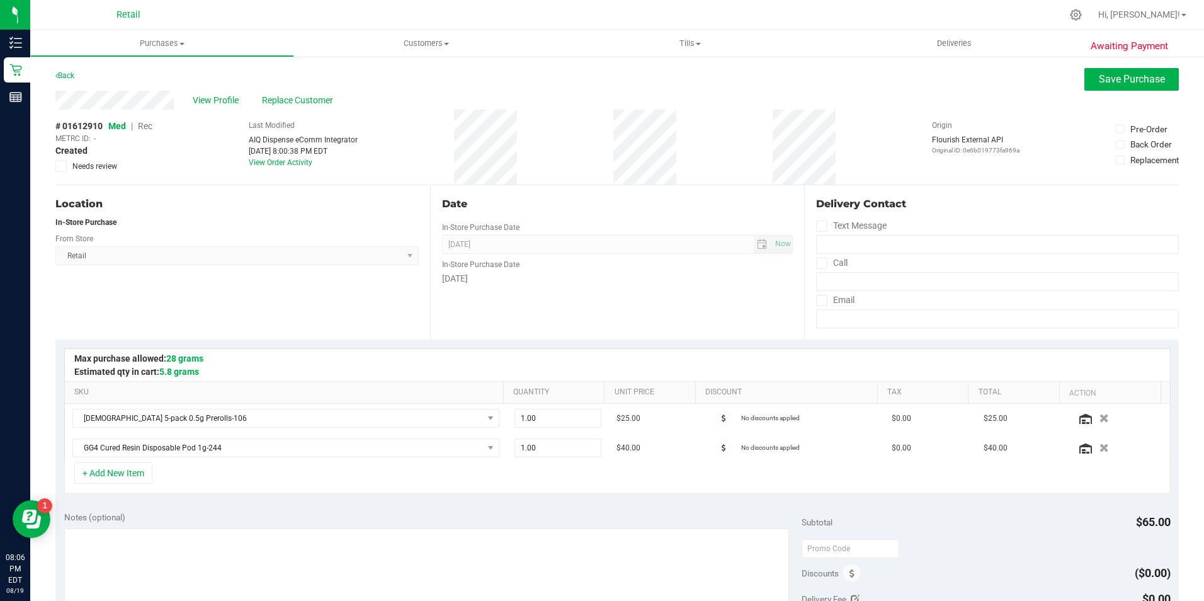
click at [146, 127] on span "Rec" at bounding box center [145, 126] width 14 height 10
click at [1126, 86] on button "Save Purchase" at bounding box center [1131, 79] width 94 height 23
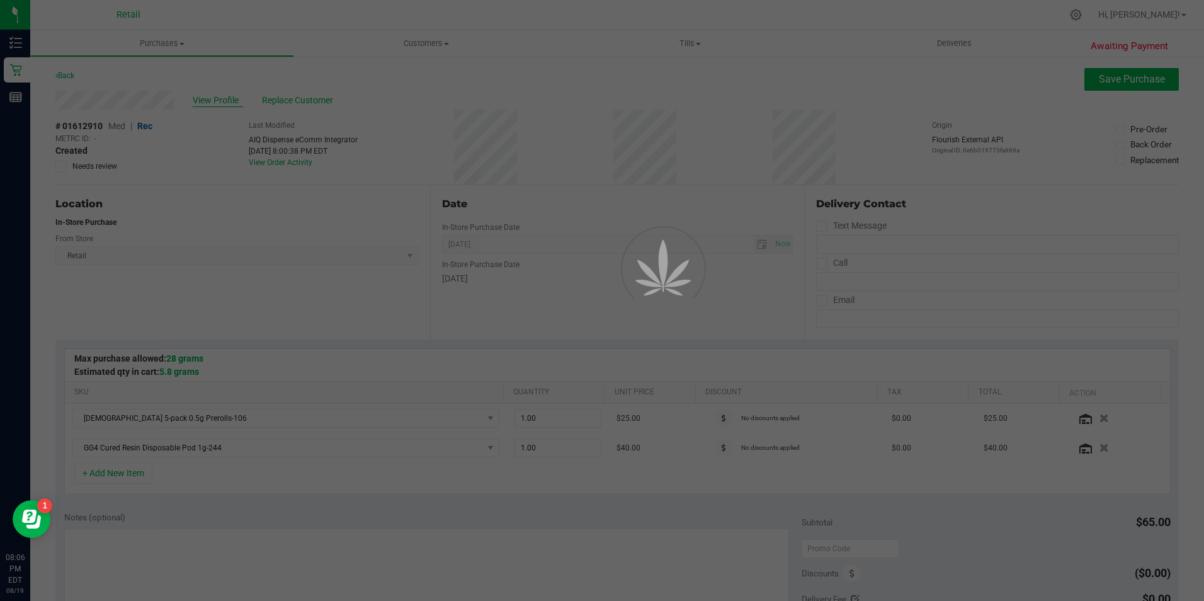
click at [228, 101] on div at bounding box center [602, 300] width 1204 height 601
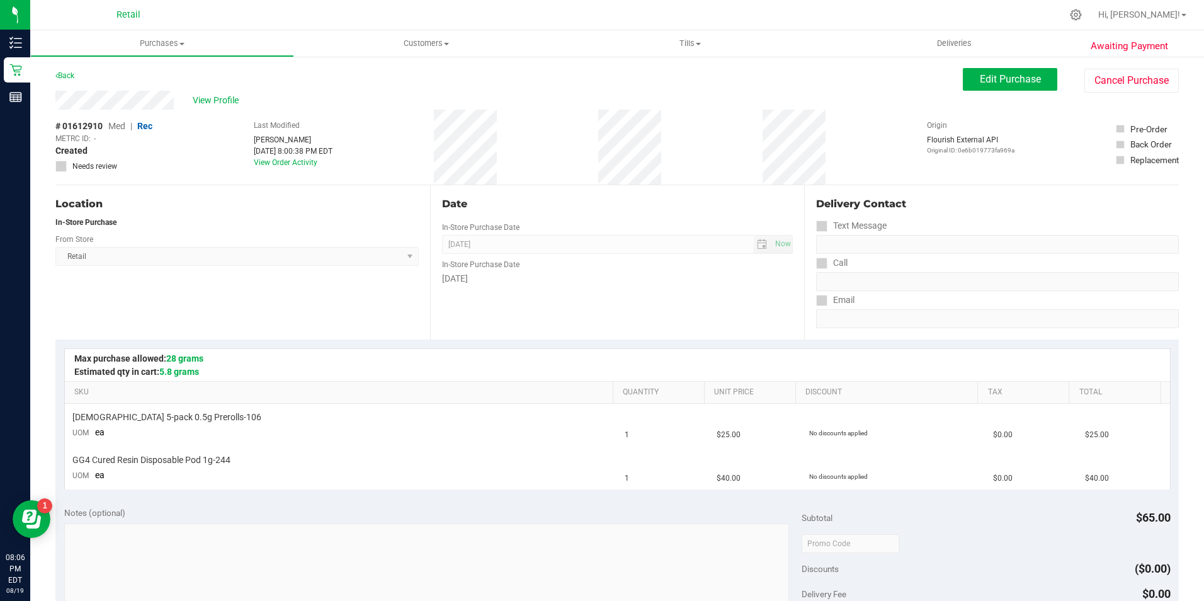
click at [228, 101] on span "View Profile" at bounding box center [218, 100] width 50 height 13
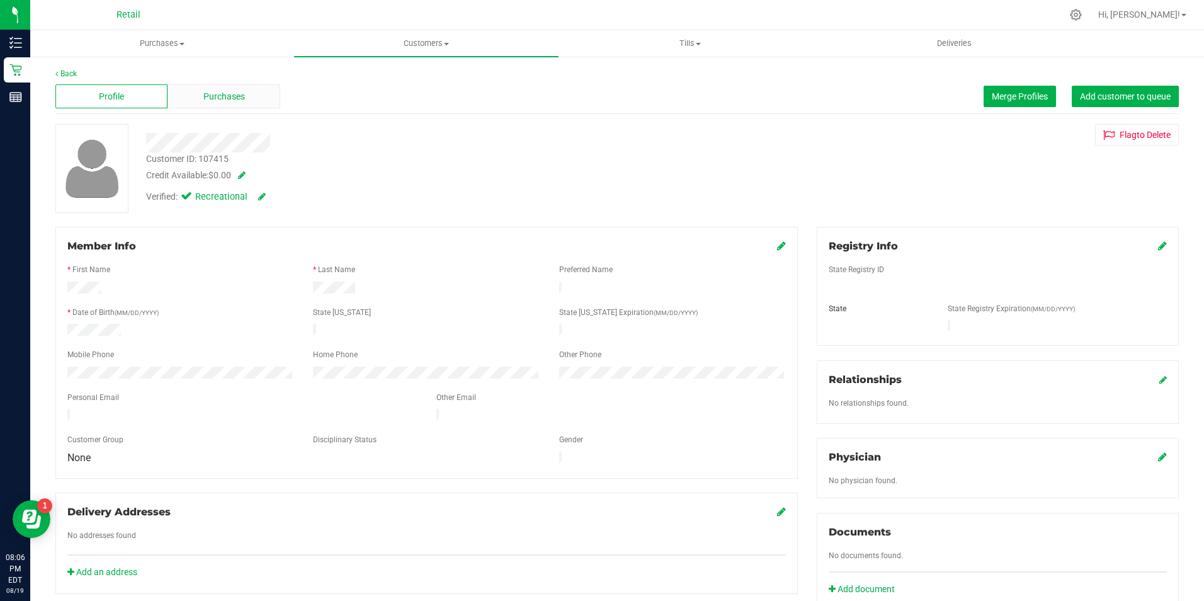
click at [196, 102] on div "Purchases" at bounding box center [223, 96] width 112 height 24
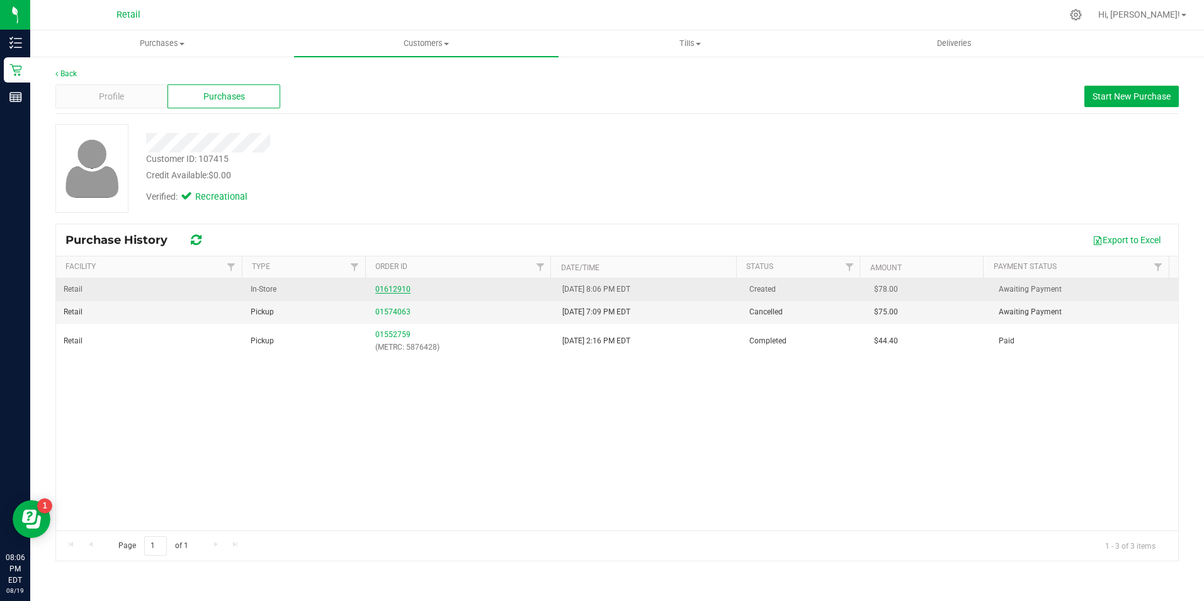
click at [385, 285] on link "01612910" at bounding box center [392, 289] width 35 height 9
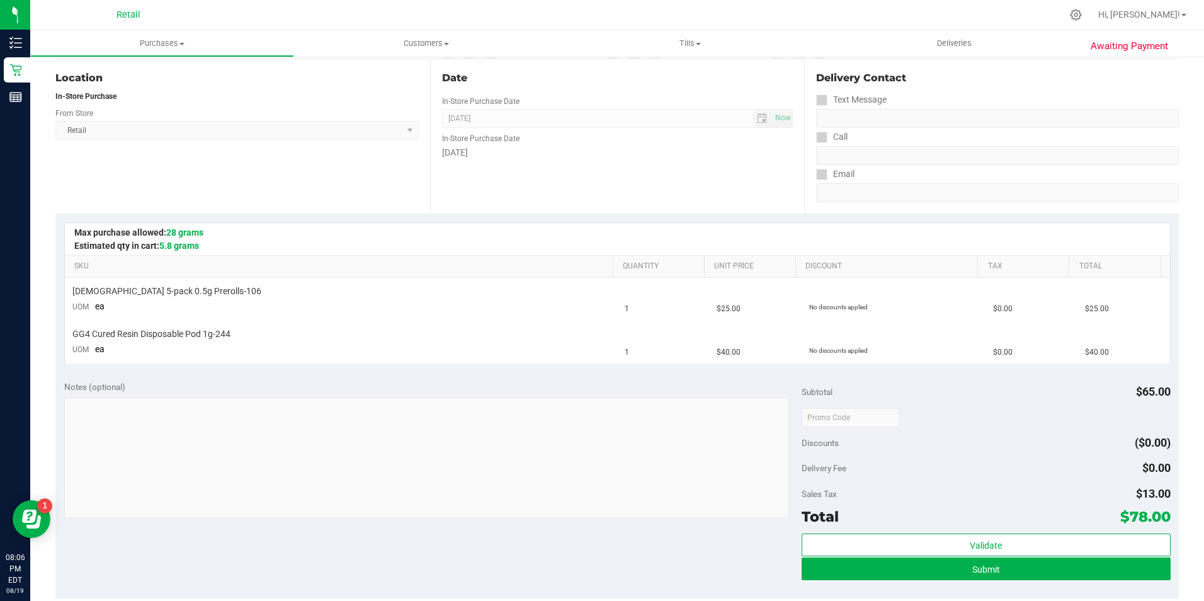
scroll to position [189, 0]
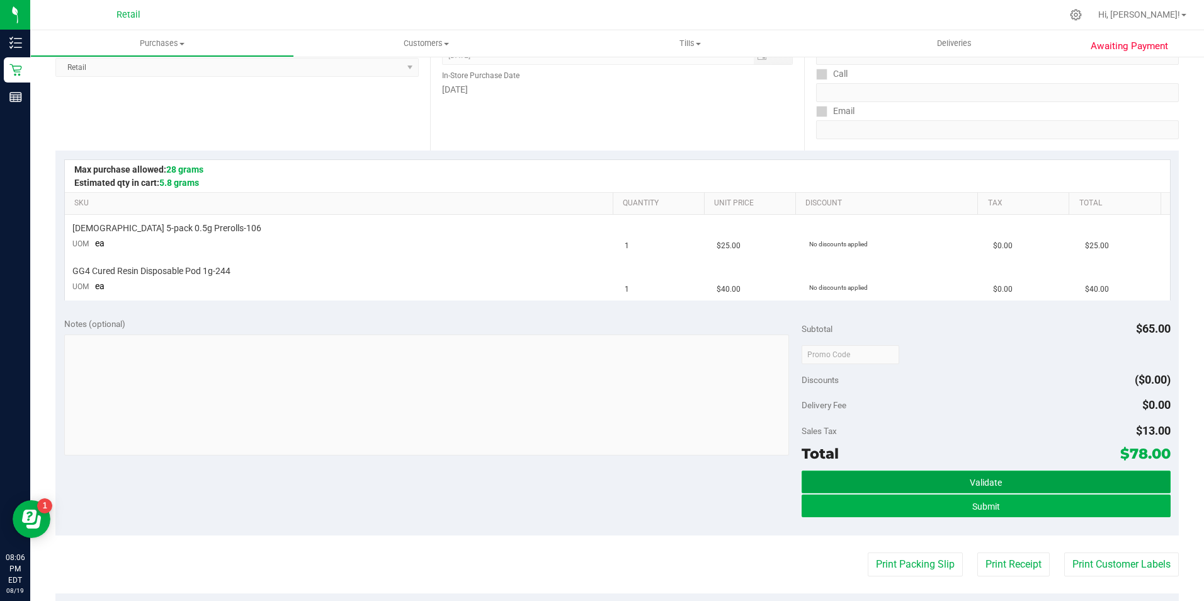
drag, startPoint x: 967, startPoint y: 480, endPoint x: 964, endPoint y: 488, distance: 8.2
click at [970, 480] on span "Validate" at bounding box center [986, 482] width 32 height 10
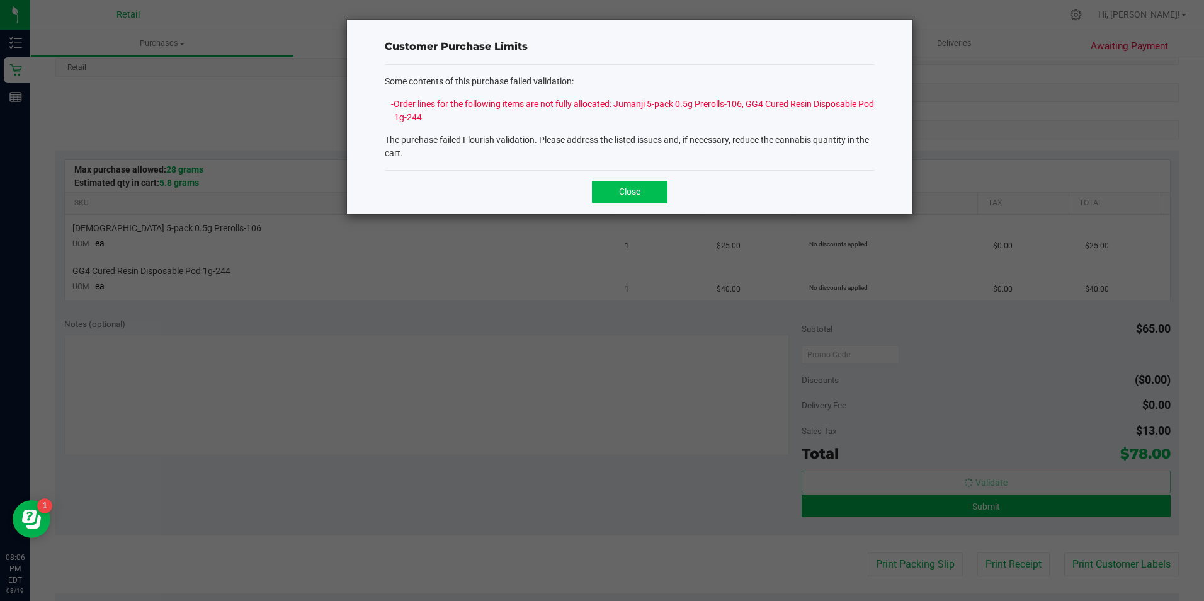
click at [654, 199] on button "Close" at bounding box center [630, 192] width 76 height 23
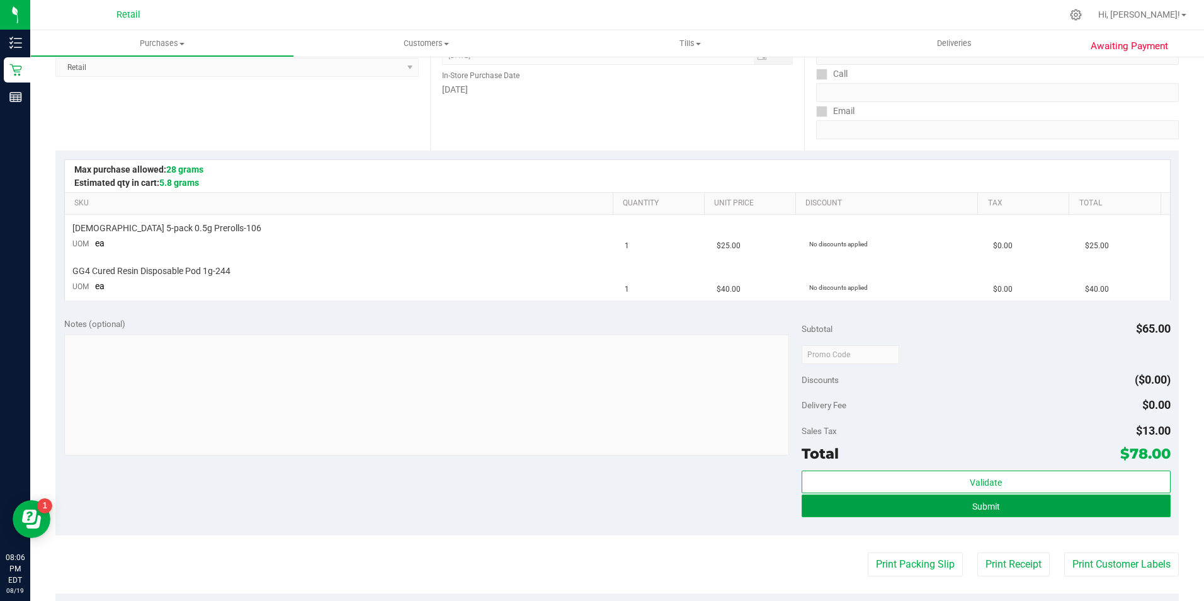
click at [897, 506] on button "Submit" at bounding box center [985, 505] width 369 height 23
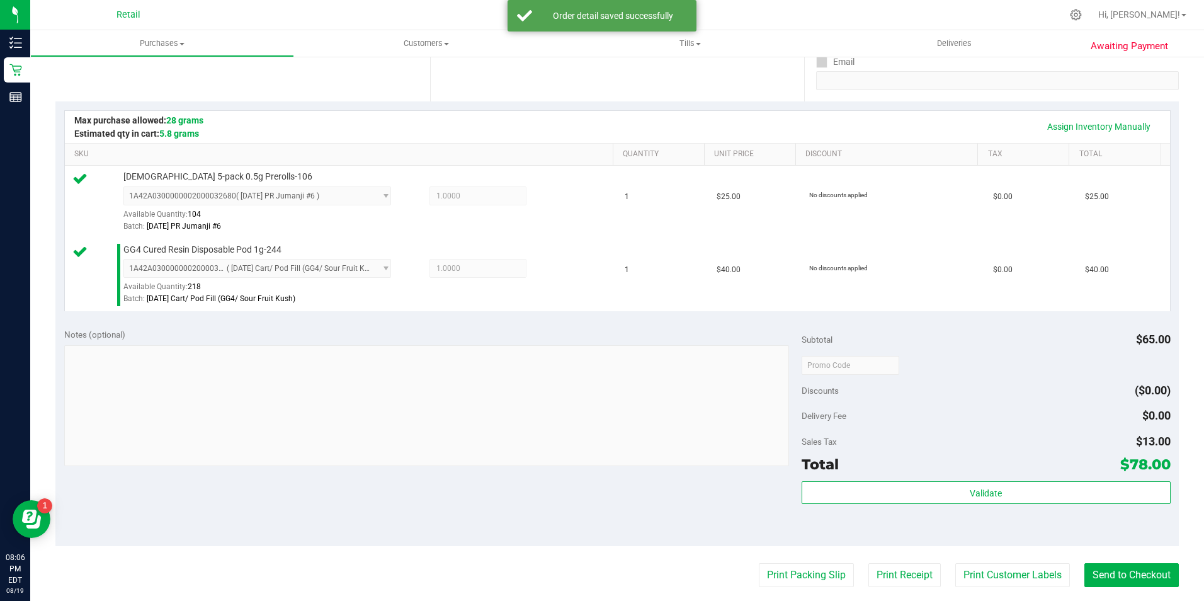
scroll to position [252, 0]
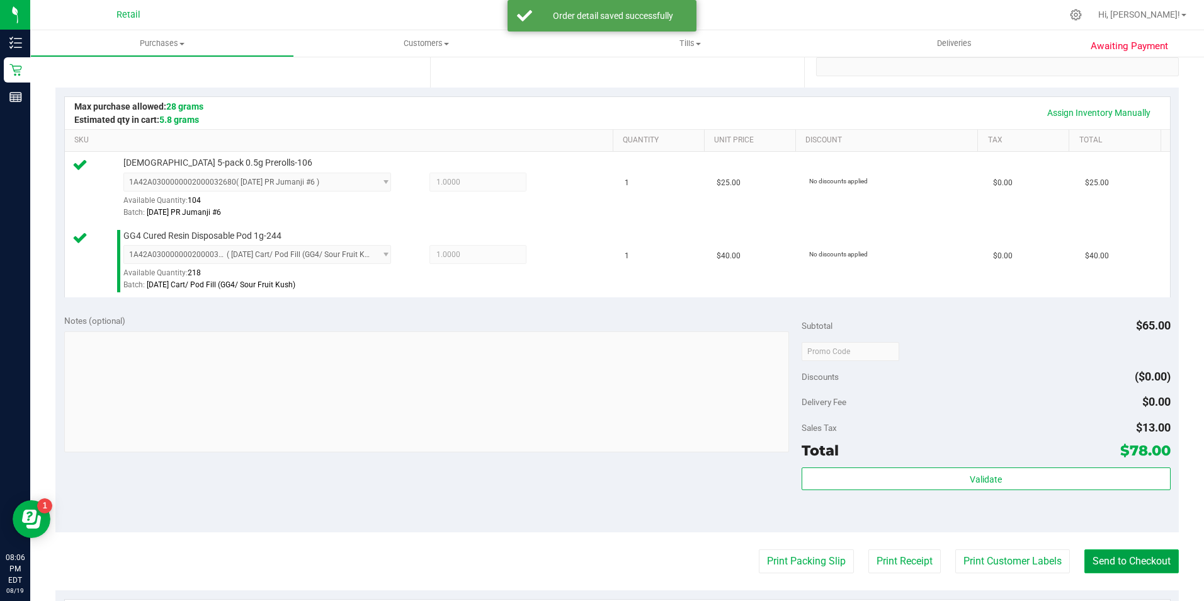
click at [1134, 556] on button "Send to Checkout" at bounding box center [1131, 561] width 94 height 24
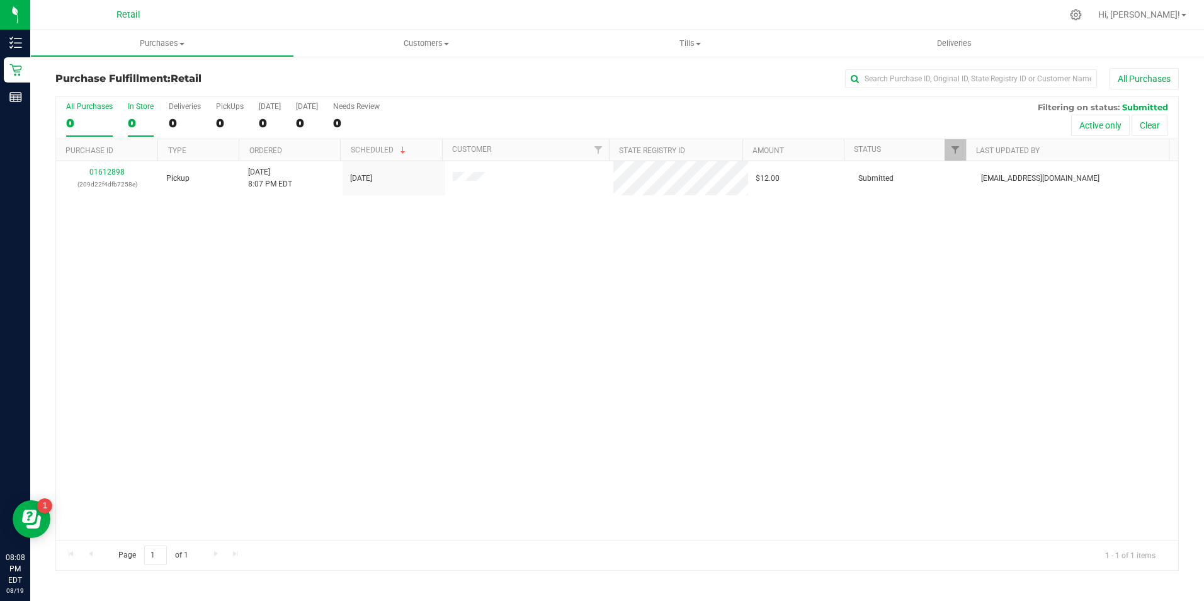
click at [146, 121] on div "0" at bounding box center [141, 123] width 26 height 14
click at [0, 0] on input "In Store 0" at bounding box center [0, 0] width 0 height 0
click at [145, 121] on div "0" at bounding box center [141, 123] width 26 height 14
click at [0, 0] on input "In Store 0" at bounding box center [0, 0] width 0 height 0
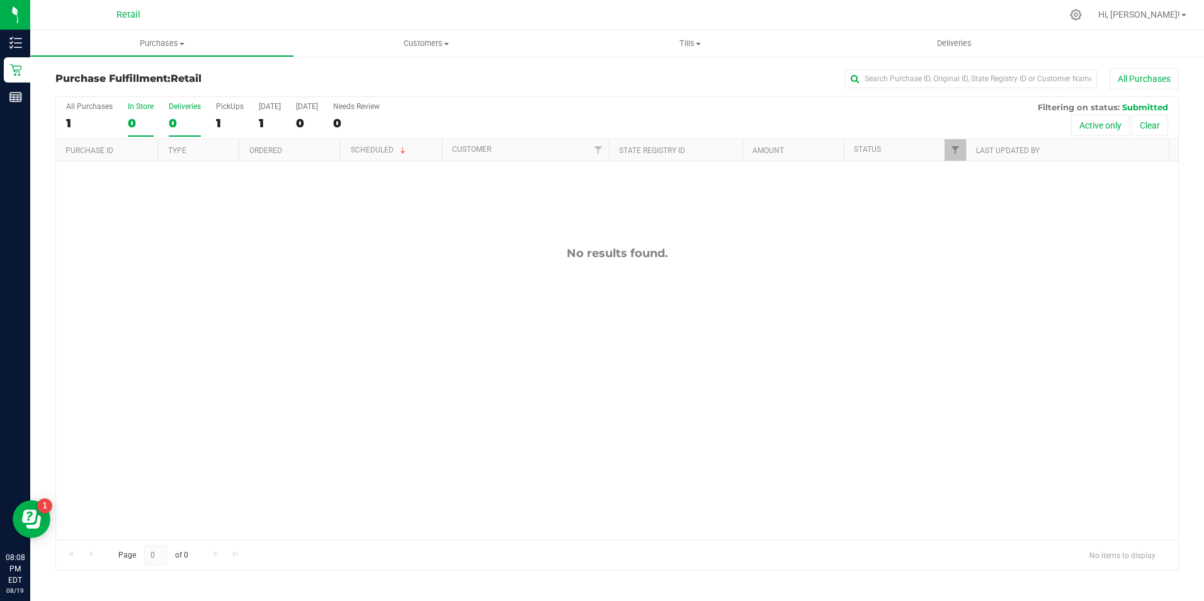
click at [186, 122] on div "0" at bounding box center [185, 123] width 32 height 14
click at [0, 0] on input "Deliveries 0" at bounding box center [0, 0] width 0 height 0
click at [114, 118] on div "All Purchases 1 In Store 0 Deliveries 0 PickUps 1 [DATE] 1 [DATE] 0 Needs Revie…" at bounding box center [617, 118] width 1122 height 42
click at [135, 118] on div "0" at bounding box center [141, 123] width 26 height 14
click at [0, 0] on input "In Store 0" at bounding box center [0, 0] width 0 height 0
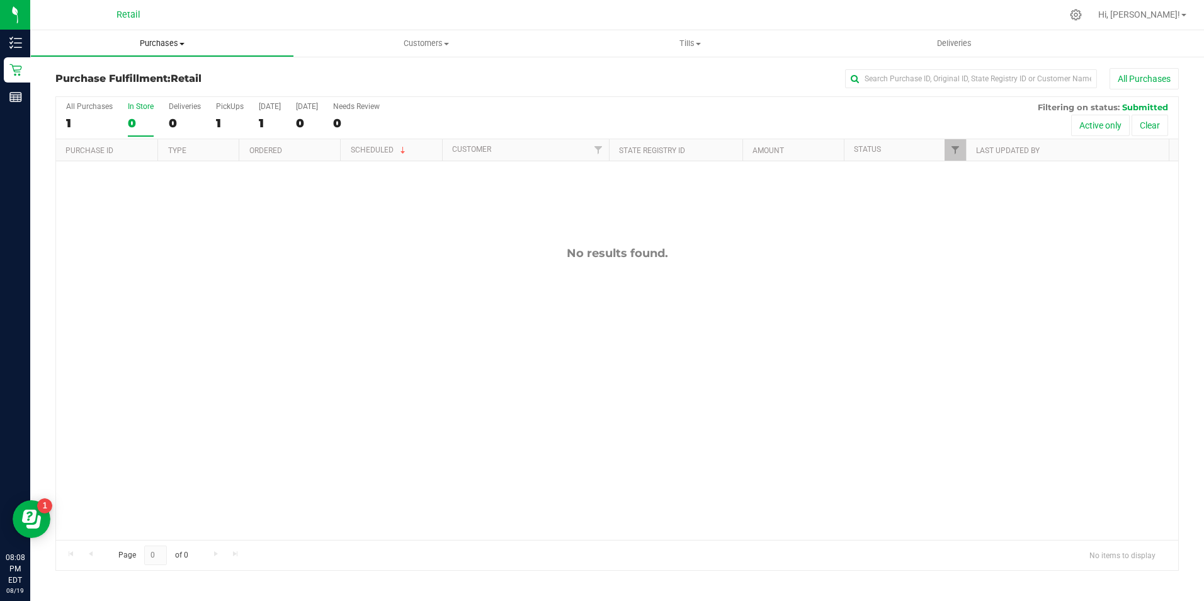
click at [164, 48] on span "Purchases" at bounding box center [162, 43] width 263 height 11
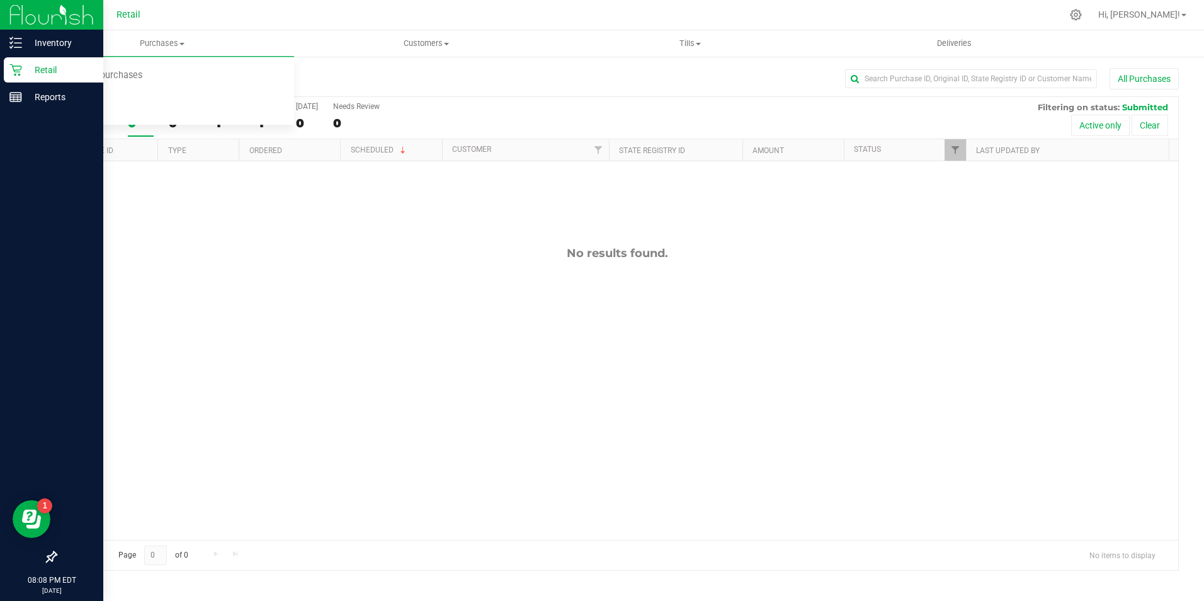
click at [18, 68] on icon at bounding box center [15, 70] width 13 height 13
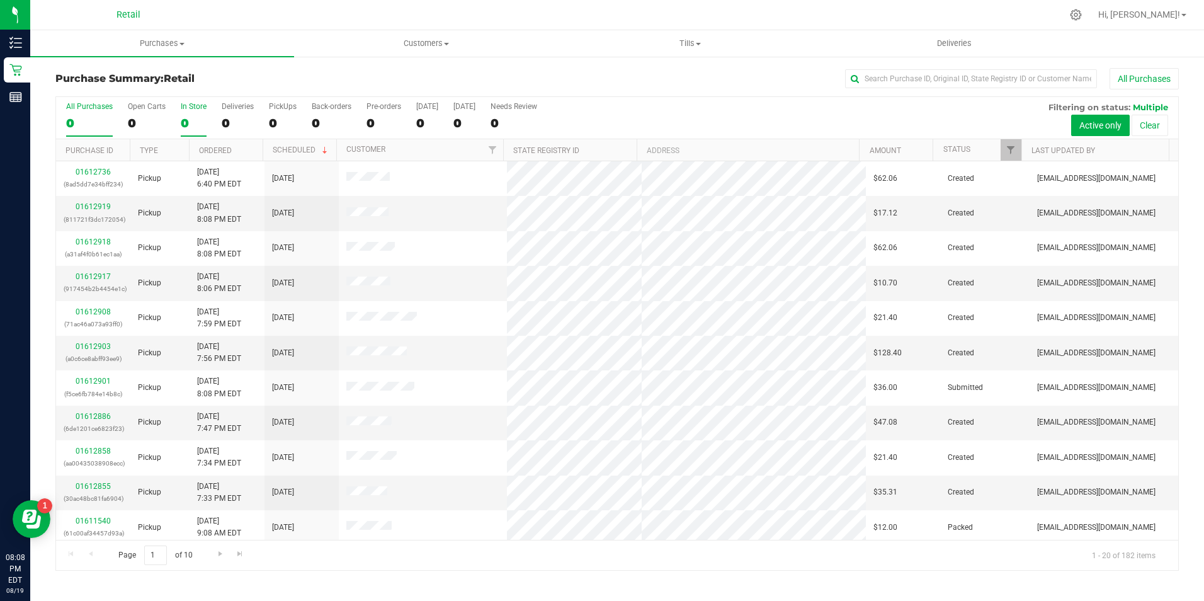
click at [194, 117] on div "0" at bounding box center [194, 123] width 26 height 14
click at [0, 0] on input "In Store 0" at bounding box center [0, 0] width 0 height 0
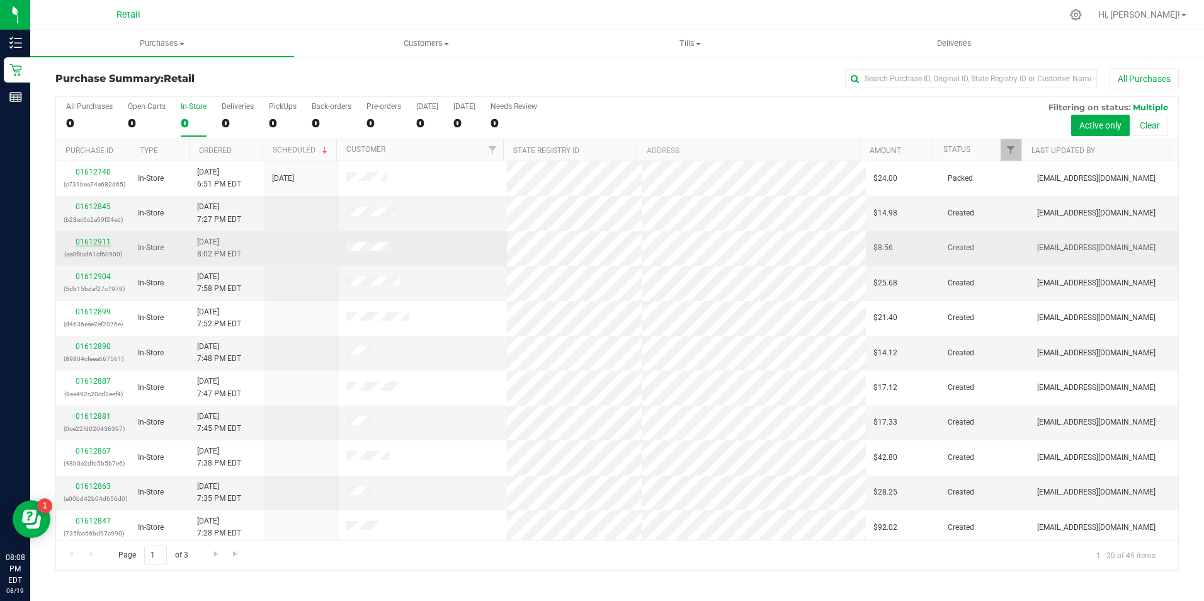
click at [96, 242] on link "01612911" at bounding box center [93, 241] width 35 height 9
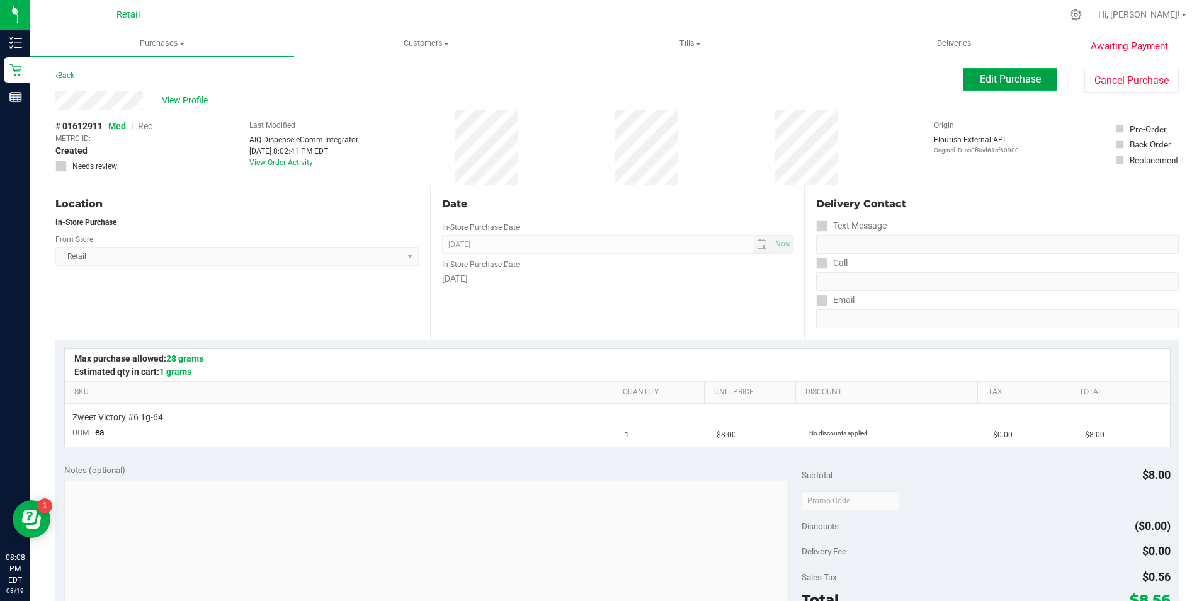
click at [1002, 71] on button "Edit Purchase" at bounding box center [1010, 79] width 94 height 23
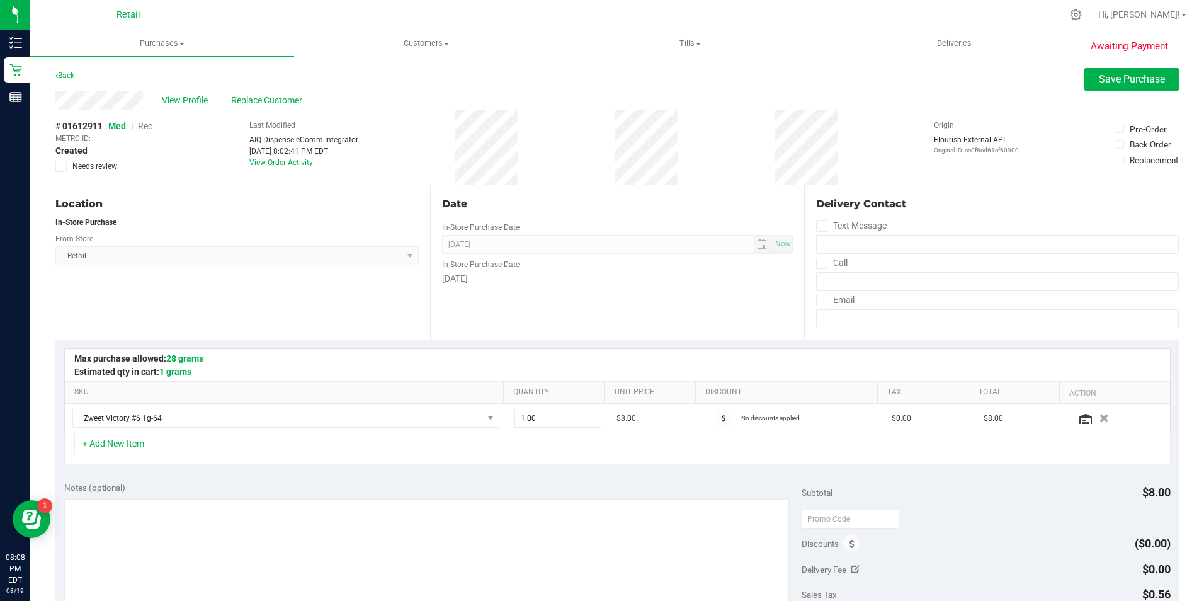
click at [145, 128] on span "Rec" at bounding box center [145, 126] width 14 height 10
click at [1136, 85] on button "Save Purchase" at bounding box center [1131, 79] width 94 height 23
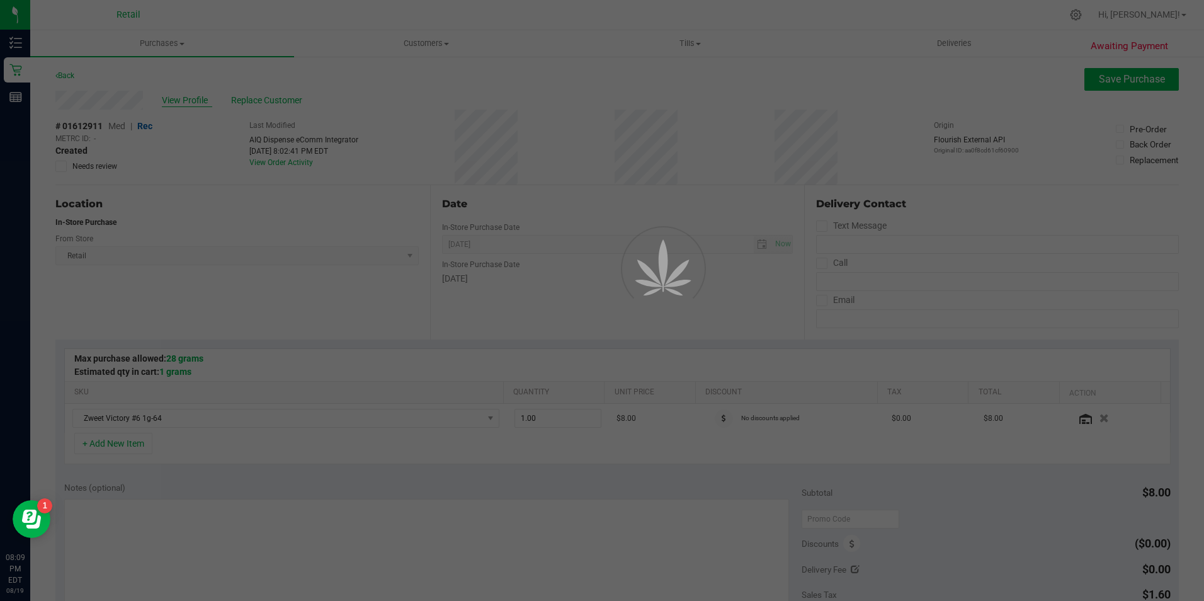
click at [198, 99] on div at bounding box center [602, 300] width 1204 height 601
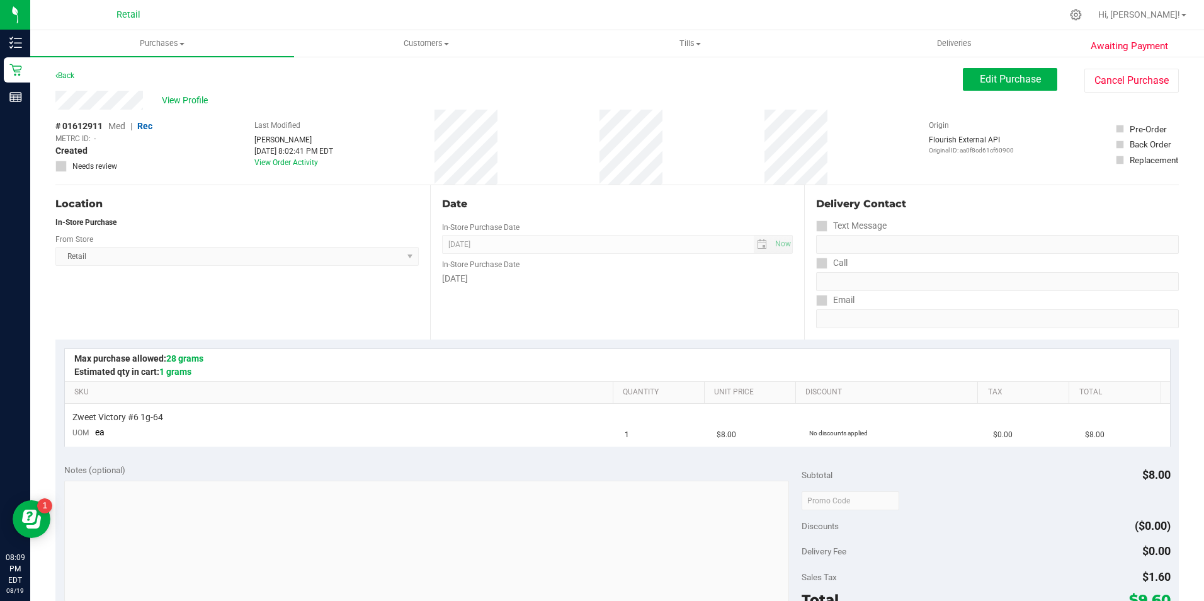
click at [198, 99] on span "View Profile" at bounding box center [187, 100] width 50 height 13
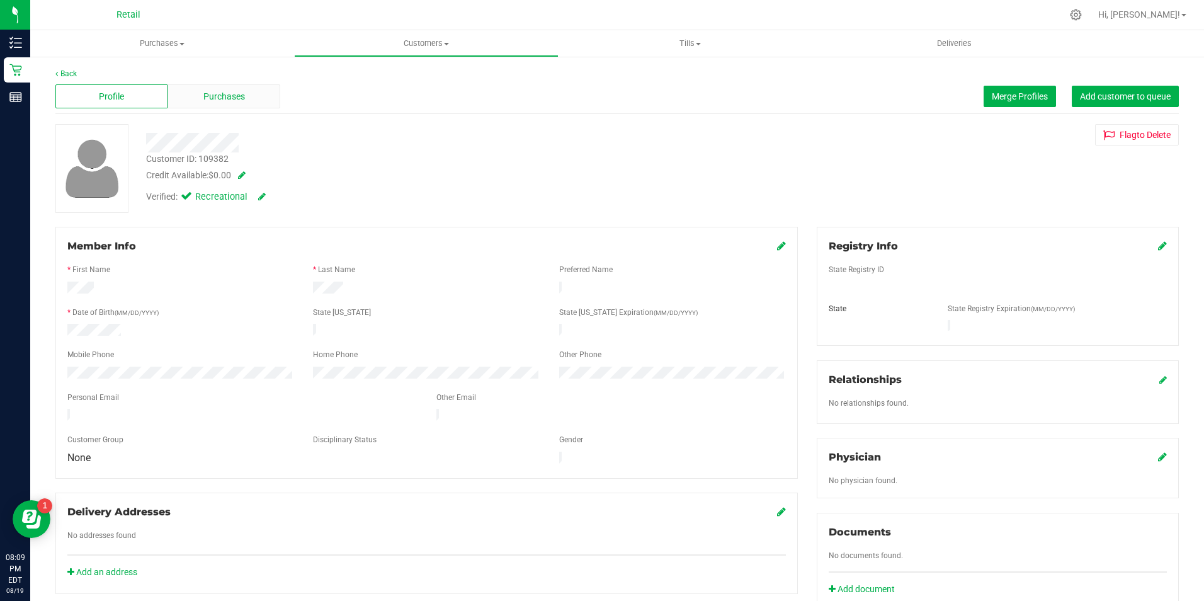
click at [218, 103] on div "Purchases" at bounding box center [223, 96] width 112 height 24
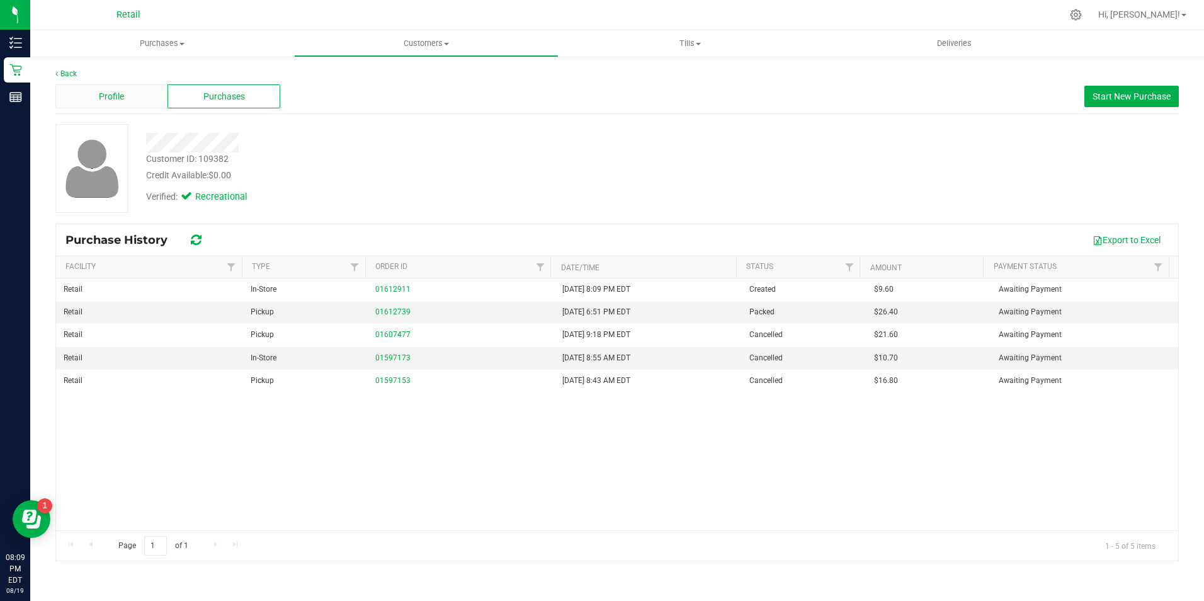
click at [140, 91] on div "Profile" at bounding box center [111, 96] width 112 height 24
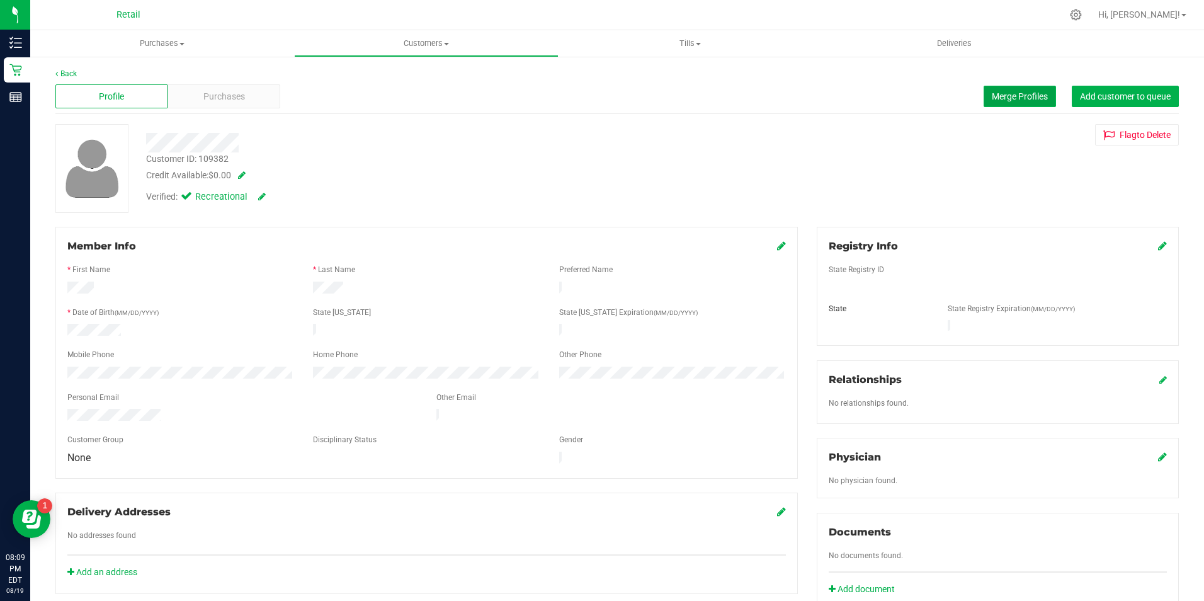
click at [998, 97] on span "Merge Profiles" at bounding box center [1020, 96] width 56 height 10
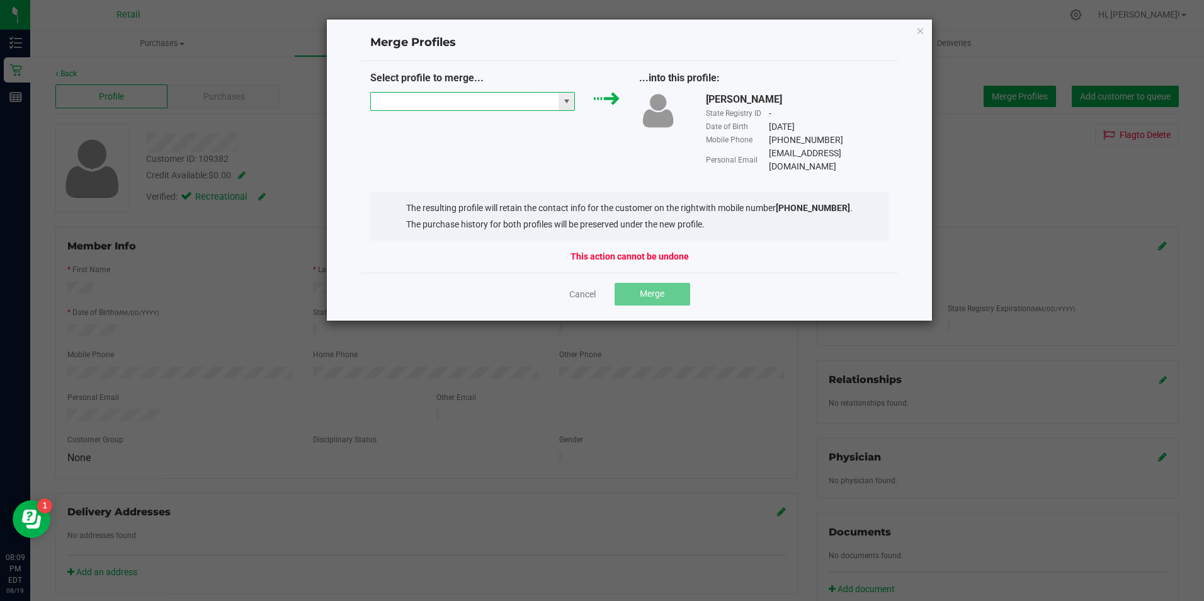
click at [540, 107] on input "NO DATA FOUND" at bounding box center [465, 102] width 188 height 18
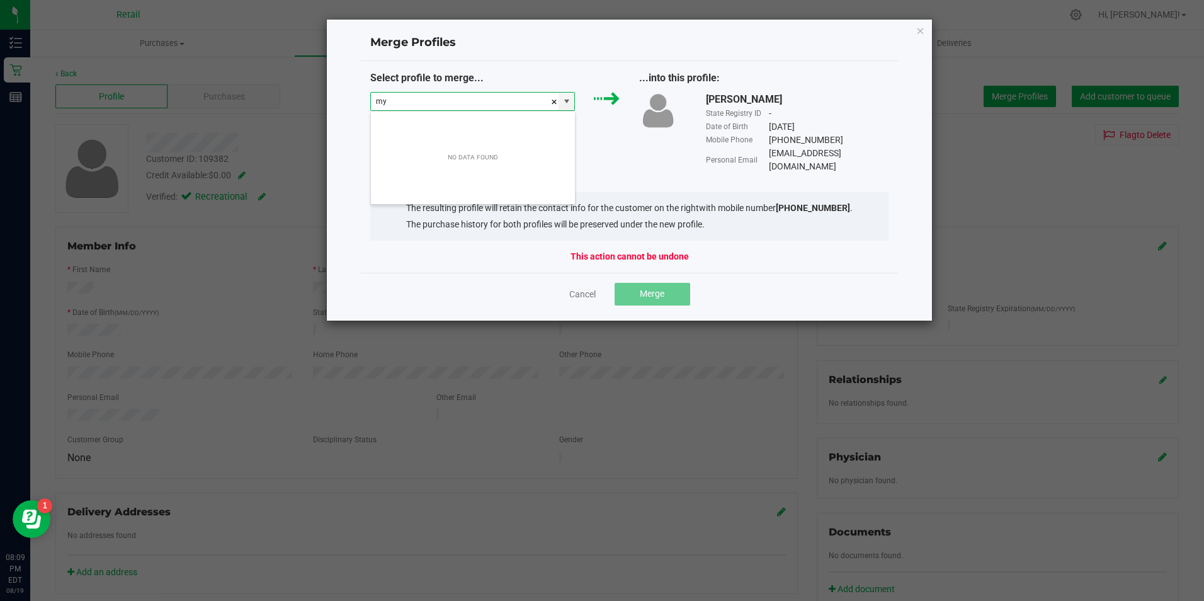
scroll to position [19, 205]
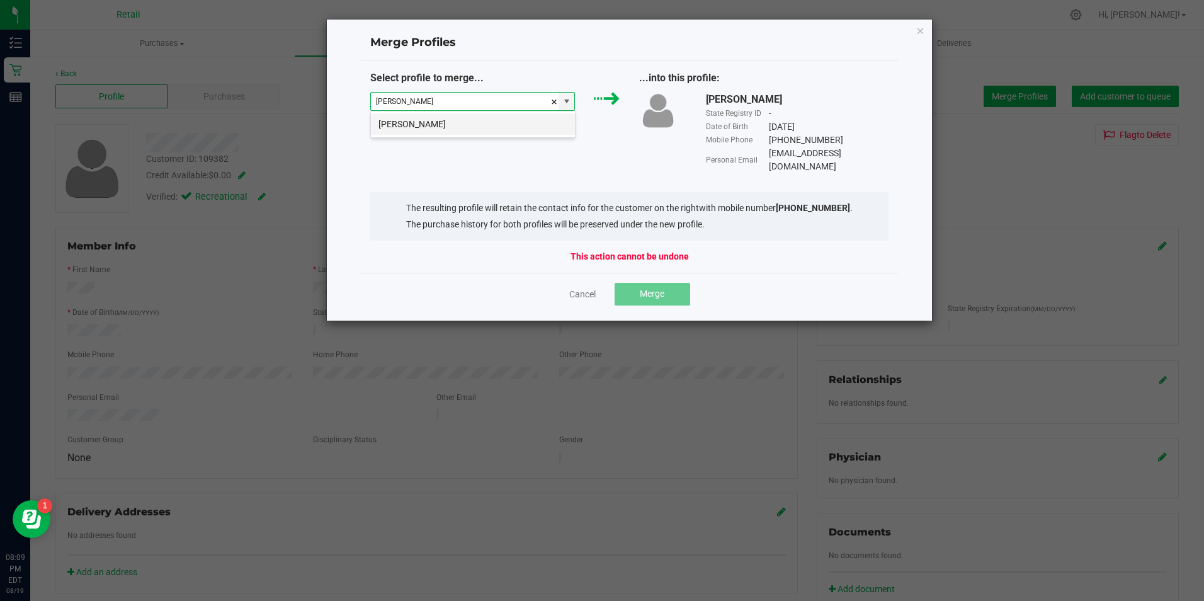
click at [502, 119] on li "Myles Hector" at bounding box center [473, 123] width 204 height 21
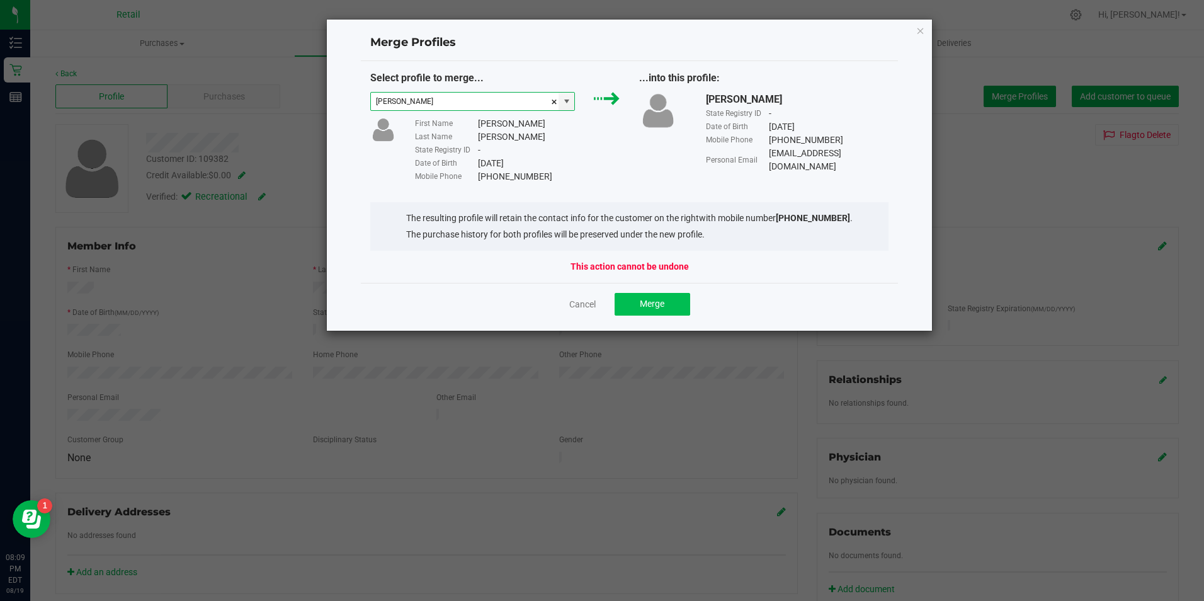
type input "Myles Hector"
click at [662, 298] on span "Merge" at bounding box center [652, 303] width 25 height 10
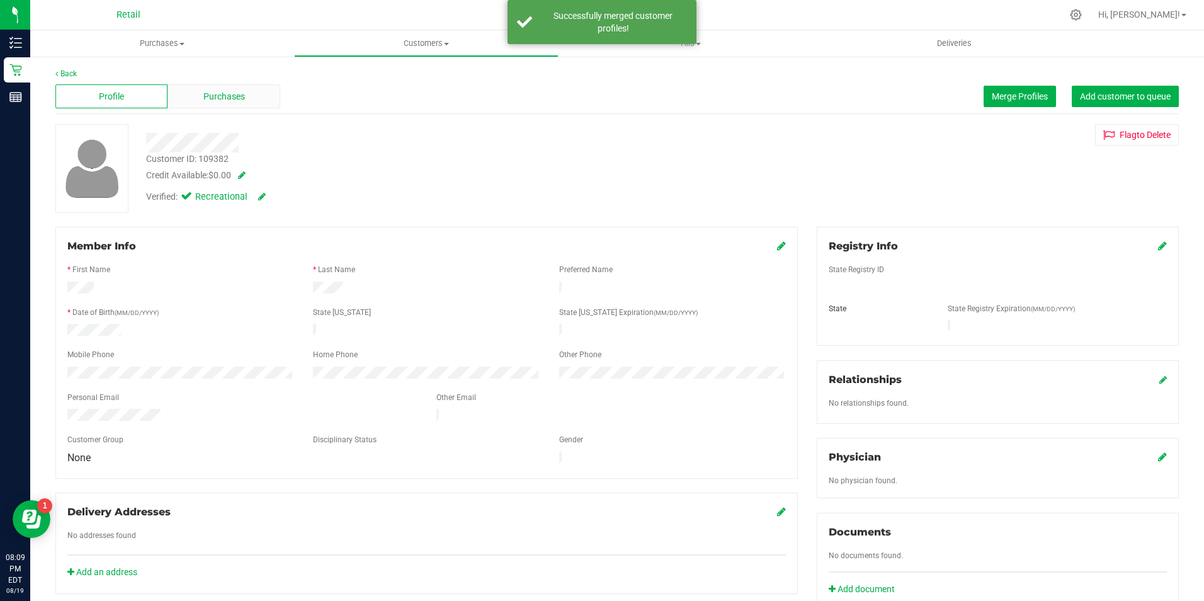
click at [234, 101] on span "Purchases" at bounding box center [224, 96] width 42 height 13
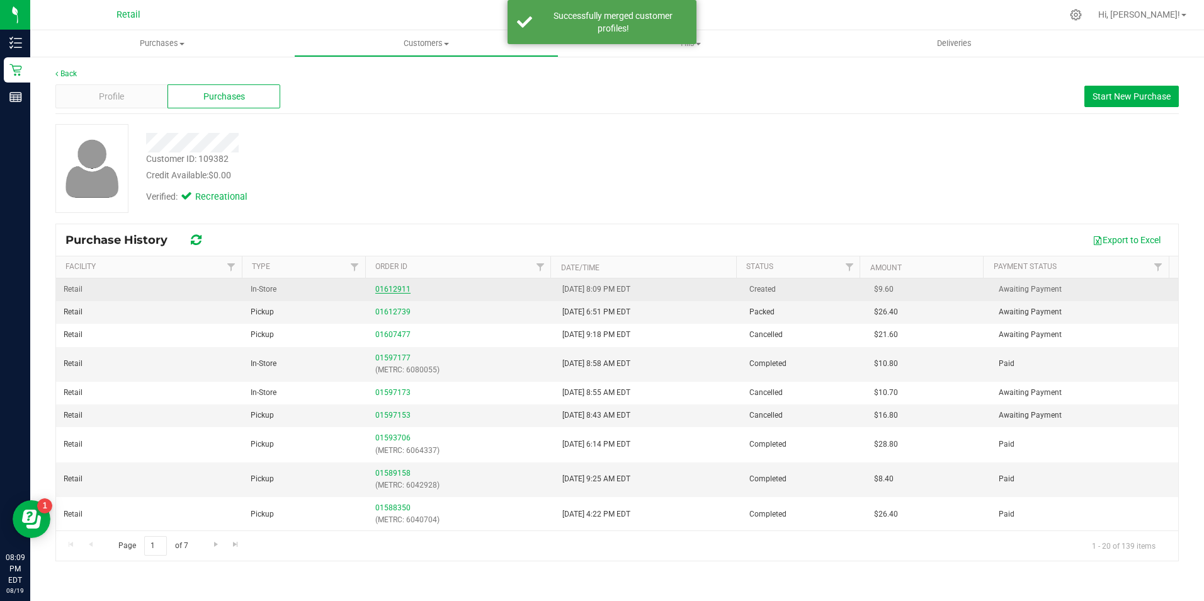
click at [395, 287] on link "01612911" at bounding box center [392, 289] width 35 height 9
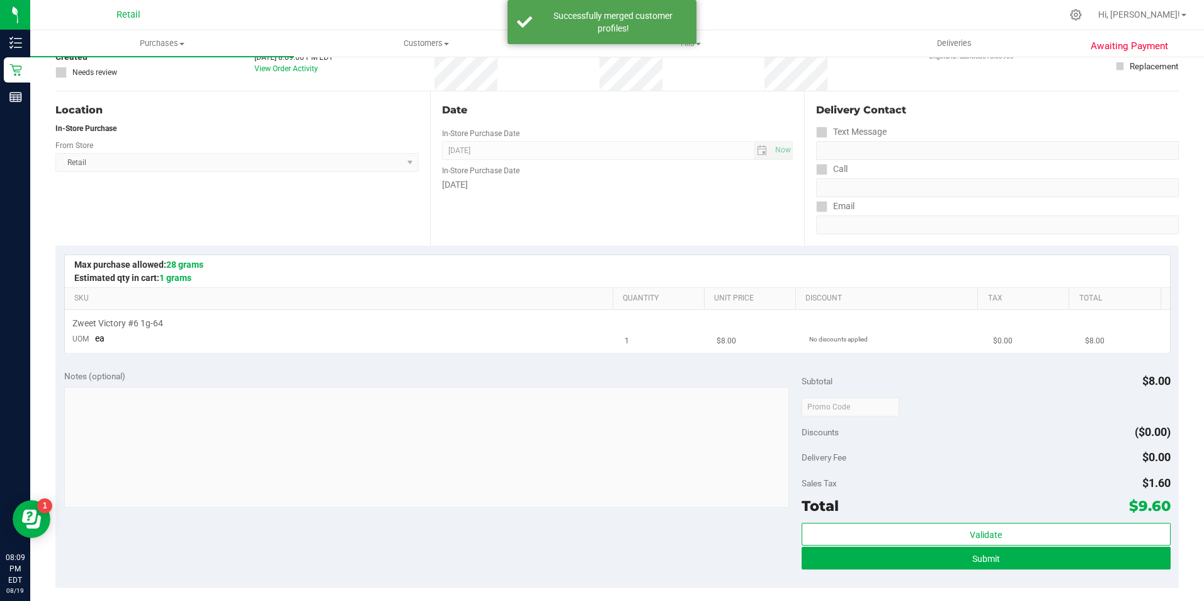
scroll to position [126, 0]
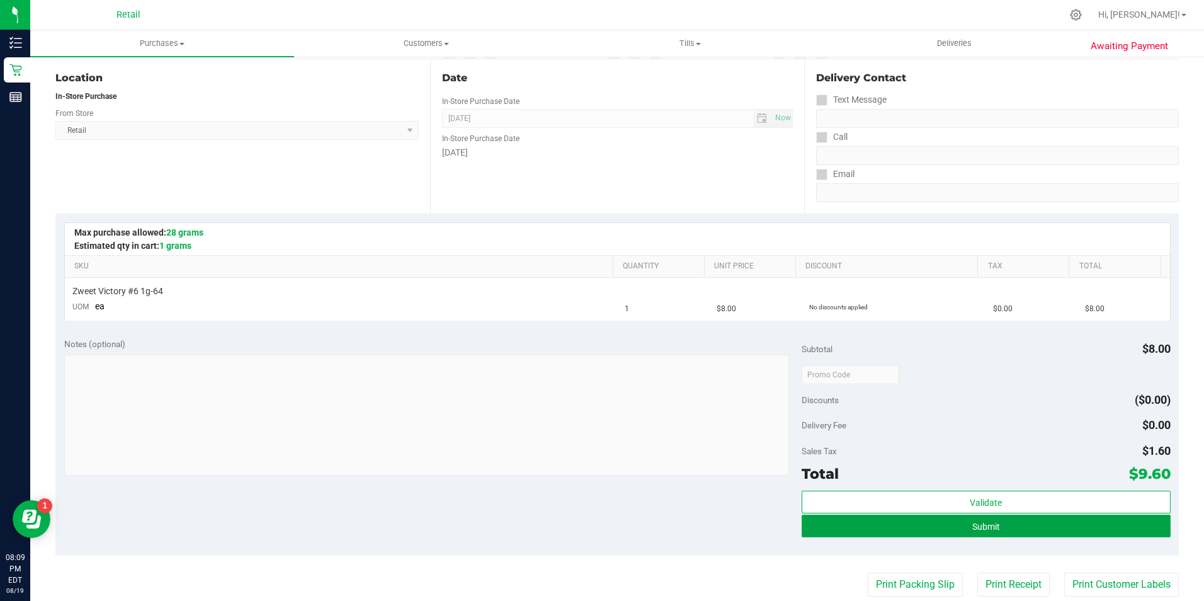
click at [972, 529] on span "Submit" at bounding box center [986, 526] width 28 height 10
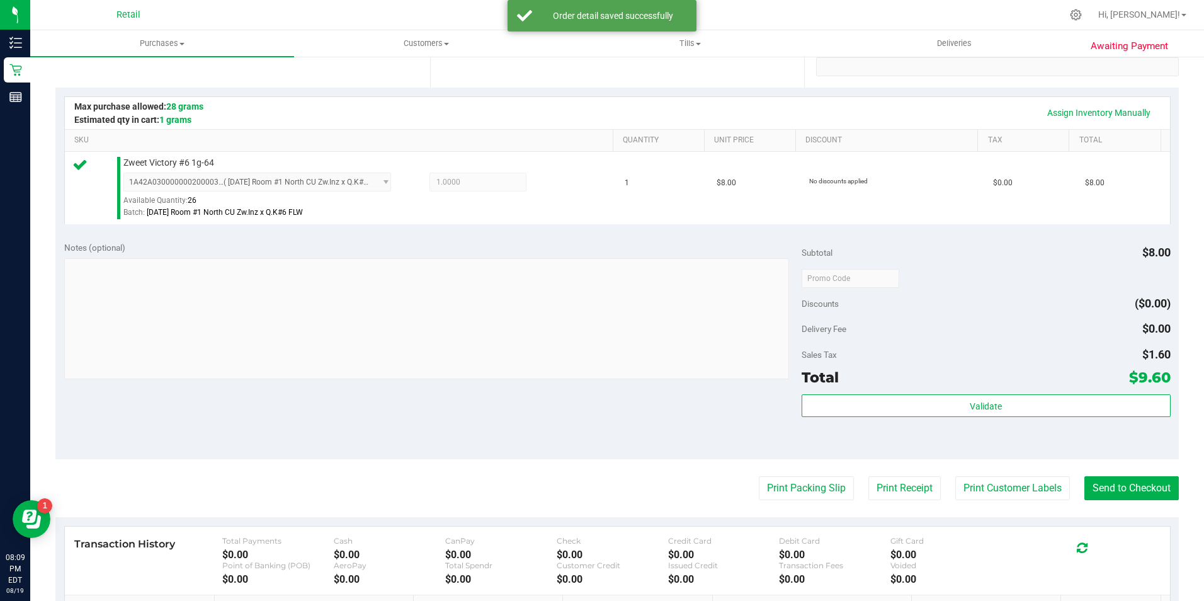
scroll to position [315, 0]
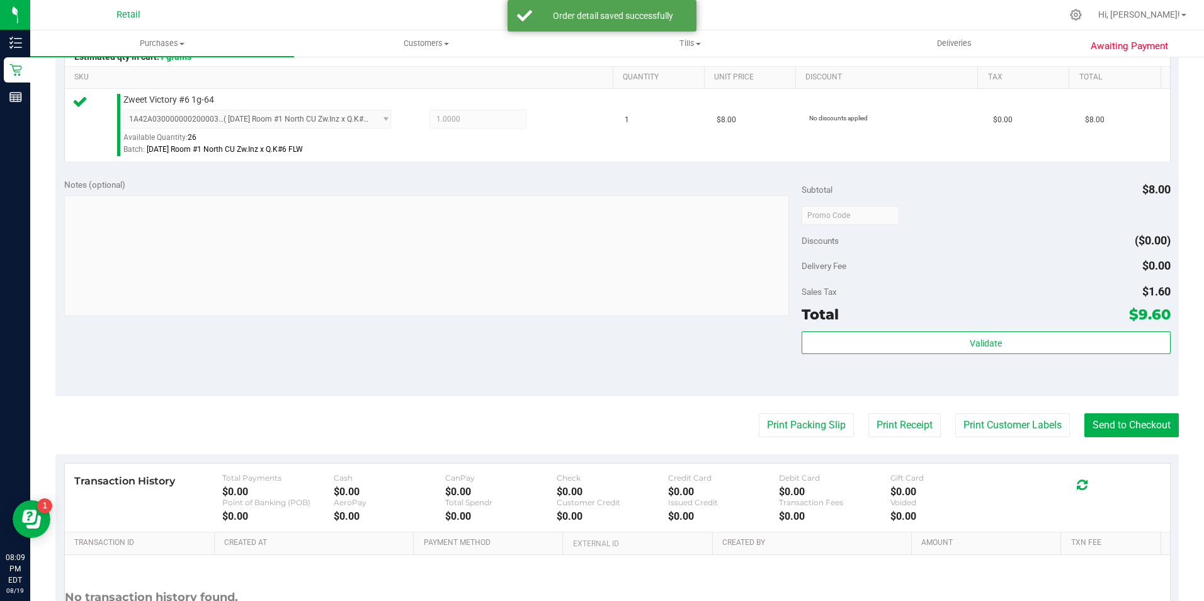
click at [1121, 407] on purchase-details "Back Edit Purchase Cancel Purchase View Profile # 01612911 Med | Rec METRC ID: …" at bounding box center [616, 221] width 1123 height 936
click at [1110, 410] on purchase-details "Back Edit Purchase Cancel Purchase View Profile # 01612911 Med | Rec METRC ID: …" at bounding box center [616, 221] width 1123 height 936
click at [1100, 416] on button "Send to Checkout" at bounding box center [1131, 425] width 94 height 24
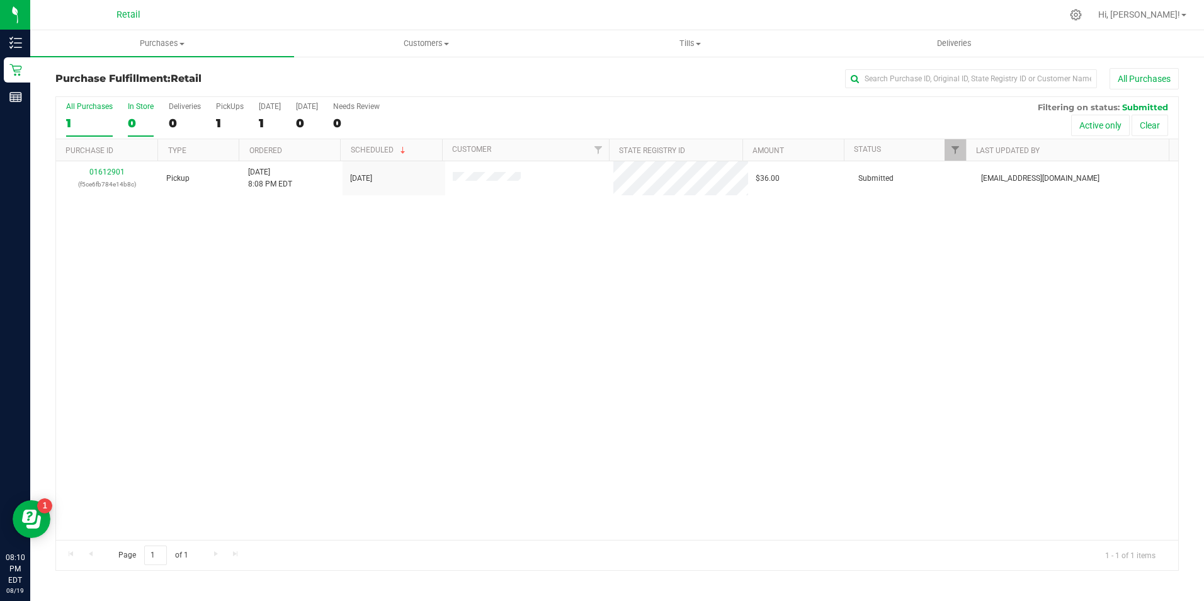
click at [147, 115] on label "In Store 0" at bounding box center [141, 119] width 26 height 35
click at [0, 0] on input "In Store 0" at bounding box center [0, 0] width 0 height 0
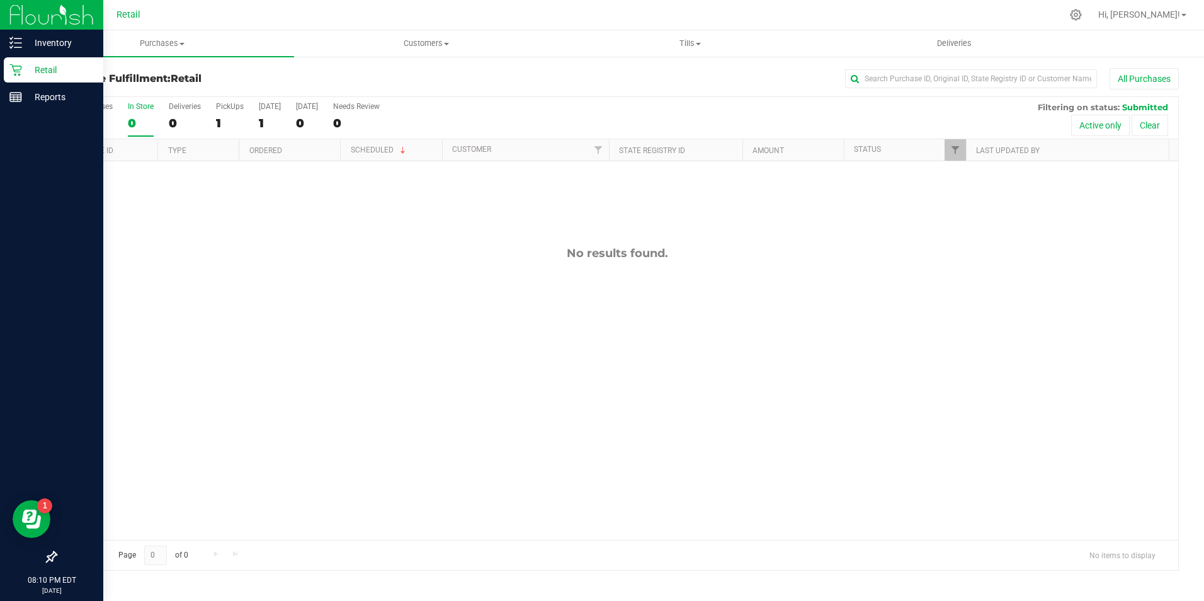
click at [15, 67] on icon at bounding box center [15, 70] width 13 height 13
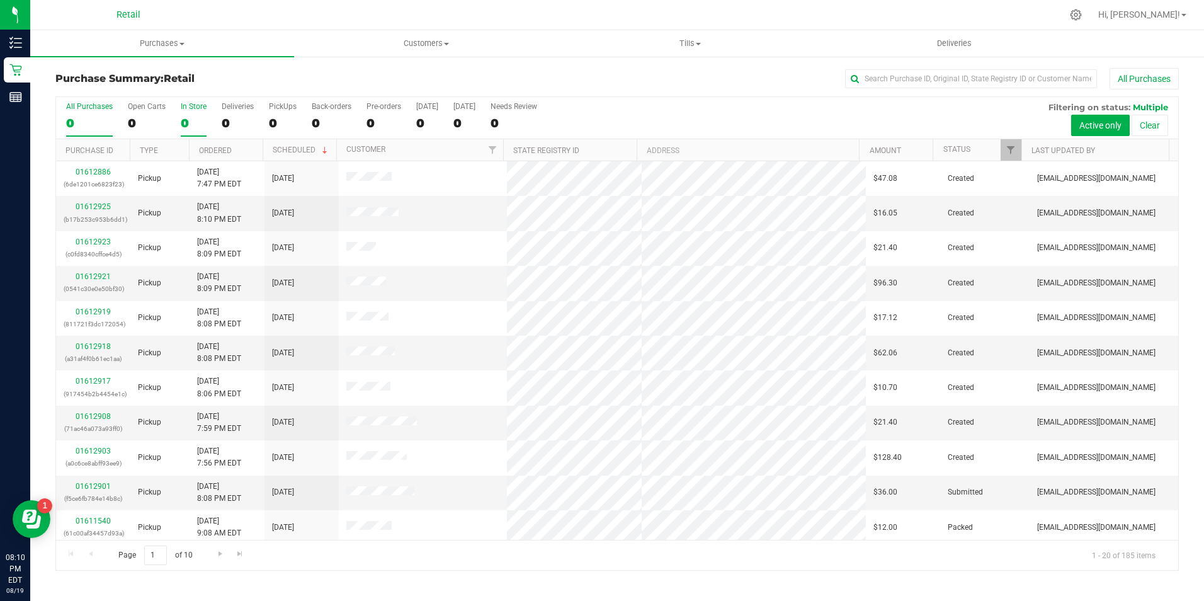
click at [196, 127] on div "0" at bounding box center [194, 123] width 26 height 14
click at [0, 0] on input "In Store 0" at bounding box center [0, 0] width 0 height 0
click at [106, 281] on div "01612912 (229e4ee73a46518b)" at bounding box center [93, 283] width 59 height 24
click at [101, 281] on div "01612912 (229e4ee73a46518b)" at bounding box center [93, 283] width 59 height 24
click at [99, 278] on link "01612912" at bounding box center [93, 276] width 35 height 9
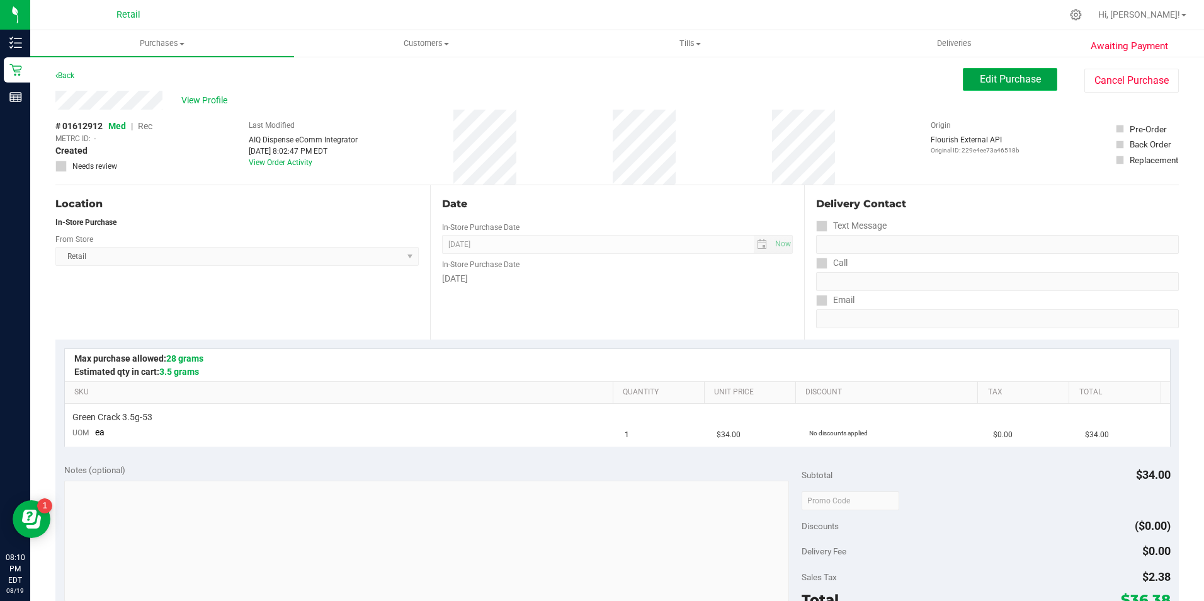
click at [968, 83] on button "Edit Purchase" at bounding box center [1010, 79] width 94 height 23
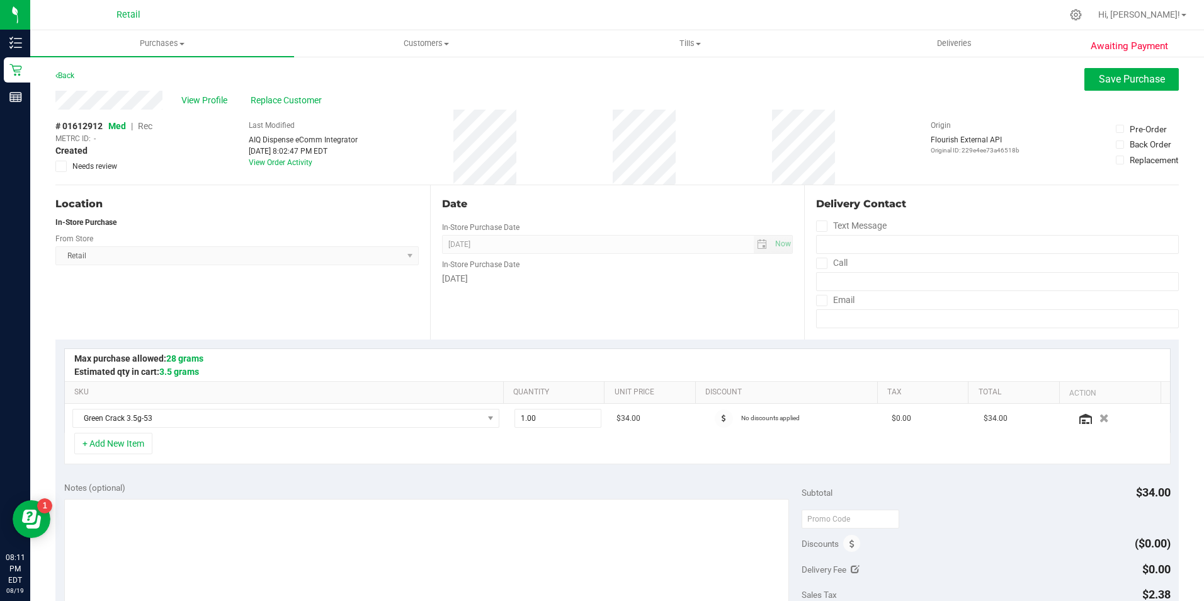
click at [151, 125] on span "Rec" at bounding box center [145, 126] width 14 height 10
click at [1099, 82] on span "Save Purchase" at bounding box center [1132, 79] width 66 height 12
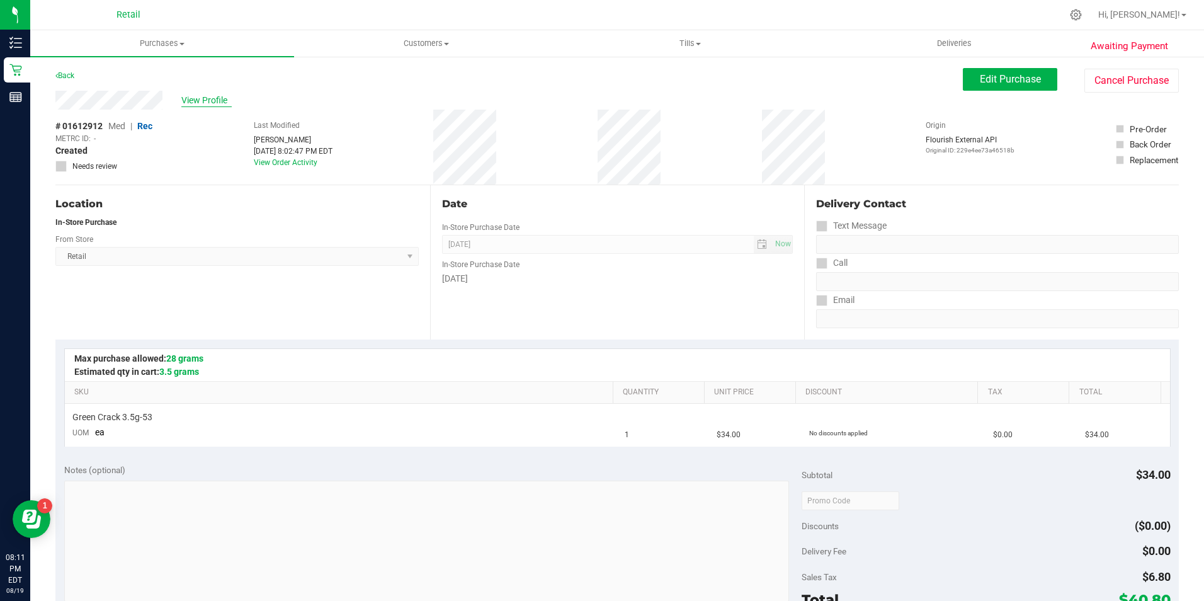
click at [213, 102] on span "View Profile" at bounding box center [206, 100] width 50 height 13
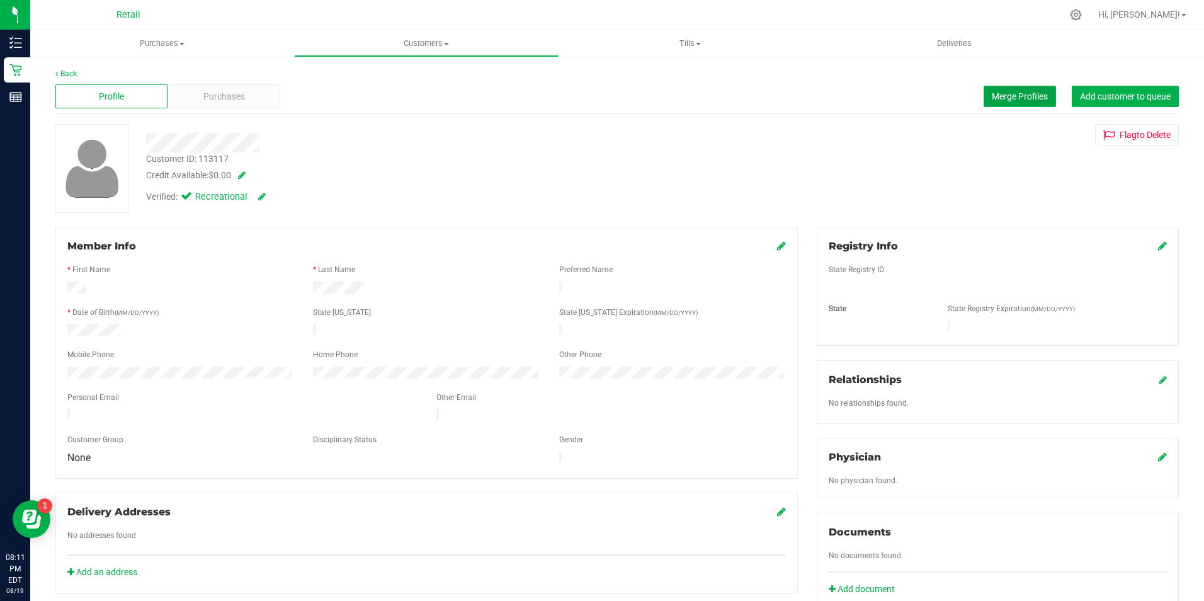
click at [983, 104] on button "Merge Profiles" at bounding box center [1019, 96] width 72 height 21
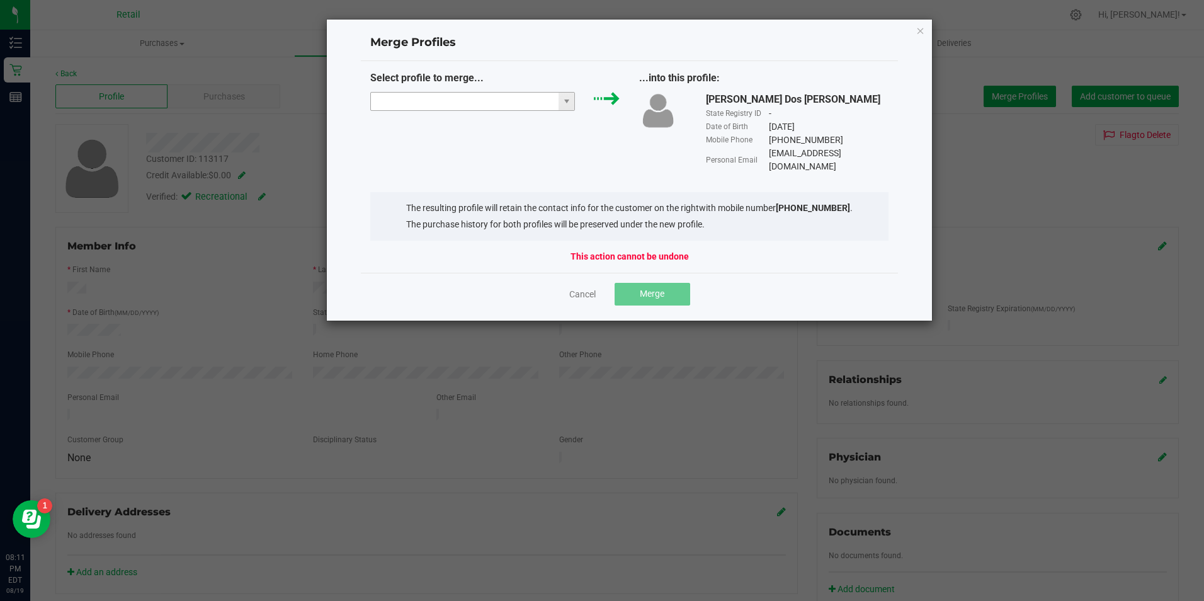
click at [417, 99] on input "NO DATA FOUND" at bounding box center [465, 102] width 188 height 18
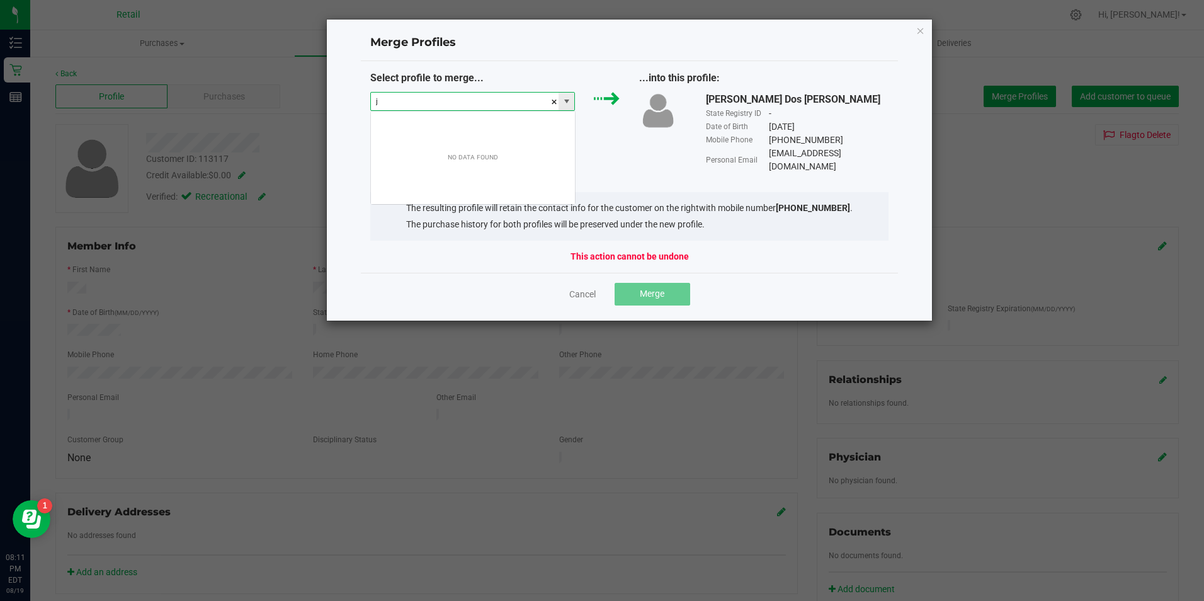
scroll to position [19, 205]
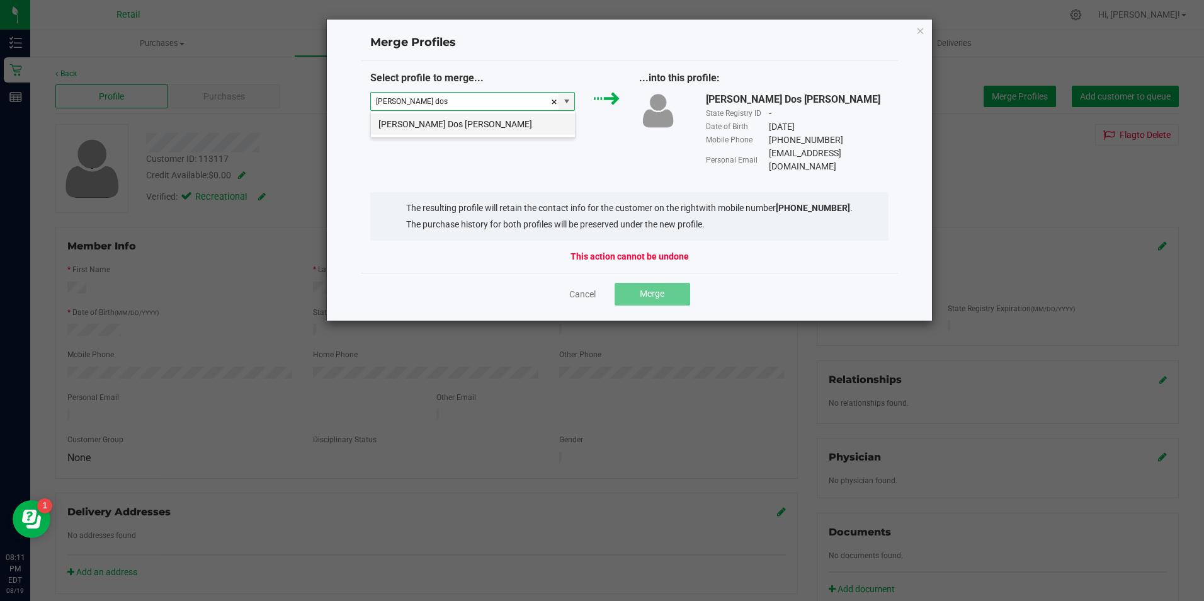
click at [438, 119] on li "Jery Dos Santos" at bounding box center [473, 123] width 204 height 21
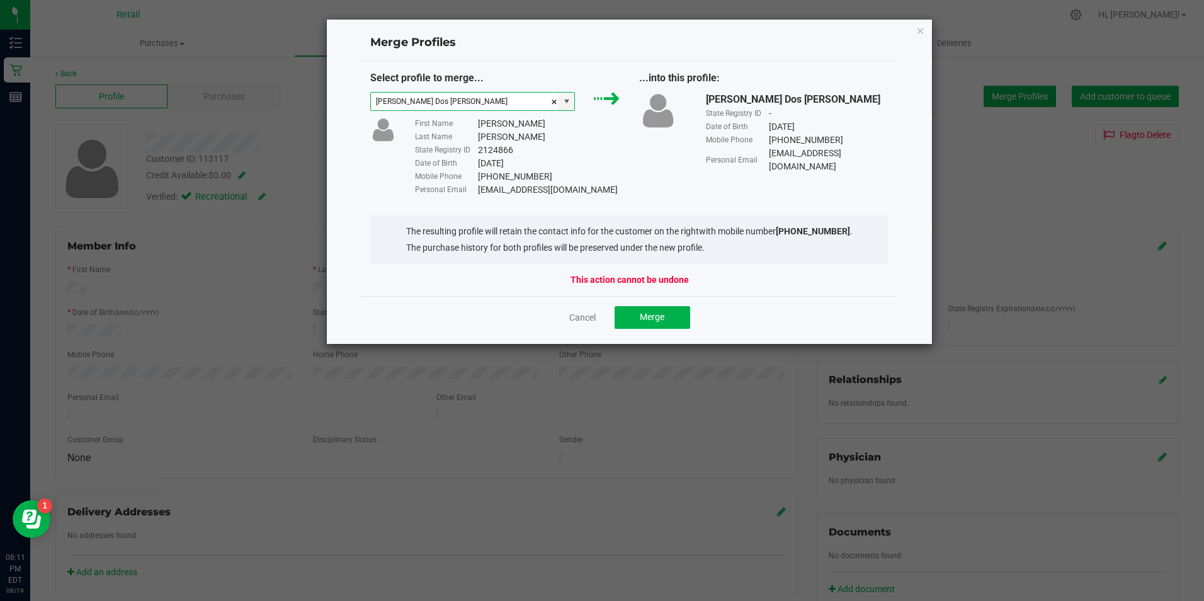
type input "Jery Dos Santos"
drag, startPoint x: 476, startPoint y: 191, endPoint x: 550, endPoint y: 186, distance: 73.8
click at [550, 186] on div "Personal Email pakmwk19931@gmail.com" at bounding box center [517, 189] width 205 height 13
click at [664, 319] on span "Merge" at bounding box center [652, 317] width 25 height 10
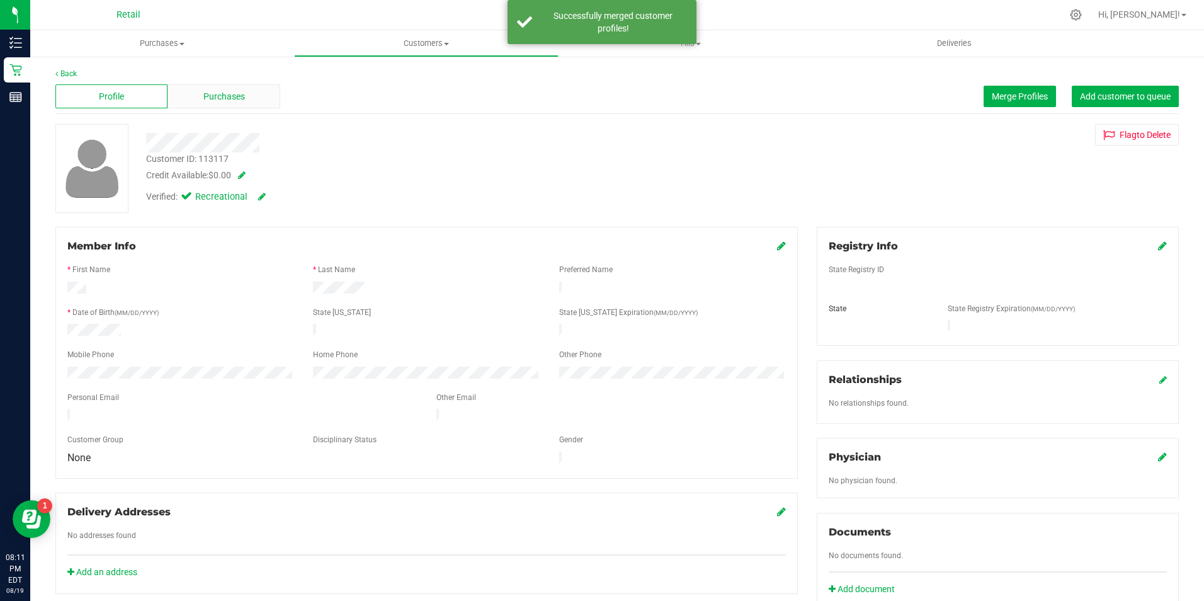
click at [259, 105] on div "Purchases" at bounding box center [223, 96] width 112 height 24
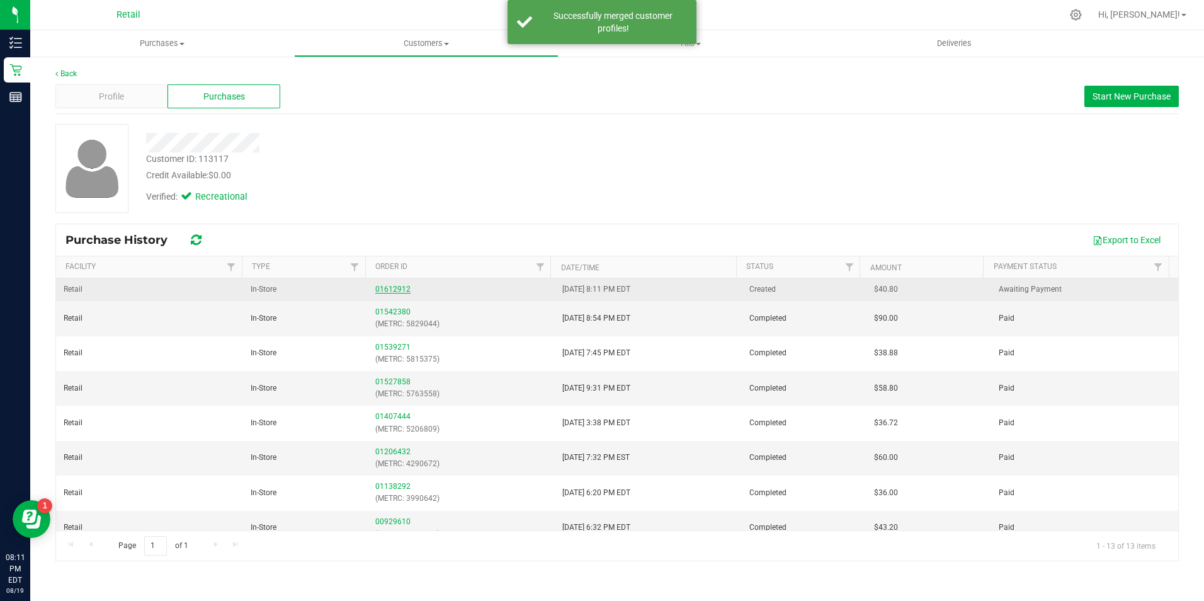
click at [394, 291] on link "01612912" at bounding box center [392, 289] width 35 height 9
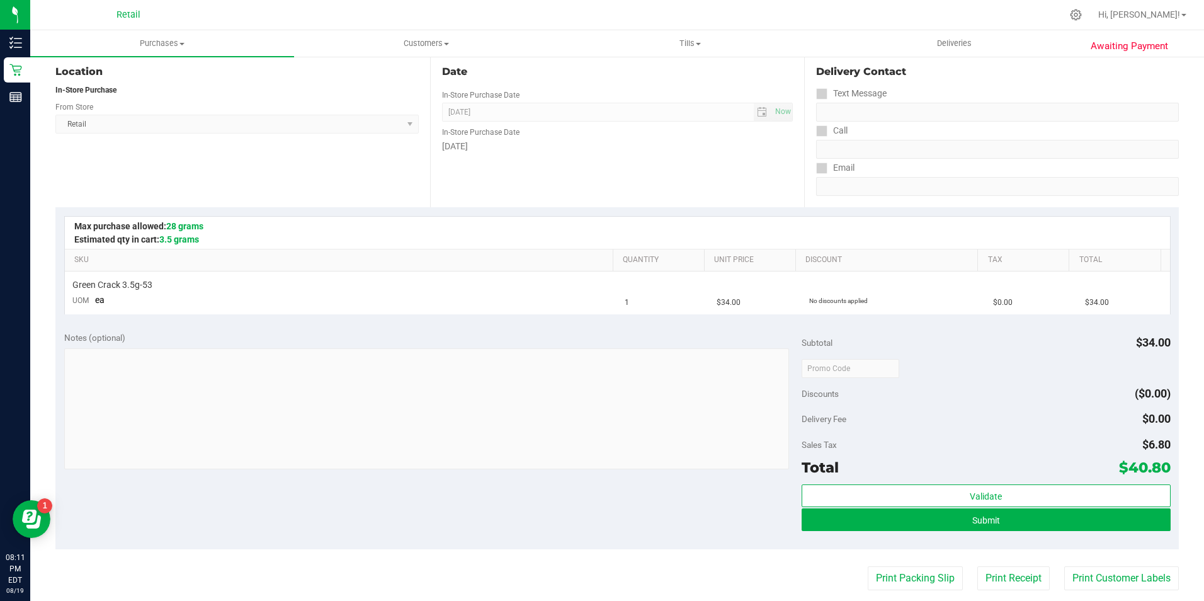
scroll to position [252, 0]
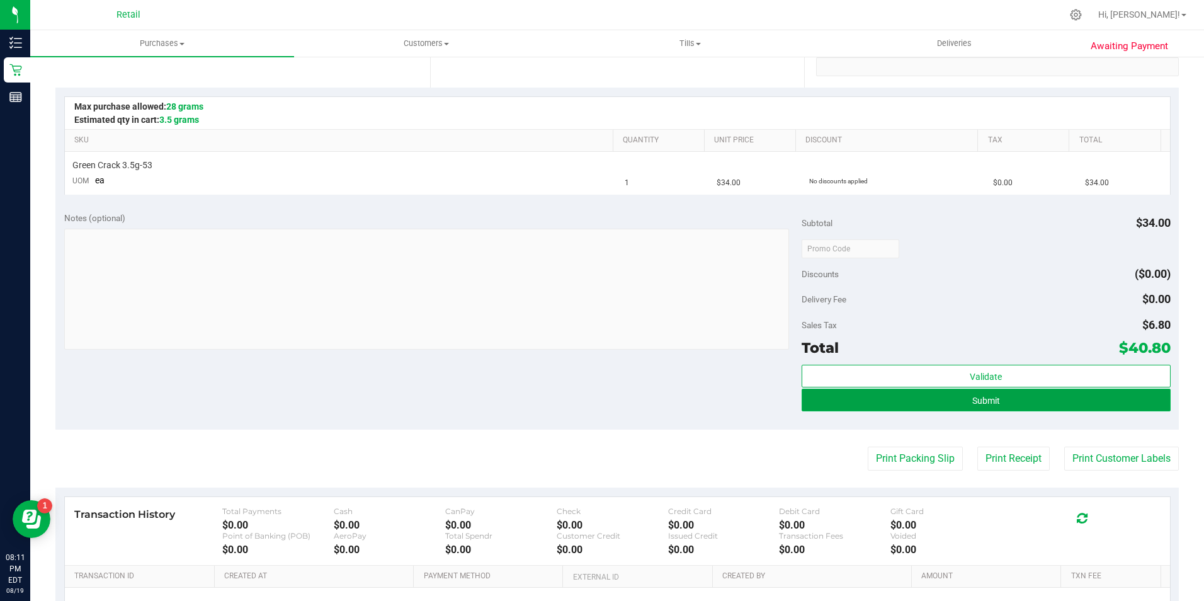
click at [954, 403] on button "Submit" at bounding box center [985, 399] width 369 height 23
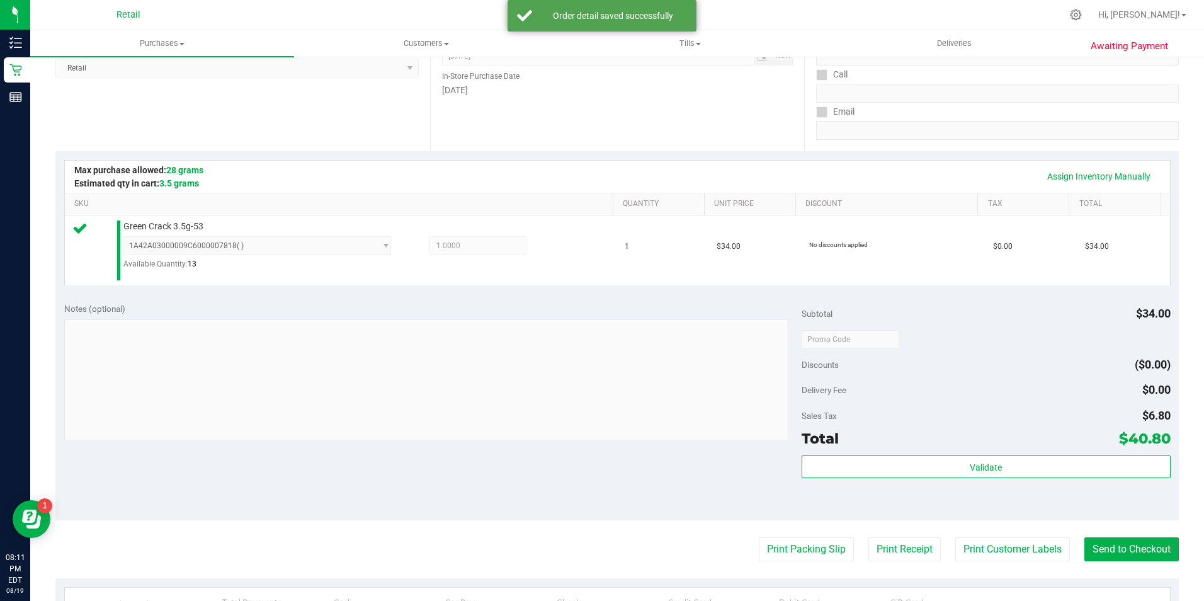
scroll to position [189, 0]
drag, startPoint x: 1094, startPoint y: 550, endPoint x: 850, endPoint y: 376, distance: 298.9
click at [1093, 550] on button "Send to Checkout" at bounding box center [1131, 548] width 94 height 24
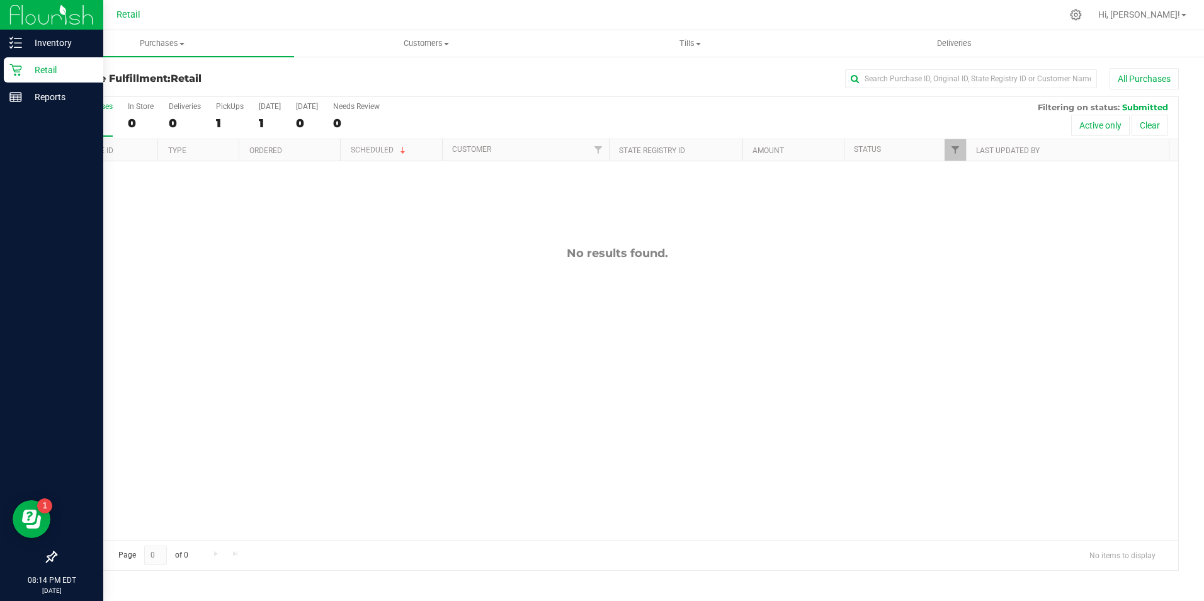
click at [9, 64] on div "Retail" at bounding box center [53, 69] width 99 height 25
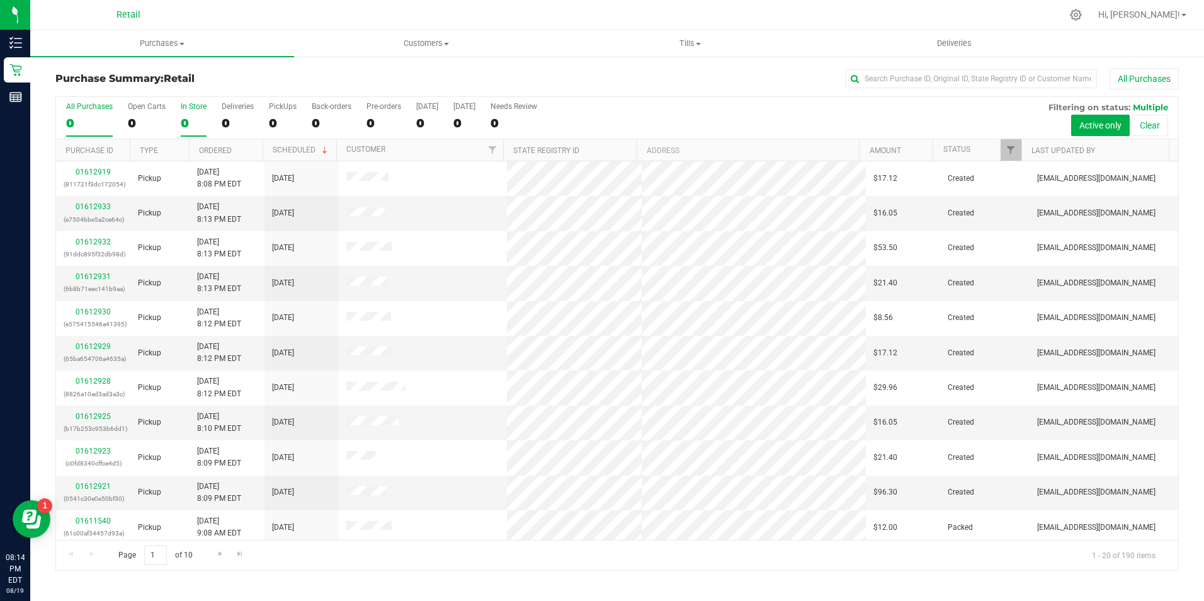
click at [194, 124] on div "0" at bounding box center [194, 123] width 26 height 14
click at [0, 0] on input "In Store 0" at bounding box center [0, 0] width 0 height 0
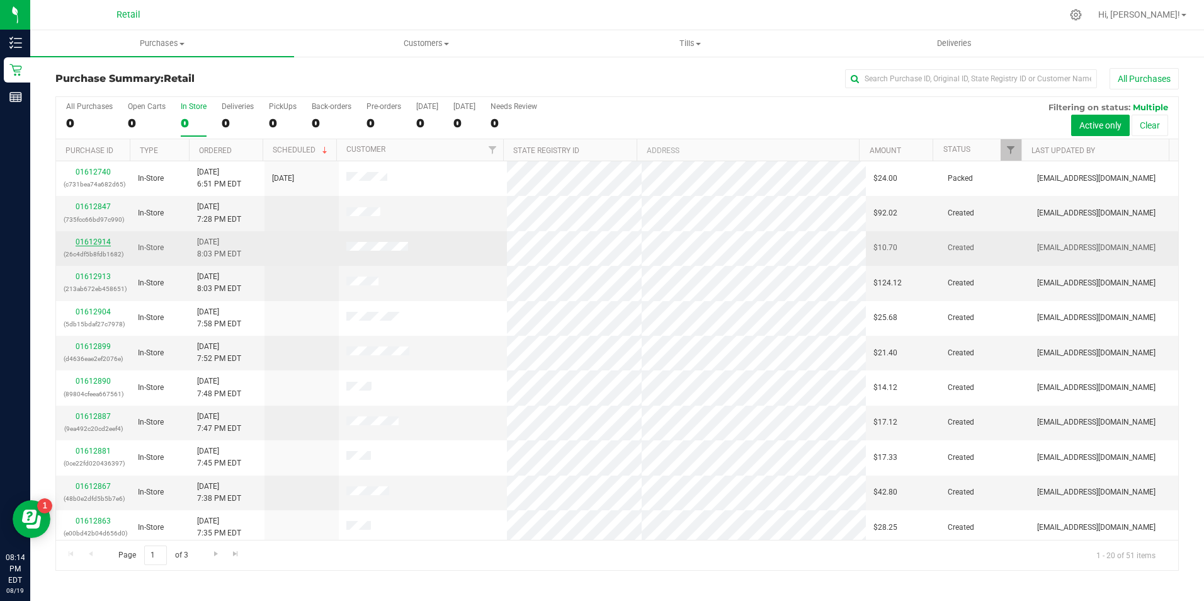
click at [96, 241] on link "01612914" at bounding box center [93, 241] width 35 height 9
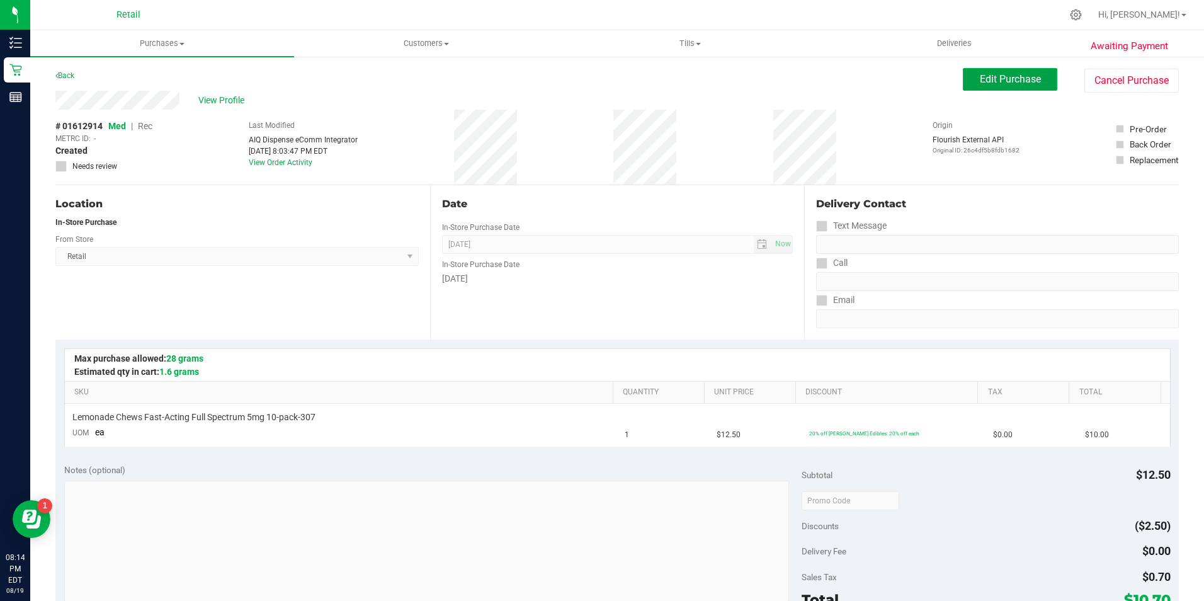
click at [980, 75] on span "Edit Purchase" at bounding box center [1010, 79] width 61 height 12
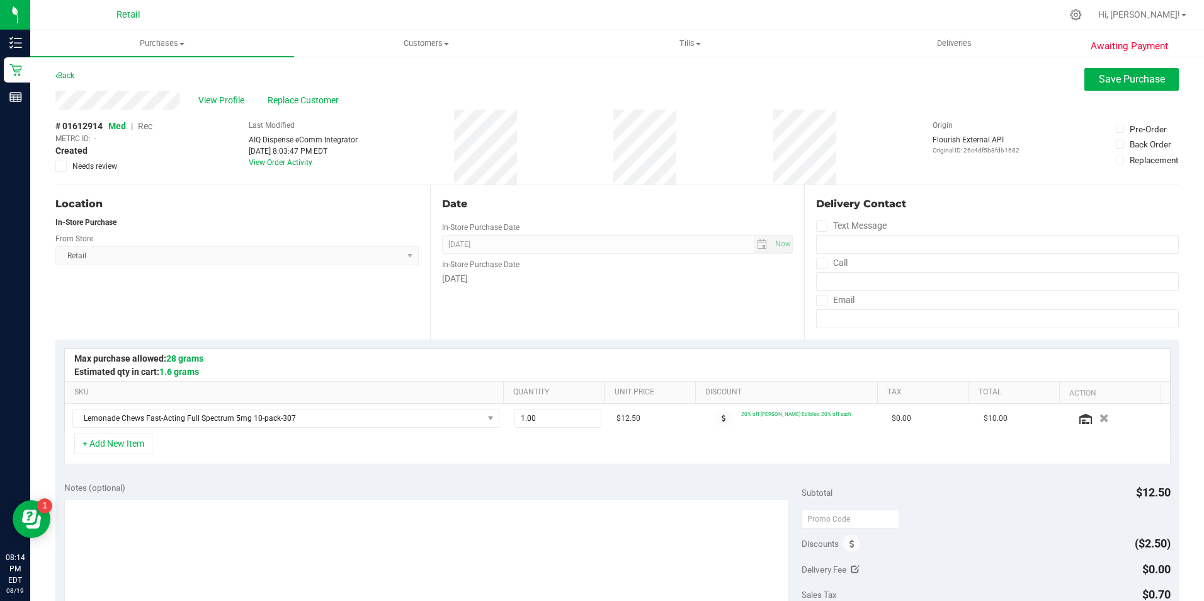
click at [143, 126] on span "Rec" at bounding box center [145, 126] width 14 height 10
click at [1121, 76] on span "Save Purchase" at bounding box center [1132, 79] width 66 height 12
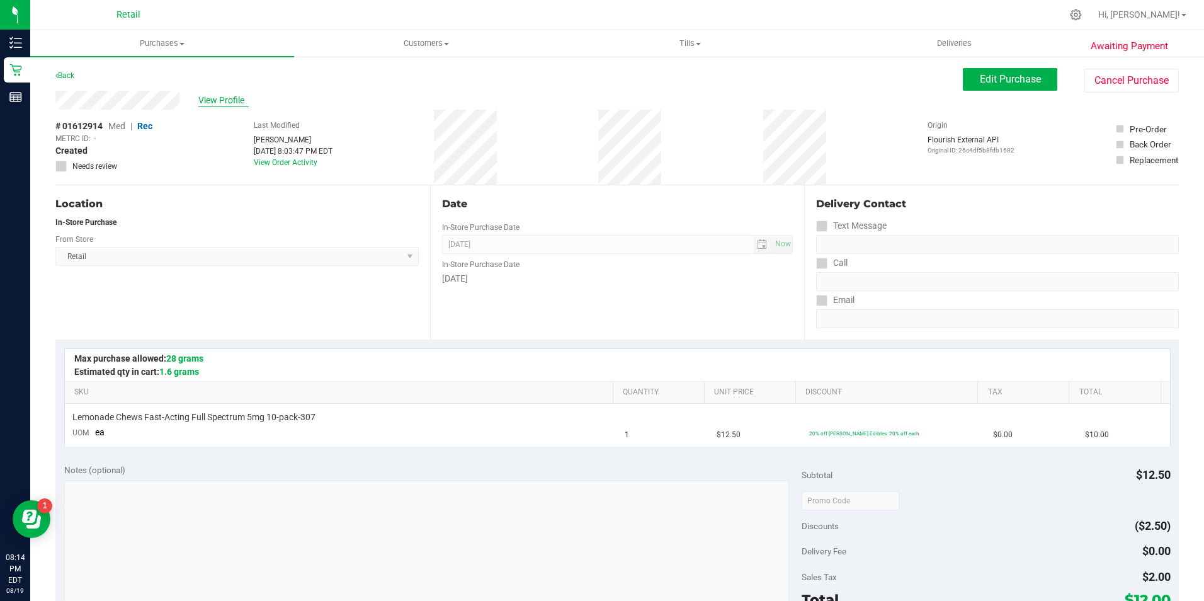
click at [220, 103] on span "View Profile" at bounding box center [223, 100] width 50 height 13
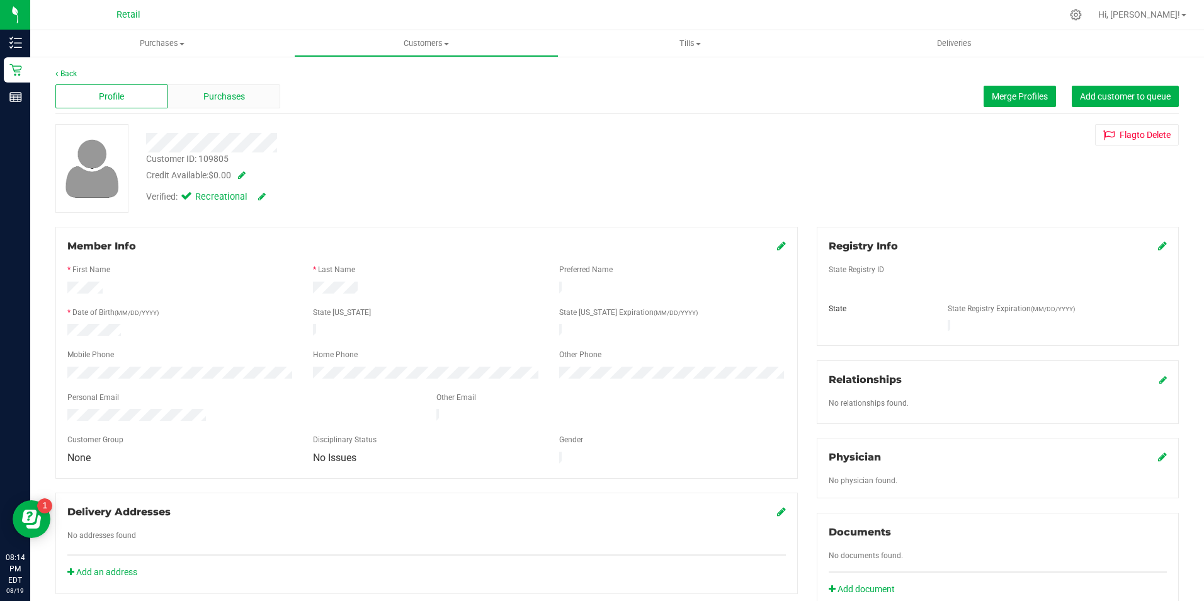
click at [209, 97] on span "Purchases" at bounding box center [224, 96] width 42 height 13
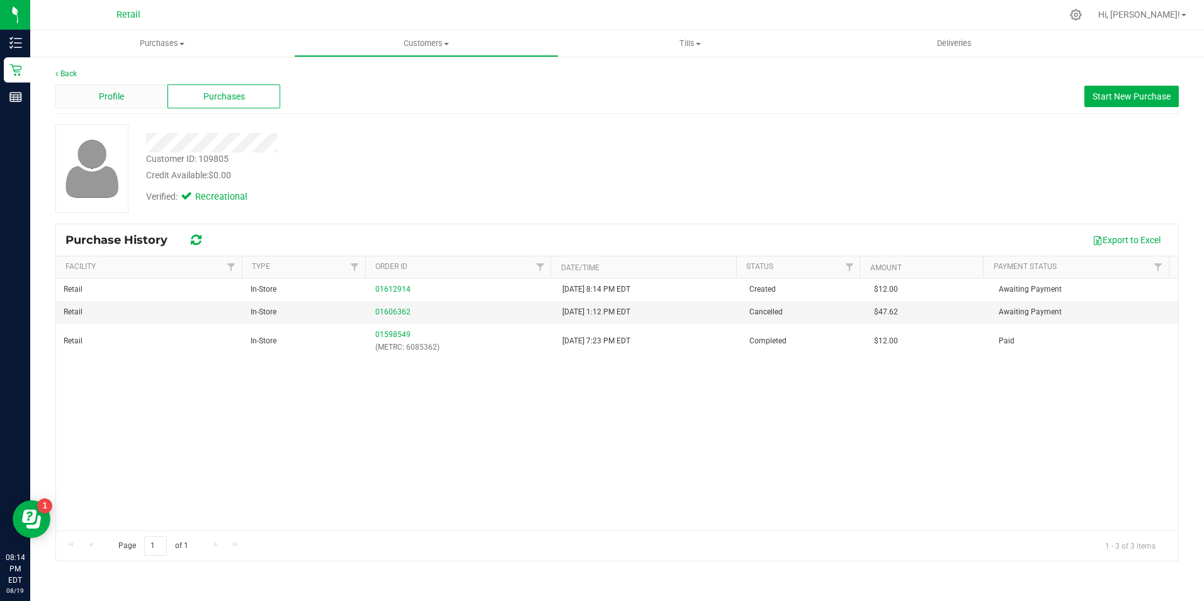
click at [105, 84] on div "Profile" at bounding box center [111, 96] width 112 height 24
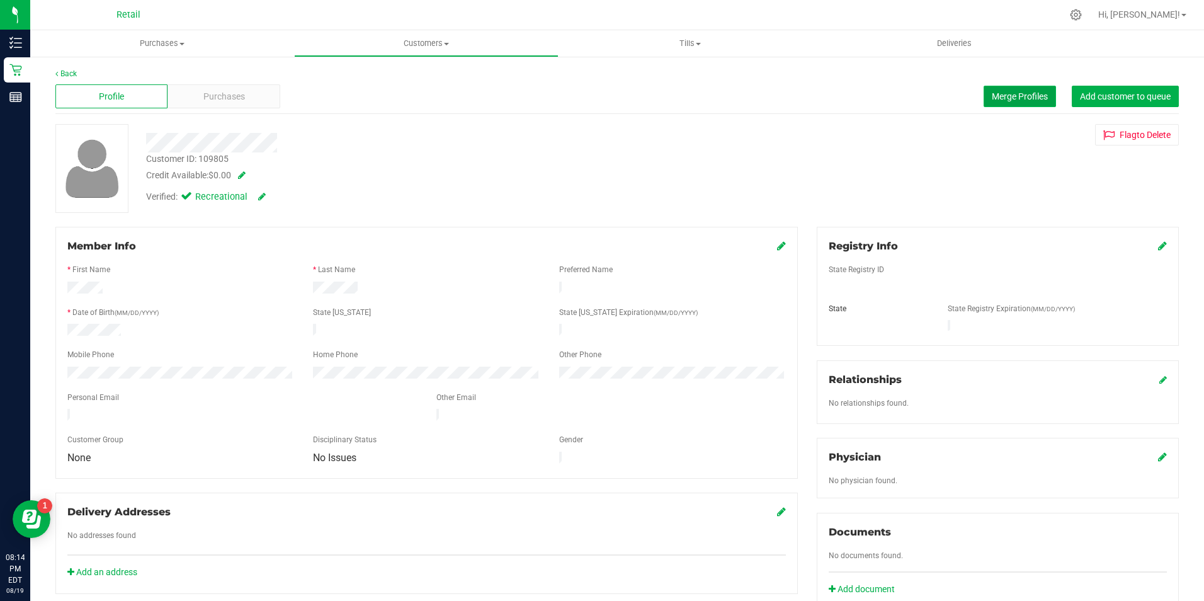
click at [1012, 99] on span "Merge Profiles" at bounding box center [1020, 96] width 56 height 10
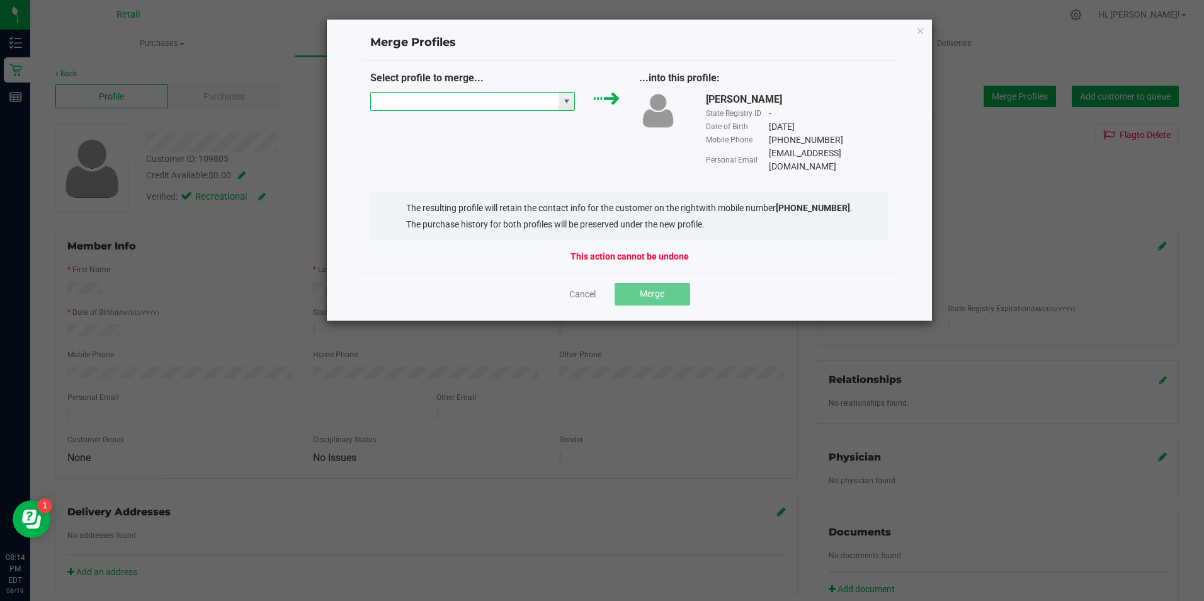
click at [465, 107] on input "NO DATA FOUND" at bounding box center [465, 102] width 188 height 18
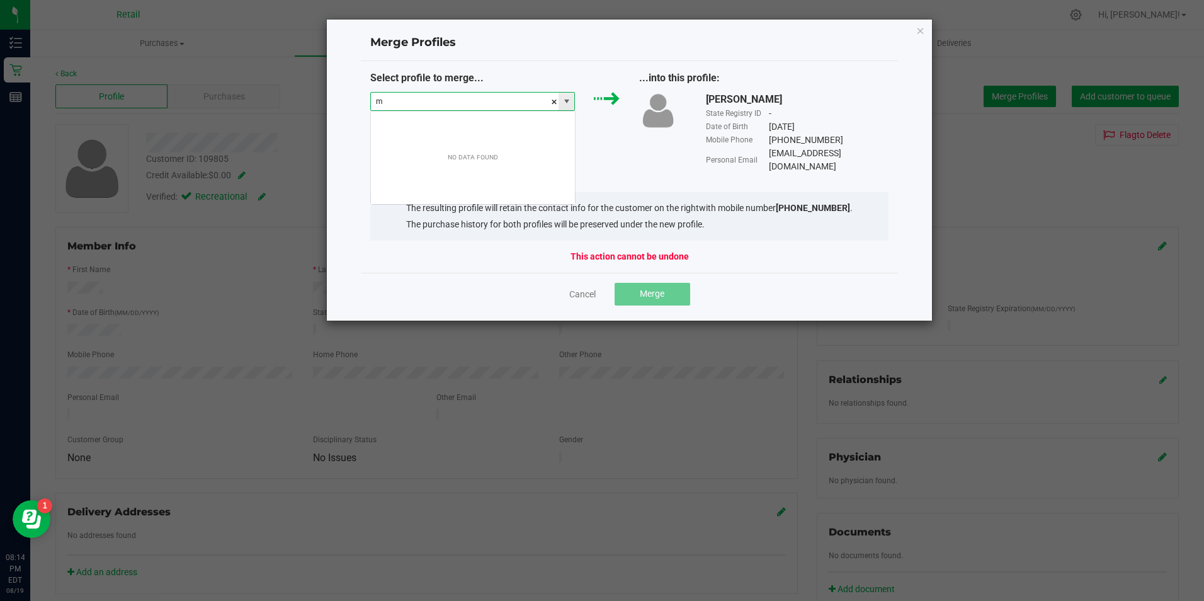
scroll to position [19, 205]
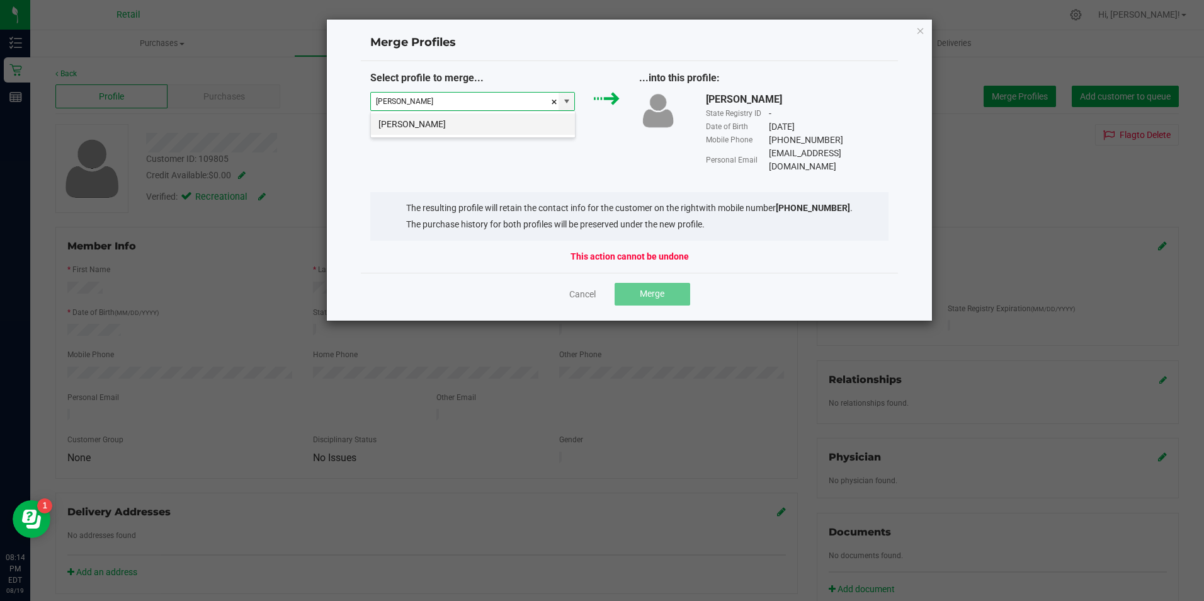
click at [484, 125] on li "michael tuberquia" at bounding box center [473, 123] width 204 height 21
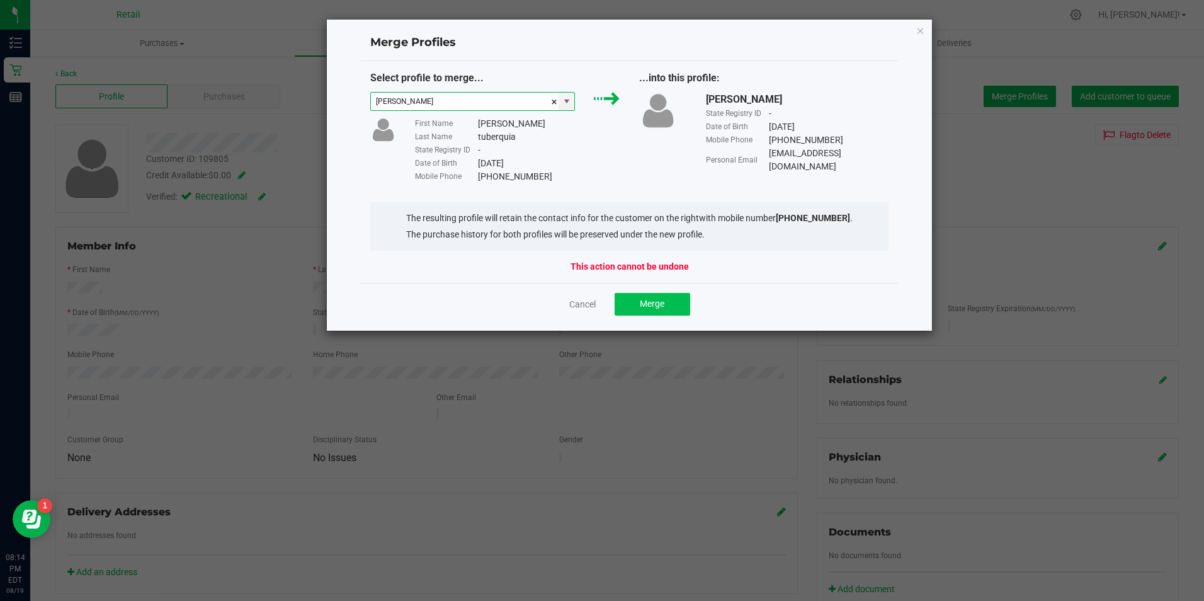
type input "michael tuberquia"
click at [629, 304] on button "Merge" at bounding box center [652, 304] width 76 height 23
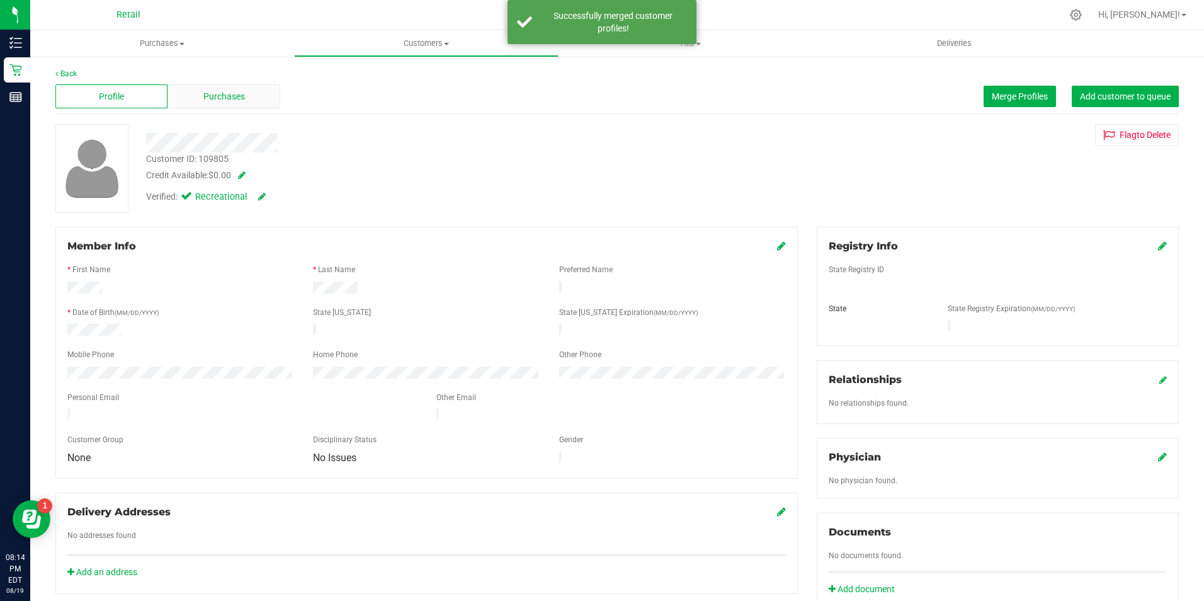
click at [238, 108] on div "Purchases" at bounding box center [223, 96] width 112 height 24
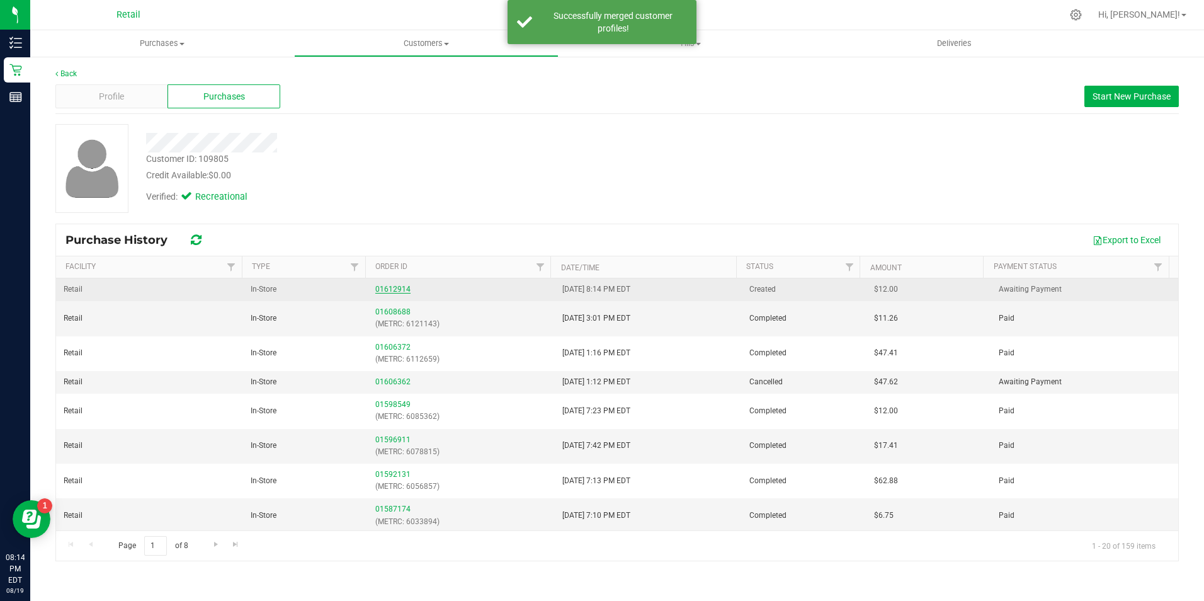
click at [404, 288] on link "01612914" at bounding box center [392, 289] width 35 height 9
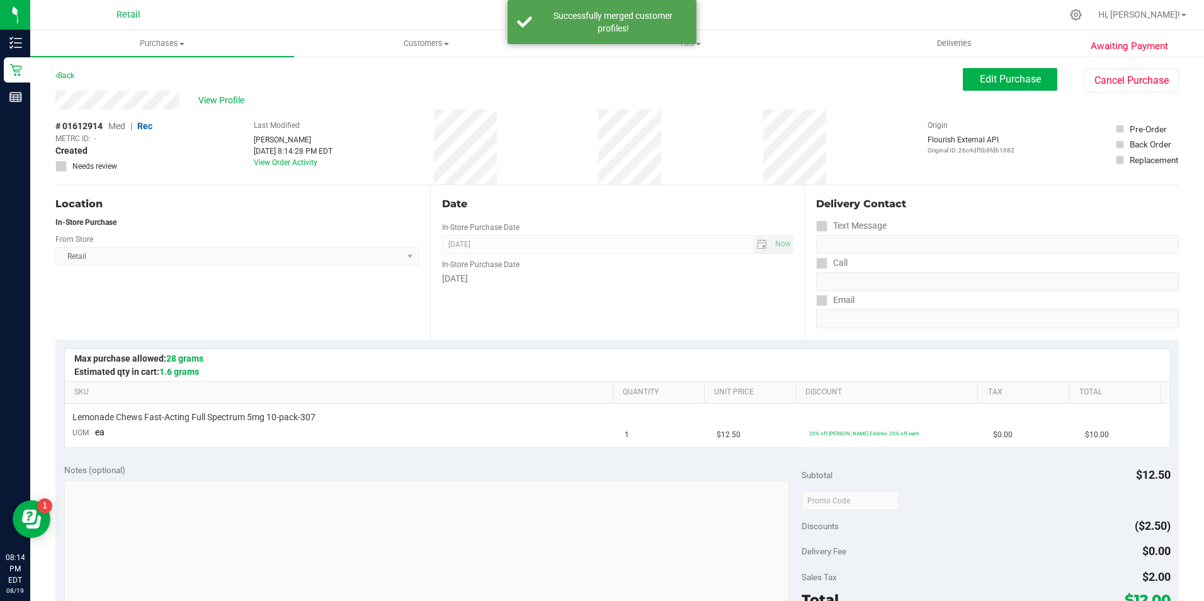
scroll to position [63, 0]
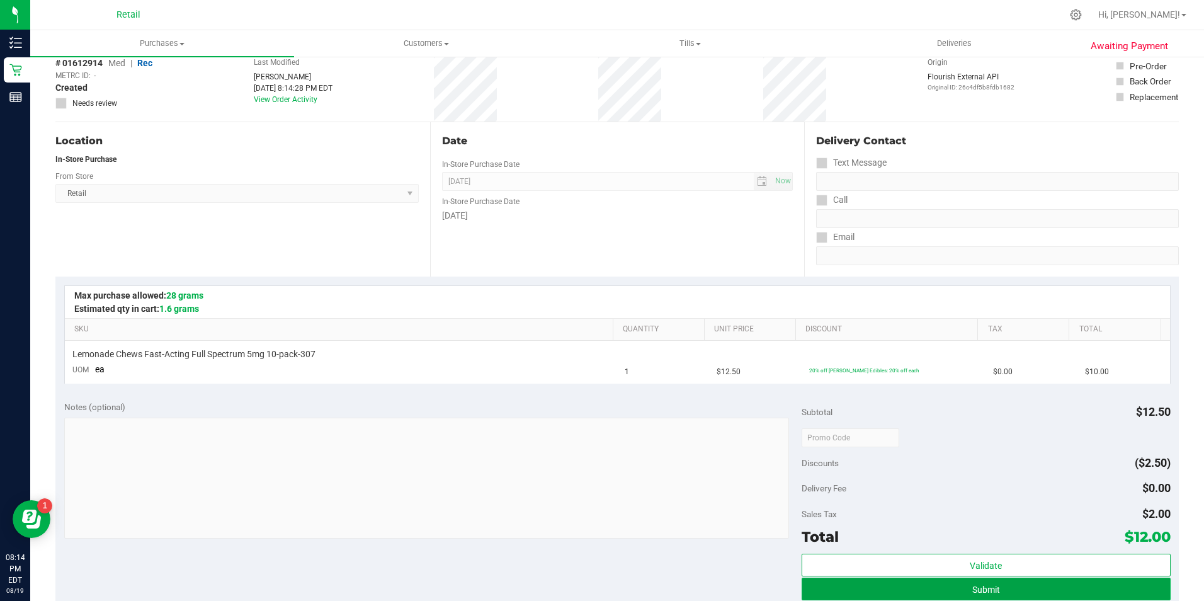
drag, startPoint x: 875, startPoint y: 589, endPoint x: 876, endPoint y: 583, distance: 6.3
click at [875, 590] on button "Submit" at bounding box center [985, 588] width 369 height 23
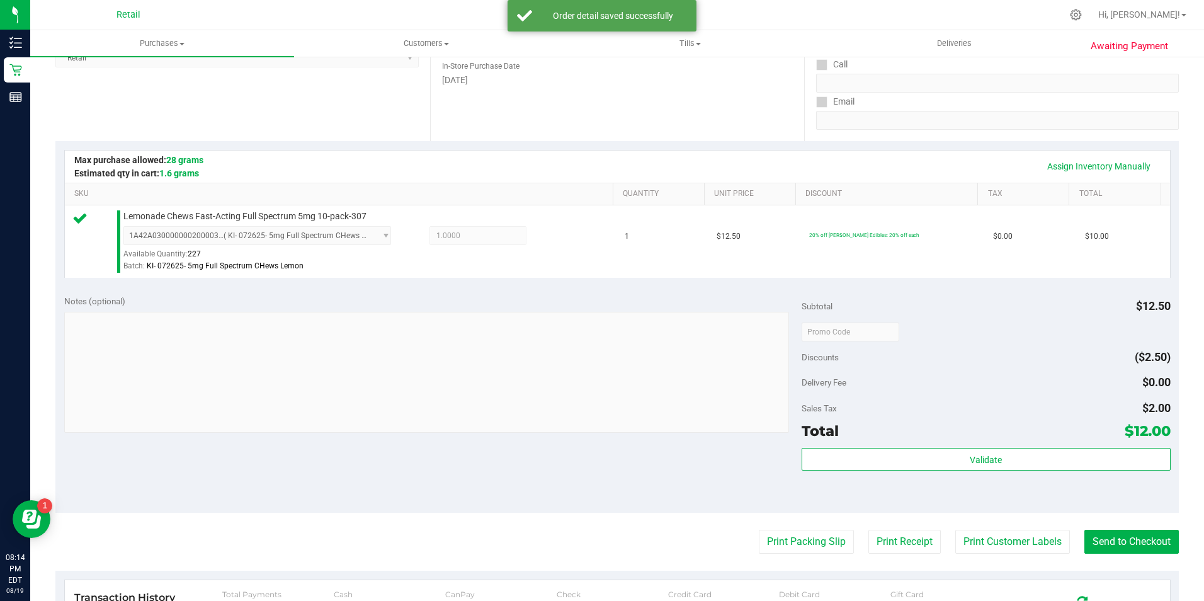
scroll to position [315, 0]
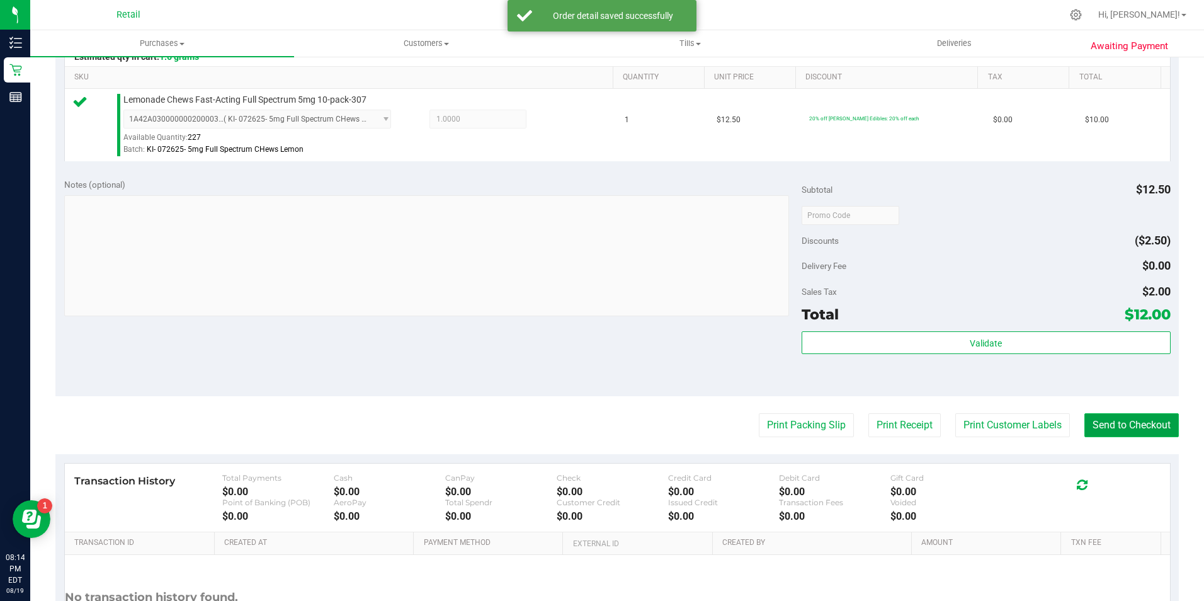
click at [1096, 428] on button "Send to Checkout" at bounding box center [1131, 425] width 94 height 24
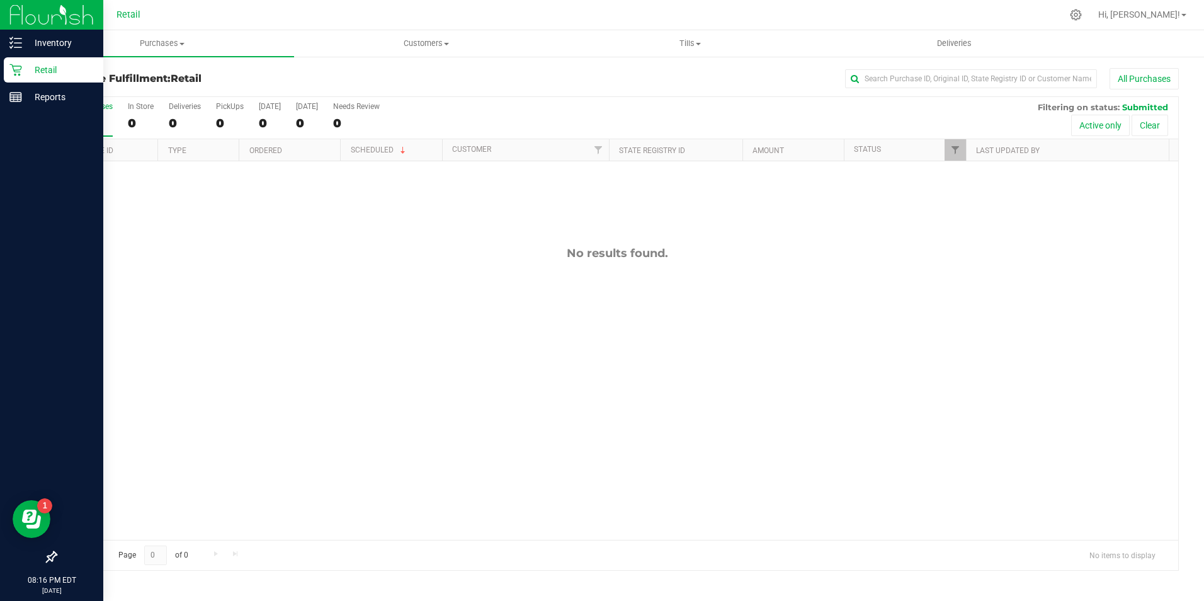
click at [25, 75] on p "Retail" at bounding box center [60, 69] width 76 height 15
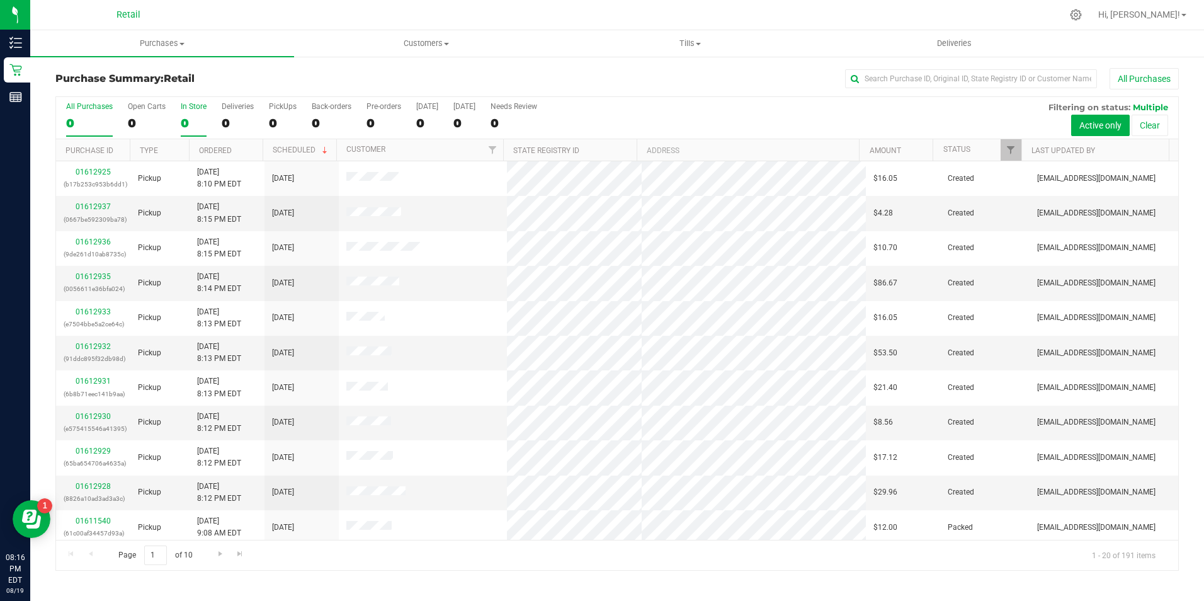
click at [187, 114] on label "In Store 0" at bounding box center [194, 119] width 26 height 35
click at [0, 0] on input "In Store 0" at bounding box center [0, 0] width 0 height 0
click at [110, 275] on div "01612913 (213ab672eb458651)" at bounding box center [93, 283] width 59 height 24
click at [105, 276] on link "01612913" at bounding box center [93, 276] width 35 height 9
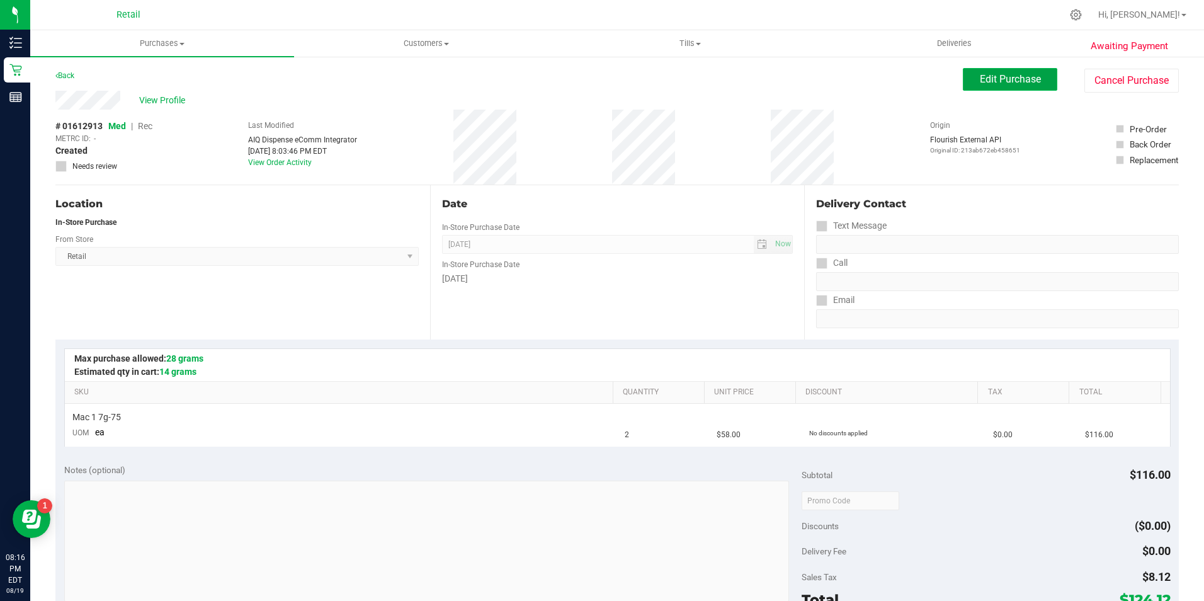
click at [990, 89] on button "Edit Purchase" at bounding box center [1010, 79] width 94 height 23
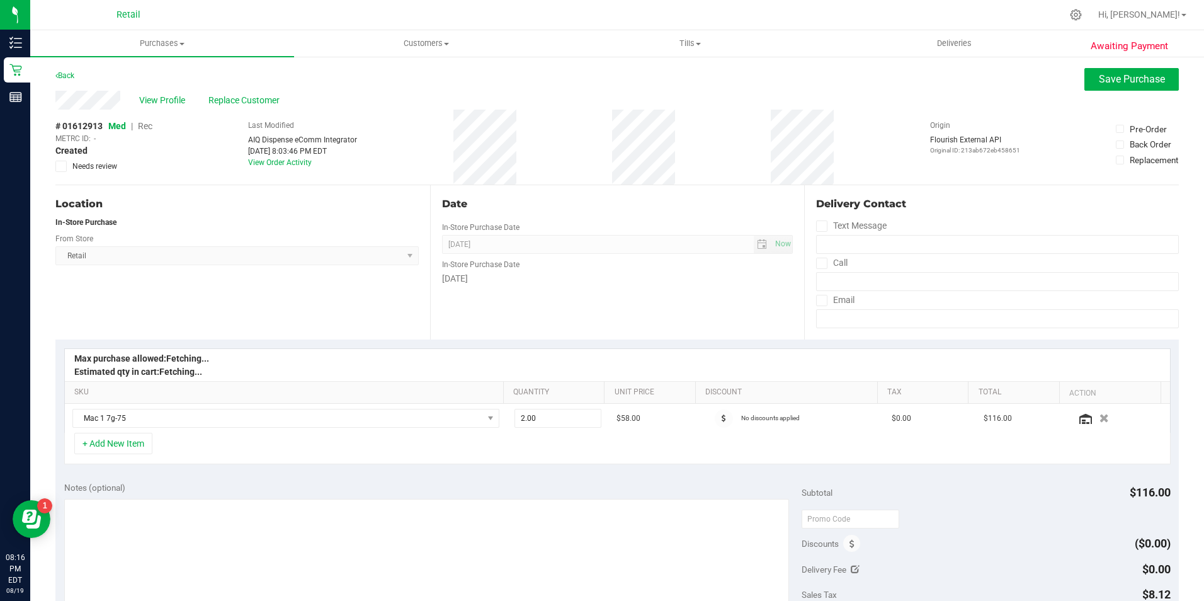
click at [144, 128] on span "Rec" at bounding box center [145, 126] width 14 height 10
click at [1099, 82] on span "Save Purchase" at bounding box center [1132, 79] width 66 height 12
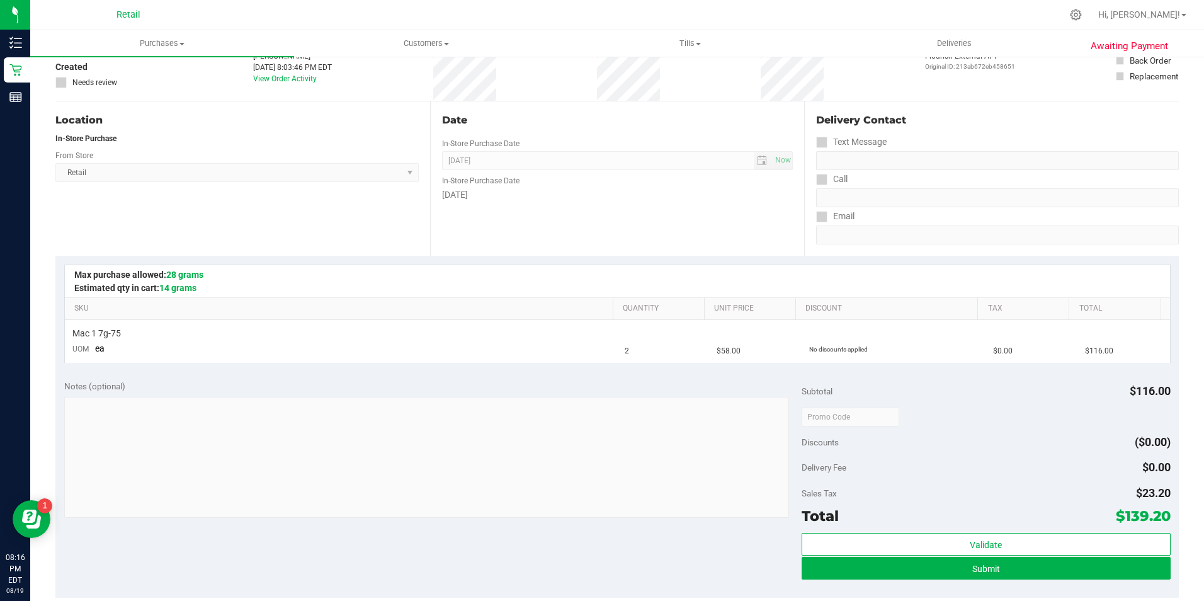
scroll to position [252, 0]
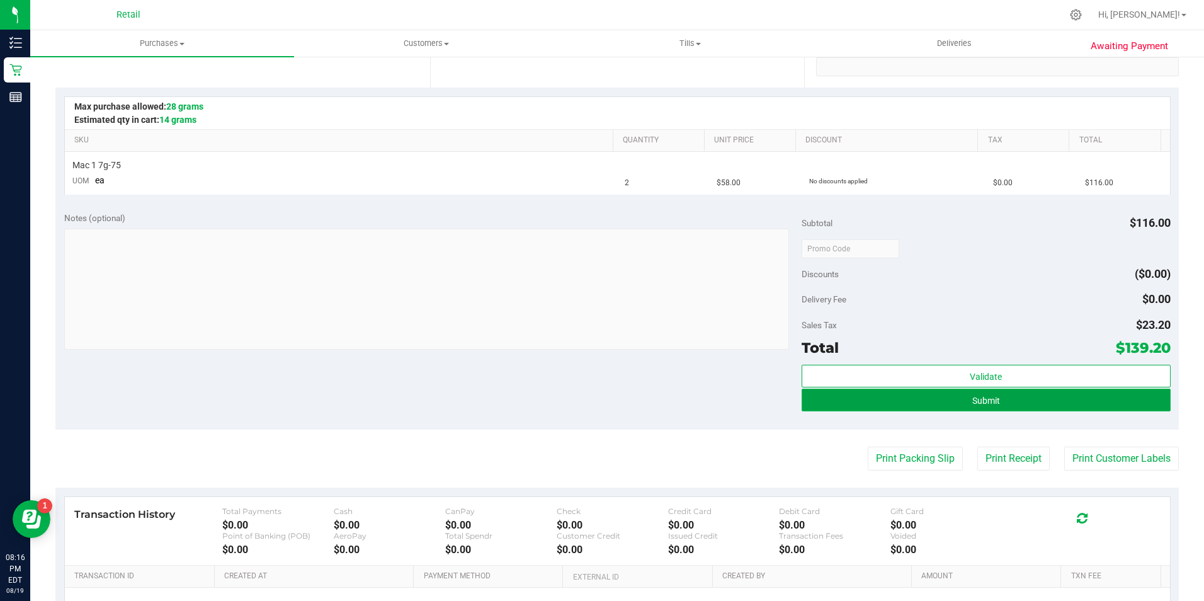
click at [951, 409] on button "Submit" at bounding box center [985, 399] width 369 height 23
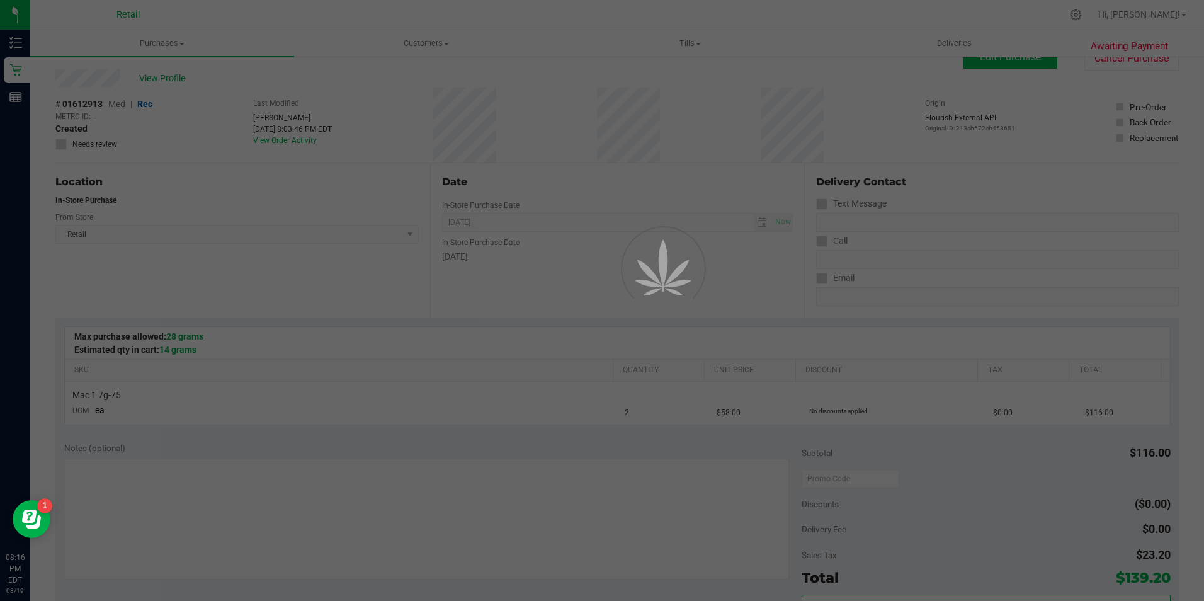
scroll to position [0, 0]
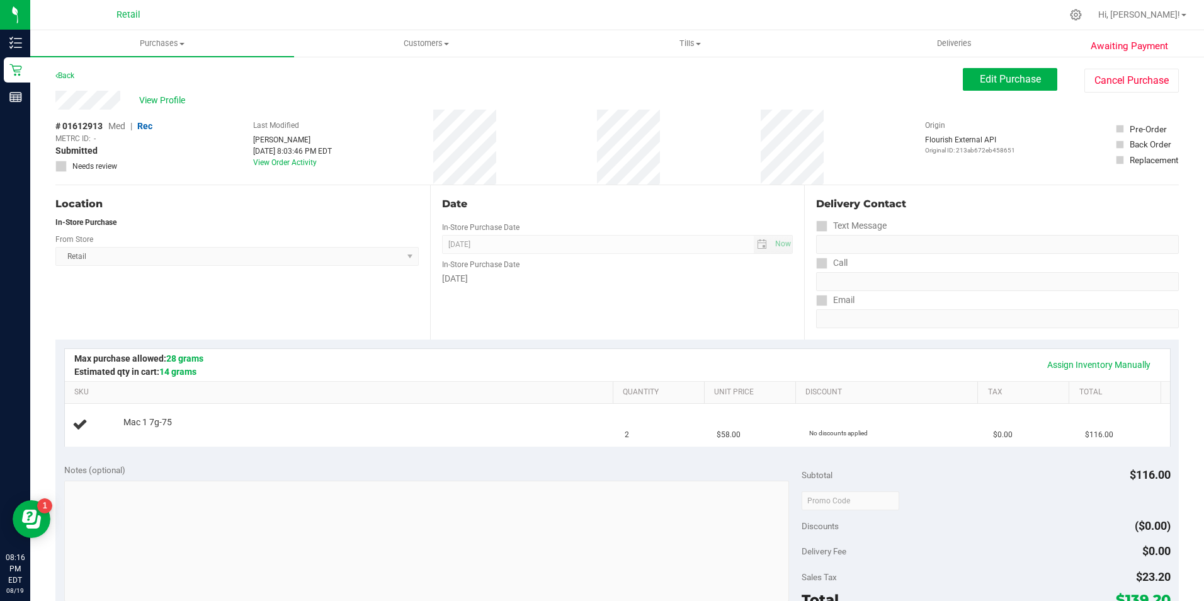
click at [162, 99] on span "View Profile" at bounding box center [164, 100] width 50 height 13
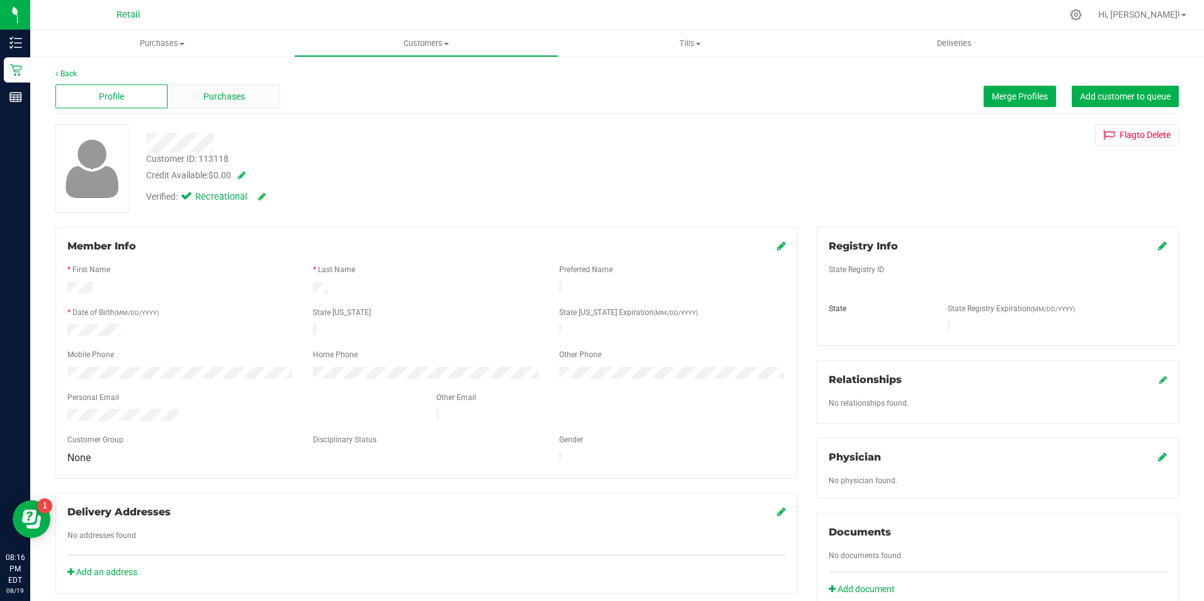
click at [245, 104] on div "Purchases" at bounding box center [223, 96] width 112 height 24
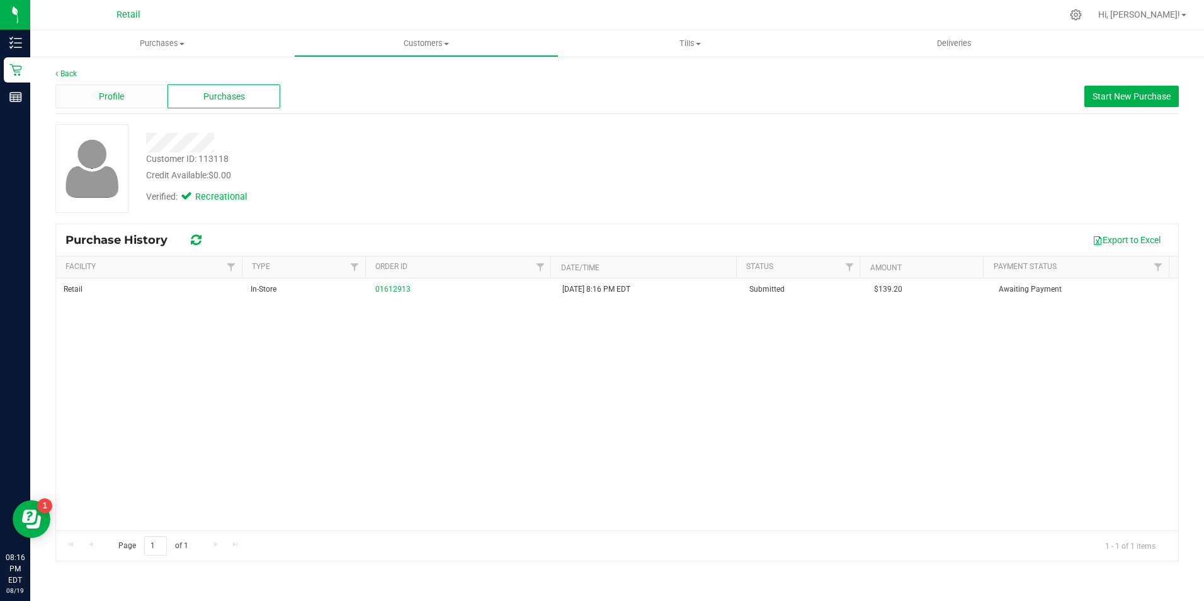
click at [144, 85] on div "Profile" at bounding box center [111, 96] width 112 height 24
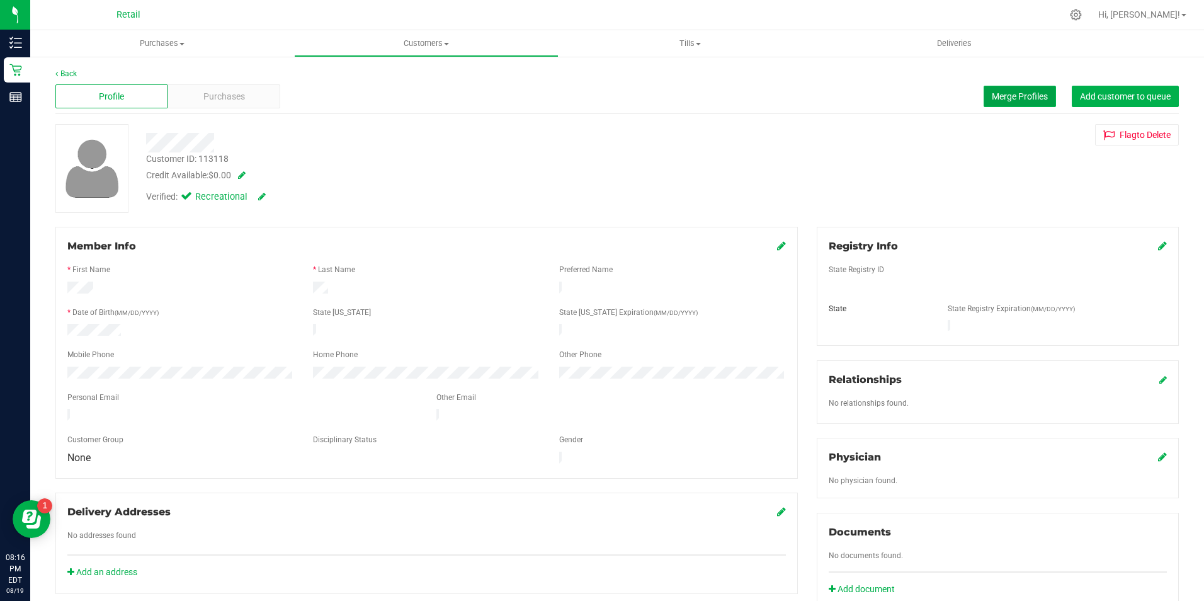
click at [1012, 98] on span "Merge Profiles" at bounding box center [1020, 96] width 56 height 10
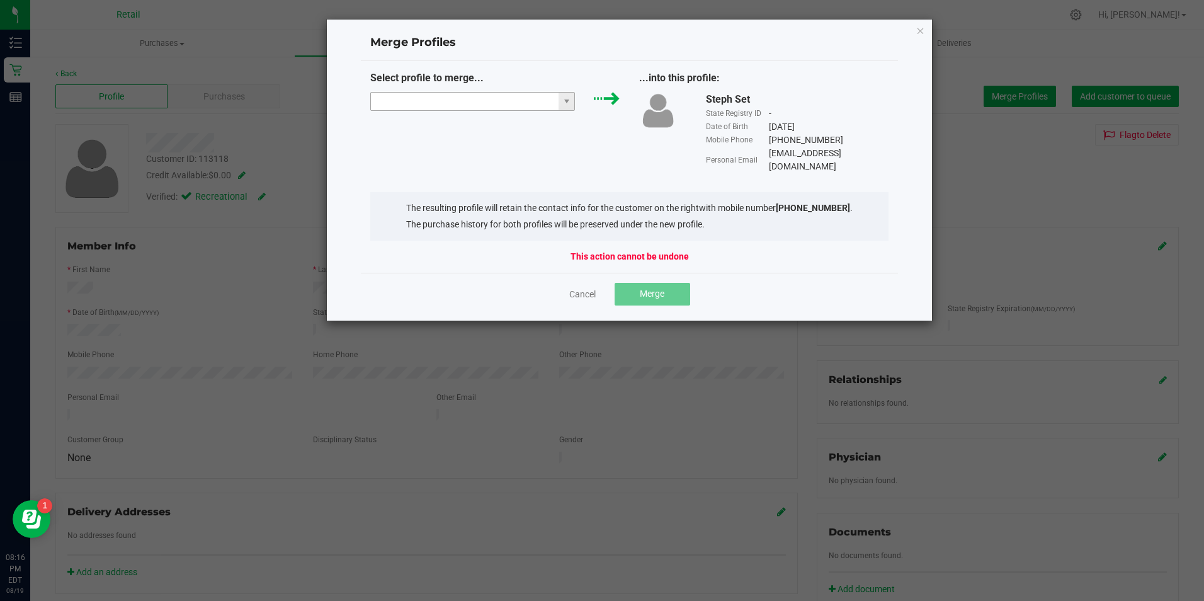
click at [439, 93] on input "NO DATA FOUND" at bounding box center [465, 102] width 188 height 18
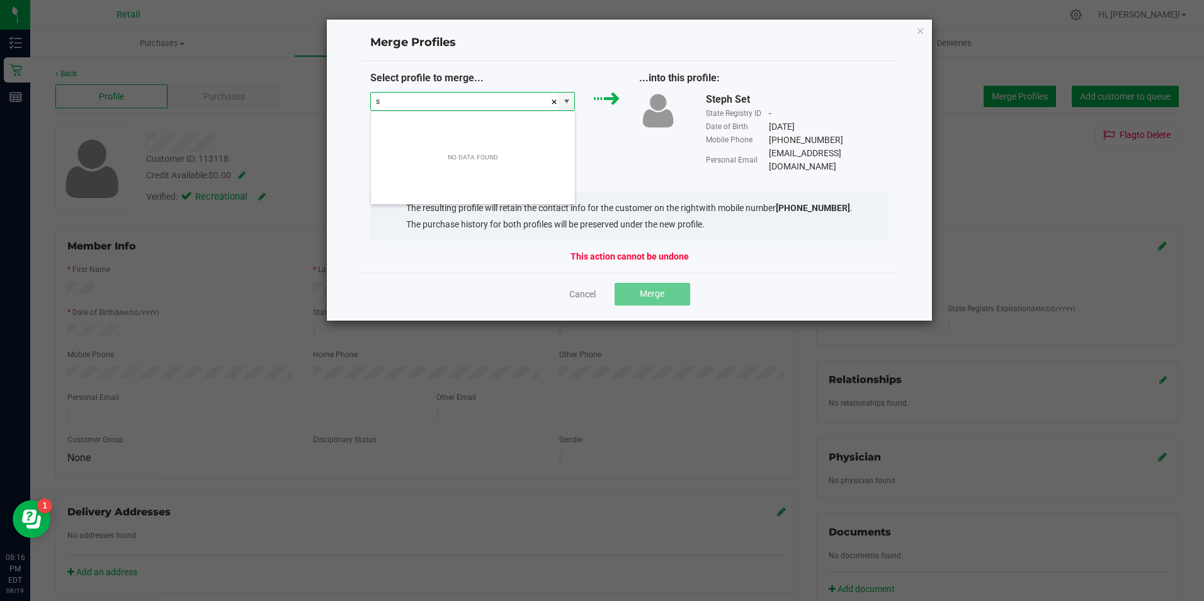
scroll to position [19, 205]
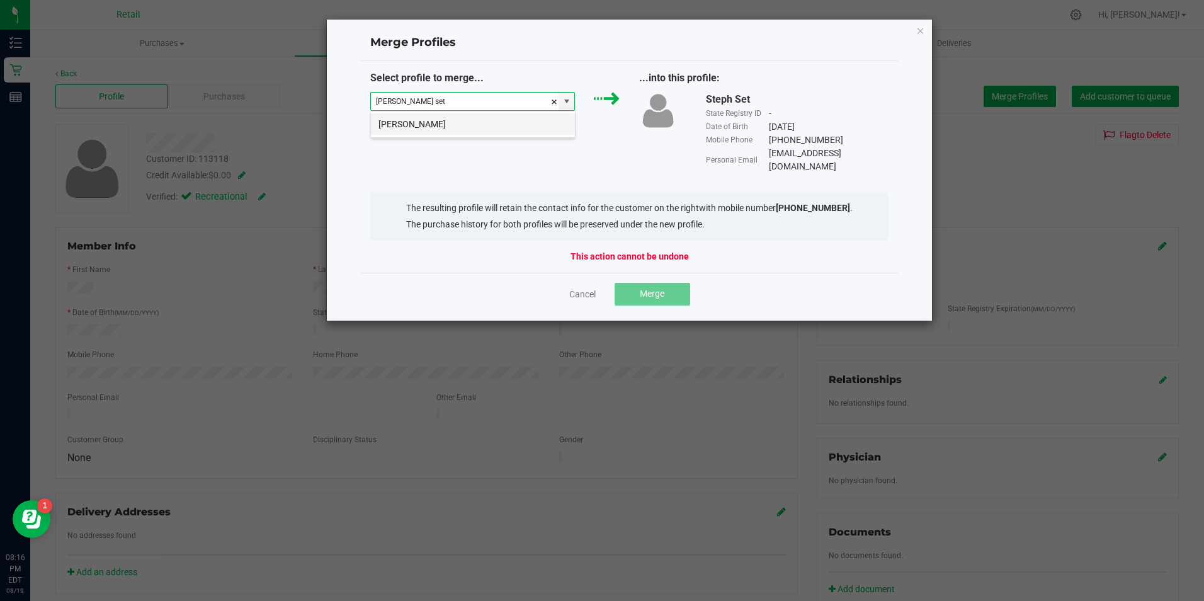
click at [484, 115] on li "Stephanie Set" at bounding box center [473, 123] width 204 height 21
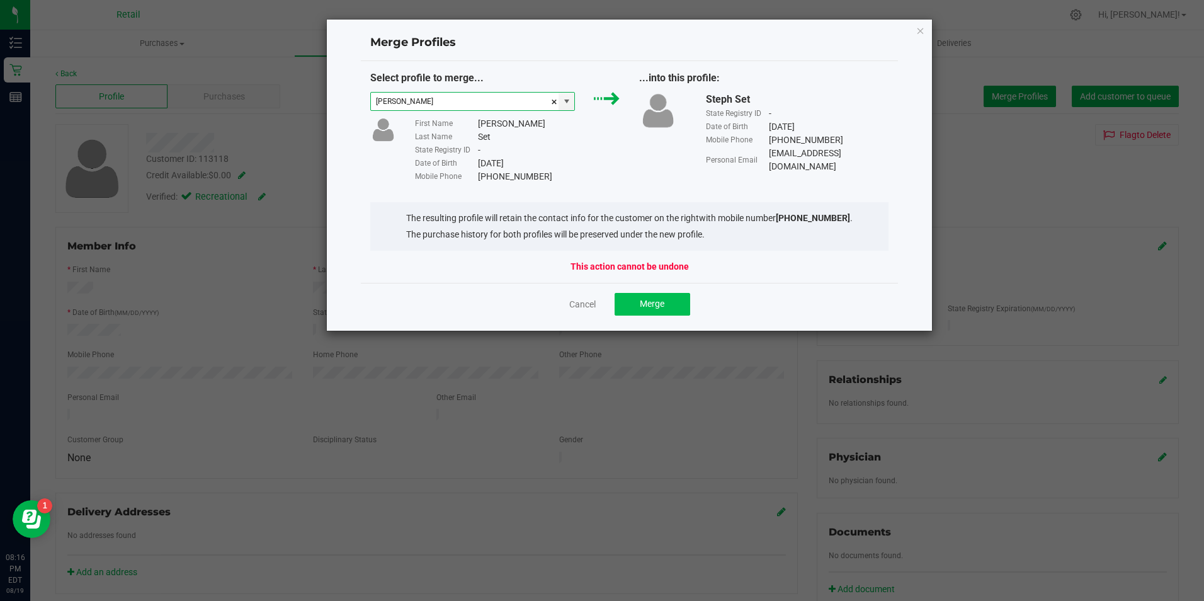
type input "Stephanie Set"
click at [650, 297] on button "Merge" at bounding box center [652, 304] width 76 height 23
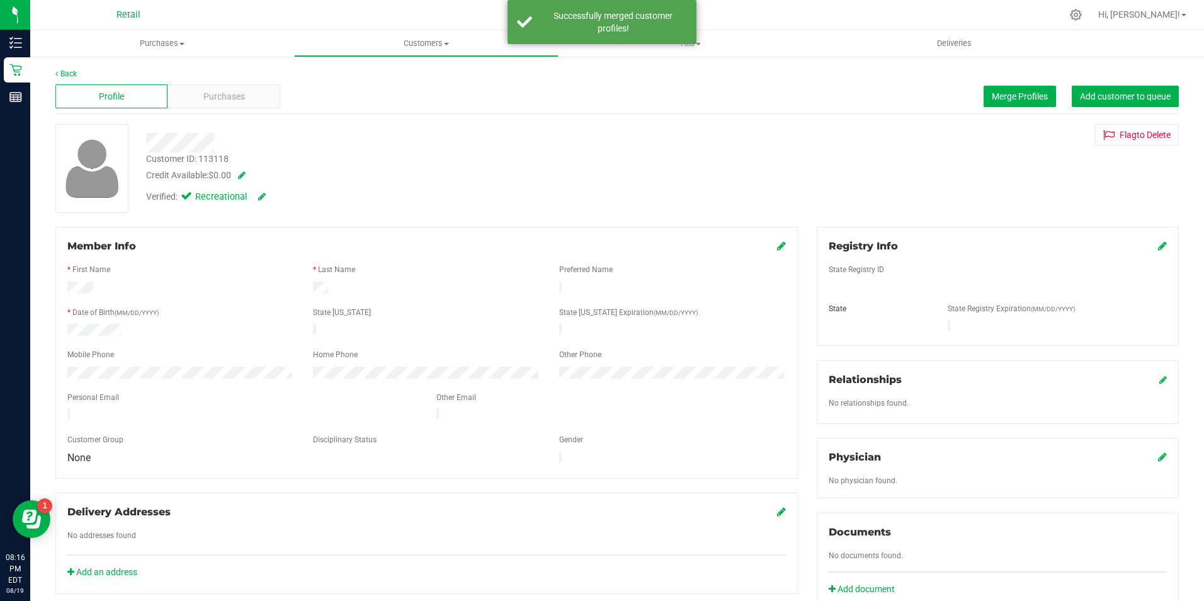
click at [777, 242] on icon at bounding box center [781, 245] width 9 height 10
click at [197, 278] on div "* First Name" at bounding box center [181, 271] width 246 height 14
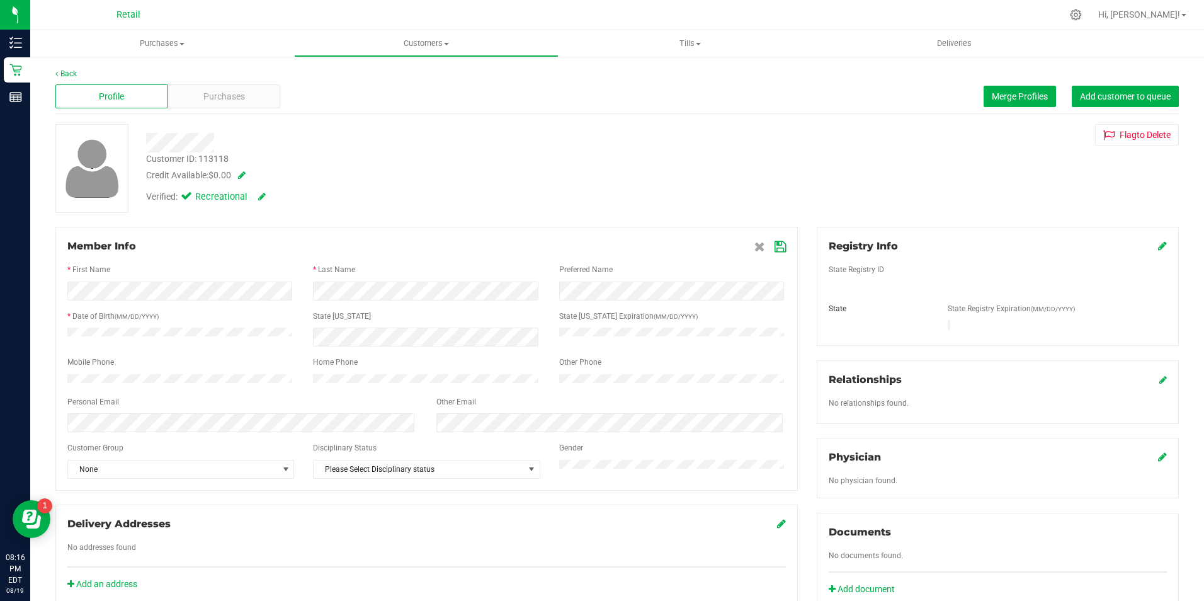
click at [777, 254] on span at bounding box center [769, 246] width 31 height 15
click at [786, 242] on div "Member Info * First Name * Last Name Preferred Name * Date of Birth (MM/DD/YYYY…" at bounding box center [426, 359] width 742 height 264
click at [776, 249] on icon at bounding box center [779, 247] width 11 height 10
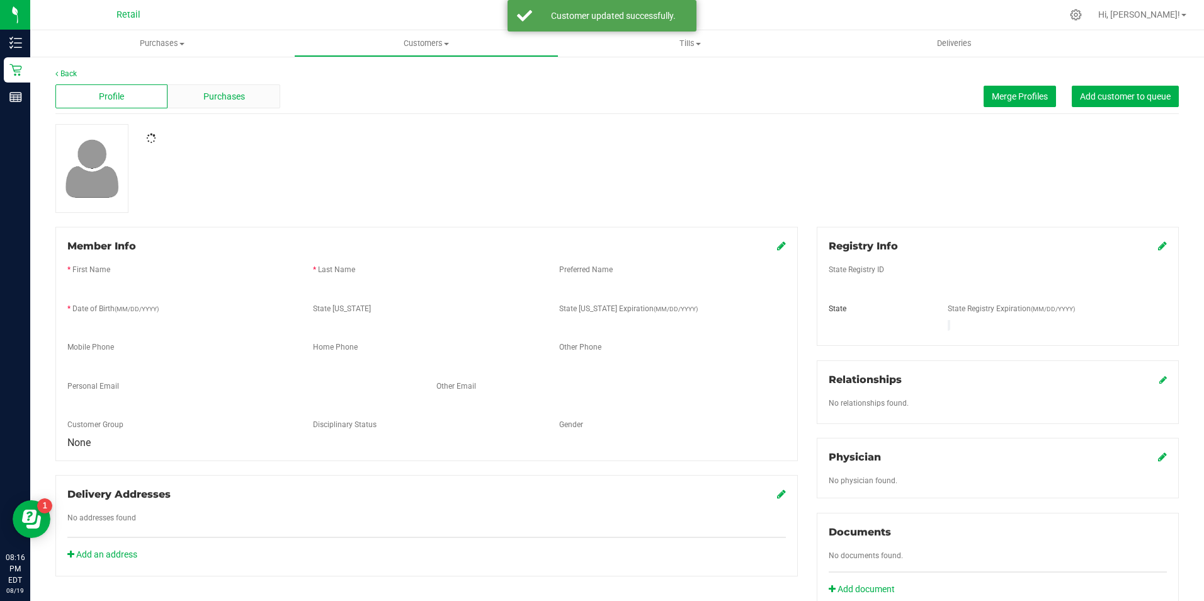
click at [229, 96] on span "Purchases" at bounding box center [224, 96] width 42 height 13
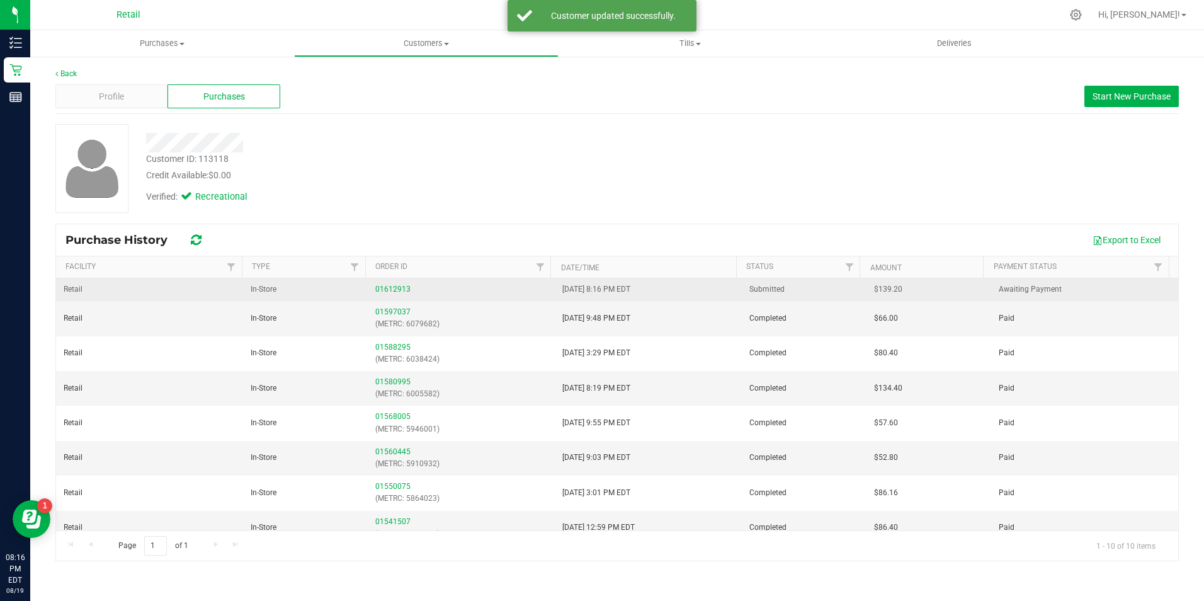
click at [393, 295] on div "01612913" at bounding box center [461, 289] width 172 height 12
click at [394, 293] on div "01612913" at bounding box center [461, 289] width 172 height 12
click at [395, 290] on link "01612913" at bounding box center [392, 289] width 35 height 9
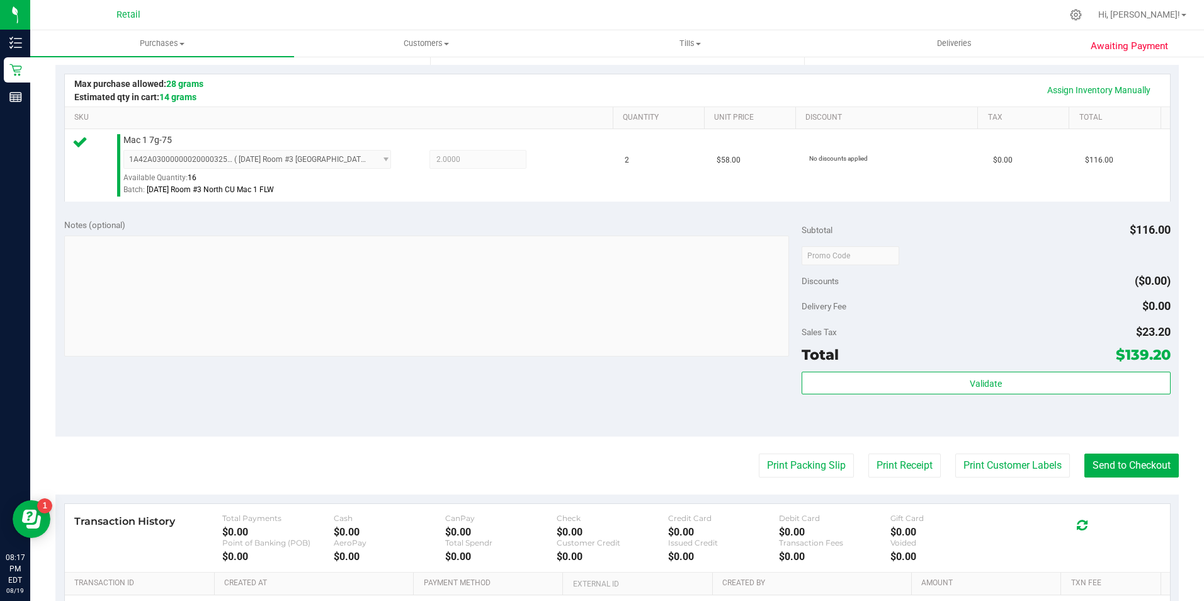
scroll to position [315, 0]
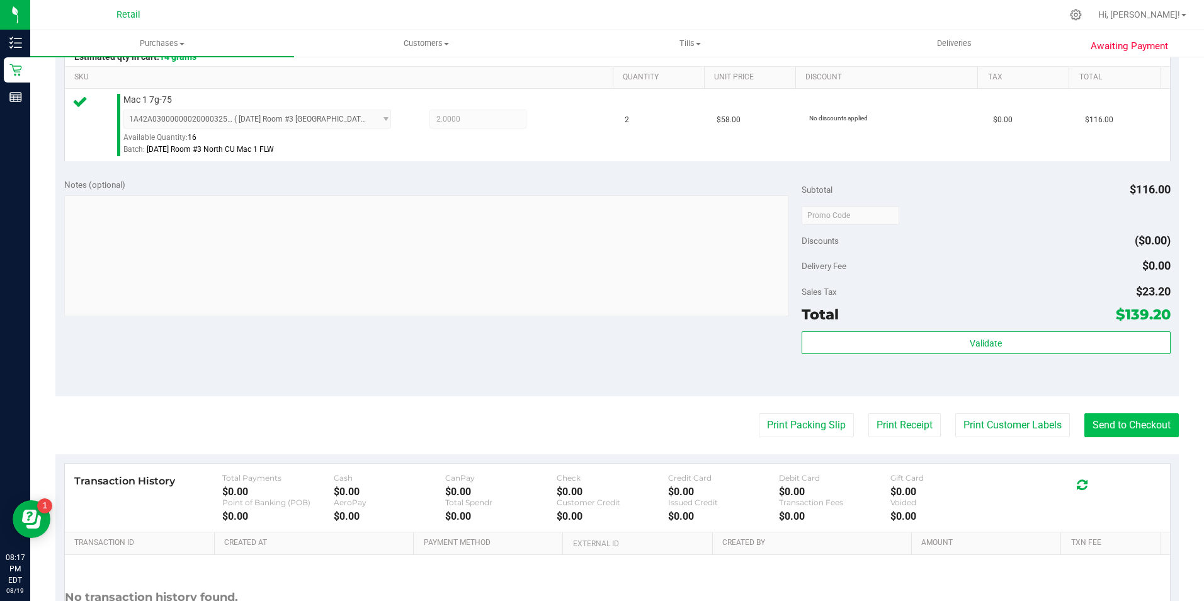
drag, startPoint x: 1140, startPoint y: 405, endPoint x: 1140, endPoint y: 413, distance: 7.6
click at [1140, 411] on purchase-details "Back Edit Purchase Cancel Purchase View Profile # 01612913 Med | Rec METRC ID: …" at bounding box center [616, 221] width 1123 height 936
click at [1140, 416] on button "Send to Checkout" at bounding box center [1131, 425] width 94 height 24
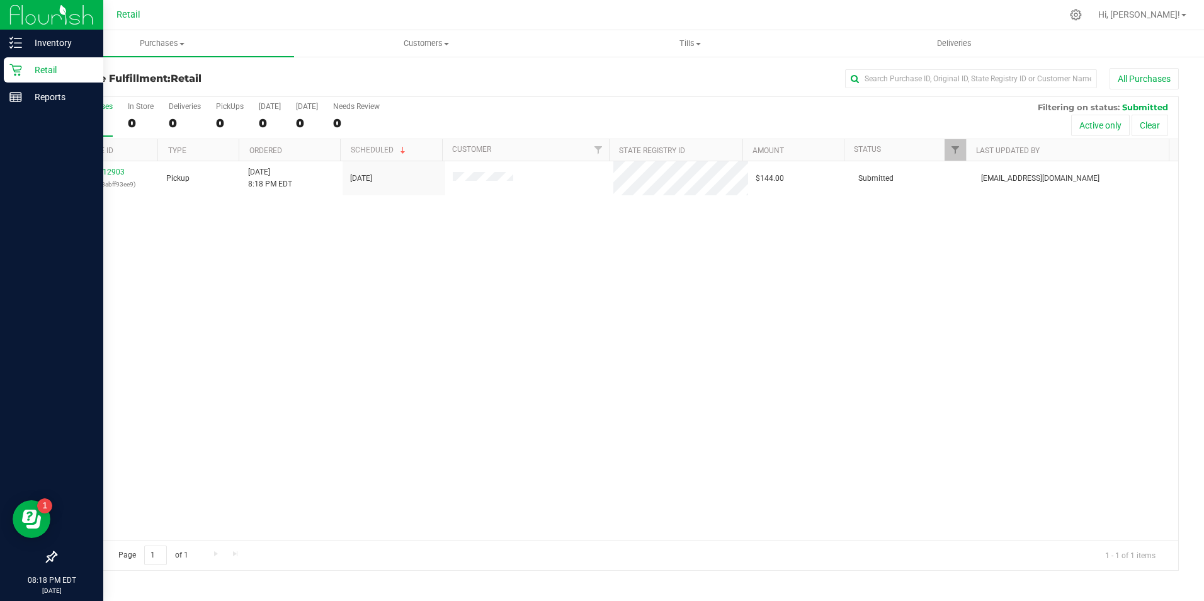
click at [26, 75] on p "Retail" at bounding box center [60, 69] width 76 height 15
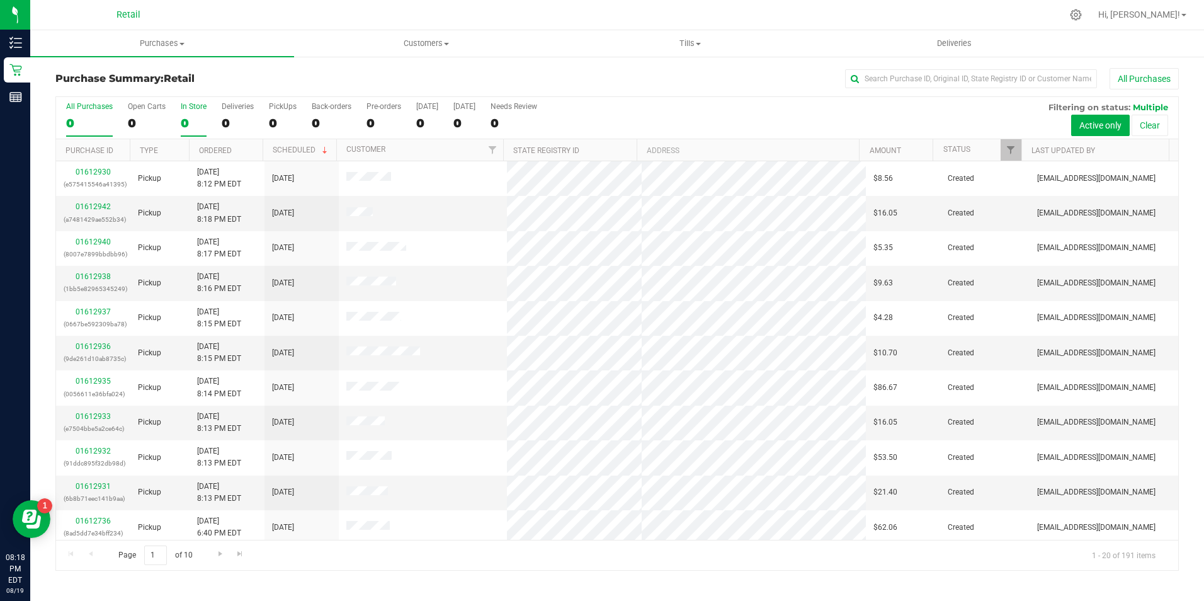
click at [186, 119] on div "0" at bounding box center [194, 123] width 26 height 14
click at [0, 0] on input "In Store 0" at bounding box center [0, 0] width 0 height 0
click at [99, 276] on link "01612915" at bounding box center [93, 276] width 35 height 9
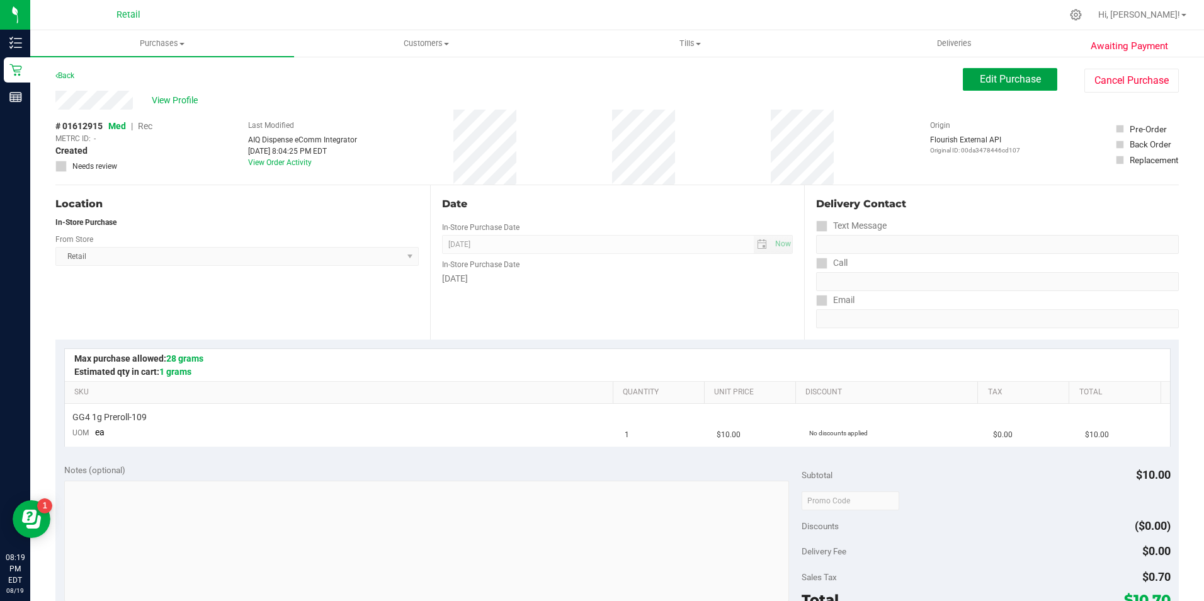
drag, startPoint x: 990, startPoint y: 79, endPoint x: 550, endPoint y: 112, distance: 440.7
click at [980, 79] on span "Edit Purchase" at bounding box center [1010, 79] width 61 height 12
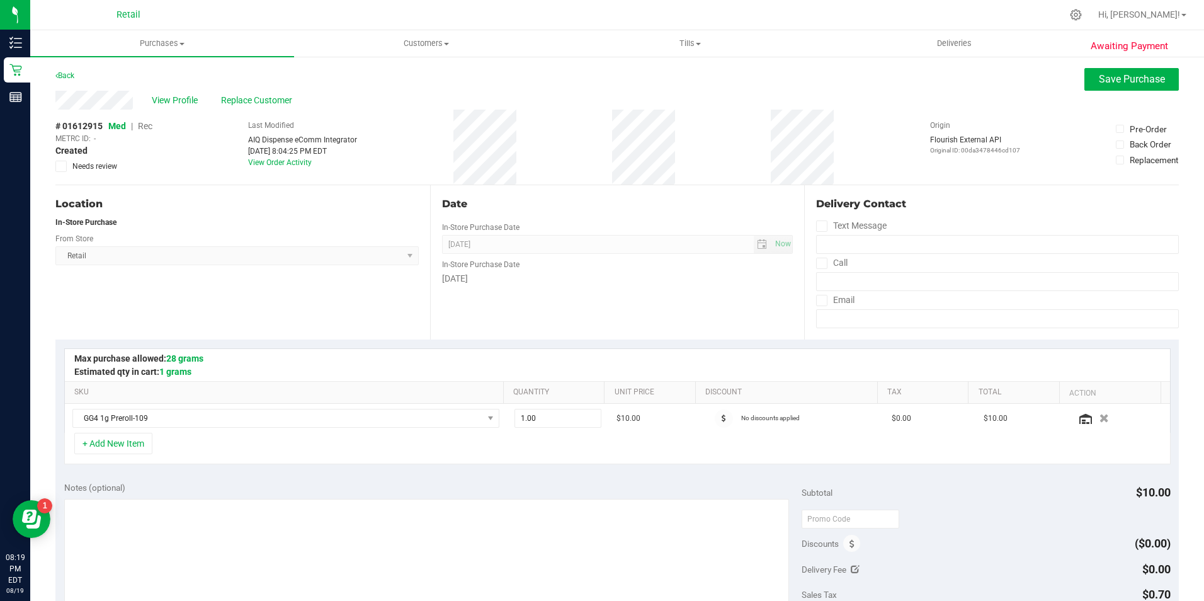
click at [146, 124] on span "Rec" at bounding box center [145, 126] width 14 height 10
click at [1109, 85] on button "Save Purchase" at bounding box center [1131, 79] width 94 height 23
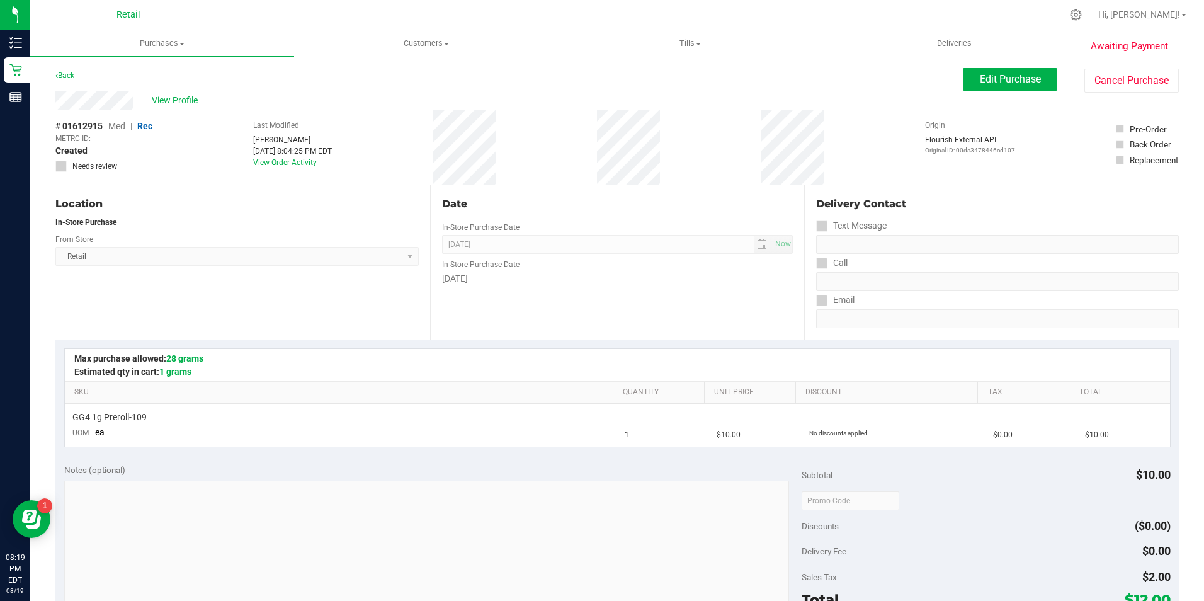
click at [174, 93] on div "View Profile" at bounding box center [508, 100] width 907 height 19
click at [176, 94] on div "View Profile" at bounding box center [508, 100] width 907 height 19
click at [178, 97] on span "View Profile" at bounding box center [177, 100] width 50 height 13
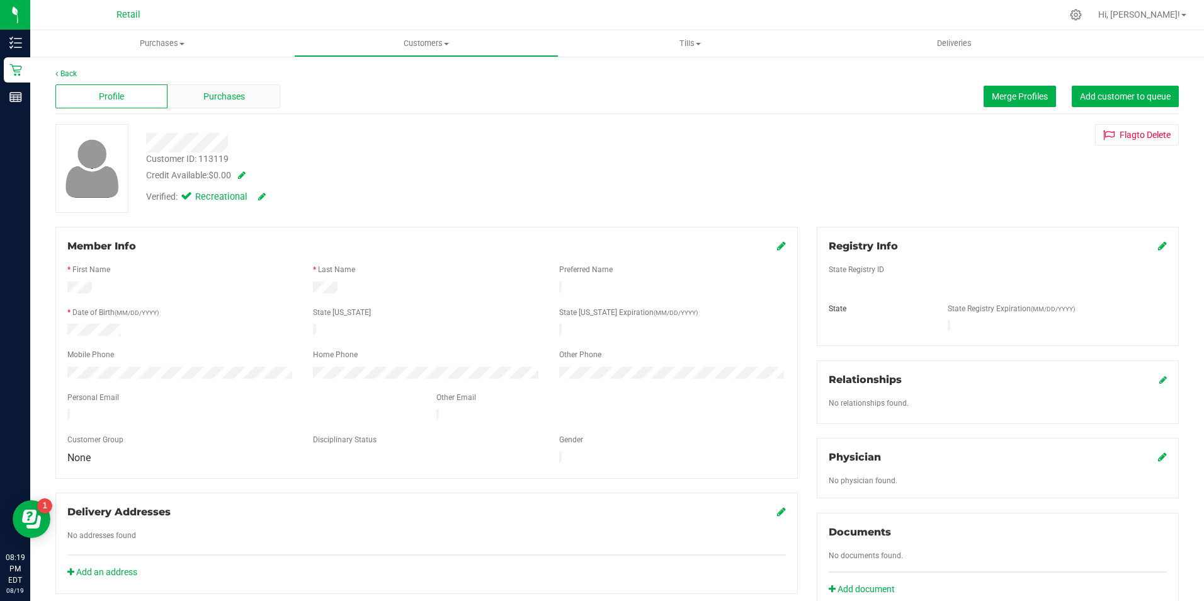
click at [219, 105] on div "Purchases" at bounding box center [223, 96] width 112 height 24
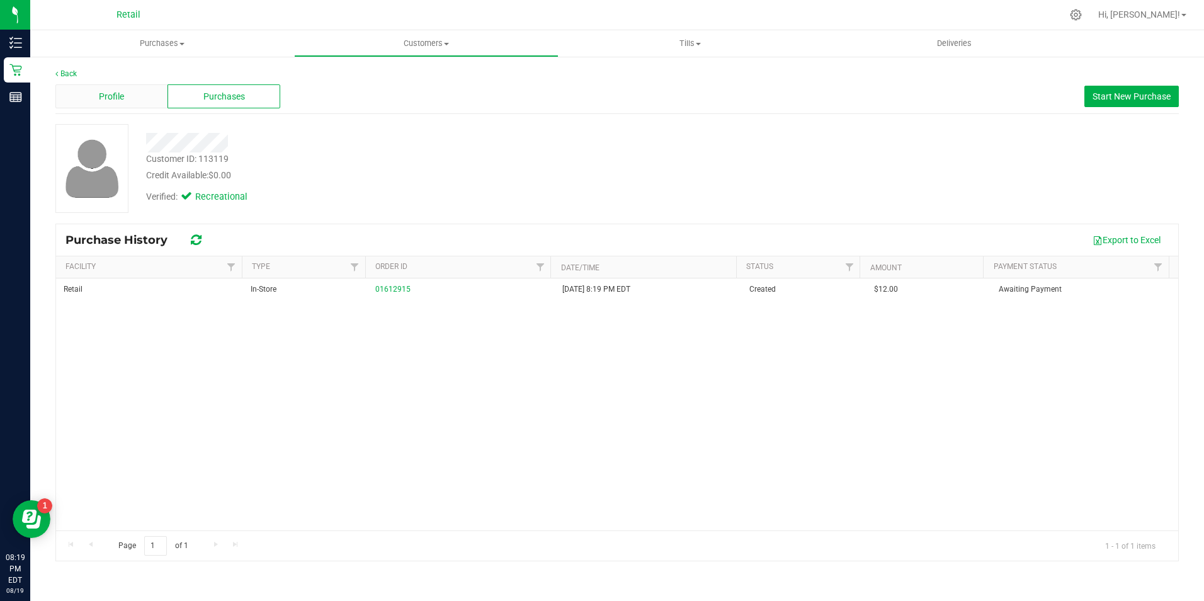
click at [127, 91] on div "Profile" at bounding box center [111, 96] width 112 height 24
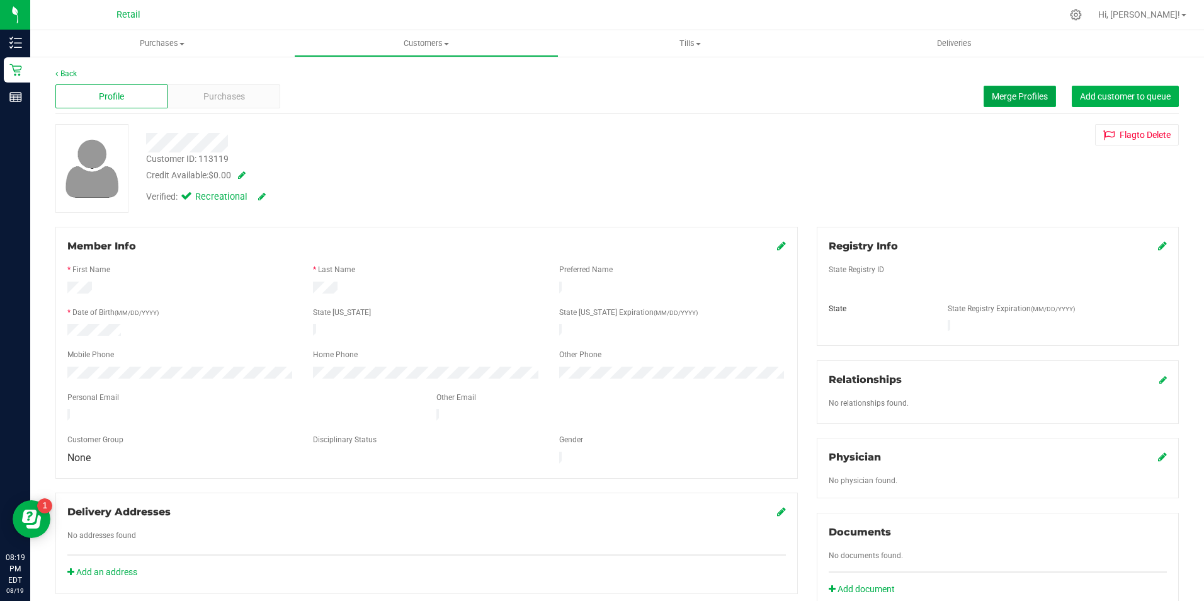
click at [995, 96] on span "Merge Profiles" at bounding box center [1020, 96] width 56 height 10
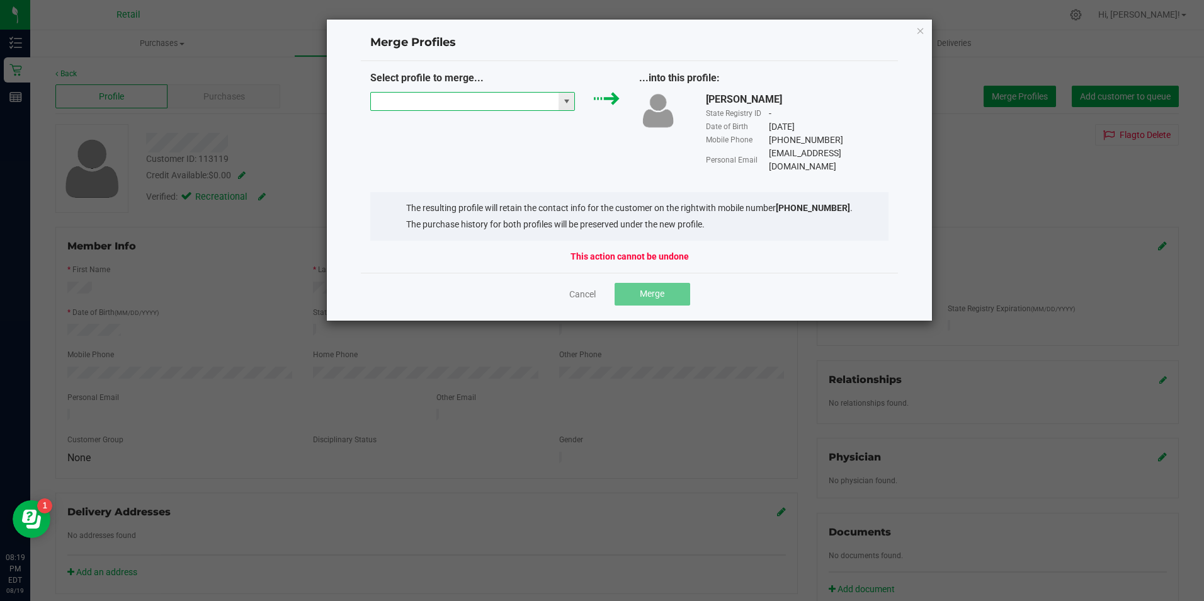
click at [427, 101] on input "NO DATA FOUND" at bounding box center [465, 102] width 188 height 18
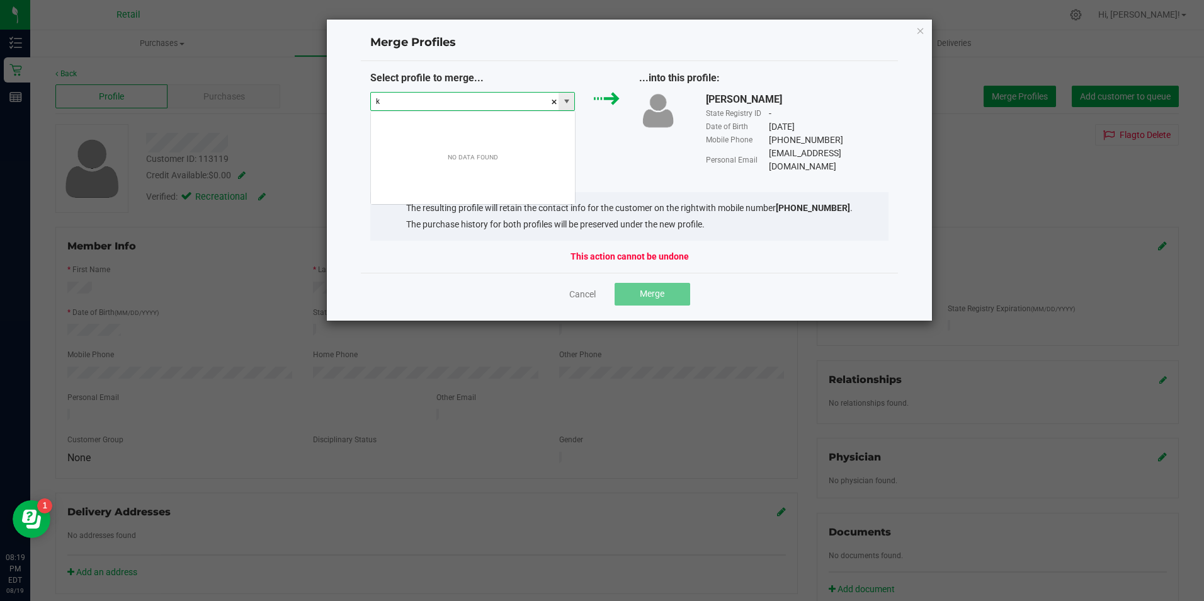
scroll to position [19, 205]
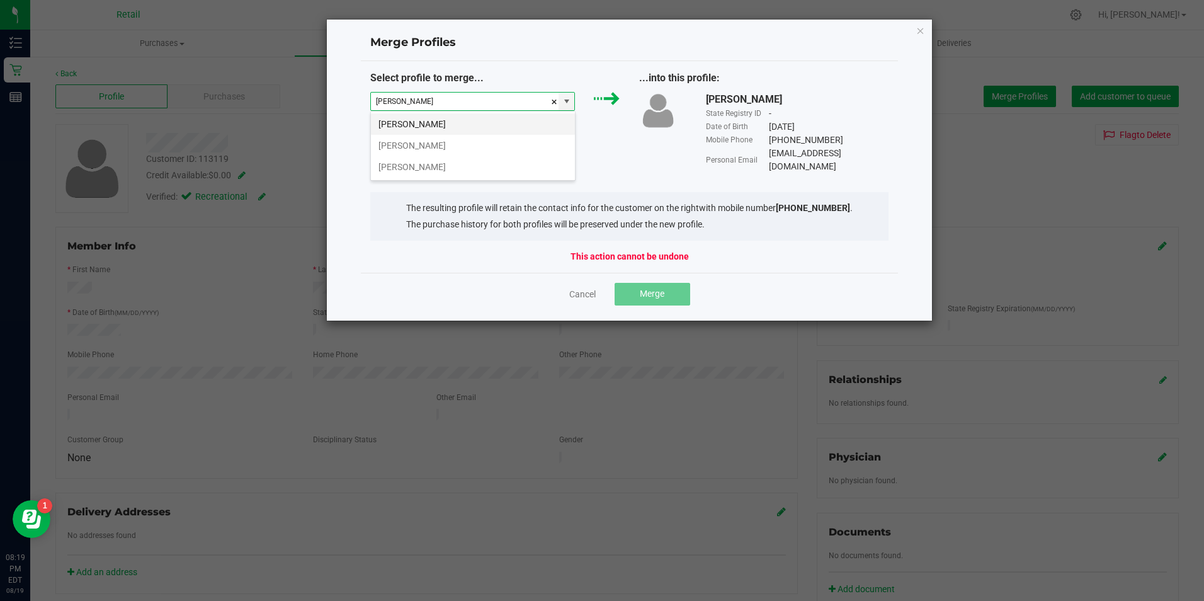
click at [472, 121] on li "kevin michi" at bounding box center [473, 123] width 204 height 21
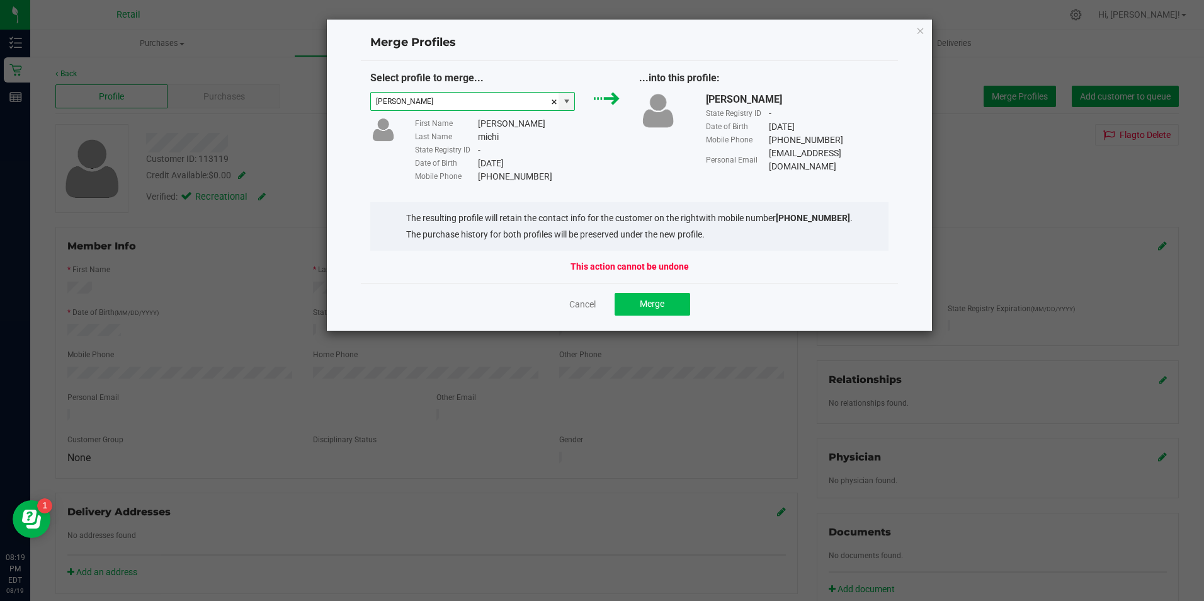
type input "kevin michi"
click at [651, 300] on span "Merge" at bounding box center [652, 303] width 25 height 10
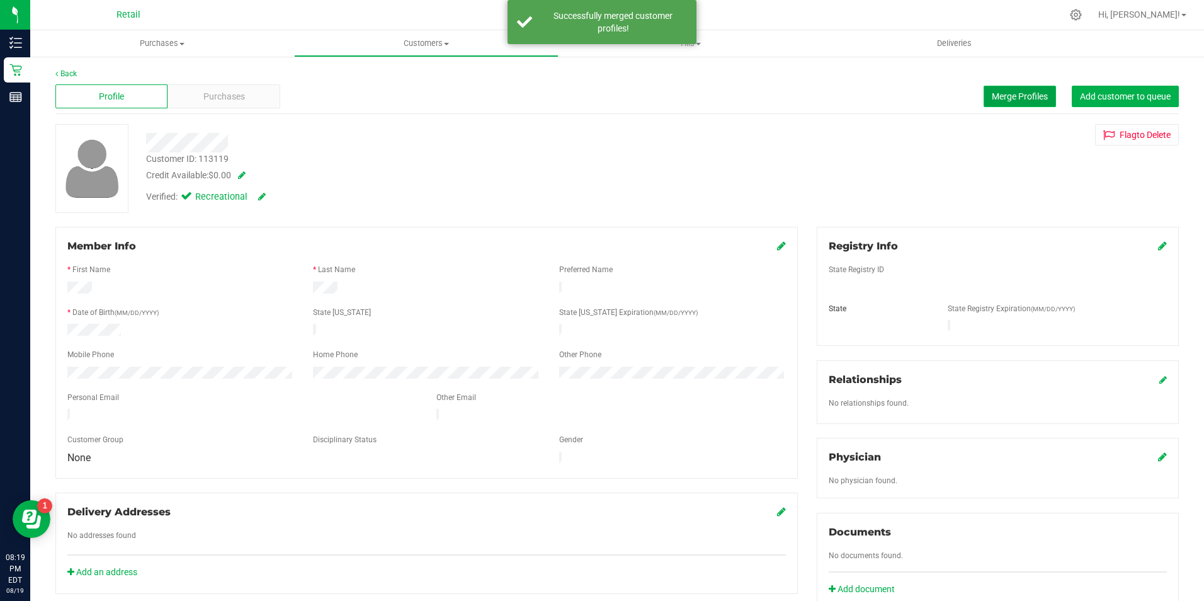
click at [992, 92] on span "Merge Profiles" at bounding box center [1020, 96] width 56 height 10
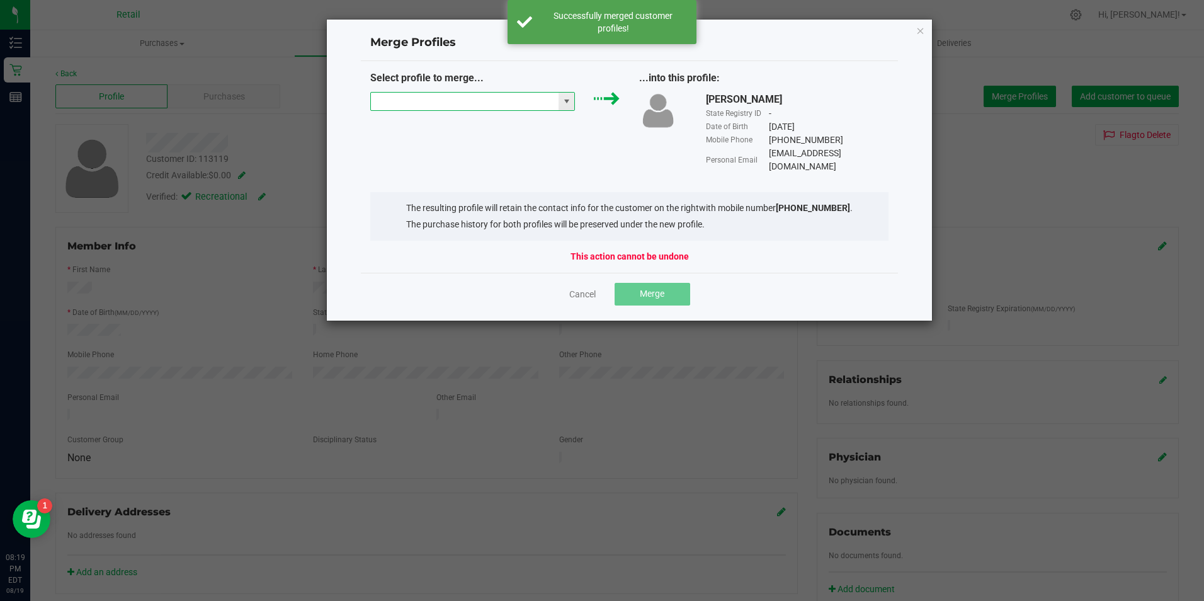
click at [493, 104] on input "NO DATA FOUND" at bounding box center [465, 102] width 188 height 18
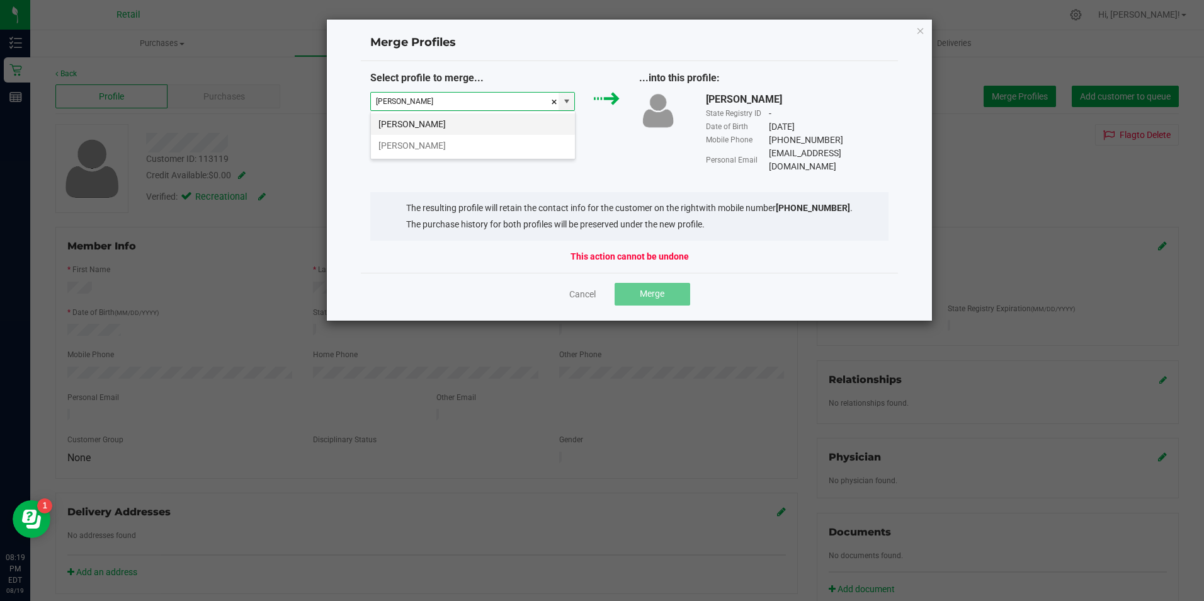
click at [475, 125] on li "Kevin Michi" at bounding box center [473, 123] width 204 height 21
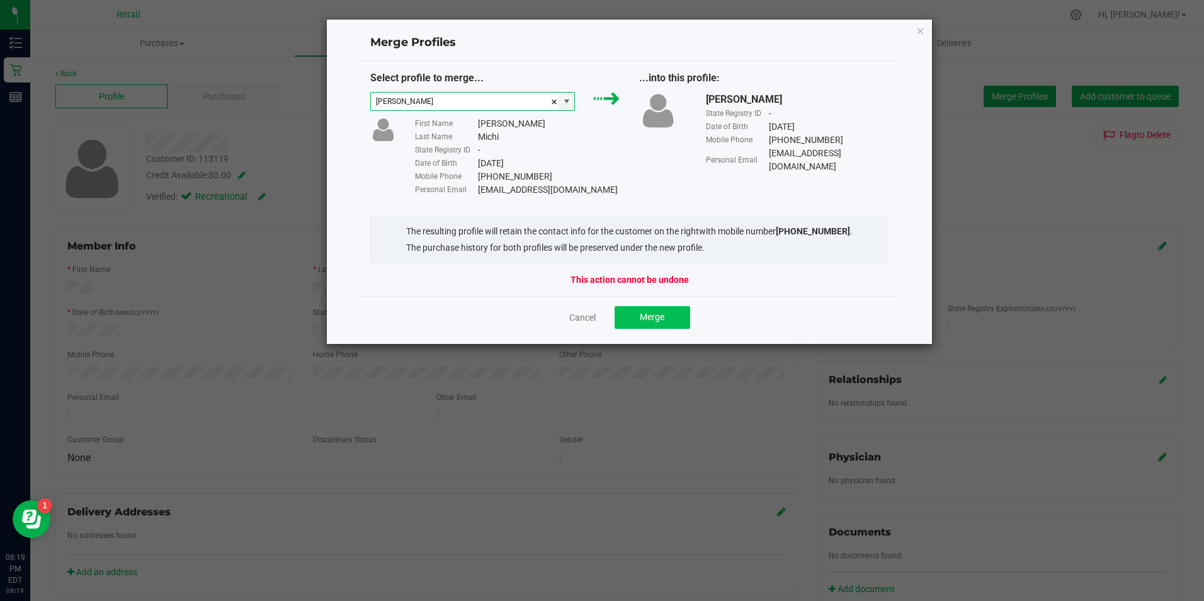
type input "Kevin Michi"
click at [642, 317] on span "Merge" at bounding box center [652, 317] width 25 height 10
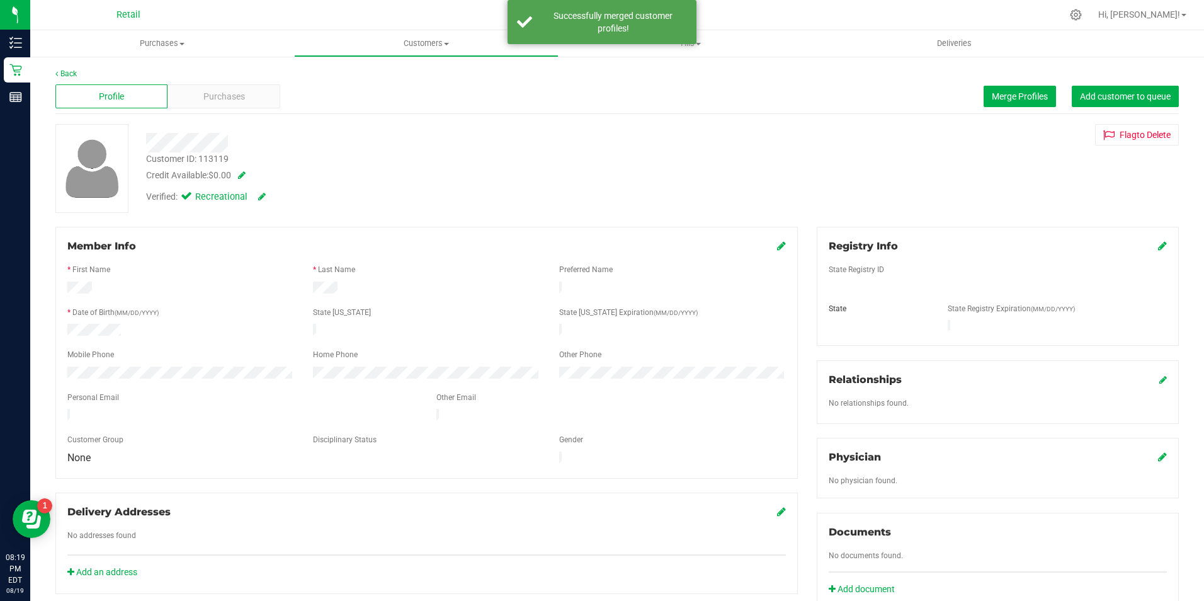
click at [229, 112] on div "Profile Purchases Merge Profiles Add customer to queue" at bounding box center [616, 96] width 1123 height 35
click at [243, 110] on div "Profile Purchases Merge Profiles Add customer to queue" at bounding box center [616, 96] width 1123 height 35
click at [242, 96] on span "Purchases" at bounding box center [224, 96] width 42 height 13
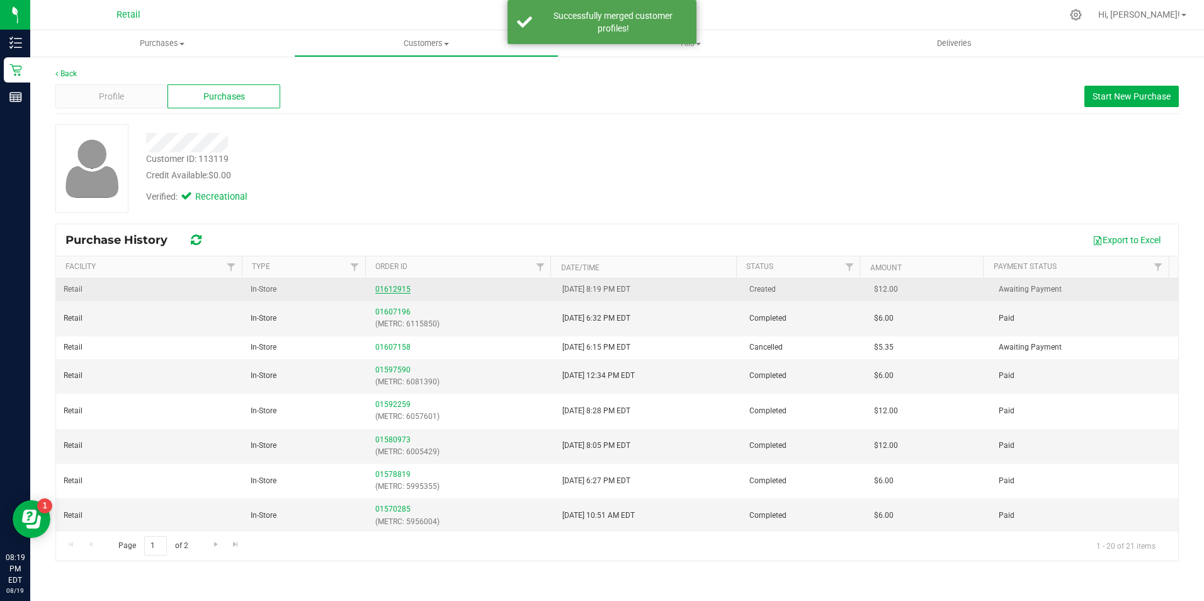
click at [399, 291] on link "01612915" at bounding box center [392, 289] width 35 height 9
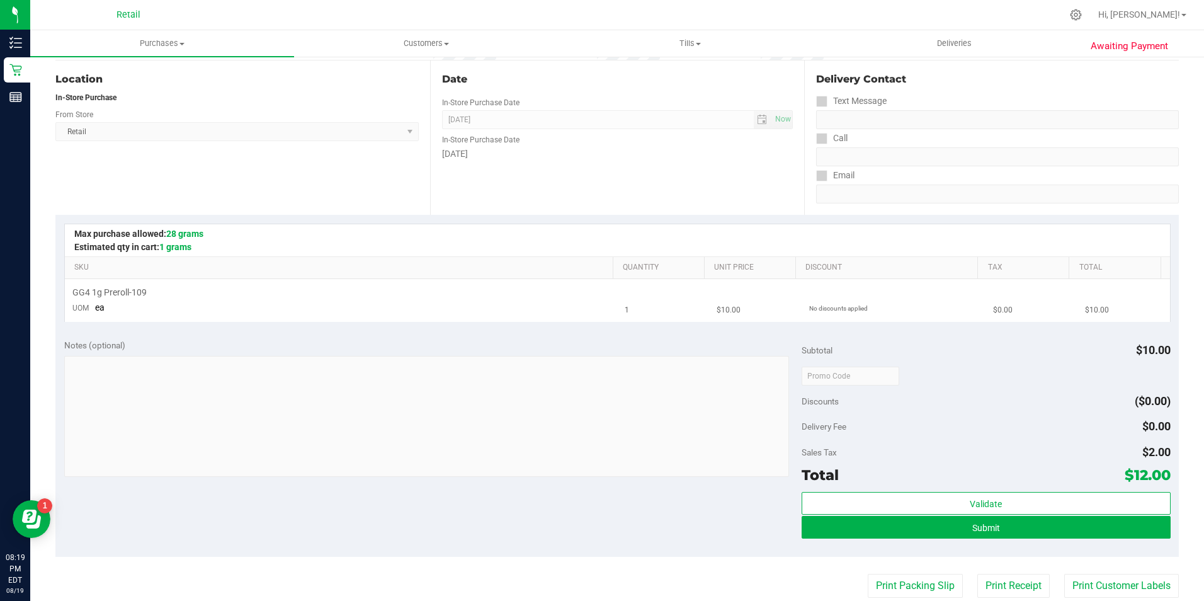
scroll to position [126, 0]
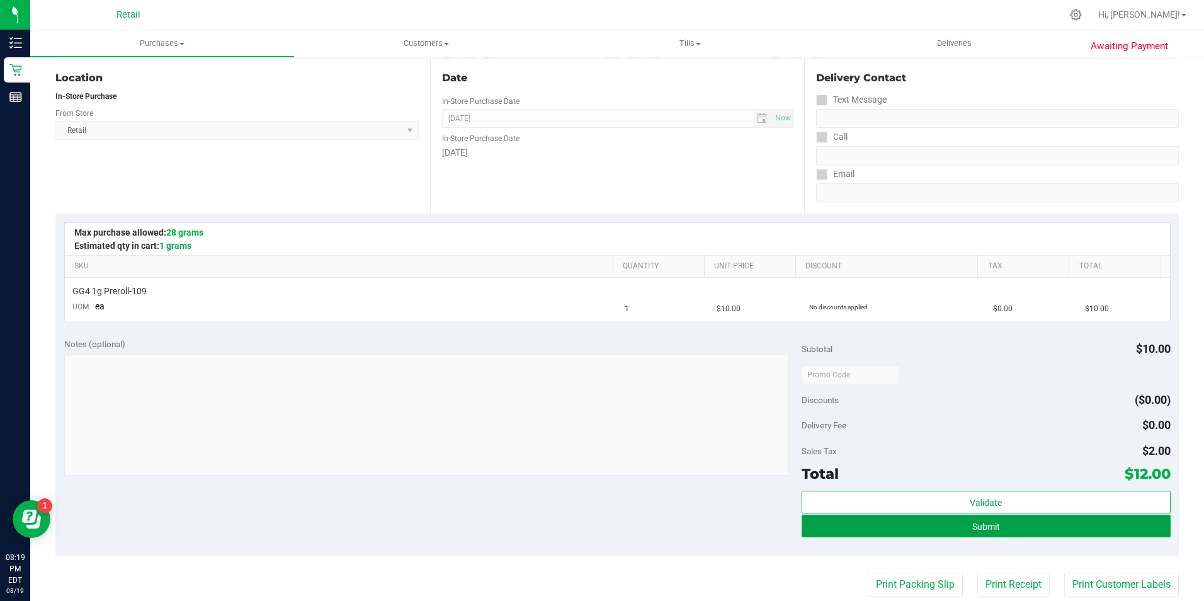
click at [906, 532] on button "Submit" at bounding box center [985, 525] width 369 height 23
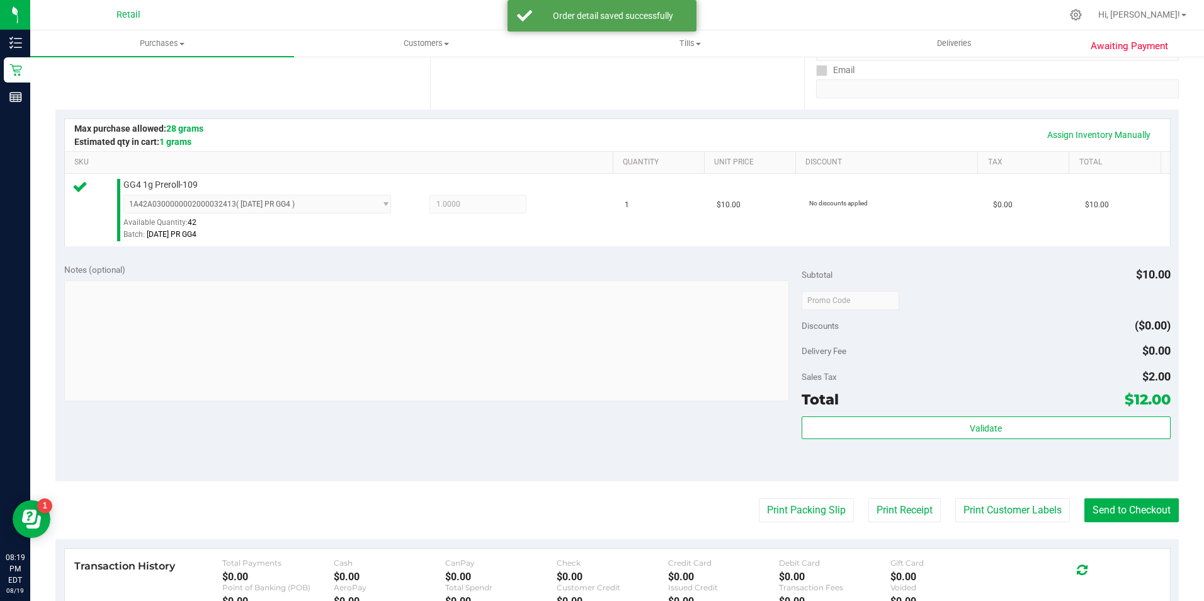
scroll to position [252, 0]
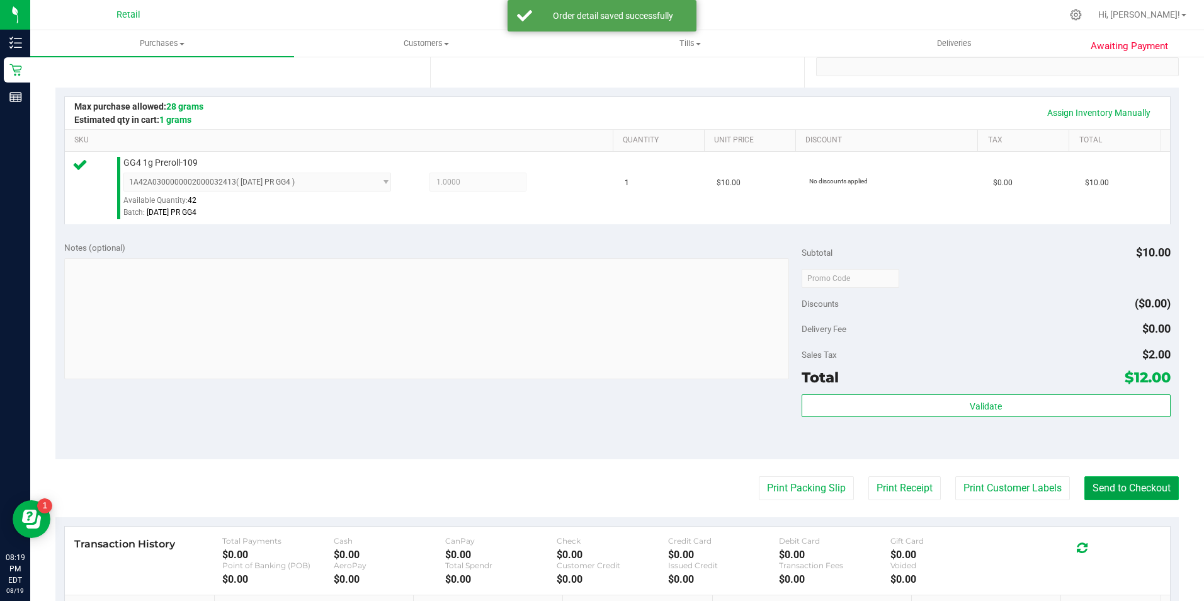
click at [1156, 489] on button "Send to Checkout" at bounding box center [1131, 488] width 94 height 24
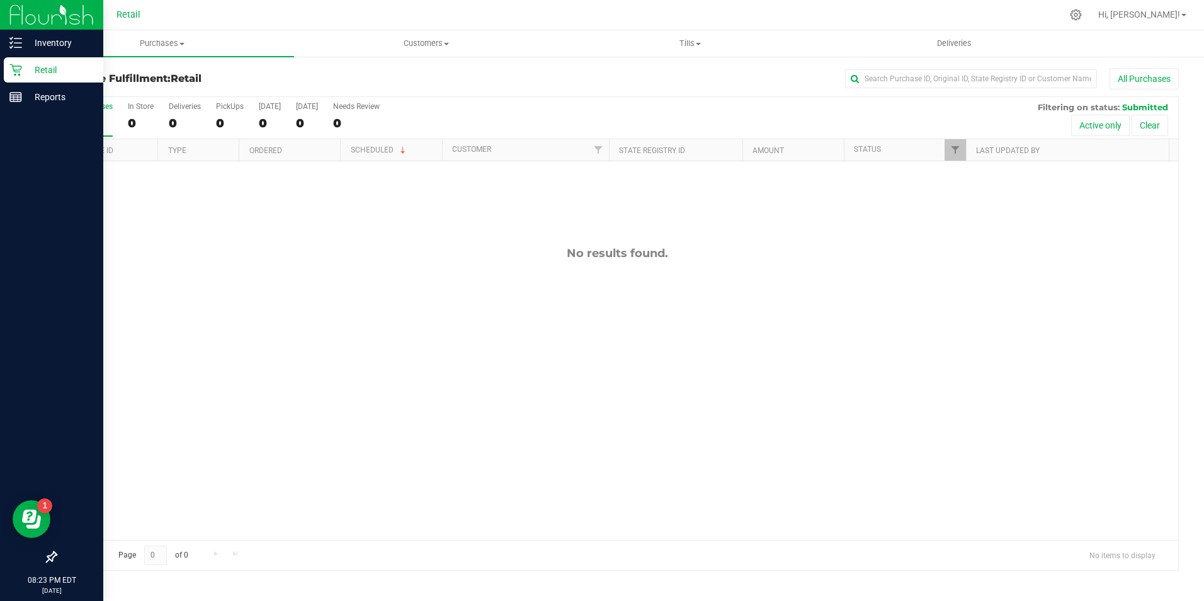
click at [54, 72] on p "Retail" at bounding box center [60, 69] width 76 height 15
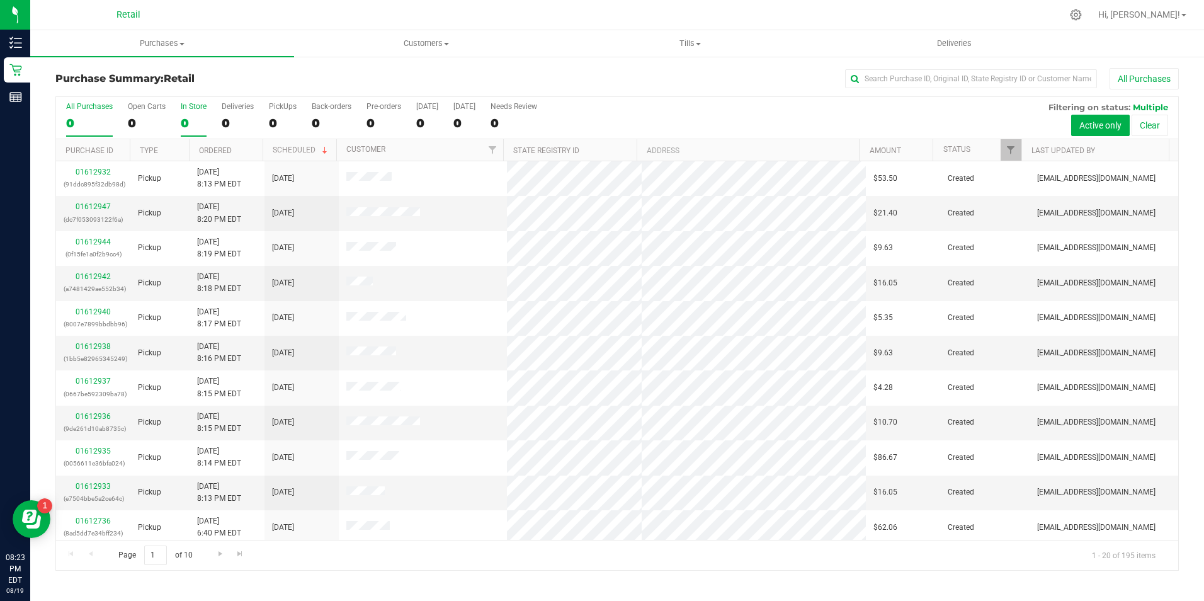
click at [191, 117] on div "0" at bounding box center [194, 123] width 26 height 14
click at [0, 0] on input "In Store 0" at bounding box center [0, 0] width 0 height 0
click at [87, 276] on link "01612920" at bounding box center [93, 276] width 35 height 9
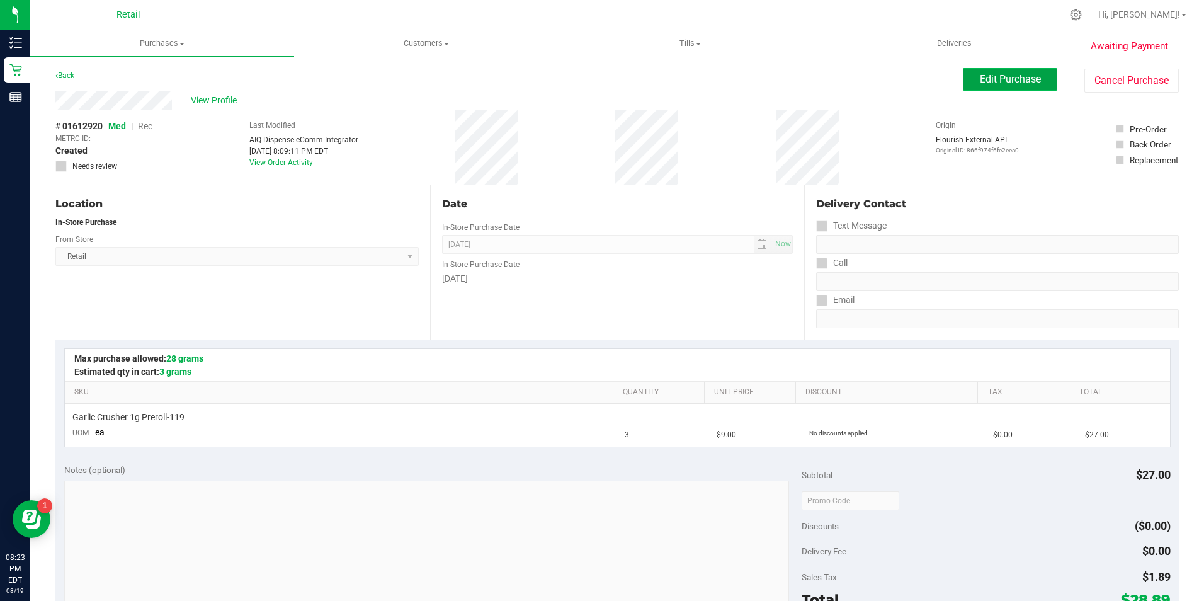
click at [1012, 81] on span "Edit Purchase" at bounding box center [1010, 79] width 61 height 12
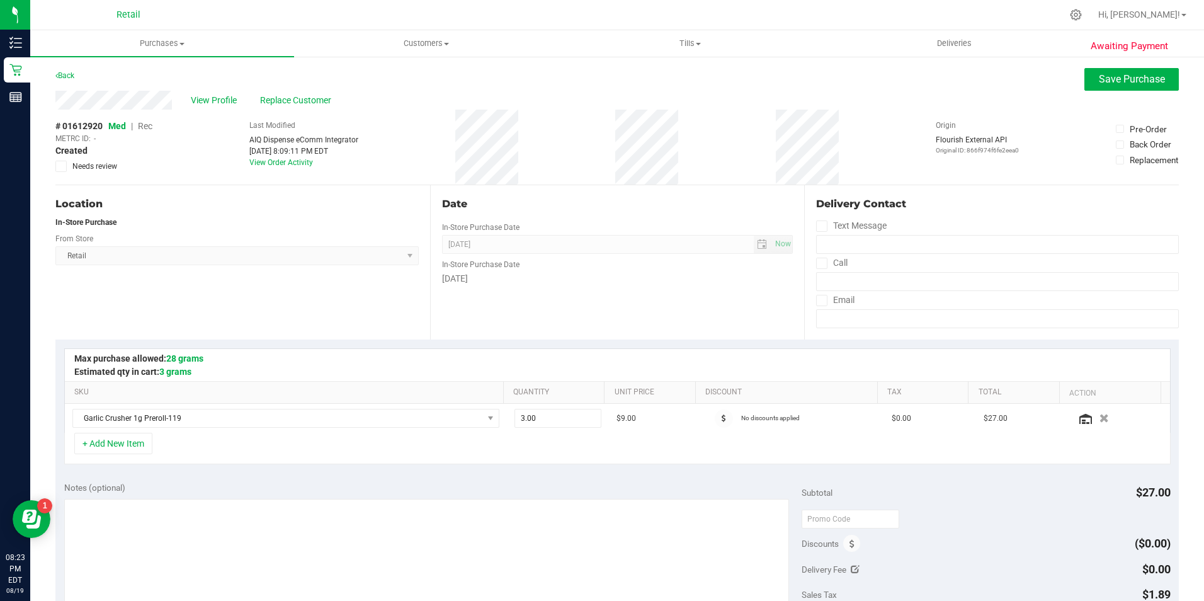
click at [142, 125] on span "Rec" at bounding box center [145, 126] width 14 height 10
click at [1116, 84] on span "Save Purchase" at bounding box center [1132, 79] width 66 height 12
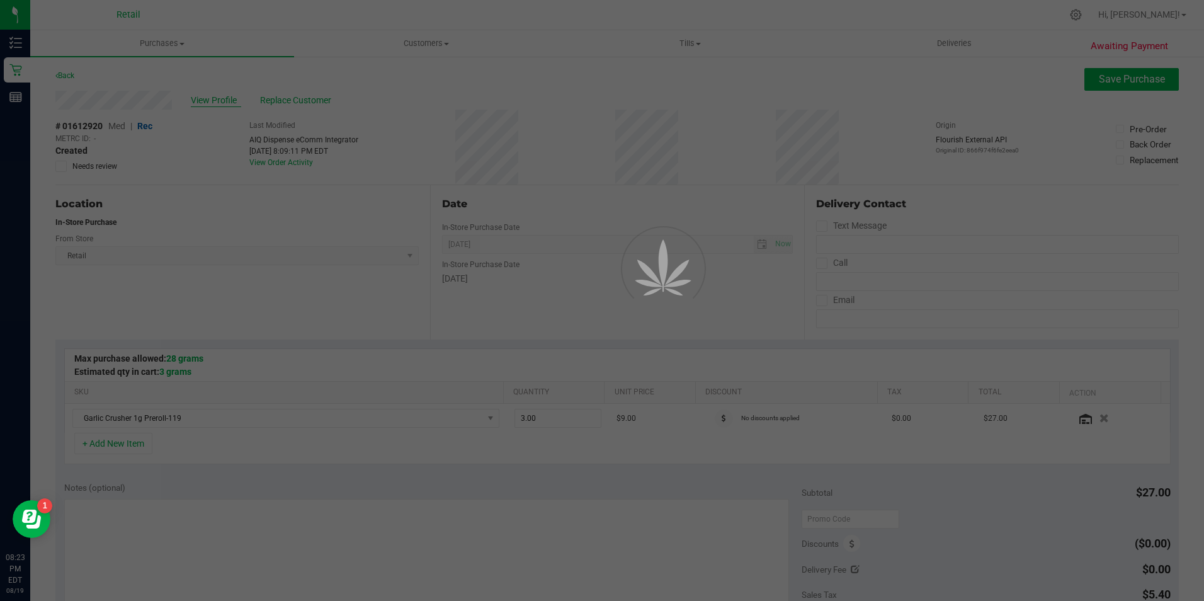
click at [230, 102] on div at bounding box center [602, 300] width 1204 height 601
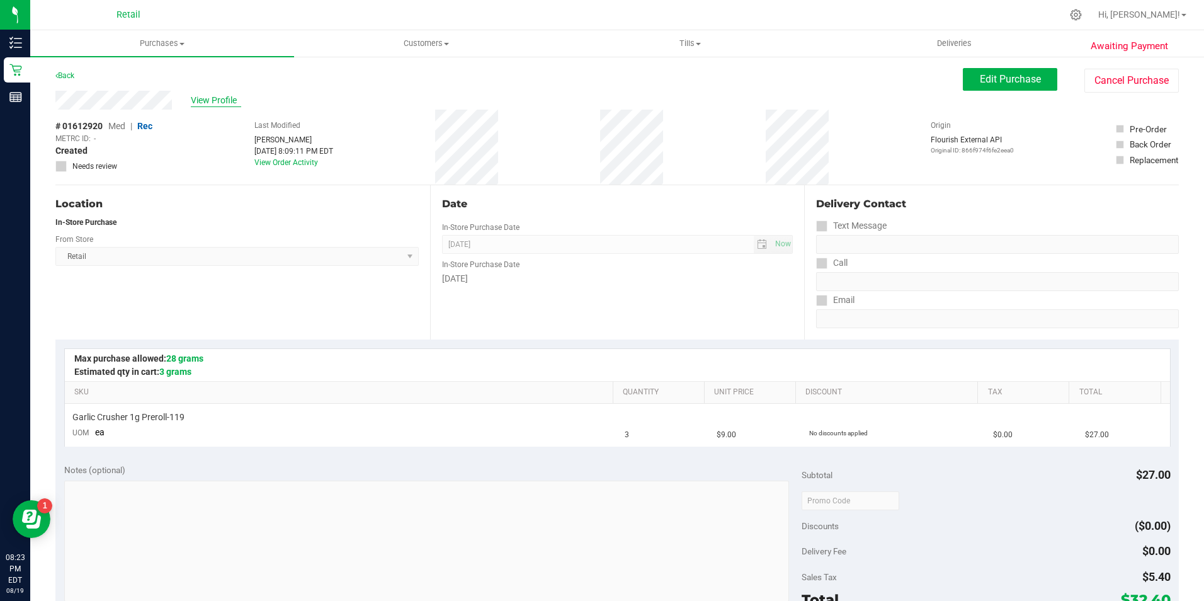
click at [210, 94] on span "View Profile" at bounding box center [216, 100] width 50 height 13
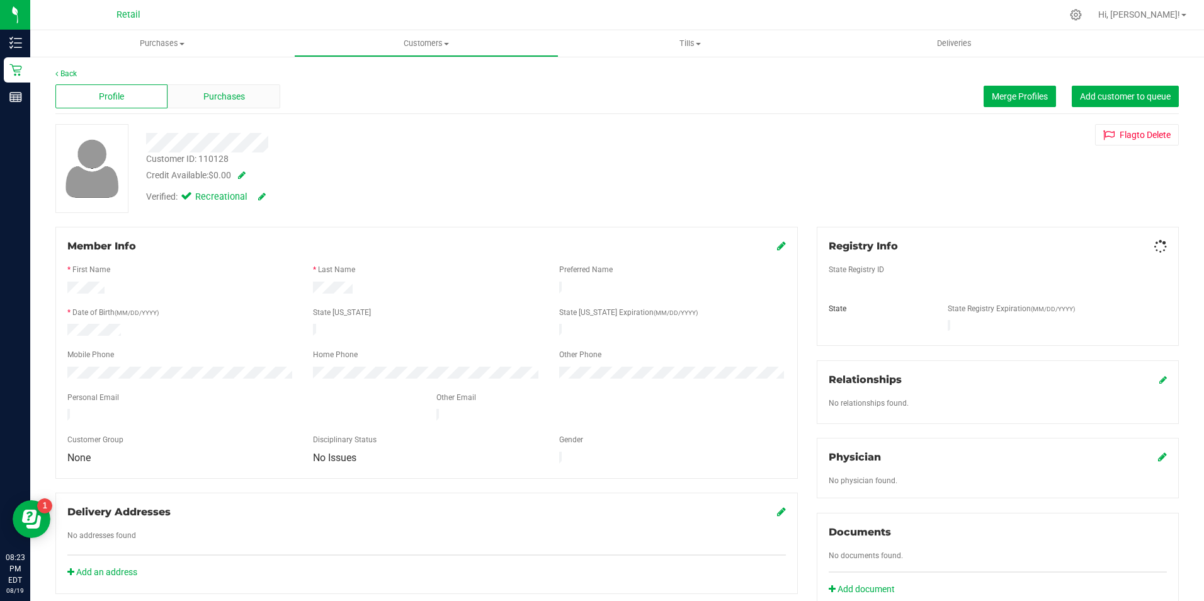
click at [229, 85] on div "Purchases" at bounding box center [223, 96] width 112 height 24
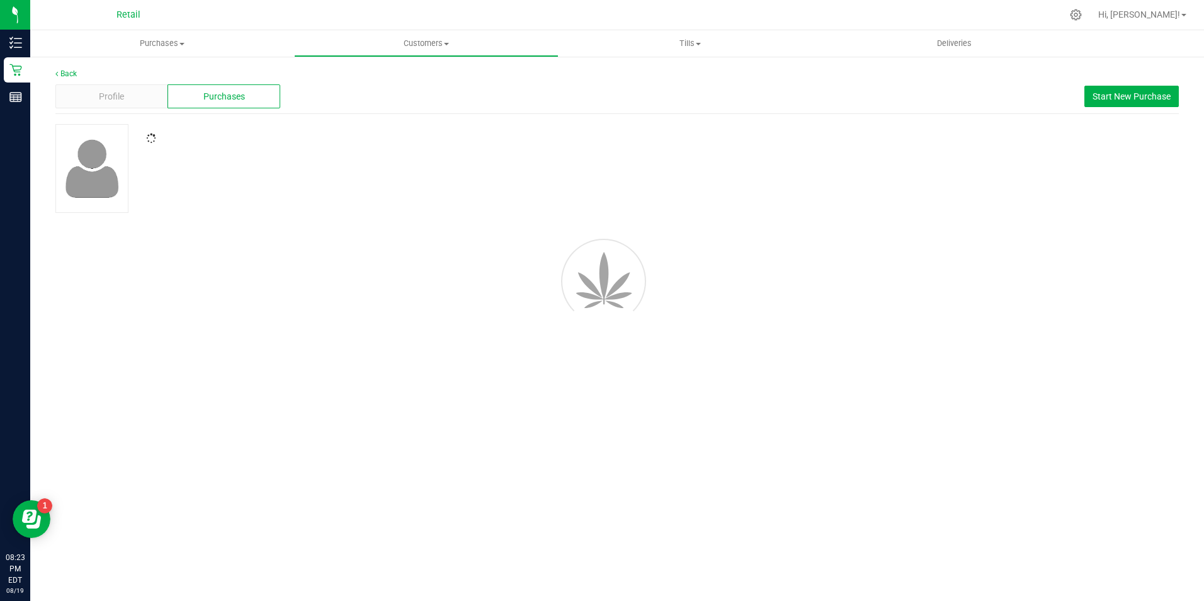
click at [229, 90] on span "Purchases" at bounding box center [224, 96] width 42 height 13
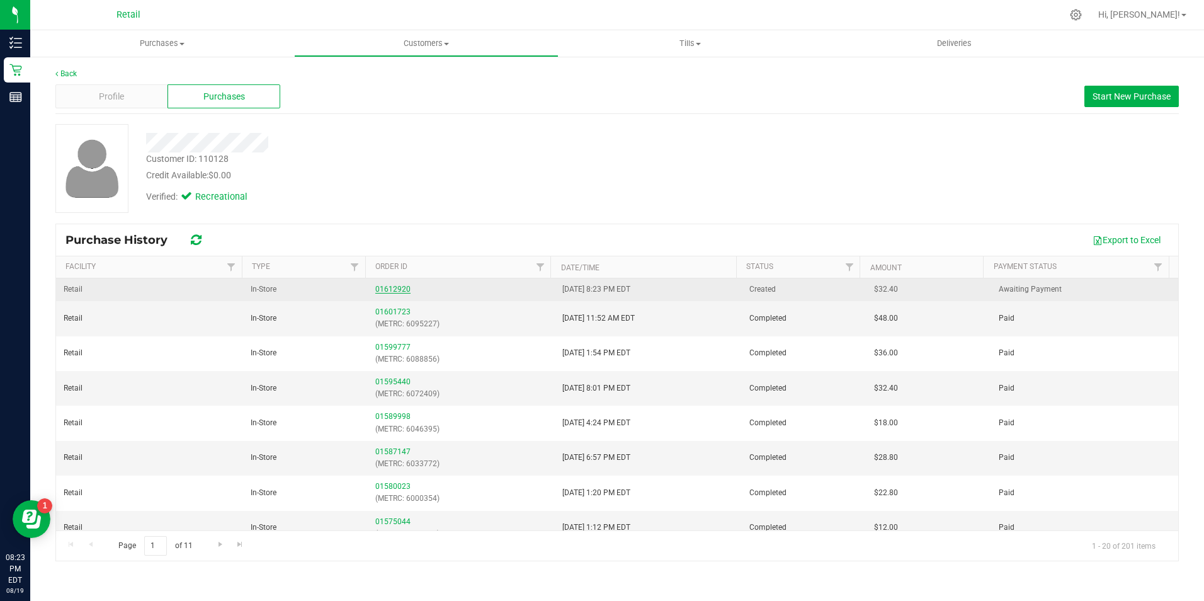
click at [393, 286] on link "01612920" at bounding box center [392, 289] width 35 height 9
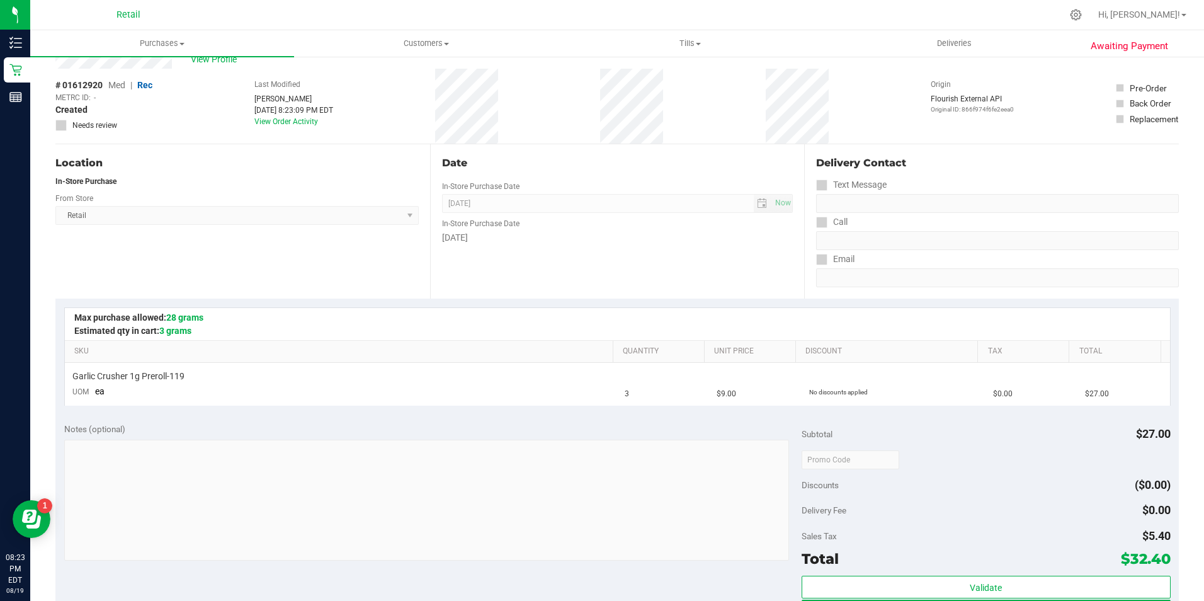
scroll to position [63, 0]
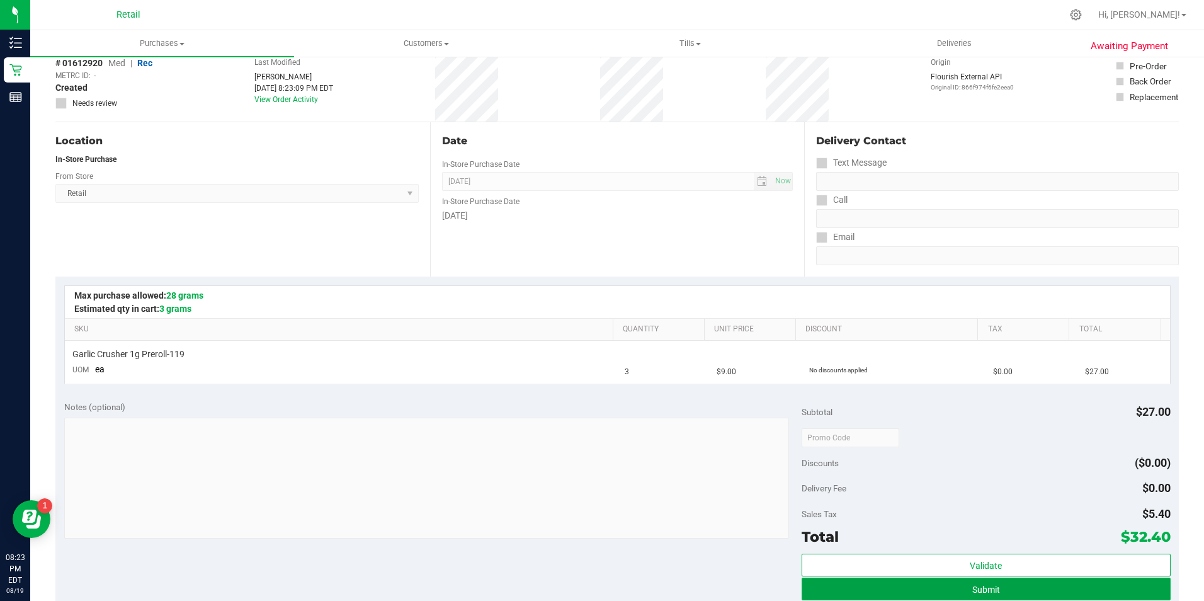
click at [961, 579] on button "Submit" at bounding box center [985, 588] width 369 height 23
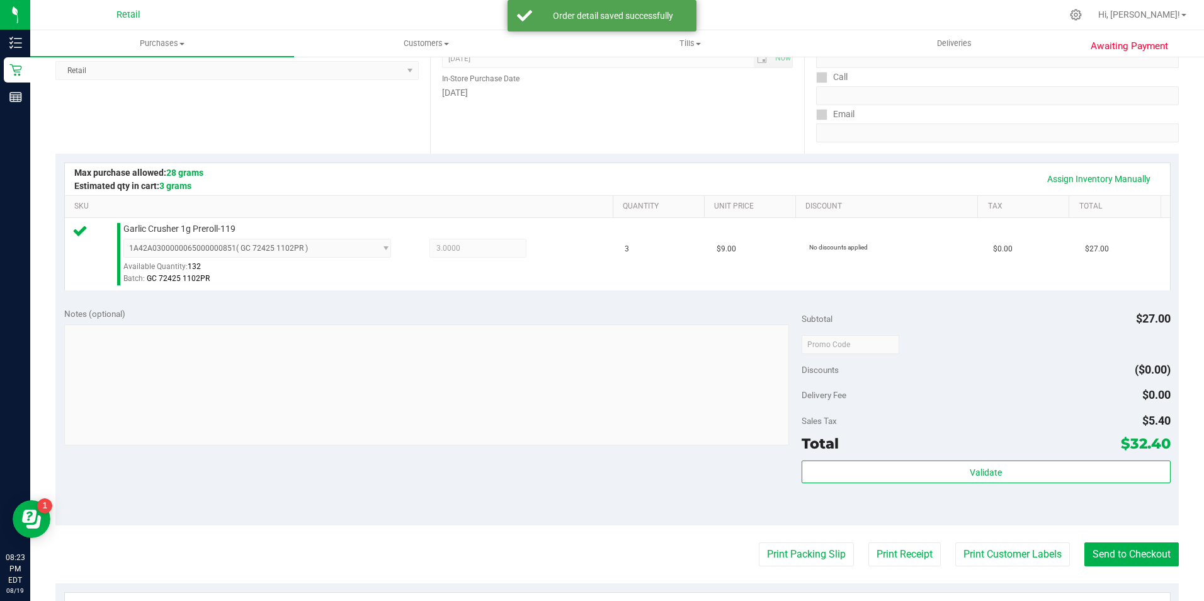
scroll to position [252, 0]
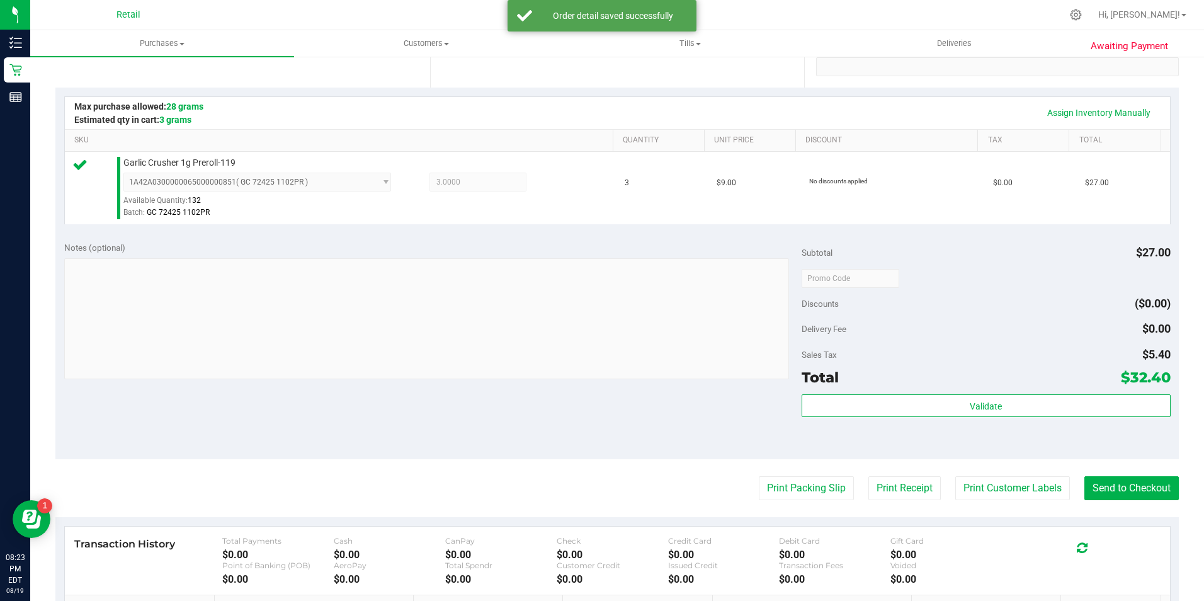
click at [1131, 503] on purchase-details "Back Edit Purchase Cancel Purchase View Profile # 01612920 Med | Rec METRC ID: …" at bounding box center [616, 284] width 1123 height 936
click at [1131, 492] on button "Send to Checkout" at bounding box center [1131, 488] width 94 height 24
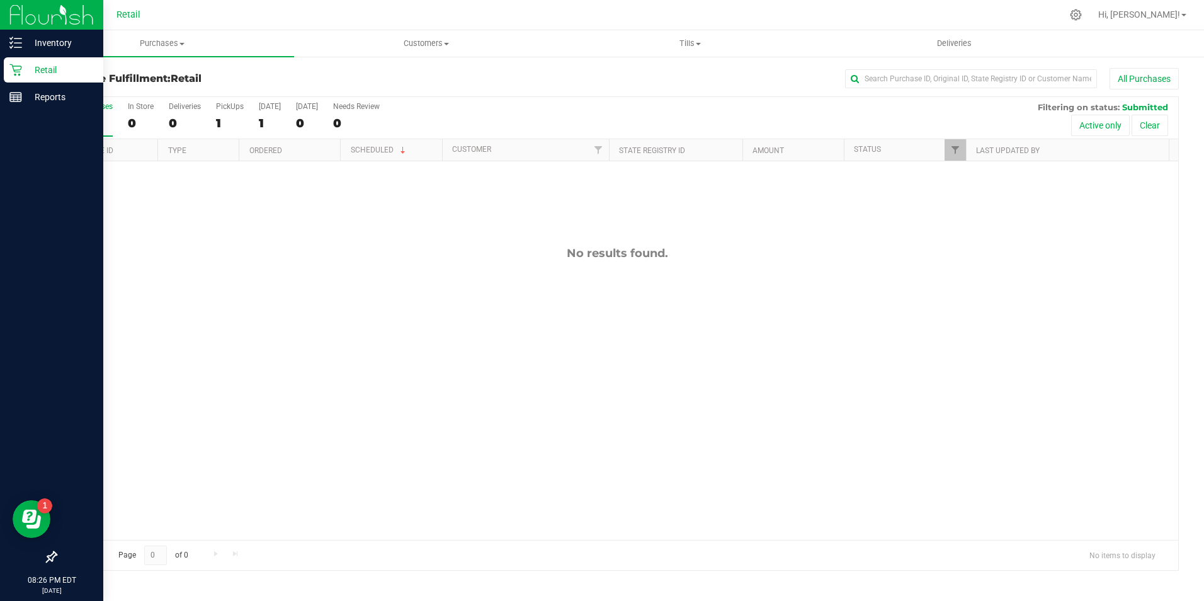
click at [6, 72] on div "Retail" at bounding box center [53, 69] width 99 height 25
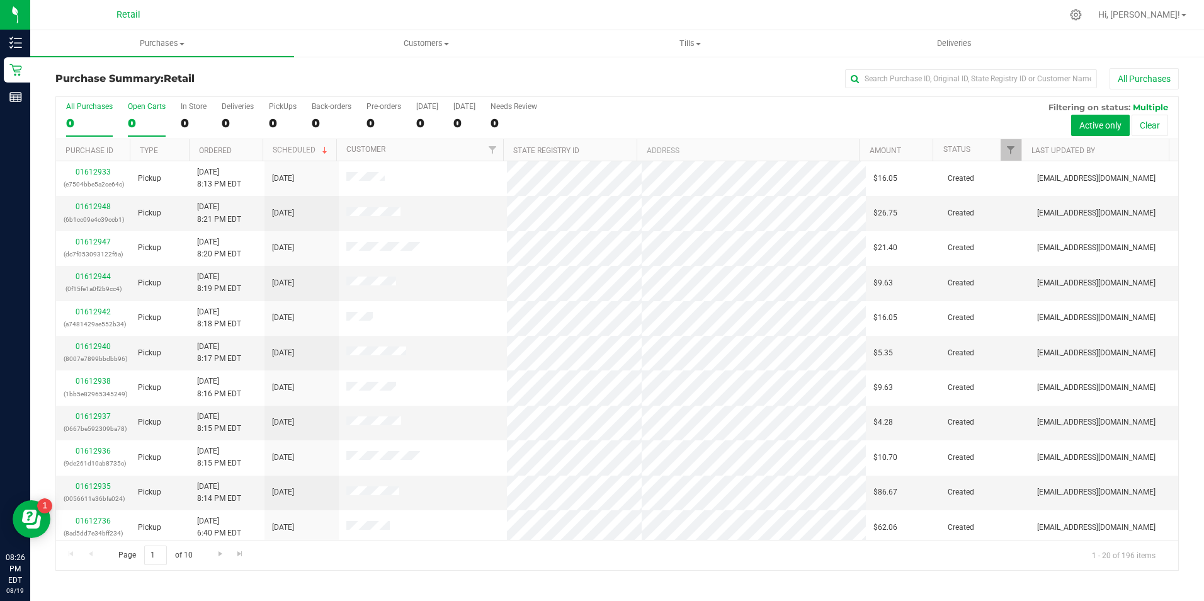
click at [161, 117] on div "0" at bounding box center [147, 123] width 38 height 14
click at [0, 0] on input "Open Carts 0" at bounding box center [0, 0] width 0 height 0
click at [194, 116] on div "0" at bounding box center [194, 123] width 26 height 14
click at [0, 0] on input "In Store 0" at bounding box center [0, 0] width 0 height 0
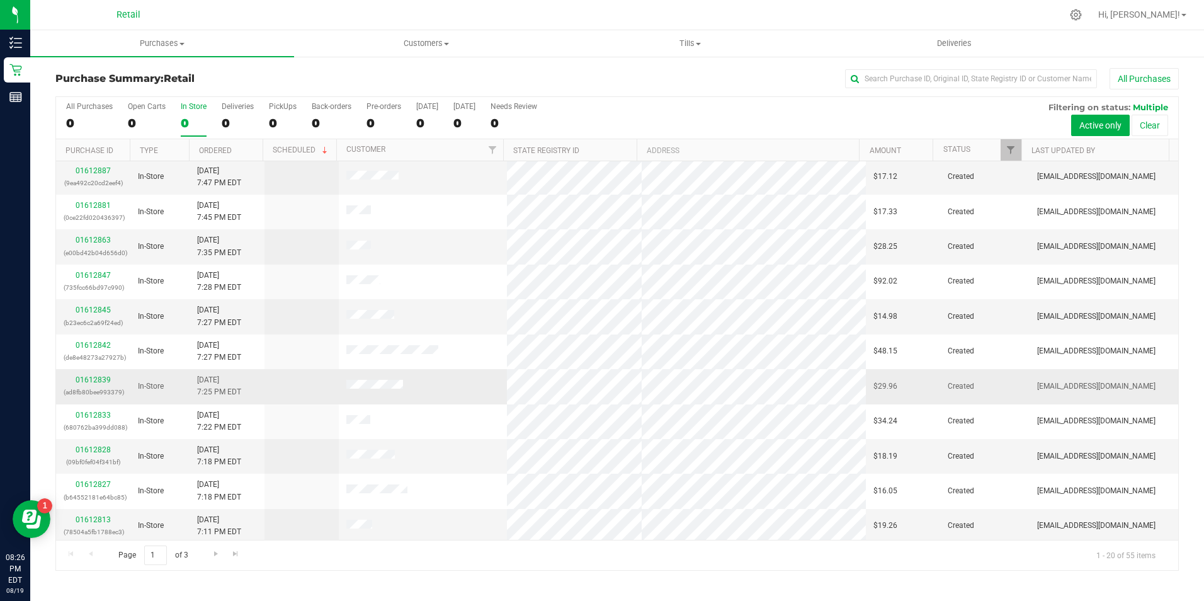
scroll to position [319, 0]
click at [217, 548] on span "Go to the next page" at bounding box center [216, 553] width 10 height 10
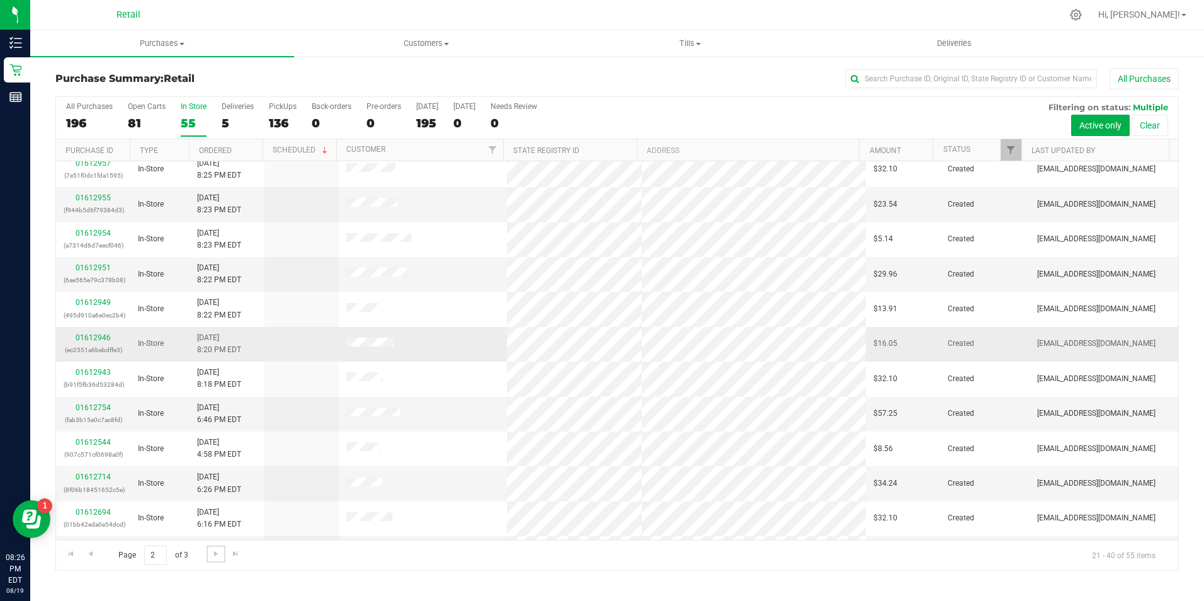
scroll to position [126, 0]
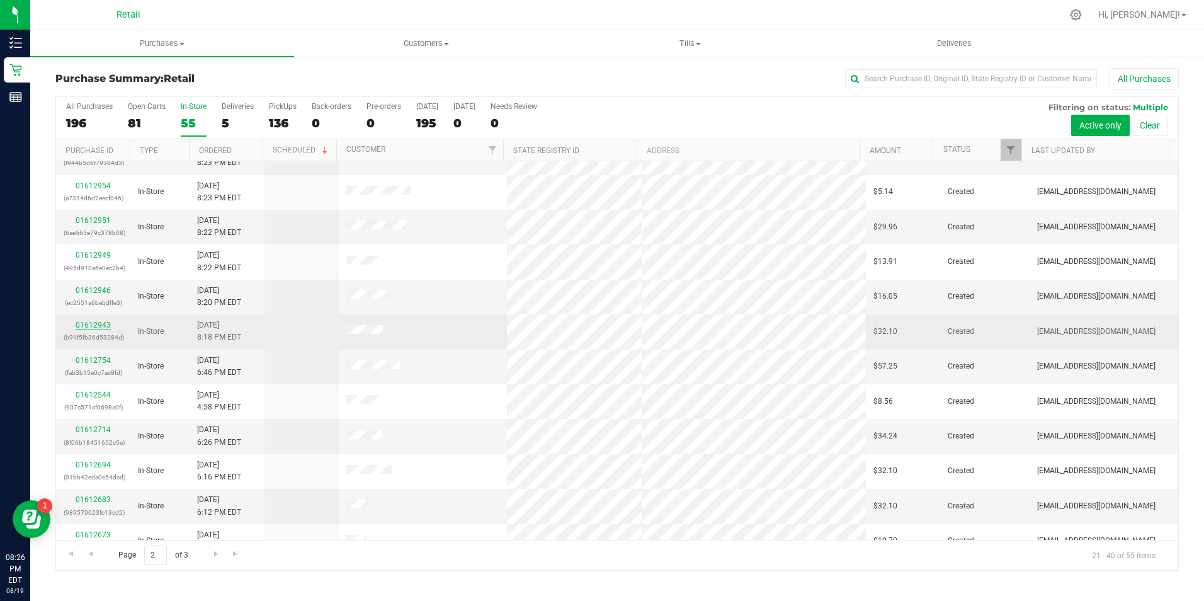
click at [94, 324] on link "01612943" at bounding box center [93, 324] width 35 height 9
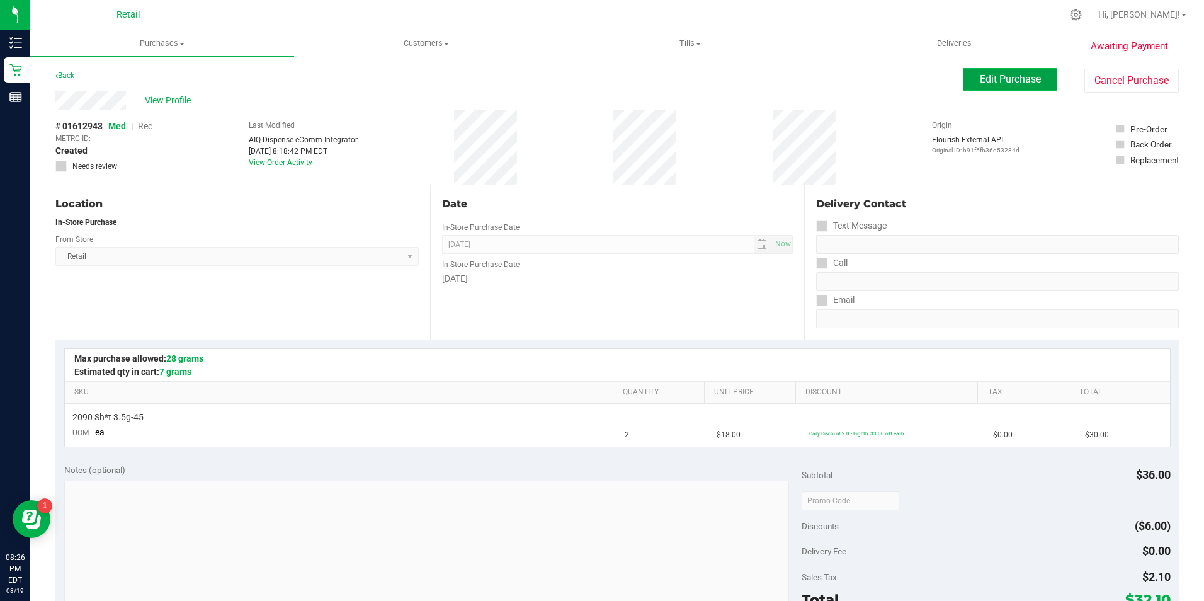
drag, startPoint x: 1005, startPoint y: 71, endPoint x: 986, endPoint y: 74, distance: 19.7
click at [1002, 71] on button "Edit Purchase" at bounding box center [1010, 79] width 94 height 23
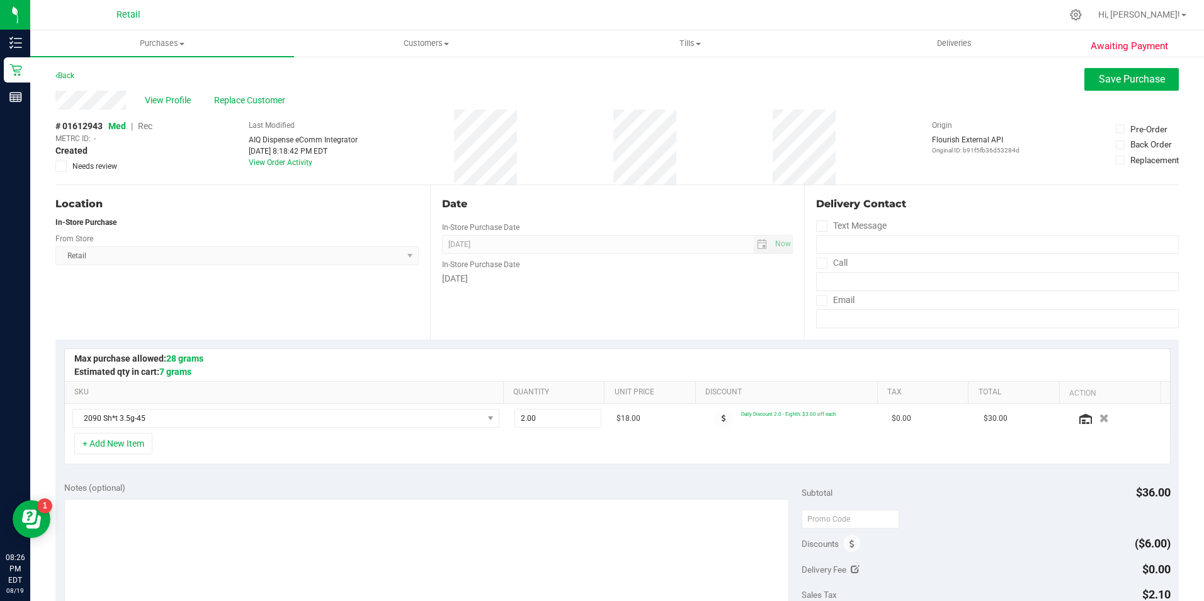
click at [145, 127] on span "Rec" at bounding box center [145, 126] width 14 height 10
click at [1068, 82] on div "Back Save Purchase" at bounding box center [616, 79] width 1123 height 23
click at [1084, 80] on button "Save Purchase" at bounding box center [1131, 79] width 94 height 23
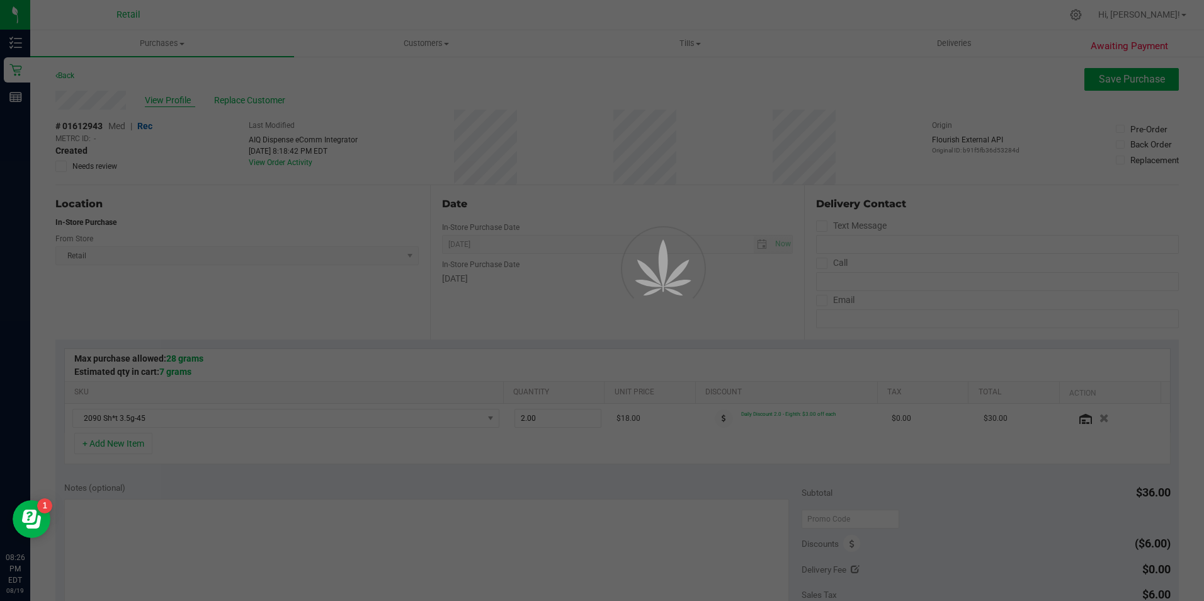
click at [174, 100] on div at bounding box center [602, 300] width 1204 height 601
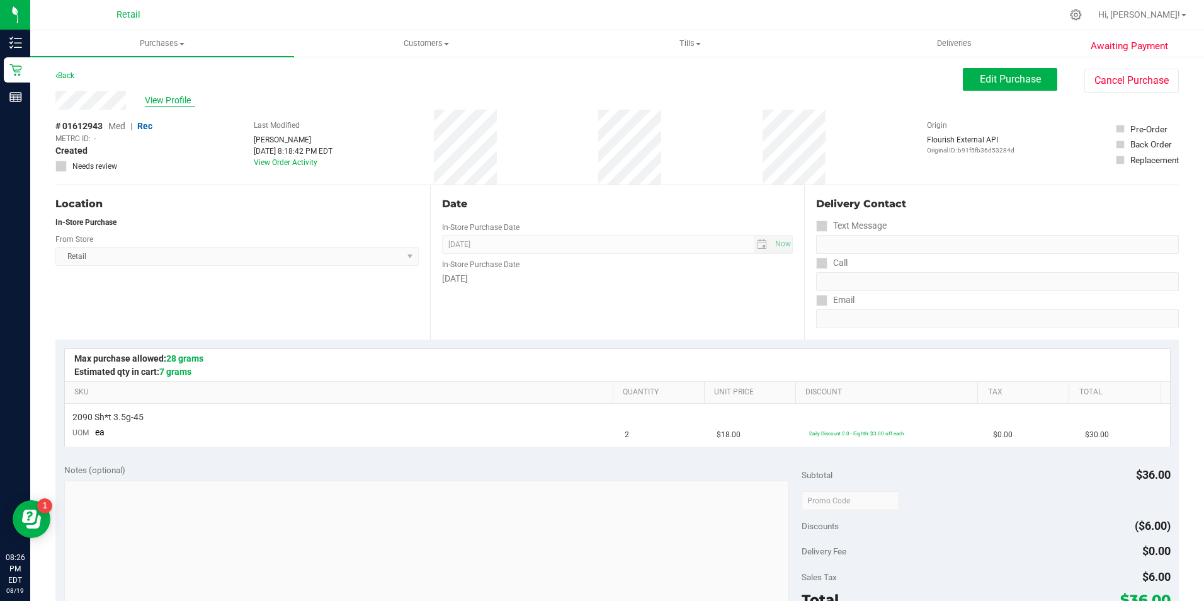
click at [175, 106] on span "View Profile" at bounding box center [170, 100] width 50 height 13
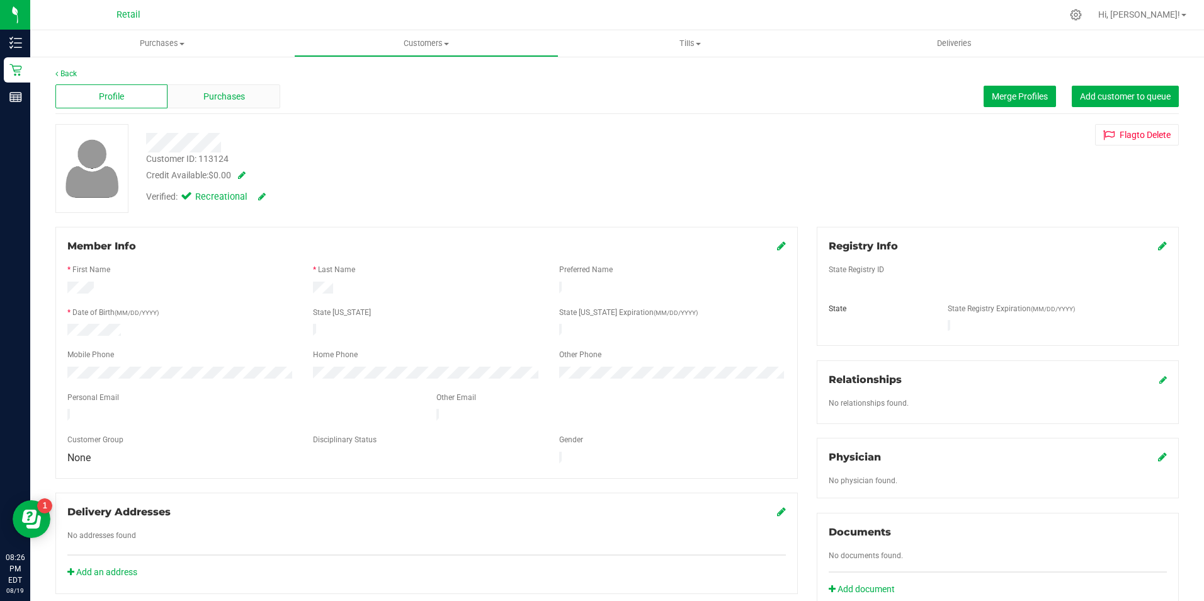
click at [209, 92] on span "Purchases" at bounding box center [224, 96] width 42 height 13
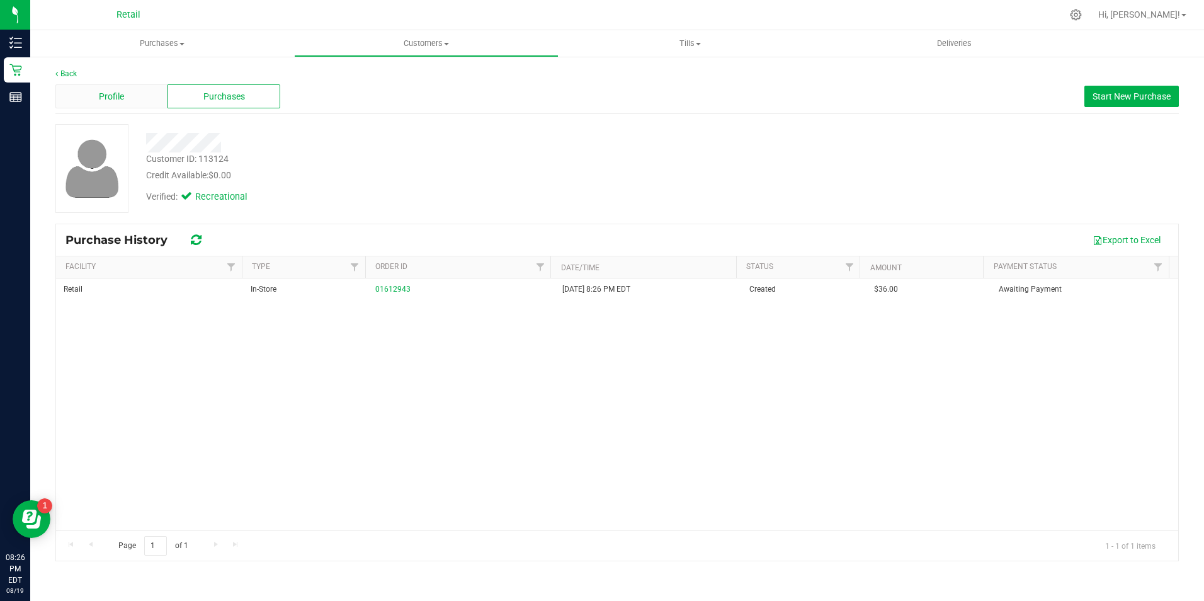
click at [139, 93] on div "Profile" at bounding box center [111, 96] width 112 height 24
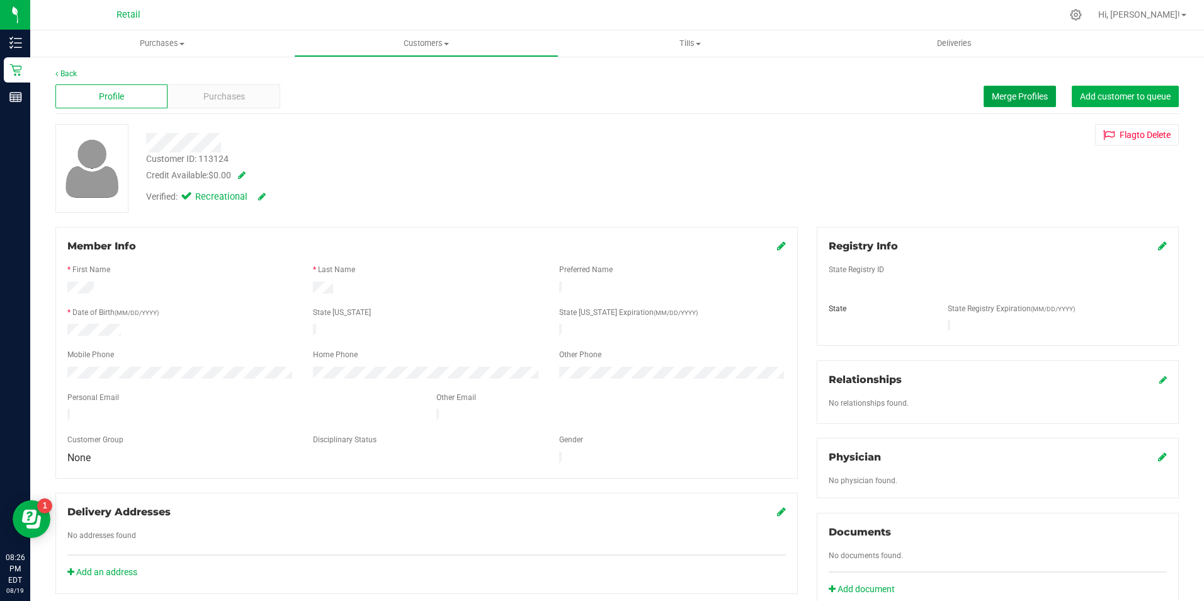
drag, startPoint x: 984, startPoint y: 91, endPoint x: 953, endPoint y: 91, distance: 31.5
click at [970, 91] on div "Profile Purchases Merge Profiles Add customer to queue" at bounding box center [616, 96] width 1123 height 35
click at [992, 100] on span "Merge Profiles" at bounding box center [1020, 96] width 56 height 10
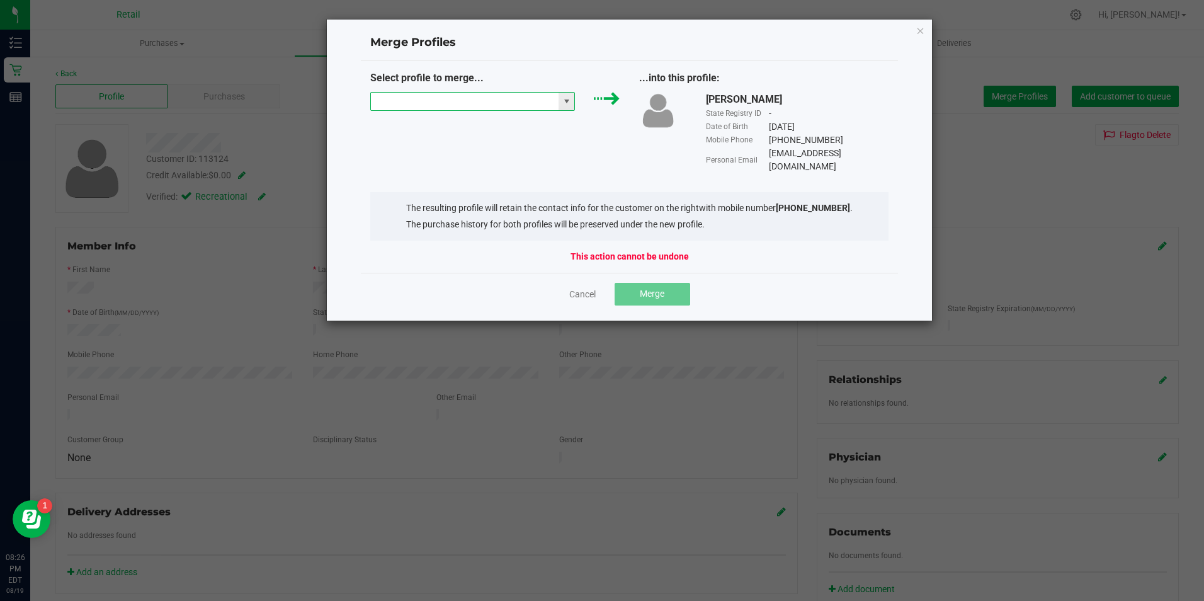
click at [381, 101] on input "NO DATA FOUND" at bounding box center [465, 102] width 188 height 18
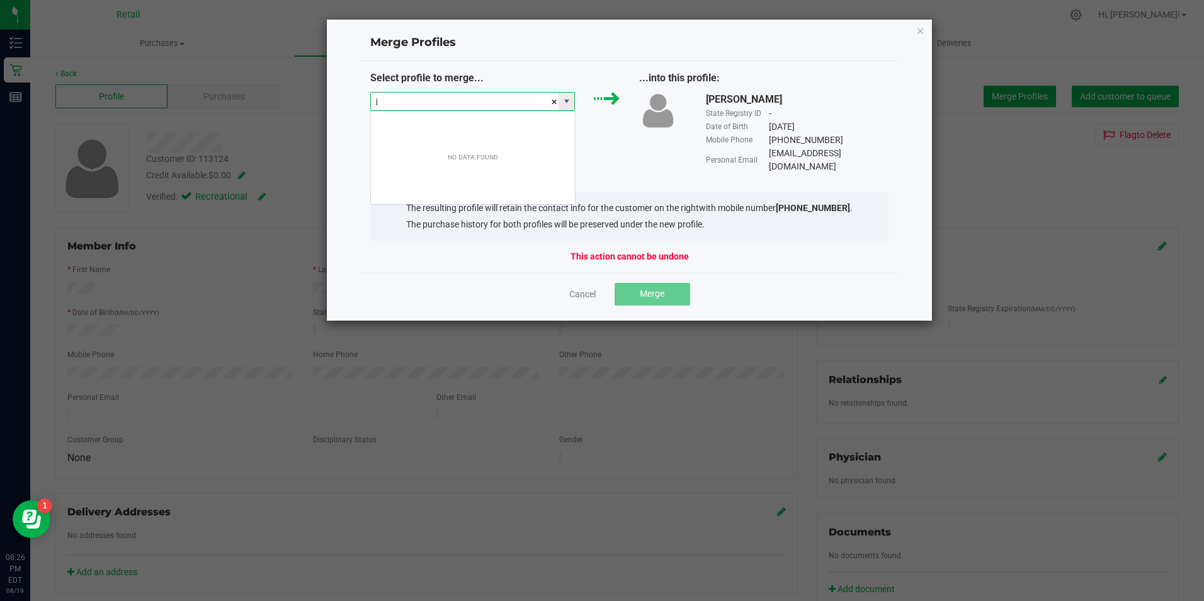
scroll to position [19, 205]
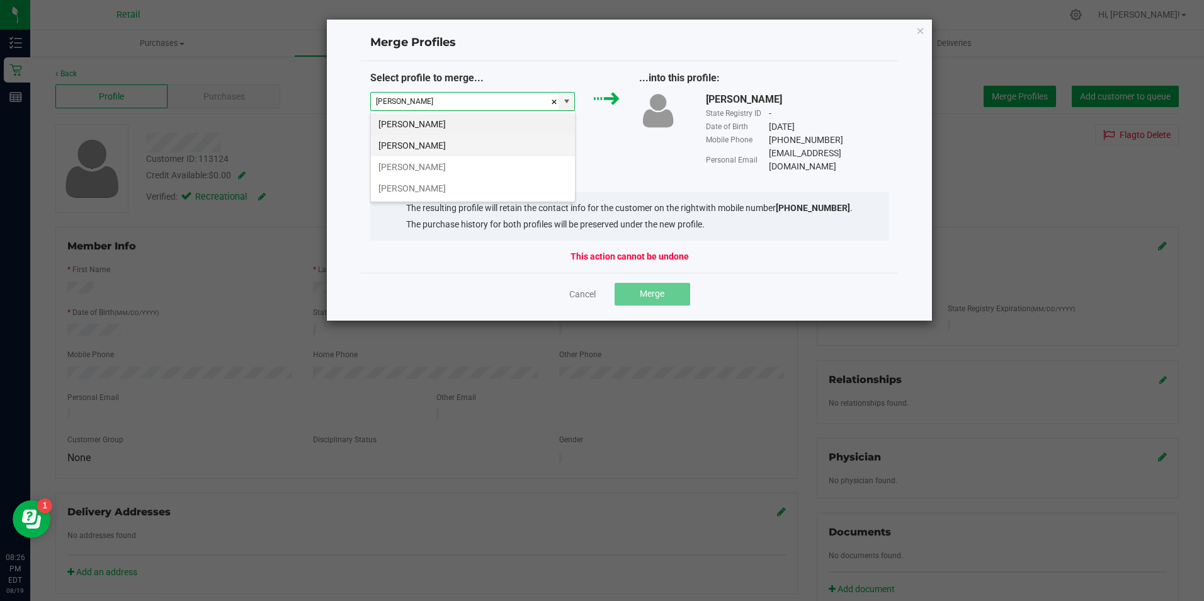
click at [431, 144] on li "Jesse Pine" at bounding box center [473, 145] width 204 height 21
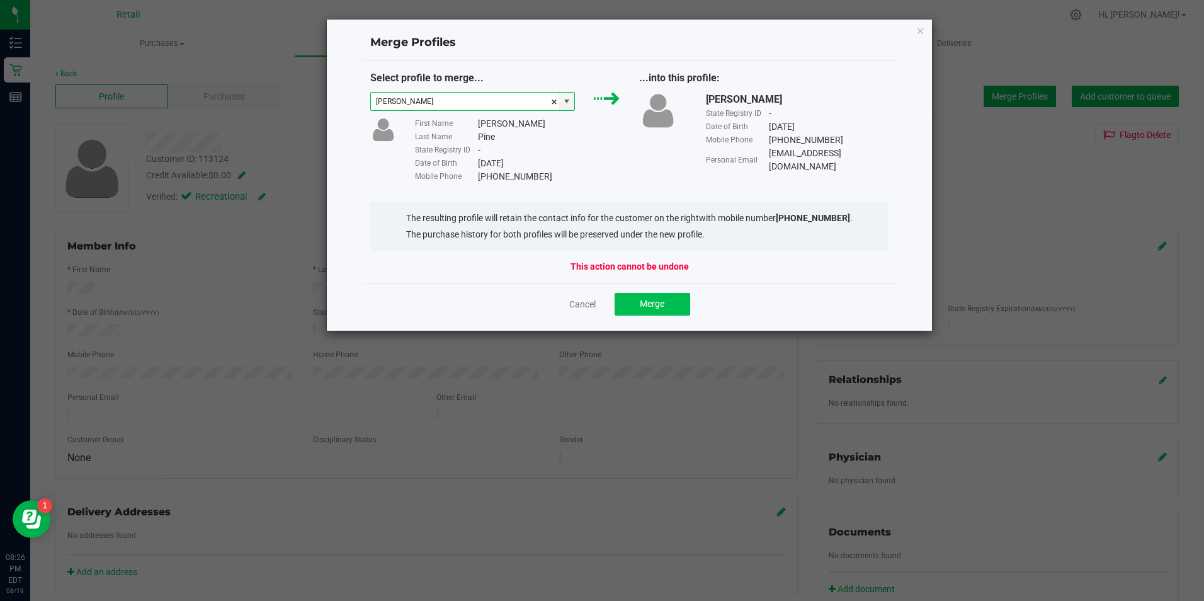
type input "Jesse Pine"
click at [637, 301] on button "Merge" at bounding box center [652, 304] width 76 height 23
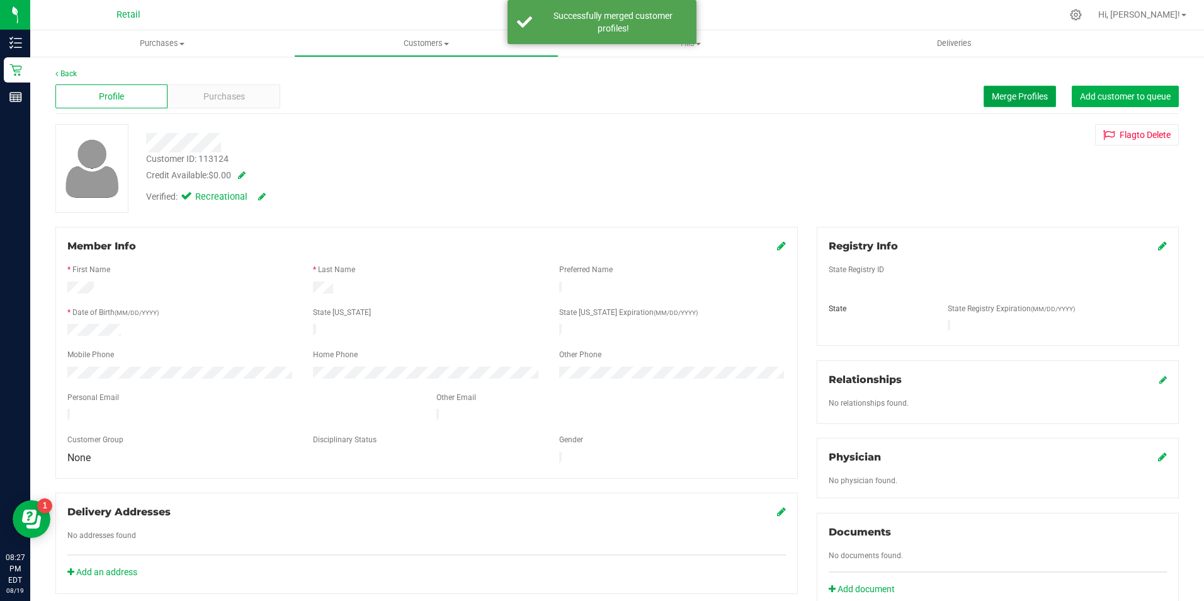
click at [1023, 97] on span "Merge Profiles" at bounding box center [1020, 96] width 56 height 10
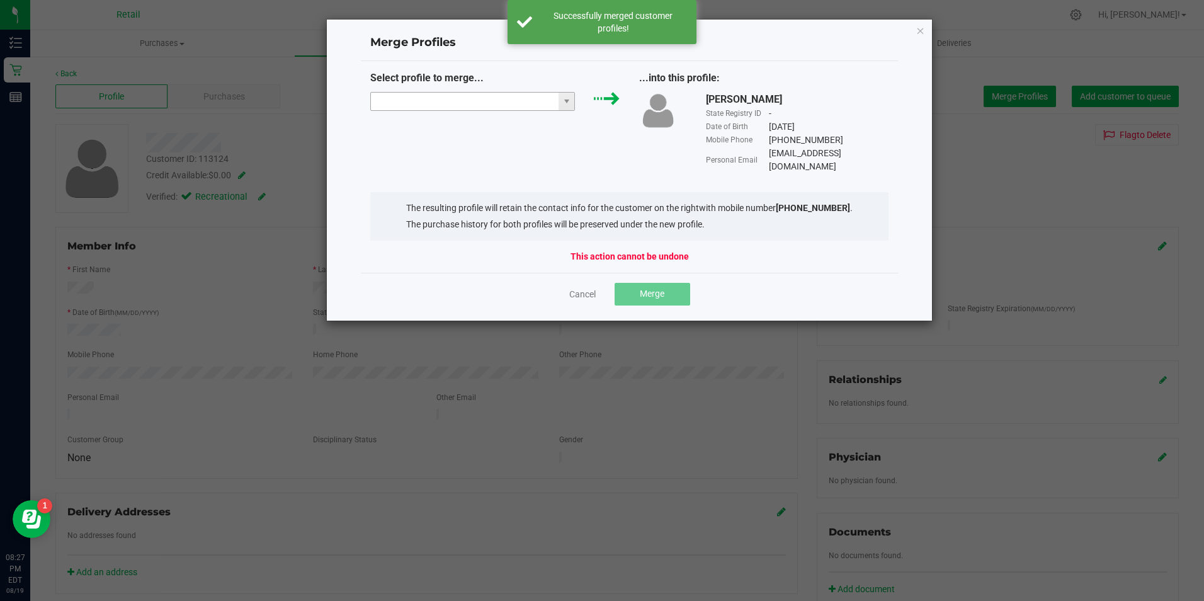
click at [548, 110] on input "NO DATA FOUND" at bounding box center [465, 102] width 188 height 18
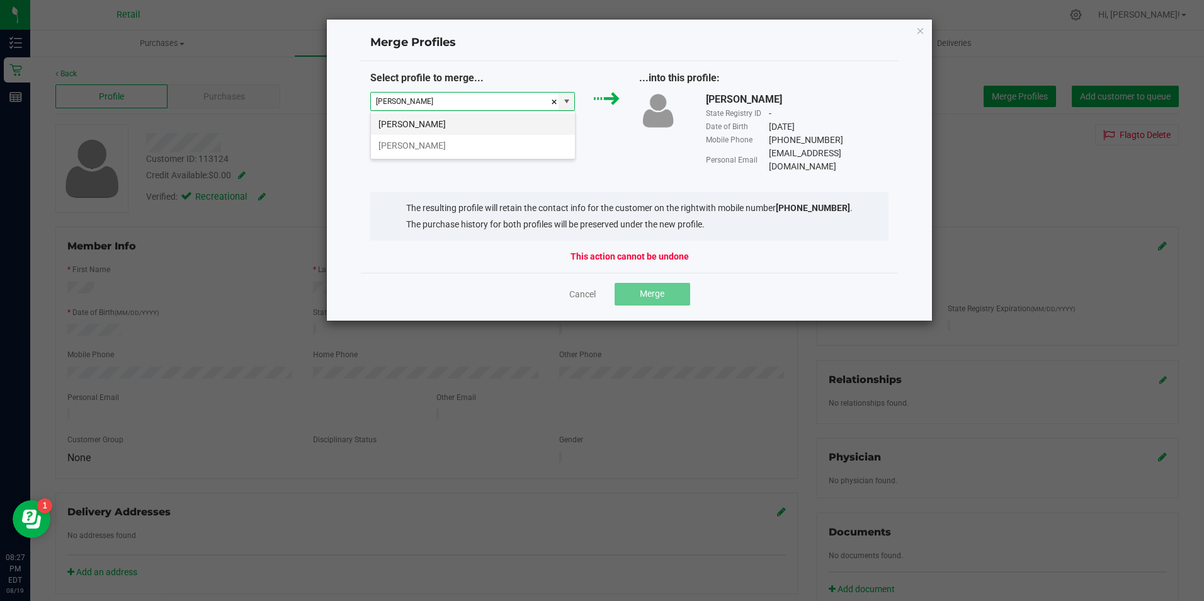
click at [529, 125] on li "Jesse Pine" at bounding box center [473, 123] width 204 height 21
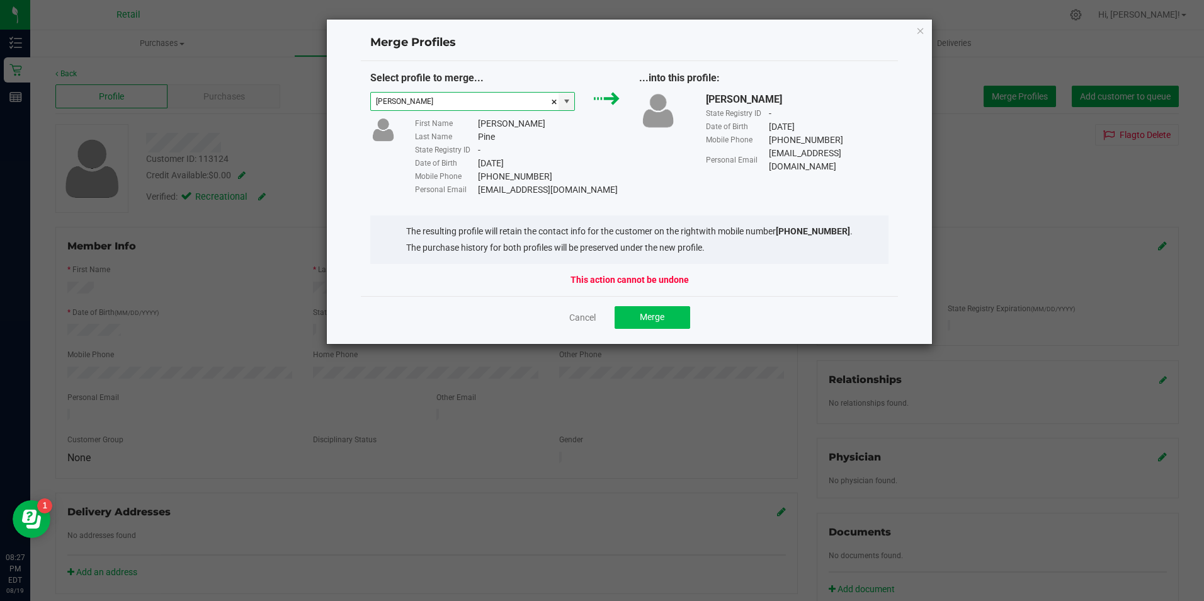
type input "Jesse Pine"
click at [646, 311] on button "Merge" at bounding box center [652, 317] width 76 height 23
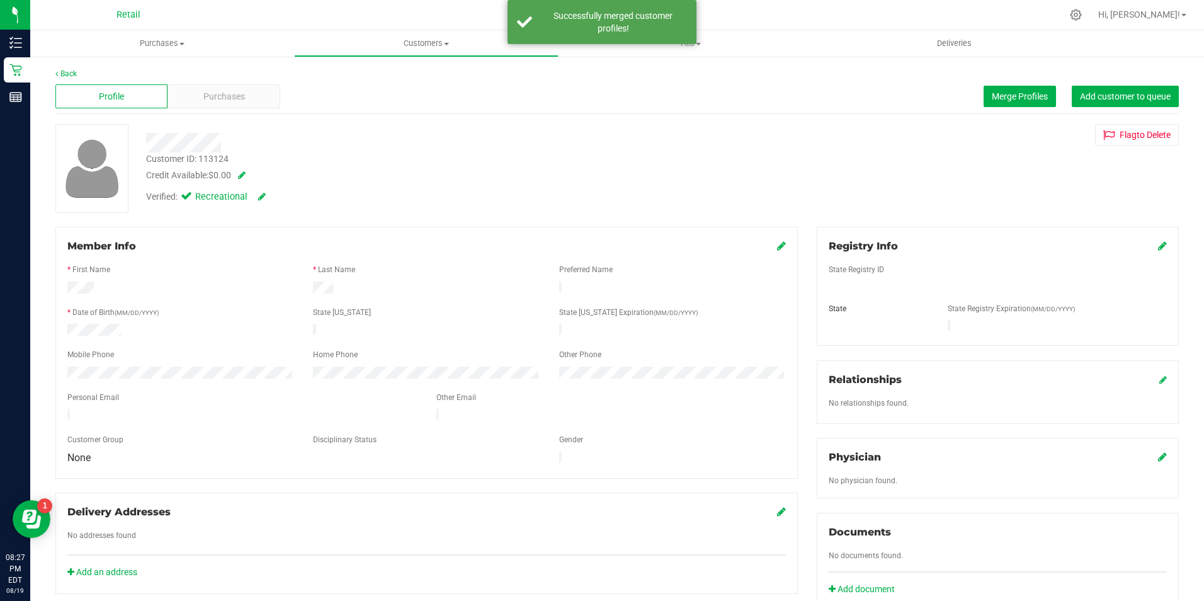
click at [673, 235] on div "Member Info * First Name * Last Name Preferred Name * Date of Birth (MM/DD/YYYY…" at bounding box center [426, 353] width 742 height 252
click at [777, 251] on link at bounding box center [781, 246] width 9 height 12
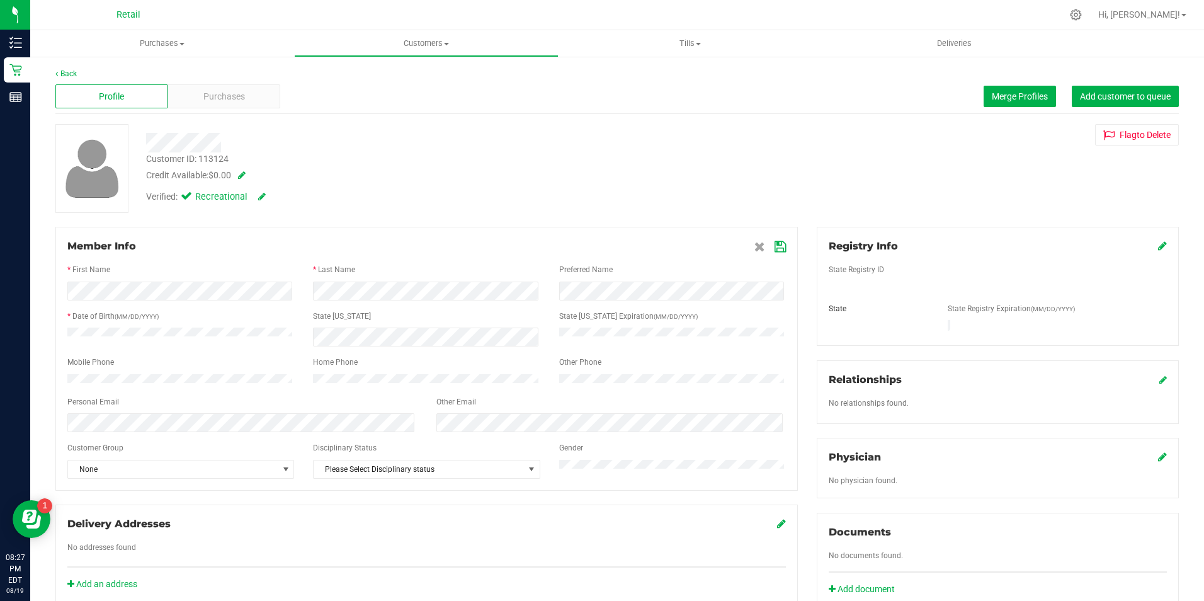
click at [765, 249] on span at bounding box center [769, 246] width 31 height 15
click at [769, 247] on span at bounding box center [769, 246] width 31 height 15
click at [774, 246] on icon at bounding box center [779, 247] width 11 height 10
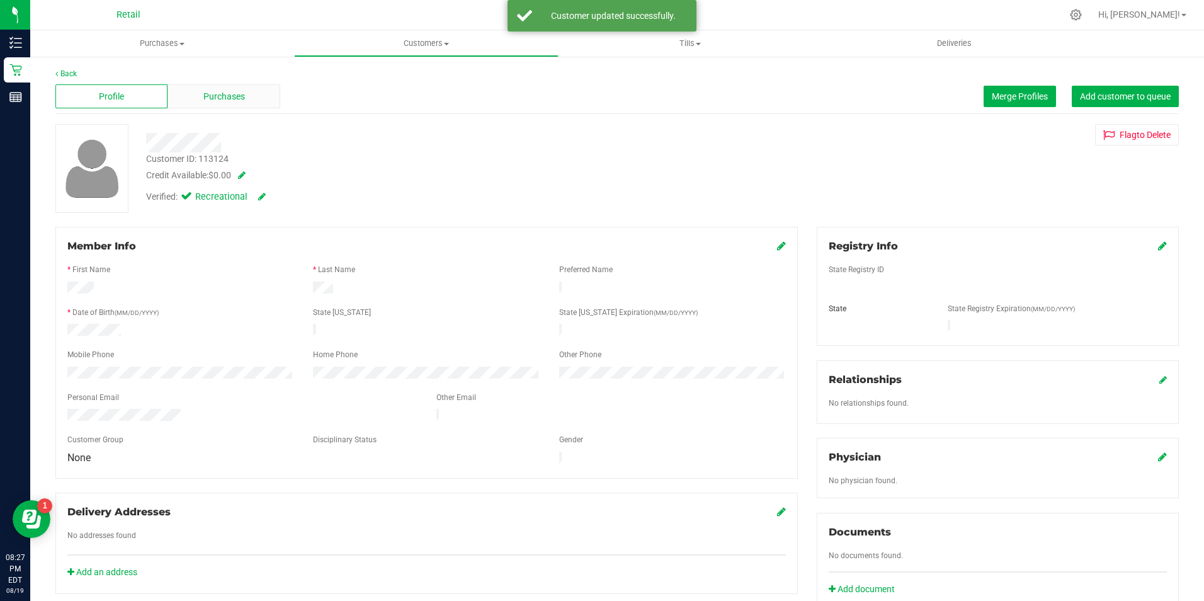
click at [232, 99] on span "Purchases" at bounding box center [224, 96] width 42 height 13
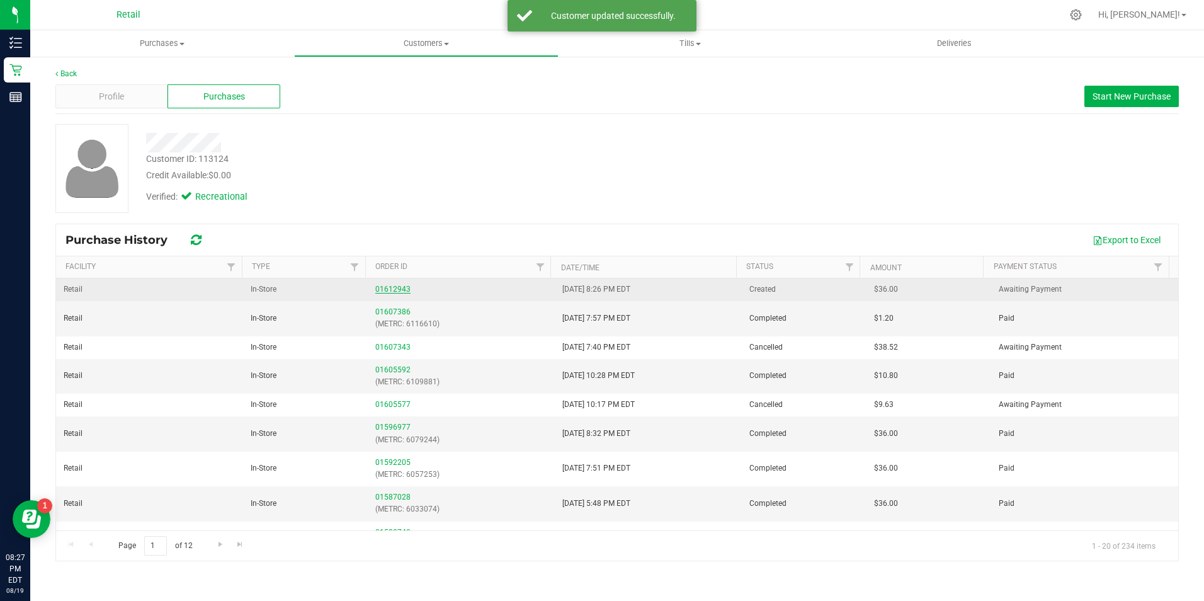
click at [404, 288] on link "01612943" at bounding box center [392, 289] width 35 height 9
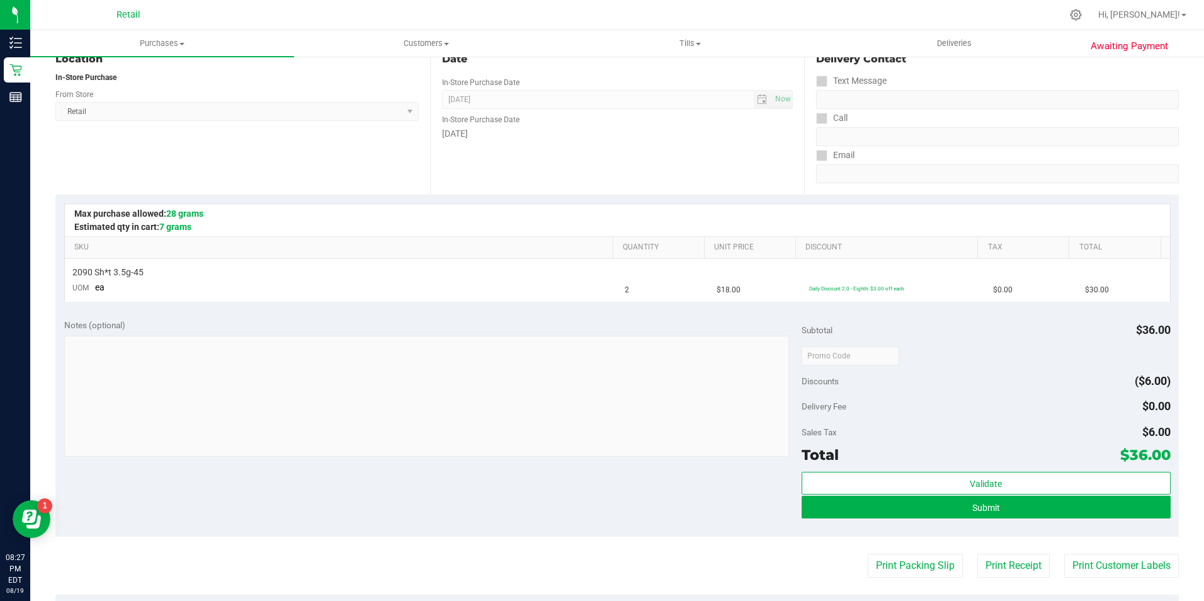
scroll to position [189, 0]
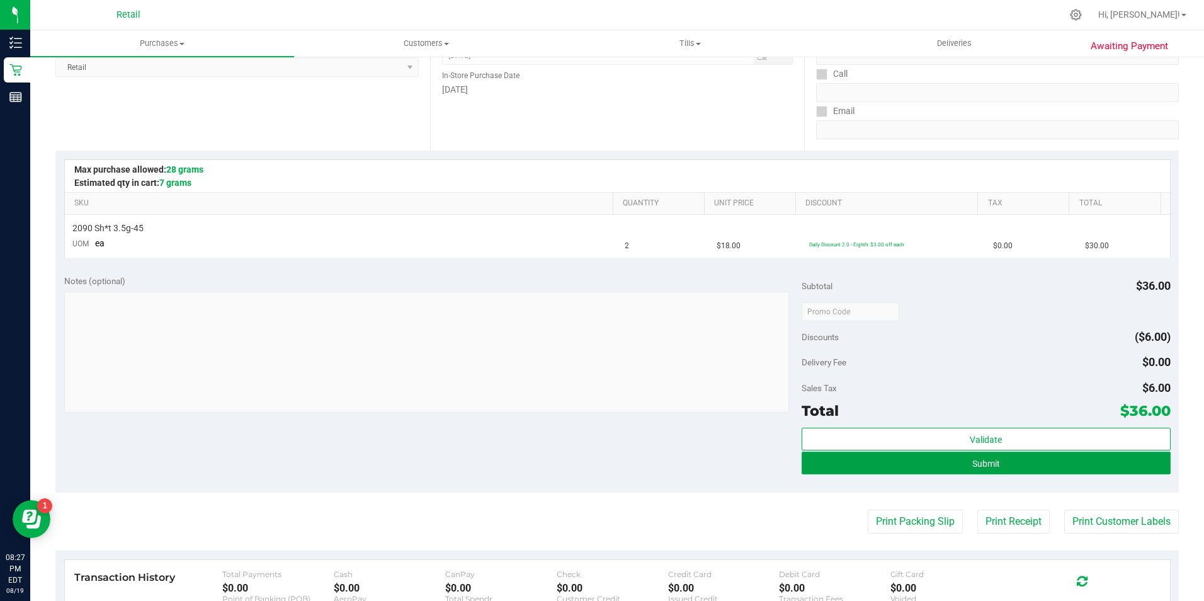
click at [957, 455] on button "Submit" at bounding box center [985, 462] width 369 height 23
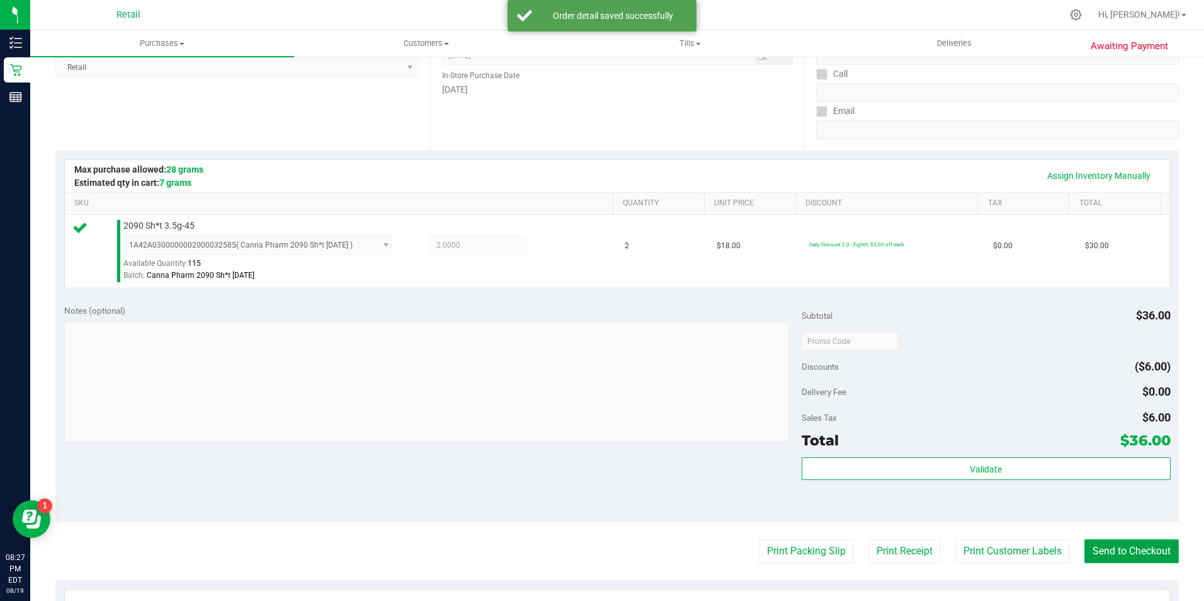
click at [1127, 543] on button "Send to Checkout" at bounding box center [1131, 551] width 94 height 24
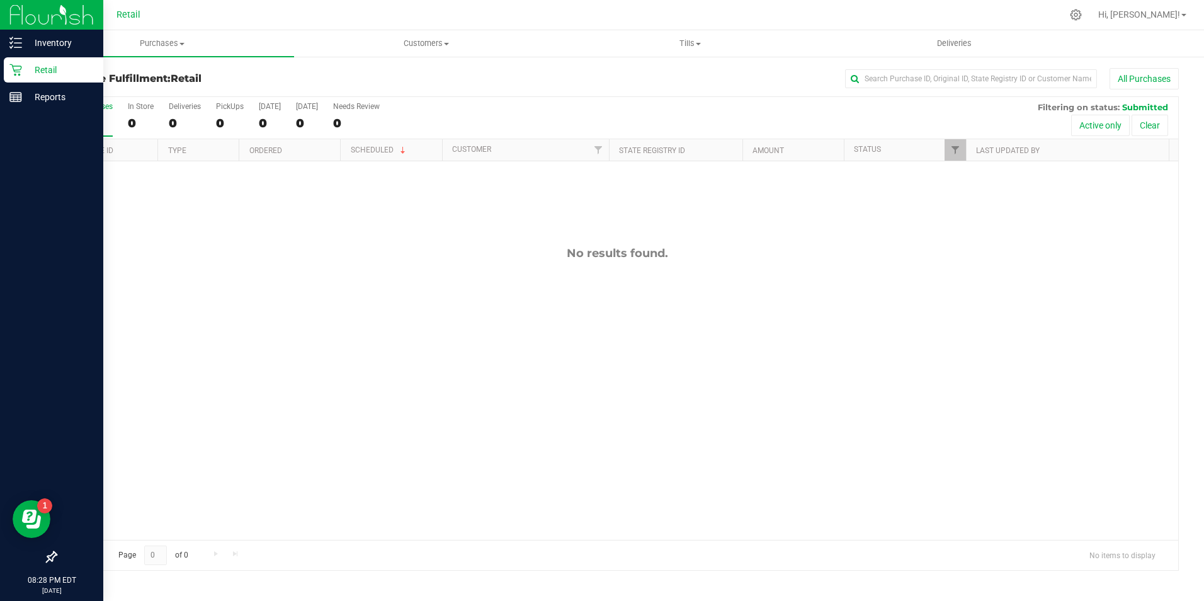
click at [16, 74] on icon at bounding box center [15, 70] width 13 height 13
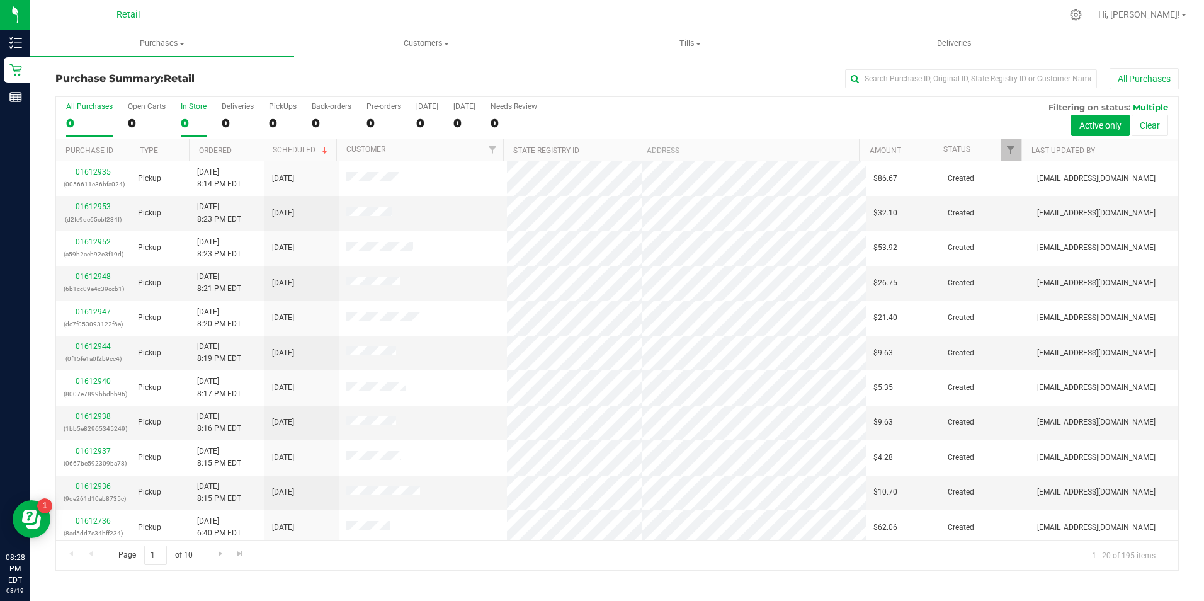
click at [188, 118] on div "0" at bounding box center [194, 123] width 26 height 14
click at [0, 0] on input "In Store 0" at bounding box center [0, 0] width 0 height 0
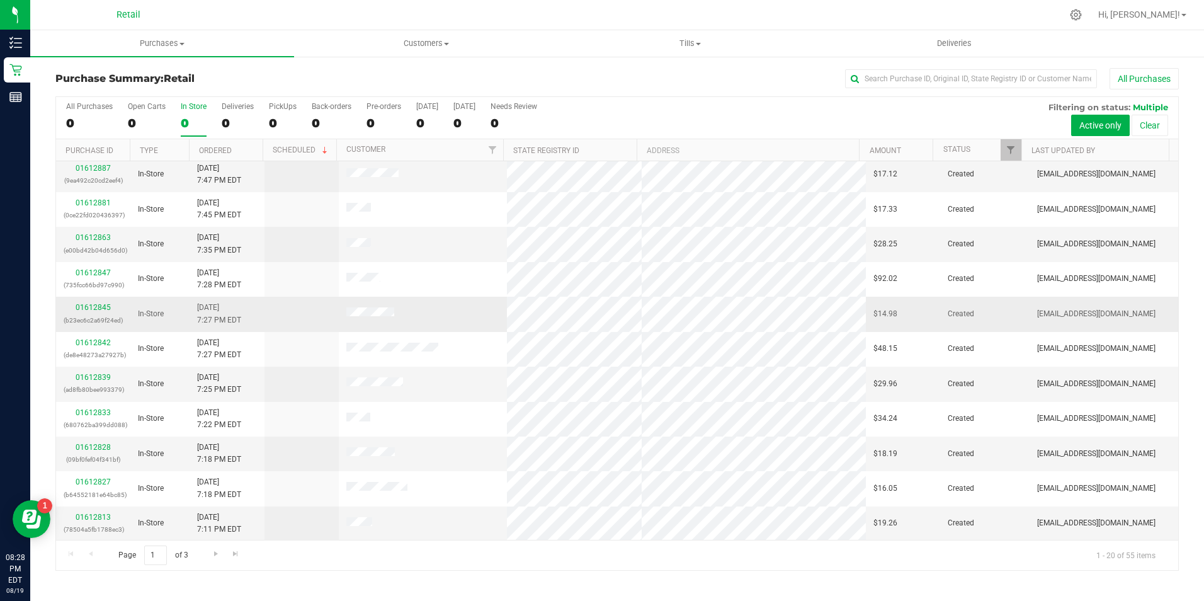
scroll to position [319, 0]
click at [223, 552] on link "Go to the next page" at bounding box center [215, 553] width 18 height 17
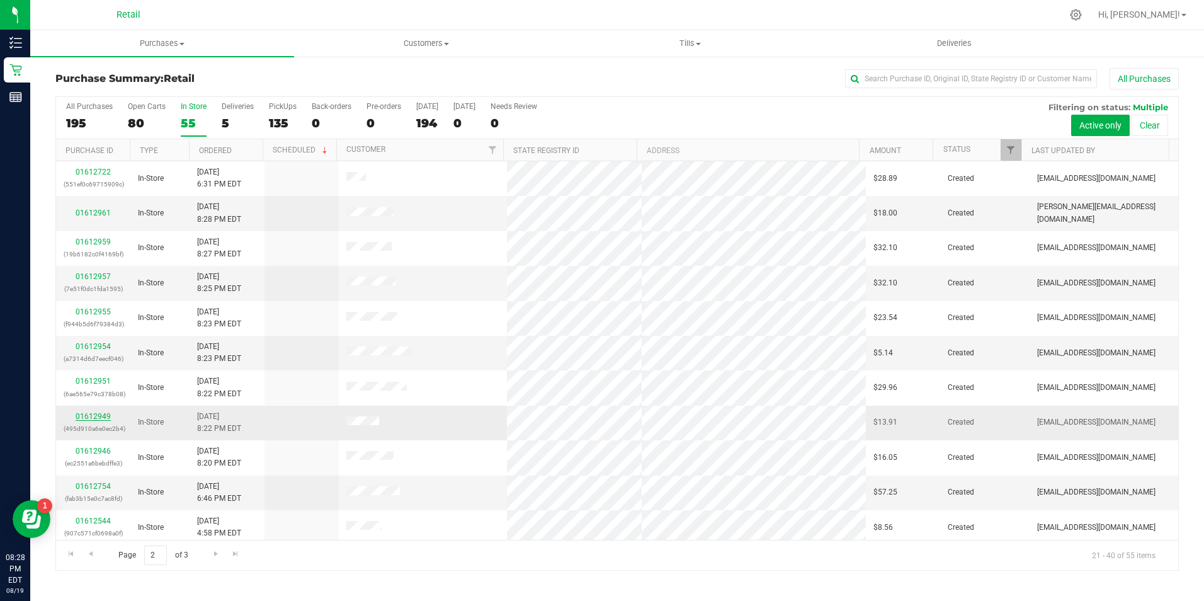
click at [93, 413] on link "01612949" at bounding box center [93, 416] width 35 height 9
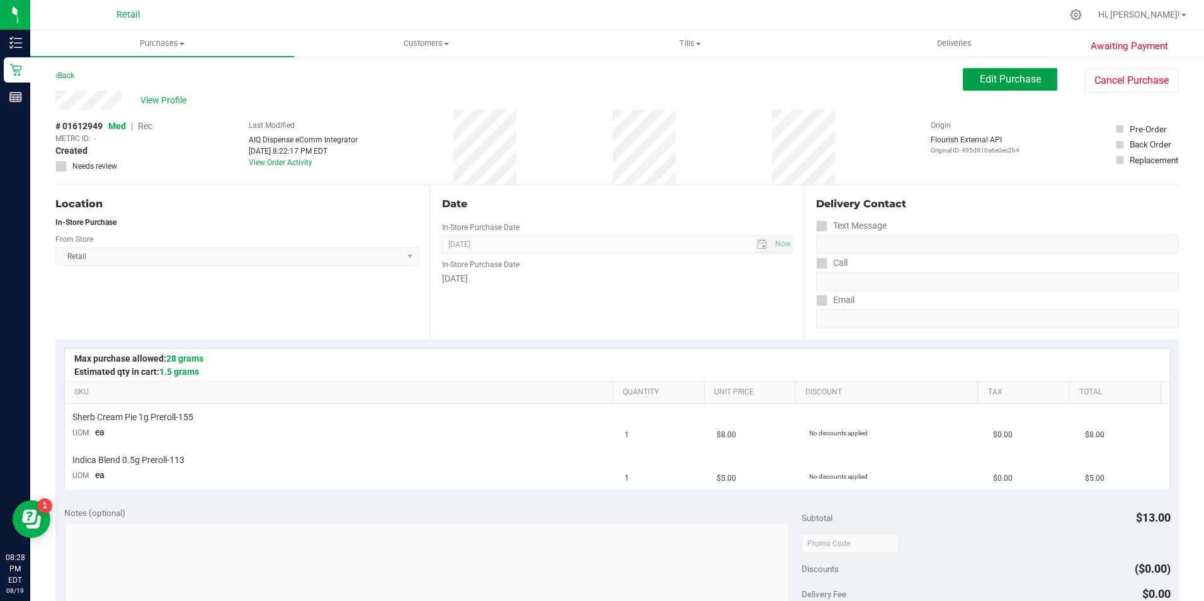
click at [981, 86] on button "Edit Purchase" at bounding box center [1010, 79] width 94 height 23
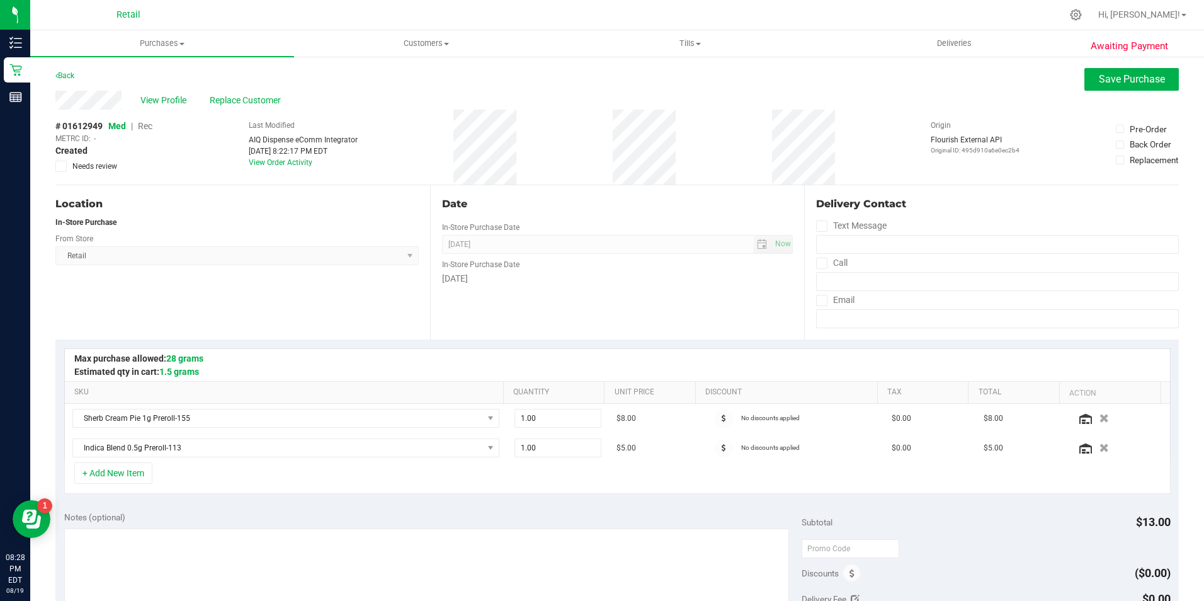
click at [149, 127] on span "Rec" at bounding box center [145, 126] width 14 height 10
click at [147, 132] on div "# 01612949 Med | Rec METRC ID: - Created Needs review" at bounding box center [103, 146] width 97 height 52
click at [149, 124] on span "Rec" at bounding box center [145, 126] width 14 height 10
click at [147, 125] on span "Rec" at bounding box center [144, 126] width 15 height 10
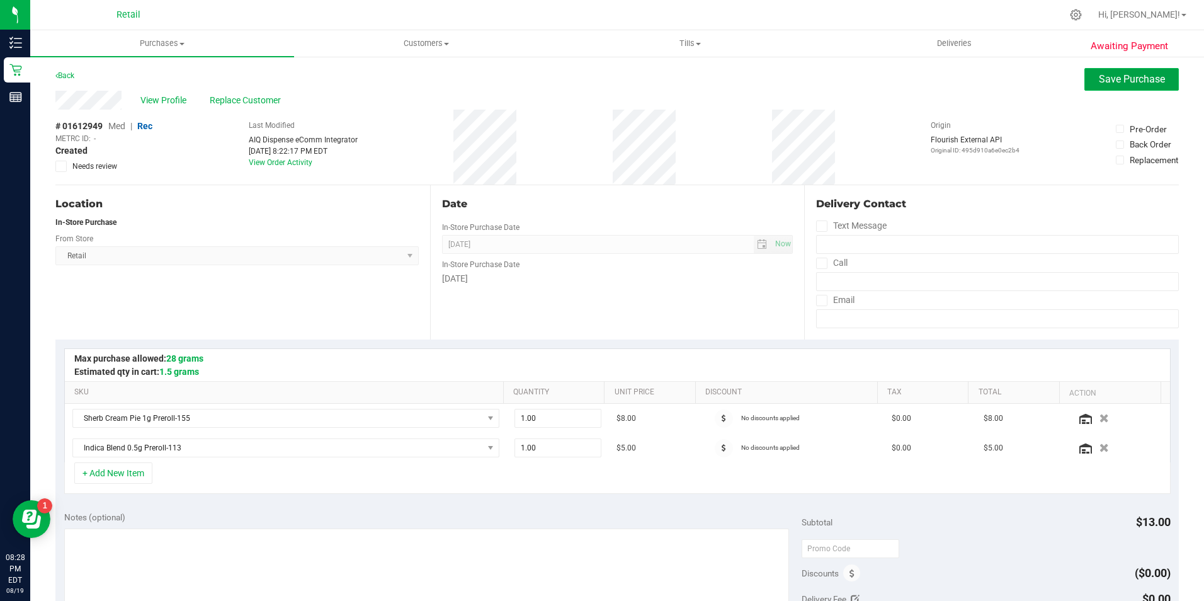
click at [1119, 88] on button "Save Purchase" at bounding box center [1131, 79] width 94 height 23
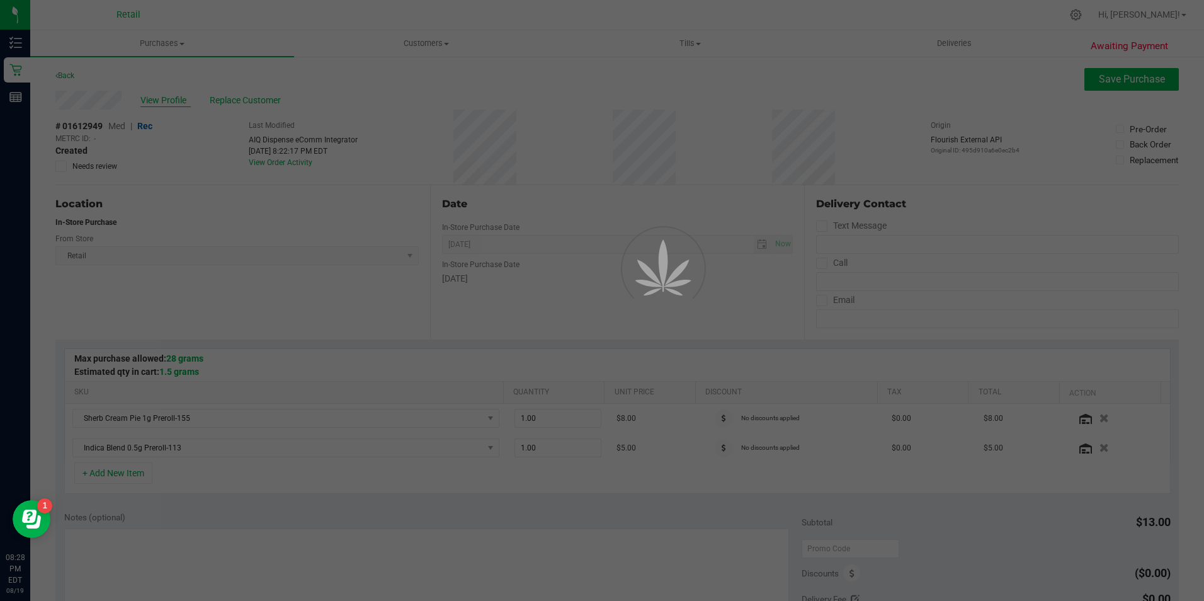
click at [155, 106] on div at bounding box center [602, 300] width 1204 height 601
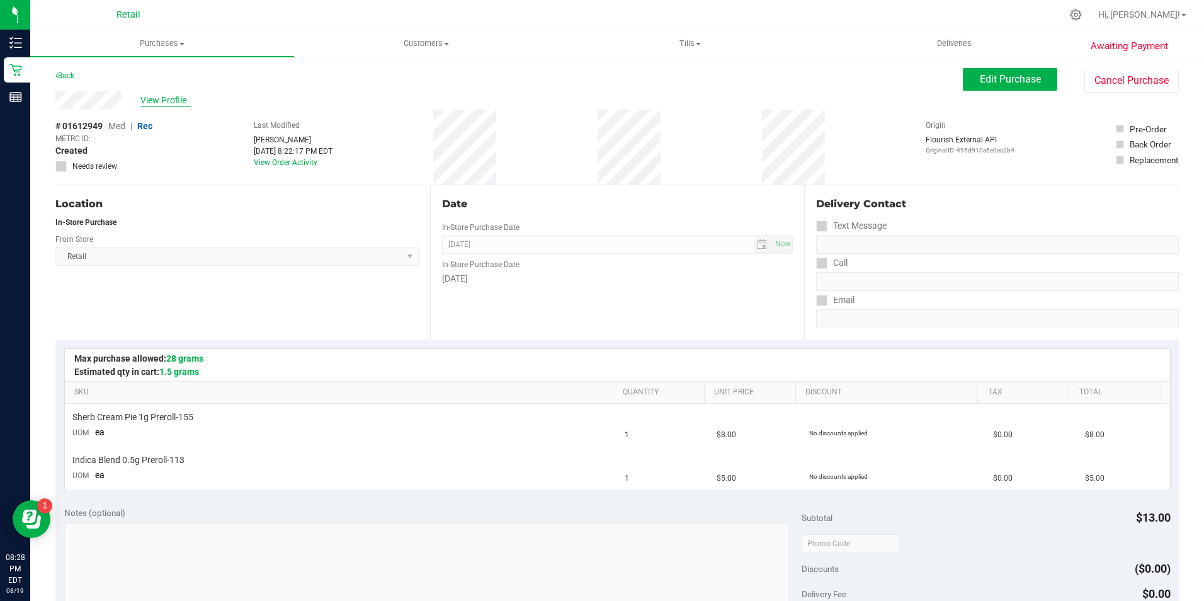
click at [190, 106] on span "View Profile" at bounding box center [165, 100] width 50 height 13
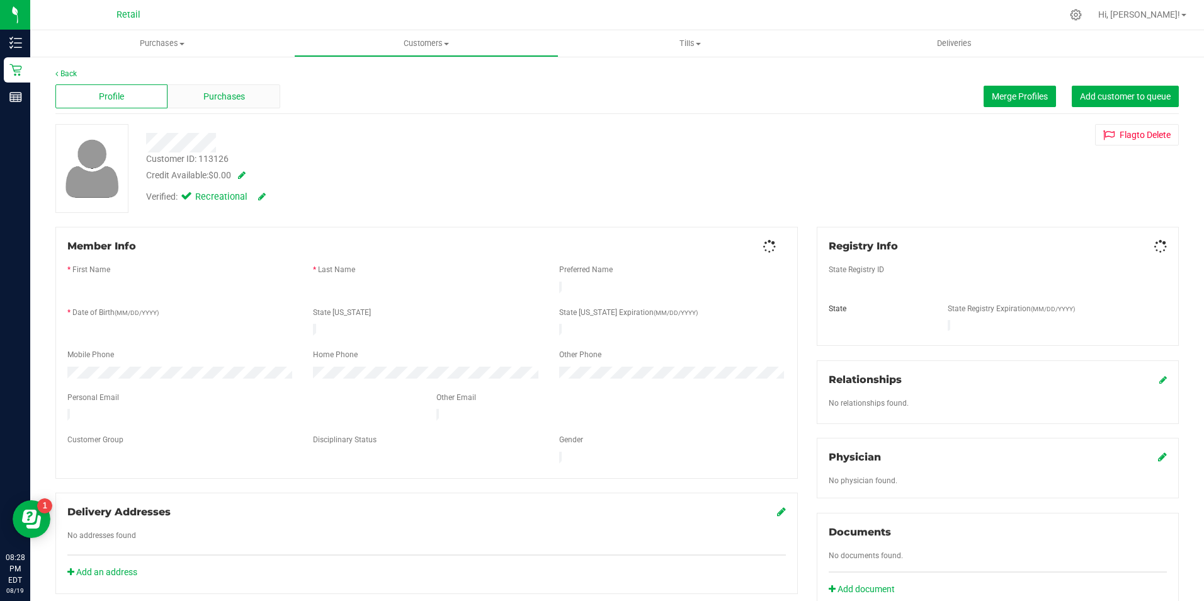
click at [213, 99] on span "Purchases" at bounding box center [224, 96] width 42 height 13
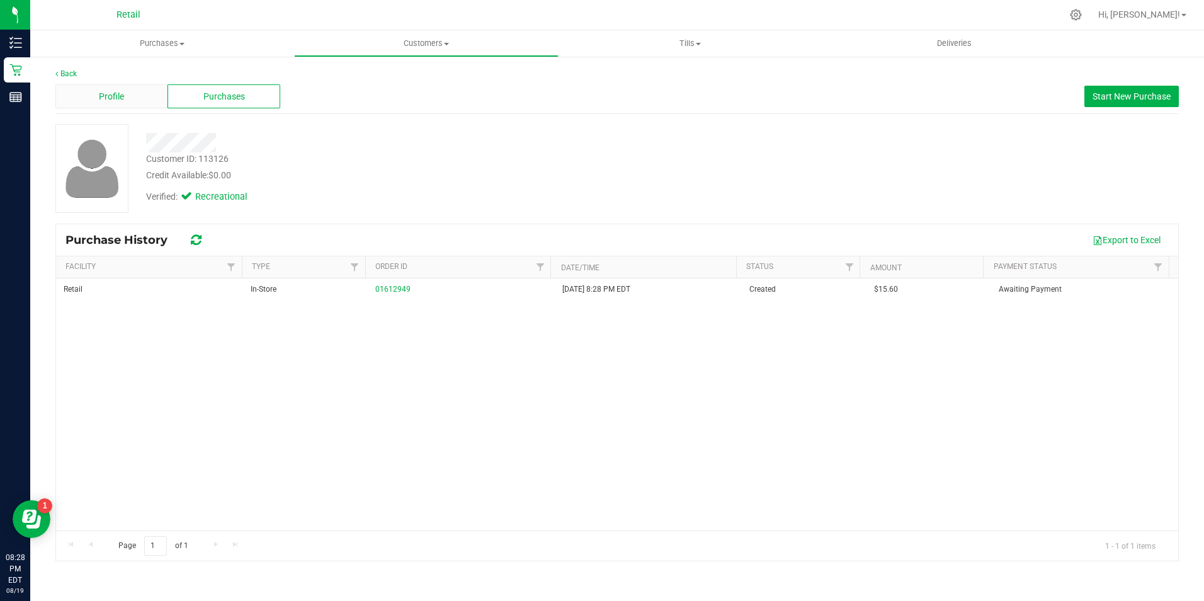
click at [111, 105] on div "Profile" at bounding box center [111, 96] width 112 height 24
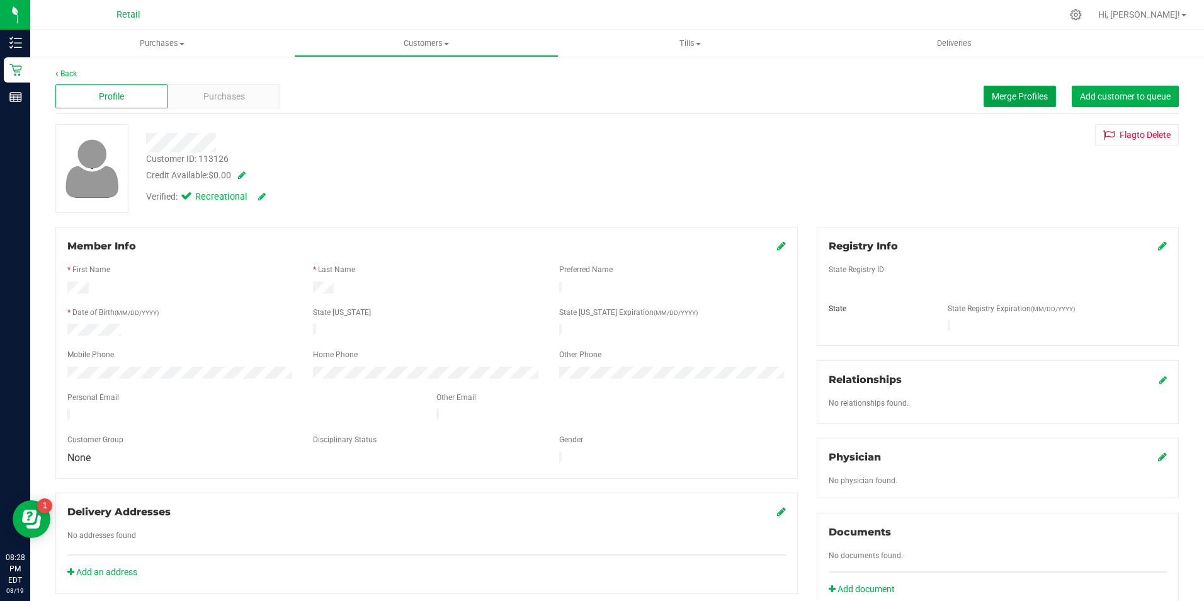
click at [992, 93] on span "Merge Profiles" at bounding box center [1020, 96] width 56 height 10
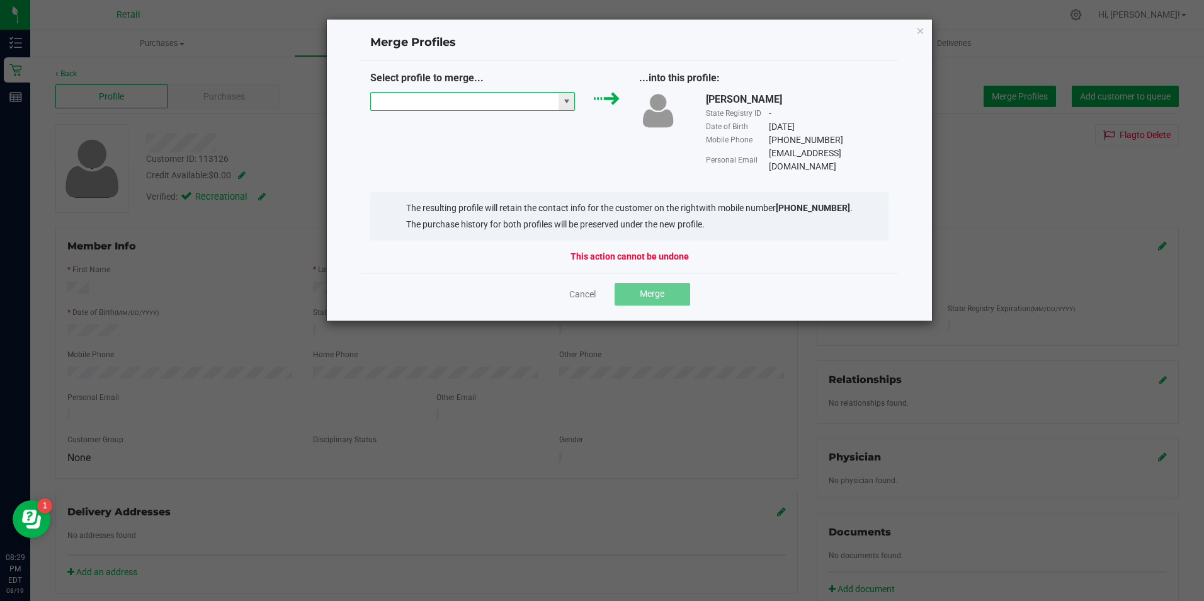
click at [482, 110] on input "NO DATA FOUND" at bounding box center [465, 102] width 188 height 18
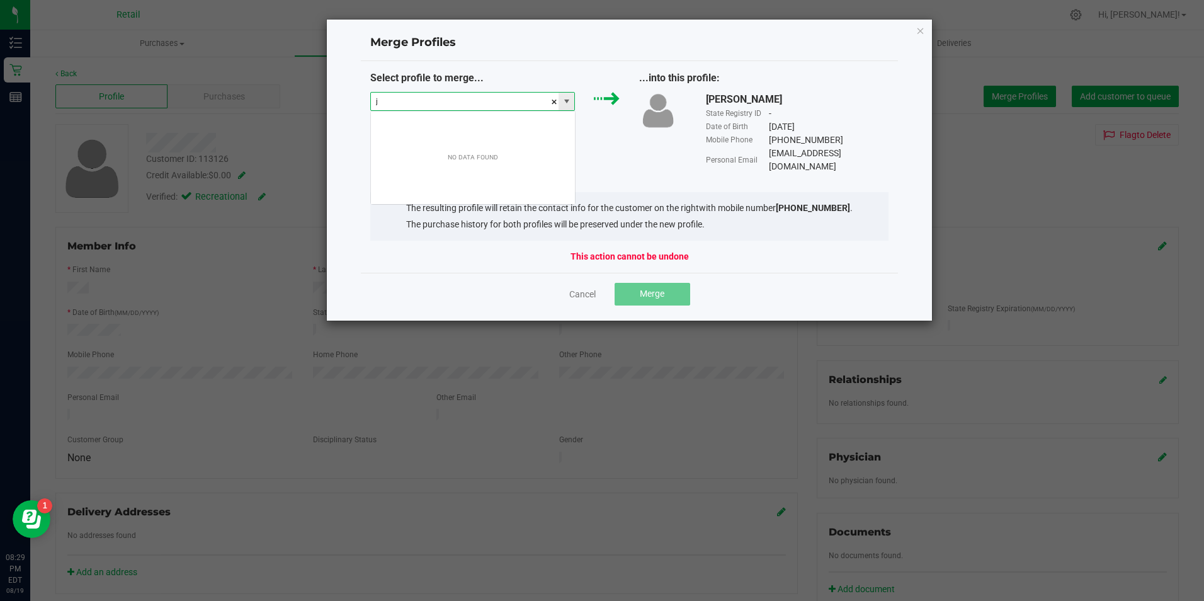
scroll to position [19, 205]
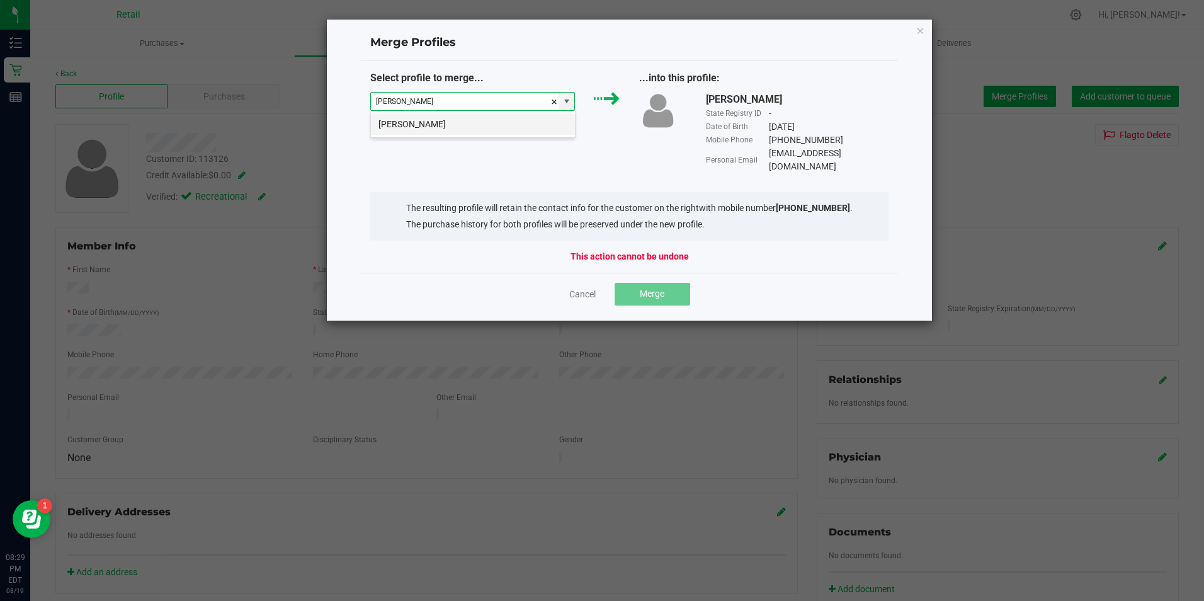
click at [429, 116] on li "jacob rufe" at bounding box center [473, 123] width 204 height 21
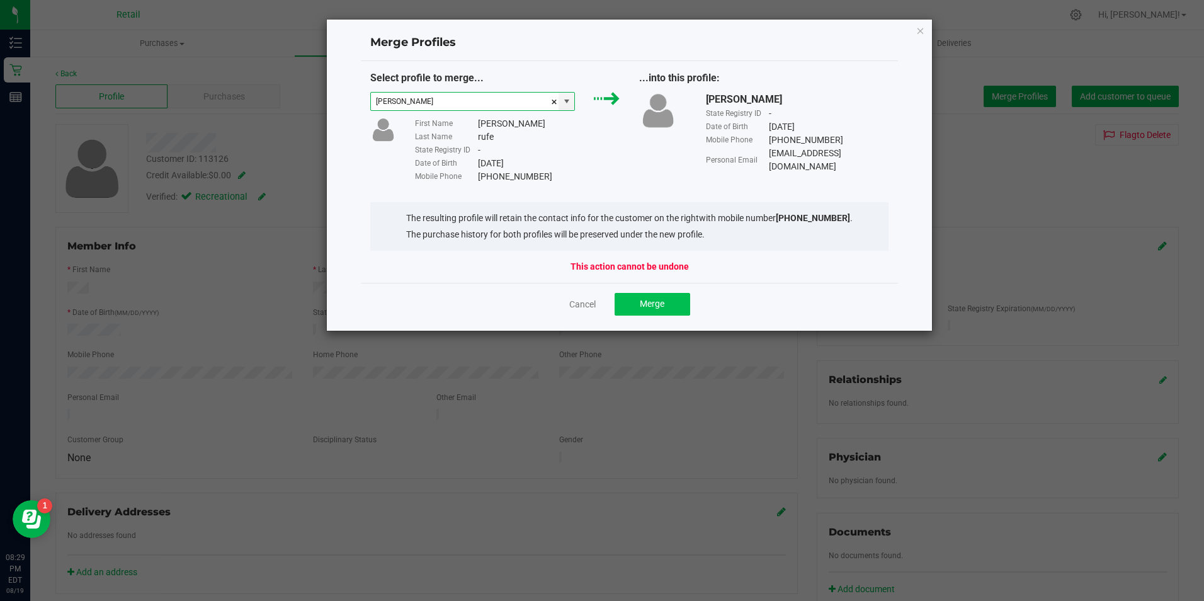
type input "jacob rufe"
click at [646, 312] on button "Merge" at bounding box center [652, 304] width 76 height 23
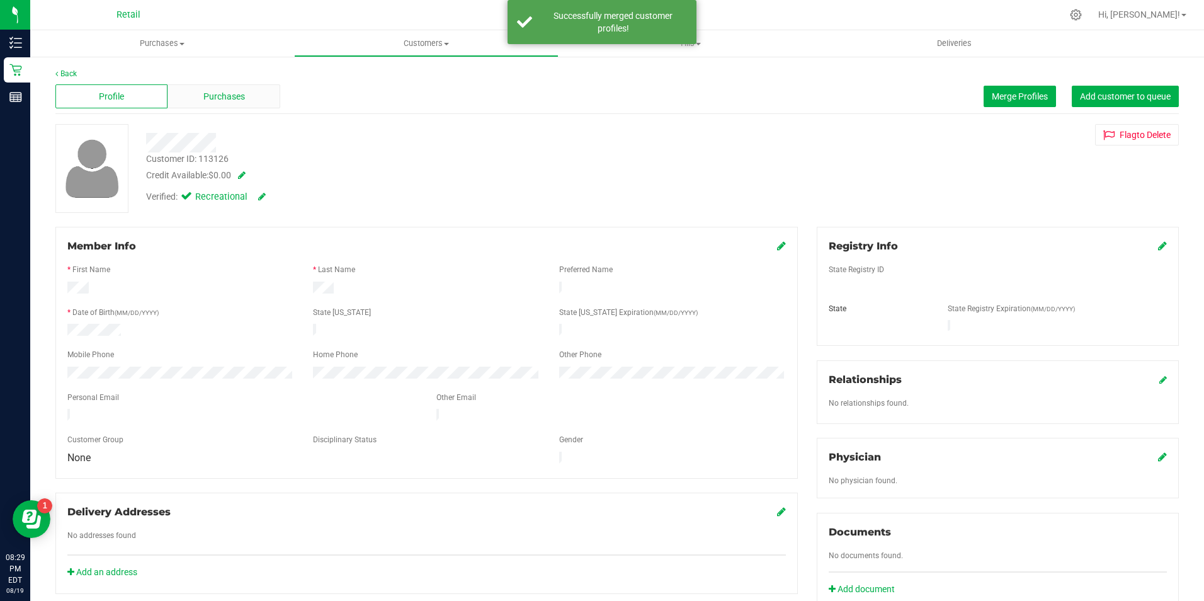
click at [235, 106] on div "Purchases" at bounding box center [223, 96] width 112 height 24
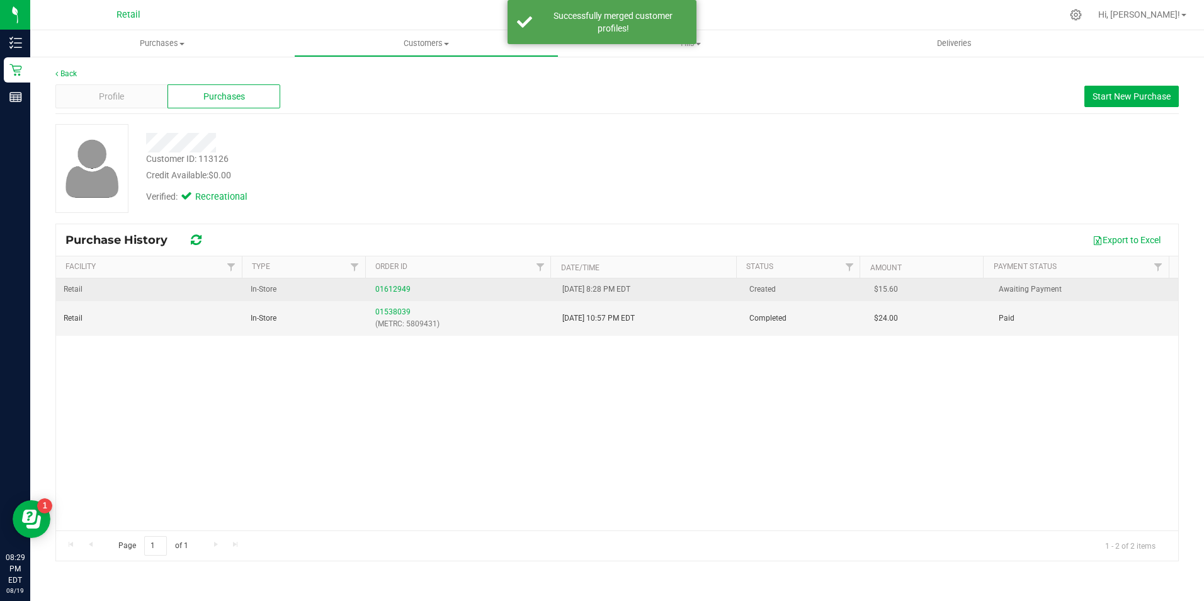
click at [399, 284] on div "01612949" at bounding box center [461, 289] width 172 height 12
click at [397, 285] on link "01612949" at bounding box center [392, 289] width 35 height 9
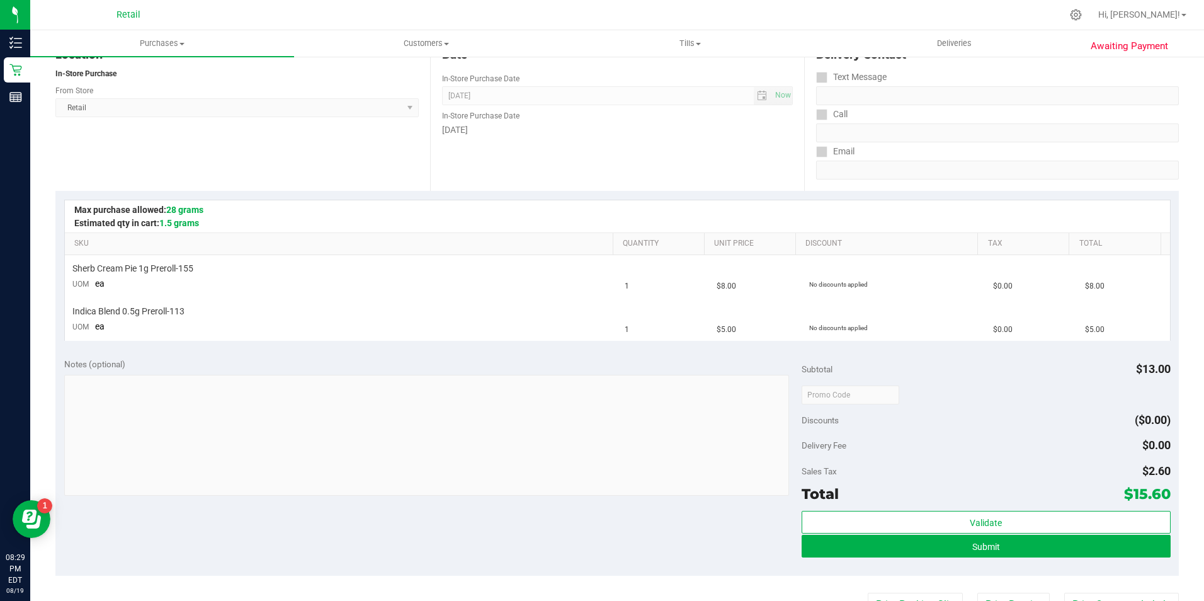
scroll to position [189, 0]
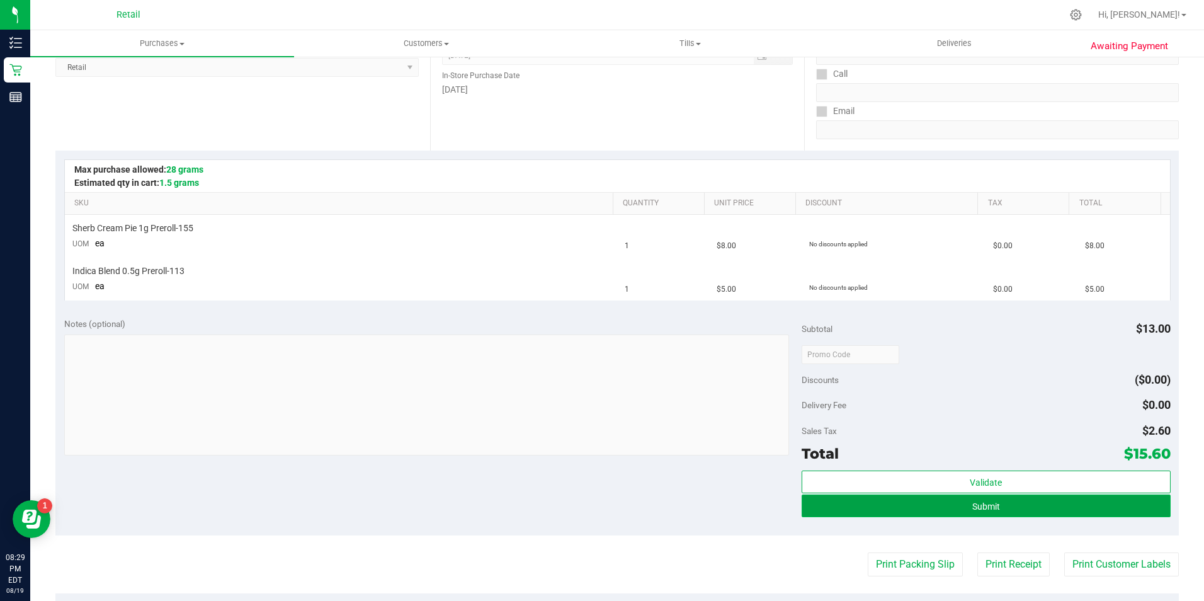
click at [914, 502] on button "Submit" at bounding box center [985, 505] width 369 height 23
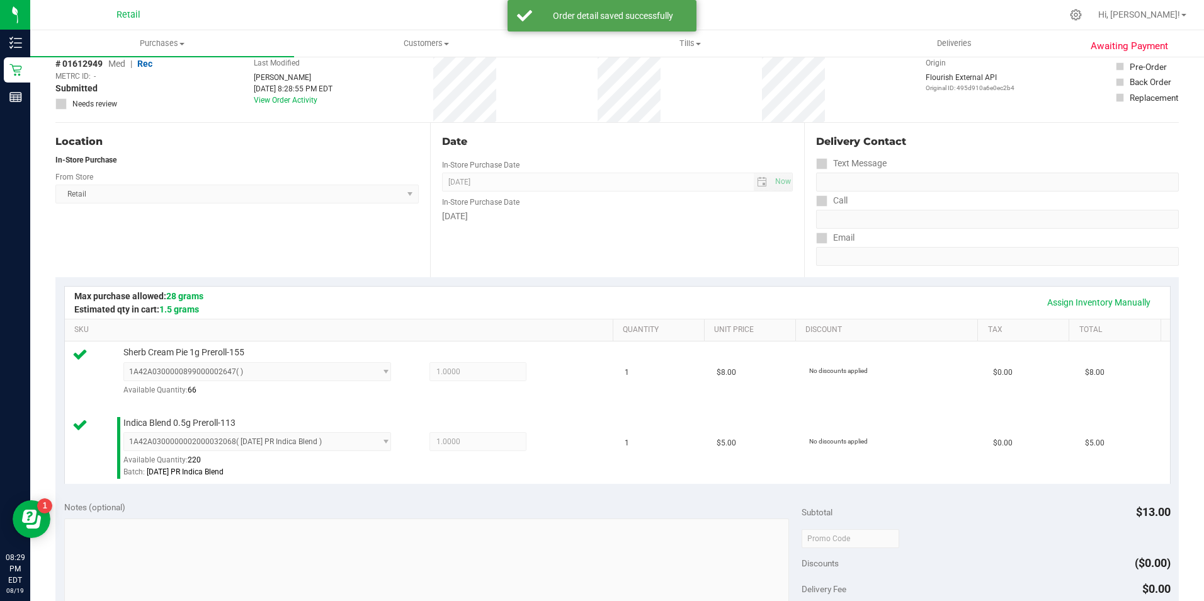
scroll to position [252, 0]
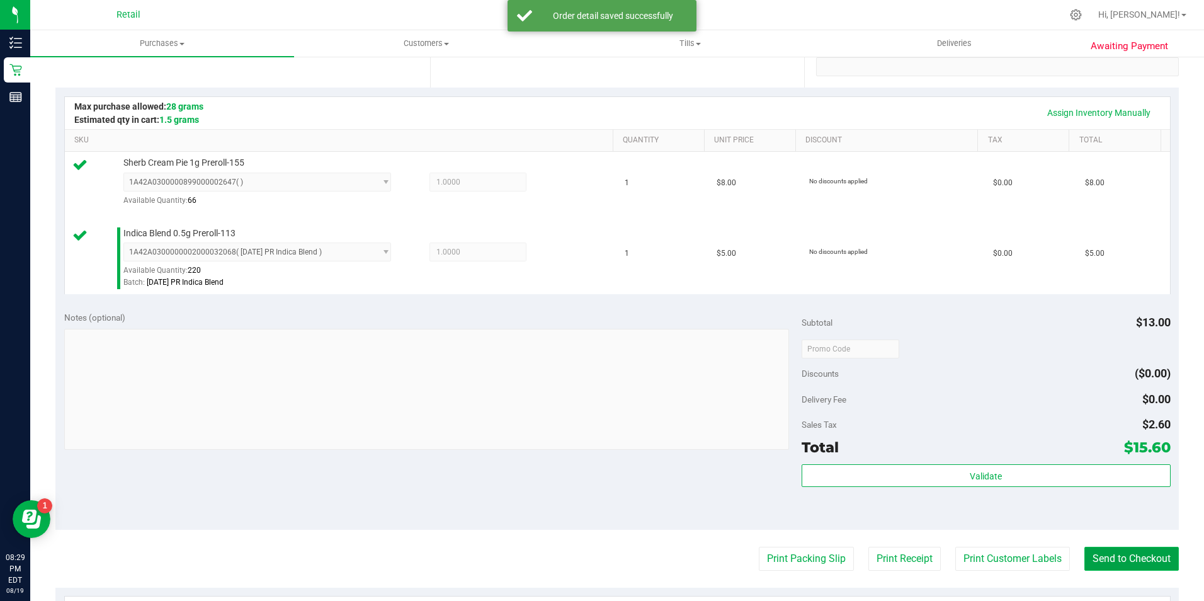
drag, startPoint x: 1151, startPoint y: 560, endPoint x: 1128, endPoint y: 558, distance: 24.0
click at [1150, 560] on button "Send to Checkout" at bounding box center [1131, 558] width 94 height 24
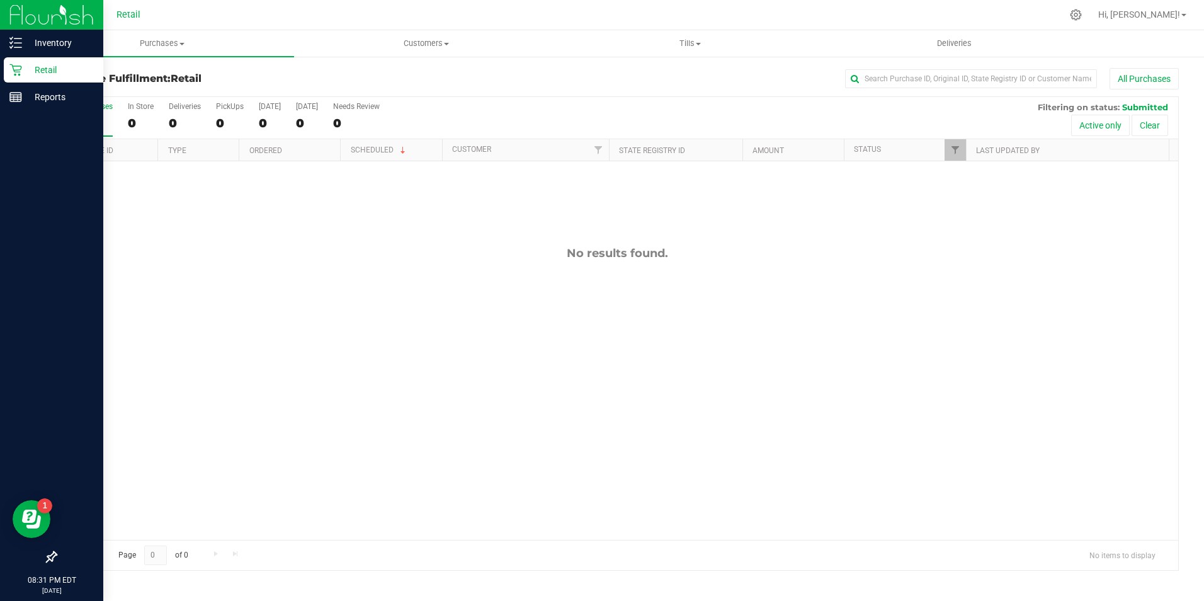
click at [14, 68] on icon at bounding box center [15, 70] width 13 height 13
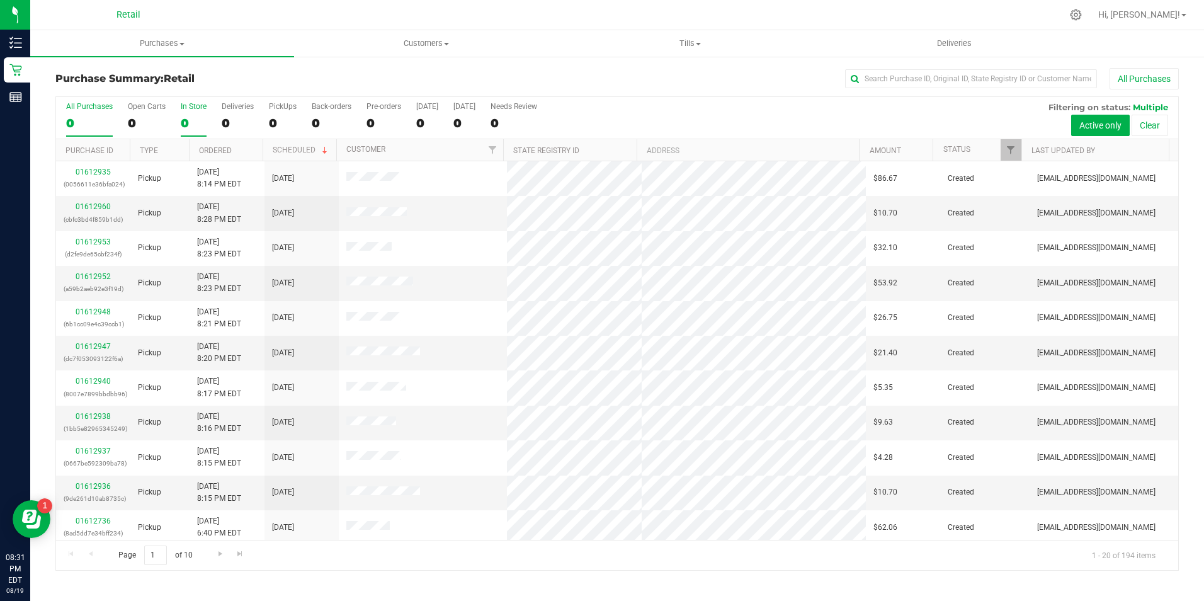
click at [182, 121] on div "0" at bounding box center [194, 123] width 26 height 14
click at [0, 0] on input "In Store 0" at bounding box center [0, 0] width 0 height 0
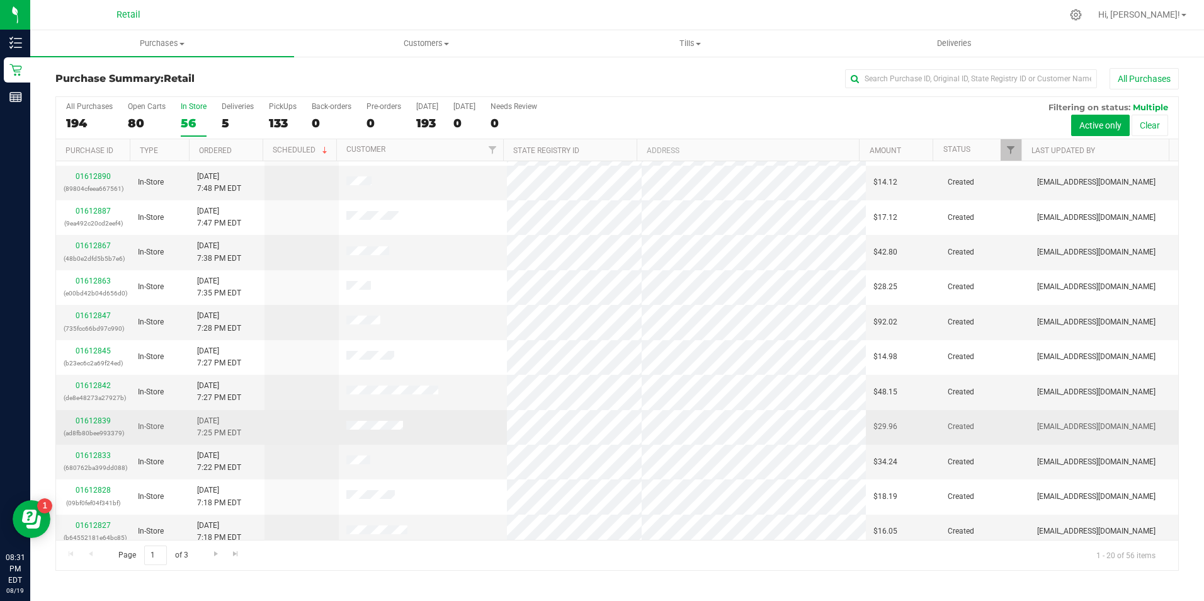
scroll to position [319, 0]
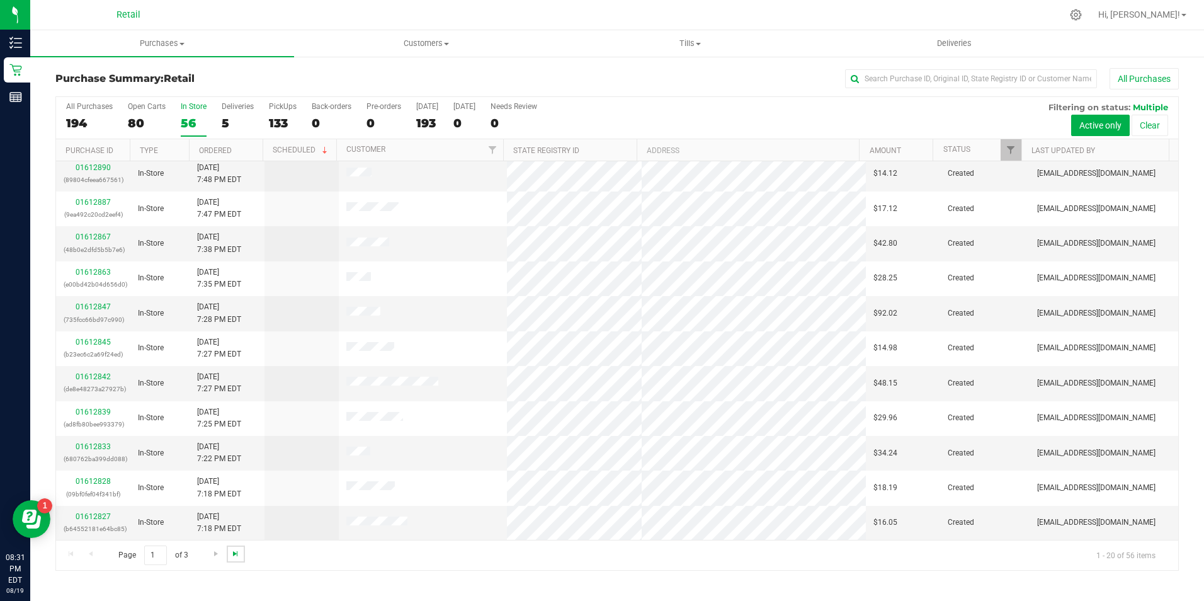
click at [233, 557] on span "Go to the last page" at bounding box center [235, 553] width 10 height 10
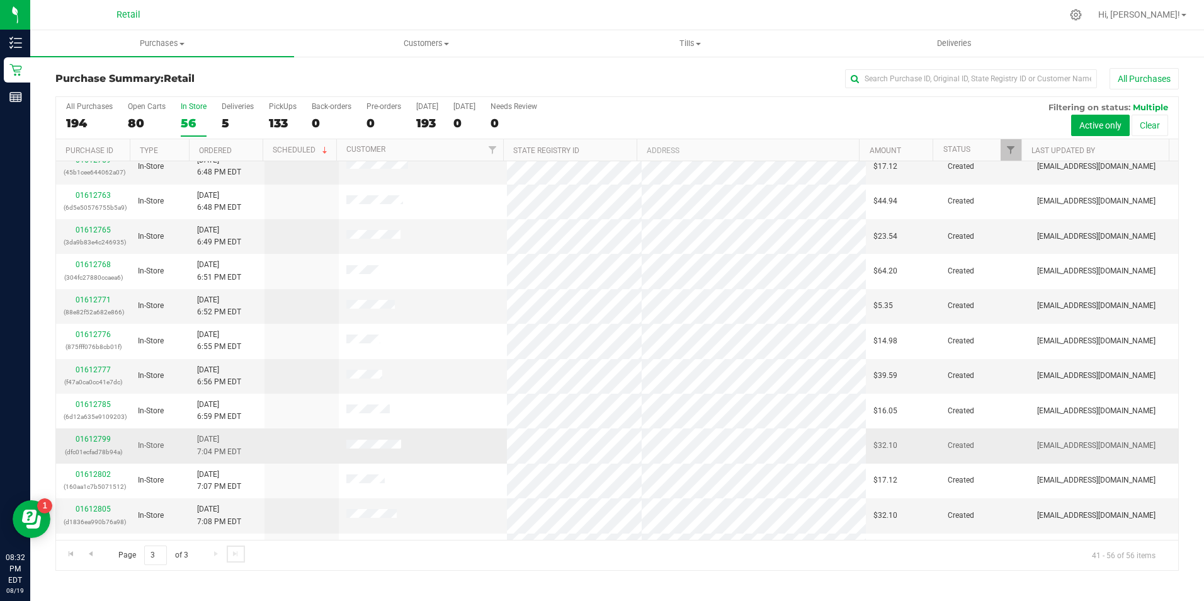
scroll to position [179, 0]
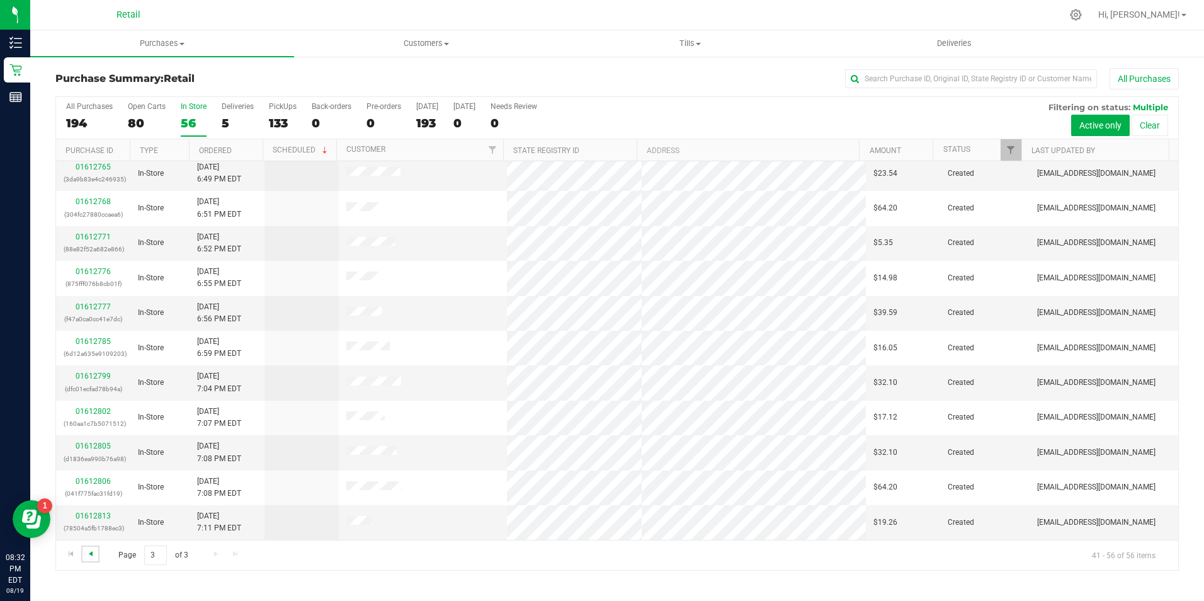
click at [90, 553] on span "Go to the previous page" at bounding box center [91, 553] width 10 height 10
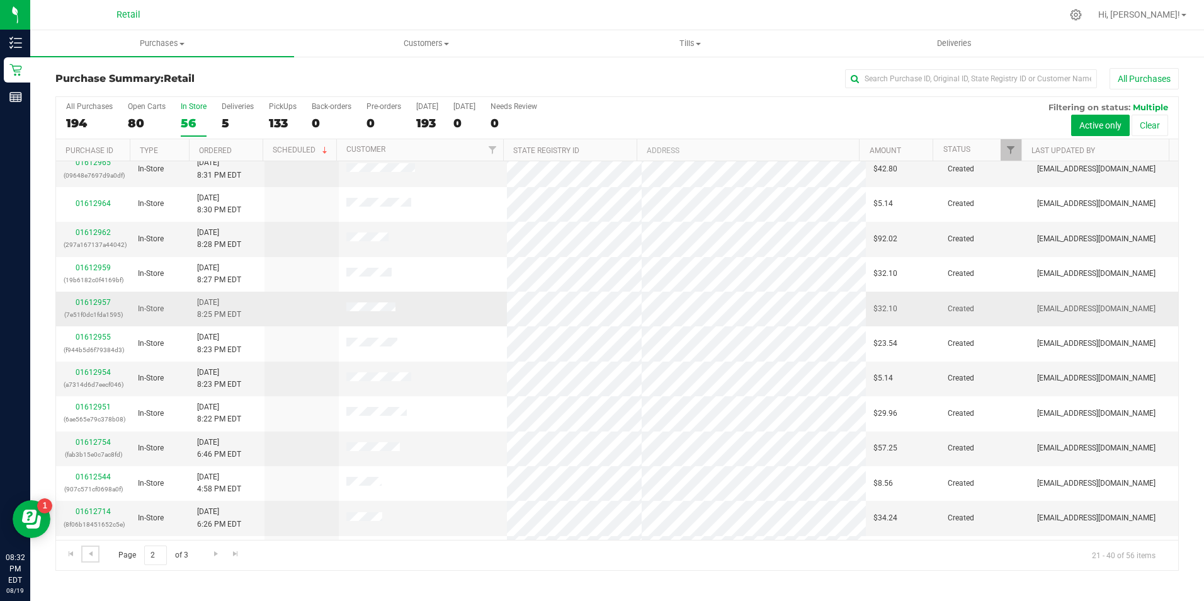
scroll to position [63, 0]
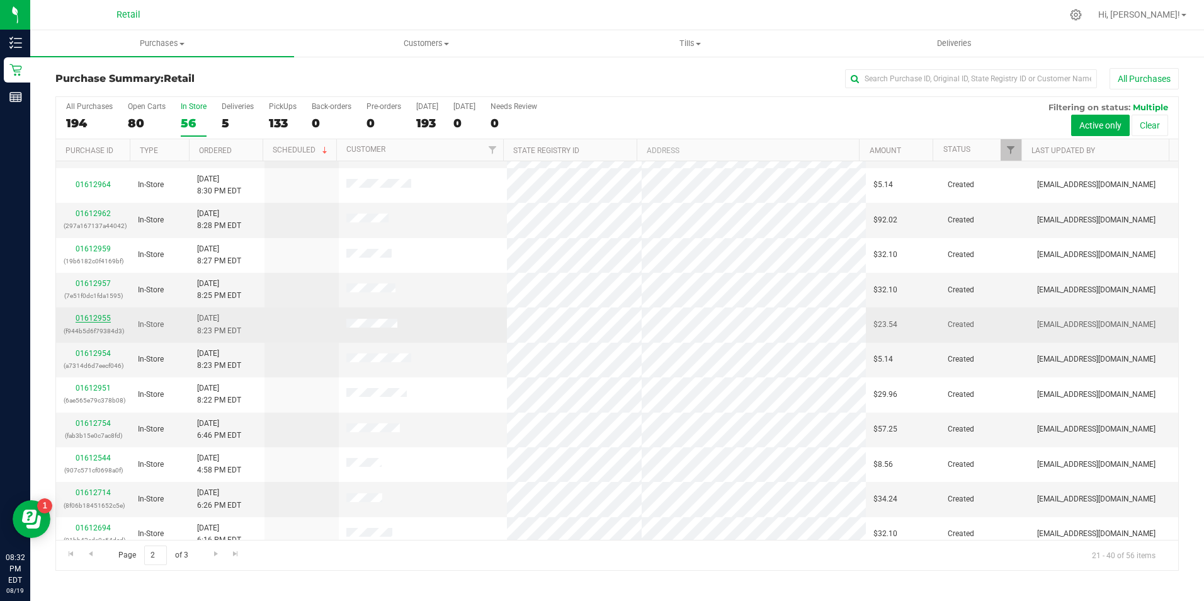
click at [93, 317] on link "01612955" at bounding box center [93, 318] width 35 height 9
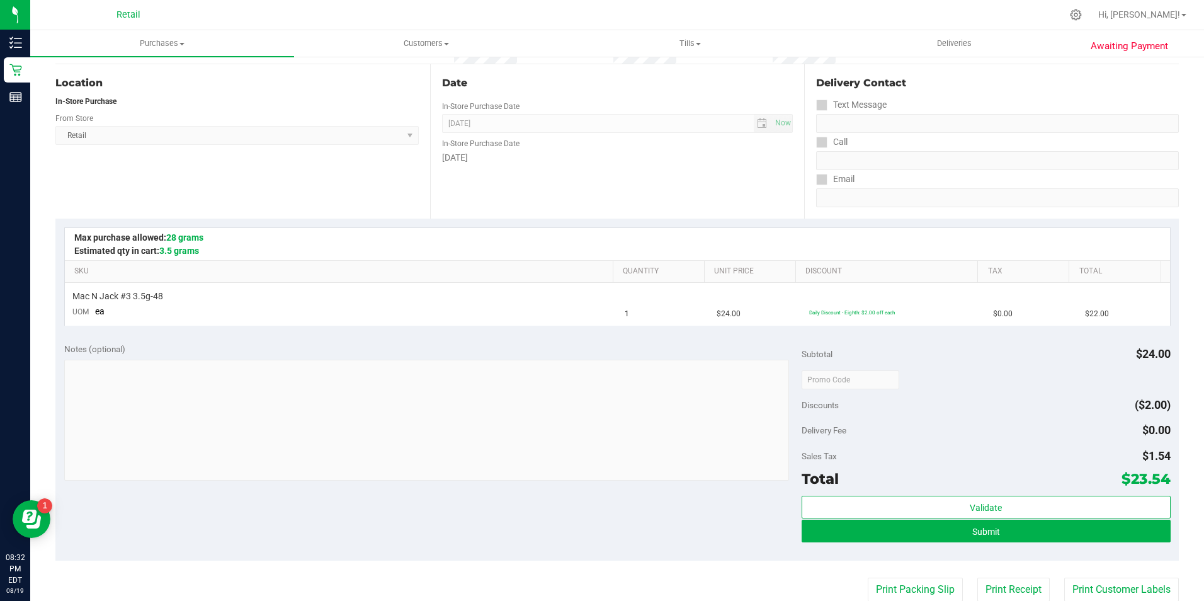
scroll to position [126, 0]
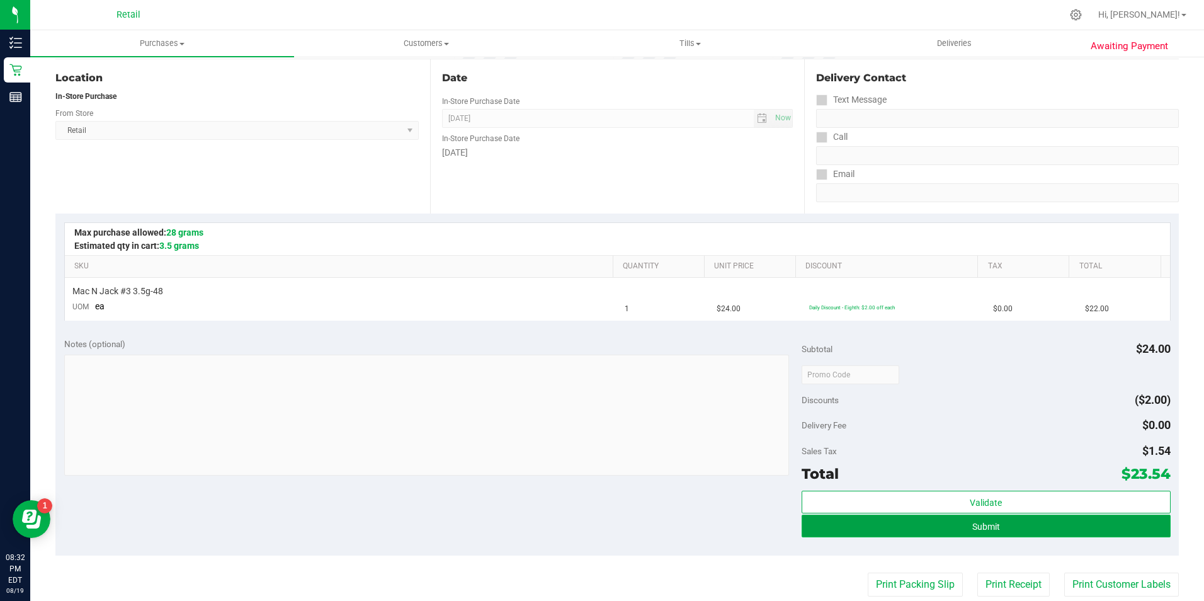
click at [995, 523] on button "Submit" at bounding box center [985, 525] width 369 height 23
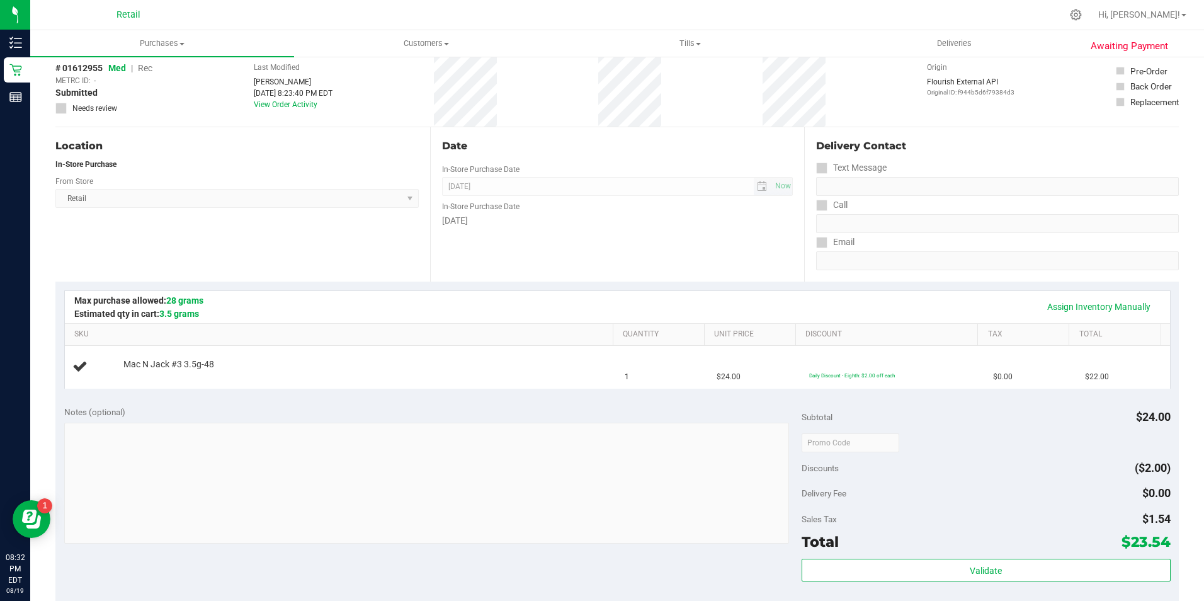
scroll to position [0, 0]
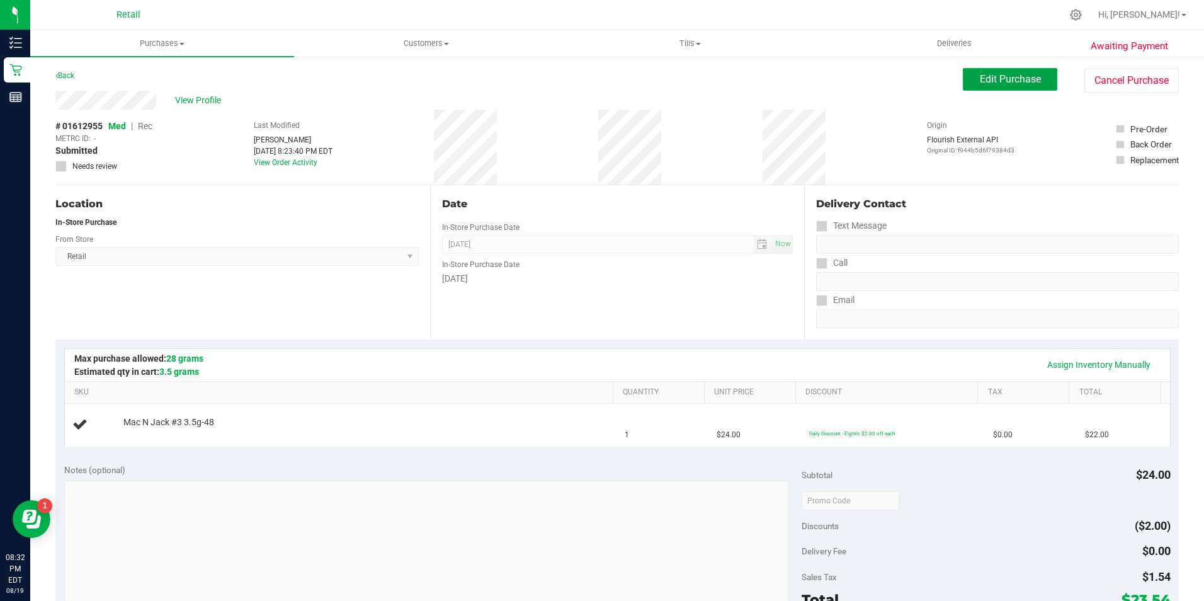
click at [963, 81] on button "Edit Purchase" at bounding box center [1010, 79] width 94 height 23
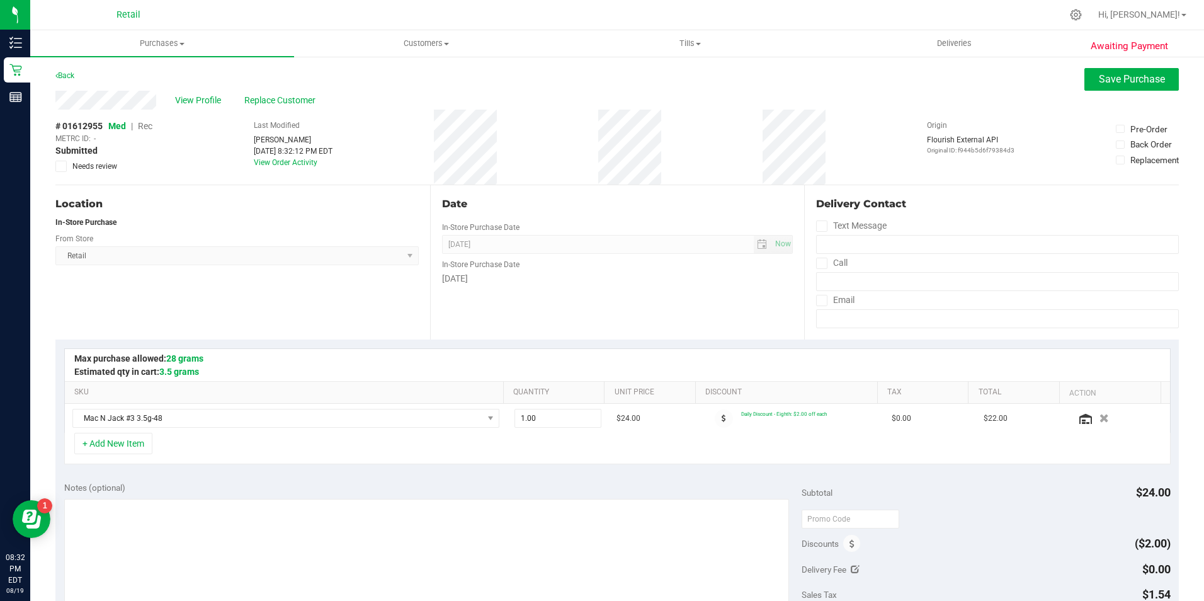
click at [150, 126] on span "Rec" at bounding box center [145, 126] width 14 height 10
click at [1084, 82] on button "Save Purchase" at bounding box center [1131, 79] width 94 height 23
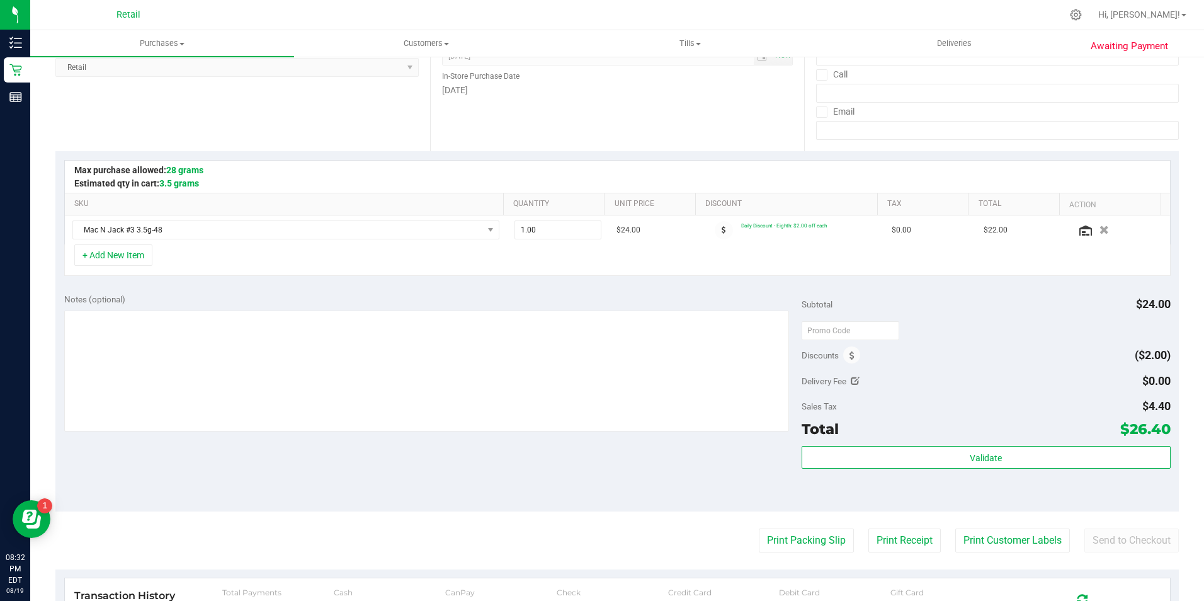
scroll to position [189, 0]
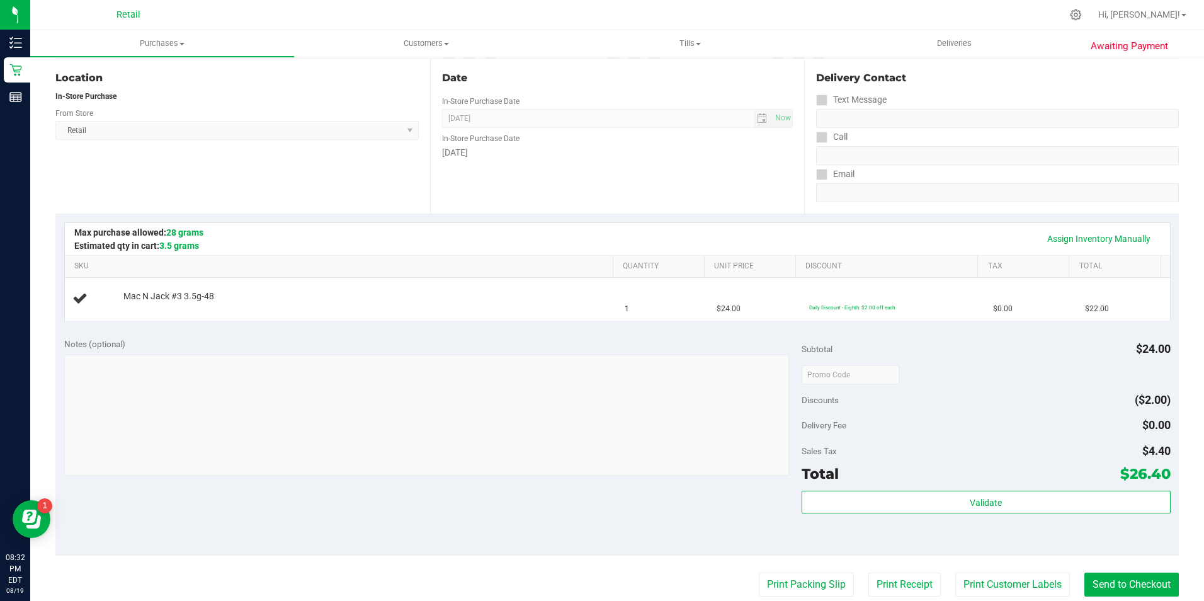
scroll to position [189, 0]
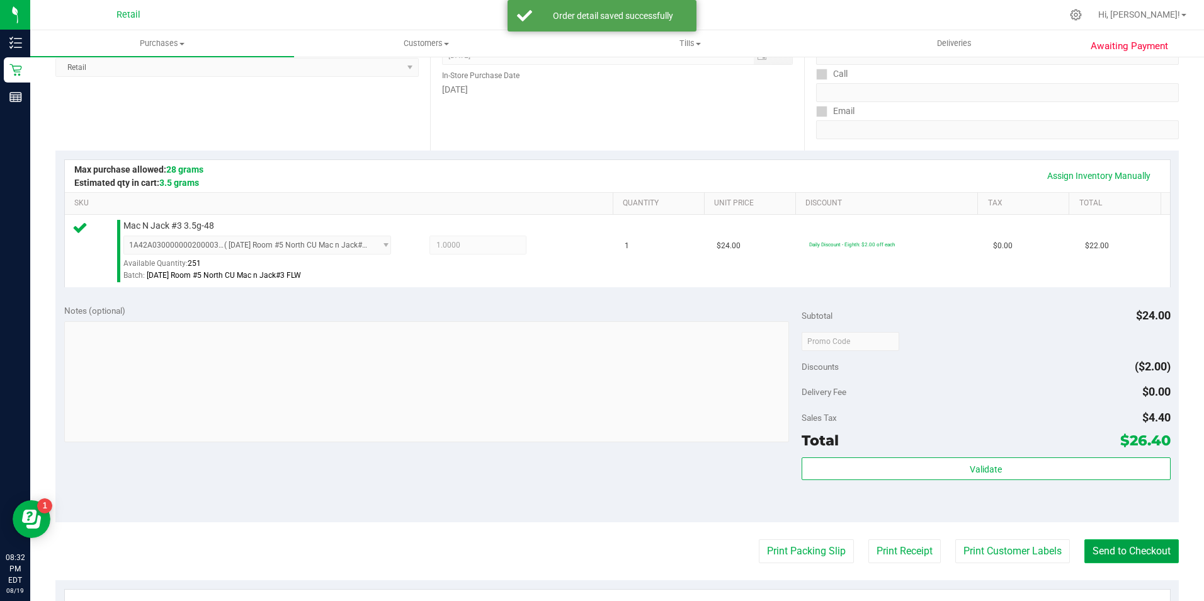
click at [1145, 549] on button "Send to Checkout" at bounding box center [1131, 551] width 94 height 24
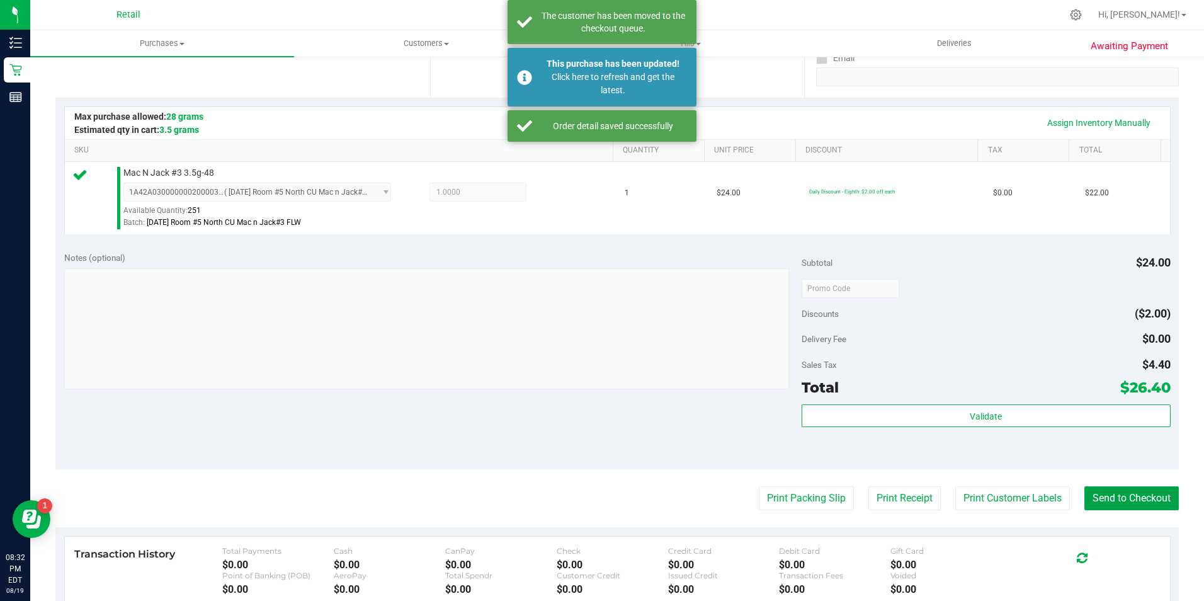
scroll to position [315, 0]
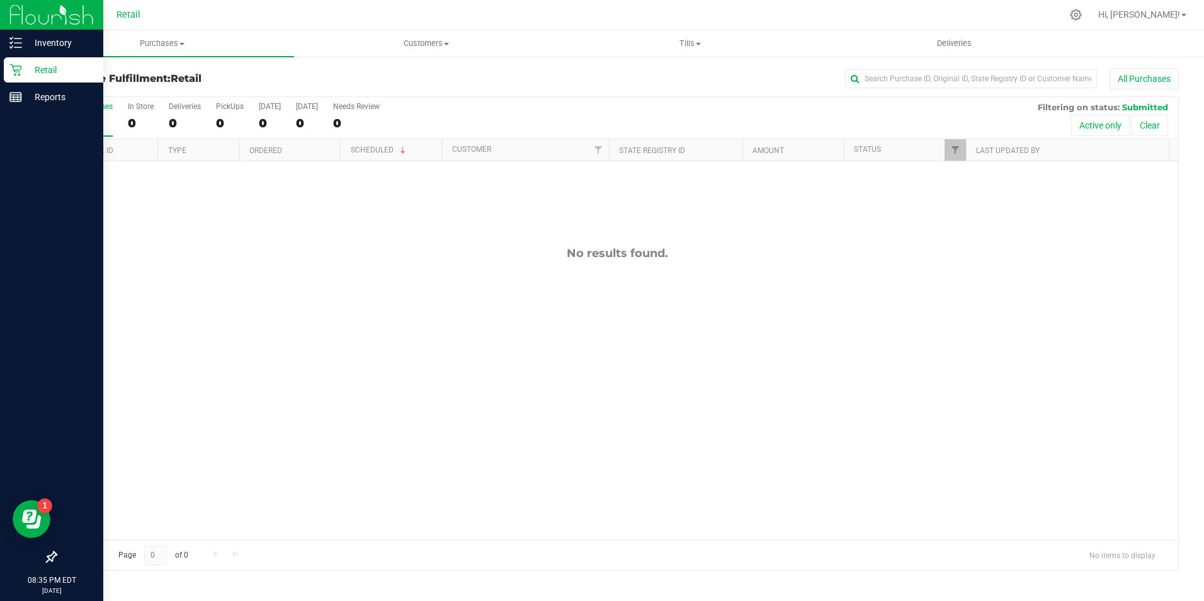
click at [10, 74] on icon at bounding box center [15, 70] width 13 height 13
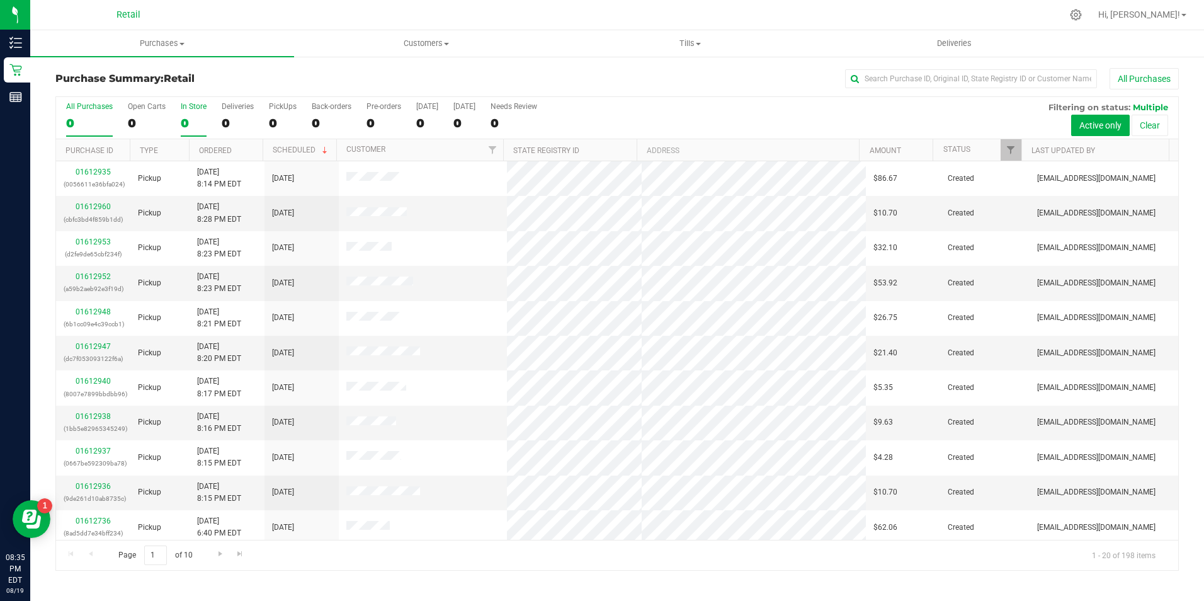
click at [190, 120] on div "0" at bounding box center [194, 123] width 26 height 14
click at [0, 0] on input "In Store 0" at bounding box center [0, 0] width 0 height 0
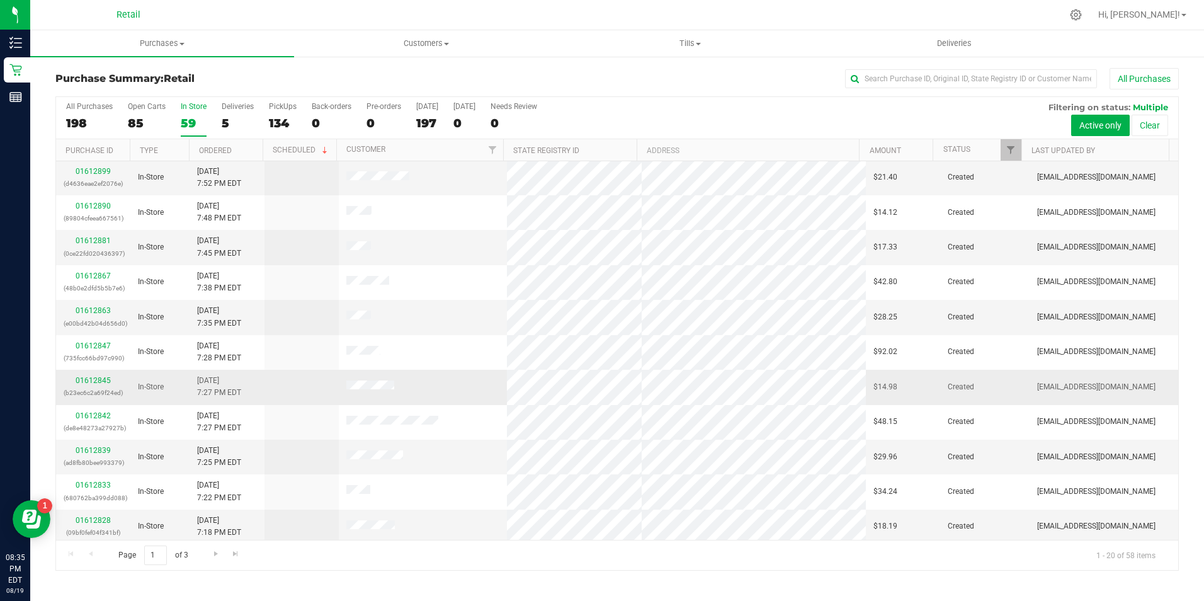
scroll to position [319, 0]
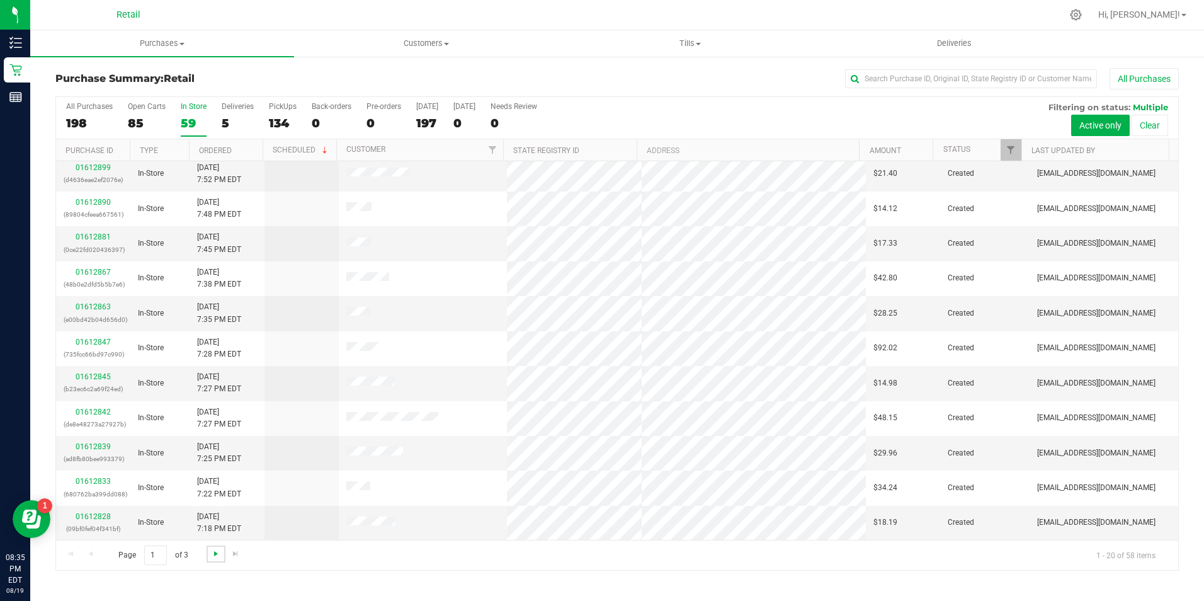
click at [217, 550] on span "Go to the next page" at bounding box center [216, 553] width 10 height 10
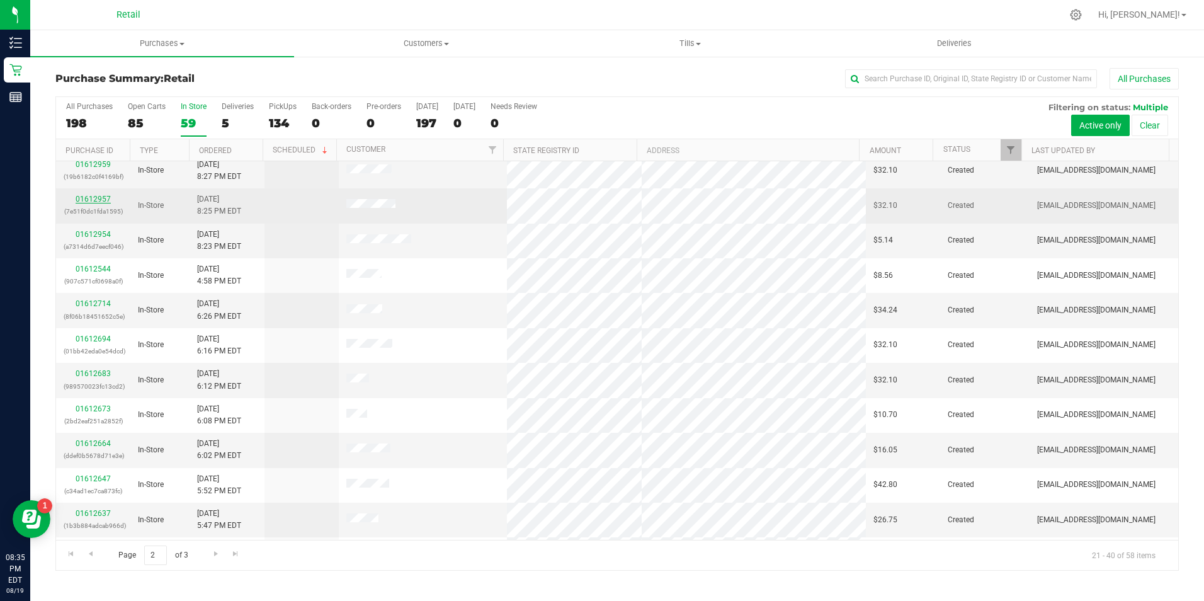
click at [77, 196] on link "01612957" at bounding box center [93, 199] width 35 height 9
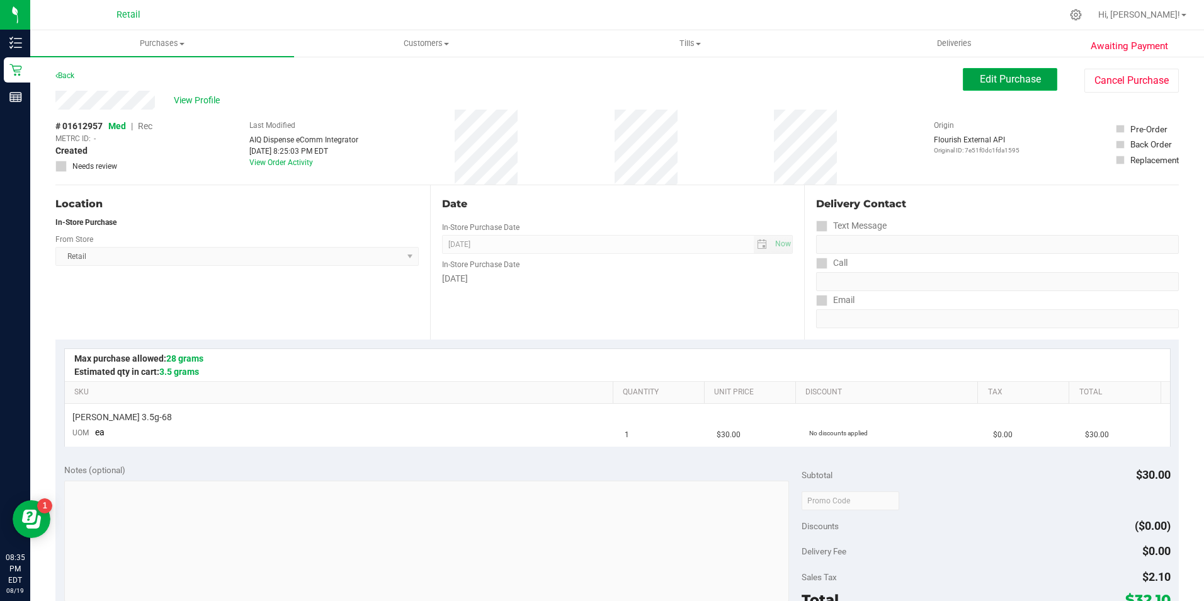
click at [1012, 84] on span "Edit Purchase" at bounding box center [1010, 79] width 61 height 12
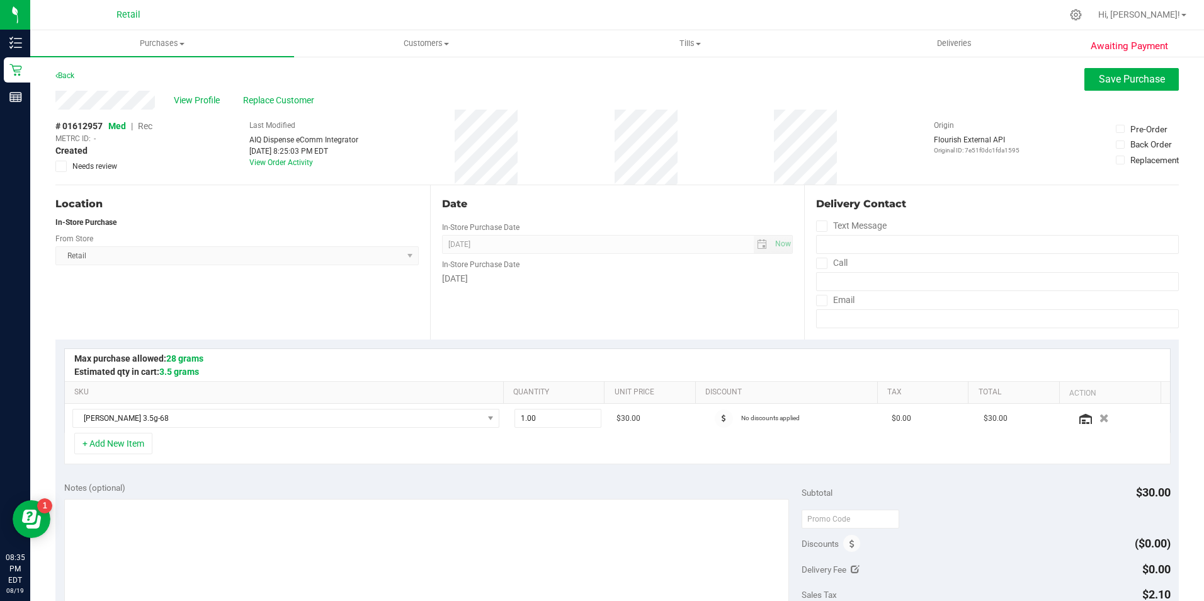
click at [150, 130] on span "Rec" at bounding box center [145, 126] width 14 height 10
click at [149, 128] on span "Rec" at bounding box center [145, 126] width 14 height 10
click at [1085, 79] on button "Save Purchase" at bounding box center [1131, 79] width 94 height 23
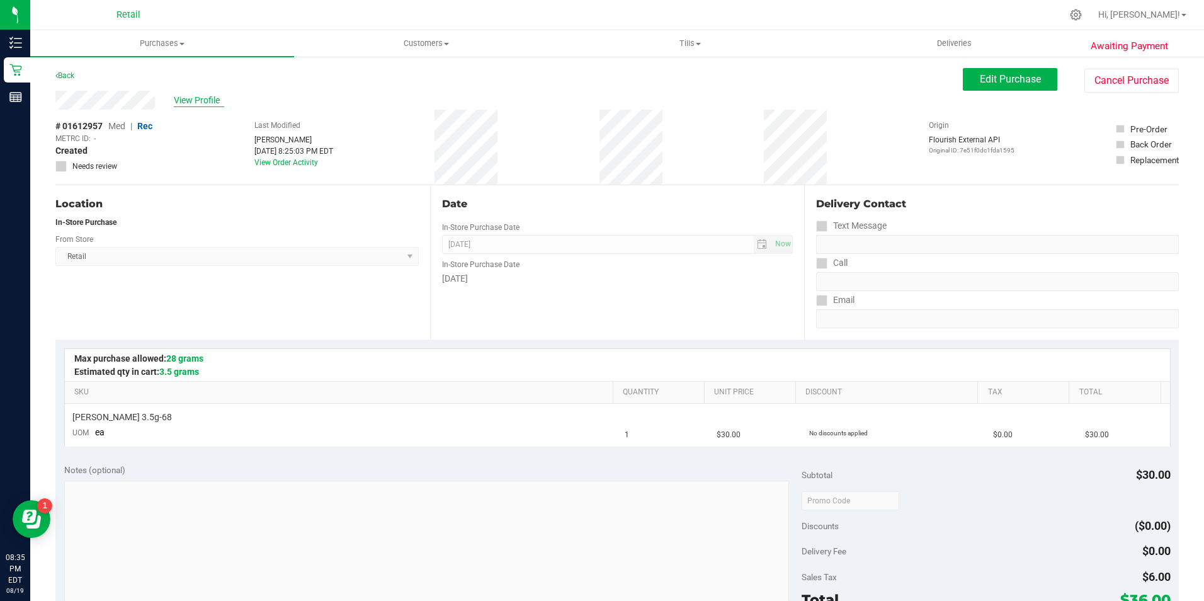
click at [201, 97] on span "View Profile" at bounding box center [199, 100] width 50 height 13
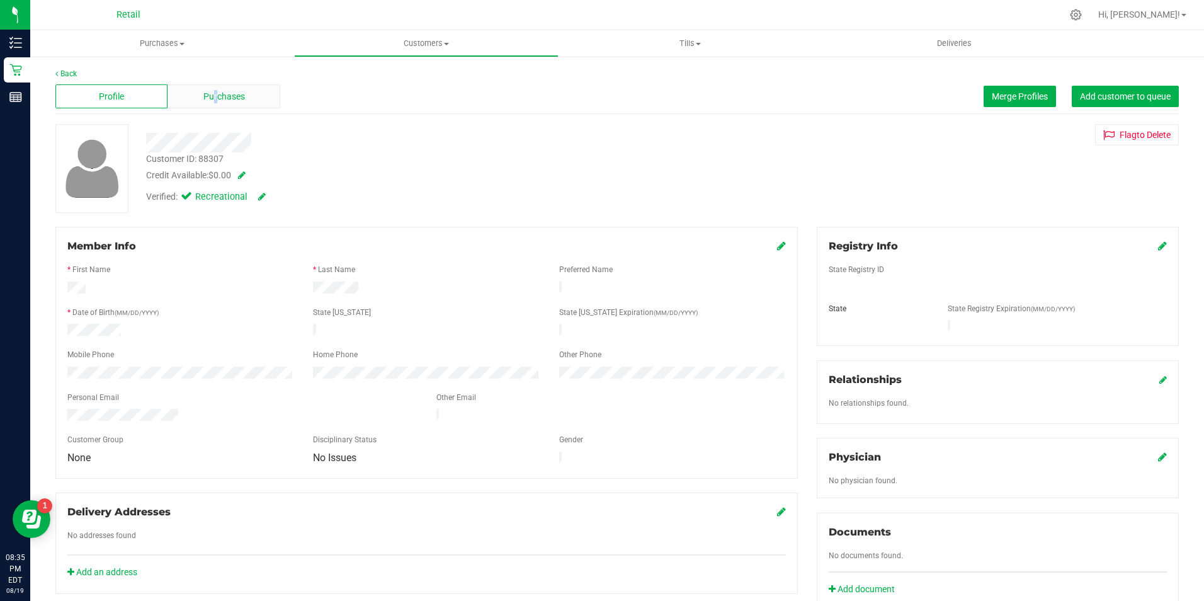
click at [215, 94] on span "Purchases" at bounding box center [224, 96] width 42 height 13
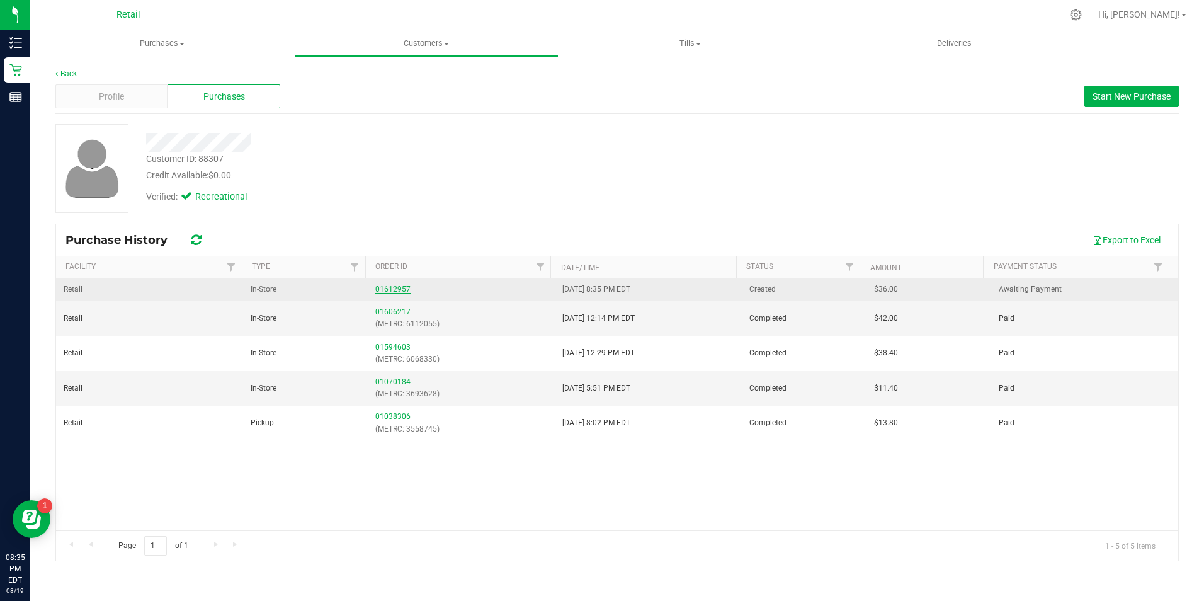
click at [383, 288] on link "01612957" at bounding box center [392, 289] width 35 height 9
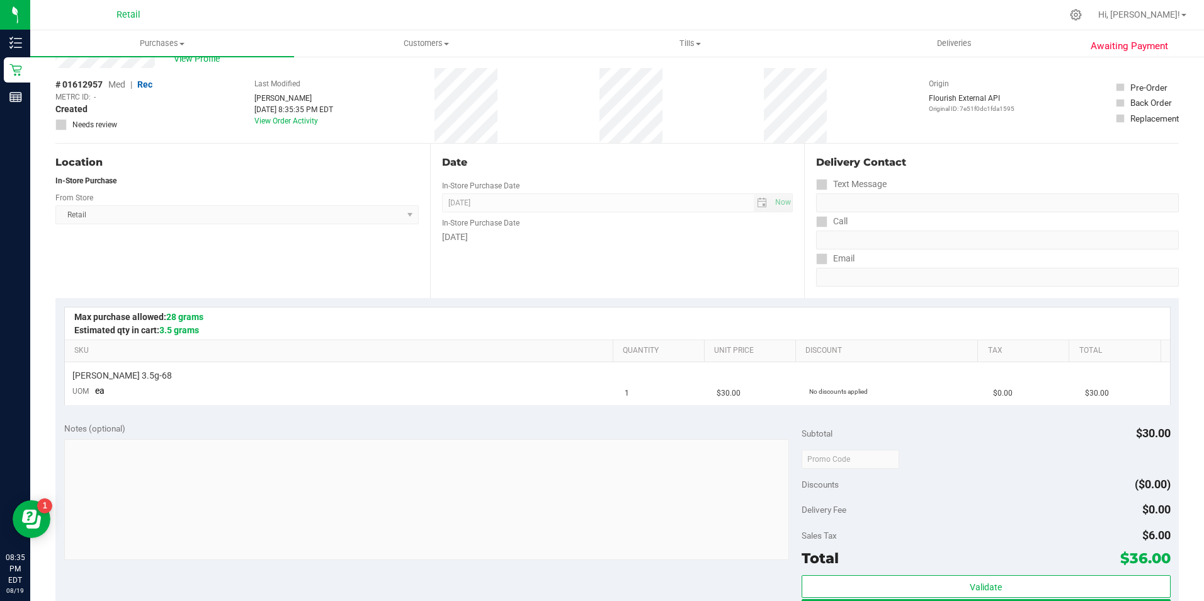
scroll to position [126, 0]
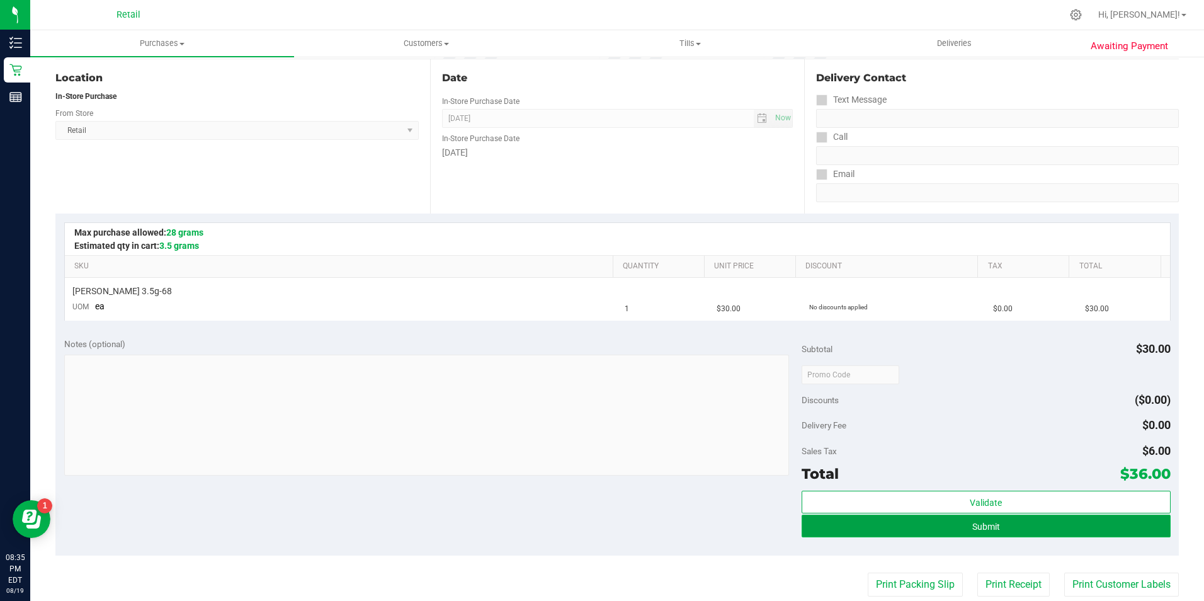
click at [954, 533] on button "Submit" at bounding box center [985, 525] width 369 height 23
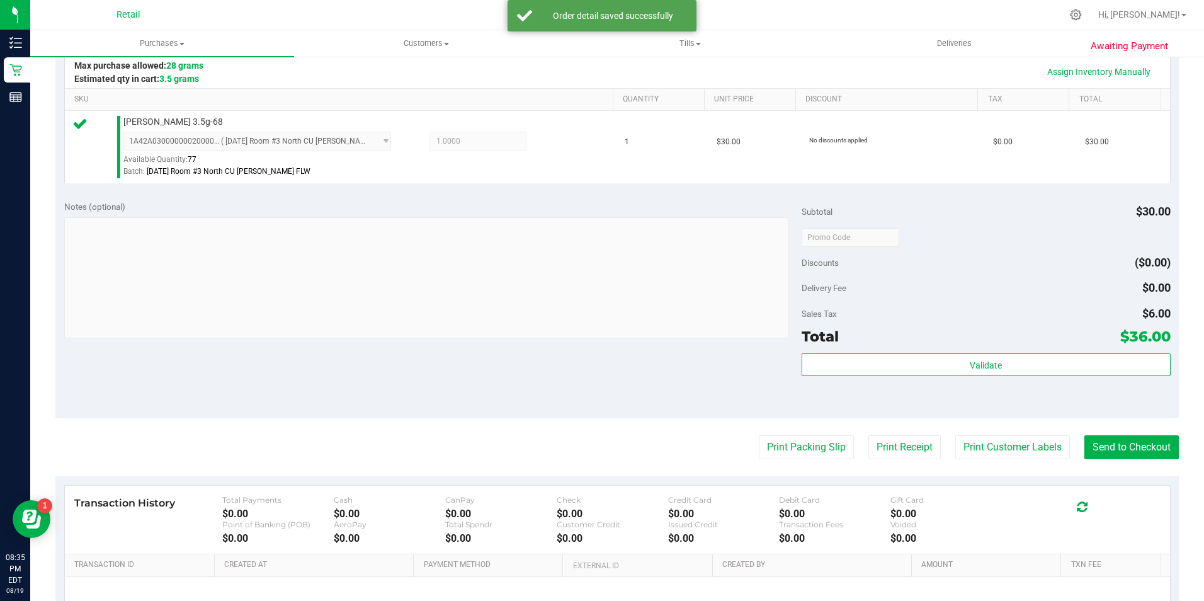
scroll to position [315, 0]
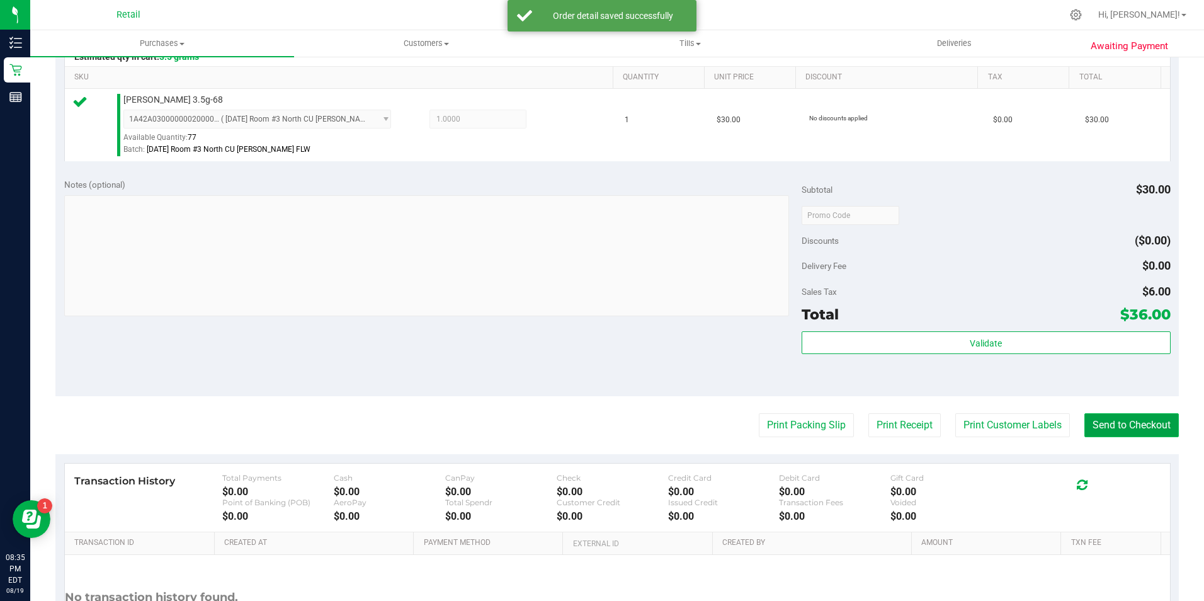
click at [1106, 416] on button "Send to Checkout" at bounding box center [1131, 425] width 94 height 24
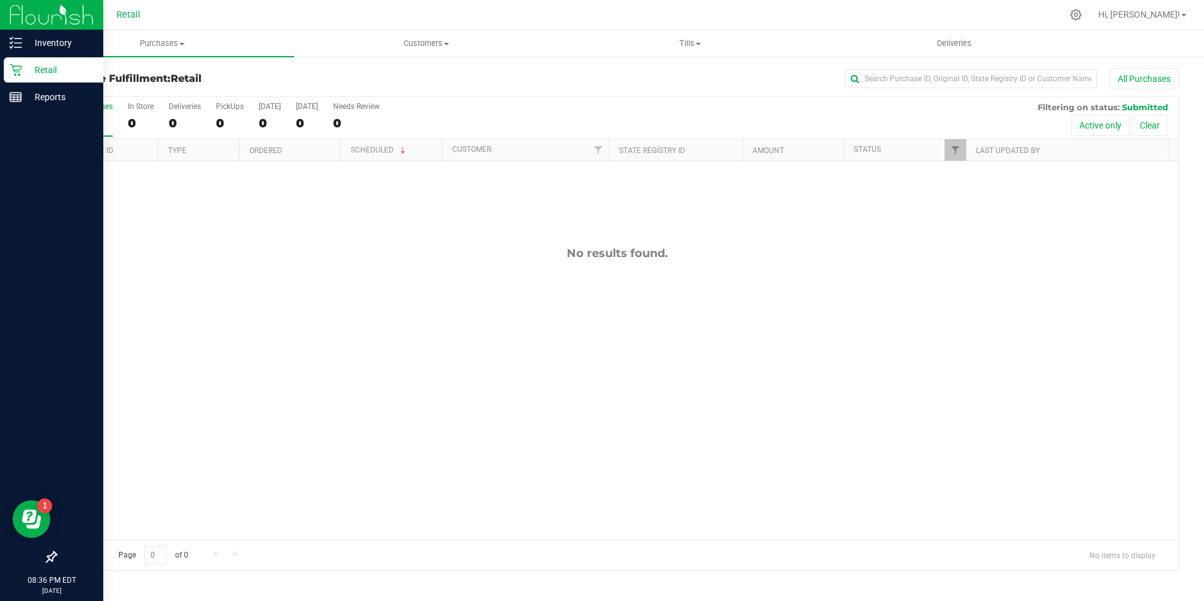
drag, startPoint x: 17, startPoint y: 61, endPoint x: 45, endPoint y: 59, distance: 27.8
click at [19, 61] on div "Retail" at bounding box center [53, 69] width 99 height 25
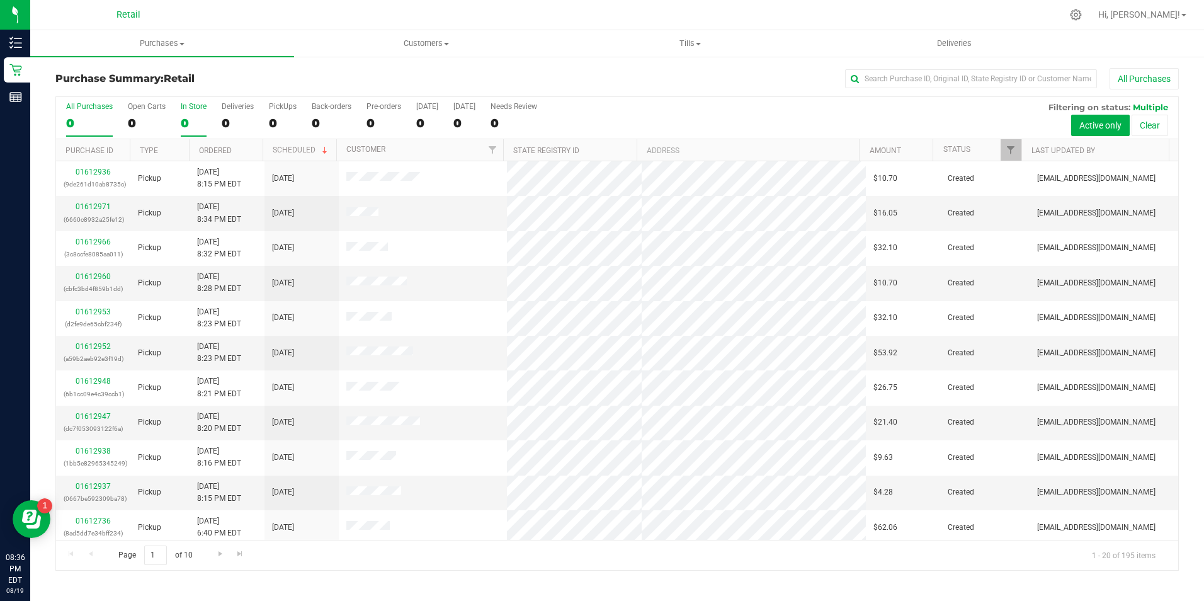
click at [196, 119] on div "0" at bounding box center [194, 123] width 26 height 14
click at [0, 0] on input "In Store 0" at bounding box center [0, 0] width 0 height 0
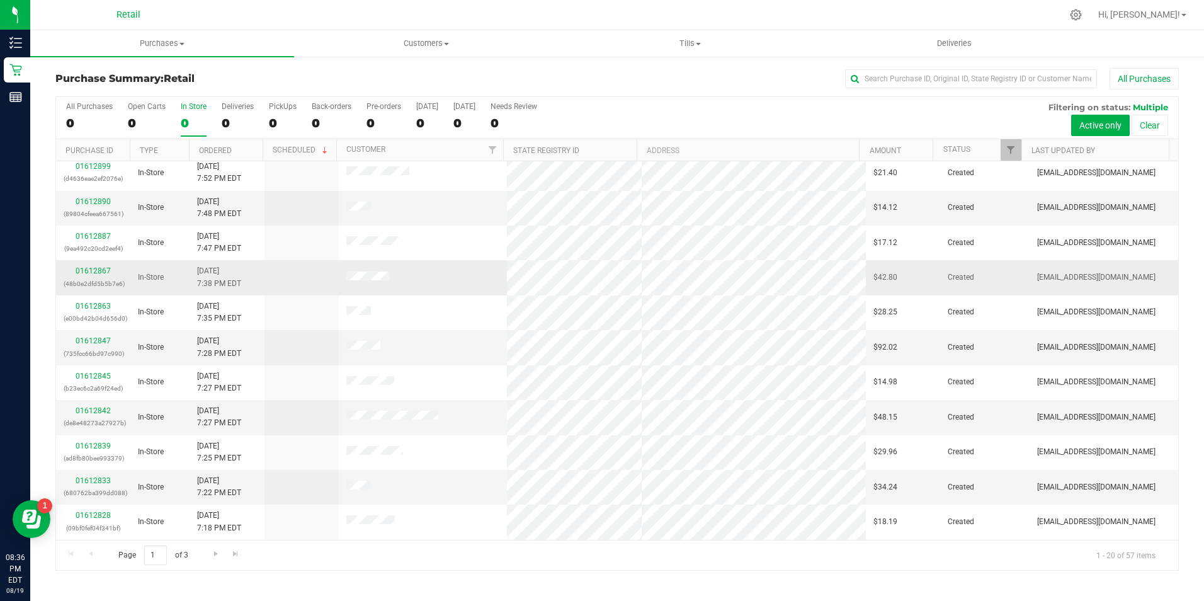
scroll to position [319, 0]
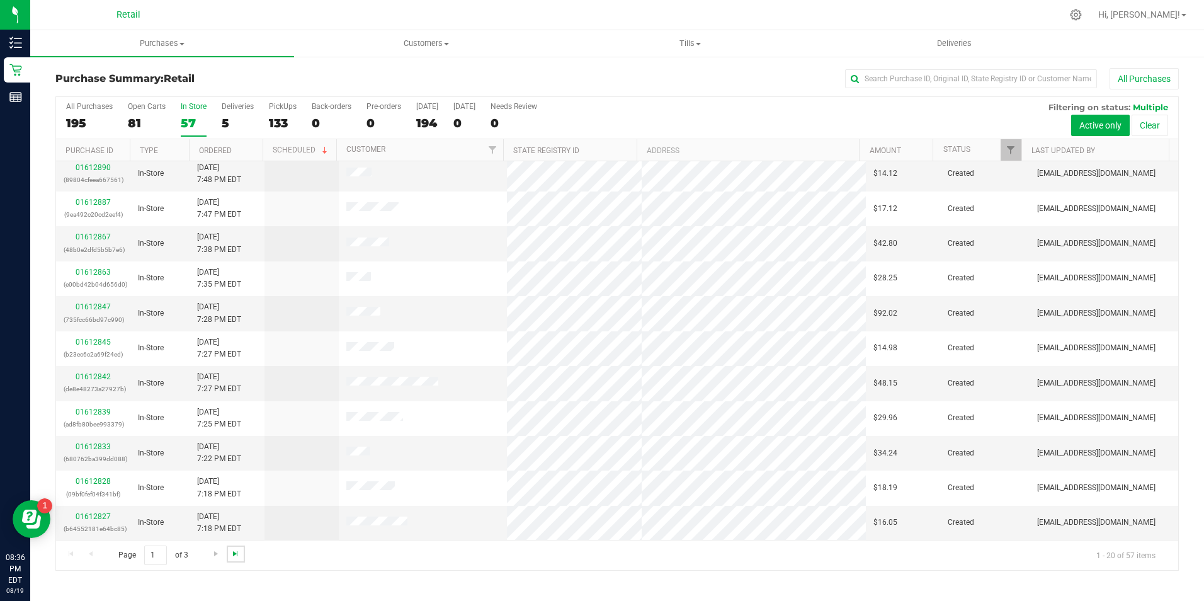
click at [236, 555] on span "Go to the last page" at bounding box center [235, 553] width 10 height 10
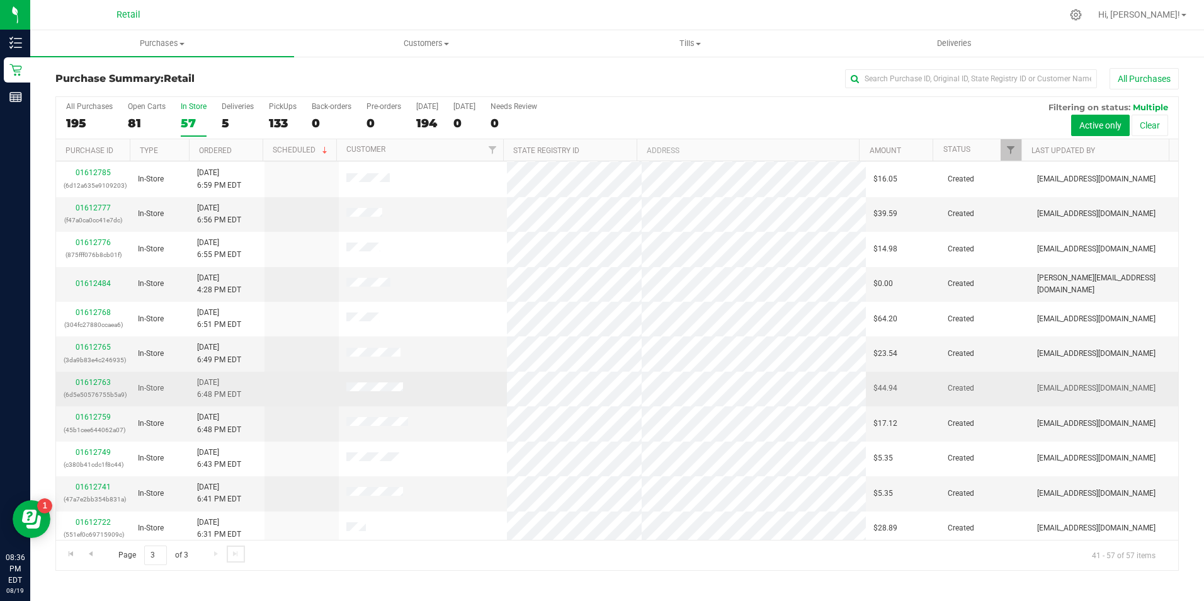
scroll to position [214, 0]
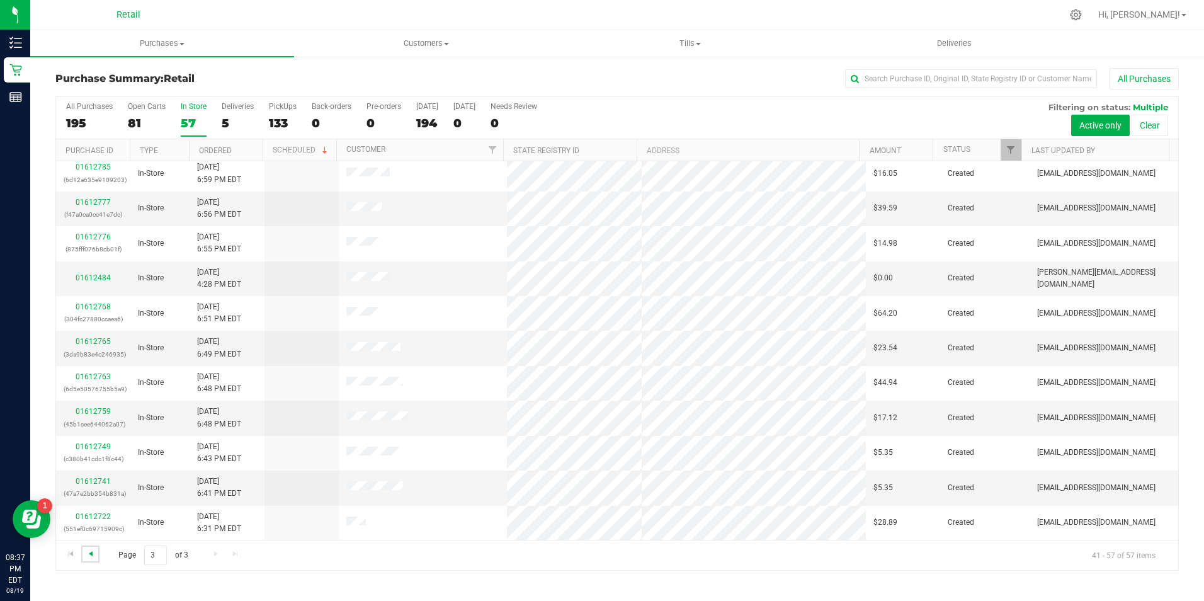
click at [91, 555] on span "Go to the previous page" at bounding box center [91, 553] width 10 height 10
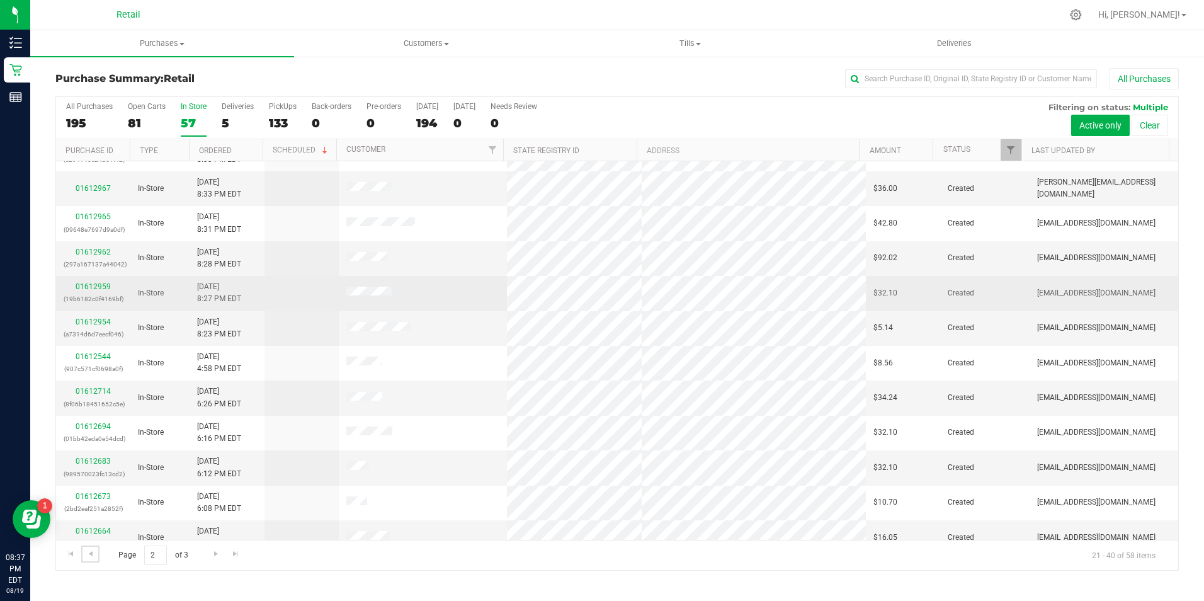
scroll to position [189, 0]
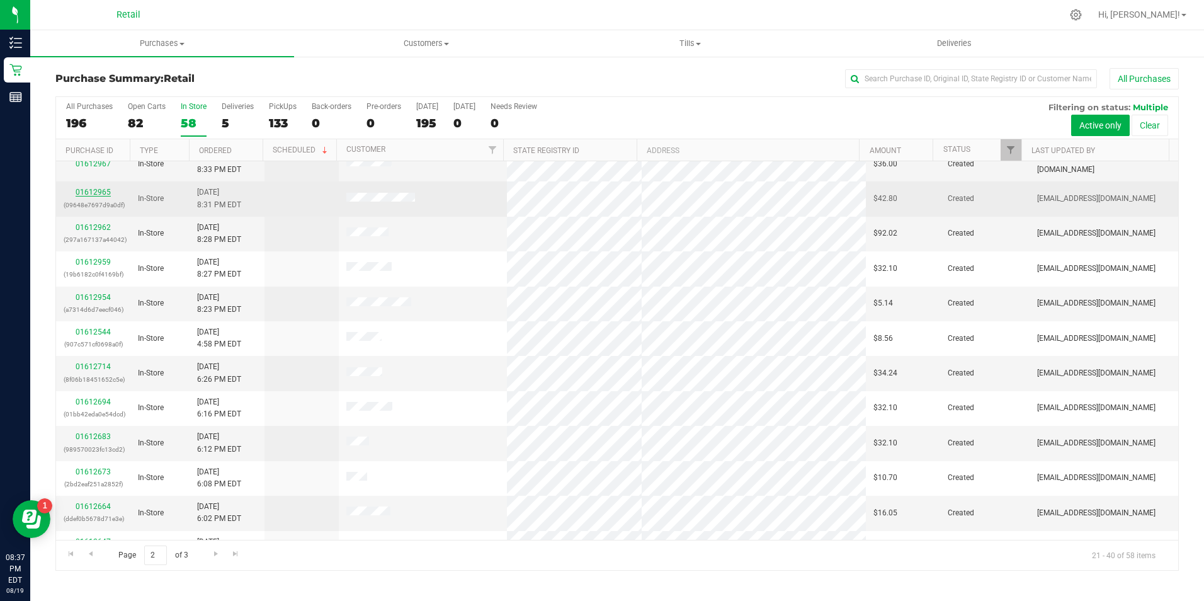
click at [101, 193] on link "01612965" at bounding box center [93, 192] width 35 height 9
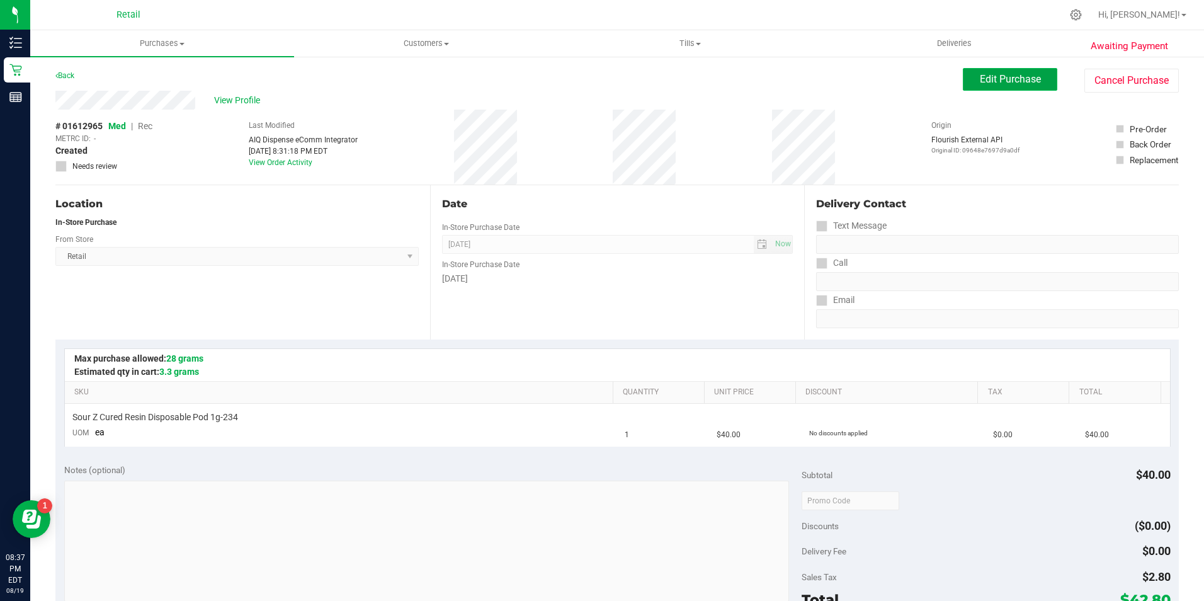
click at [1031, 86] on button "Edit Purchase" at bounding box center [1010, 79] width 94 height 23
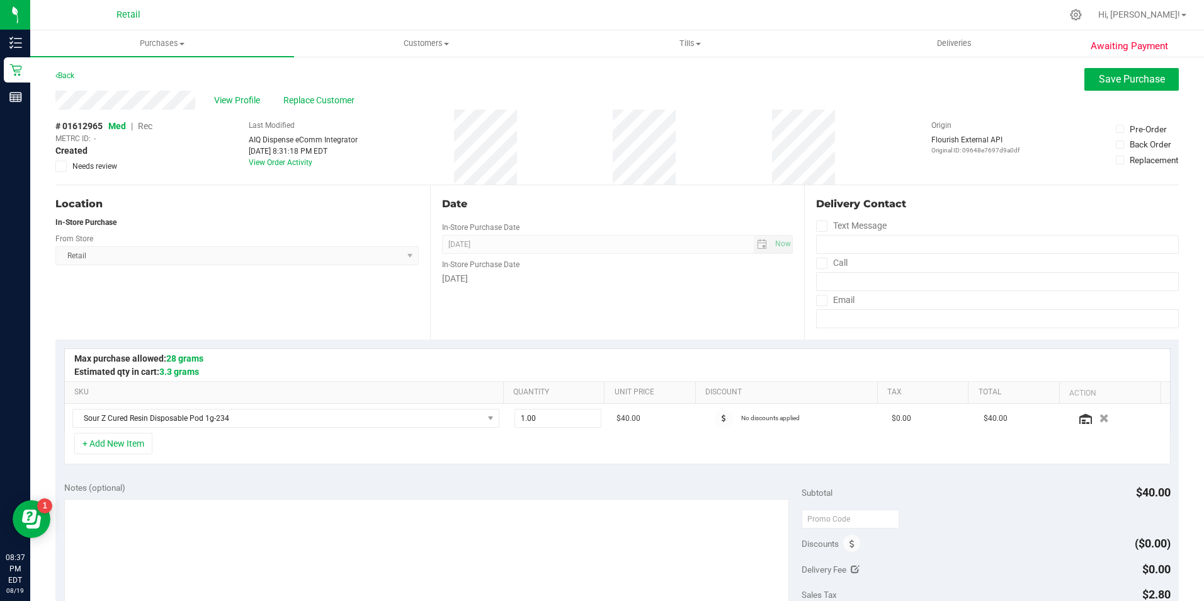
drag, startPoint x: 171, startPoint y: 118, endPoint x: 151, endPoint y: 128, distance: 22.5
click at [151, 128] on div "# 01612965 Med | Rec METRC ID: - Created Needs review" at bounding box center [103, 146] width 97 height 52
click at [146, 130] on span "Rec" at bounding box center [145, 126] width 14 height 10
click at [146, 127] on span "Rec" at bounding box center [144, 126] width 15 height 10
click at [1119, 91] on div "View Profile Replace Customer" at bounding box center [616, 100] width 1123 height 19
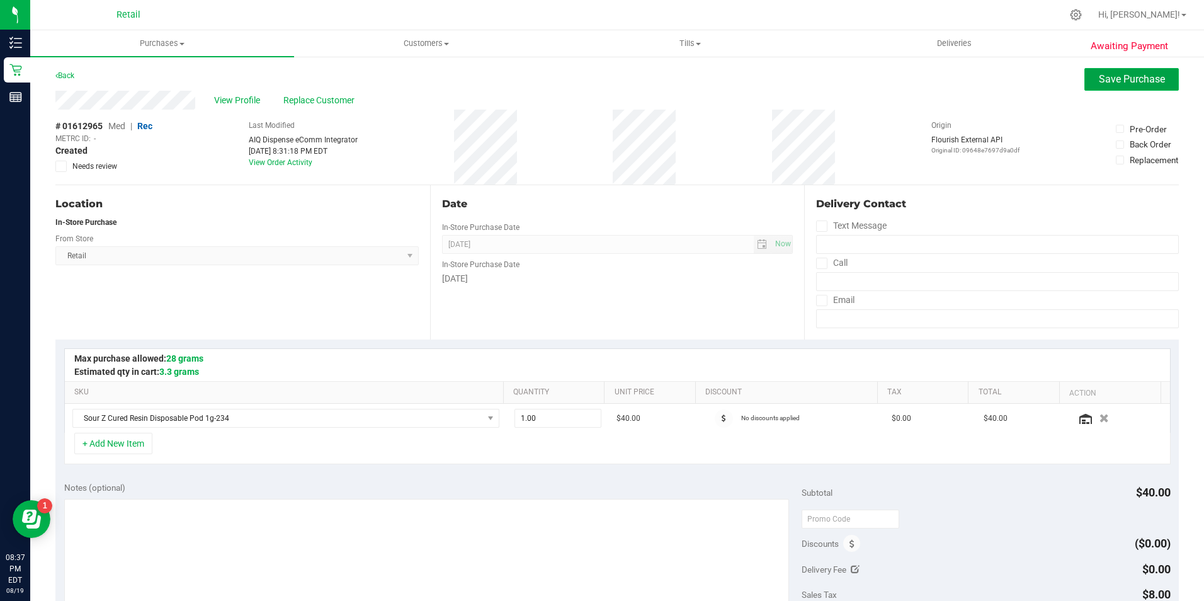
click at [1123, 85] on button "Save Purchase" at bounding box center [1131, 79] width 94 height 23
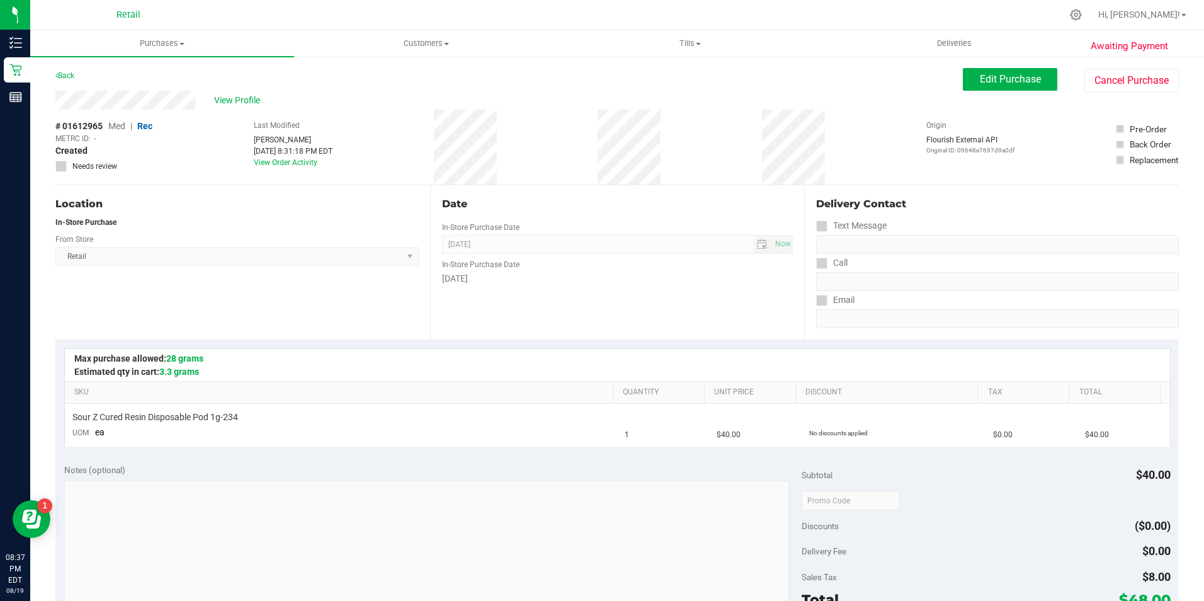
click at [254, 97] on span "View Profile" at bounding box center [239, 100] width 50 height 13
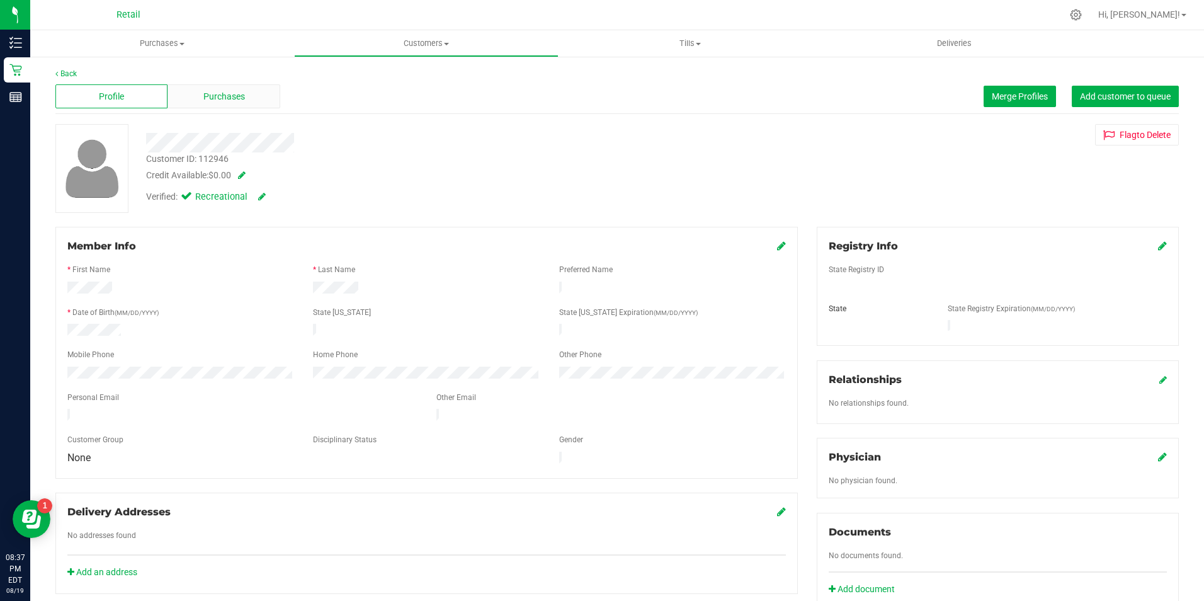
click at [234, 88] on div "Purchases" at bounding box center [223, 96] width 112 height 24
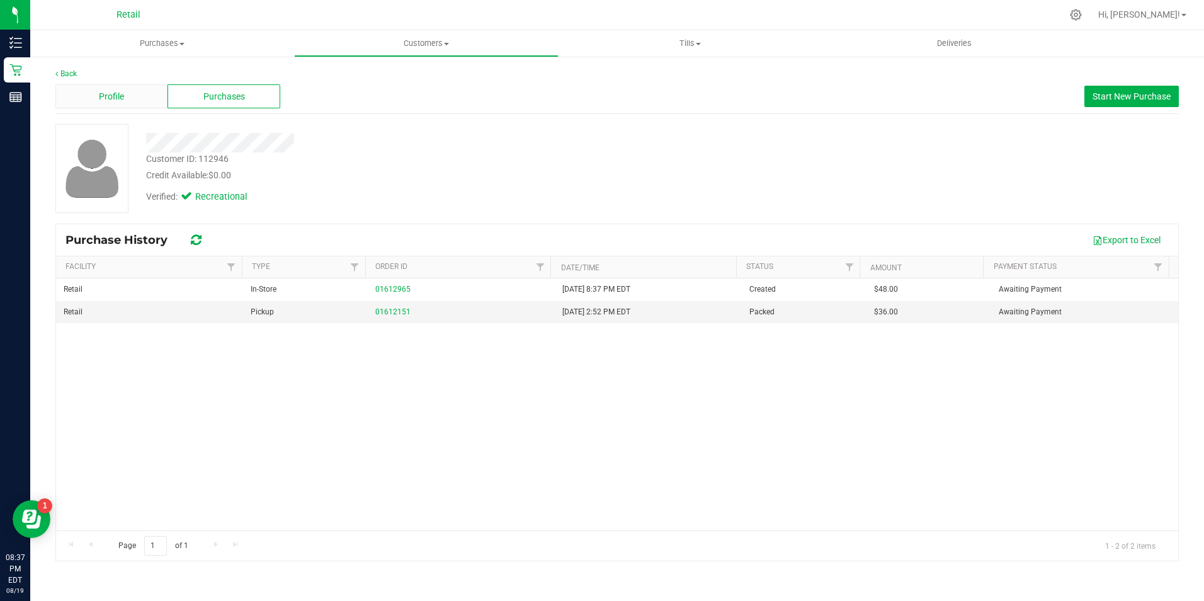
click at [96, 98] on div "Profile" at bounding box center [111, 96] width 112 height 24
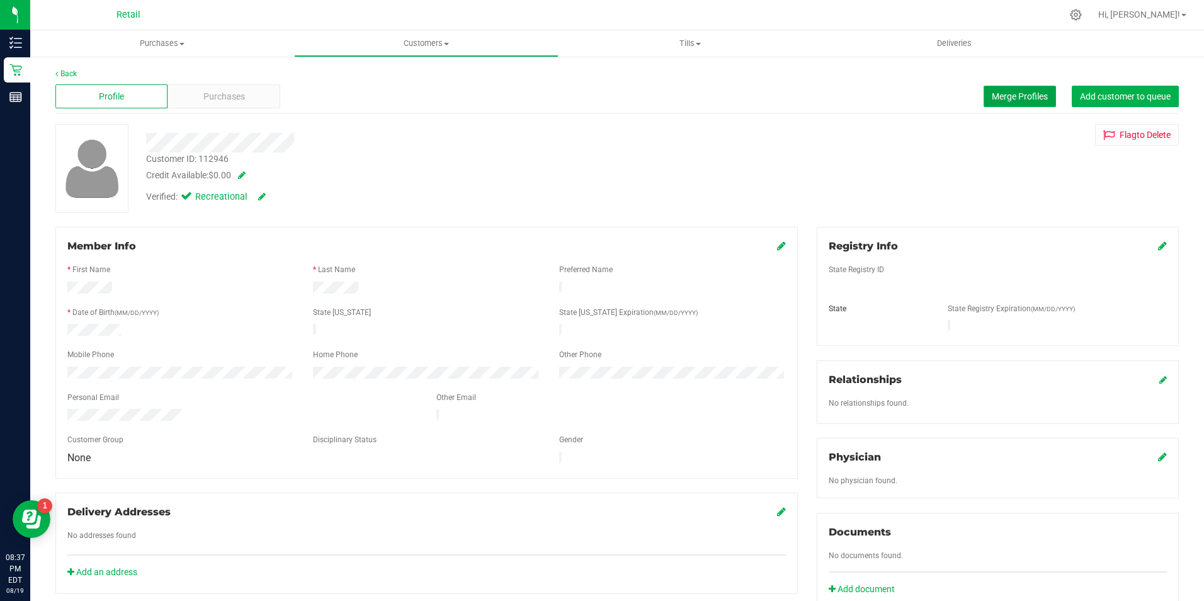
click at [992, 93] on span "Merge Profiles" at bounding box center [1020, 96] width 56 height 10
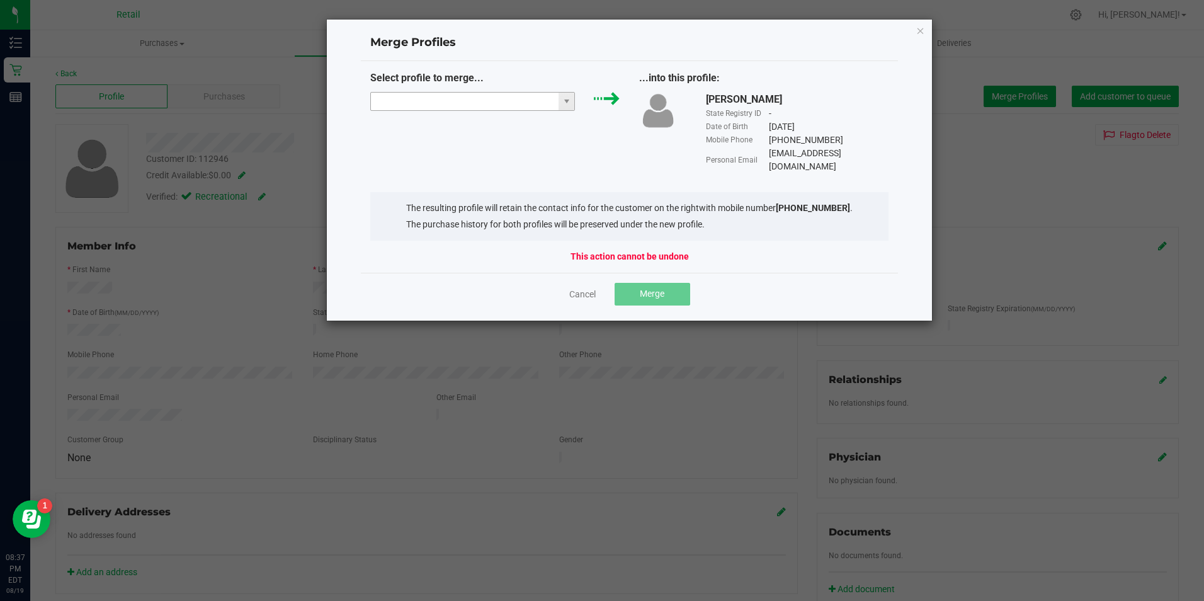
click at [533, 94] on input "NO DATA FOUND" at bounding box center [465, 102] width 188 height 18
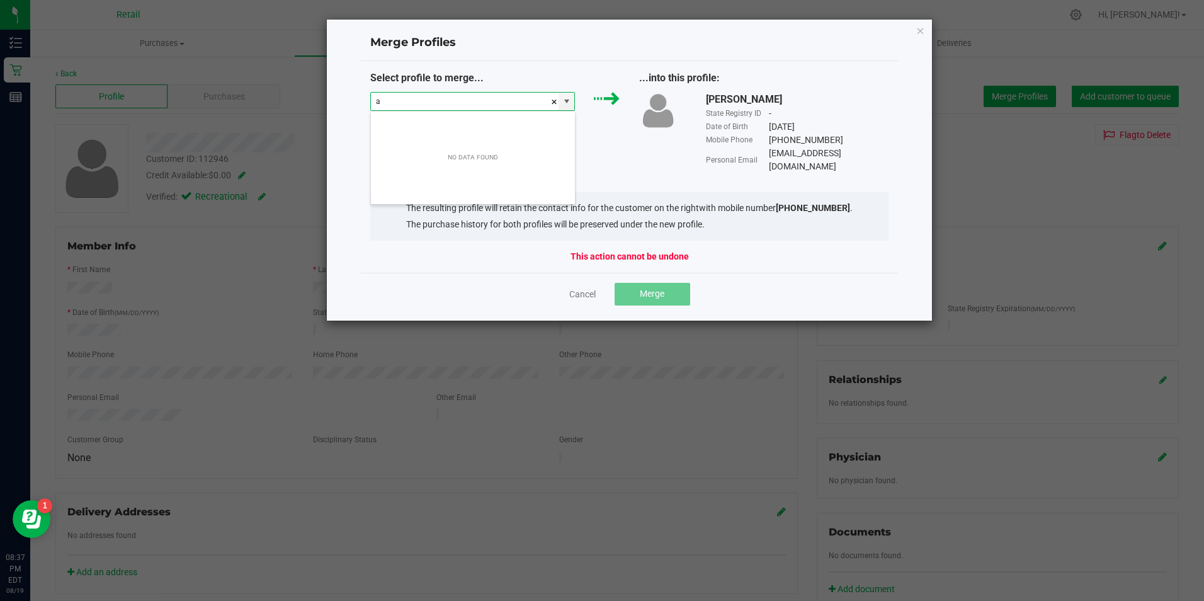
scroll to position [19, 205]
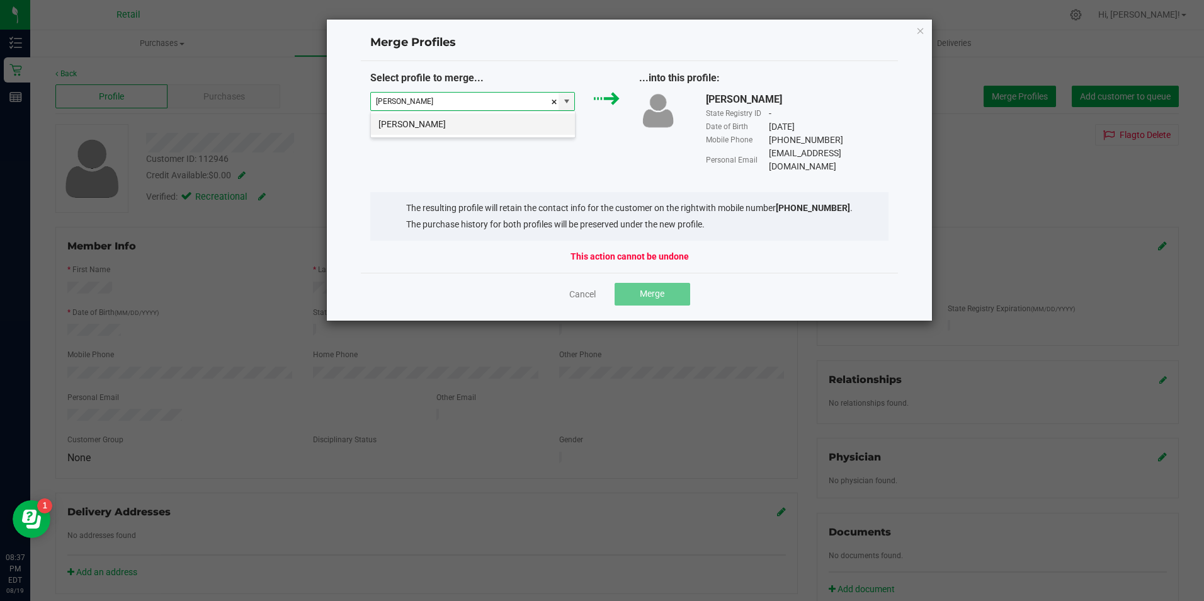
click at [551, 127] on li "Alexander Rosenthal" at bounding box center [473, 123] width 204 height 21
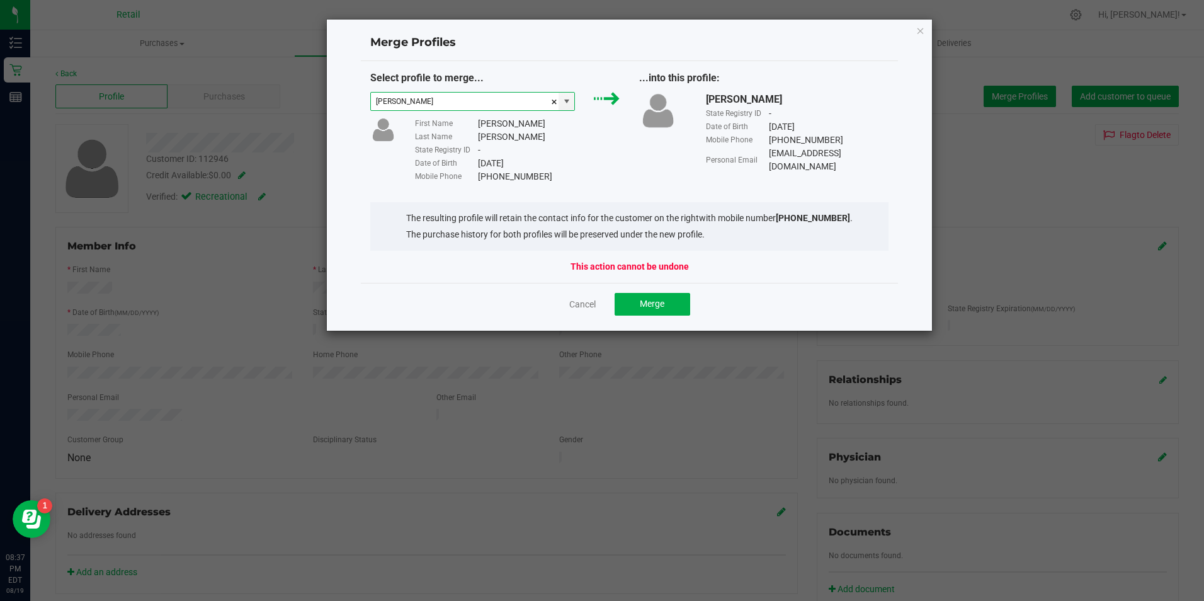
type input "Alexander Rosenthal"
click at [642, 291] on div "Cancel Merge" at bounding box center [630, 304] width 538 height 42
click at [647, 303] on span "Merge" at bounding box center [652, 303] width 25 height 10
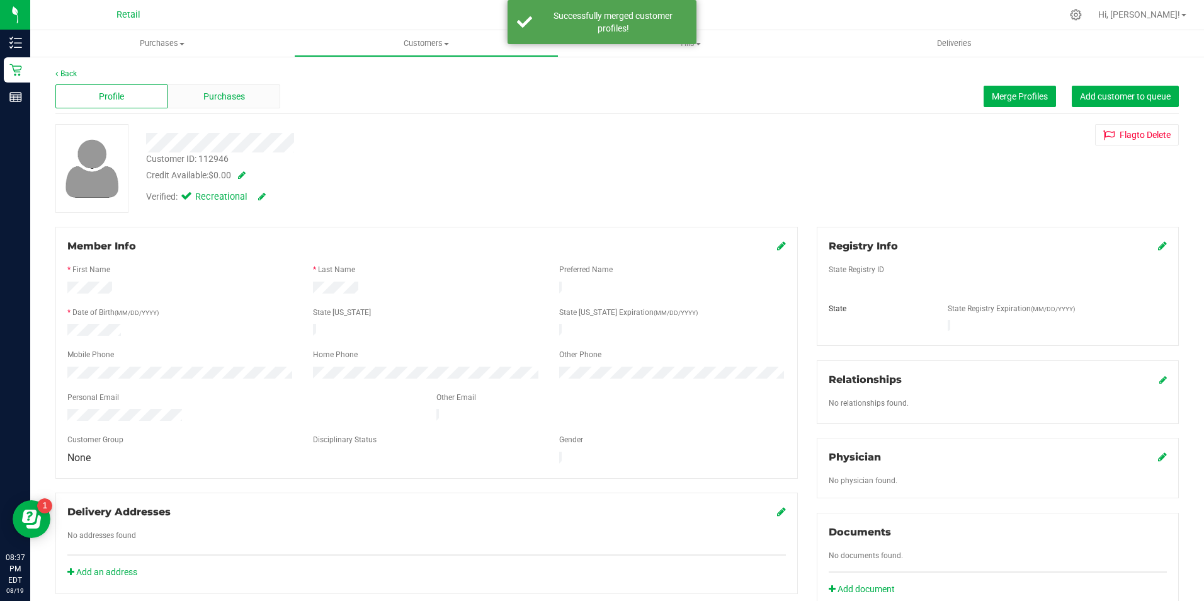
click at [264, 102] on div "Purchases" at bounding box center [223, 96] width 112 height 24
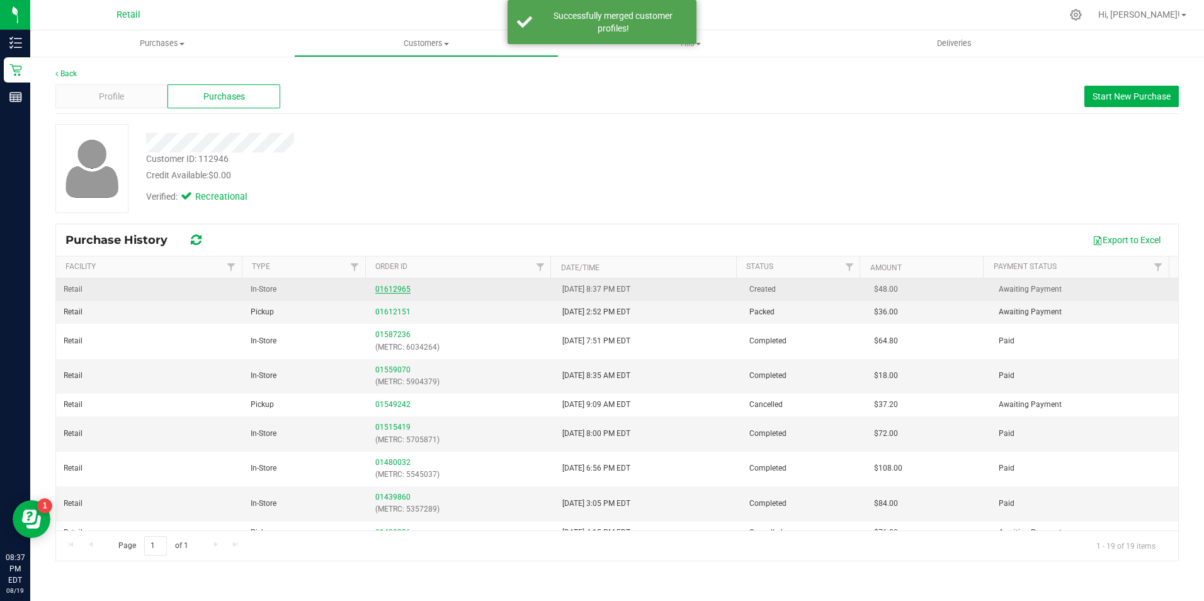
click at [399, 293] on link "01612965" at bounding box center [392, 289] width 35 height 9
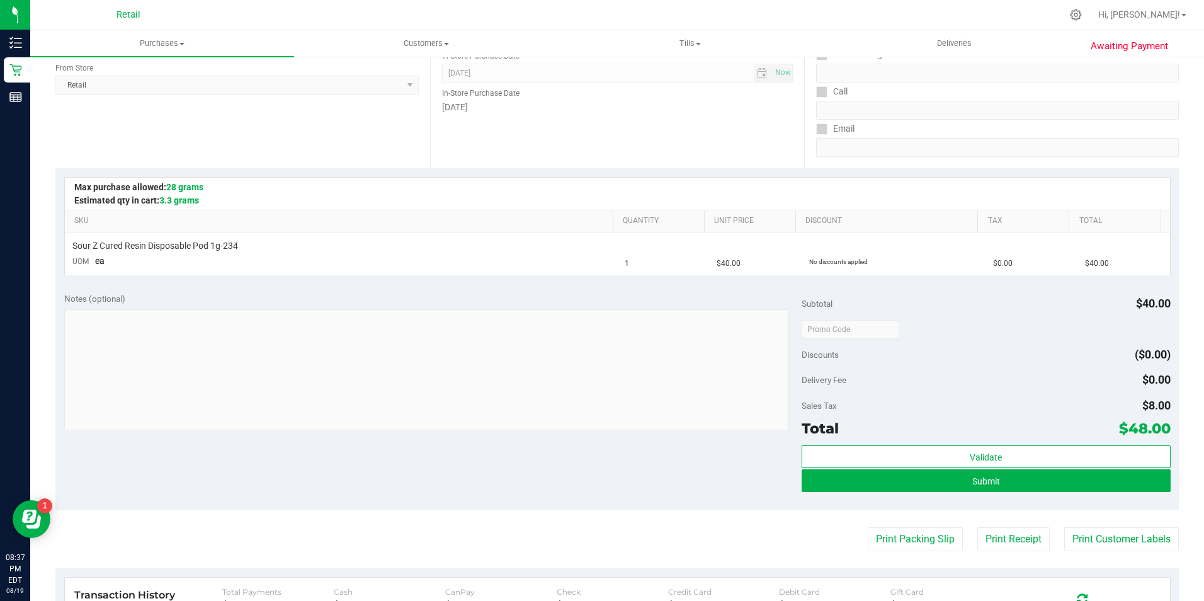
scroll to position [189, 0]
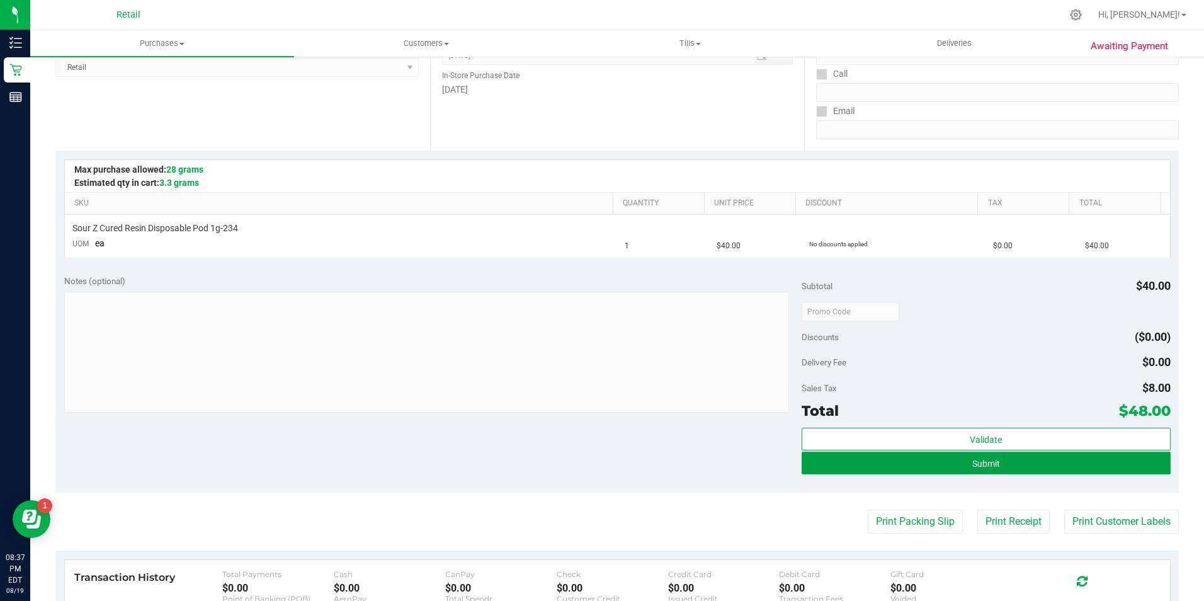
click at [1070, 469] on button "Submit" at bounding box center [985, 462] width 369 height 23
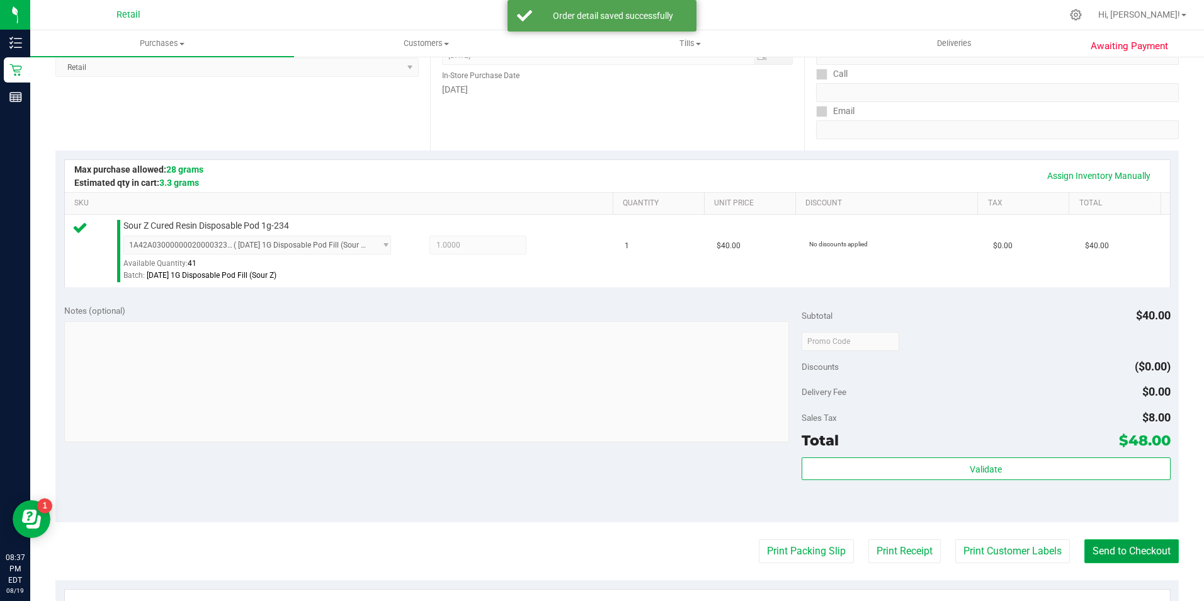
click at [1133, 560] on button "Send to Checkout" at bounding box center [1131, 551] width 94 height 24
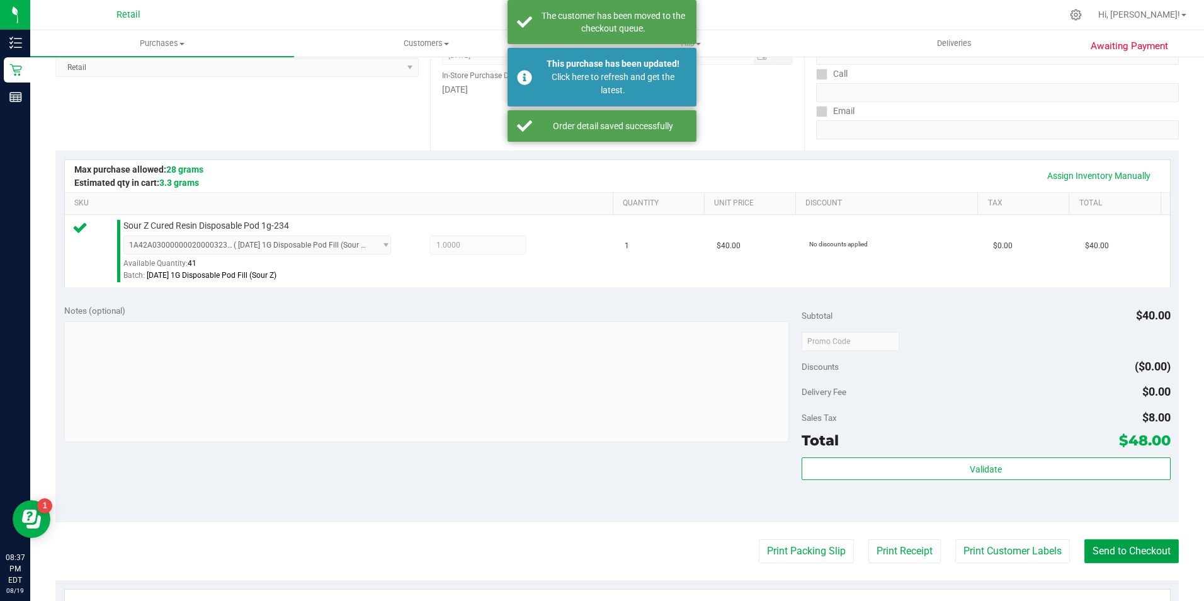
click at [1128, 553] on button "Send to Checkout" at bounding box center [1131, 551] width 94 height 24
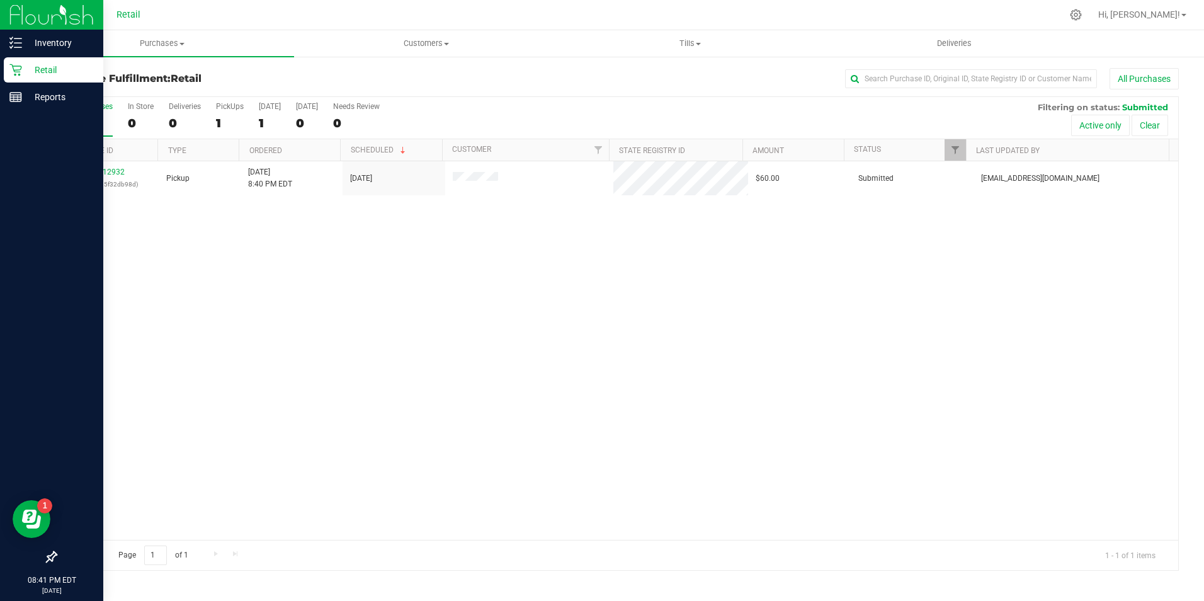
click at [14, 69] on icon at bounding box center [15, 70] width 13 height 13
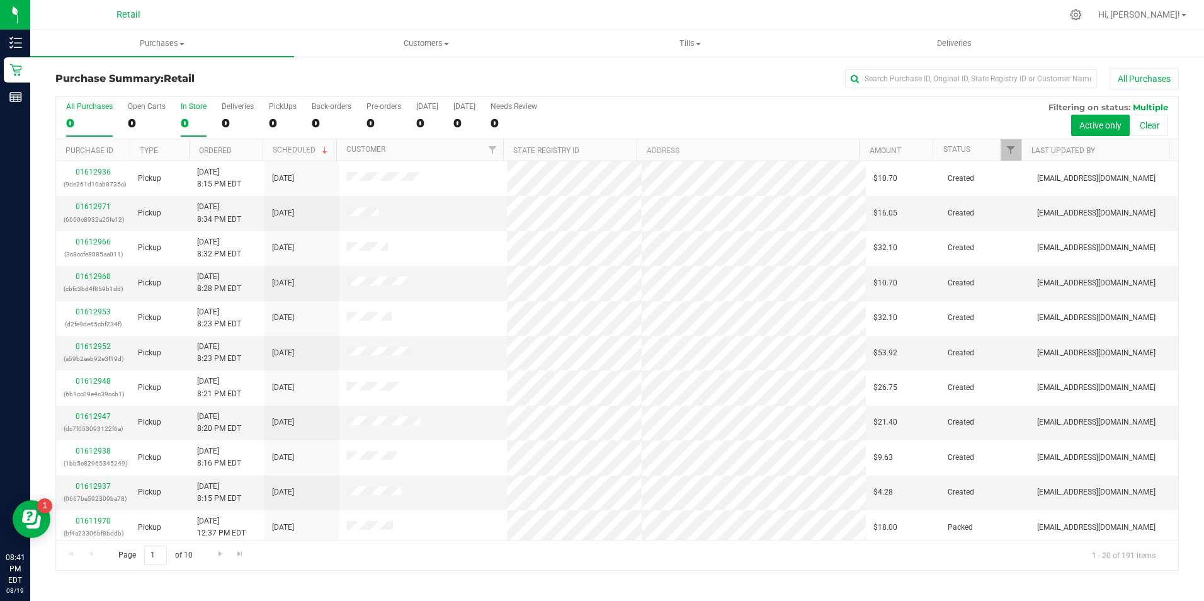
click at [191, 118] on div "0" at bounding box center [194, 123] width 26 height 14
click at [0, 0] on input "In Store 0" at bounding box center [0, 0] width 0 height 0
click at [213, 553] on span "Go to the next page" at bounding box center [216, 553] width 10 height 10
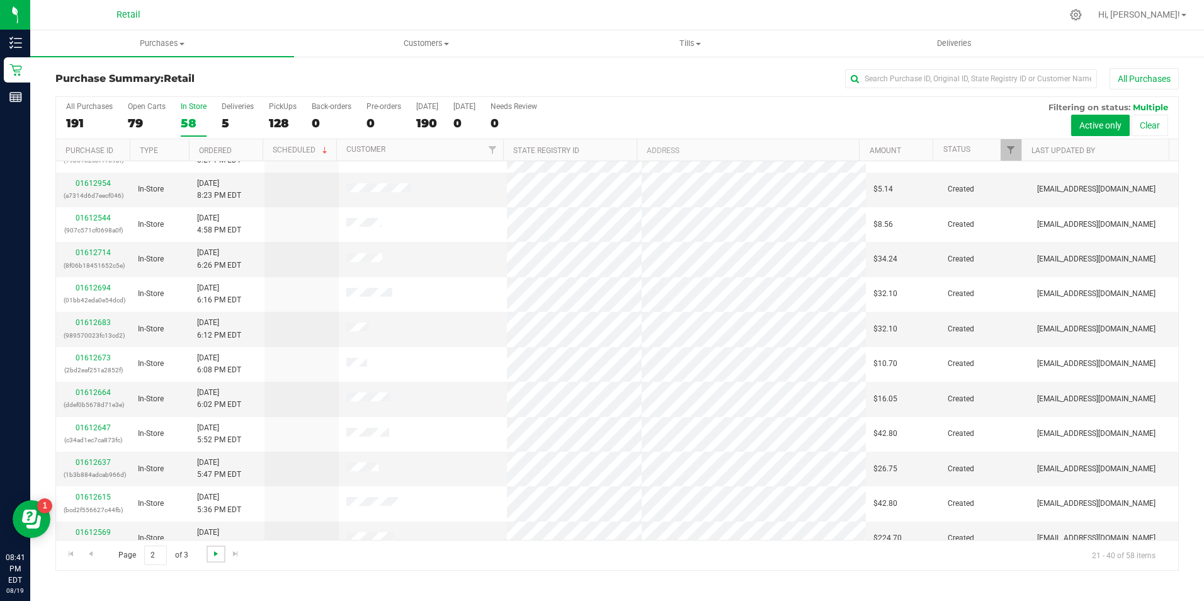
scroll to position [319, 0]
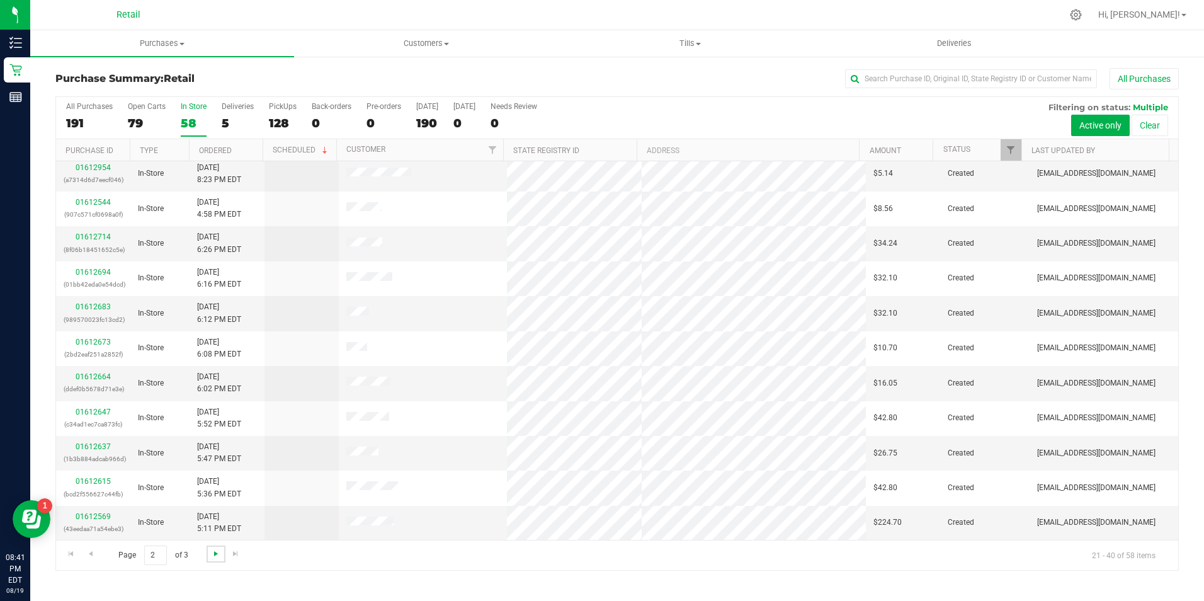
click at [214, 557] on span "Go to the next page" at bounding box center [216, 553] width 10 height 10
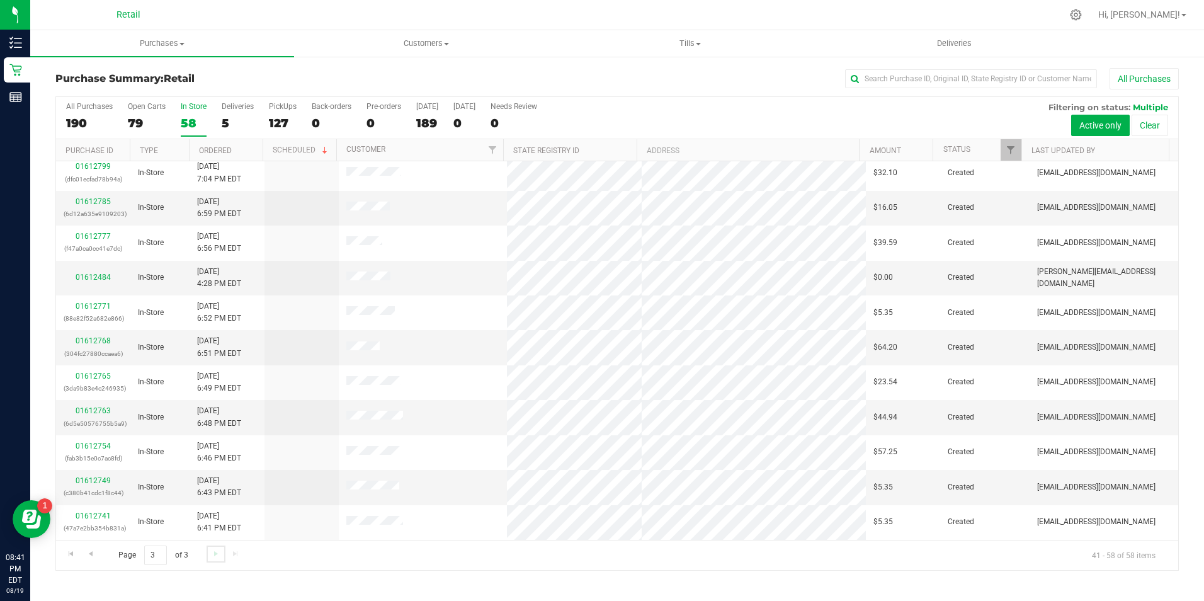
scroll to position [249, 0]
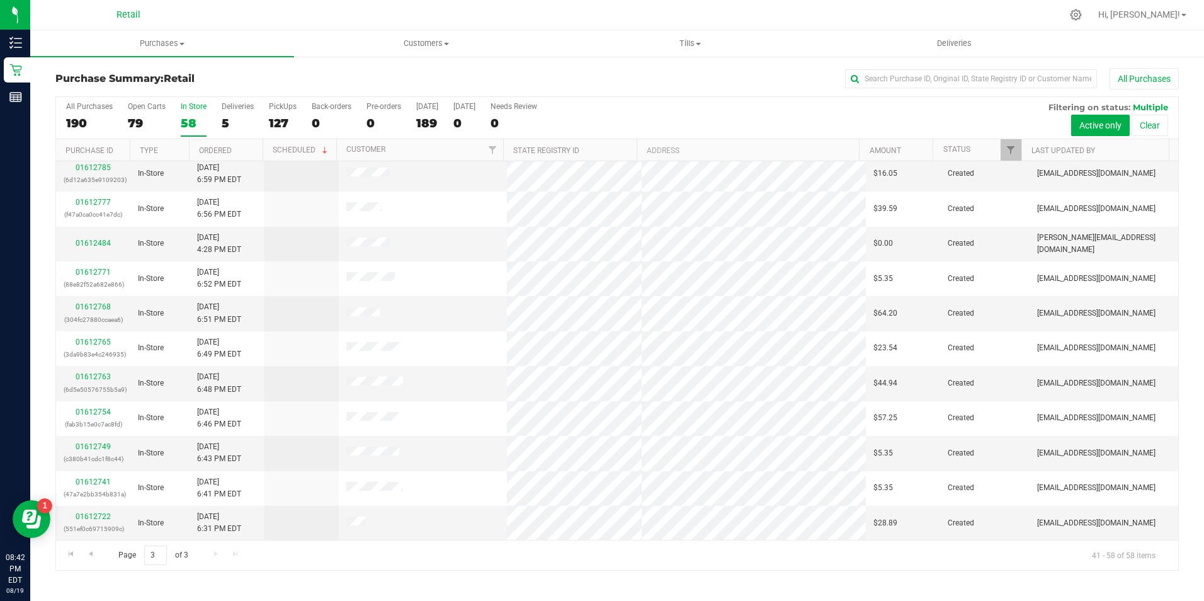
click at [206, 556] on div "Page 3 of 3 41 - 58 of 58 items" at bounding box center [617, 555] width 1122 height 30
click at [91, 553] on span "Go to the previous page" at bounding box center [91, 553] width 10 height 10
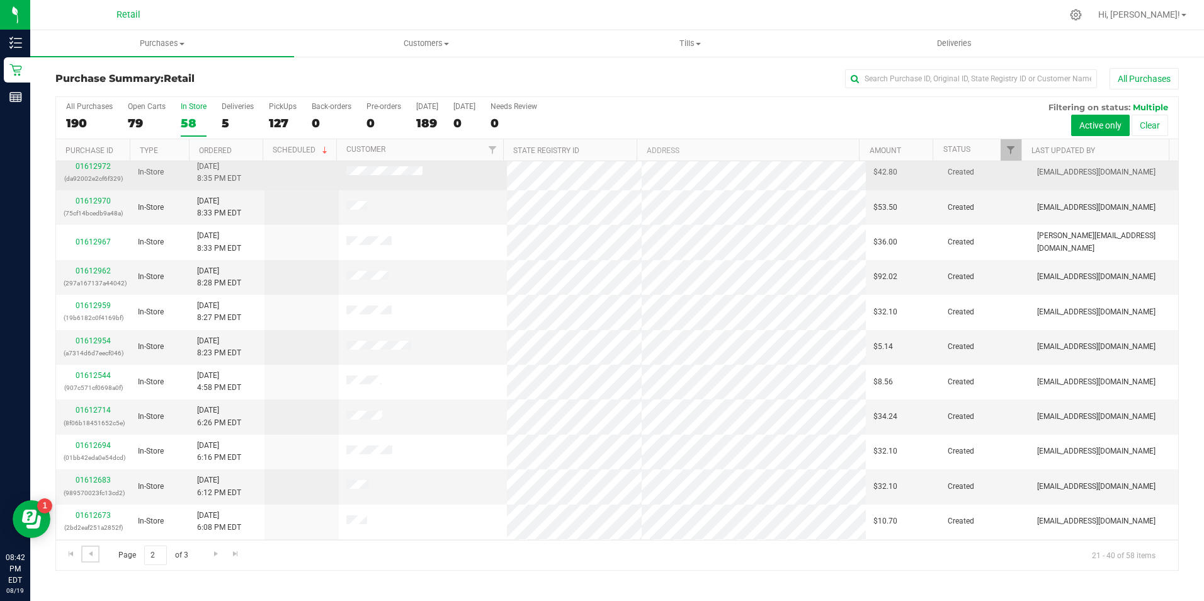
scroll to position [126, 0]
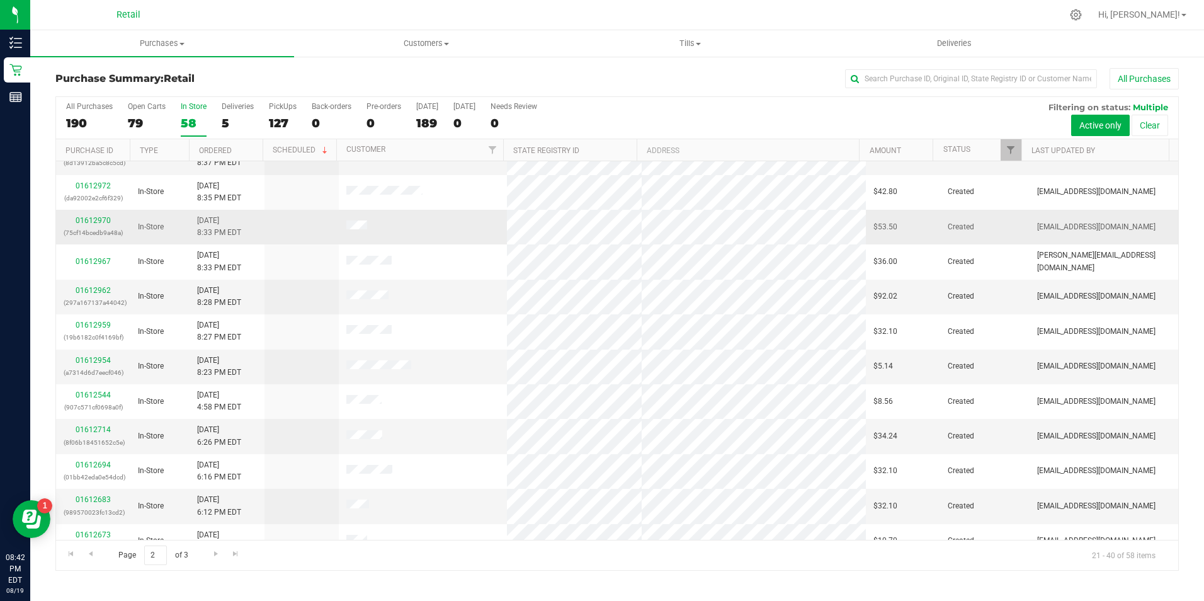
click at [150, 228] on span "In-Store" at bounding box center [151, 227] width 26 height 12
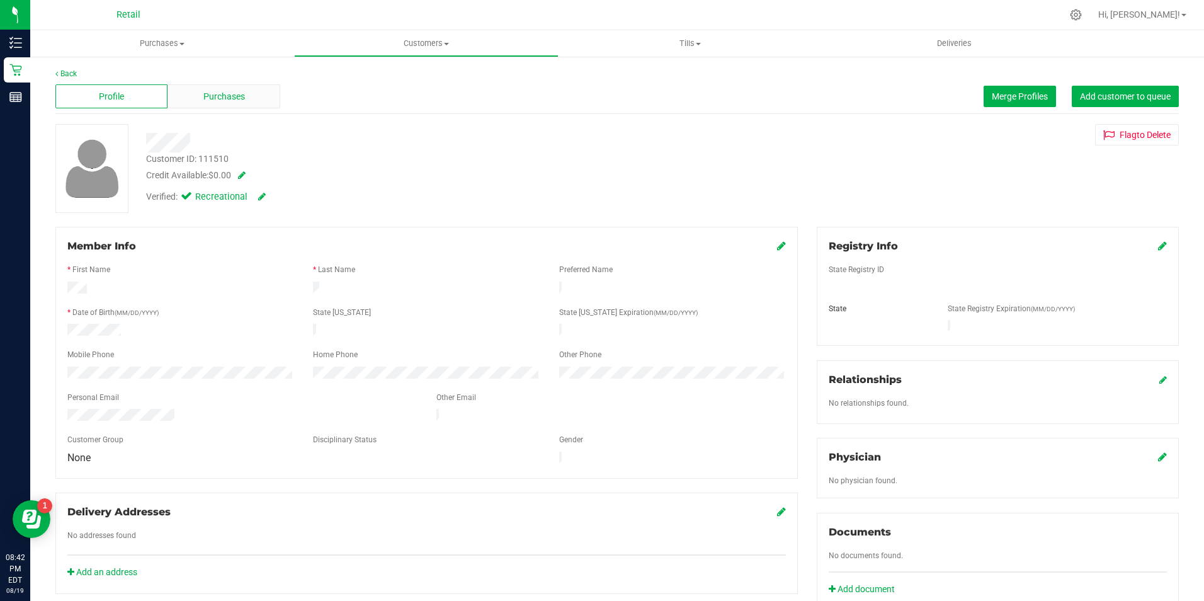
click at [244, 96] on div "Purchases" at bounding box center [223, 96] width 112 height 24
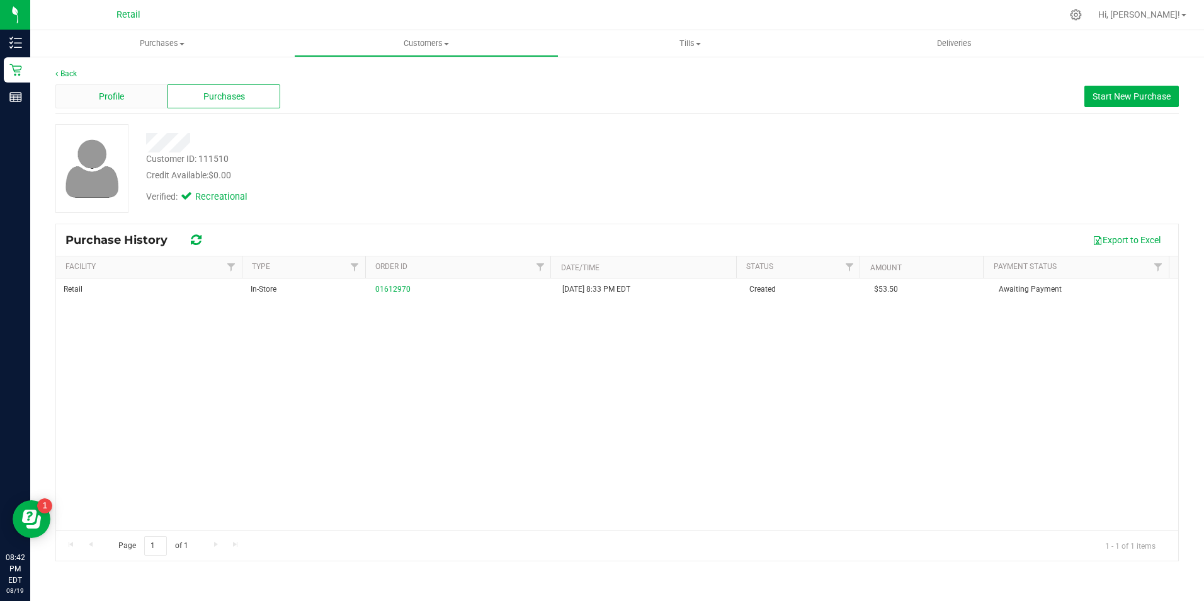
click at [127, 108] on div "Profile" at bounding box center [111, 96] width 112 height 24
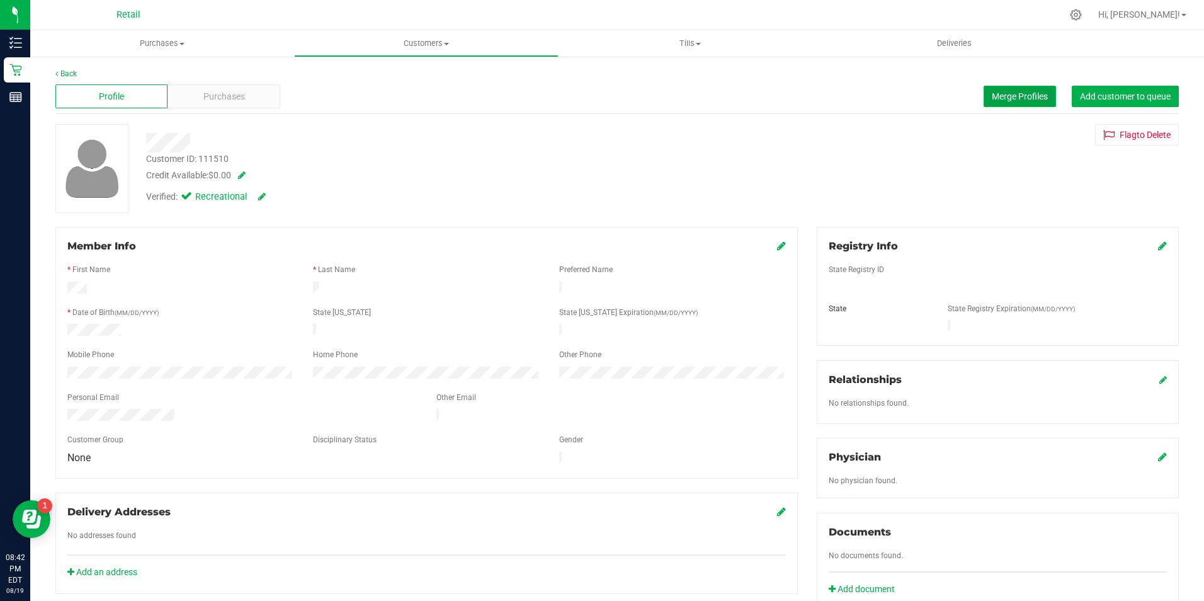
click at [998, 95] on span "Merge Profiles" at bounding box center [1020, 96] width 56 height 10
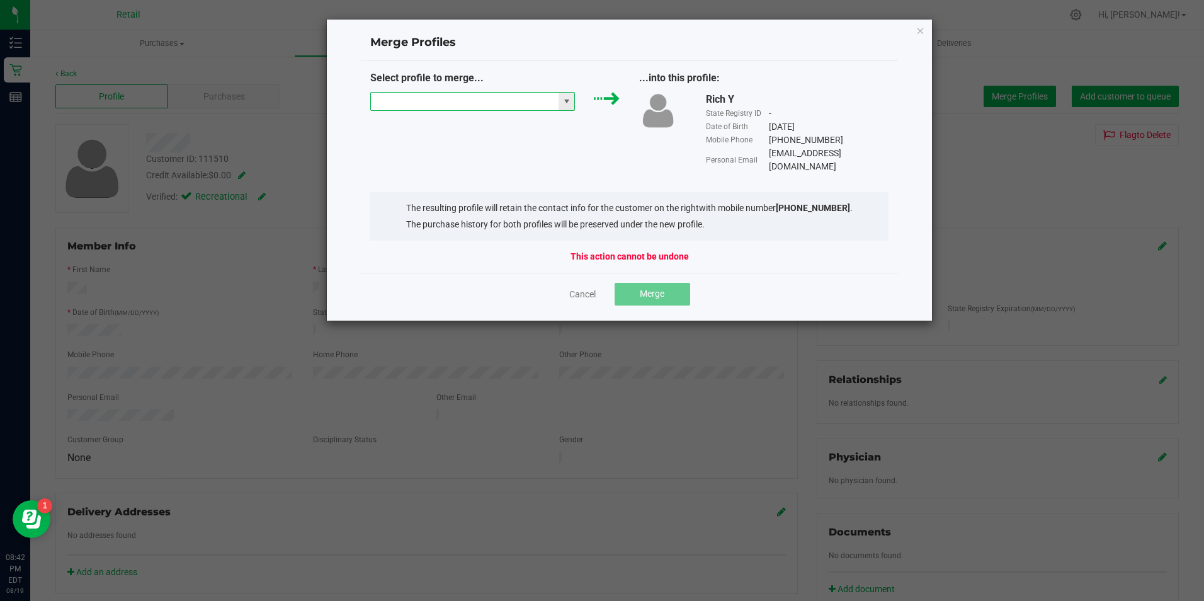
click at [455, 102] on input "NO DATA FOUND" at bounding box center [465, 102] width 188 height 18
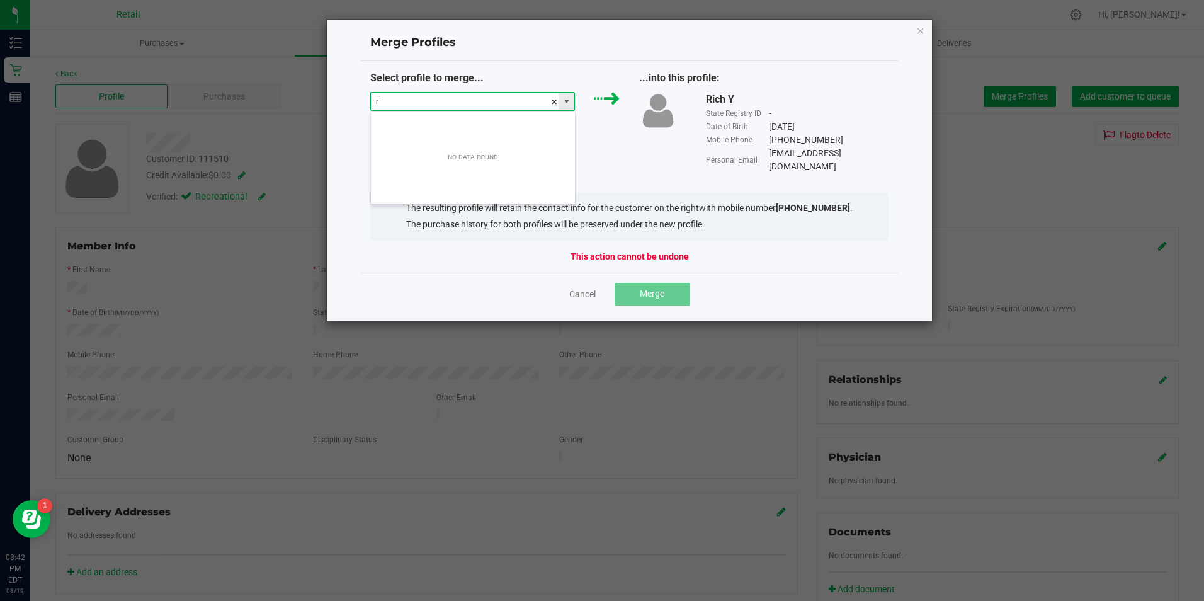
scroll to position [19, 205]
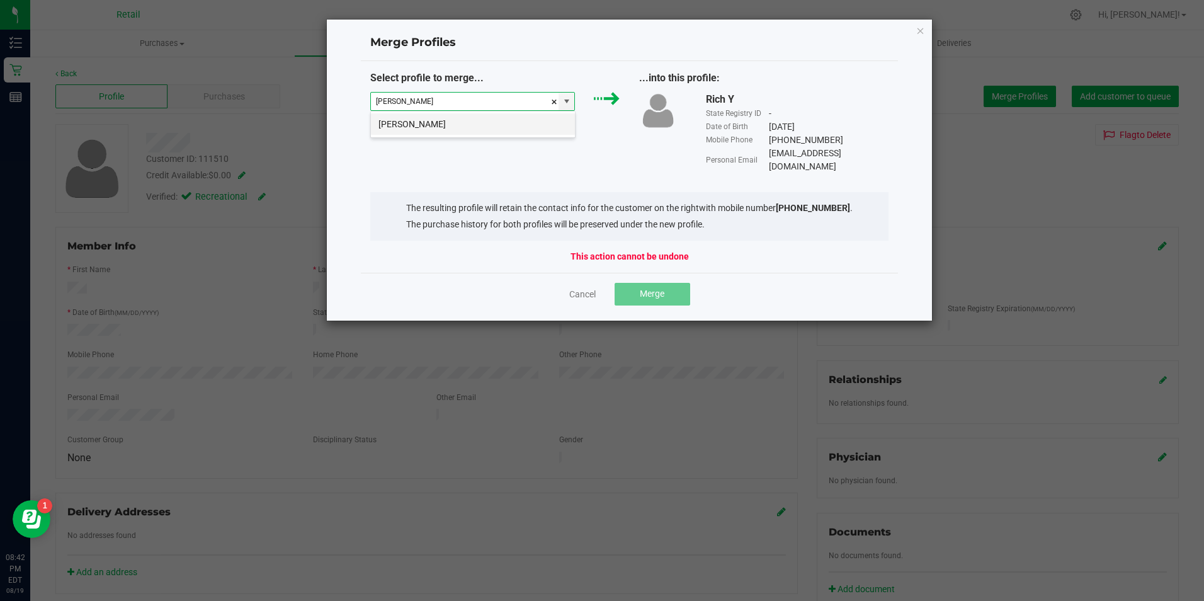
click at [421, 125] on li "richard young" at bounding box center [473, 123] width 204 height 21
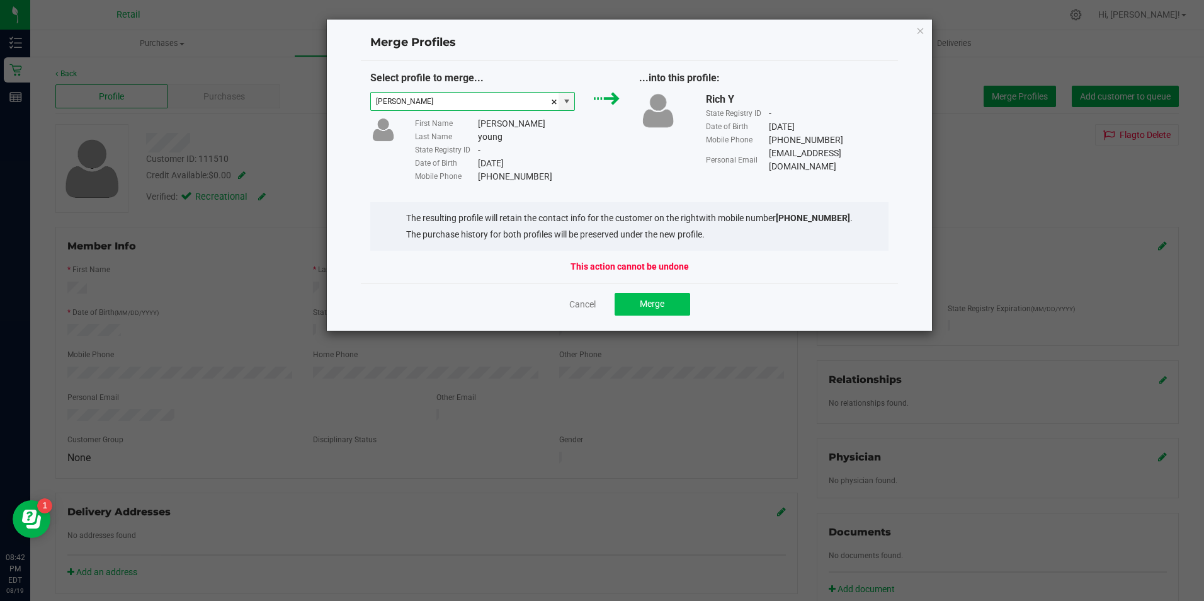
type input "richard young"
click at [628, 302] on button "Merge" at bounding box center [652, 304] width 76 height 23
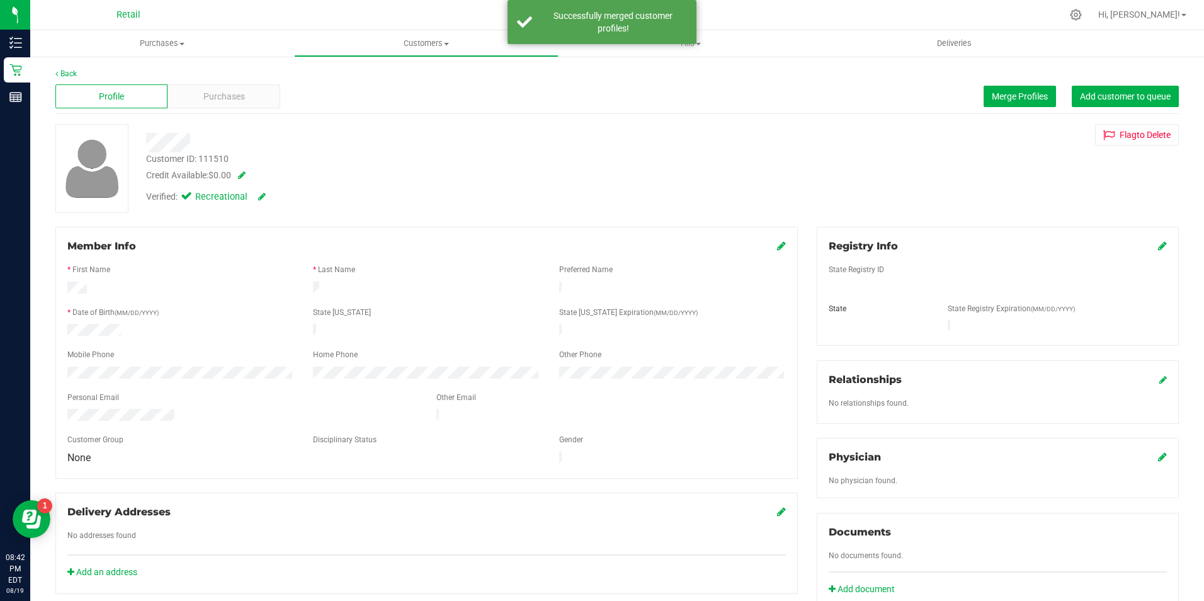
click at [772, 251] on div "Member Info" at bounding box center [426, 246] width 718 height 15
click at [777, 251] on icon at bounding box center [781, 245] width 9 height 10
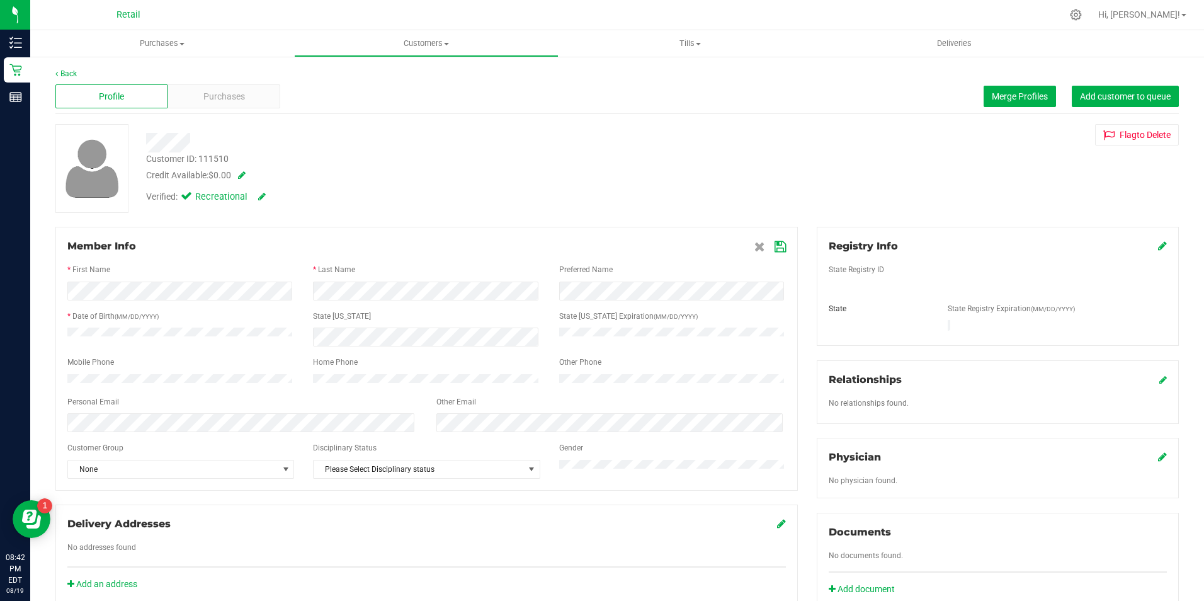
drag, startPoint x: 774, startPoint y: 251, endPoint x: 751, endPoint y: 238, distance: 26.5
click at [774, 251] on icon at bounding box center [779, 247] width 11 height 10
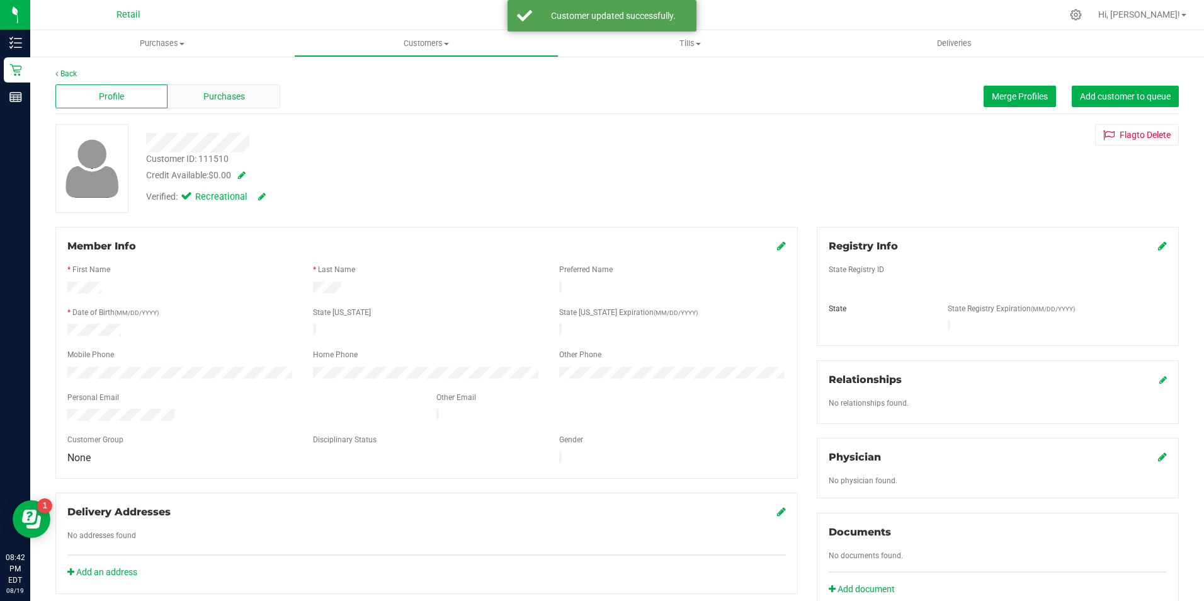
click at [267, 98] on div "Purchases" at bounding box center [223, 96] width 112 height 24
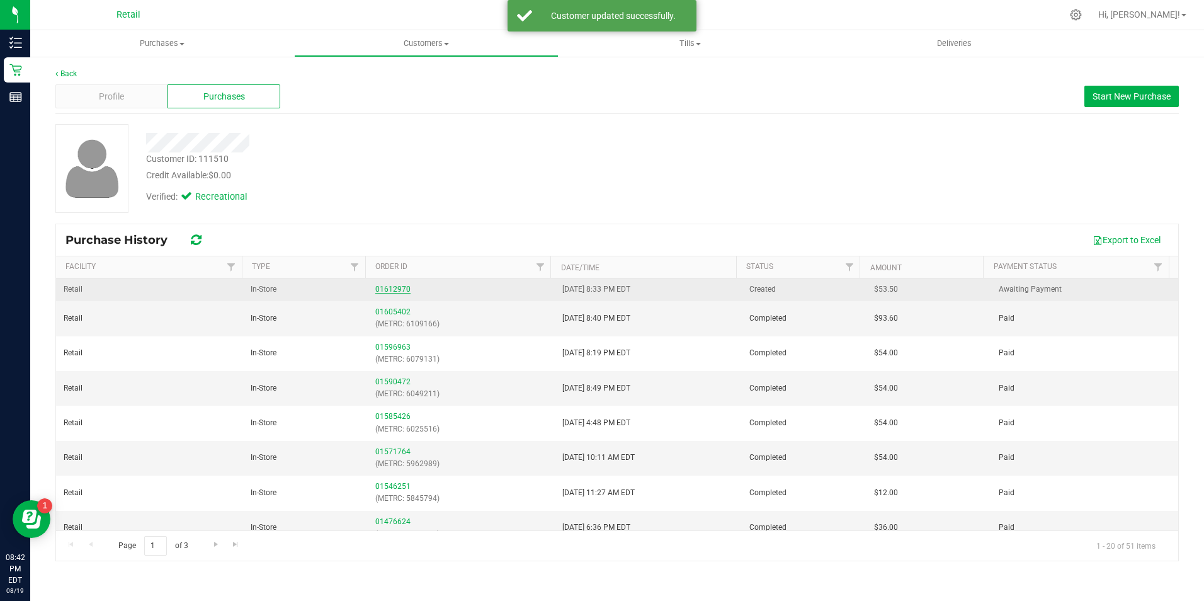
click at [390, 286] on link "01612970" at bounding box center [392, 289] width 35 height 9
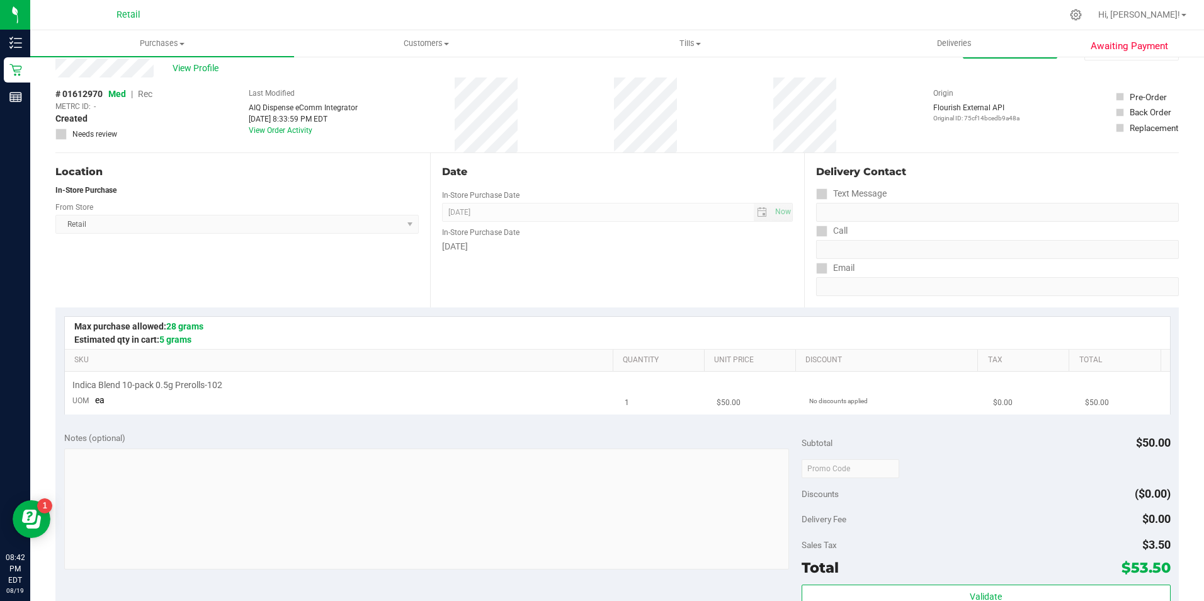
scroll to position [63, 0]
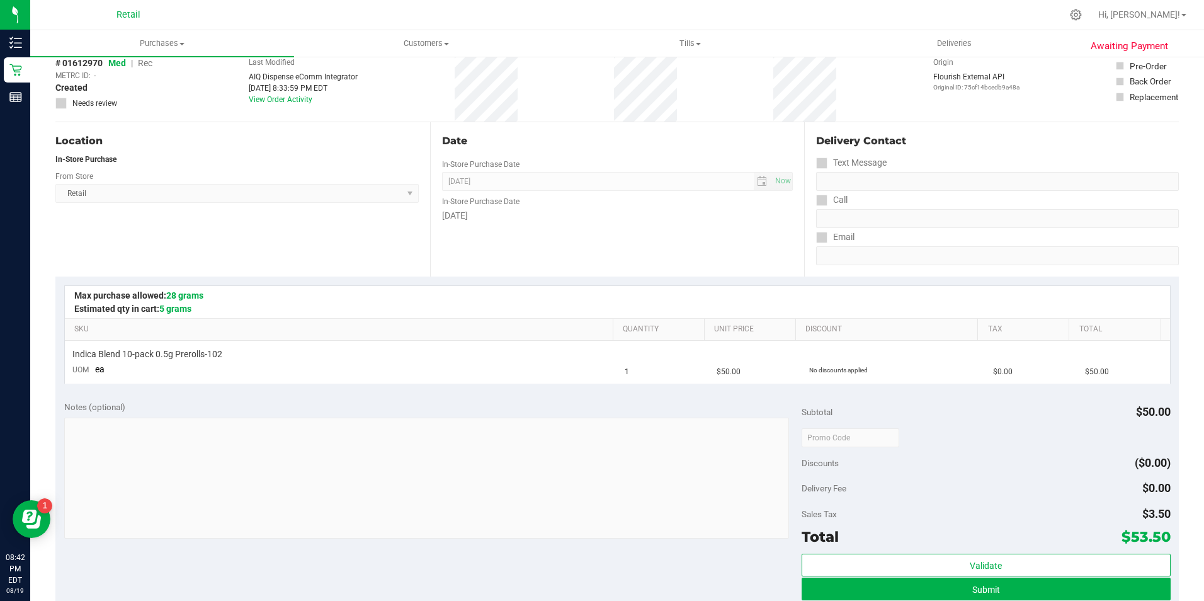
click at [159, 64] on div "# 01612970 Med | Rec METRC ID: - Created Needs review Last Modified AIQ Dispens…" at bounding box center [616, 84] width 1123 height 75
click at [149, 67] on span "Rec" at bounding box center [145, 63] width 14 height 10
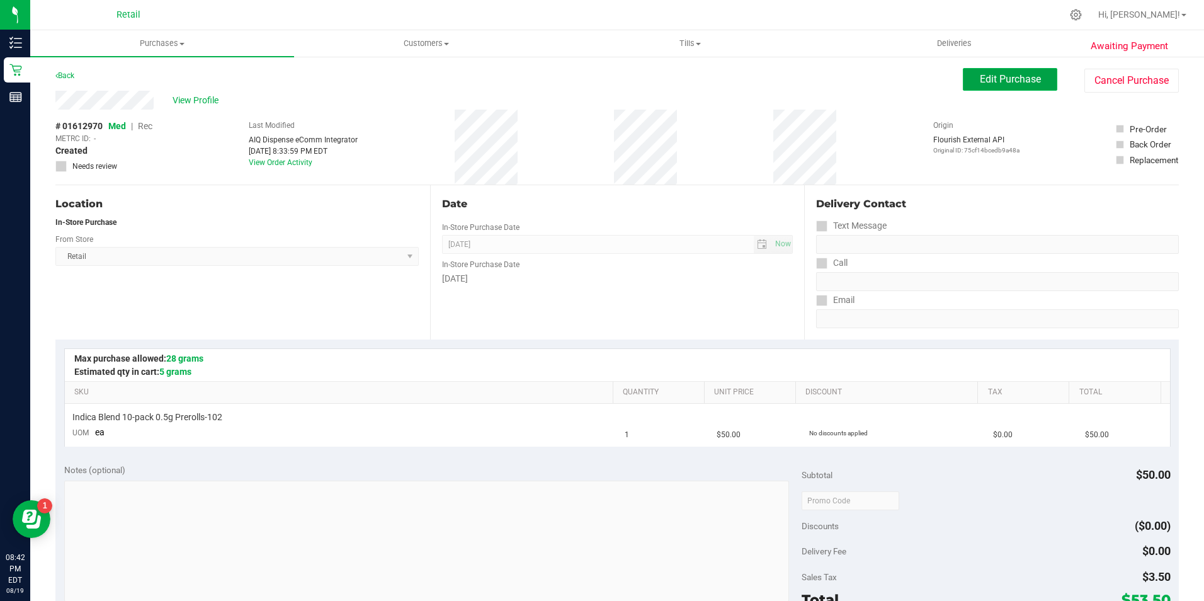
click at [967, 69] on button "Edit Purchase" at bounding box center [1010, 79] width 94 height 23
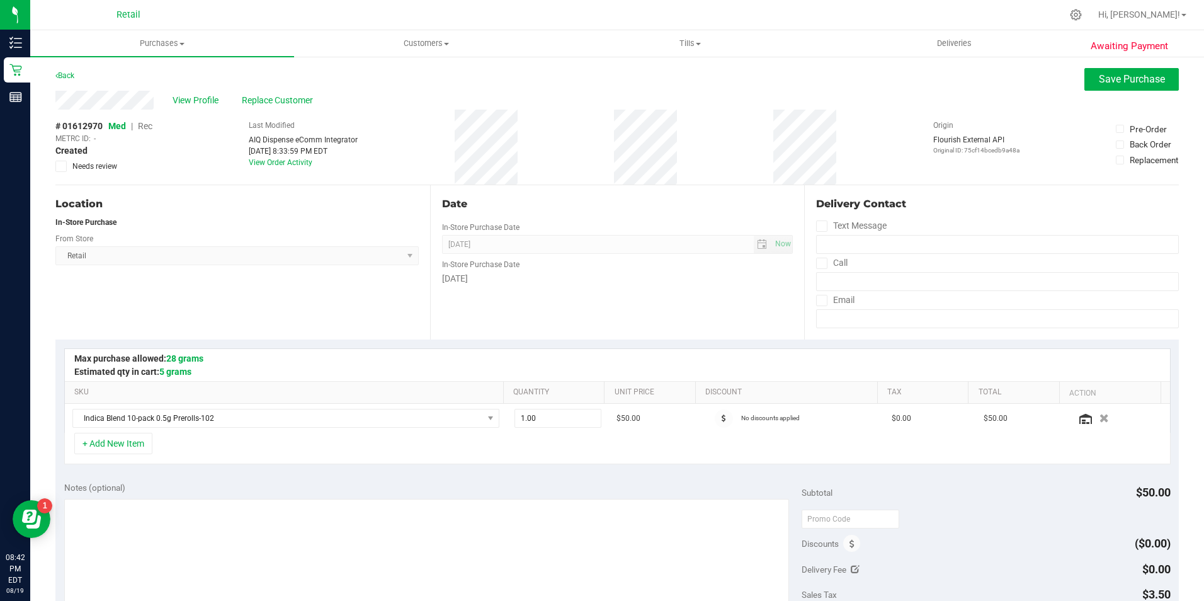
click at [149, 127] on span "Rec" at bounding box center [145, 126] width 14 height 10
click at [1126, 88] on button "Save Purchase" at bounding box center [1131, 79] width 94 height 23
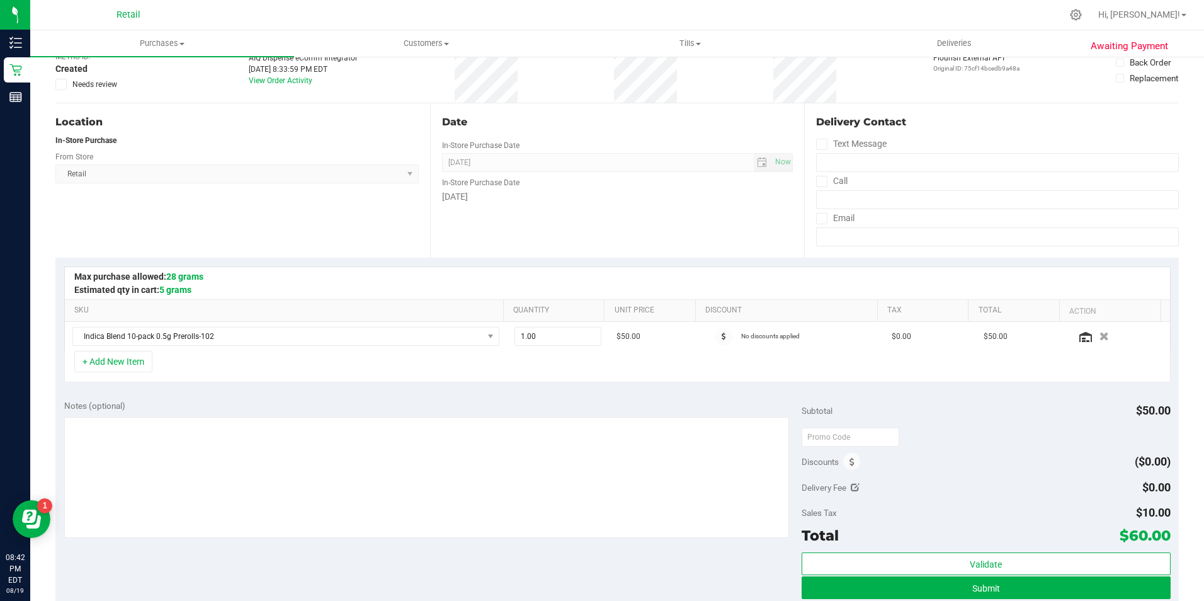
scroll to position [126, 0]
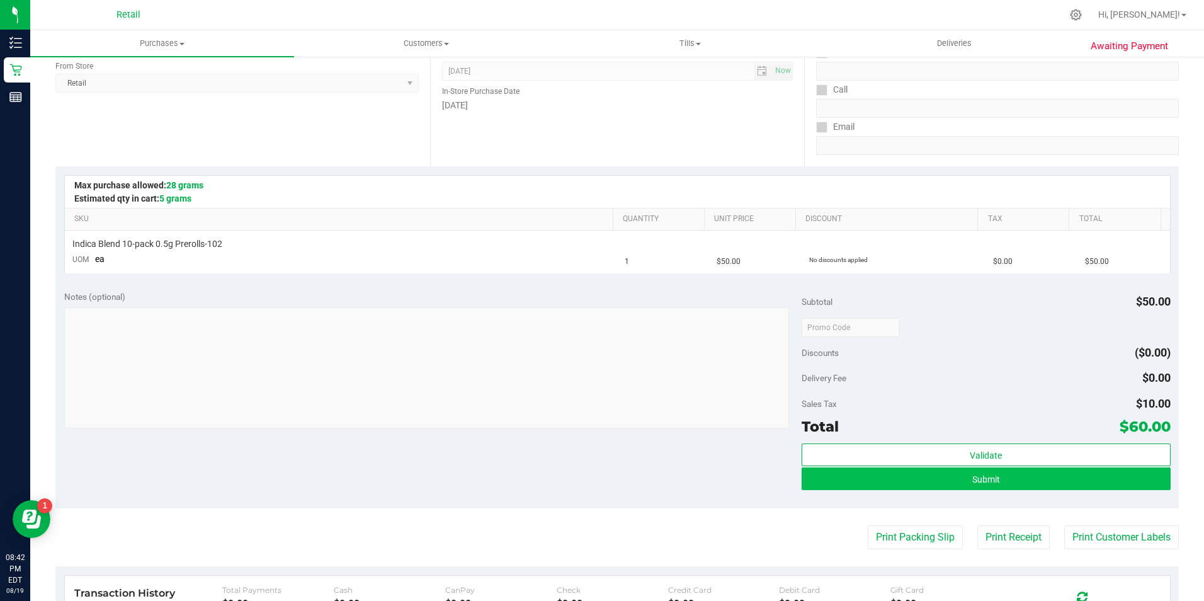
scroll to position [189, 0]
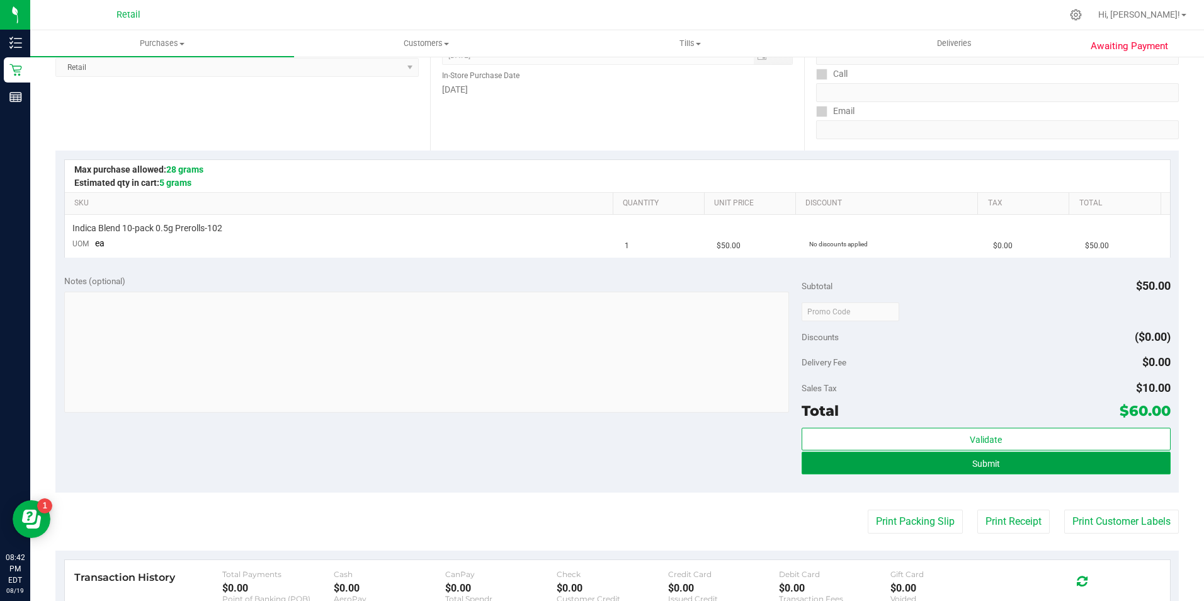
click at [922, 460] on button "Submit" at bounding box center [985, 462] width 369 height 23
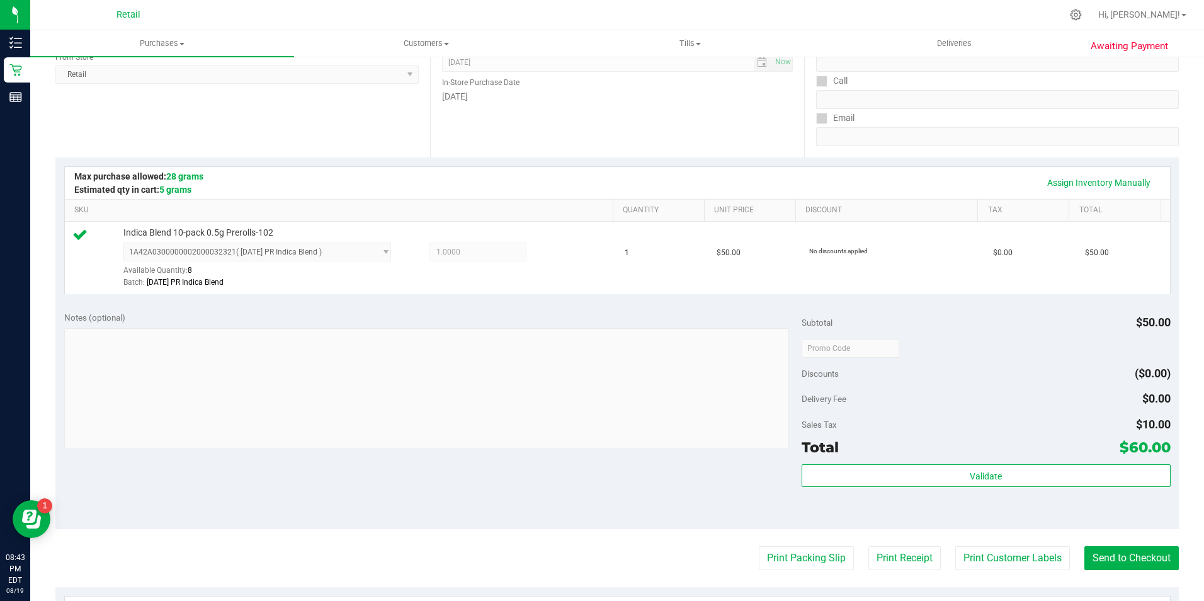
scroll to position [252, 0]
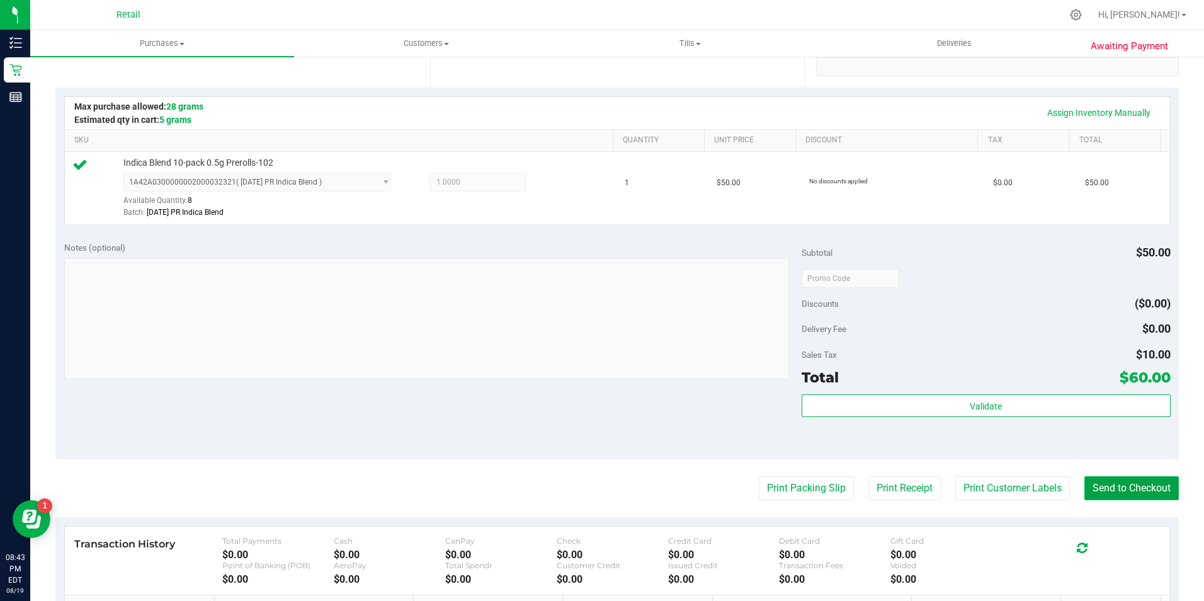
click at [1107, 481] on button "Send to Checkout" at bounding box center [1131, 488] width 94 height 24
